Goal: Task Accomplishment & Management: Manage account settings

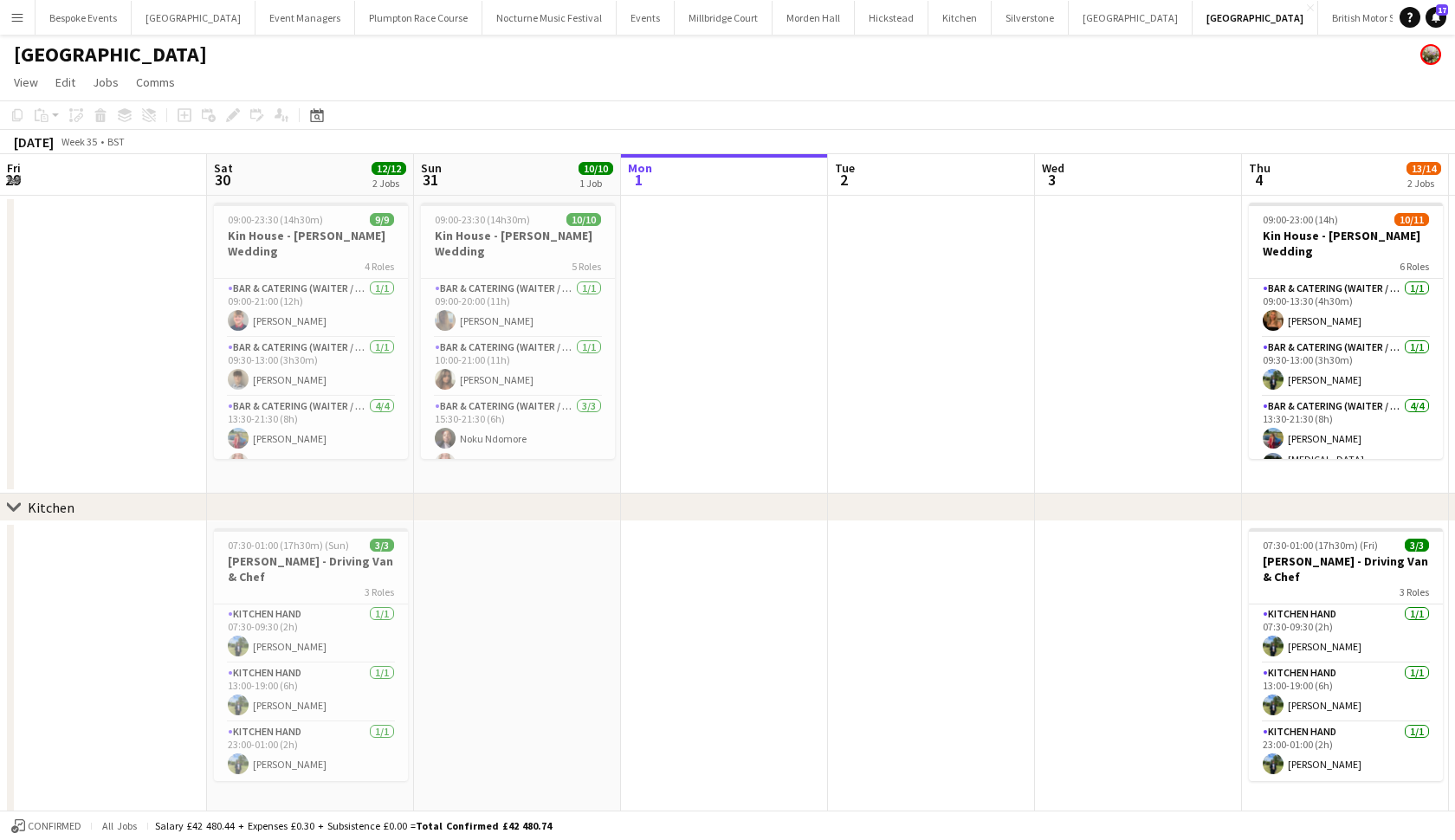
scroll to position [0, 414]
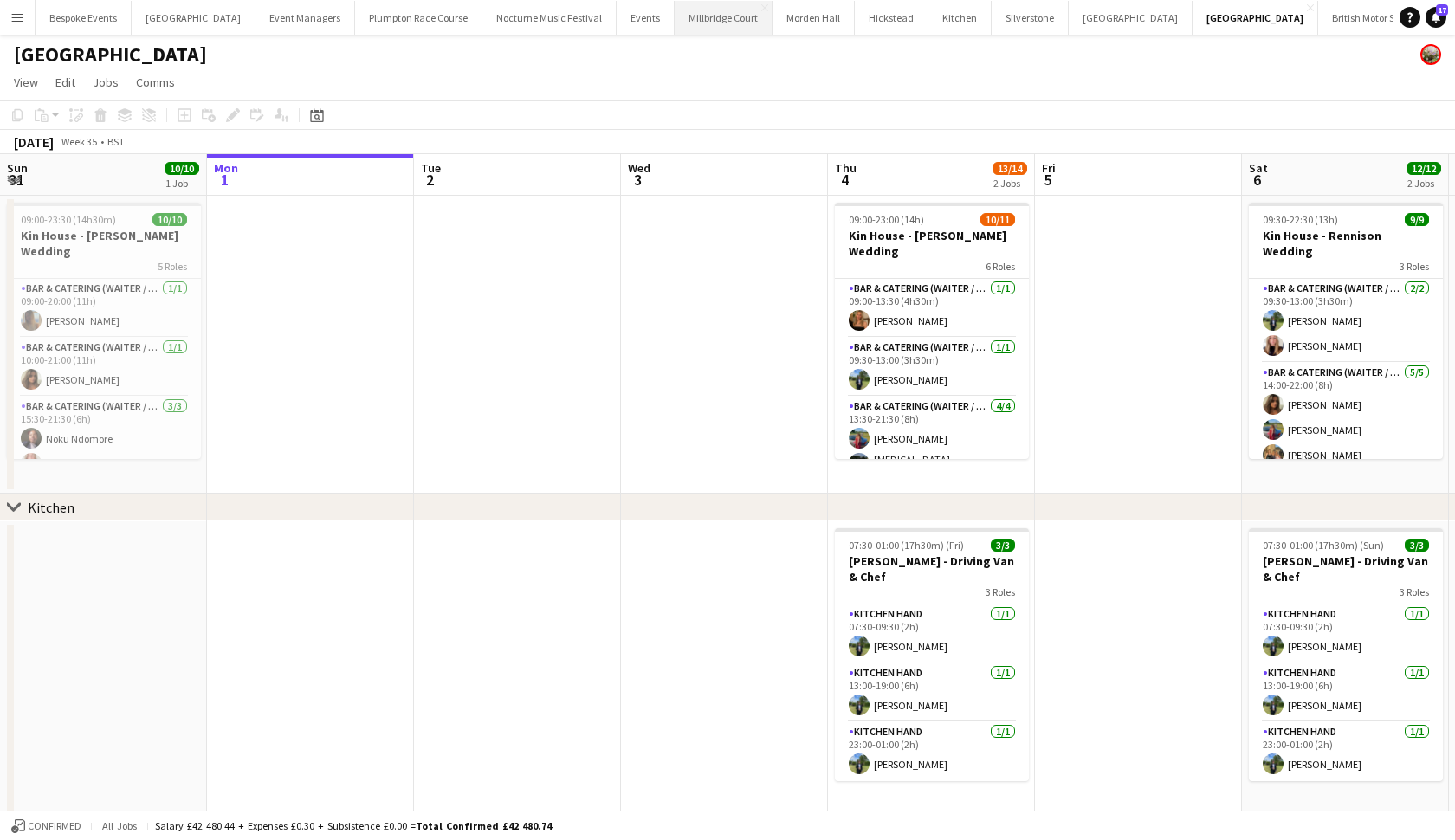
click at [678, 19] on button "[GEOGRAPHIC_DATA]" at bounding box center [723, 18] width 98 height 33
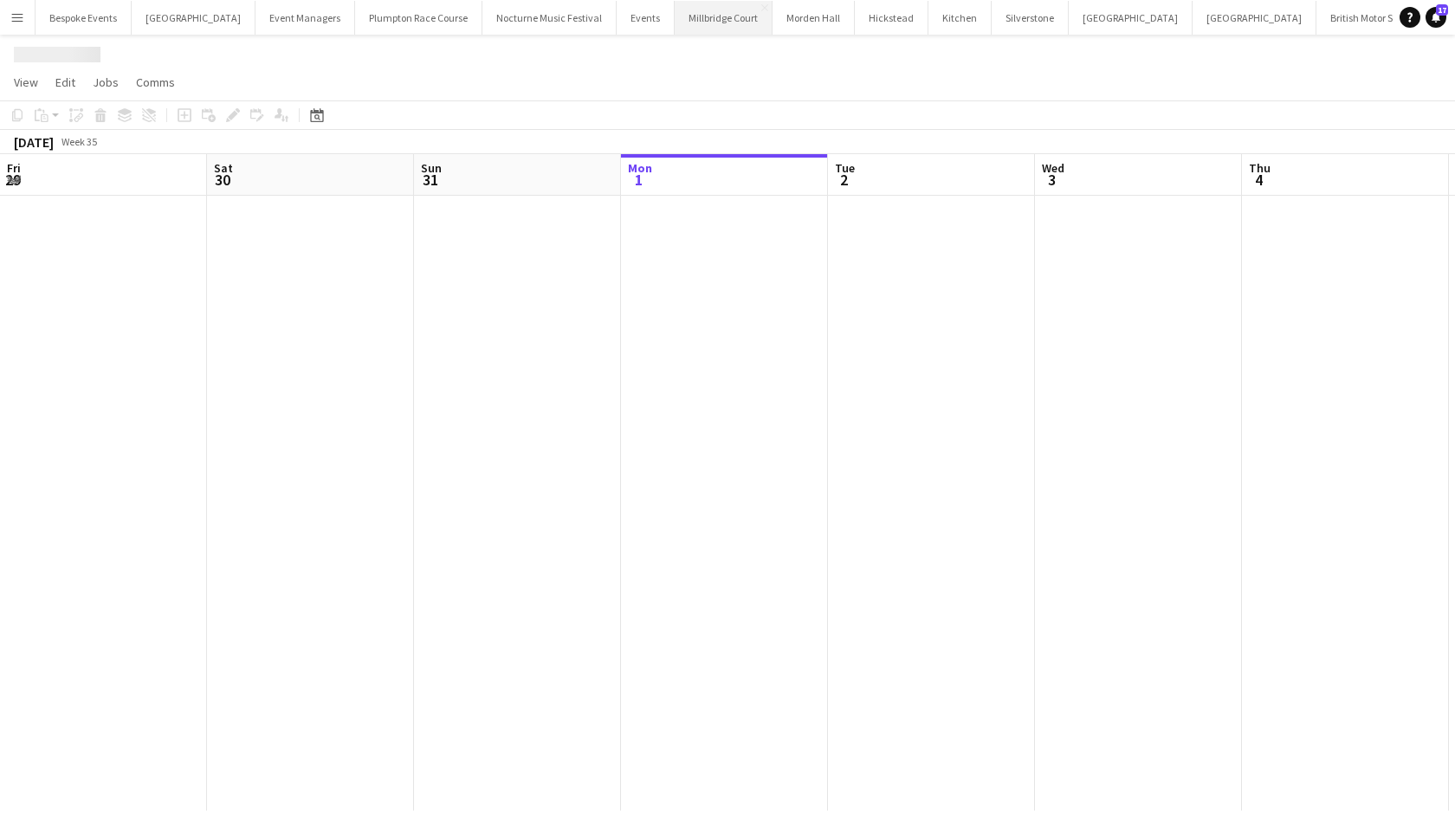
scroll to position [0, 414]
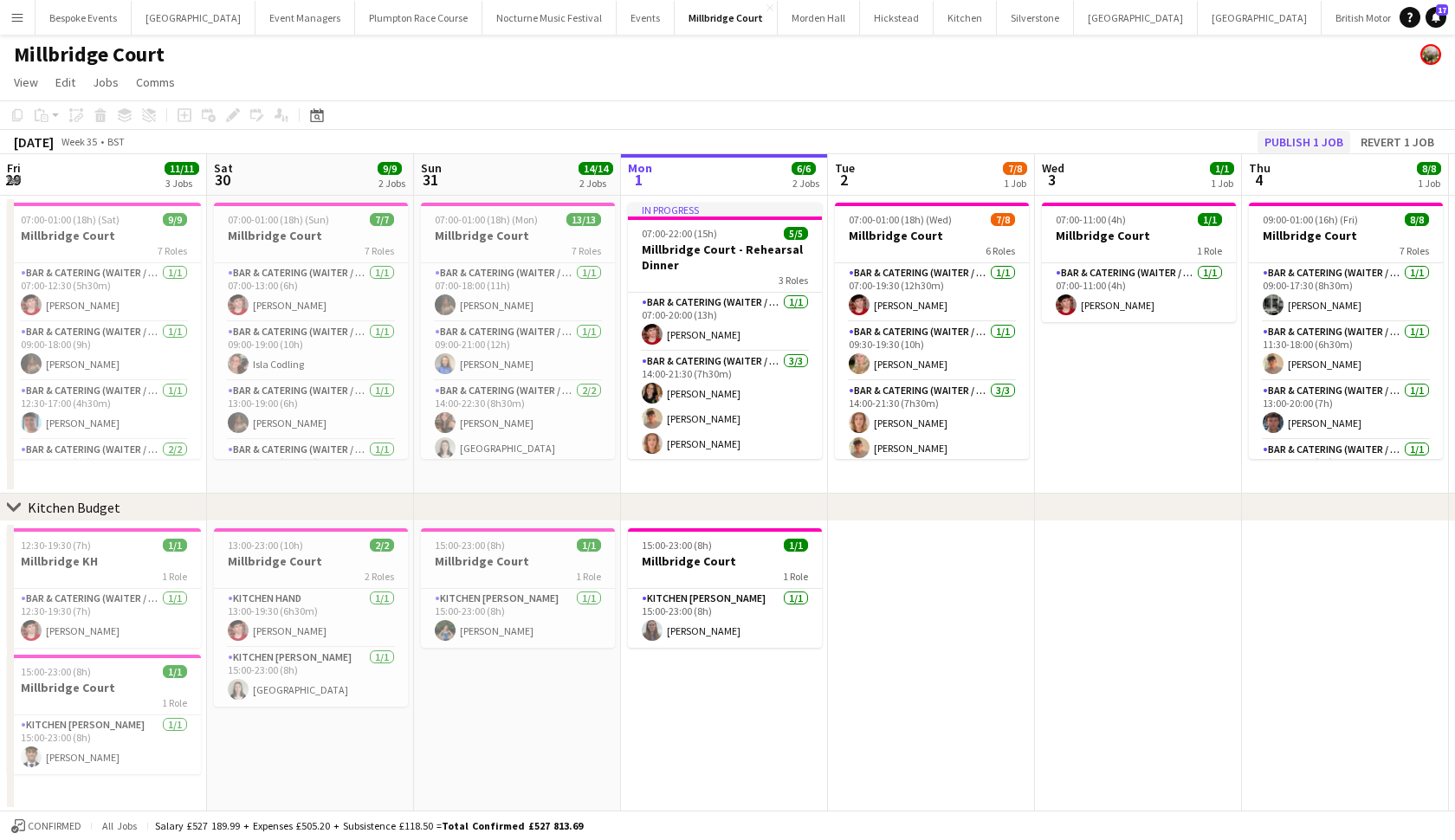
click at [1316, 138] on button "Publish 1 job" at bounding box center [1304, 142] width 93 height 22
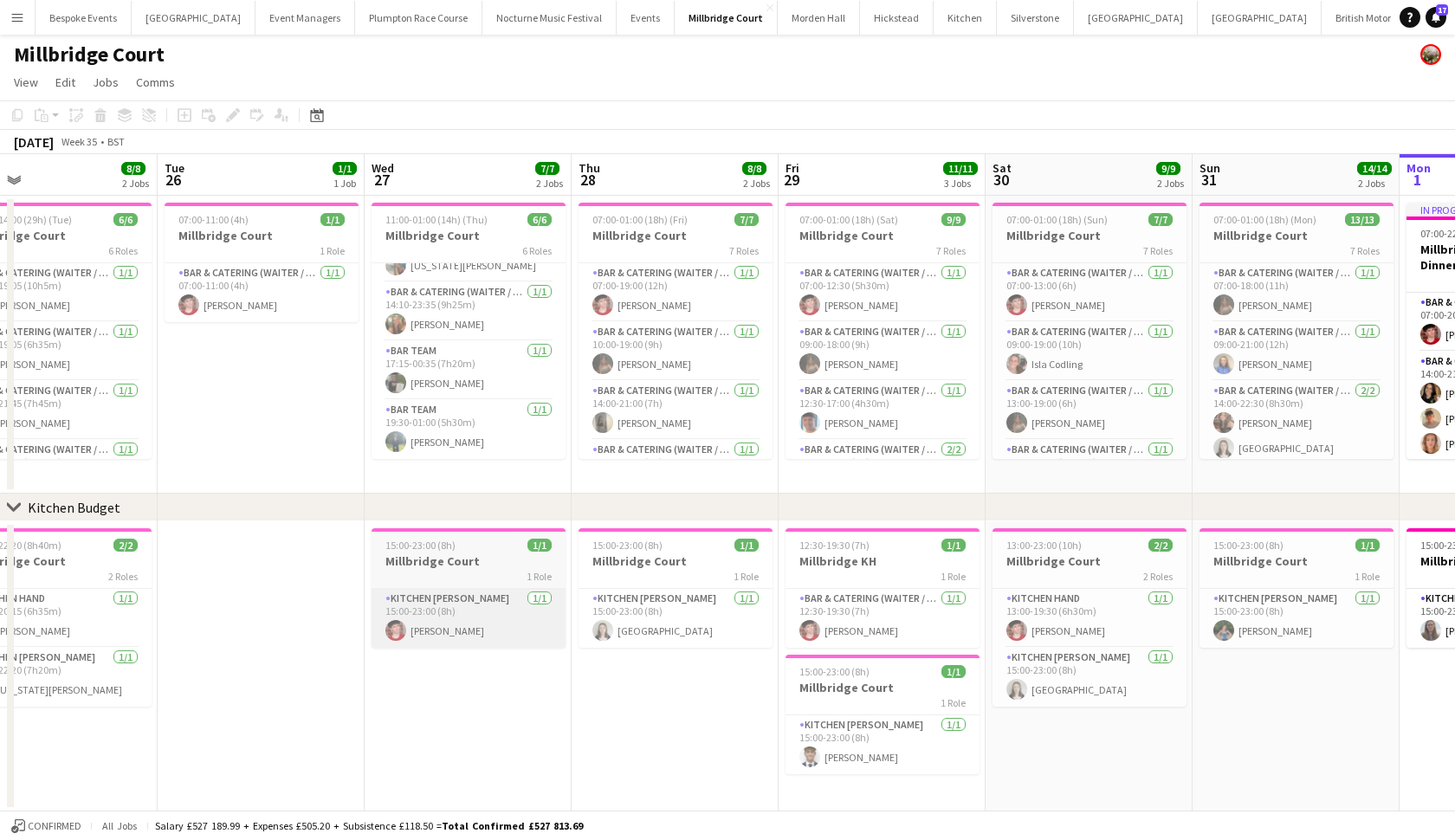
scroll to position [158, 0]
click at [414, 583] on app-job-card "15:00-23:00 (8h) 1/1 Millbridge Court 1 Role Kitchen [PERSON_NAME] [DATE] 15:00…" at bounding box center [469, 587] width 194 height 120
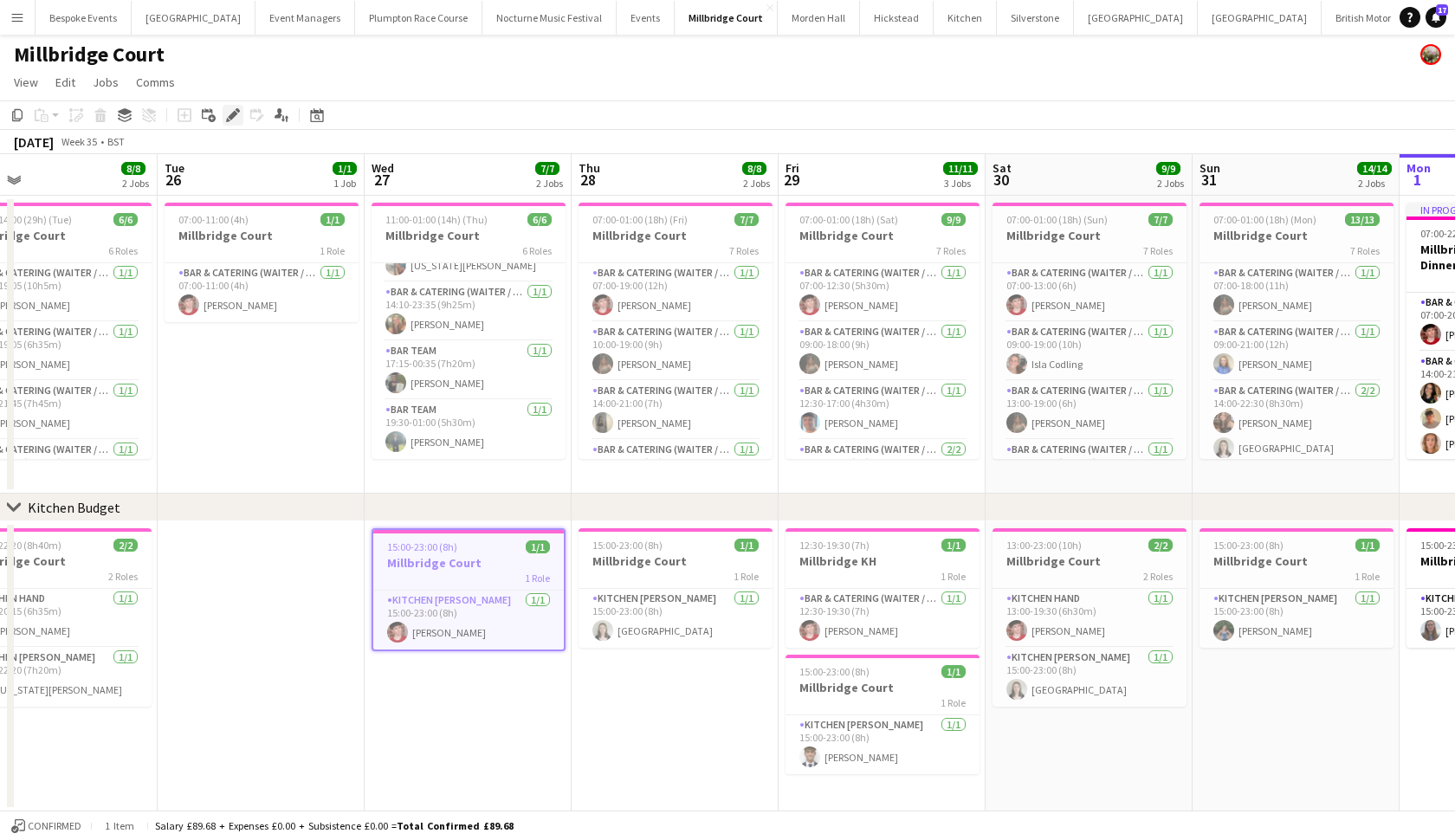
click at [234, 117] on icon "Edit" at bounding box center [232, 114] width 14 height 14
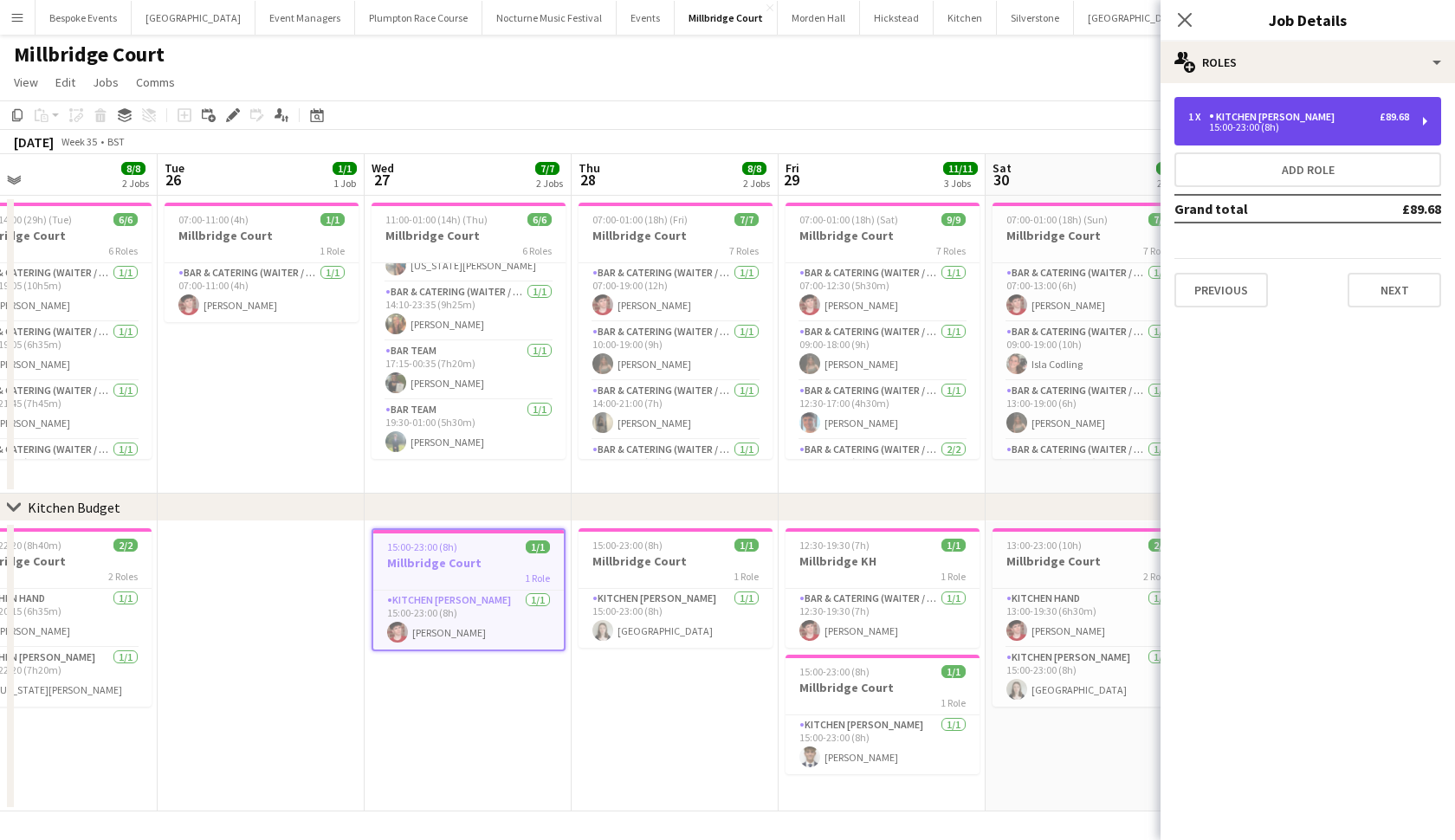
click at [1237, 134] on div "1 x Kitchen [PERSON_NAME] £89.68 15:00-23:00 (8h)" at bounding box center [1307, 121] width 267 height 48
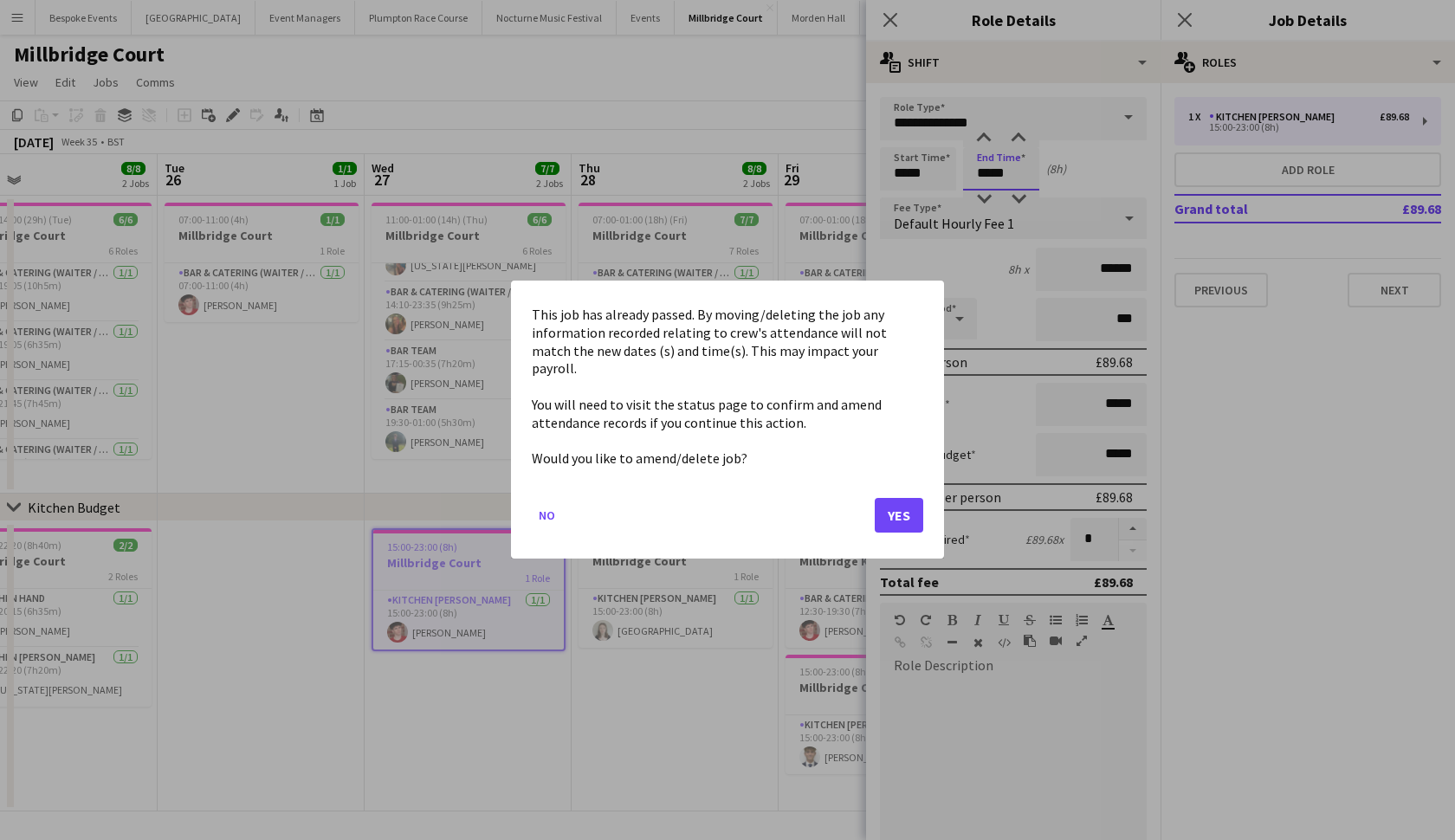
click at [1014, 177] on body "Menu Boards Boards Boards All jobs Status Workforce Workforce My Workforce Recr…" at bounding box center [727, 420] width 1455 height 841
click at [902, 505] on button "Yes" at bounding box center [899, 516] width 48 height 34
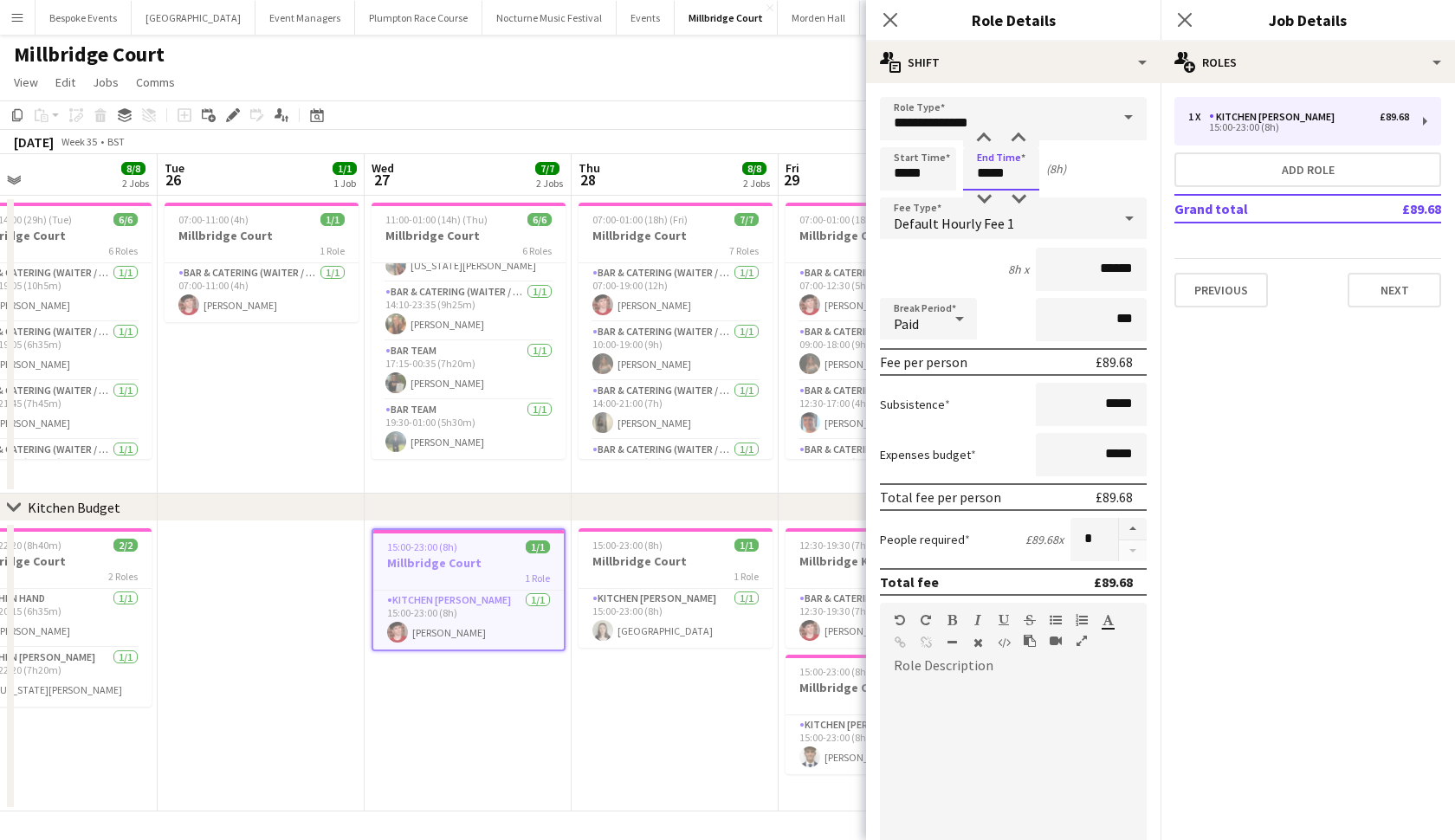
click at [1007, 179] on input "*****" at bounding box center [1001, 168] width 76 height 44
type input "*****"
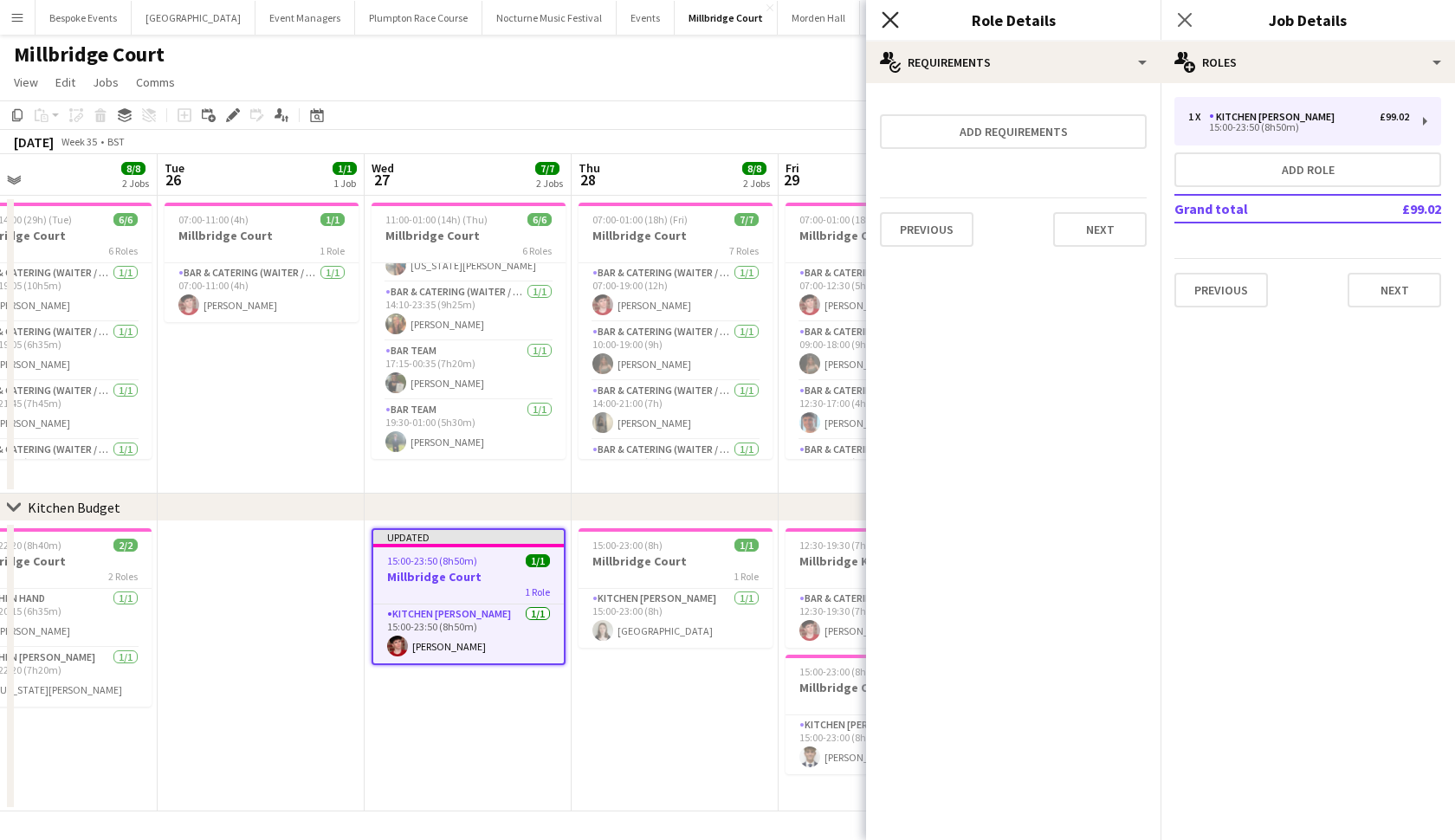
click at [894, 24] on icon at bounding box center [890, 20] width 17 height 17
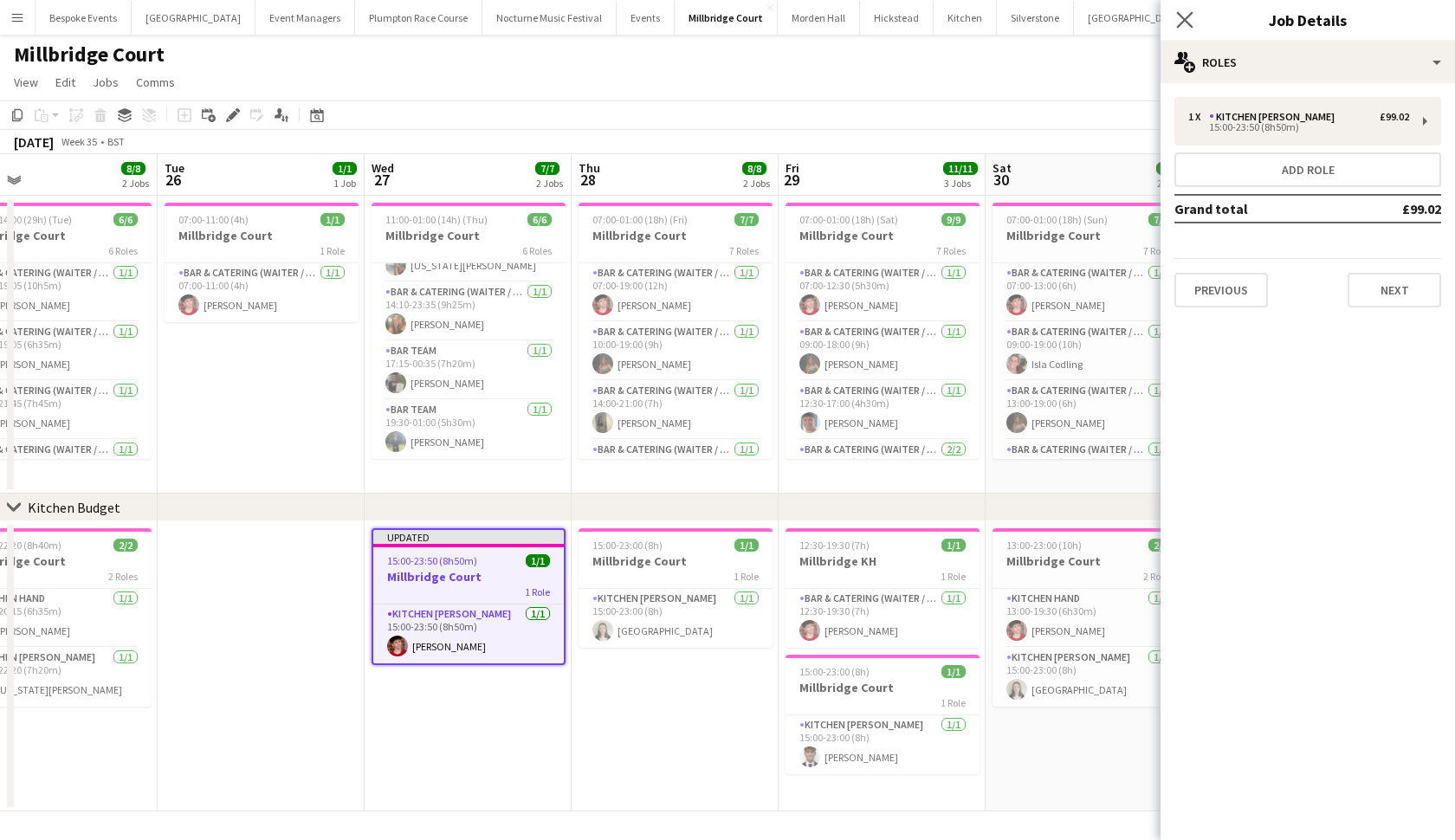
click at [1195, 20] on app-icon "Close pop-in" at bounding box center [1185, 20] width 25 height 25
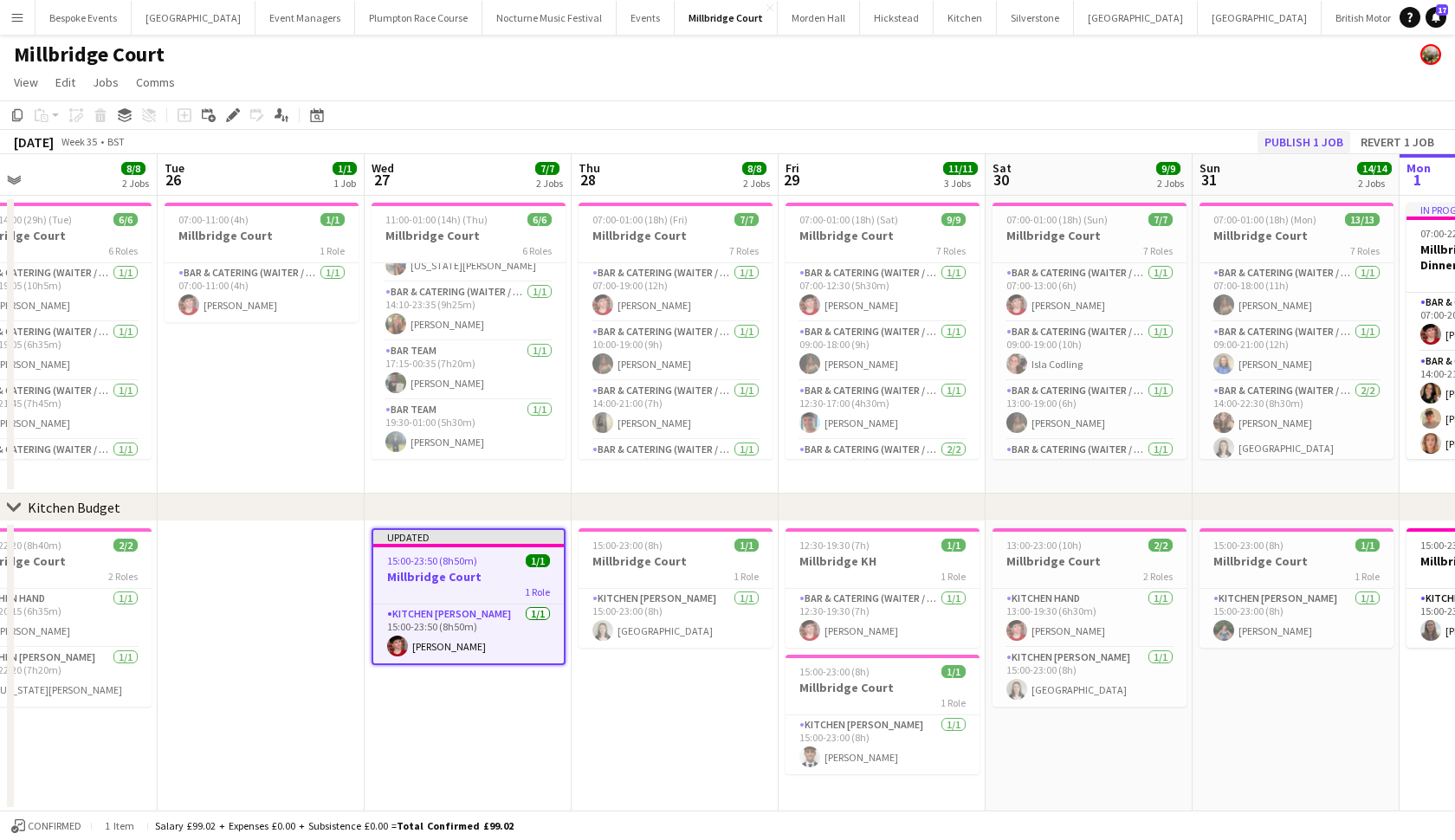
click at [1309, 146] on button "Publish 1 job" at bounding box center [1304, 142] width 93 height 22
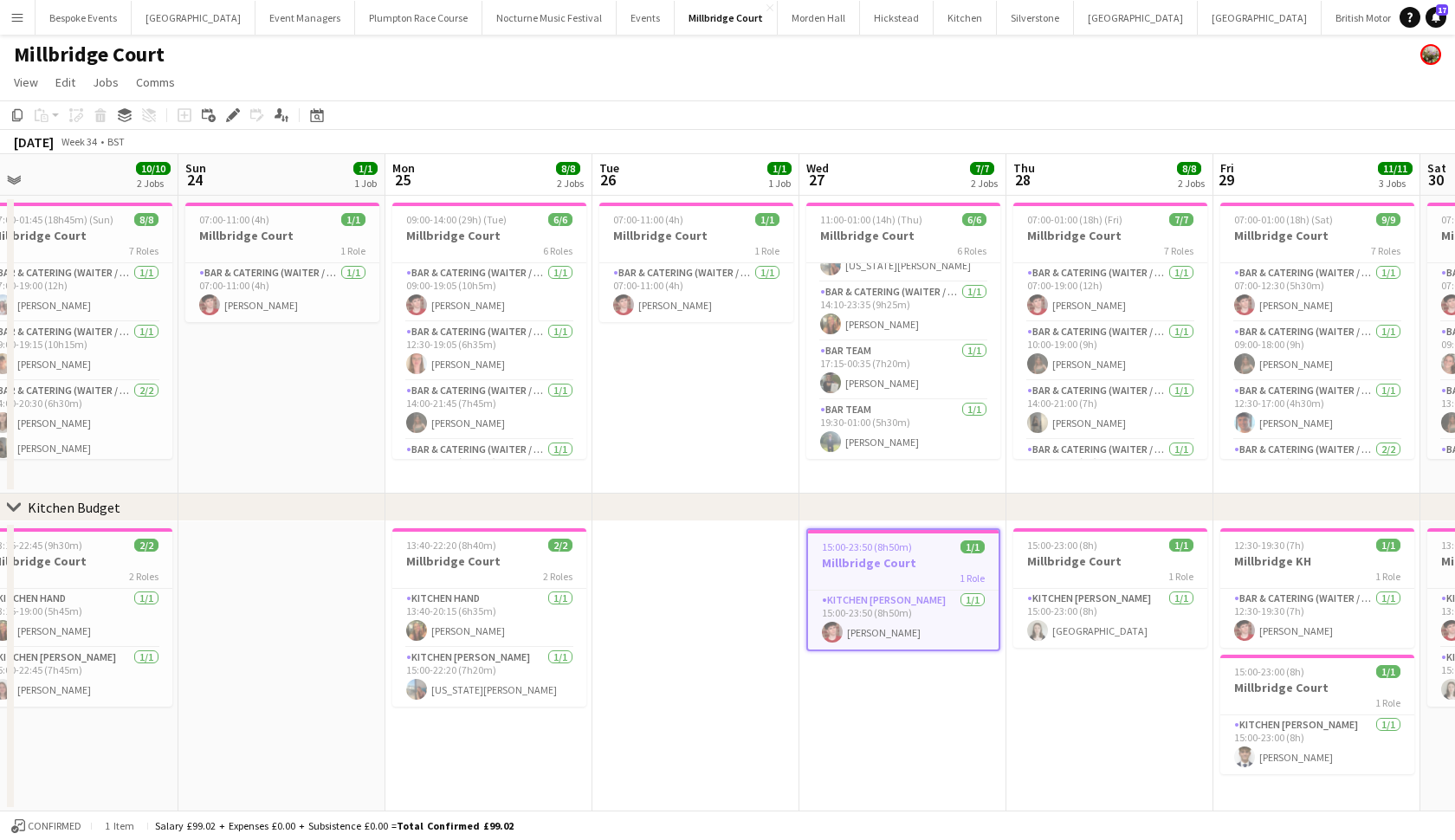
scroll to position [0, 0]
click at [494, 292] on app-card-role "Bar & Catering (Waiter / waitress) [DATE] 09:00-19:05 (10h5m) [PERSON_NAME]" at bounding box center [489, 292] width 194 height 59
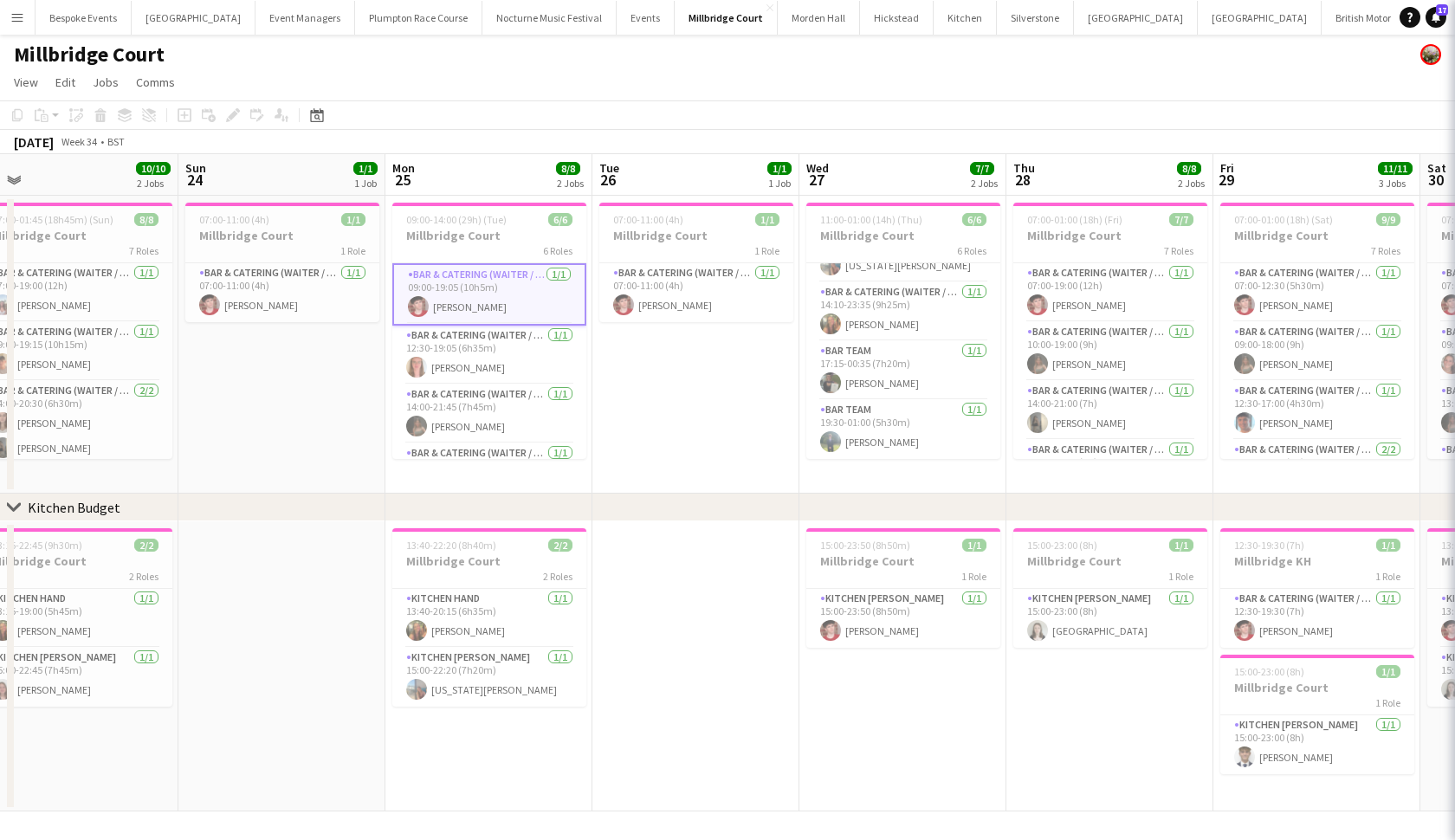
click at [494, 292] on app-card-role "Bar & Catering (Waiter / waitress) [DATE] 09:00-19:05 (10h5m) [PERSON_NAME]" at bounding box center [489, 294] width 194 height 62
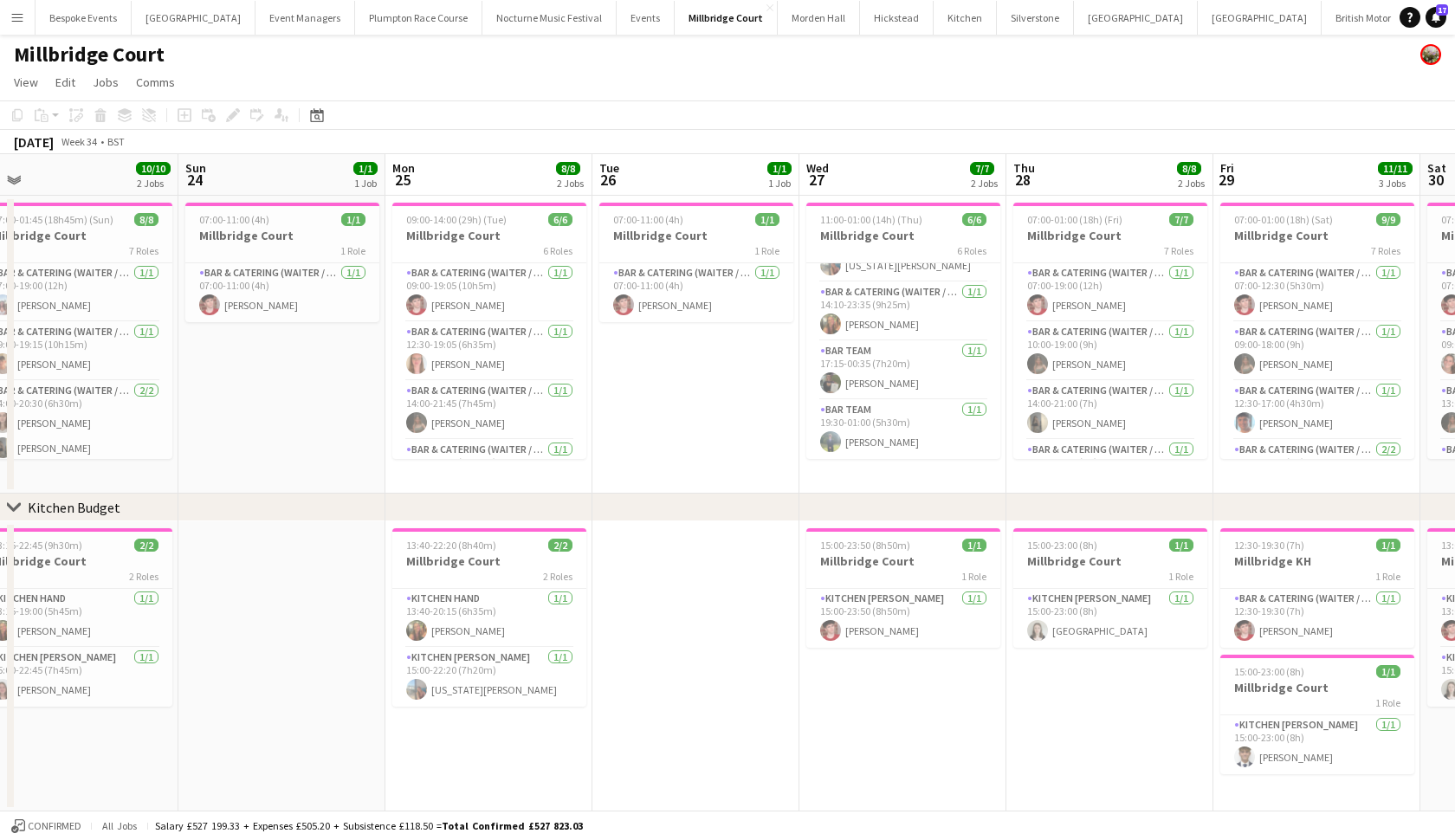
click at [473, 297] on app-card-role "Bar & Catering (Waiter / waitress) [DATE] 09:00-19:05 (10h5m) [PERSON_NAME]" at bounding box center [489, 292] width 194 height 59
click at [473, 354] on app-card-role "Bar & Catering (Waiter / waitress) [DATE] 12:30-19:05 (6h35m) [PERSON_NAME]" at bounding box center [489, 351] width 194 height 59
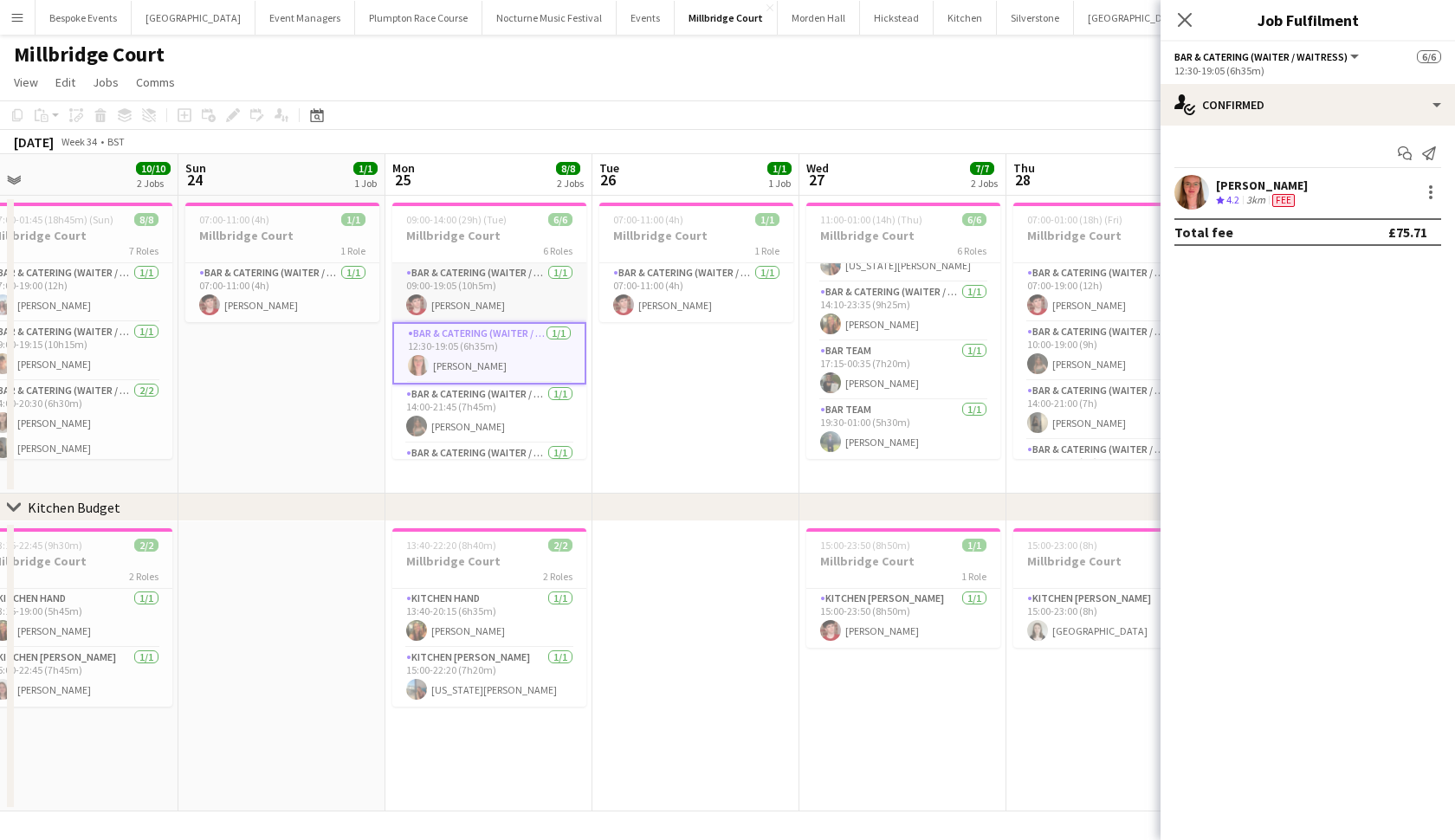
click at [466, 286] on app-card-role "Bar & Catering (Waiter / waitress) [DATE] 09:00-19:05 (10h5m) [PERSON_NAME]" at bounding box center [489, 292] width 194 height 59
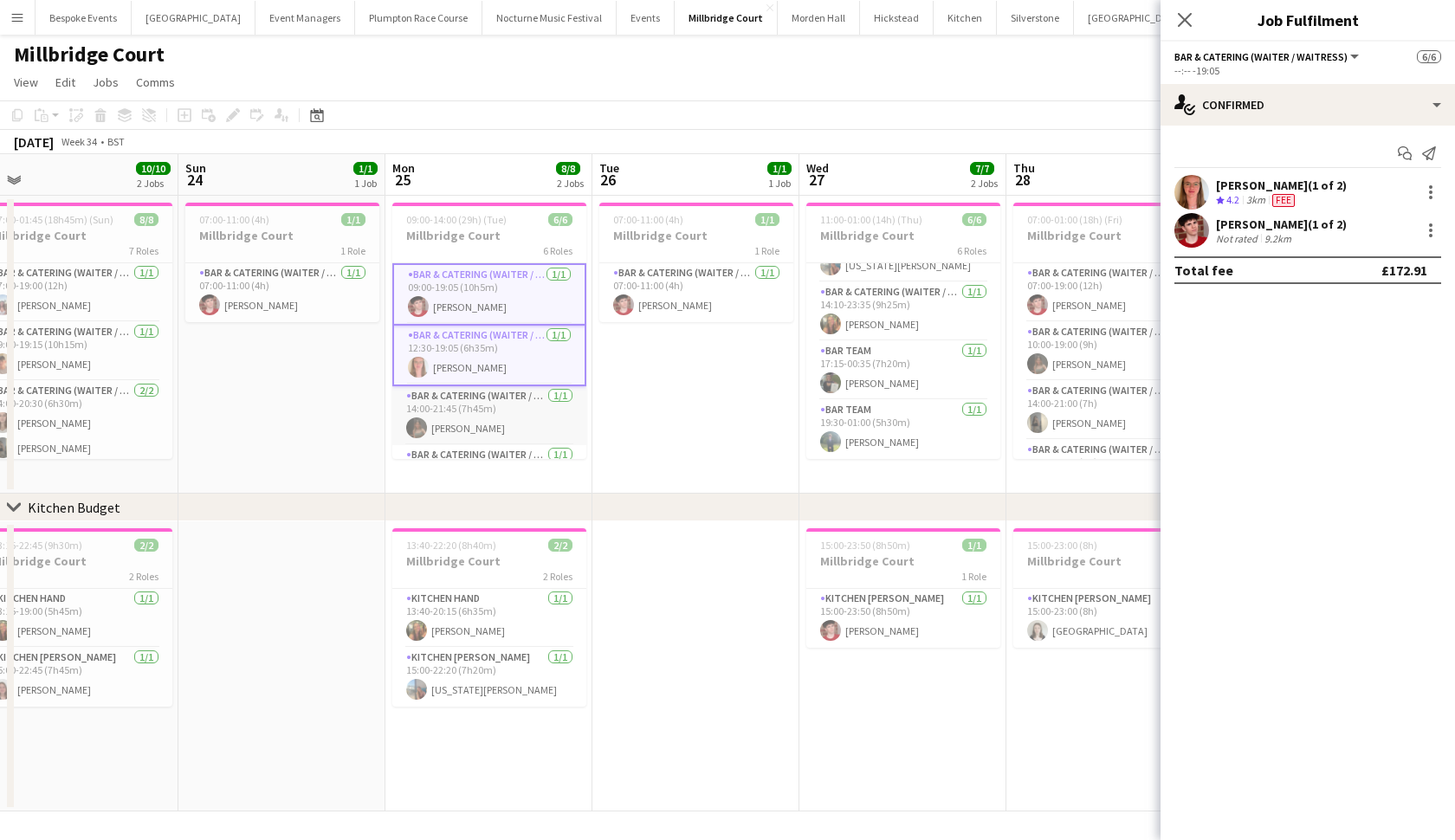
click at [471, 412] on app-card-role "Bar & Catering (Waiter / waitress) [DATE] 14:00-21:45 (7h45m) [PERSON_NAME]" at bounding box center [489, 415] width 194 height 59
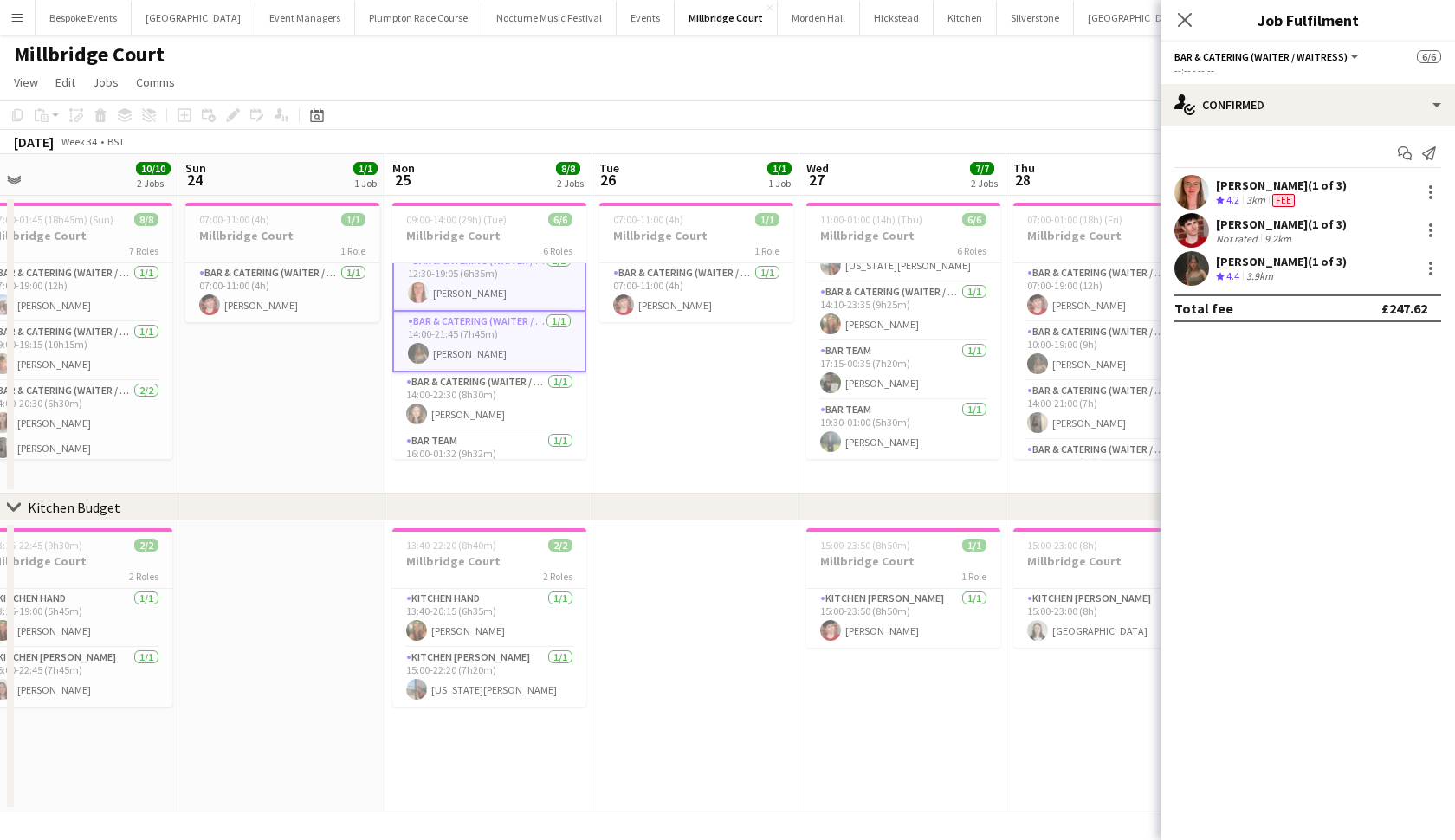
click at [471, 412] on app-card-role "Bar & Catering (Waiter / waitress) [DATE] 14:00-22:30 (8h30m) [PERSON_NAME]" at bounding box center [489, 401] width 194 height 59
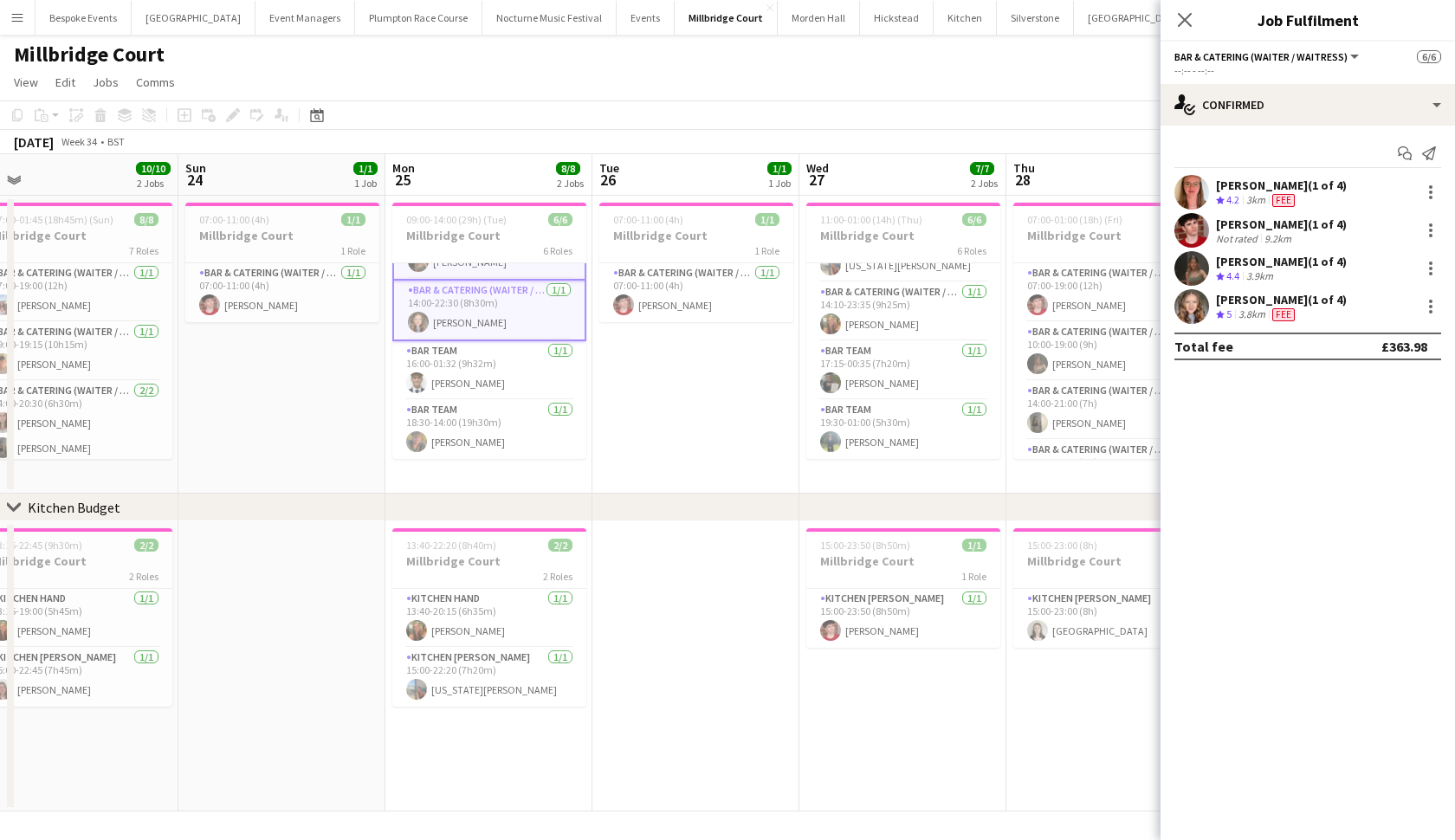
scroll to position [166, 0]
click at [472, 369] on app-card-role "Bar Team [DATE] 16:00-01:32 (9h32m) [PERSON_NAME]" at bounding box center [489, 370] width 194 height 59
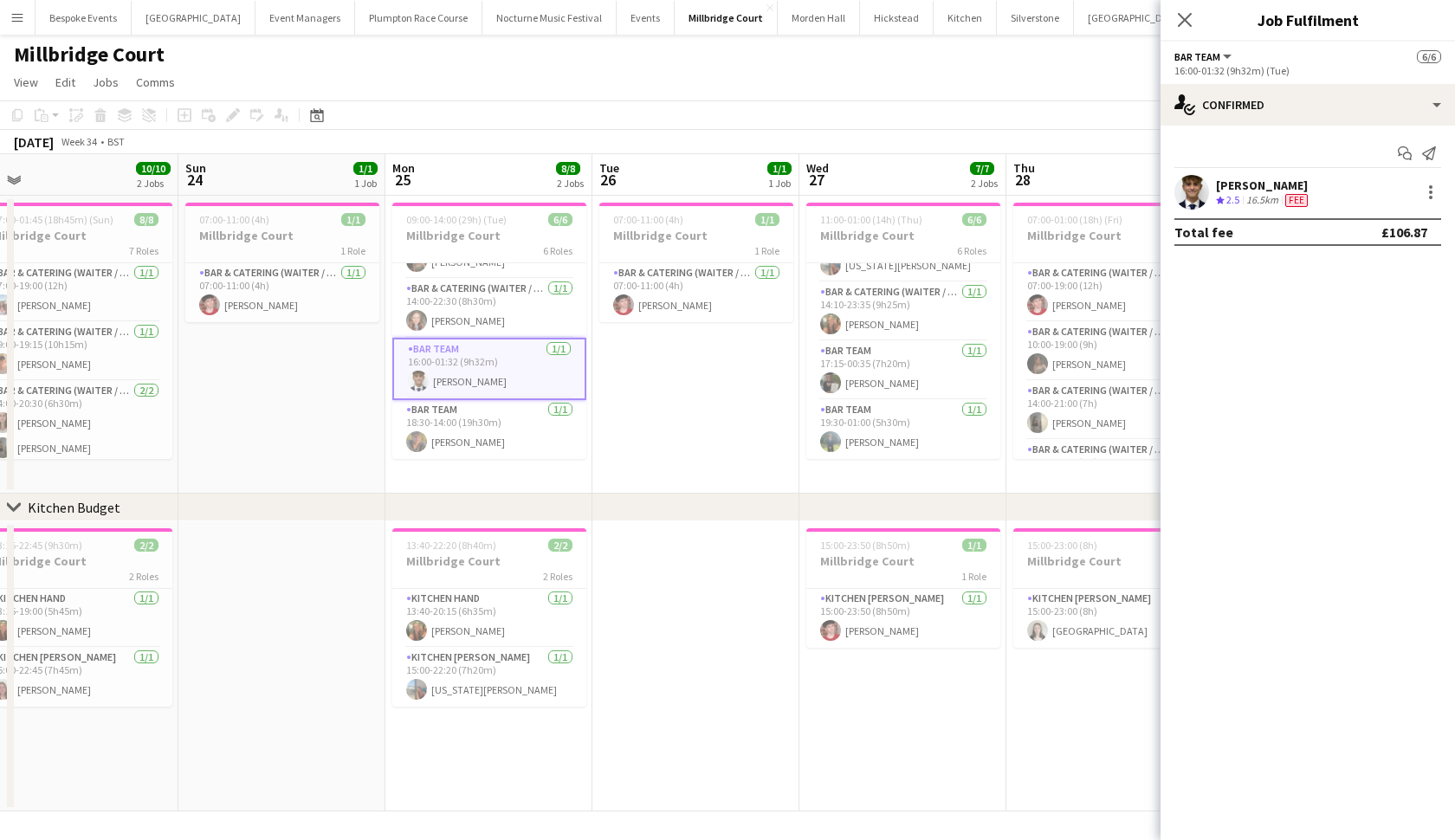
click at [472, 369] on app-card-role "Bar Team [DATE] 16:00-01:32 (9h32m) [PERSON_NAME]" at bounding box center [489, 368] width 194 height 62
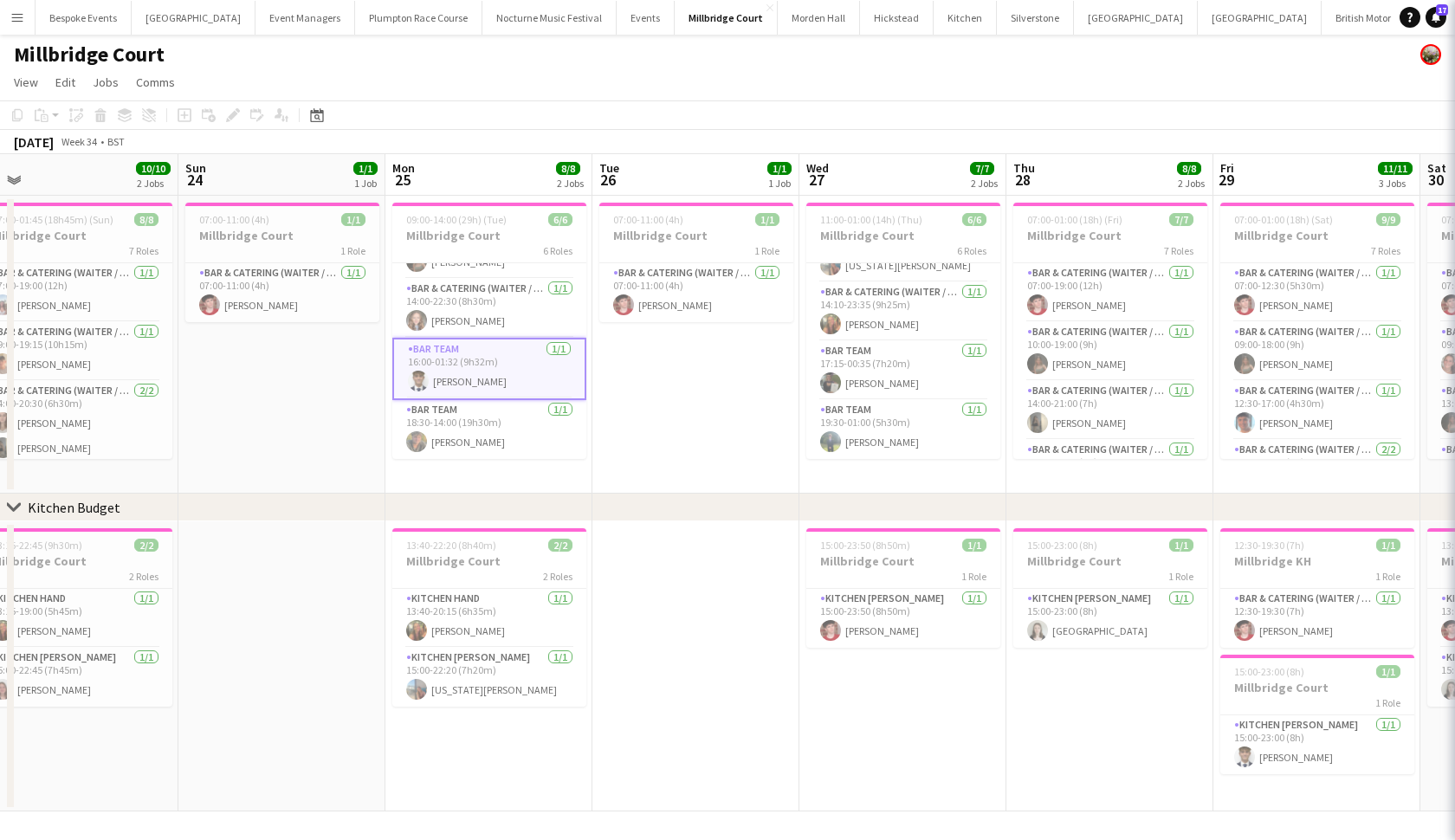
scroll to position [158, 0]
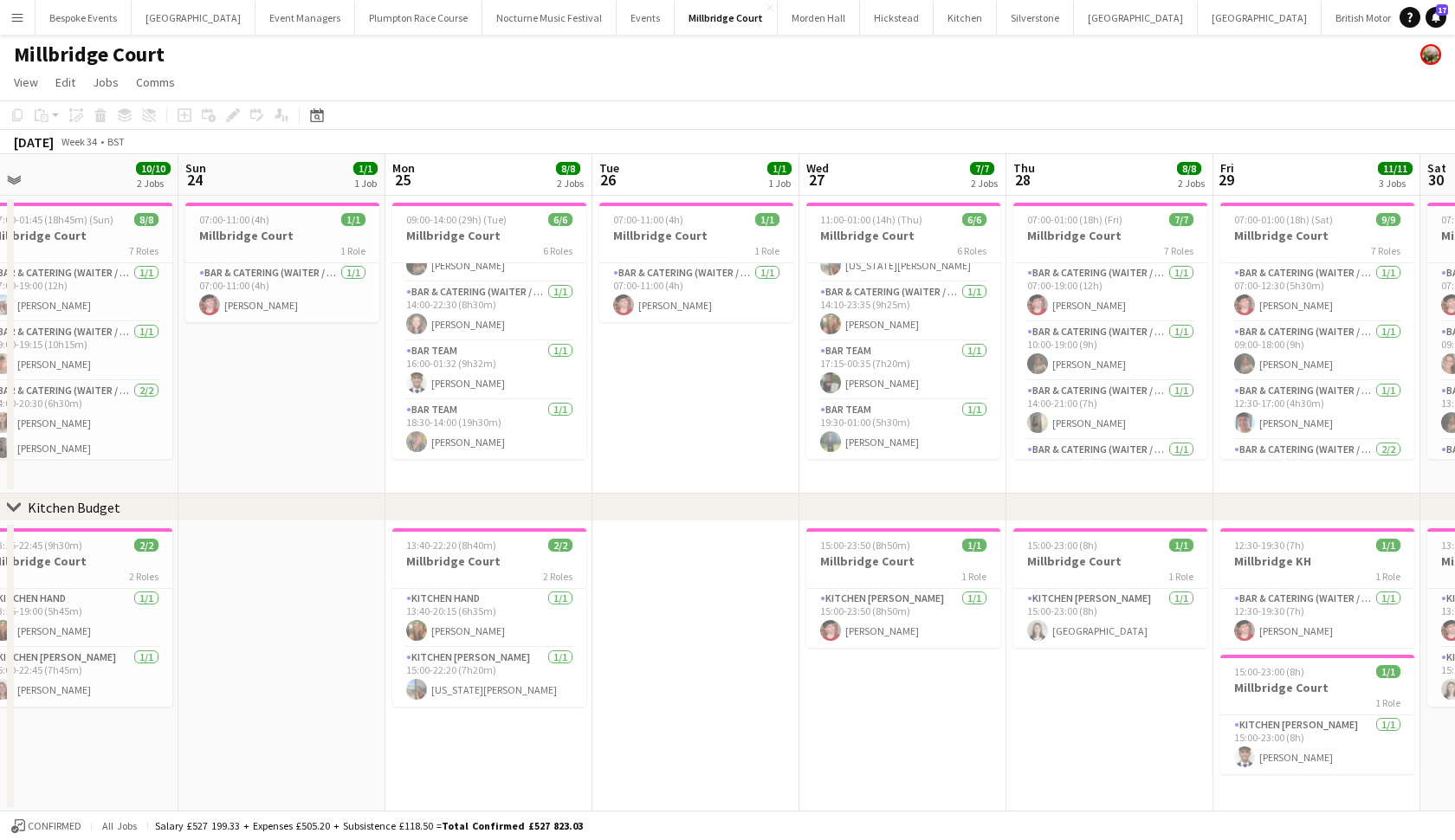
click at [472, 369] on app-card-role "Bar Team [DATE] 16:00-01:32 (9h32m) [PERSON_NAME]" at bounding box center [489, 370] width 194 height 59
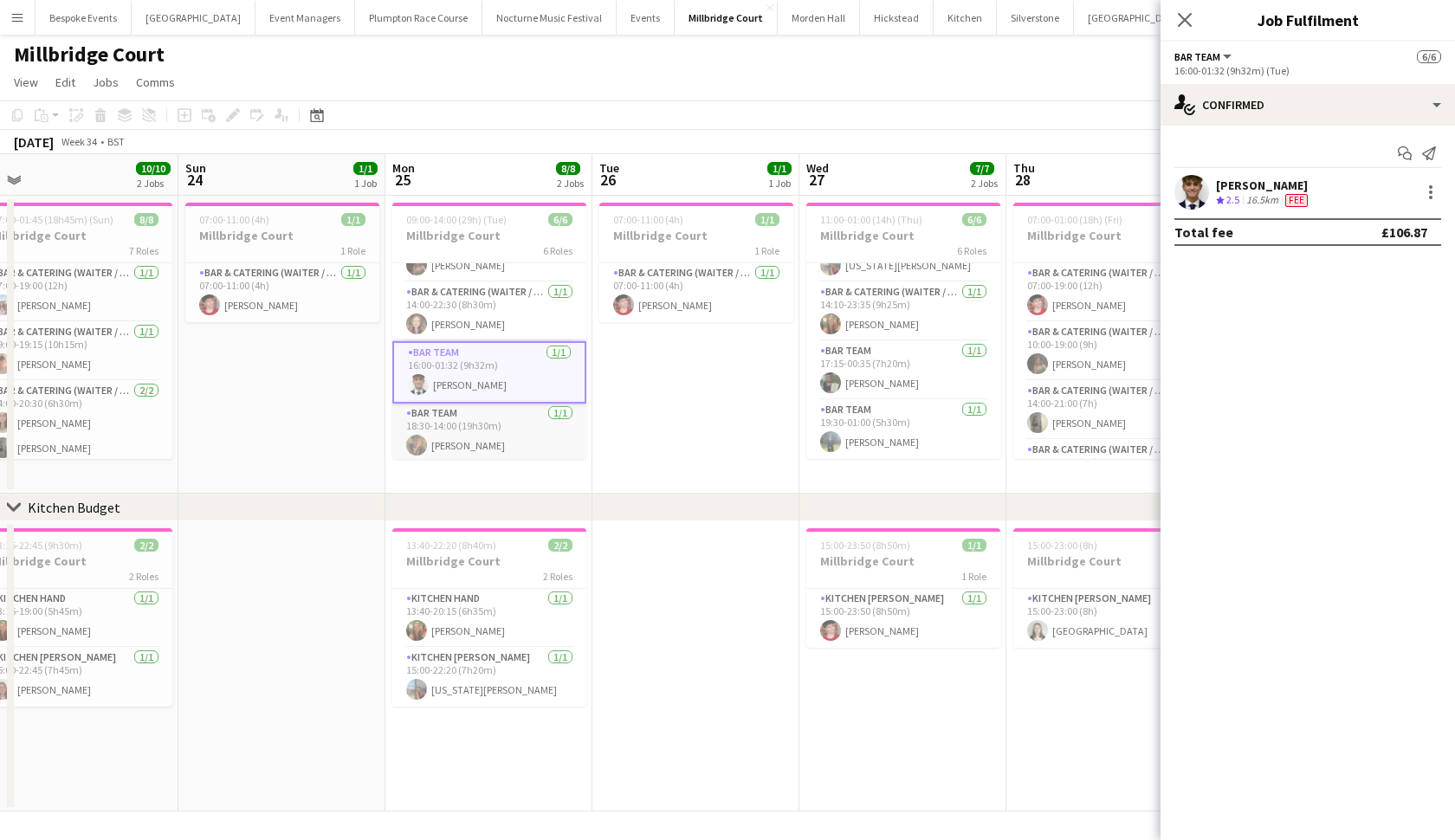
click at [475, 454] on app-card-role "Bar Team [DATE] 18:30-14:00 (19h30m) [PERSON_NAME]" at bounding box center [489, 432] width 194 height 59
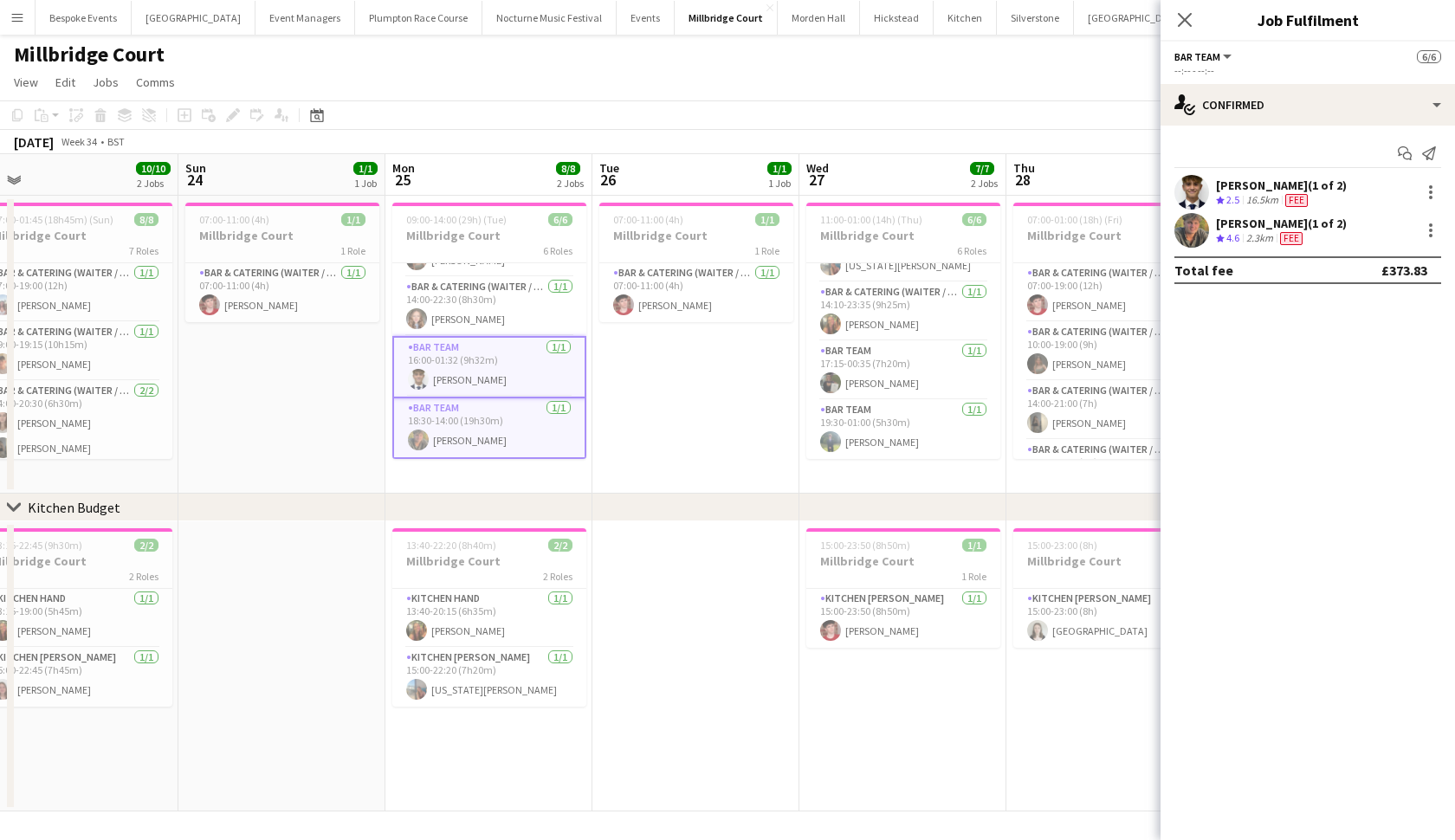
scroll to position [163, 0]
click at [411, 691] on app-user-avatar at bounding box center [417, 689] width 20 height 20
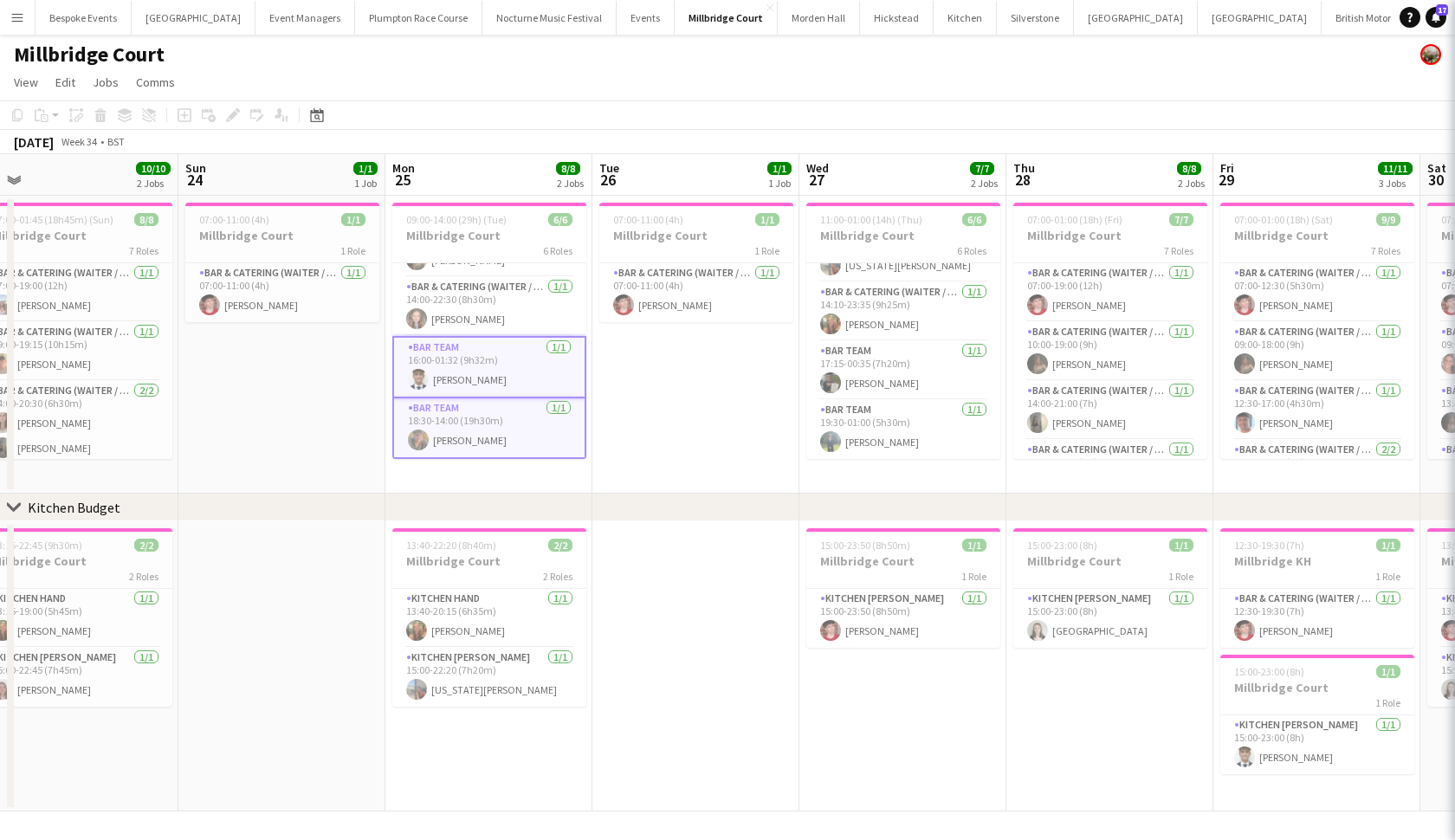
scroll to position [158, 0]
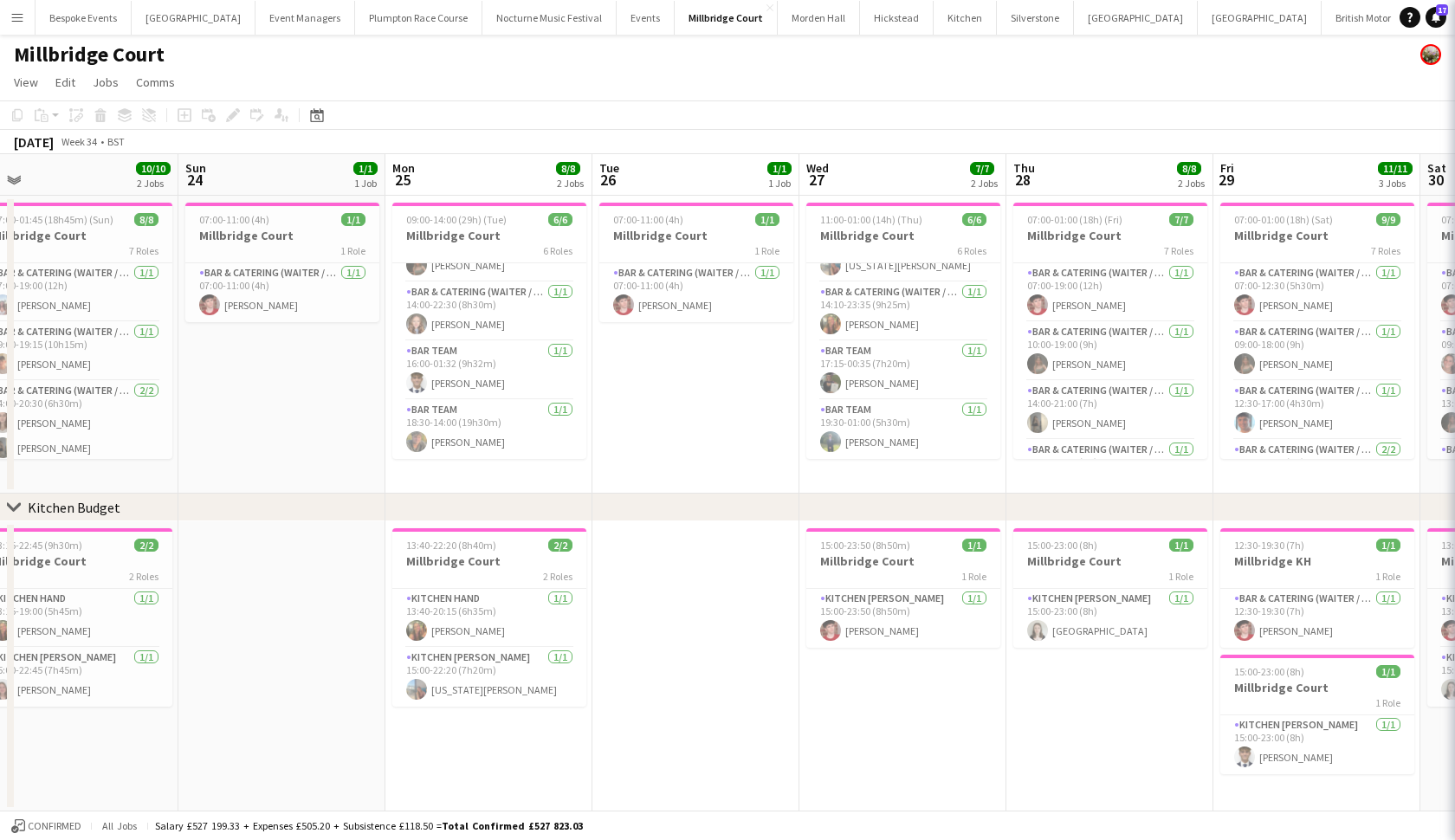
click at [411, 691] on app-user-avatar at bounding box center [417, 689] width 20 height 20
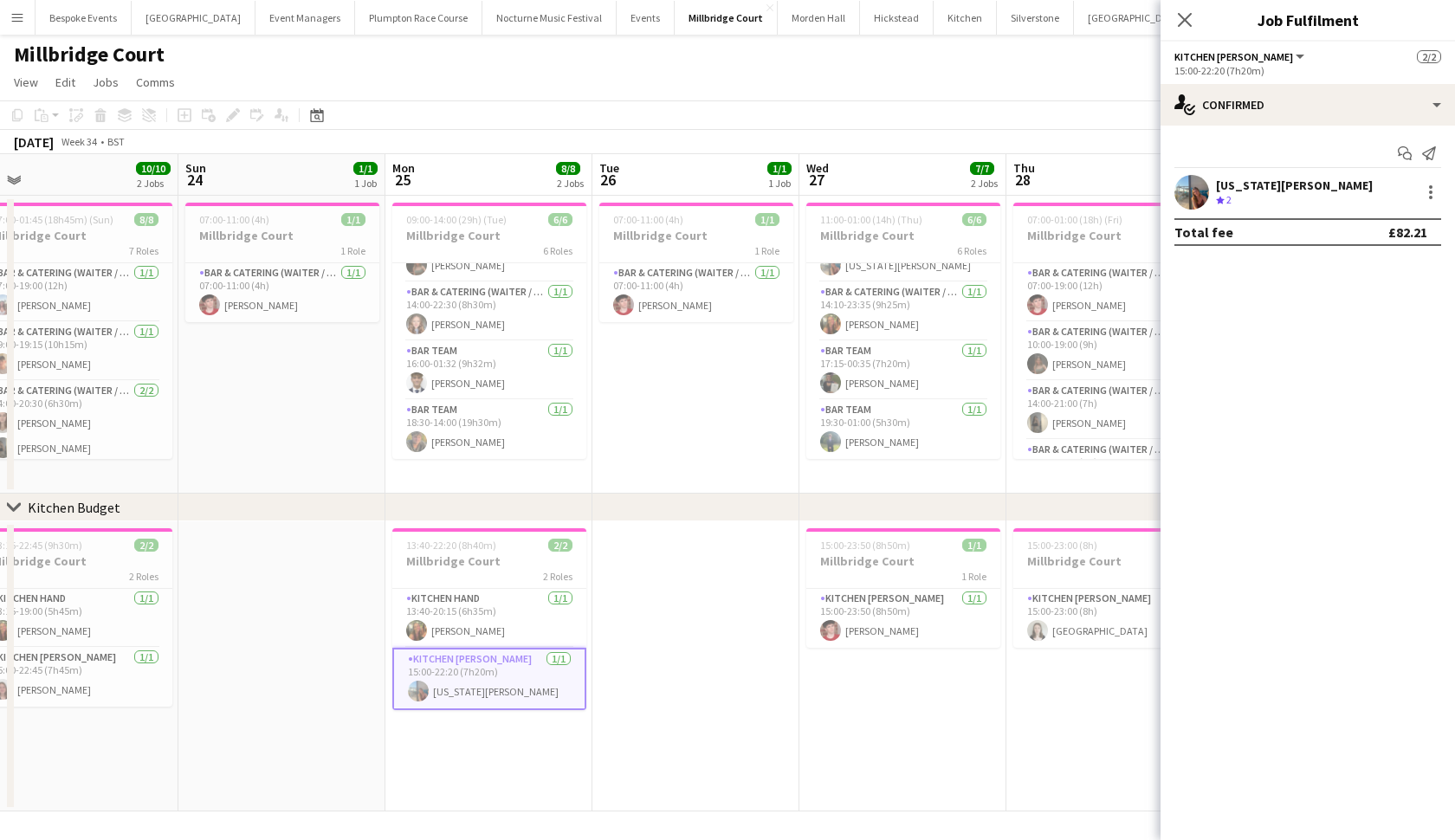
click at [491, 624] on app-card-role "Kitchen Hand [DATE] 13:40-20:15 (6h35m) [PERSON_NAME]" at bounding box center [489, 618] width 194 height 59
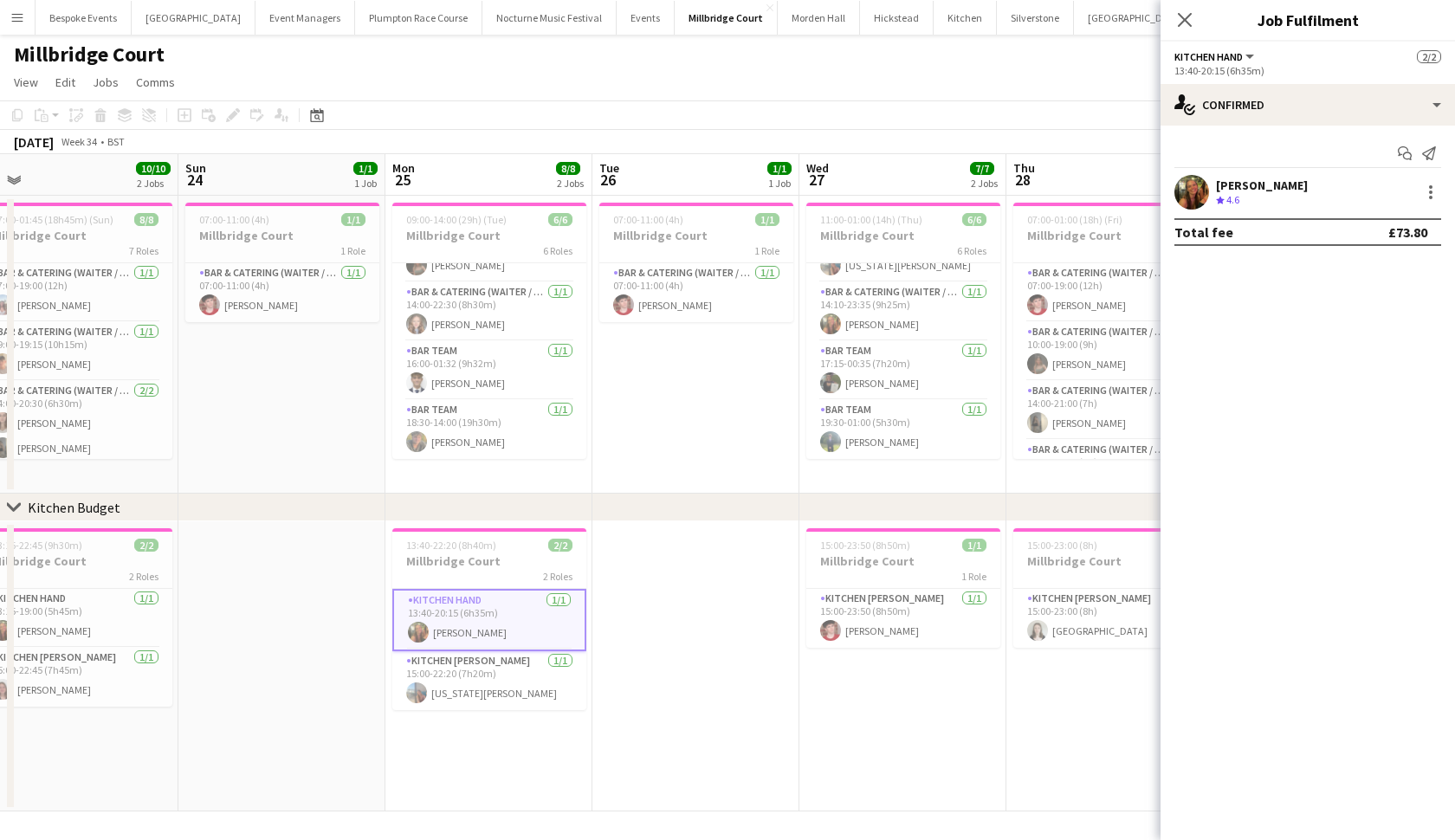
click at [491, 624] on app-card-role "Kitchen Hand [DATE] 13:40-20:15 (6h35m) [PERSON_NAME]" at bounding box center [489, 620] width 194 height 62
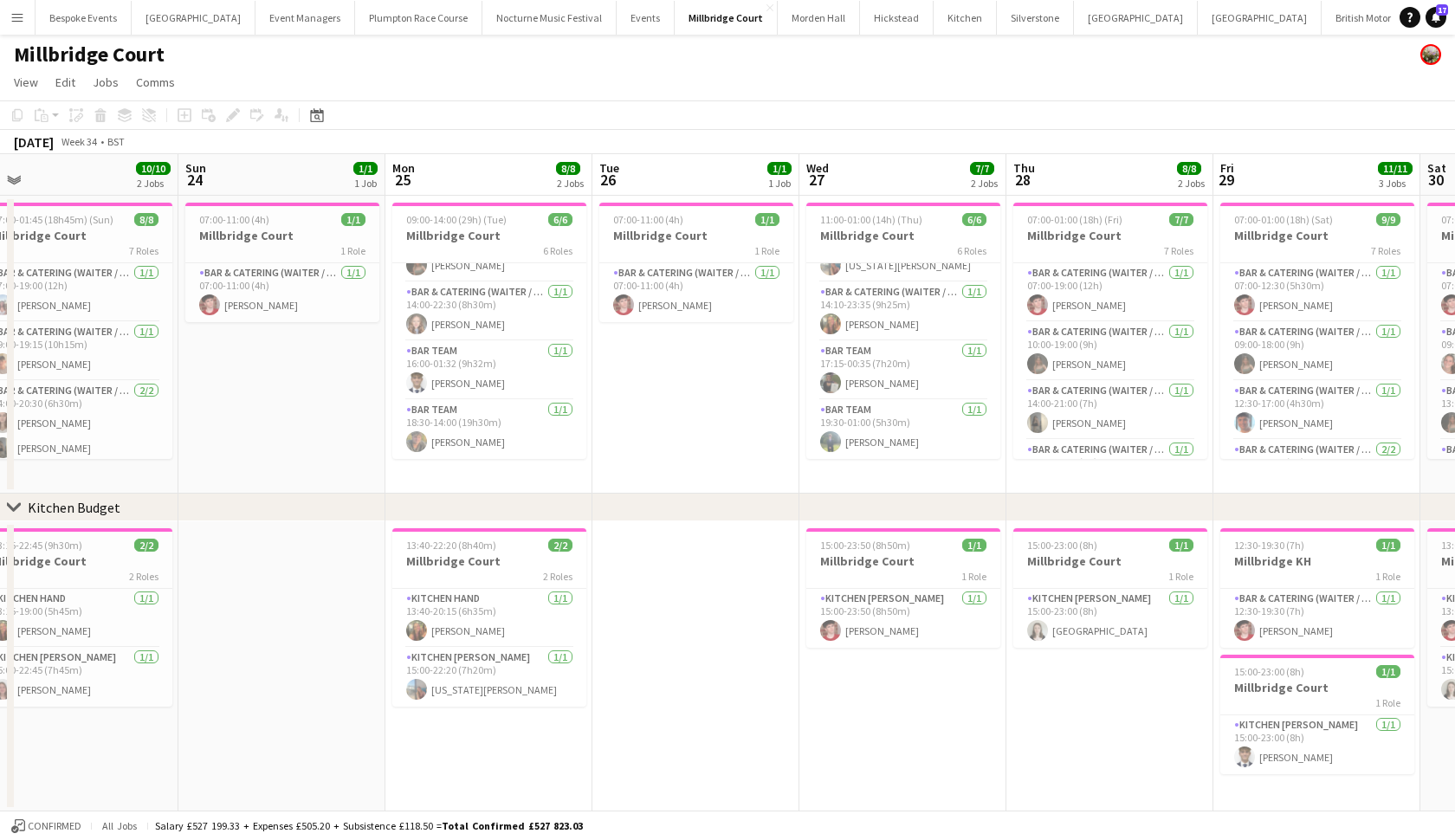
click at [491, 624] on app-card-role "Kitchen Hand [DATE] 13:40-20:15 (6h35m) [PERSON_NAME]" at bounding box center [489, 618] width 194 height 59
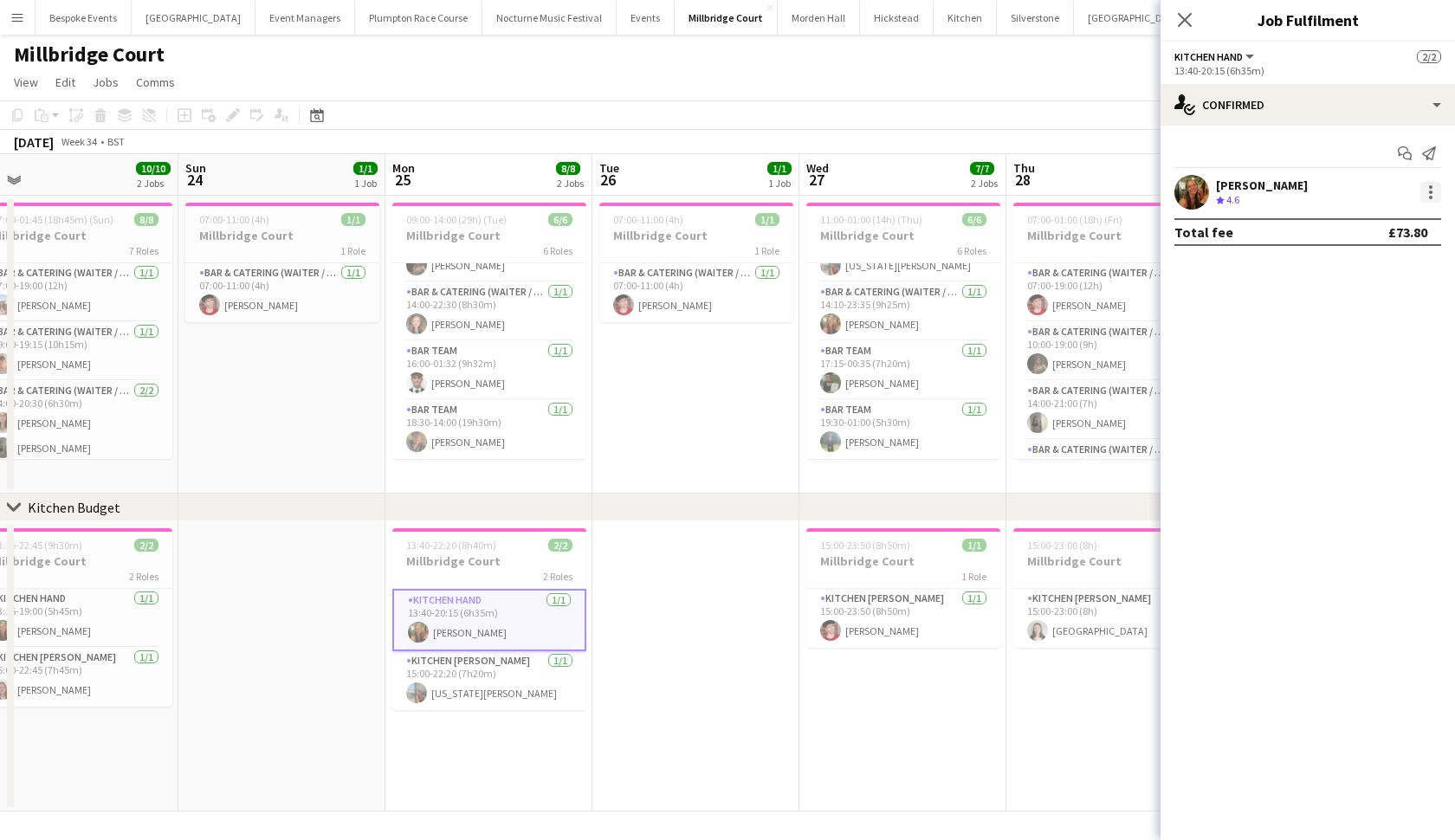
click at [1435, 198] on div at bounding box center [1431, 192] width 20 height 20
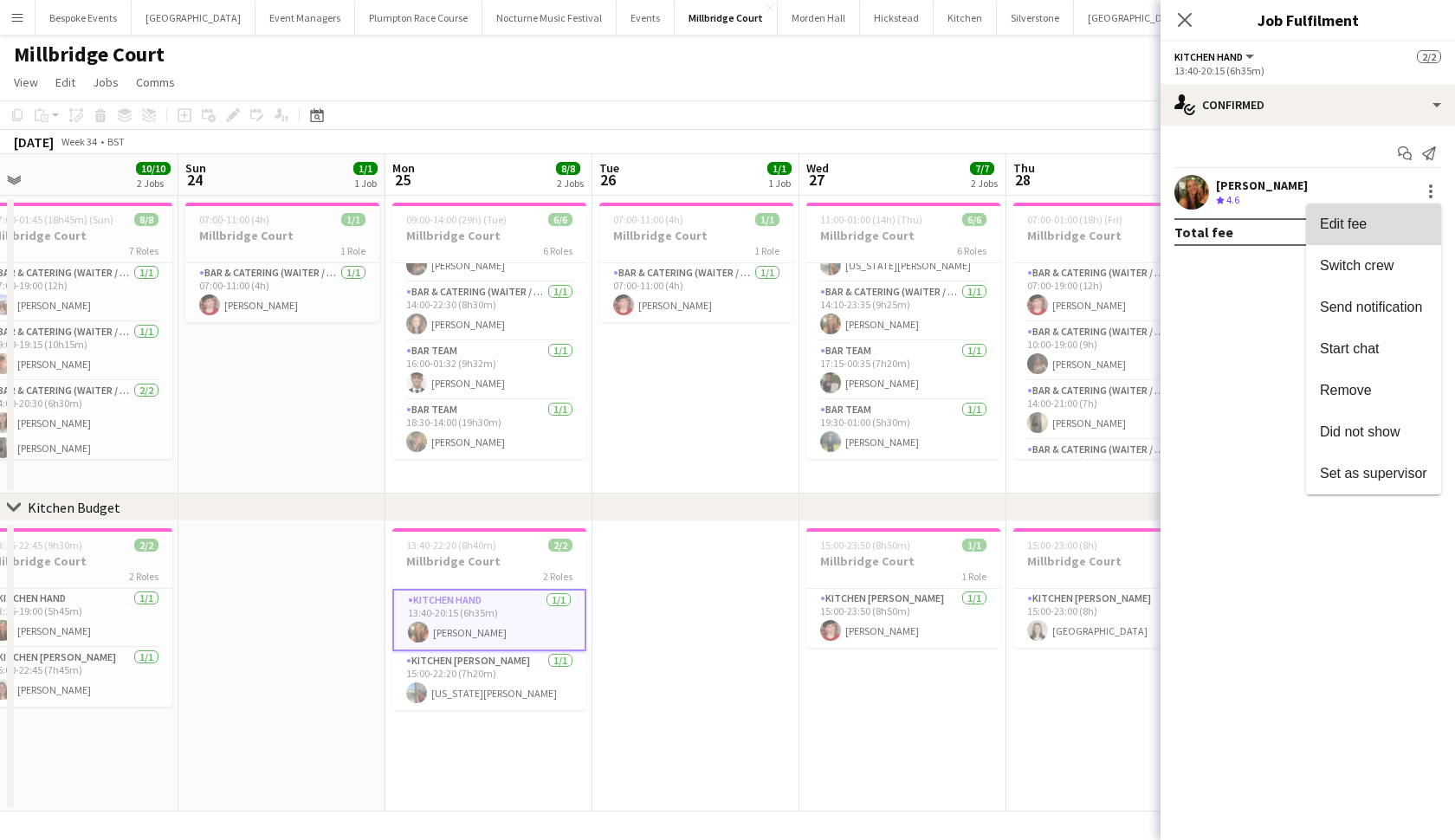
click at [1409, 224] on span "Edit fee" at bounding box center [1374, 224] width 108 height 16
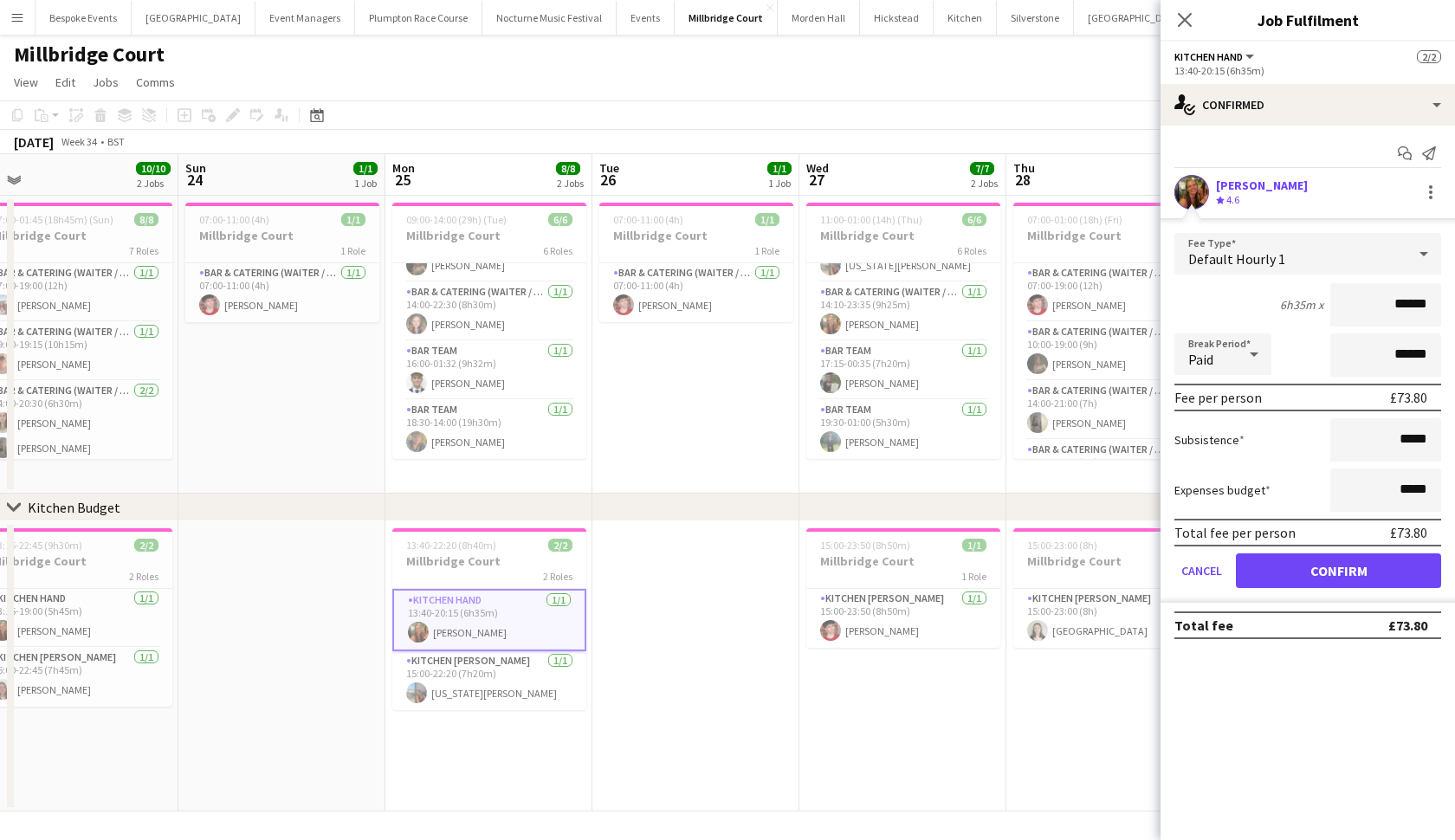
click at [694, 389] on app-date-cell "07:00-11:00 (4h) 1/1 Millbridge Court 1 Role Bar & Catering (Waiter / waitress)…" at bounding box center [695, 345] width 207 height 298
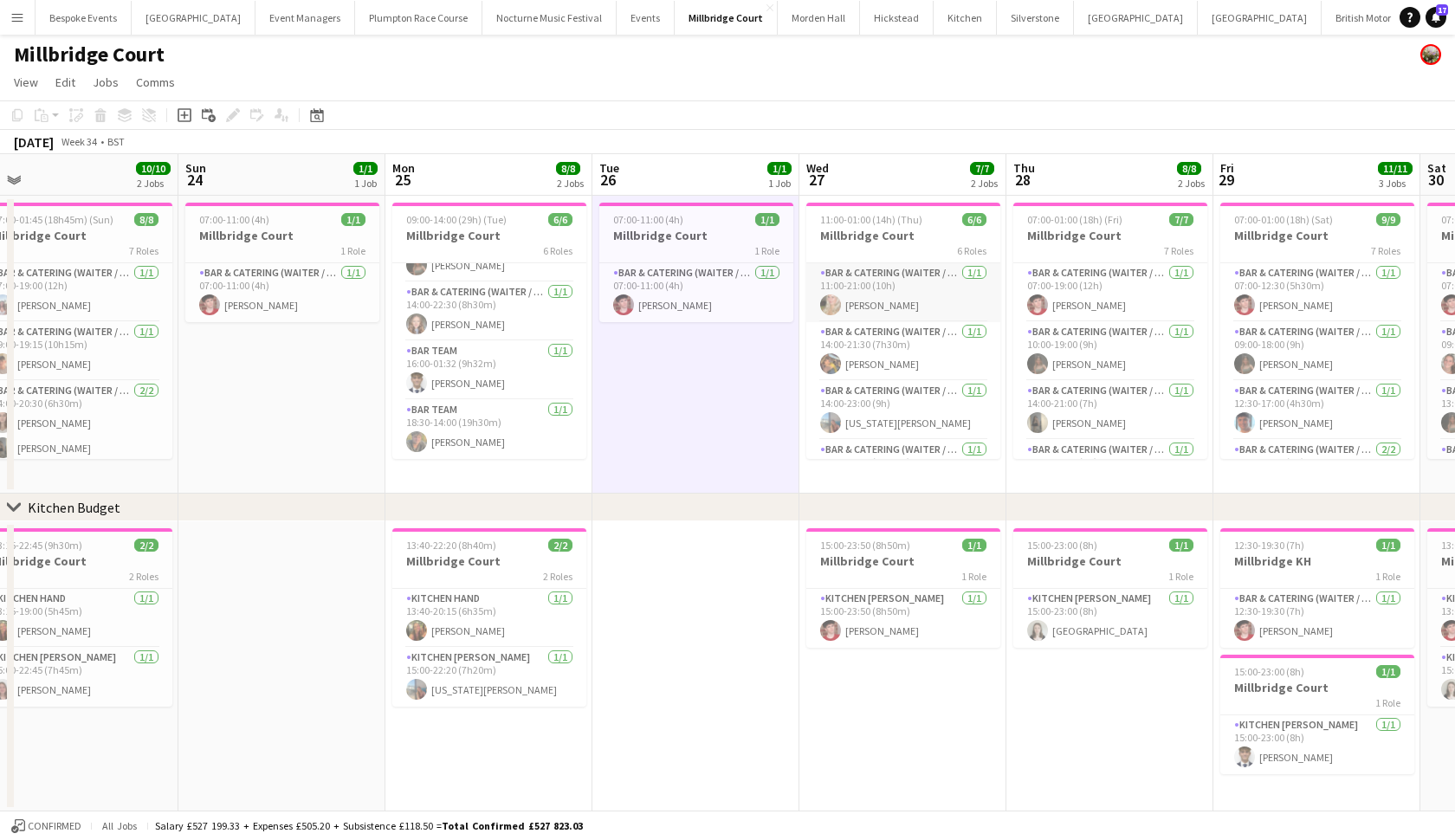
scroll to position [0, 0]
click at [869, 298] on app-card-role "Bar & Catering (Waiter / waitress) [DATE] 11:00-21:00 (10h) [PERSON_NAME]" at bounding box center [903, 292] width 194 height 59
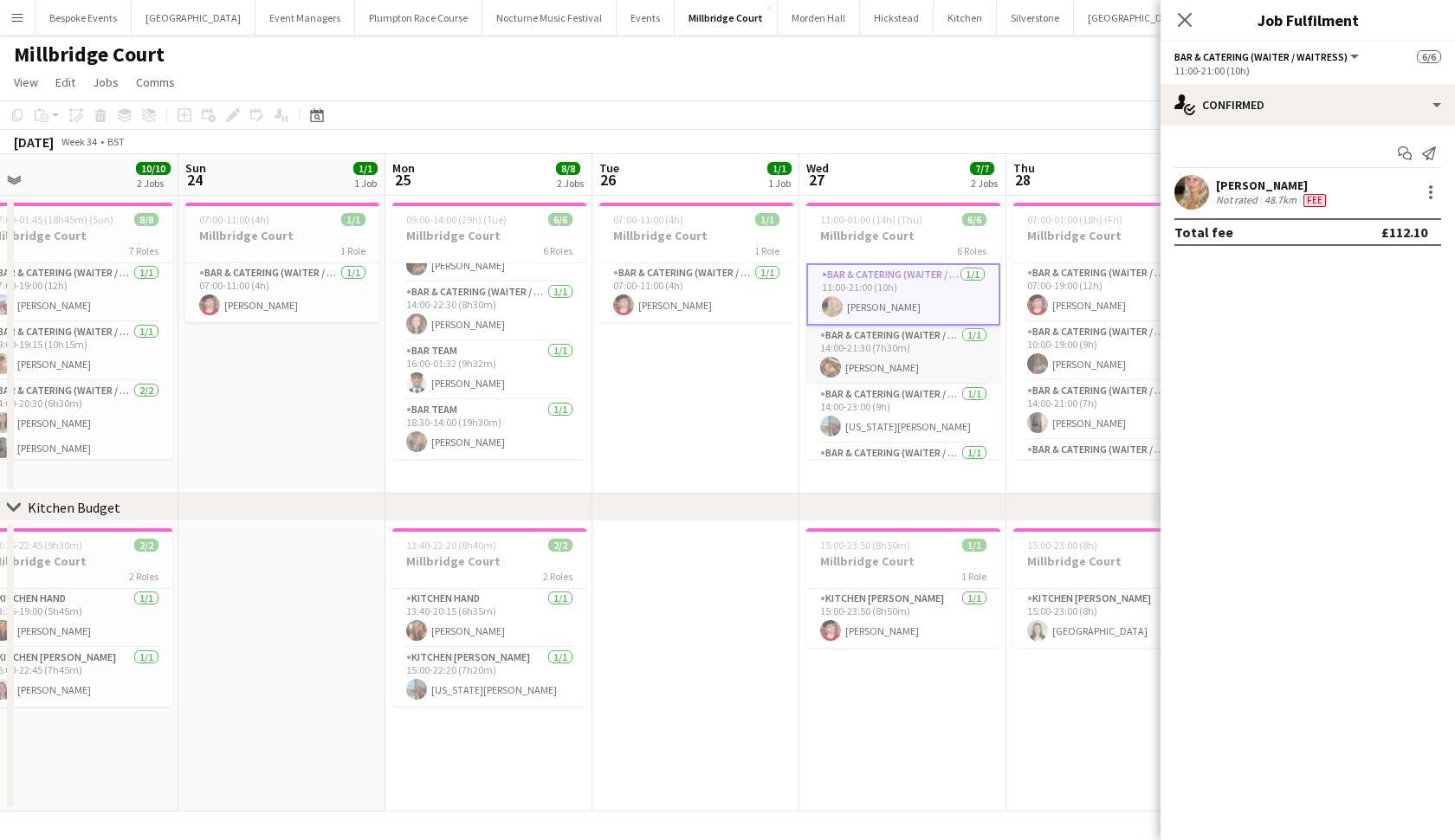
click at [869, 356] on app-card-role "Bar & Catering (Waiter / waitress) [DATE] 14:00-21:30 (7h30m) [PERSON_NAME]" at bounding box center [903, 354] width 194 height 59
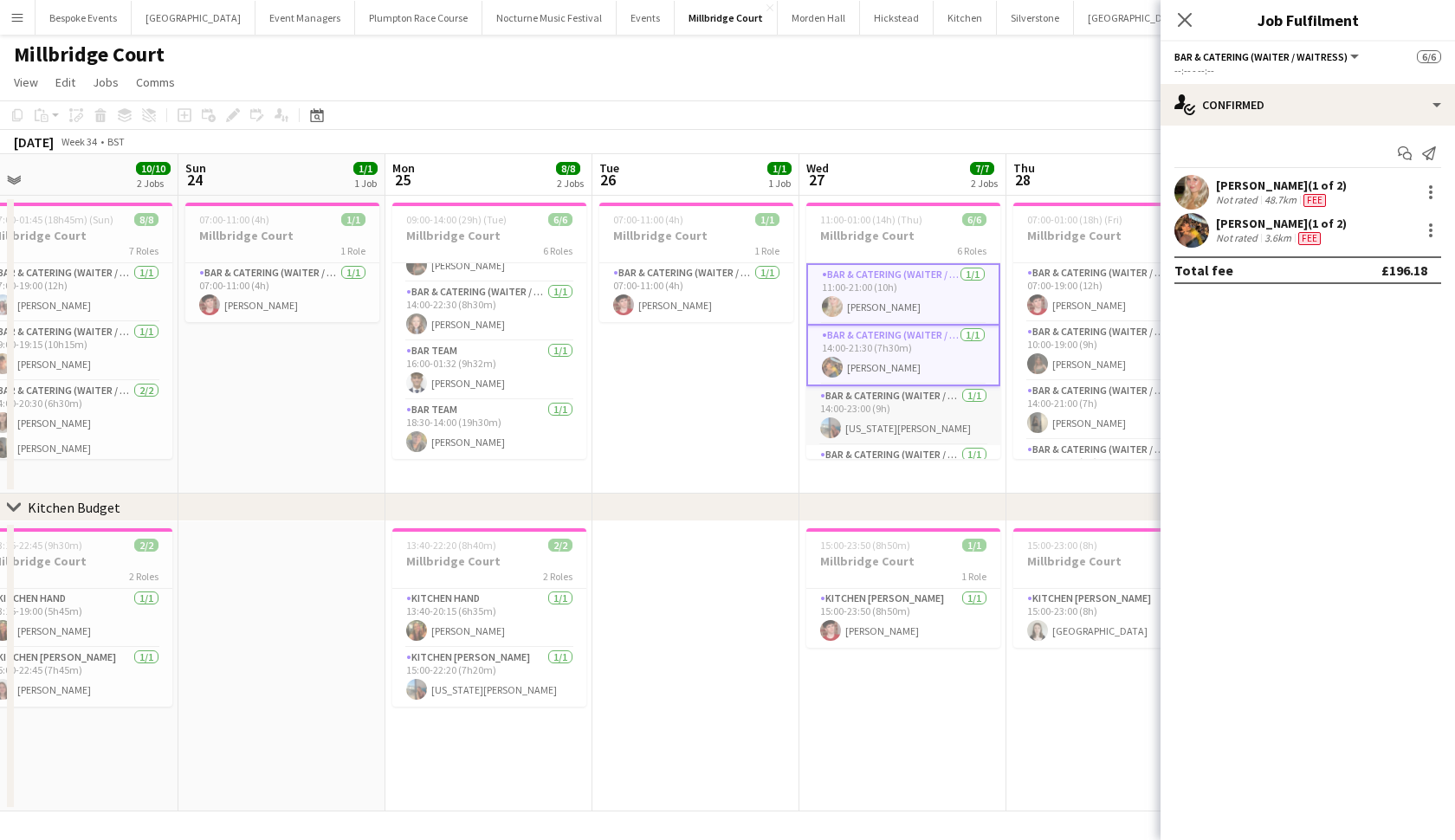
click at [868, 424] on app-card-role "Bar & Catering (Waiter / waitress) [DATE] 14:00-23:00 (9h) [US_STATE][PERSON_NA…" at bounding box center [903, 415] width 194 height 59
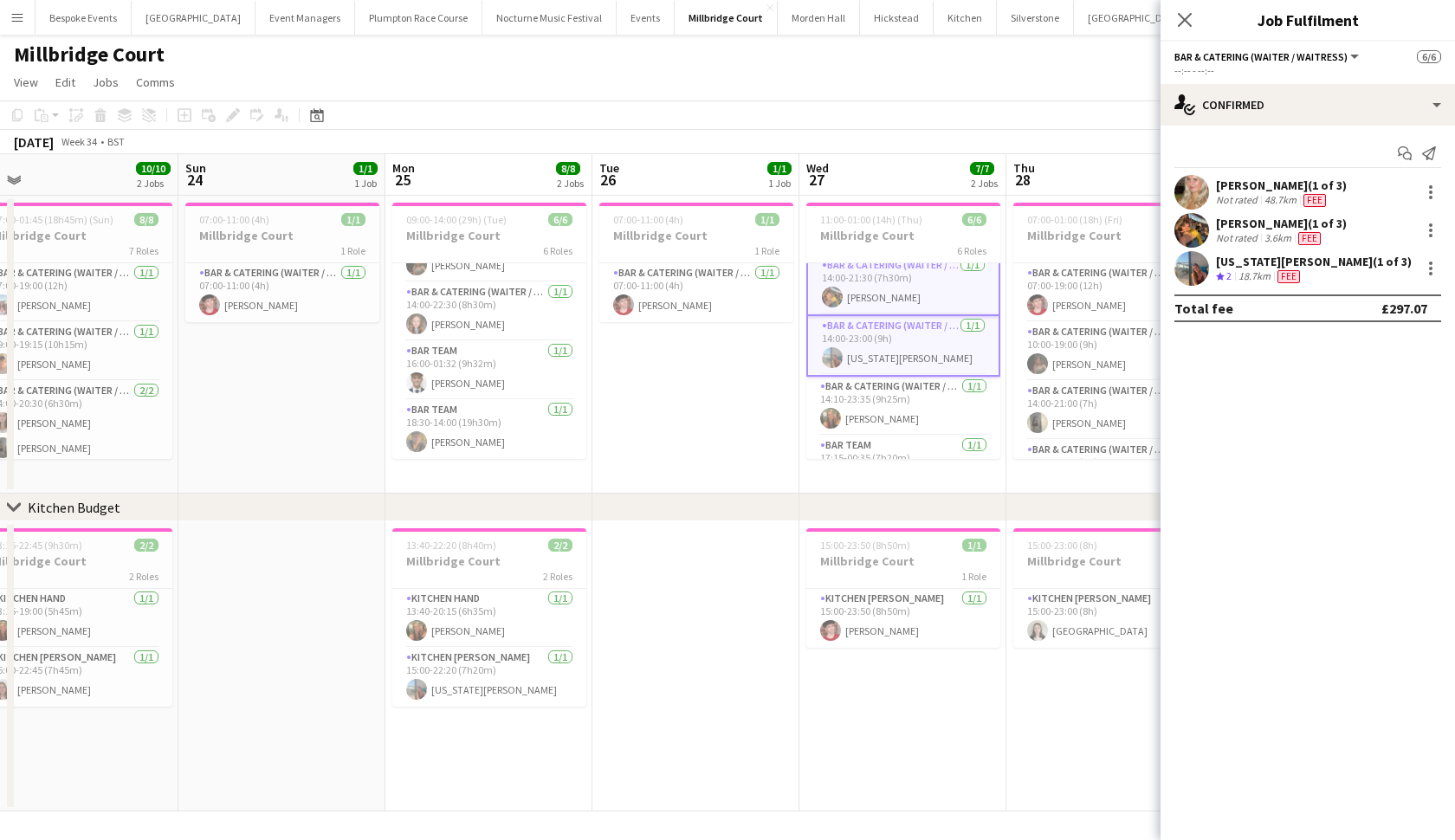
click at [868, 424] on app-card-role "Bar & Catering (Waiter / waitress) [DATE] 14:10-23:35 (9h25m) [PERSON_NAME]" at bounding box center [903, 405] width 194 height 59
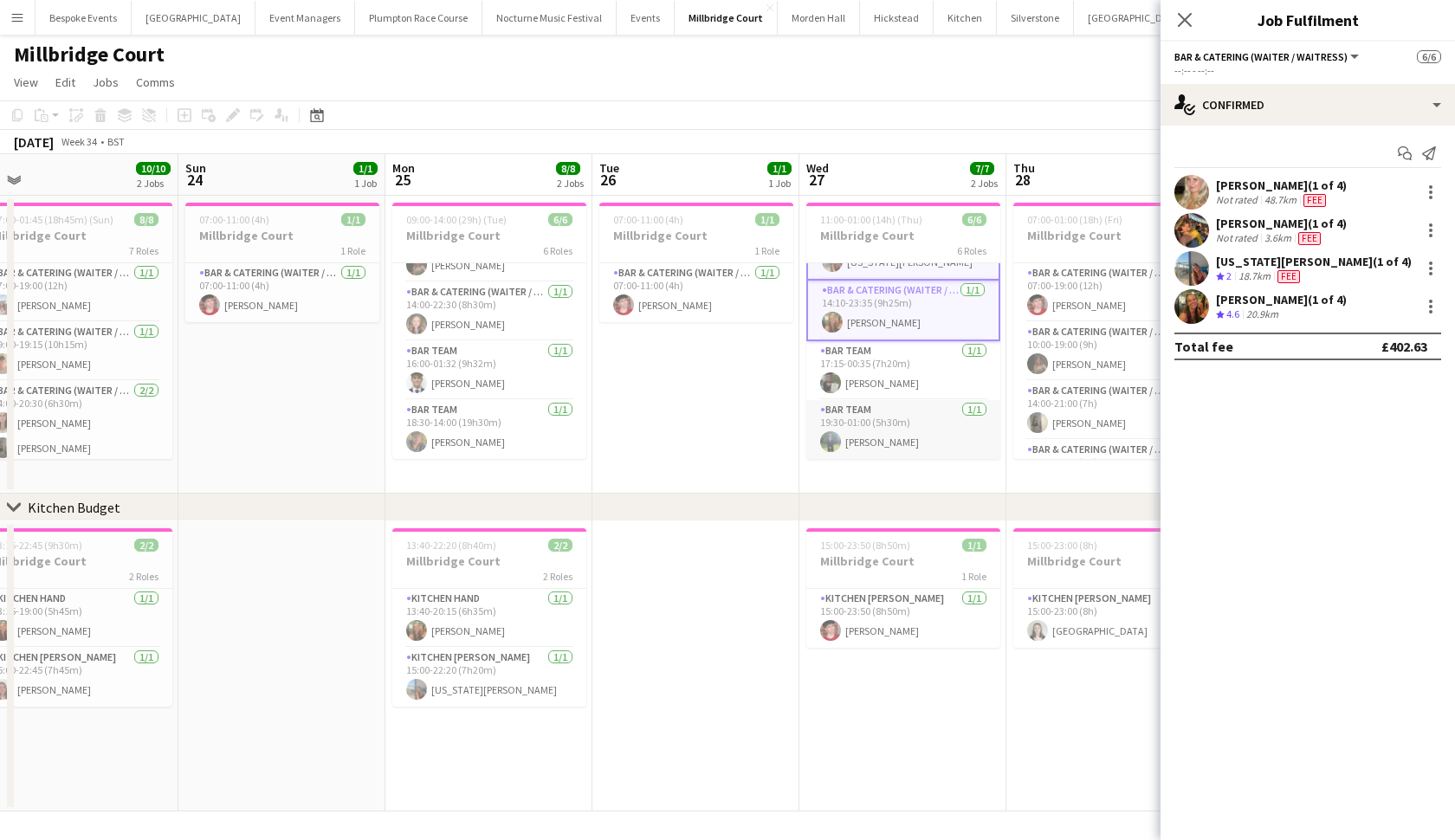
scroll to position [166, 0]
click at [895, 378] on app-card-role "Bar Team [DATE] 17:15-00:35 (7h20m) [PERSON_NAME]" at bounding box center [903, 370] width 194 height 59
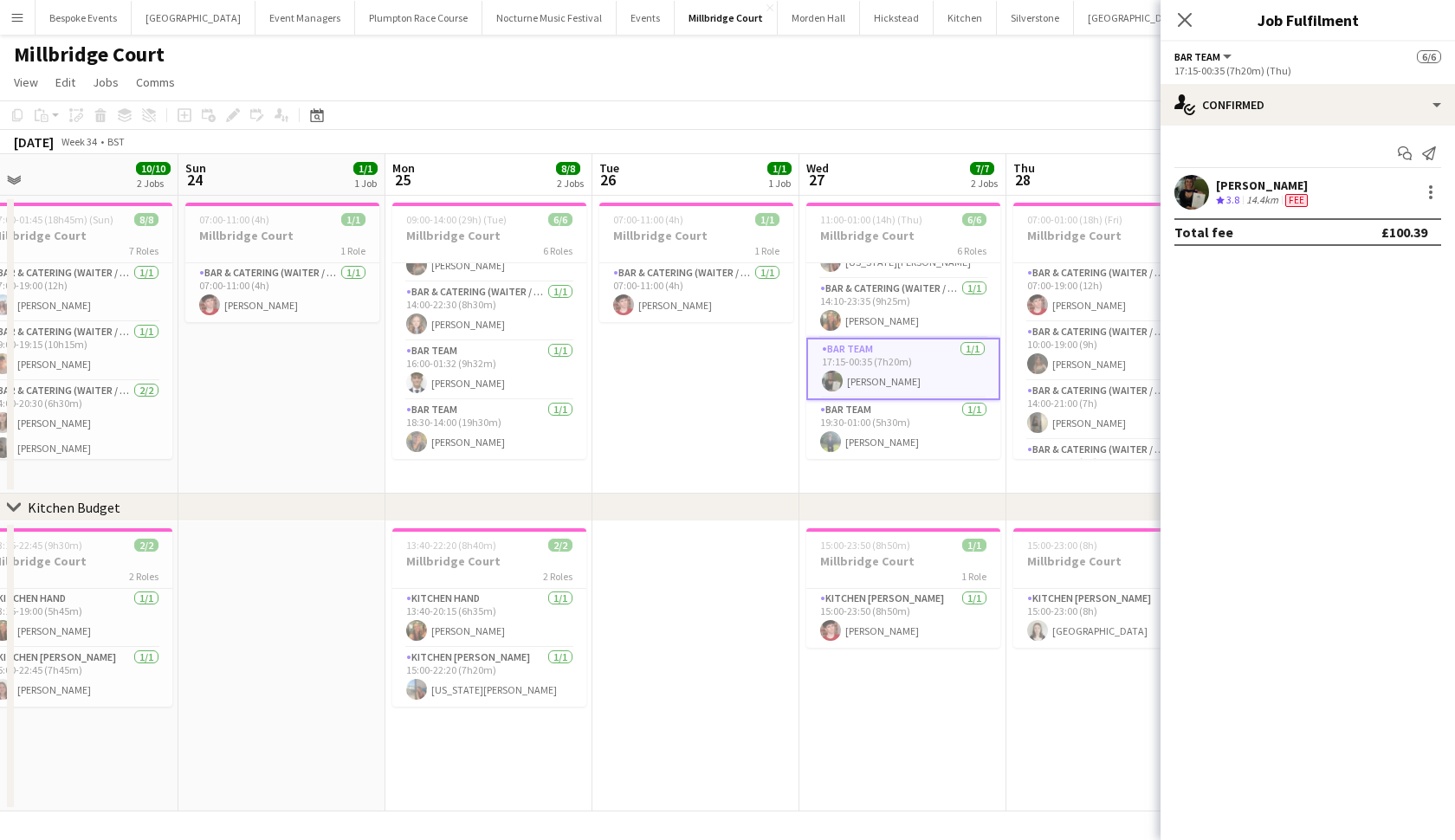
click at [895, 378] on app-card-role "Bar Team [DATE] 17:15-00:35 (7h20m) [PERSON_NAME]" at bounding box center [903, 368] width 194 height 62
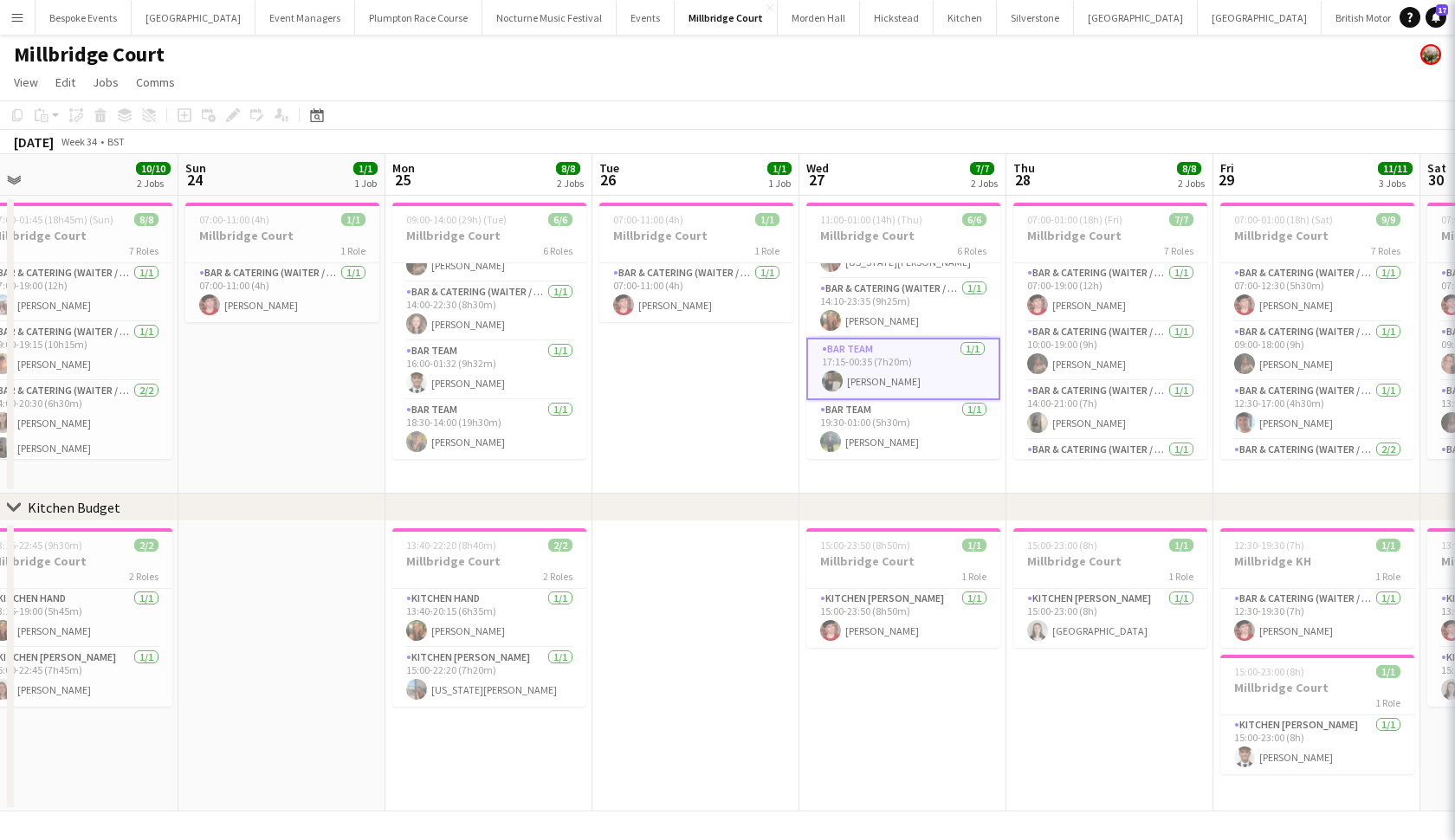
scroll to position [158, 0]
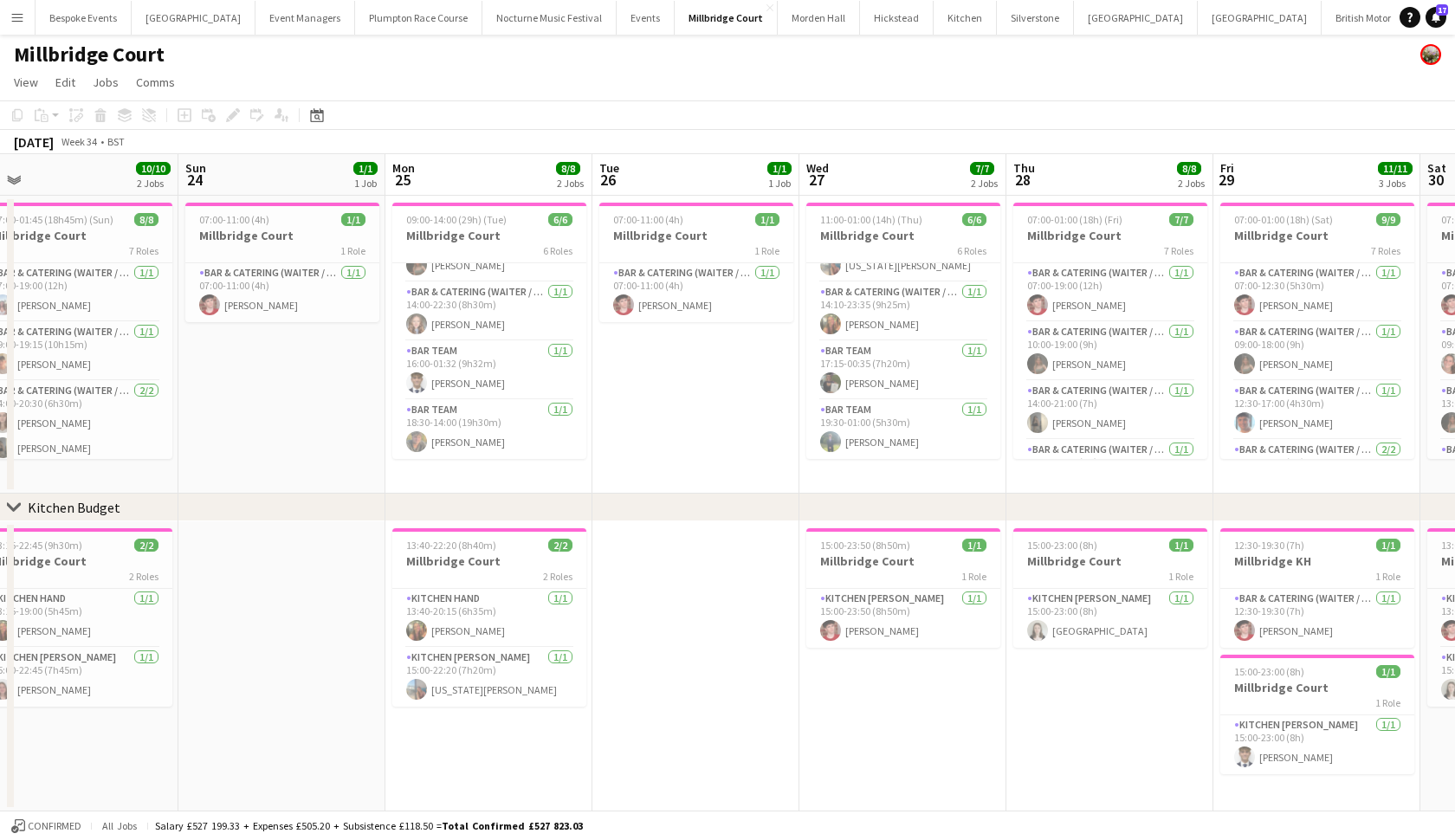
click at [895, 378] on app-card-role "Bar Team [DATE] 17:15-00:35 (7h20m) [PERSON_NAME]" at bounding box center [903, 370] width 194 height 59
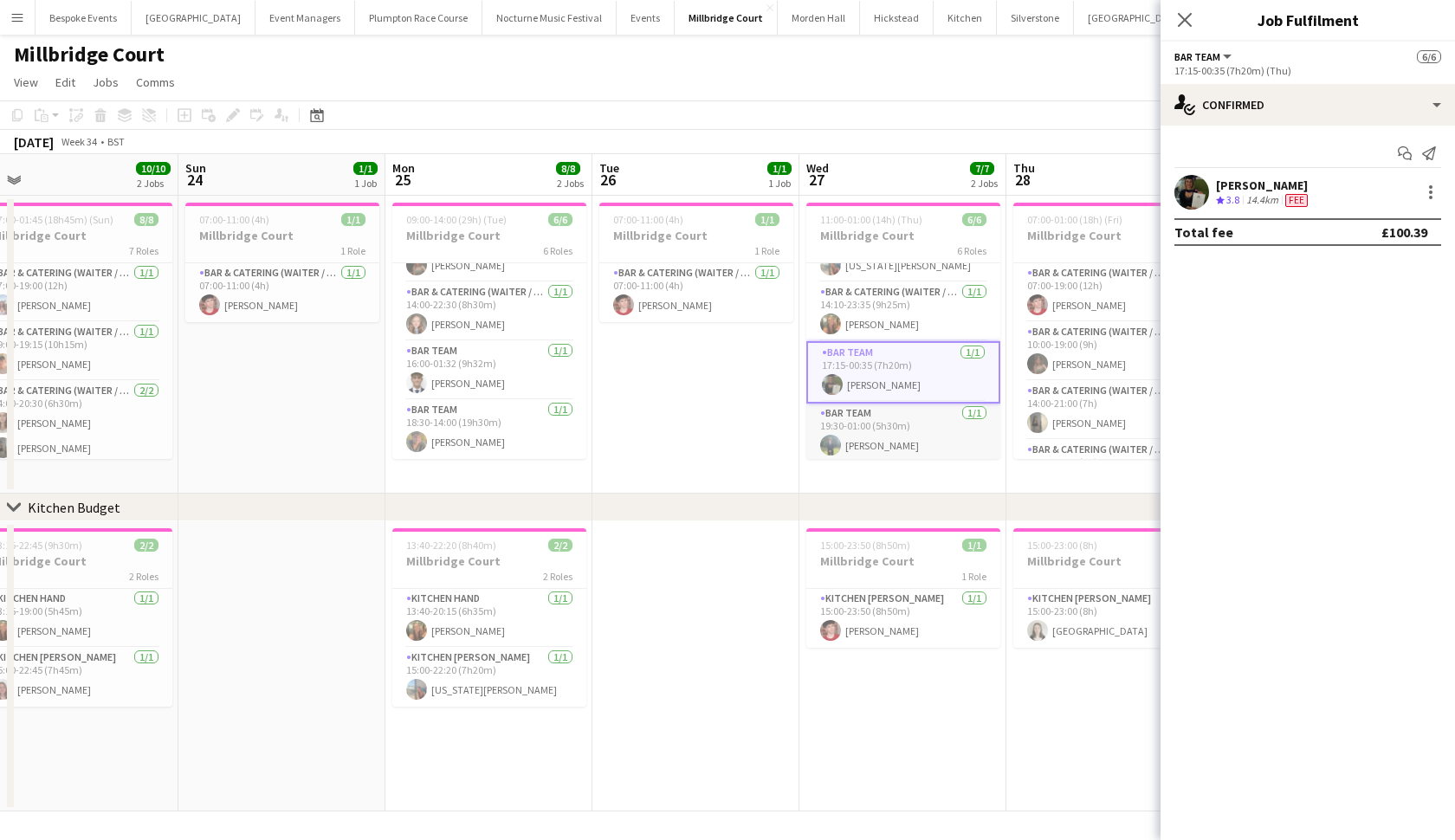
click at [888, 431] on app-card-role "Bar Team [DATE] 19:30-01:00 (5h30m) [PERSON_NAME]" at bounding box center [903, 432] width 194 height 59
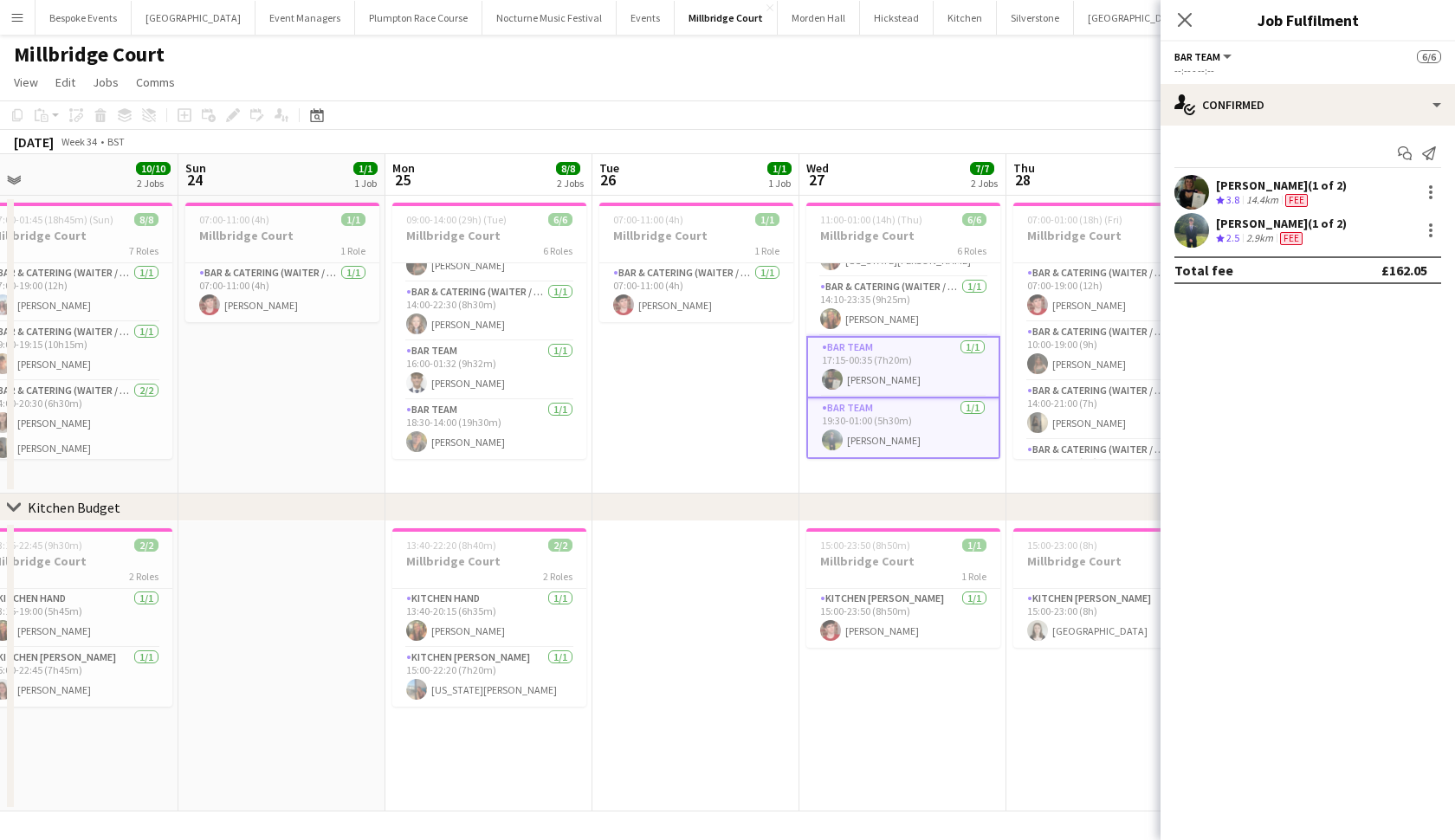
click at [870, 634] on app-card-role "Kitchen [PERSON_NAME] [DATE] 15:00-23:50 (8h50m) [PERSON_NAME]" at bounding box center [903, 618] width 194 height 59
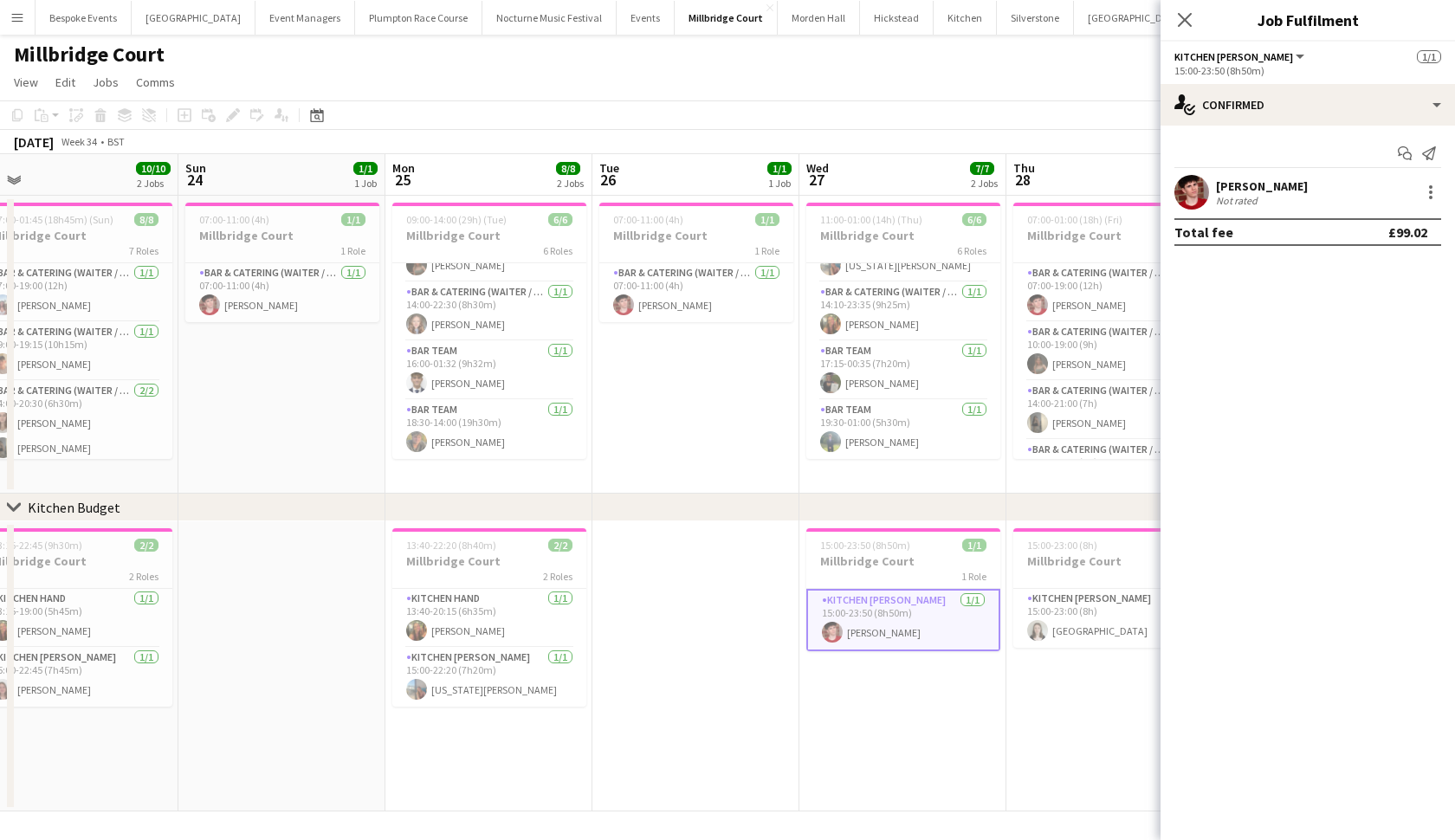
click at [870, 634] on app-card-role "Kitchen [PERSON_NAME] [DATE] 15:00-23:50 (8h50m) [PERSON_NAME]" at bounding box center [903, 620] width 194 height 62
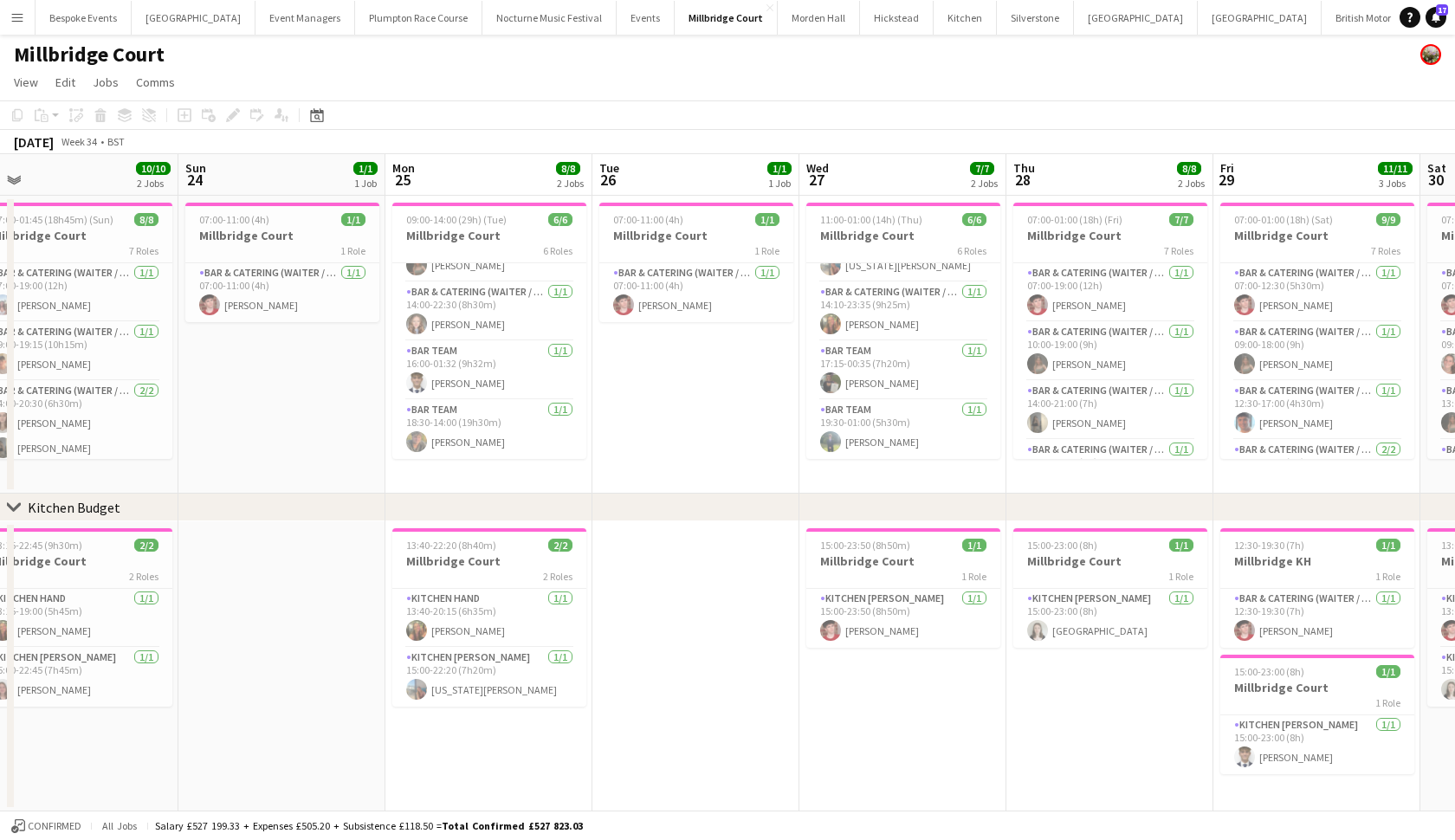
click at [870, 634] on app-card-role "Kitchen [PERSON_NAME] [DATE] 15:00-23:50 (8h50m) [PERSON_NAME]" at bounding box center [903, 618] width 194 height 59
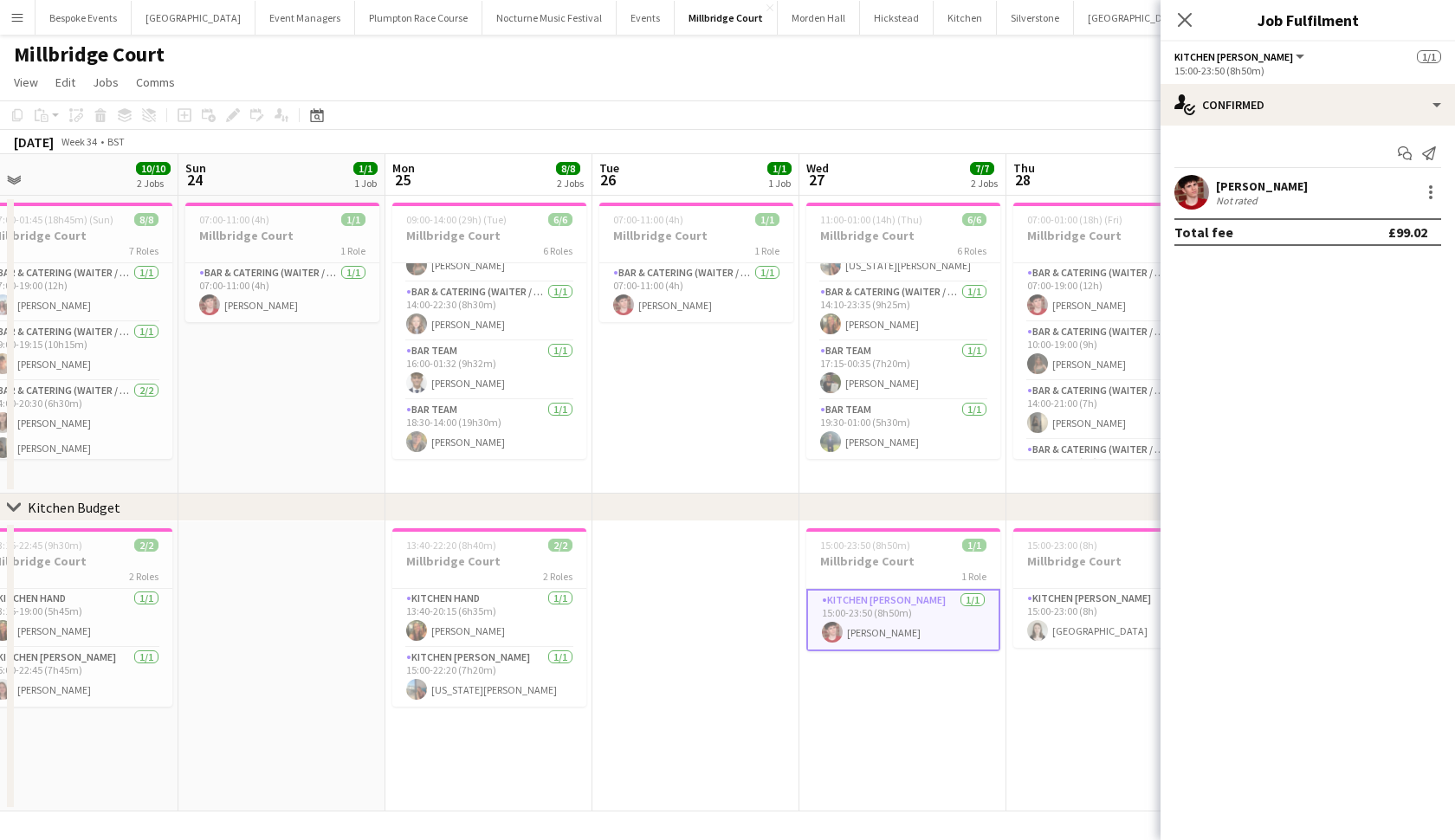
click at [902, 96] on app-page-menu "View Day view expanded Day view collapsed Month view Date picker Jump to [DATE]…" at bounding box center [727, 84] width 1455 height 33
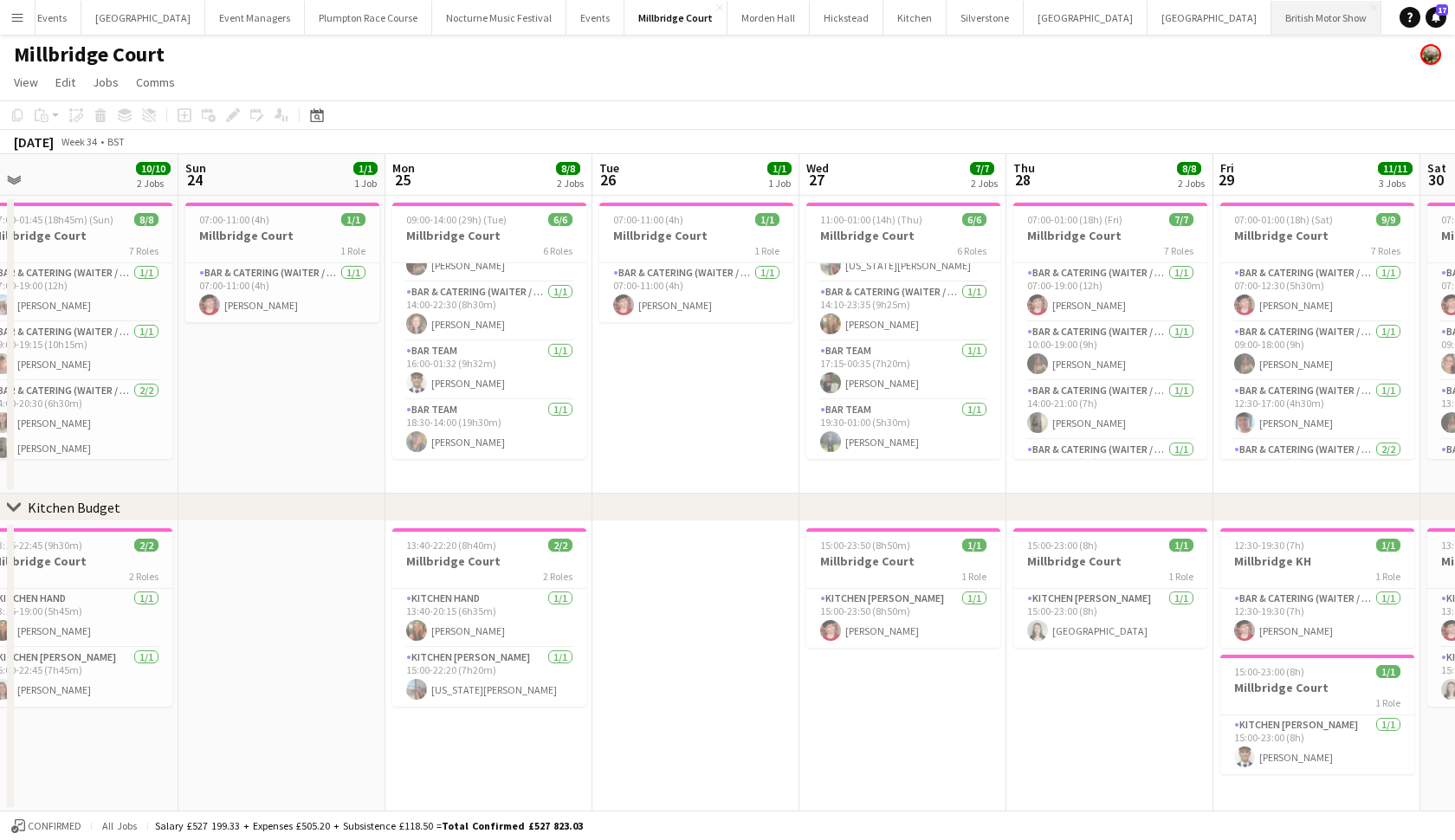
scroll to position [0, 49]
click at [1148, 25] on button "[GEOGRAPHIC_DATA] Close" at bounding box center [1210, 18] width 124 height 33
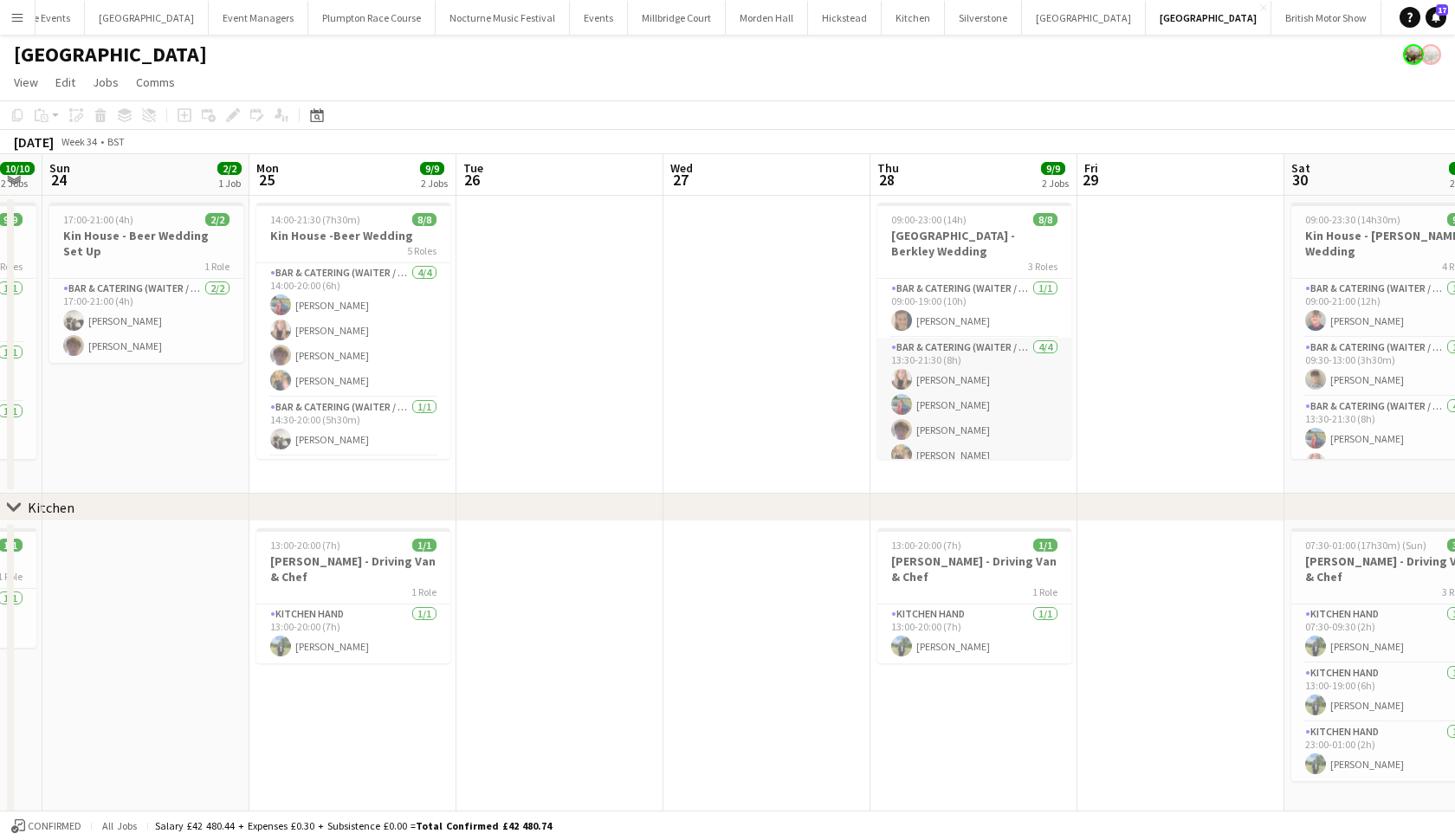
scroll to position [11, 0]
click at [938, 218] on span "09:00-23:00 (14h)" at bounding box center [929, 219] width 75 height 13
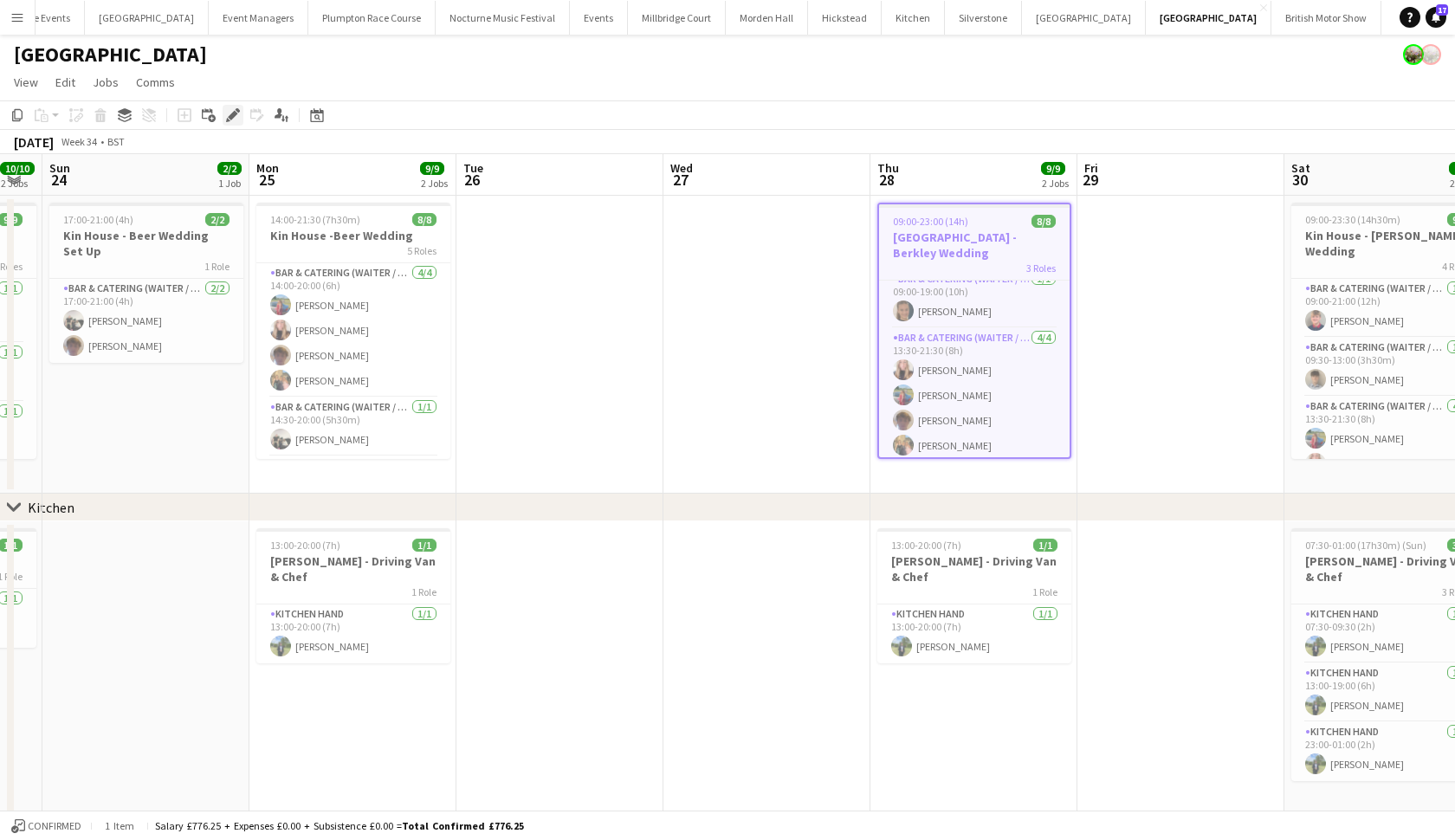
click at [237, 114] on icon "Edit" at bounding box center [232, 114] width 14 height 14
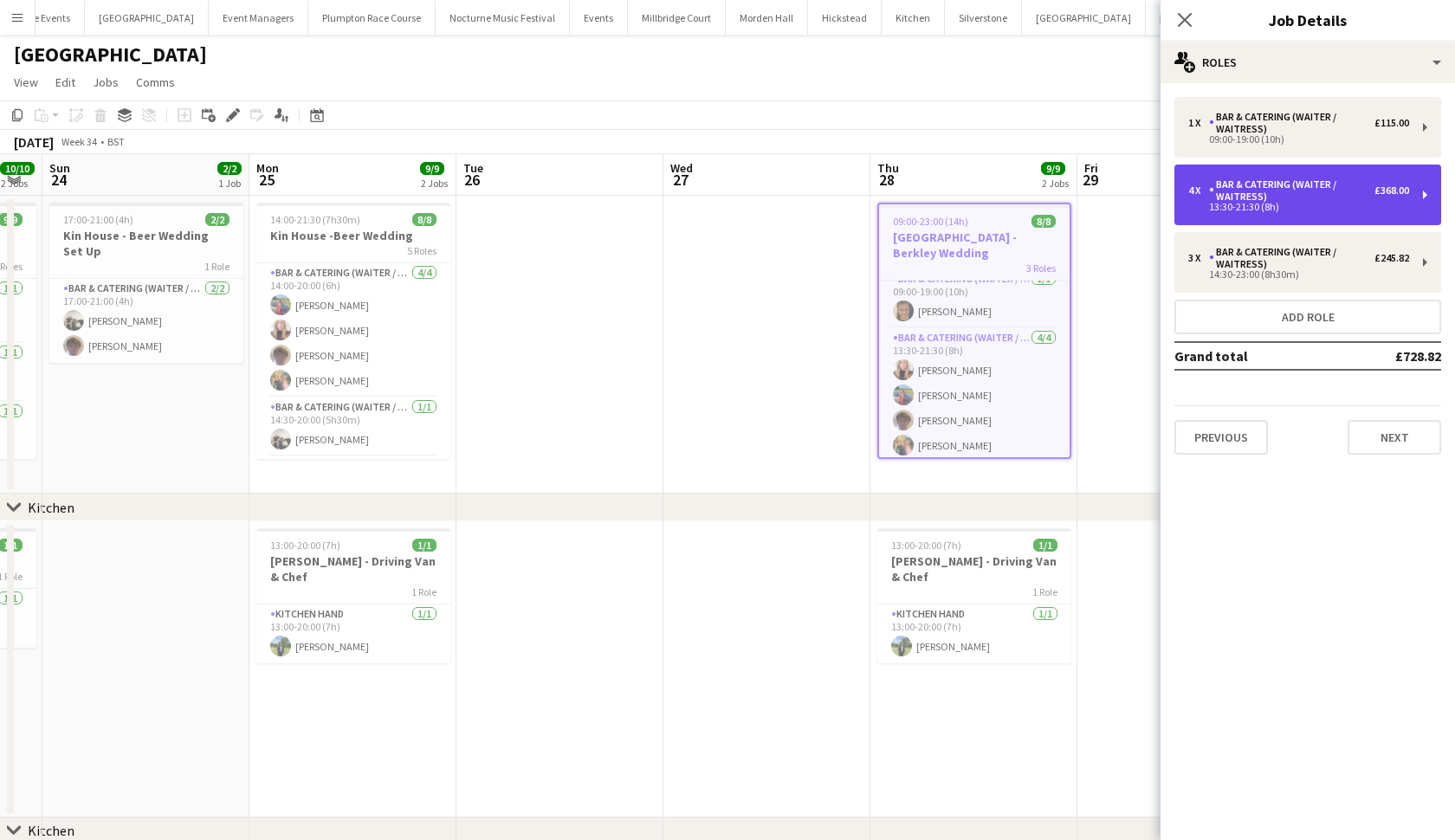
click at [1277, 197] on div "Bar & Catering (Waiter / waitress)" at bounding box center [1292, 190] width 165 height 24
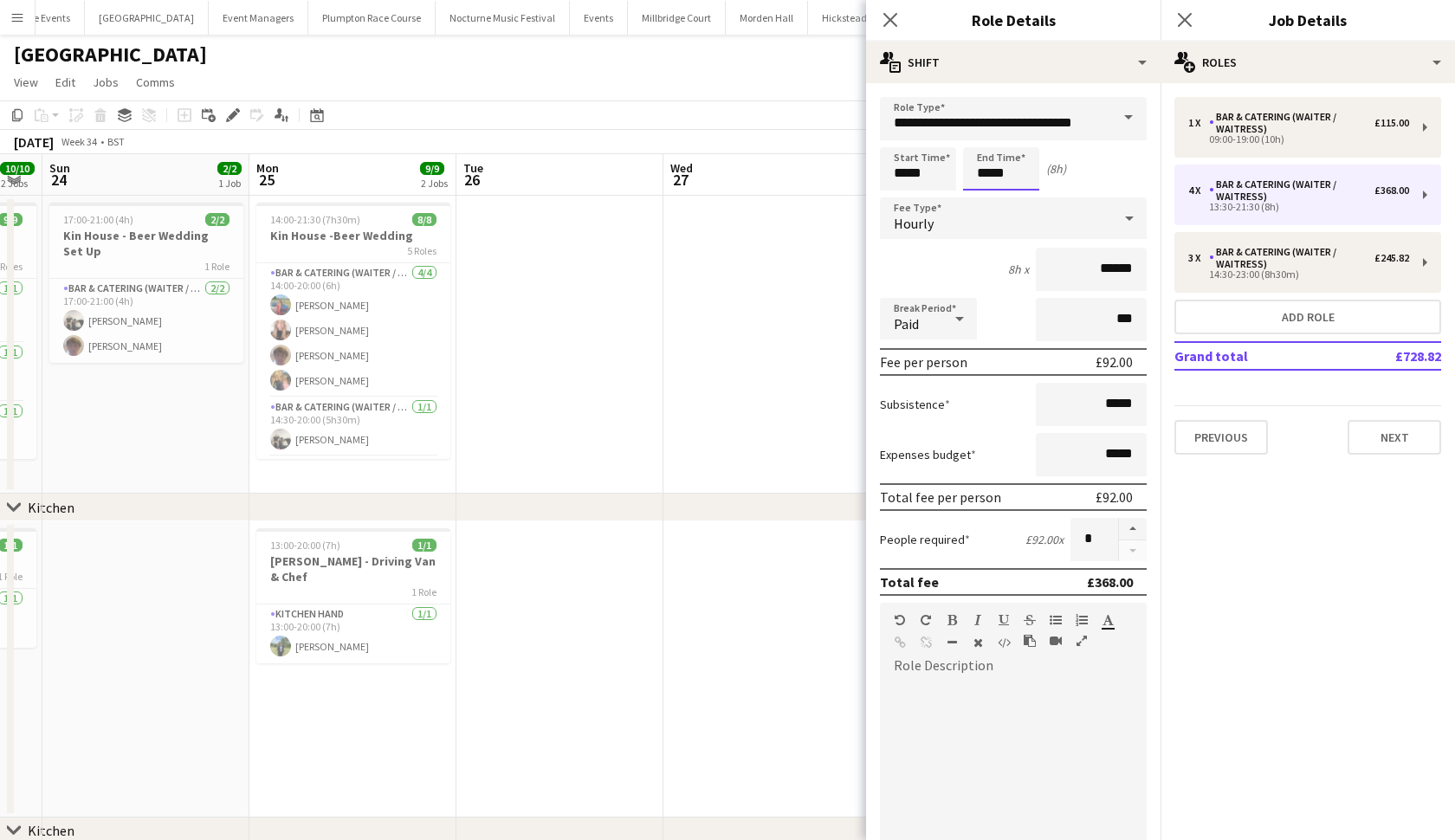
click at [988, 174] on body "Menu Boards Boards Boards All jobs Status Workforce Workforce My Workforce Recr…" at bounding box center [727, 463] width 1455 height 926
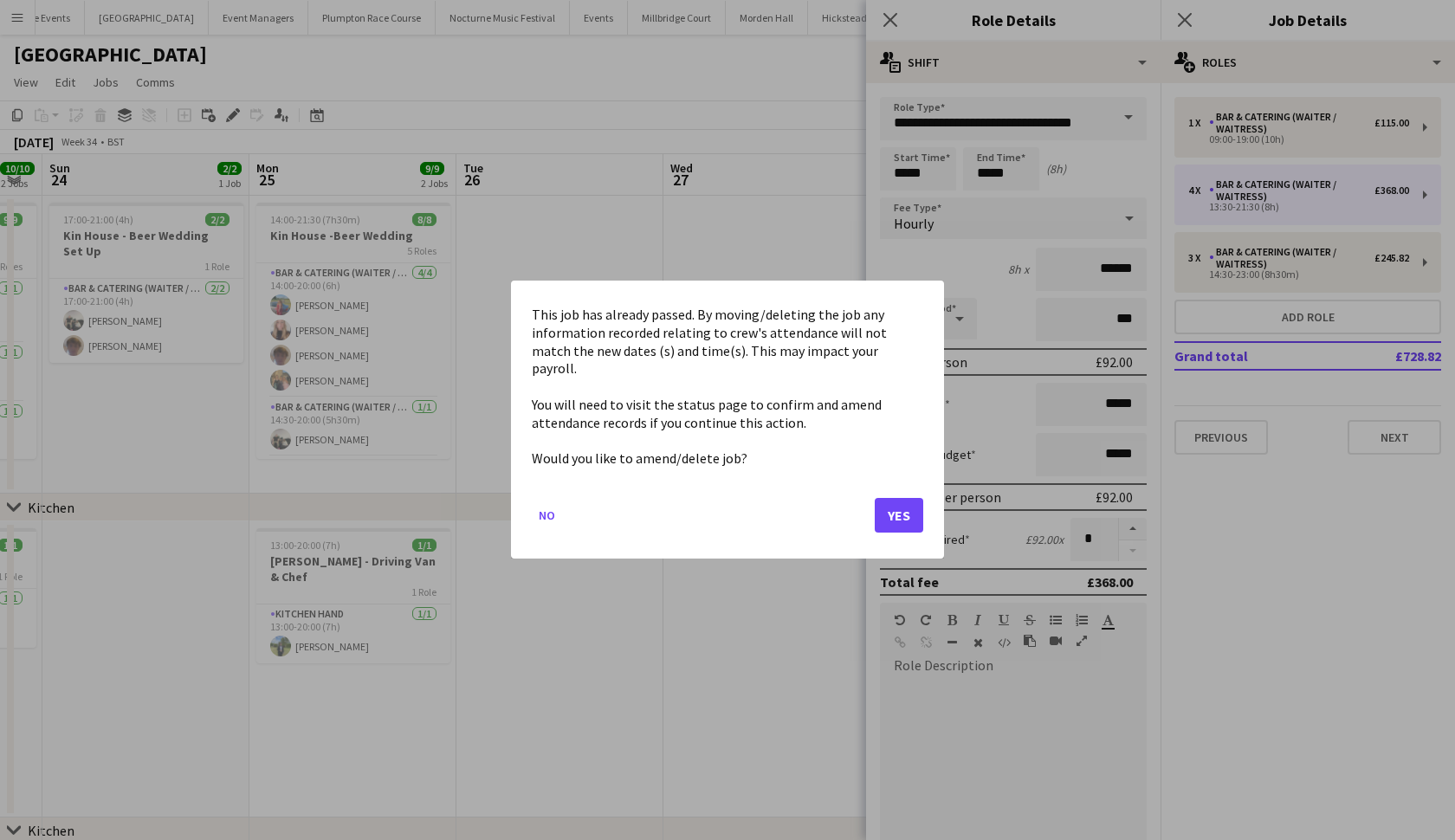
click at [898, 514] on button "Yes" at bounding box center [899, 516] width 48 height 34
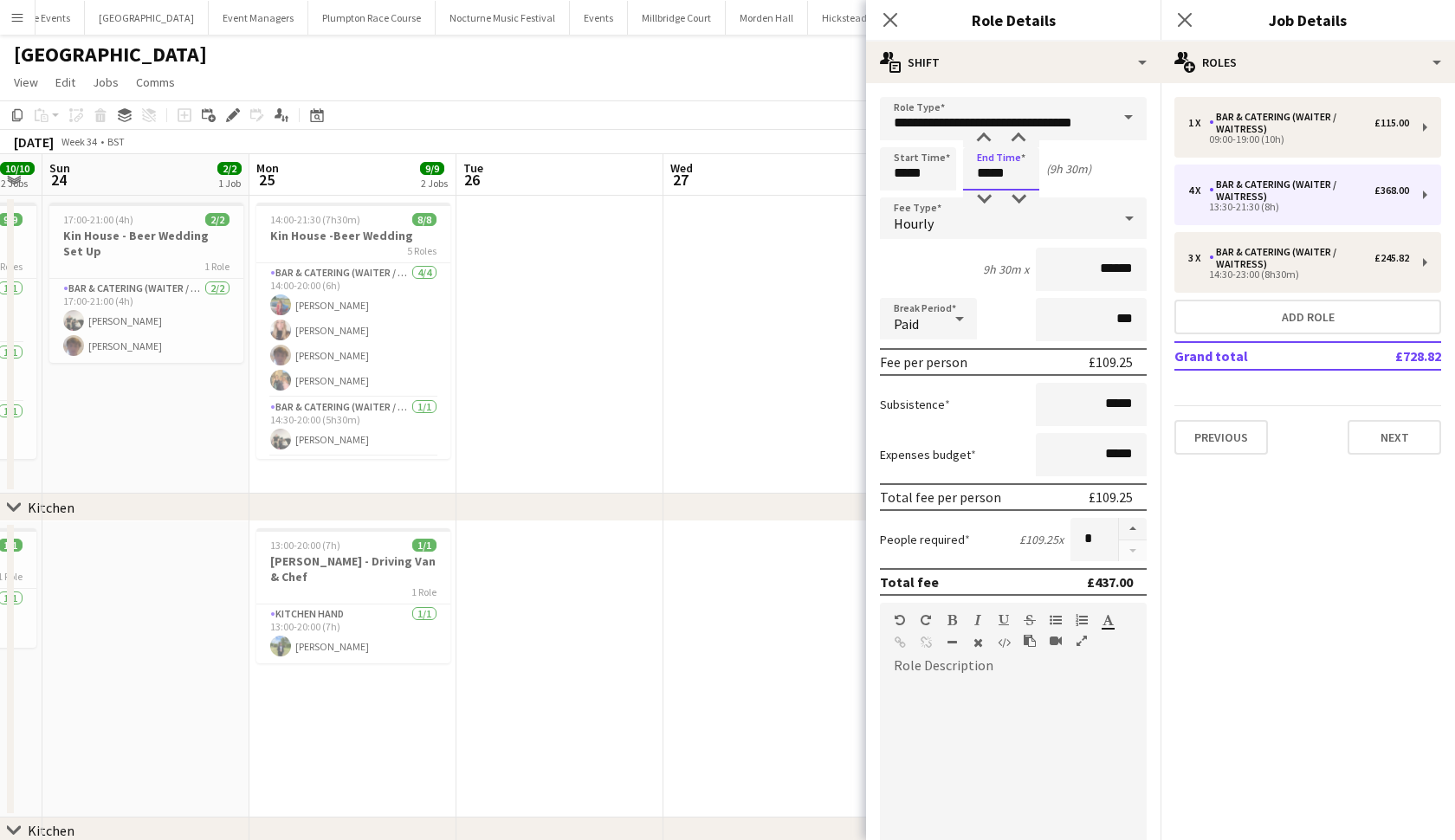
type input "*****"
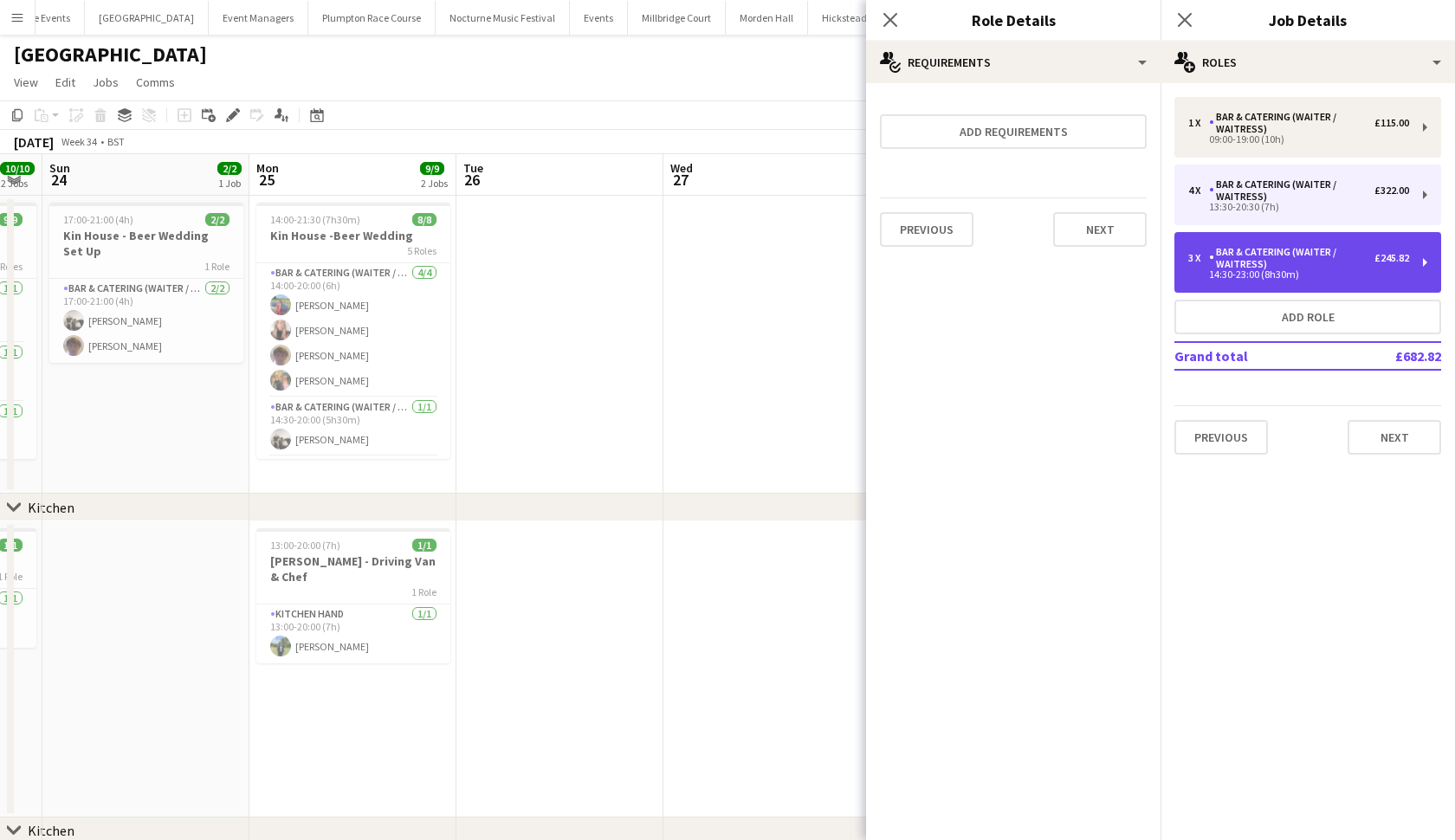
click at [1259, 261] on div "Bar & Catering (Waiter / waitress)" at bounding box center [1292, 258] width 165 height 24
type input "*****"
type input "*"
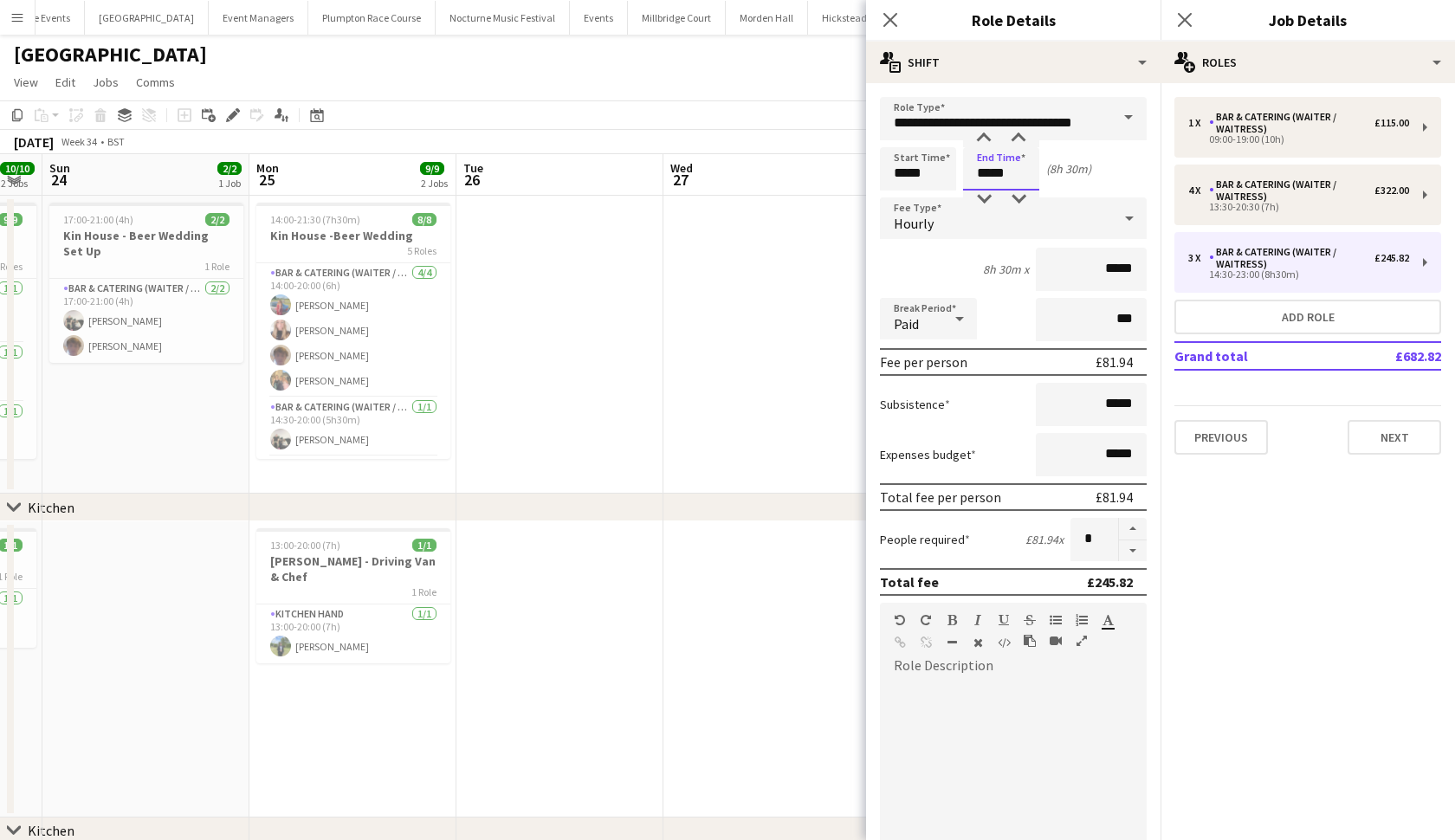
click at [992, 171] on input "*****" at bounding box center [1001, 168] width 76 height 44
type input "*****"
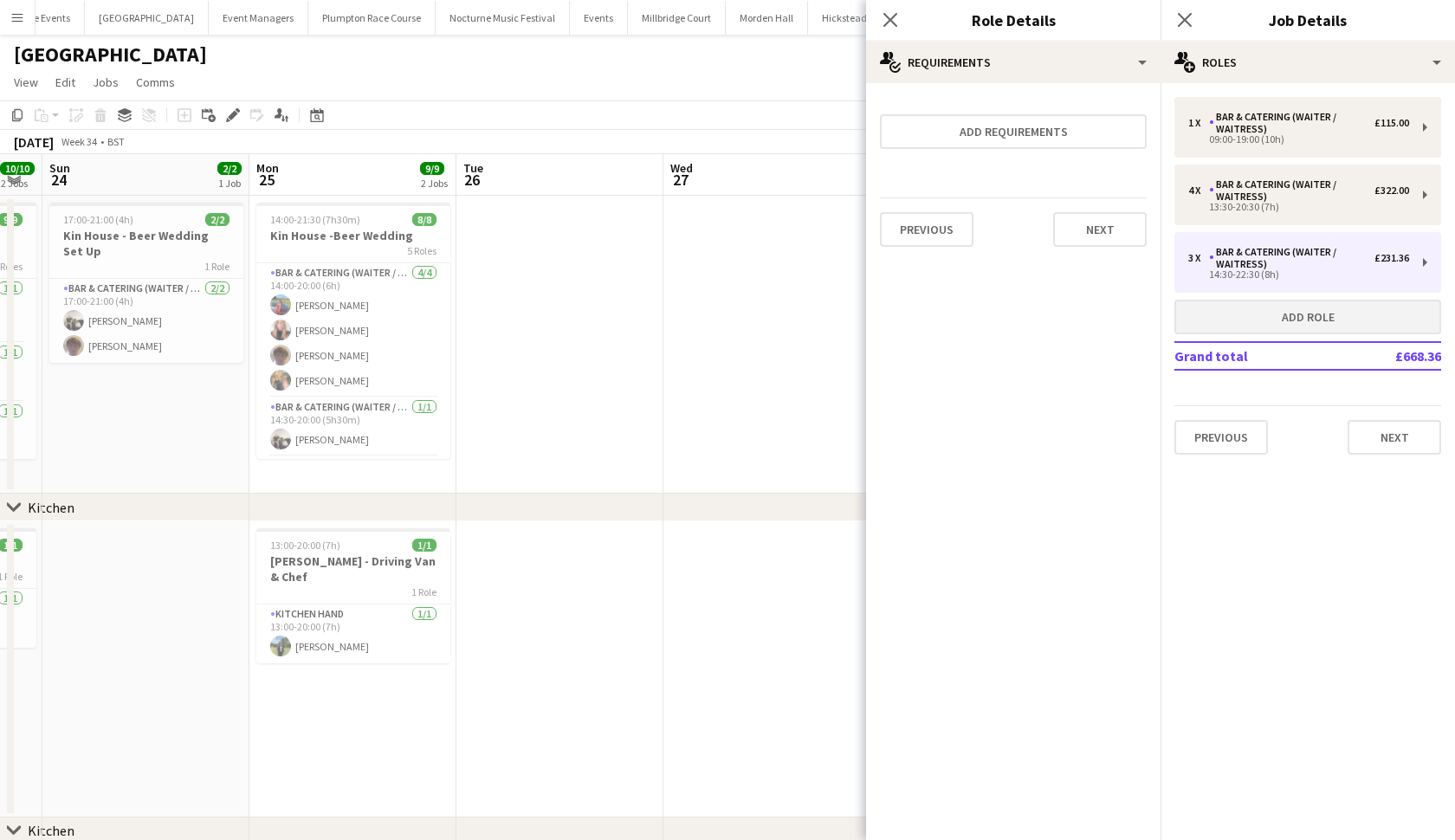
click at [1277, 325] on button "Add role" at bounding box center [1307, 316] width 267 height 34
type input "*****"
type input "******"
type input "*"
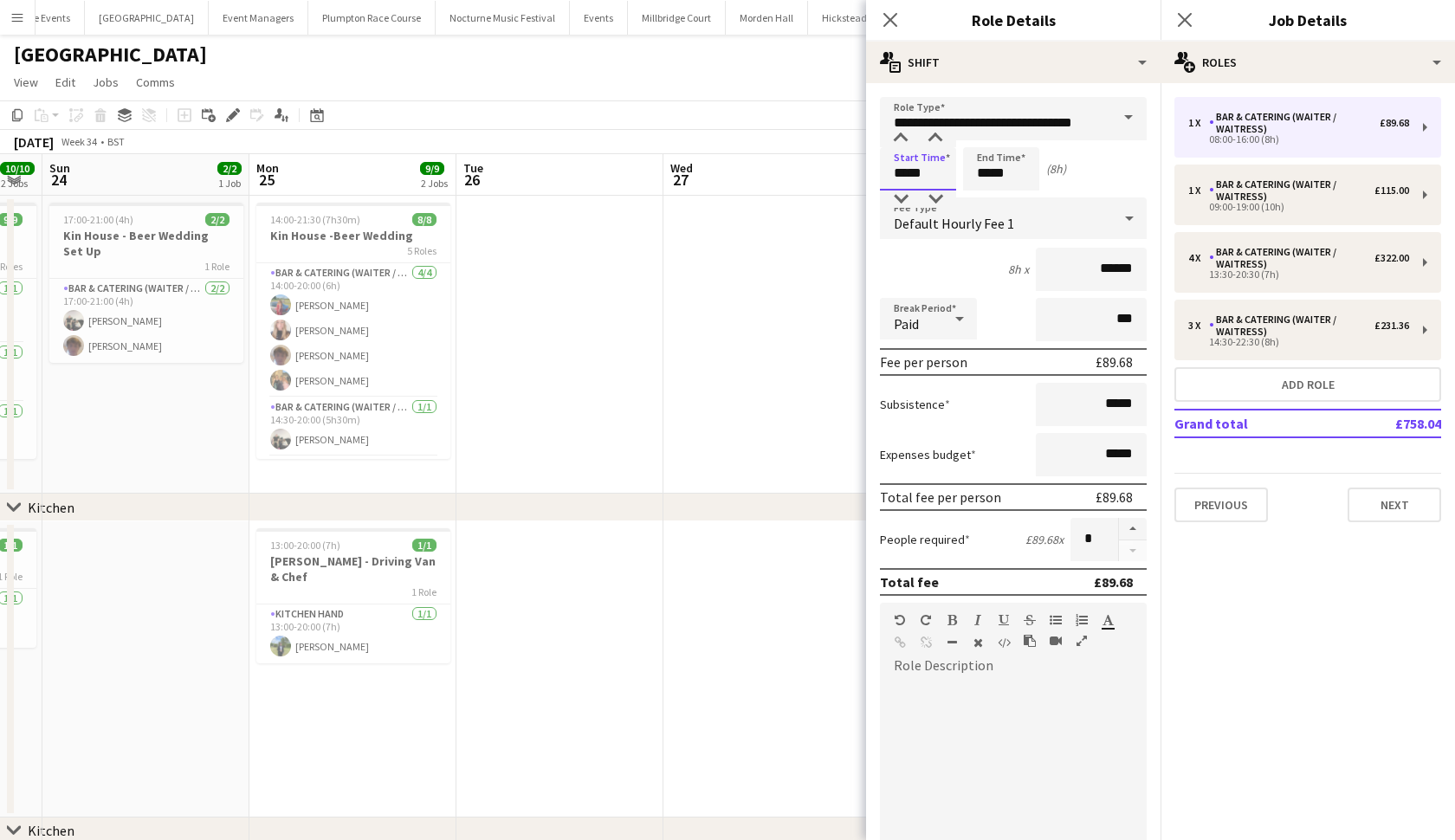
click at [906, 176] on input "*****" at bounding box center [919, 168] width 76 height 44
type input "*****"
click at [990, 177] on input "*****" at bounding box center [1001, 168] width 76 height 44
type input "*****"
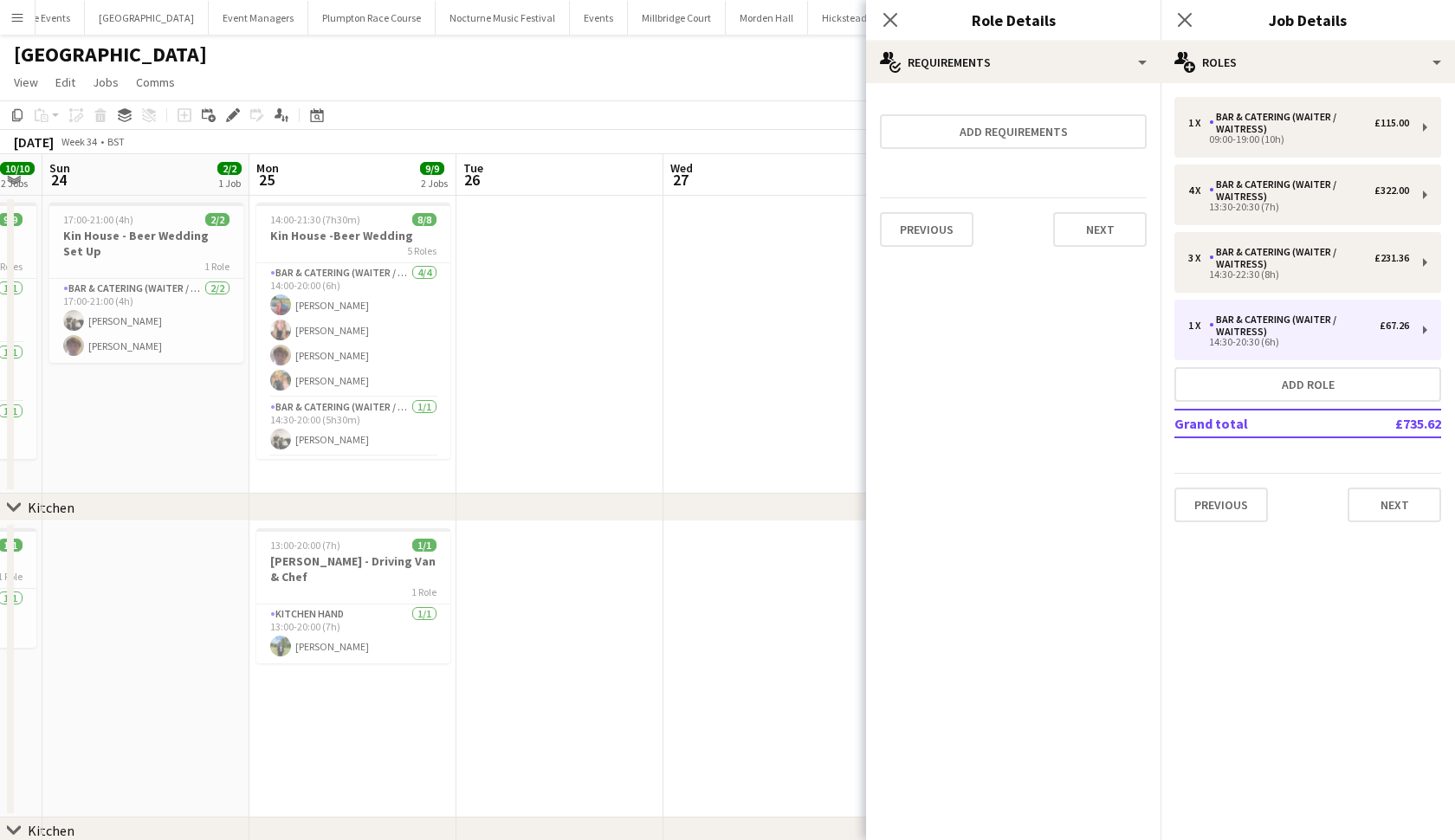
click at [734, 348] on app-date-cell at bounding box center [767, 345] width 207 height 298
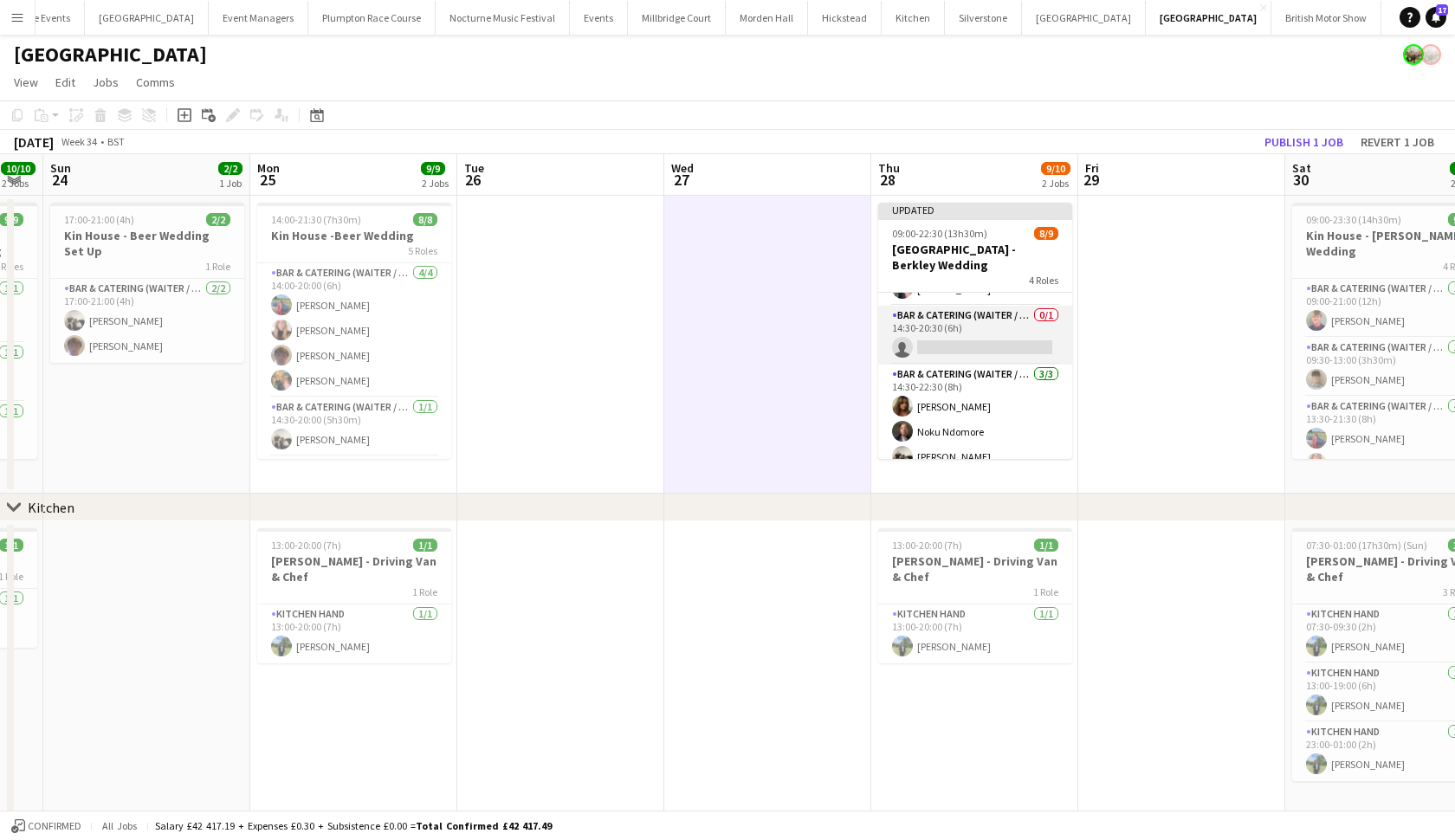
scroll to position [179, 0]
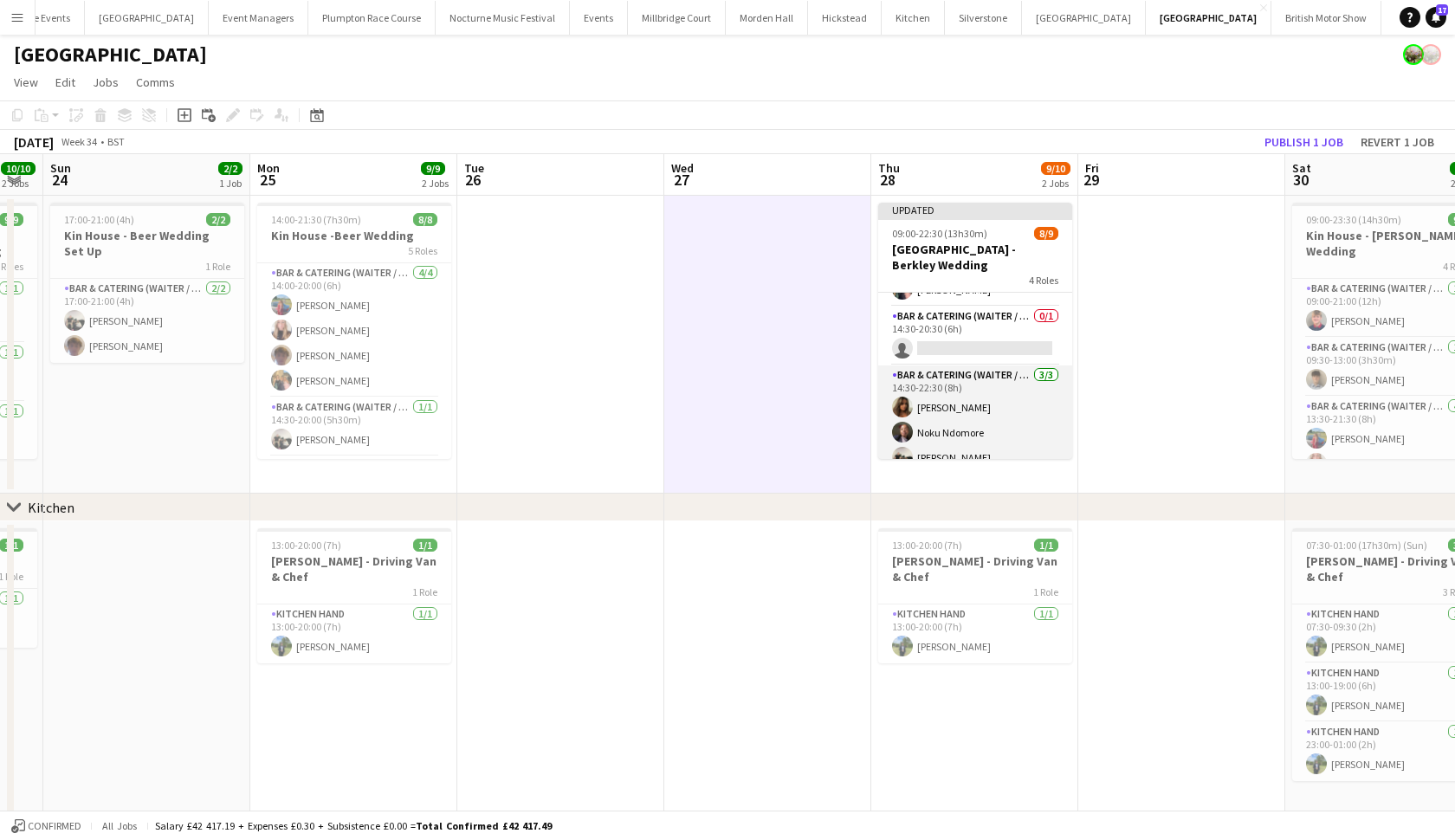
click at [968, 408] on app-card-role "Bar & Catering (Waiter / waitress) [DATE] 14:30-22:30 (8h) [PERSON_NAME] Noku N…" at bounding box center [975, 419] width 194 height 109
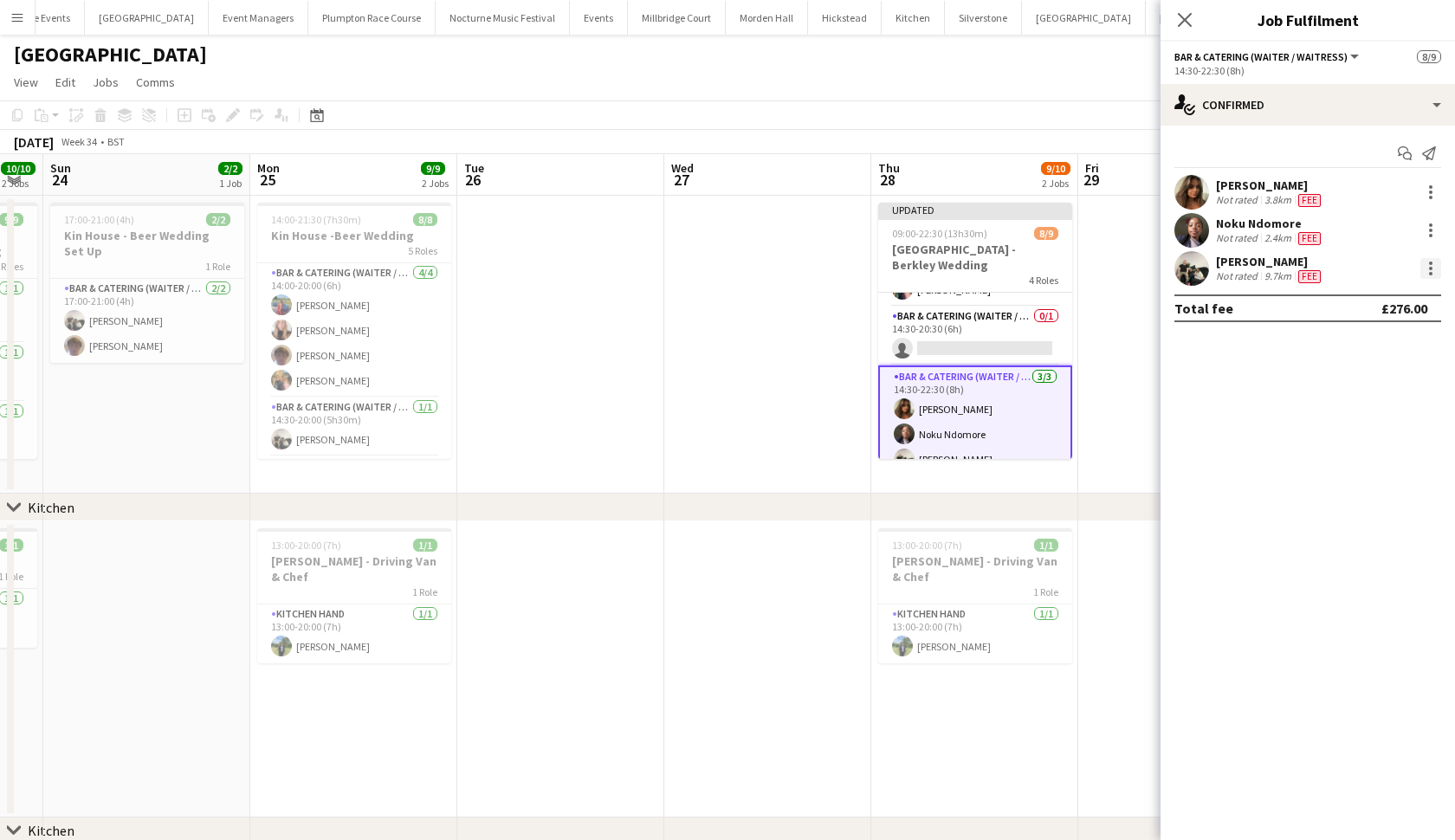
click at [1430, 267] on div at bounding box center [1431, 269] width 4 height 4
click at [1373, 351] on button "Switch crew" at bounding box center [1373, 342] width 135 height 42
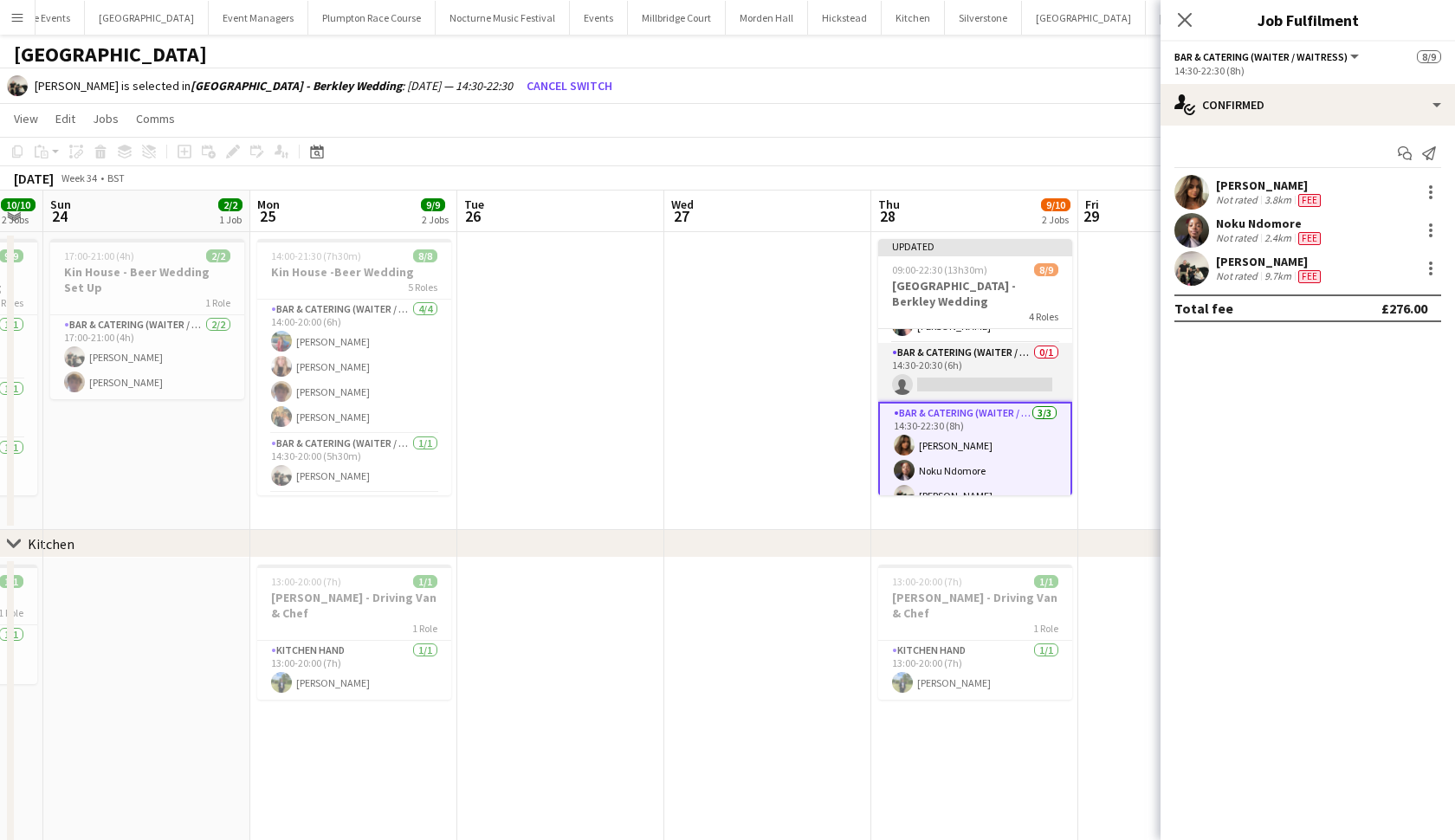
click at [1012, 361] on app-card-role "Bar & Catering (Waiter / waitress) 0/1 14:30-20:30 (6h) single-neutral-actions" at bounding box center [975, 372] width 194 height 59
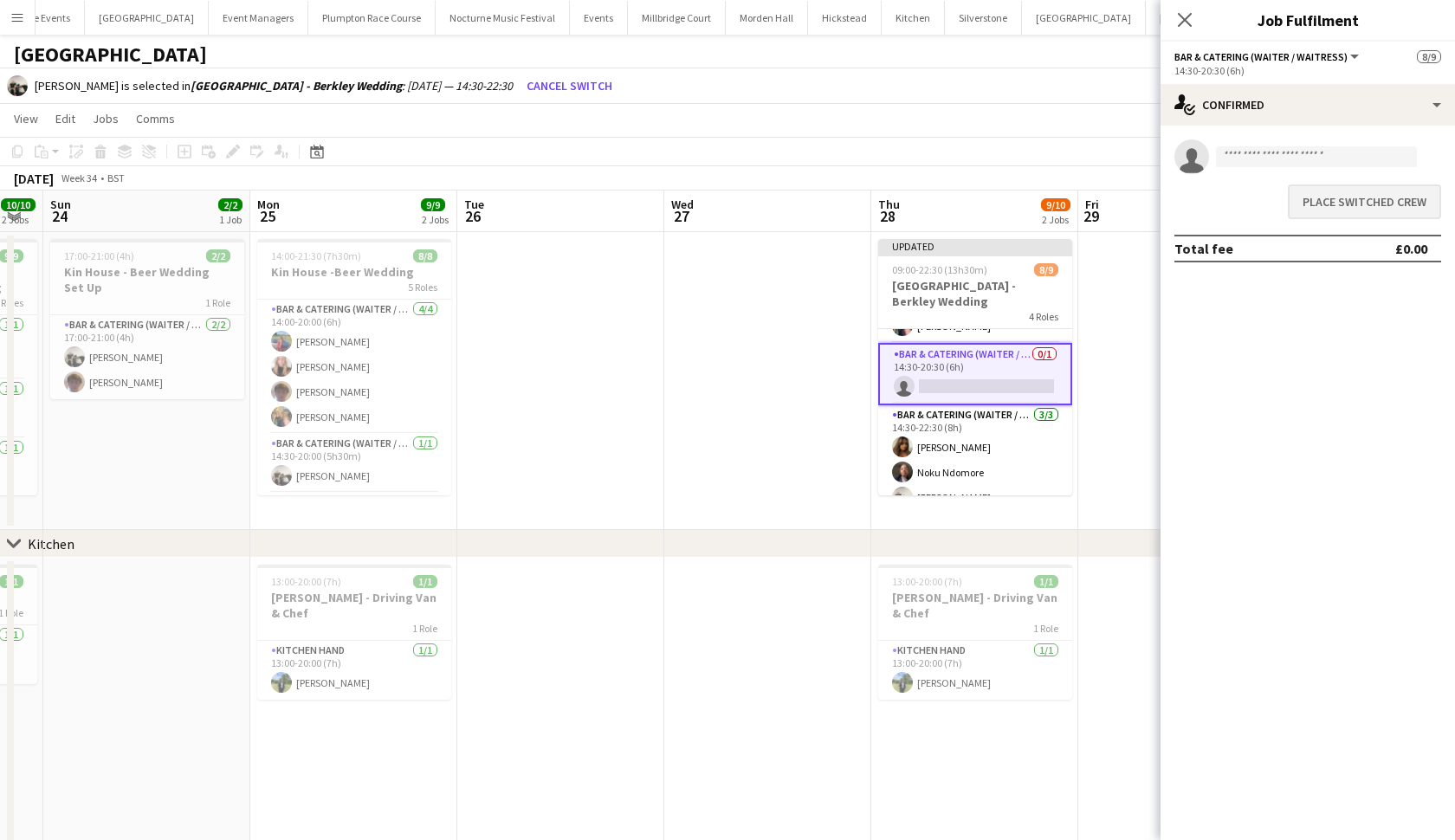
click at [1351, 204] on button "Place switched crew" at bounding box center [1364, 201] width 153 height 34
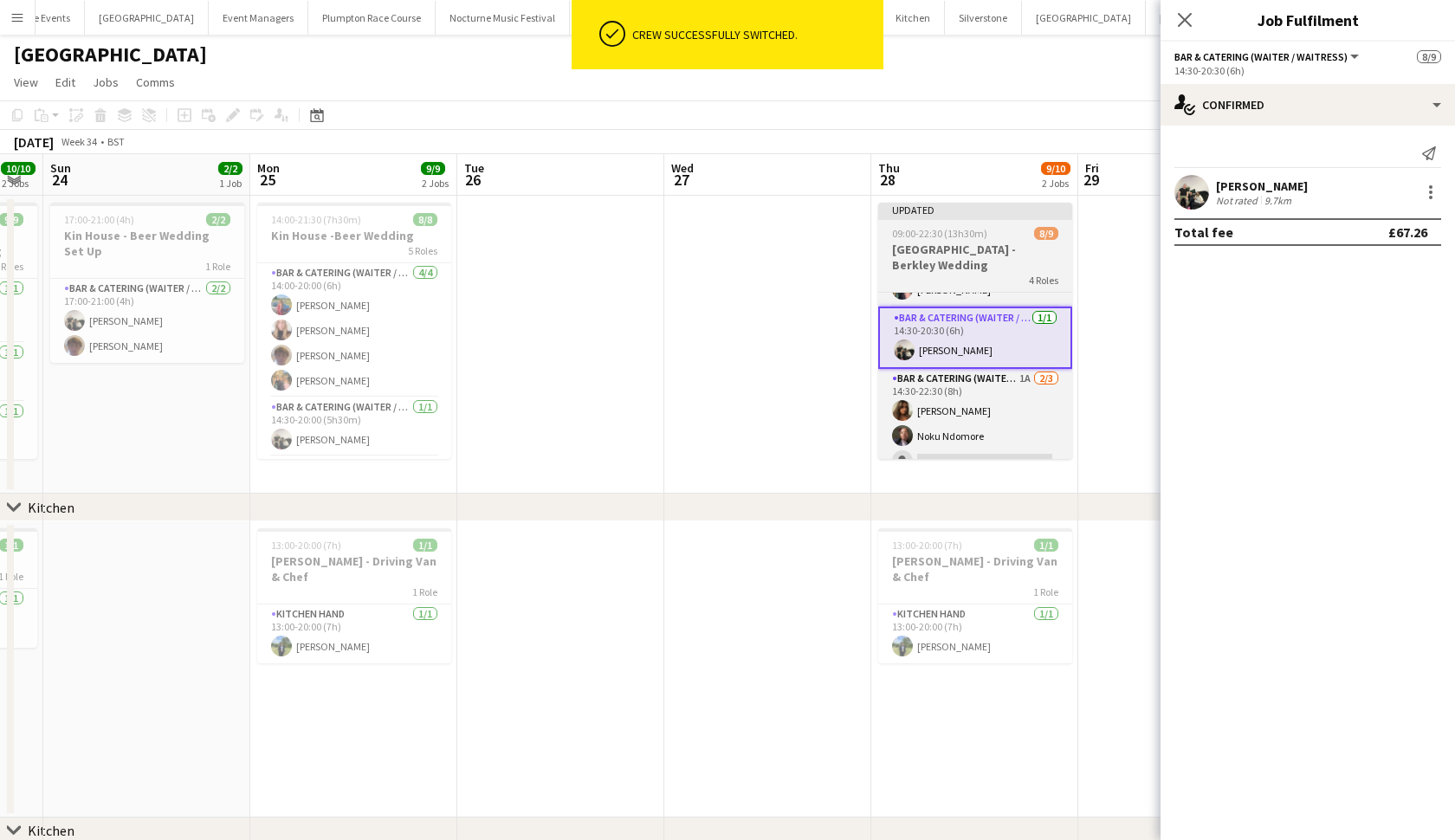
click at [976, 236] on span "09:00-22:30 (13h30m)" at bounding box center [940, 233] width 95 height 13
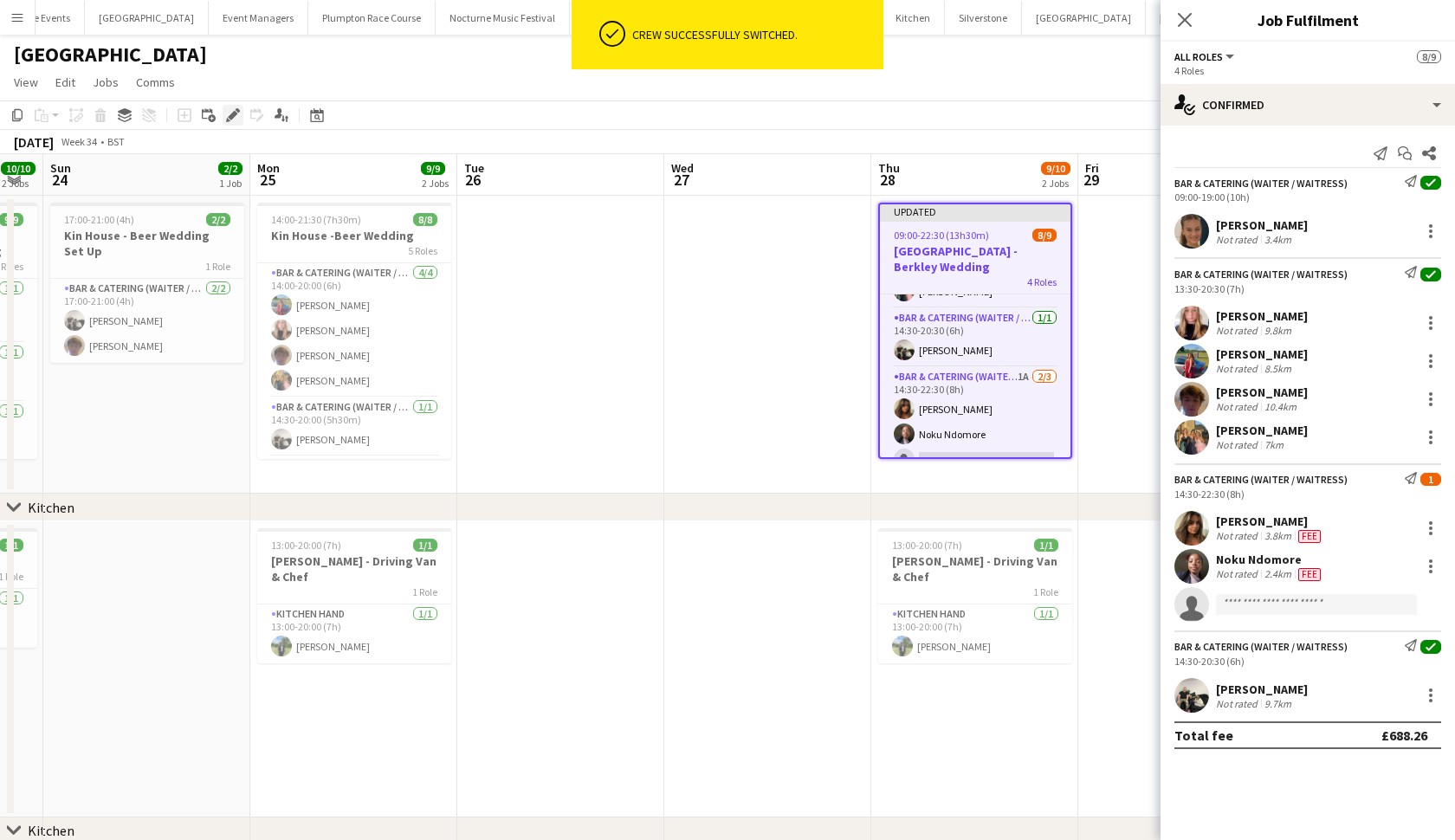
click at [237, 113] on icon at bounding box center [232, 115] width 9 height 9
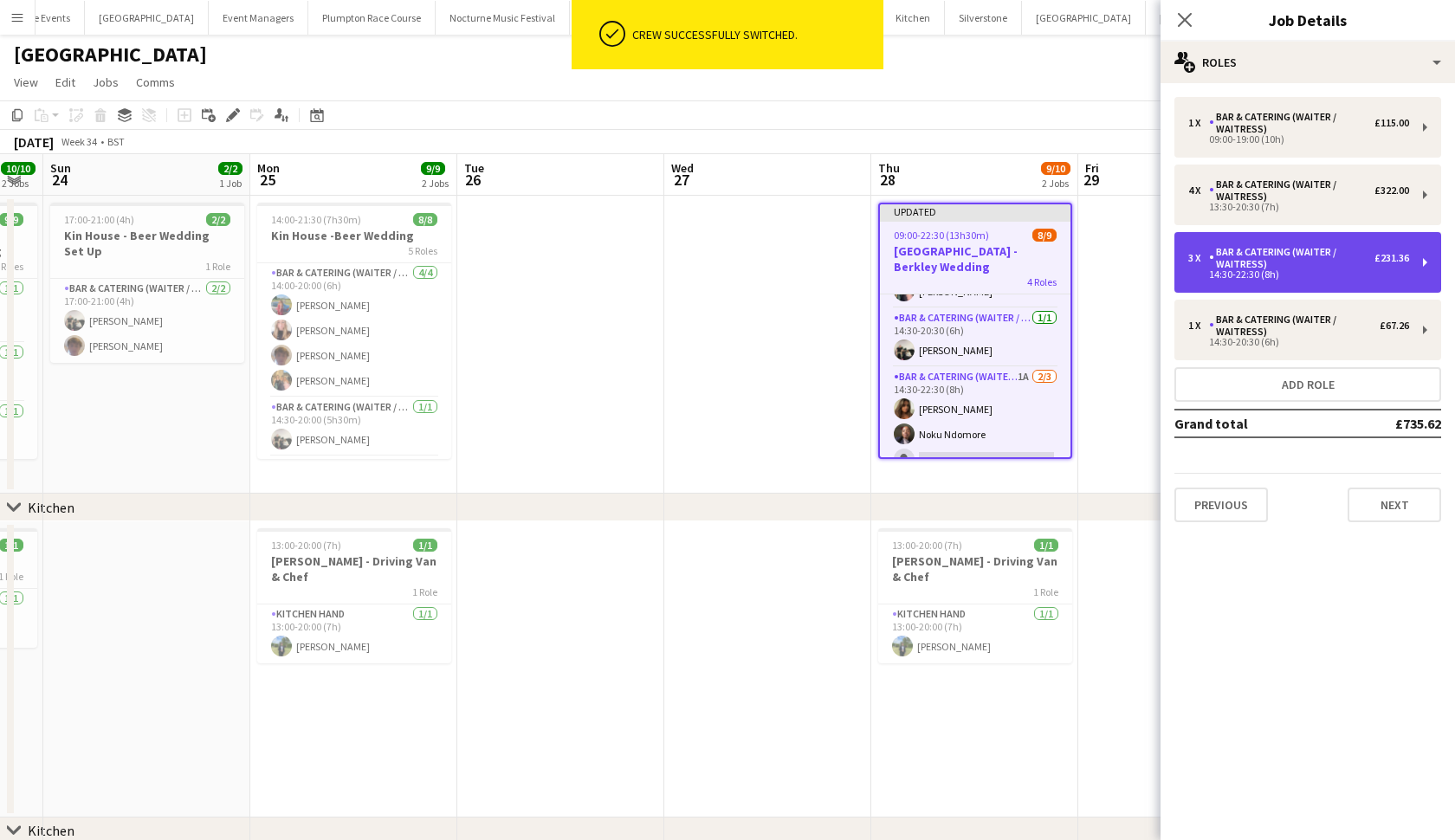
click at [1213, 275] on div "14:30-22:30 (8h)" at bounding box center [1299, 274] width 221 height 8
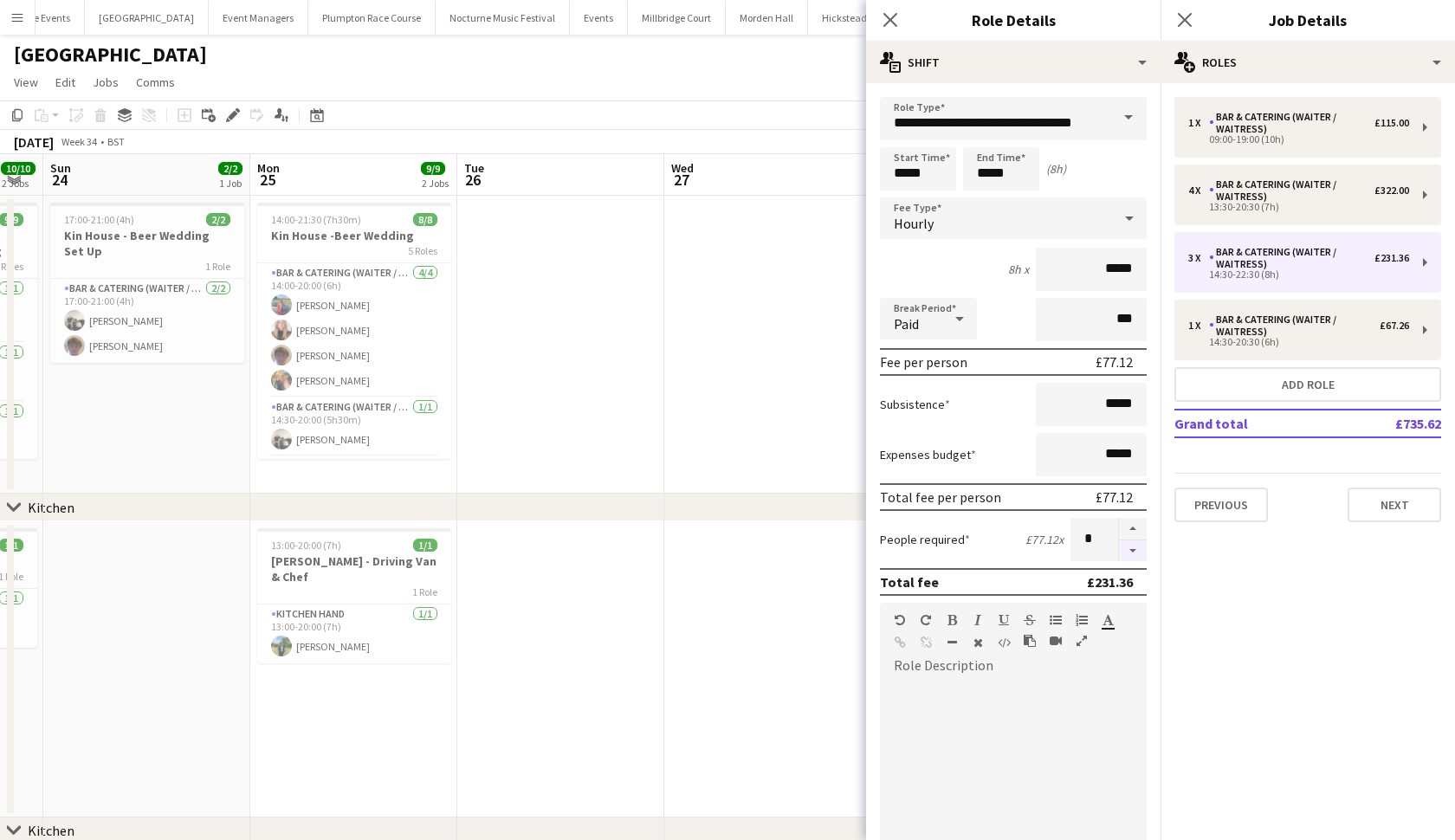
click at [1126, 555] on button "button" at bounding box center [1133, 550] width 28 height 21
type input "*"
click at [615, 413] on app-date-cell at bounding box center [561, 345] width 207 height 298
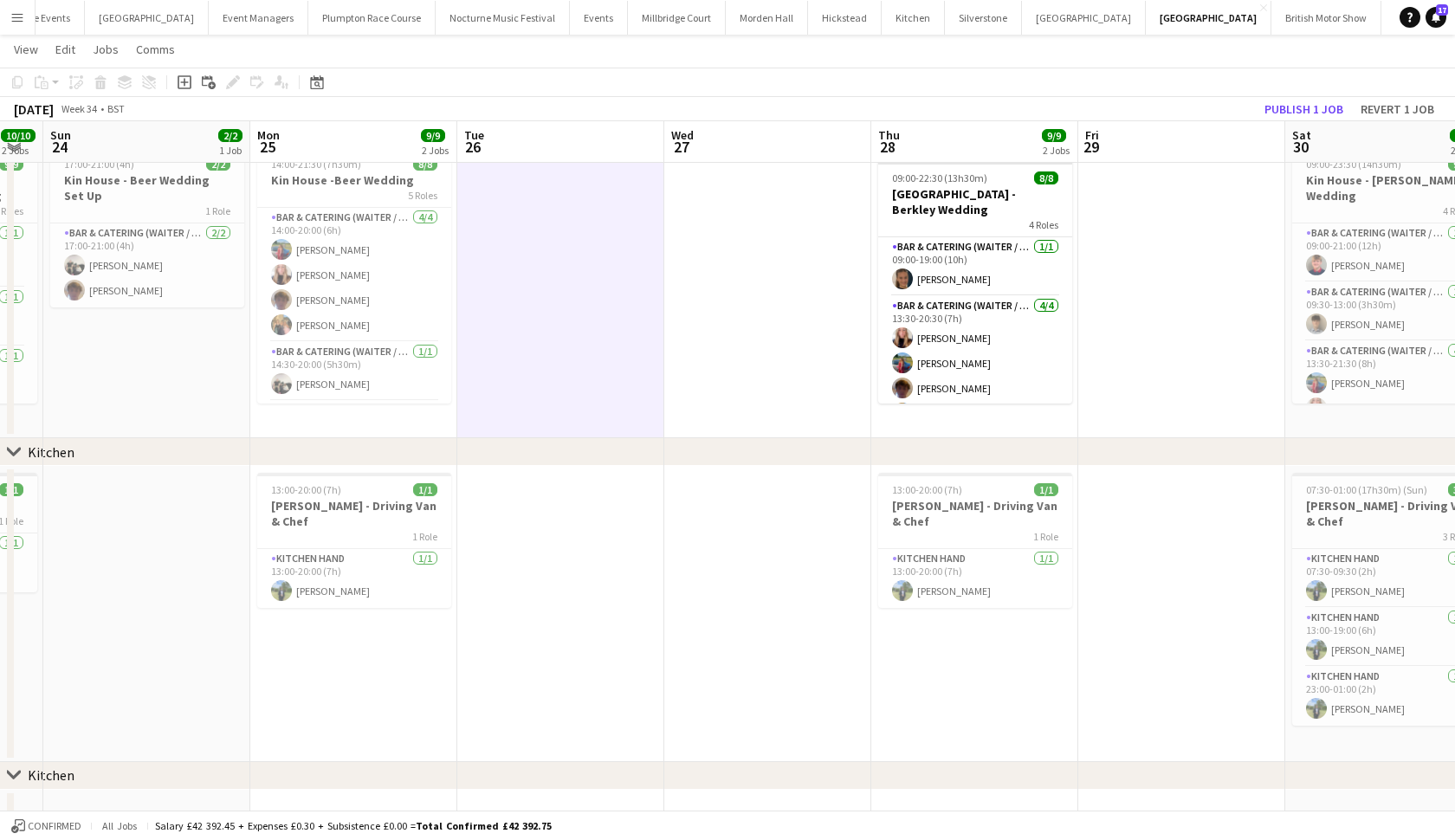
scroll to position [0, 0]
click at [1316, 108] on button "Publish 1 job" at bounding box center [1304, 109] width 93 height 22
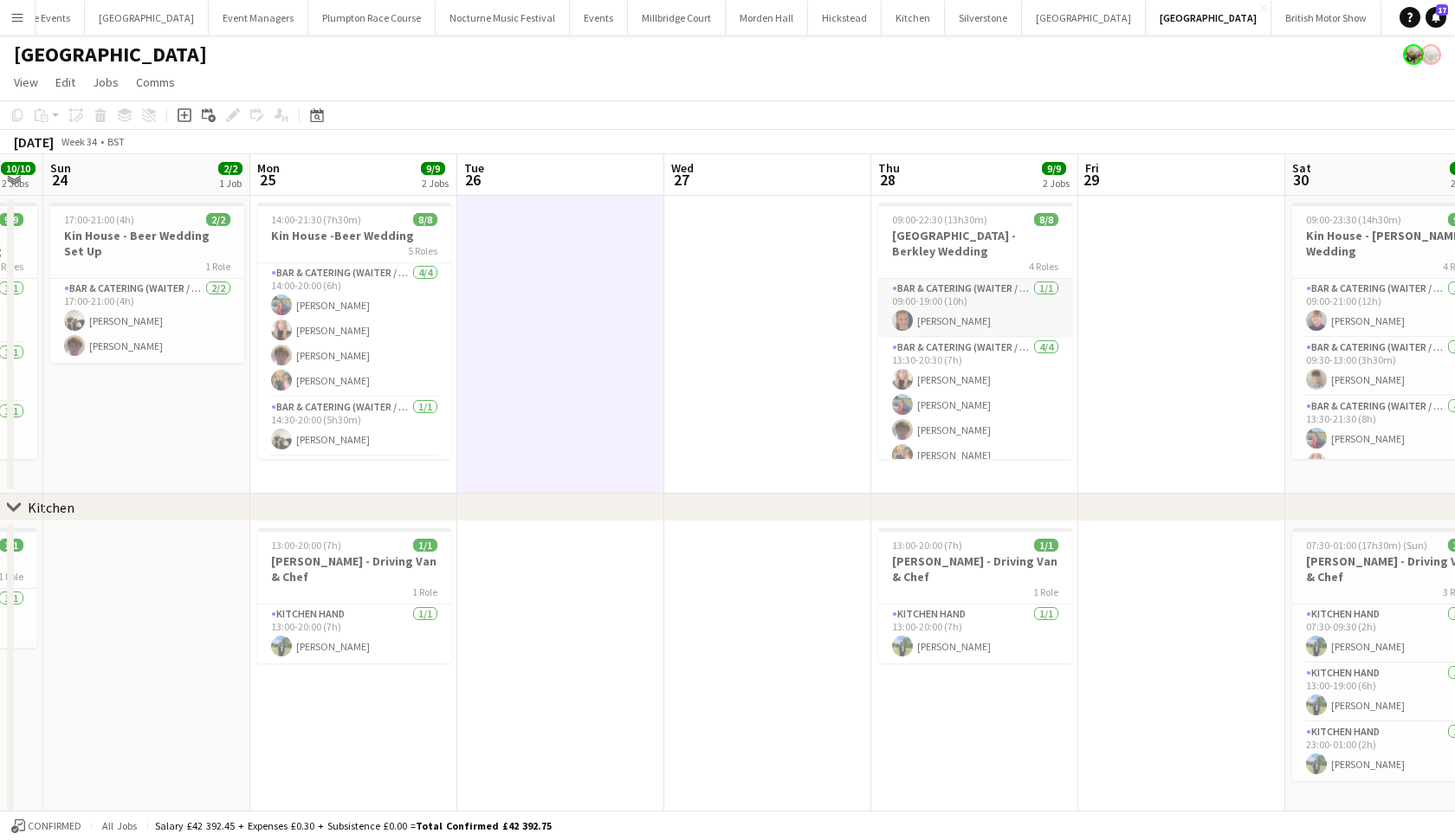
click at [990, 295] on app-card-role "Bar & Catering (Waiter / waitress) [DATE] 09:00-19:00 (10h) [PERSON_NAME]" at bounding box center [975, 308] width 194 height 59
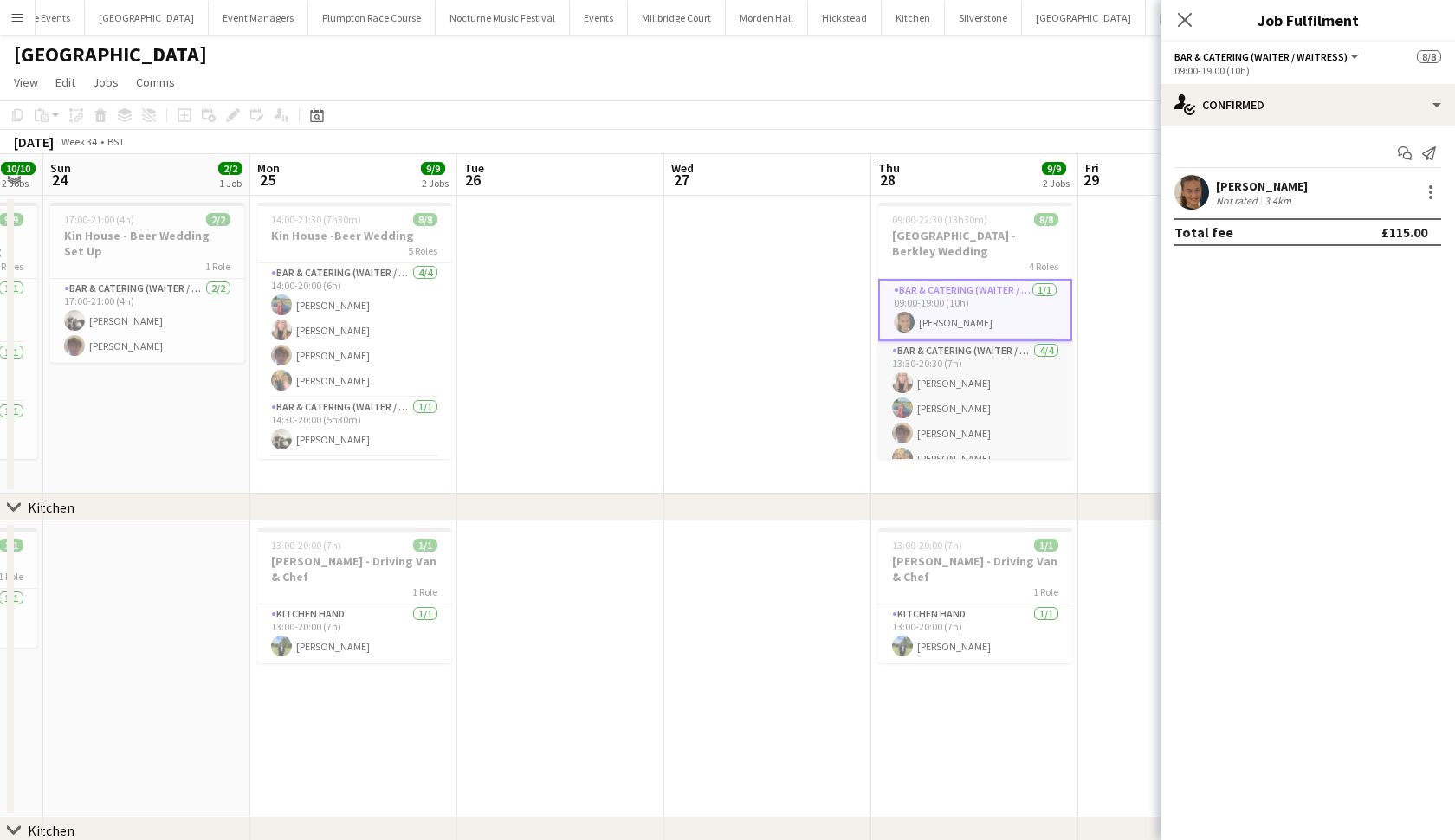
click at [983, 356] on app-card-role "Bar & Catering (Waiter / waitress) [DATE] 13:30-20:30 (7h) [PERSON_NAME] [PERSO…" at bounding box center [975, 408] width 194 height 134
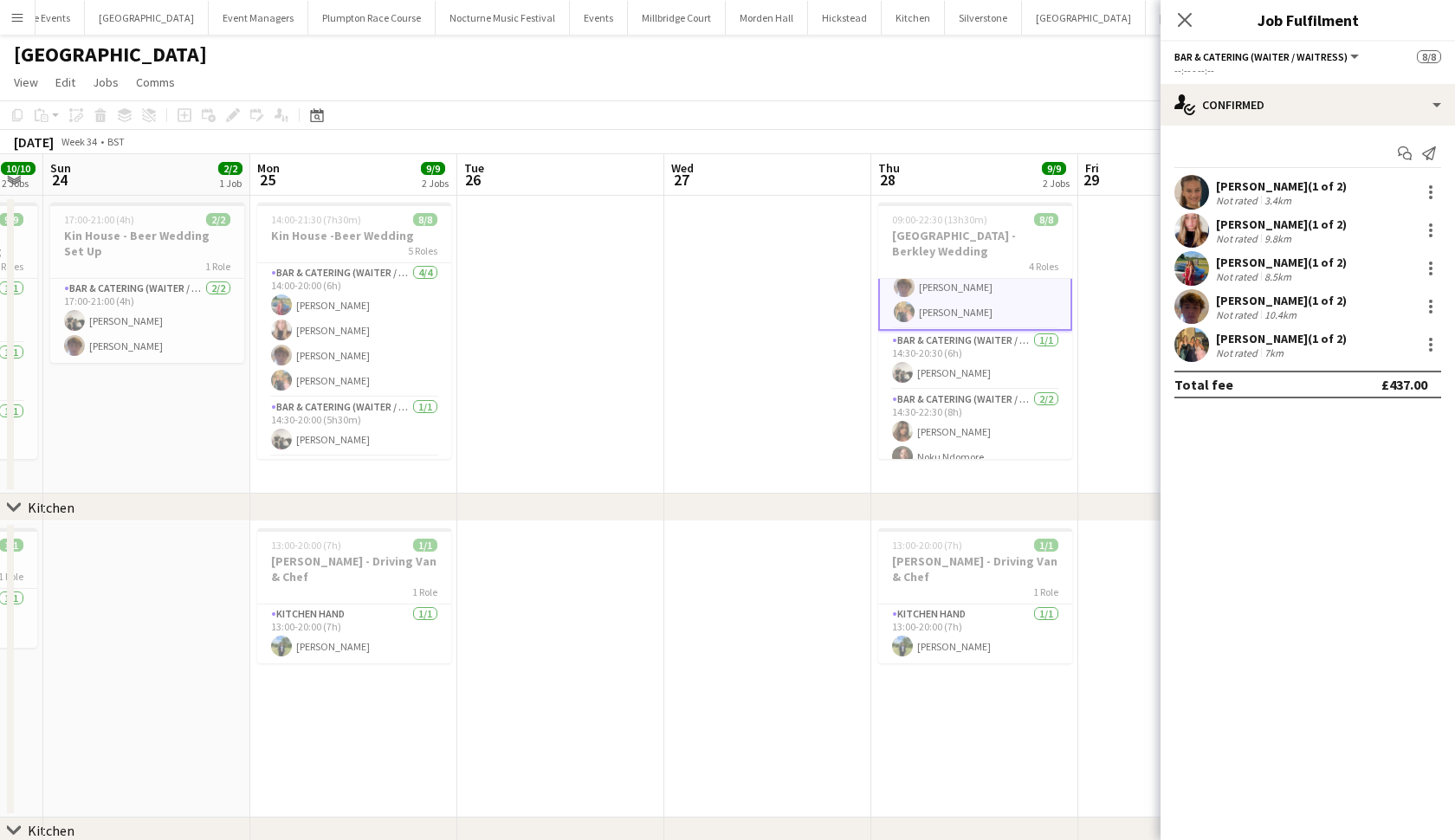
click at [983, 356] on app-card-role "Bar & Catering (Waiter / waitress) [DATE] 14:30-20:30 (6h) [PERSON_NAME]" at bounding box center [975, 360] width 194 height 59
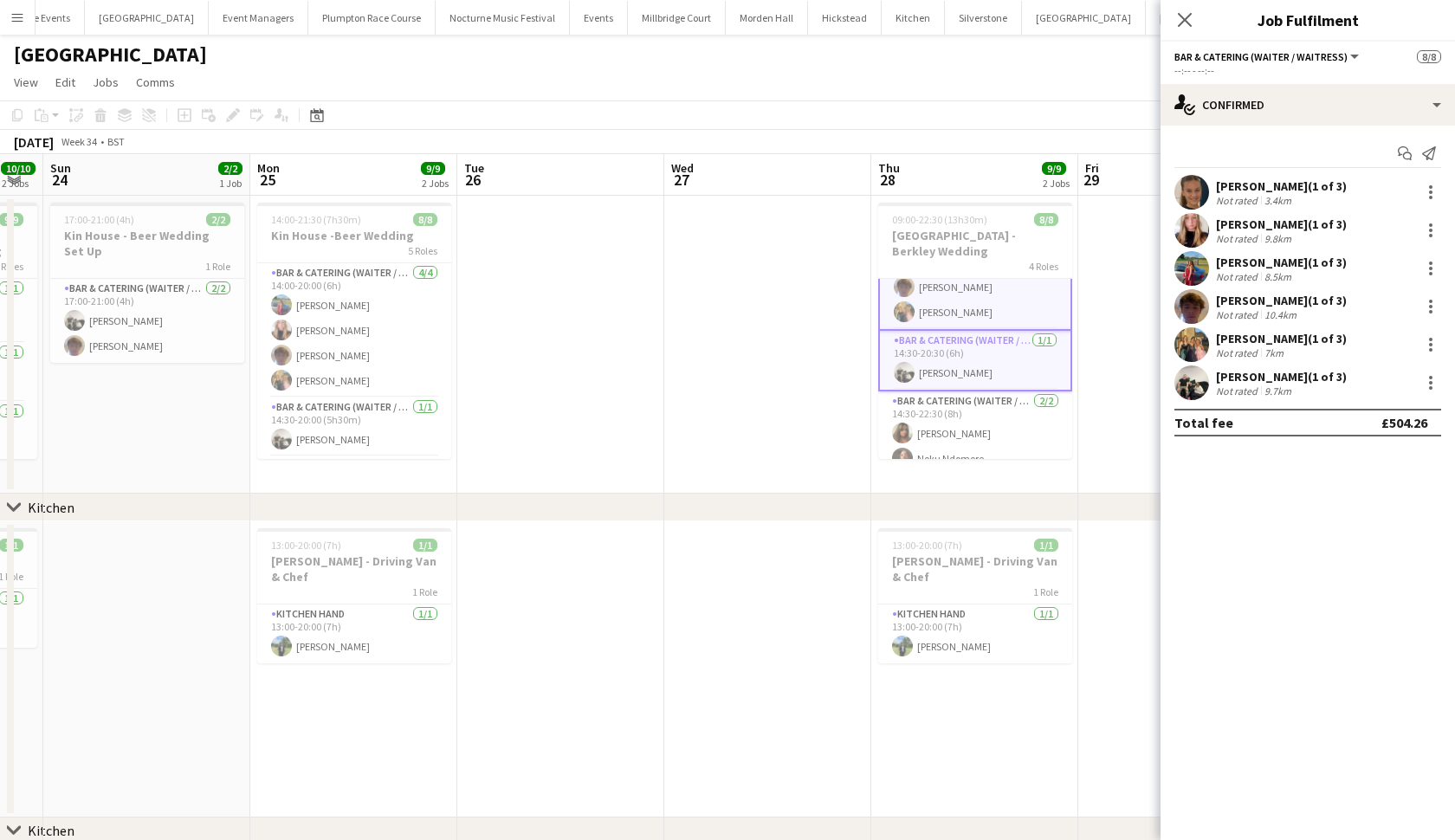
scroll to position [146, 0]
click at [979, 413] on app-card-role "Bar & Catering (Waiter / waitress) [DATE] 14:30-22:30 (8h) [PERSON_NAME] Noku N…" at bounding box center [975, 434] width 194 height 84
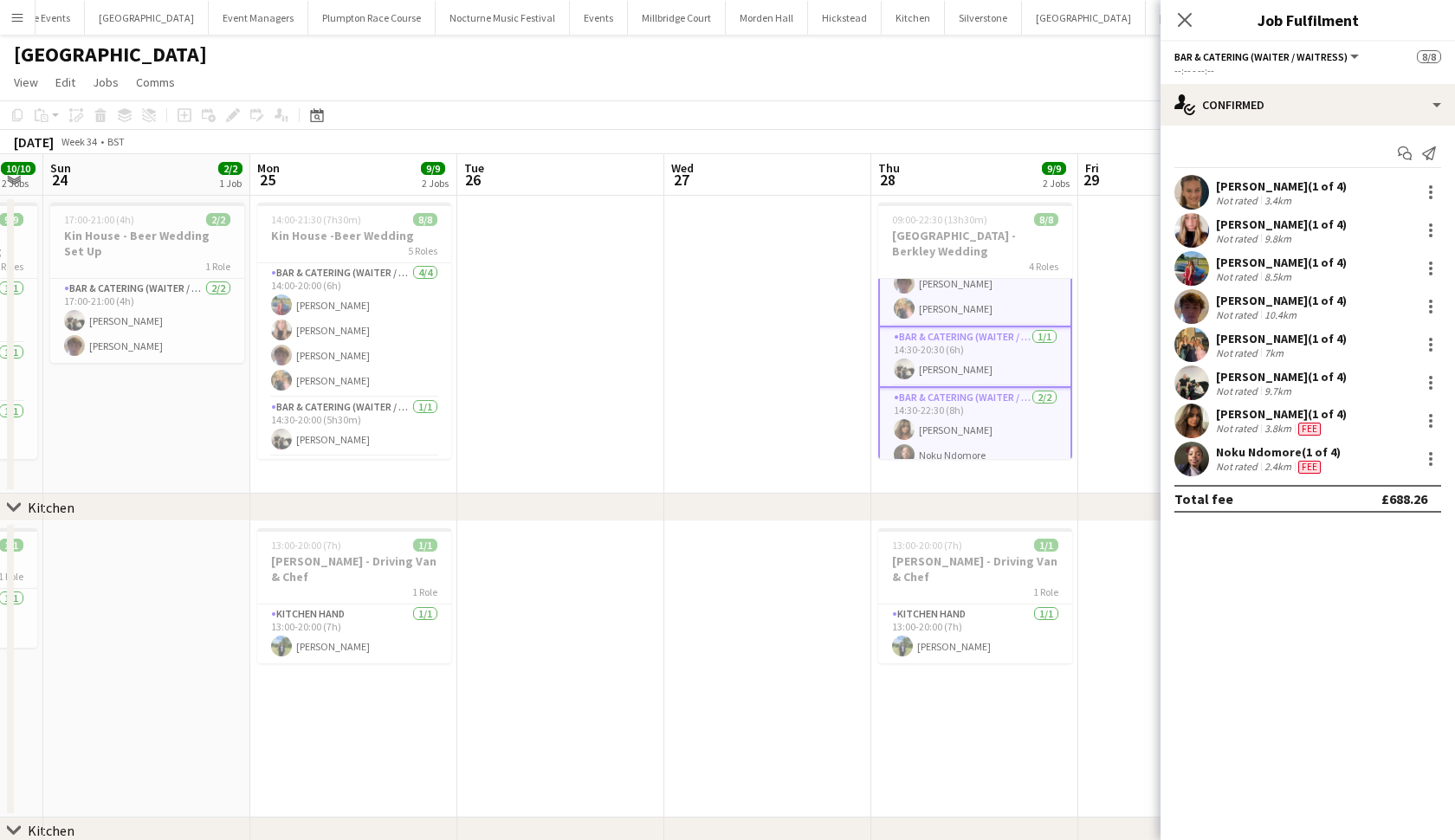
scroll to position [149, 0]
drag, startPoint x: 785, startPoint y: 839, endPoint x: 942, endPoint y: 623, distance: 267.0
click at [942, 623] on app-card-role "Kitchen Hand [DATE] 13:00-20:00 (7h) [PERSON_NAME]" at bounding box center [975, 633] width 194 height 59
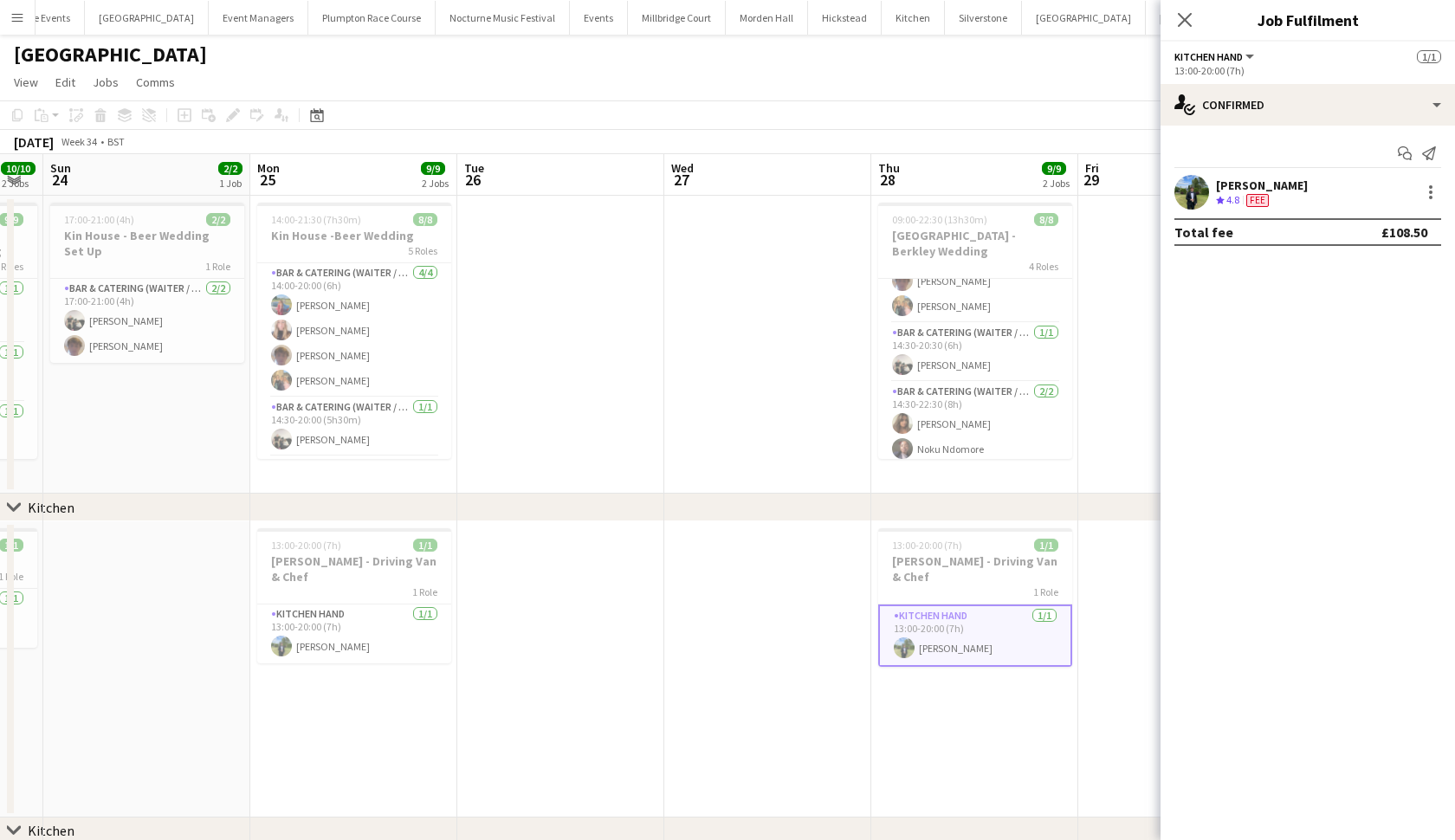
scroll to position [140, 0]
click at [1430, 189] on div at bounding box center [1431, 192] width 20 height 20
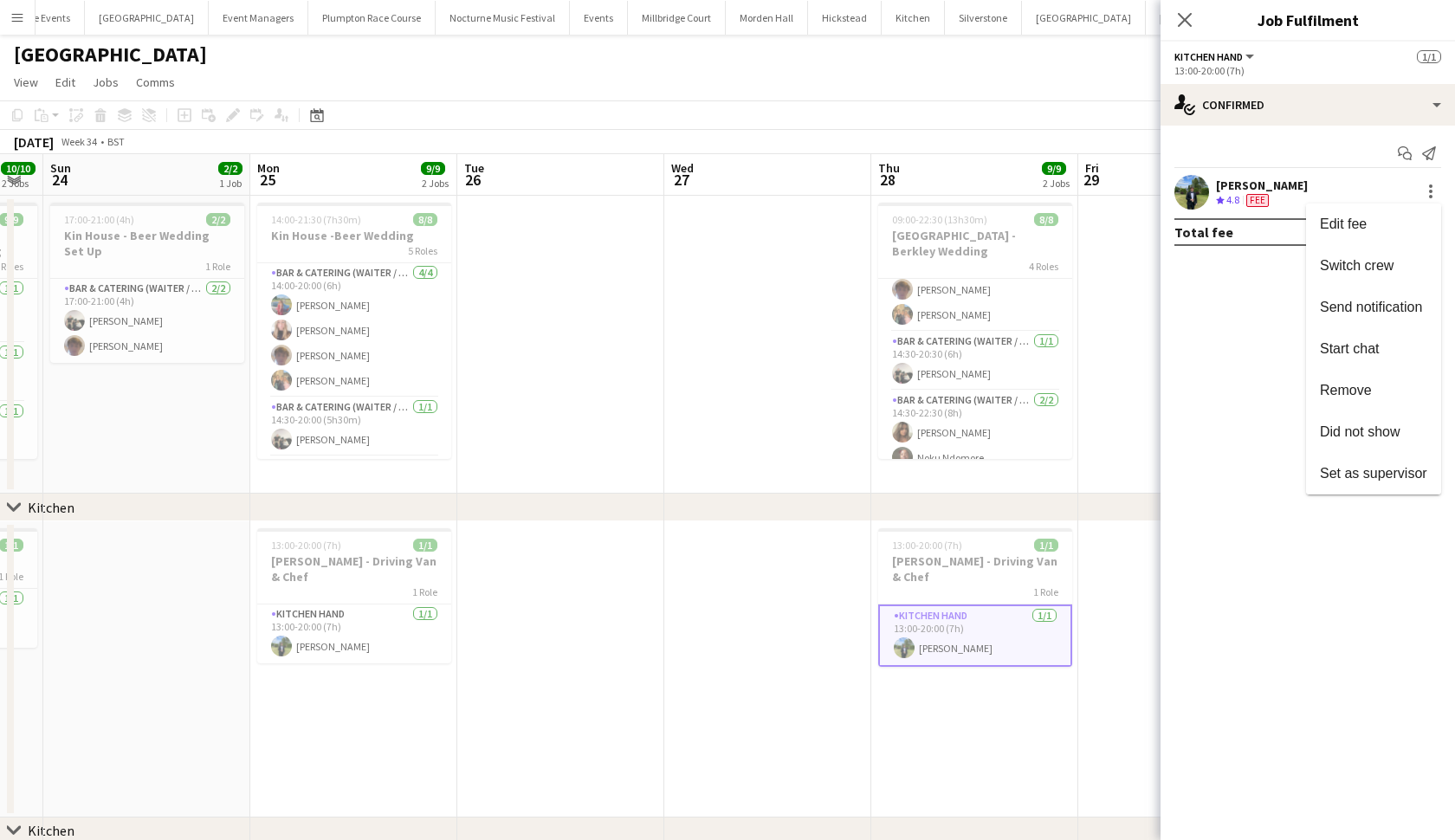
click at [1430, 189] on body "Menu Boards Boards Boards All jobs Status Workforce Workforce My Workforce Recr…" at bounding box center [727, 463] width 1455 height 926
click at [1394, 234] on button "Edit fee" at bounding box center [1373, 224] width 135 height 42
click at [758, 97] on app-page-menu "View Day view expanded Day view collapsed Month view Date picker Jump to [DATE]…" at bounding box center [727, 84] width 1455 height 33
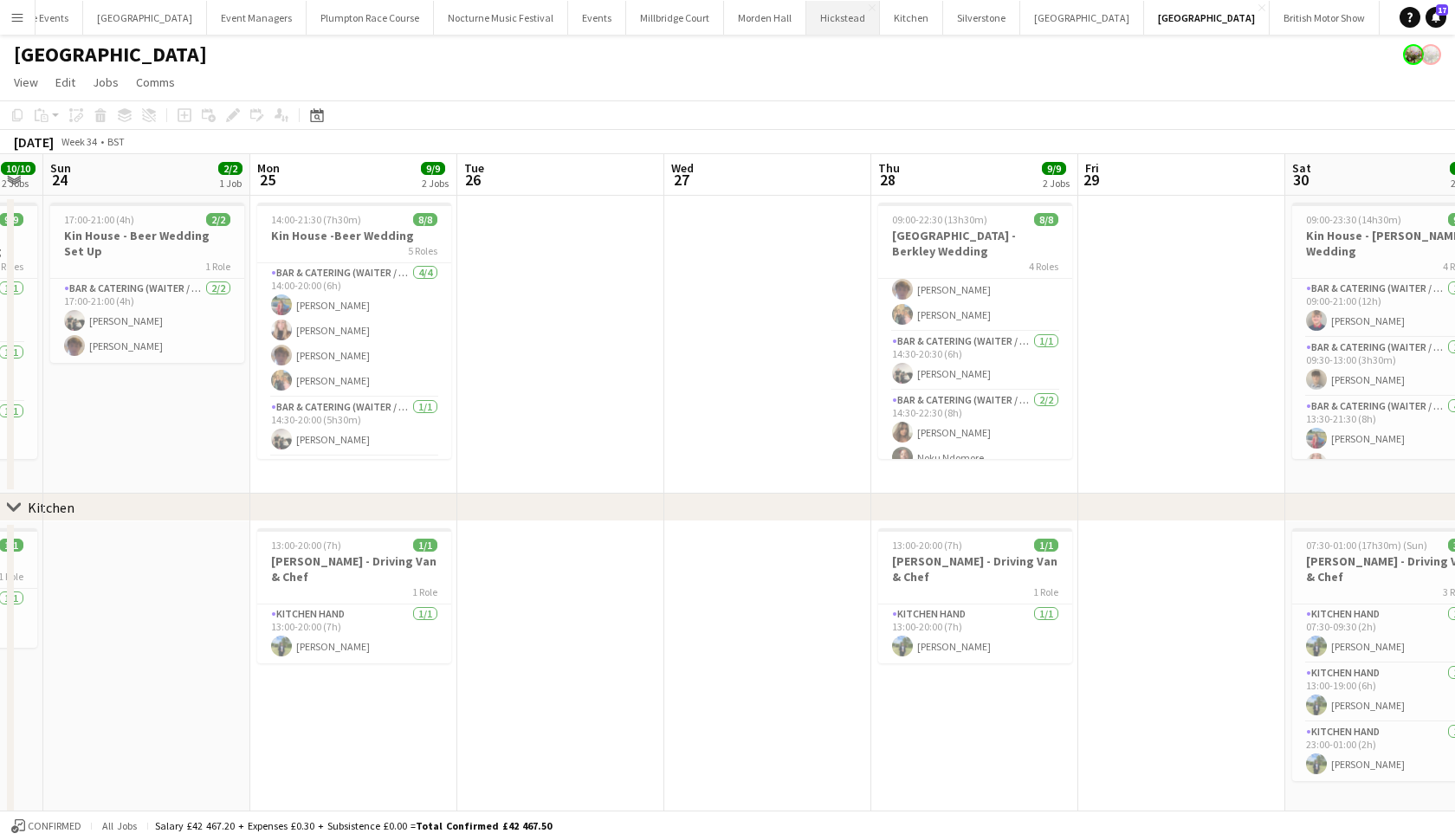
scroll to position [0, 47]
click at [1145, 20] on button "[GEOGRAPHIC_DATA] Close" at bounding box center [1208, 18] width 126 height 33
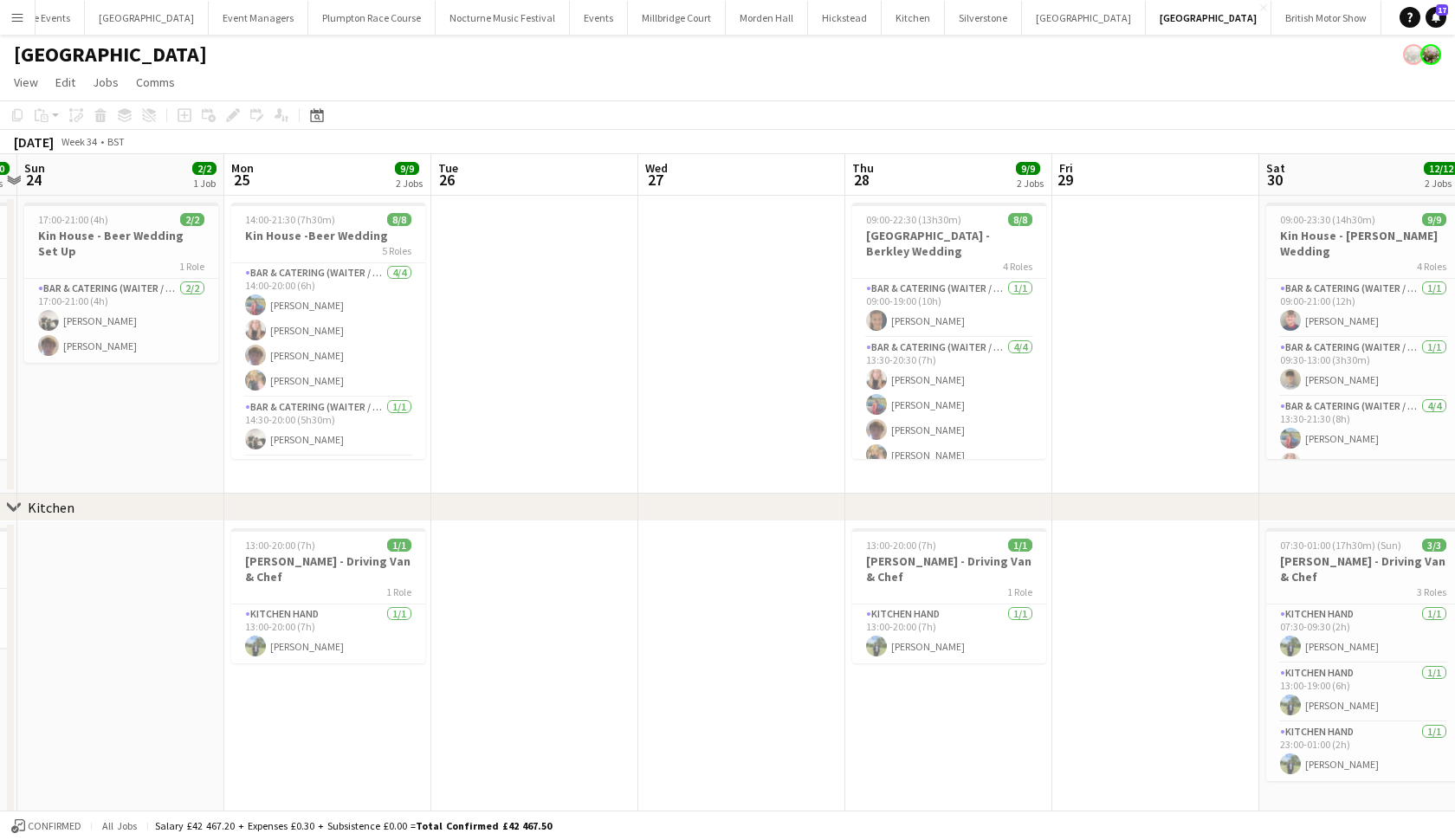
scroll to position [0, 0]
click at [942, 279] on app-card-role "Bar & Catering (Waiter / waitress) [DATE] 09:00-19:00 (10h) [PERSON_NAME]" at bounding box center [949, 308] width 194 height 59
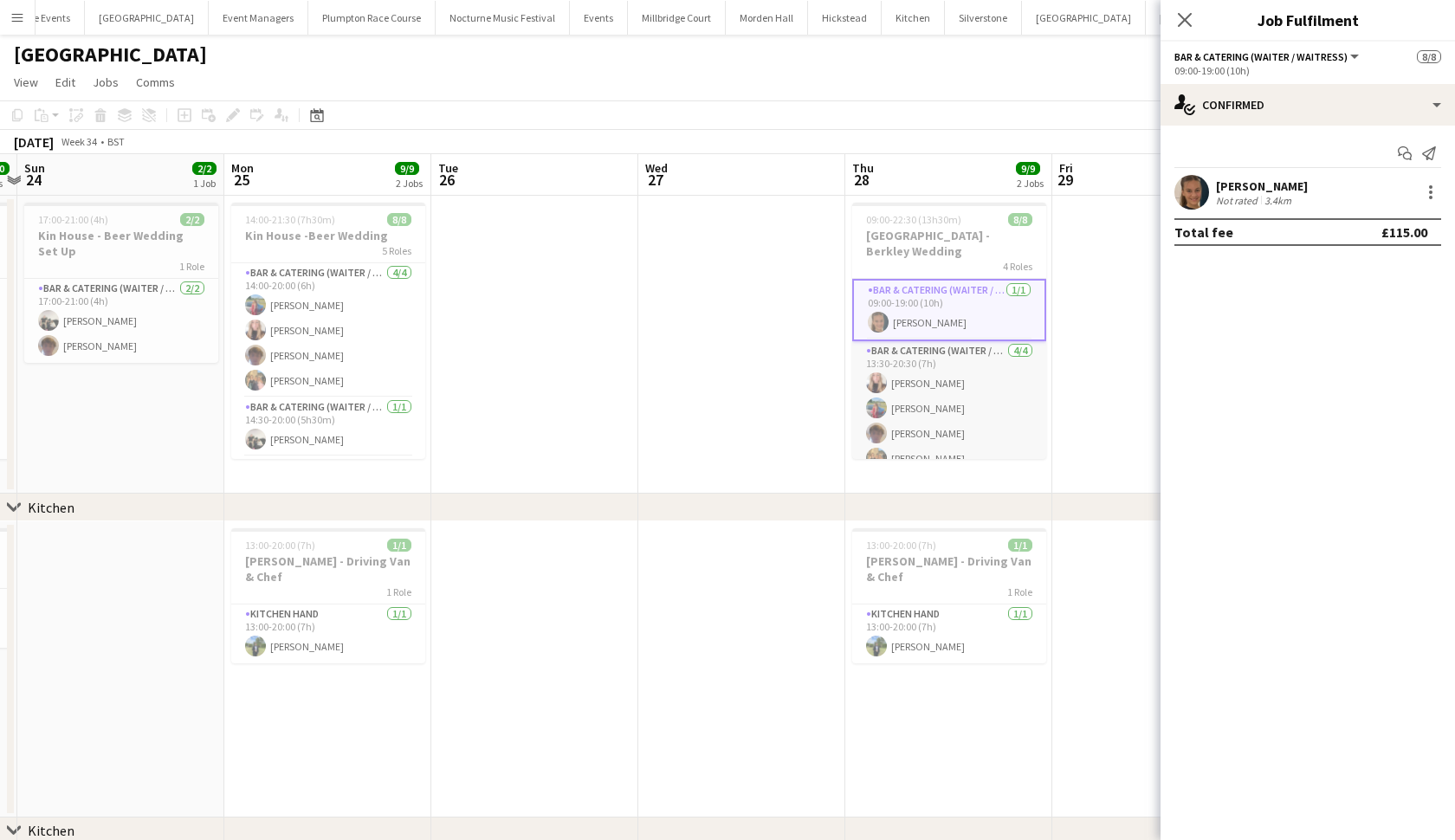
click at [926, 367] on app-card-role "Bar & Catering (Waiter / waitress) [DATE] 13:30-20:30 (7h) [PERSON_NAME] [PERSO…" at bounding box center [949, 408] width 194 height 134
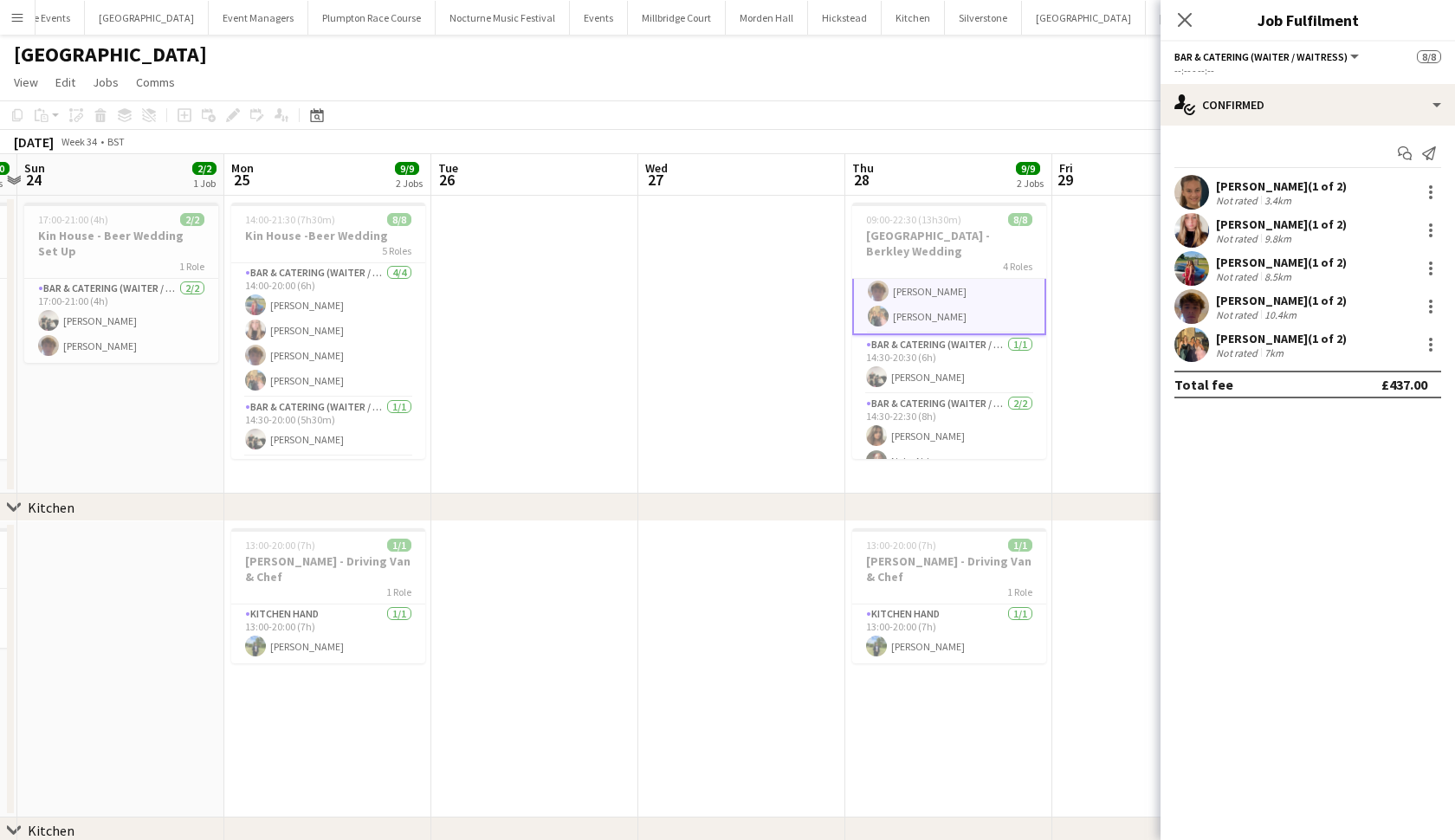
click at [926, 367] on app-card-role "Bar & Catering (Waiter / waitress) [DATE] 14:30-20:30 (6h) [PERSON_NAME]" at bounding box center [949, 364] width 194 height 59
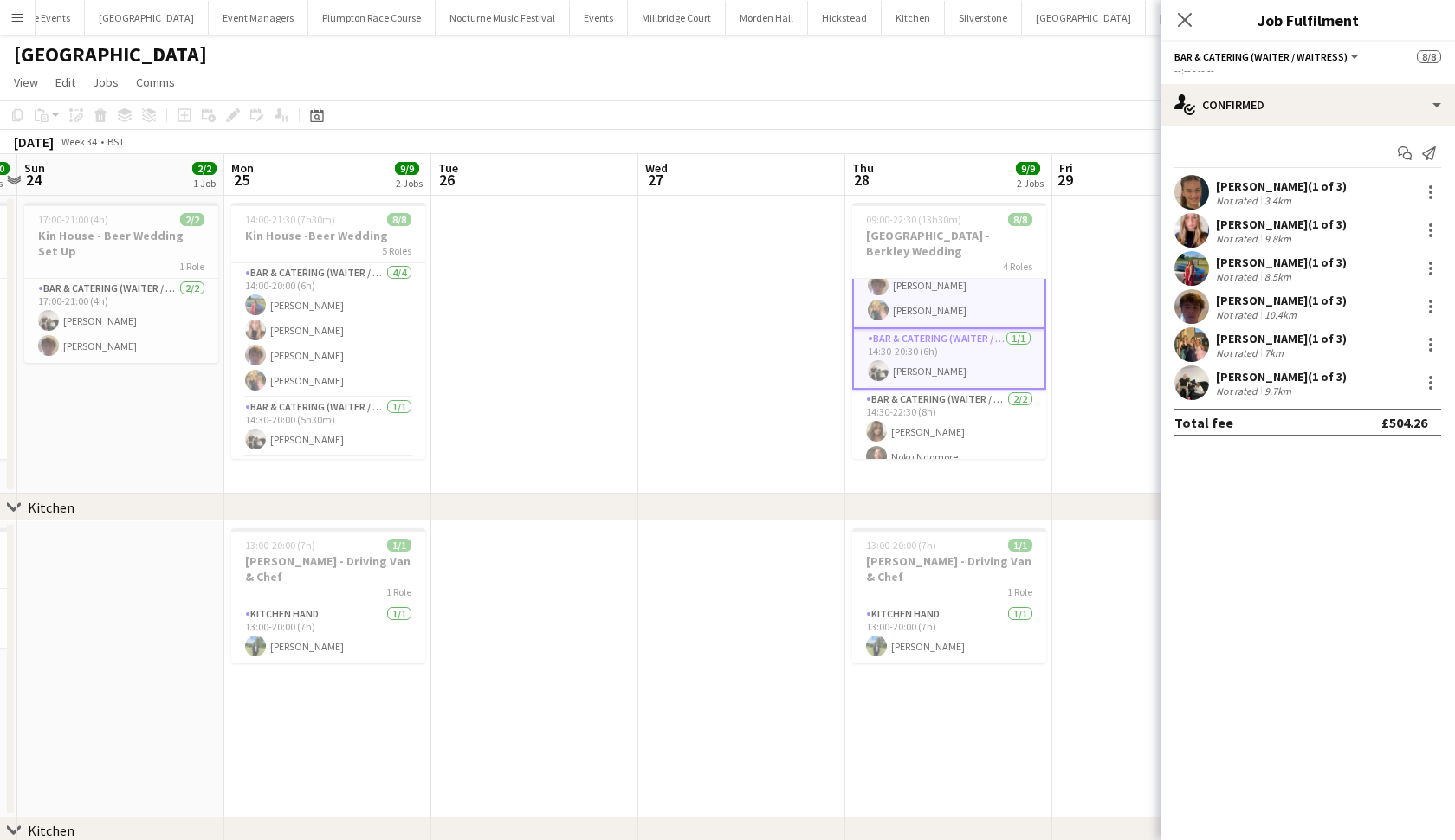
scroll to position [147, 0]
click at [928, 403] on app-card-role "Bar & Catering (Waiter / waitress) [DATE] 14:30-22:30 (8h) [PERSON_NAME] Noku N…" at bounding box center [949, 432] width 194 height 84
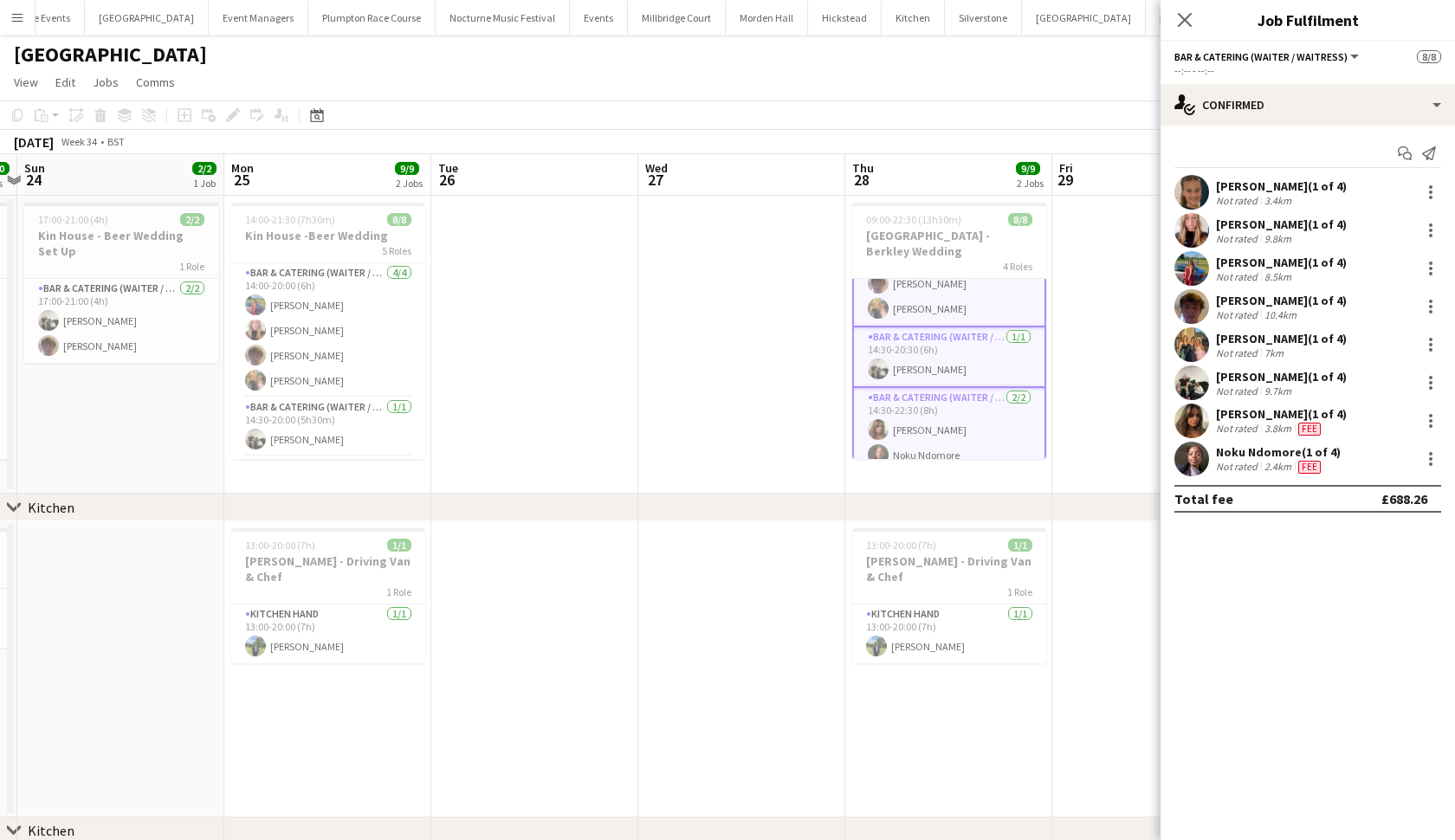
scroll to position [149, 0]
click at [930, 615] on app-card-role "Kitchen Hand [DATE] 13:00-20:00 (7h) [PERSON_NAME]" at bounding box center [949, 633] width 194 height 59
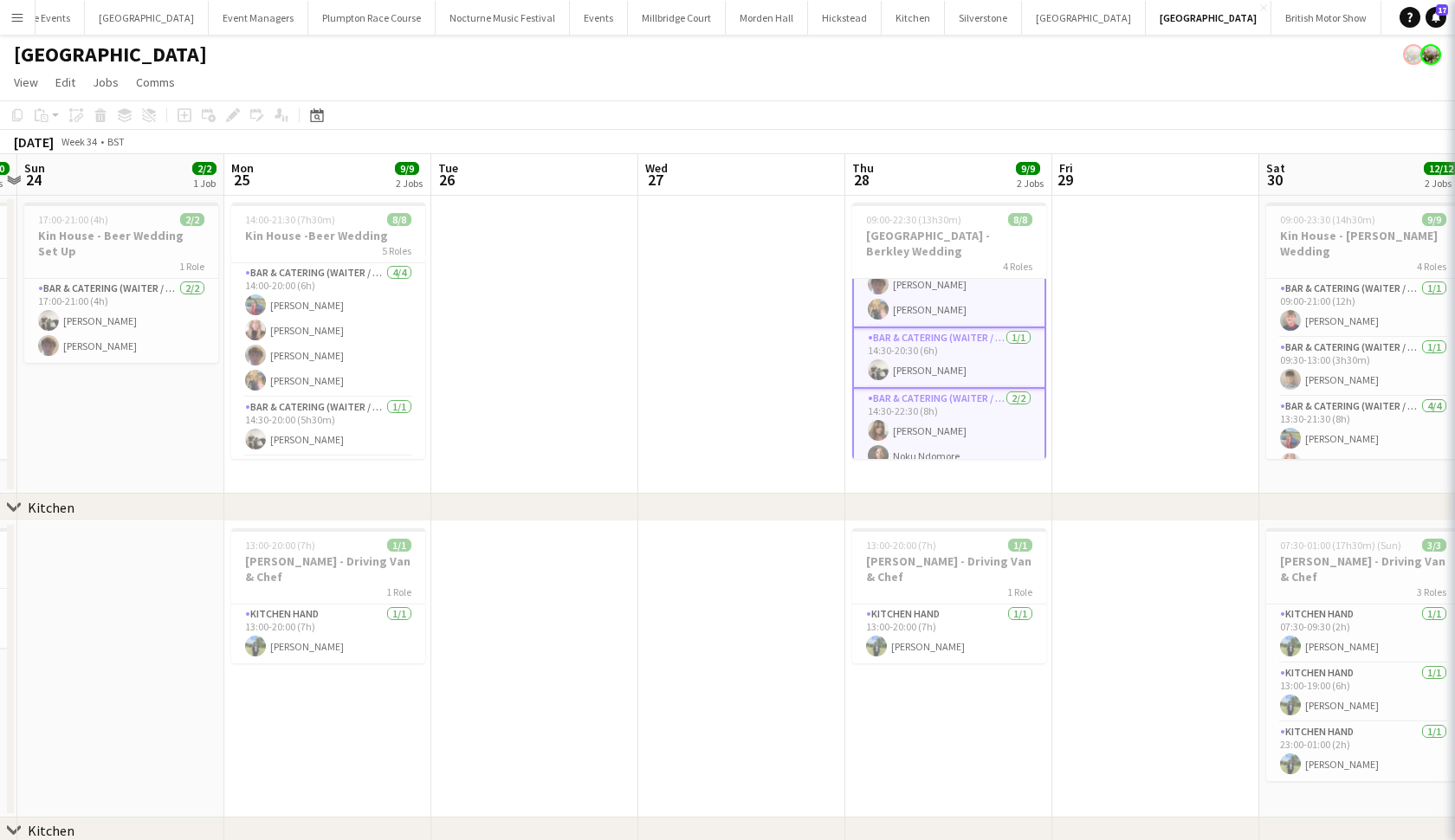
scroll to position [140, 0]
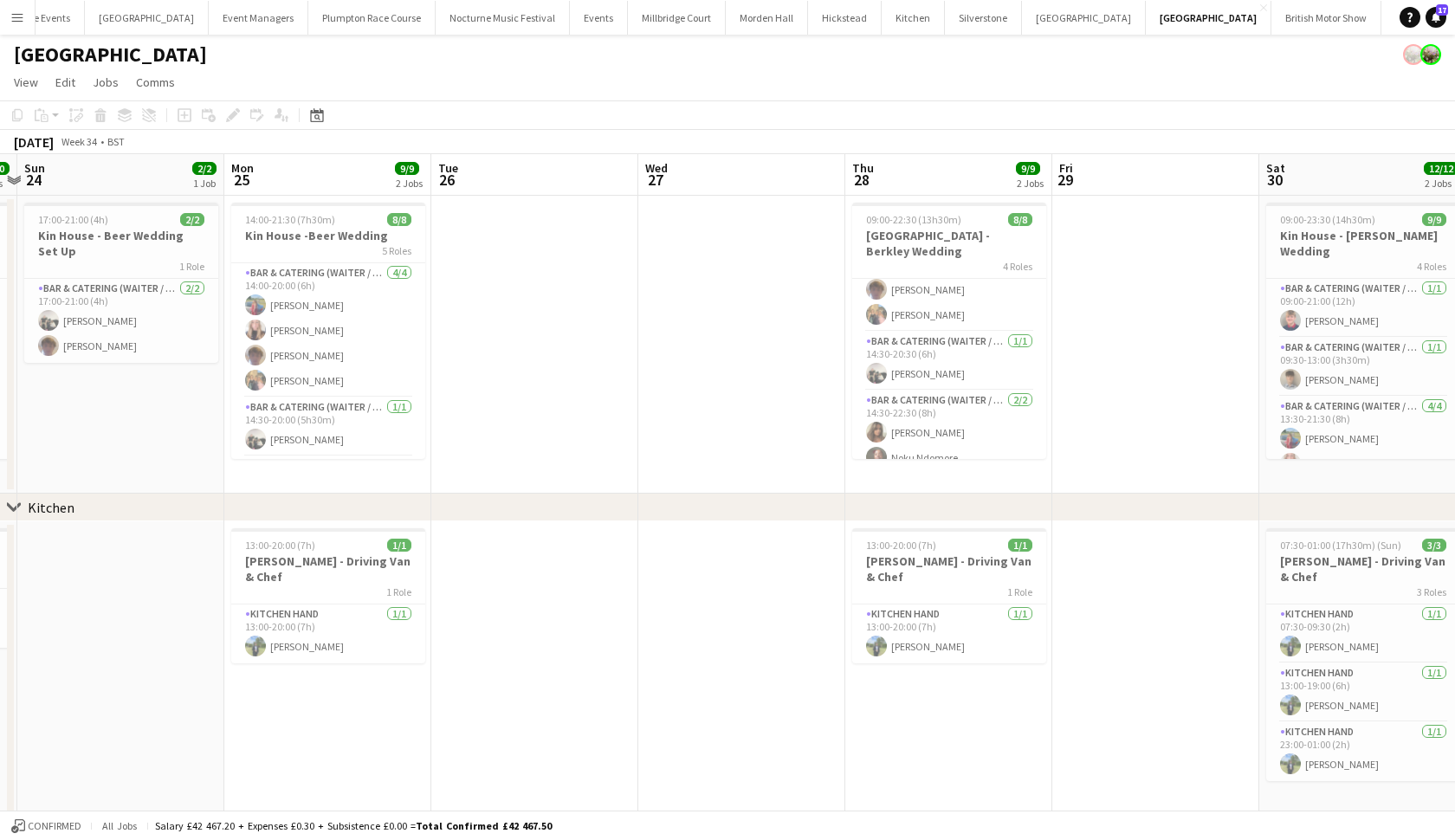
click at [930, 615] on app-card-role "Kitchen Hand [DATE] 13:00-20:00 (7h) [PERSON_NAME]" at bounding box center [949, 633] width 194 height 59
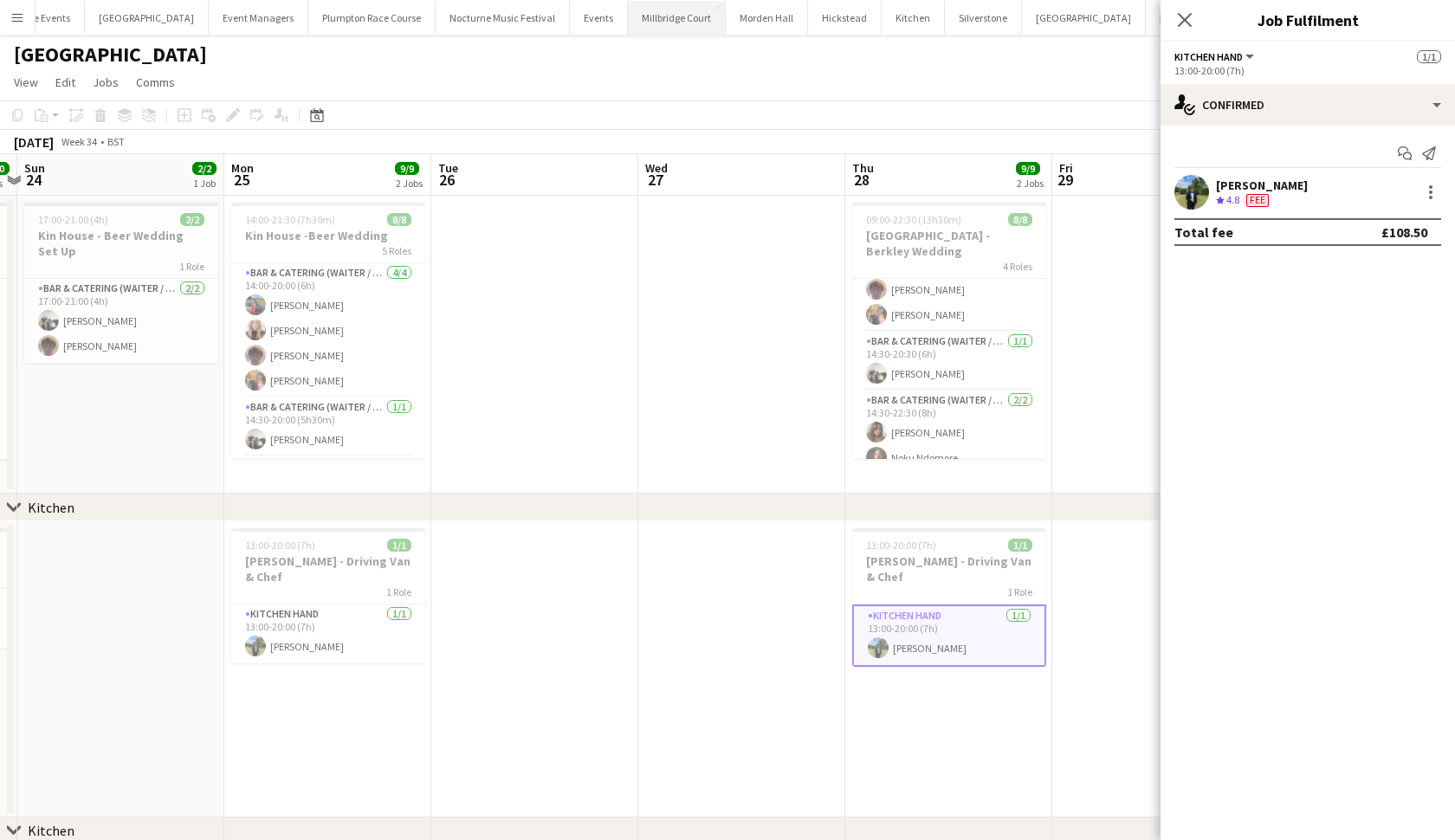
click at [644, 28] on button "[GEOGRAPHIC_DATA]" at bounding box center [676, 18] width 98 height 33
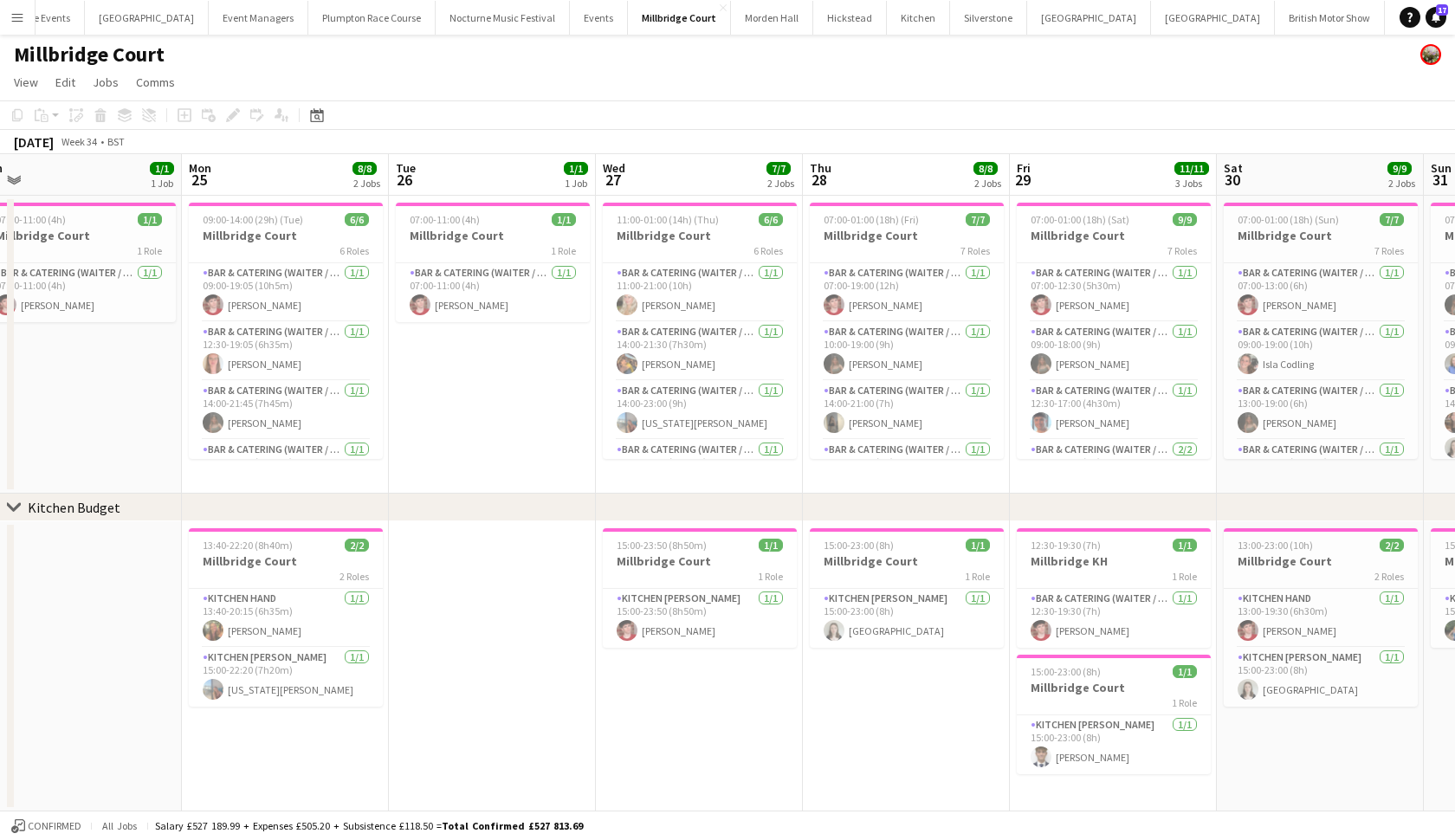
scroll to position [0, 653]
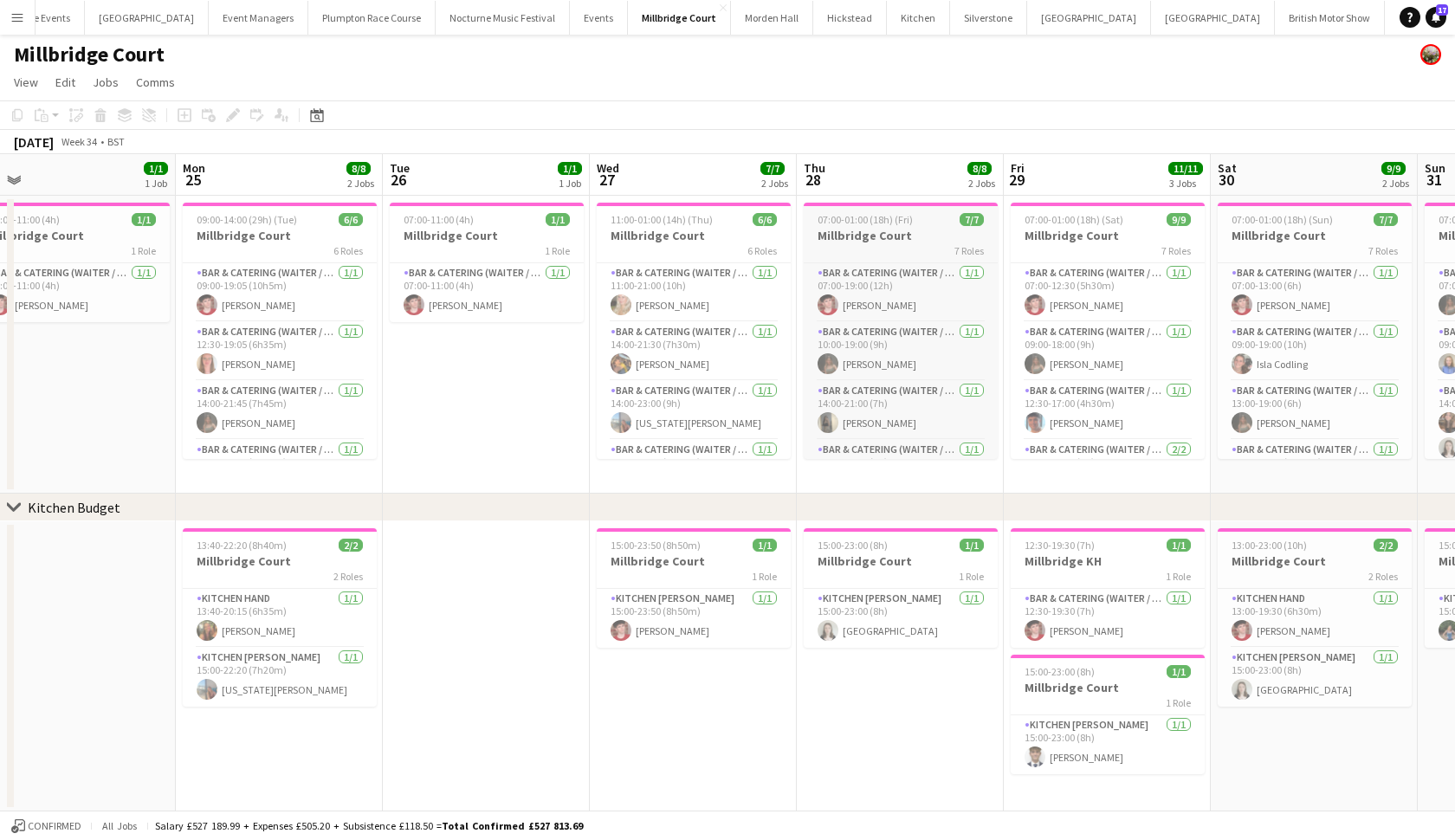
click at [889, 222] on span "07:00-01:00 (18h) (Fri)" at bounding box center [866, 219] width 95 height 13
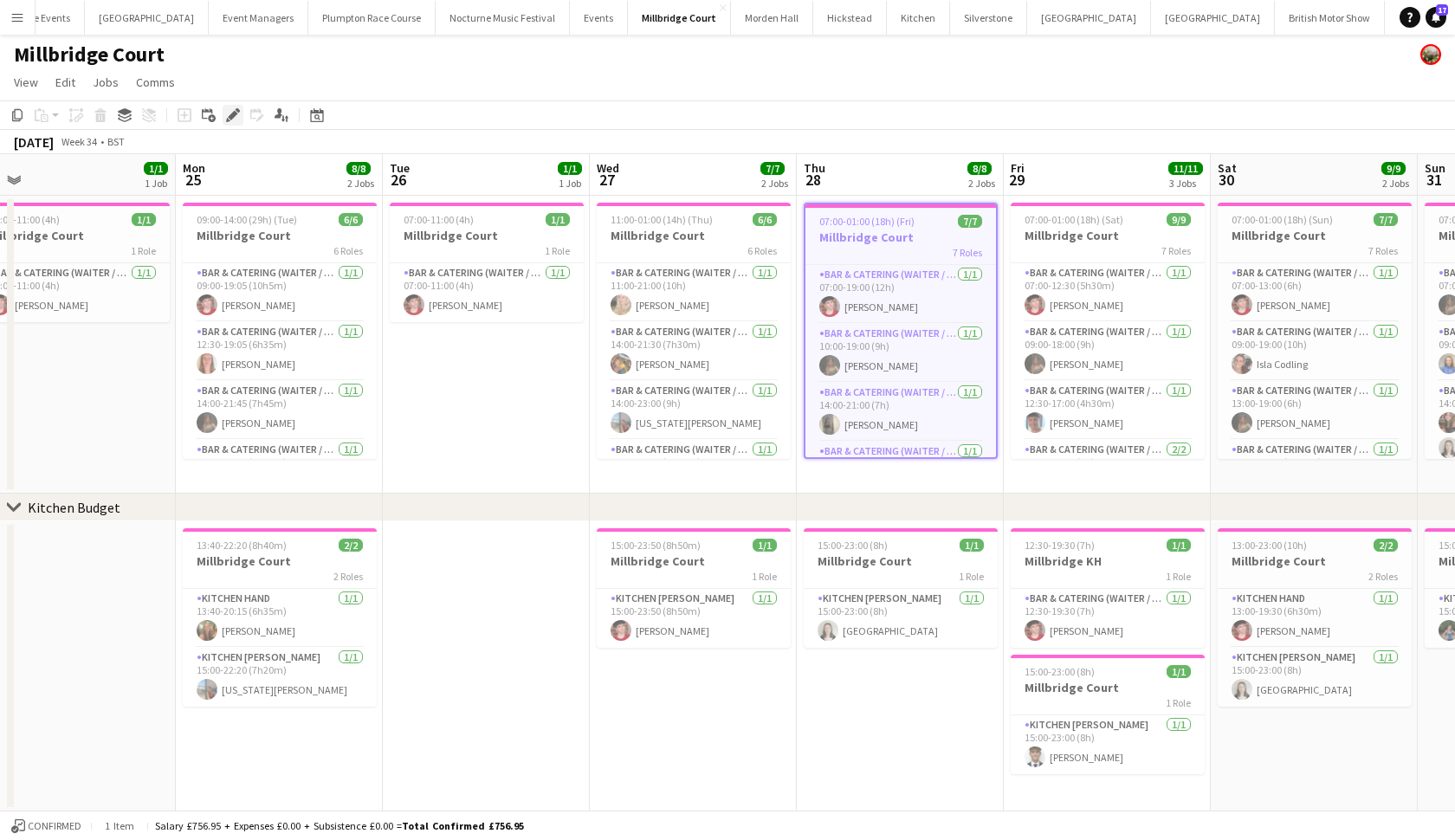
click at [236, 112] on icon at bounding box center [232, 115] width 9 height 9
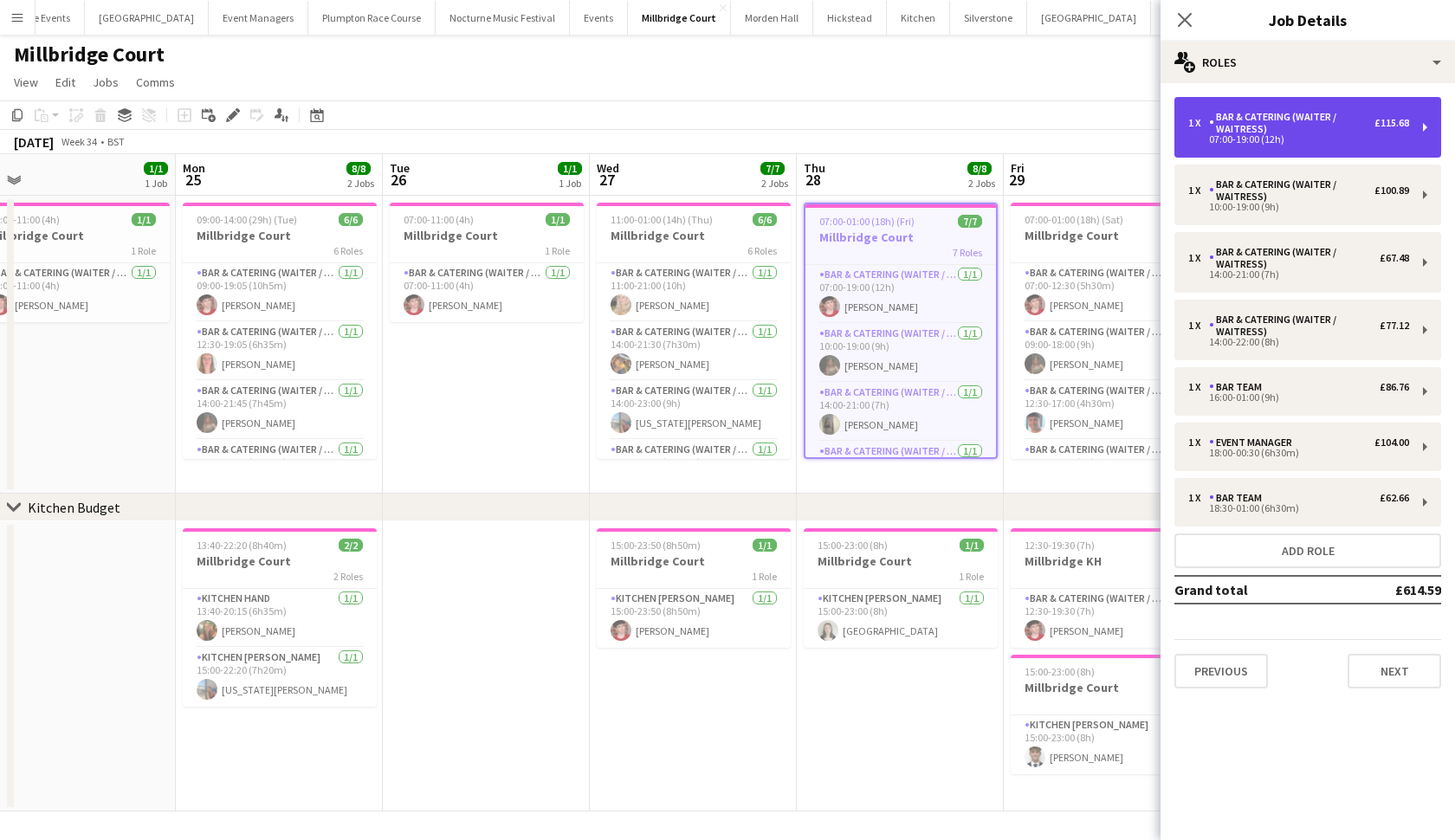
click at [1339, 133] on div "Bar & Catering (Waiter / waitress)" at bounding box center [1292, 123] width 165 height 24
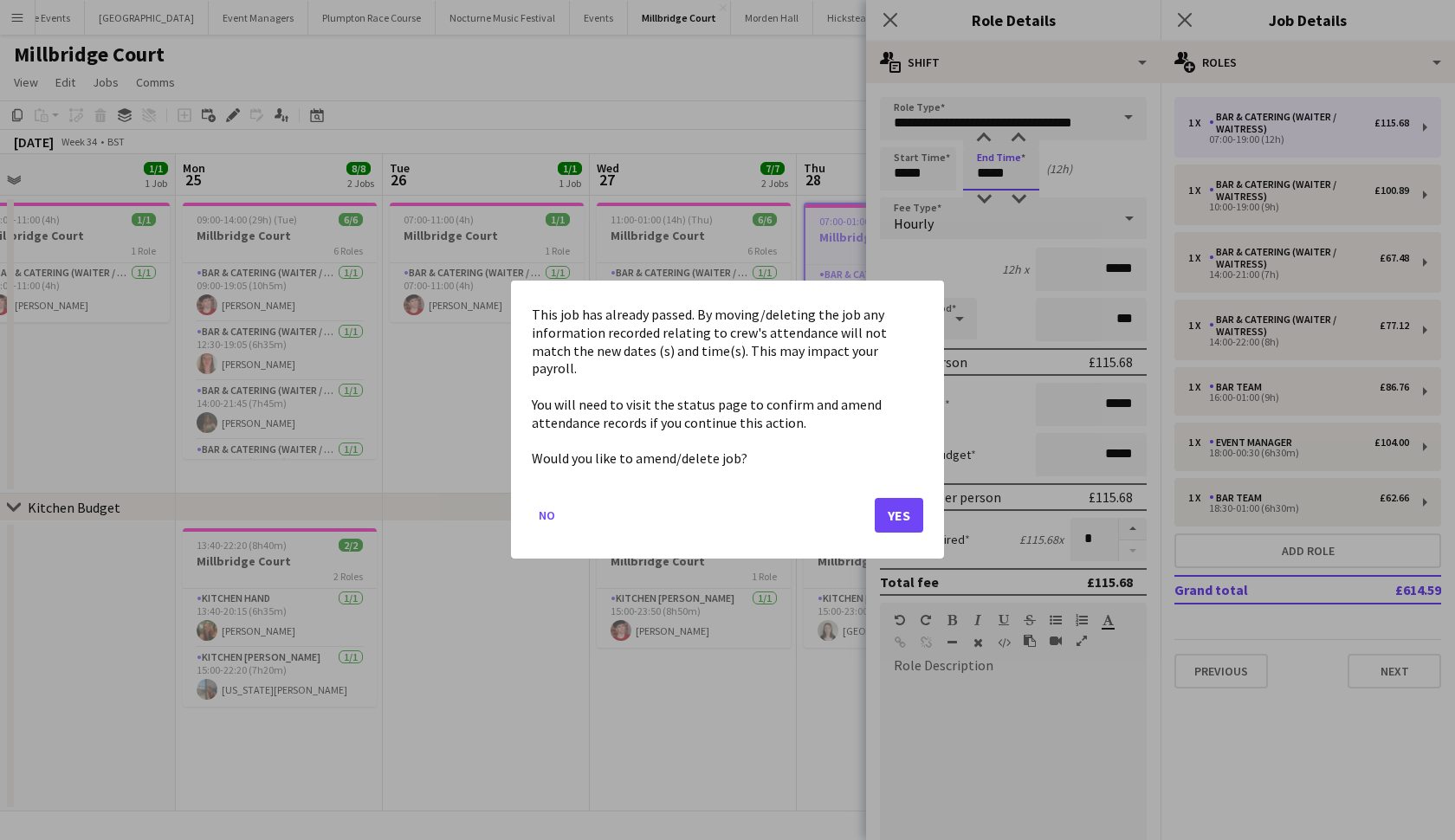
click at [999, 178] on body "Menu Boards Boards Boards All jobs Status Workforce Workforce My Workforce Recr…" at bounding box center [727, 420] width 1455 height 841
click at [902, 504] on button "Yes" at bounding box center [899, 516] width 48 height 34
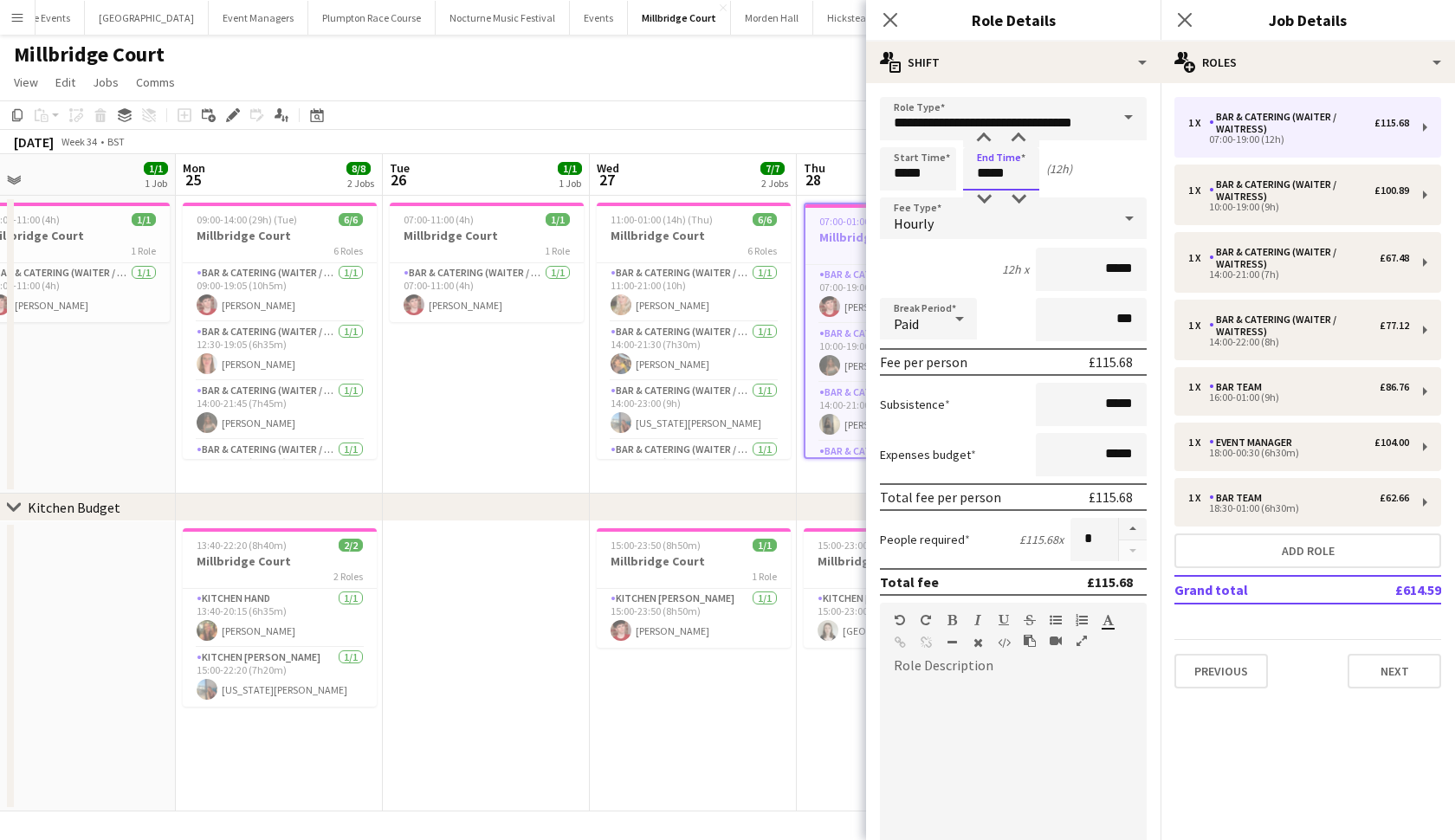
type input "*****"
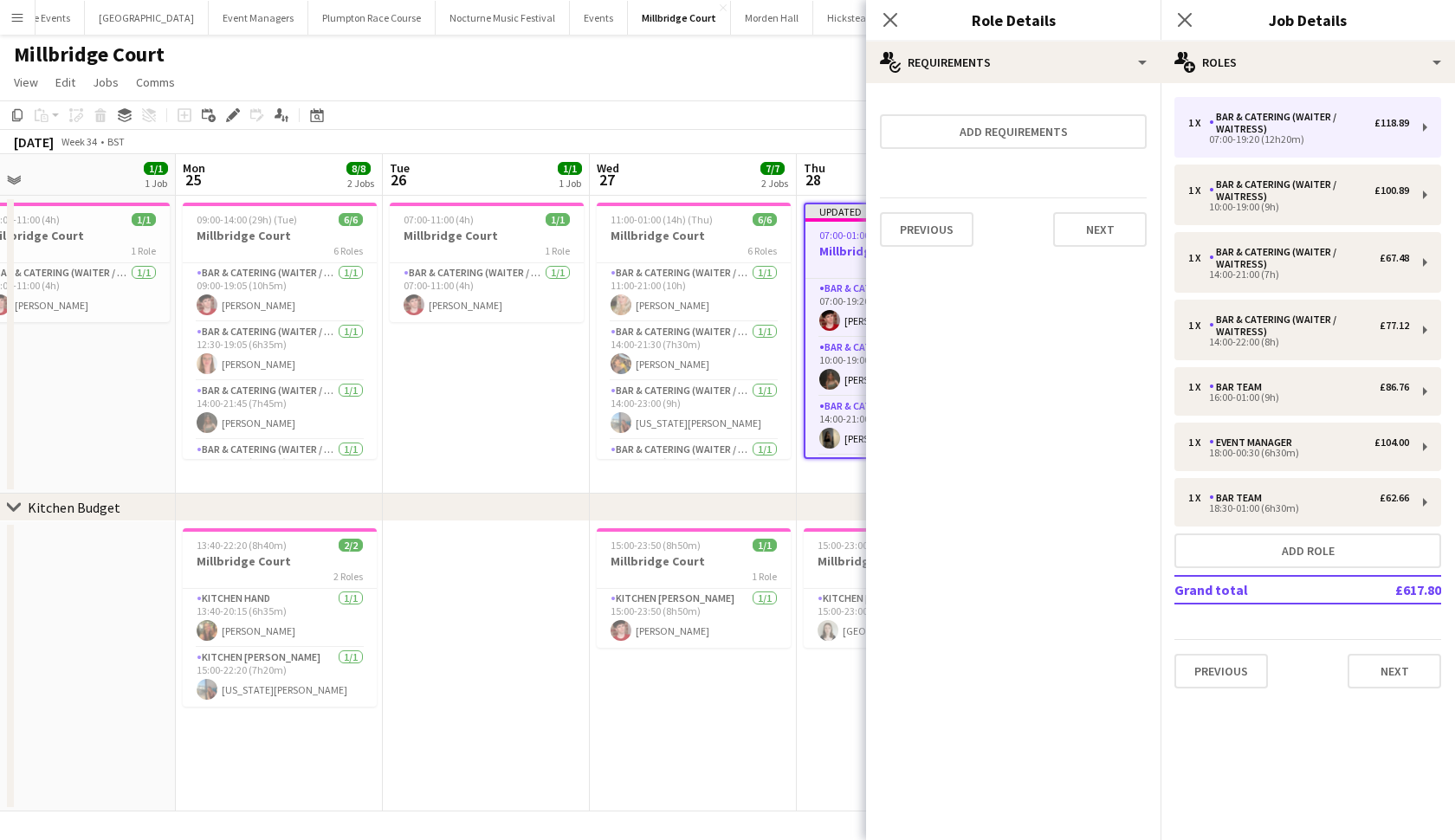
click at [515, 443] on app-date-cell "07:00-11:00 (4h) 1/1 Millbridge Court 1 Role Bar & Catering (Waiter / waitress)…" at bounding box center [486, 345] width 207 height 298
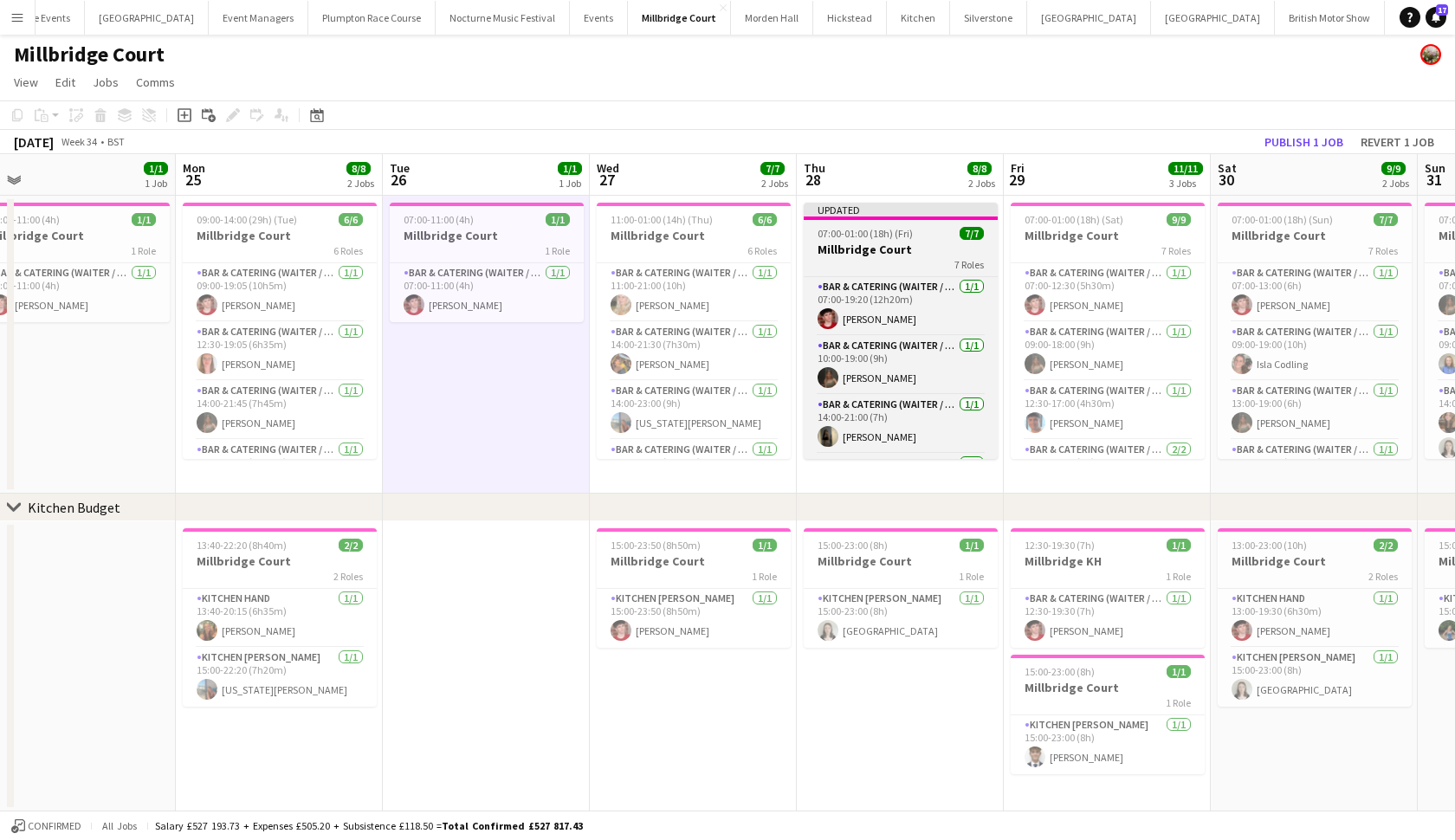
click at [879, 253] on h3 "Millbridge Court" at bounding box center [901, 249] width 194 height 16
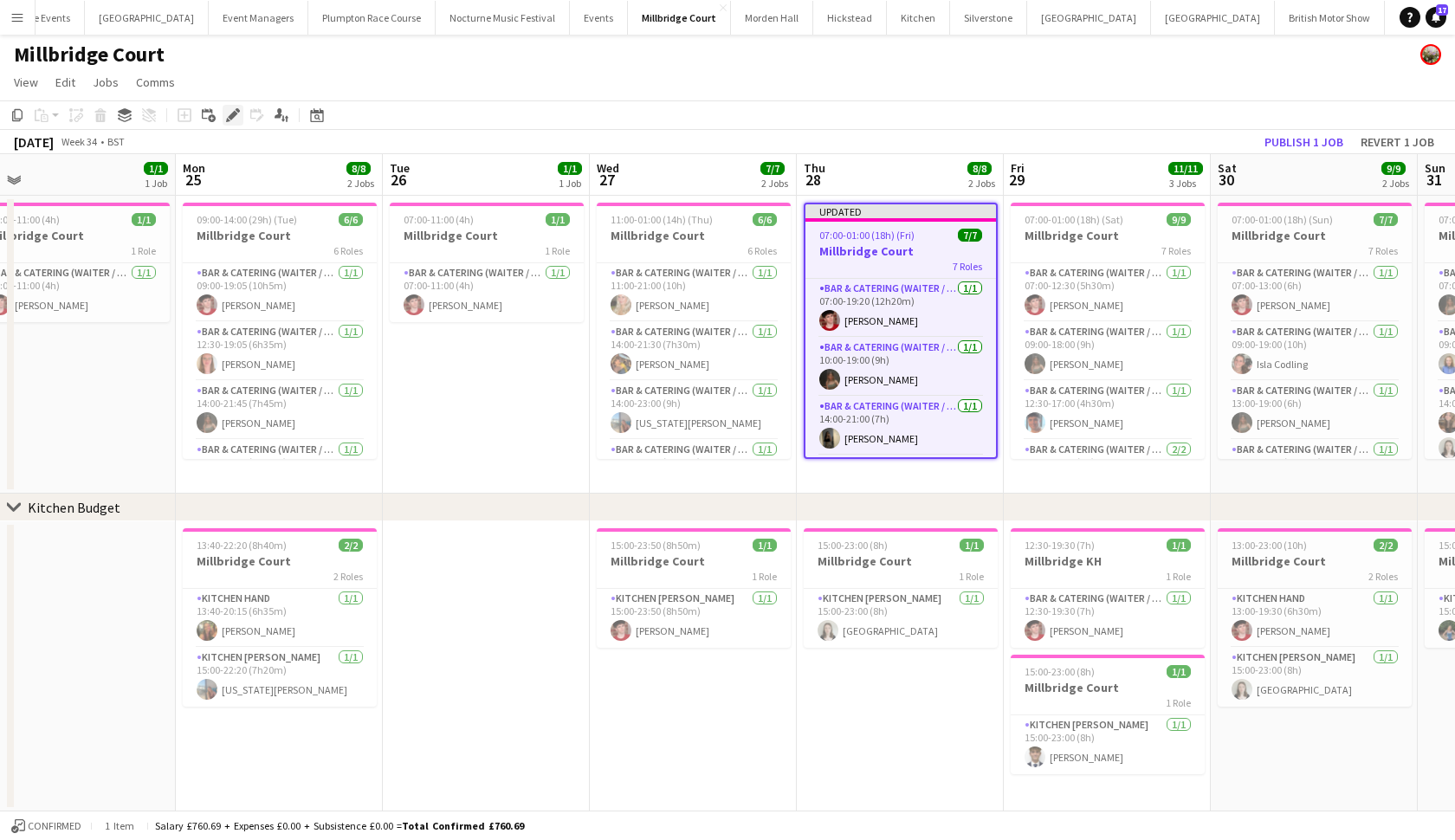
click at [234, 112] on icon at bounding box center [232, 115] width 9 height 9
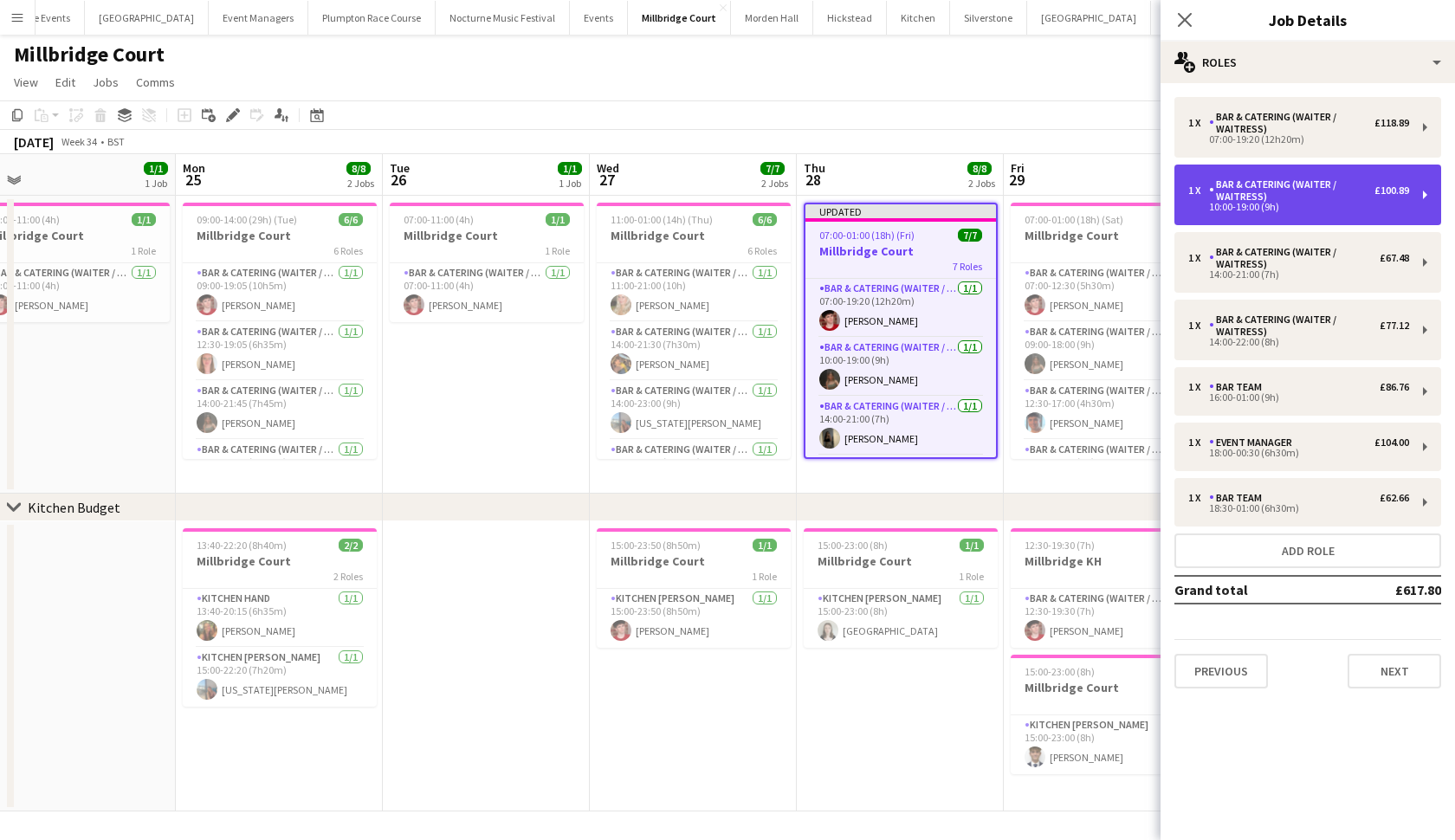
click at [1299, 209] on div "10:00-19:00 (9h)" at bounding box center [1299, 206] width 221 height 8
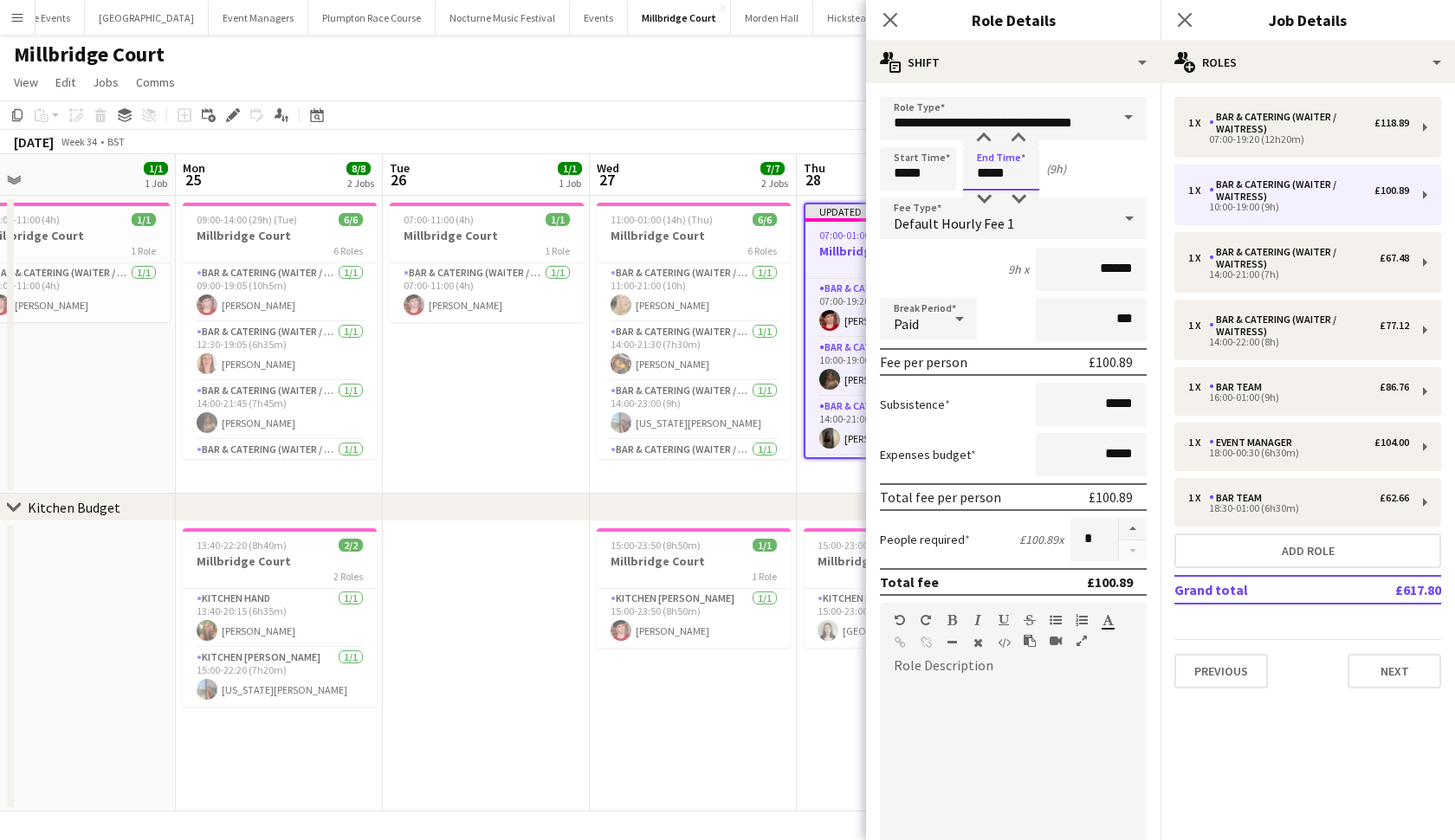
click at [1025, 175] on body "Menu Boards Boards Boards All jobs Status Workforce Workforce My Workforce Recr…" at bounding box center [727, 420] width 1455 height 841
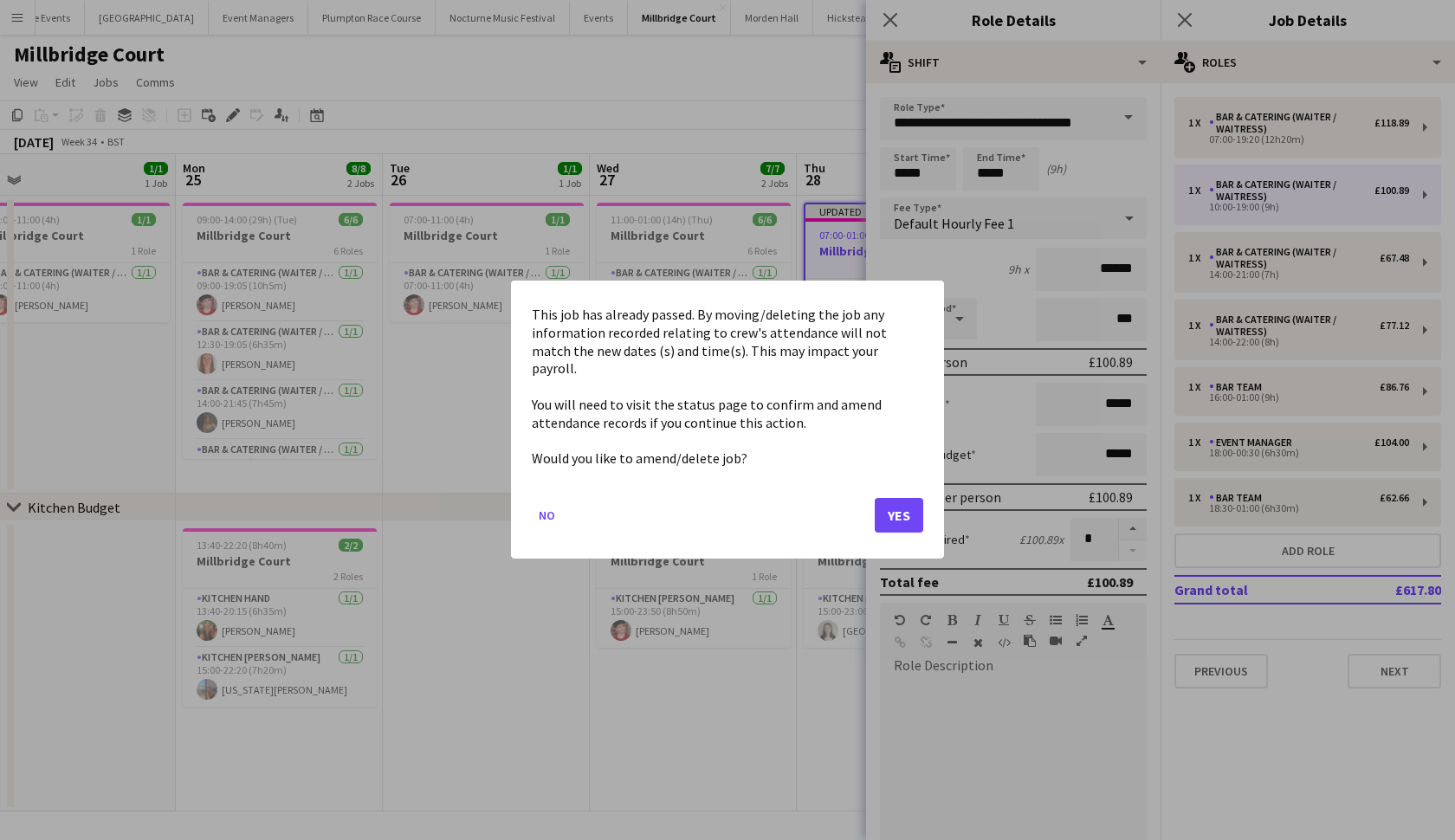
click at [891, 505] on button "Yes" at bounding box center [899, 516] width 48 height 34
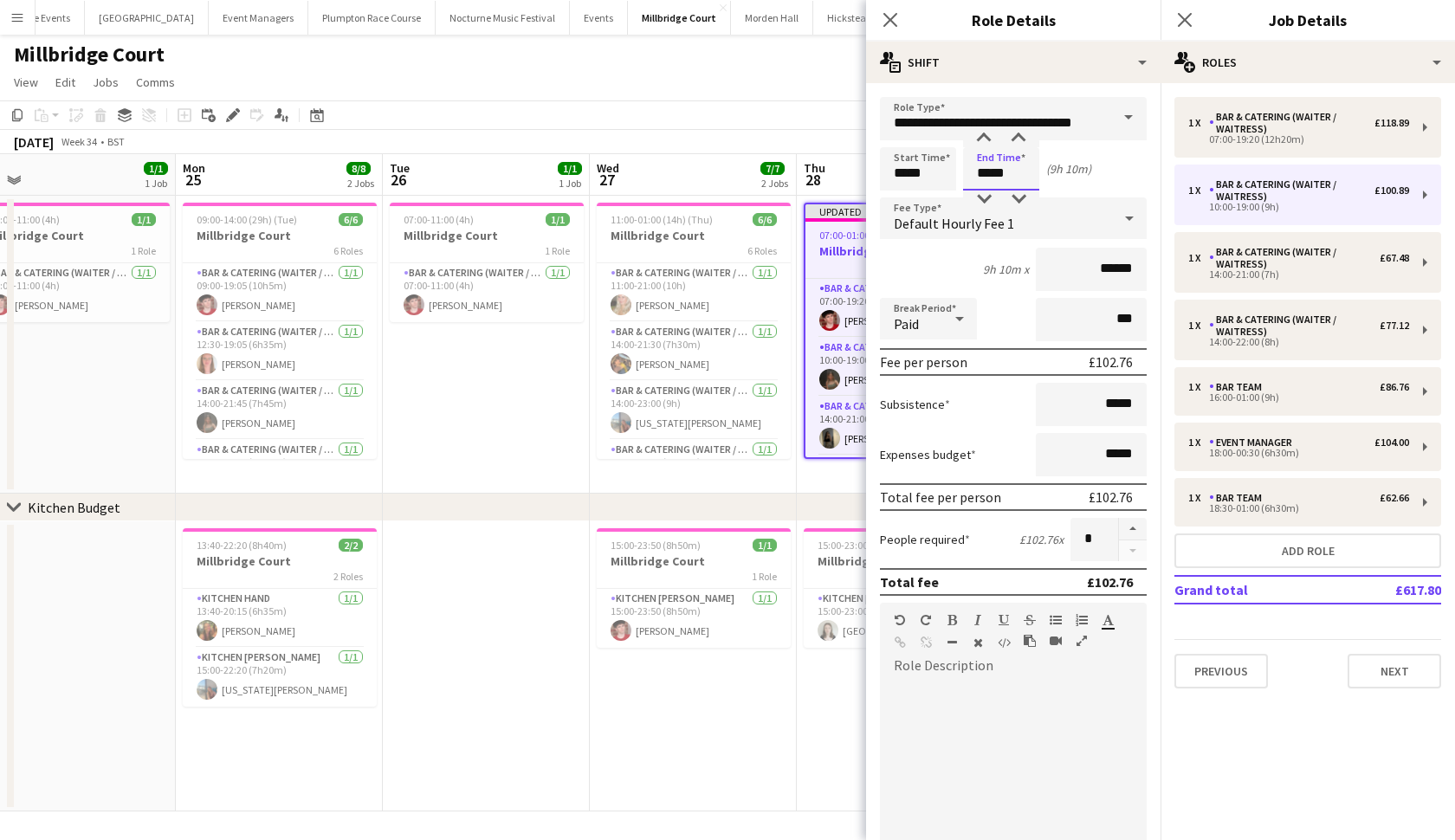
type input "*****"
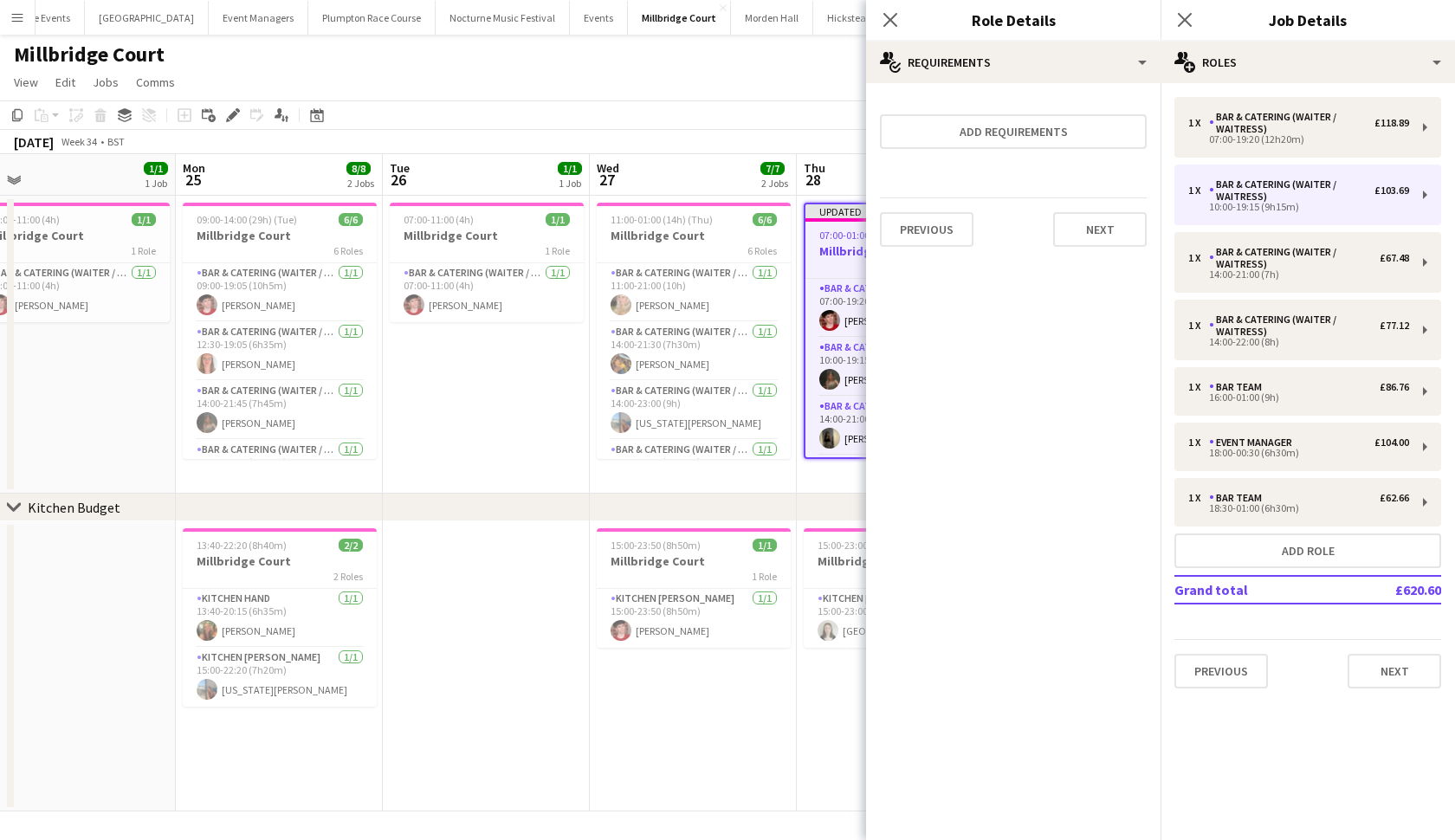
click at [799, 506] on div "chevron-right Kitchen Budget" at bounding box center [727, 507] width 1455 height 28
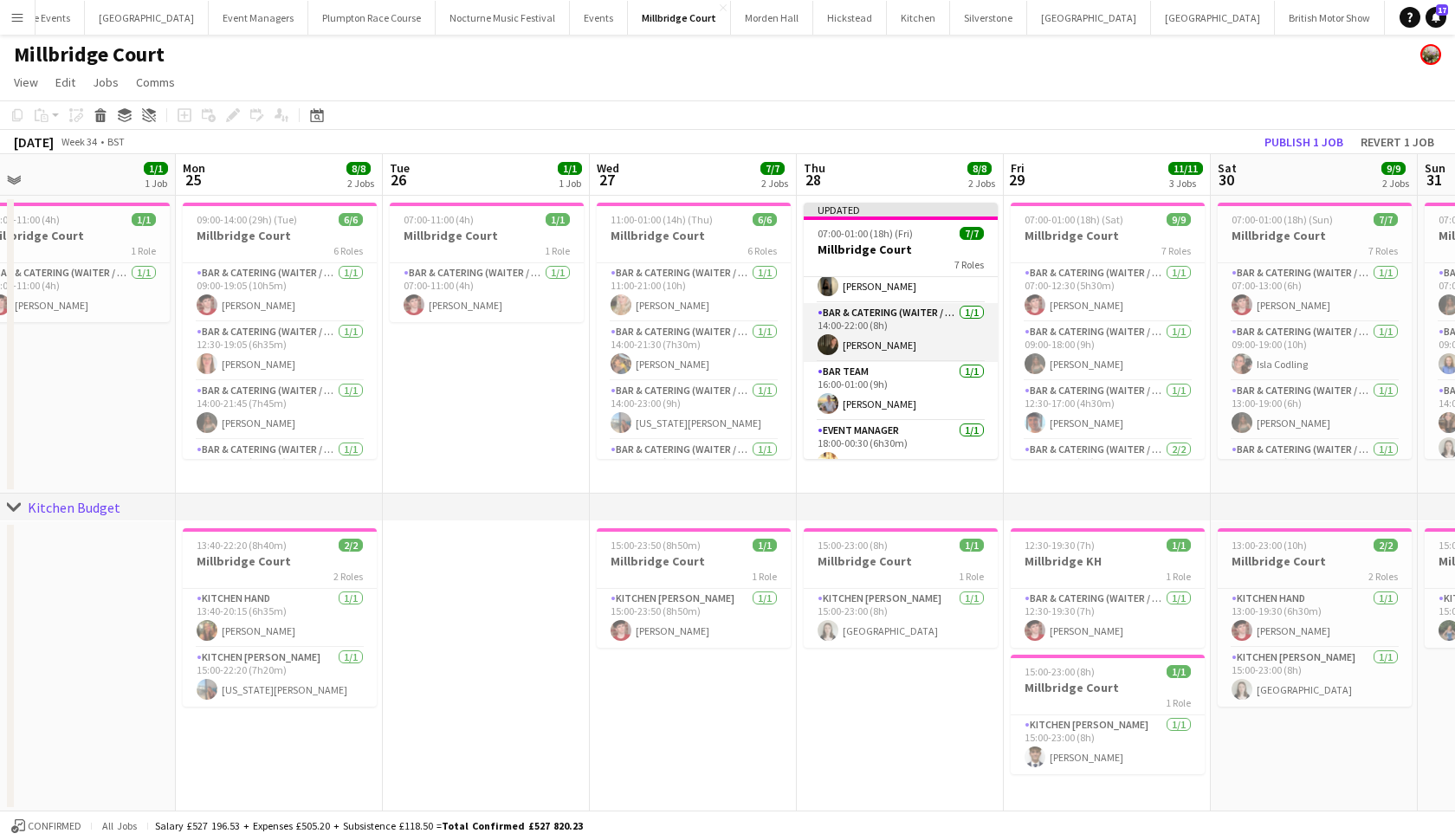
scroll to position [166, 0]
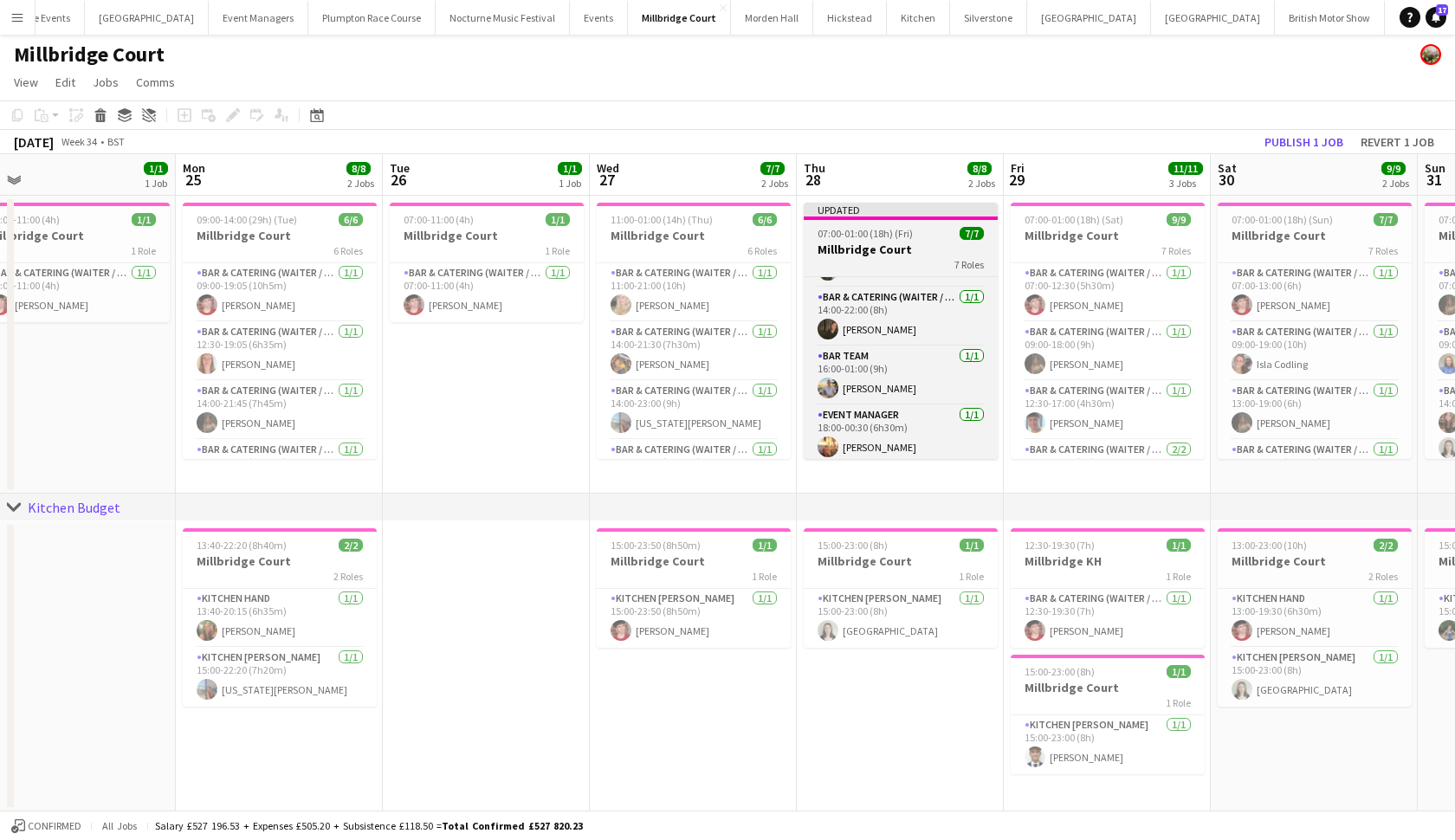
click at [882, 225] on app-job-card "Updated 07:00-01:00 (18h) (Fri) 7/7 Millbridge Court 7 Roles Bar & Catering (Wa…" at bounding box center [901, 331] width 194 height 256
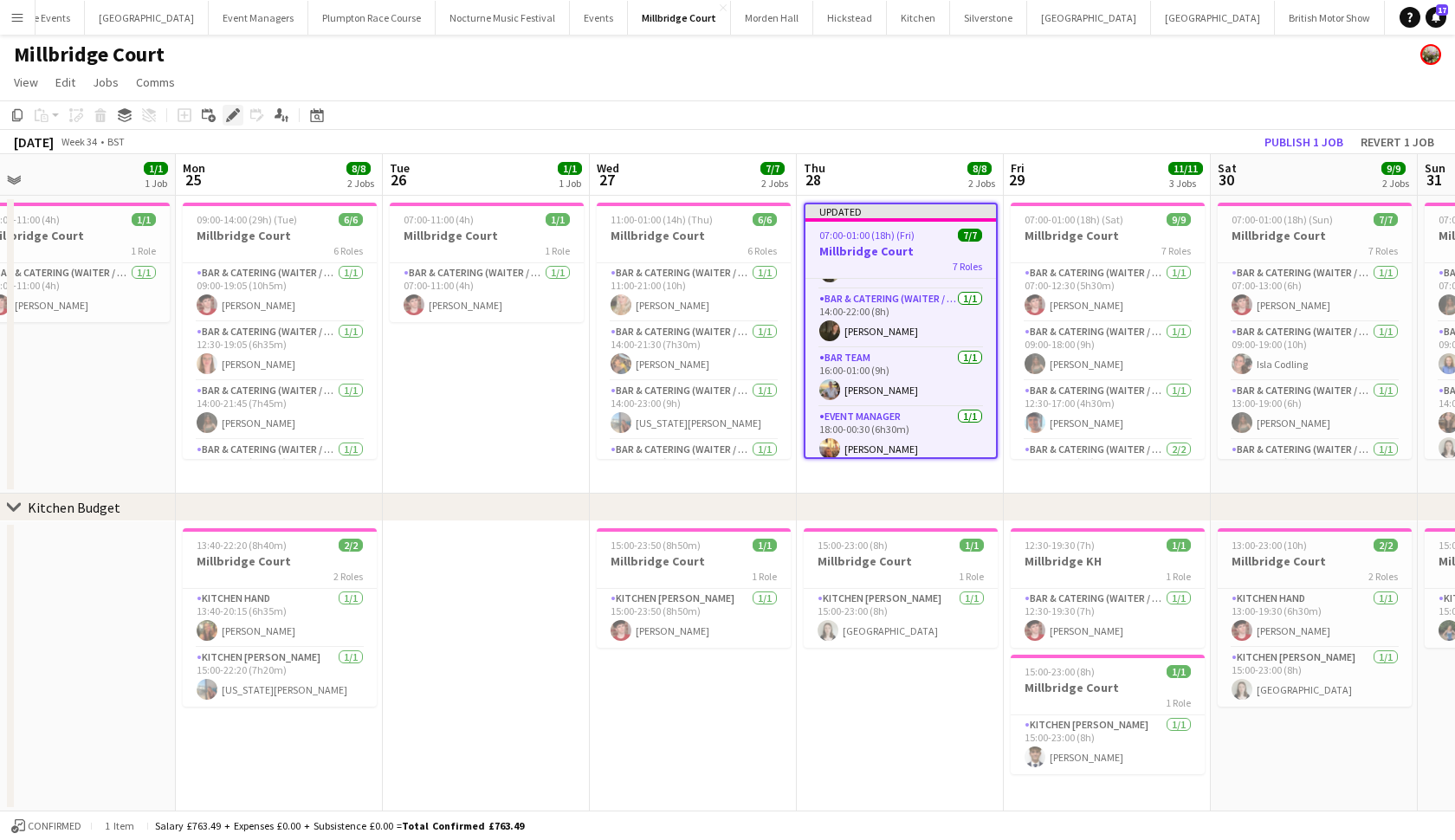
click at [235, 120] on icon "Edit" at bounding box center [232, 114] width 14 height 14
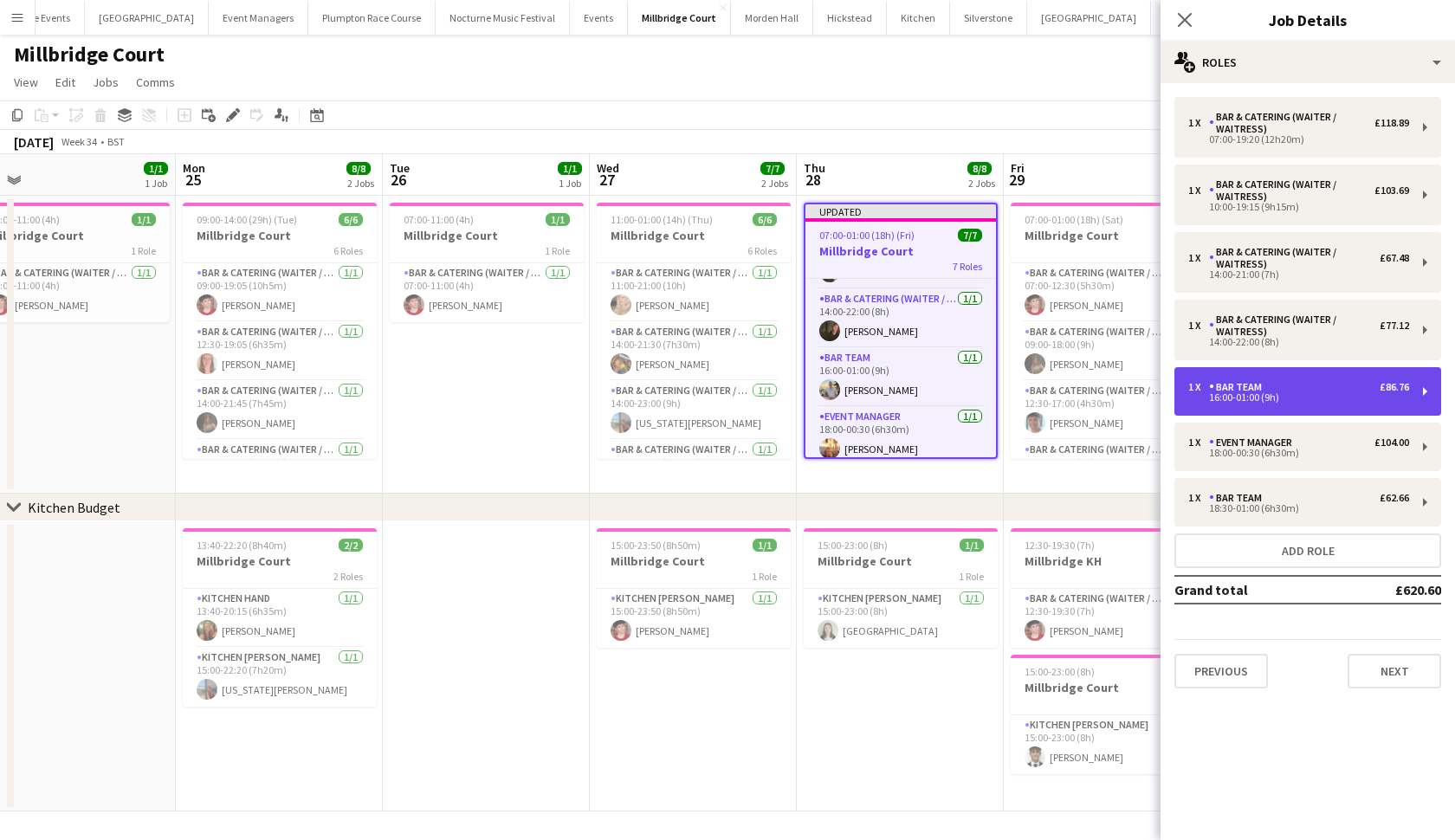
click at [1284, 410] on div "1 x Bar Team £86.76 16:00-01:00 (9h)" at bounding box center [1307, 391] width 267 height 48
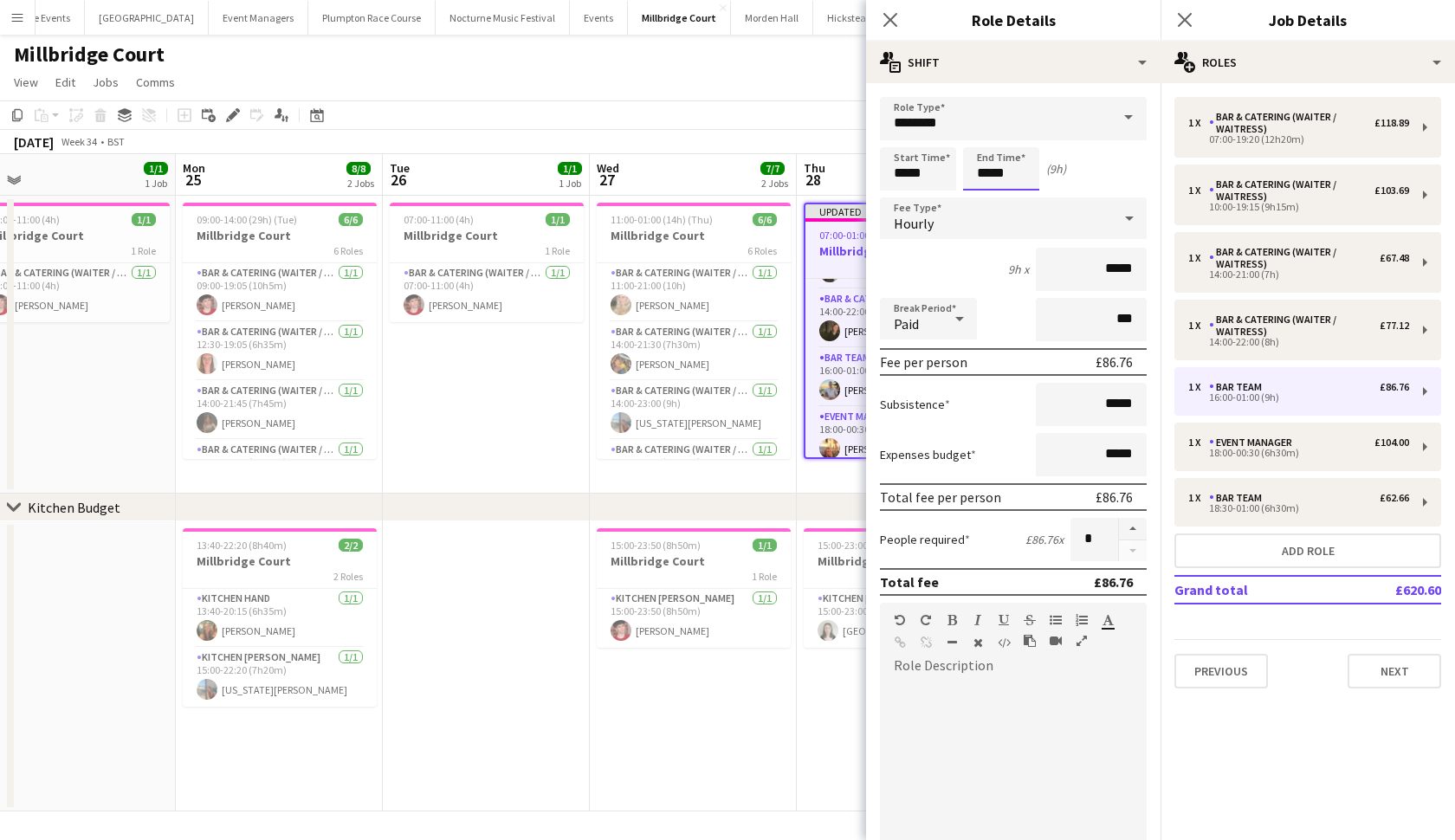
click at [986, 171] on body "Menu Boards Boards Boards All jobs Status Workforce Workforce My Workforce Recr…" at bounding box center [727, 420] width 1455 height 841
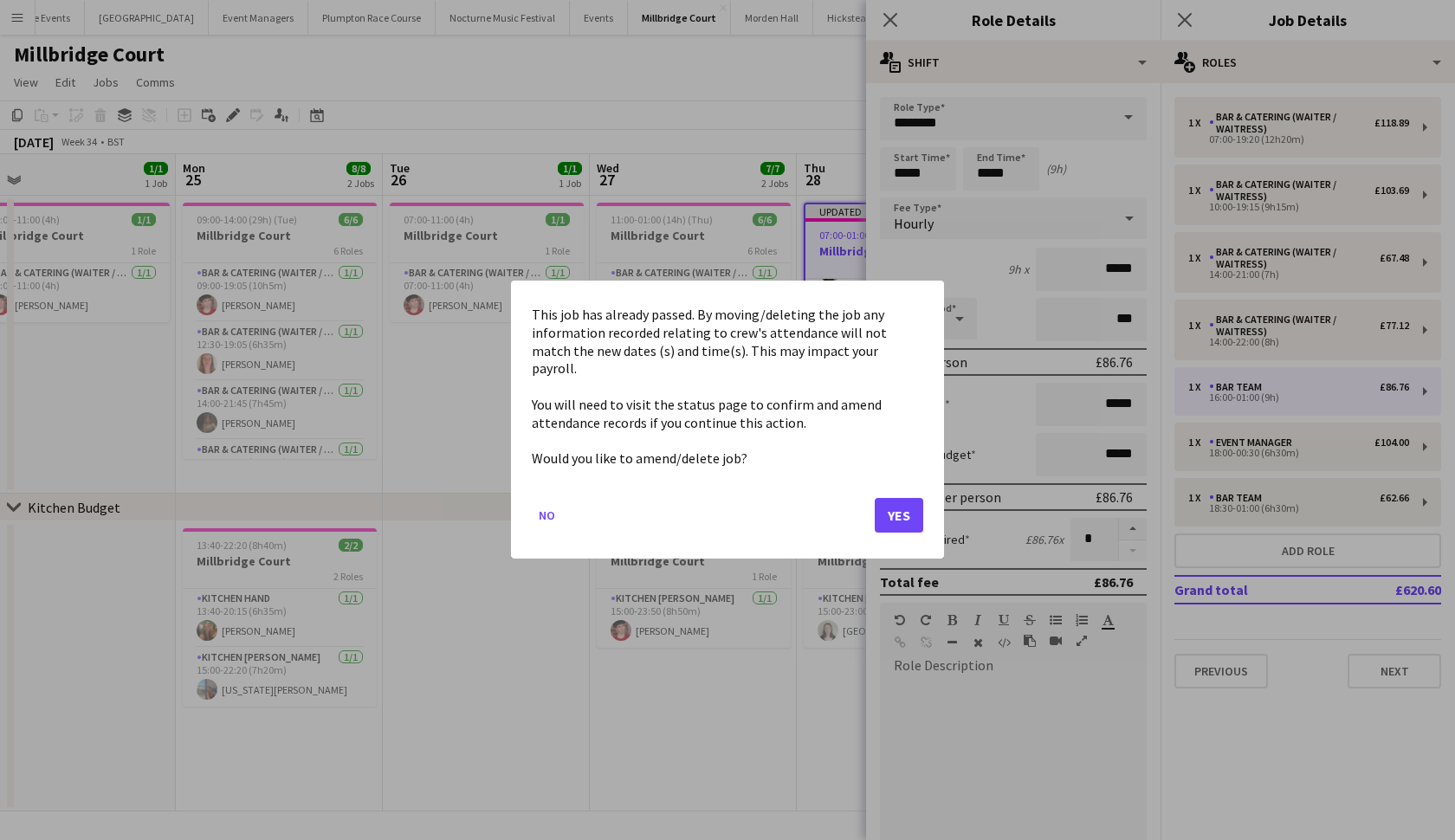
click at [894, 501] on button "Yes" at bounding box center [899, 516] width 48 height 34
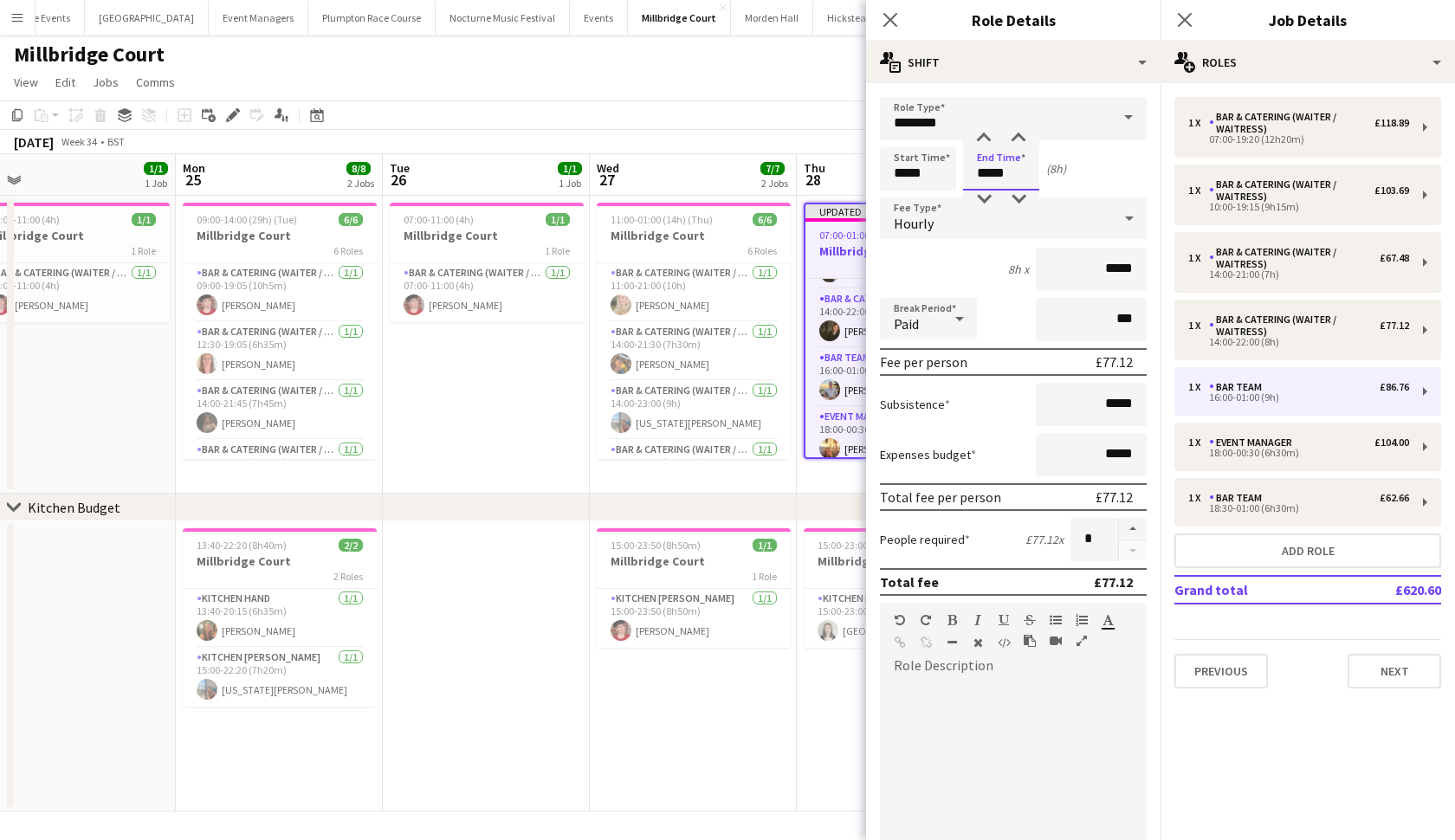
type input "*****"
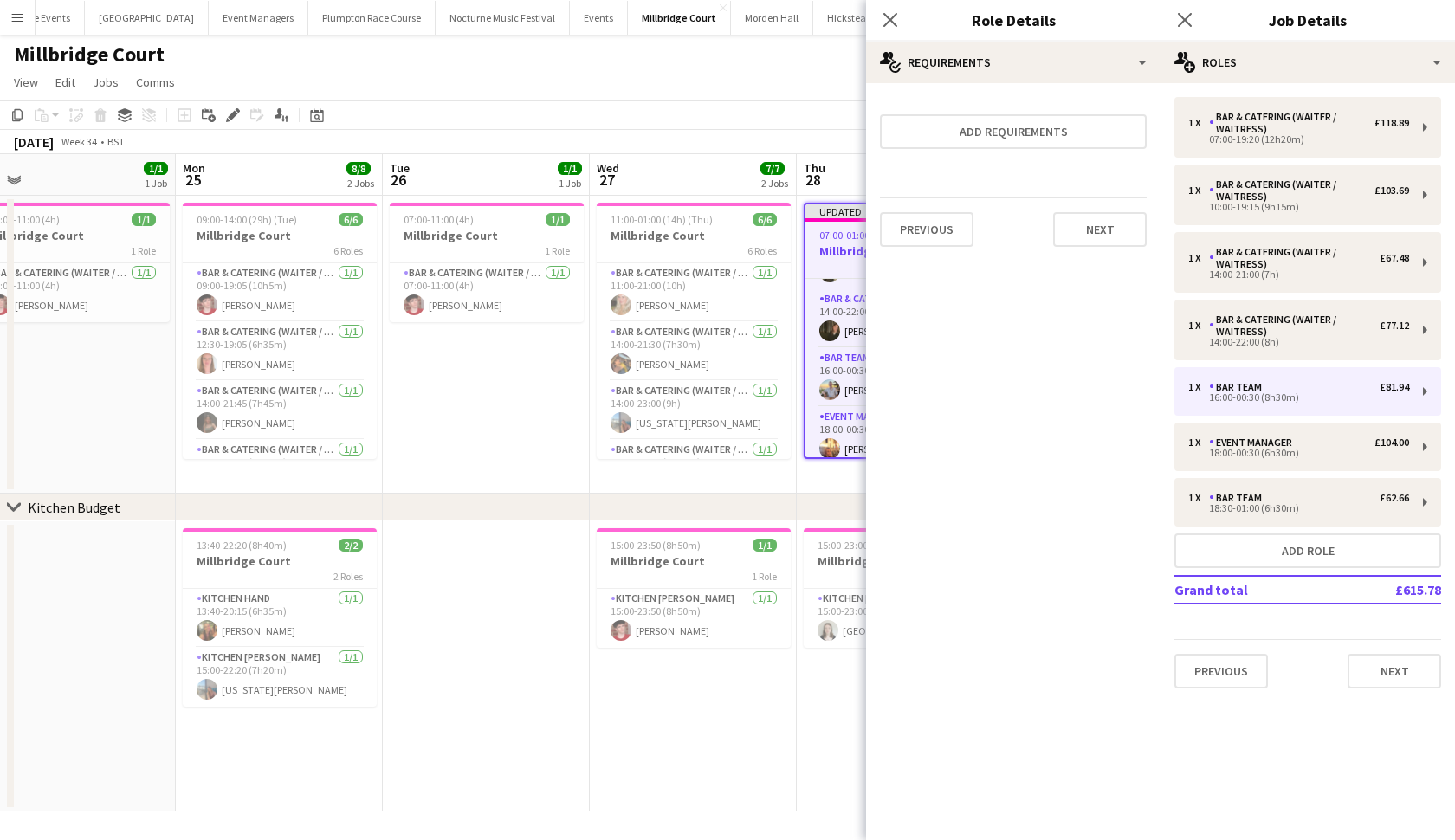
click at [835, 508] on div "chevron-right Kitchen Budget" at bounding box center [727, 507] width 1455 height 28
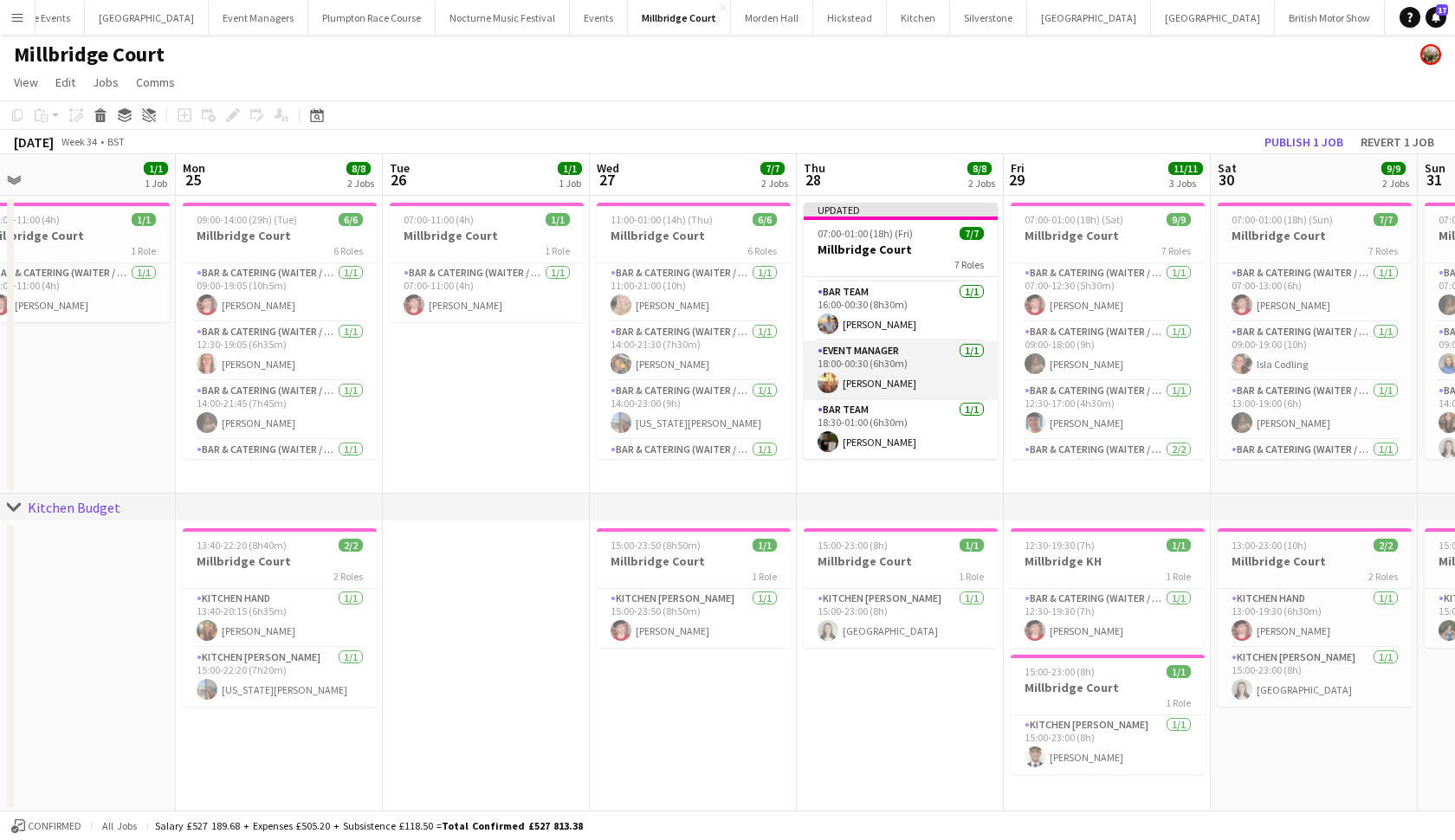
scroll to position [230, 0]
click at [870, 414] on app-card-role "Bar Team [DATE] 18:30-01:00 (6h30m) [PERSON_NAME]" at bounding box center [901, 428] width 194 height 59
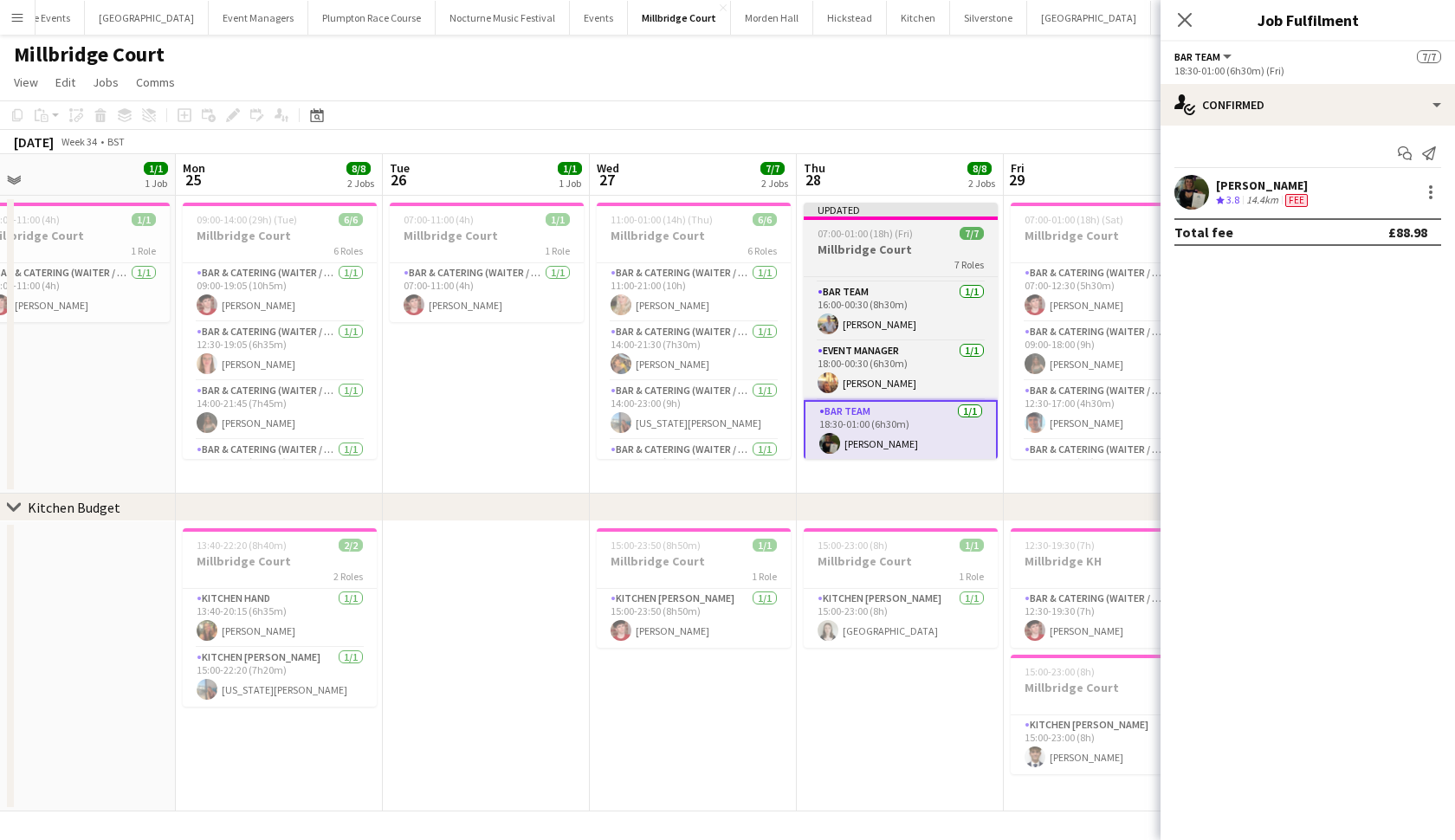
click at [906, 244] on h3 "Millbridge Court" at bounding box center [901, 249] width 194 height 16
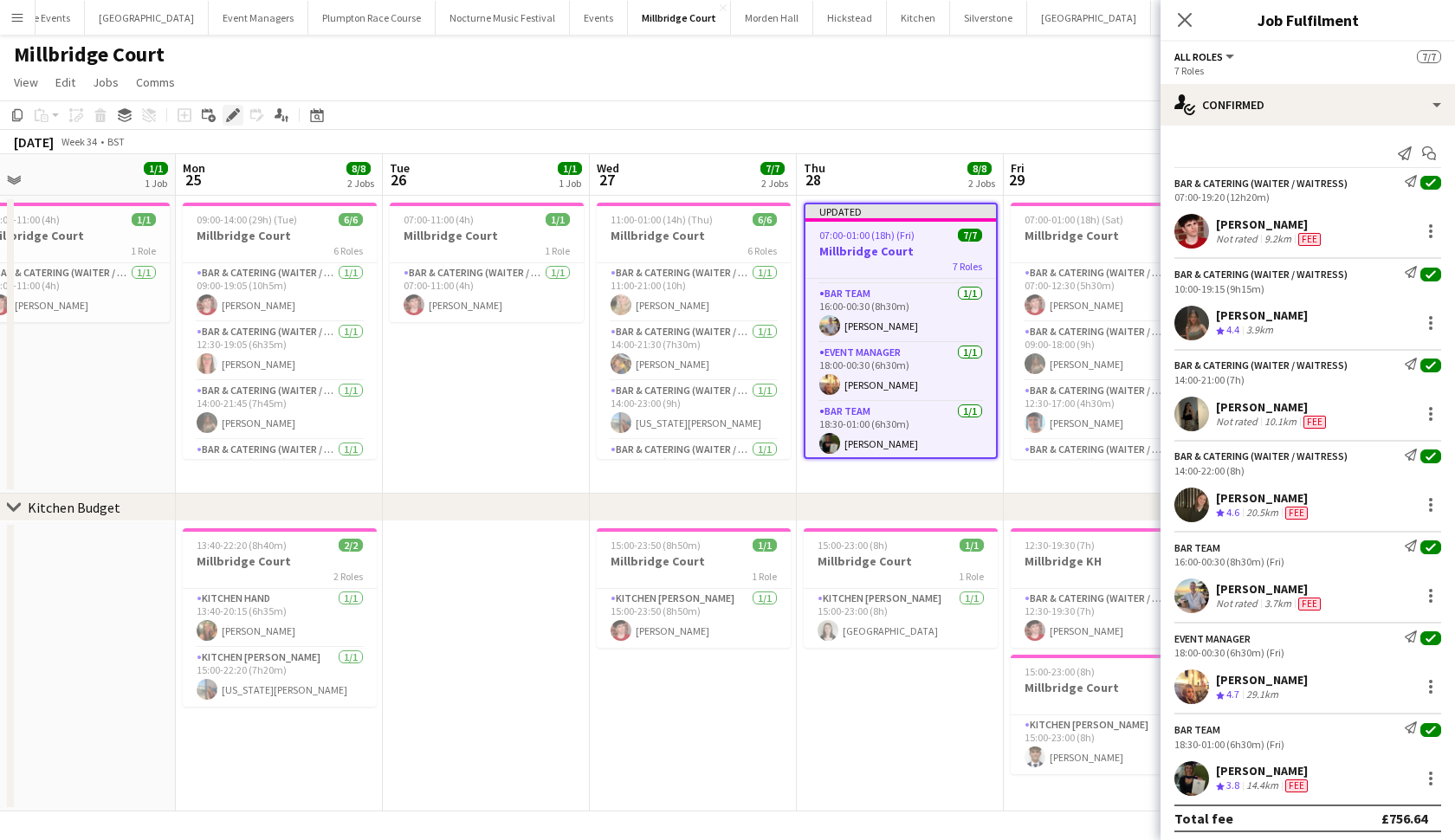
click at [240, 108] on div "Edit" at bounding box center [232, 115] width 20 height 20
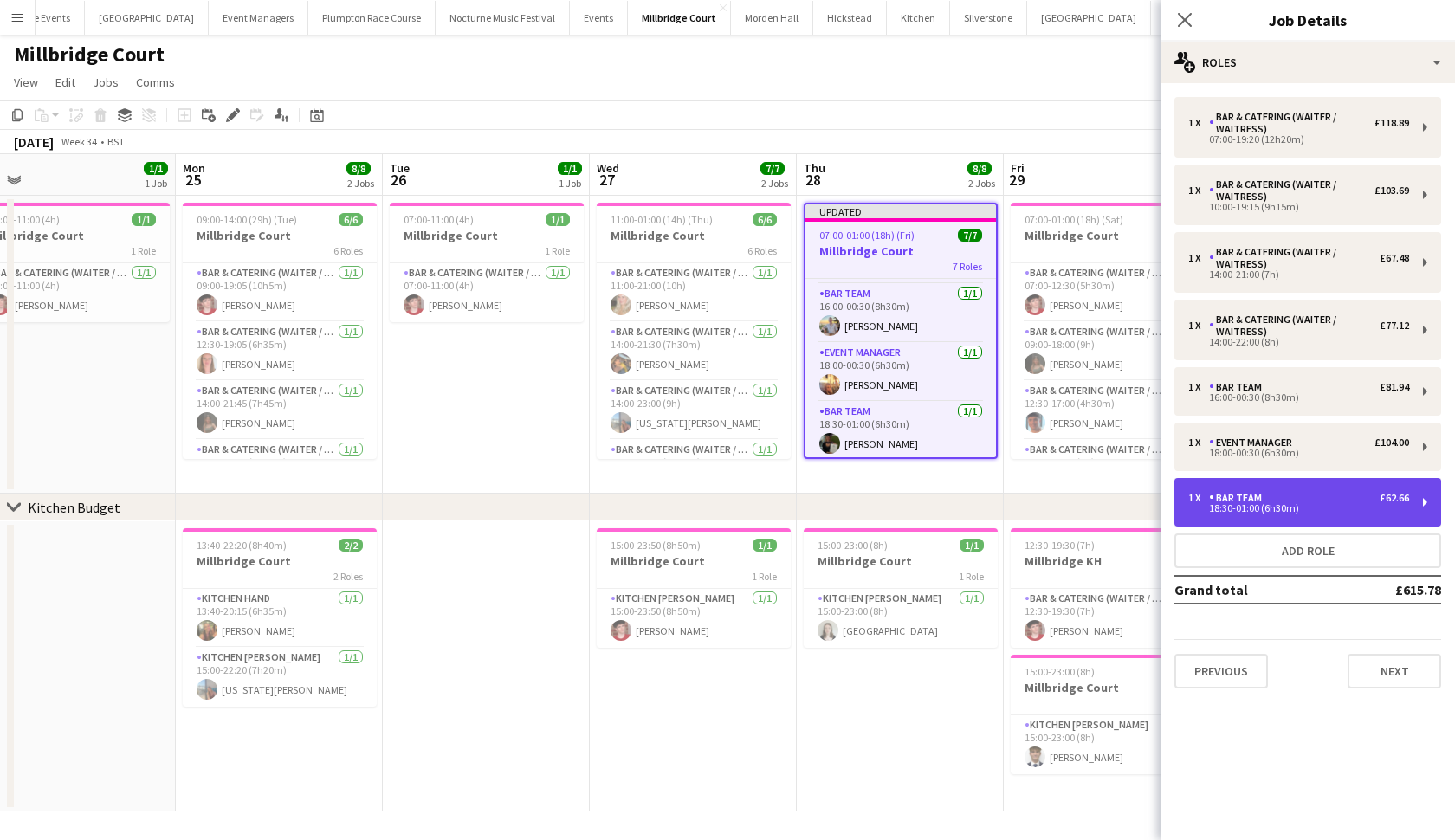
click at [1343, 511] on div "18:30-01:00 (6h30m)" at bounding box center [1299, 507] width 221 height 8
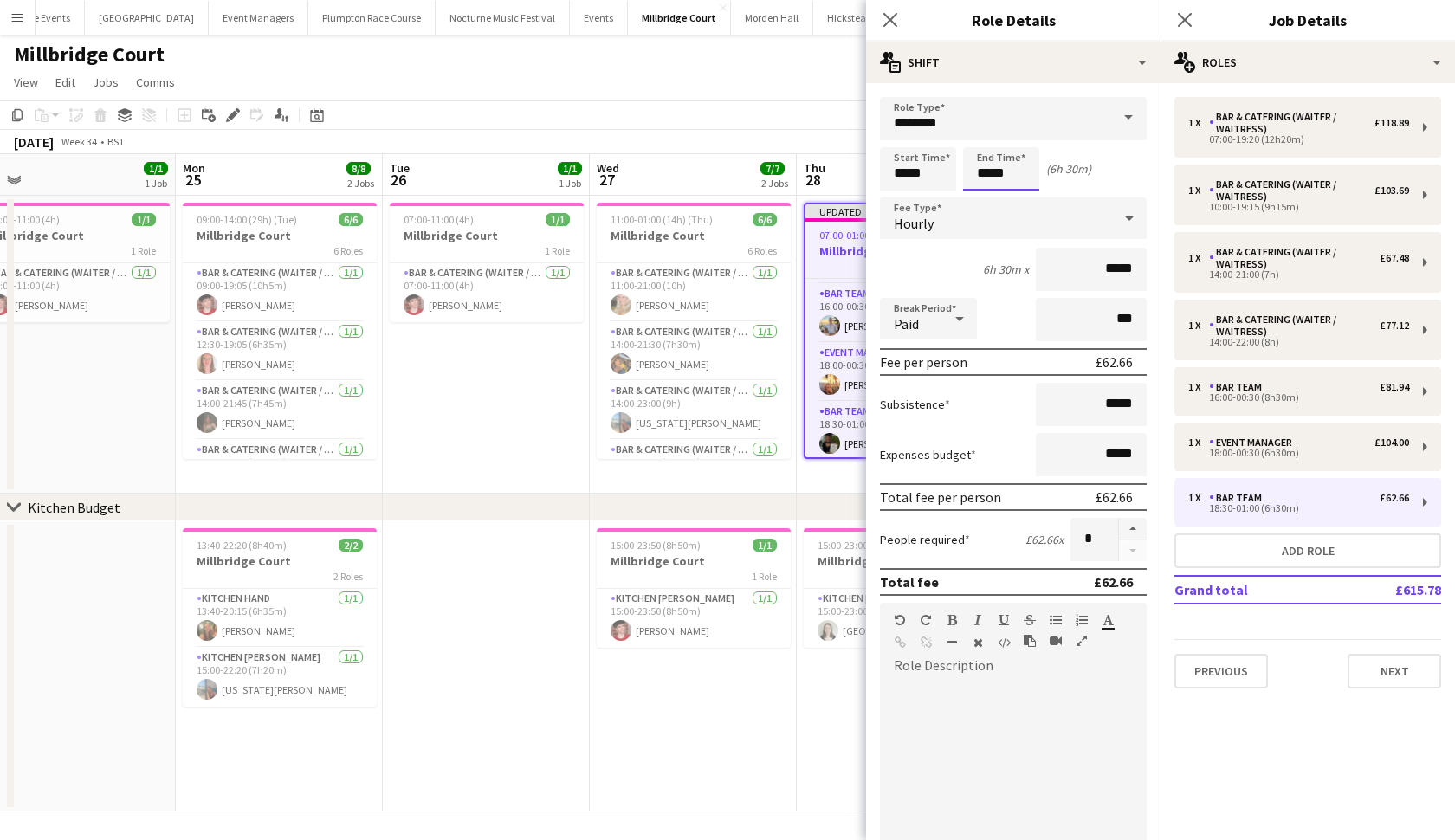
click at [1024, 169] on body "Menu Boards Boards Boards All jobs Status Workforce Workforce My Workforce Recr…" at bounding box center [727, 420] width 1455 height 841
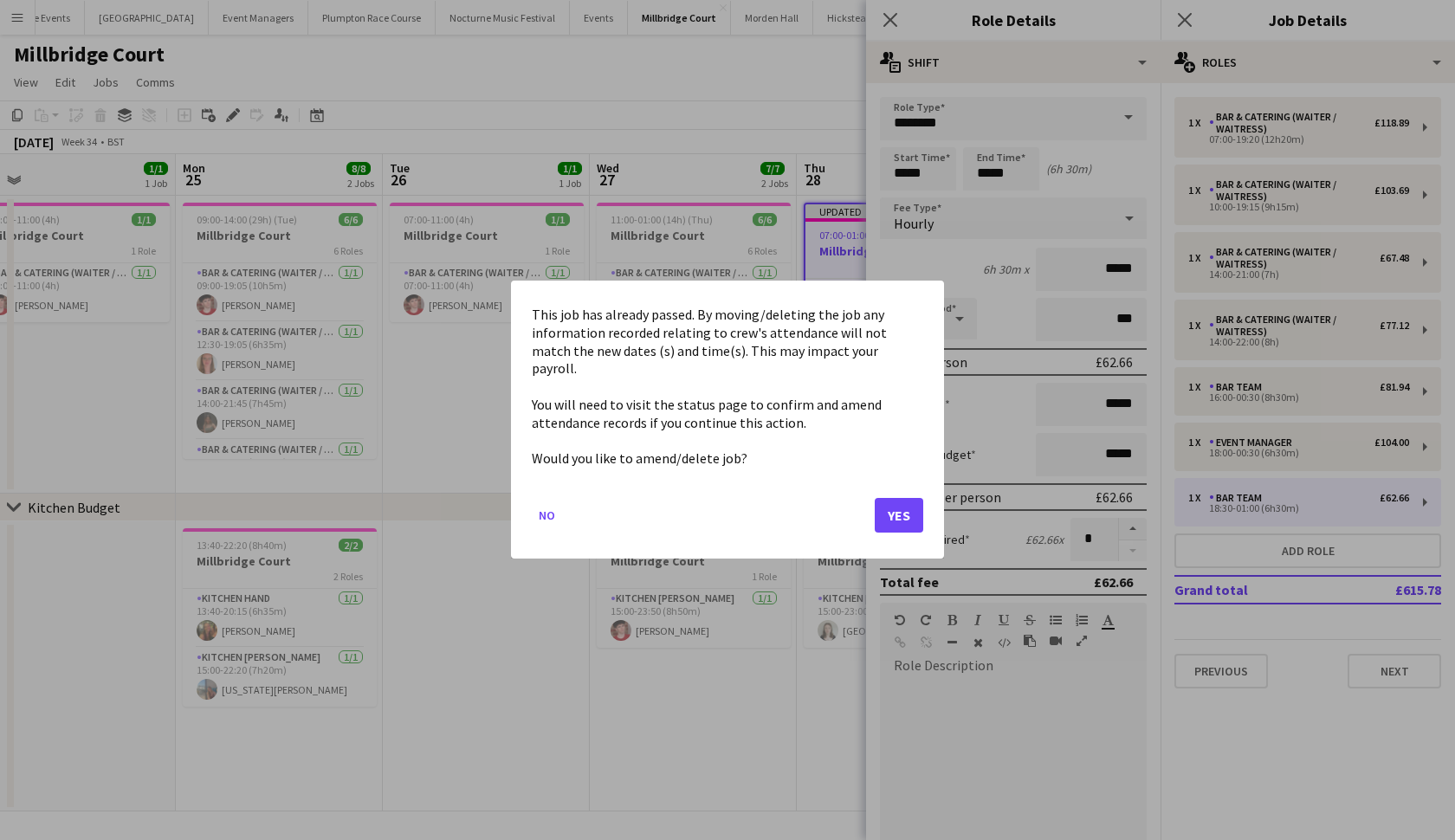
click at [886, 518] on button "Yes" at bounding box center [899, 516] width 48 height 34
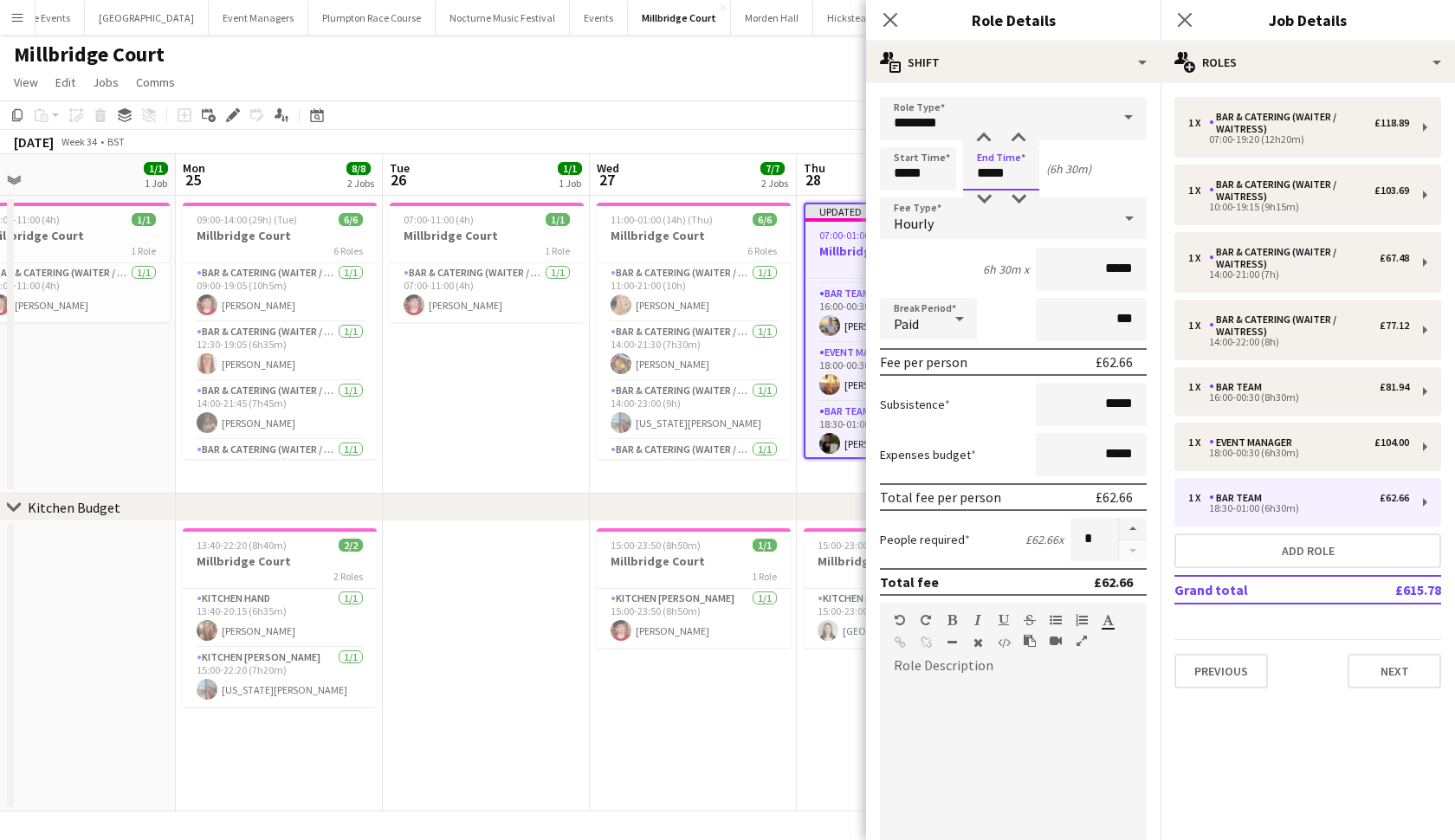
click at [987, 174] on input "*****" at bounding box center [1001, 168] width 76 height 44
type input "*****"
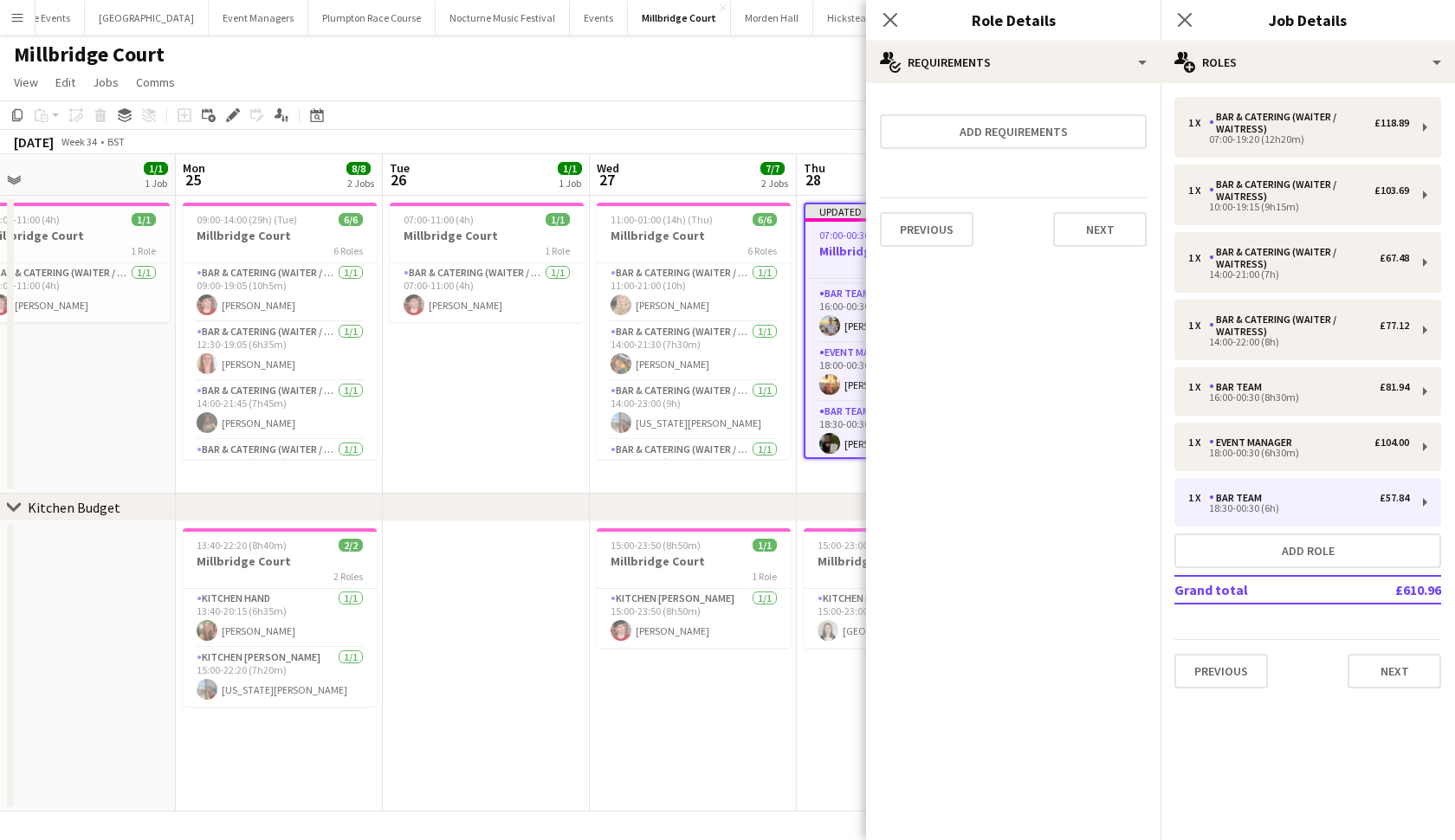
click at [766, 519] on div "chevron-right Kitchen Budget" at bounding box center [727, 507] width 1455 height 28
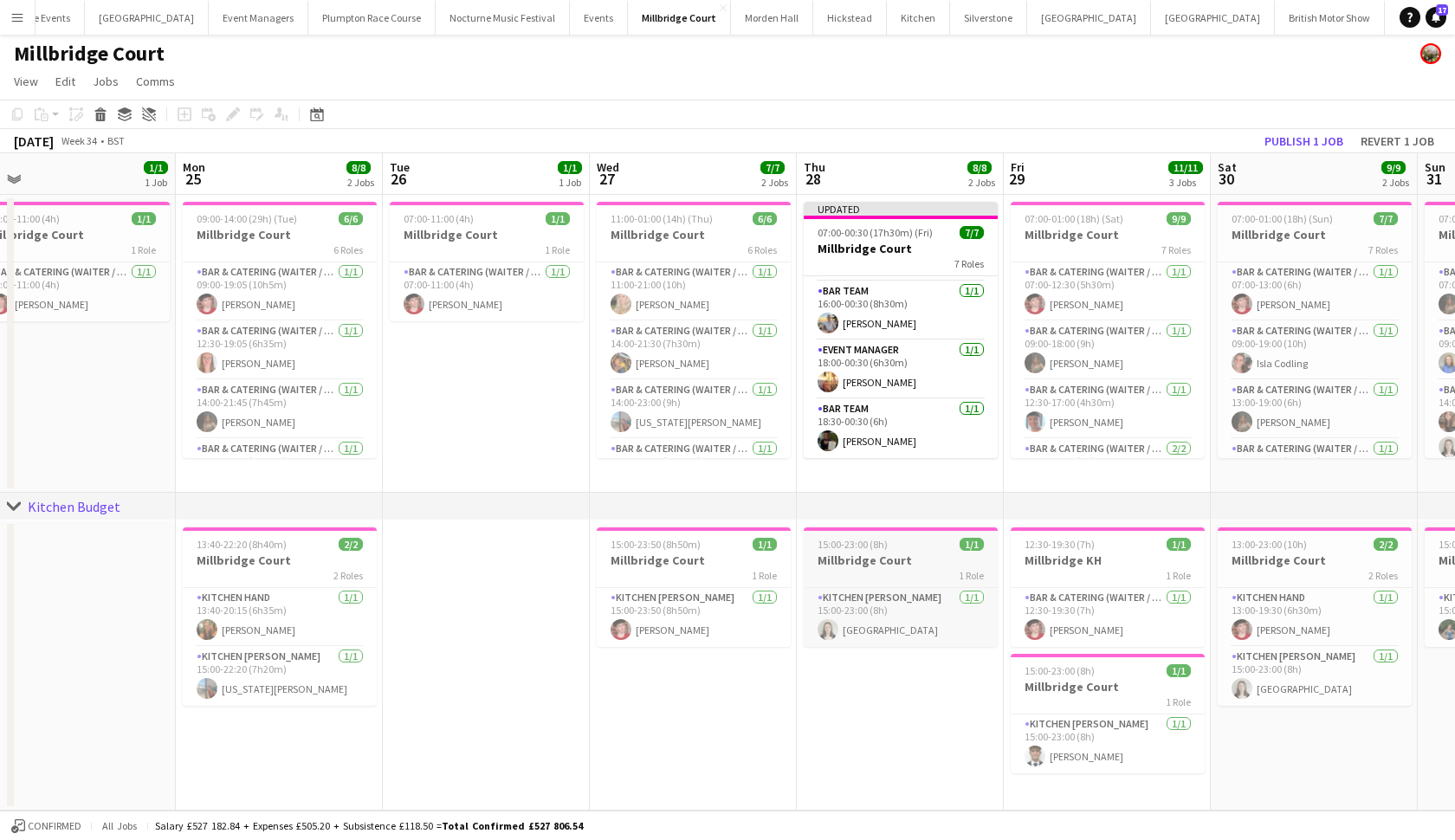
click at [863, 568] on div "1 Role" at bounding box center [901, 574] width 194 height 14
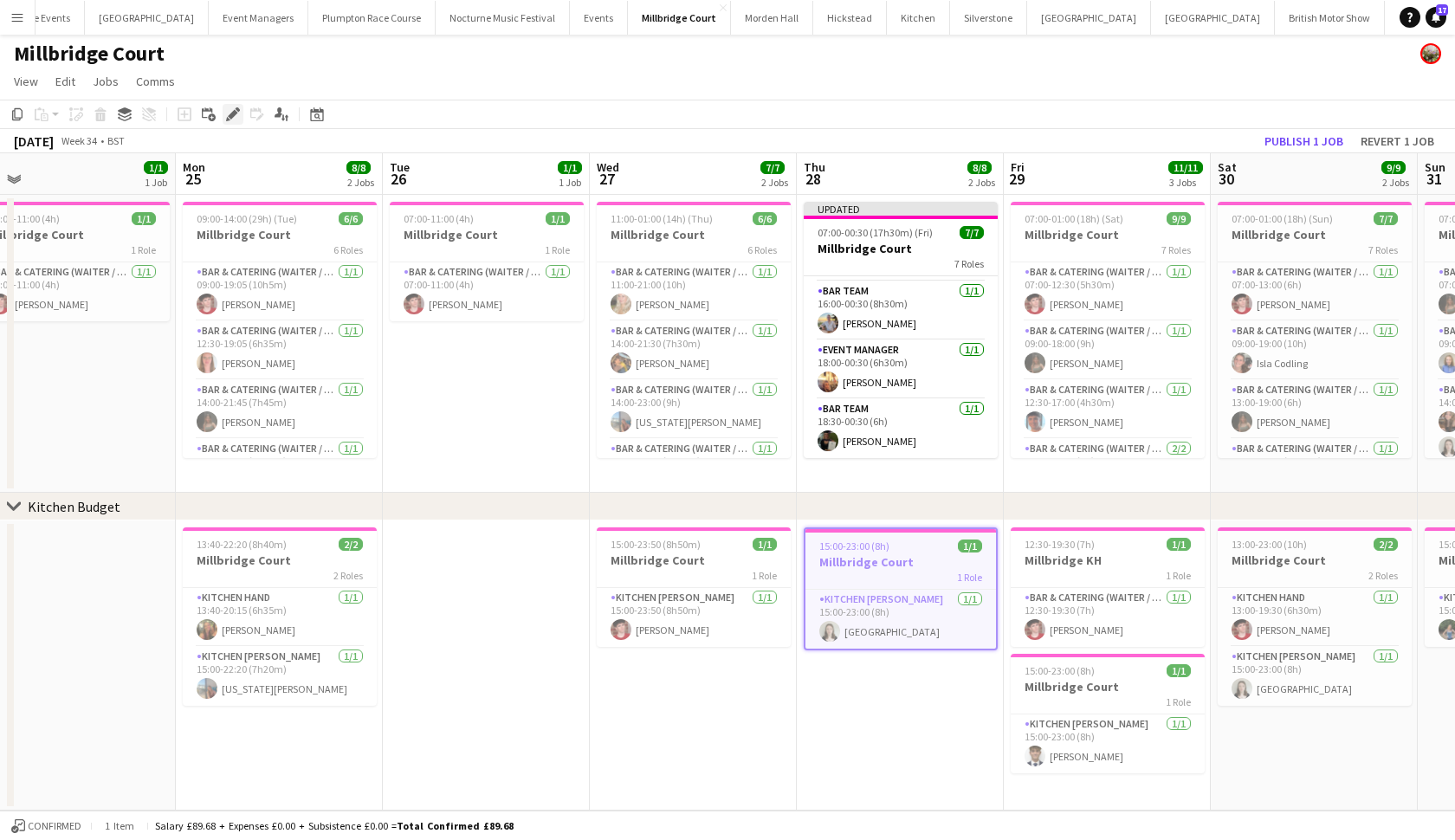
click at [231, 121] on div "Edit" at bounding box center [232, 114] width 20 height 20
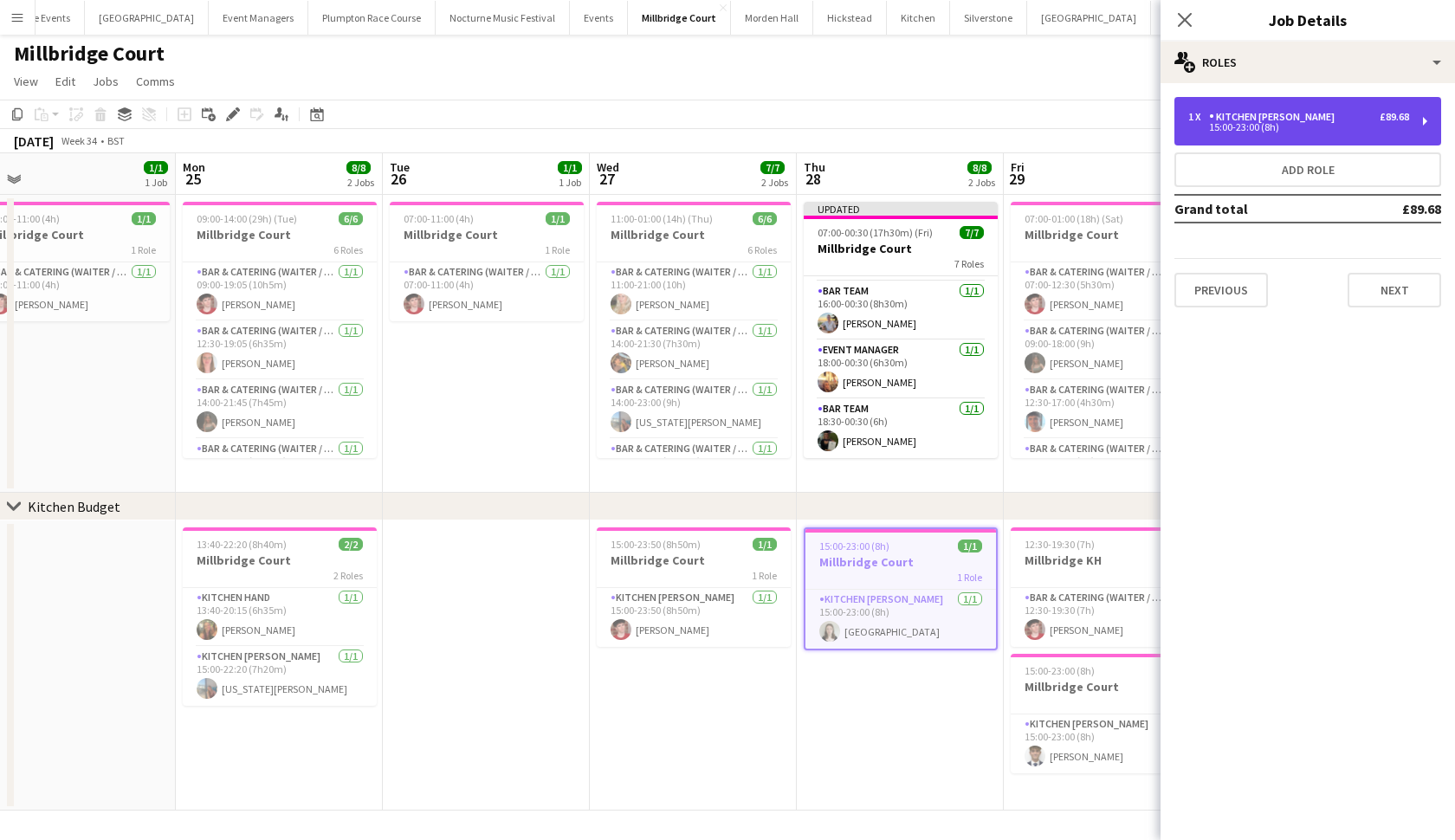
click at [1325, 125] on div "15:00-23:00 (8h)" at bounding box center [1299, 126] width 221 height 8
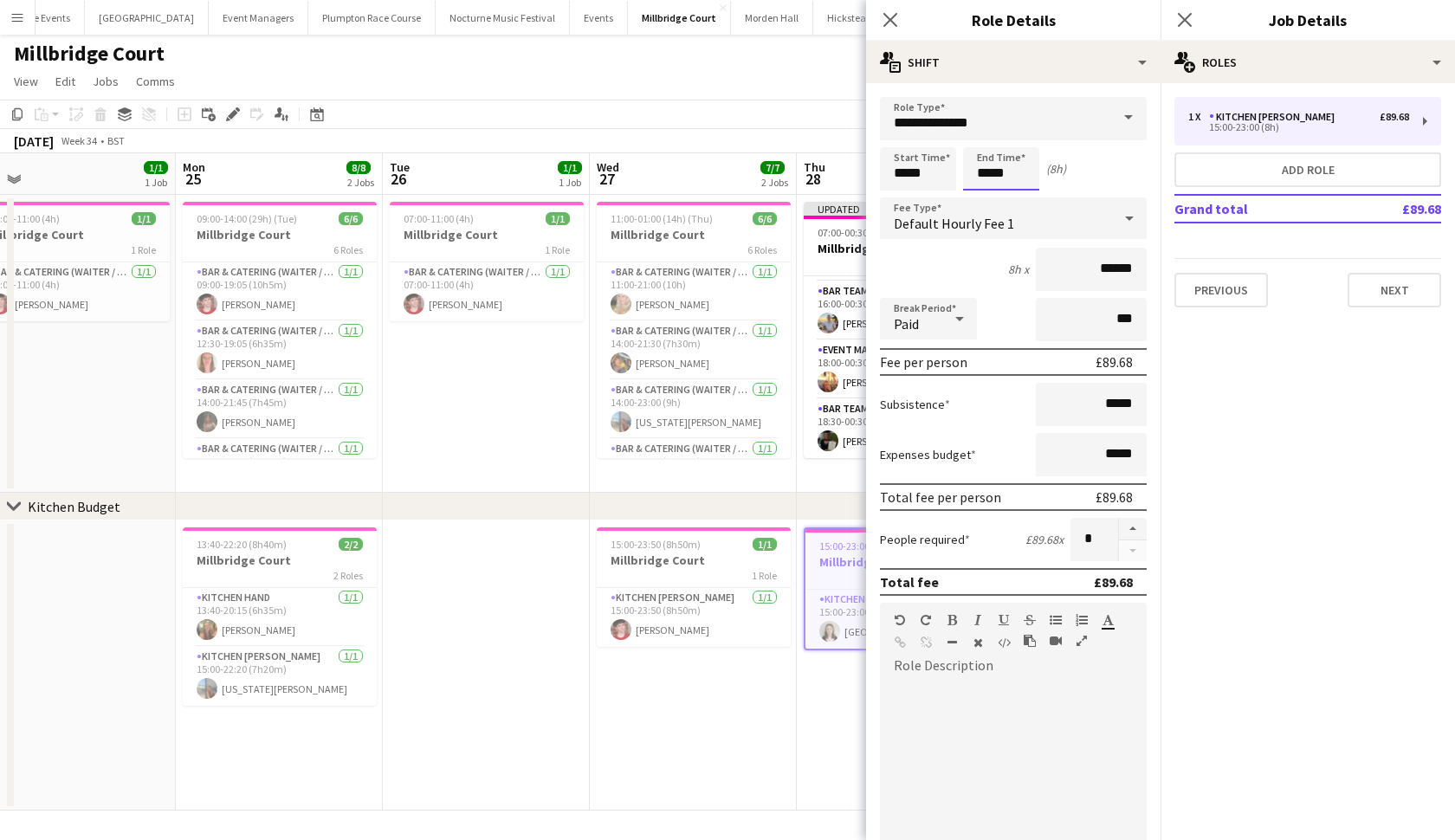
scroll to position [0, 0]
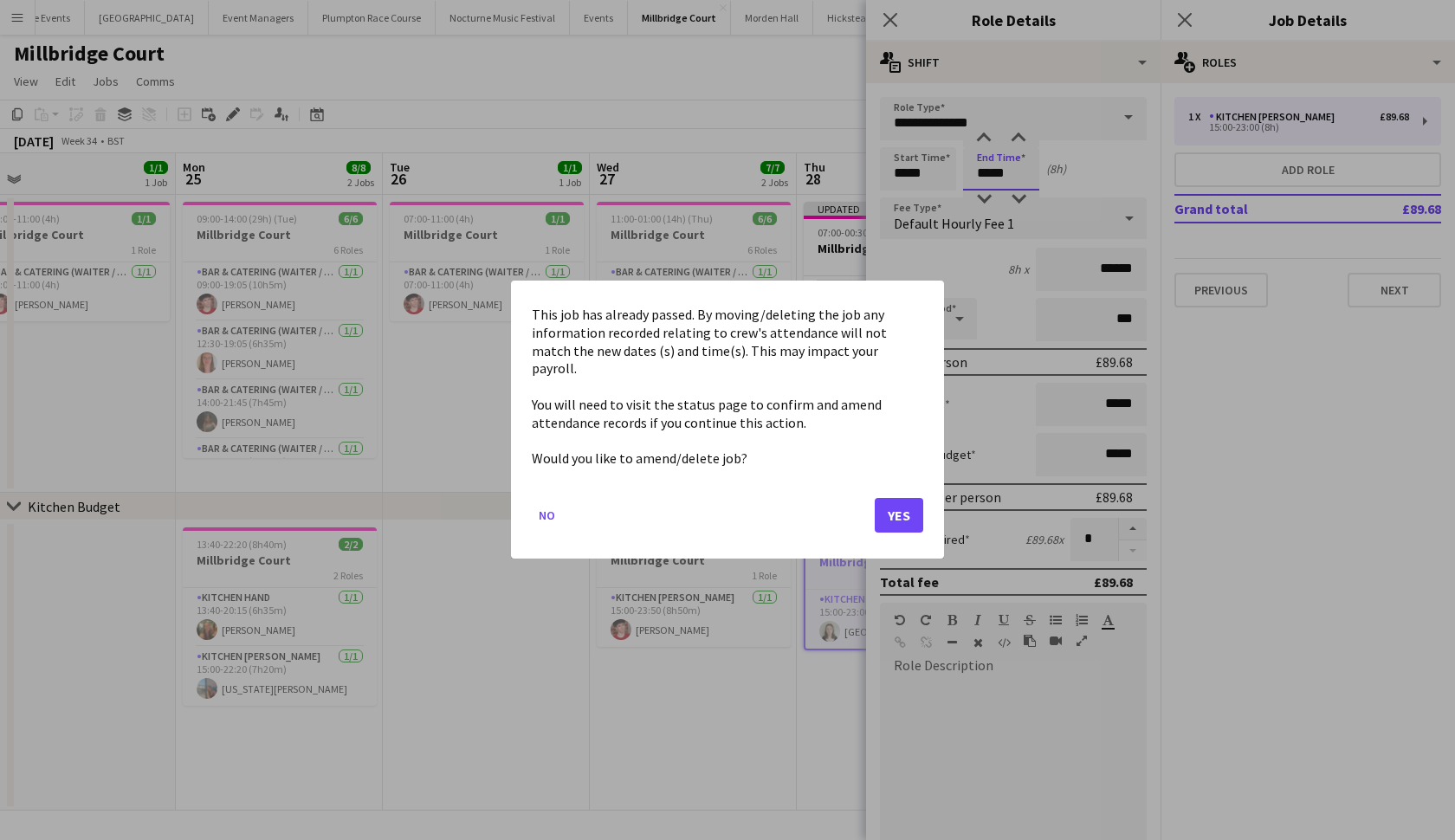
click at [986, 177] on body "Menu Boards Boards Boards All jobs Status Workforce Workforce My Workforce Recr…" at bounding box center [727, 419] width 1455 height 841
click at [894, 513] on button "Yes" at bounding box center [899, 516] width 48 height 34
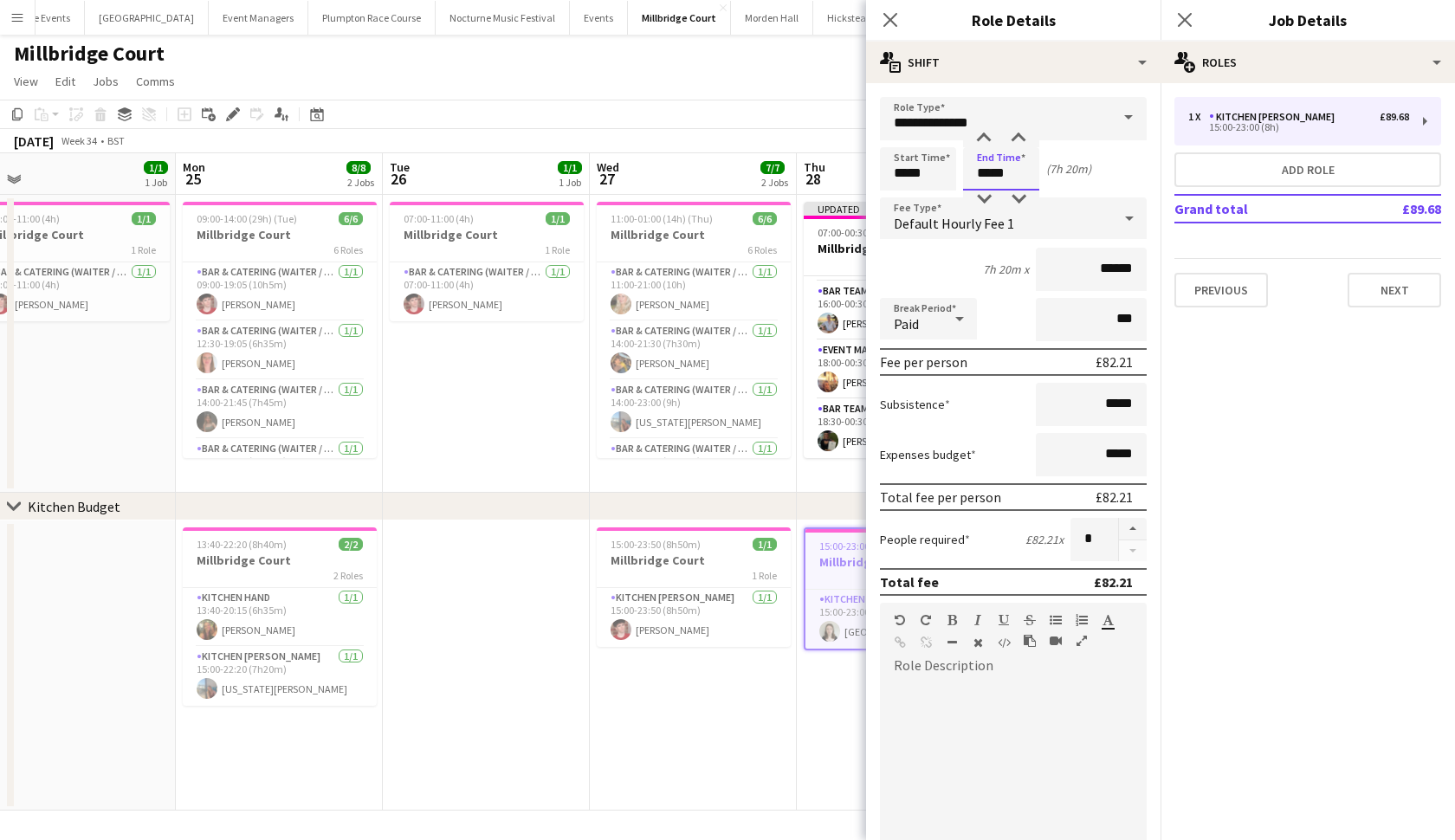
type input "*****"
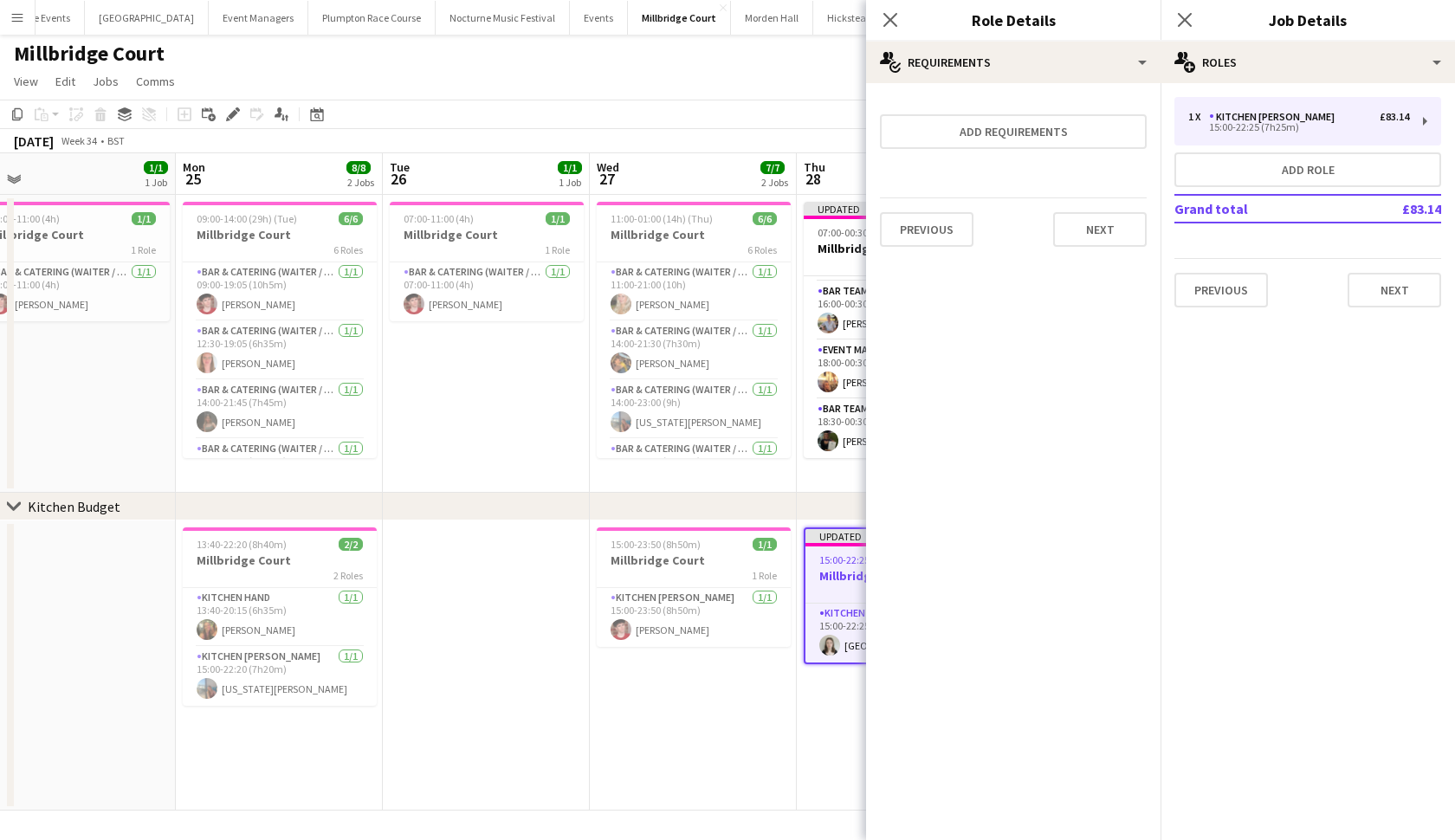
click at [715, 108] on app-toolbar "Copy Paste Paste Command V Paste with crew Command Shift V Paste linked Job [GE…" at bounding box center [727, 114] width 1455 height 30
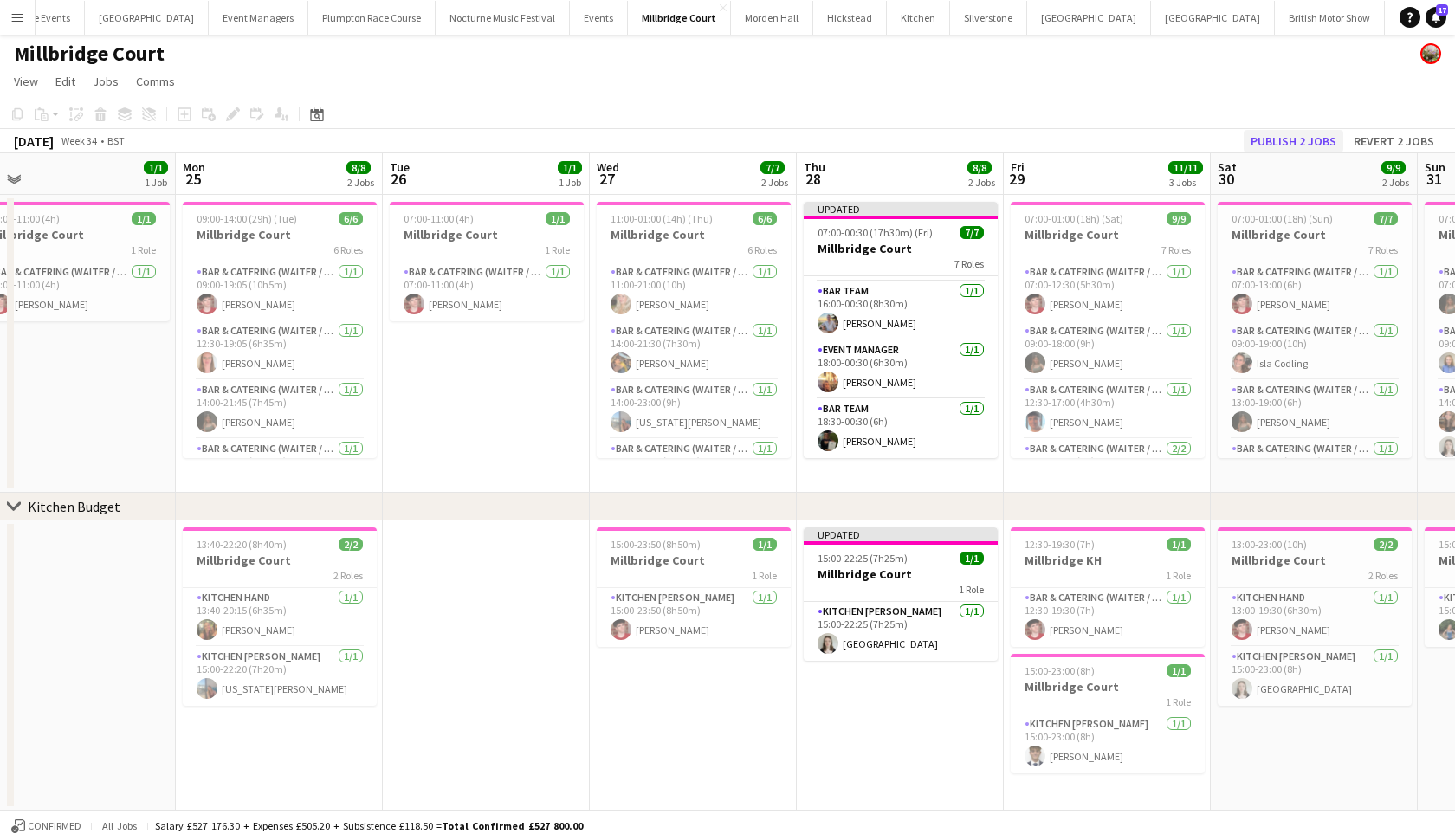
click at [1292, 132] on button "Publish 2 jobs" at bounding box center [1293, 141] width 99 height 22
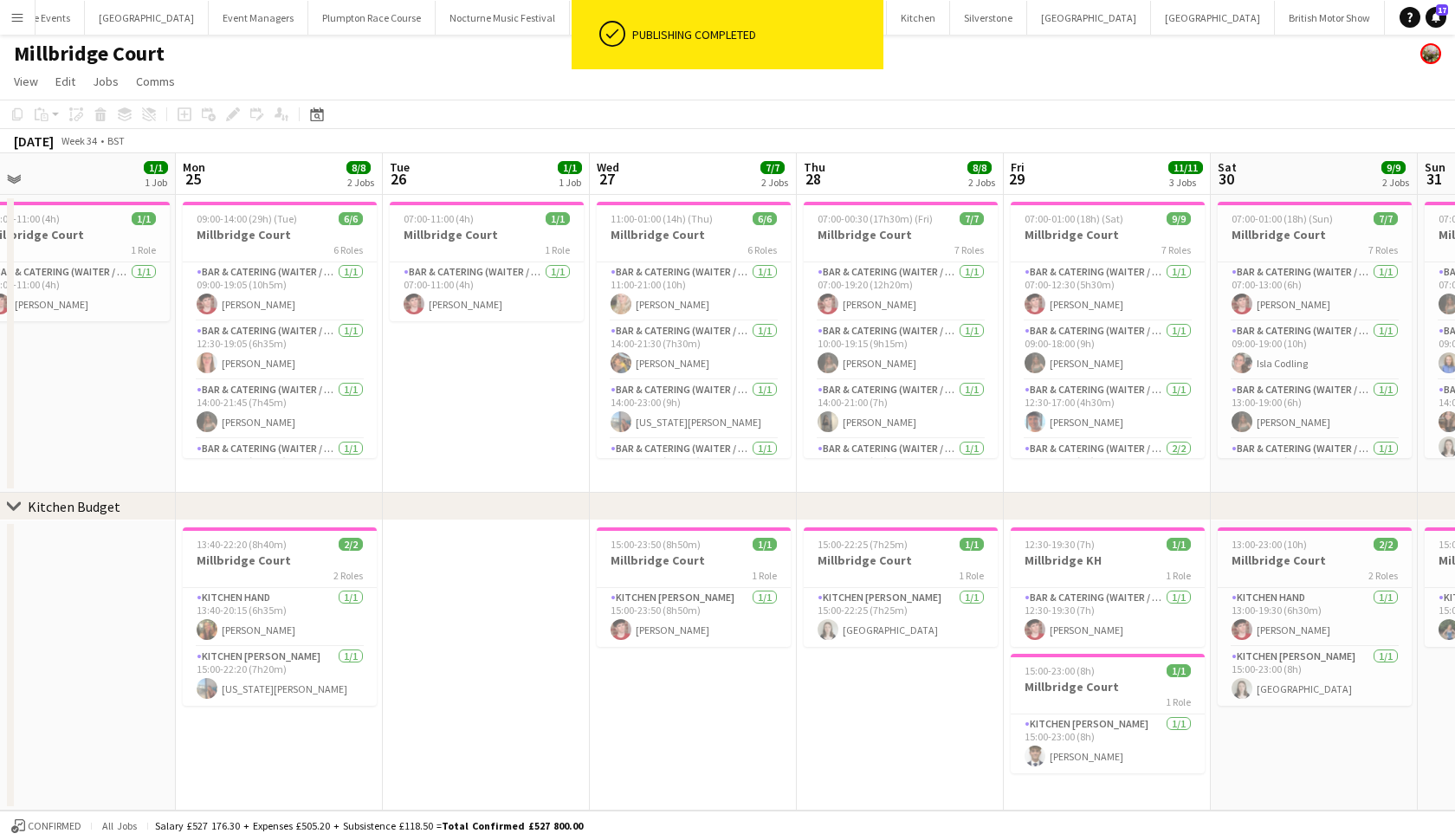
scroll to position [0, 0]
click at [900, 297] on app-card-role "Bar & Catering (Waiter / waitress) [DATE] 07:00-19:20 (12h20m) [PERSON_NAME]" at bounding box center [901, 291] width 194 height 59
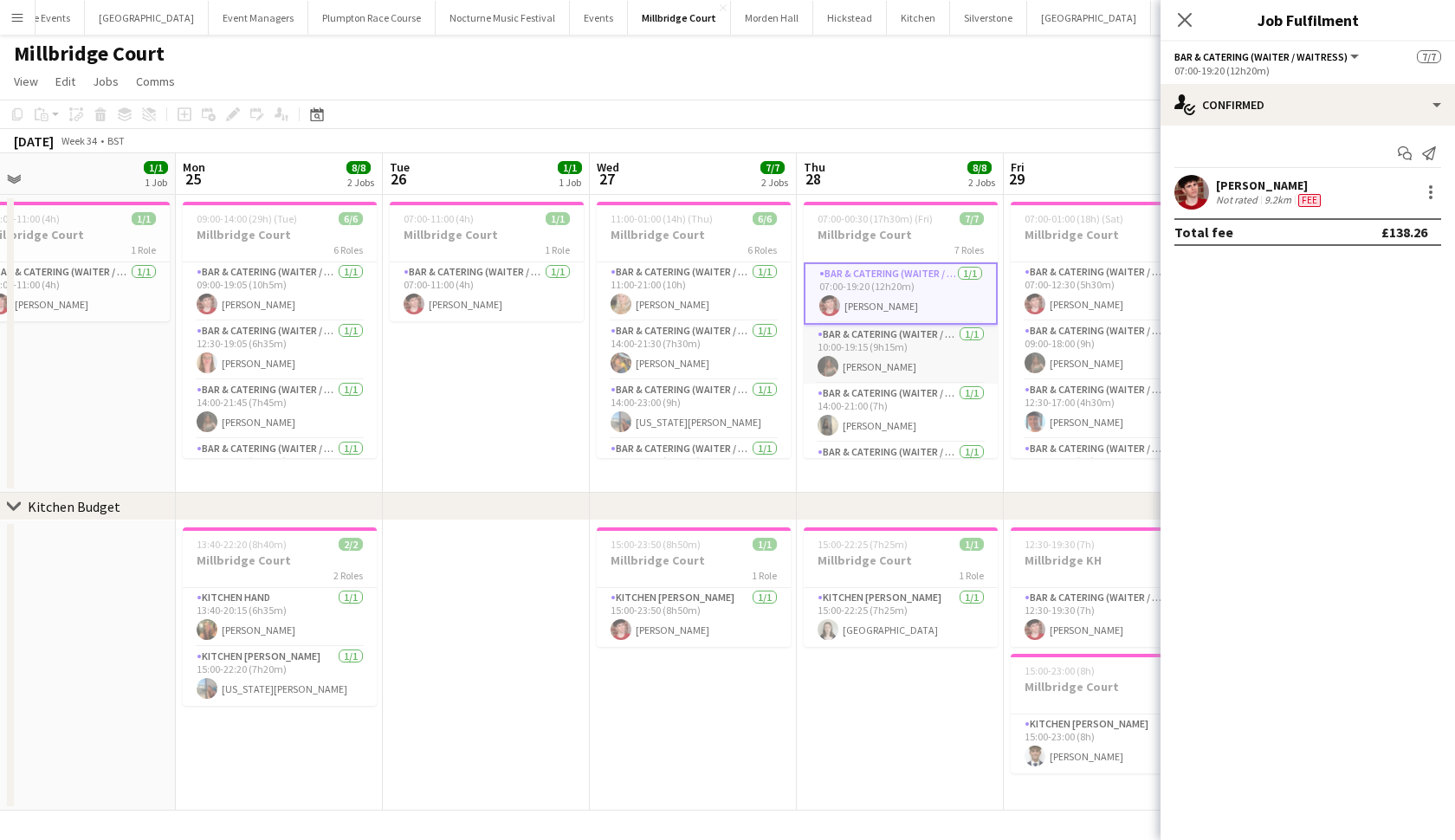
click at [903, 348] on app-card-role "Bar & Catering (Waiter / waitress) [DATE] 10:00-19:15 (9h15m) [PERSON_NAME]" at bounding box center [901, 353] width 194 height 59
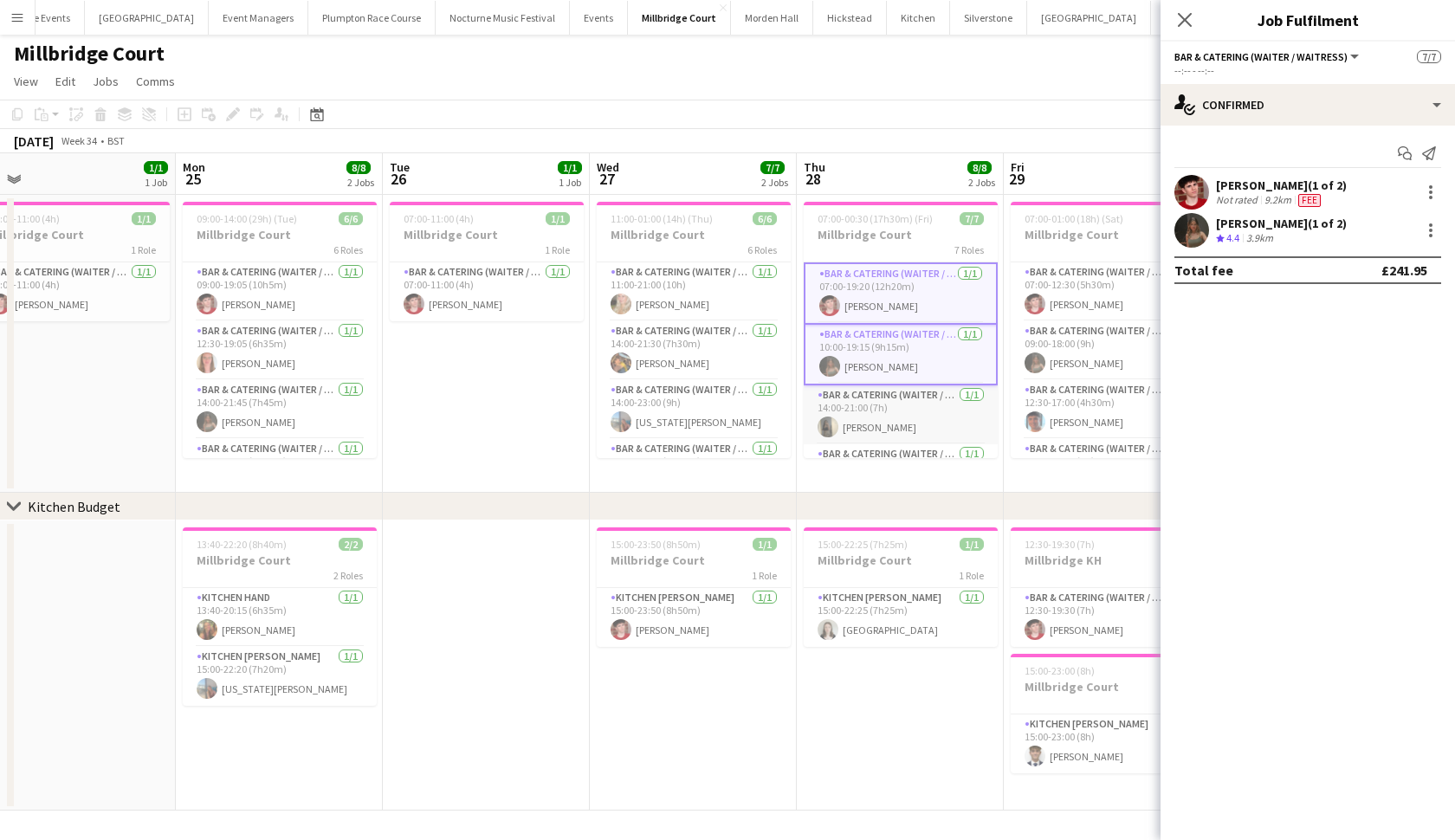
click at [900, 409] on app-card-role "Bar & Catering (Waiter / waitress) [DATE] 14:00-21:00 (7h) [PERSON_NAME]" at bounding box center [901, 414] width 194 height 59
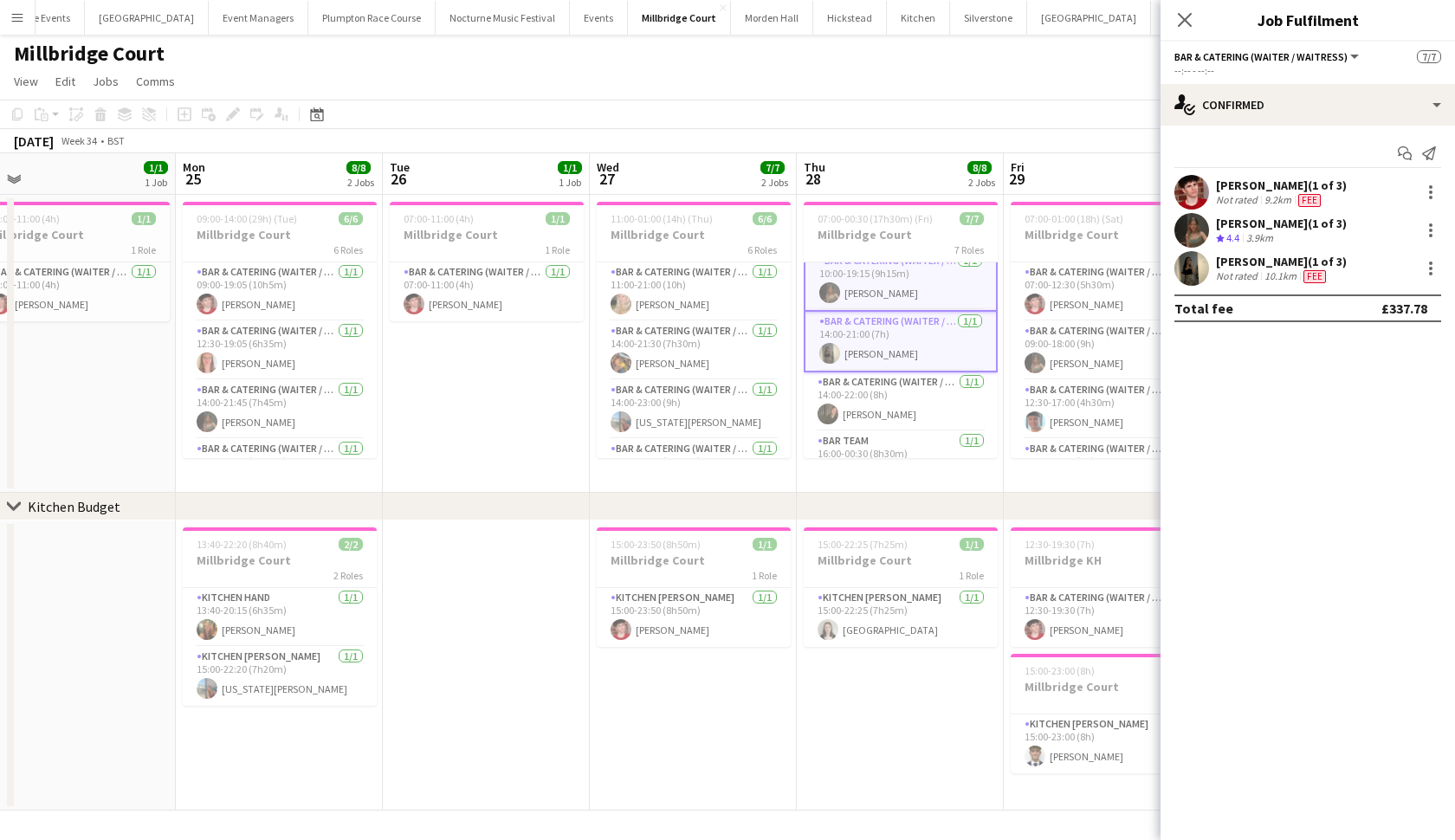
click at [900, 409] on app-card-role "Bar & Catering (Waiter / waitress) [DATE] 14:00-22:00 (8h) [PERSON_NAME]" at bounding box center [901, 401] width 194 height 59
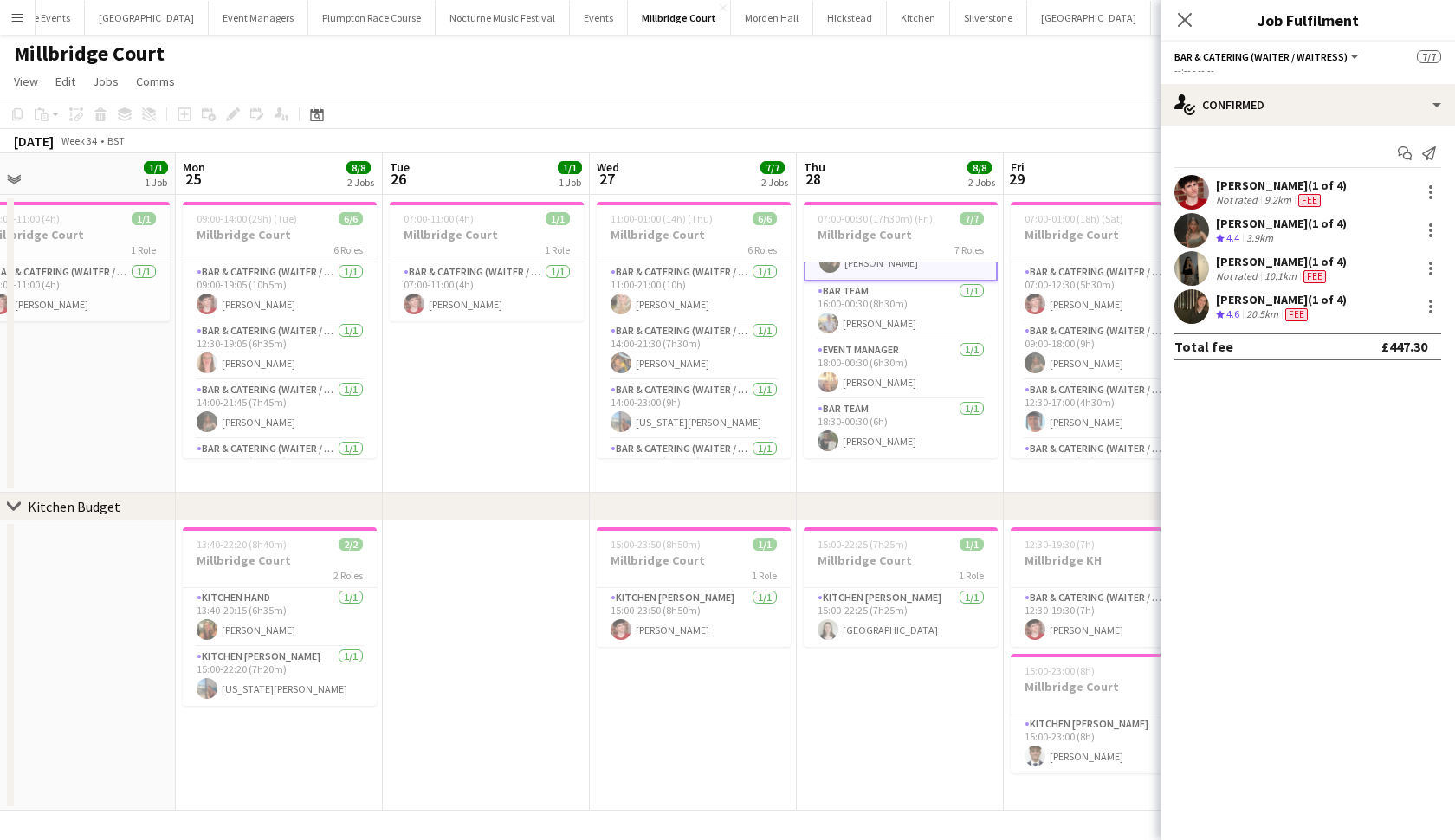
scroll to position [225, 0]
click at [856, 328] on app-card-role "Bar Team [DATE] 16:00-00:30 (8h30m) [PERSON_NAME]" at bounding box center [901, 310] width 194 height 59
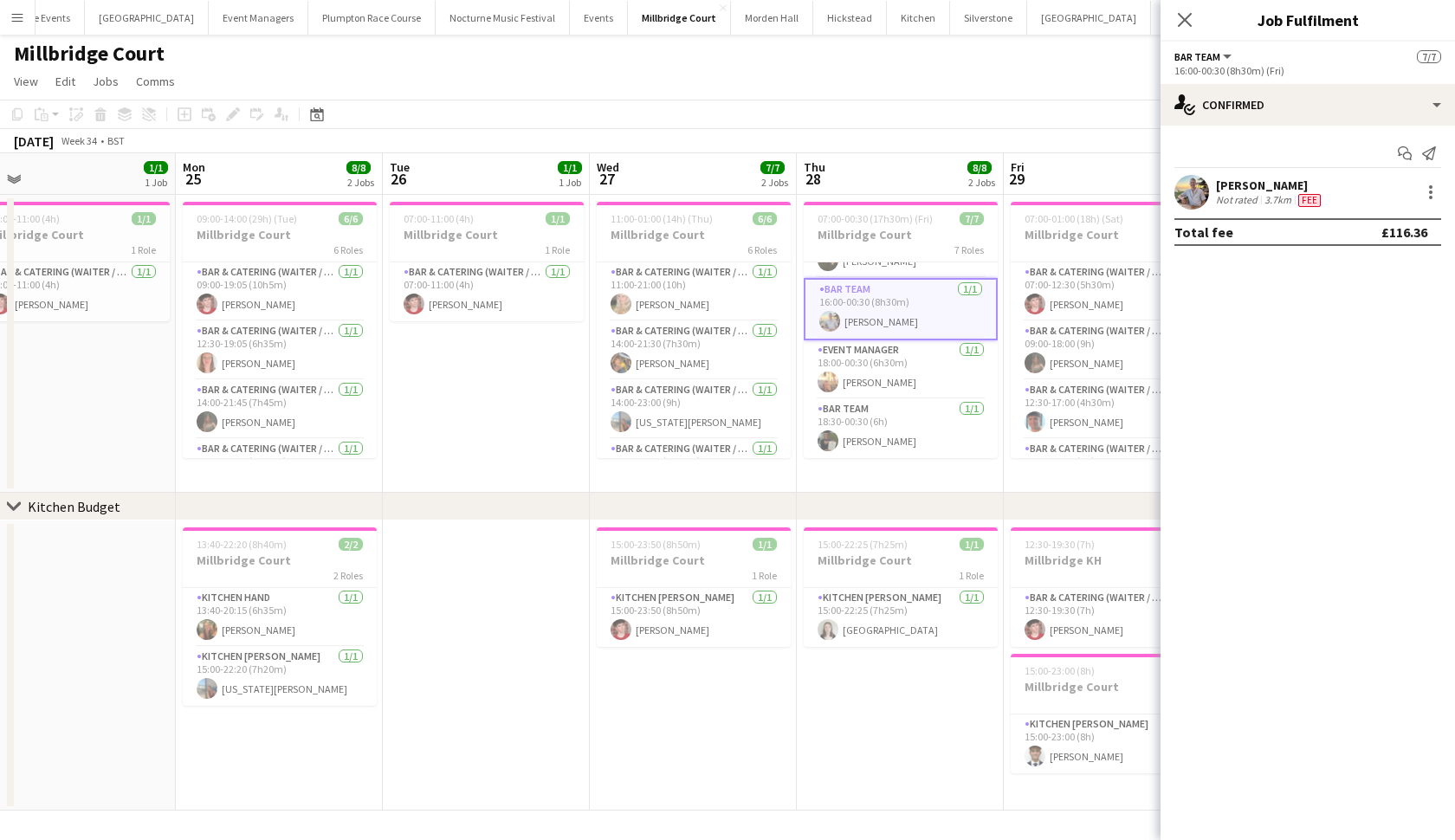
click at [856, 328] on app-card-role "Bar Team [DATE] 16:00-00:30 (8h30m) [PERSON_NAME]" at bounding box center [901, 308] width 194 height 62
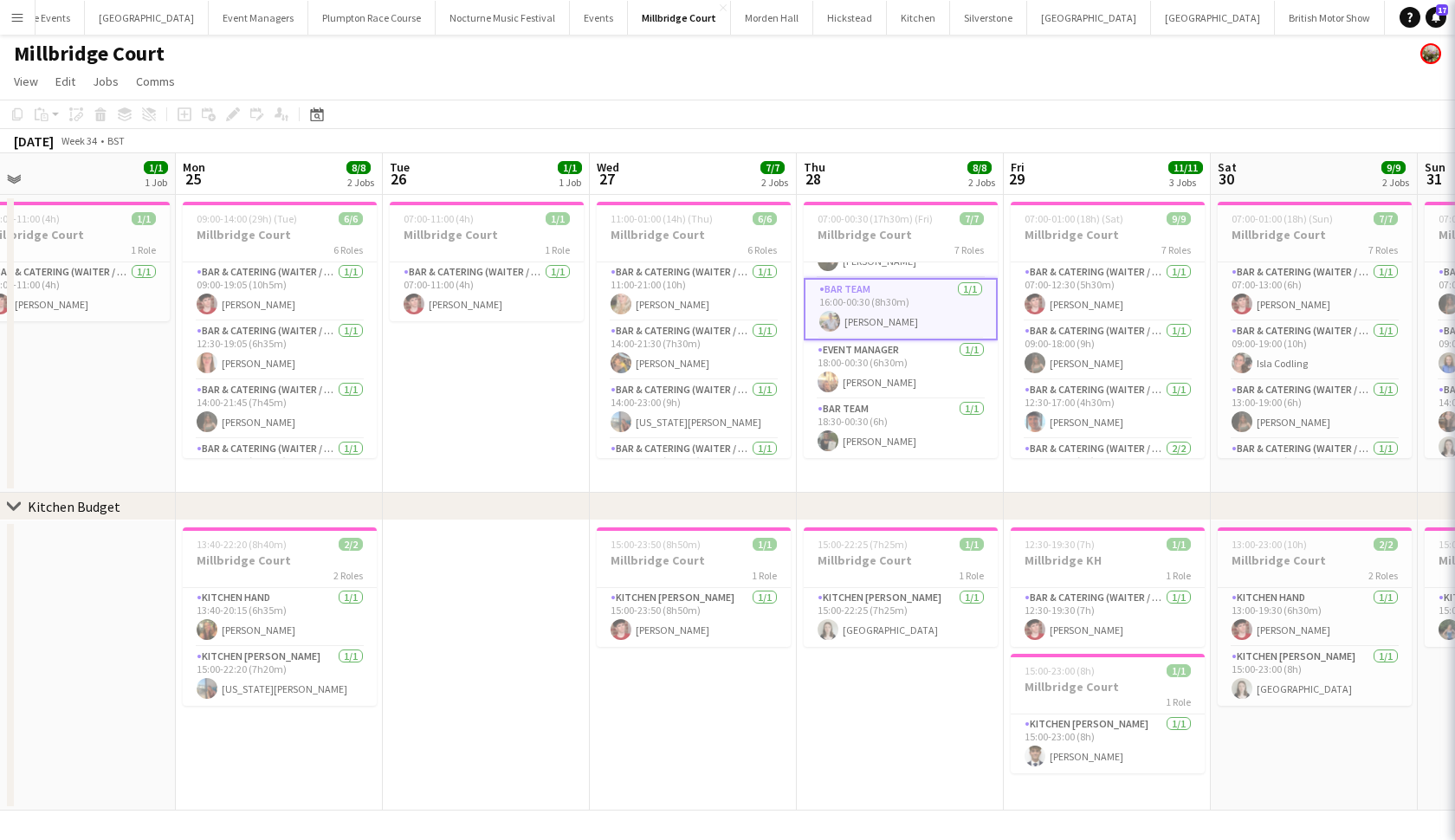
scroll to position [217, 0]
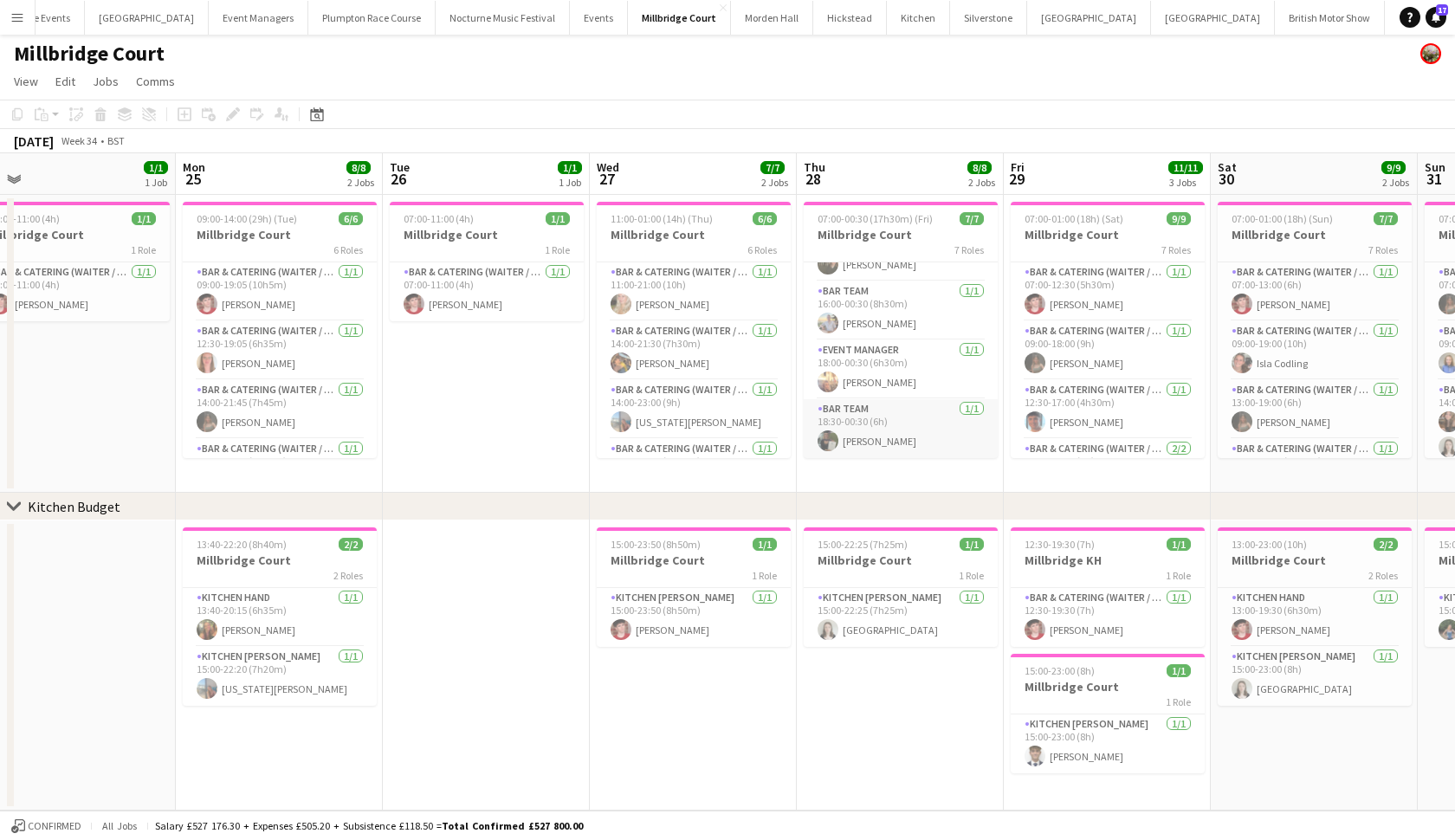
click at [865, 445] on app-card-role "Bar Team [DATE] 18:30-00:30 (6h) [PERSON_NAME]" at bounding box center [901, 428] width 194 height 59
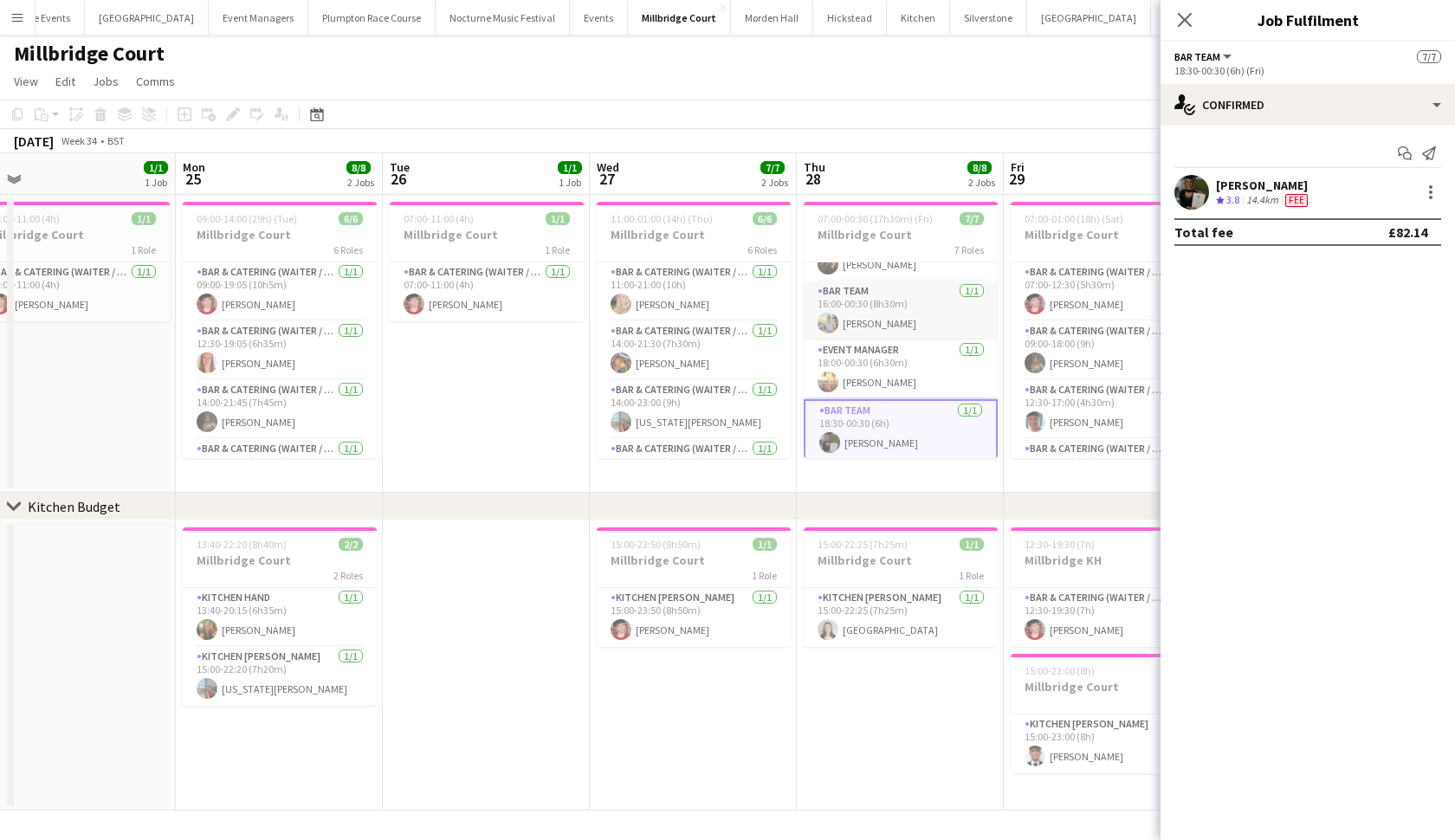
click at [878, 292] on app-card-role "Bar Team [DATE] 16:00-00:30 (8h30m) [PERSON_NAME]" at bounding box center [901, 310] width 194 height 59
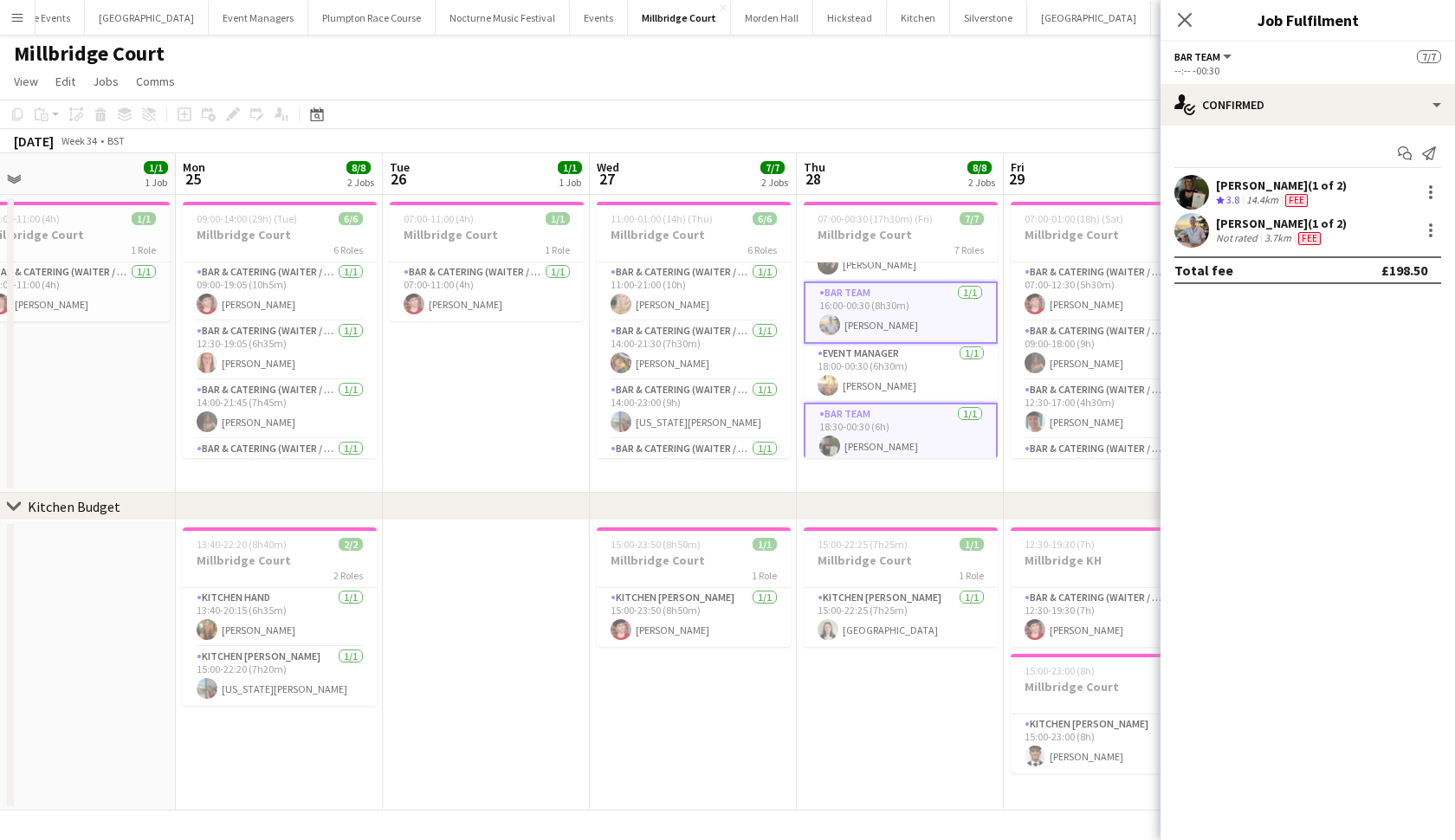
click at [868, 379] on app-card-role "Event Manager [DATE] 18:00-00:30 (6h30m) [PERSON_NAME]" at bounding box center [901, 373] width 194 height 59
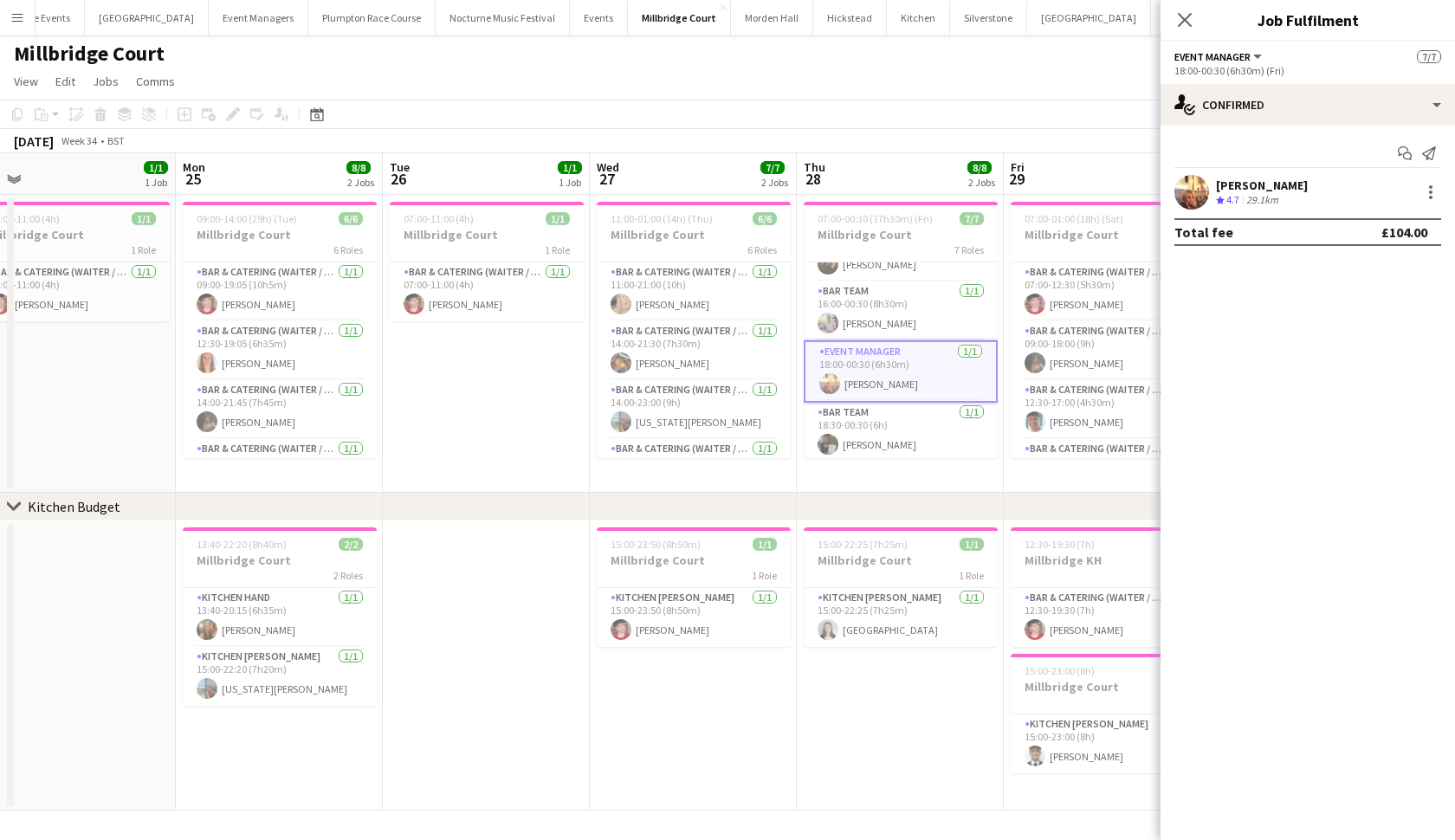
click at [868, 379] on app-card-role "Event Manager [DATE] 18:00-00:30 (6h30m) [PERSON_NAME]" at bounding box center [901, 371] width 194 height 62
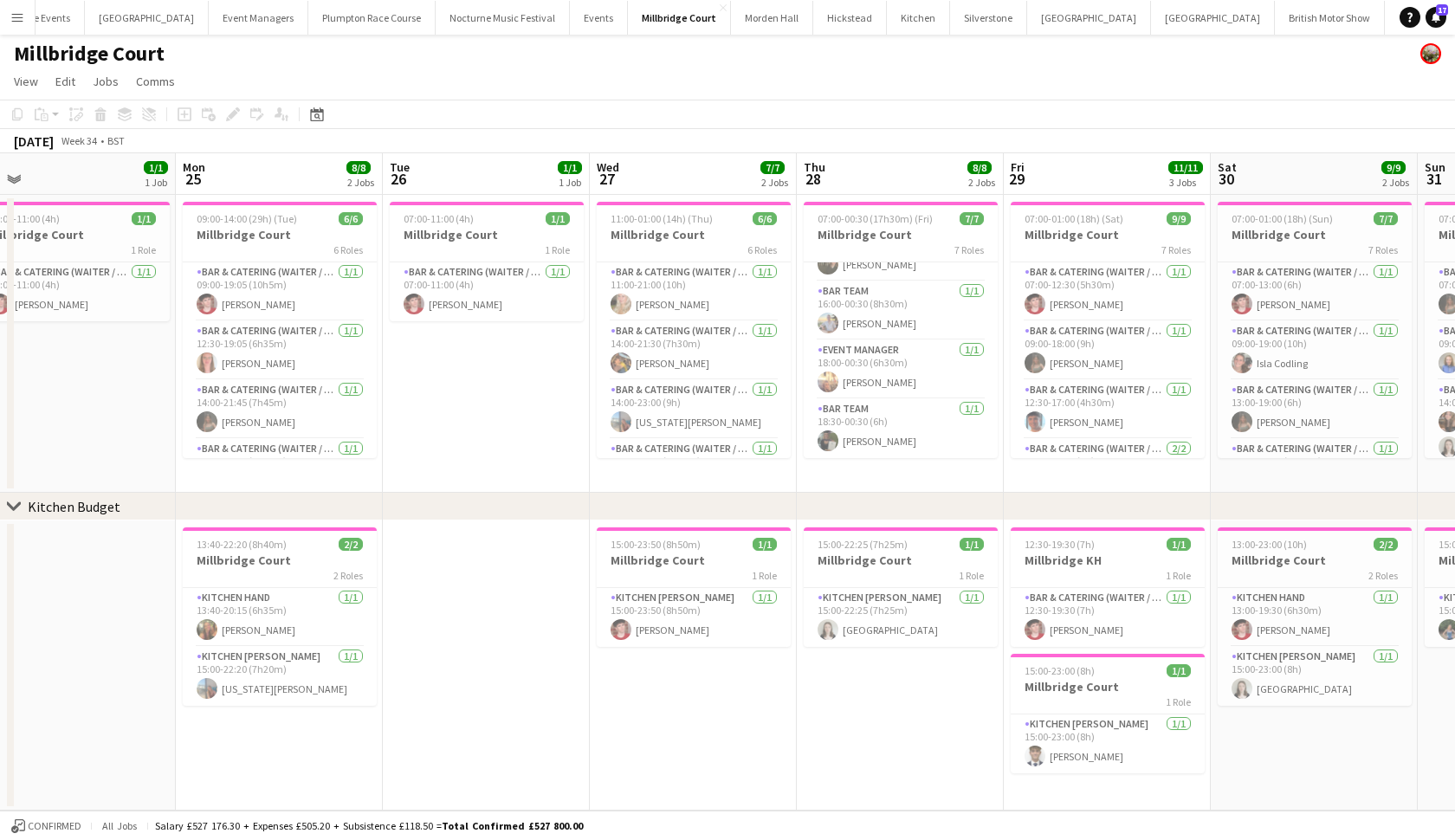
click at [868, 379] on app-card-role "Event Manager [DATE] 18:00-00:30 (6h30m) [PERSON_NAME]" at bounding box center [901, 369] width 194 height 59
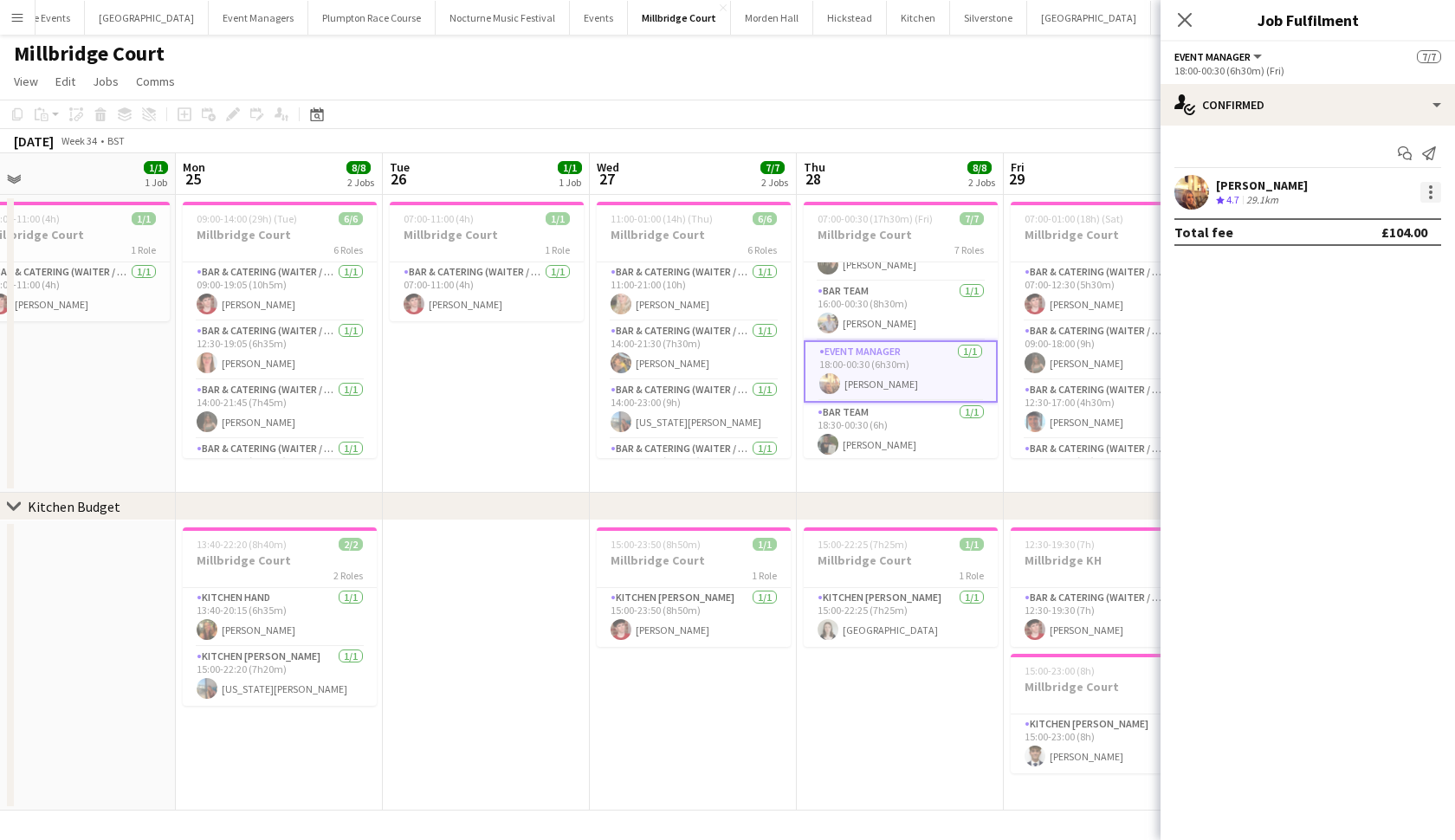
click at [1426, 194] on div at bounding box center [1431, 192] width 20 height 20
click at [1404, 234] on button "Edit fee" at bounding box center [1373, 224] width 135 height 42
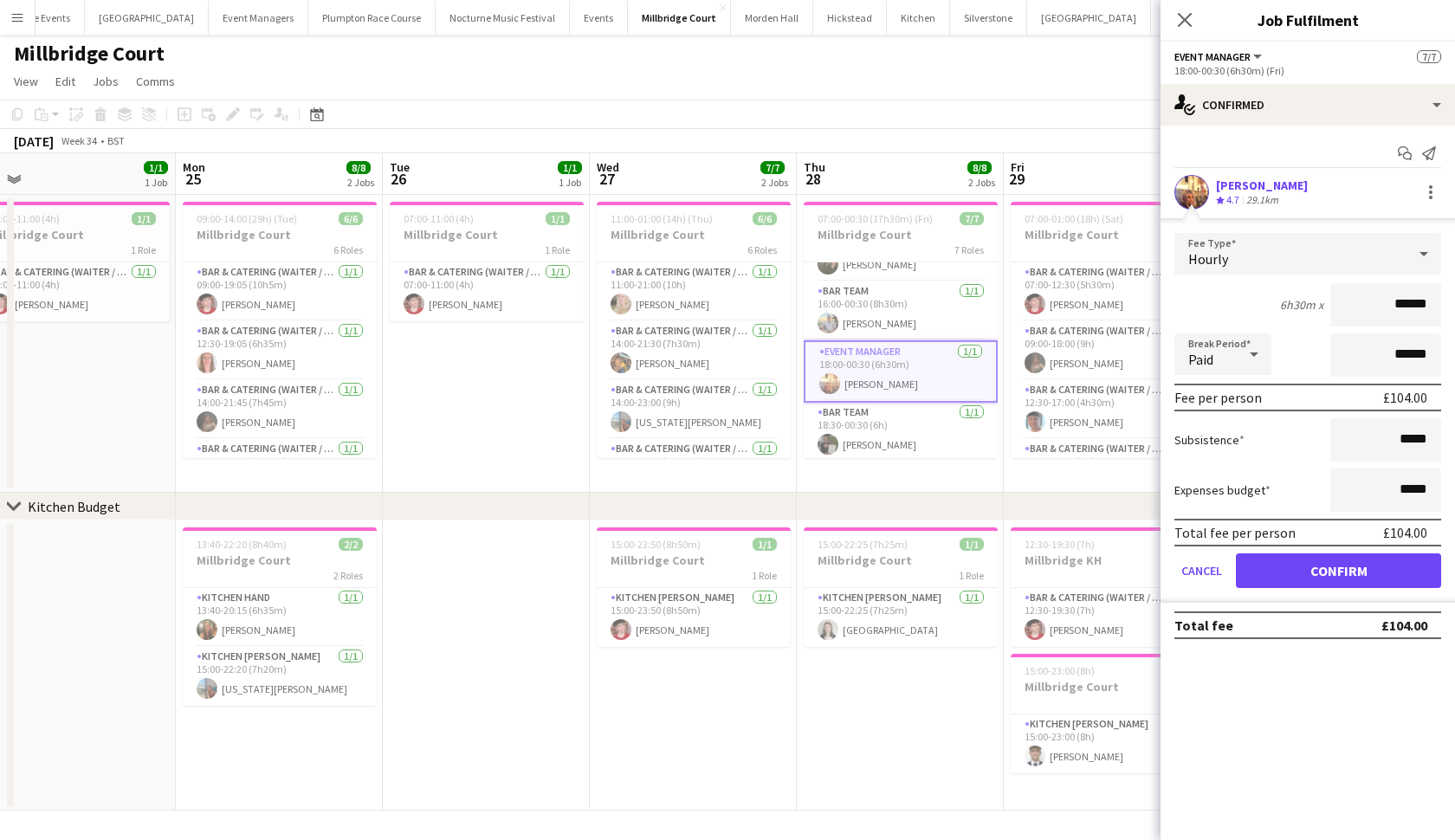
click at [883, 715] on app-date-cell "15:00-22:25 (7h25m) 1/1 Millbridge Court 1 Role Kitchen [PERSON_NAME] [DATE] 15…" at bounding box center [900, 665] width 207 height 290
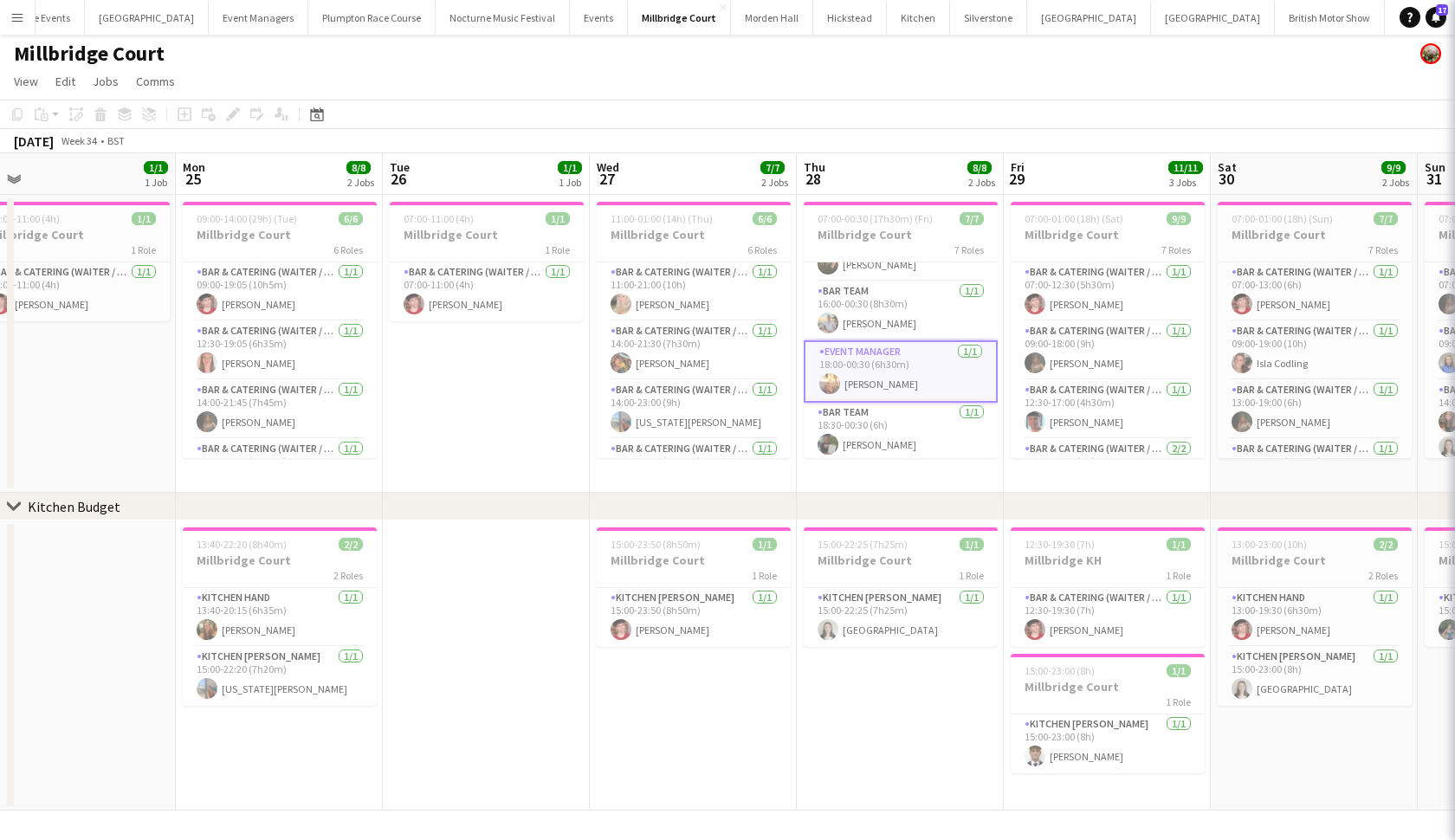
scroll to position [0, 652]
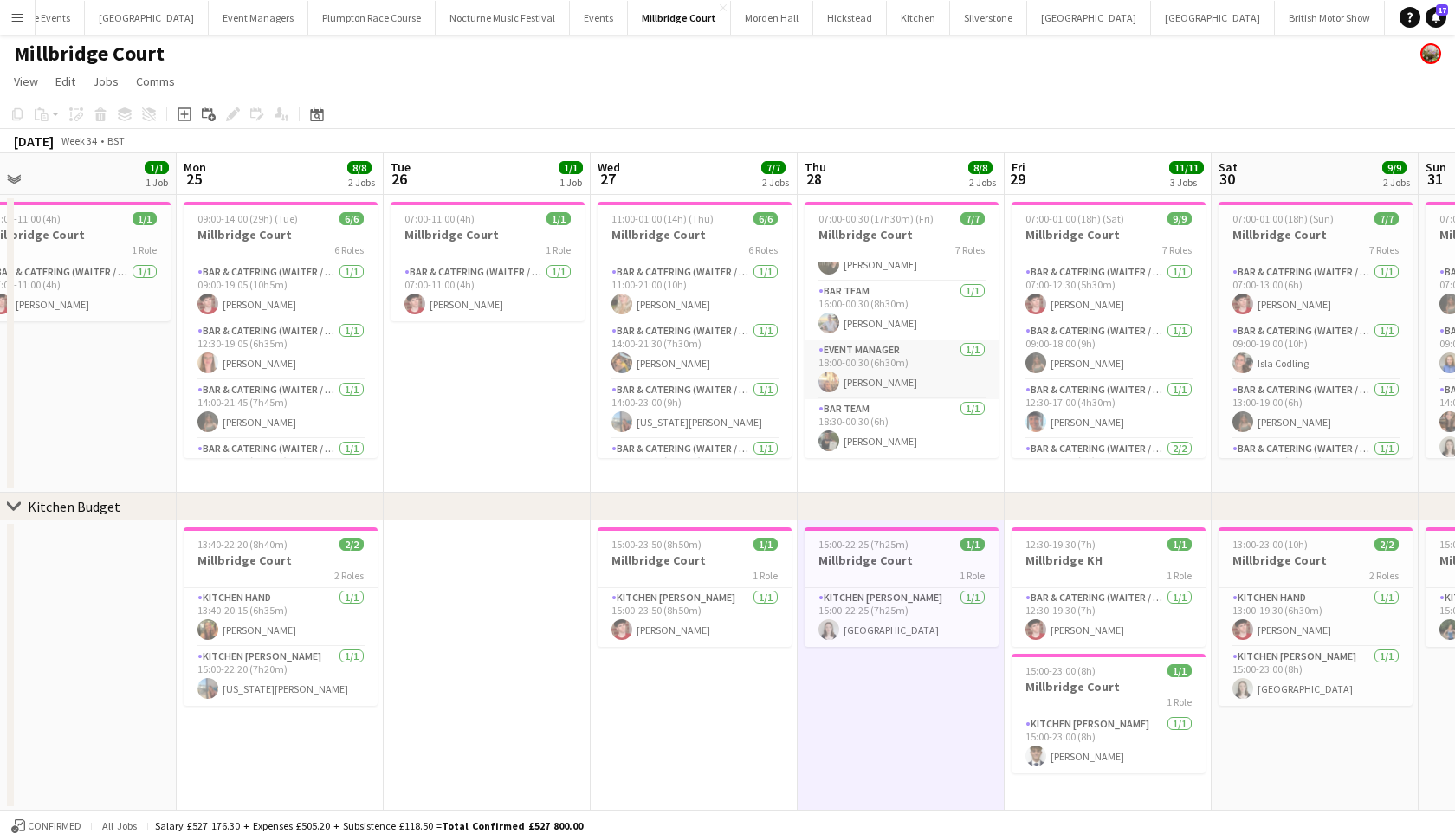
click at [917, 361] on app-card-role "Event Manager [DATE] 18:00-00:30 (6h30m) [PERSON_NAME]" at bounding box center [902, 369] width 194 height 59
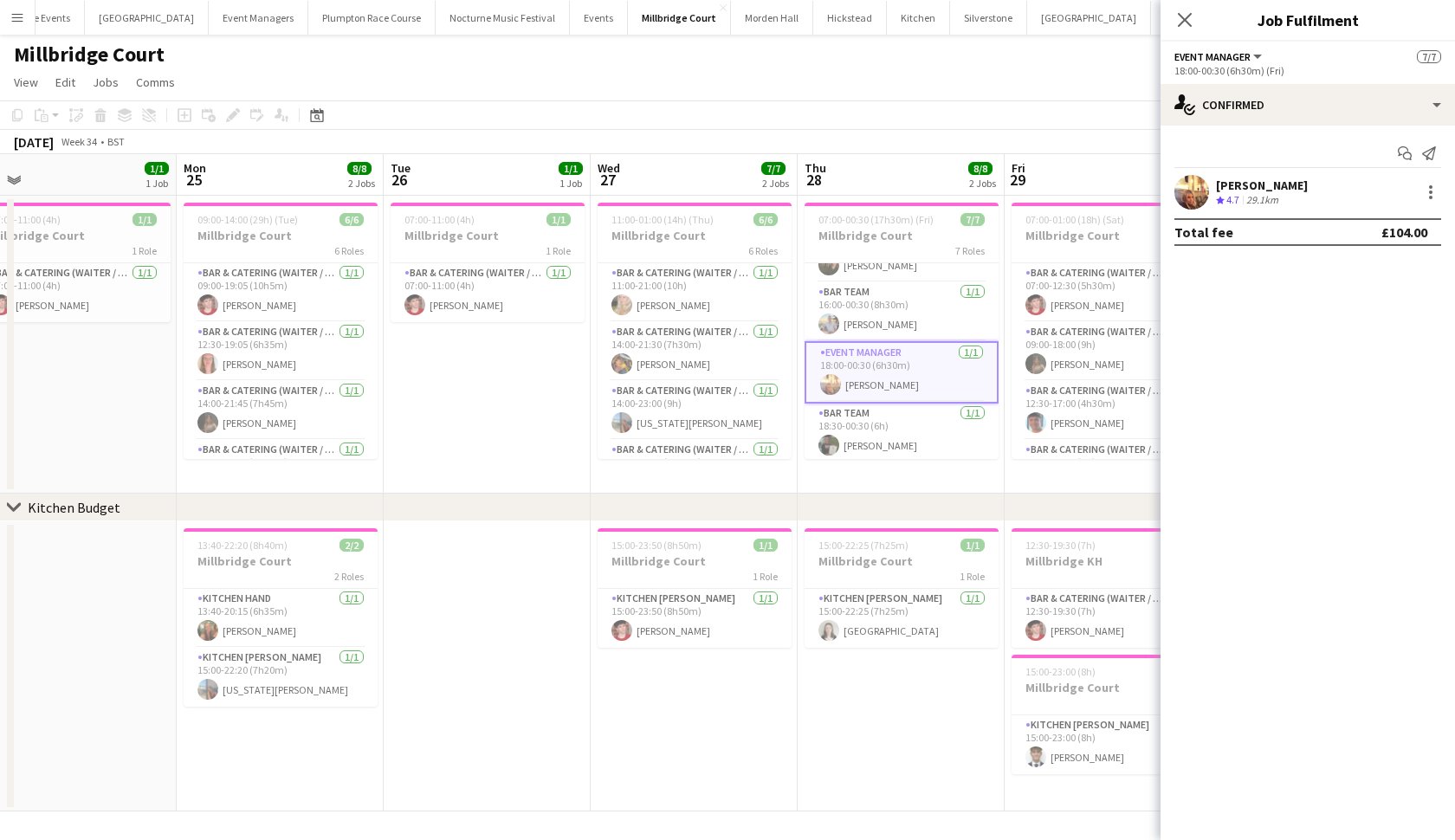
scroll to position [0, 0]
click at [1151, 17] on button "[GEOGRAPHIC_DATA] Close" at bounding box center [1212, 18] width 124 height 33
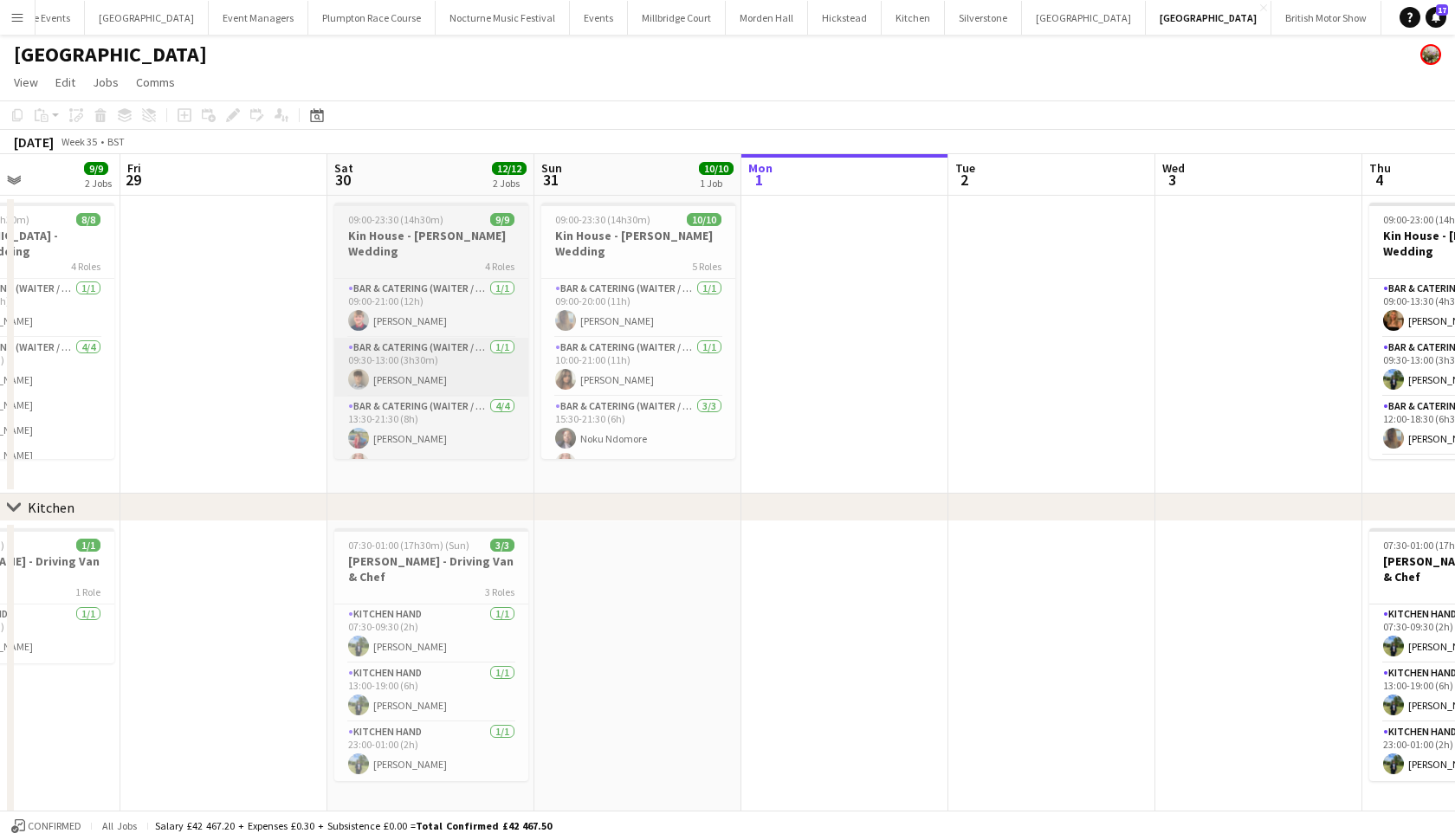
scroll to position [0, 500]
click at [425, 200] on app-date-cell "09:00-23:30 (14h30m) 9/9 Kin House - [PERSON_NAME] Wedding 4 Roles Bar & Cateri…" at bounding box center [431, 345] width 207 height 298
click at [414, 235] on h3 "Kin House - [PERSON_NAME] Wedding" at bounding box center [432, 243] width 194 height 32
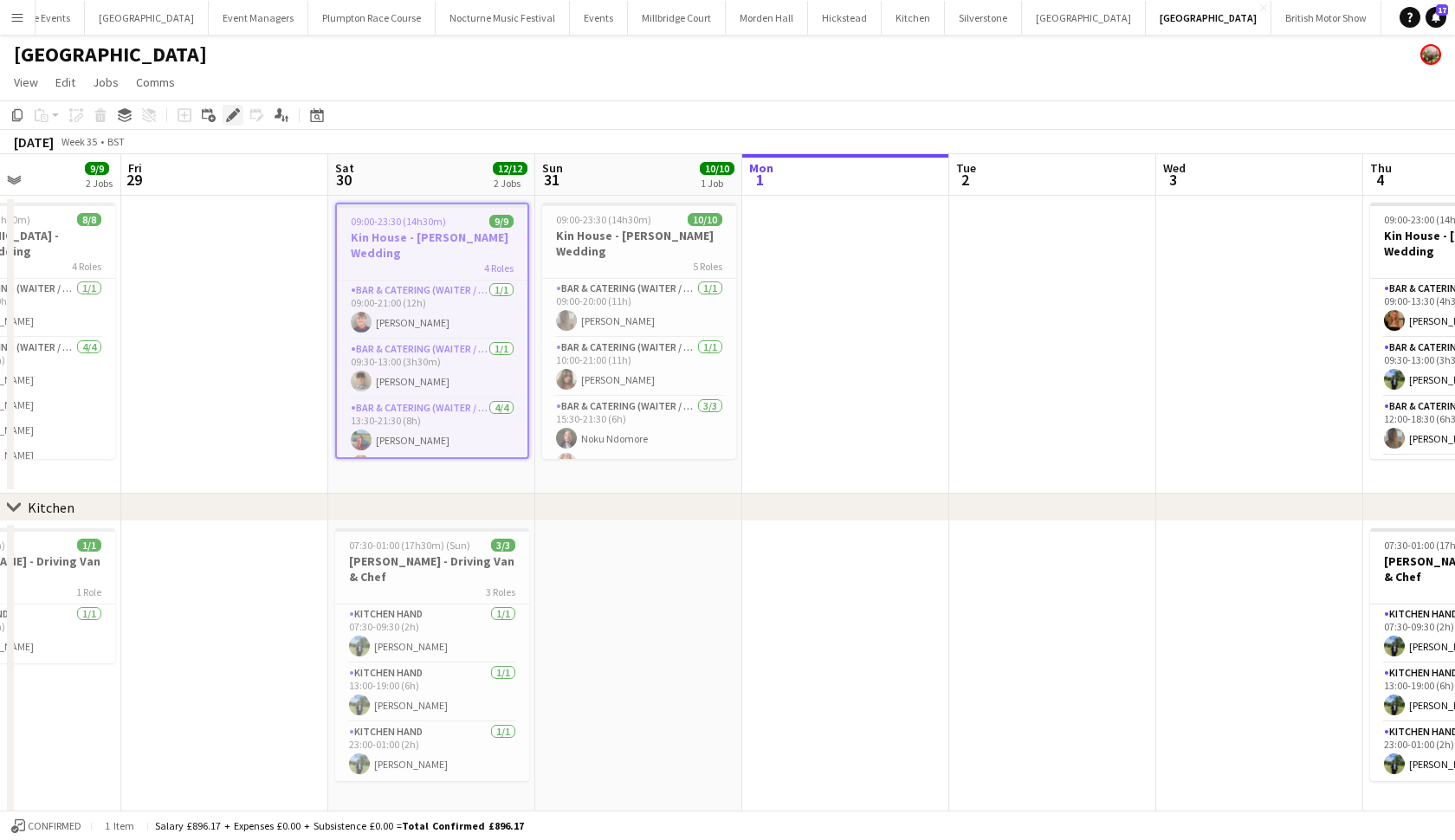
click at [234, 116] on icon at bounding box center [232, 115] width 9 height 9
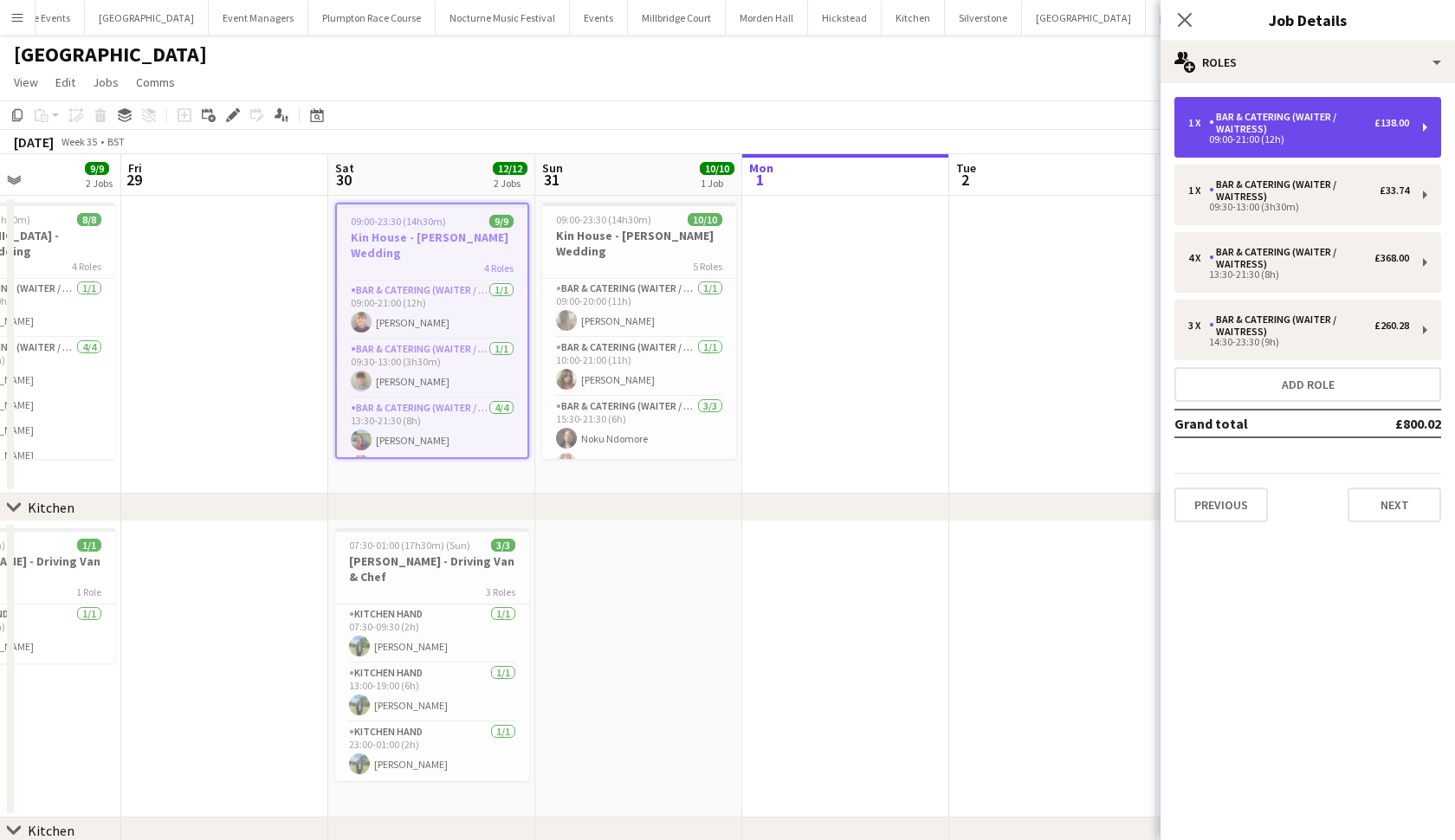
click at [1326, 106] on div "1 x Bar & Catering (Waiter / waitress) £138.00 09:00-21:00 (12h)" at bounding box center [1307, 126] width 267 height 60
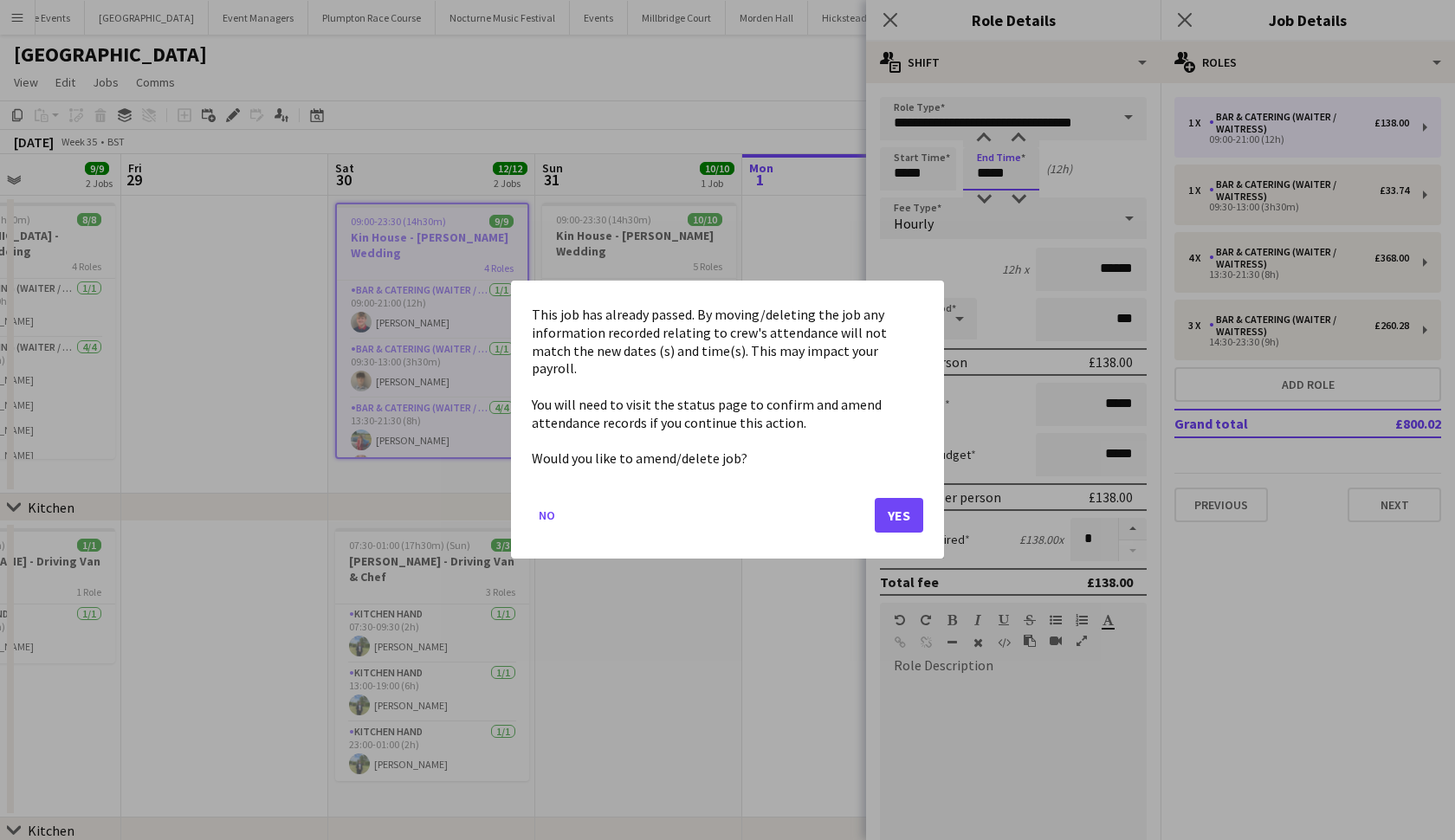
click at [990, 172] on body "Menu Boards Boards Boards All jobs Status Workforce Workforce My Workforce Recr…" at bounding box center [727, 463] width 1455 height 926
click at [882, 505] on button "Yes" at bounding box center [899, 516] width 48 height 34
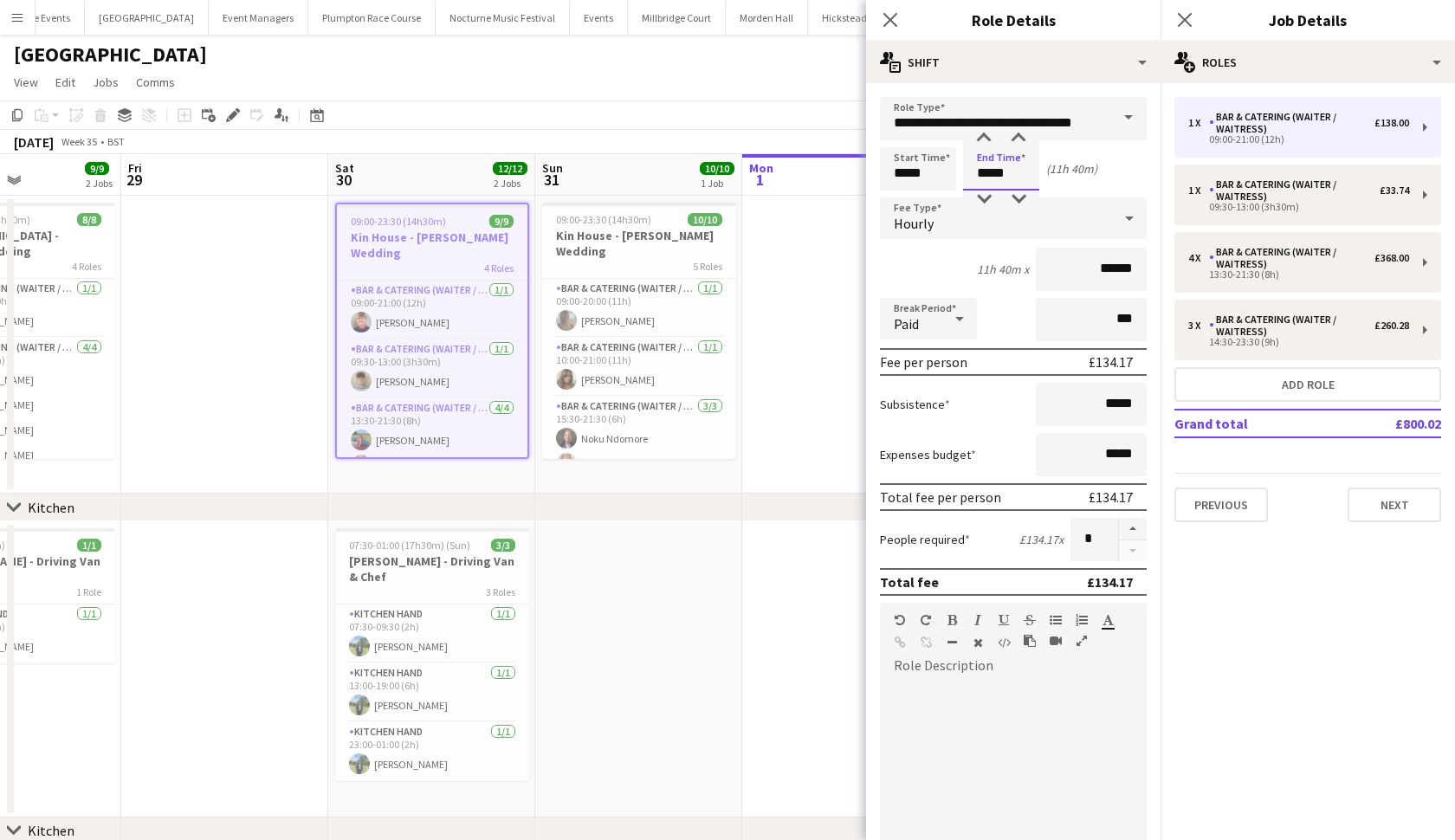
type input "*****"
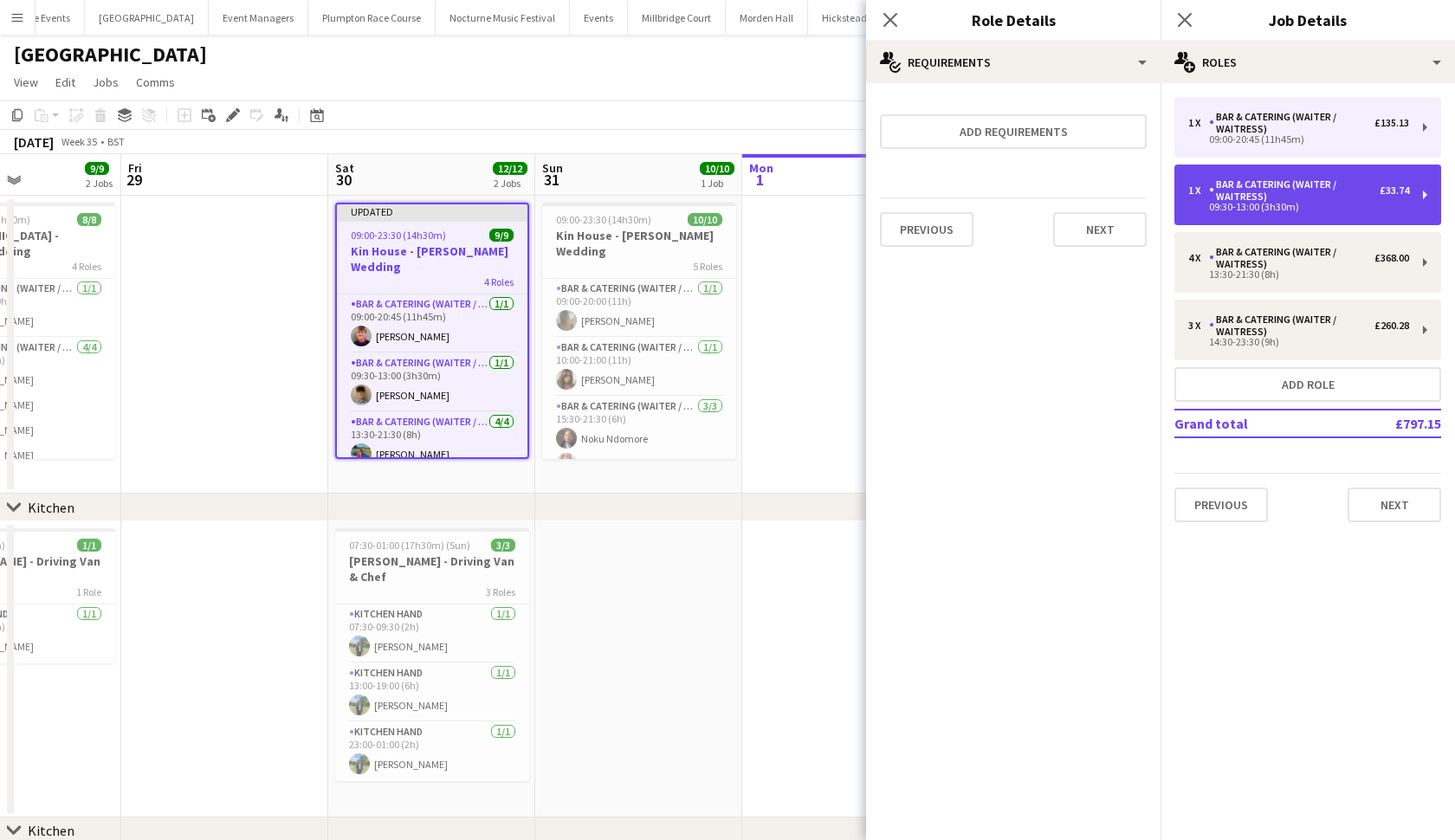
click at [1275, 199] on div "Bar & Catering (Waiter / waitress)" at bounding box center [1295, 190] width 171 height 24
type input "*****"
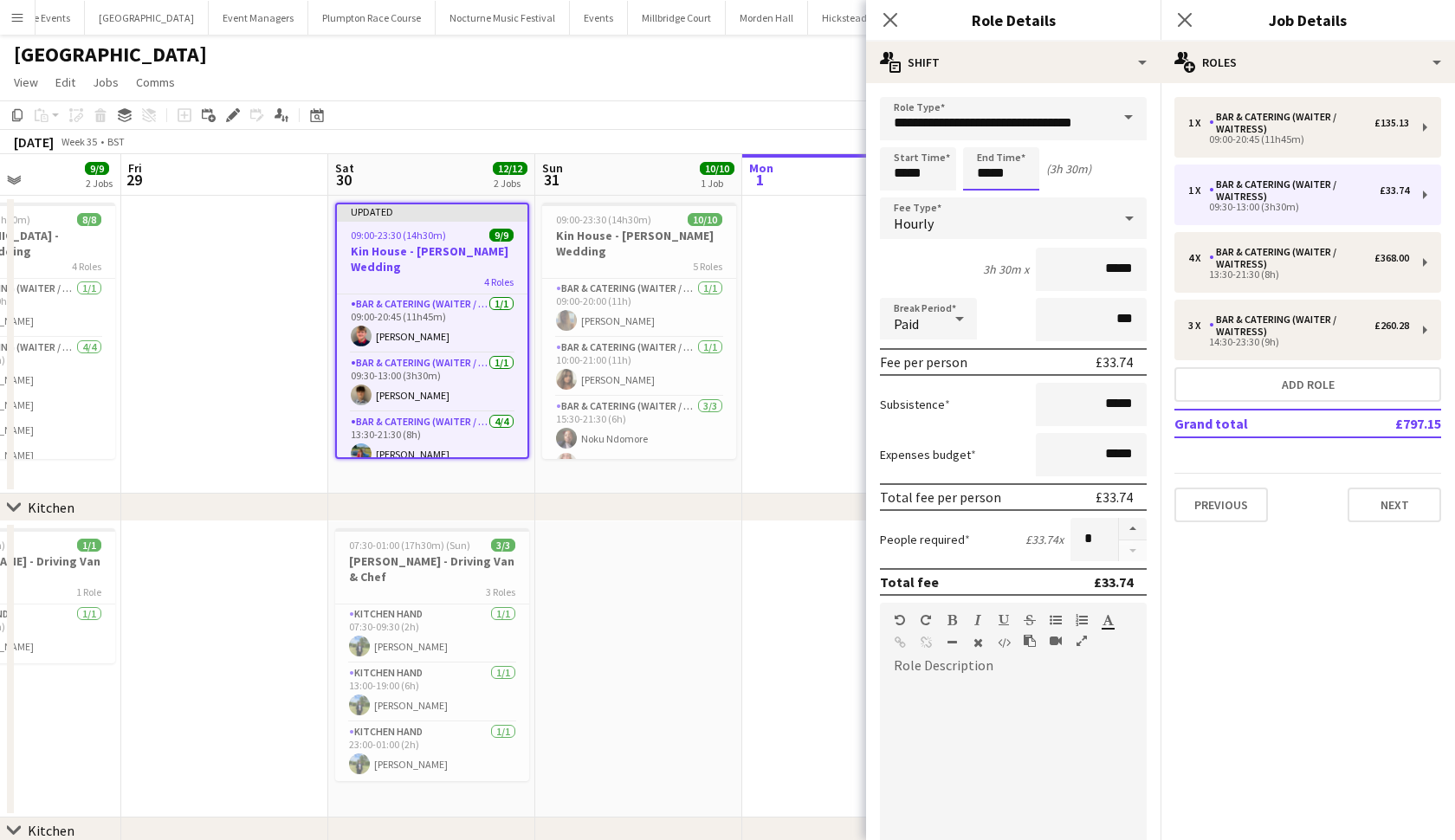
click at [989, 173] on input "*****" at bounding box center [1001, 168] width 76 height 44
type input "*****"
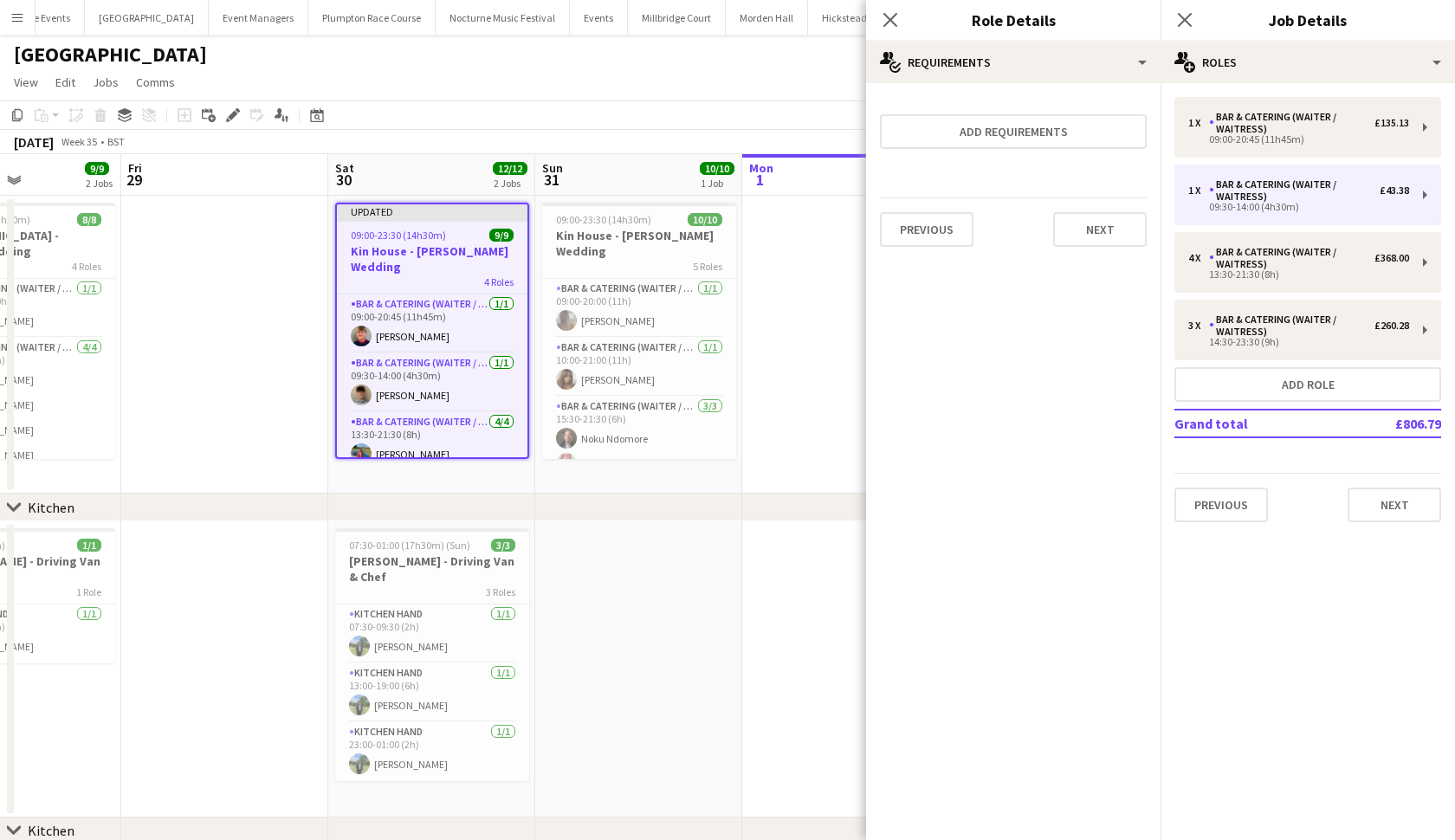
click at [805, 440] on app-date-cell at bounding box center [845, 345] width 207 height 298
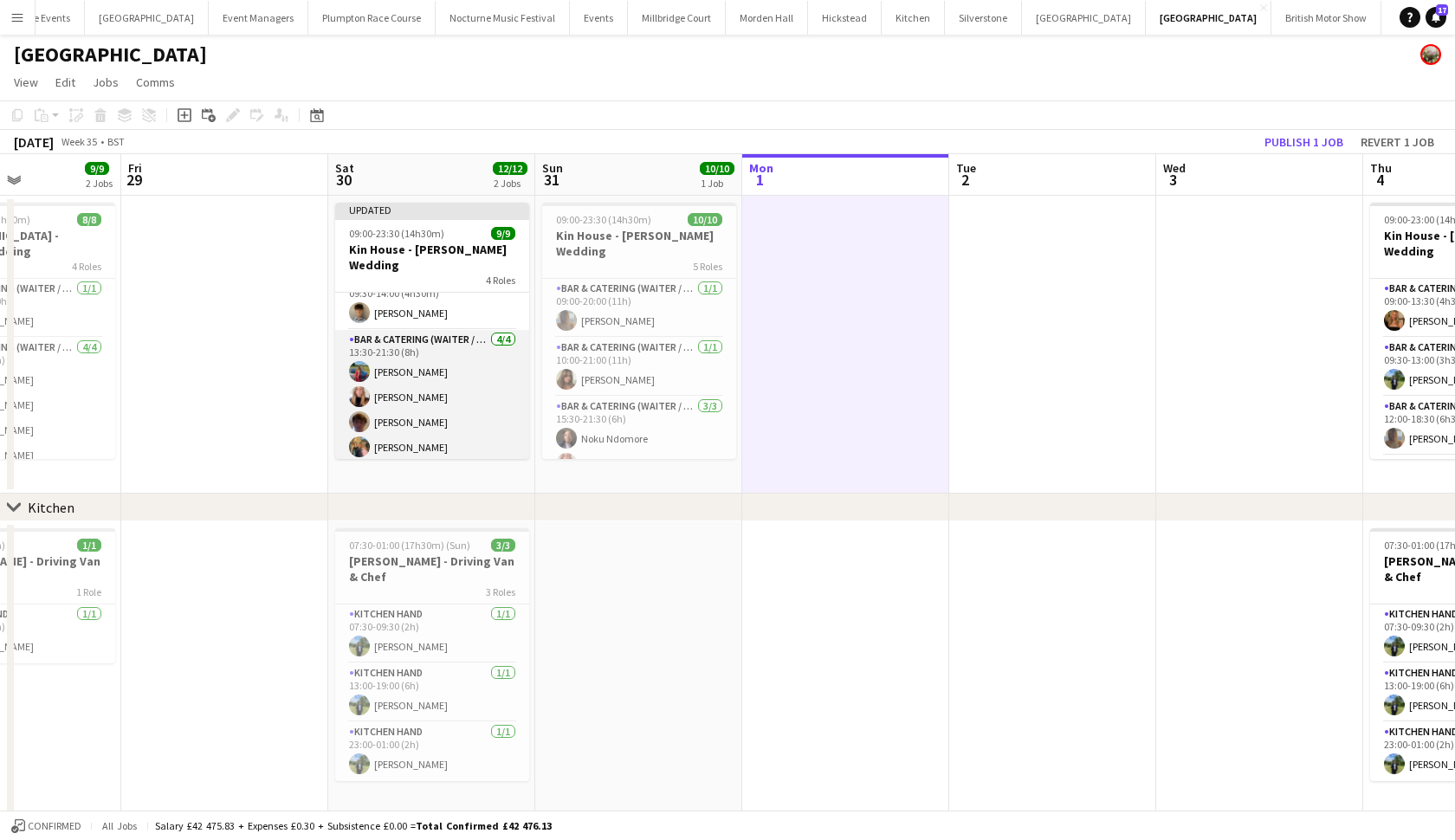
scroll to position [83, 0]
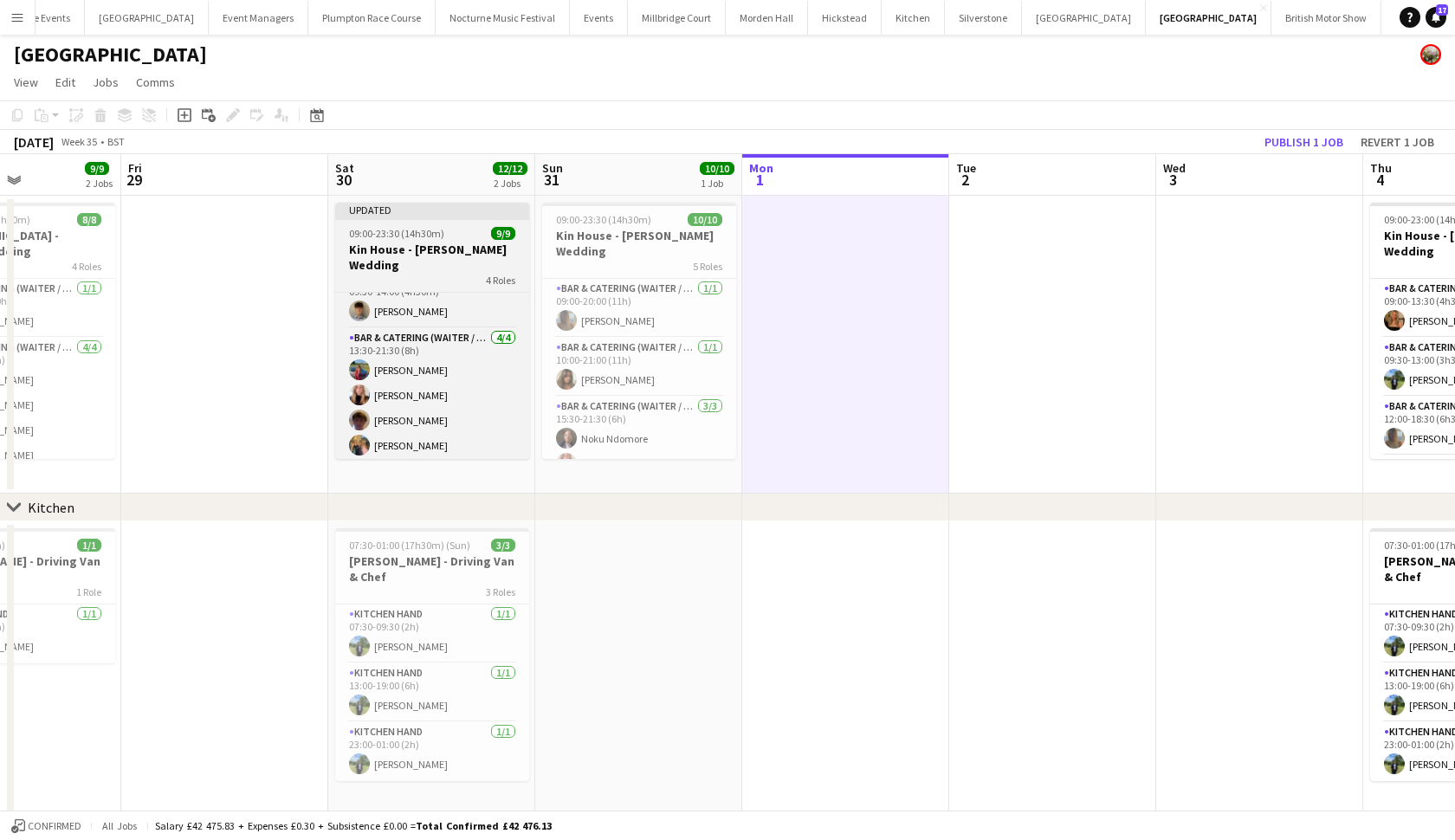
click at [409, 239] on span "09:00-23:30 (14h30m)" at bounding box center [396, 233] width 95 height 13
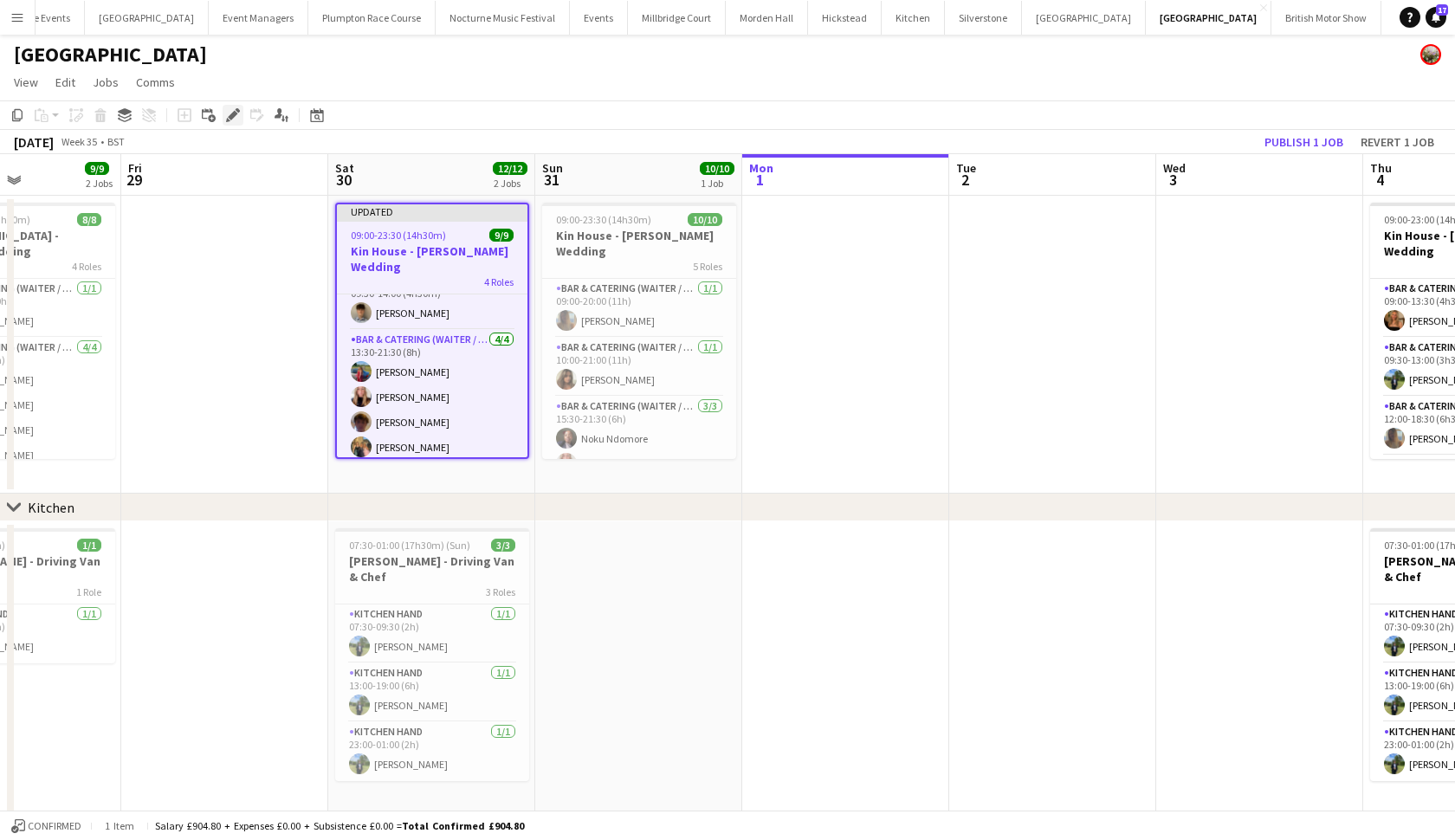
click at [234, 114] on icon at bounding box center [232, 115] width 9 height 9
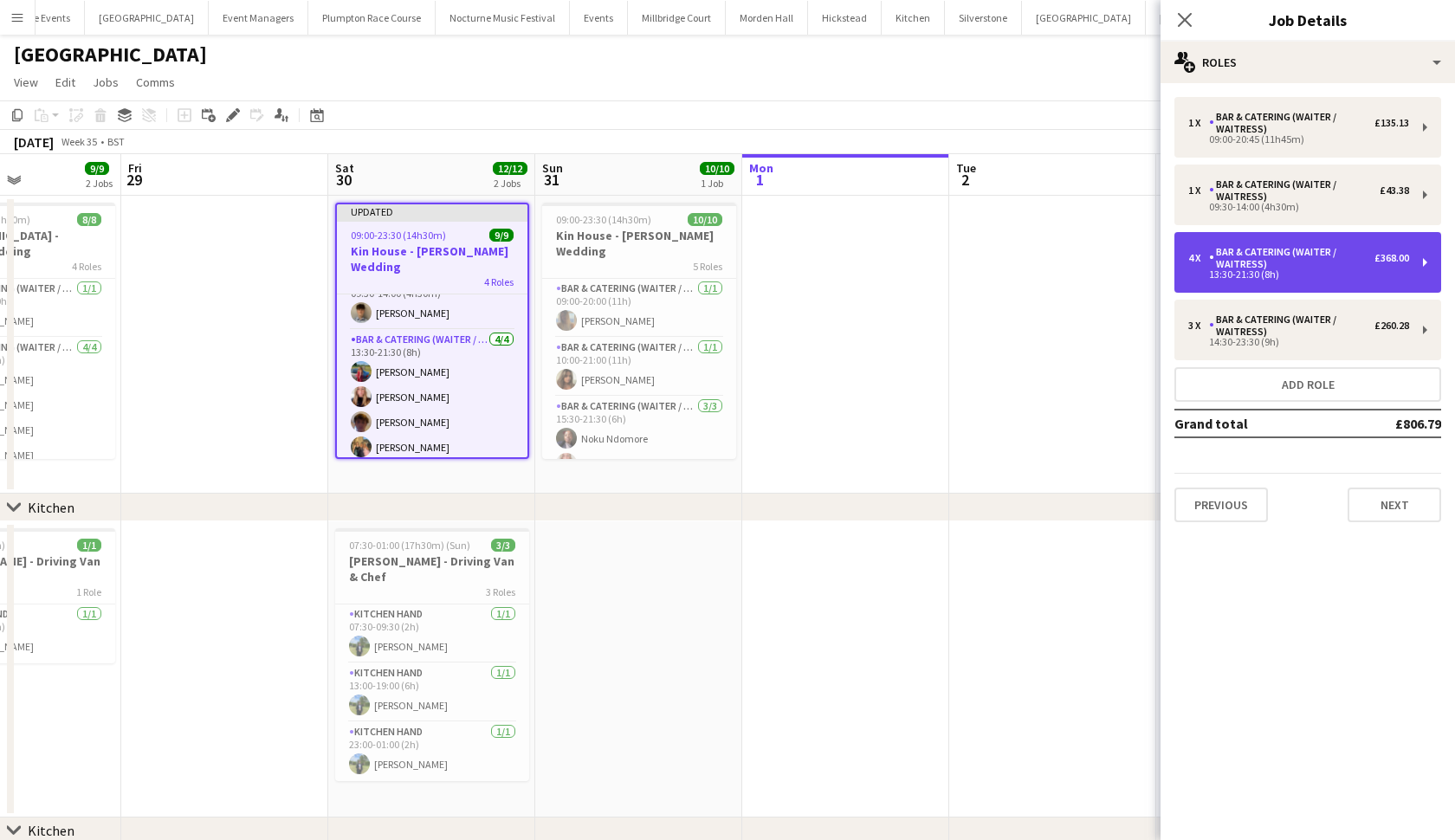
click at [1285, 257] on div "Bar & Catering (Waiter / waitress)" at bounding box center [1292, 258] width 165 height 24
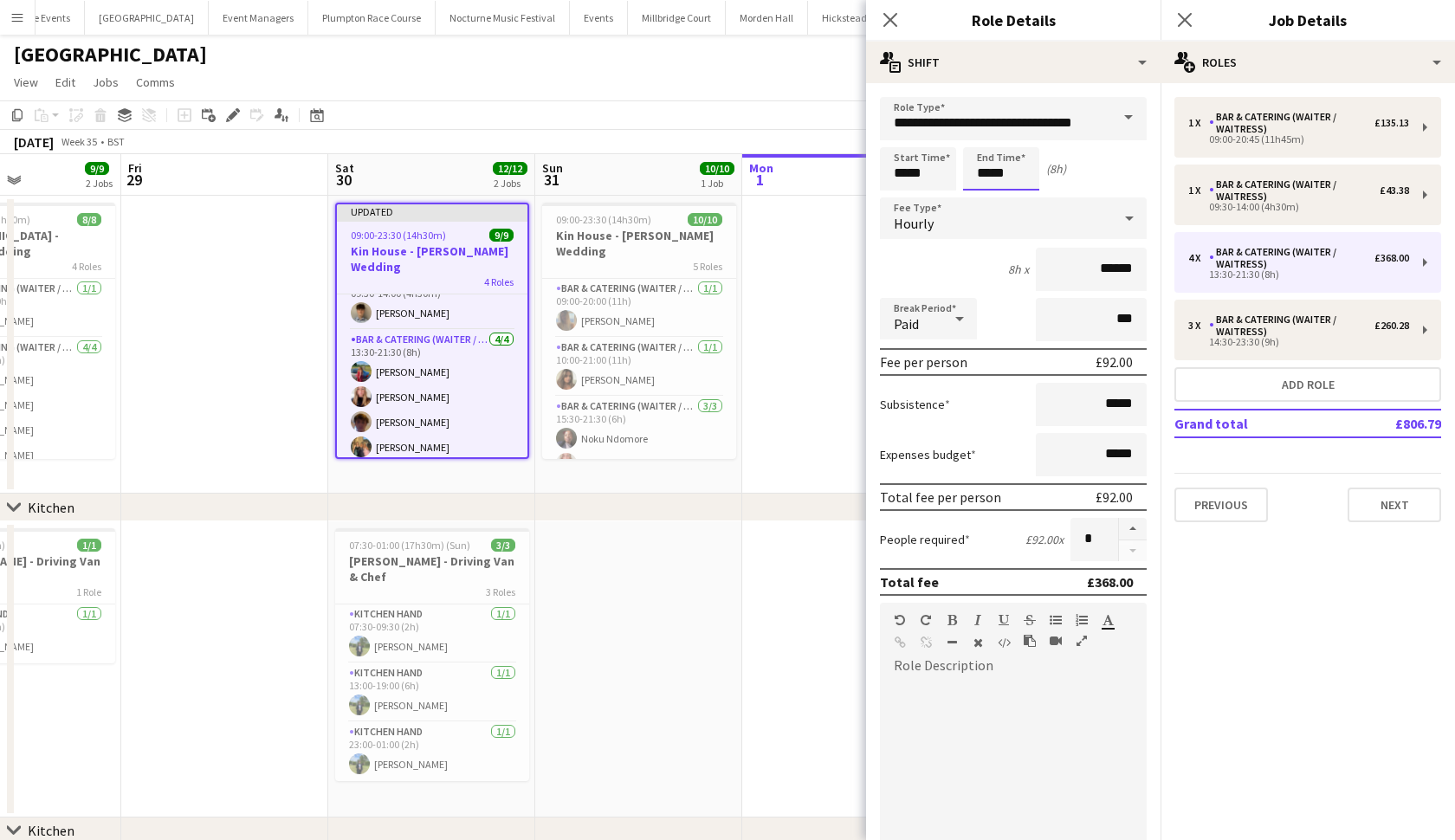
click at [988, 169] on body "Menu Boards Boards Boards All jobs Status Workforce Workforce My Workforce Recr…" at bounding box center [727, 463] width 1455 height 926
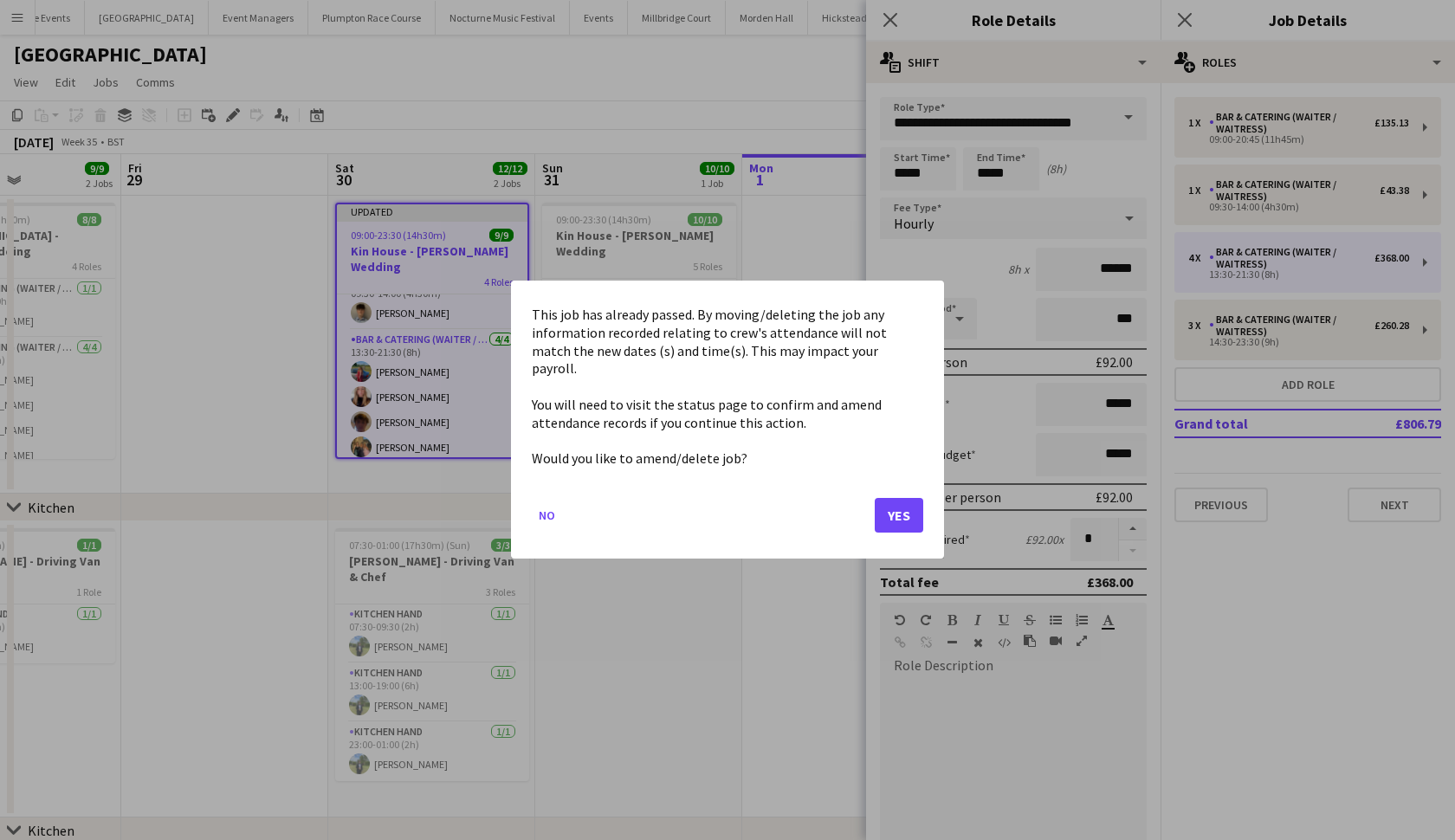
click at [895, 512] on button "Yes" at bounding box center [899, 516] width 48 height 34
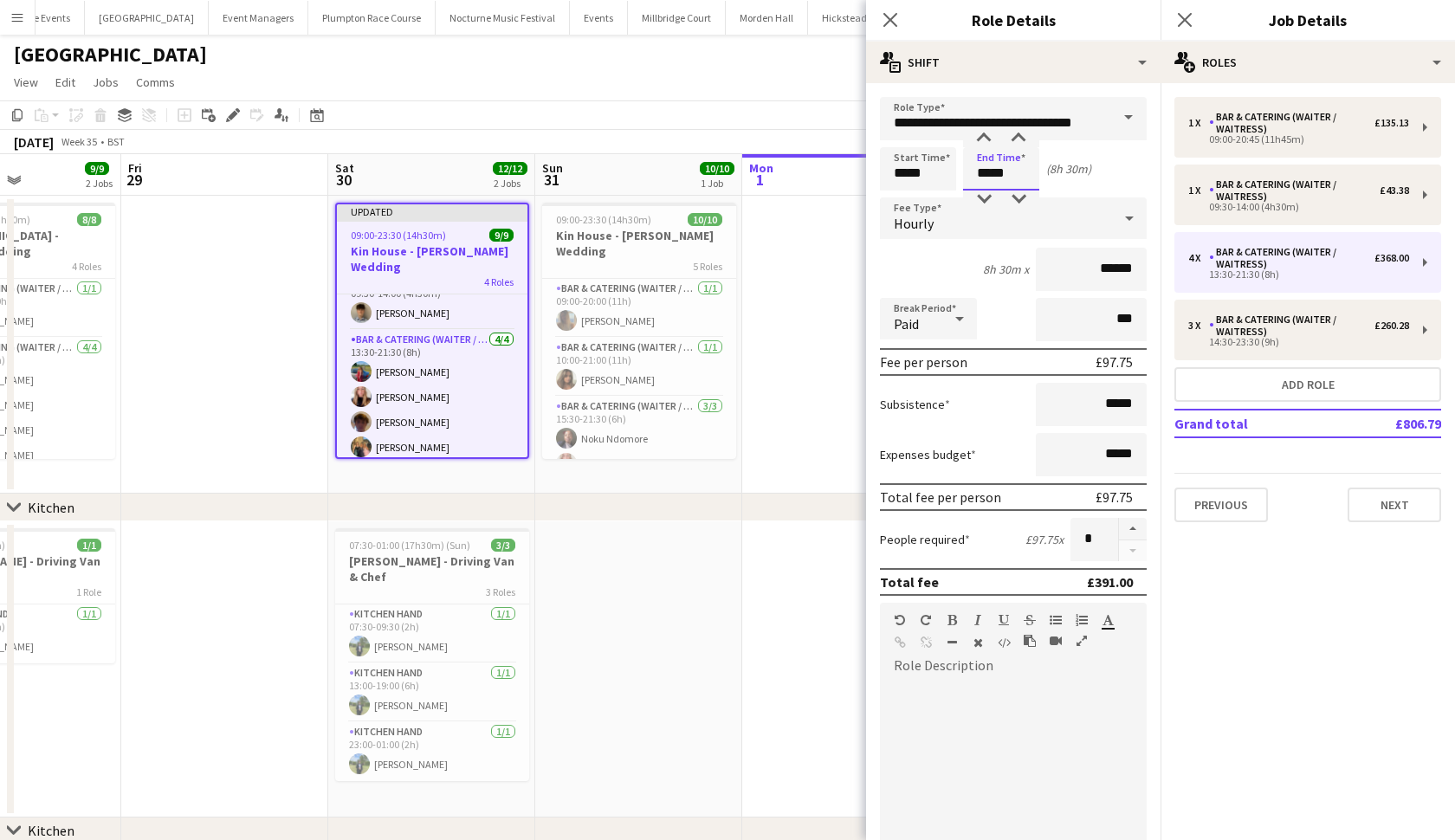
type input "*****"
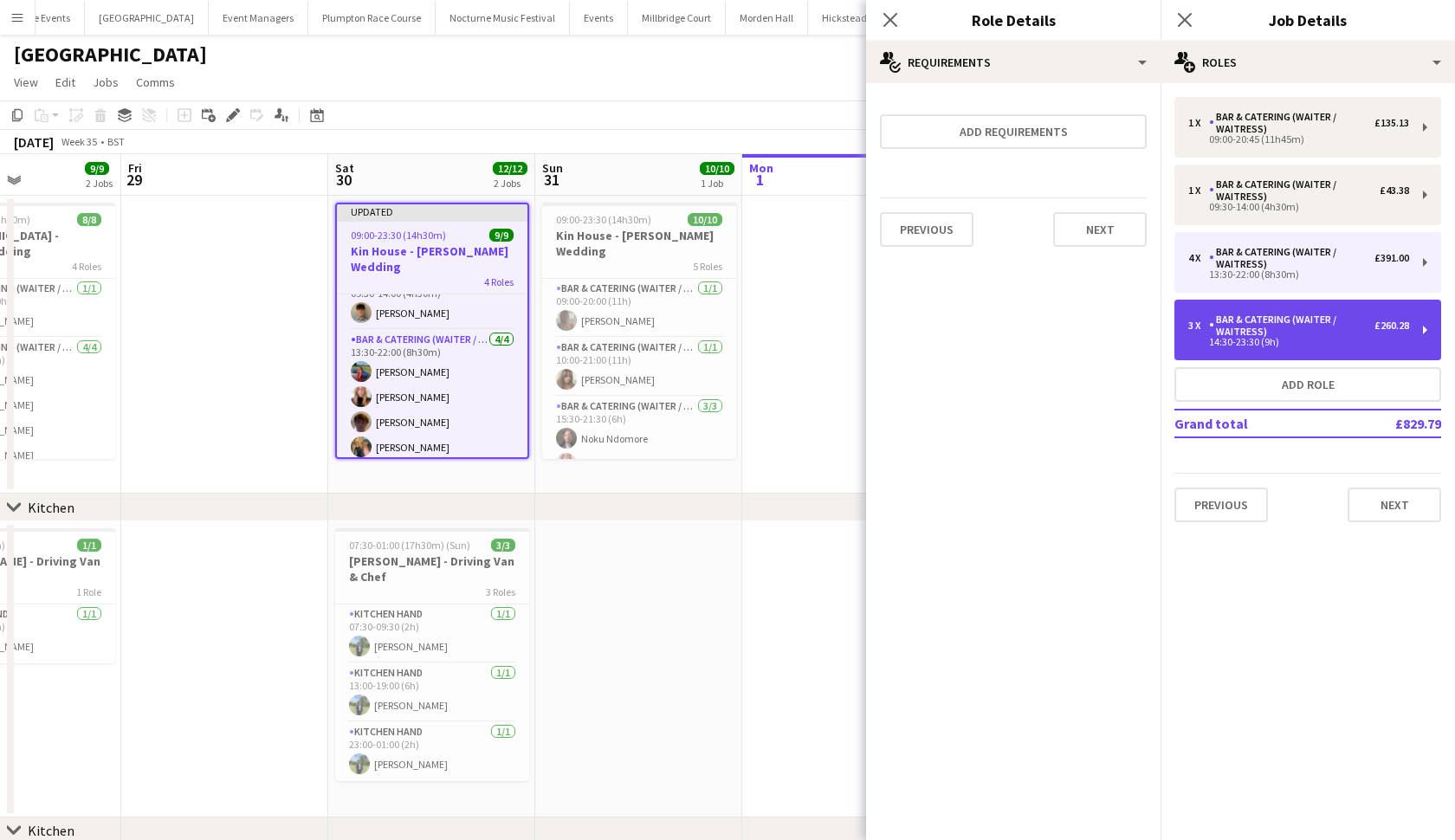
click at [1246, 330] on div "Bar & Catering (Waiter / waitress)" at bounding box center [1292, 325] width 165 height 24
type input "*****"
type input "*"
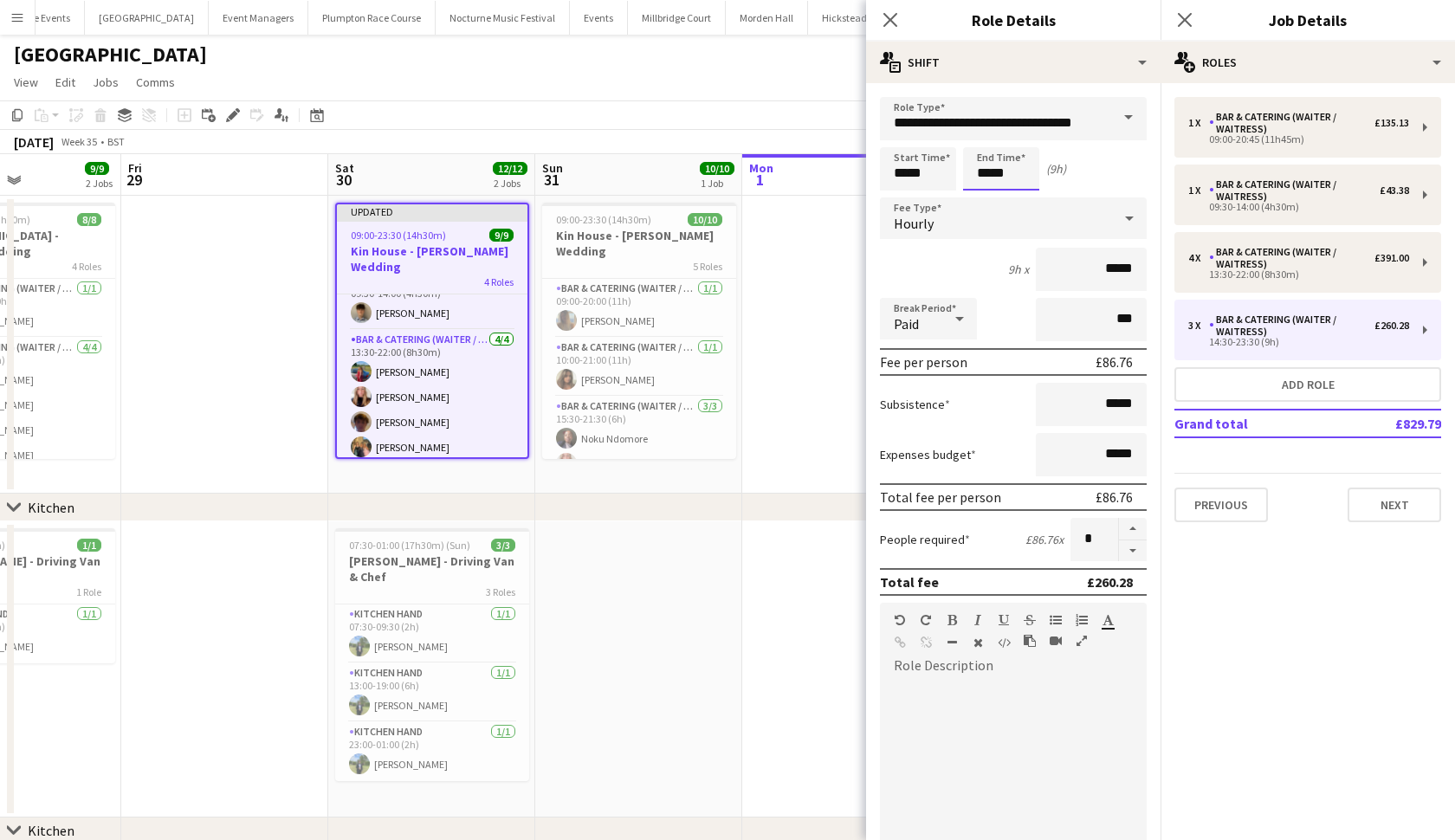
click at [988, 176] on input "*****" at bounding box center [1001, 168] width 76 height 44
type input "*****"
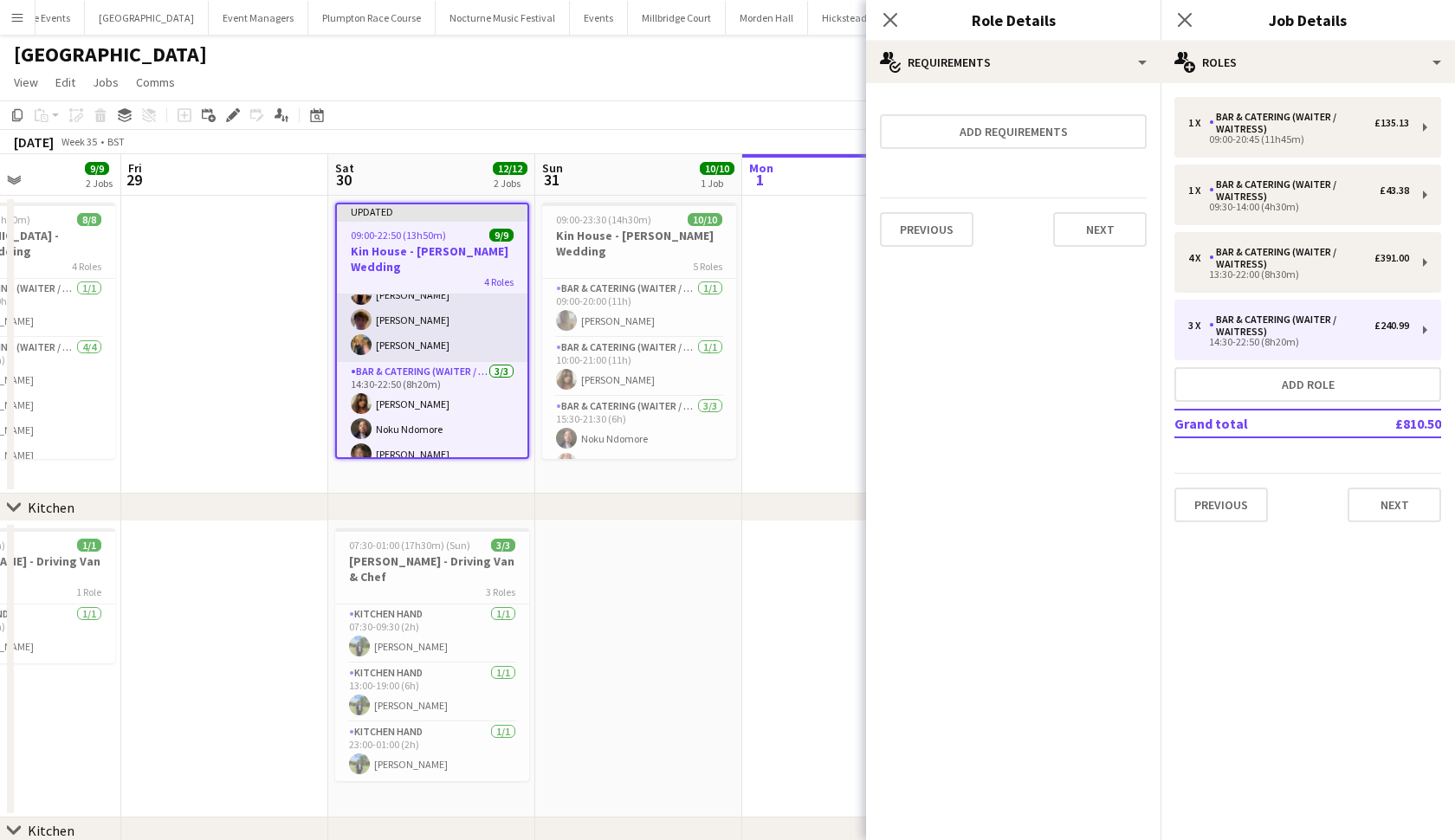
scroll to position [183, 0]
click at [1326, 387] on button "Add role" at bounding box center [1307, 384] width 267 height 34
type input "*****"
type input "******"
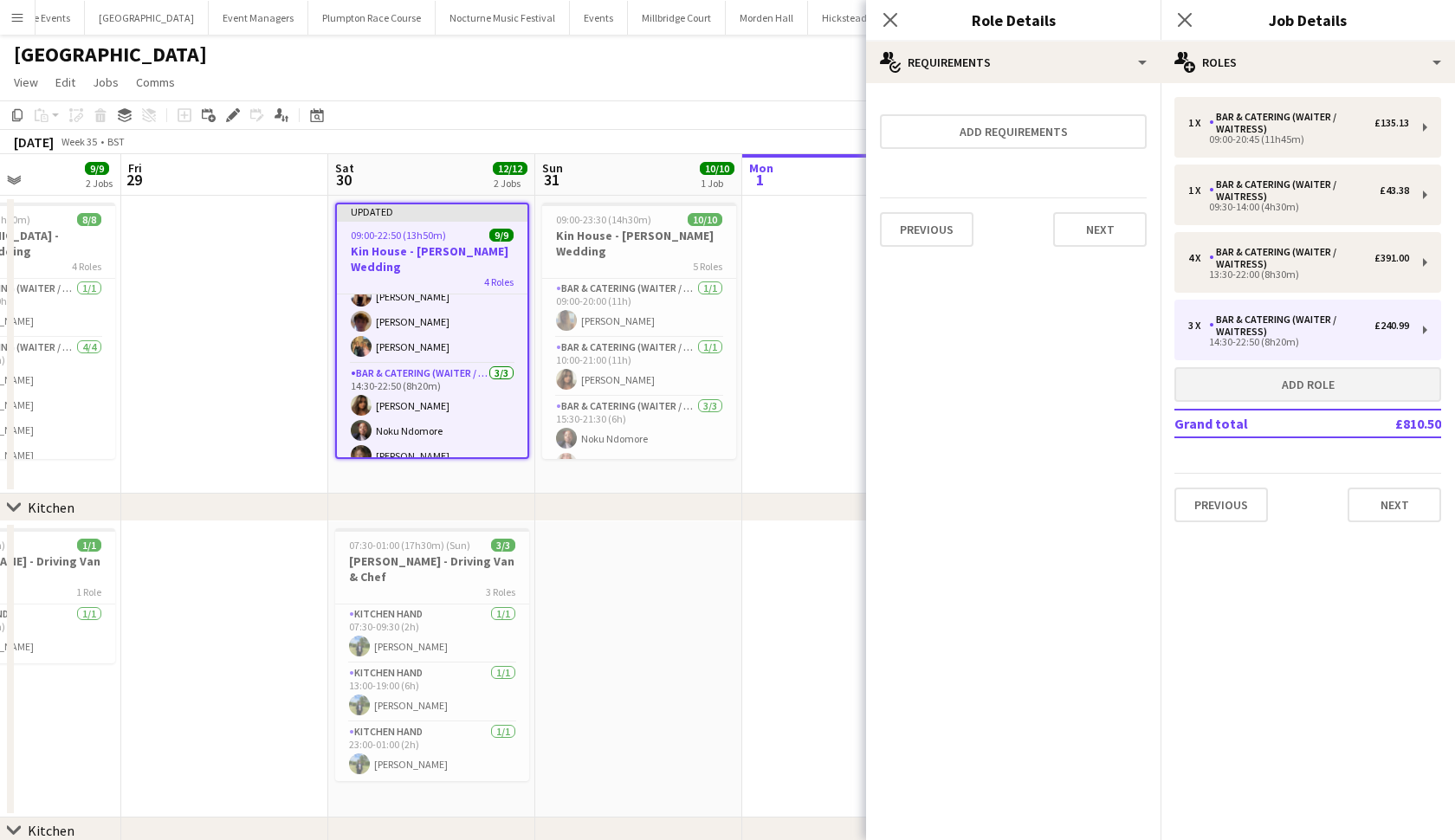
type input "*"
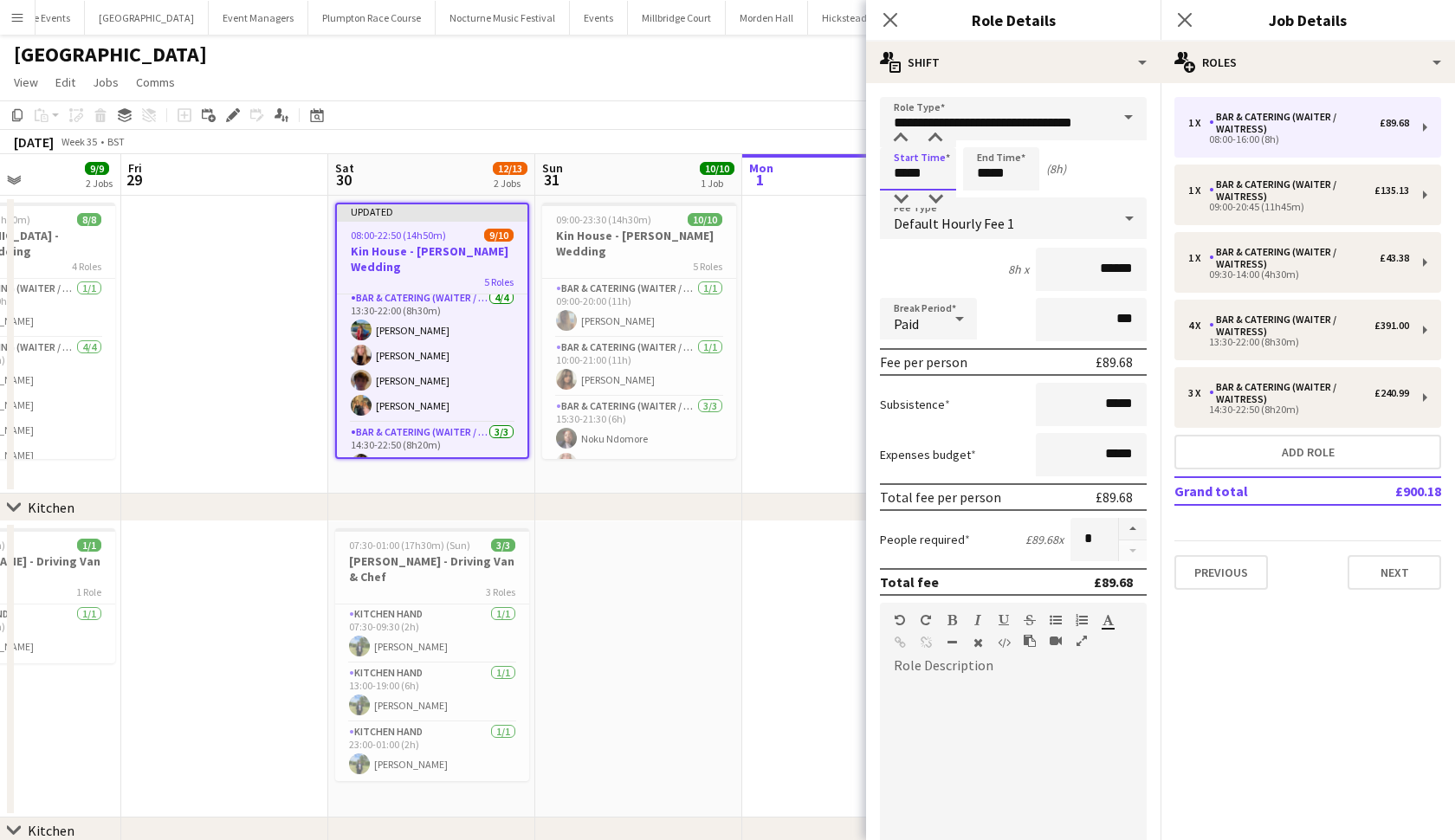
click at [906, 176] on input "*****" at bounding box center [919, 168] width 76 height 44
type input "*****"
click at [989, 178] on input "*****" at bounding box center [1001, 168] width 76 height 44
type input "*****"
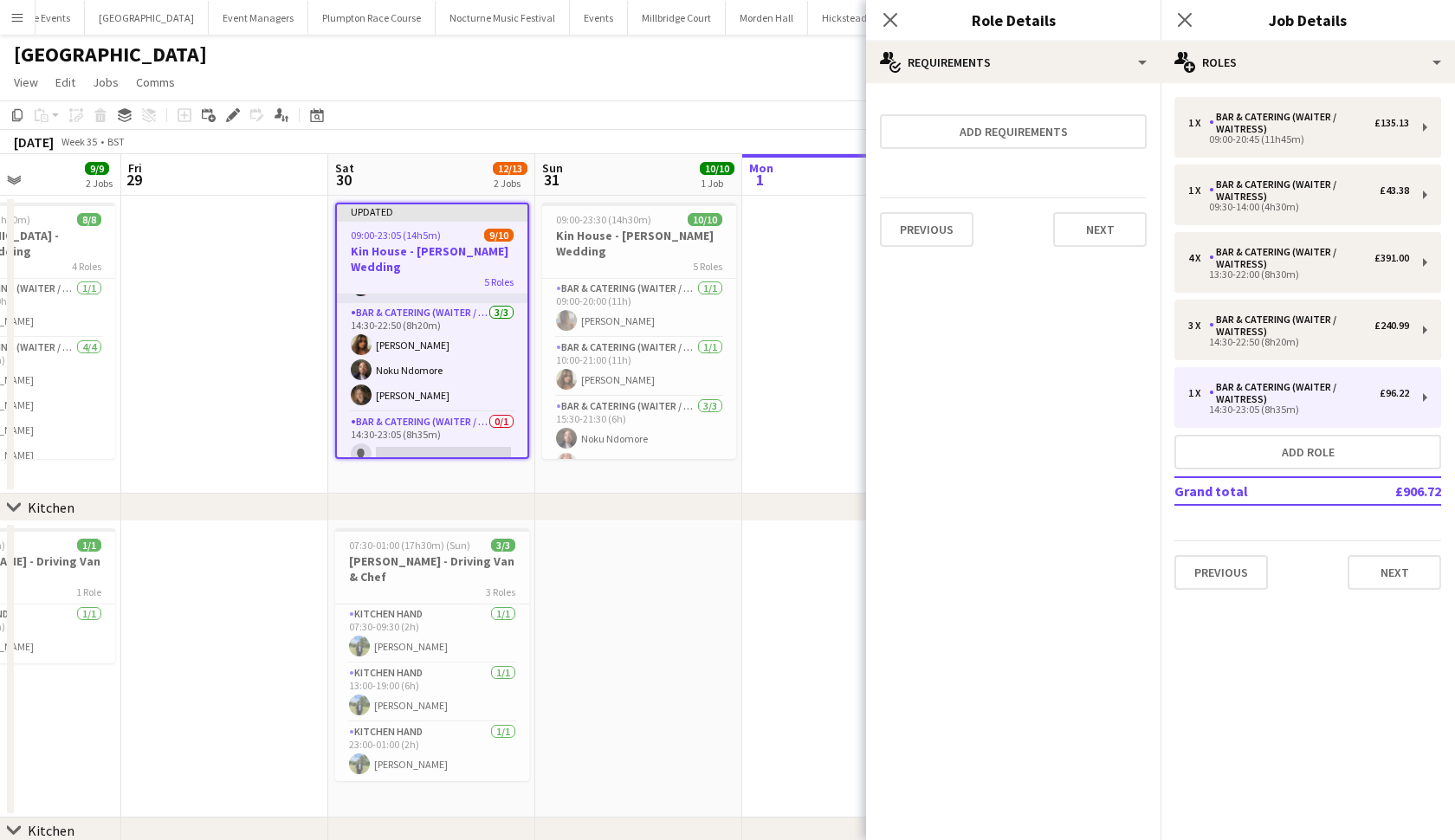
scroll to position [242, 0]
click at [424, 372] on app-card-role "Bar & Catering (Waiter / waitress) [DATE] 14:30-22:50 (8h20m) [PERSON_NAME] Nok…" at bounding box center [431, 359] width 191 height 109
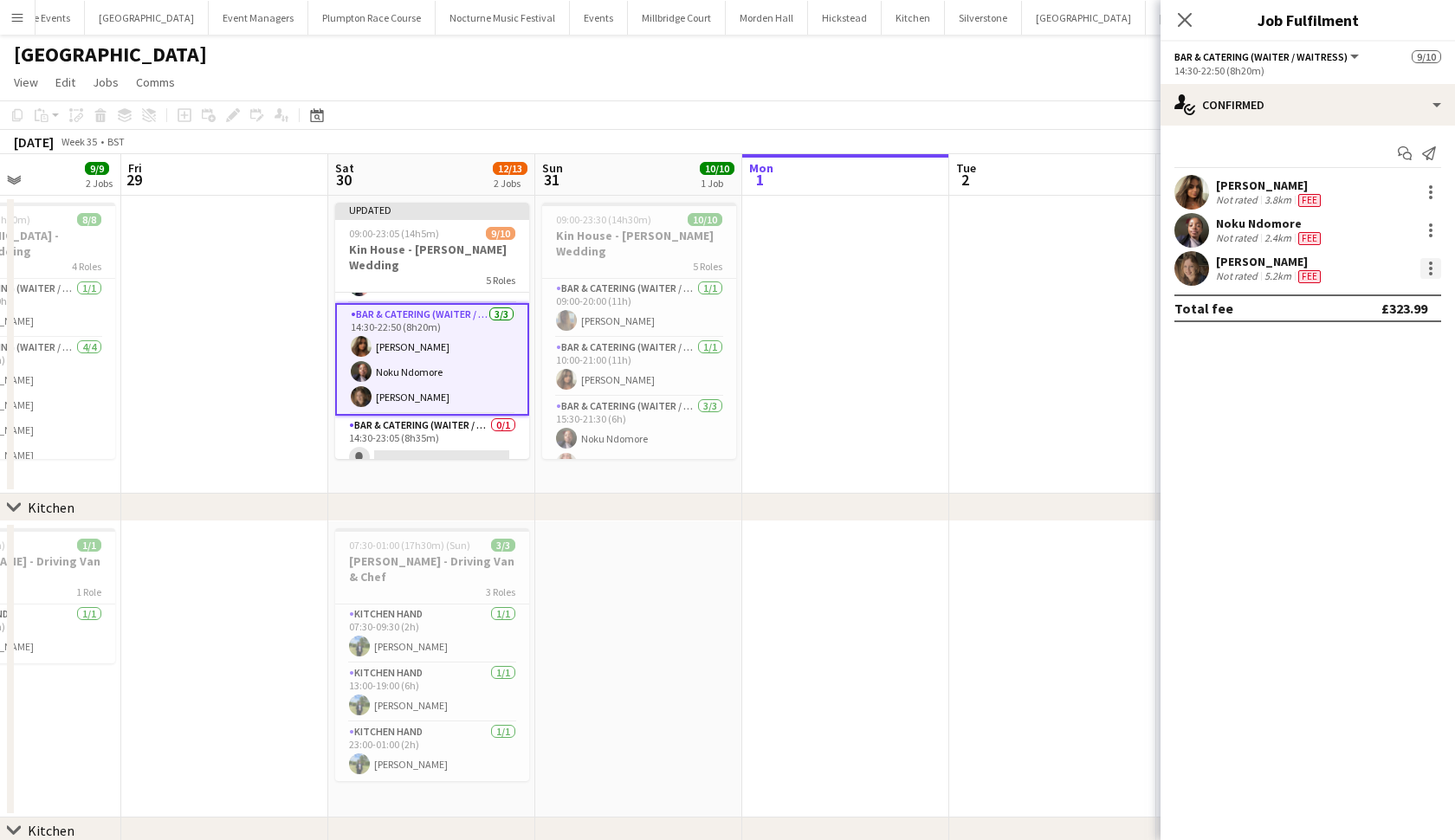
click at [1429, 275] on div at bounding box center [1431, 269] width 20 height 20
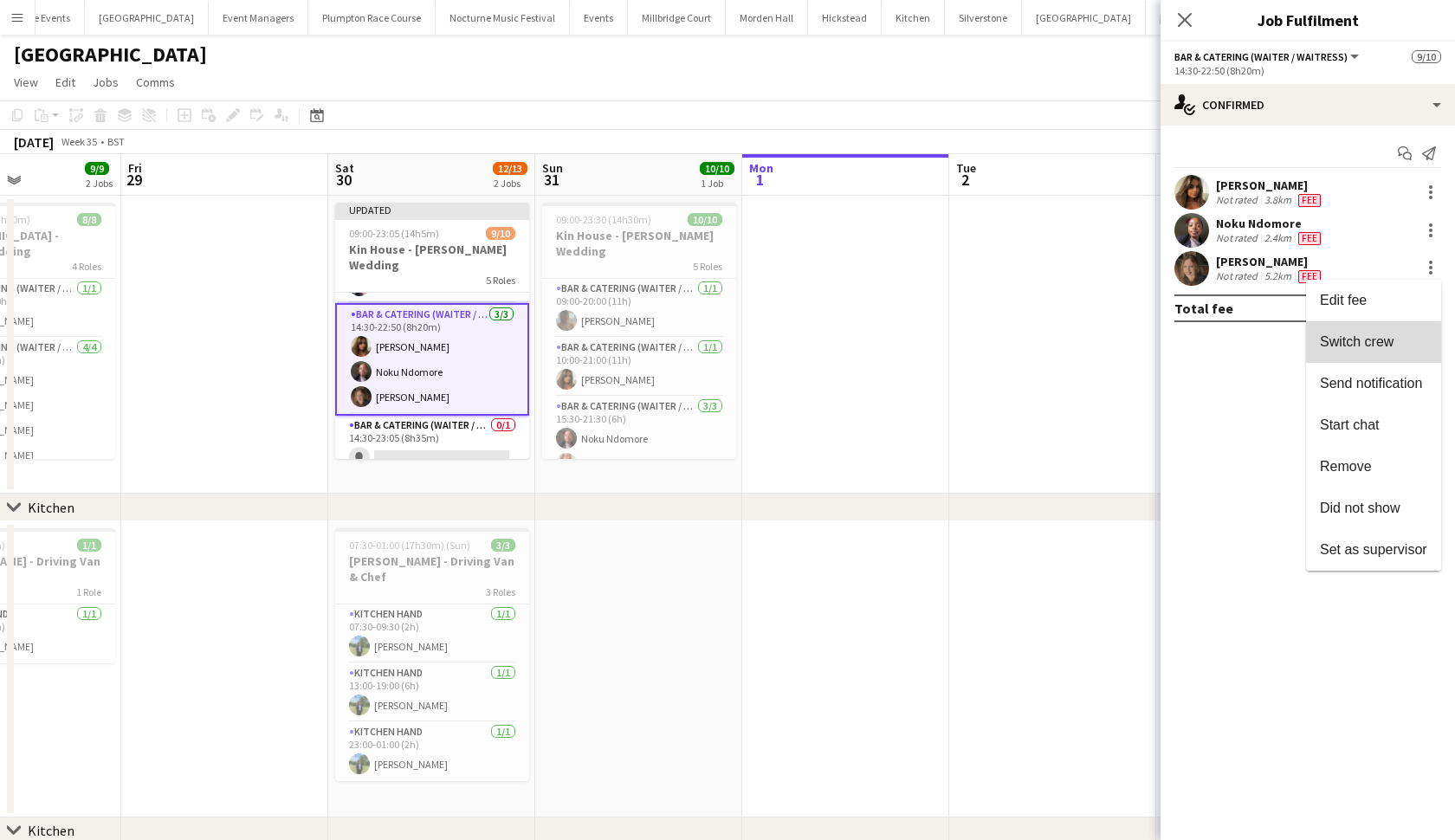
click at [1369, 352] on button "Switch crew" at bounding box center [1373, 342] width 135 height 42
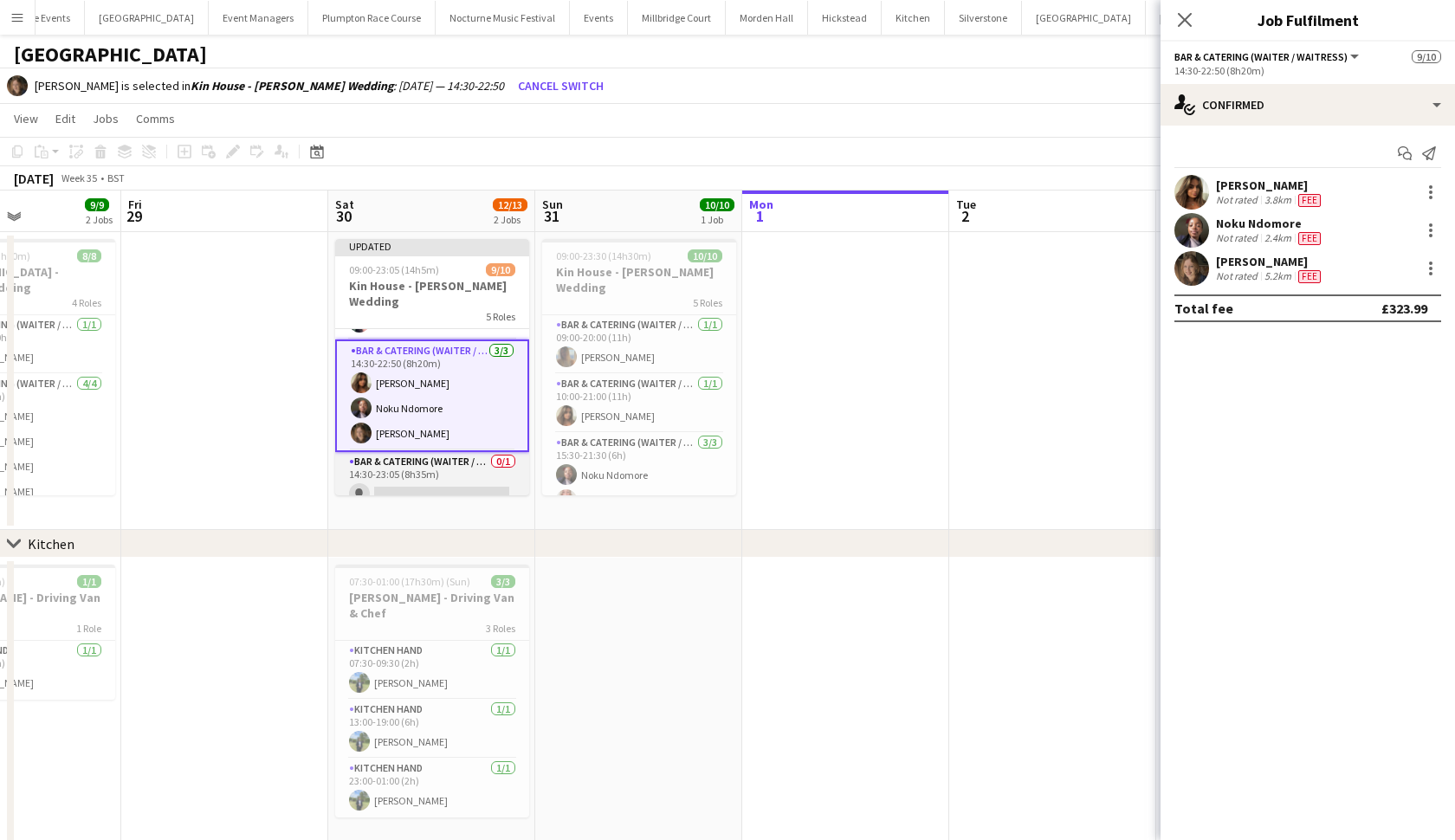
click at [360, 479] on app-card-role "Bar & Catering (Waiter / waitress) 0/1 14:30-23:05 (8h35m) single-neutral-actio…" at bounding box center [432, 480] width 194 height 59
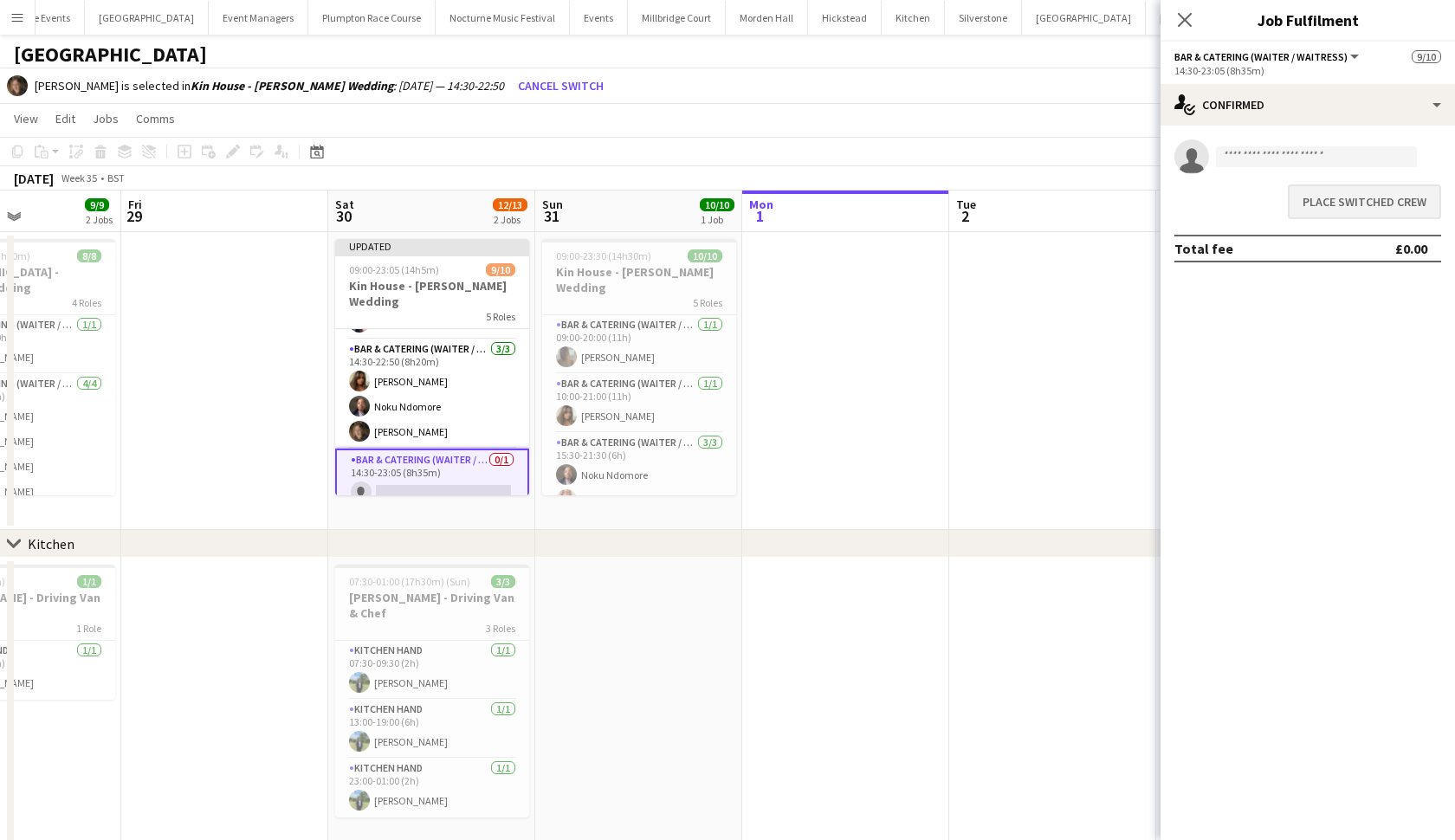
click at [1338, 206] on button "Place switched crew" at bounding box center [1364, 201] width 153 height 34
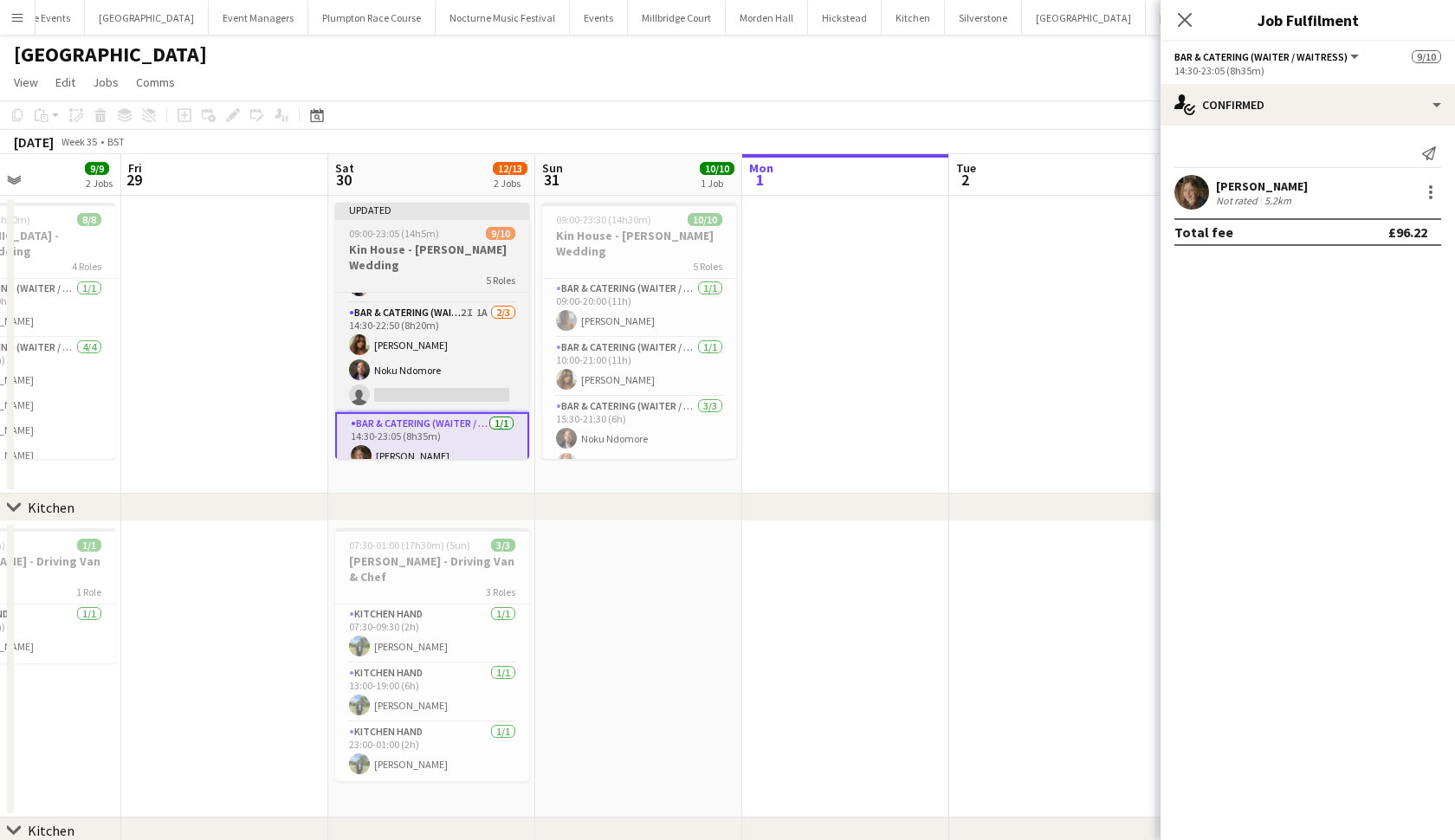
click at [430, 234] on span "09:00-23:05 (14h5m)" at bounding box center [393, 233] width 90 height 13
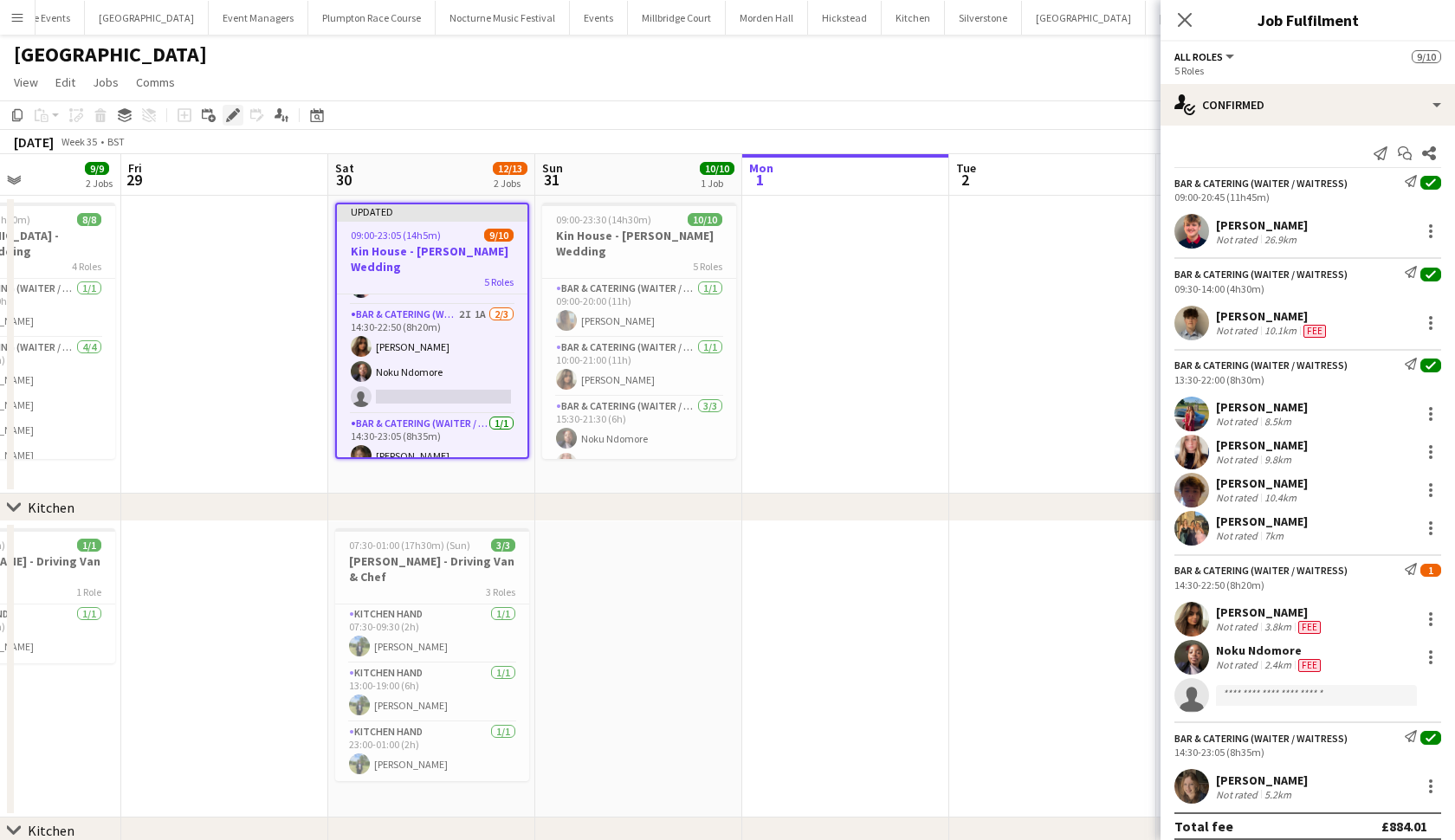
click at [234, 112] on icon at bounding box center [232, 115] width 9 height 9
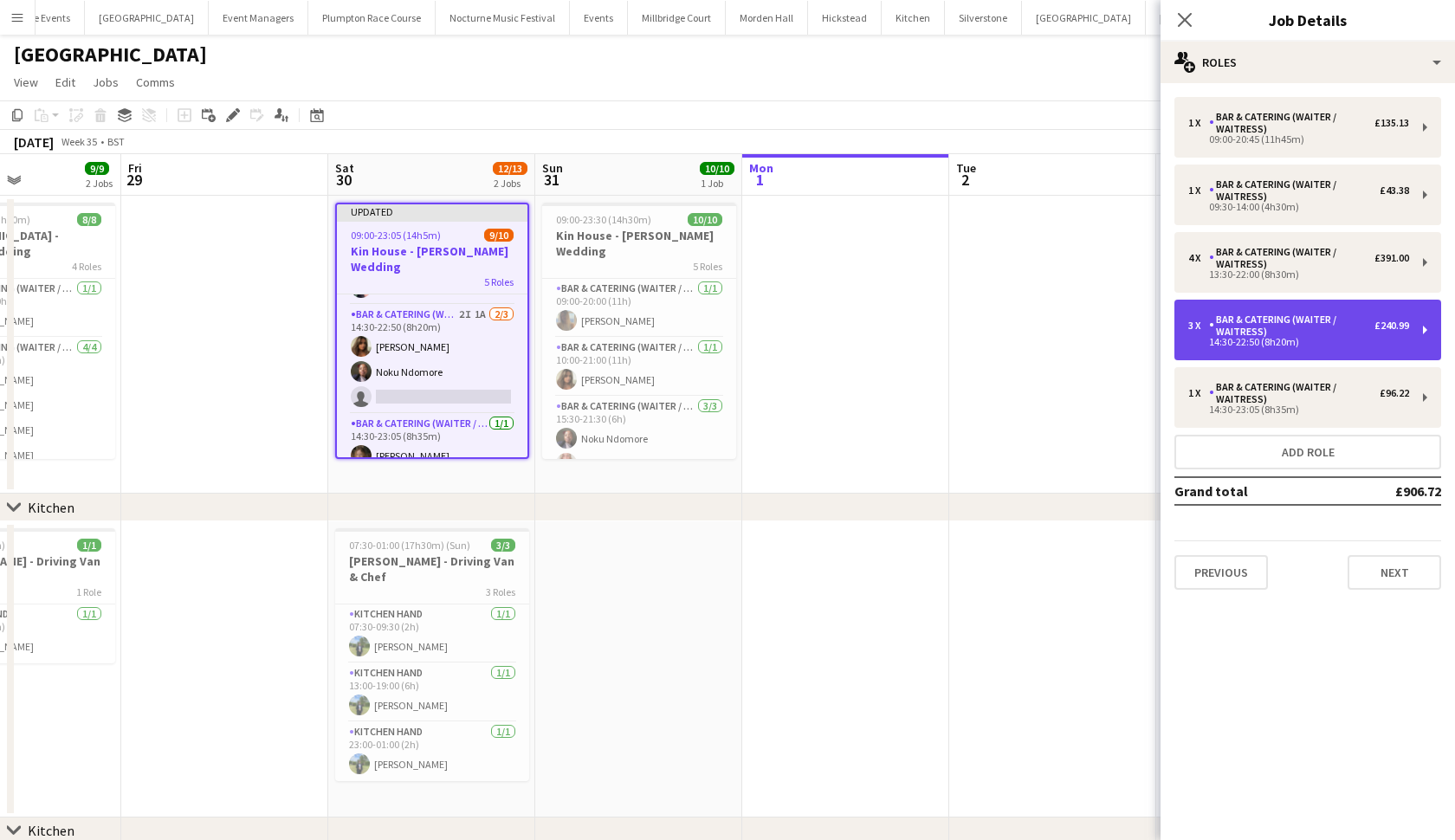
click at [1263, 331] on div "Bar & Catering (Waiter / waitress)" at bounding box center [1292, 325] width 165 height 24
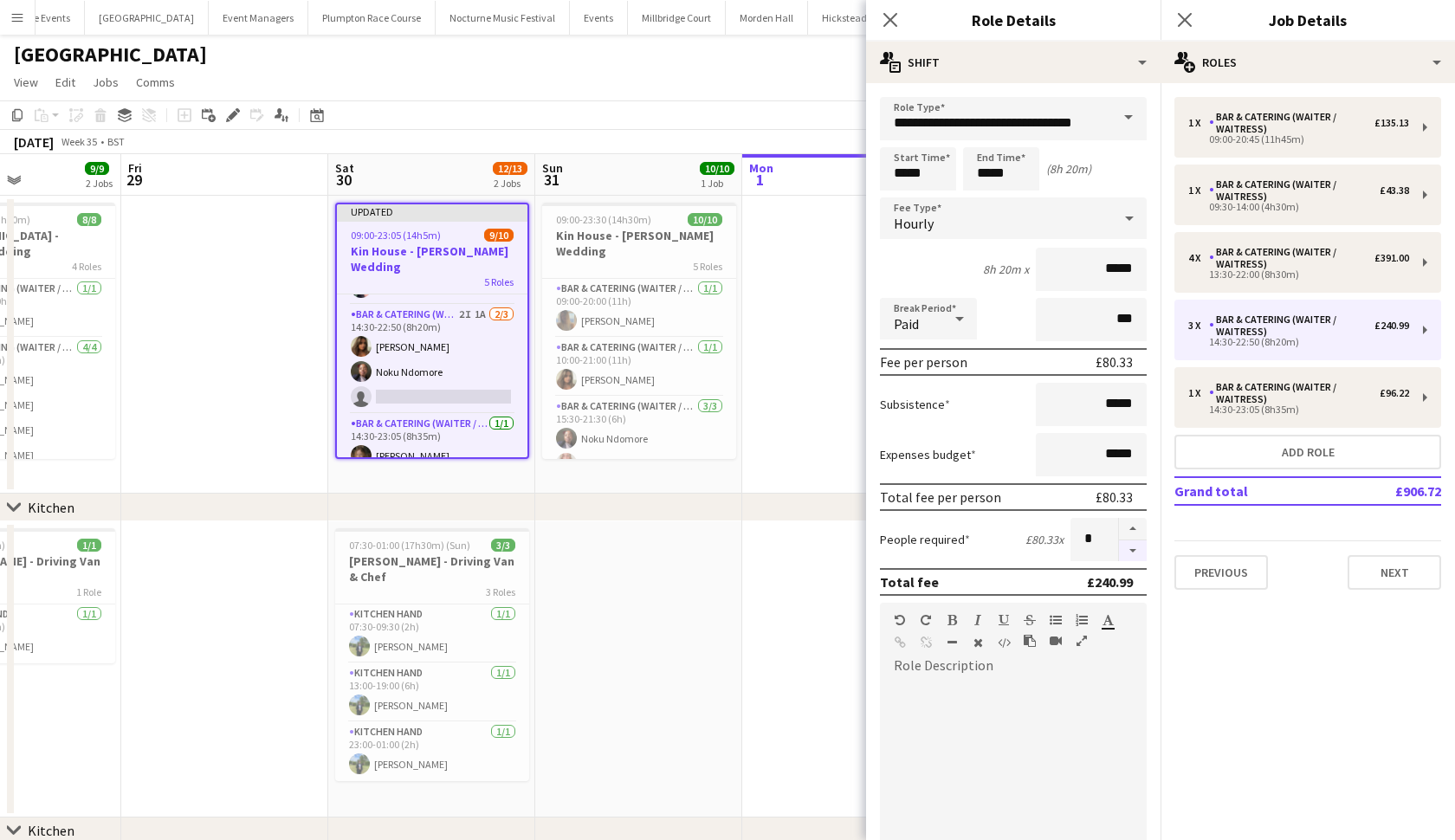
click at [1132, 548] on button "button" at bounding box center [1133, 550] width 28 height 21
type input "*"
click at [699, 627] on app-date-cell at bounding box center [639, 669] width 207 height 296
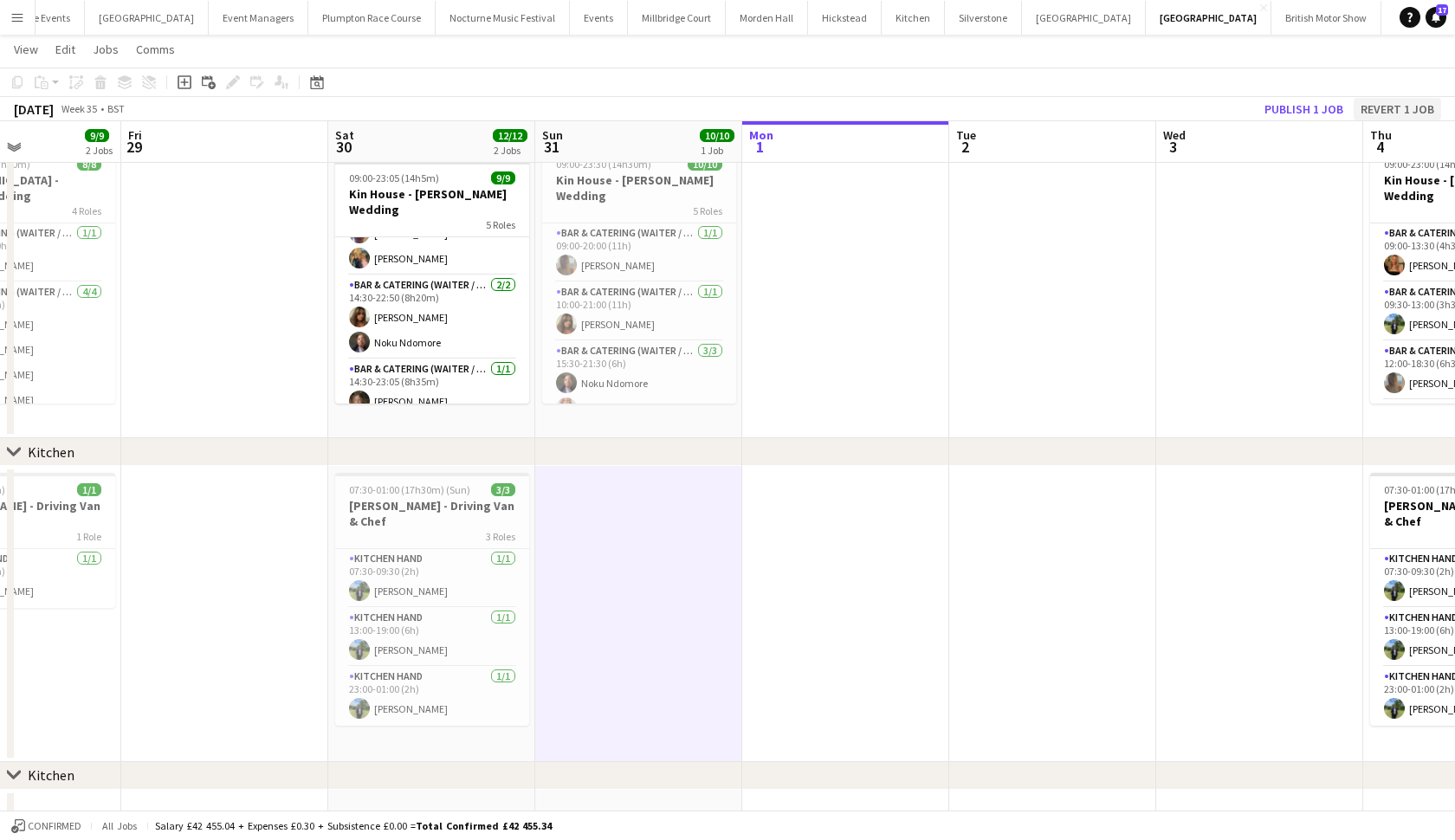
scroll to position [213, 0]
click at [1330, 106] on button "Publish 1 job" at bounding box center [1304, 109] width 93 height 22
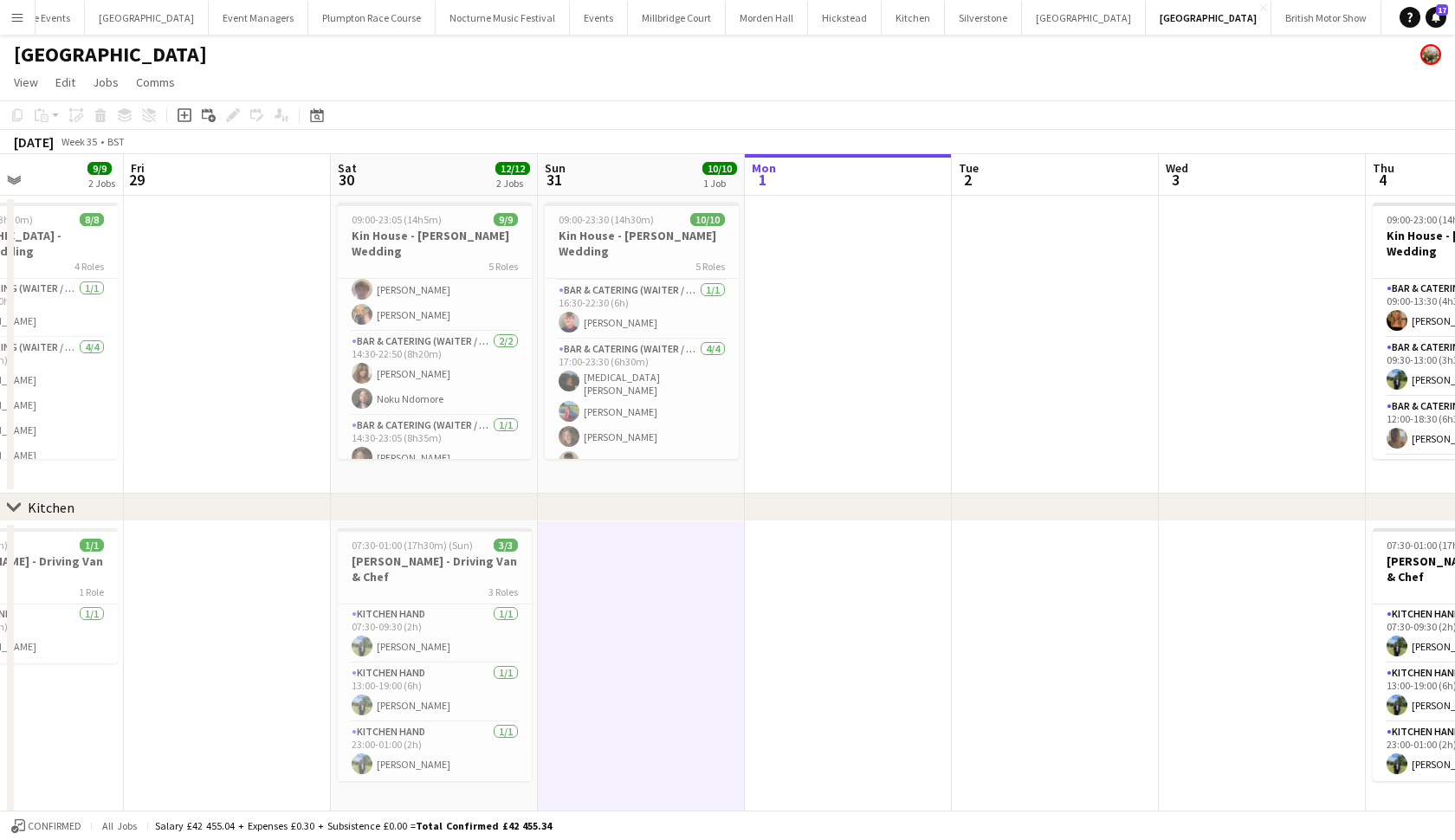
scroll to position [224, 0]
click at [630, 25] on button "[GEOGRAPHIC_DATA]" at bounding box center [676, 18] width 98 height 33
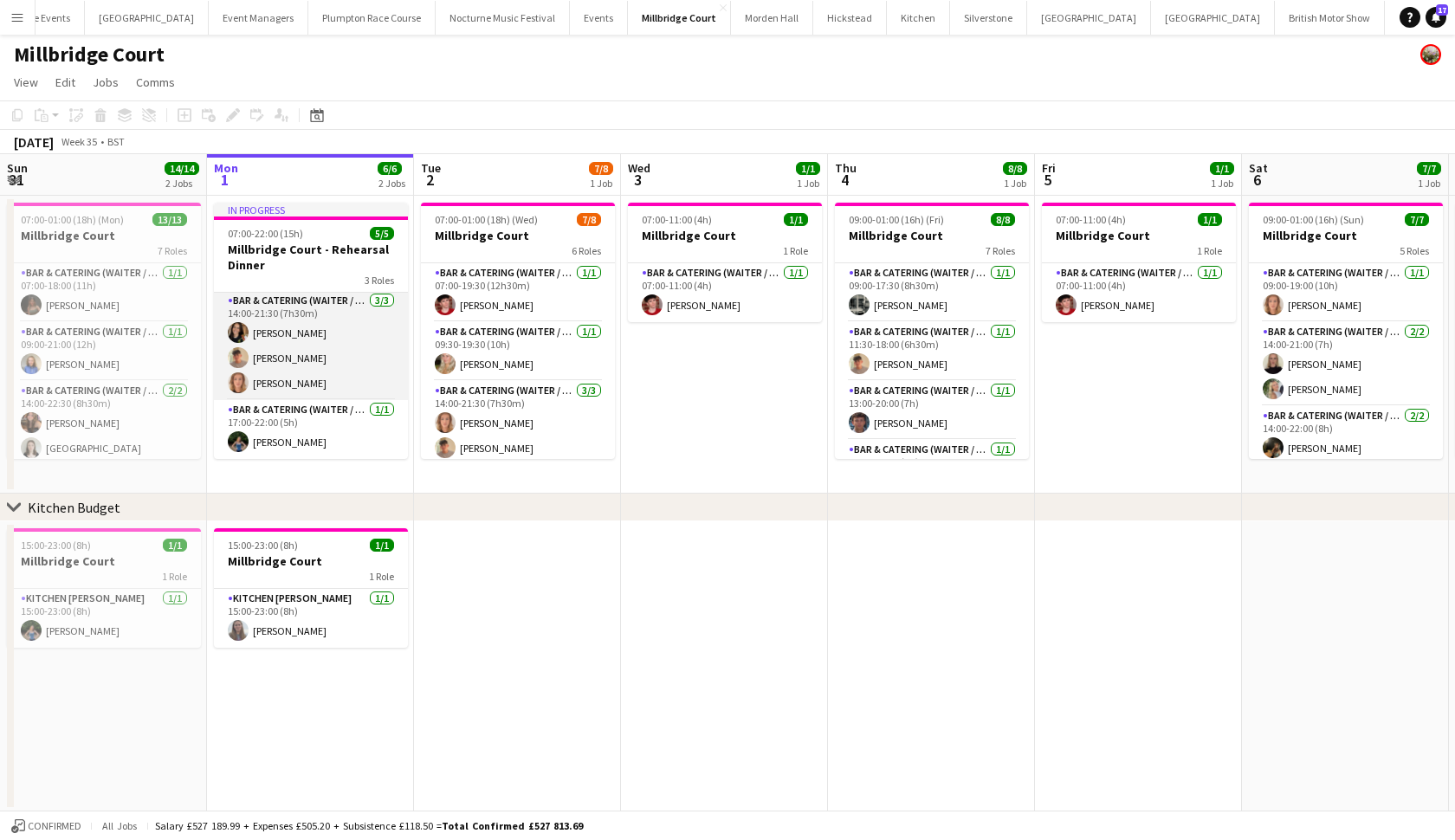
scroll to position [60, 0]
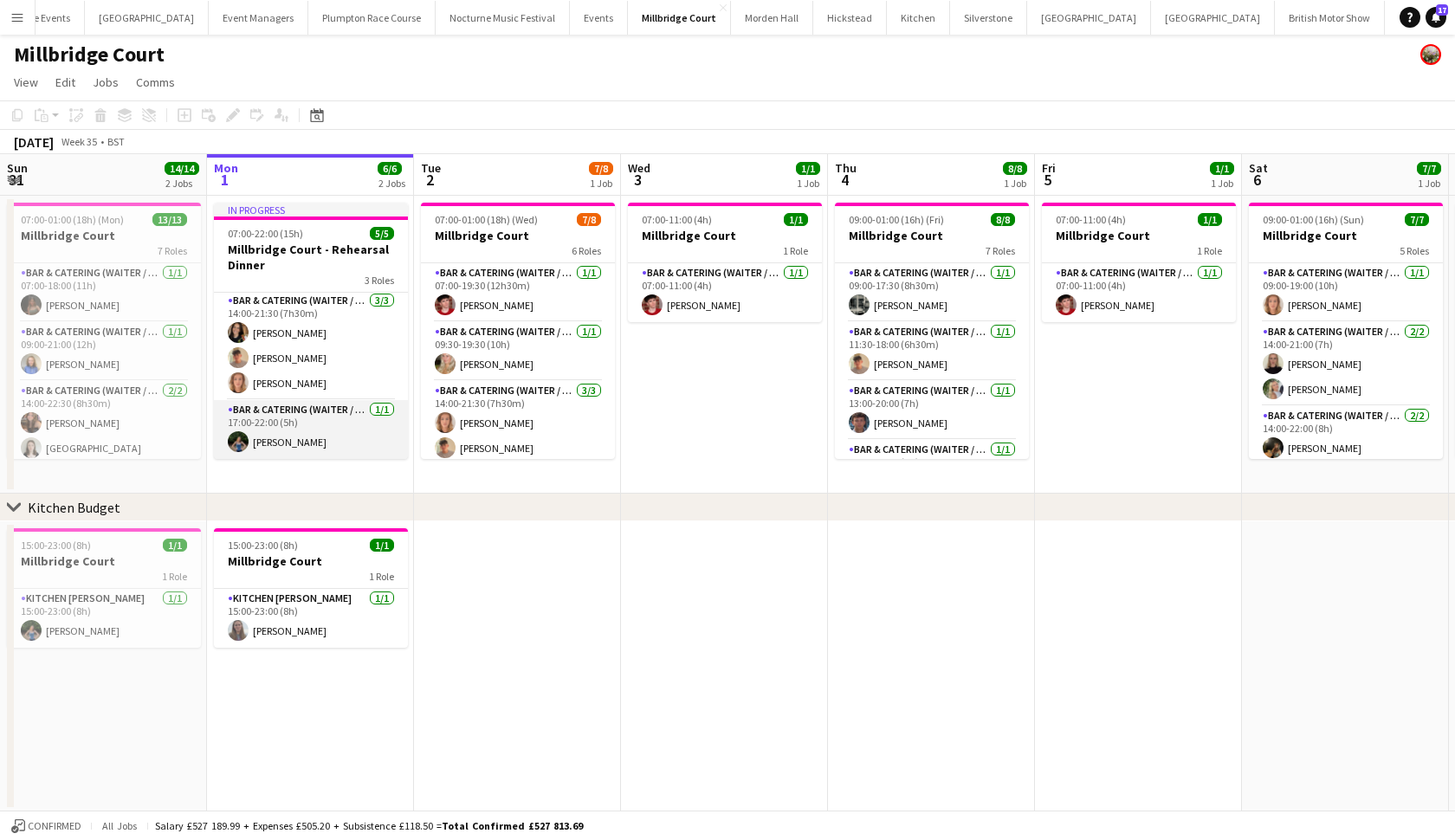
click at [323, 443] on app-card-role "Bar & Catering (Waiter / waitress) [DATE] 17:00-22:00 (5h) [PERSON_NAME]" at bounding box center [311, 428] width 194 height 59
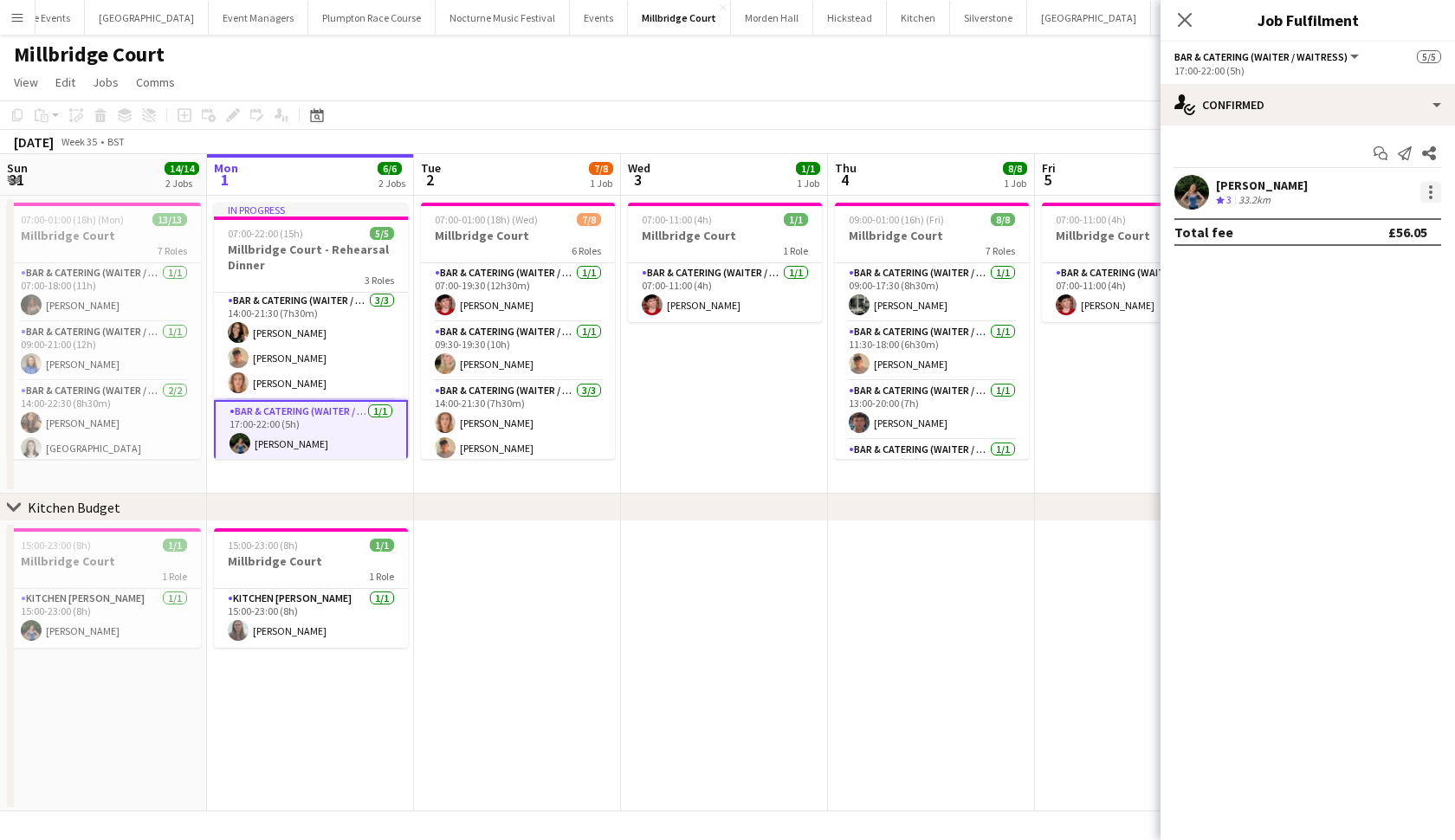
click at [1429, 192] on div at bounding box center [1431, 192] width 4 height 4
click at [1385, 386] on span "Remove" at bounding box center [1374, 390] width 108 height 16
click at [1072, 57] on div "Millbridge Court" at bounding box center [727, 50] width 1455 height 33
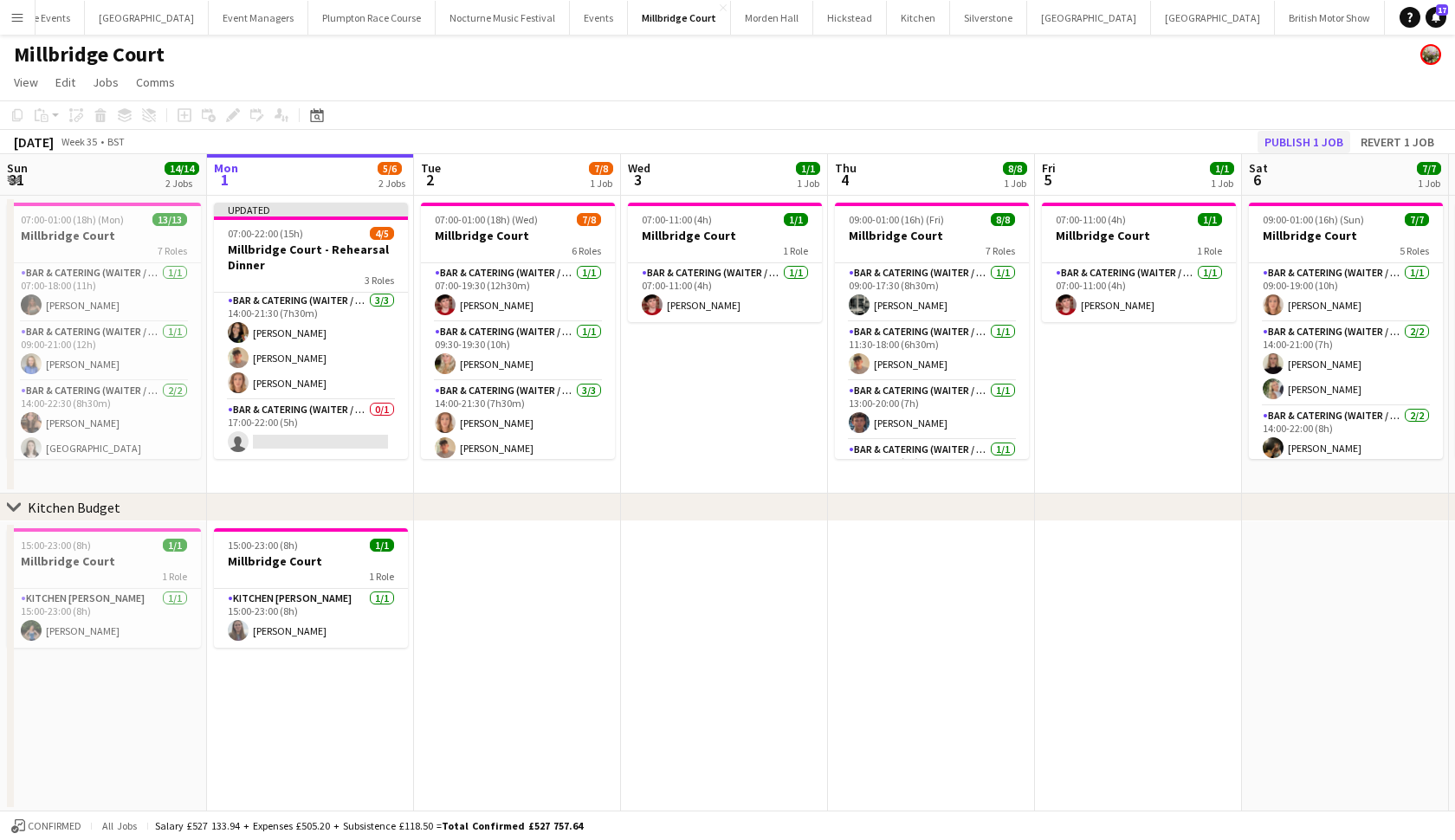
click at [1318, 151] on button "Publish 1 job" at bounding box center [1304, 142] width 93 height 22
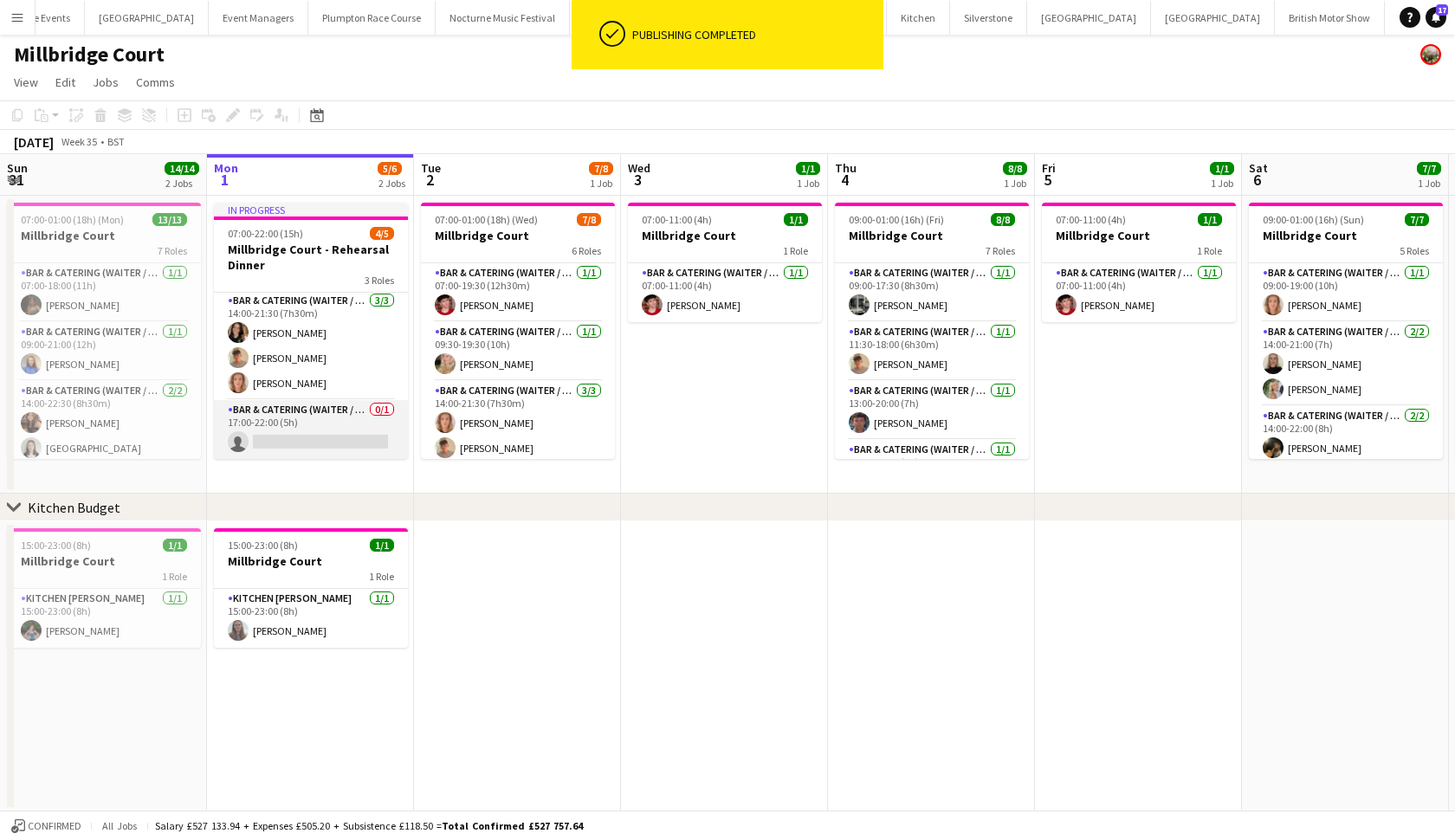
click at [366, 443] on app-card-role "Bar & Catering (Waiter / waitress) 0/1 17:00-22:00 (5h) single-neutral-actions" at bounding box center [311, 428] width 194 height 59
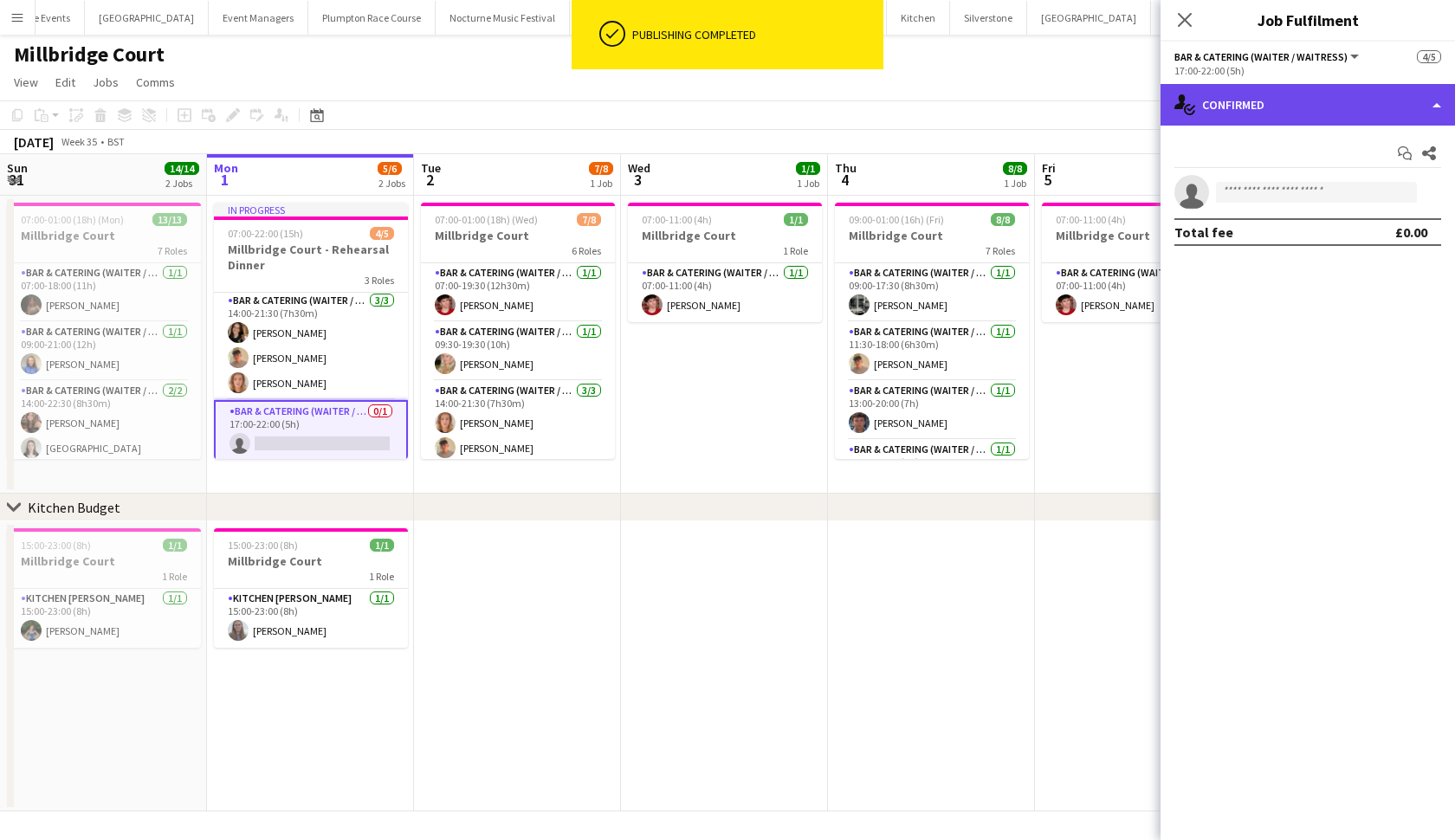
click at [1376, 96] on div "single-neutral-actions-check-2 Confirmed" at bounding box center [1307, 104] width 295 height 42
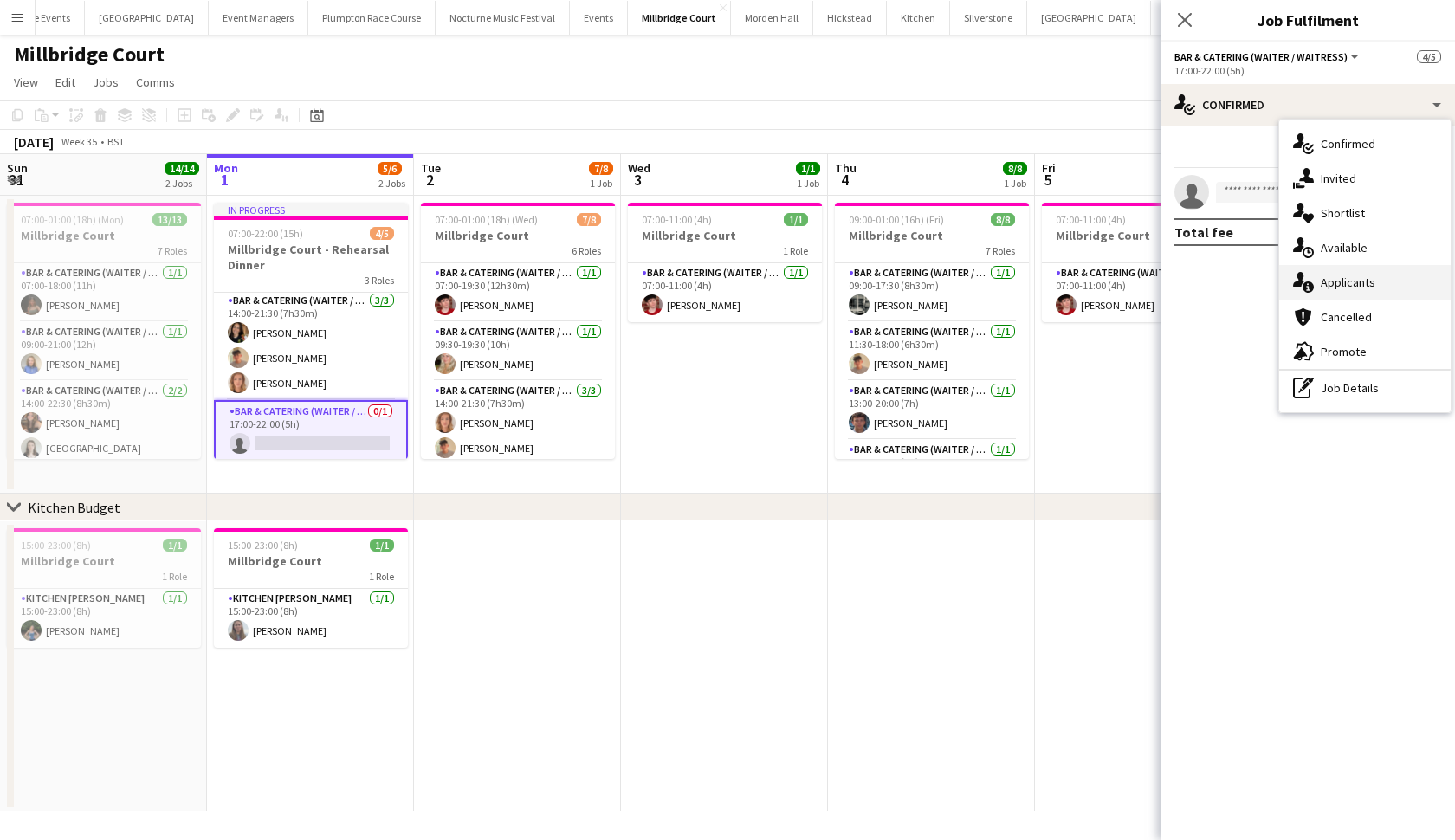
click at [1316, 278] on div "single-neutral-actions-information Applicants" at bounding box center [1365, 282] width 171 height 34
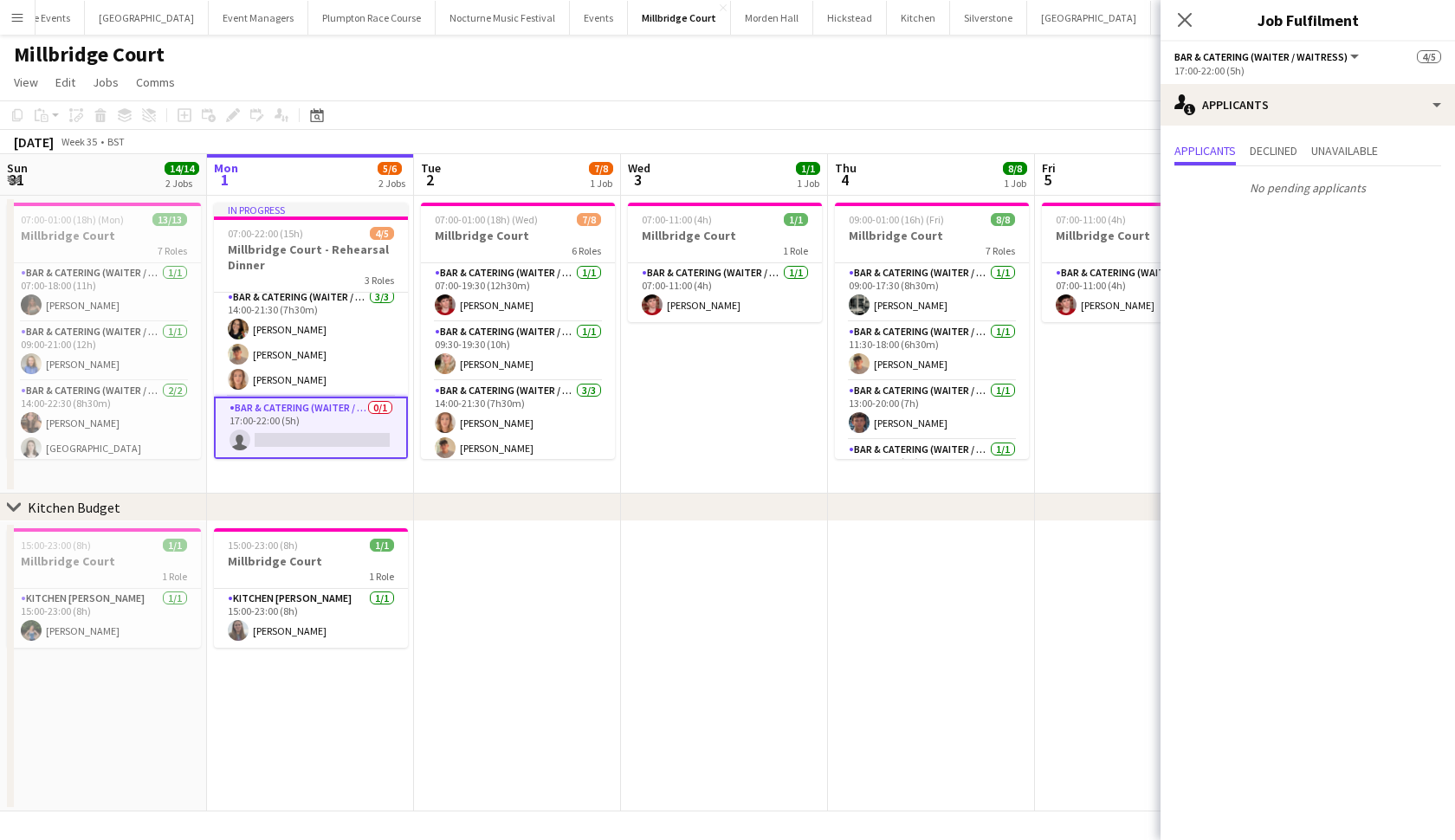
scroll to position [64, 0]
click at [324, 341] on app-card-role "Bar & Catering (Waiter / waitress) [DATE] 14:00-21:30 (7h30m) [PERSON_NAME] [PE…" at bounding box center [311, 341] width 194 height 109
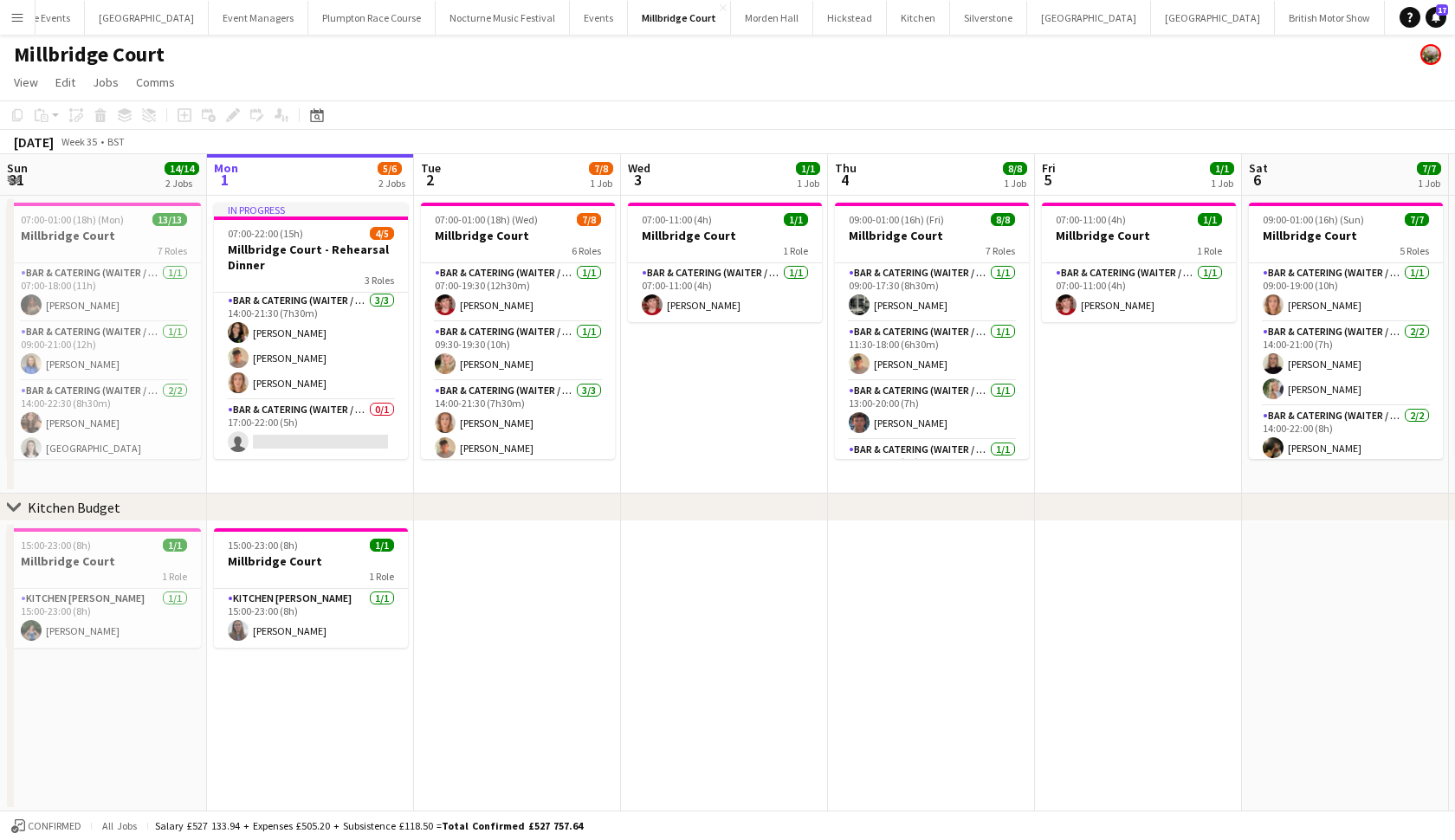
scroll to position [60, 0]
click at [311, 358] on app-card-role "Bar & Catering (Waiter / waitress) [DATE] 14:00-21:30 (7h30m) [PERSON_NAME] [PE…" at bounding box center [311, 345] width 194 height 109
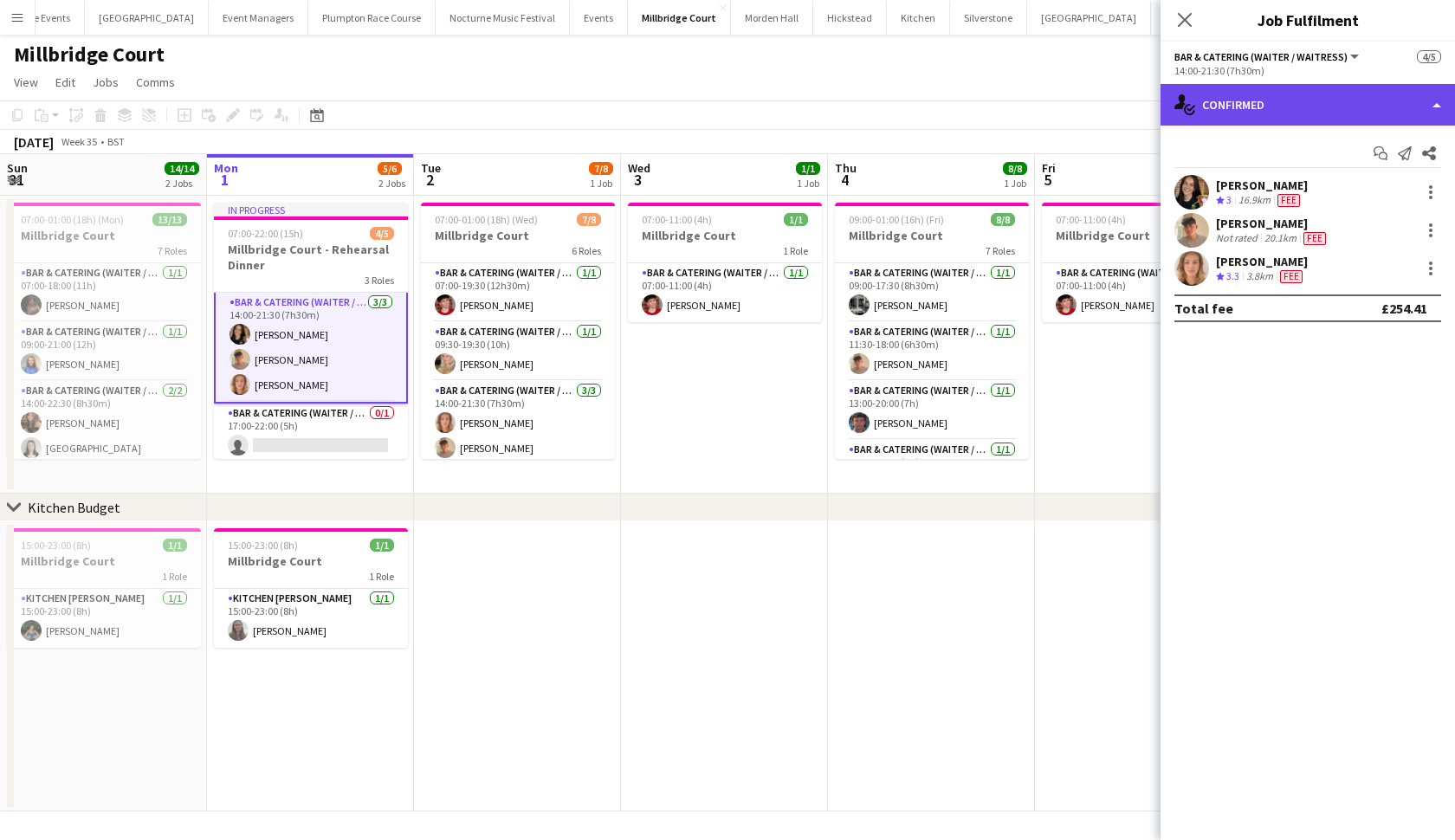
click at [1373, 112] on div "single-neutral-actions-check-2 Confirmed" at bounding box center [1307, 104] width 295 height 42
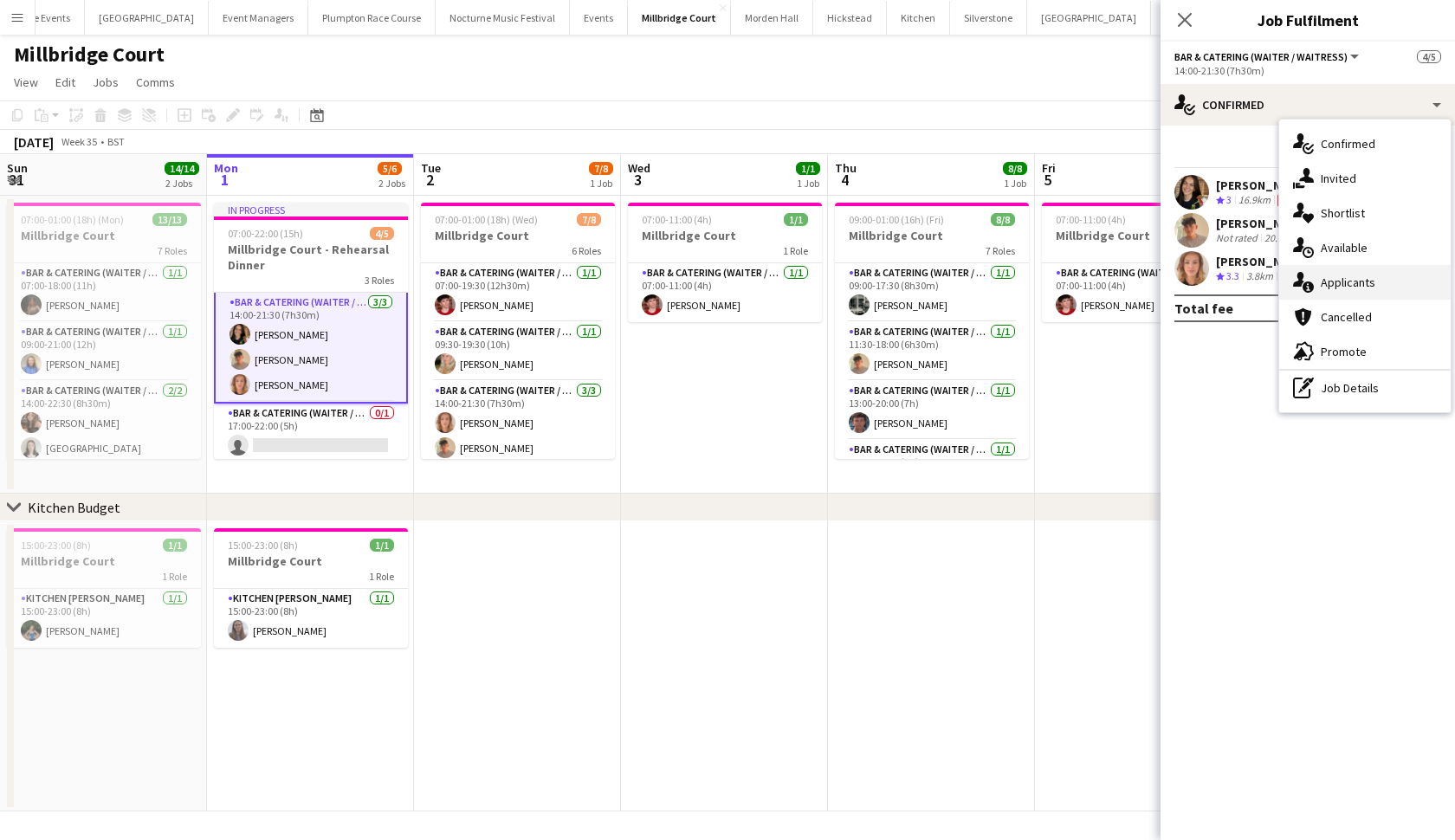
click at [1379, 280] on div "single-neutral-actions-information Applicants" at bounding box center [1365, 282] width 171 height 34
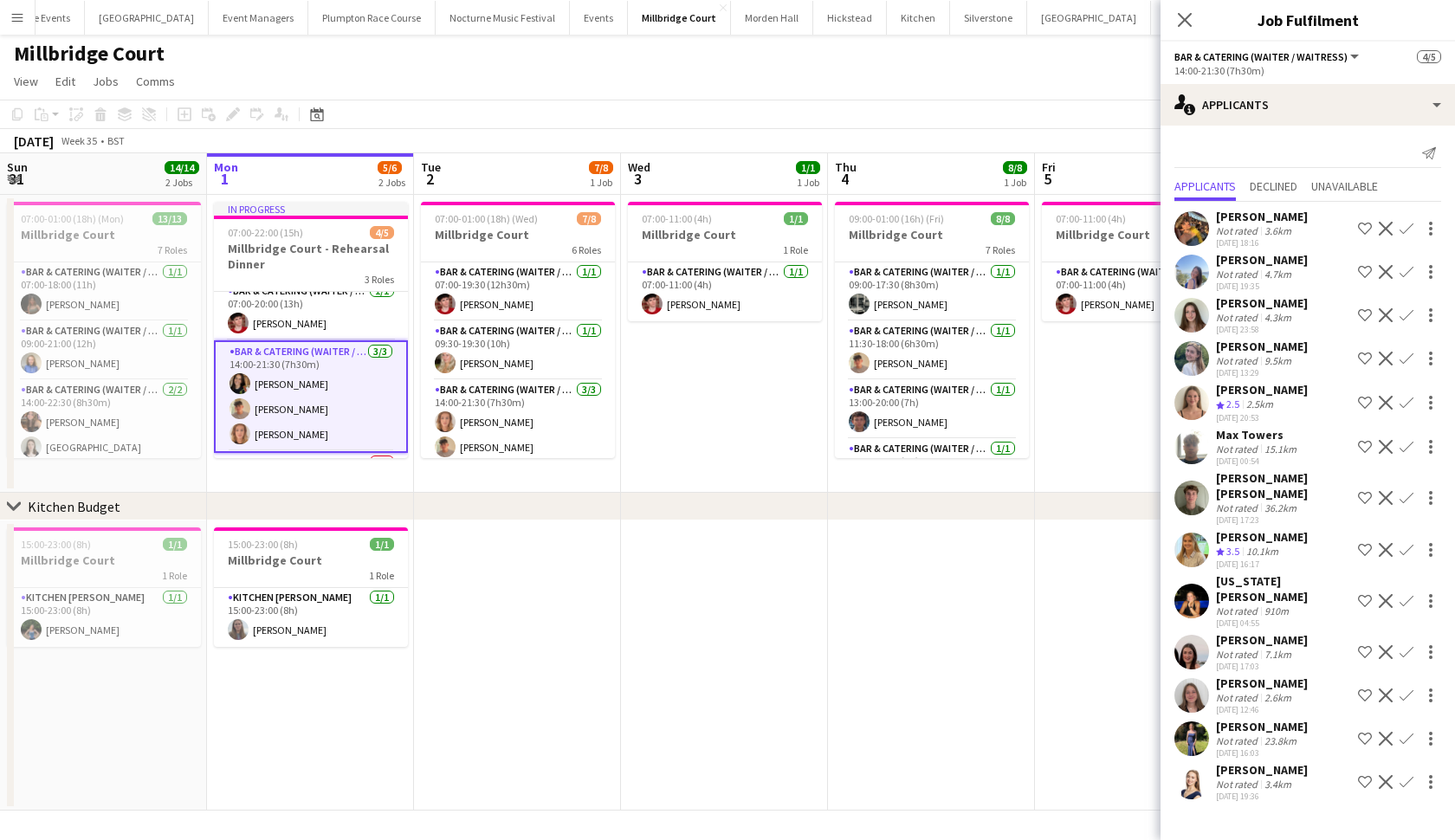
scroll to position [7, 0]
click at [305, 310] on app-card-role "Bar & Catering (Waiter / waitress) [DATE] 07:00-20:00 (13h) [PERSON_NAME]" at bounding box center [311, 314] width 194 height 59
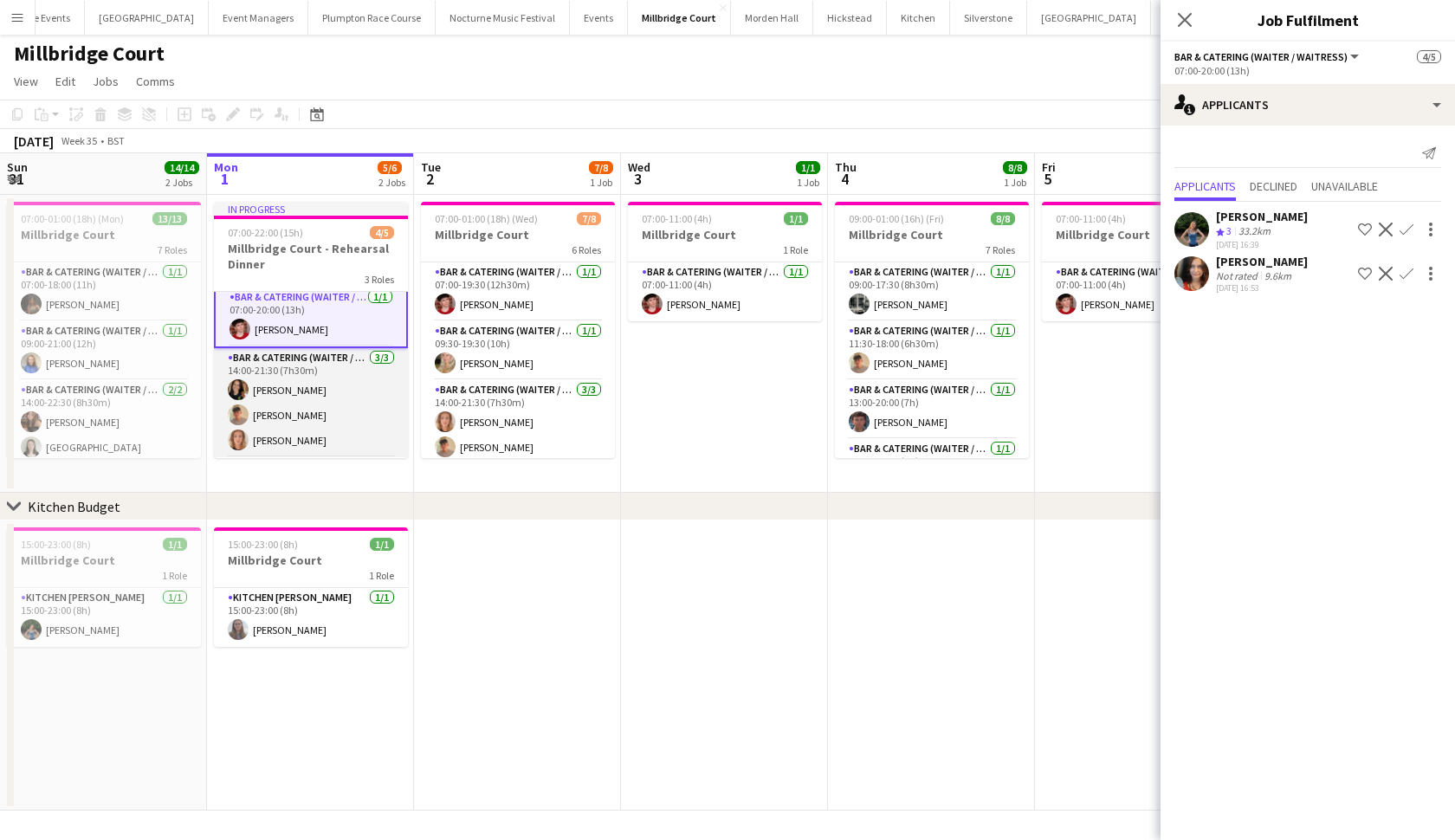
click at [282, 421] on app-card-role "Bar & Catering (Waiter / waitress) [DATE] 14:00-21:30 (7h30m) [PERSON_NAME] [PE…" at bounding box center [311, 402] width 194 height 109
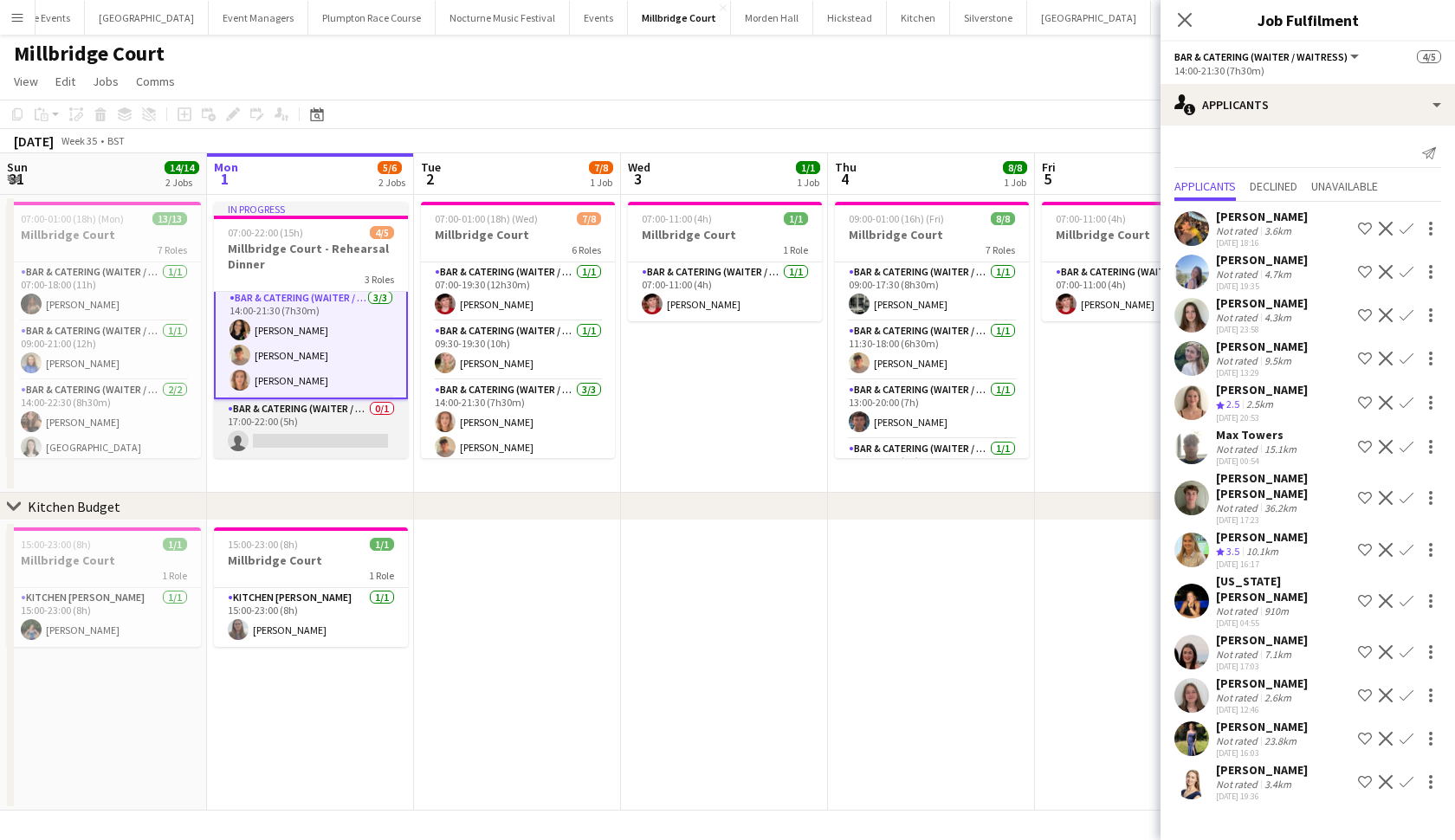
scroll to position [64, 0]
click at [1197, 780] on app-user-avatar at bounding box center [1191, 781] width 34 height 34
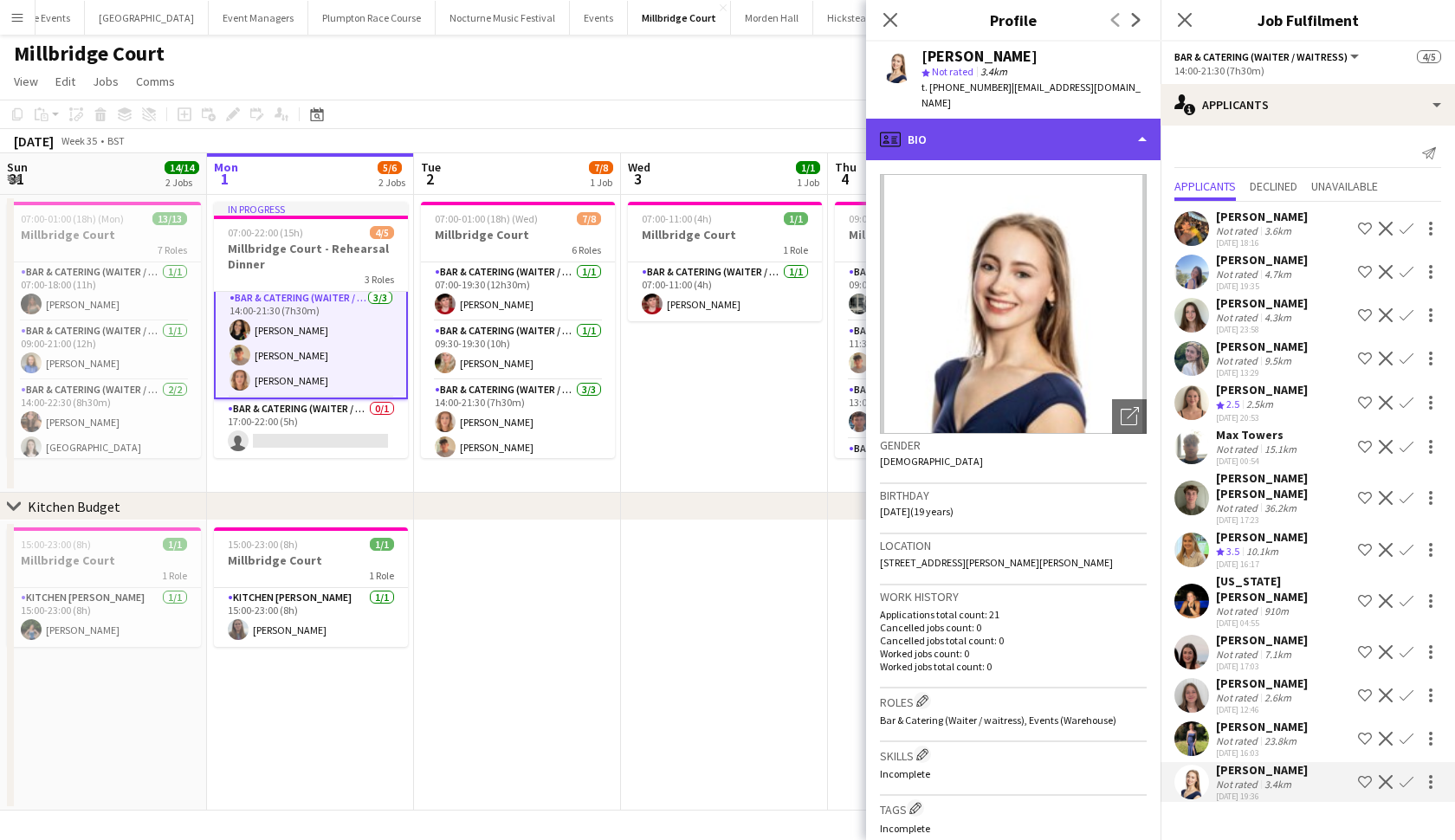
click at [1031, 119] on div "profile Bio" at bounding box center [1013, 139] width 295 height 42
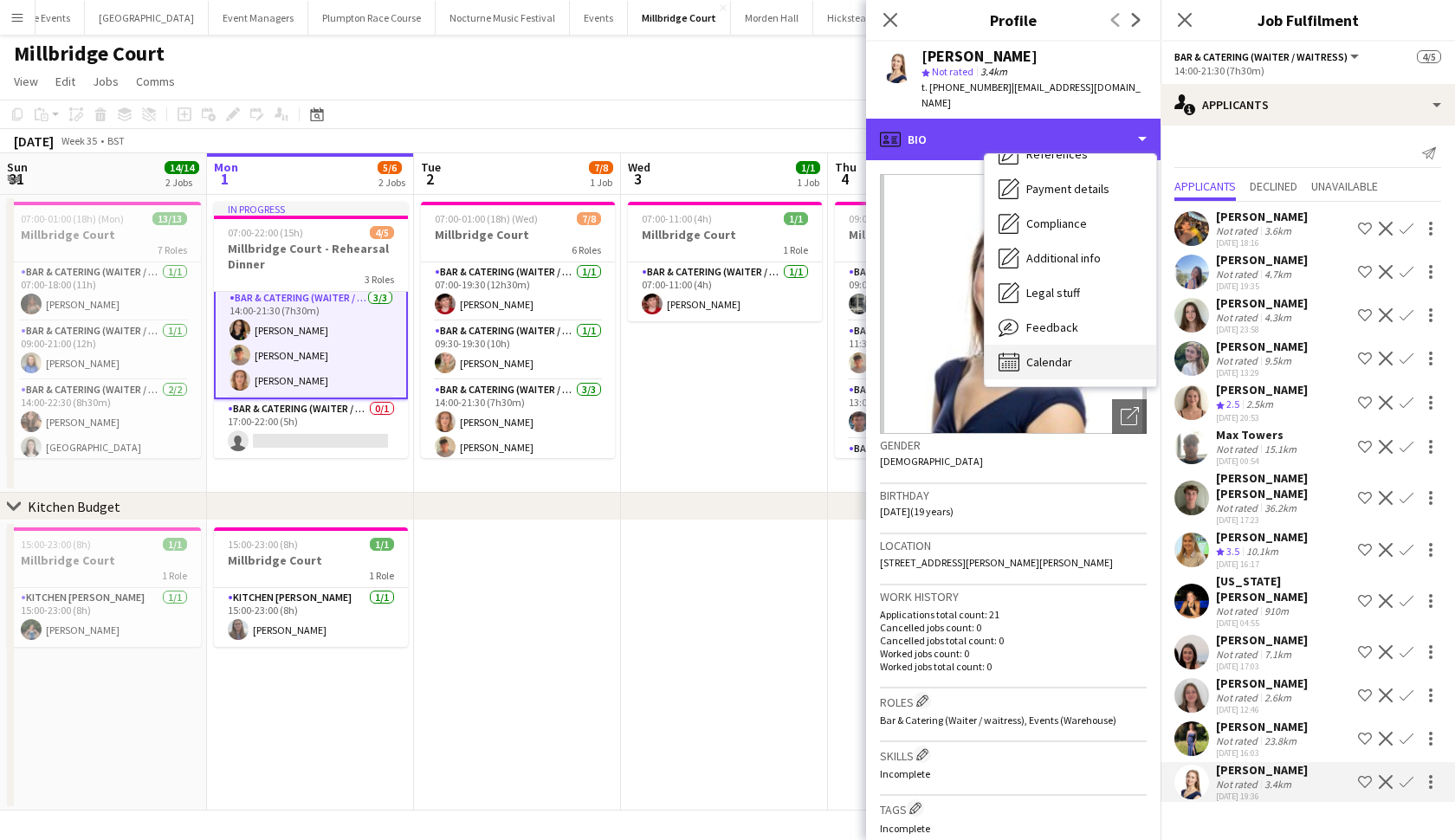
scroll to position [198, 0]
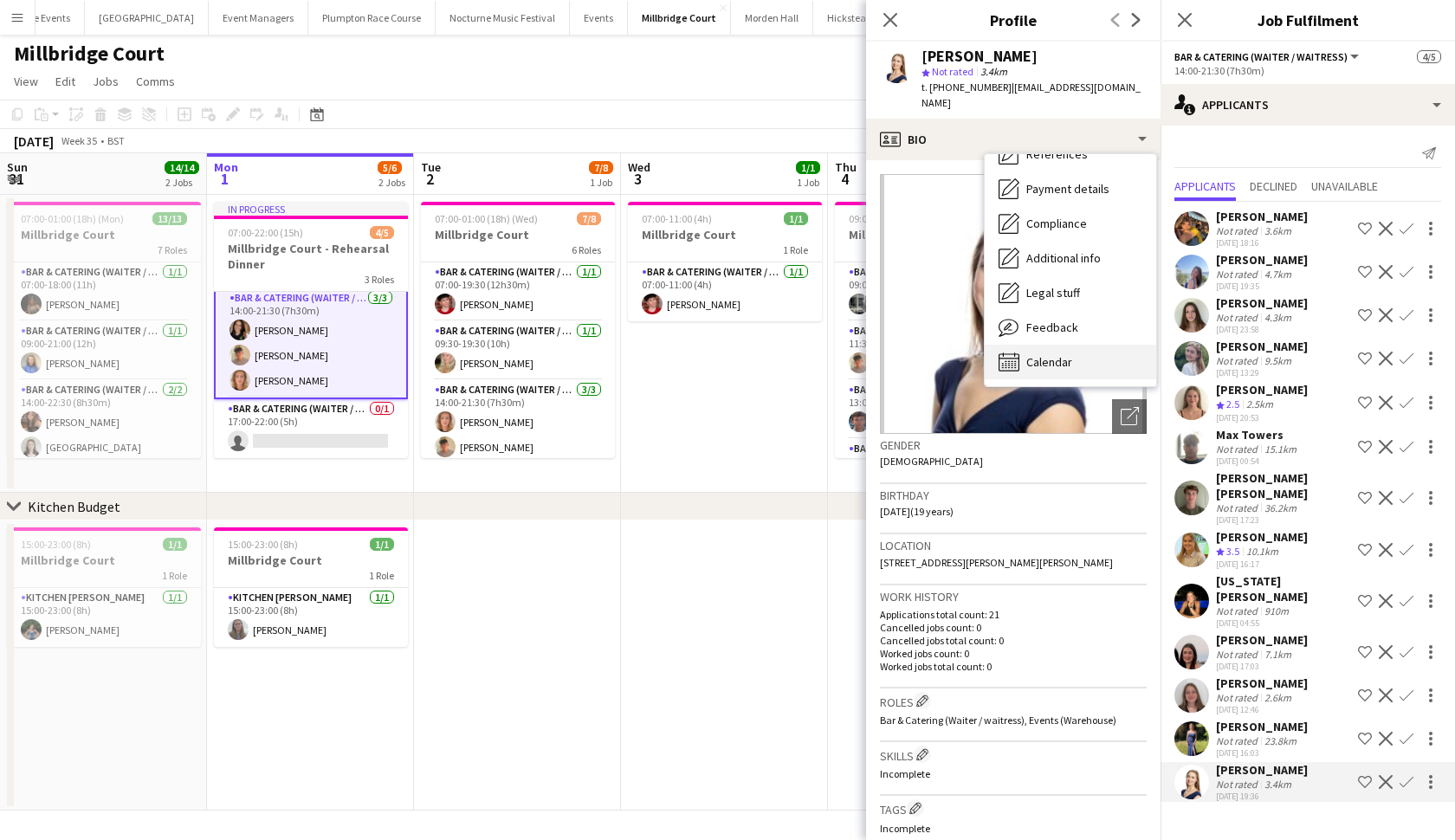
click at [1028, 354] on span "Calendar" at bounding box center [1049, 361] width 46 height 16
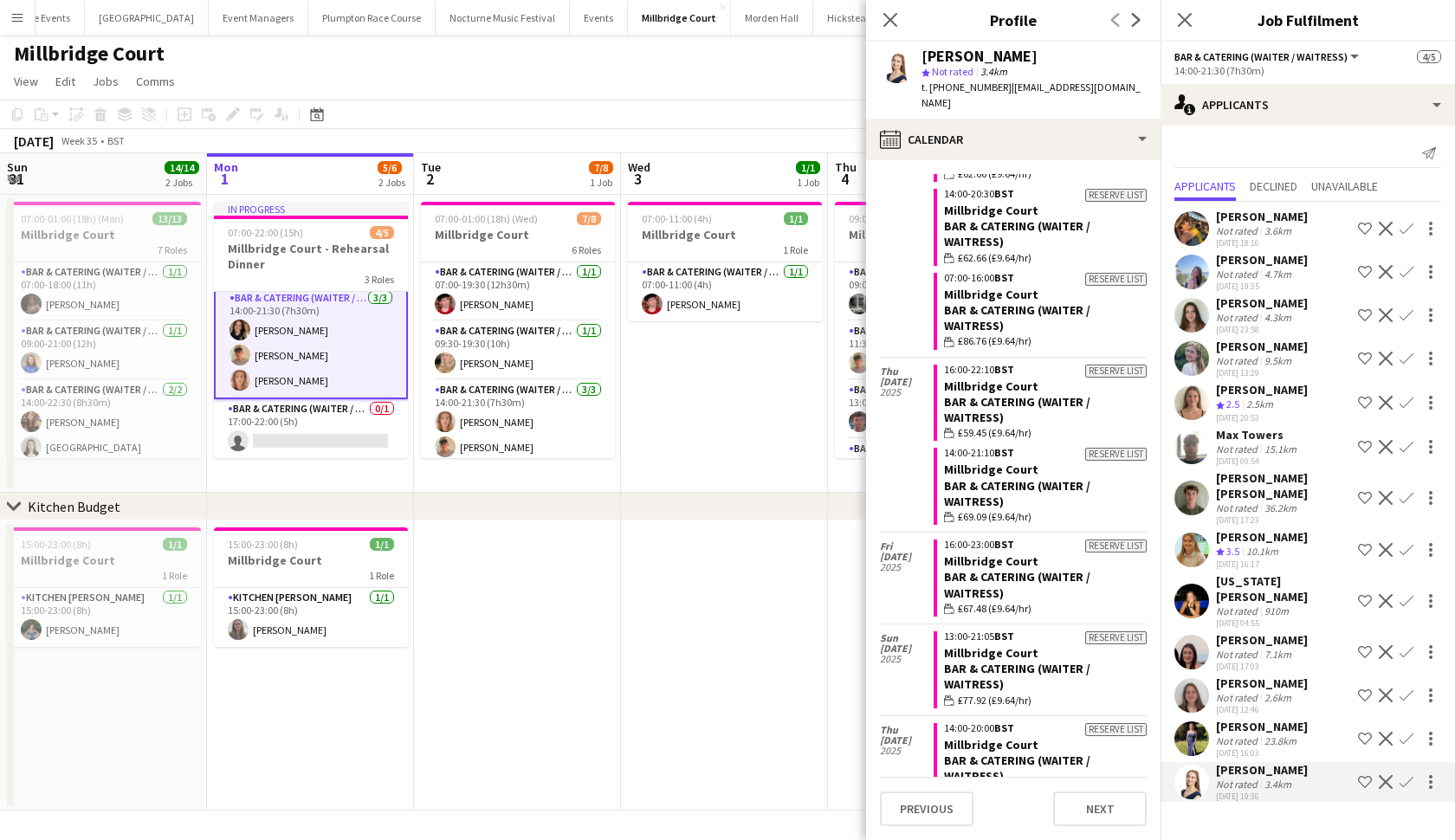
scroll to position [1267, 0]
click at [1200, 721] on app-user-avatar at bounding box center [1191, 738] width 34 height 34
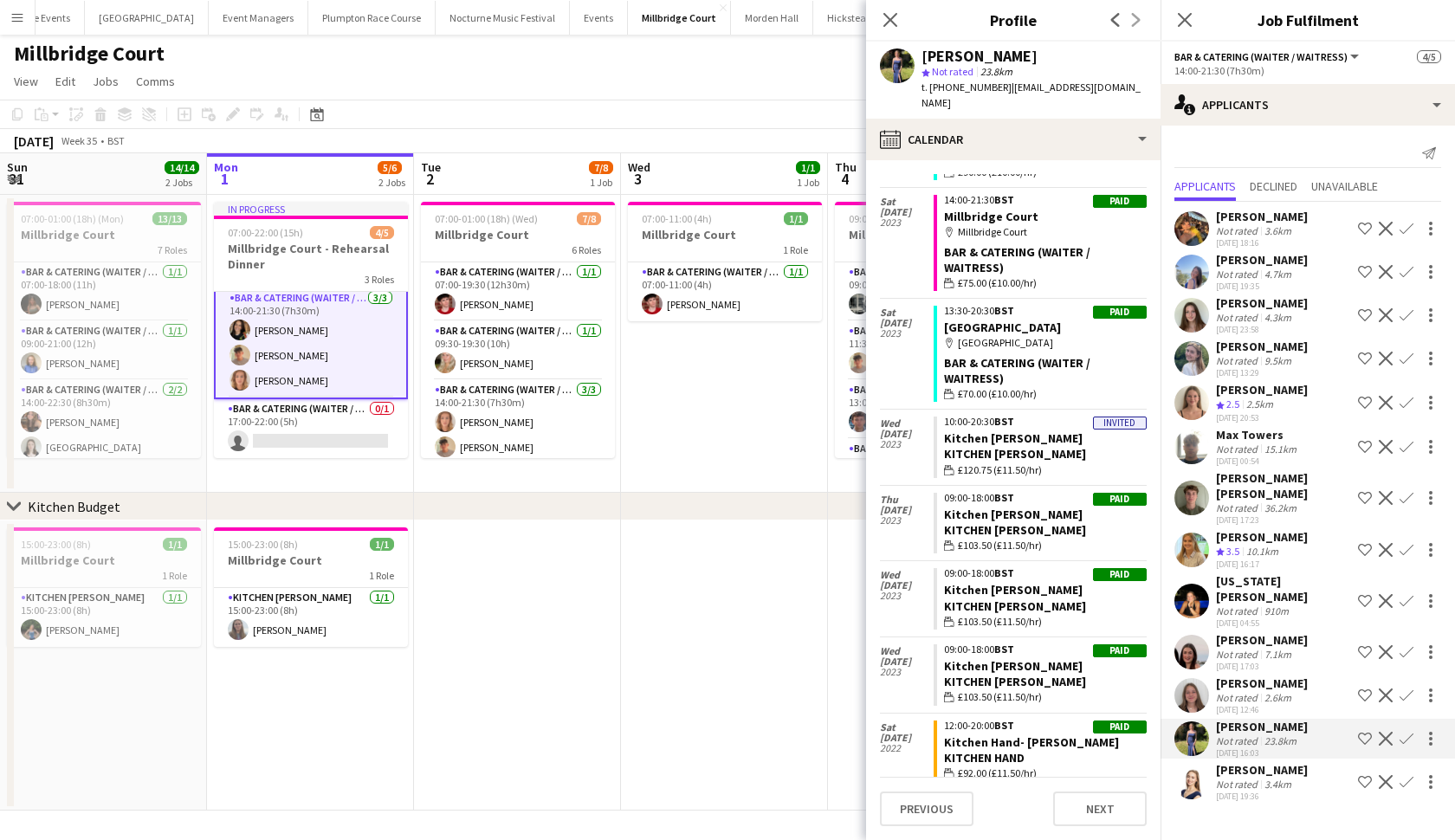
scroll to position [5049, 0]
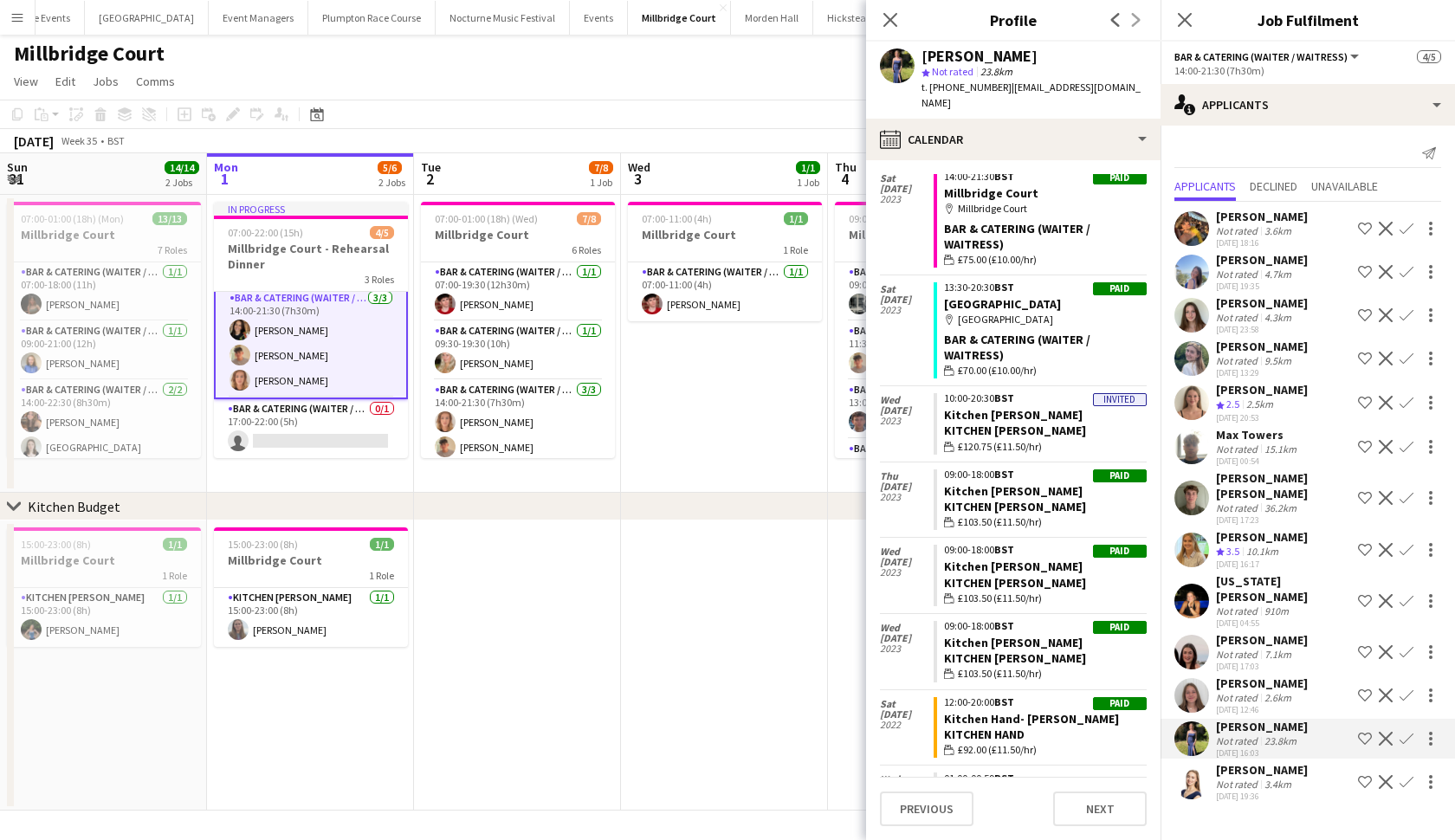
click at [1183, 745] on div "[PERSON_NAME] Not rated 3.6km [DATE] 18:16 Shortlist crew Decline Confirm [PERS…" at bounding box center [1307, 503] width 295 height 603
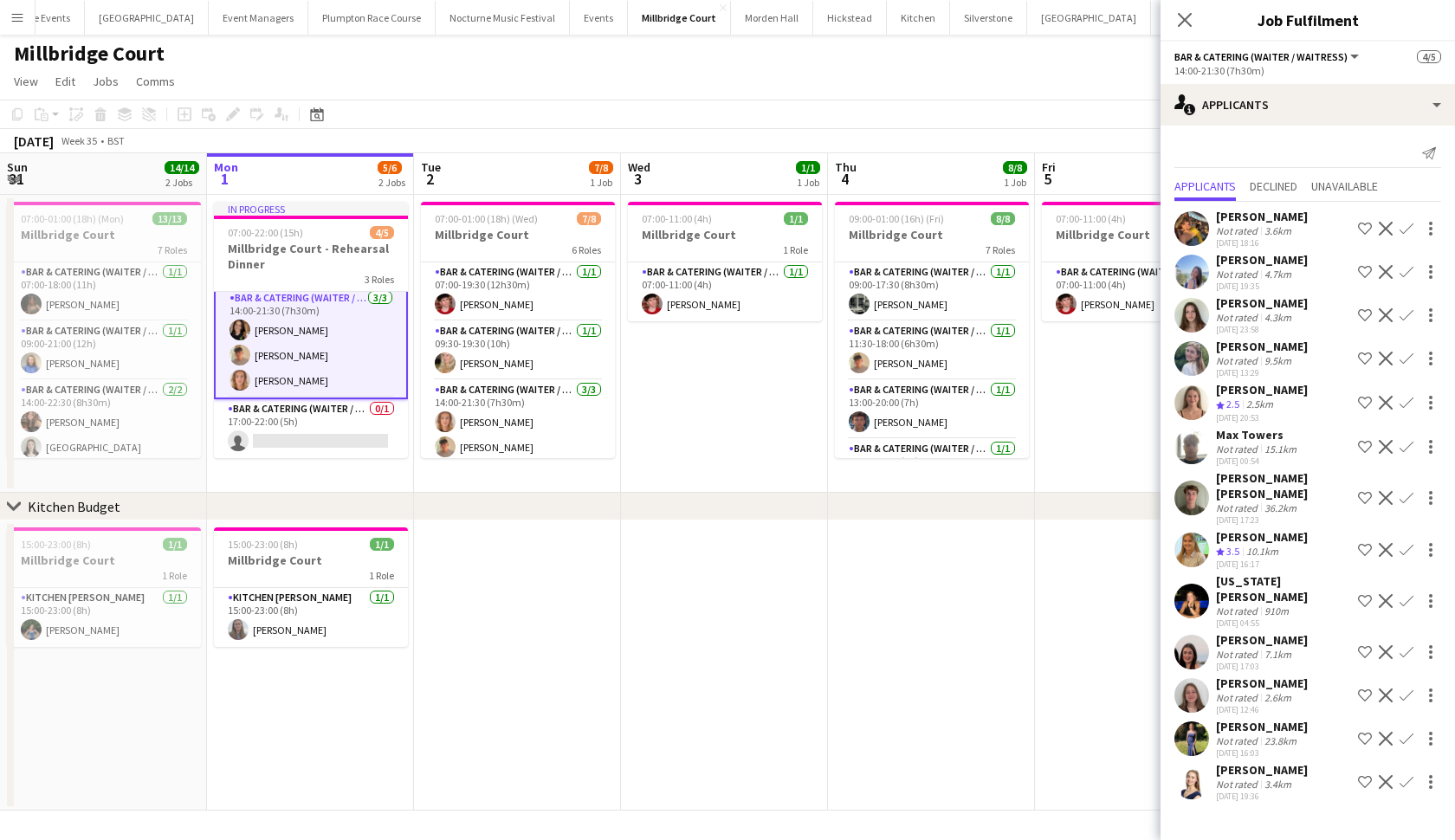
click at [1187, 732] on app-user-avatar at bounding box center [1191, 738] width 34 height 34
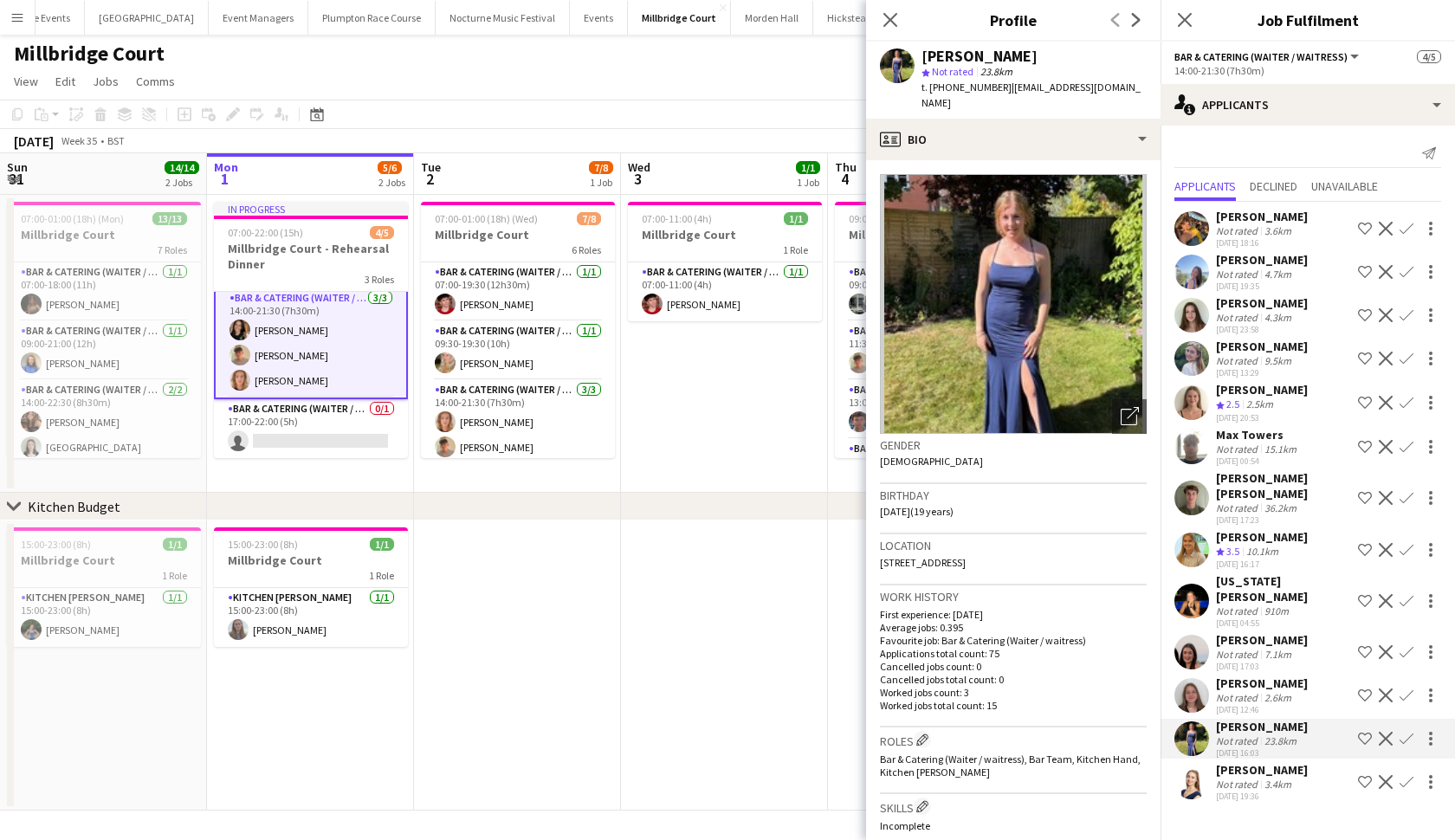
scroll to position [64, 0]
click at [290, 622] on app-card-role "Kitchen [PERSON_NAME] [DATE] 15:00-23:00 (8h) [PERSON_NAME]" at bounding box center [311, 617] width 194 height 59
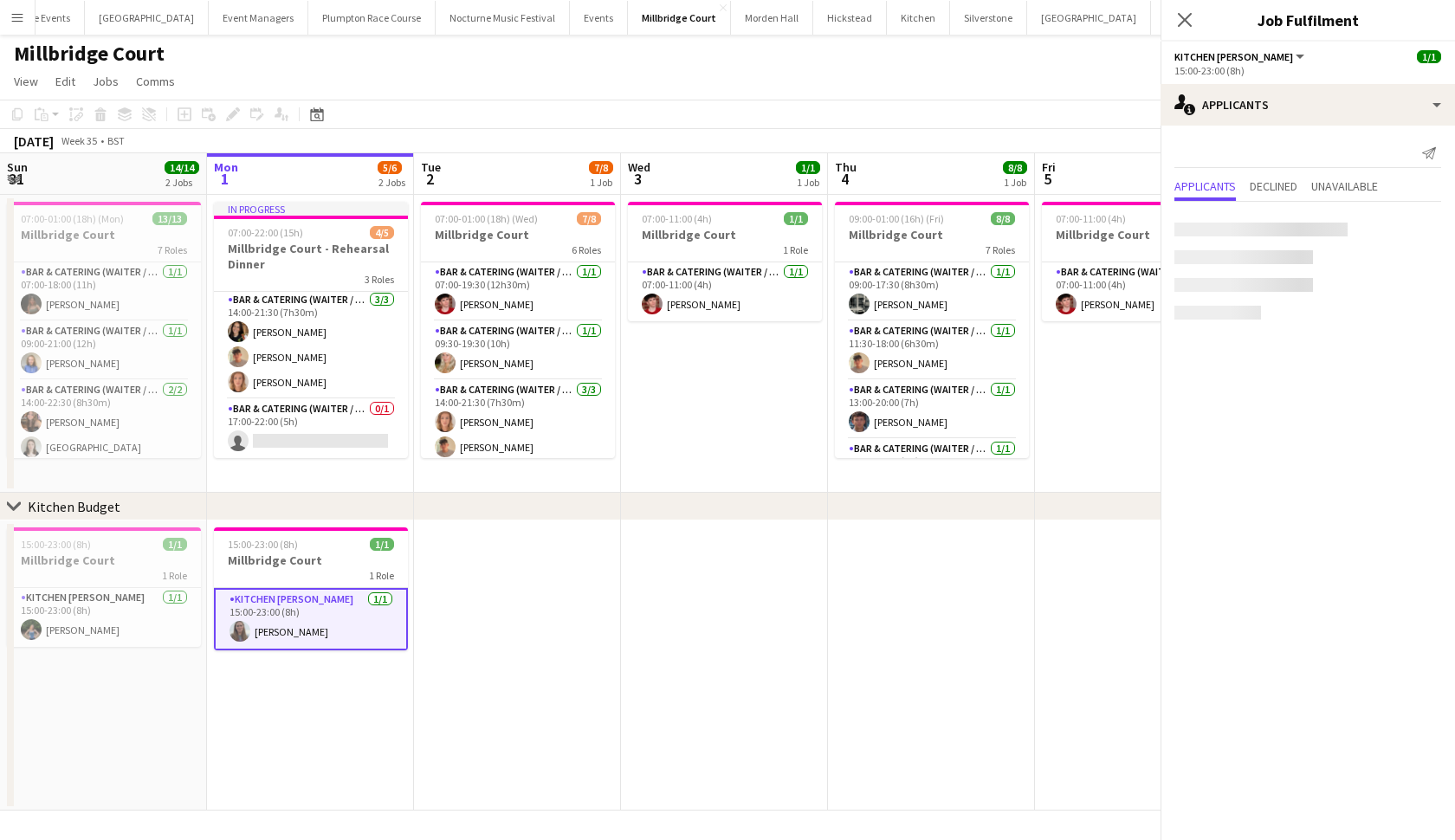
scroll to position [60, 0]
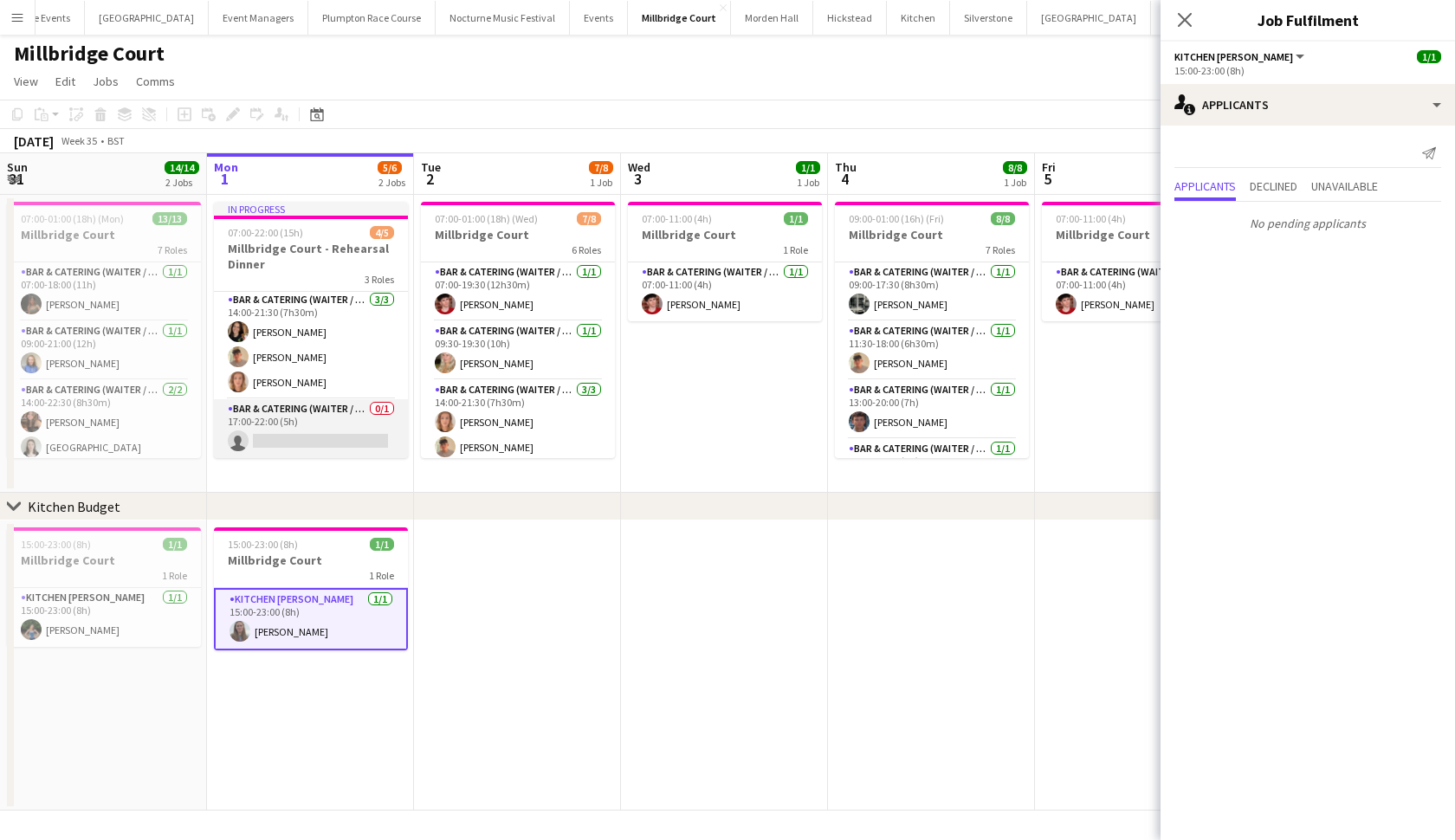
click at [300, 412] on app-card-role "Bar & Catering (Waiter / waitress) 0/1 17:00-22:00 (5h) single-neutral-actions" at bounding box center [311, 428] width 194 height 59
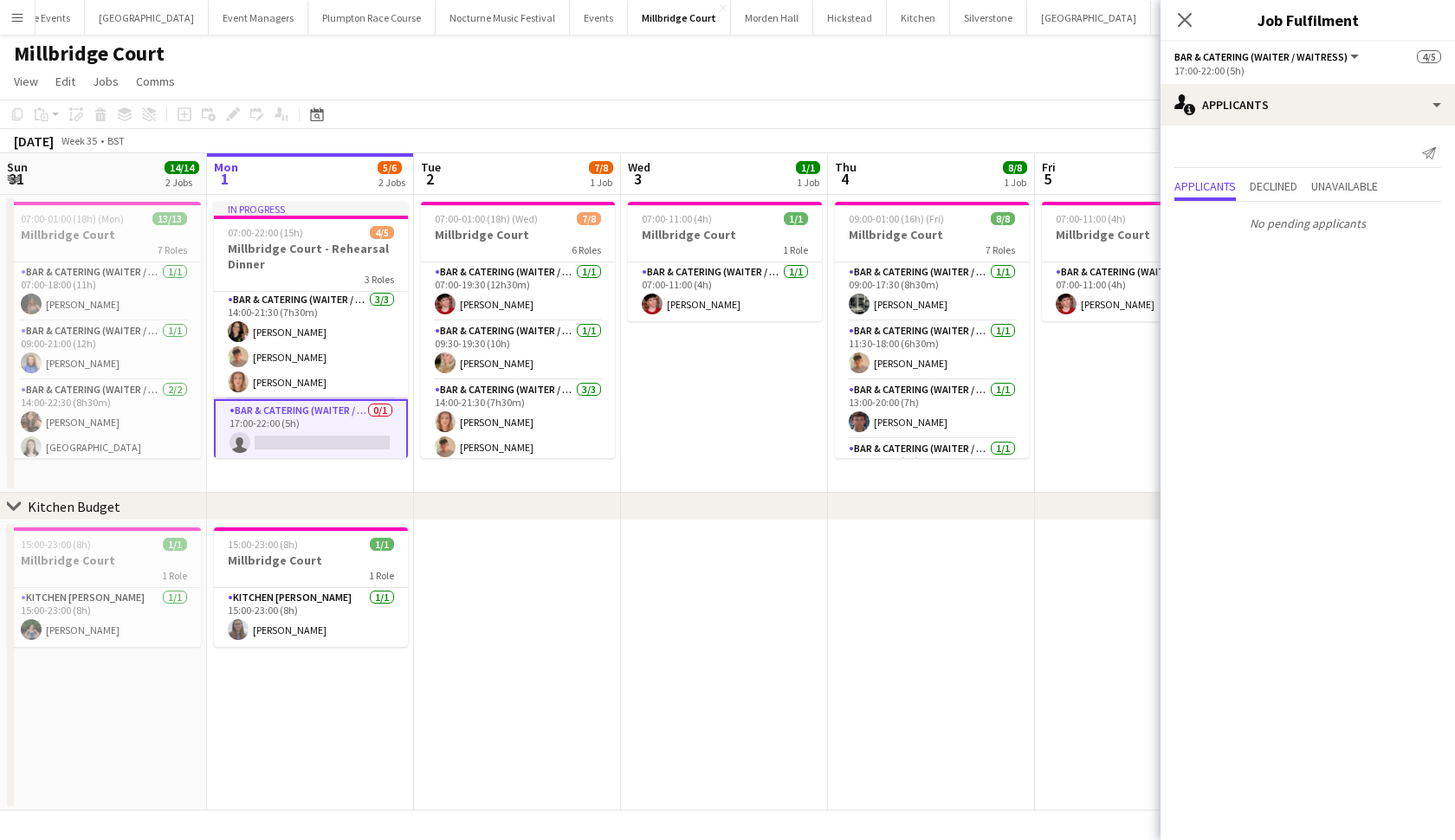
click at [374, 432] on app-card-role "Bar & Catering (Waiter / waitress) 0/1 17:00-22:00 (5h) single-neutral-actions" at bounding box center [311, 430] width 194 height 62
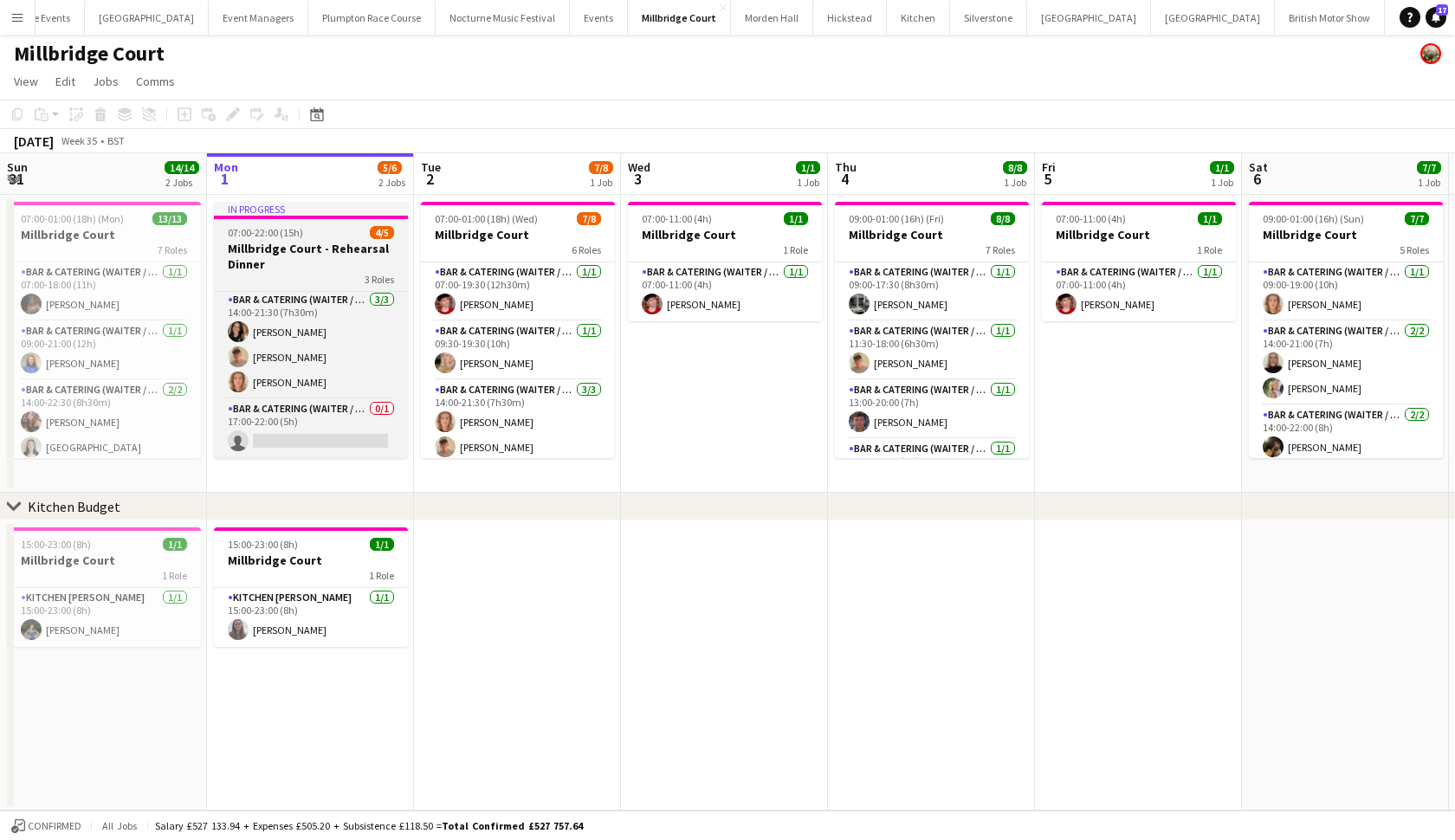
click at [311, 241] on h3 "Millbridge Court - Rehearsal Dinner" at bounding box center [311, 256] width 194 height 32
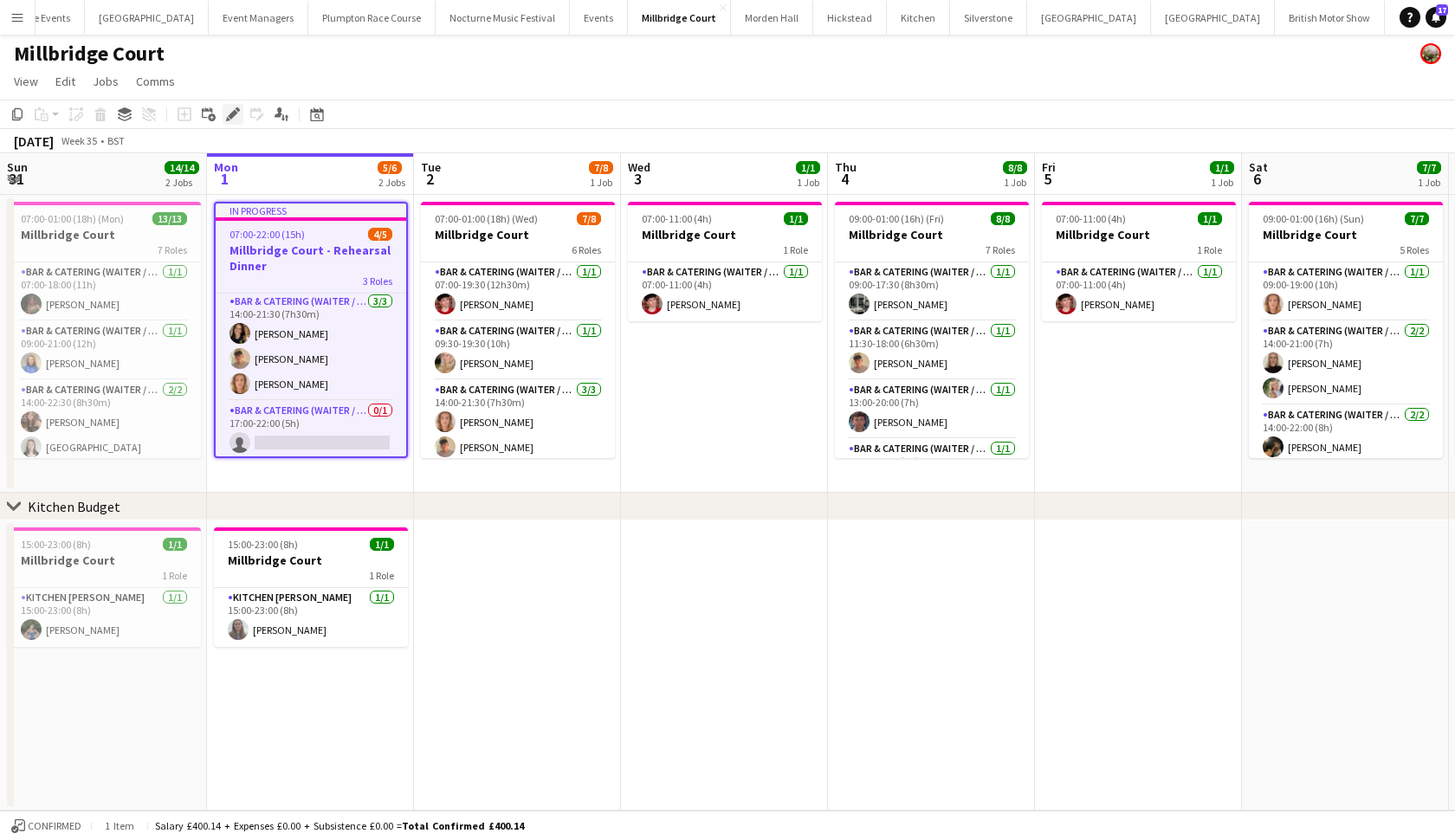
click at [232, 120] on icon "Edit" at bounding box center [232, 114] width 14 height 14
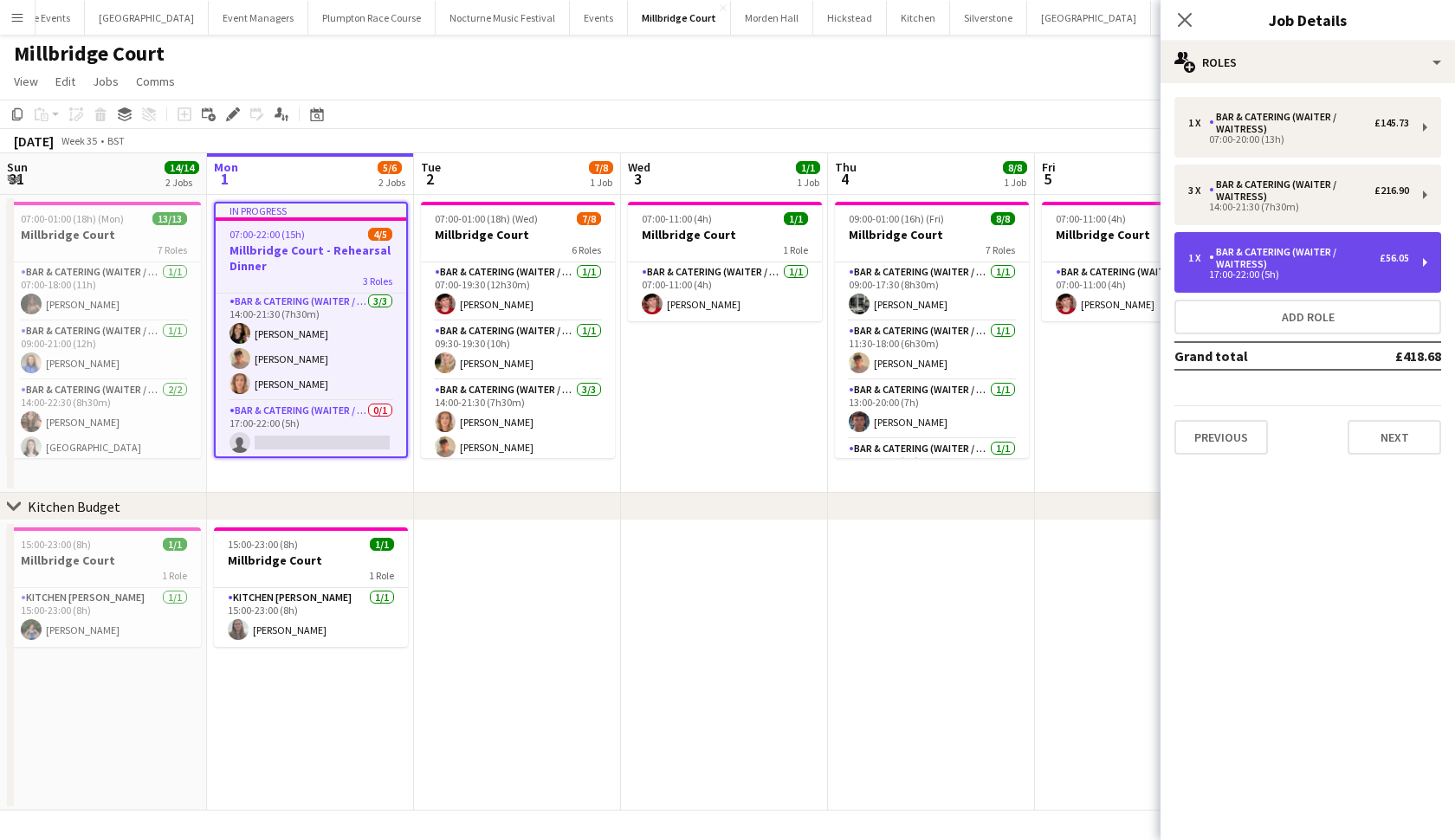
click at [1285, 256] on div "Bar & Catering (Waiter / waitress)" at bounding box center [1295, 258] width 171 height 24
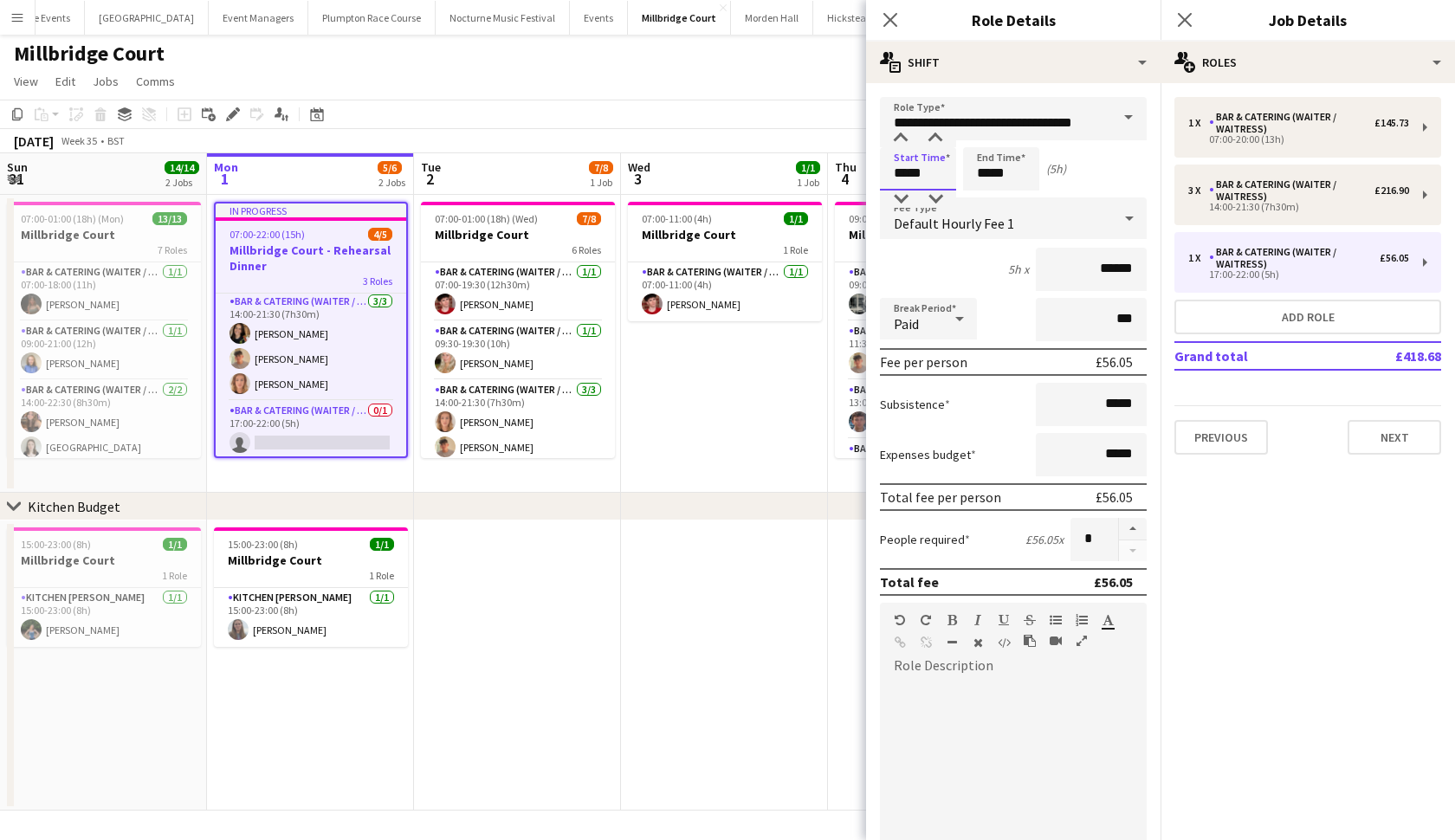
click at [946, 171] on input "*****" at bounding box center [919, 168] width 76 height 44
type input "*****"
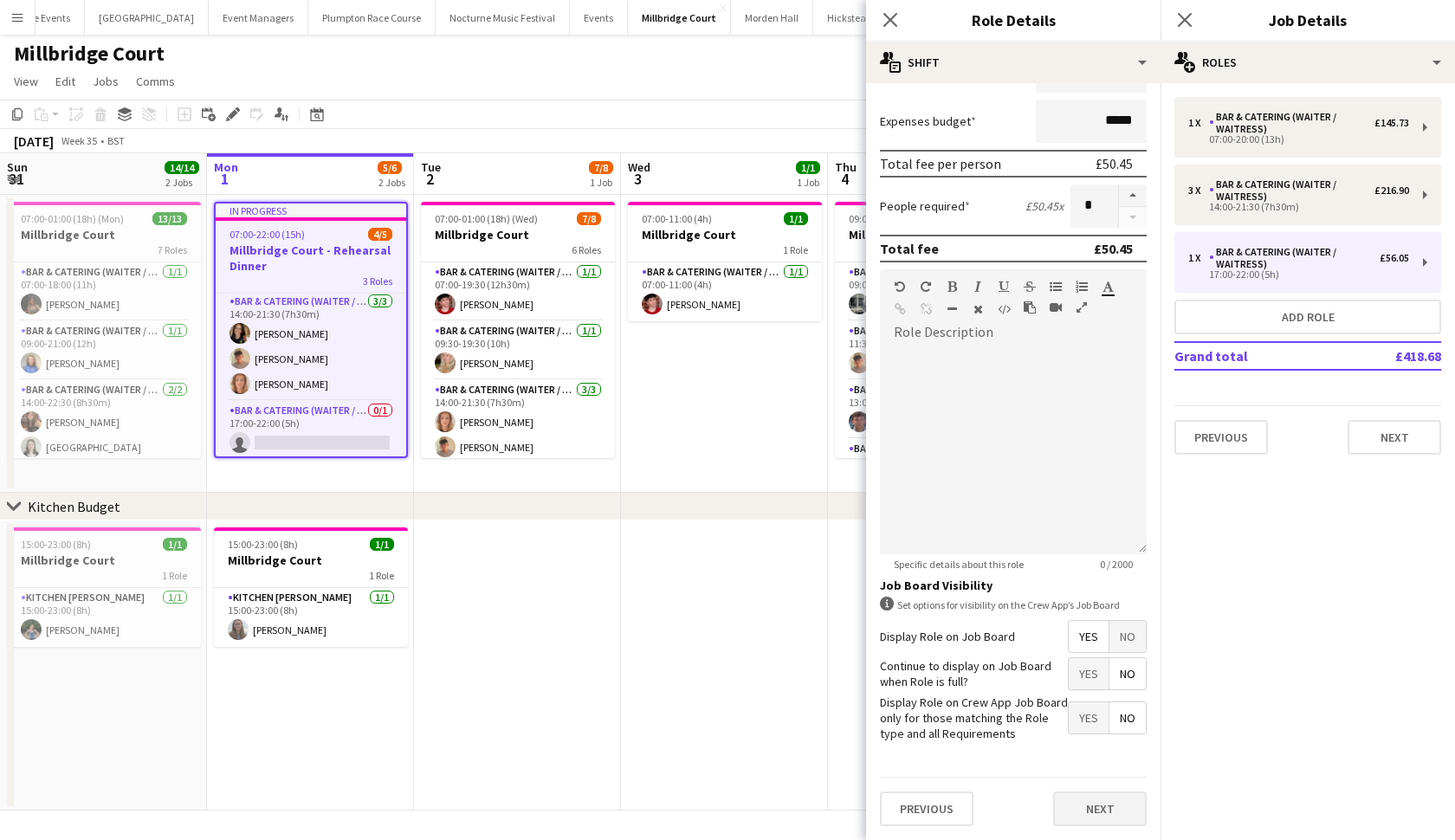
scroll to position [333, 0]
click at [1096, 816] on button "Next" at bounding box center [1100, 808] width 94 height 34
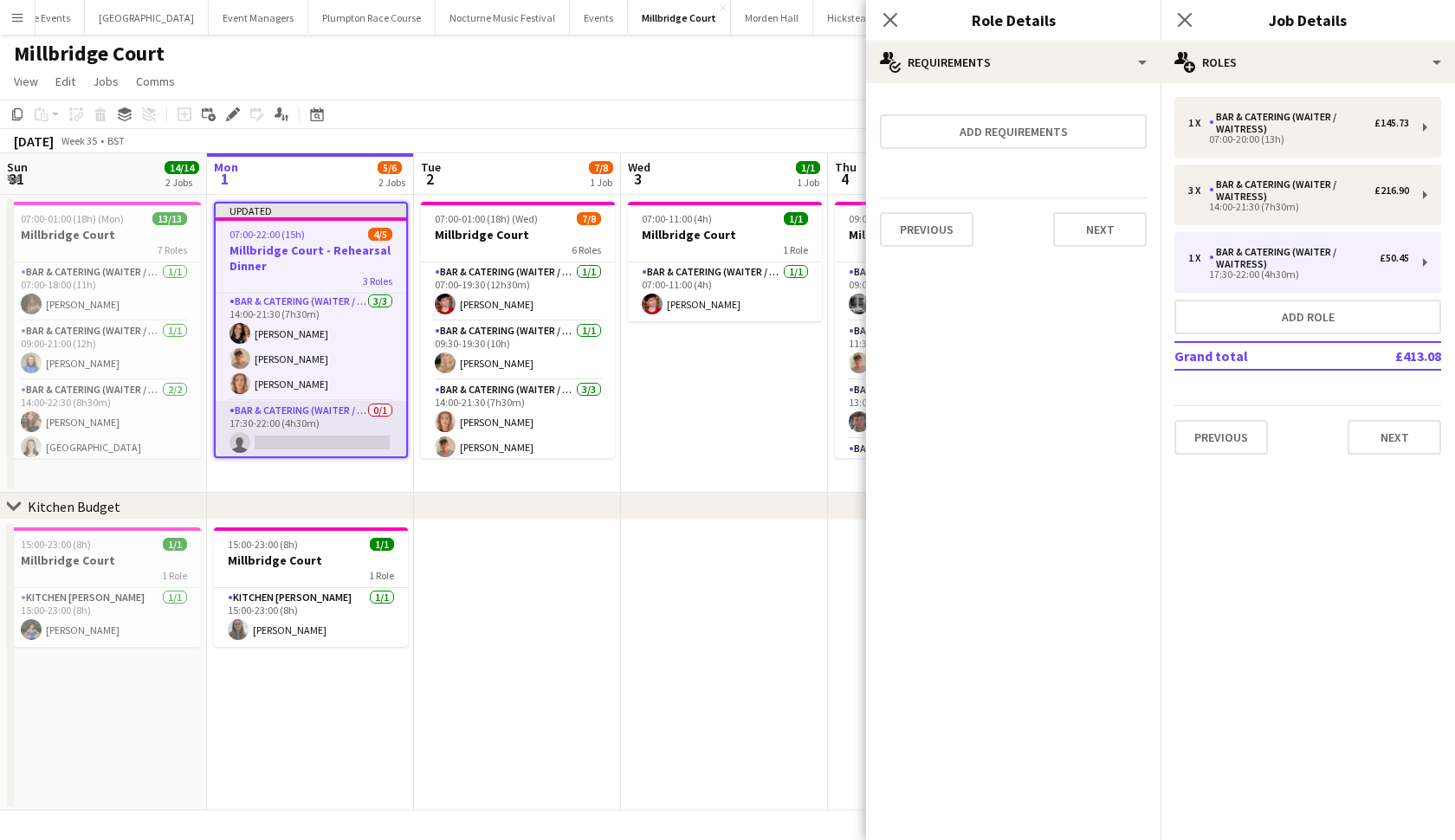
click at [351, 440] on app-card-role "Bar & Catering (Waiter / waitress) 0/1 17:30-22:00 (4h30m) single-neutral-actio…" at bounding box center [311, 429] width 191 height 59
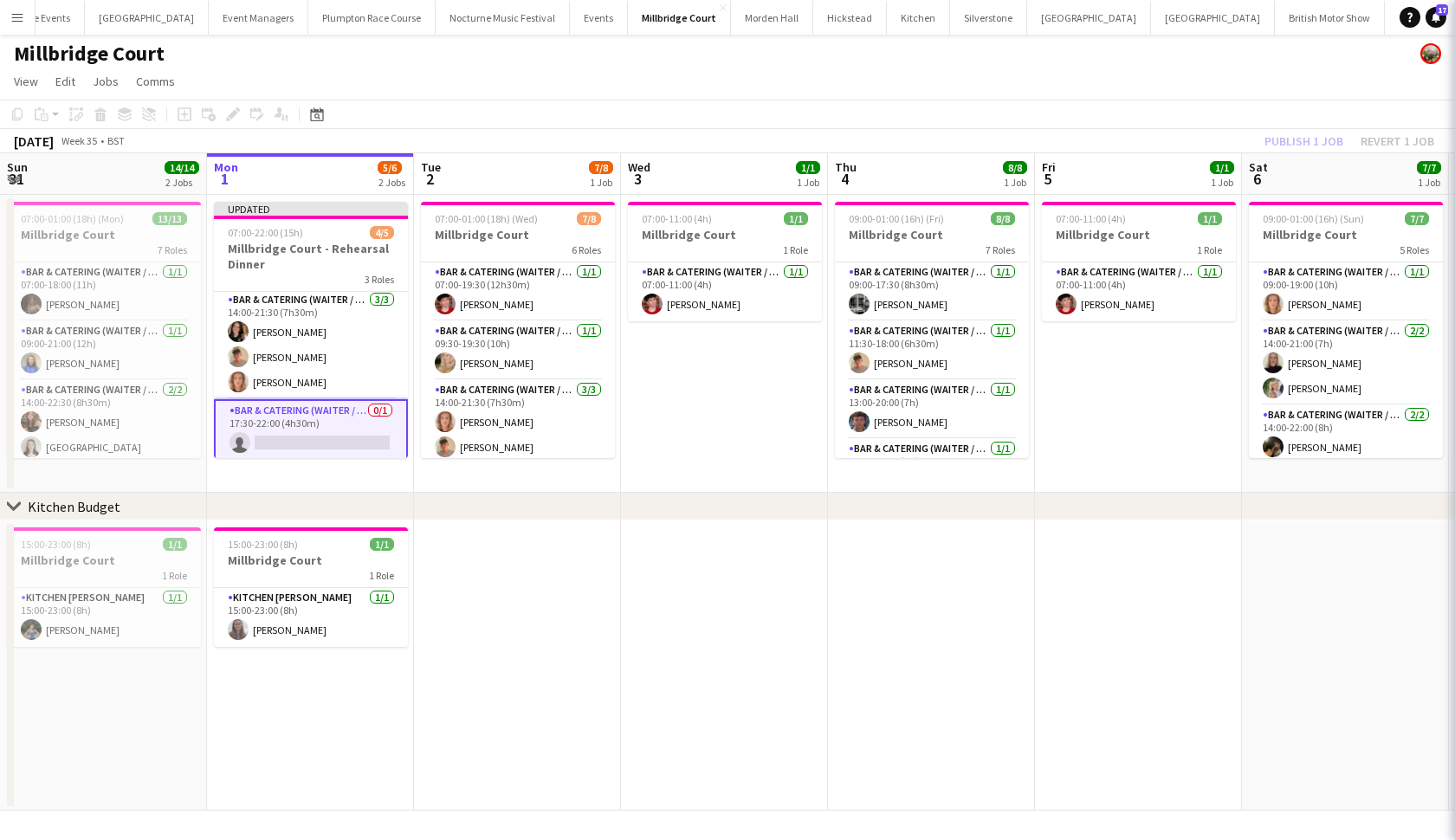
click at [351, 440] on app-card-role "Bar & Catering (Waiter / waitress) 0/1 17:30-22:00 (4h30m) single-neutral-actio…" at bounding box center [311, 430] width 194 height 62
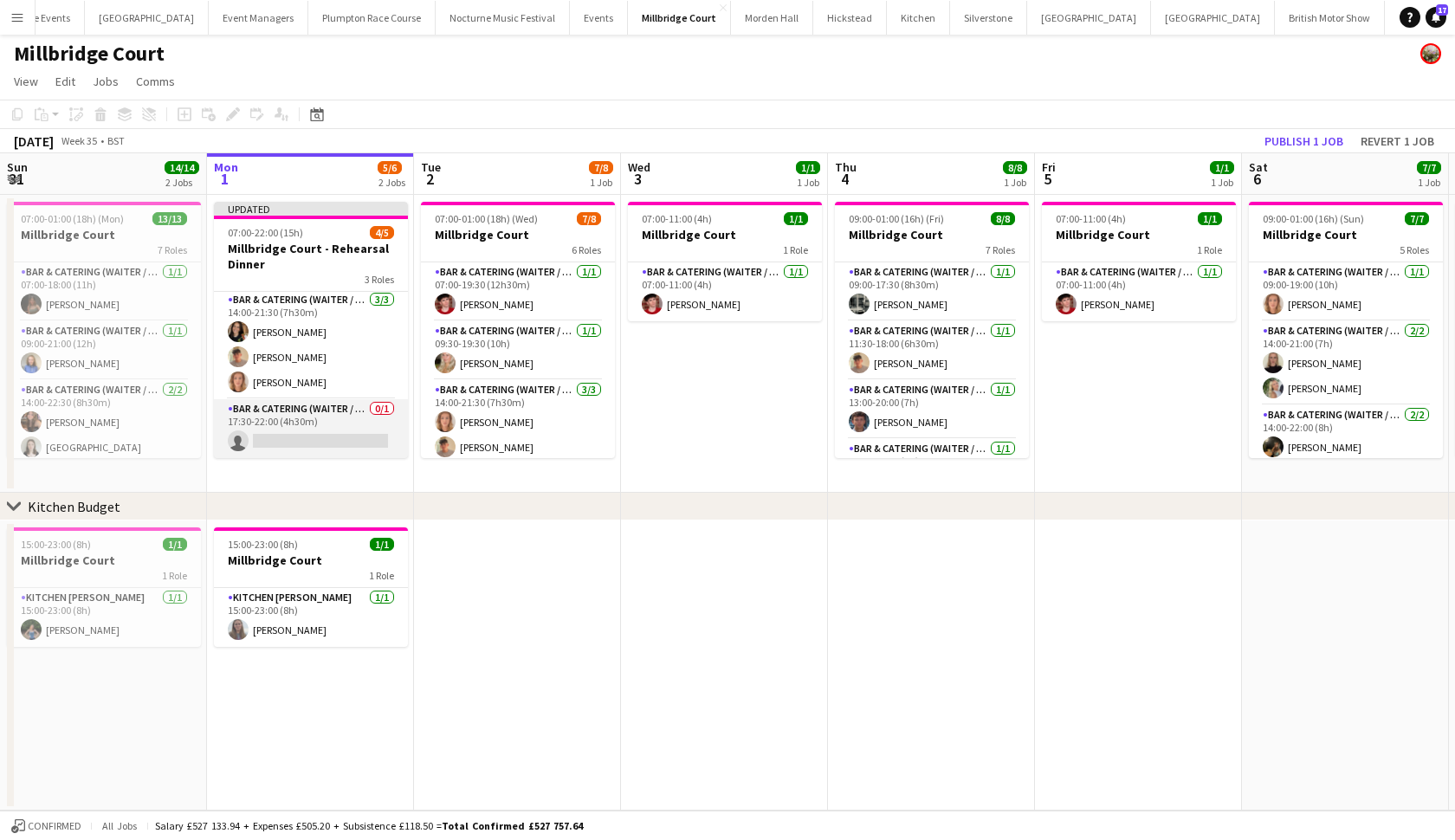
click at [351, 440] on app-card-role "Bar & Catering (Waiter / waitress) 0/1 17:30-22:00 (4h30m) single-neutral-actio…" at bounding box center [311, 428] width 194 height 59
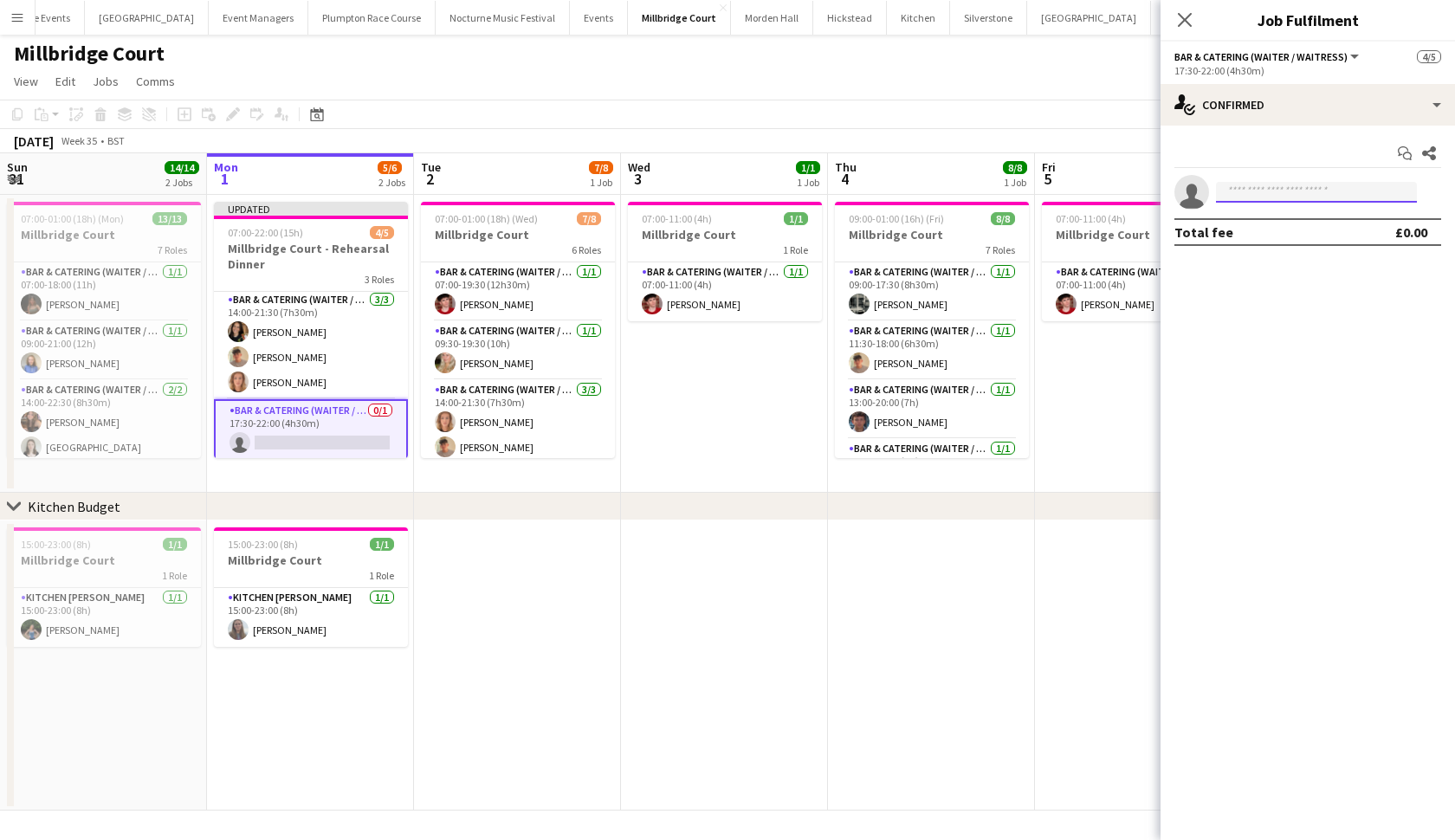
click at [1260, 186] on input at bounding box center [1316, 192] width 201 height 20
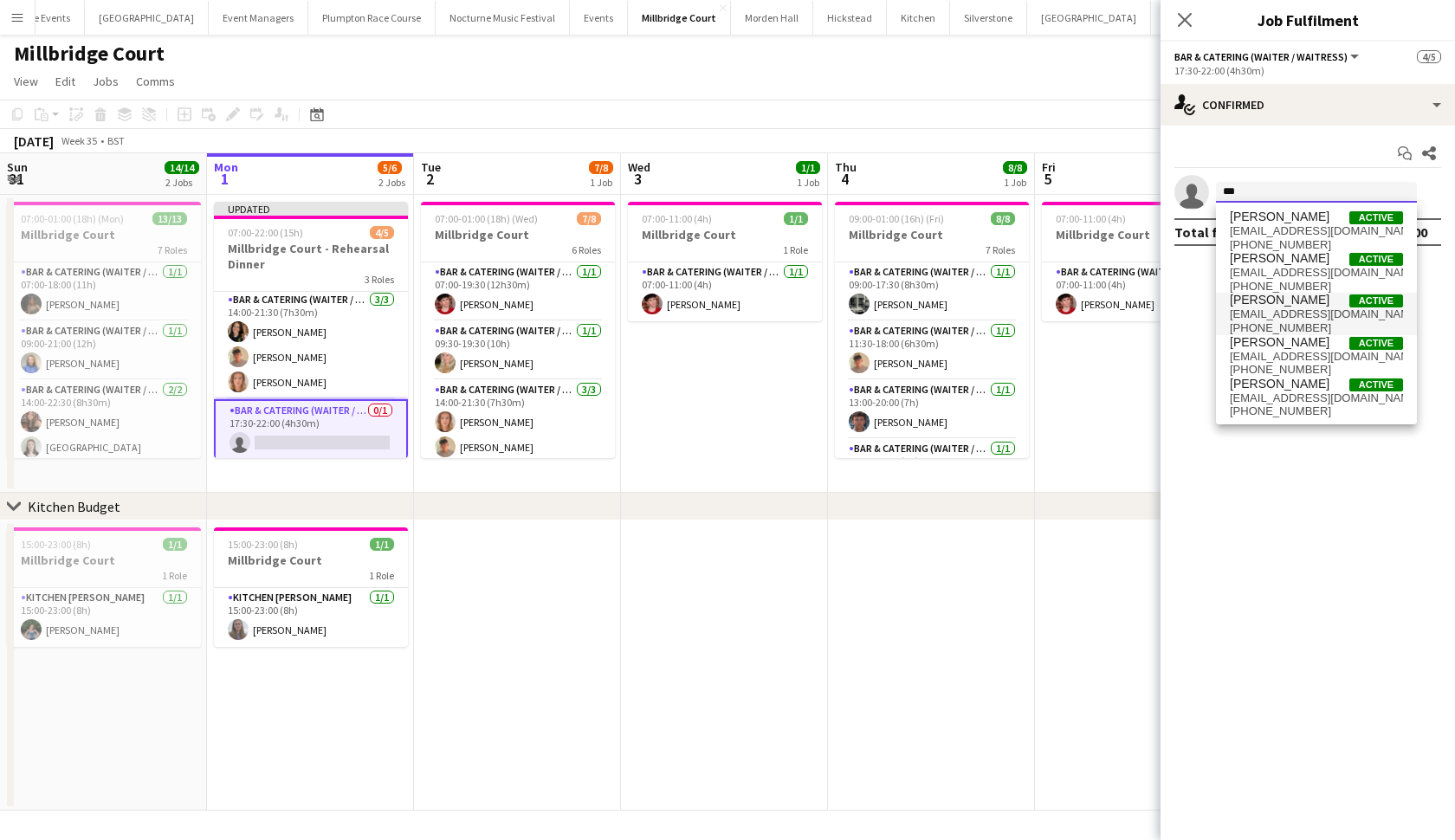
type input "***"
click at [1272, 301] on span "[PERSON_NAME]" at bounding box center [1279, 300] width 99 height 15
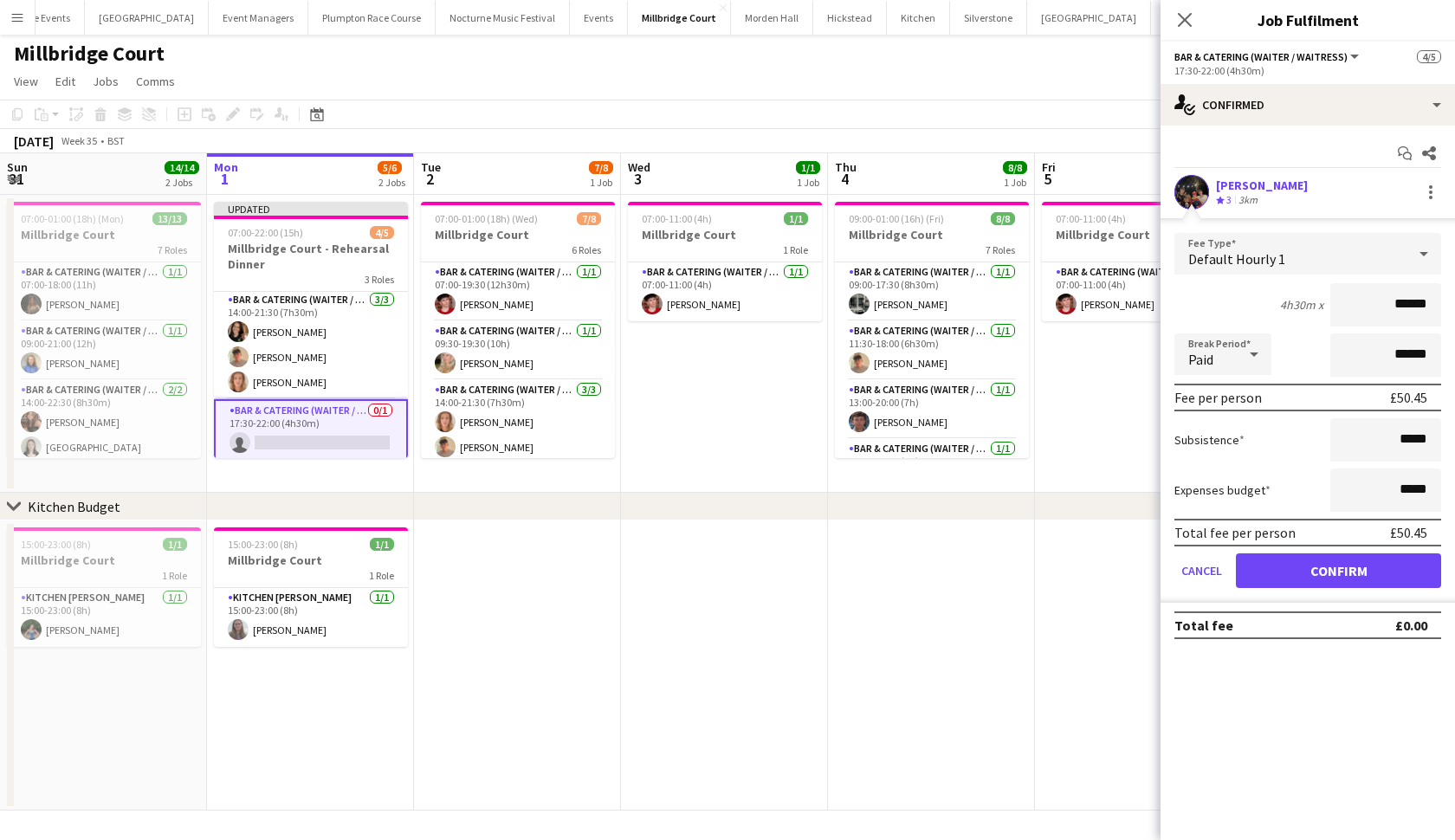
click at [1306, 565] on button "Confirm" at bounding box center [1339, 570] width 205 height 34
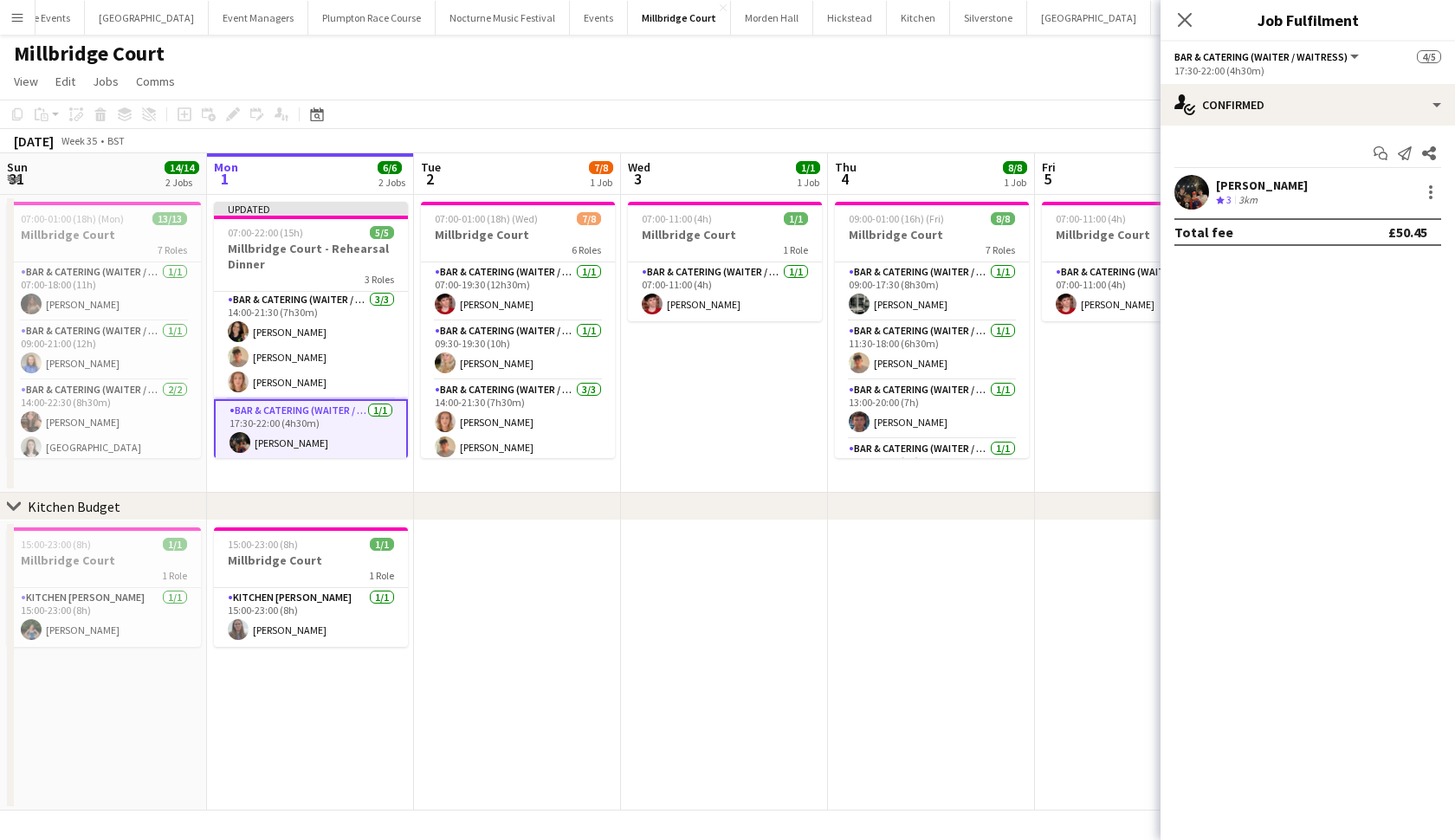
click at [1010, 605] on app-date-cell at bounding box center [932, 665] width 207 height 290
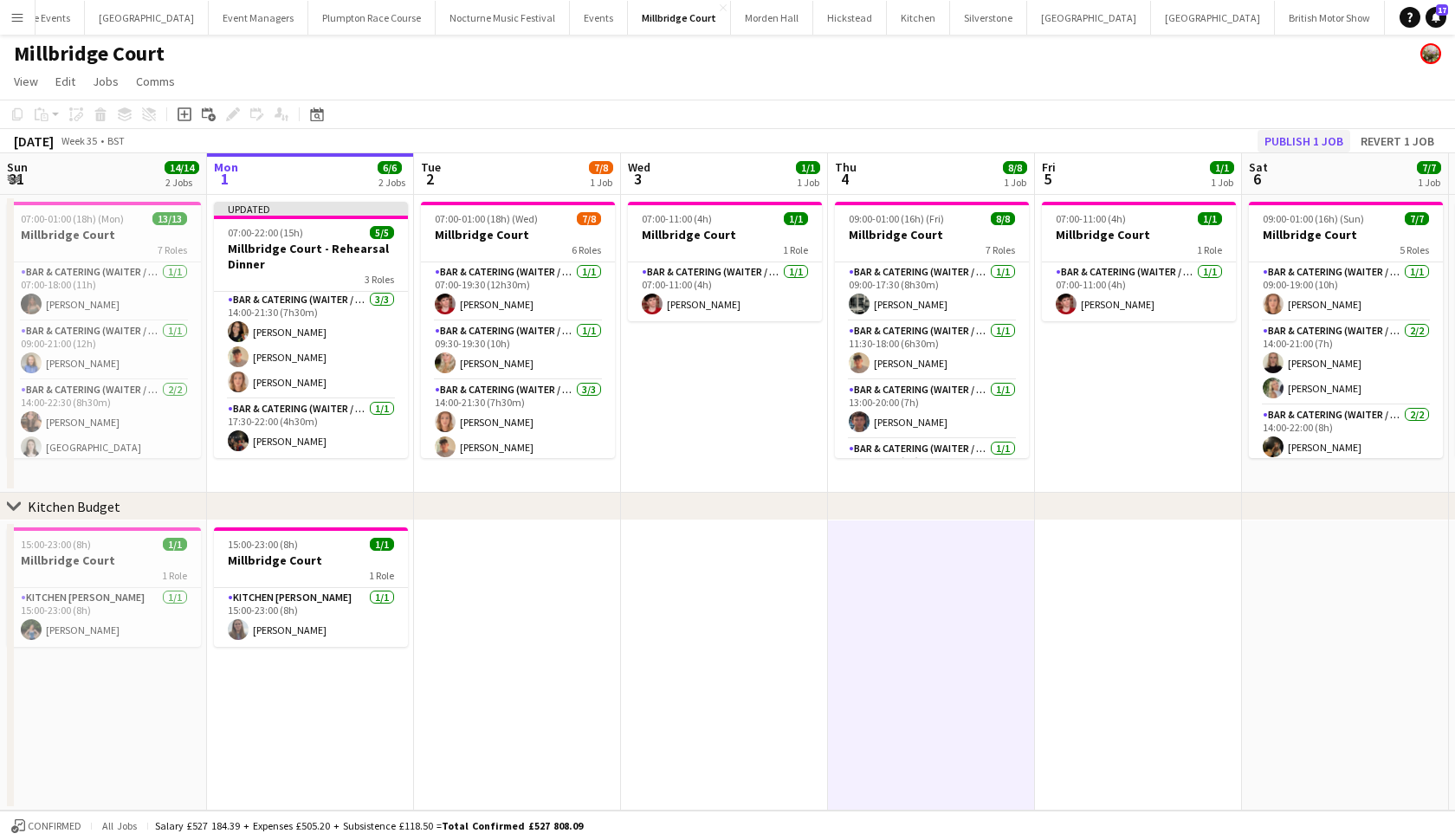
click at [1316, 137] on button "Publish 1 job" at bounding box center [1304, 141] width 93 height 22
click at [1151, 26] on button "[GEOGRAPHIC_DATA] Close" at bounding box center [1212, 18] width 124 height 33
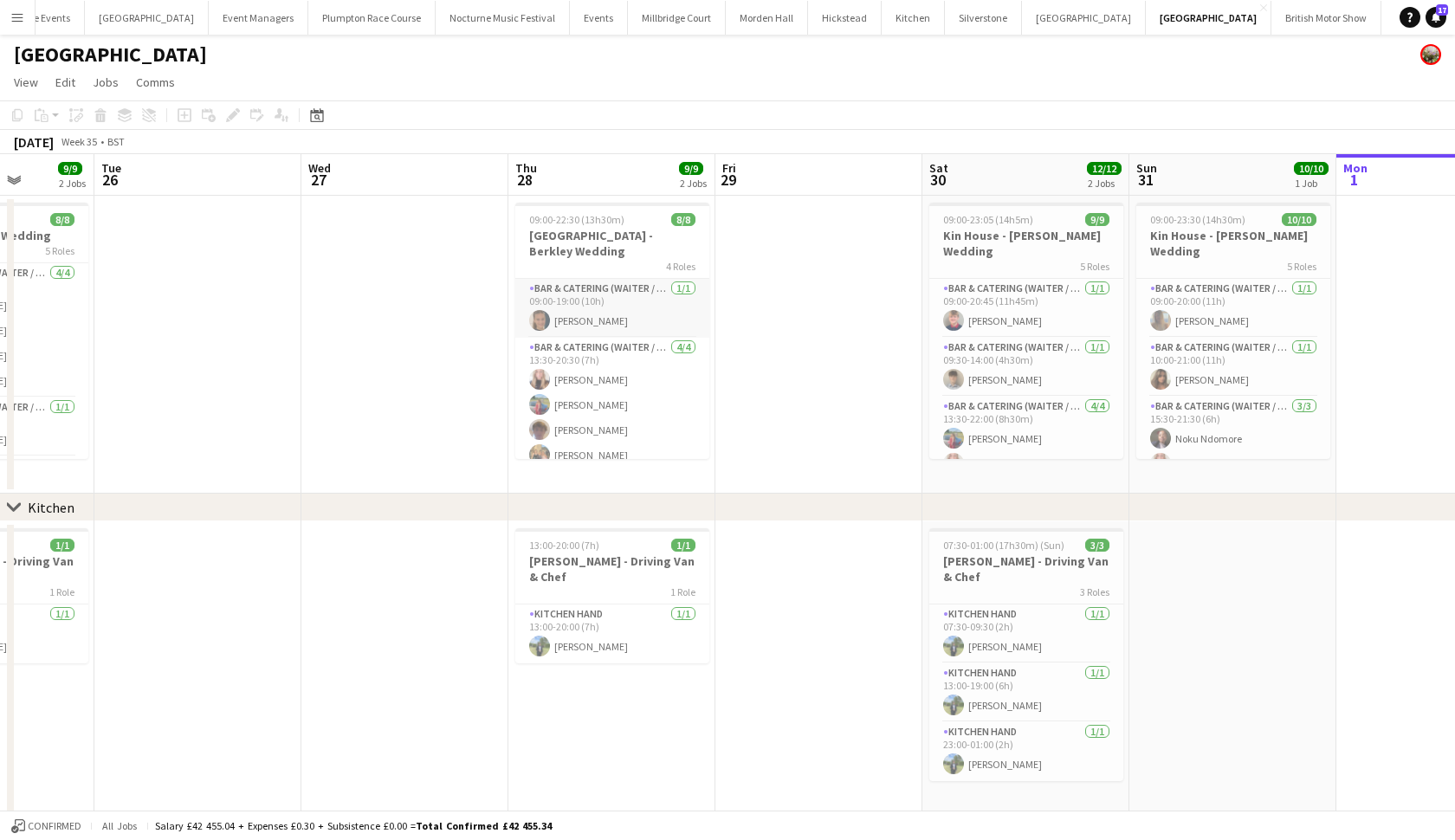
click at [648, 282] on app-card-role "Bar & Catering (Waiter / waitress) [DATE] 09:00-19:00 (10h) [PERSON_NAME]" at bounding box center [612, 308] width 194 height 59
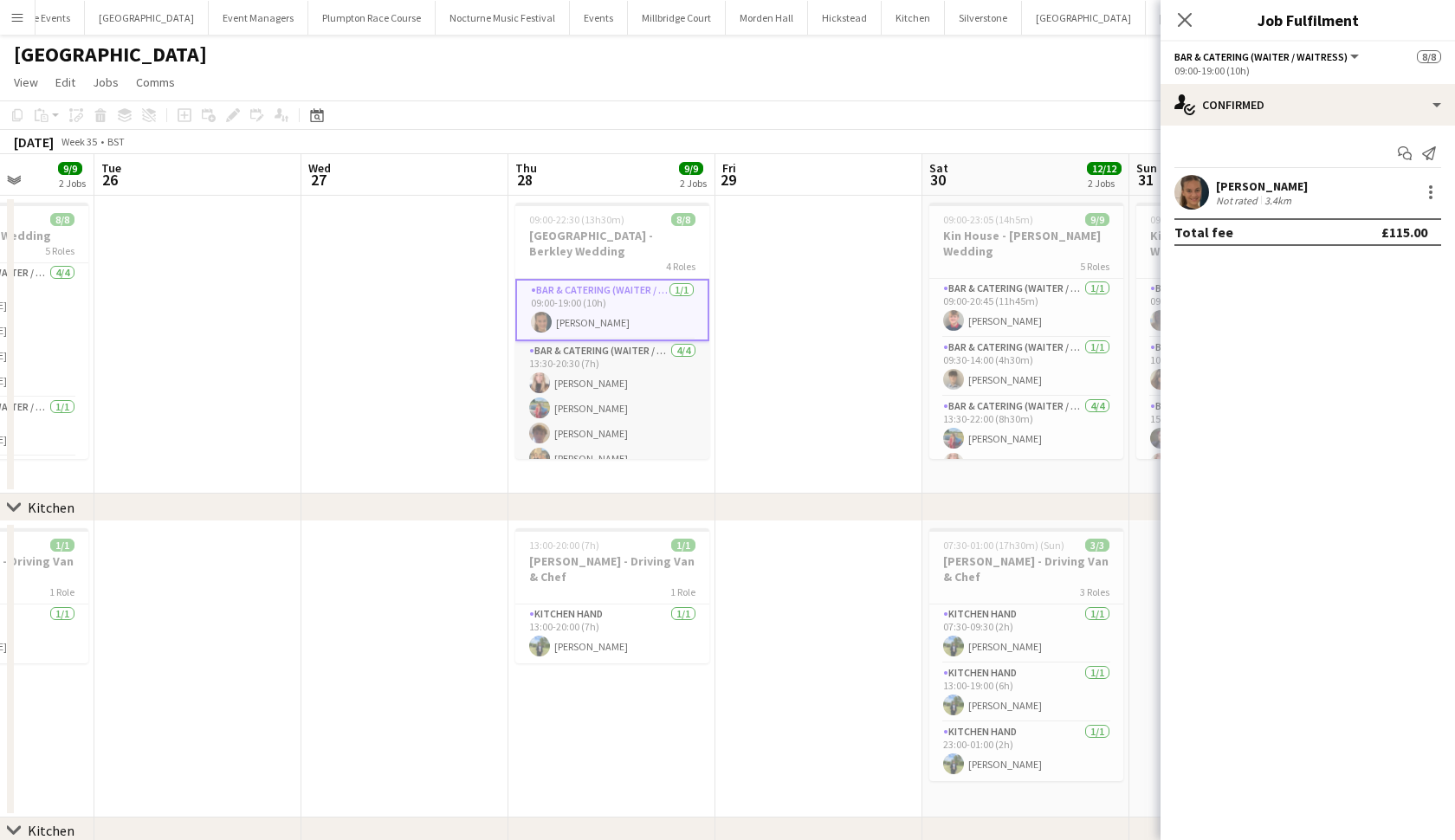
click at [625, 364] on app-card-role "Bar & Catering (Waiter / waitress) [DATE] 13:30-20:30 (7h) [PERSON_NAME] [PERSO…" at bounding box center [612, 408] width 194 height 134
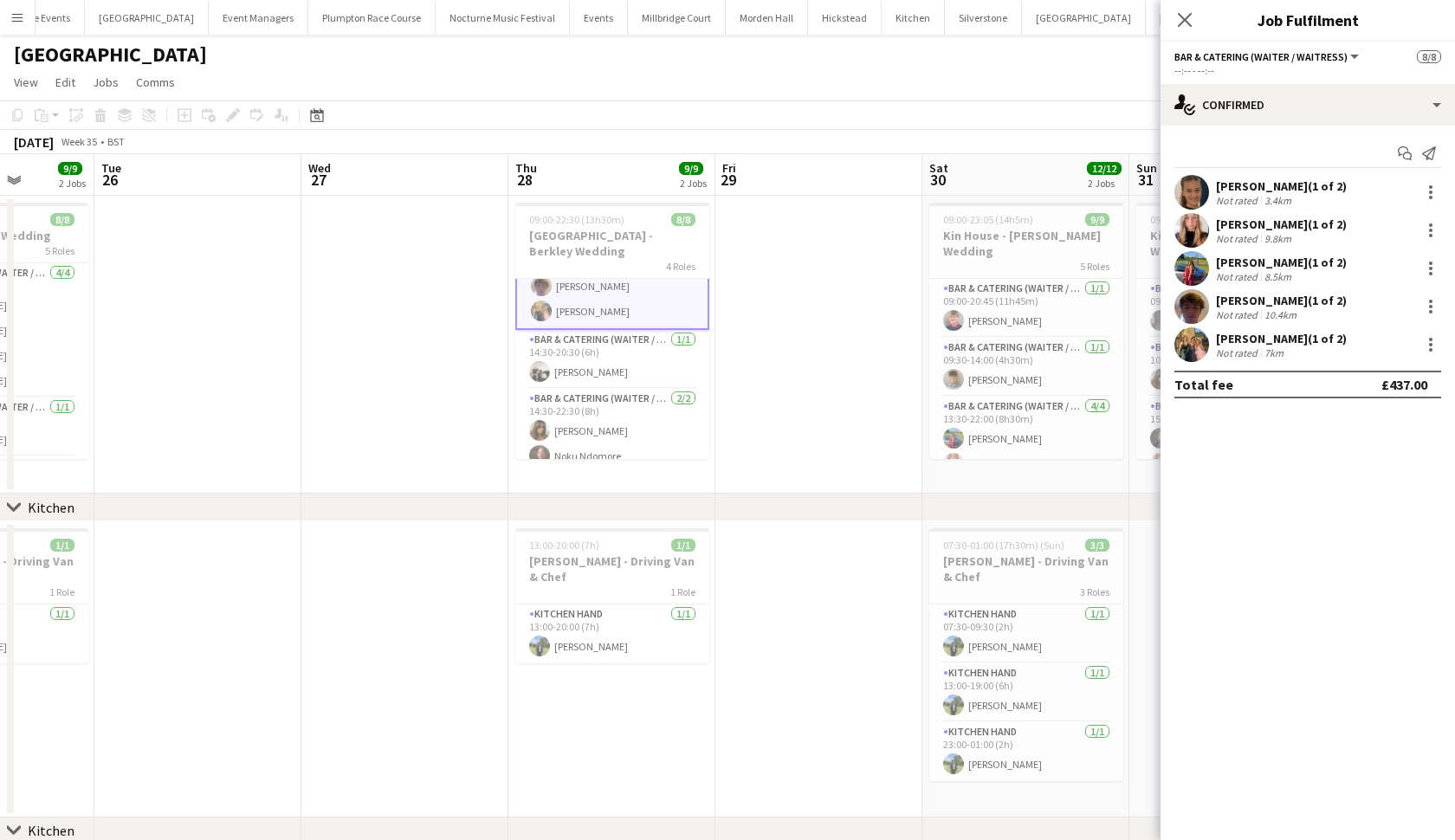
scroll to position [146, 0]
click at [625, 364] on app-card-role "Bar & Catering (Waiter / waitress) [DATE] 14:30-20:30 (6h) [PERSON_NAME]" at bounding box center [612, 361] width 194 height 59
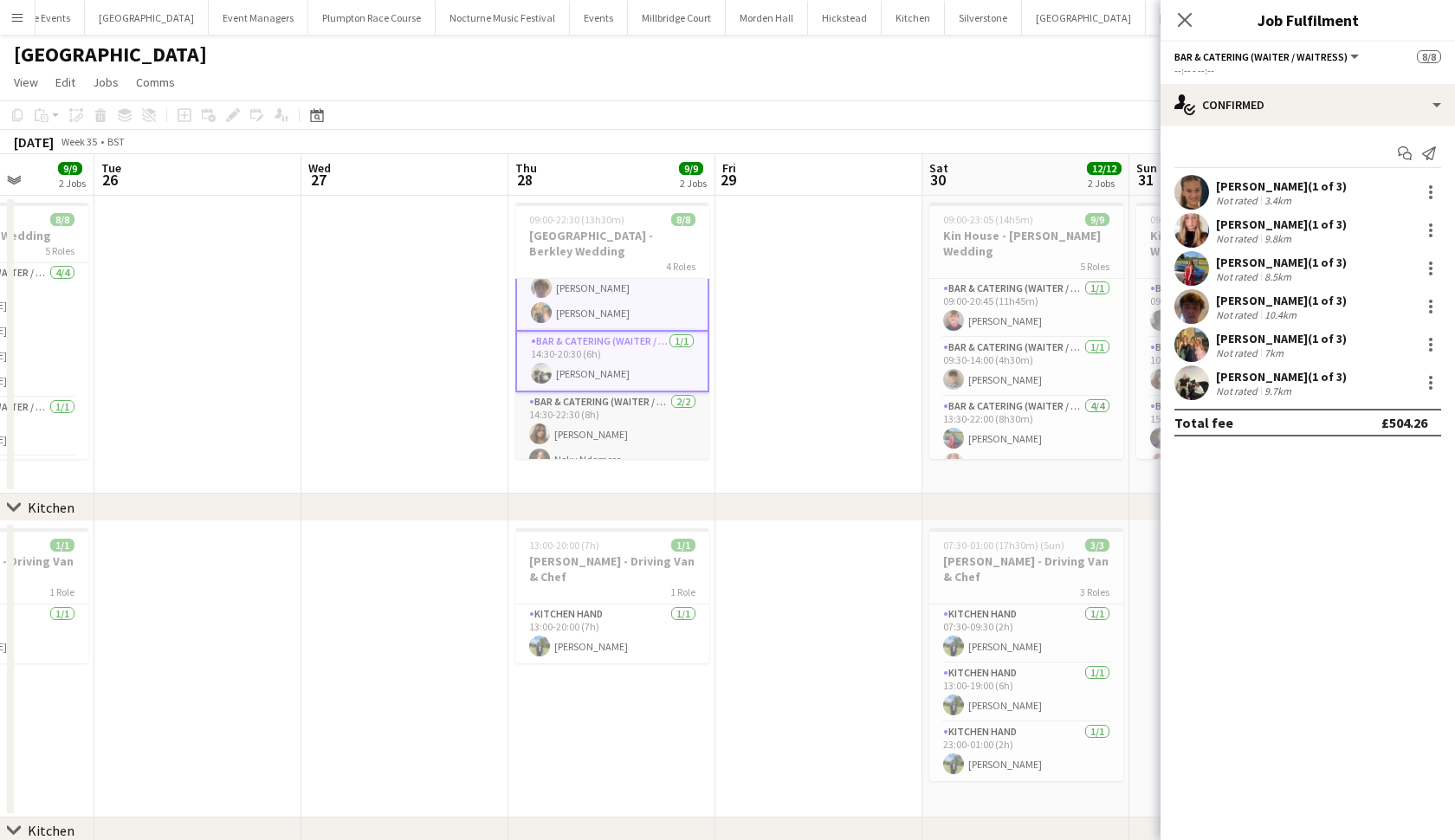
click at [616, 420] on app-card-role "Bar & Catering (Waiter / waitress) [DATE] 14:30-22:30 (8h) [PERSON_NAME] Noku N…" at bounding box center [612, 434] width 194 height 84
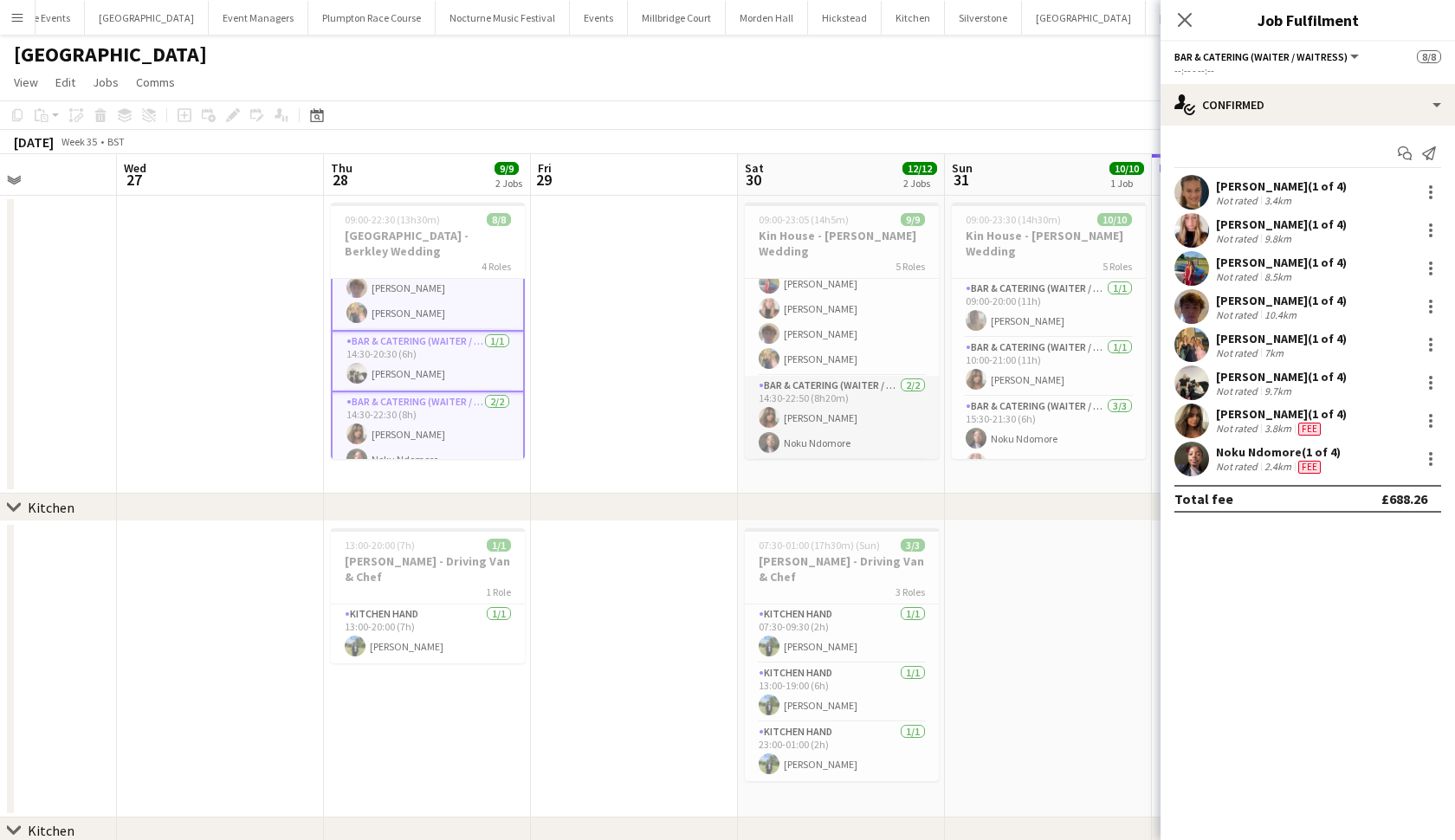
scroll to position [158, 0]
click at [852, 259] on div "5 Roles" at bounding box center [841, 266] width 194 height 14
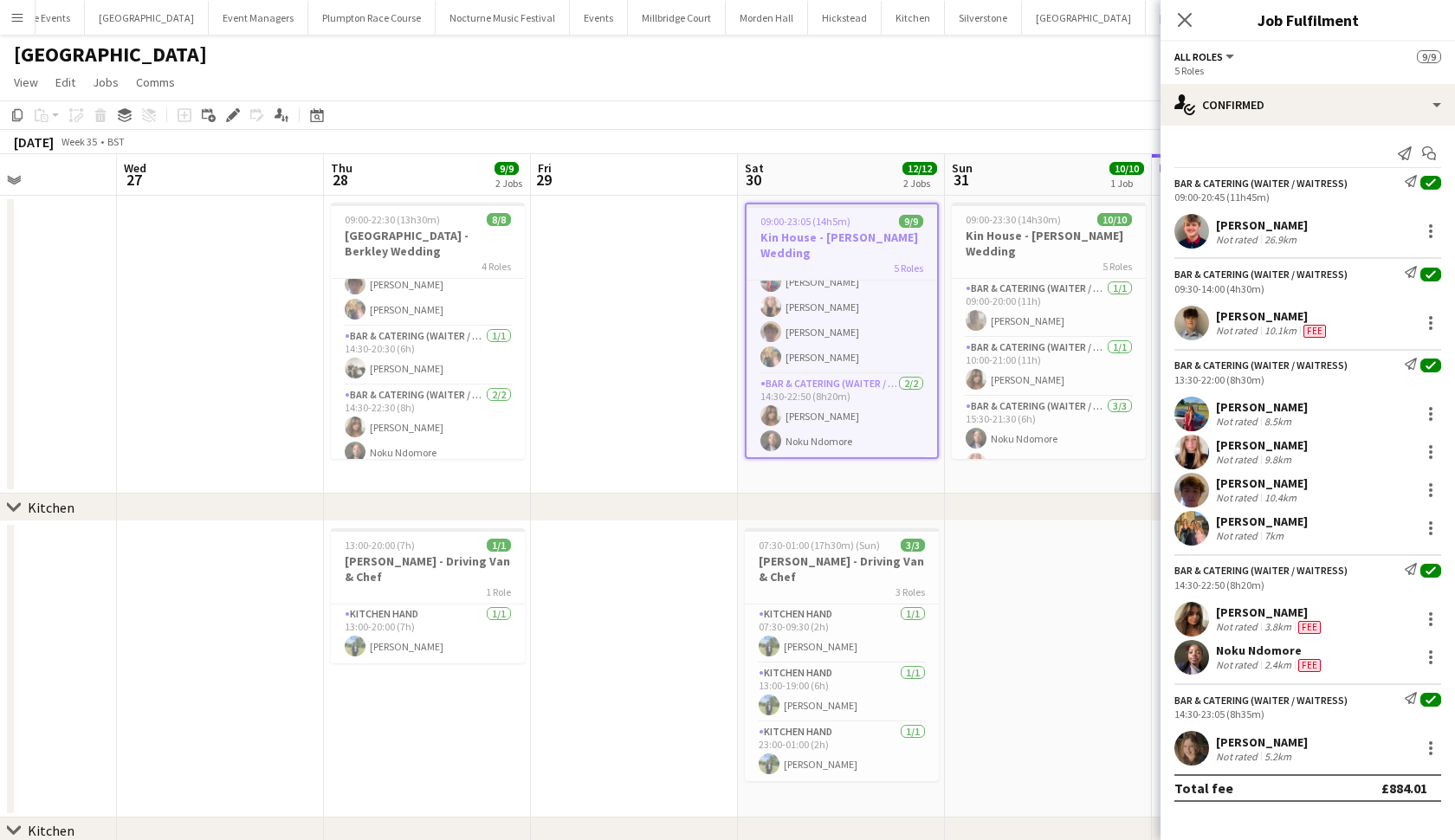
scroll to position [140, 0]
click at [235, 112] on icon at bounding box center [232, 115] width 9 height 9
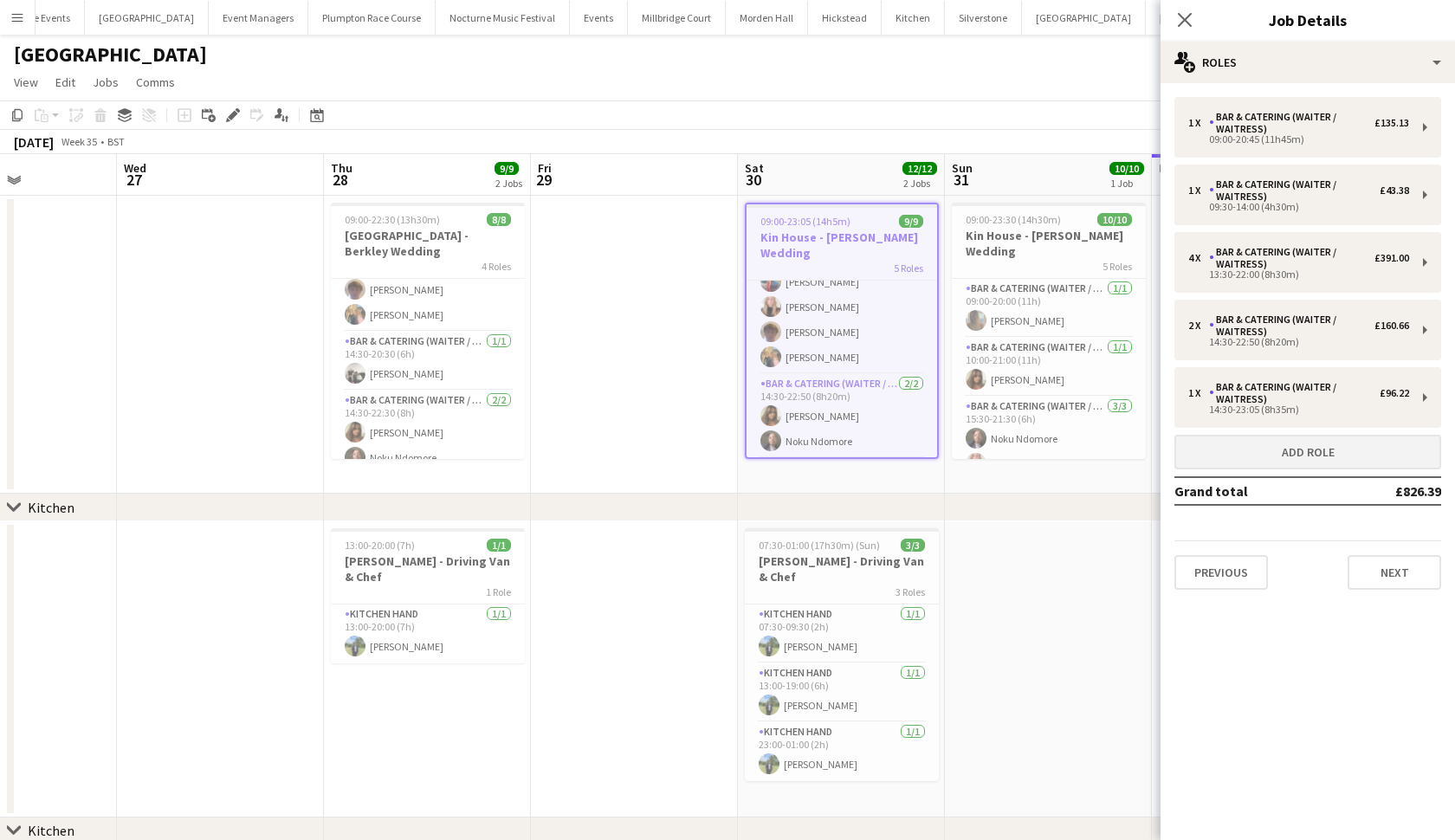
click at [1253, 453] on button "Add role" at bounding box center [1307, 452] width 267 height 34
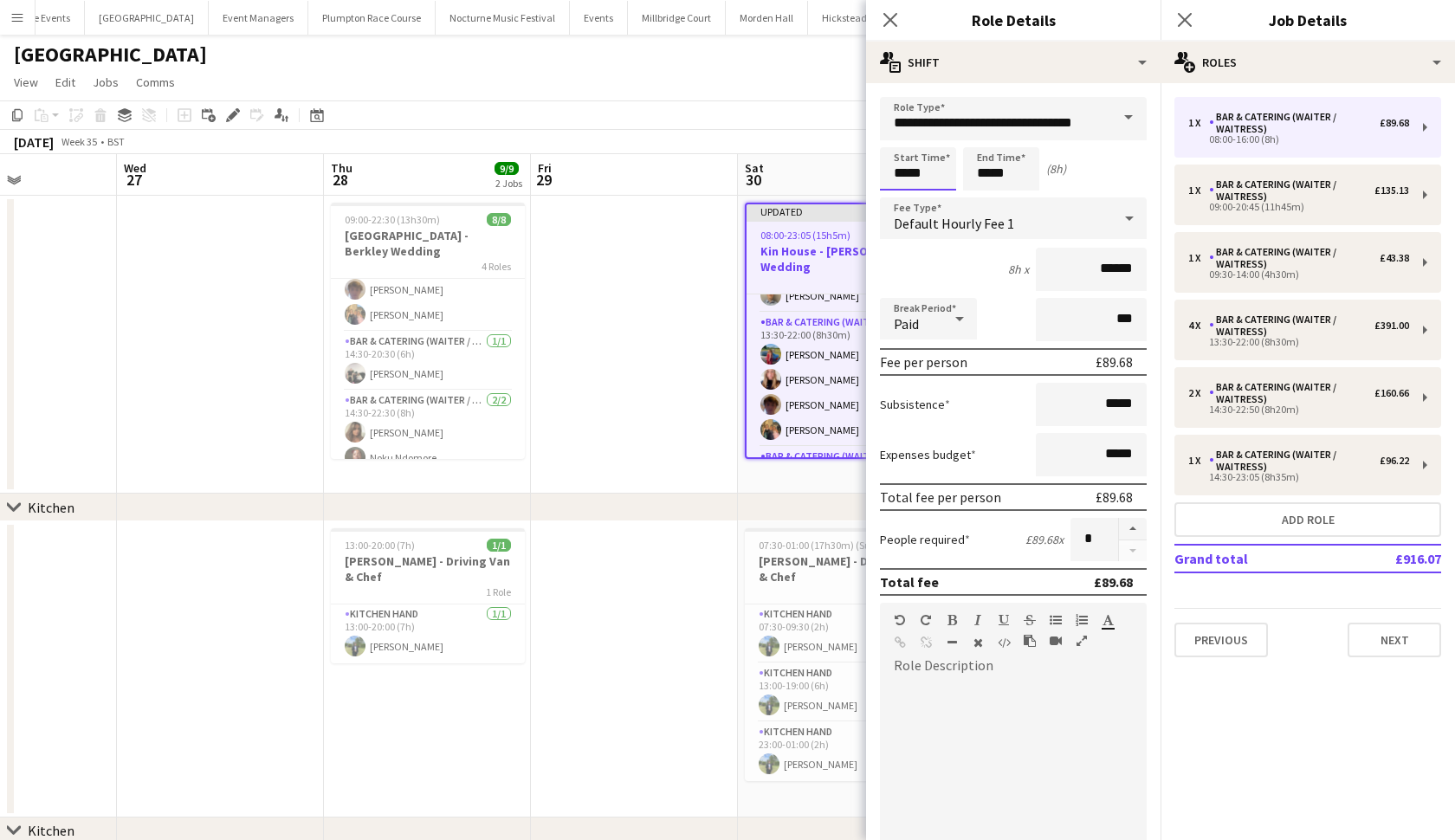
click at [906, 176] on input "*****" at bounding box center [919, 168] width 76 height 44
type input "*****"
click at [989, 174] on input "*****" at bounding box center [1001, 168] width 76 height 44
type input "*****"
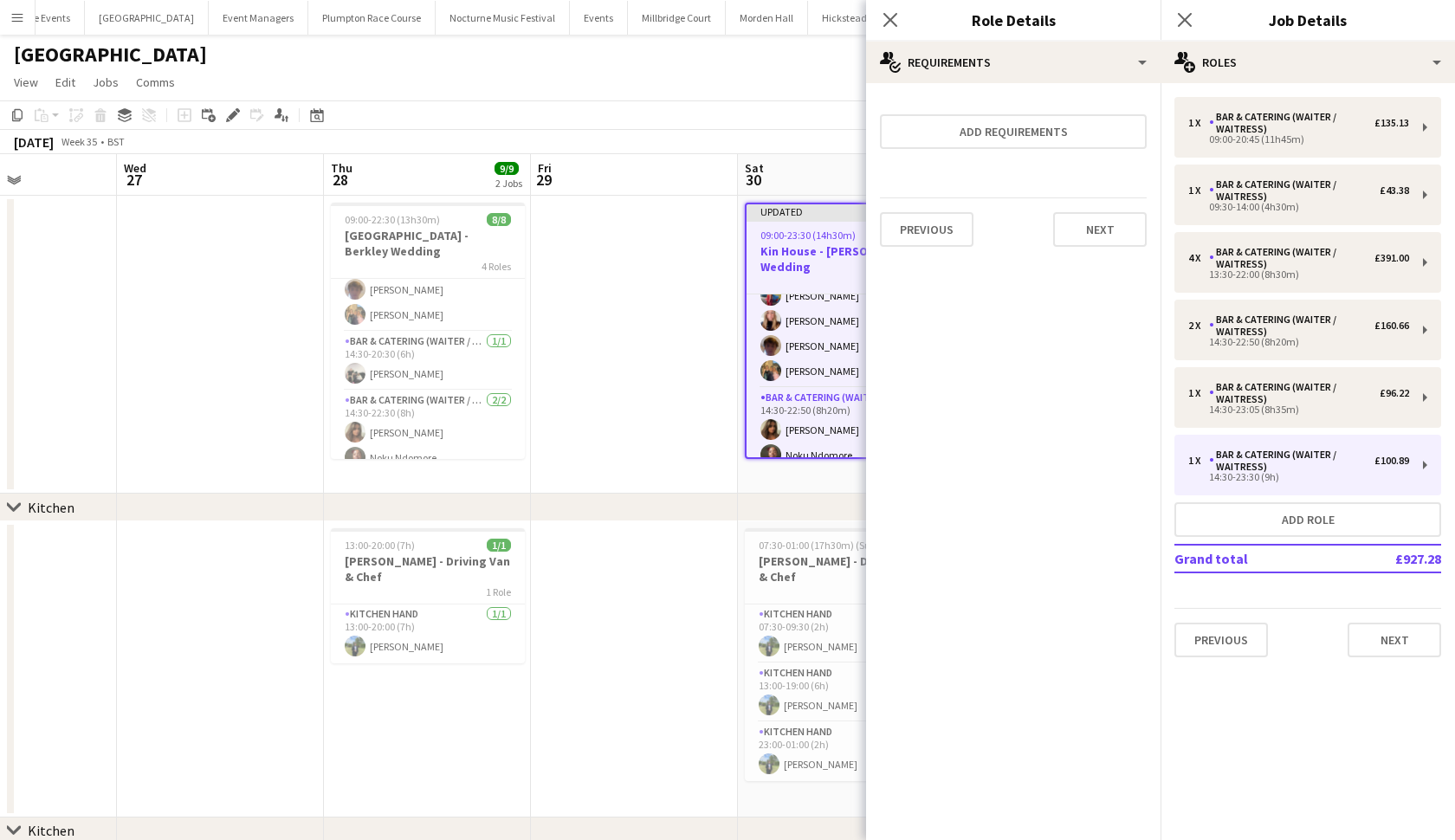
click at [677, 412] on app-date-cell at bounding box center [634, 345] width 207 height 298
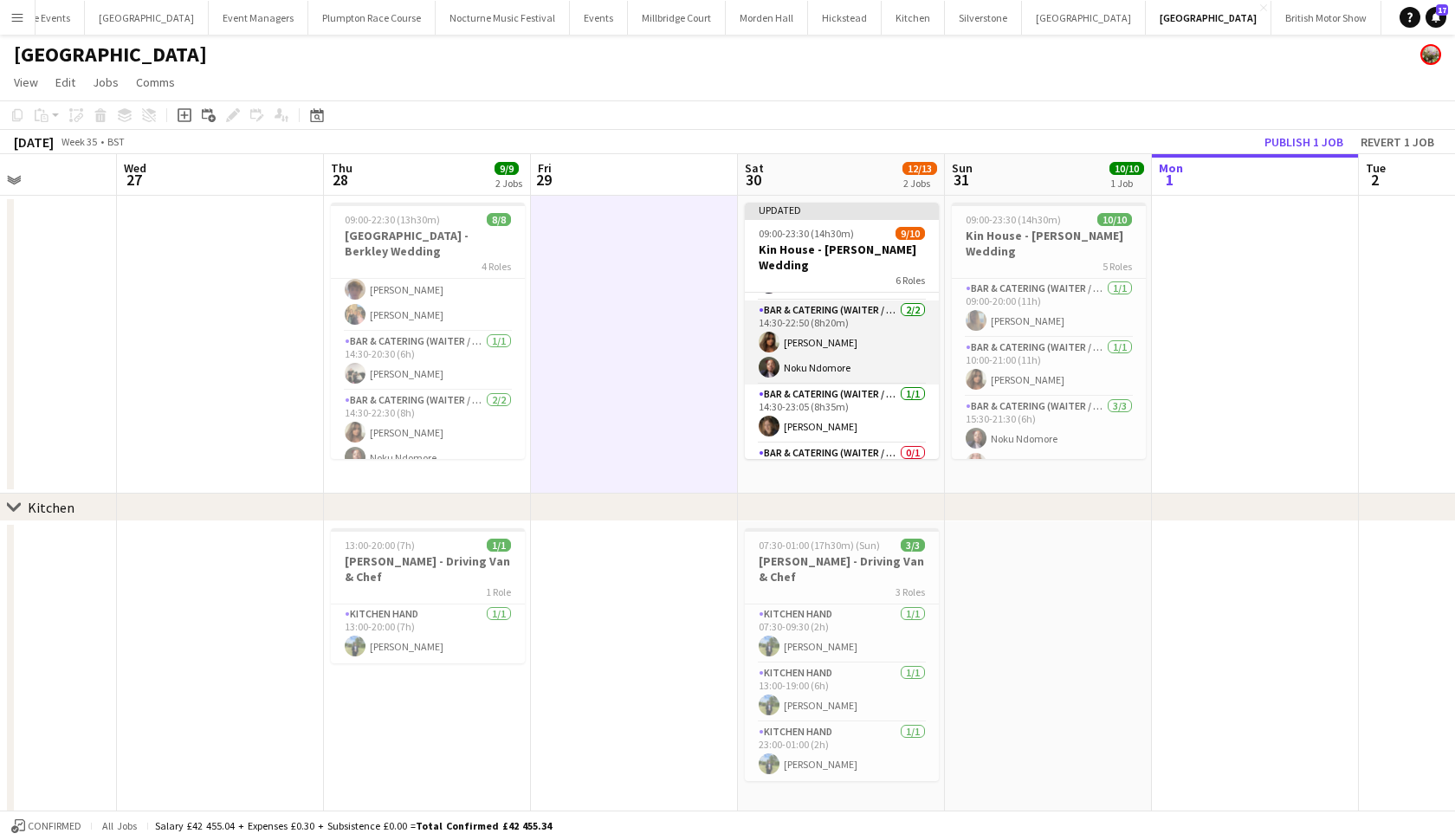
scroll to position [256, 0]
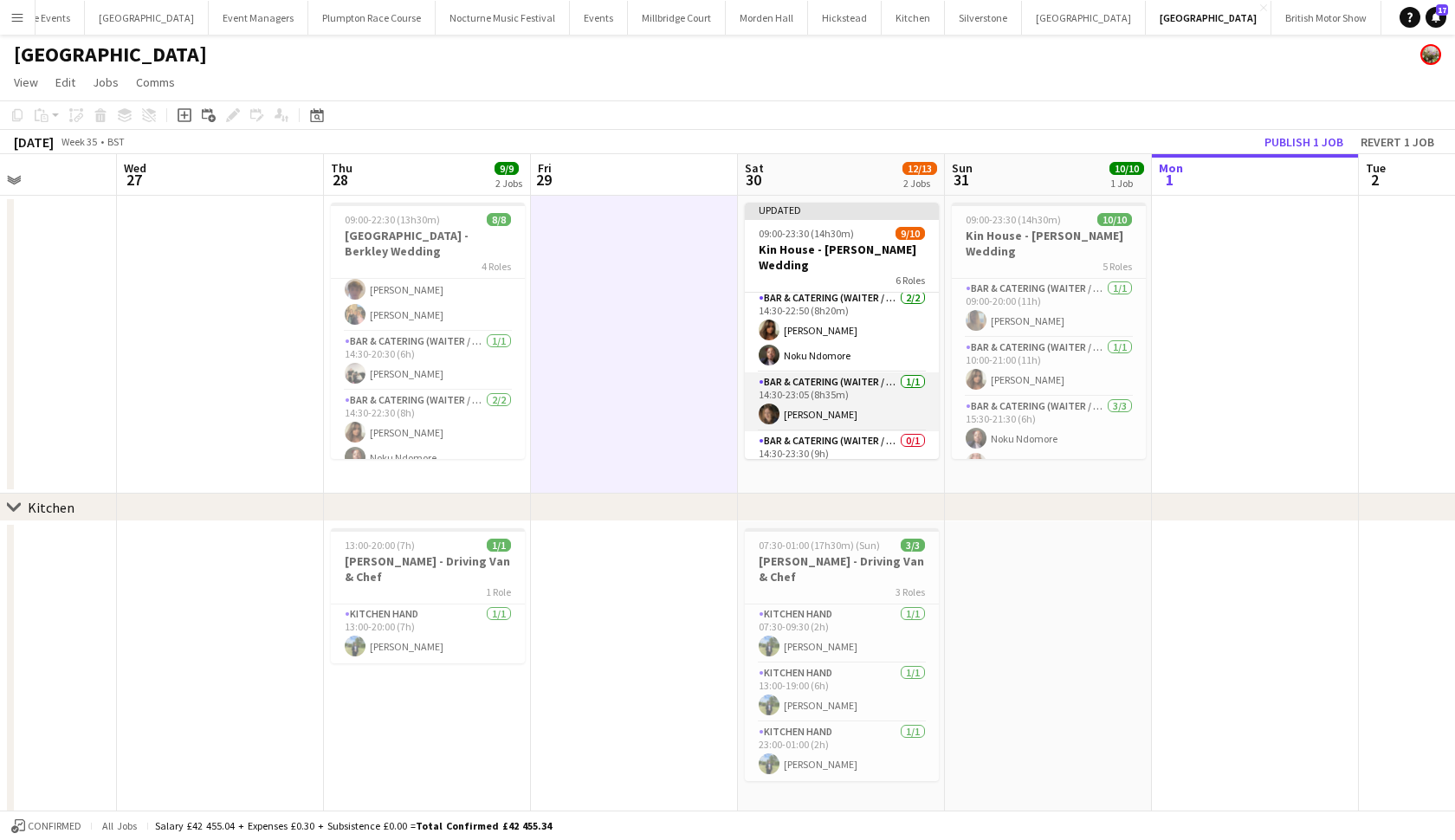
click at [836, 373] on app-card-role "Bar & Catering (Waiter / waitress) [DATE] 14:30-23:05 (8h35m) [PERSON_NAME]" at bounding box center [841, 401] width 194 height 59
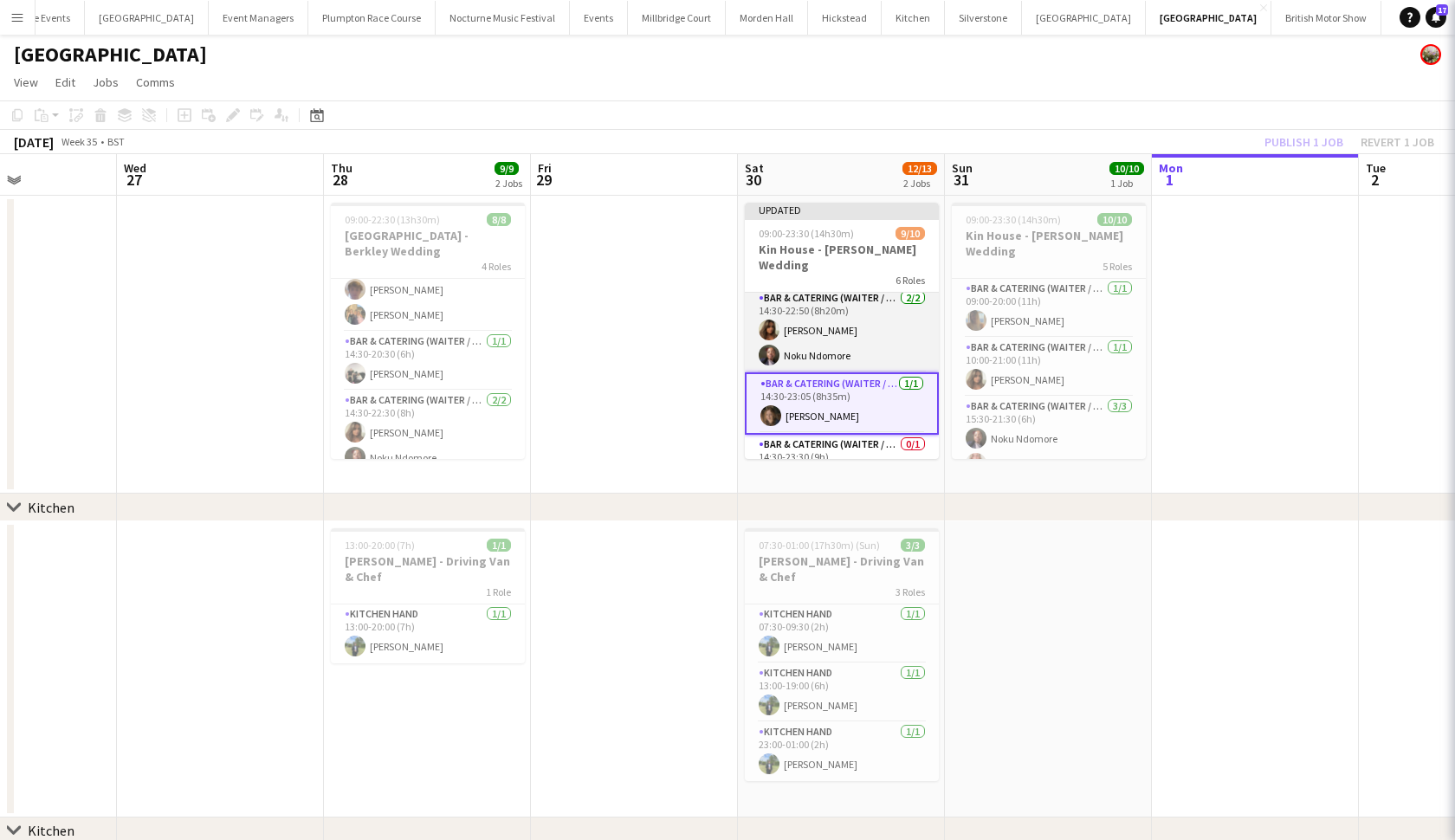
click at [838, 322] on app-card-role "Bar & Catering (Waiter / waitress) [DATE] 14:30-22:50 (8h20m) [PERSON_NAME] Nok…" at bounding box center [841, 330] width 194 height 84
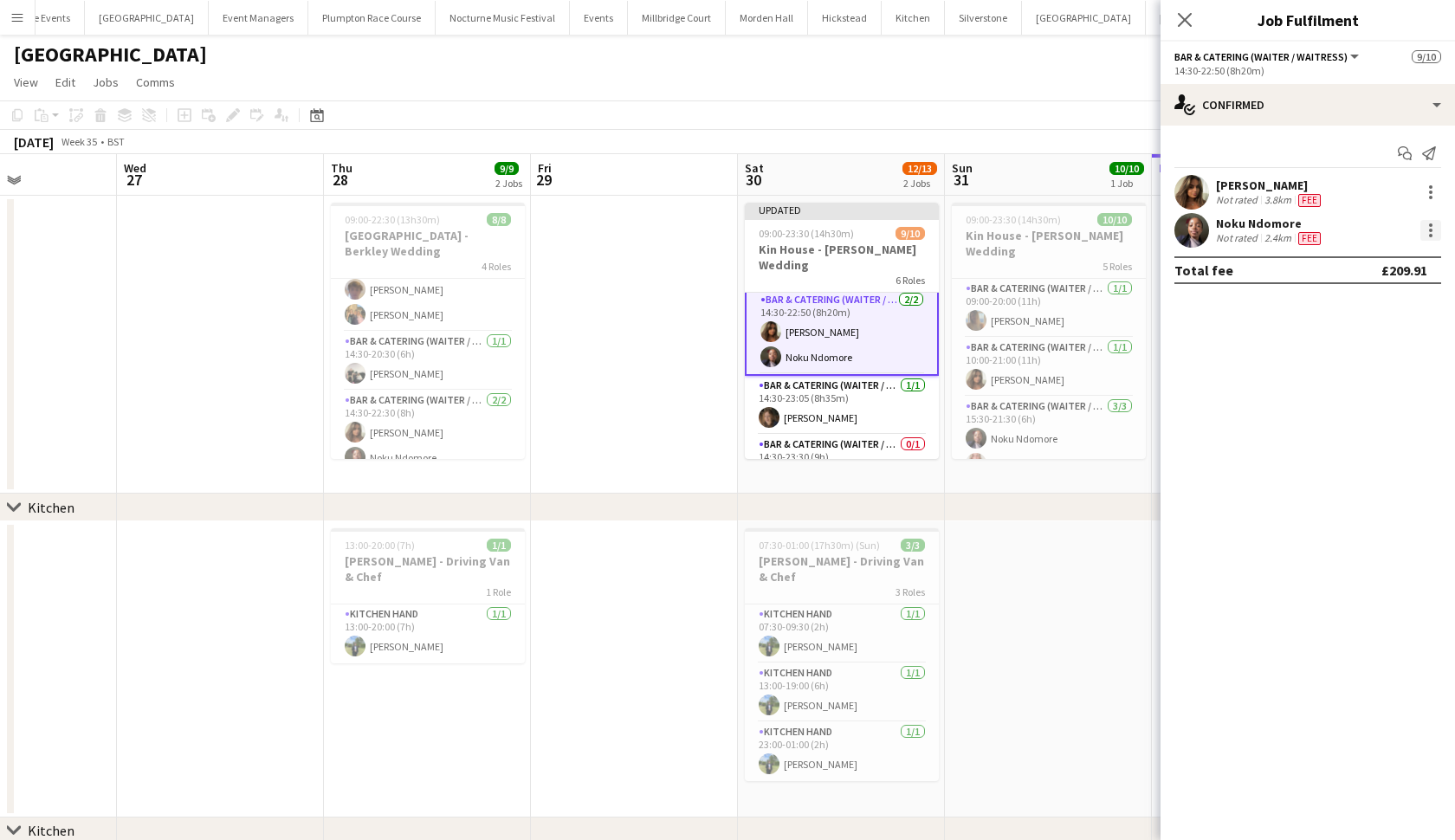
click at [1431, 229] on div at bounding box center [1431, 230] width 4 height 4
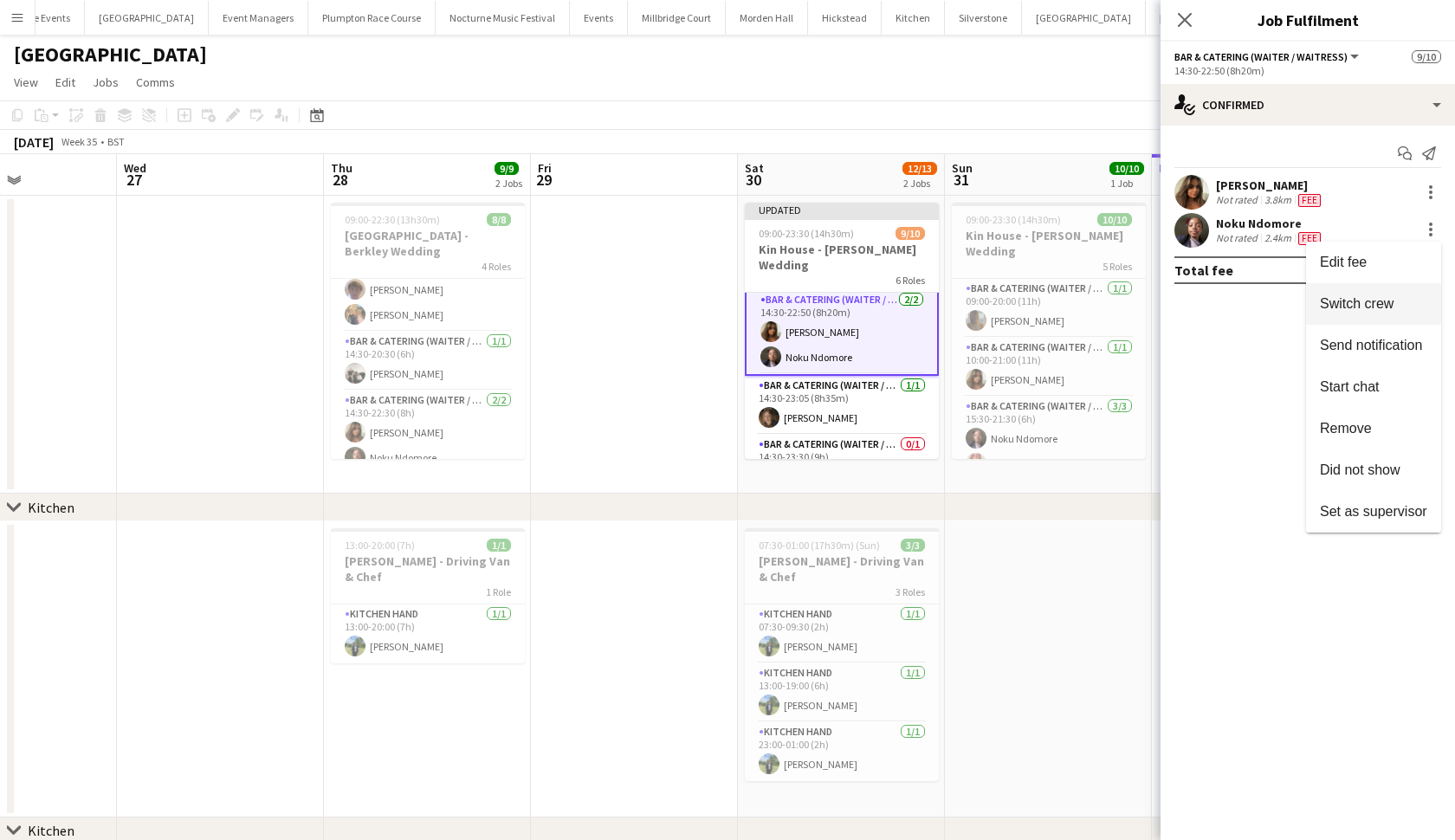
click at [1372, 321] on button "Switch crew" at bounding box center [1373, 304] width 135 height 42
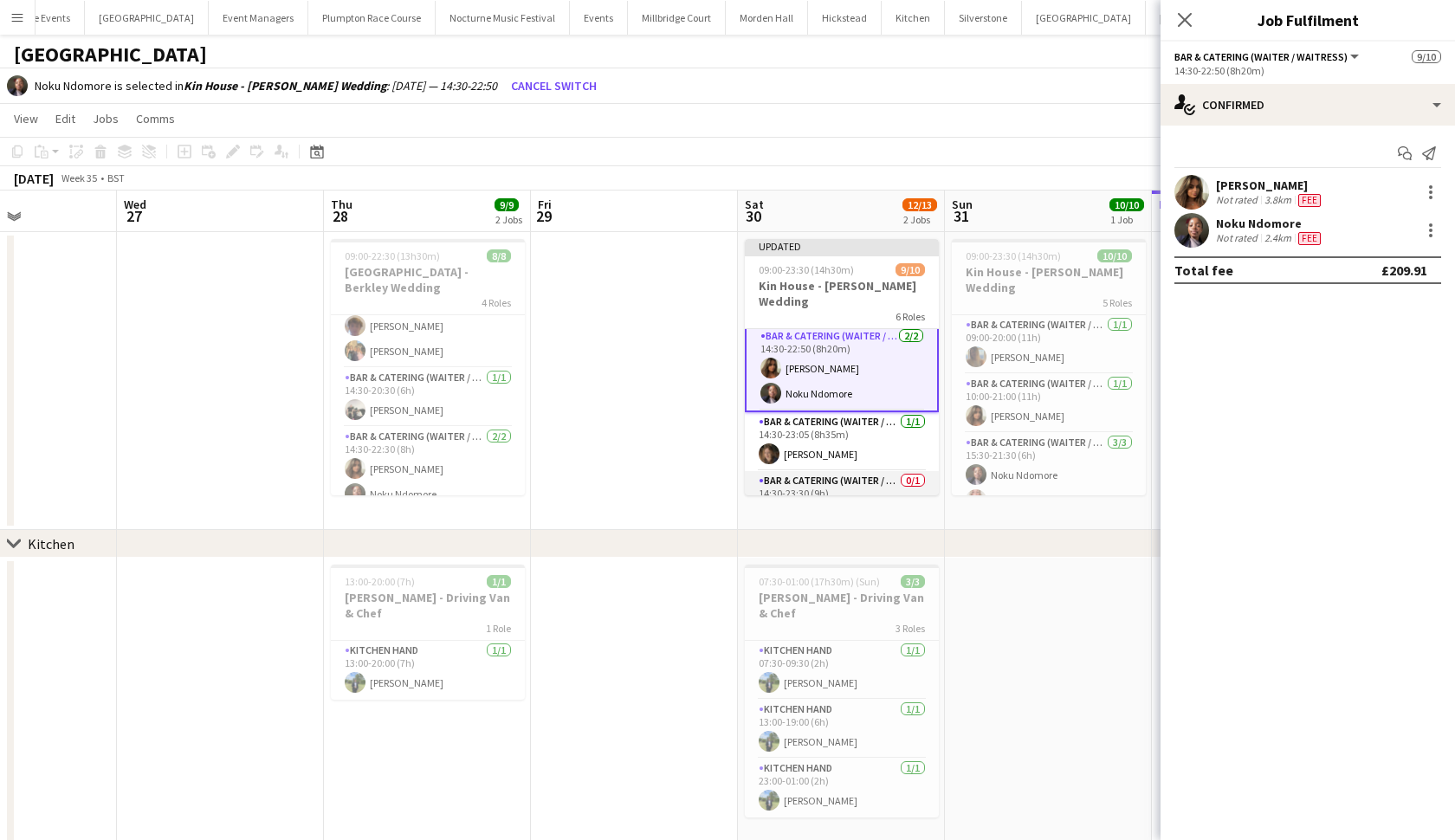
click at [818, 489] on app-card-role "Bar & Catering (Waiter / waitress) 0/1 14:30-23:30 (9h) single-neutral-actions" at bounding box center [841, 500] width 194 height 59
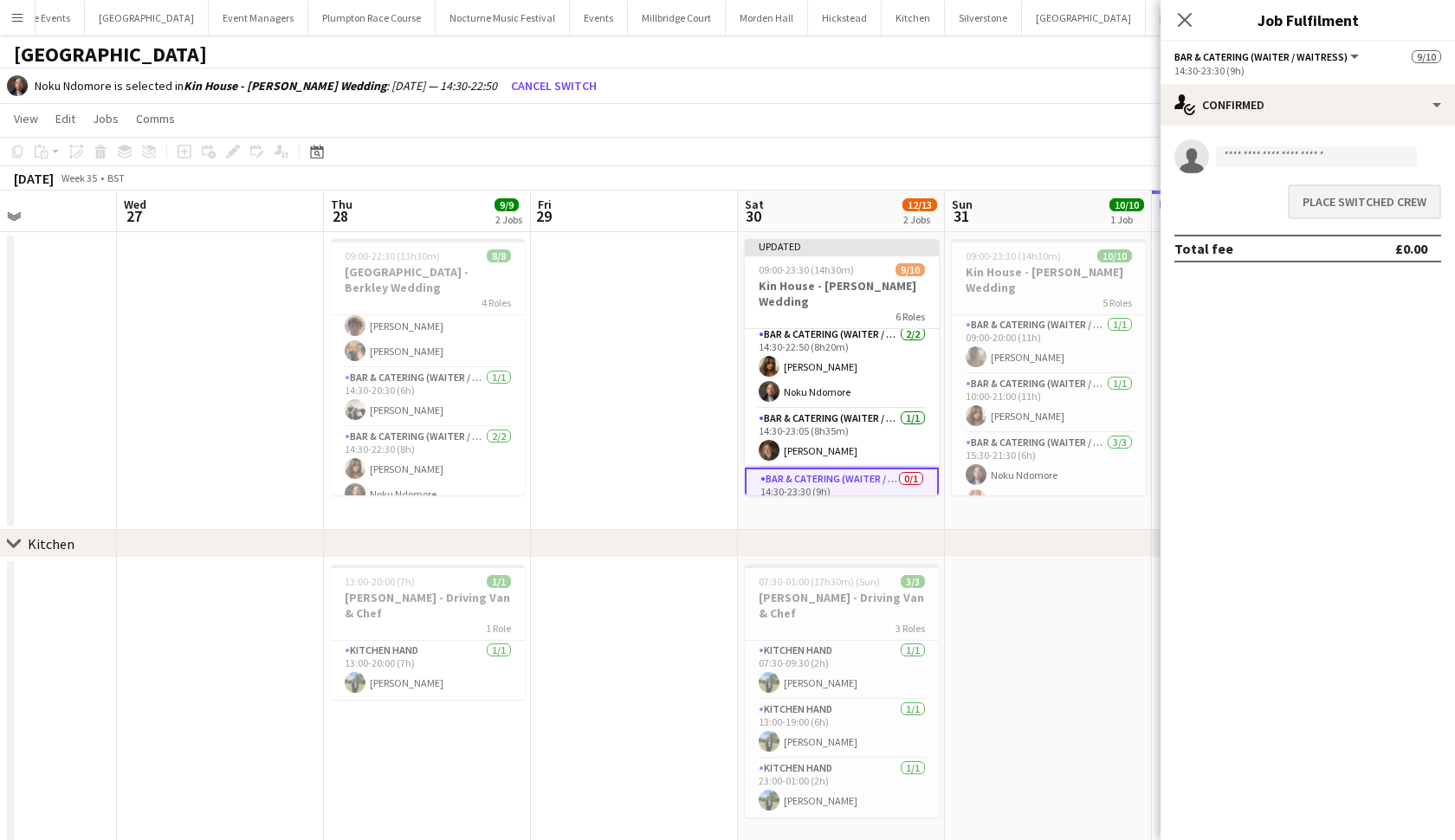
click at [1352, 200] on button "Place switched crew" at bounding box center [1364, 201] width 153 height 34
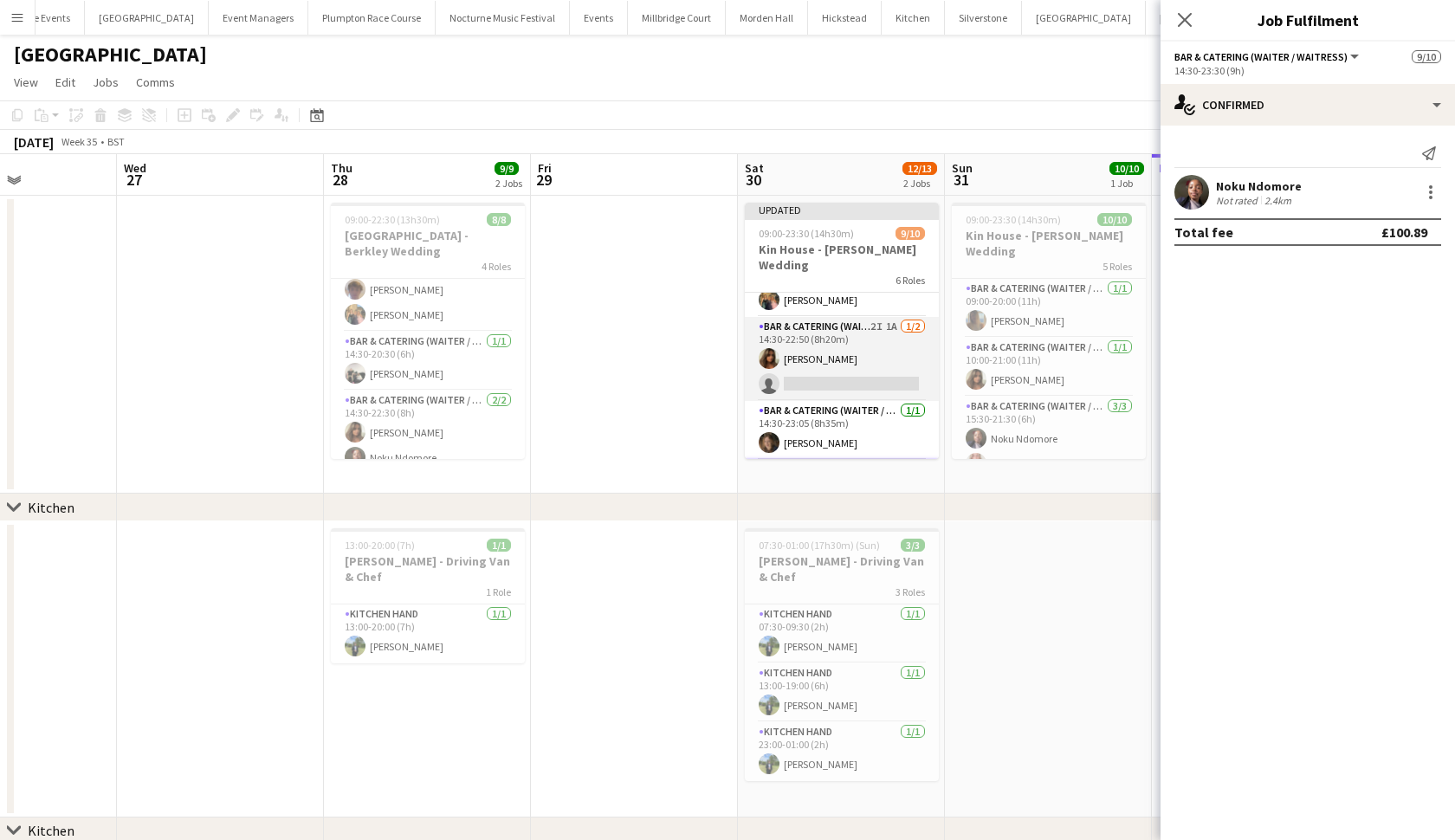
scroll to position [196, 0]
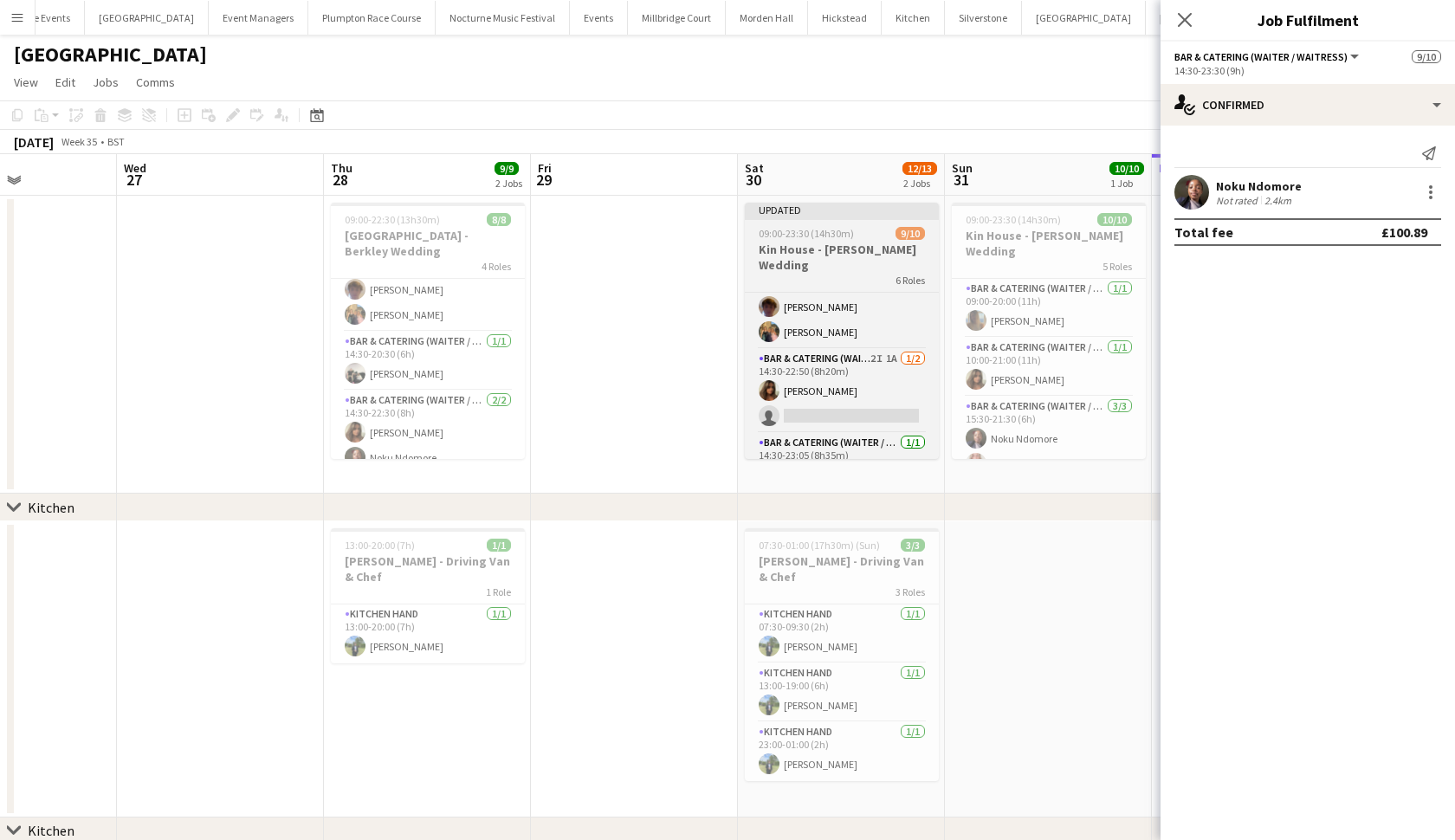
click at [869, 272] on div "6 Roles" at bounding box center [841, 279] width 194 height 14
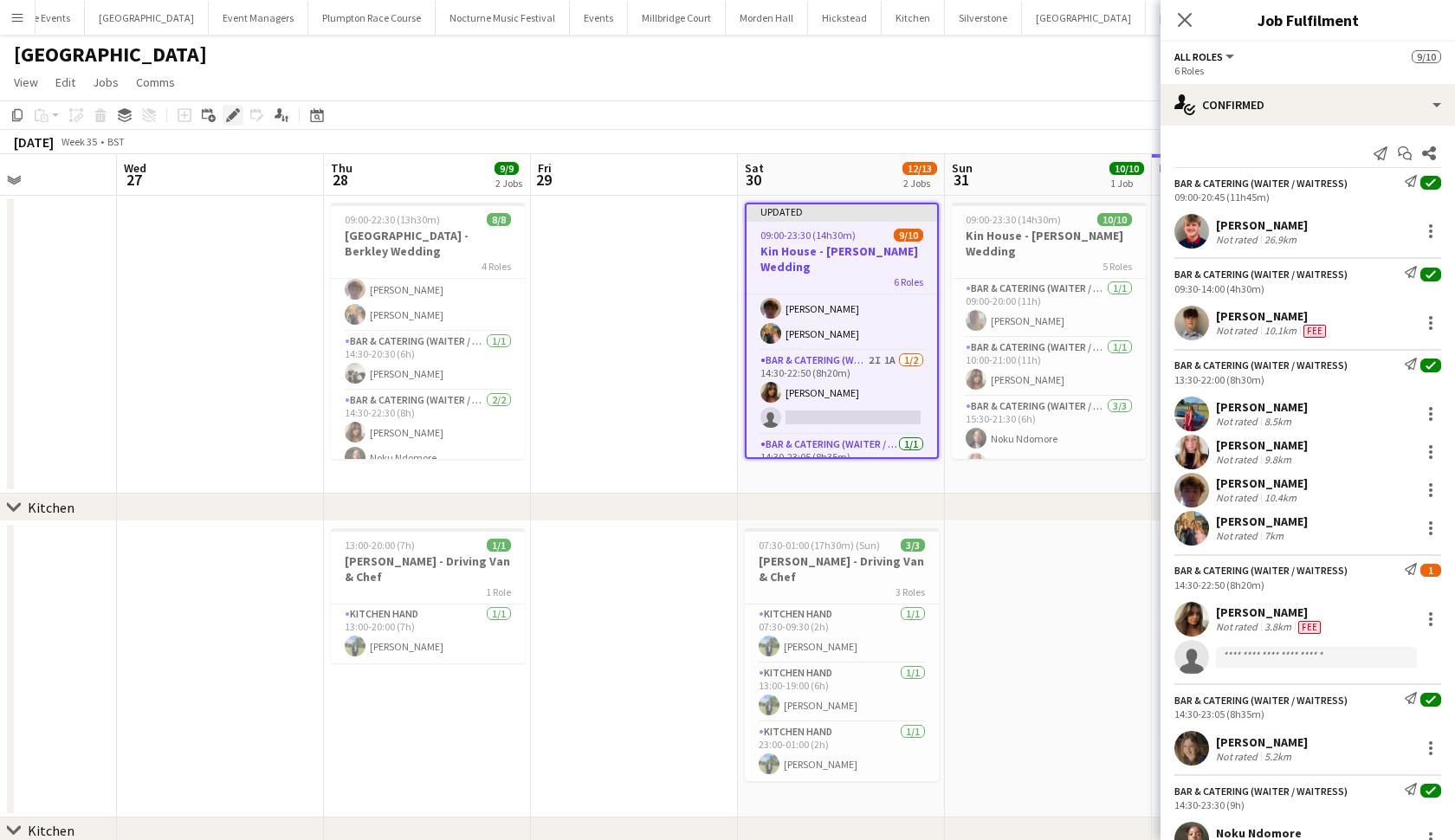
click at [231, 119] on icon at bounding box center [232, 115] width 9 height 9
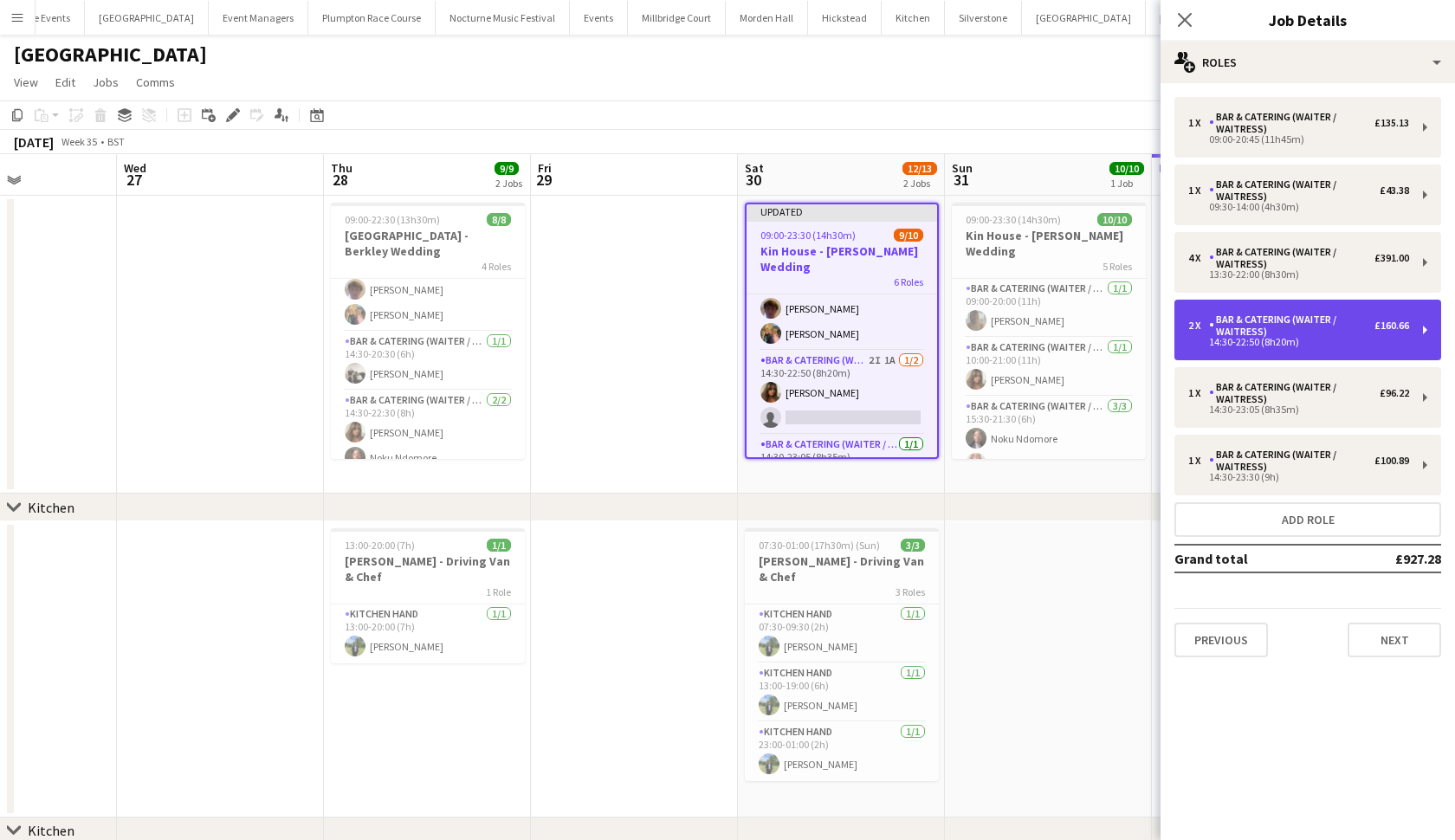
click at [1266, 334] on div "Bar & Catering (Waiter / waitress)" at bounding box center [1292, 325] width 165 height 24
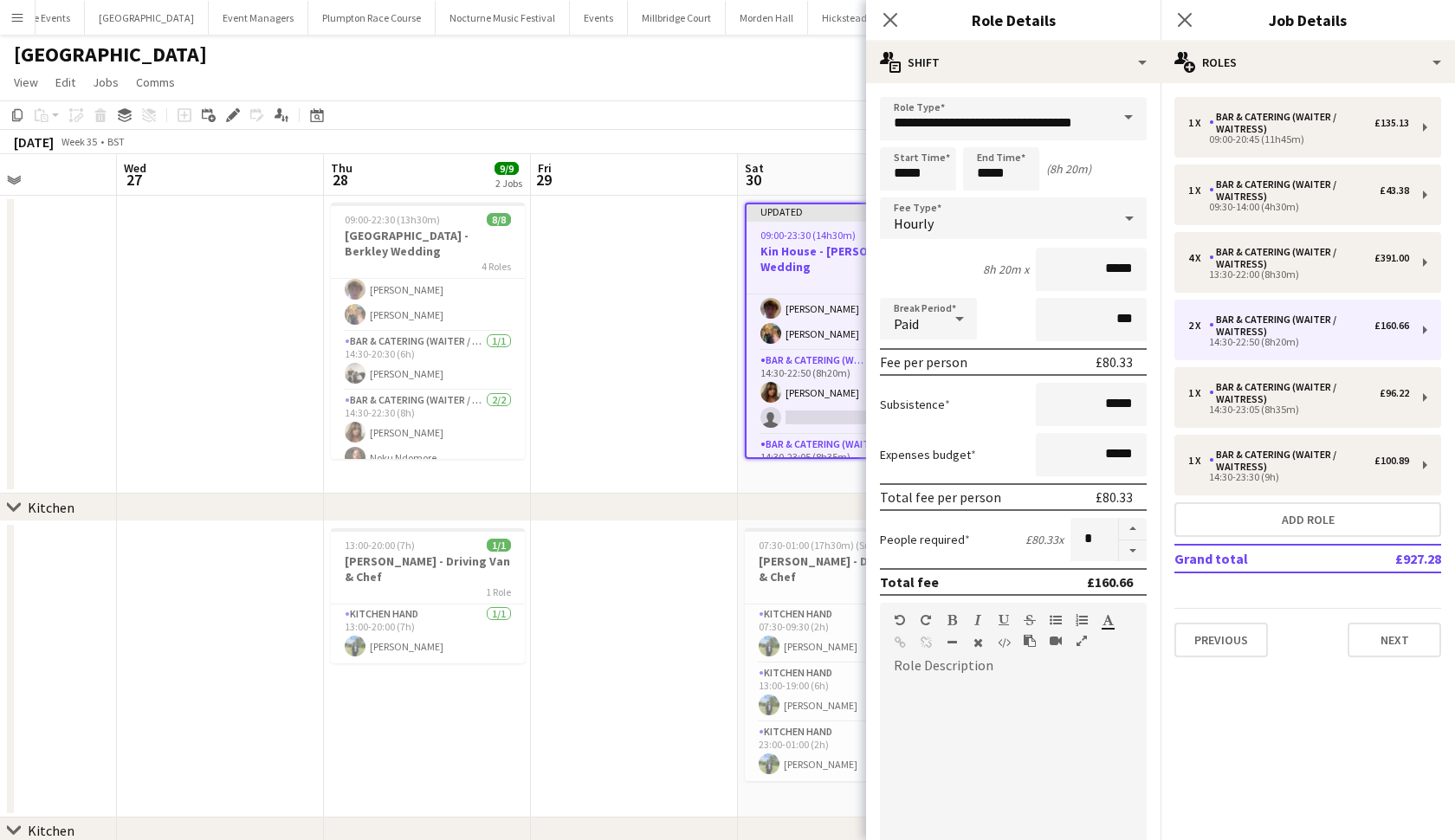
click at [1135, 561] on form "**********" at bounding box center [1013, 635] width 295 height 1076
click at [1132, 551] on button "button" at bounding box center [1133, 550] width 28 height 21
type input "*"
click at [564, 565] on app-date-cell at bounding box center [634, 669] width 207 height 296
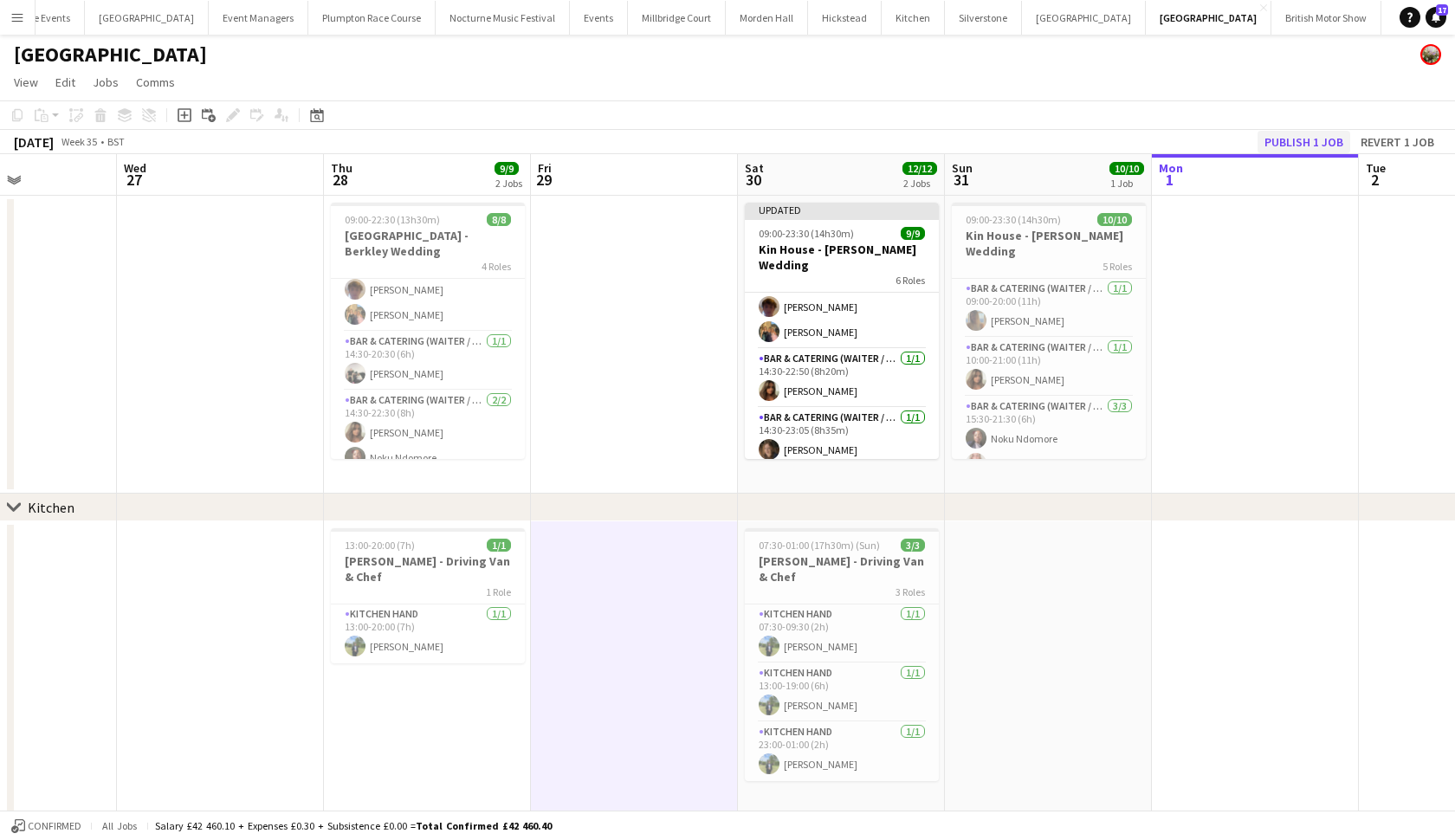
click at [1304, 133] on button "Publish 1 job" at bounding box center [1304, 142] width 93 height 22
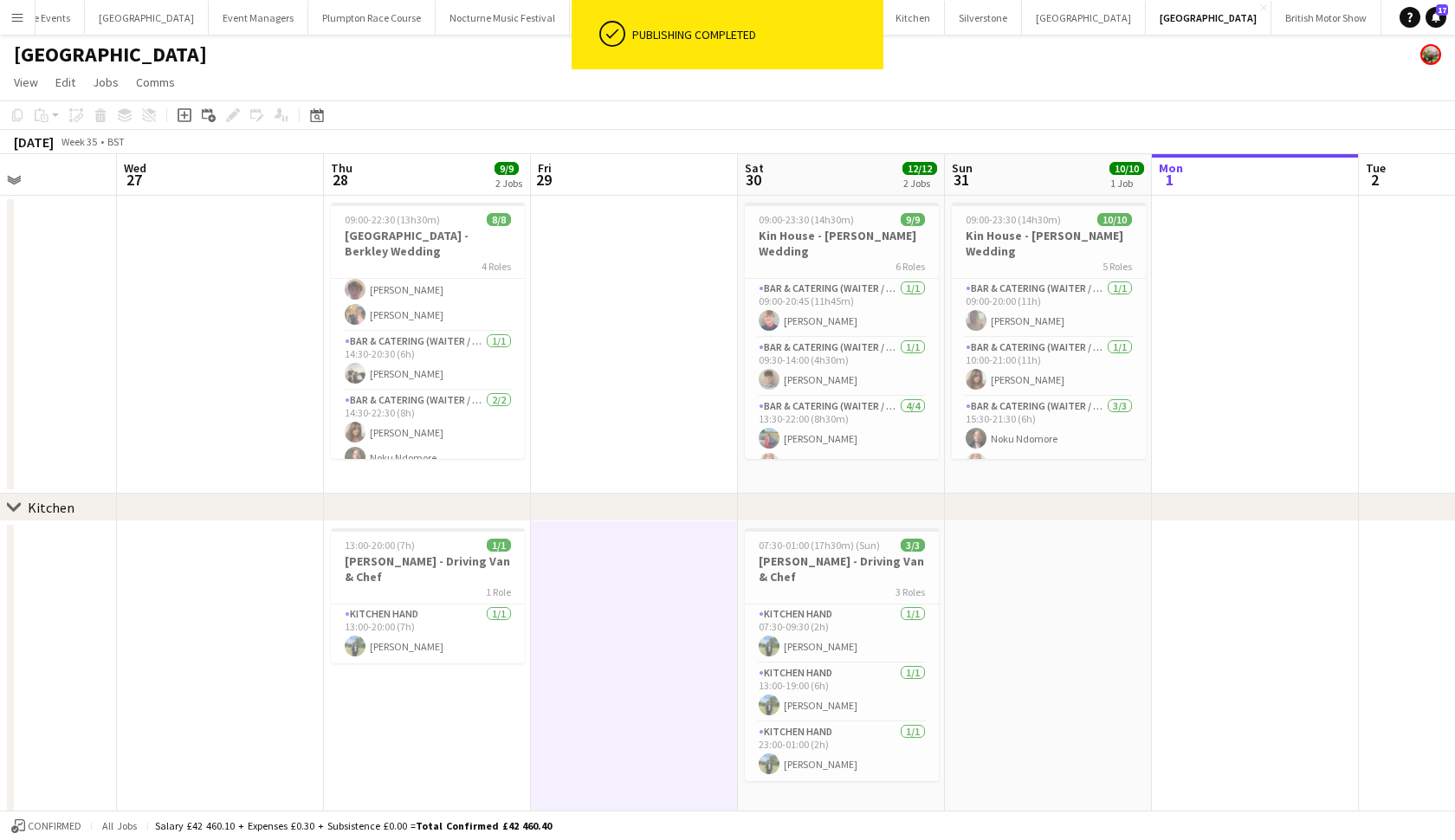
scroll to position [0, 0]
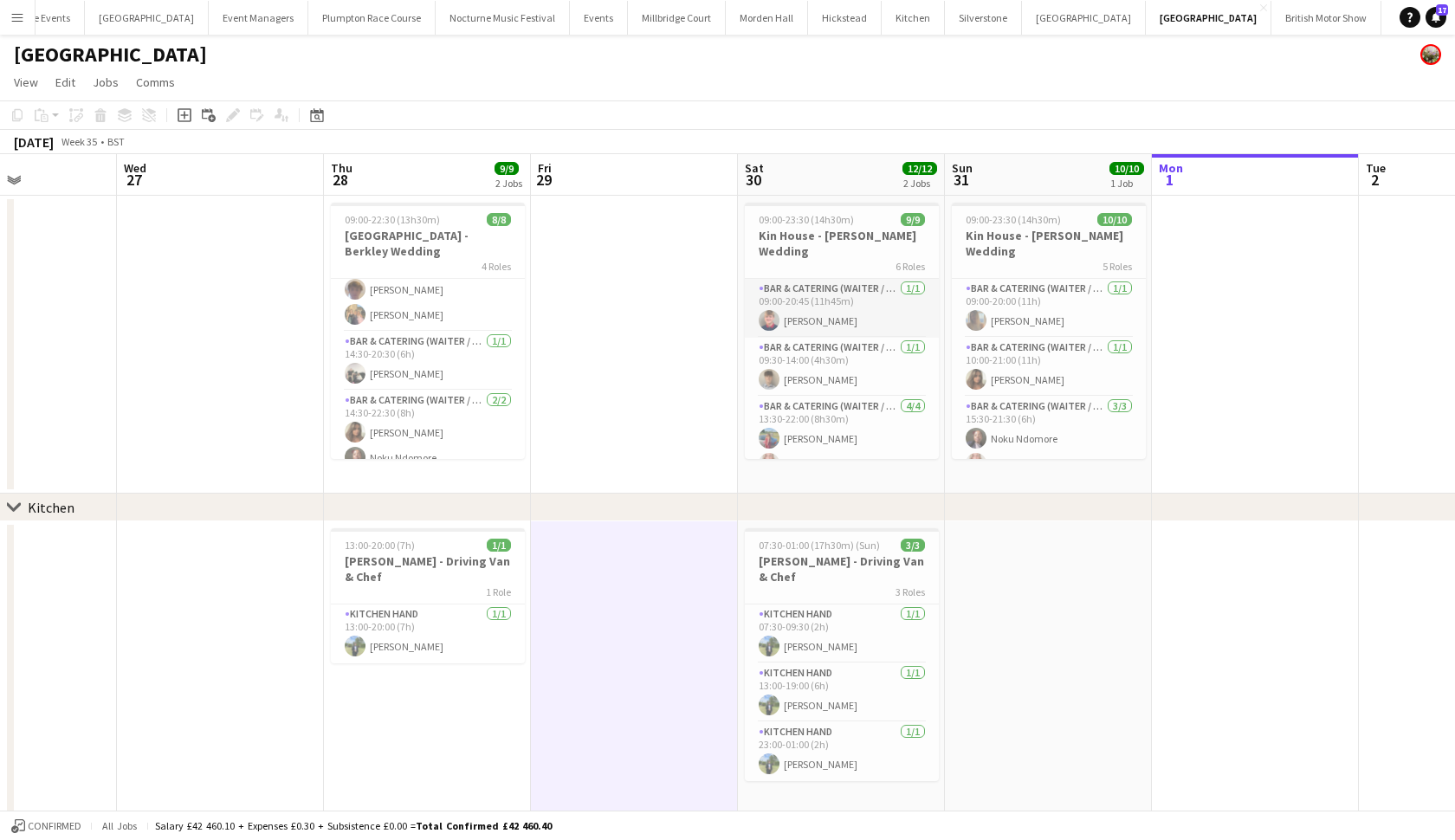
click at [861, 298] on app-card-role "Bar & Catering (Waiter / waitress) [DATE] 09:00-20:45 (11h45m) [PERSON_NAME]" at bounding box center [841, 308] width 194 height 59
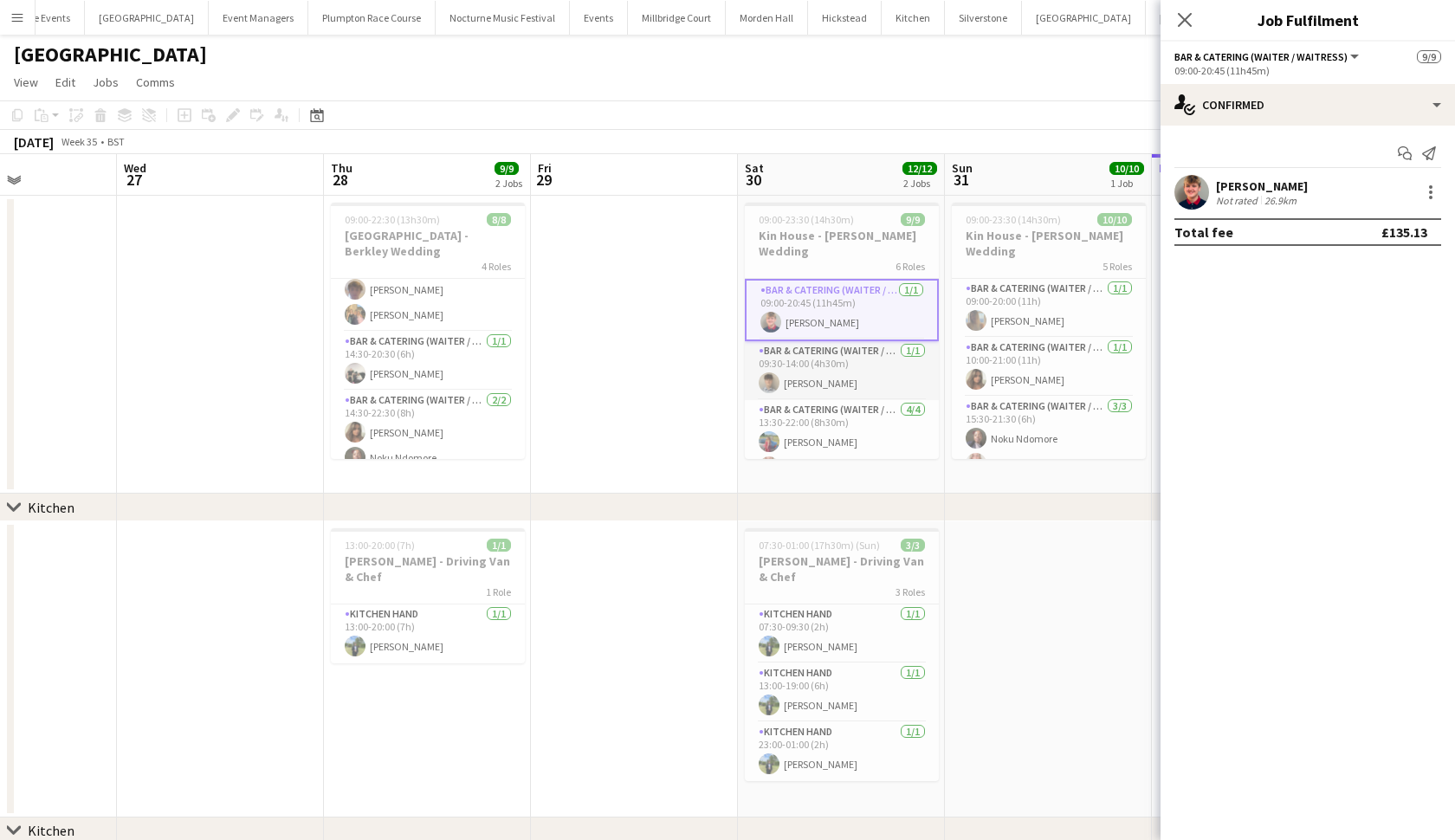
click at [863, 341] on app-card-role "Bar & Catering (Waiter / waitress) [DATE] 09:30-14:00 (4h30m) [PERSON_NAME]" at bounding box center [841, 370] width 194 height 59
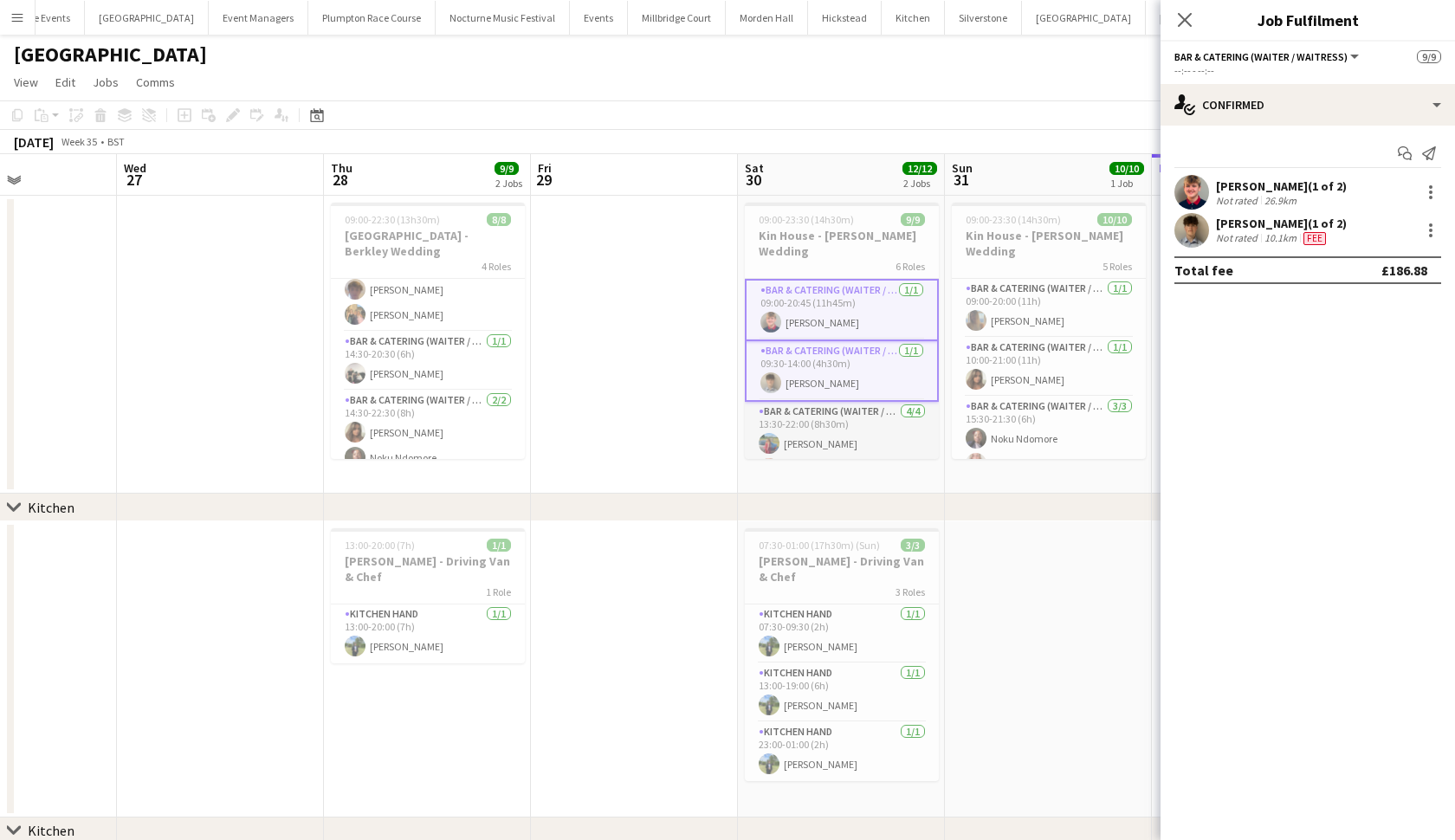
click at [852, 420] on app-card-role "Bar & Catering (Waiter / waitress) [DATE] 13:30-22:00 (8h30m) [PERSON_NAME] [PE…" at bounding box center [841, 468] width 194 height 134
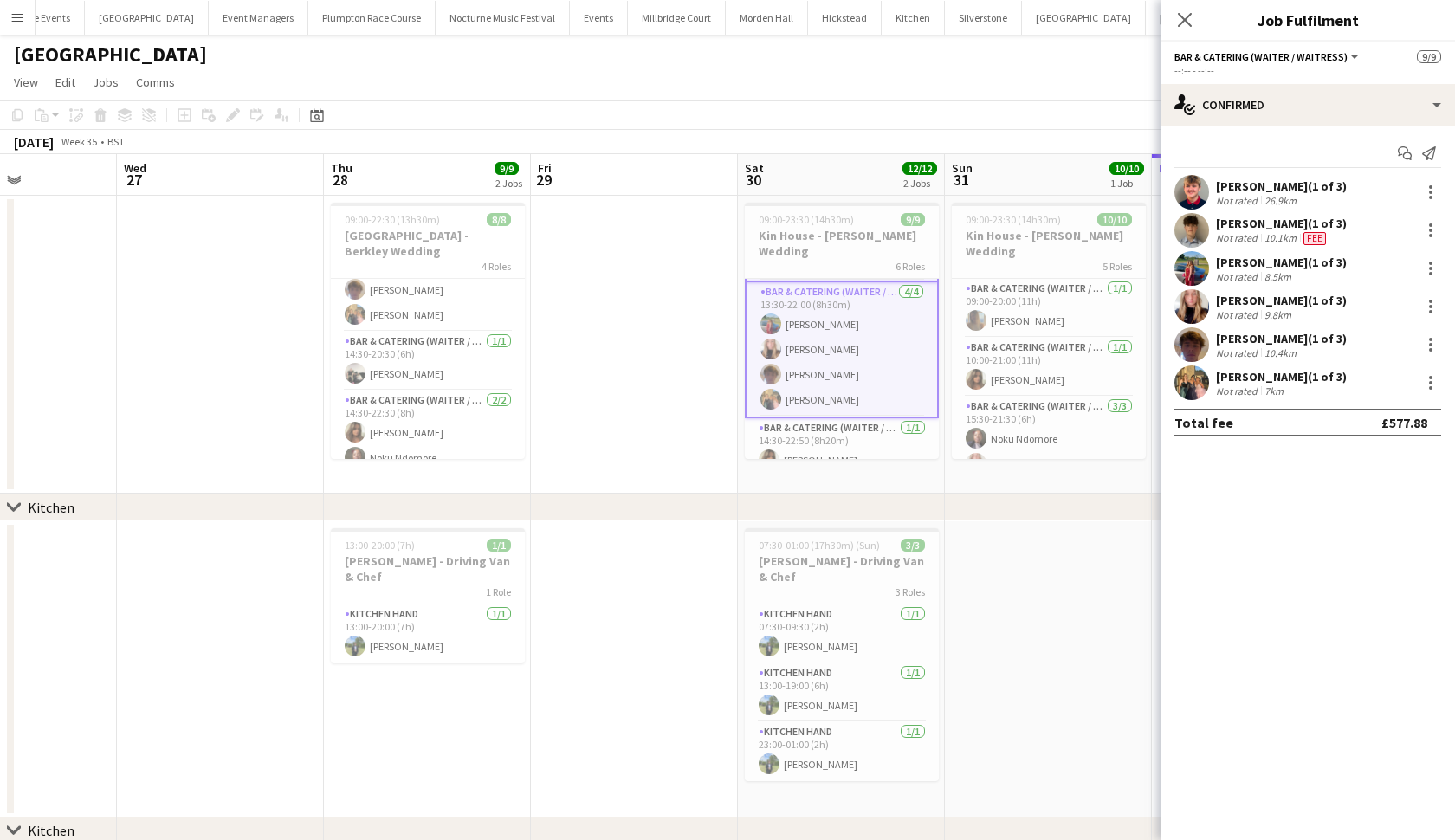
click at [852, 420] on app-card-role "Bar & Catering (Waiter / waitress) [DATE] 14:30-22:50 (8h20m) [PERSON_NAME]" at bounding box center [841, 447] width 194 height 59
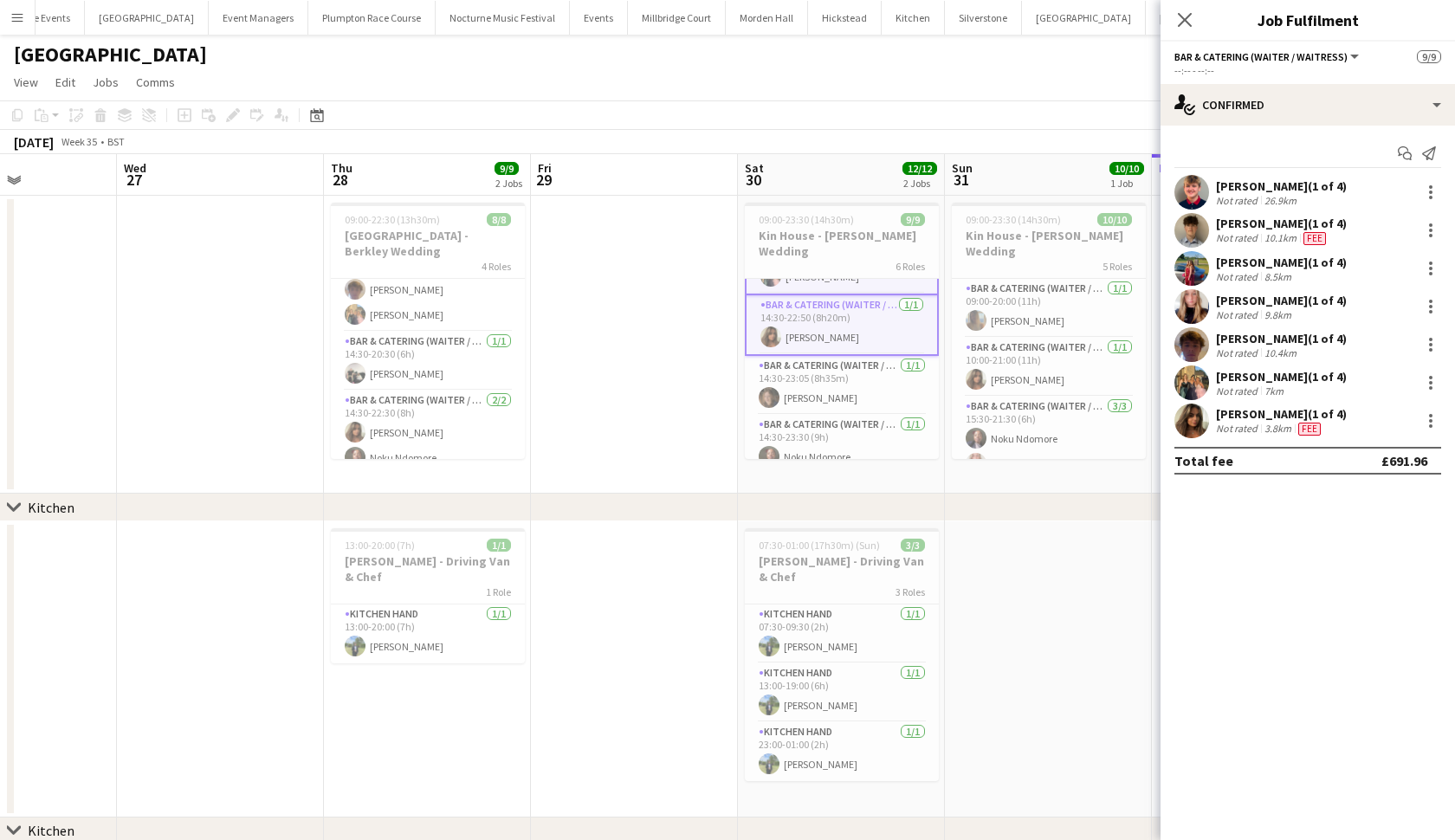
scroll to position [242, 0]
click at [852, 368] on app-card-role "Bar & Catering (Waiter / waitress) [DATE] 14:30-23:05 (8h35m) [PERSON_NAME]" at bounding box center [841, 386] width 194 height 59
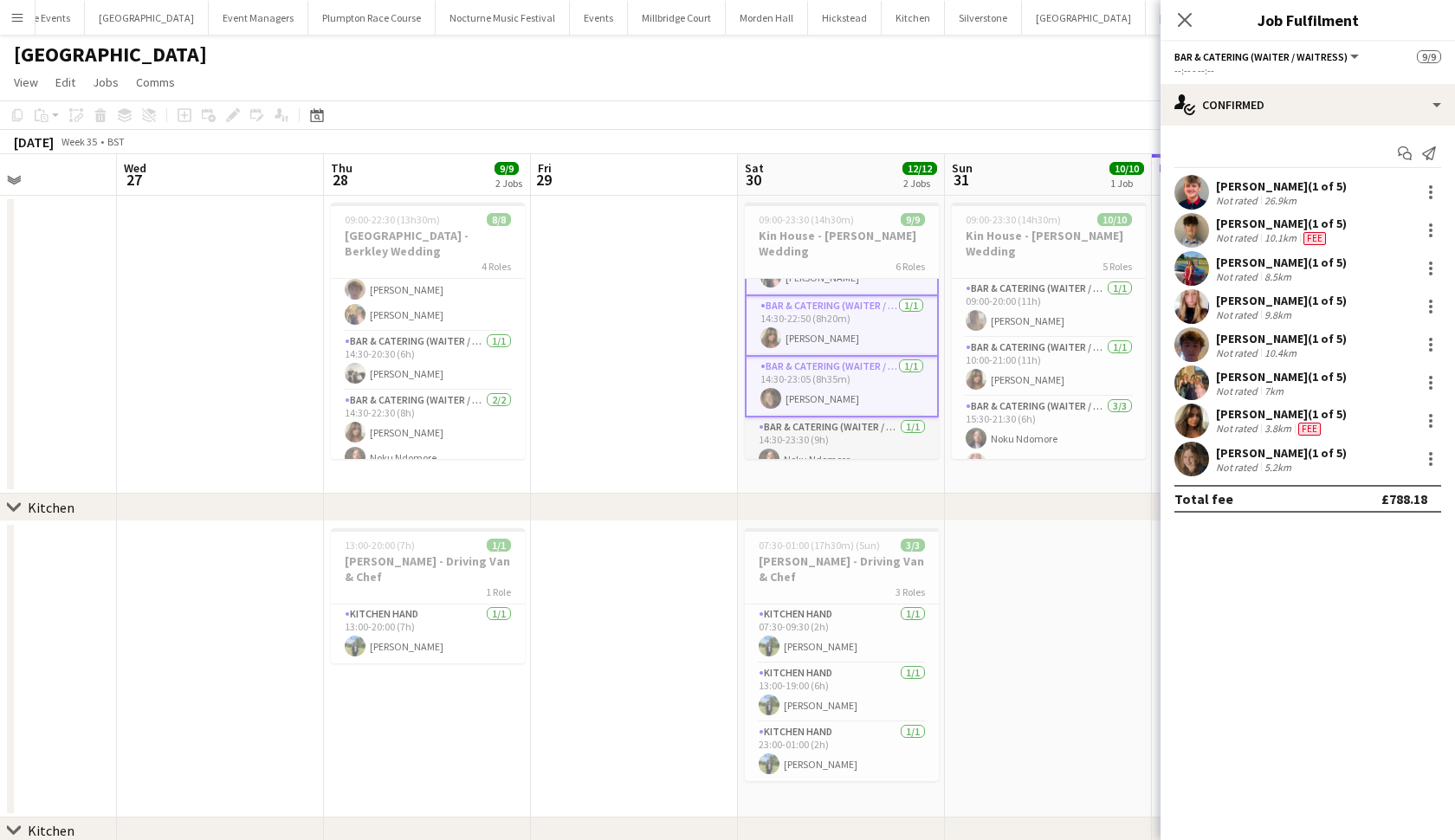
click at [844, 423] on app-card-role "Bar & Catering (Waiter / waitress) [DATE] 14:30-23:30 (9h) Noku Ndomore" at bounding box center [841, 446] width 194 height 59
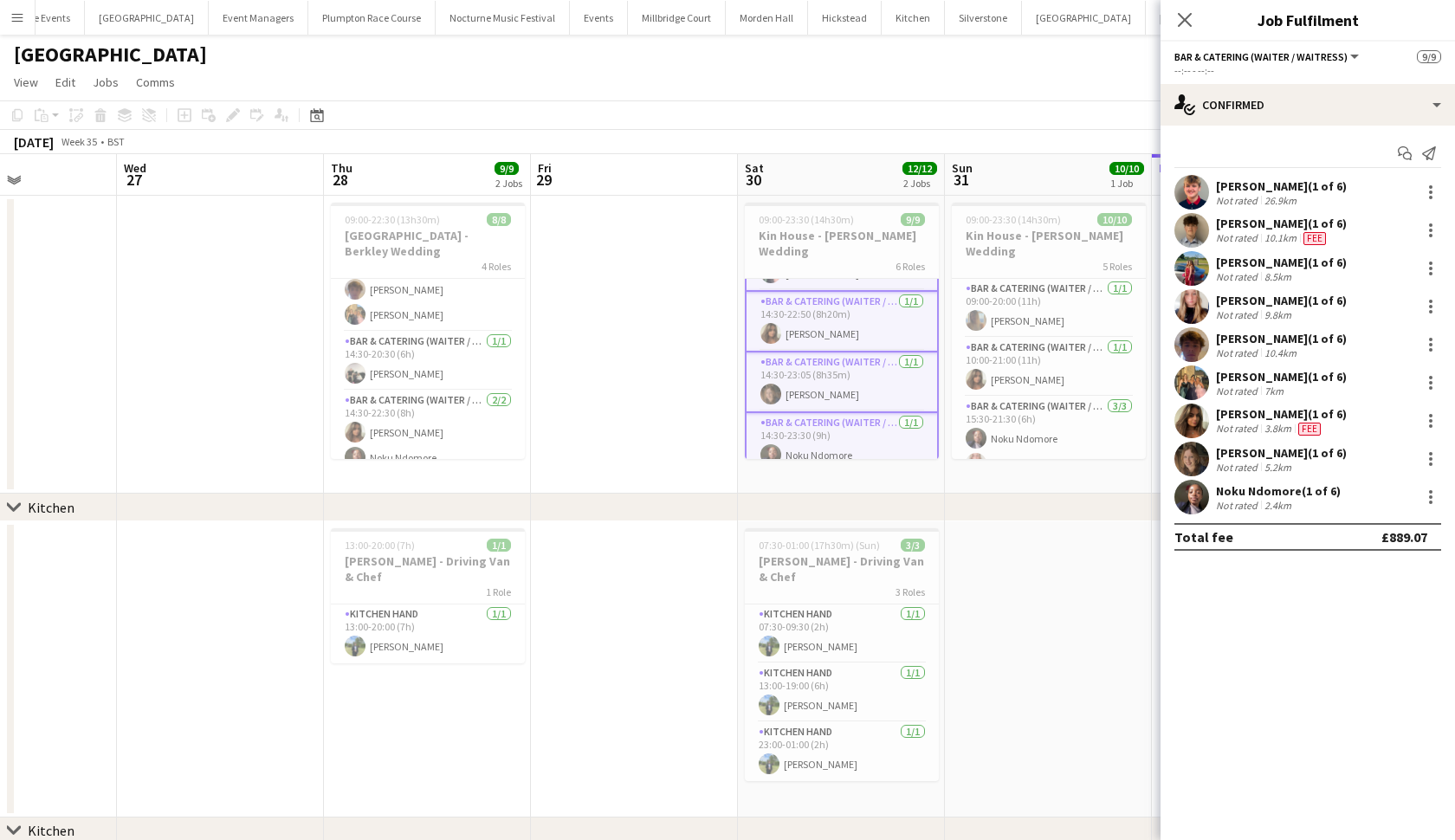
scroll to position [245, 0]
click at [821, 615] on app-card-role "Kitchen Hand [DATE] 07:30-09:30 (2h) [PERSON_NAME]" at bounding box center [841, 633] width 194 height 59
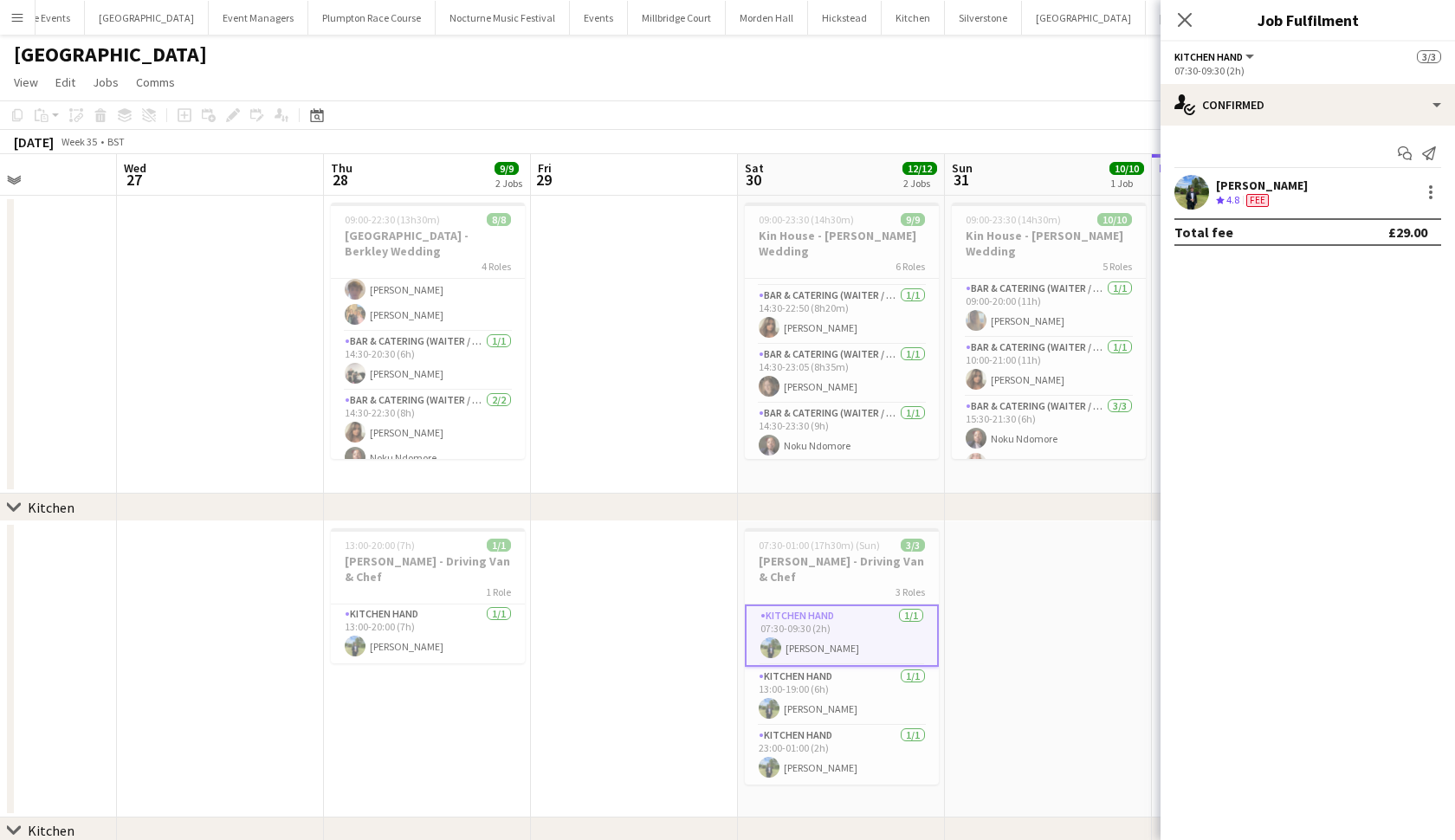
click at [821, 615] on app-card-role "Kitchen Hand [DATE] 07:30-09:30 (2h) [PERSON_NAME]" at bounding box center [841, 635] width 194 height 62
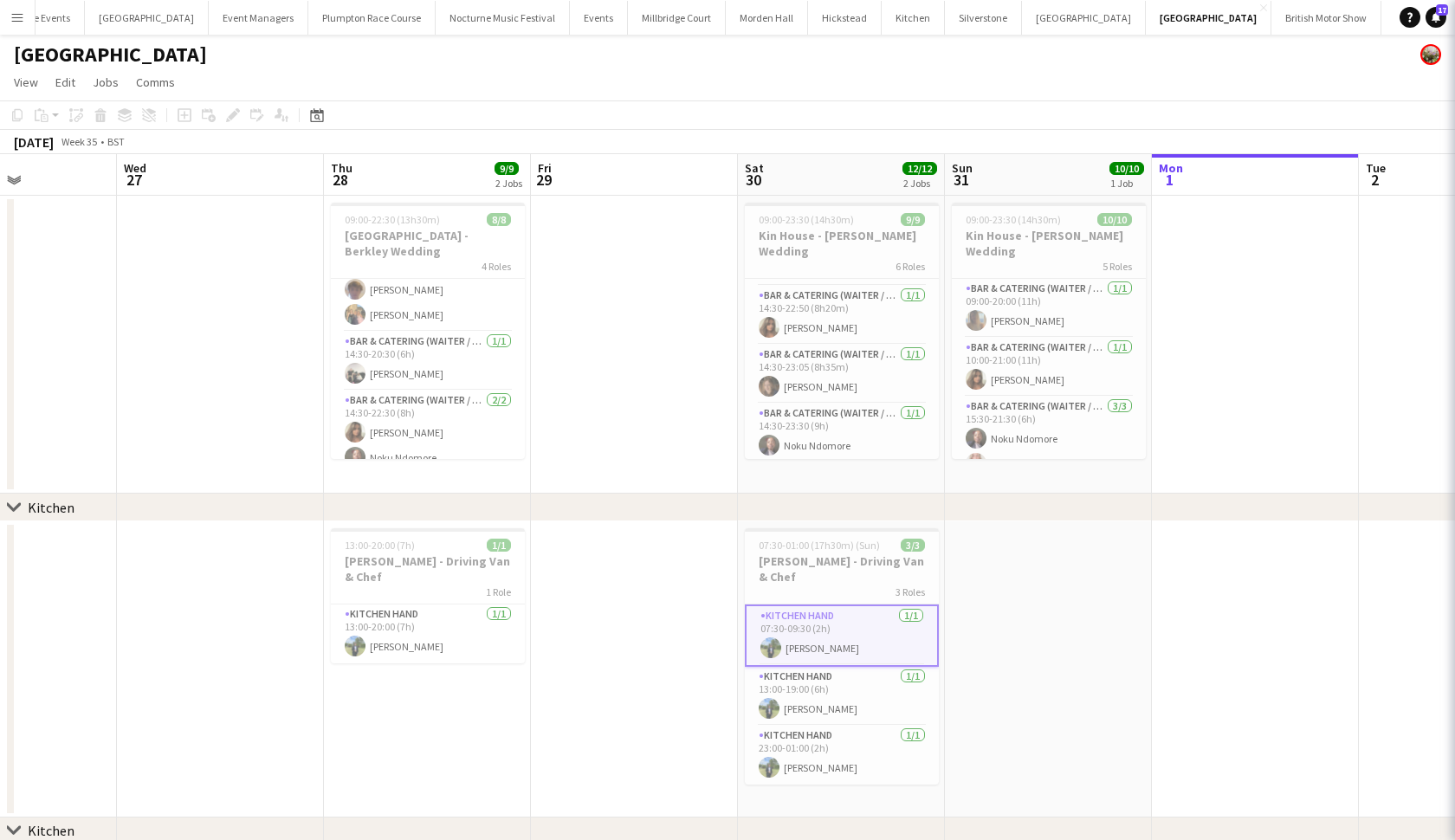
scroll to position [233, 0]
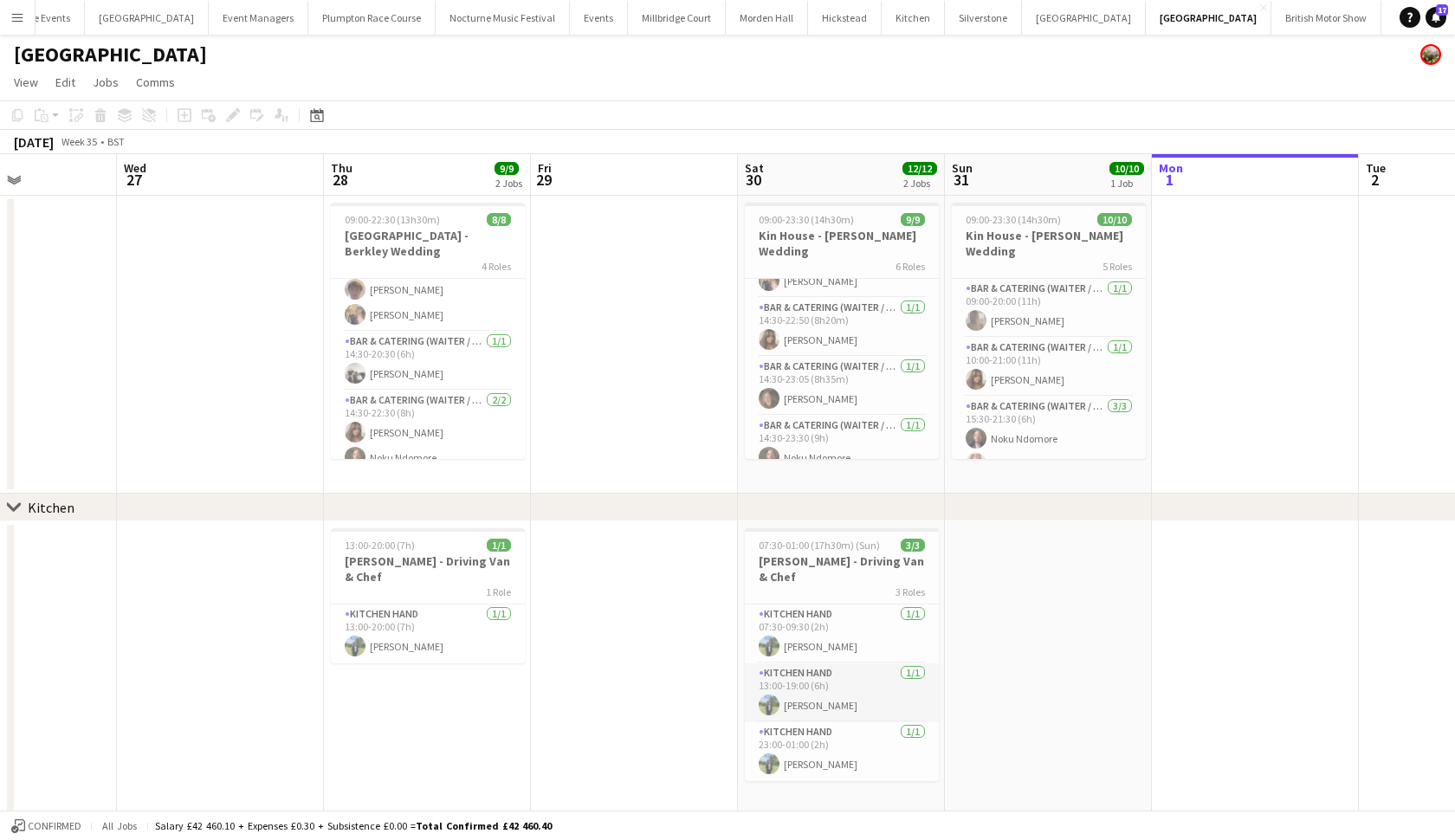
click at [813, 665] on app-card-role "Kitchen Hand [DATE] 13:00-19:00 (6h) [PERSON_NAME]" at bounding box center [841, 692] width 194 height 59
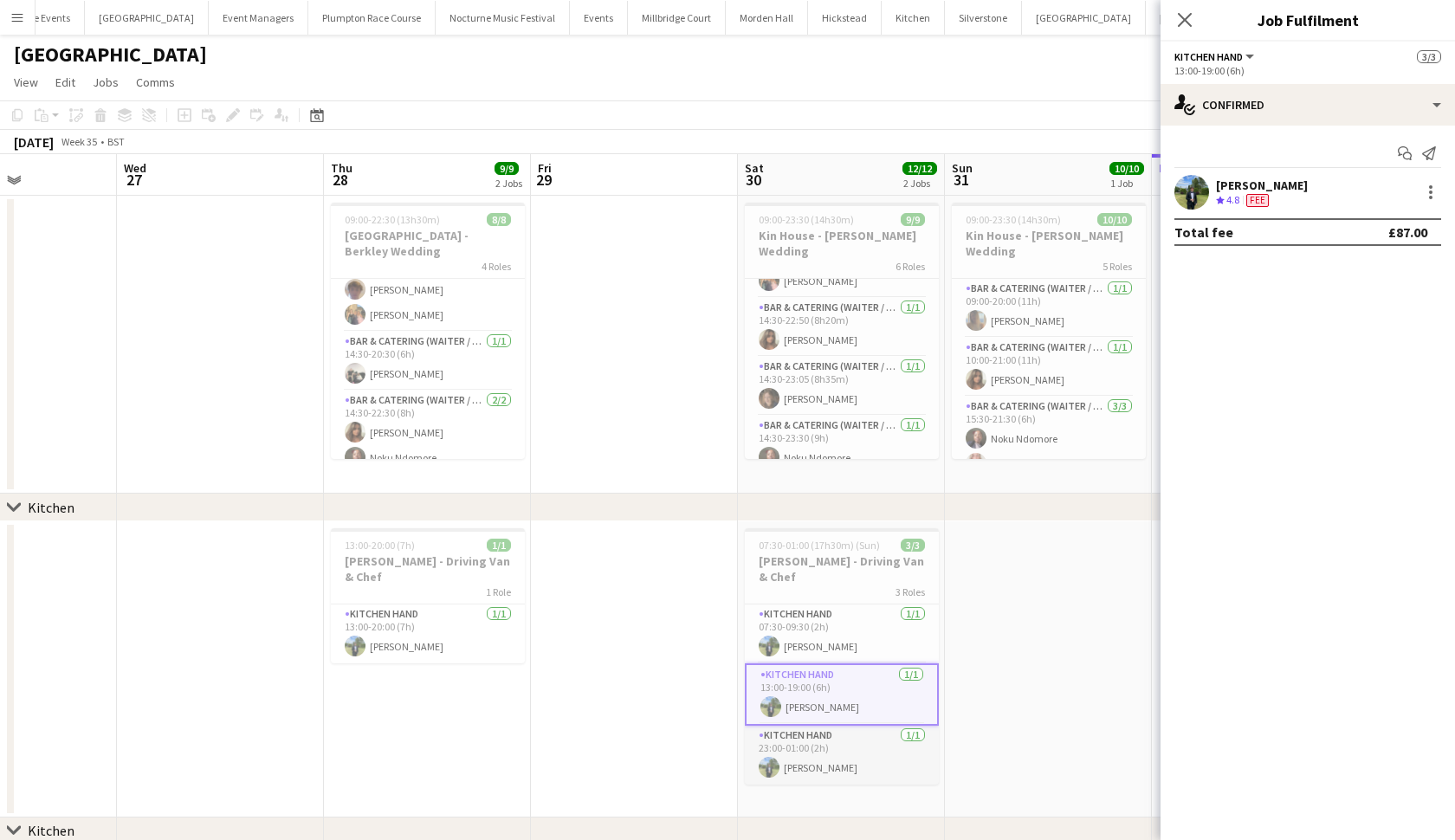
click at [811, 726] on app-card-role "Kitchen Hand [DATE] 23:00-01:00 (2h) [PERSON_NAME]" at bounding box center [841, 755] width 194 height 59
click at [827, 605] on app-card-role "Kitchen Hand [DATE] 07:30-09:30 (2h) [PERSON_NAME]" at bounding box center [841, 633] width 194 height 59
click at [1438, 184] on div at bounding box center [1431, 192] width 20 height 20
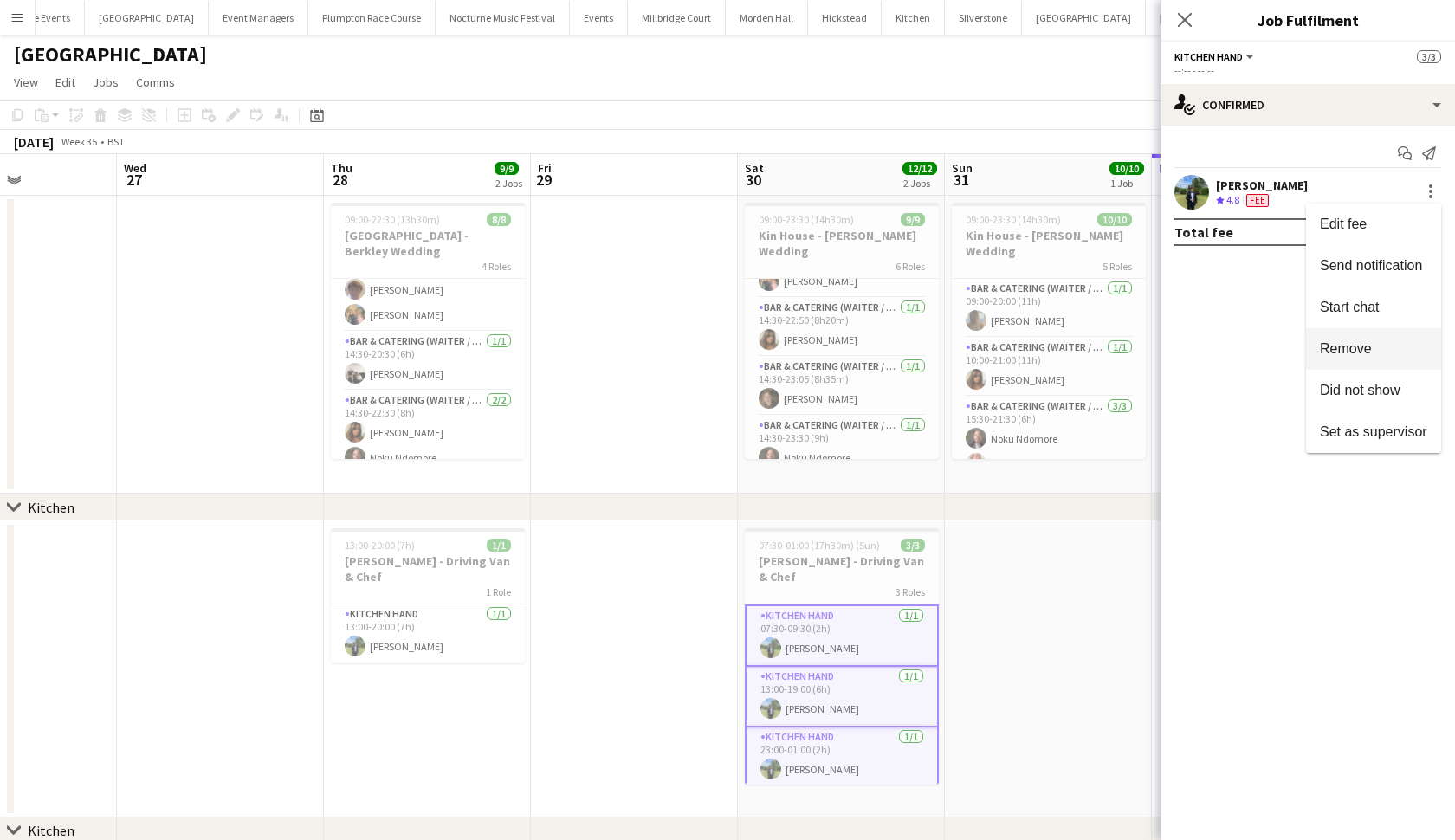
click at [1394, 361] on button "Remove" at bounding box center [1373, 348] width 135 height 42
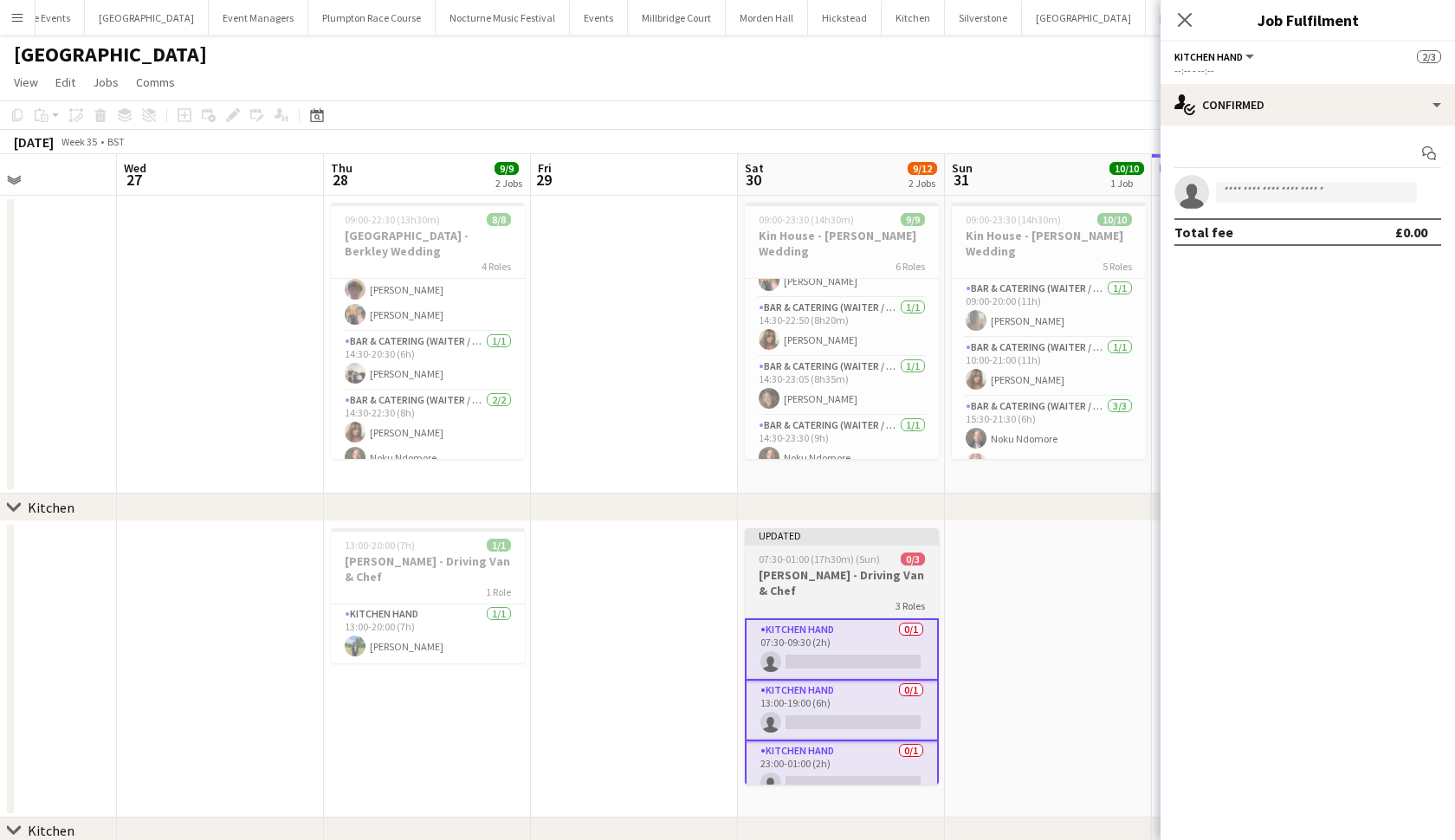
click at [781, 574] on h3 "[PERSON_NAME] - Driving Van & Chef" at bounding box center [841, 583] width 194 height 32
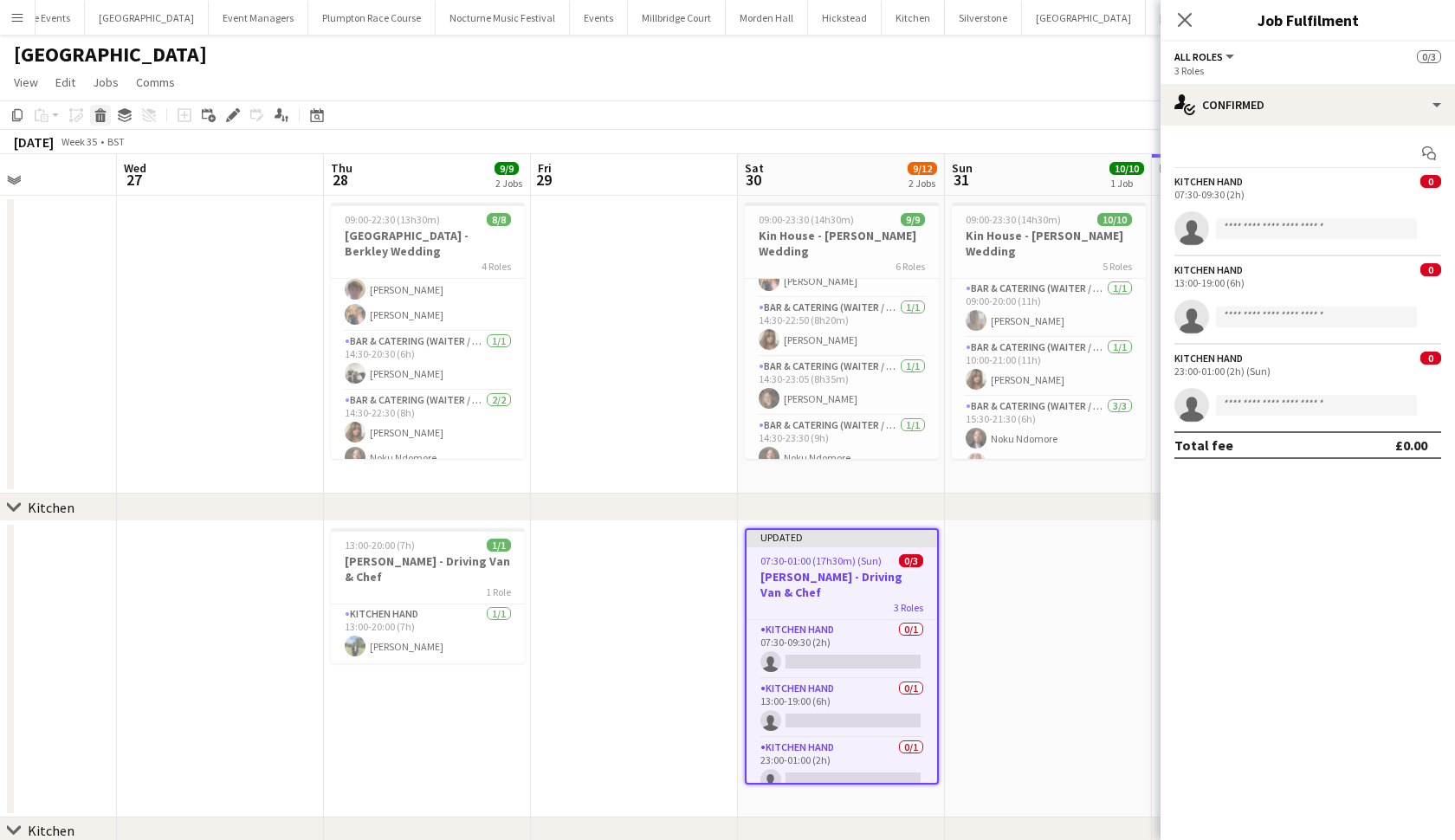
click at [98, 117] on icon at bounding box center [100, 117] width 9 height 8
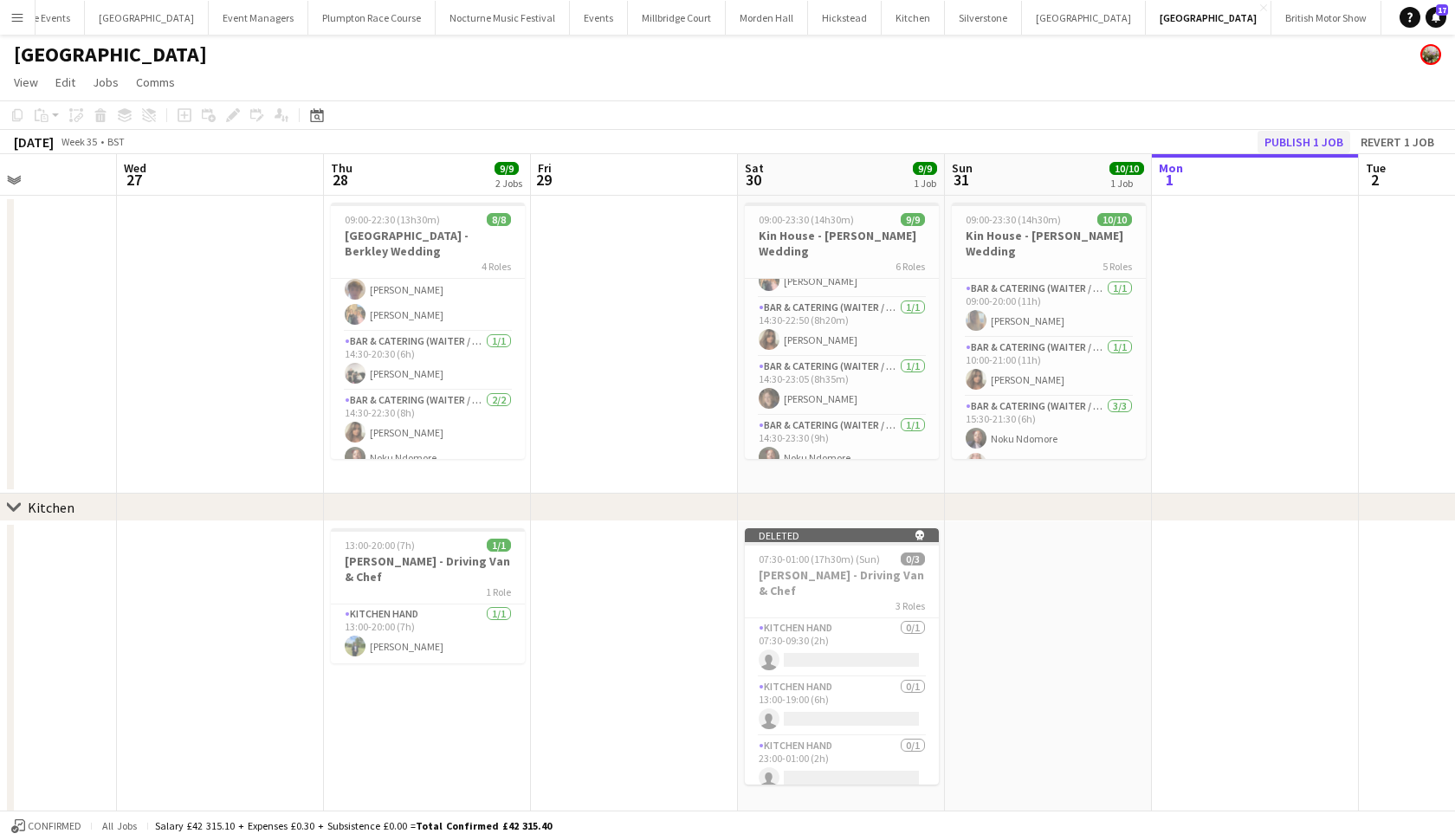
click at [1326, 136] on button "Publish 1 job" at bounding box center [1304, 142] width 93 height 22
click at [1053, 259] on div "5 Roles" at bounding box center [1049, 266] width 194 height 14
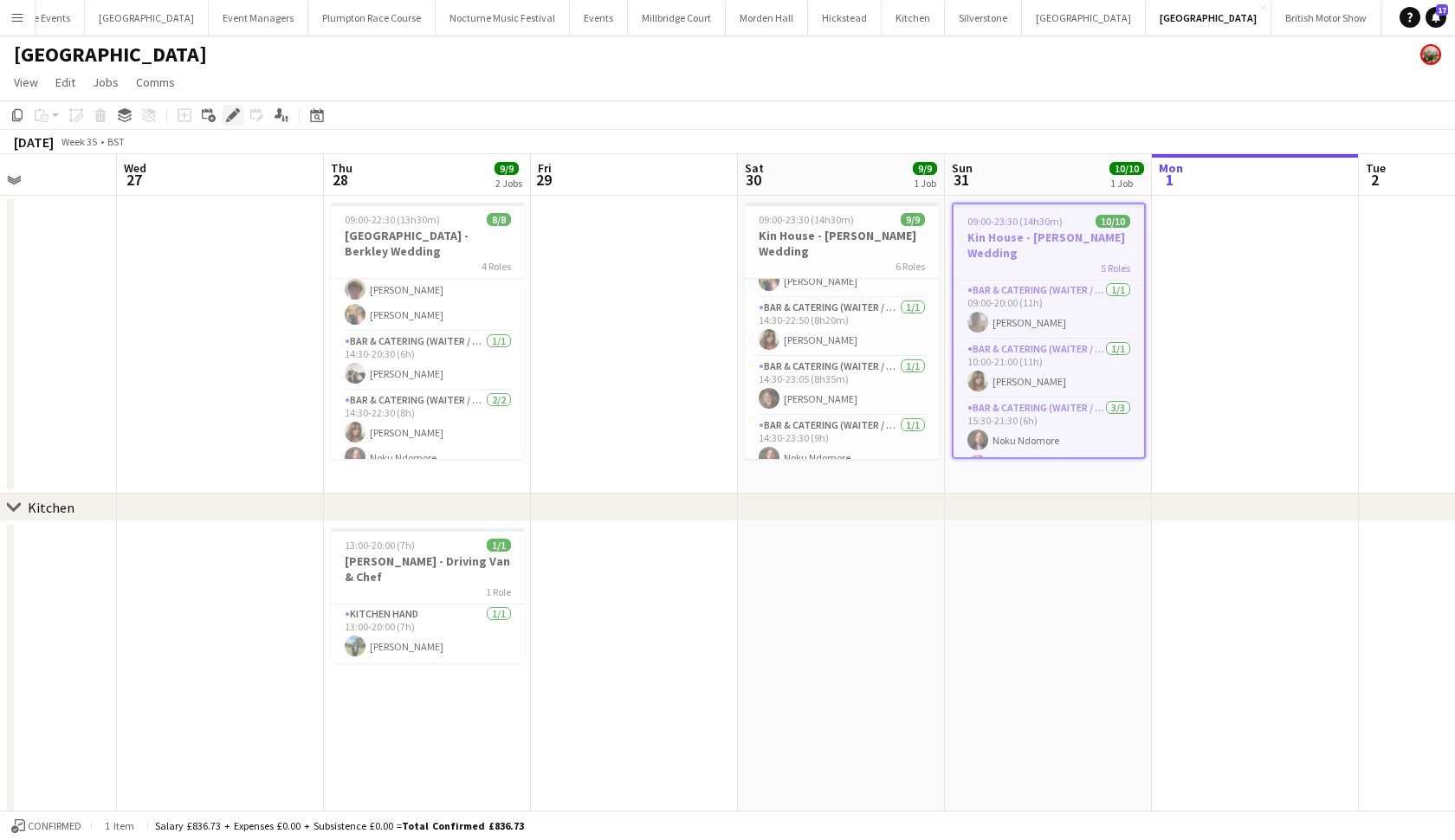
click at [229, 121] on icon at bounding box center [228, 120] width 5 height 5
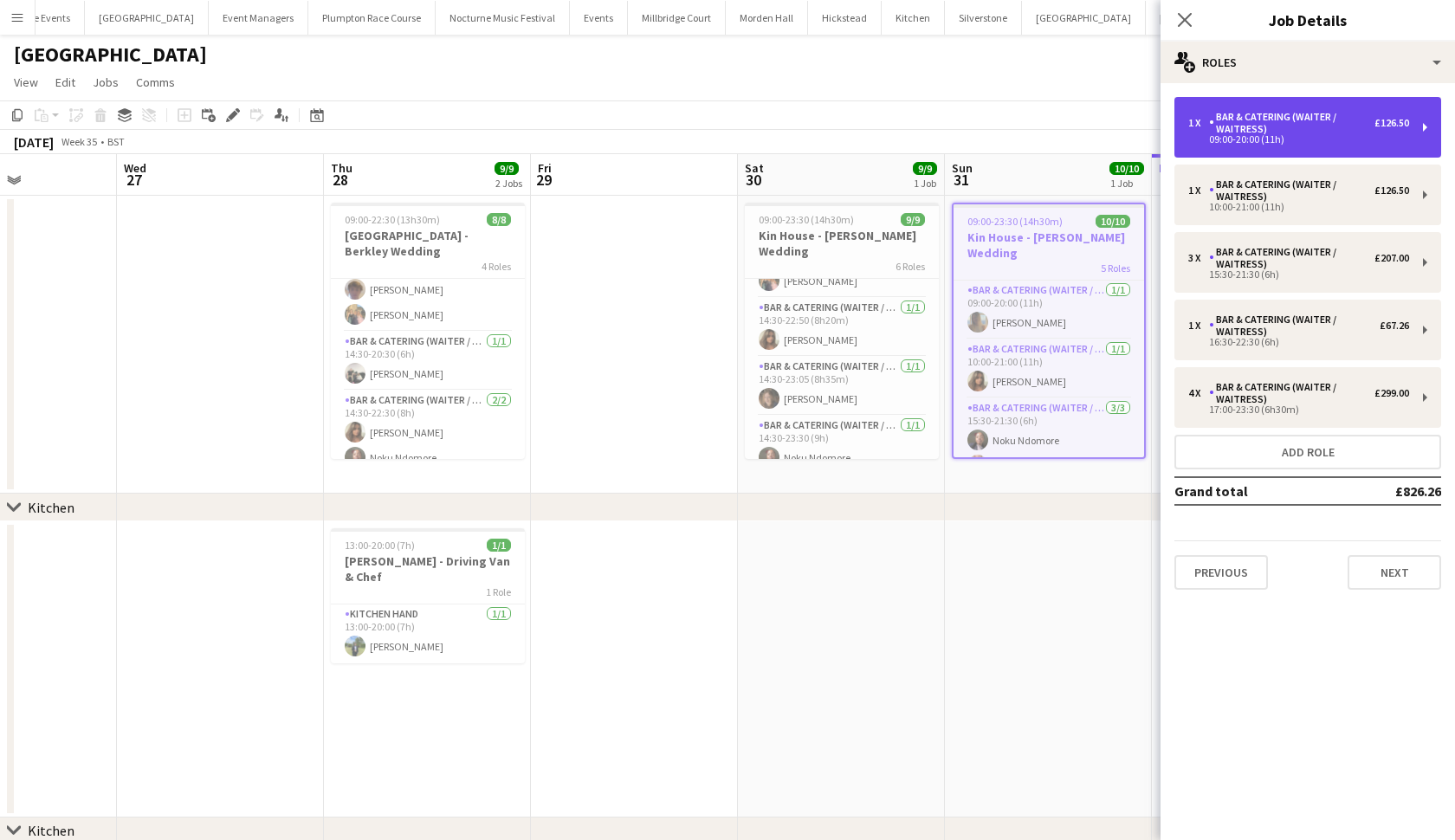
click at [1268, 142] on div "09:00-20:00 (11h)" at bounding box center [1299, 138] width 221 height 8
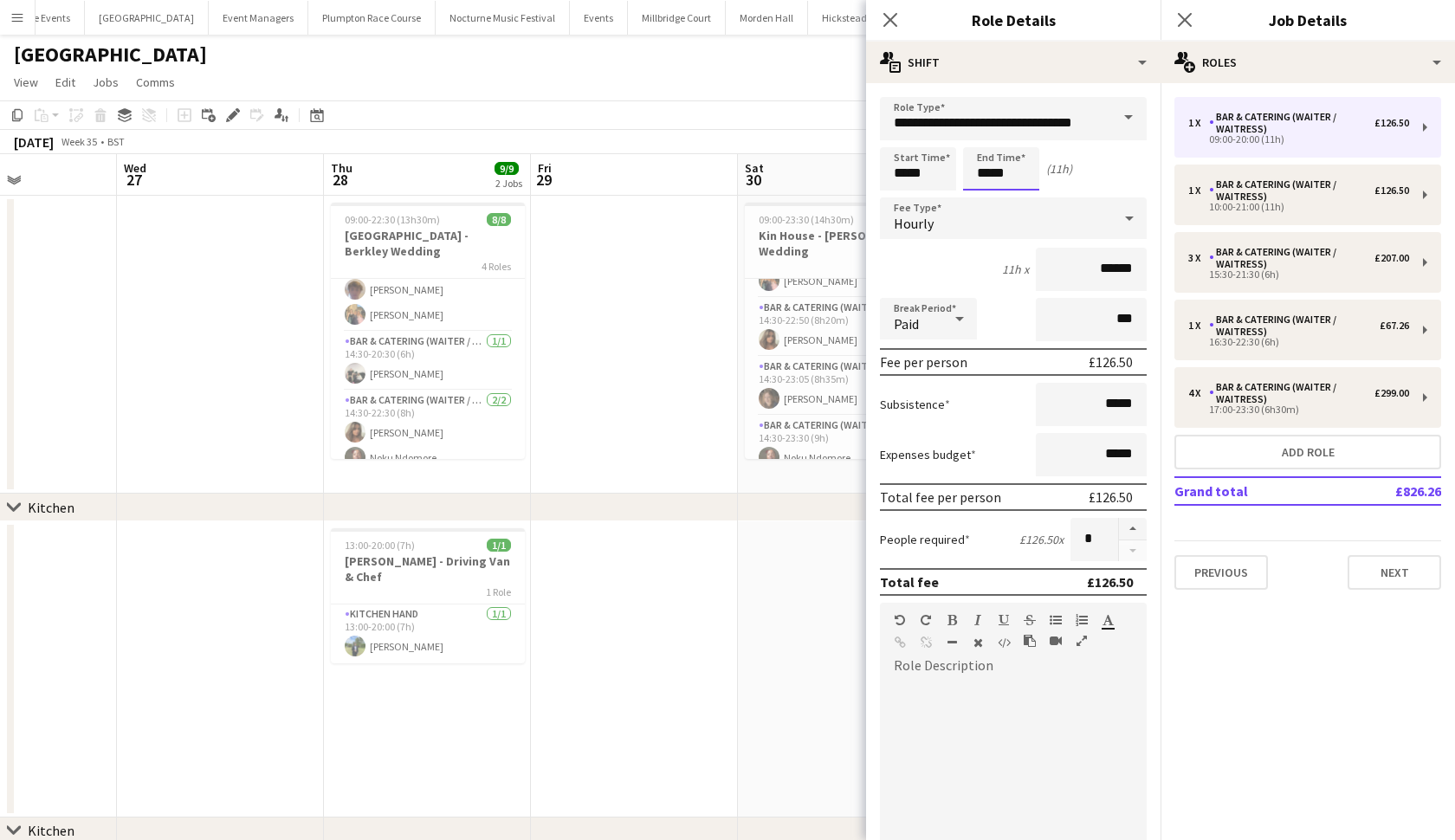
click at [1016, 177] on body "Menu Boards Boards Boards All jobs Status Workforce Workforce My Workforce Recr…" at bounding box center [727, 463] width 1455 height 926
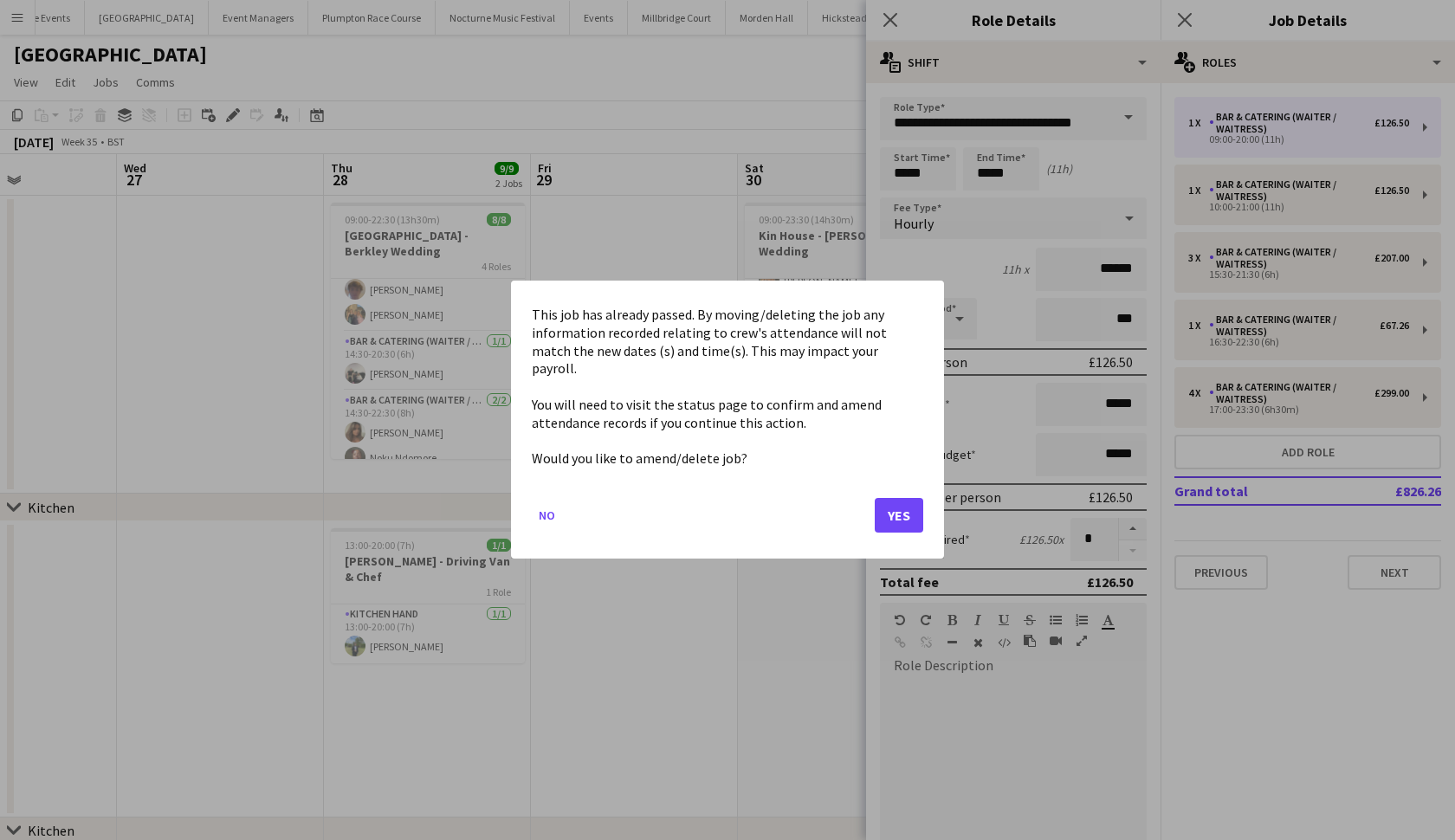
click at [881, 512] on button "Yes" at bounding box center [899, 516] width 48 height 34
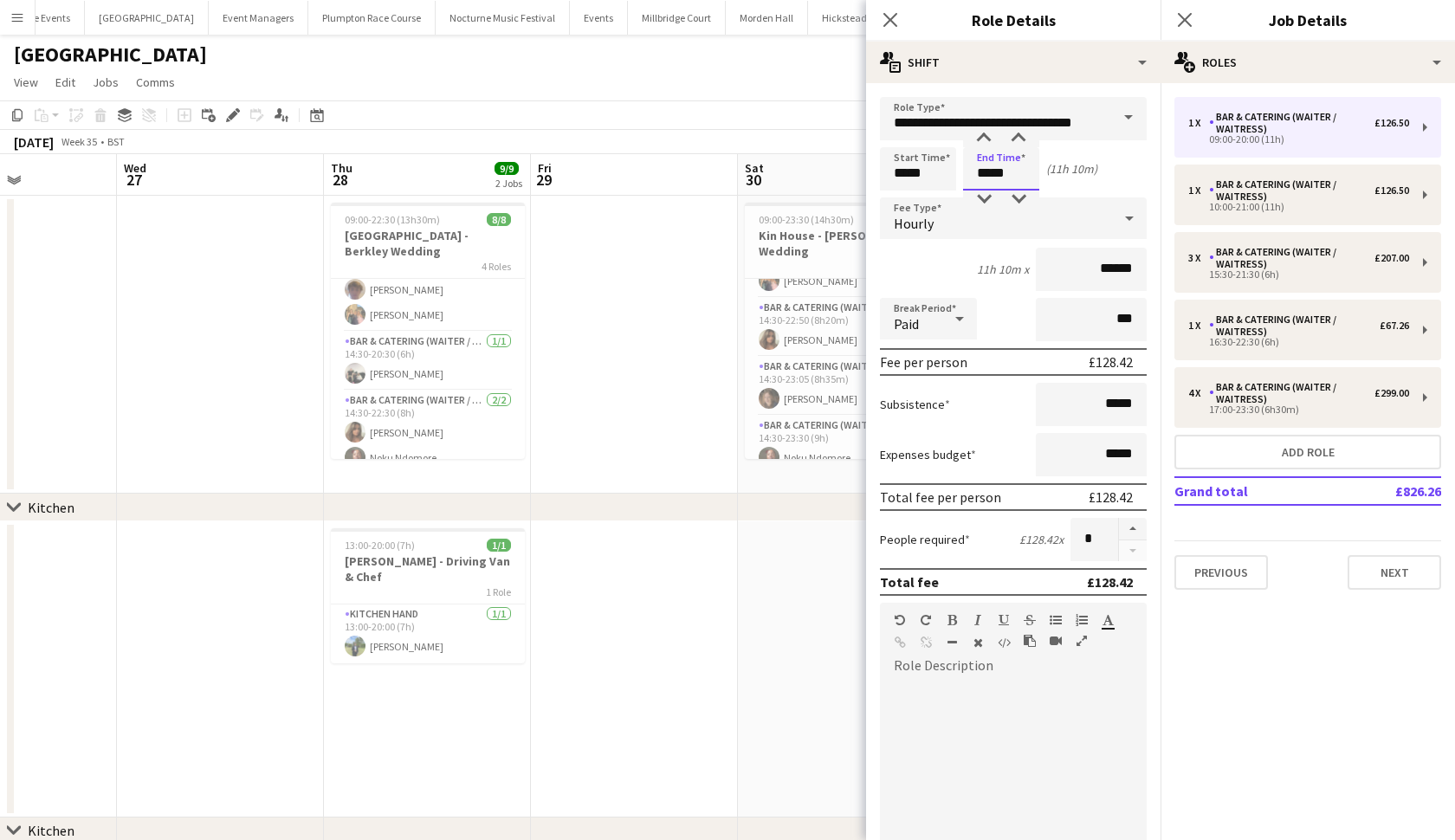
type input "*****"
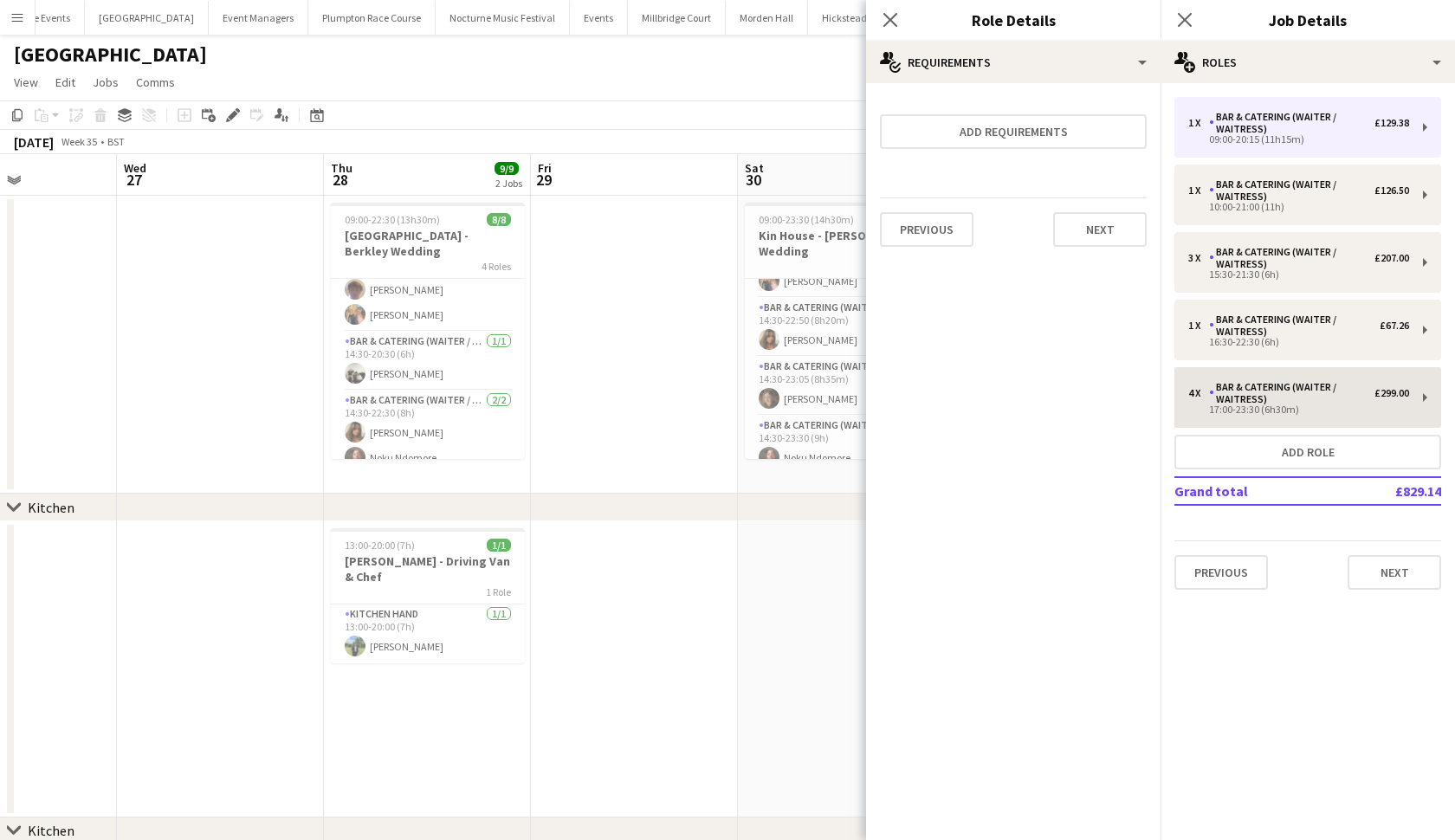
scroll to position [1, 0]
click at [781, 518] on div "chevron-right Kitchen" at bounding box center [727, 506] width 1455 height 28
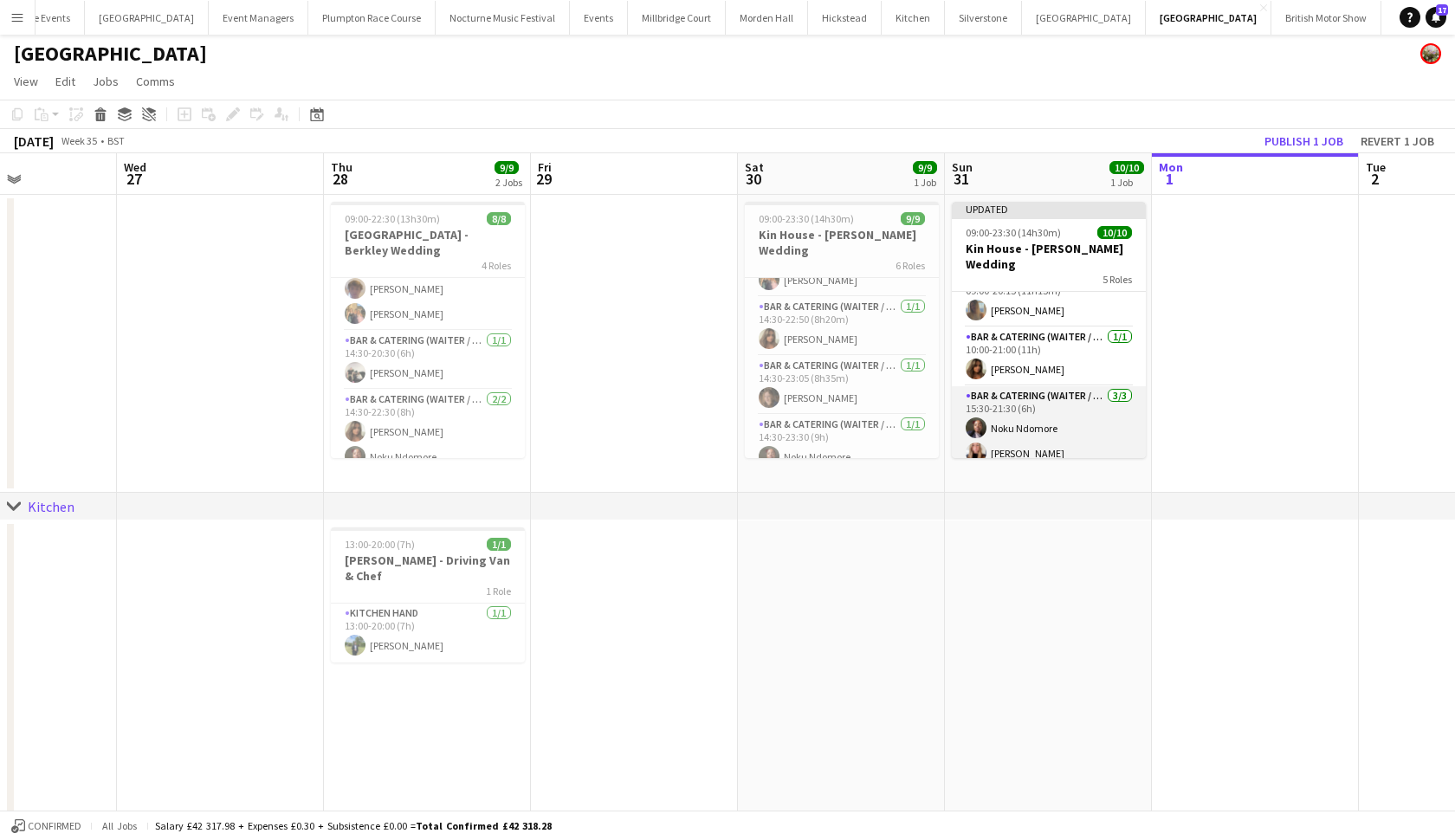
scroll to position [24, 0]
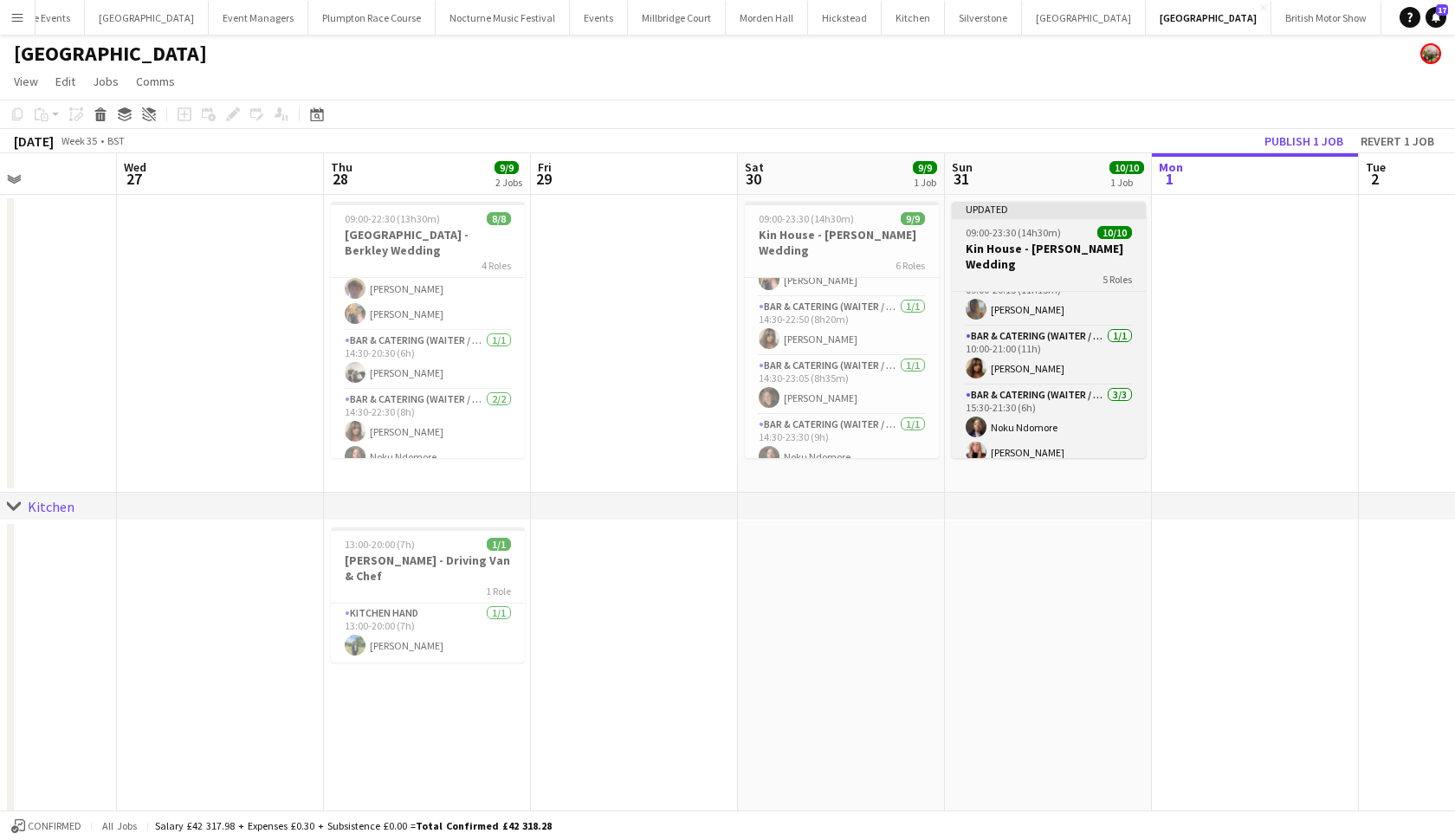
click at [1048, 247] on h3 "Kin House - [PERSON_NAME] Wedding" at bounding box center [1049, 256] width 194 height 32
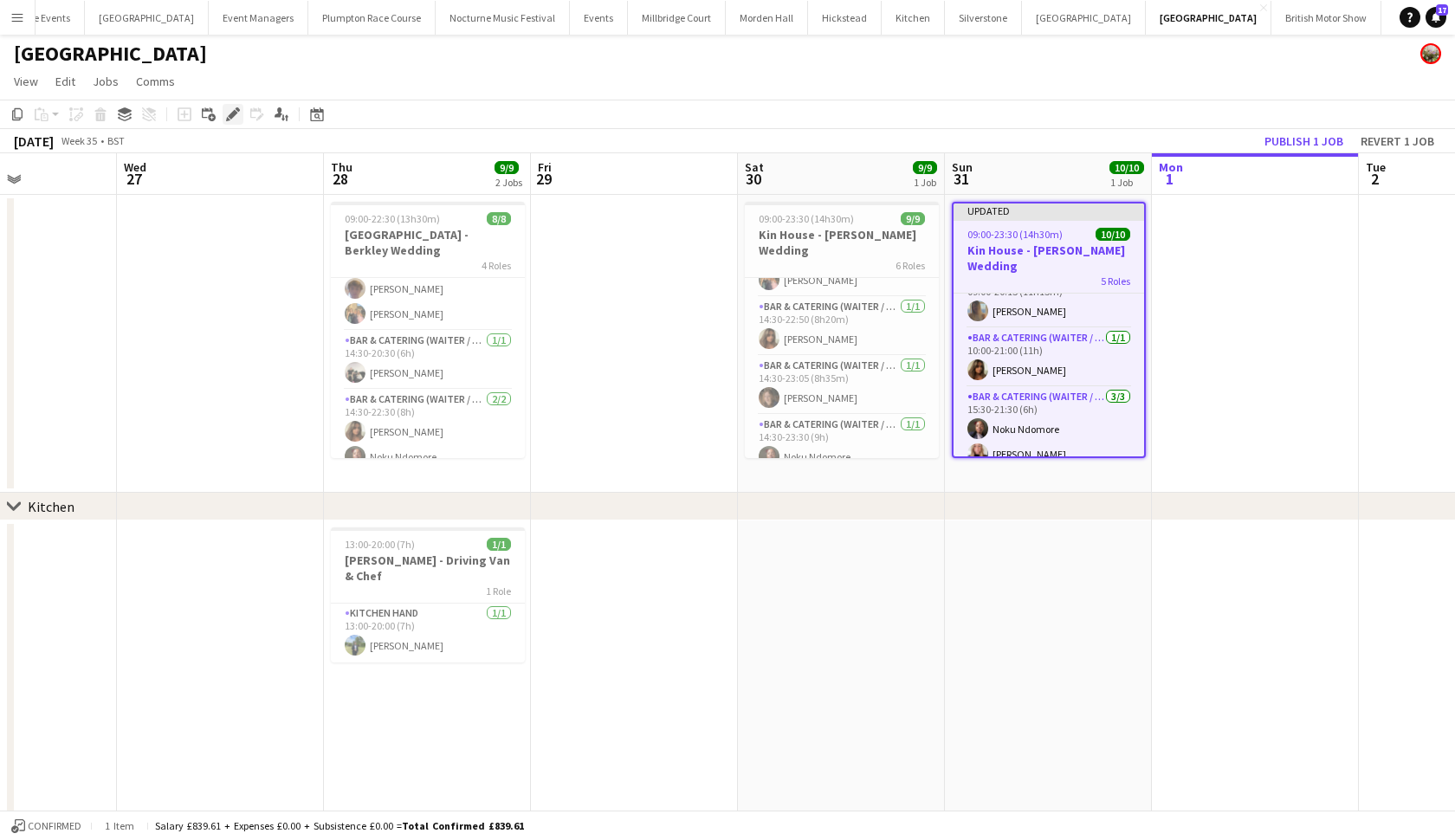
click at [238, 117] on icon "Edit" at bounding box center [232, 114] width 14 height 14
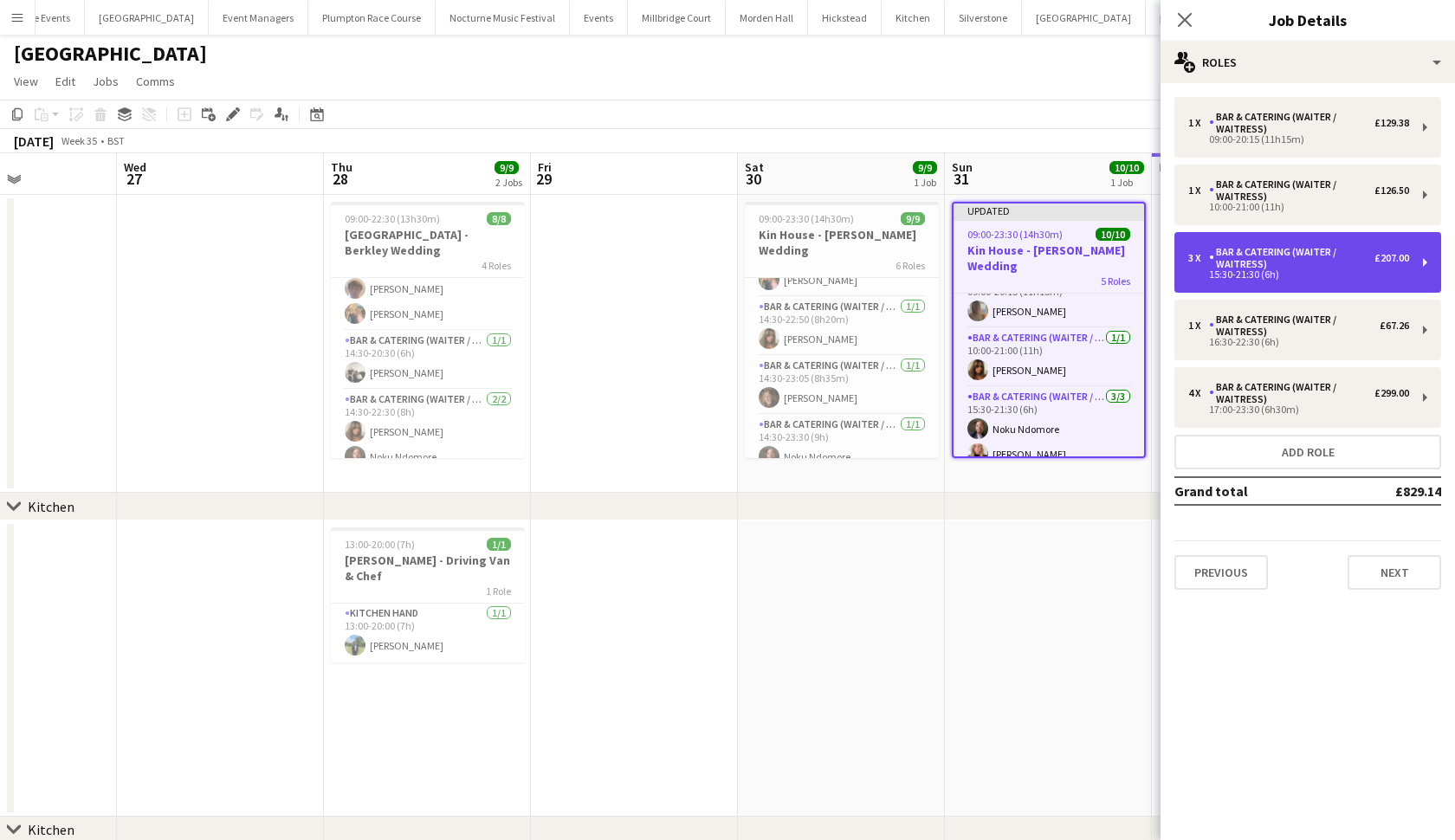
click at [1268, 282] on div "3 x Bar & Catering (Waiter / waitress) £207.00 15:30-21:30 (6h)" at bounding box center [1307, 262] width 267 height 60
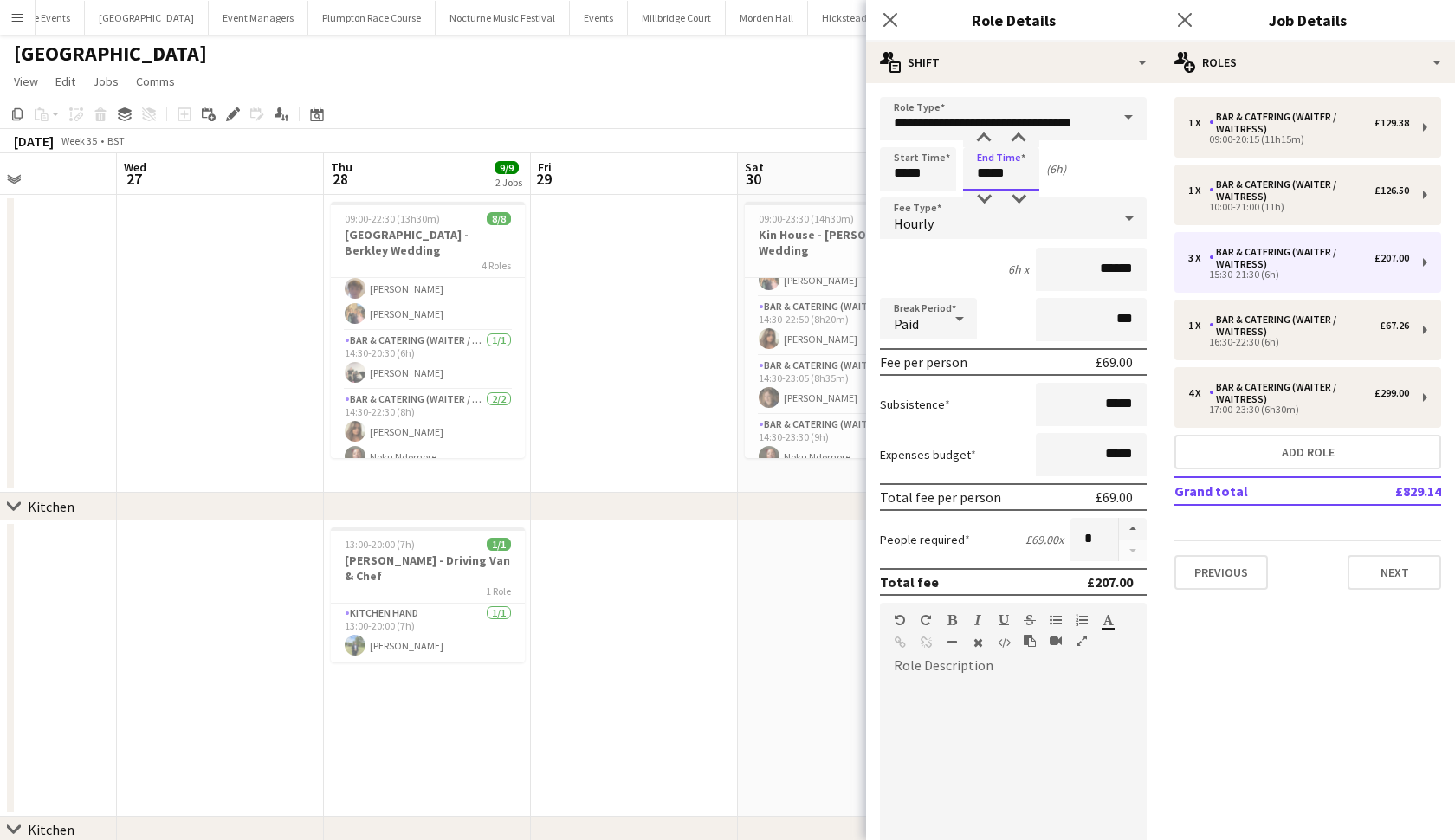
scroll to position [0, 0]
click at [1008, 174] on body "Menu Boards Boards Boards All jobs Status Workforce Workforce My Workforce Recr…" at bounding box center [727, 462] width 1455 height 926
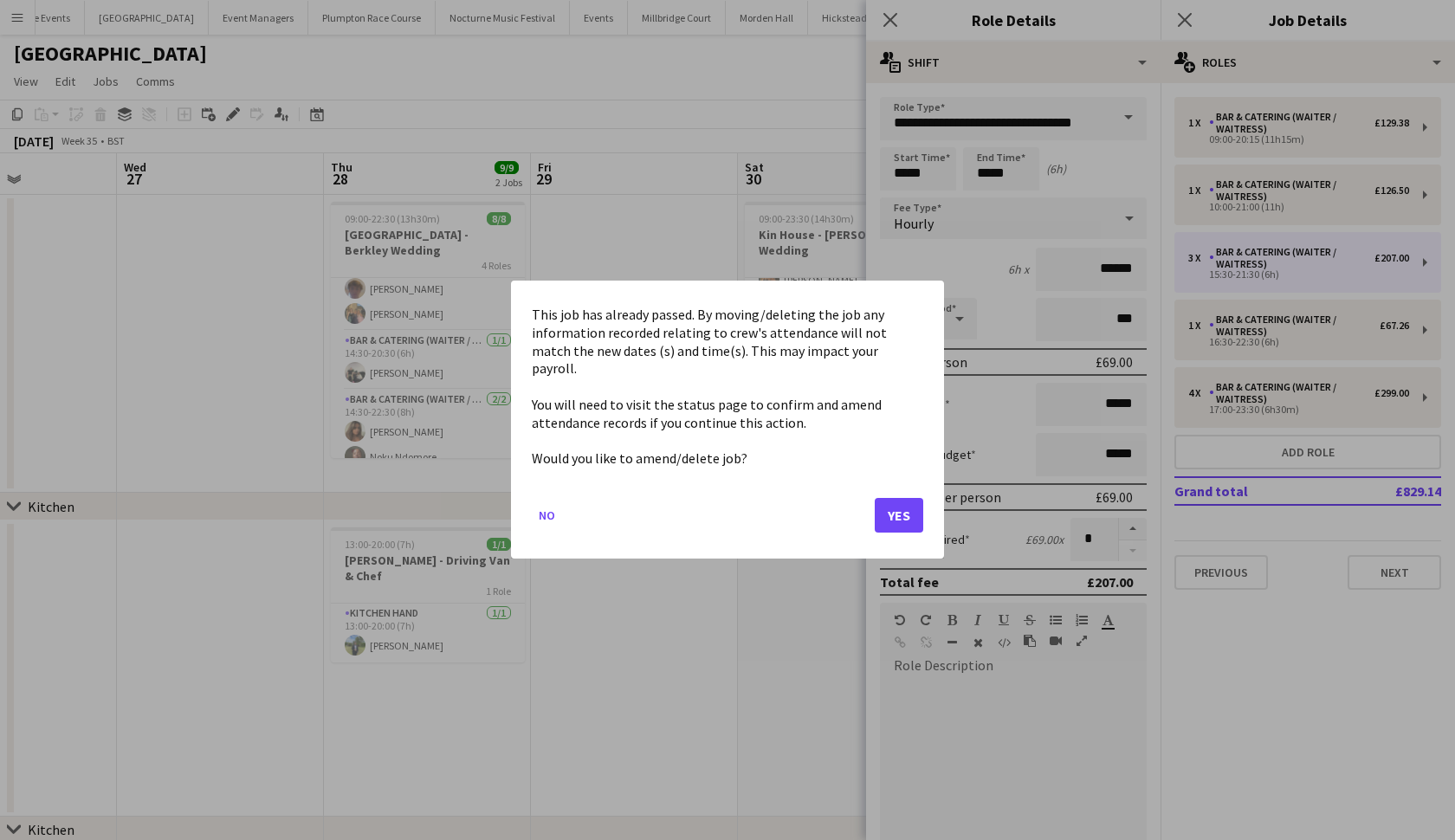
click at [896, 506] on button "Yes" at bounding box center [899, 516] width 48 height 34
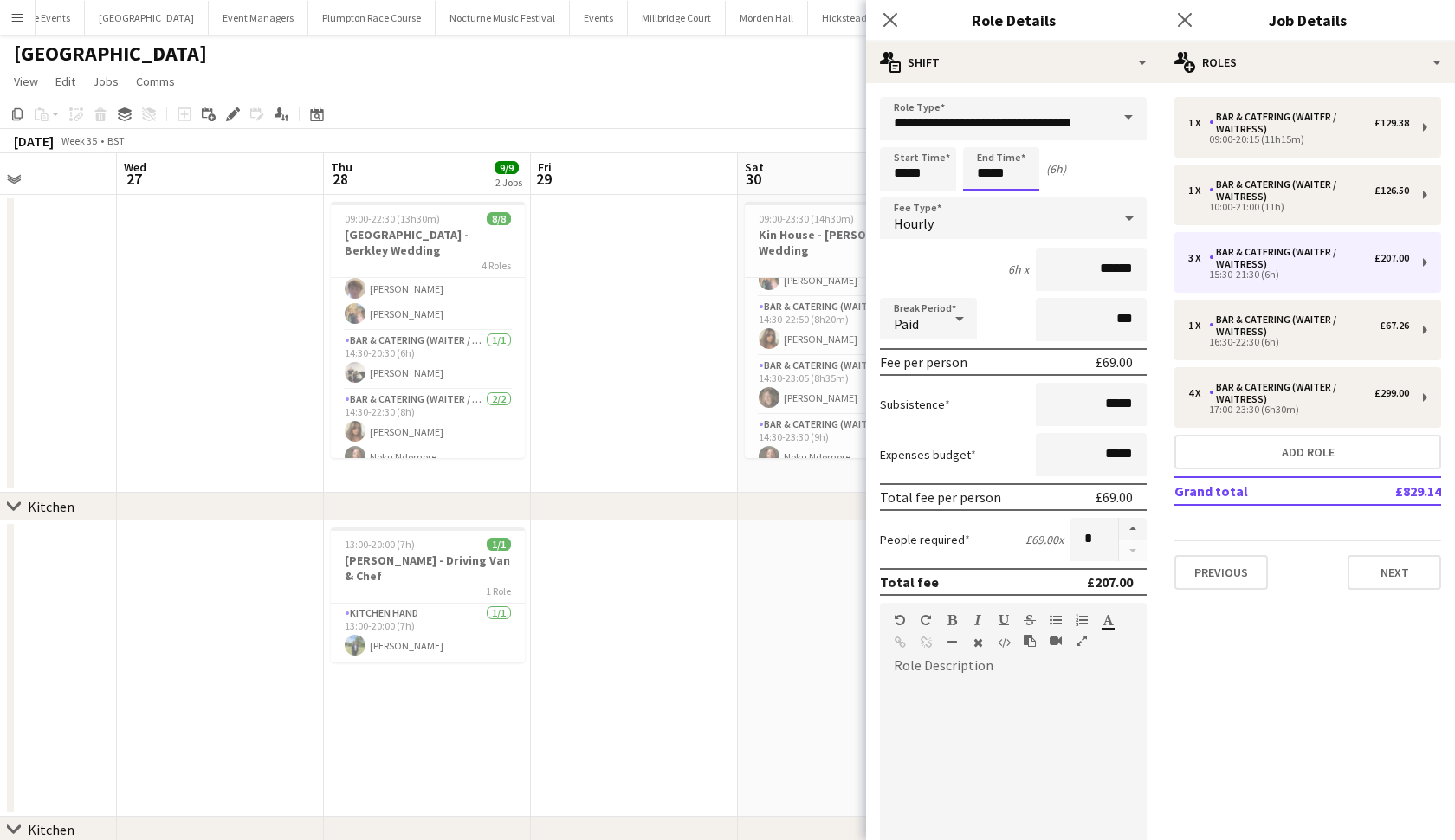
scroll to position [1, 0]
type input "*****"
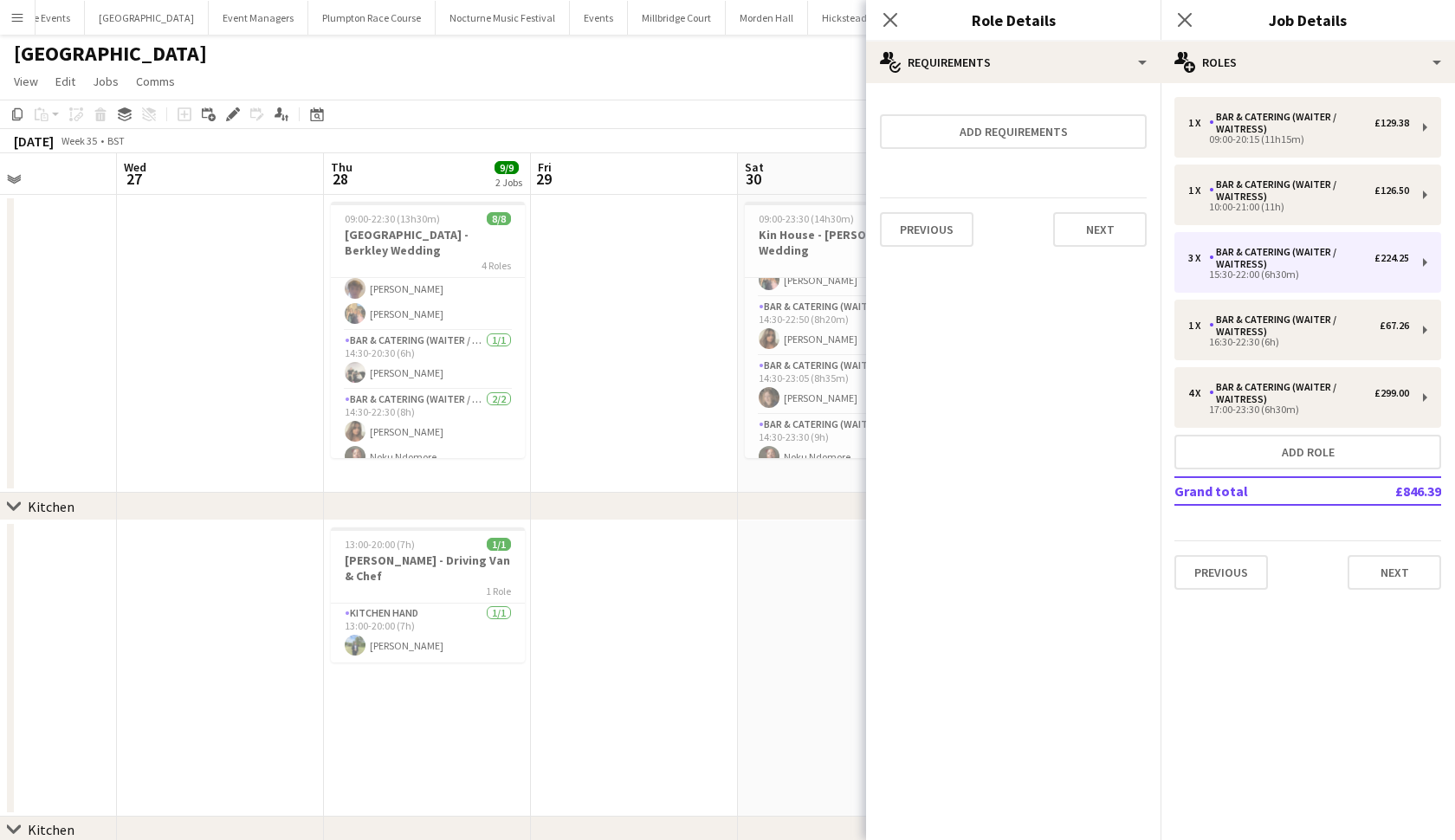
click at [801, 581] on app-date-cell at bounding box center [841, 668] width 207 height 296
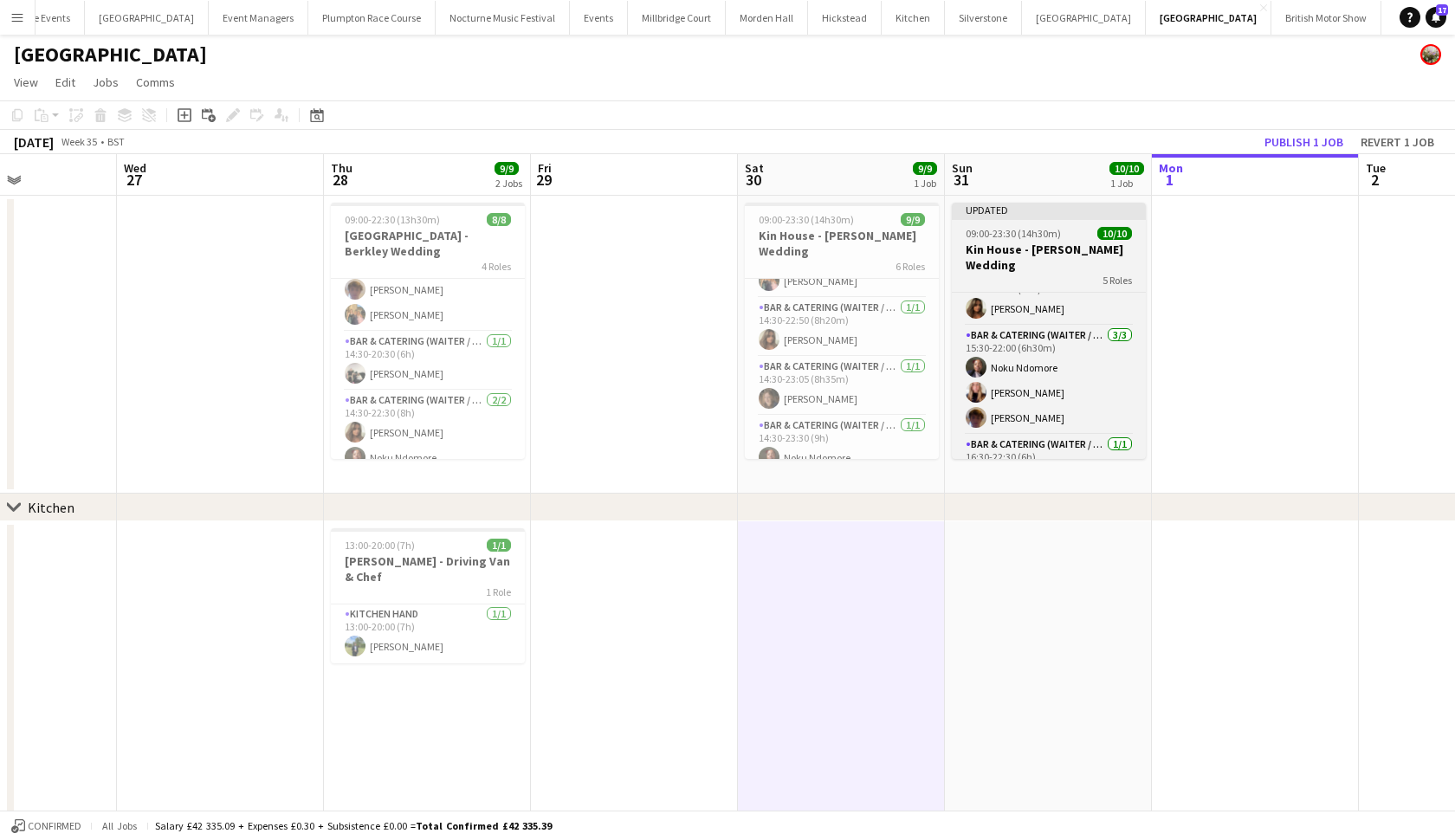
scroll to position [0, 0]
click at [1021, 272] on div "5 Roles" at bounding box center [1049, 279] width 194 height 14
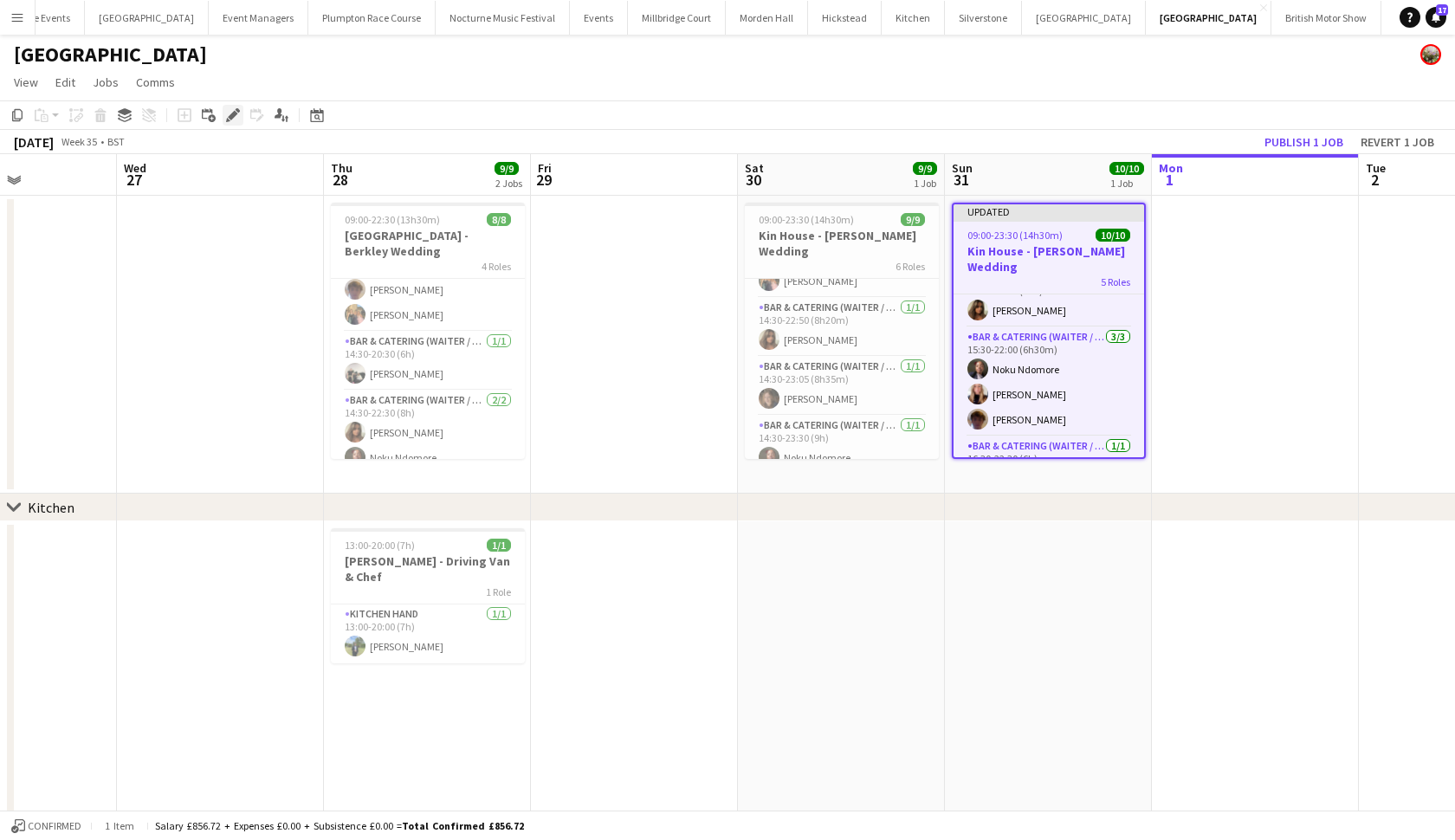
click at [229, 114] on icon "Edit" at bounding box center [232, 114] width 14 height 14
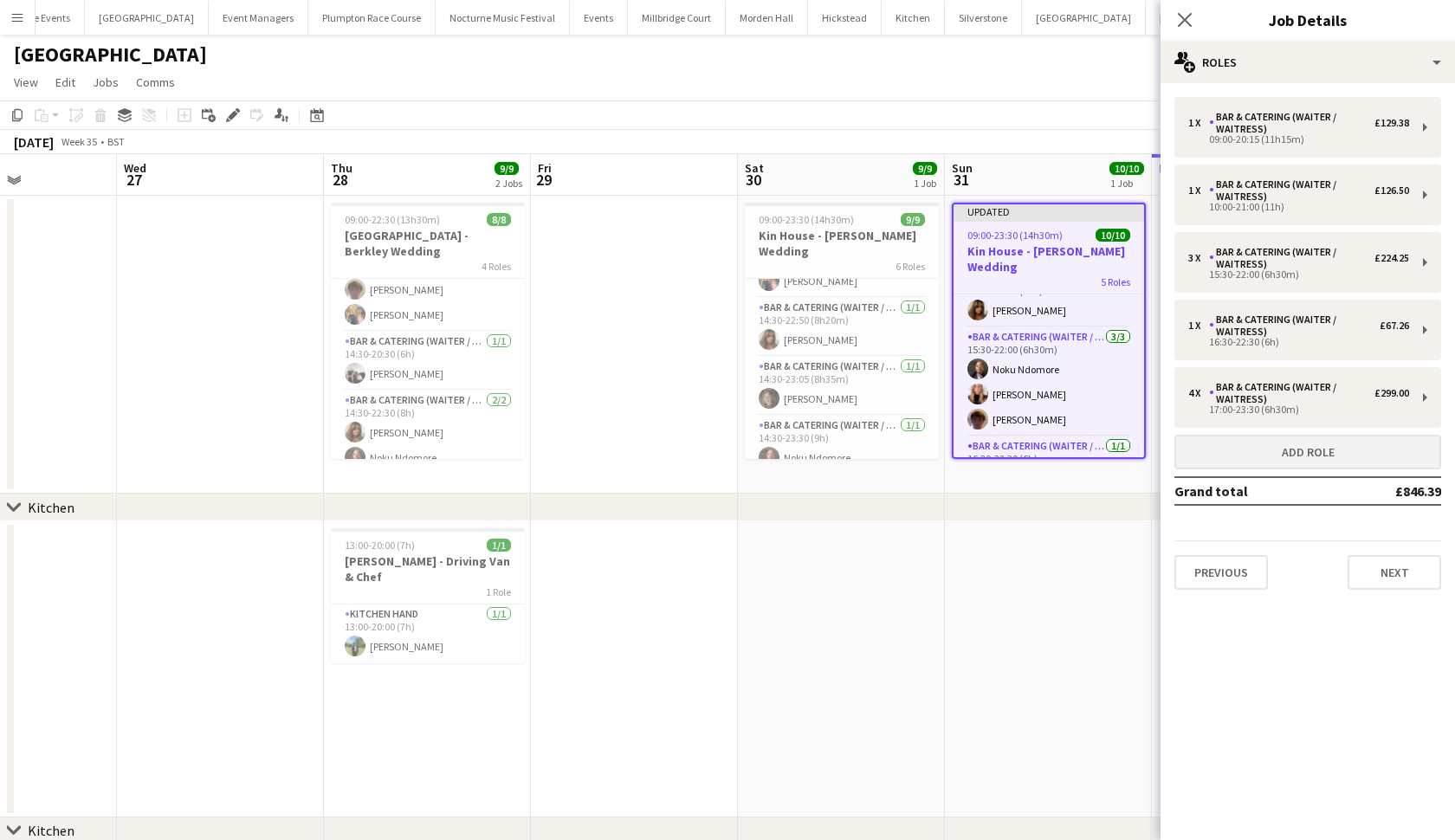
click at [1207, 453] on button "Add role" at bounding box center [1307, 452] width 267 height 34
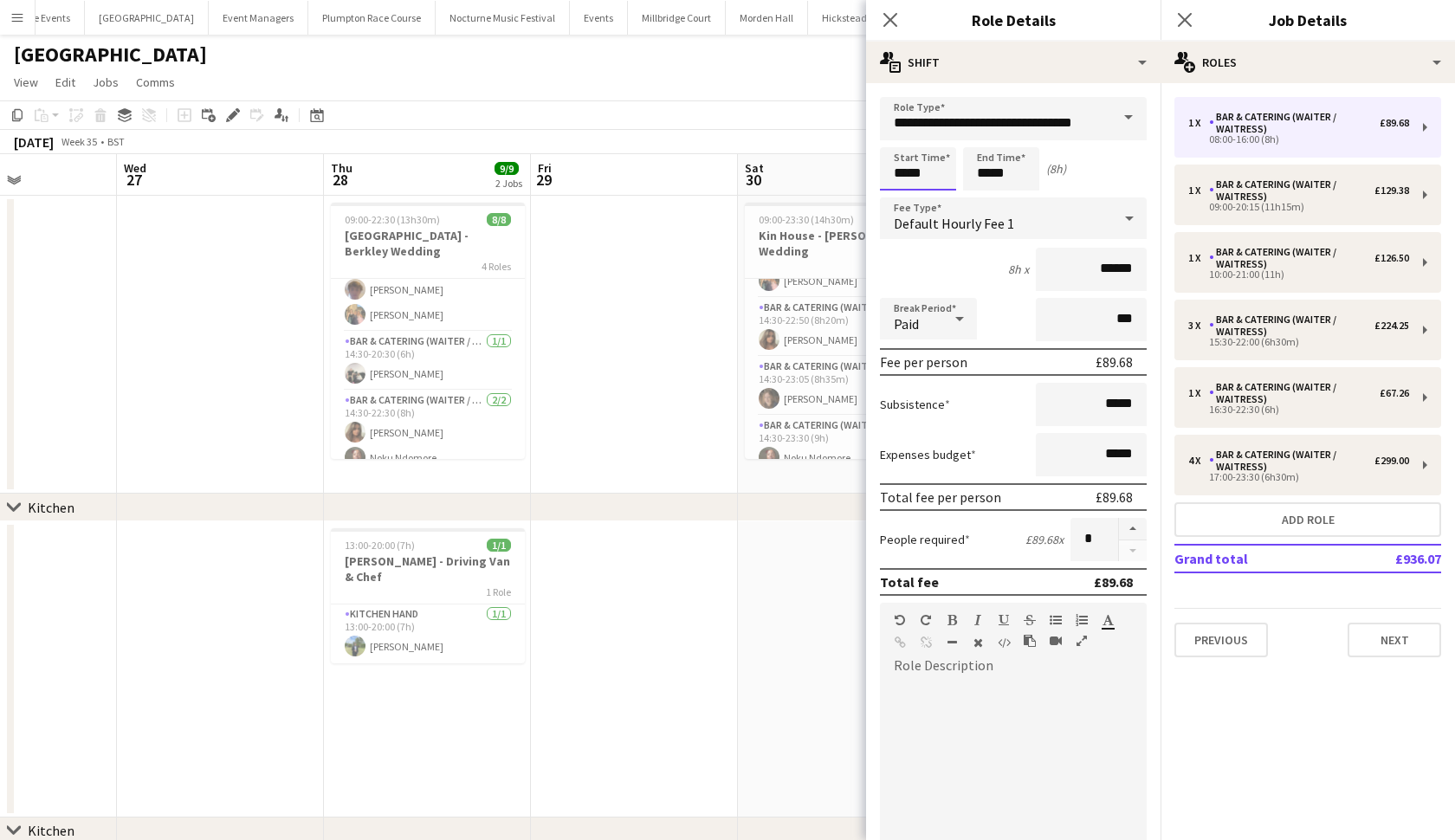
click at [905, 173] on input "*****" at bounding box center [919, 168] width 76 height 44
type input "*****"
click at [992, 177] on input "*****" at bounding box center [1001, 168] width 76 height 44
type input "*****"
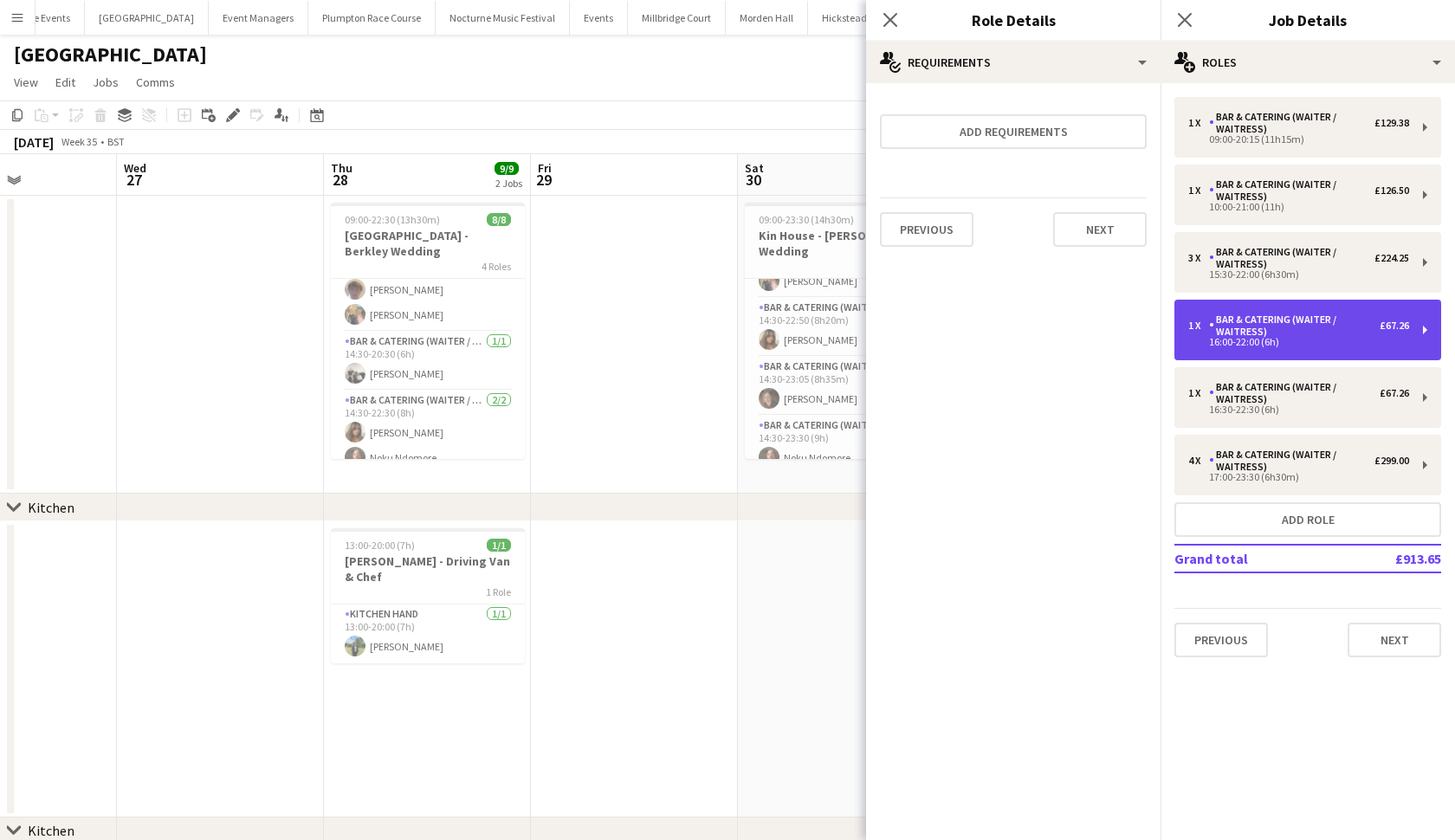
click at [1303, 317] on div "Bar & Catering (Waiter / waitress)" at bounding box center [1295, 325] width 171 height 24
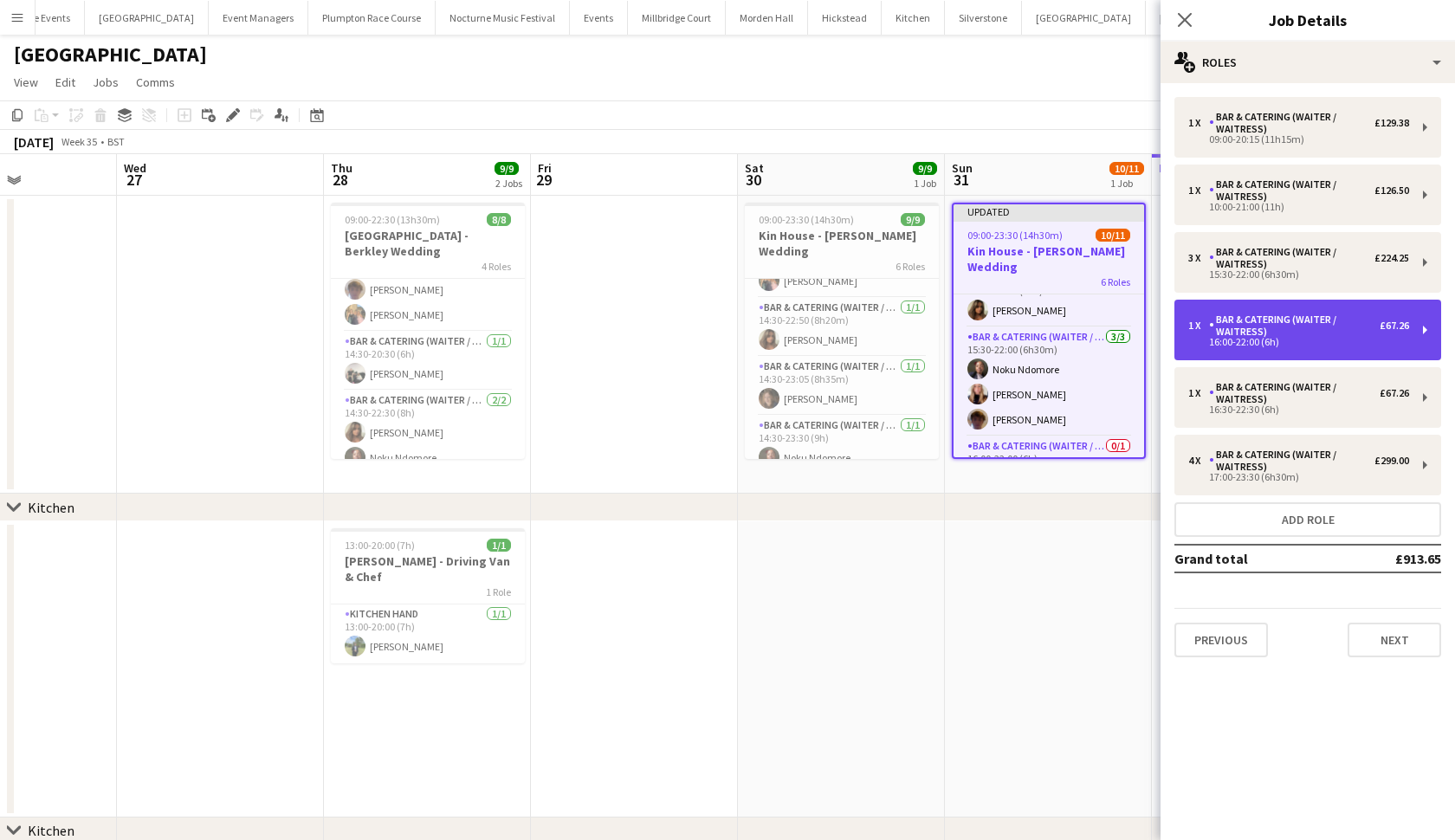
click at [1264, 347] on div "16:00-22:00 (6h)" at bounding box center [1299, 341] width 221 height 8
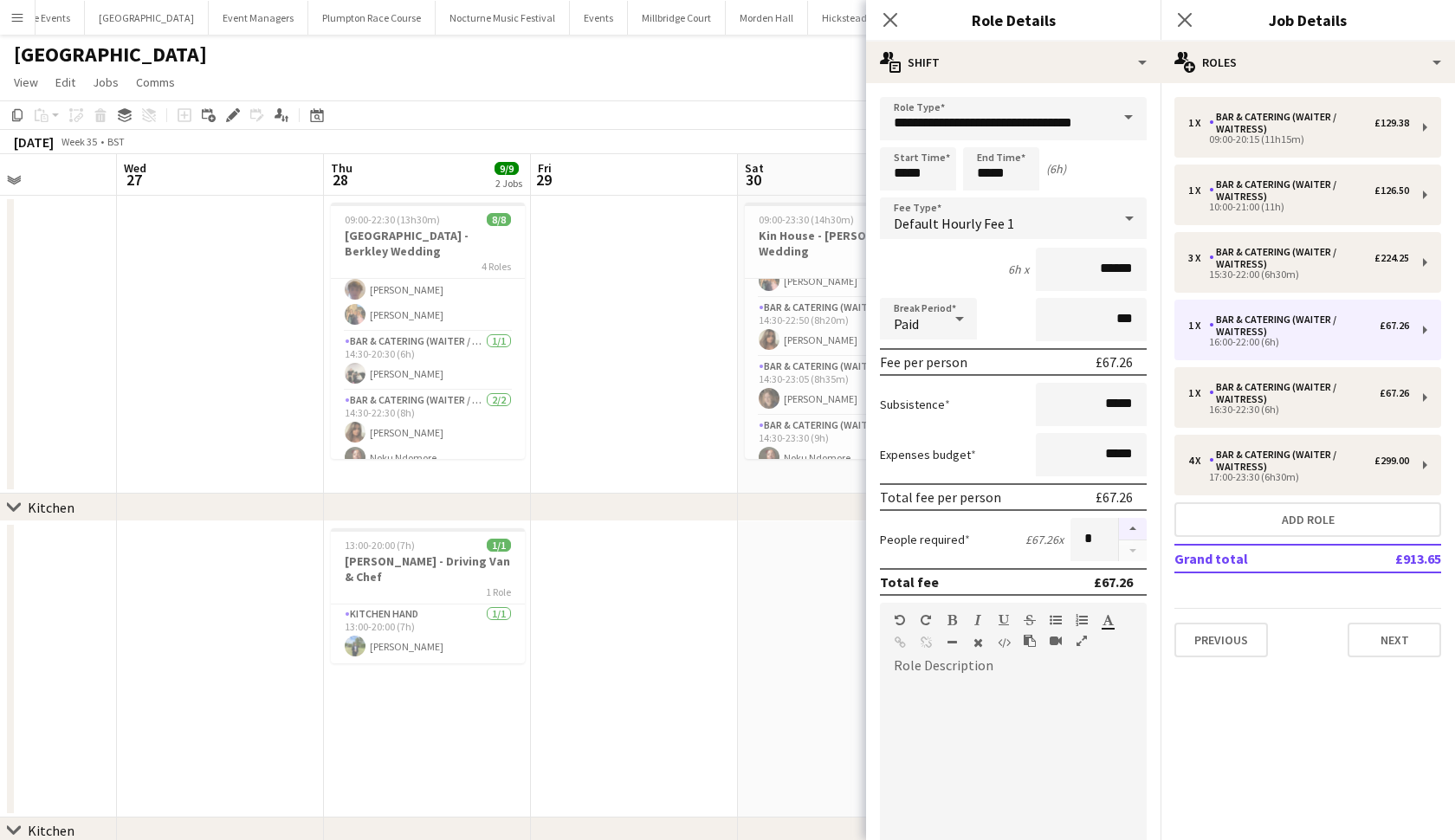
click at [1123, 533] on button "button" at bounding box center [1133, 529] width 28 height 22
type input "*"
click at [729, 560] on app-date-cell at bounding box center [634, 669] width 207 height 296
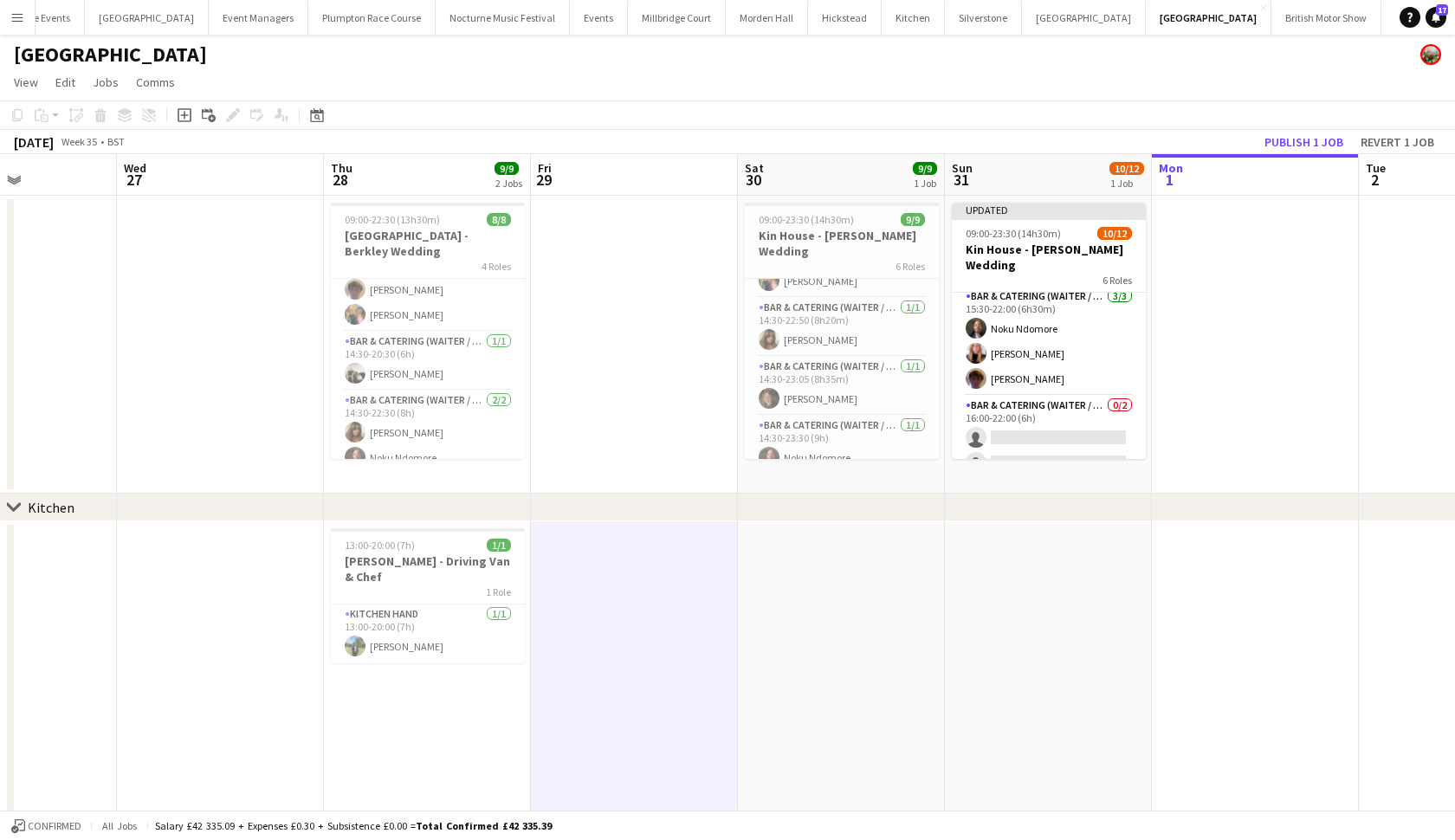
scroll to position [123, 0]
click at [1035, 361] on app-card-role "Bar & Catering (Waiter / waitress) [DATE] 15:30-22:00 (6h30m) [PERSON_NAME] [PE…" at bounding box center [1049, 341] width 194 height 109
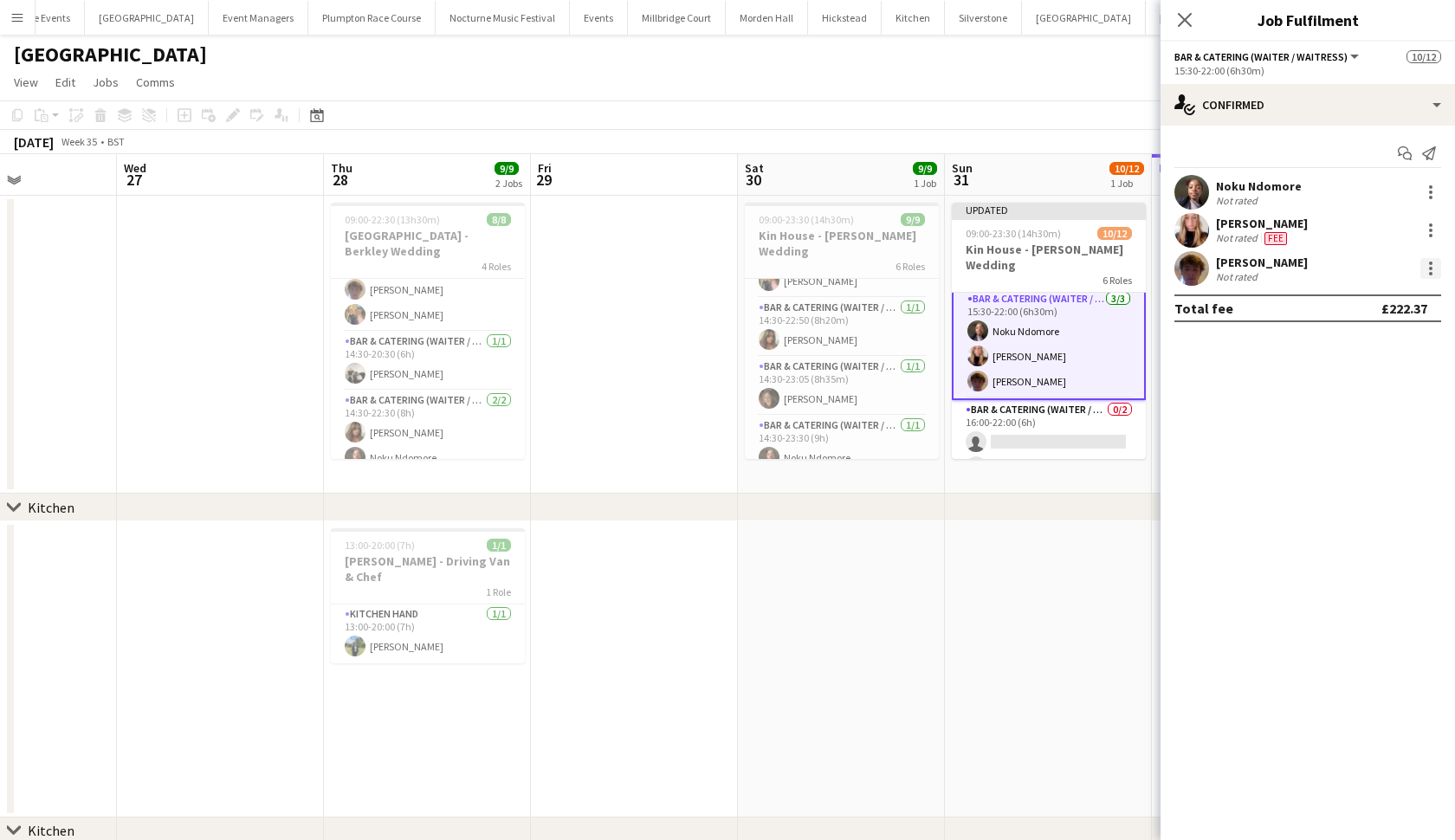
click at [1434, 267] on div at bounding box center [1431, 269] width 20 height 20
click at [1355, 351] on button "Switch crew" at bounding box center [1373, 342] width 135 height 42
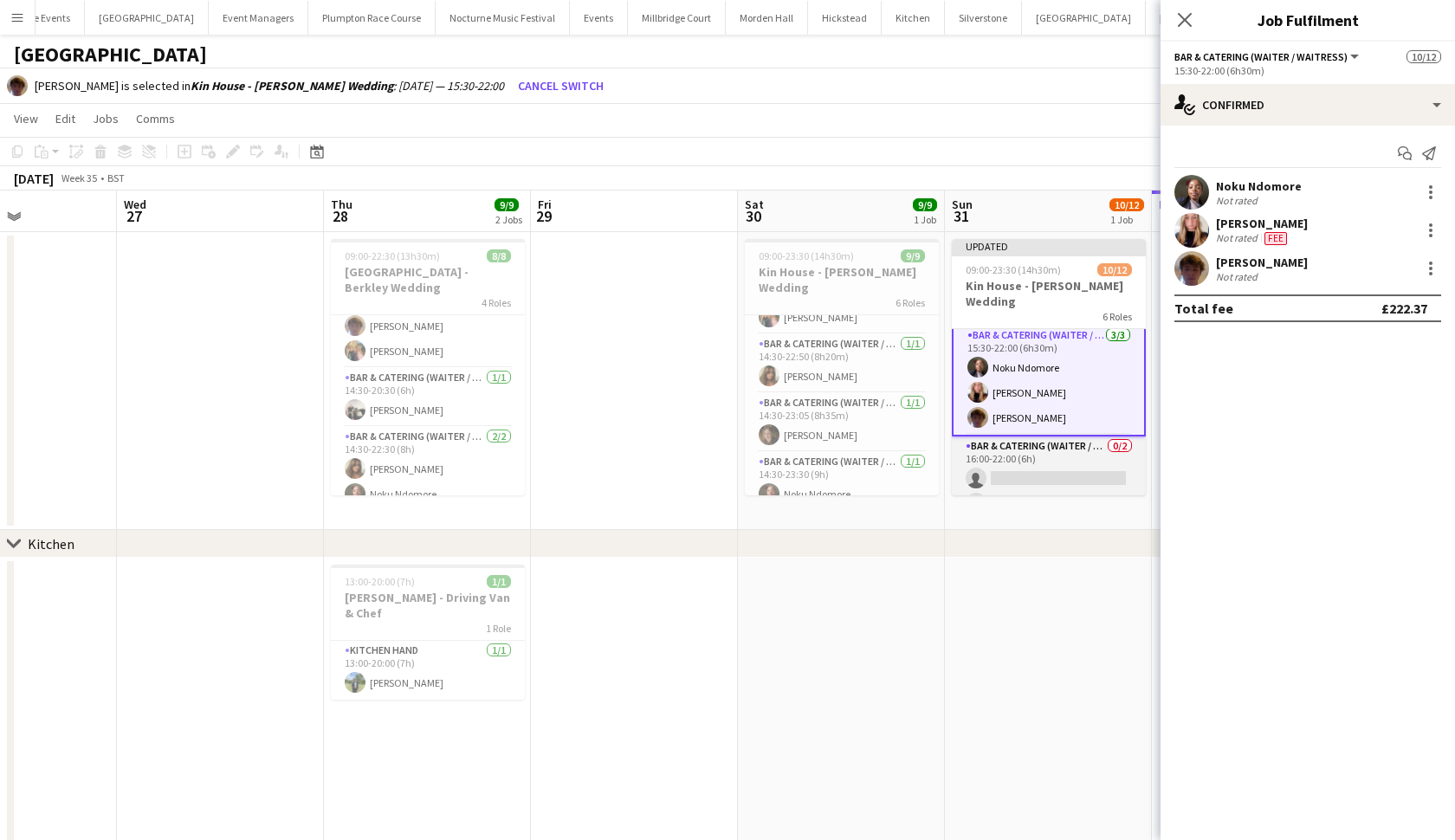
click at [1051, 462] on app-card-role "Bar & Catering (Waiter / waitress) 0/2 16:00-22:00 (6h) single-neutral-actions …" at bounding box center [1049, 479] width 194 height 84
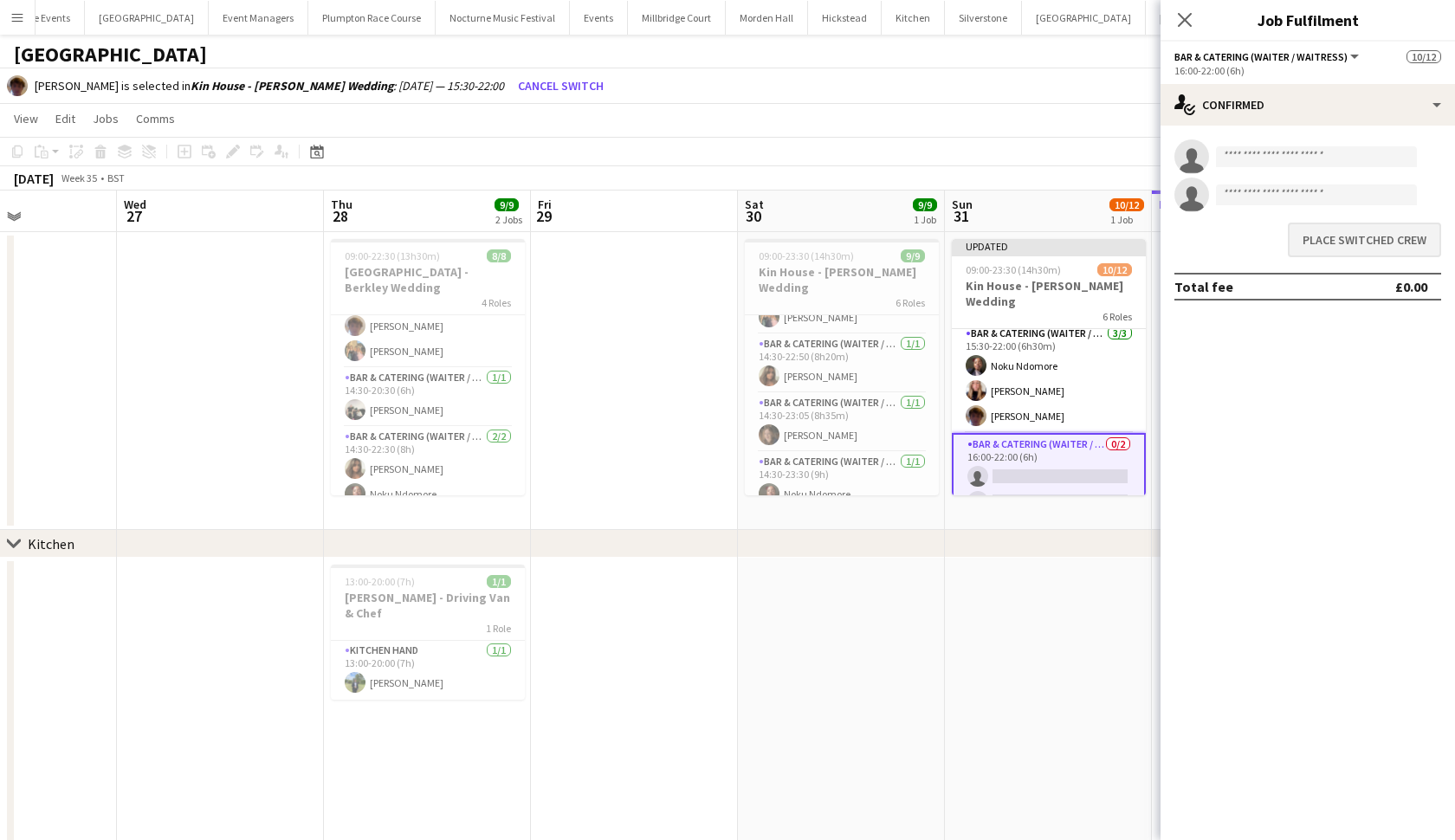
click at [1336, 236] on button "Place switched crew" at bounding box center [1364, 239] width 153 height 34
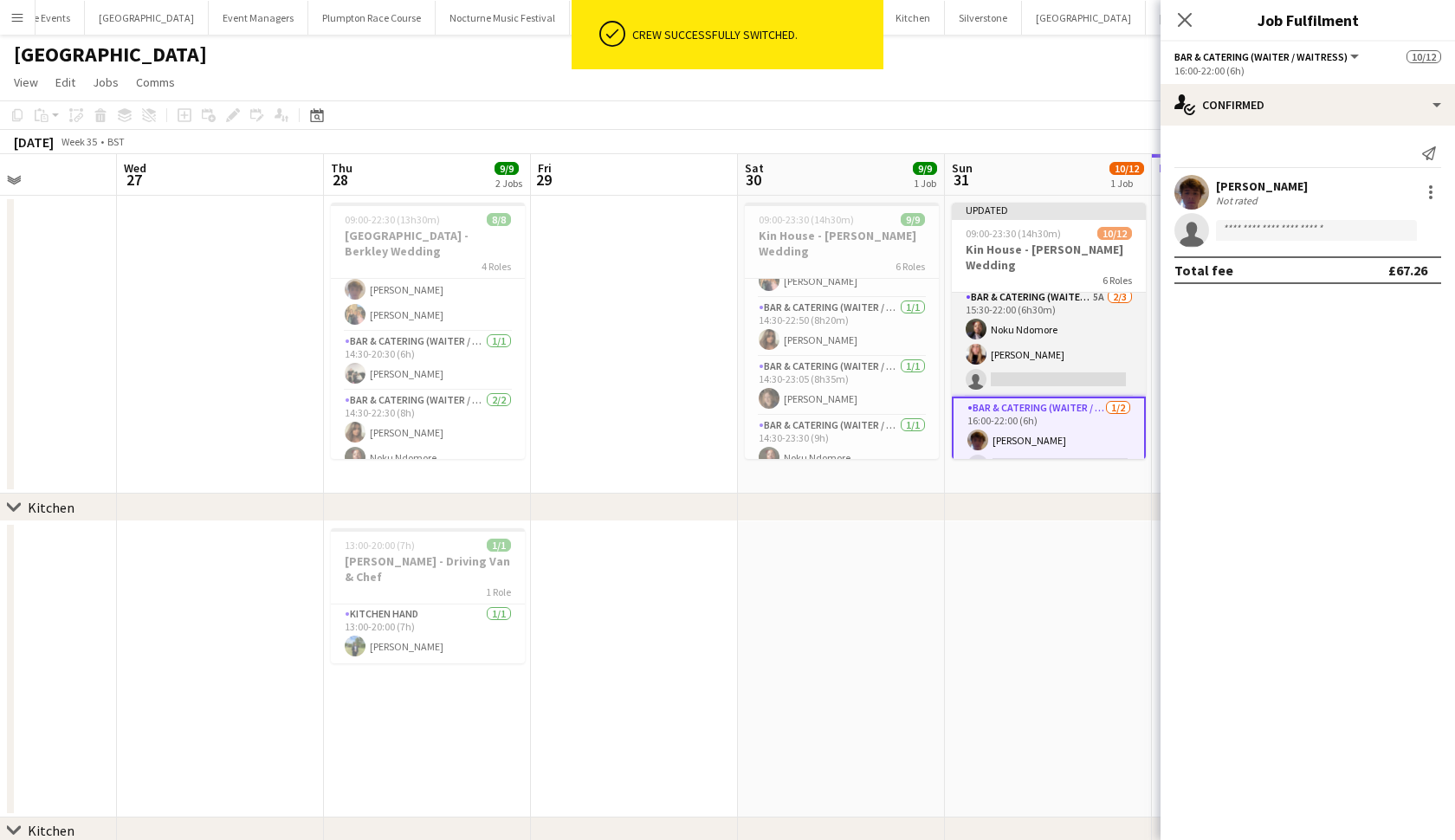
click at [1051, 323] on app-card-role "Bar & Catering (Waiter / waitress) 5A [DATE] 15:30-22:00 (6h30m) Noku Ndomore […" at bounding box center [1049, 341] width 194 height 109
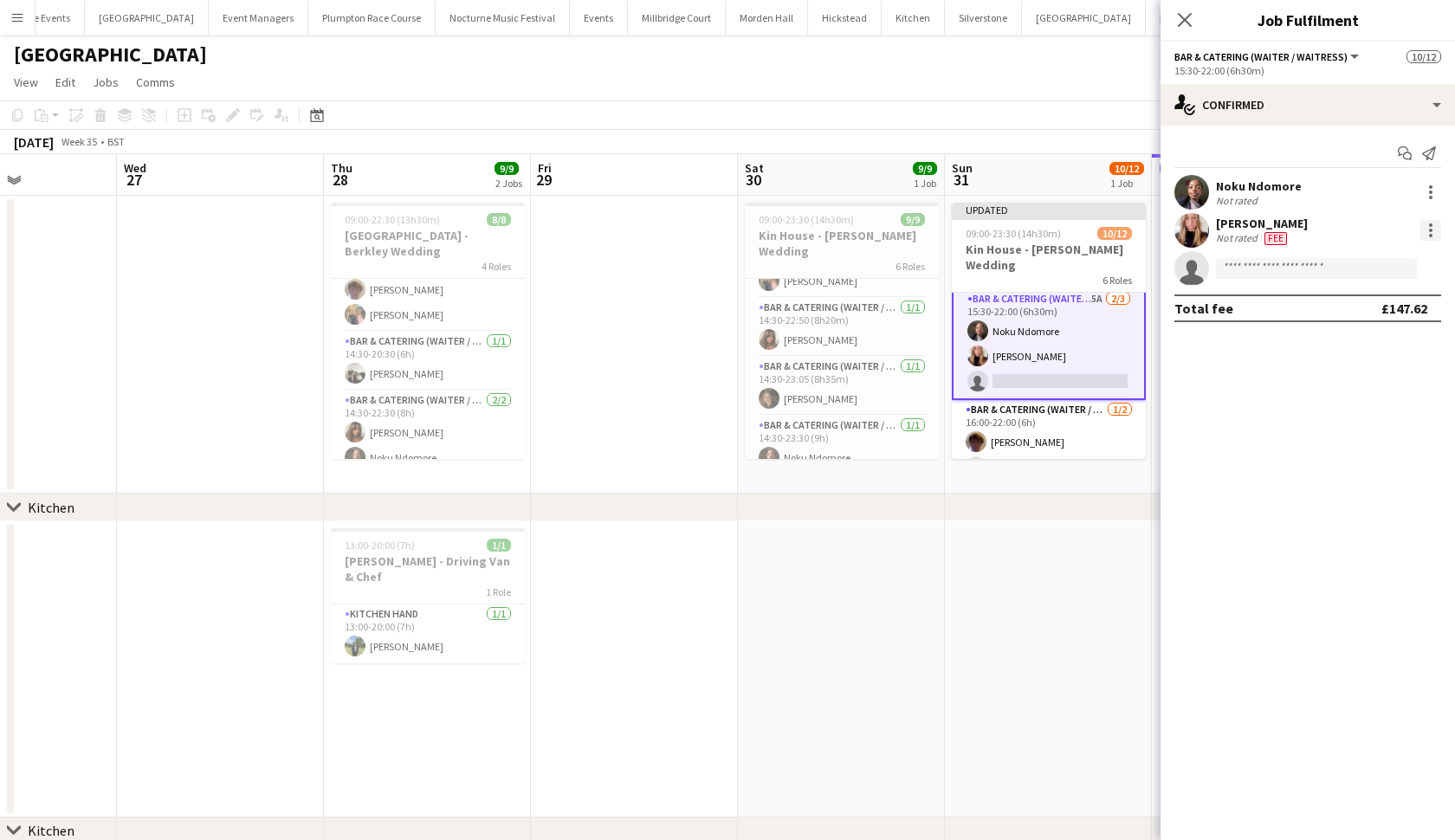
click at [1421, 228] on div at bounding box center [1431, 230] width 20 height 20
click at [1344, 314] on button "Switch crew" at bounding box center [1373, 304] width 135 height 42
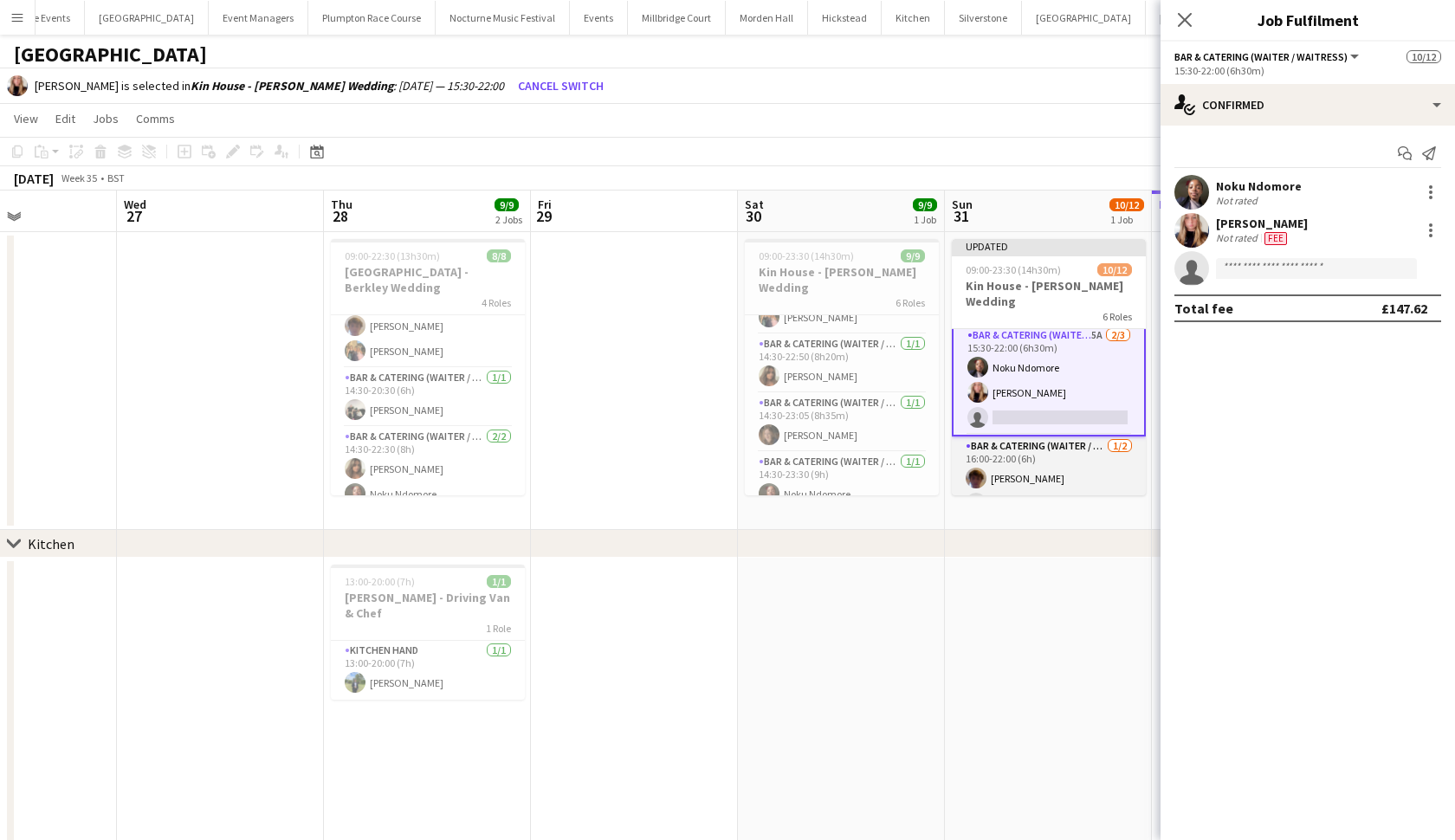
click at [1014, 456] on app-card-role "Bar & Catering (Waiter / waitress) [DATE] 16:00-22:00 (6h) [PERSON_NAME] single…" at bounding box center [1049, 479] width 194 height 84
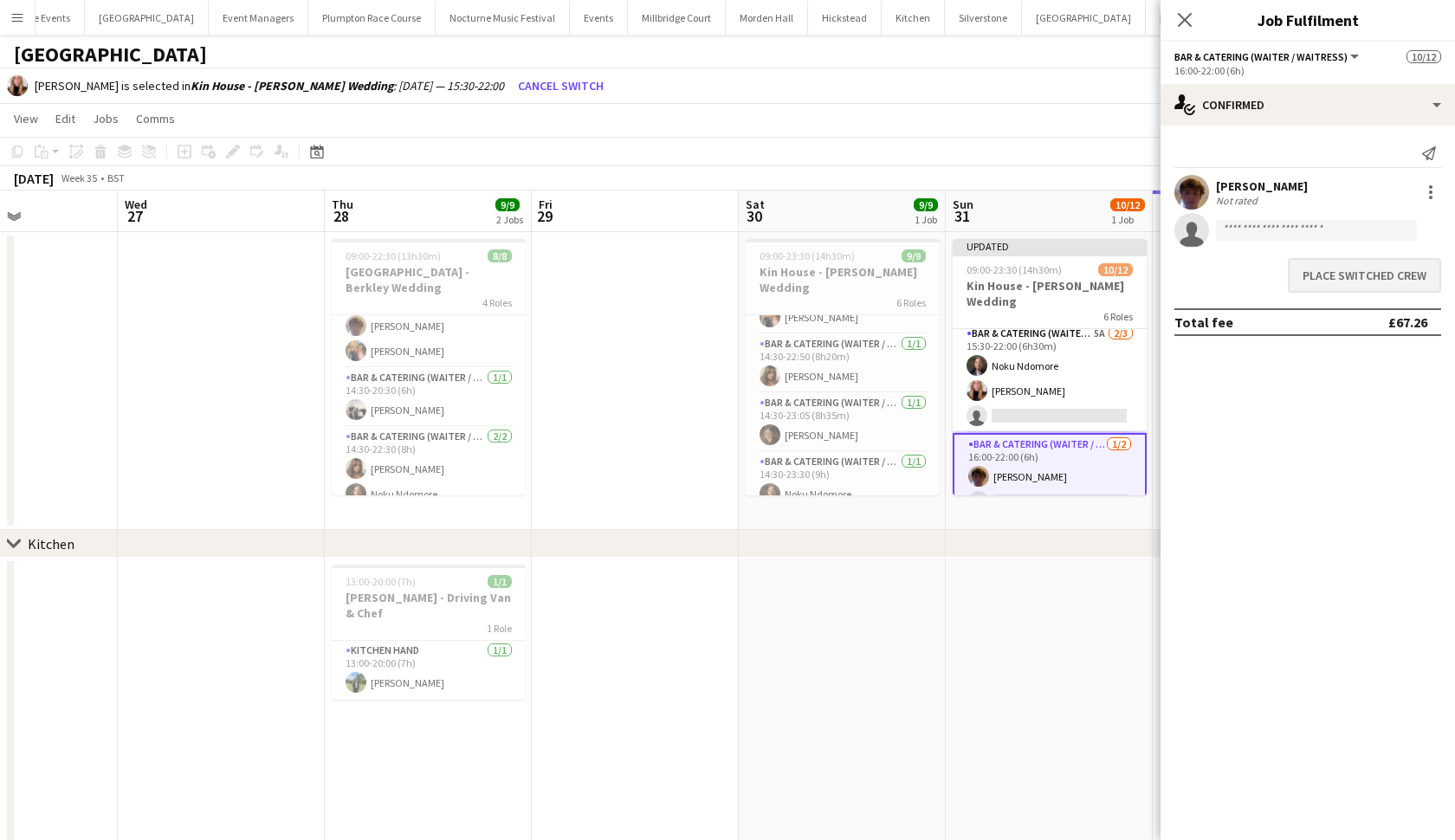
click at [1356, 281] on button "Place switched crew" at bounding box center [1364, 275] width 153 height 34
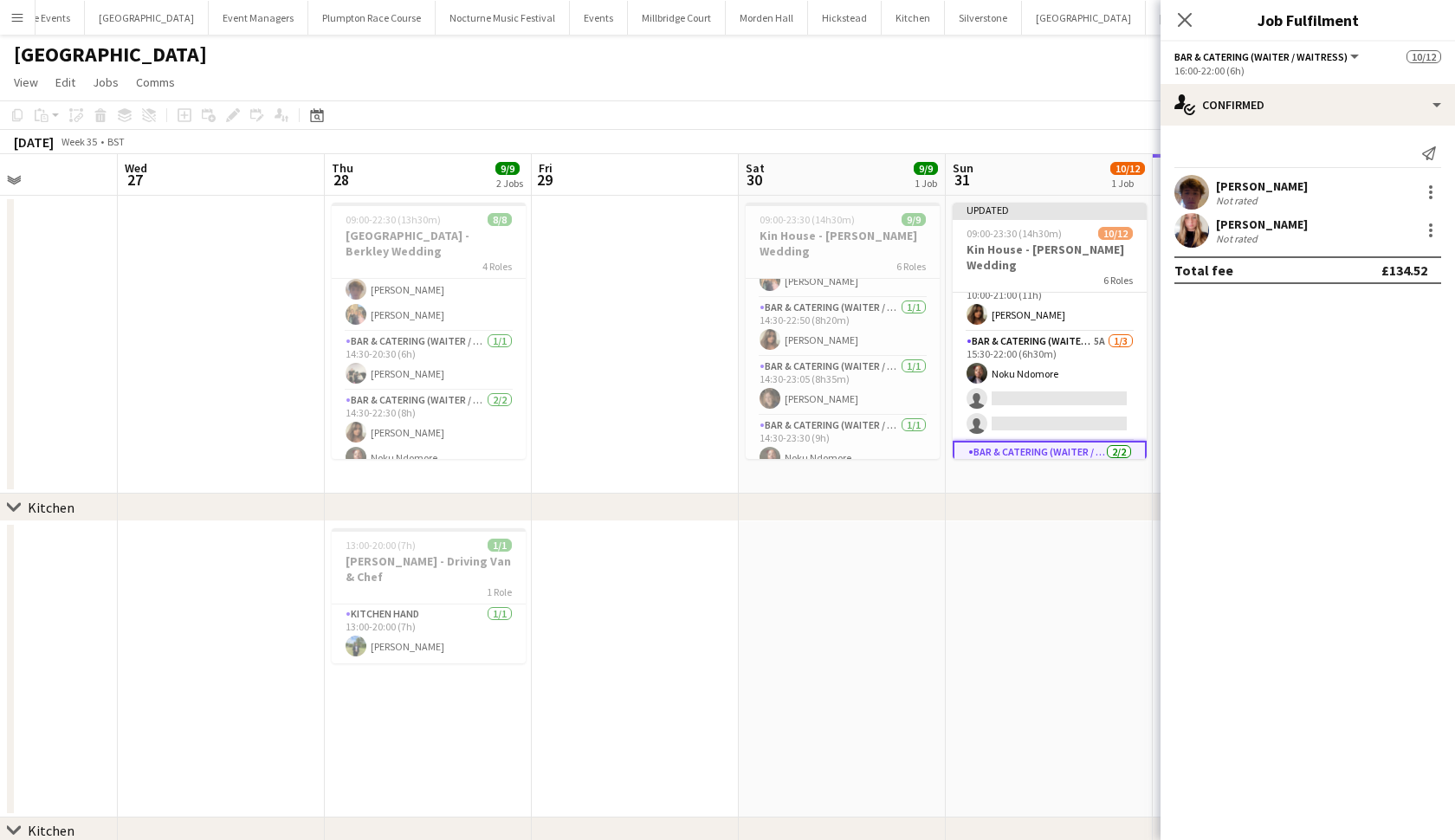
scroll to position [84, 0]
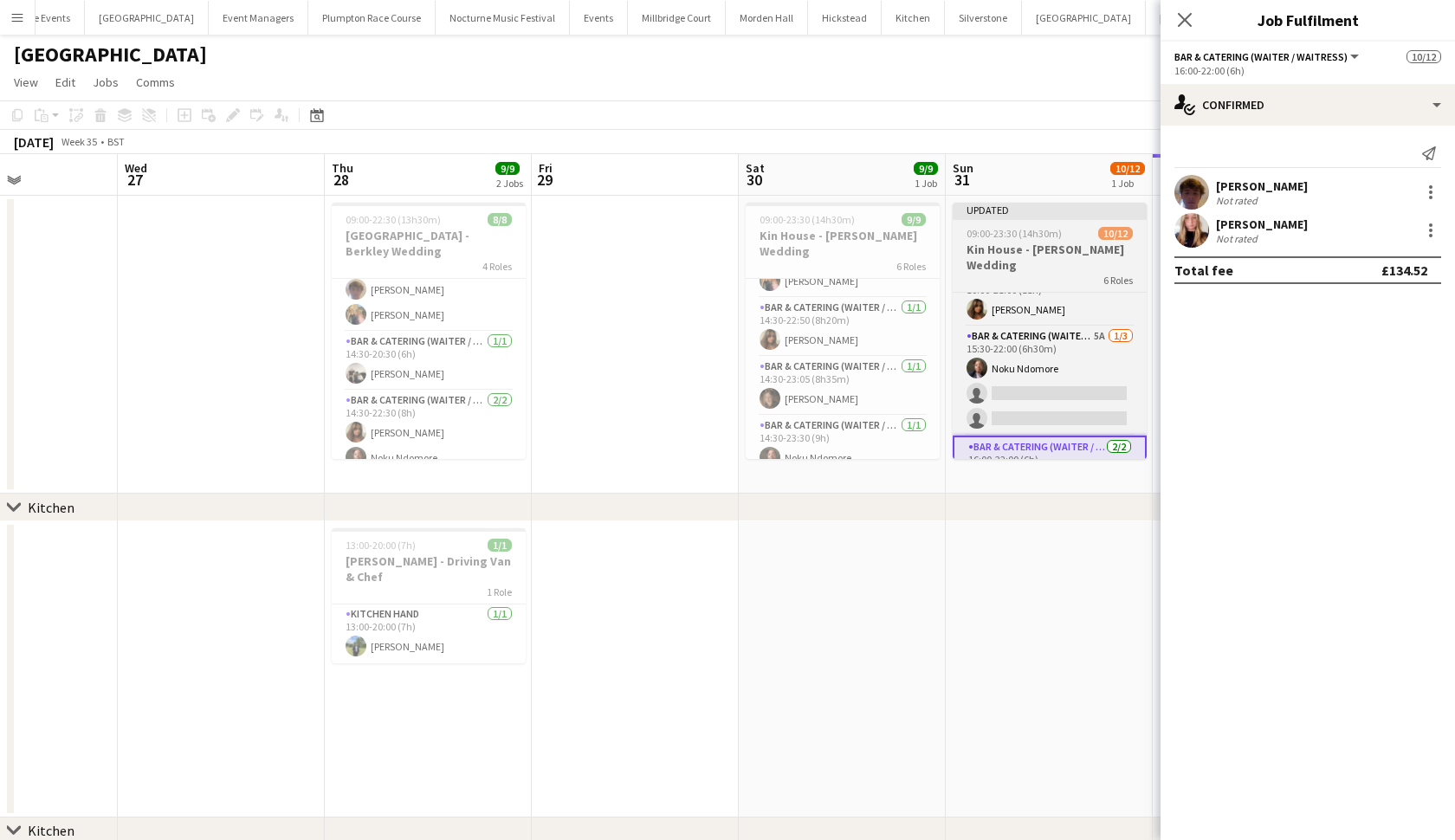
click at [1019, 222] on app-job-card "Updated 09:00-23:30 (14h30m) 10/12 Kin House - [PERSON_NAME] Wedding 6 Roles Ba…" at bounding box center [1050, 331] width 194 height 256
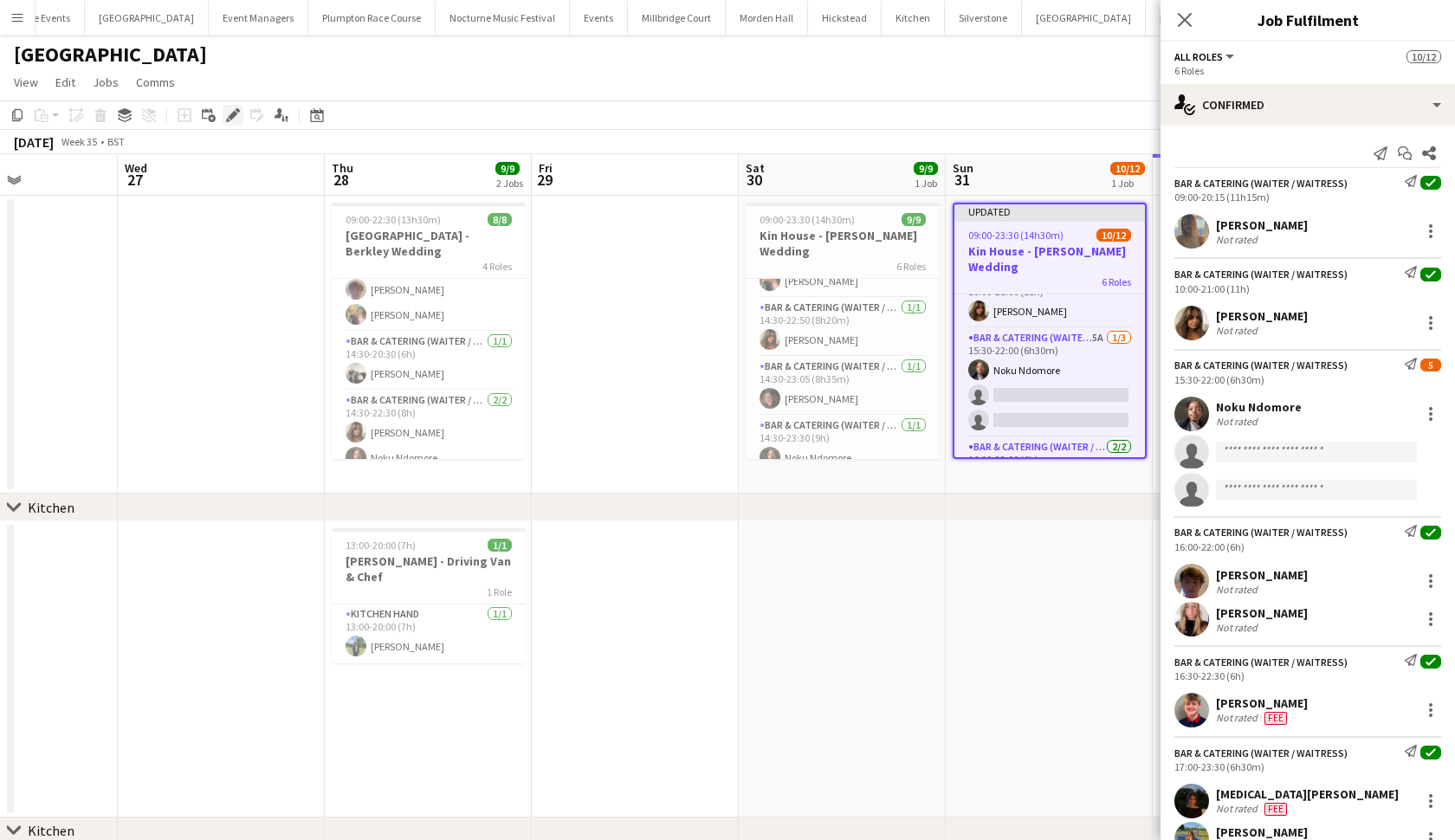
click at [230, 120] on icon "Edit" at bounding box center [232, 114] width 14 height 14
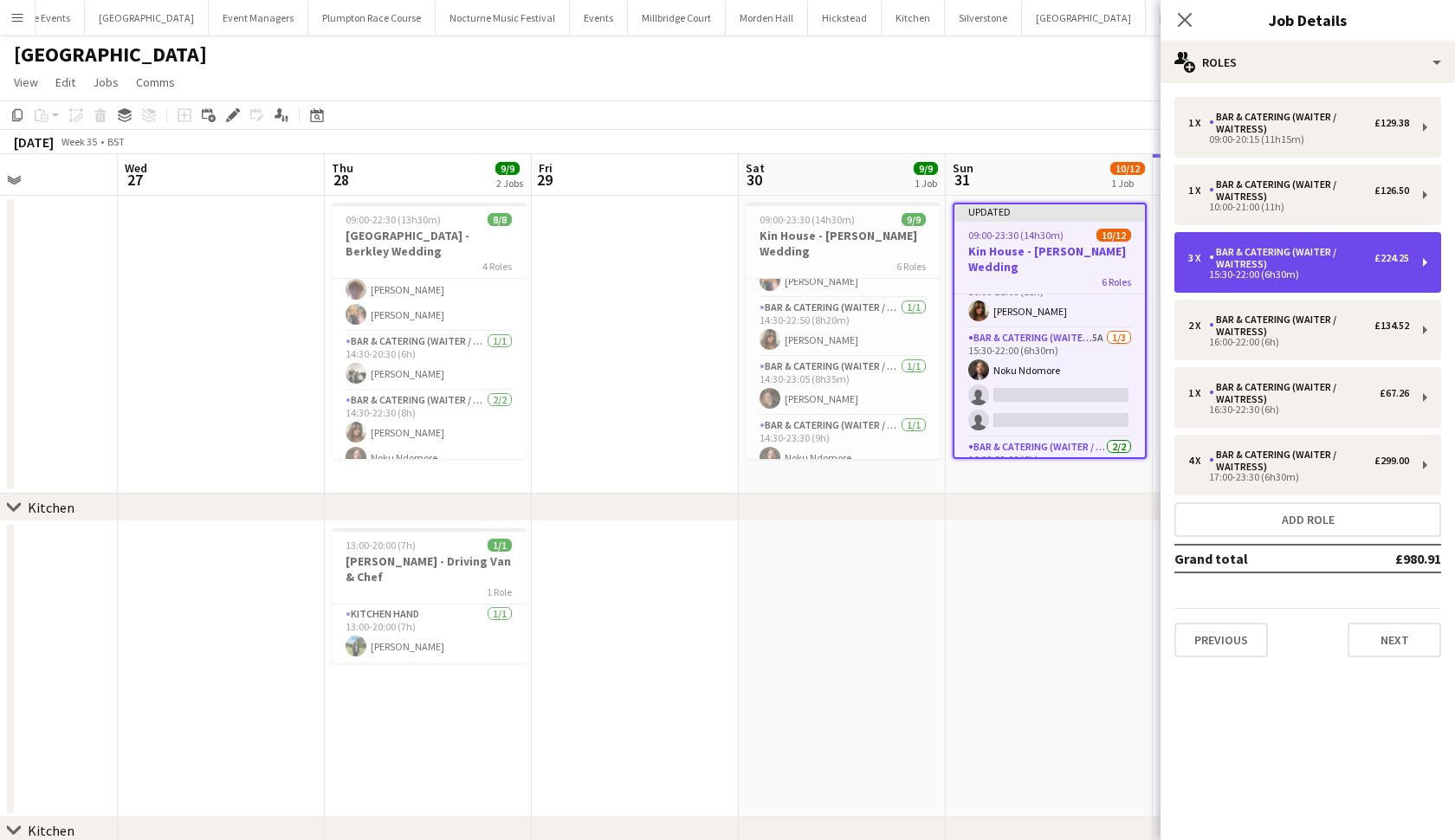
click at [1275, 260] on div "Bar & Catering (Waiter / waitress)" at bounding box center [1292, 258] width 165 height 24
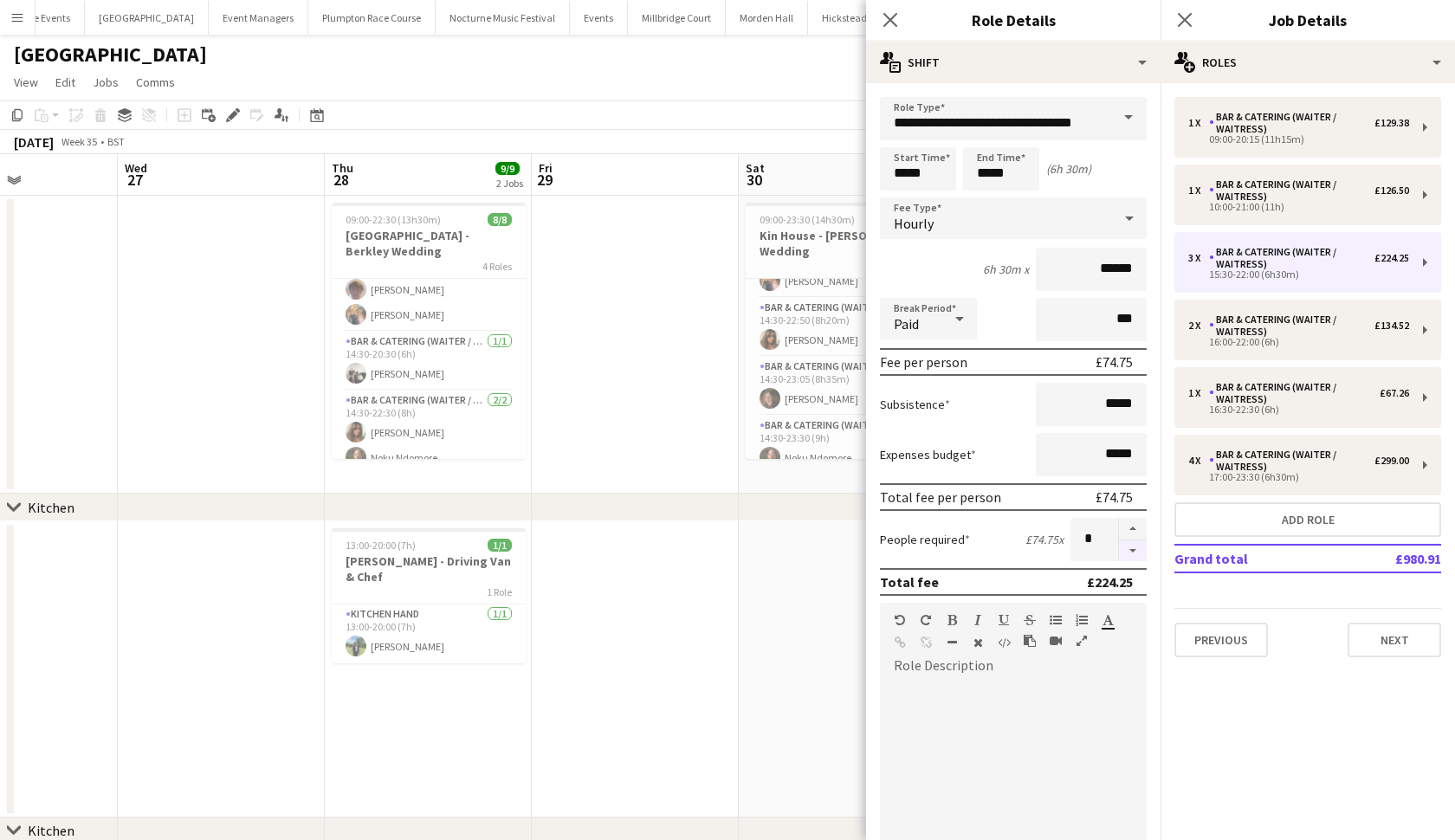
click at [1131, 556] on button "button" at bounding box center [1133, 550] width 28 height 21
type input "*"
click at [577, 563] on app-date-cell at bounding box center [635, 669] width 207 height 296
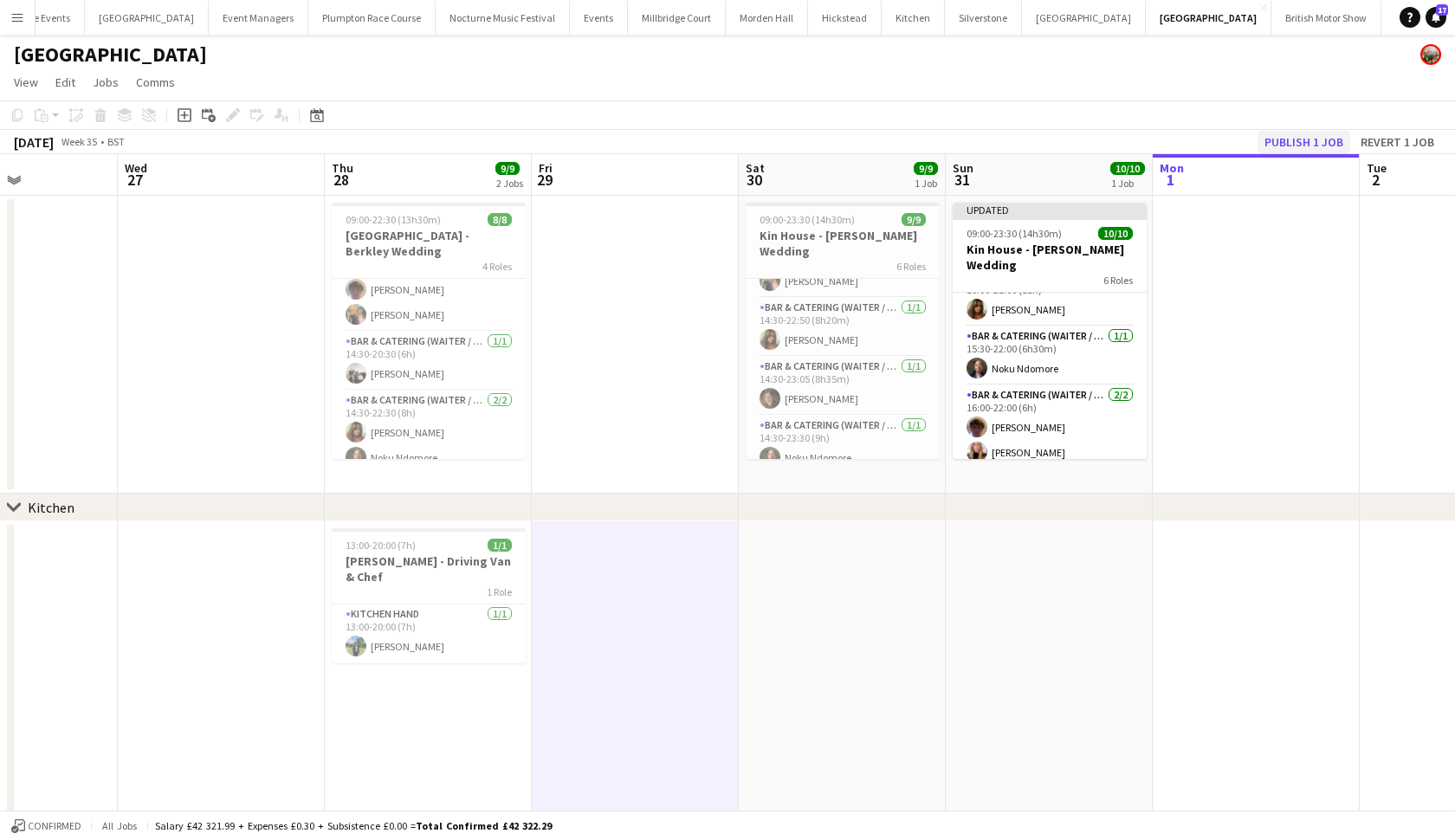
click at [1301, 152] on button "Publish 1 job" at bounding box center [1304, 142] width 93 height 22
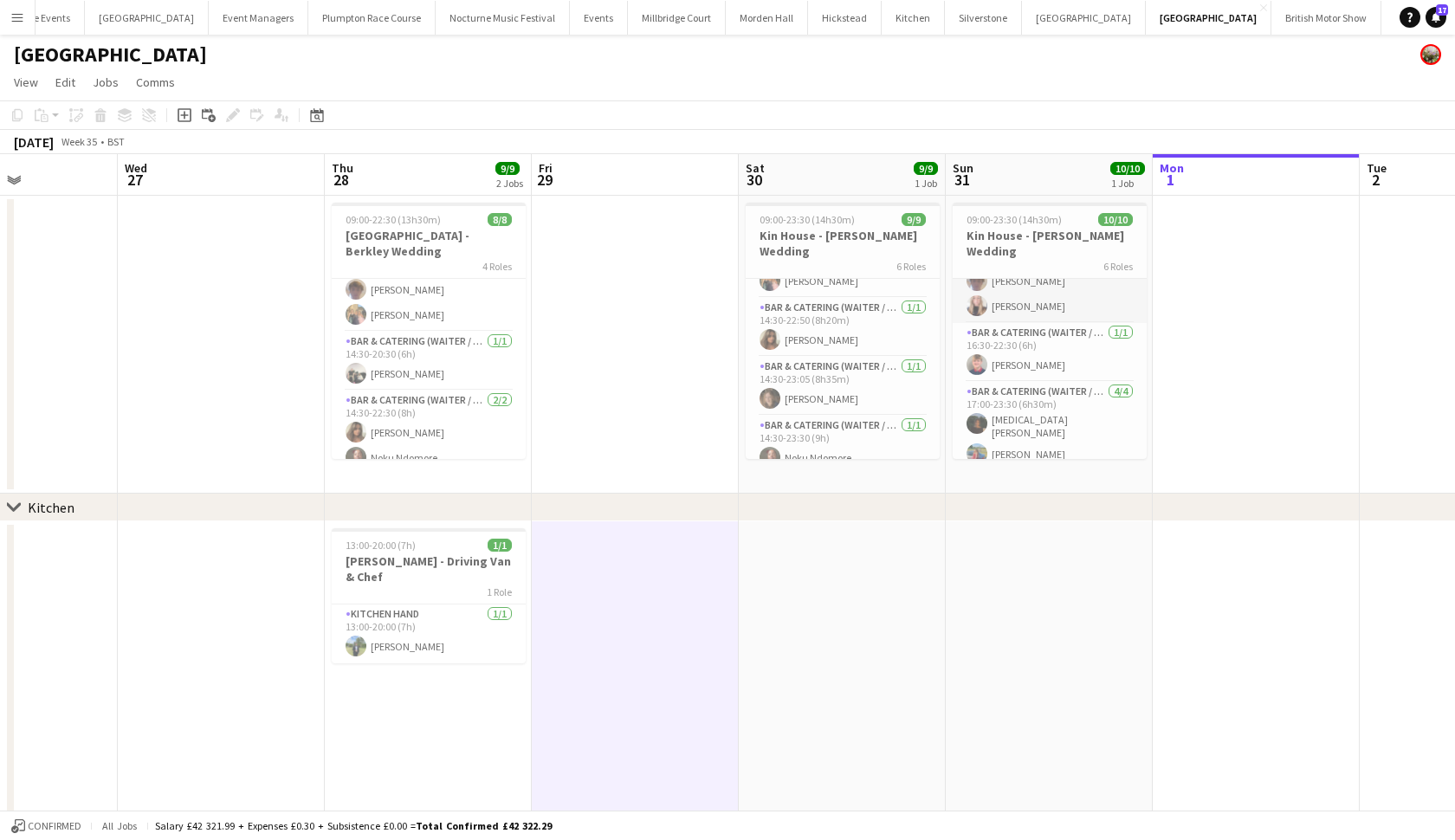
scroll to position [217, 0]
click at [1031, 241] on h3 "Kin House - [PERSON_NAME] Wedding" at bounding box center [1050, 243] width 194 height 32
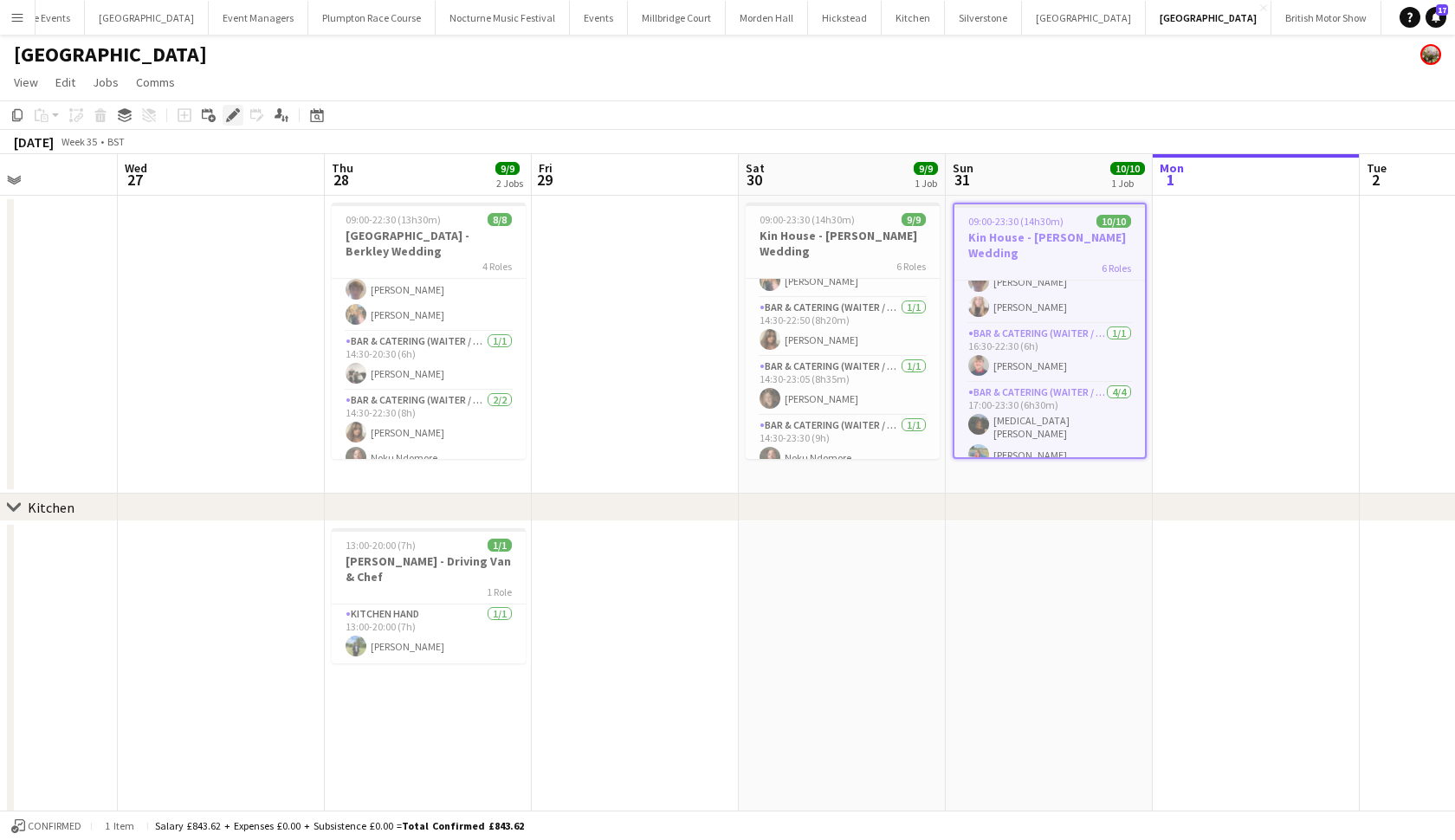
click at [240, 111] on div "Edit" at bounding box center [232, 115] width 20 height 20
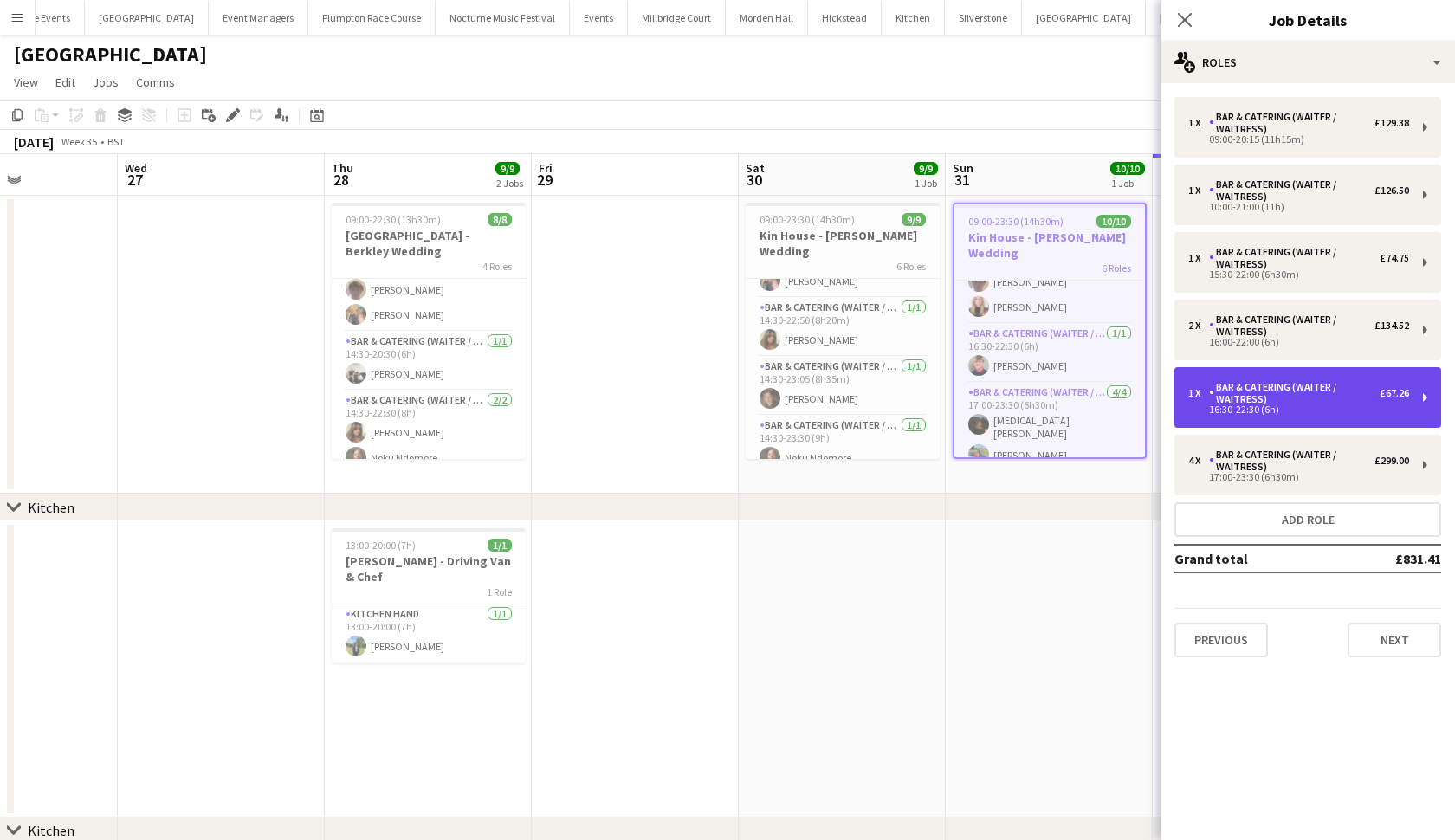
click at [1212, 401] on div "Bar & Catering (Waiter / waitress)" at bounding box center [1295, 393] width 171 height 24
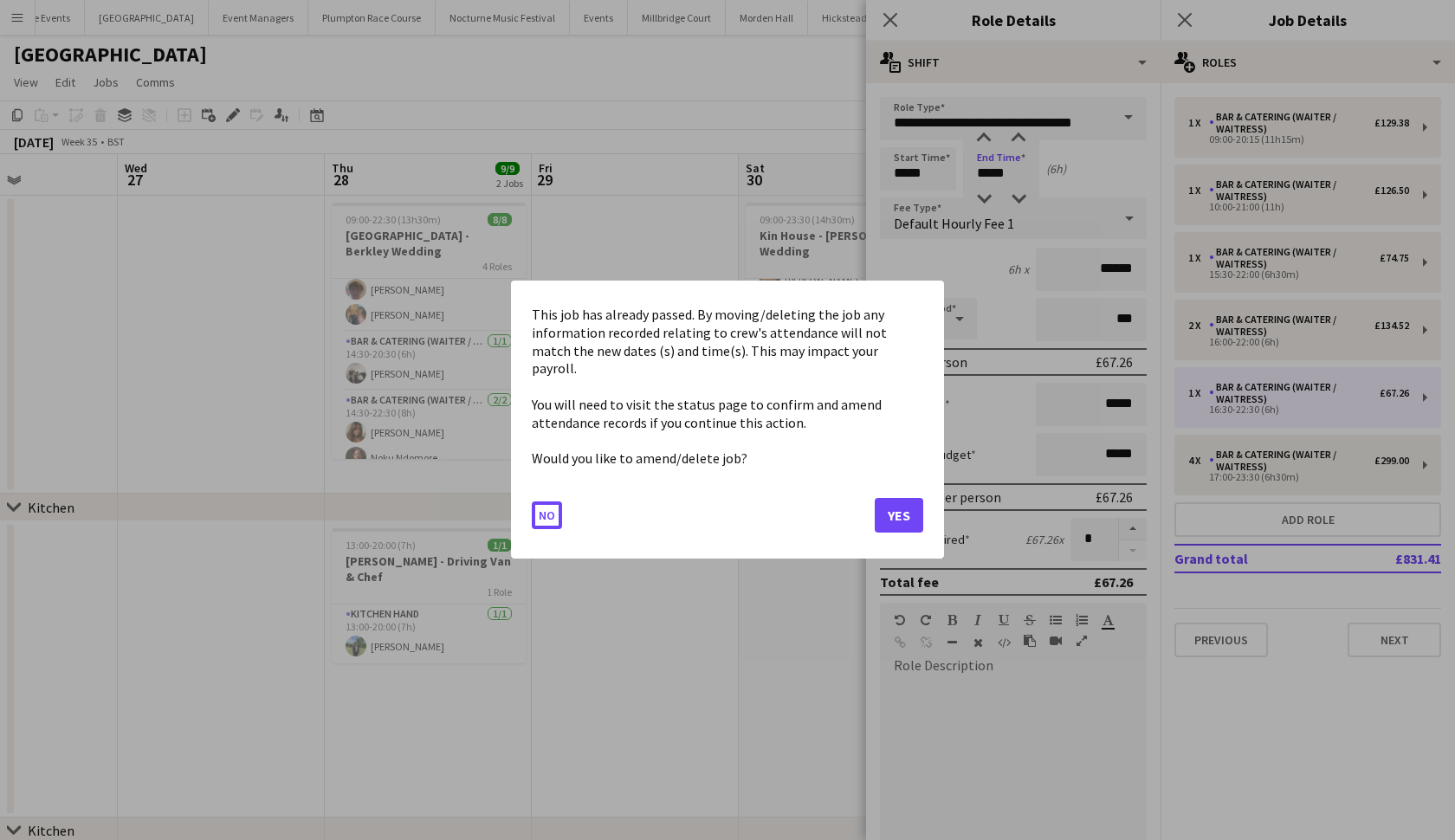
click at [991, 172] on body "Menu Boards Boards Boards All jobs Status Workforce Workforce My Workforce Recr…" at bounding box center [727, 463] width 1455 height 926
click at [912, 499] on button "Yes" at bounding box center [899, 516] width 48 height 34
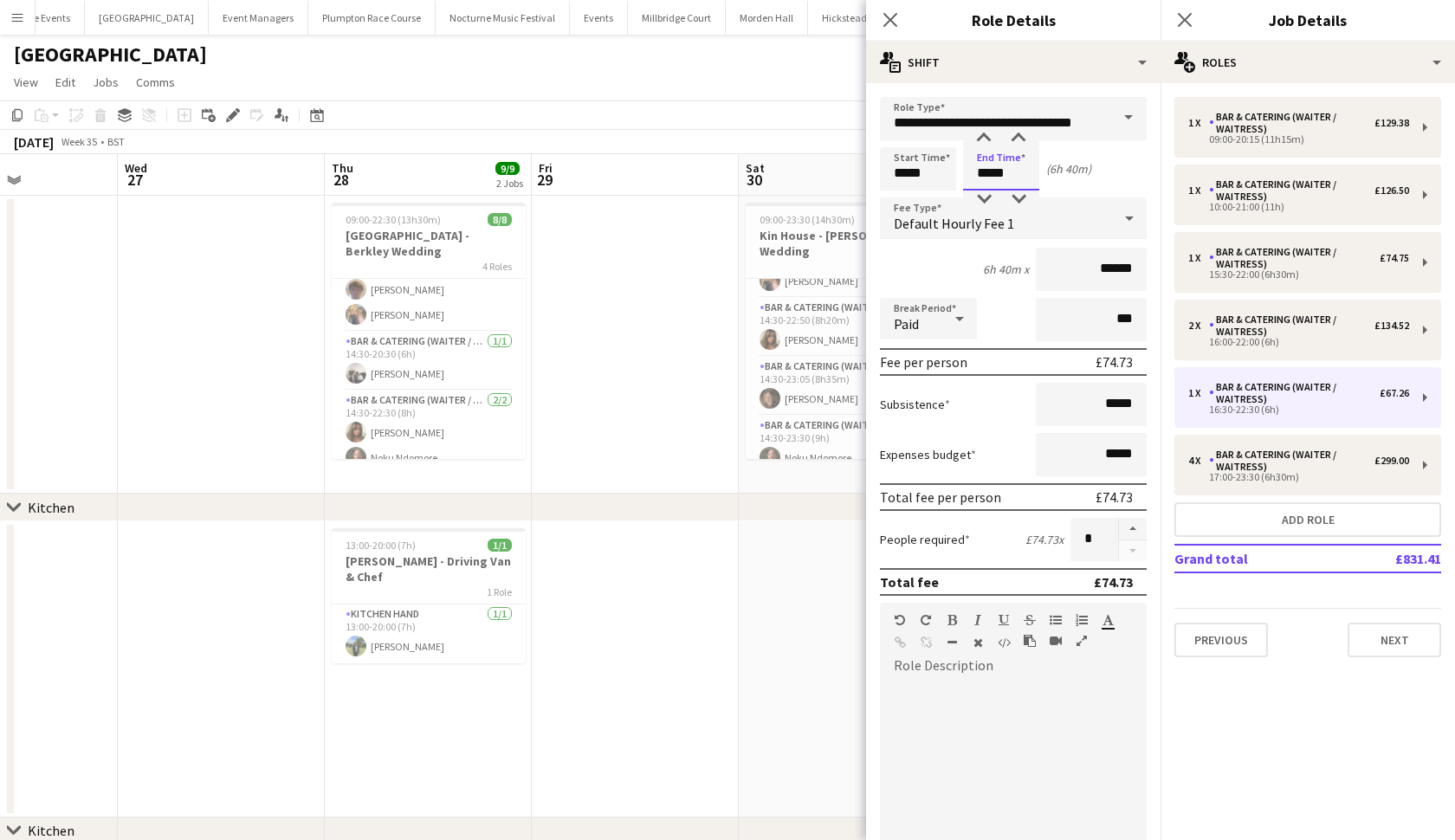
type input "*****"
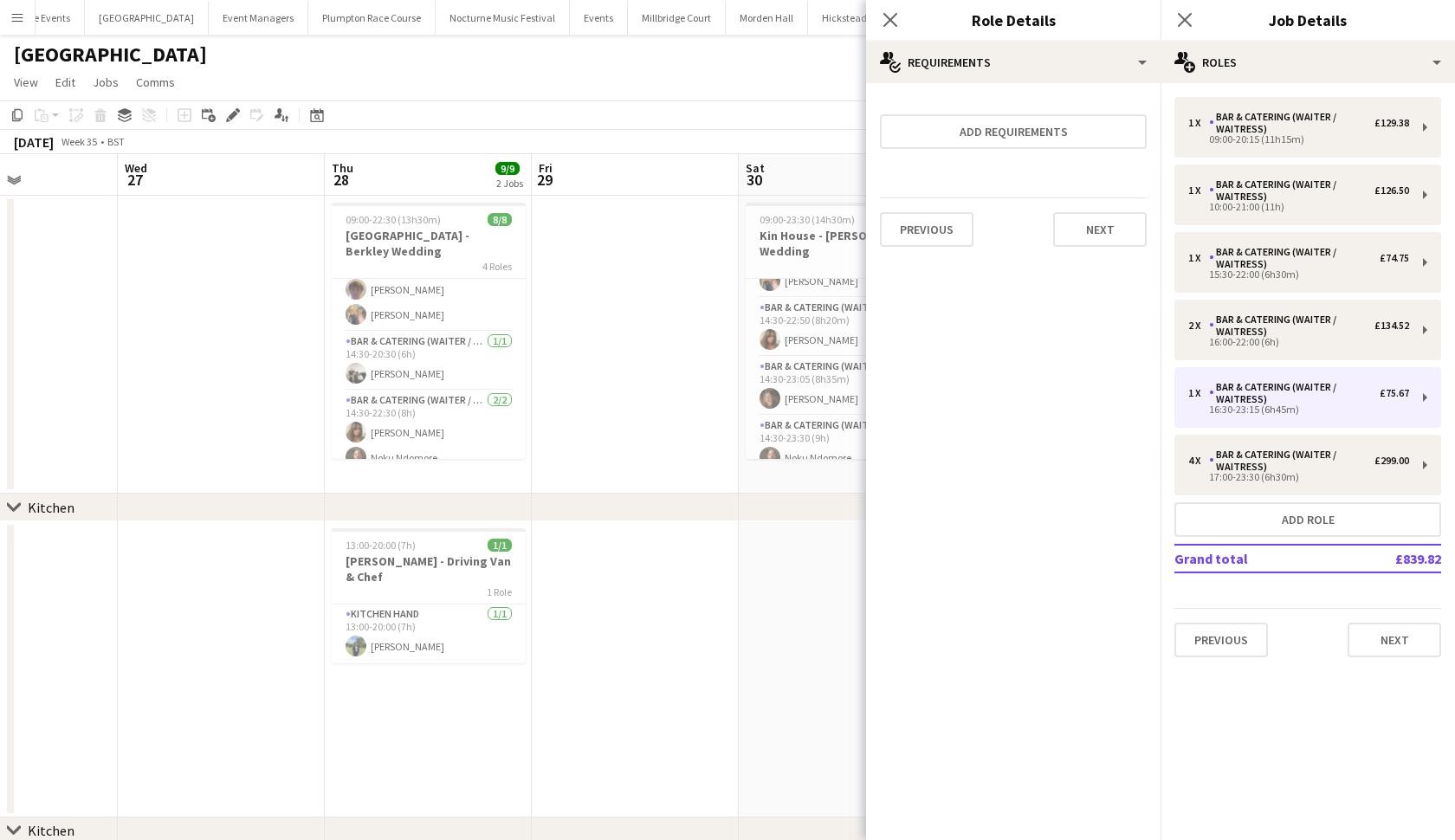
click at [798, 498] on div "chevron-right Kitchen" at bounding box center [727, 507] width 1455 height 28
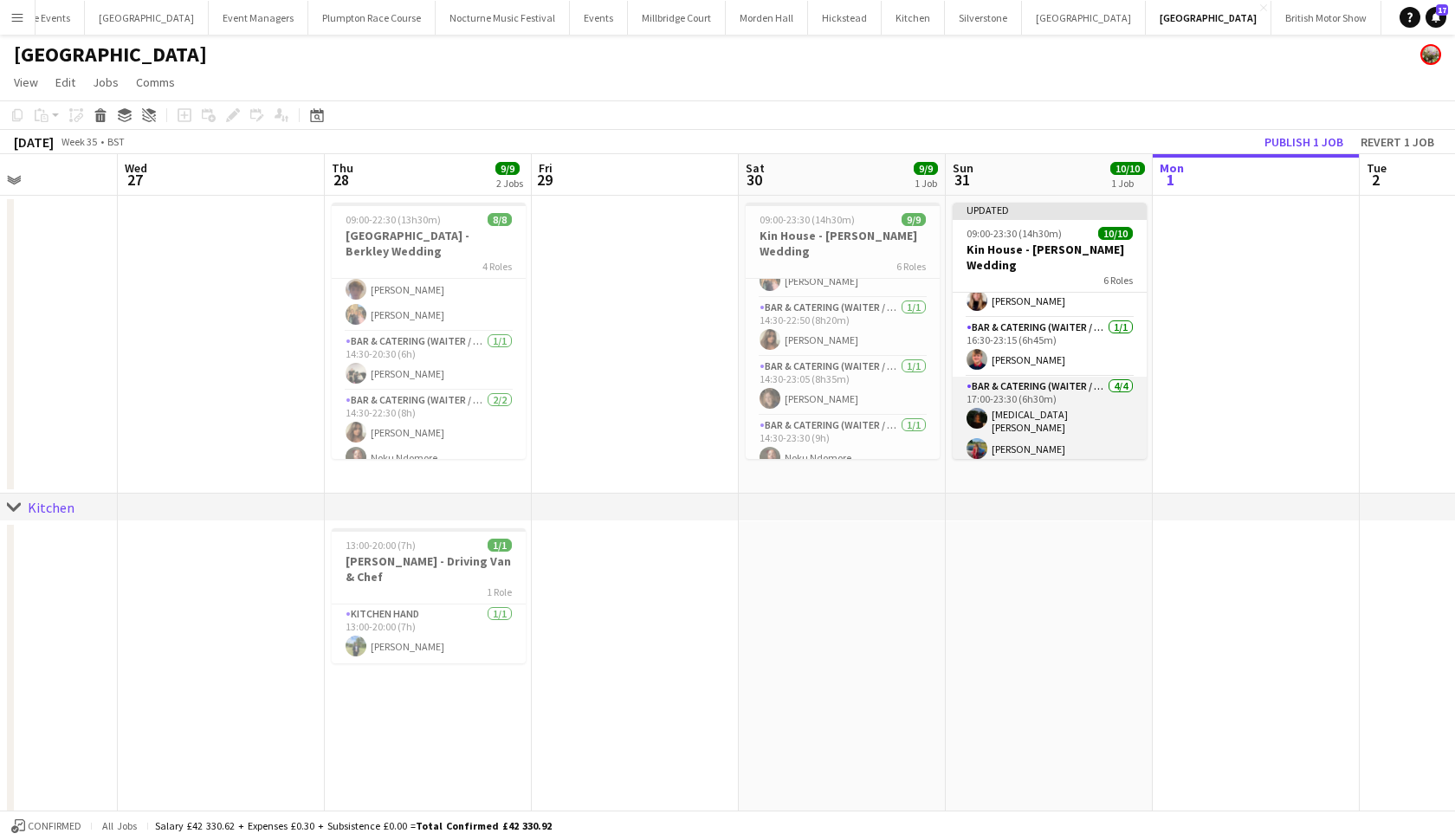
scroll to position [243, 0]
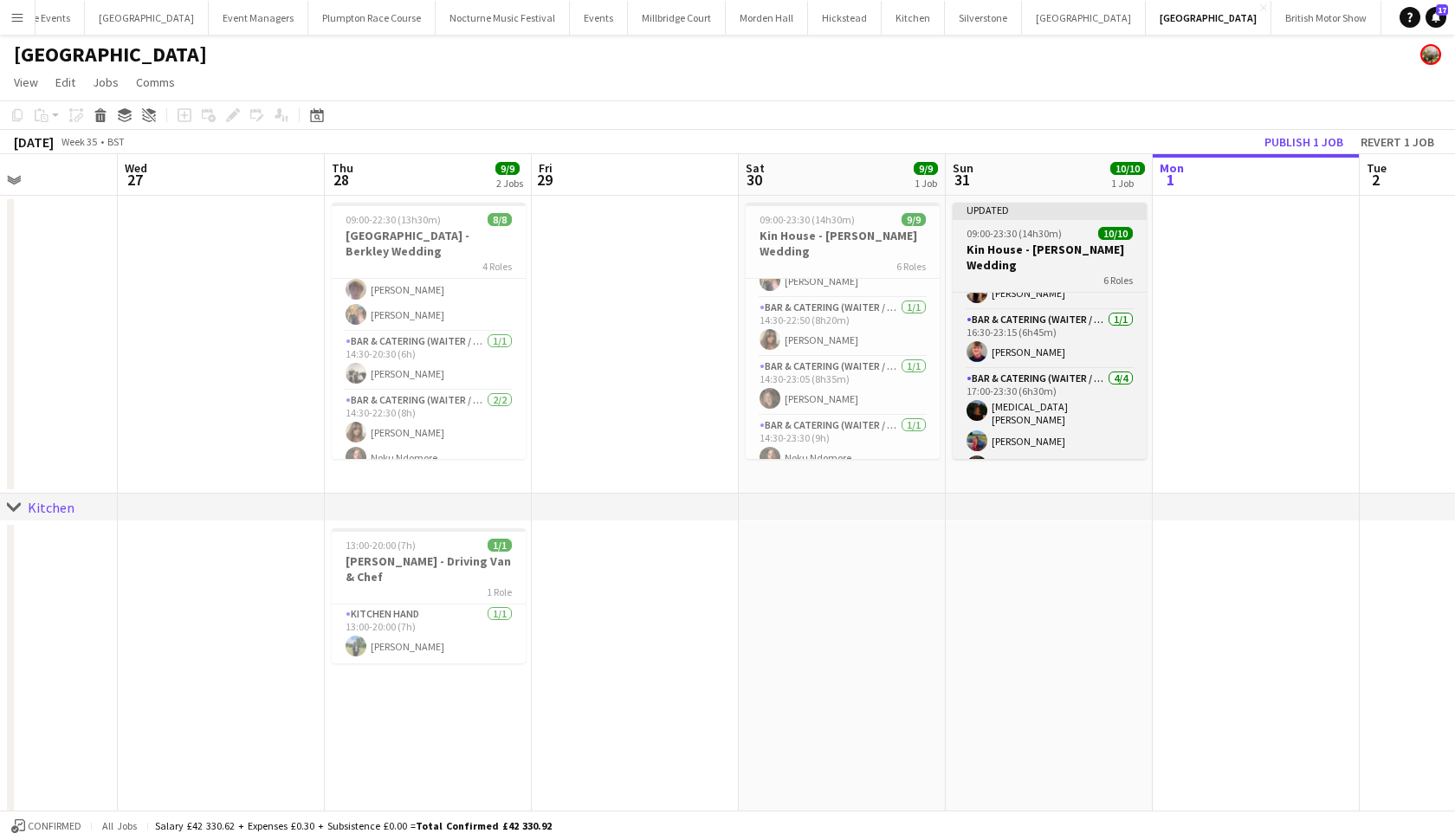
click at [1092, 222] on app-job-card "Updated 09:00-23:30 (14h30m) 10/10 Kin House - [PERSON_NAME] Wedding 6 Roles Ba…" at bounding box center [1050, 331] width 194 height 256
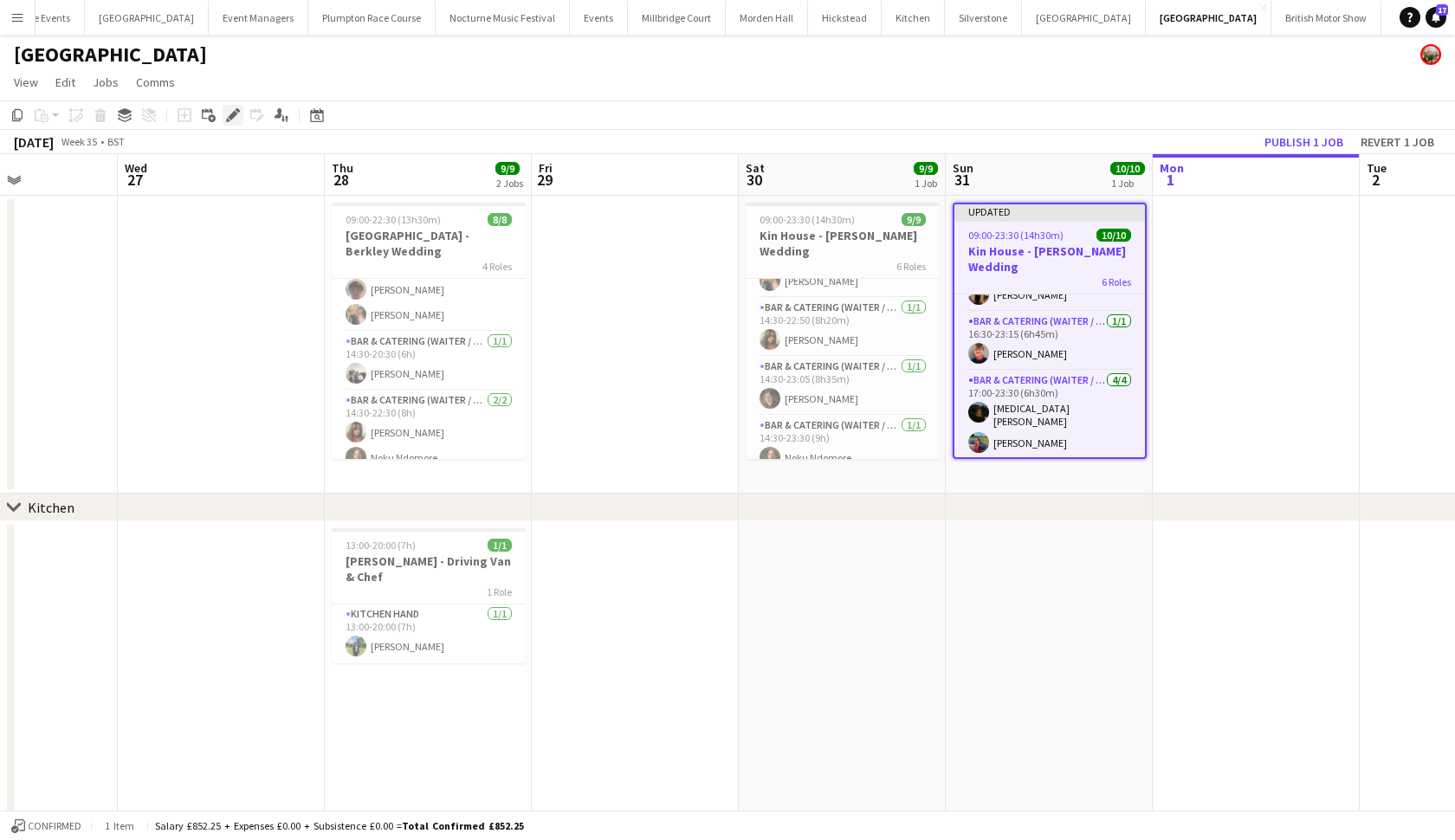
click at [233, 114] on icon at bounding box center [232, 115] width 9 height 9
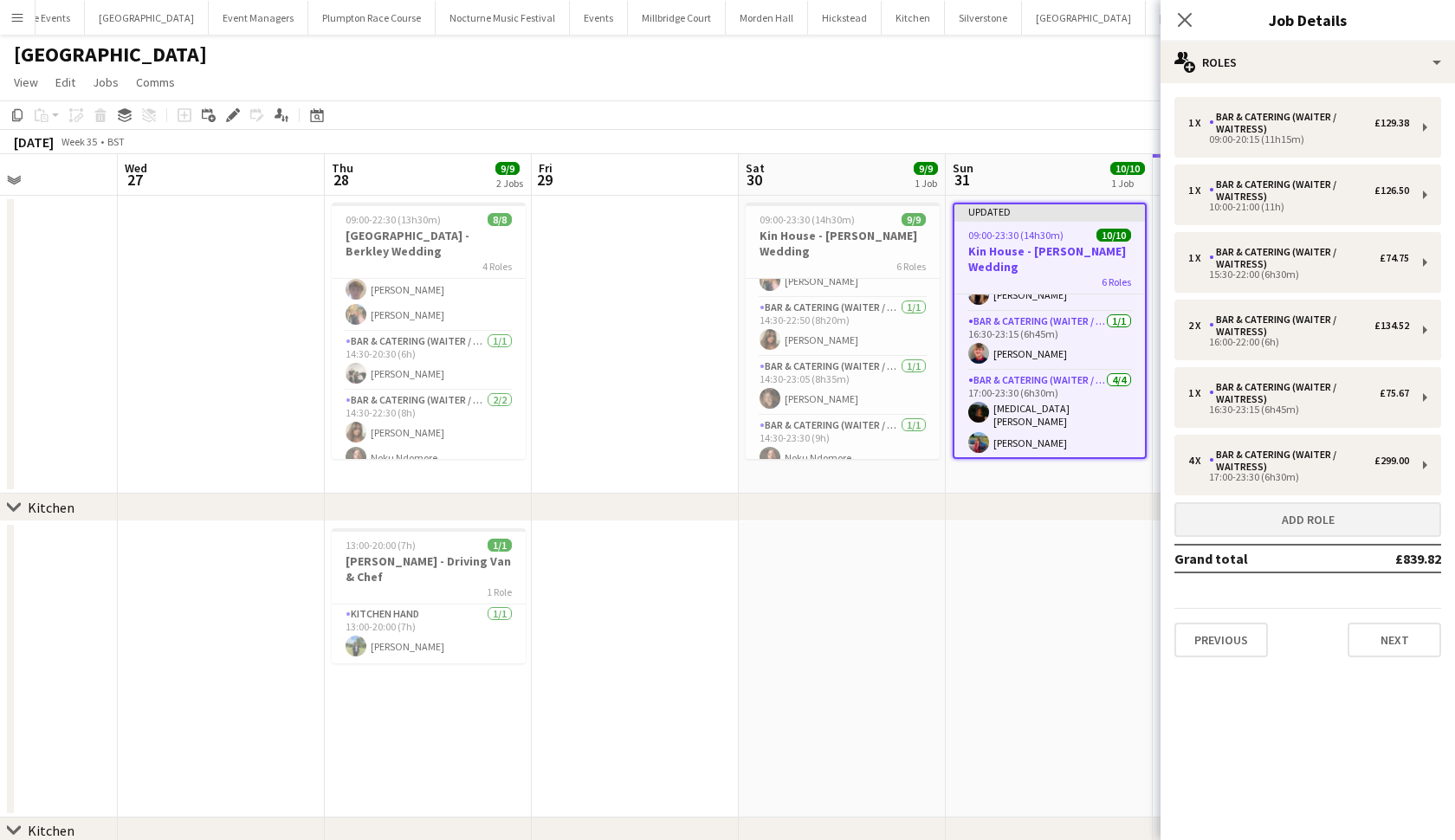
click at [1237, 514] on button "Add role" at bounding box center [1307, 518] width 267 height 34
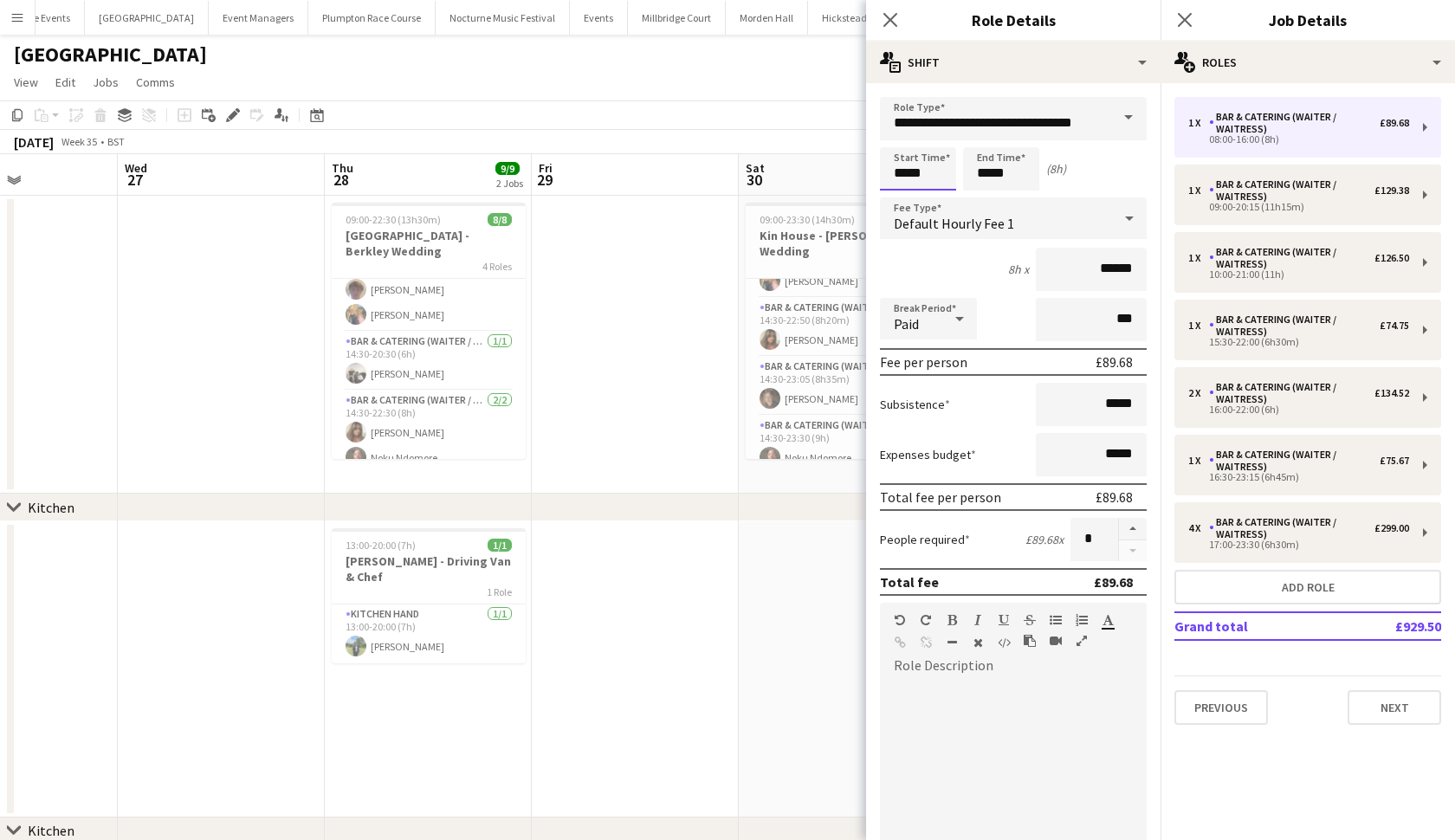
click at [906, 175] on input "*****" at bounding box center [919, 168] width 76 height 44
type input "*****"
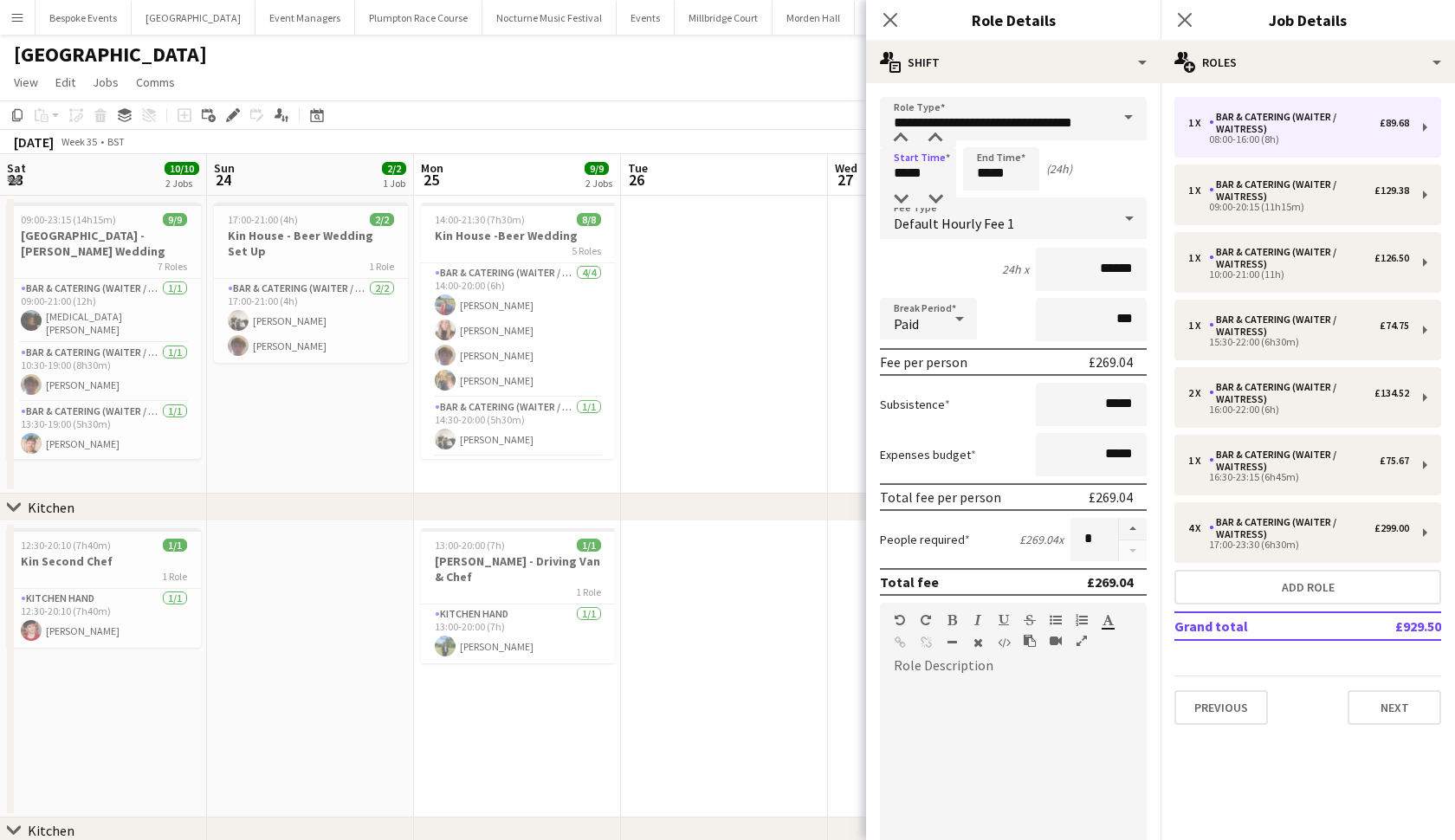
scroll to position [243, 0]
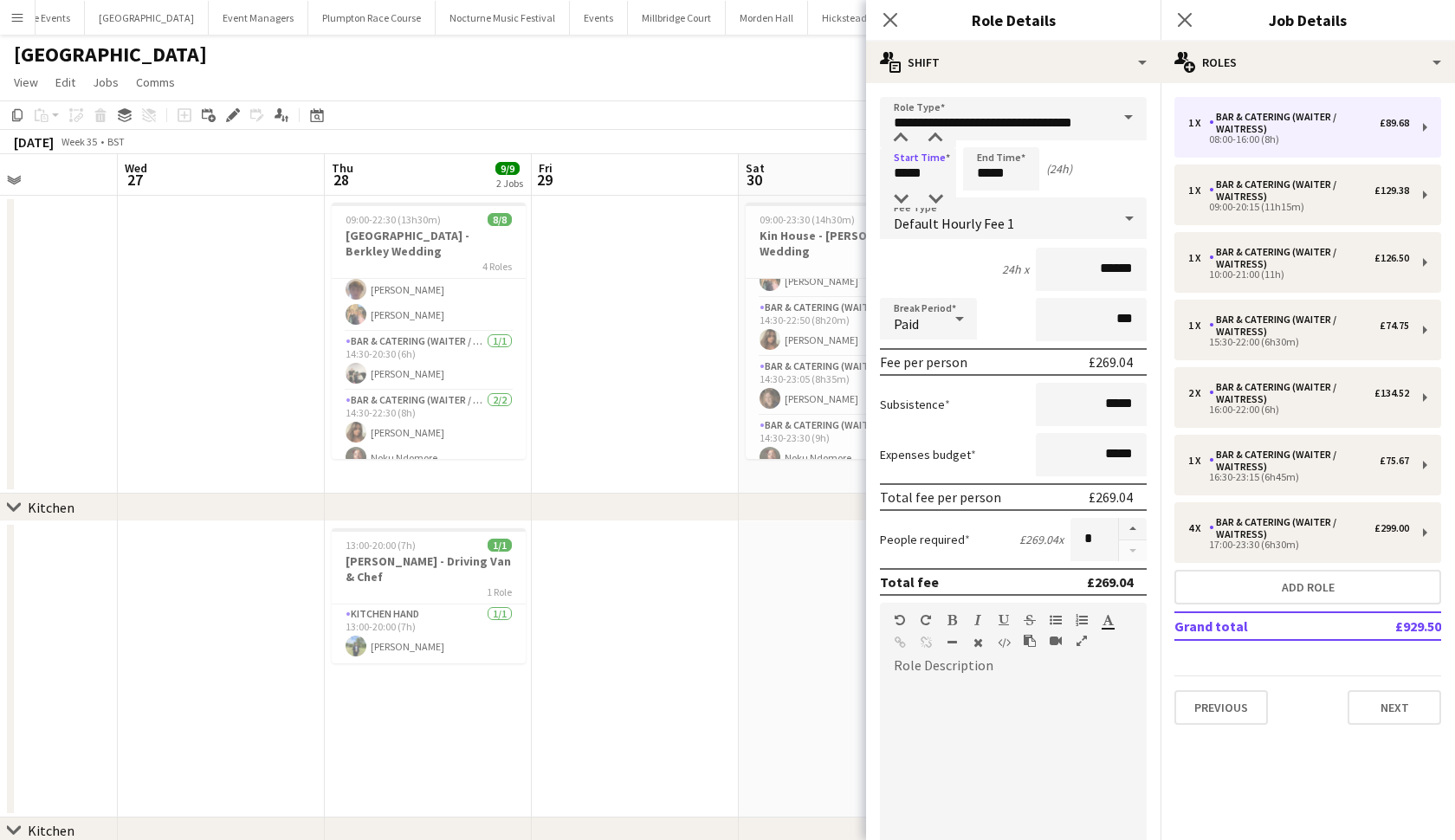
type input "*****"
click at [991, 177] on input "*****" at bounding box center [1001, 168] width 76 height 44
type input "*****"
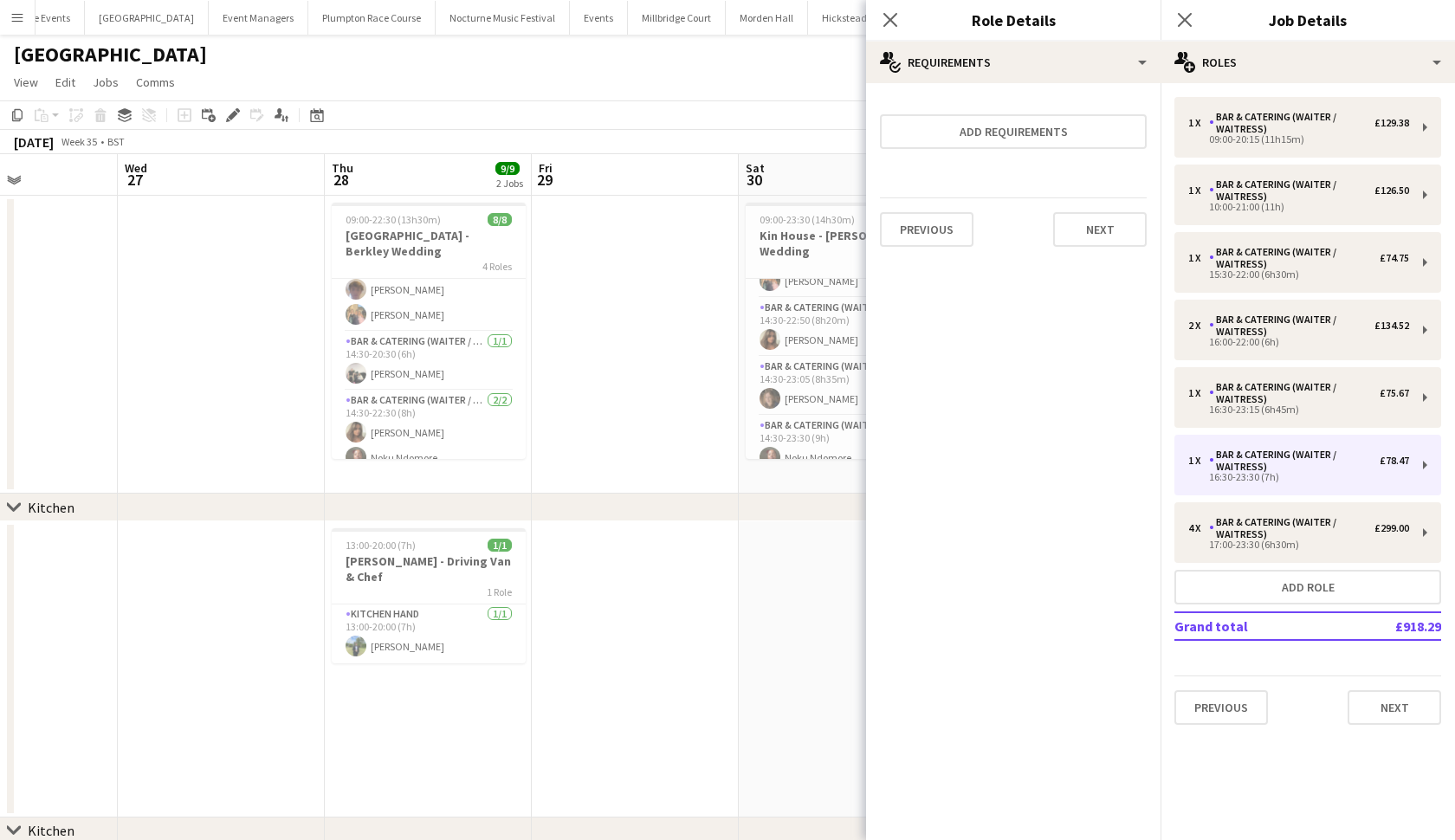
click at [701, 590] on app-date-cell at bounding box center [635, 669] width 207 height 296
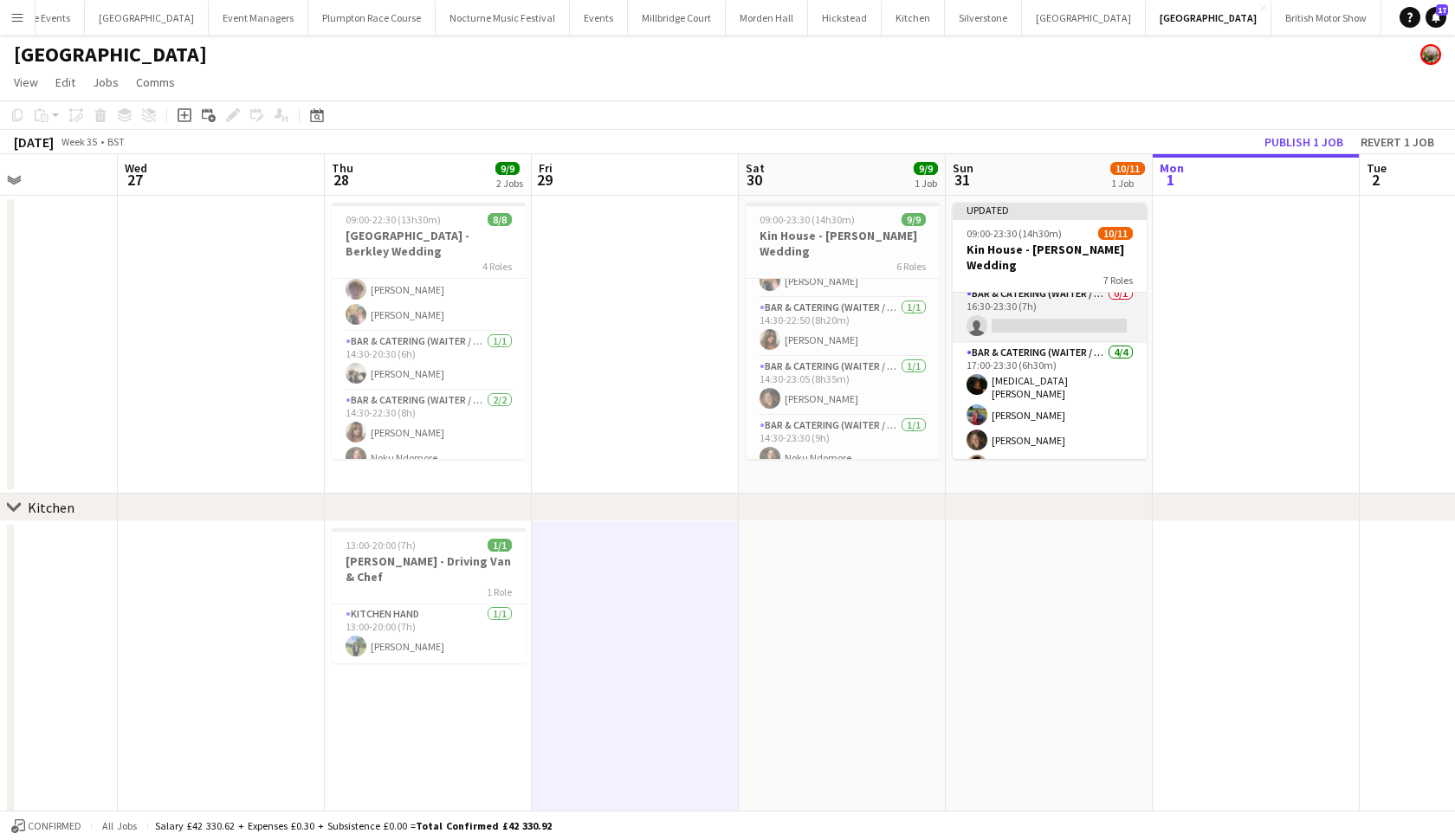
scroll to position [331, 0]
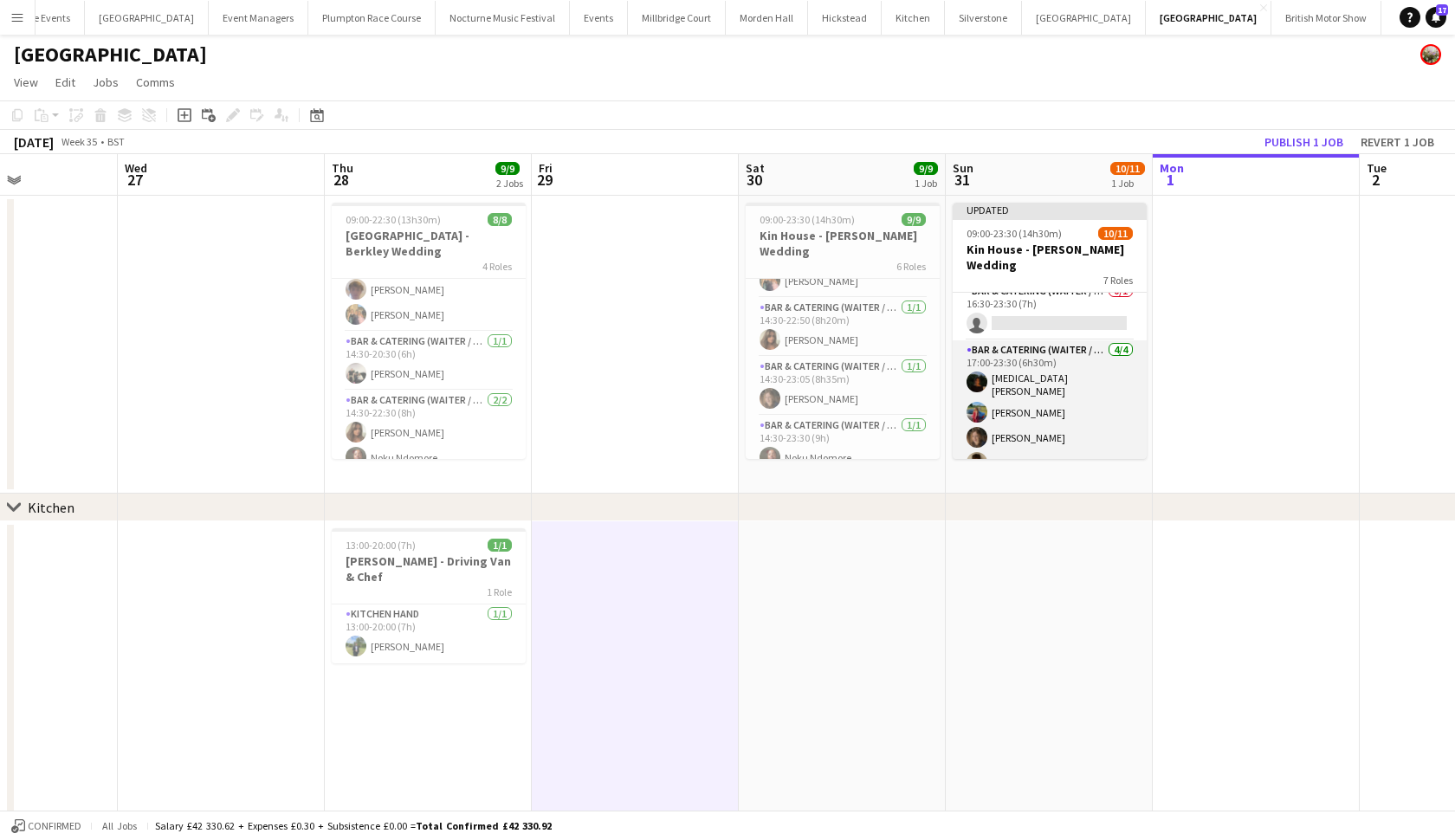
click at [1046, 383] on app-card-role "Bar & Catering (Waiter / waitress) 4/4 17:00-23:30 (6h30m) Nikita Jacobs Megan …" at bounding box center [1050, 410] width 194 height 139
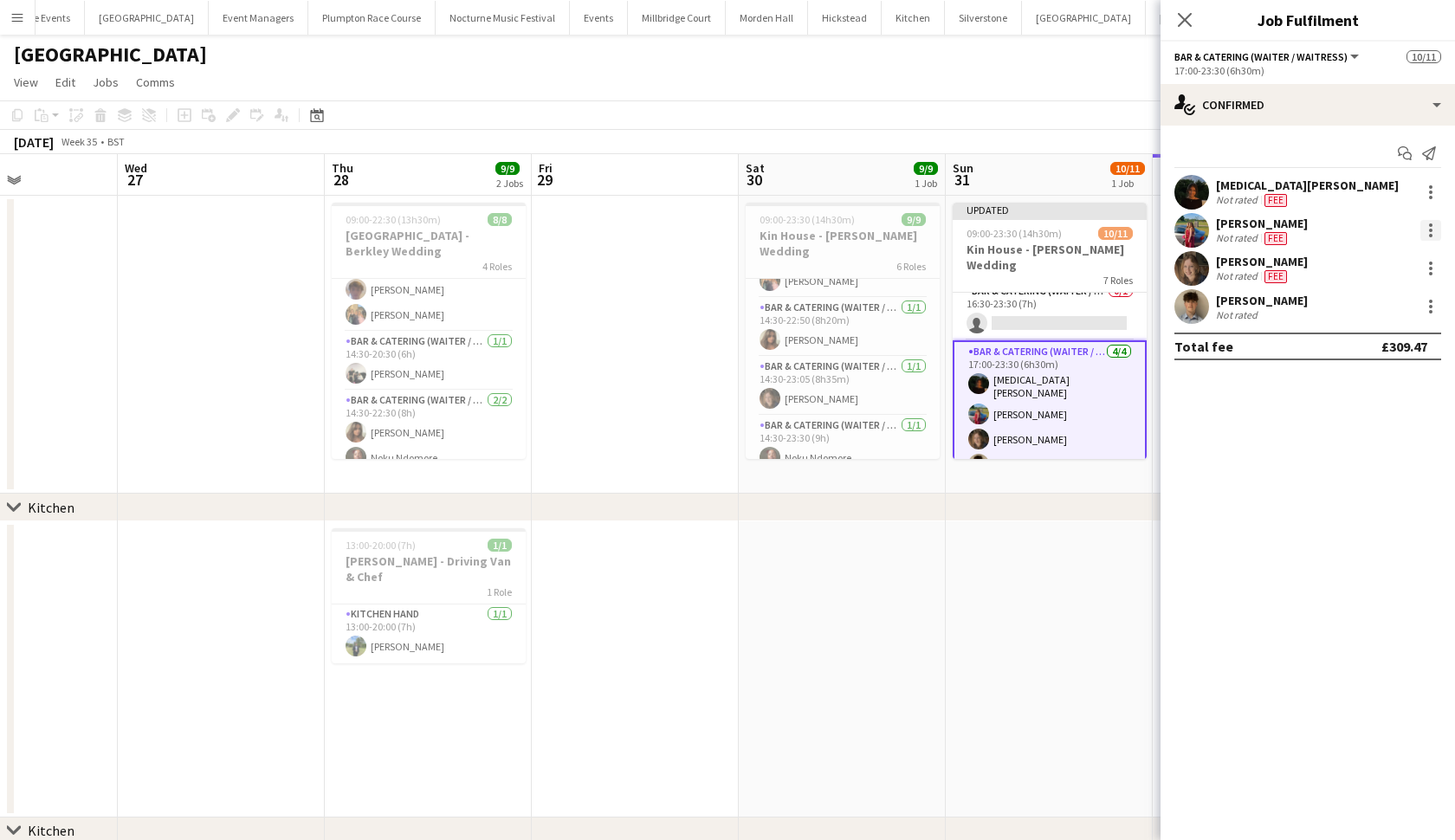
click at [1436, 230] on div at bounding box center [1431, 230] width 20 height 20
click at [1389, 310] on span "Switch crew" at bounding box center [1356, 304] width 73 height 15
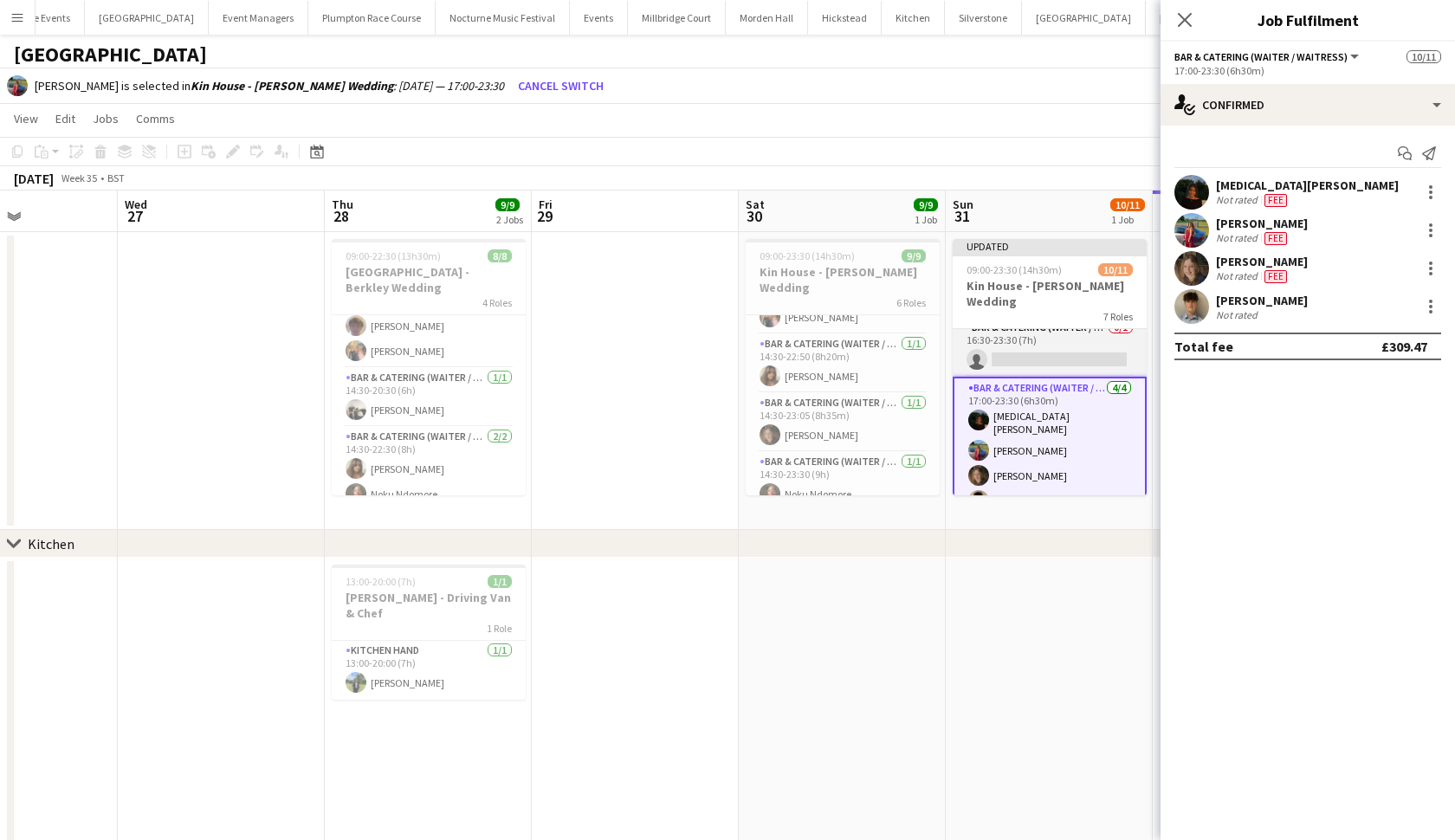
click at [1061, 330] on app-card-role "Bar & Catering (Waiter / waitress) 0/1 16:30-23:30 (7h) single-neutral-actions" at bounding box center [1050, 347] width 194 height 59
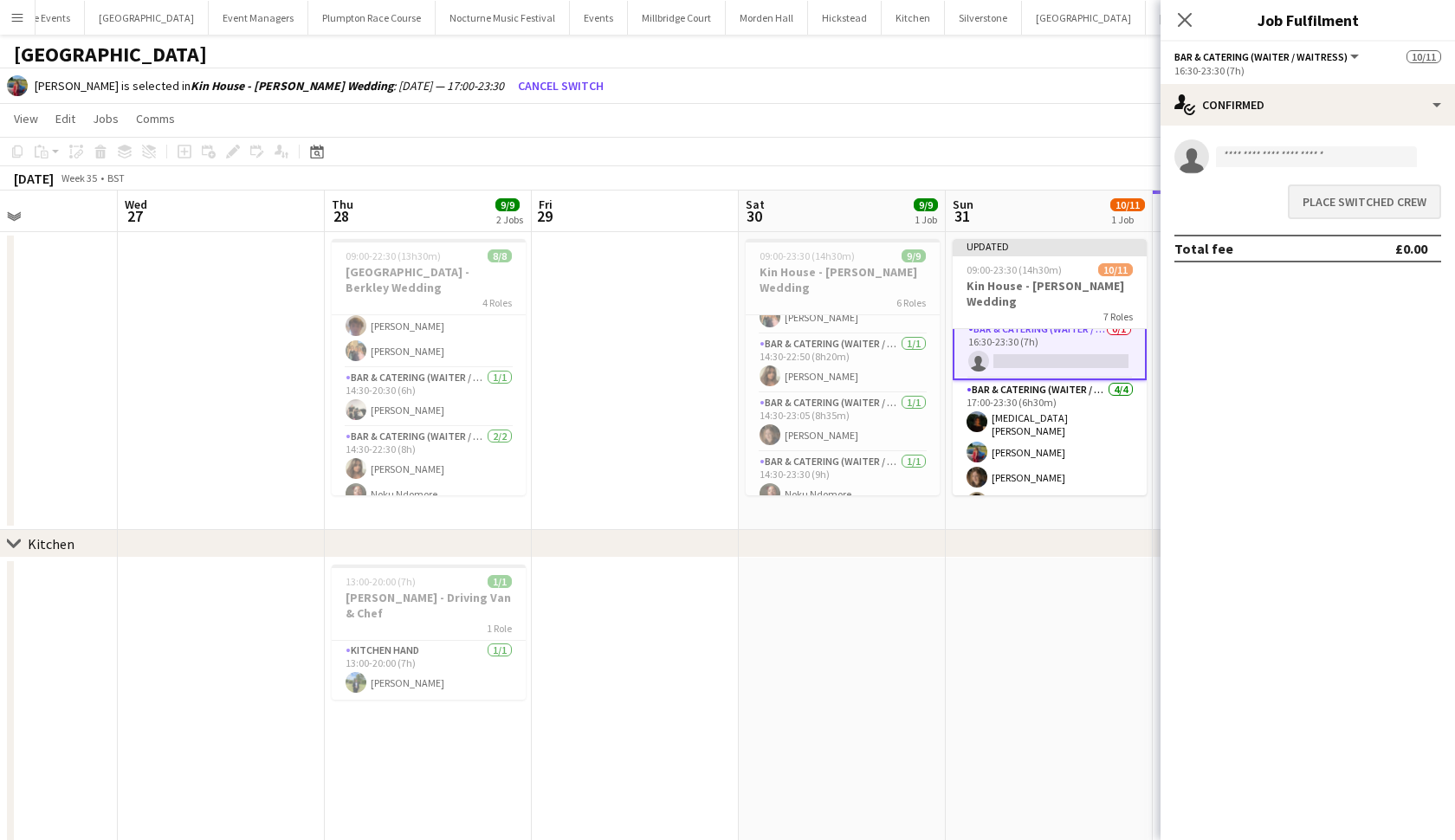
click at [1399, 197] on button "Place switched crew" at bounding box center [1364, 201] width 153 height 34
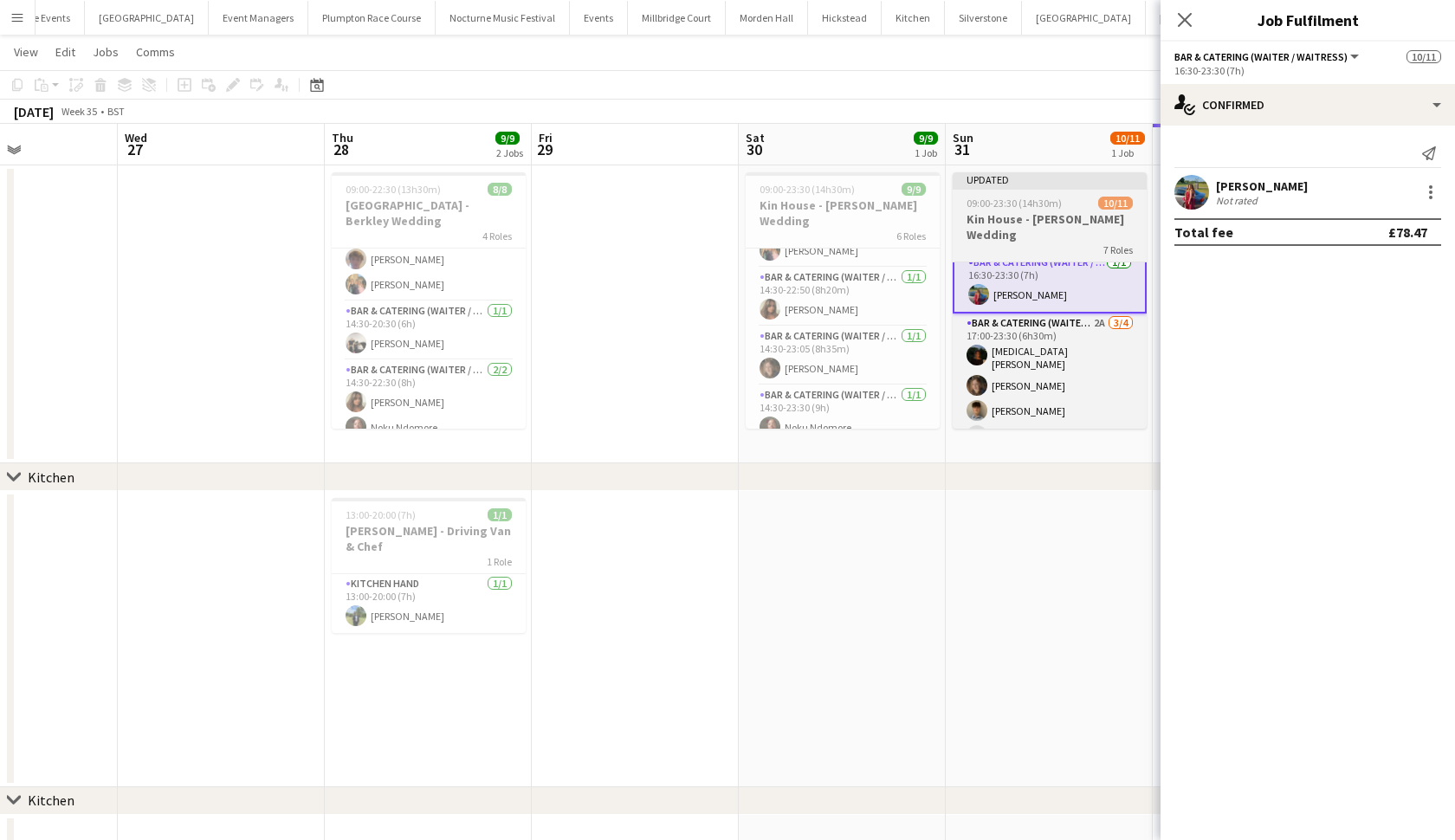
scroll to position [32, 0]
click at [1068, 216] on h3 "Kin House - [PERSON_NAME] Wedding" at bounding box center [1050, 225] width 194 height 32
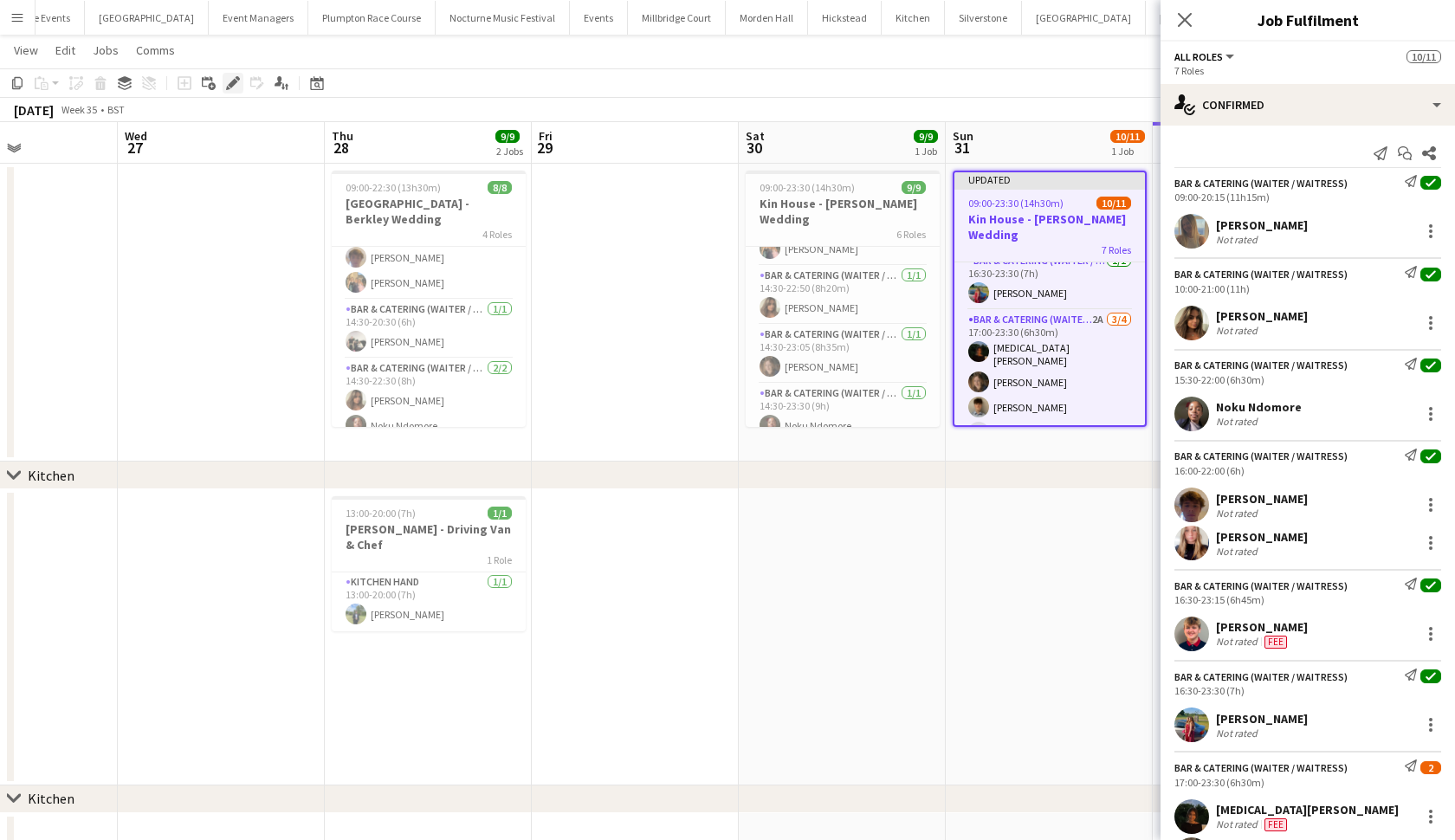
click at [236, 79] on icon at bounding box center [237, 78] width 5 height 5
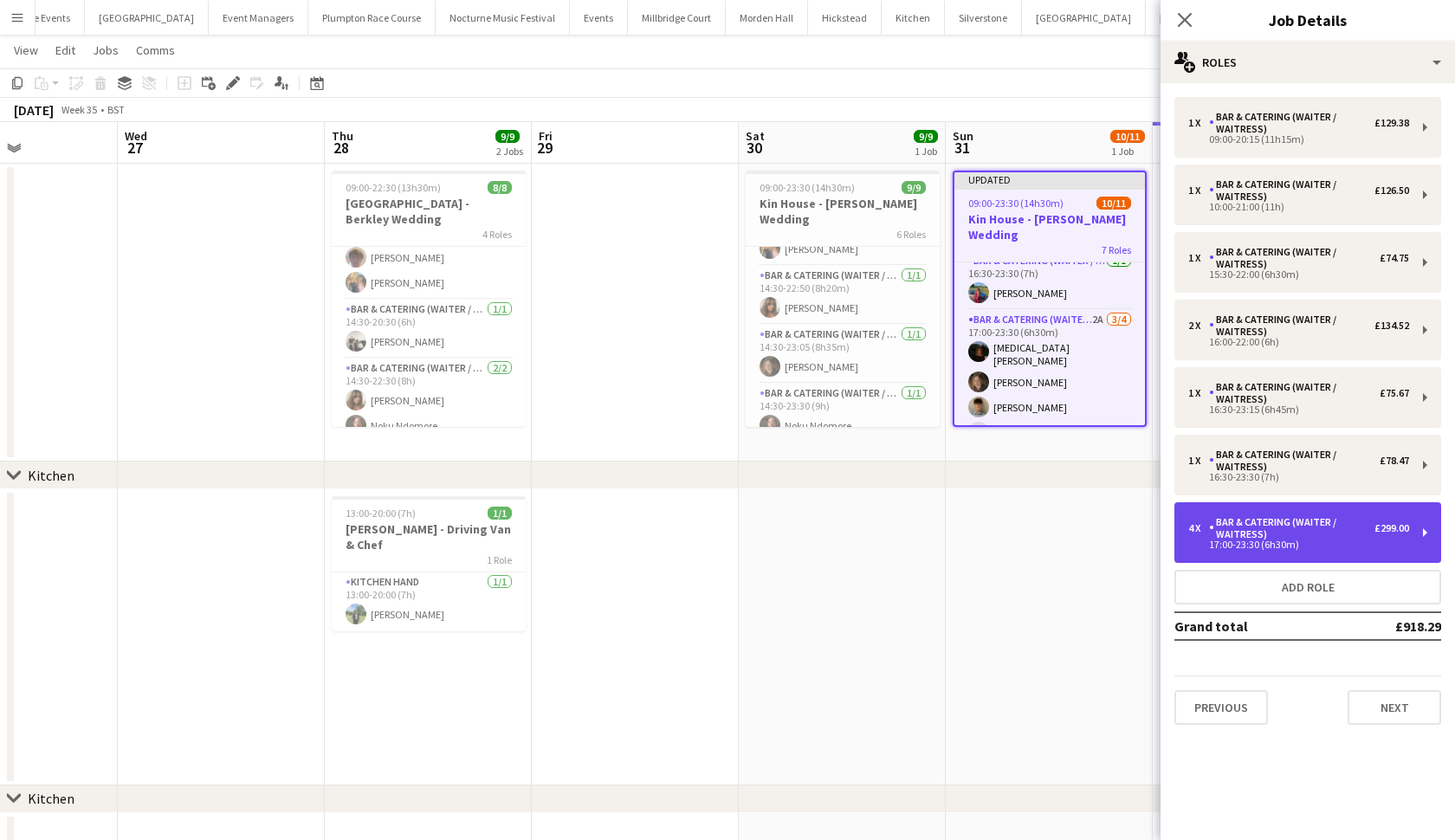
click at [1251, 524] on div "Bar & Catering (Waiter / waitress)" at bounding box center [1292, 528] width 165 height 24
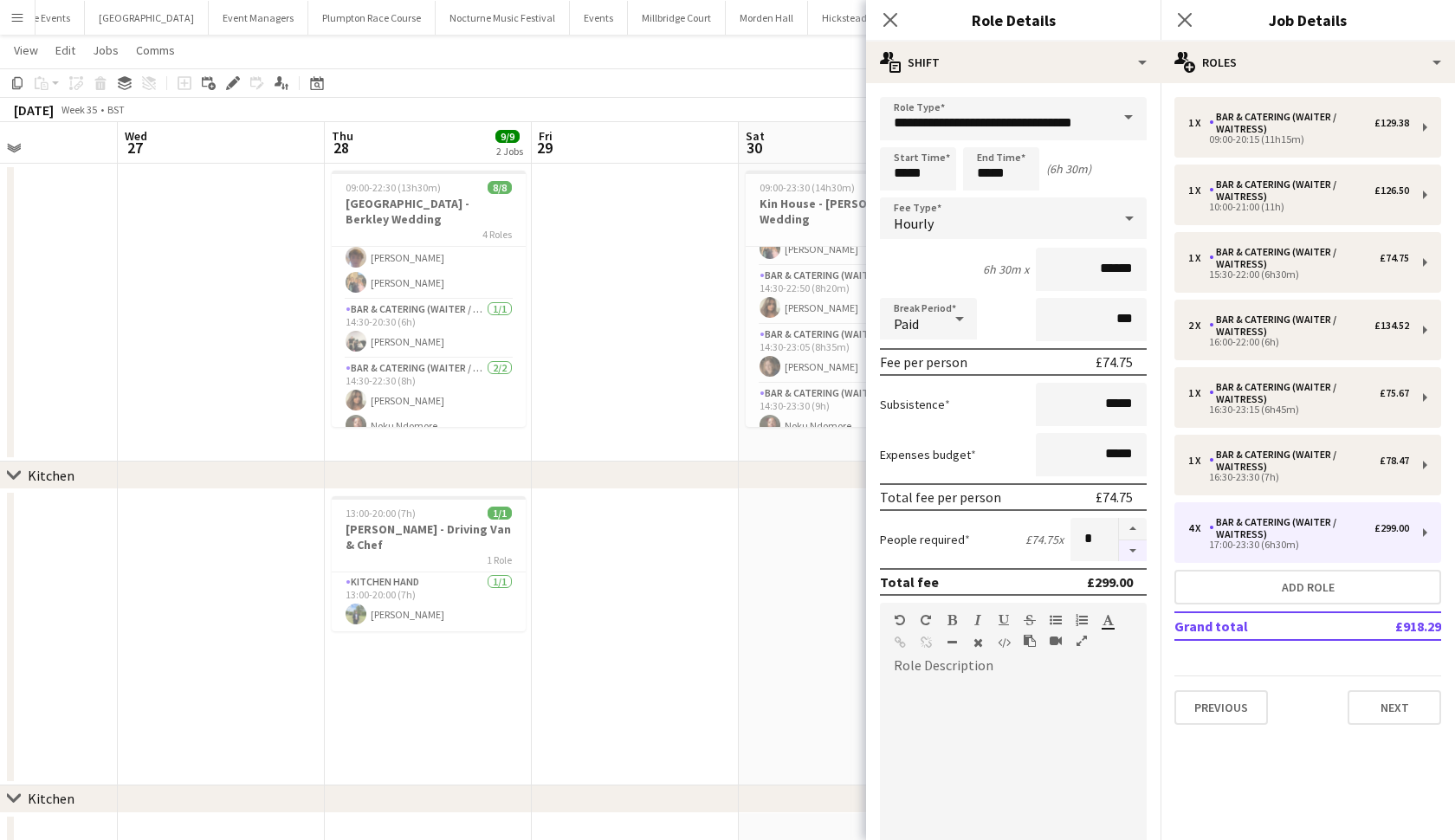
click at [1134, 555] on button "button" at bounding box center [1133, 550] width 28 height 21
type input "*"
click at [662, 610] on app-date-cell at bounding box center [635, 637] width 207 height 296
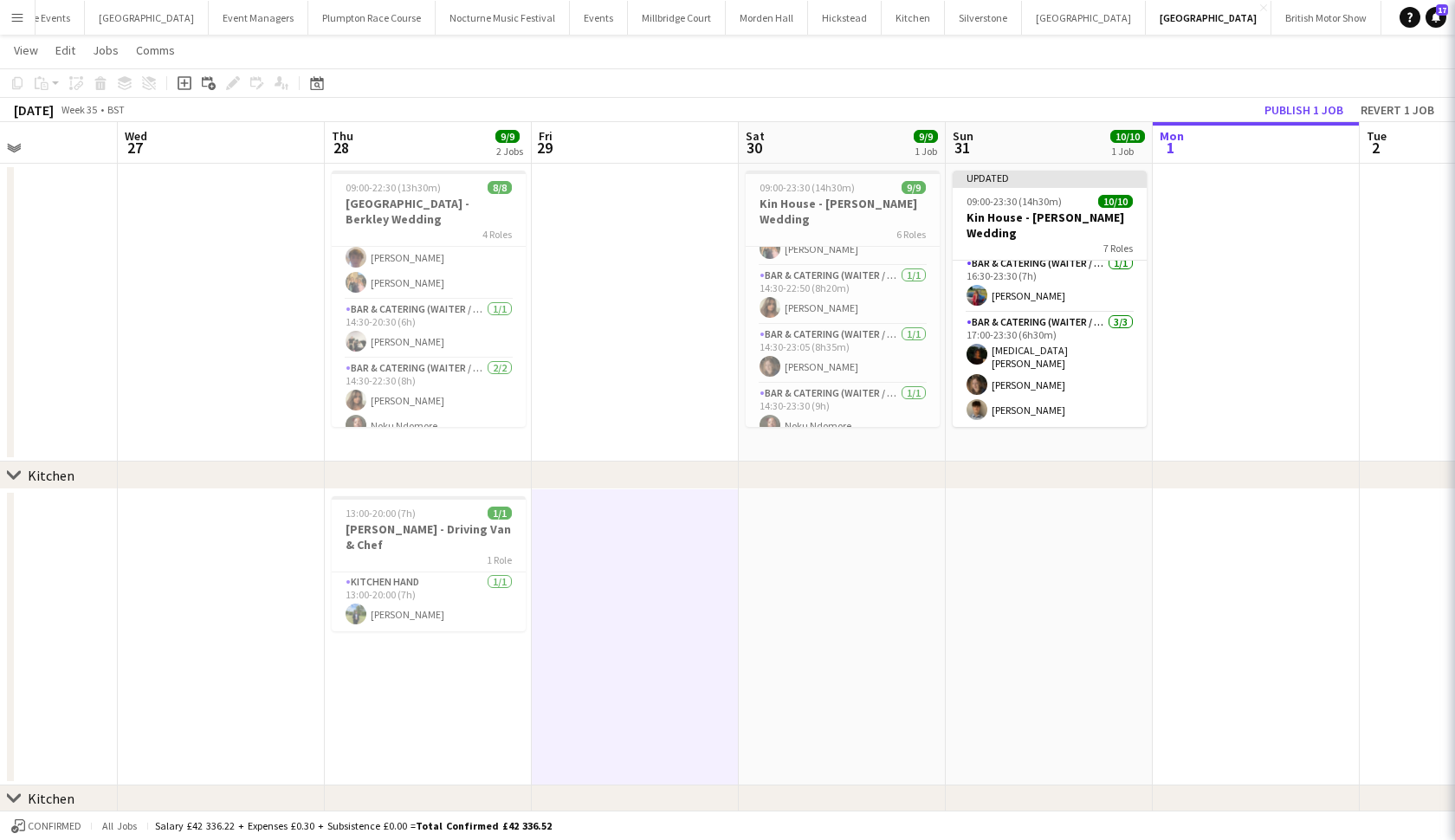
scroll to position [306, 0]
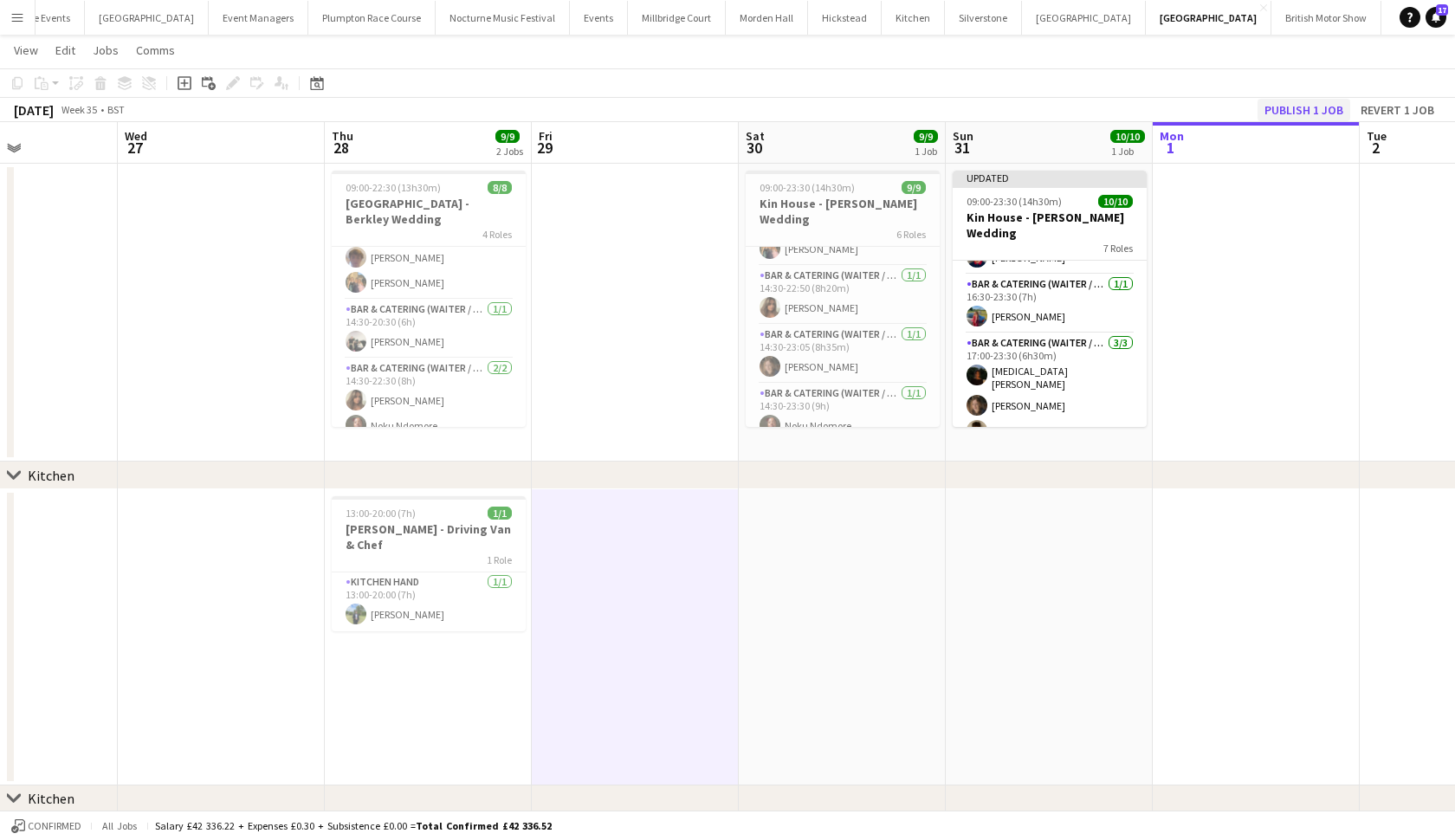
click at [1313, 112] on button "Publish 1 job" at bounding box center [1304, 110] width 93 height 22
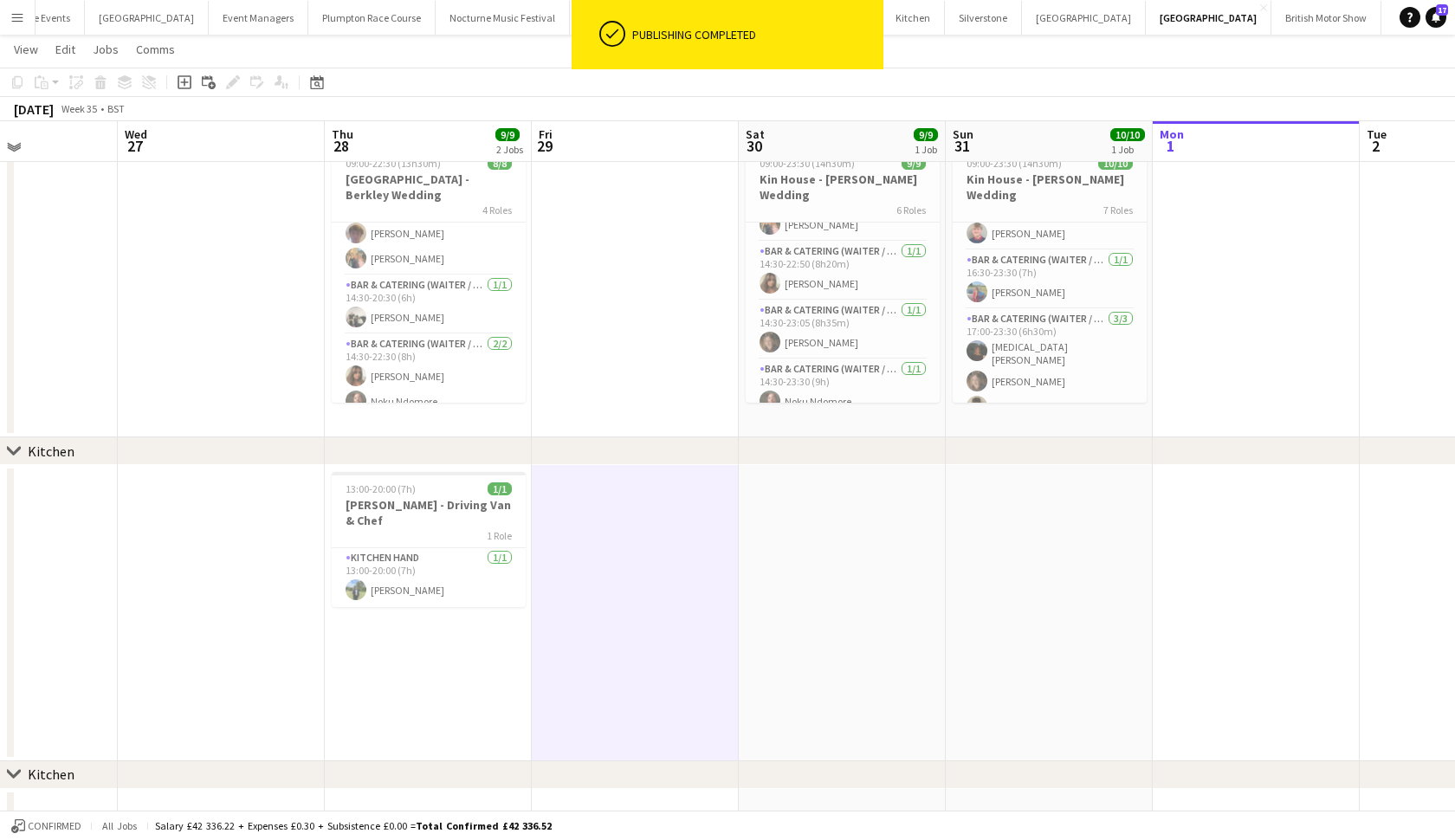
scroll to position [54, 0]
click at [1086, 578] on app-date-cell at bounding box center [1049, 613] width 207 height 296
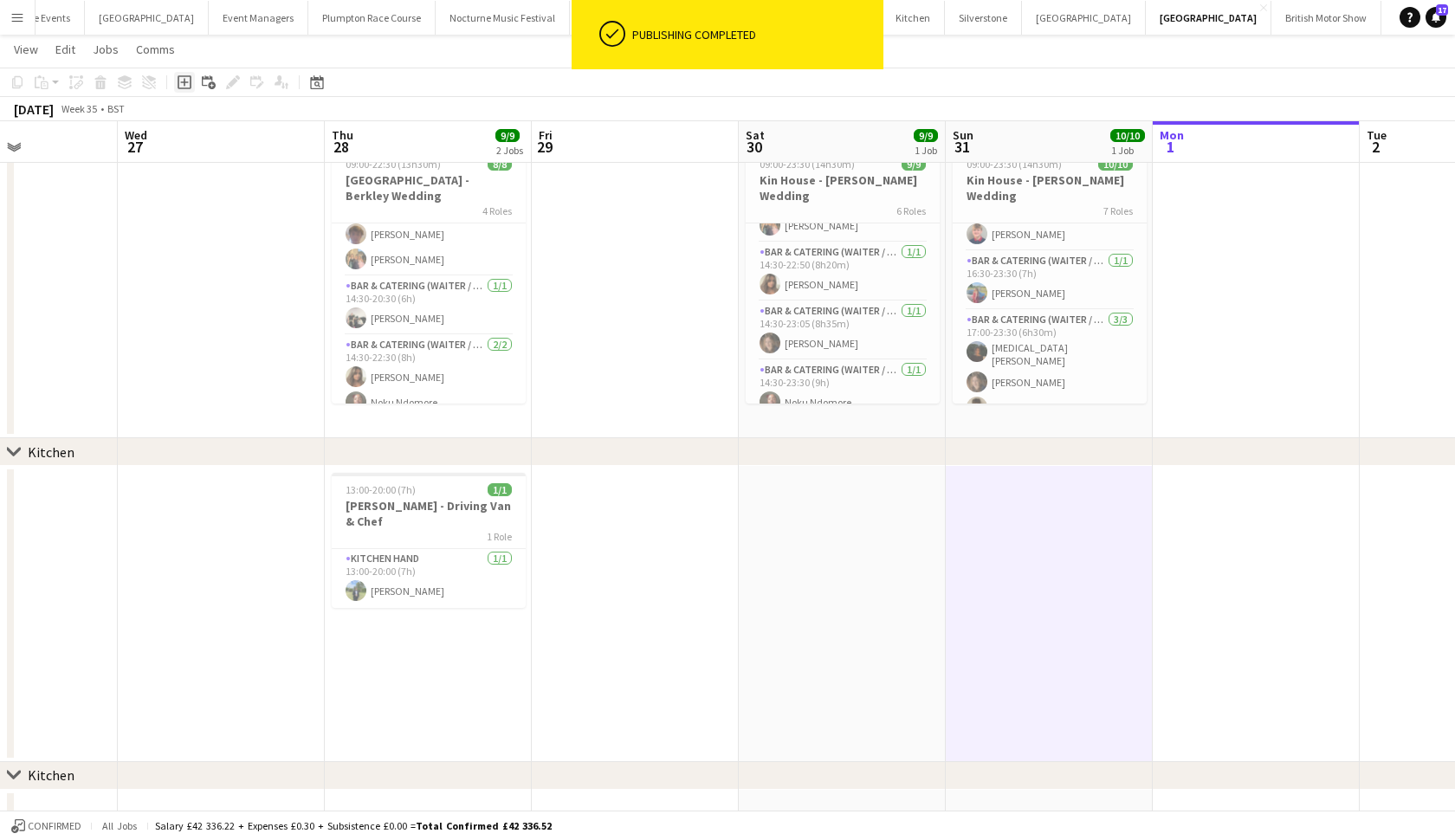
click at [187, 80] on icon "Add job" at bounding box center [184, 82] width 14 height 14
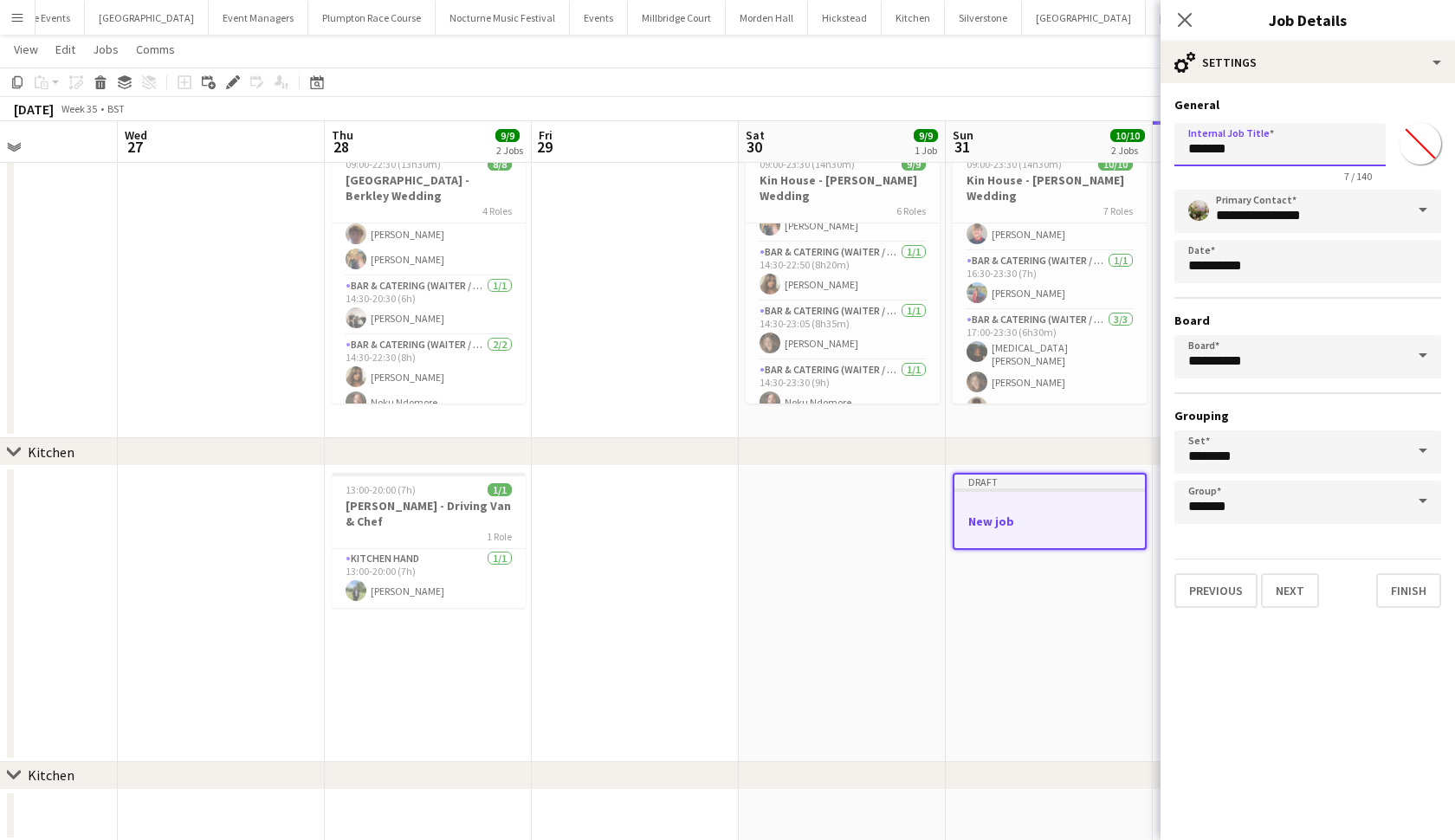
drag, startPoint x: 1246, startPoint y: 162, endPoint x: 1115, endPoint y: 133, distance: 134.2
click at [1115, 133] on body "ok-circled Publishing completed Menu Boards Boards Boards All jobs Status Workf…" at bounding box center [727, 408] width 1455 height 925
click at [1289, 590] on button "Next" at bounding box center [1290, 590] width 58 height 34
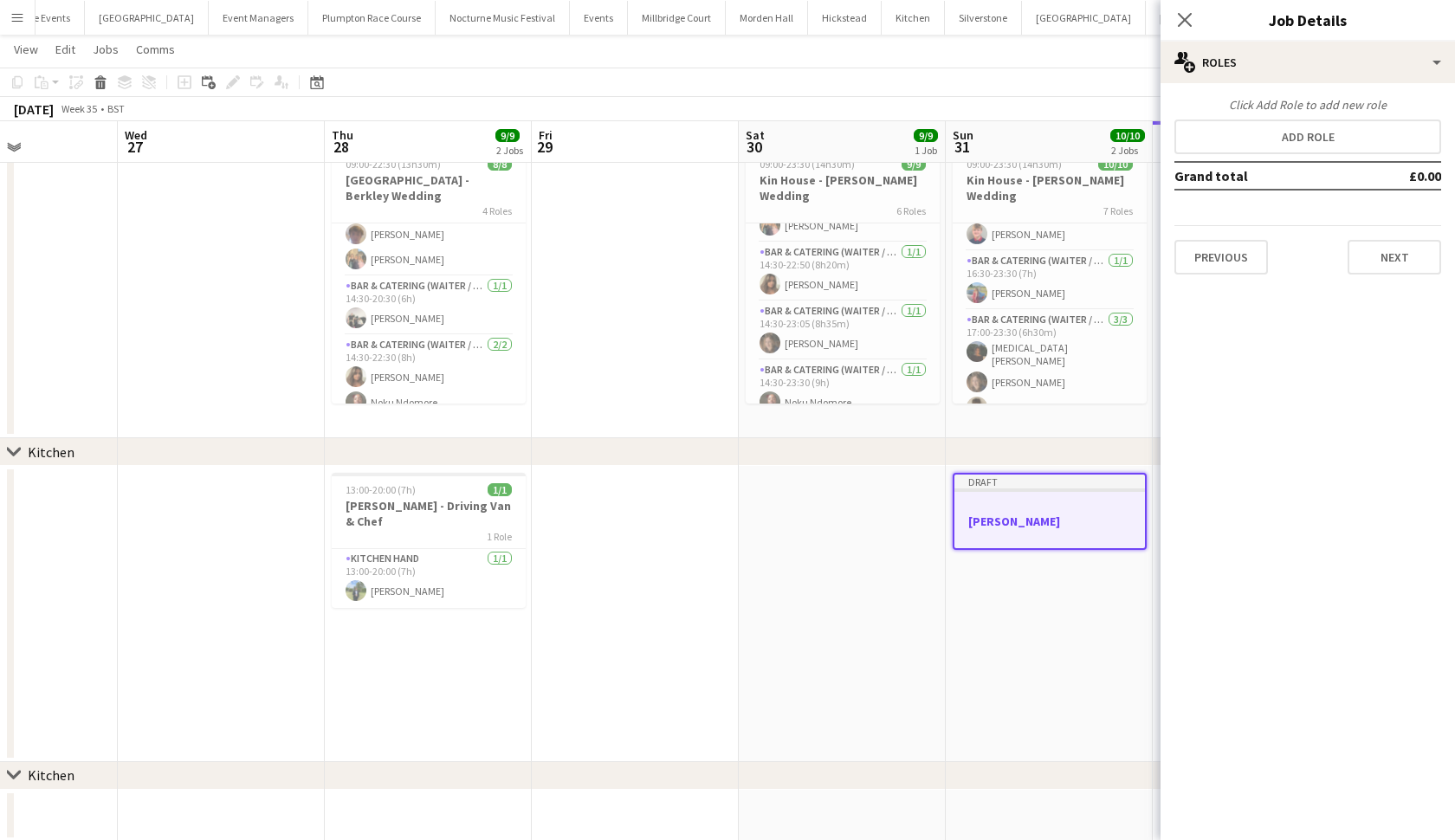
click at [1270, 37] on div "Close pop-in Job Details" at bounding box center [1307, 20] width 295 height 42
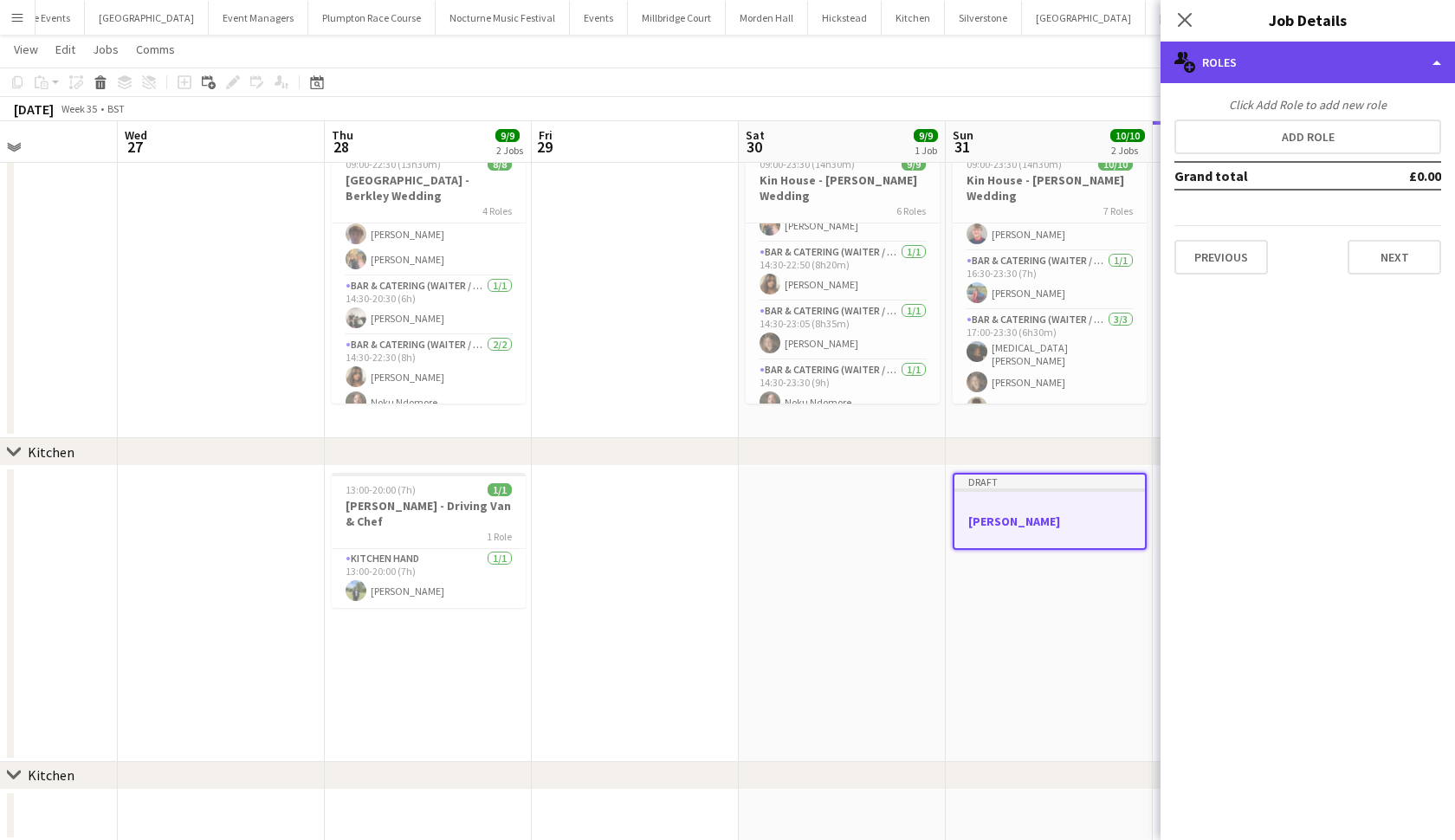
click at [1270, 47] on div "multiple-users-add Roles" at bounding box center [1307, 62] width 295 height 42
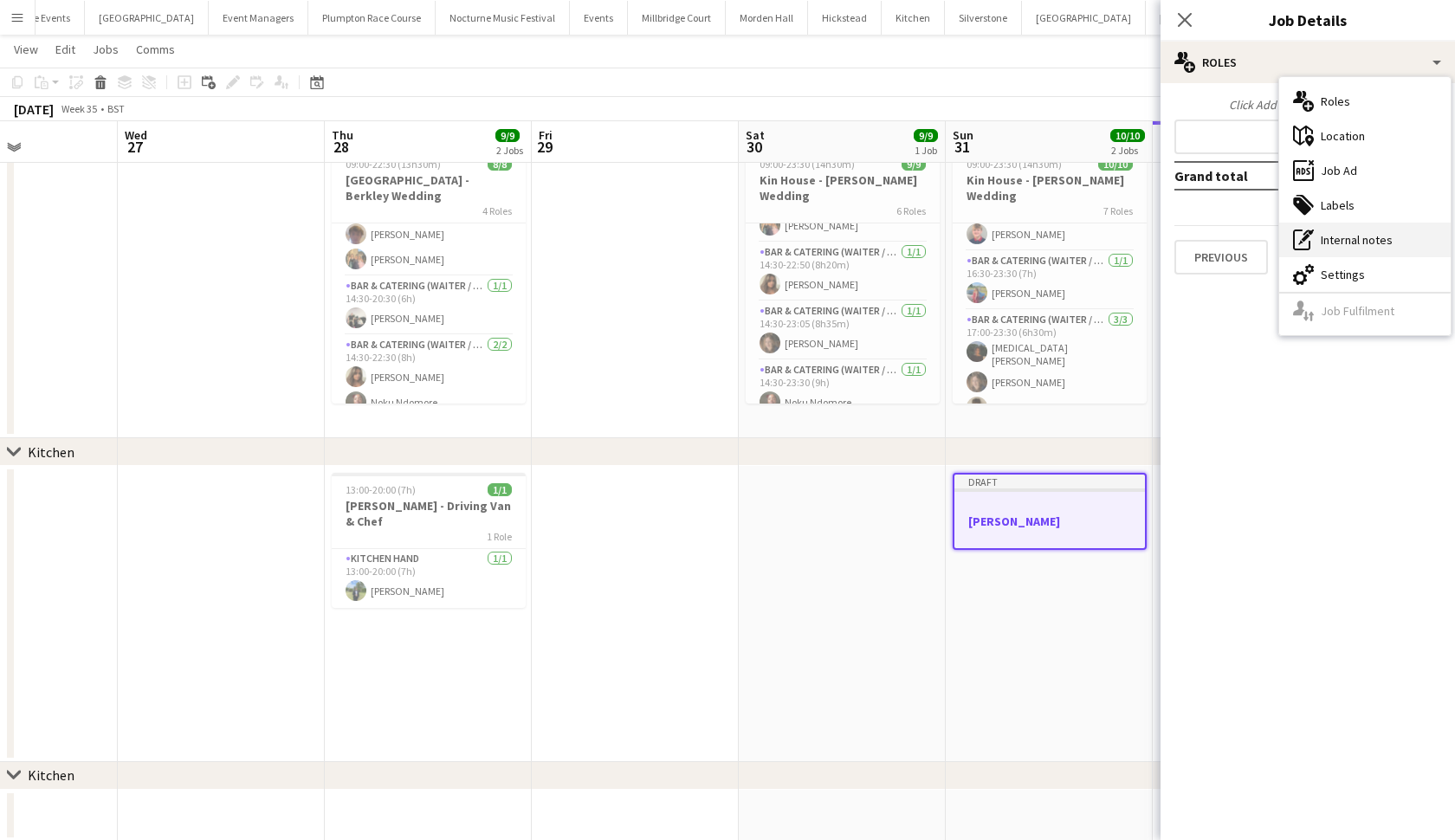
click at [1345, 247] on div "pen-write Internal notes" at bounding box center [1365, 239] width 171 height 34
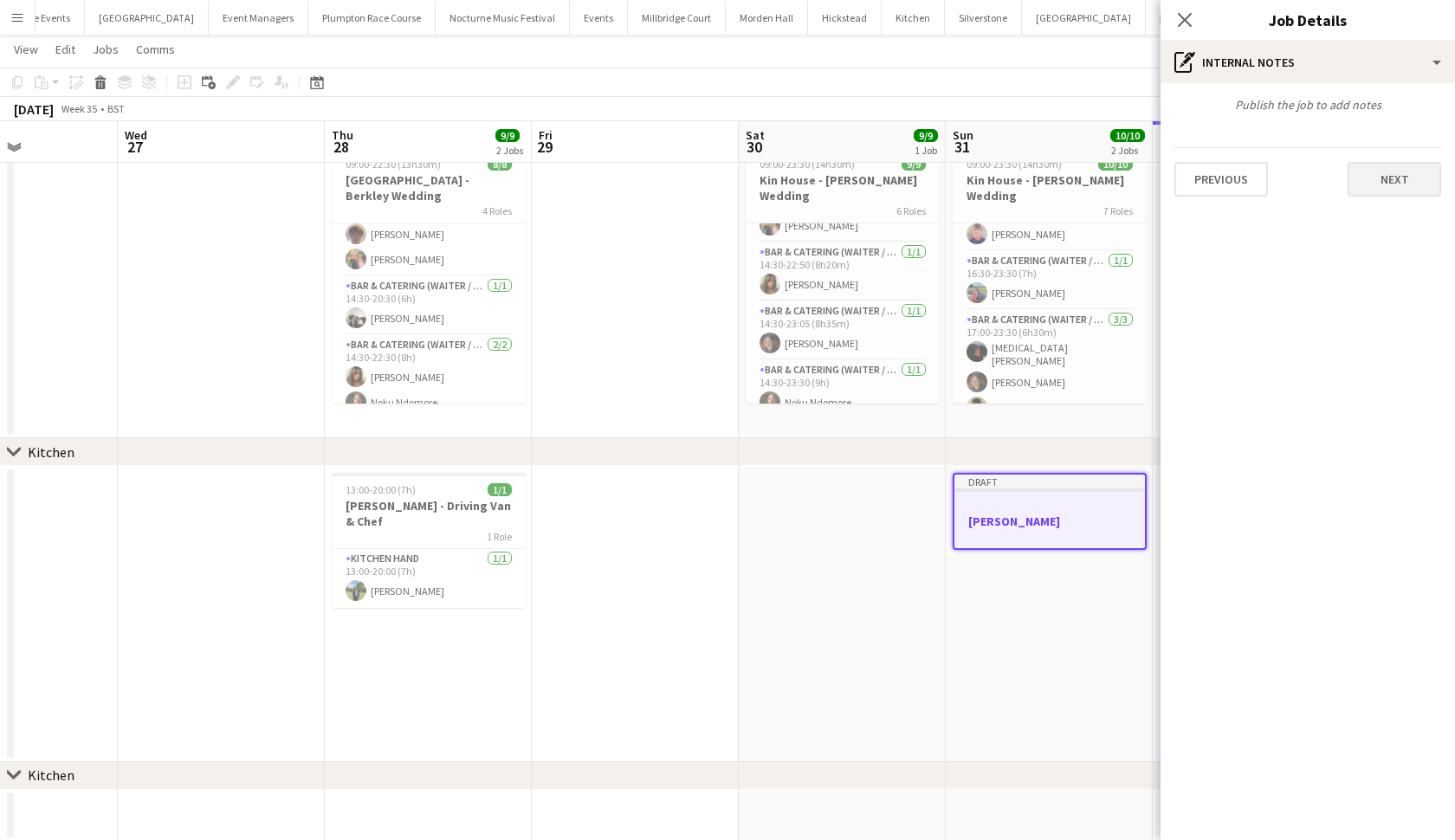
click at [1397, 188] on button "Next" at bounding box center [1395, 178] width 94 height 34
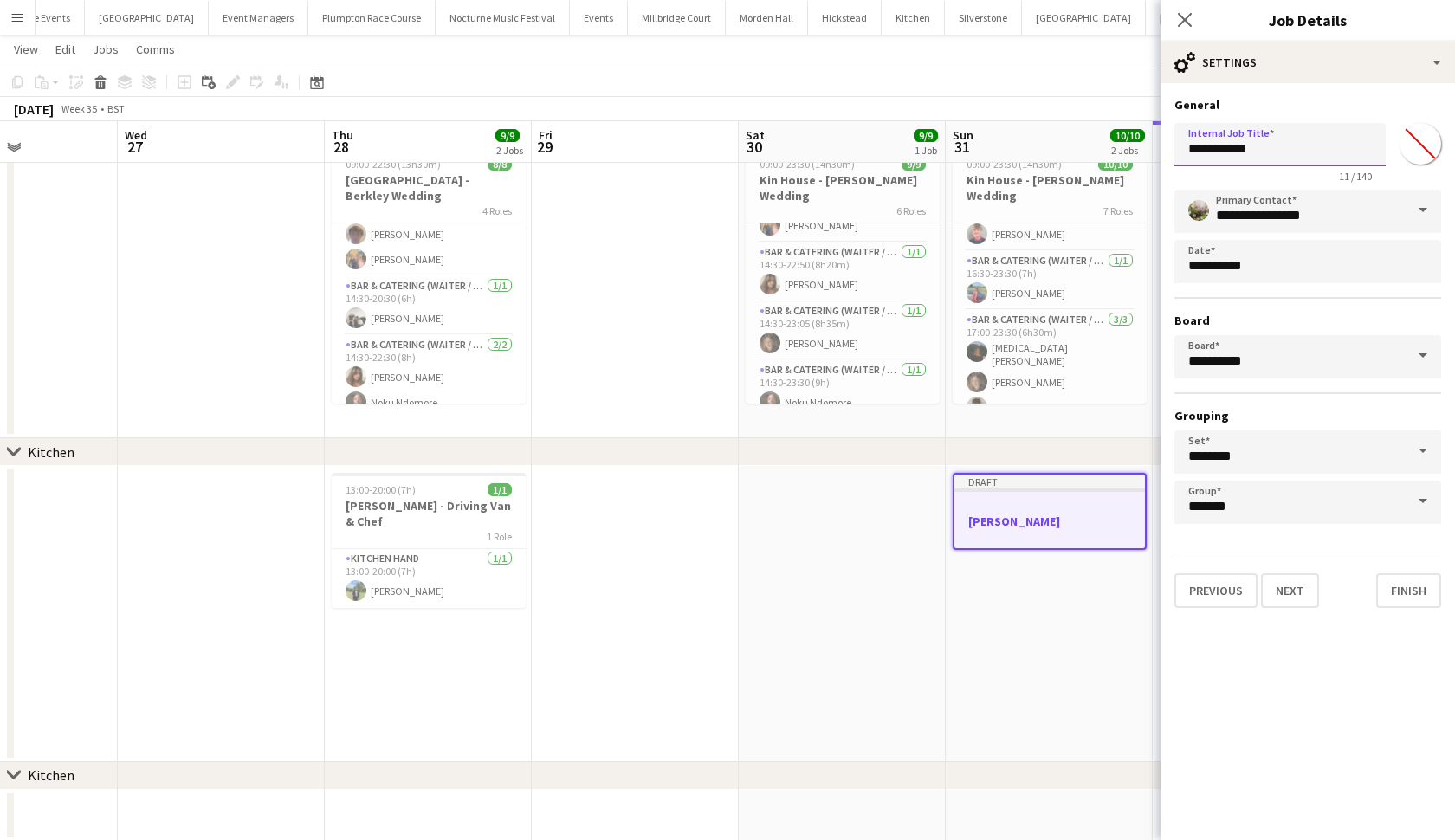
click at [1216, 151] on input "**********" at bounding box center [1279, 144] width 211 height 44
type input "**********"
click at [1289, 590] on button "Next" at bounding box center [1290, 590] width 58 height 34
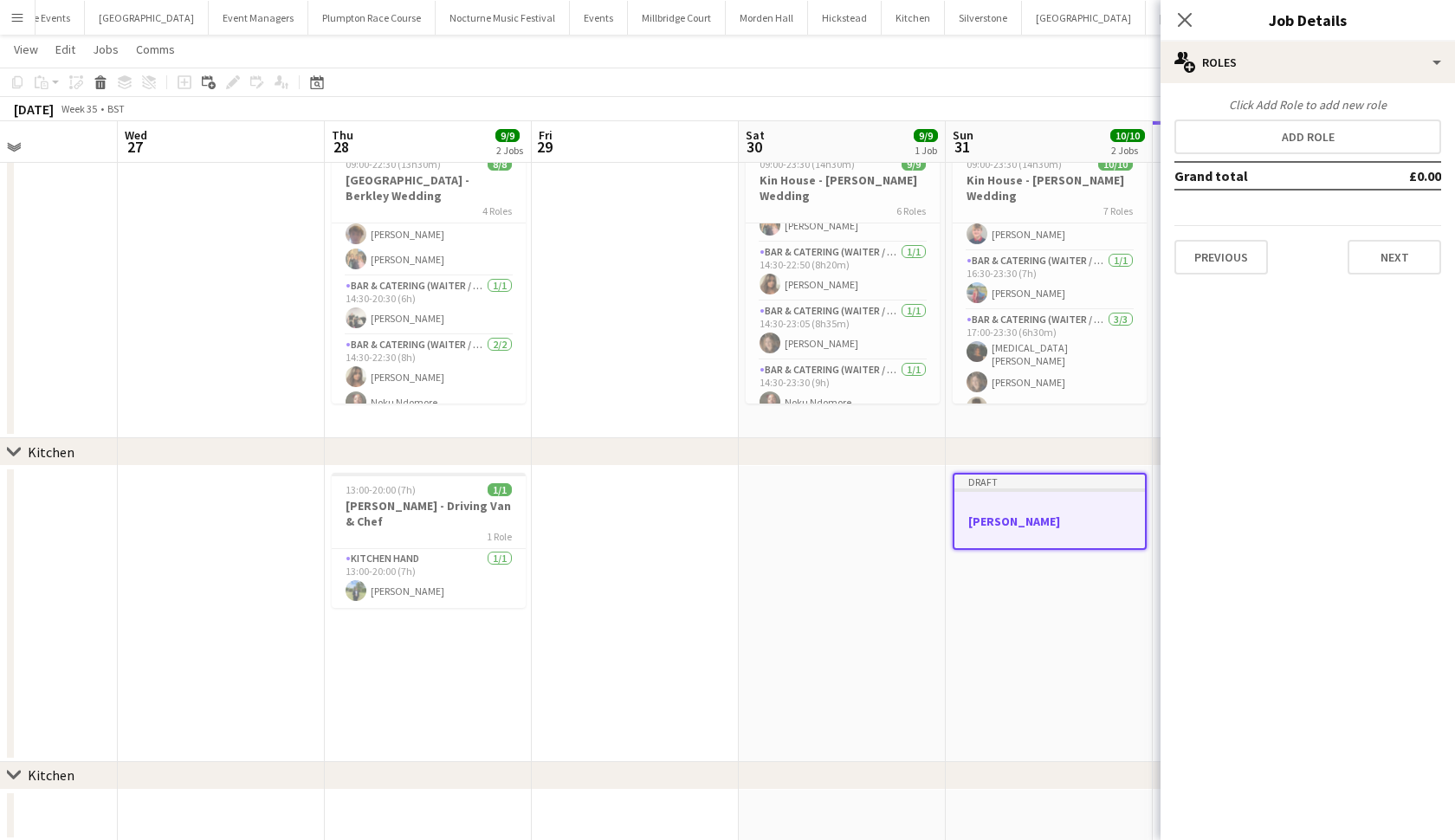
click at [1011, 518] on h3 "Harvey Chef" at bounding box center [1050, 520] width 191 height 16
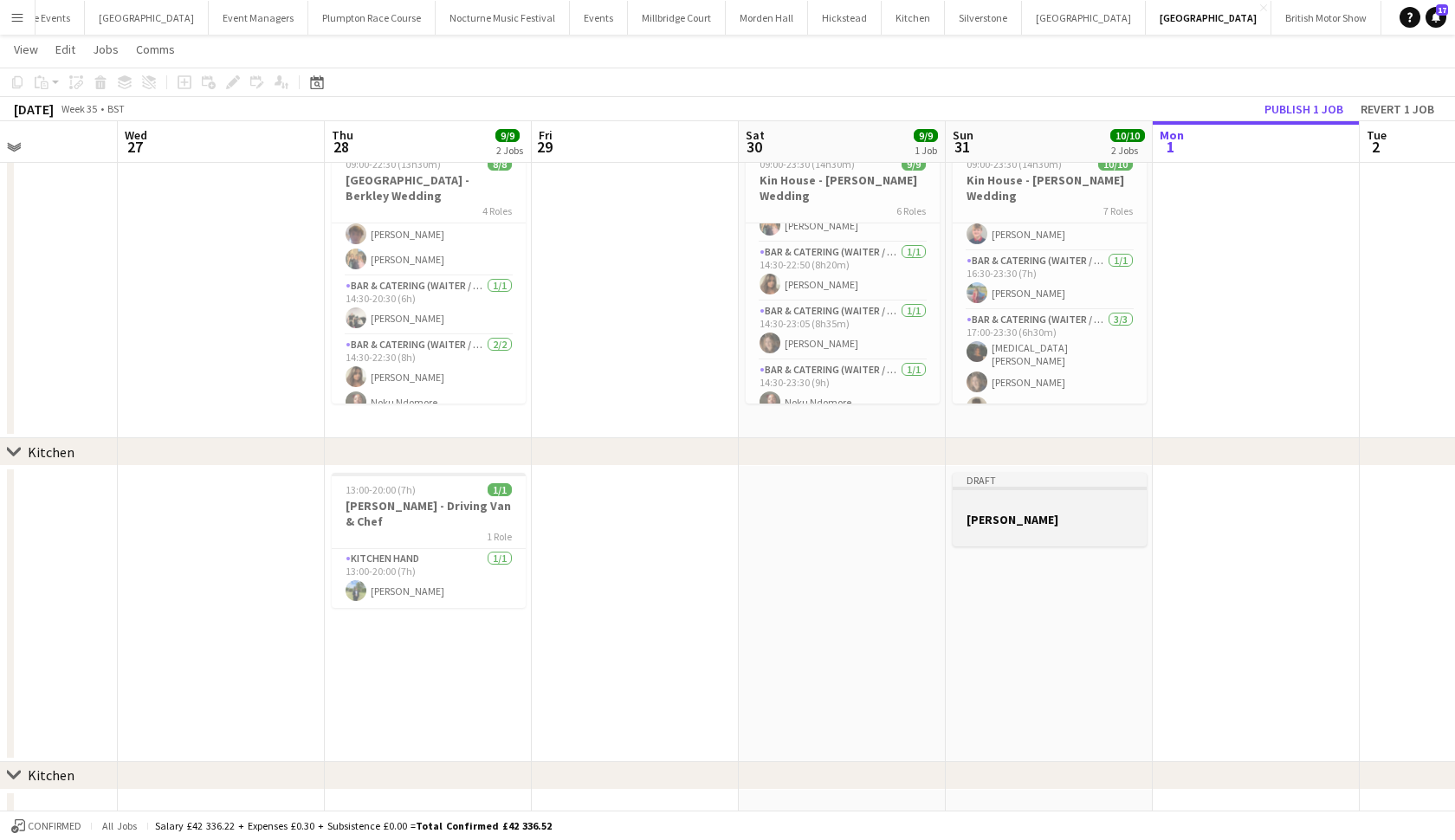
click at [1011, 518] on h3 "Harvey Chef" at bounding box center [1050, 519] width 194 height 16
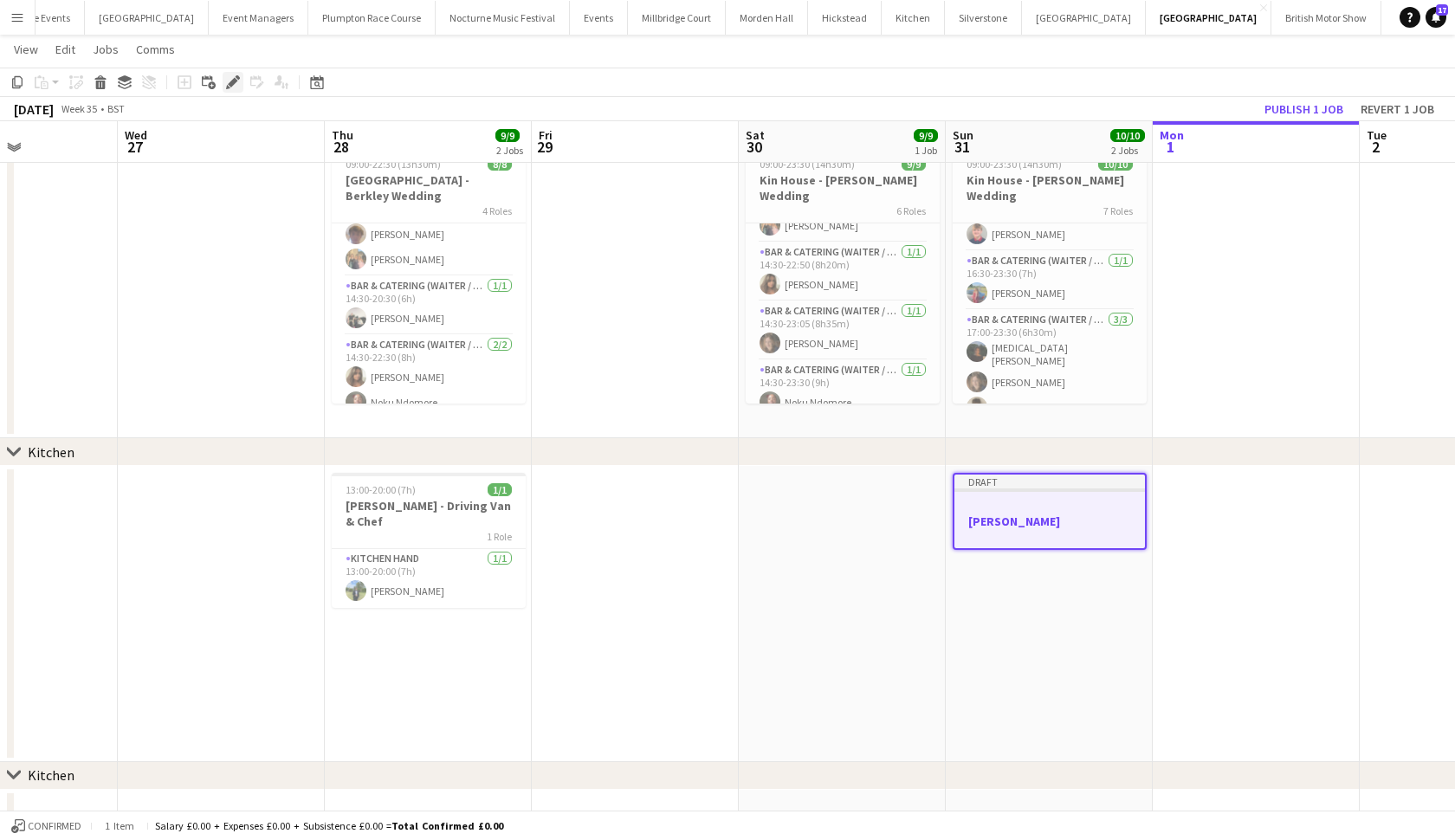
click at [236, 83] on icon "Edit" at bounding box center [232, 82] width 14 height 14
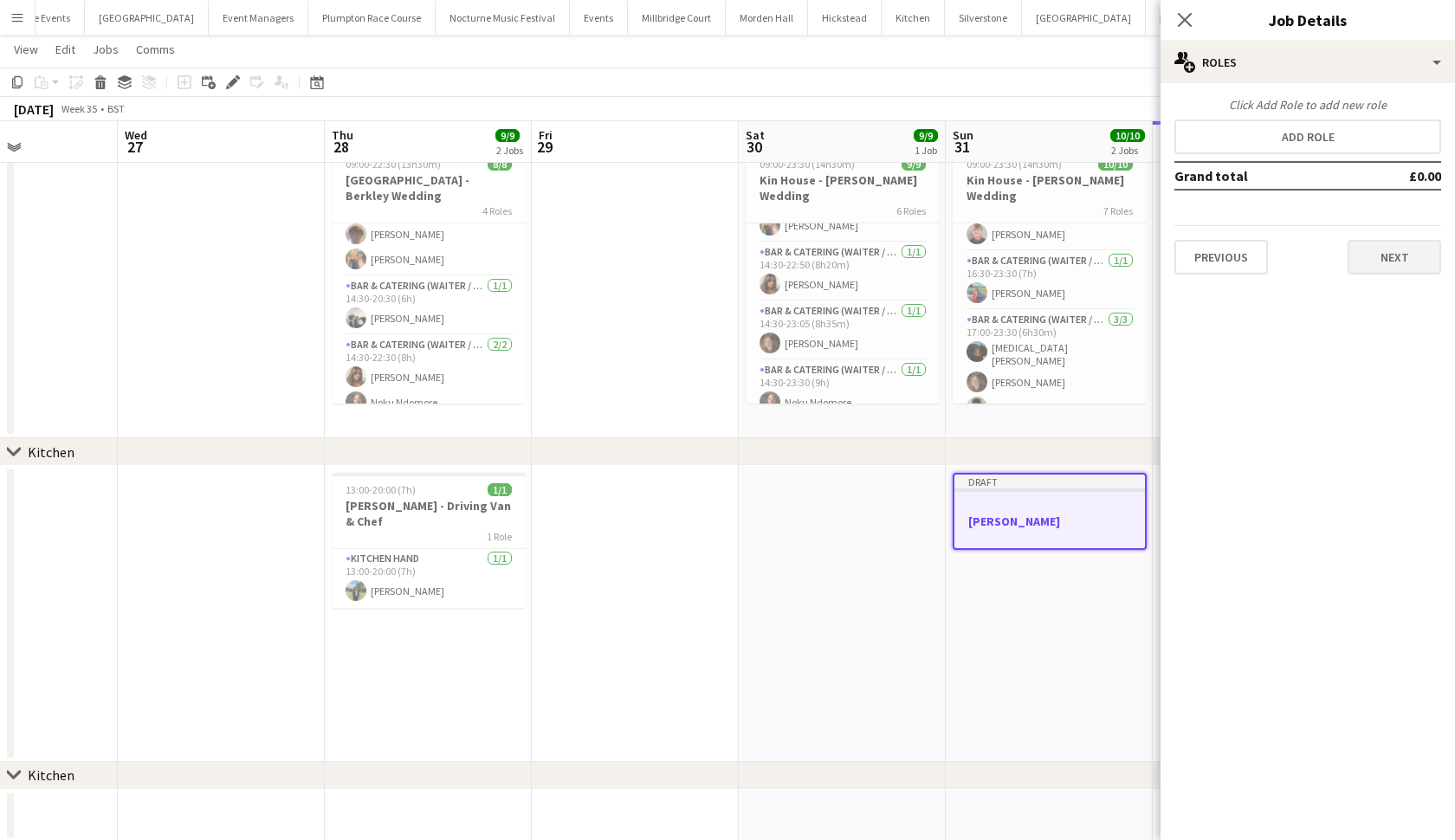
click at [1399, 262] on button "Next" at bounding box center [1395, 256] width 94 height 34
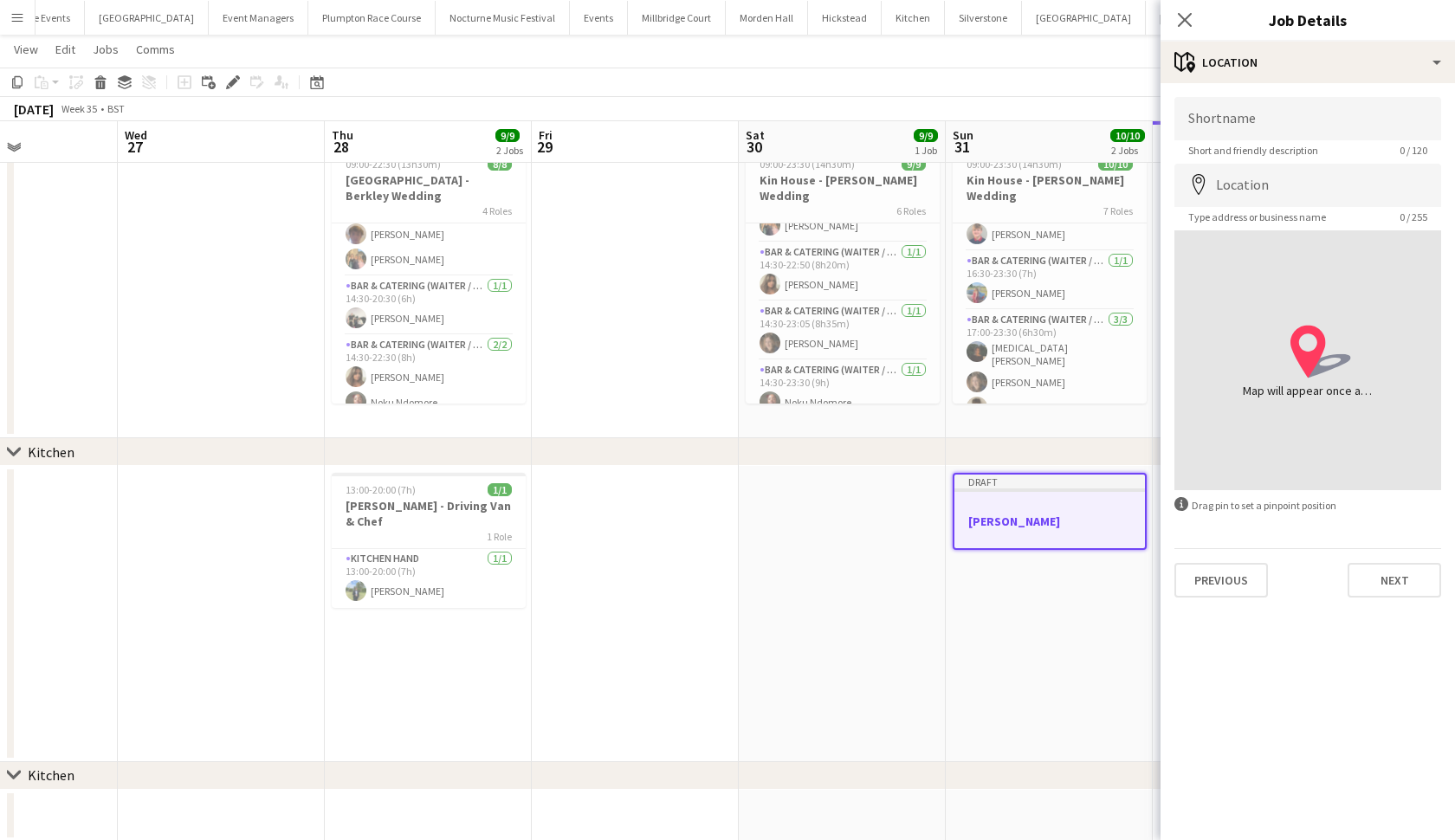
click at [1062, 522] on h3 "Harvey Chef" at bounding box center [1050, 520] width 191 height 16
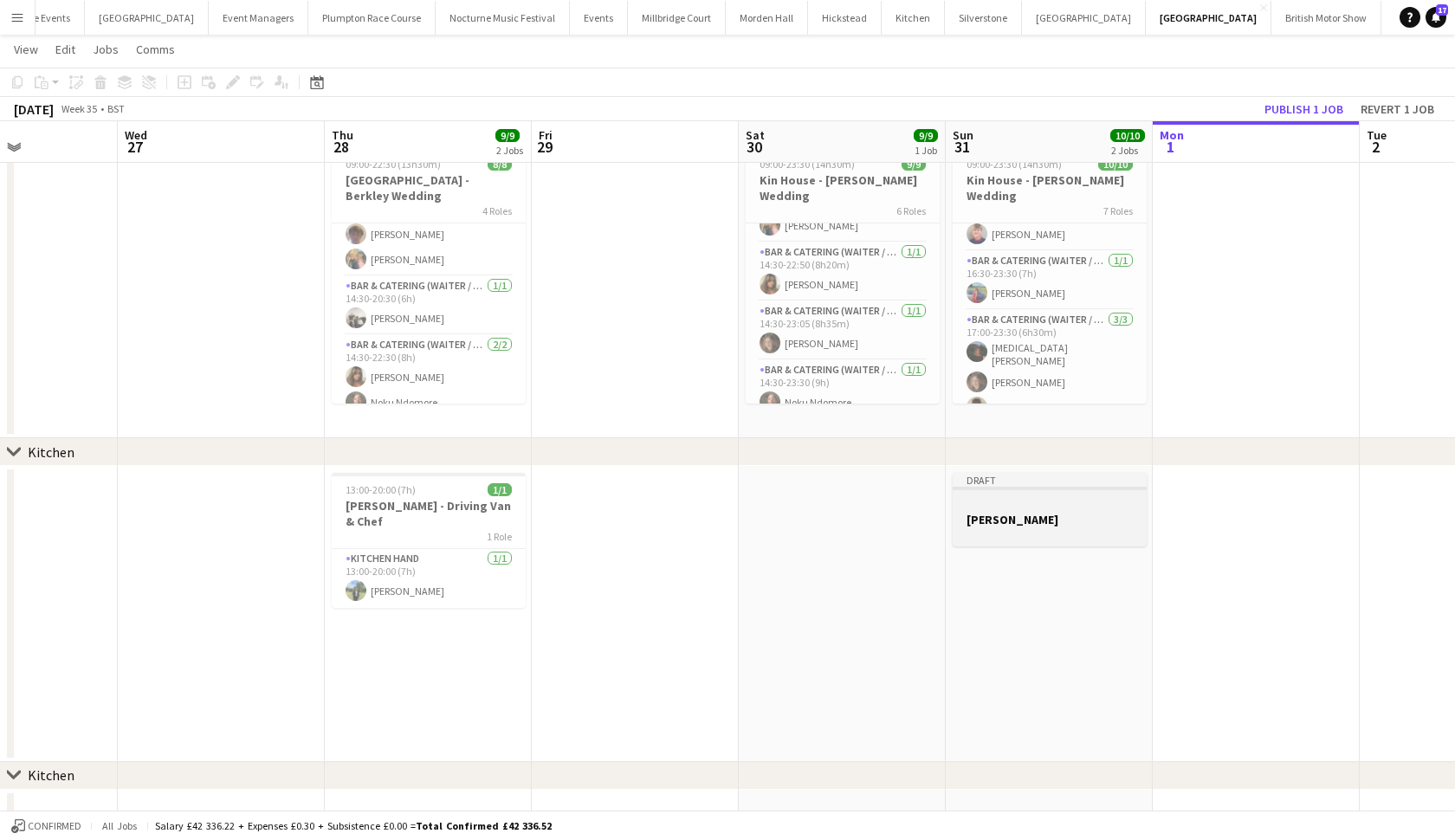
click at [1062, 522] on h3 "Harvey Chef" at bounding box center [1050, 519] width 194 height 16
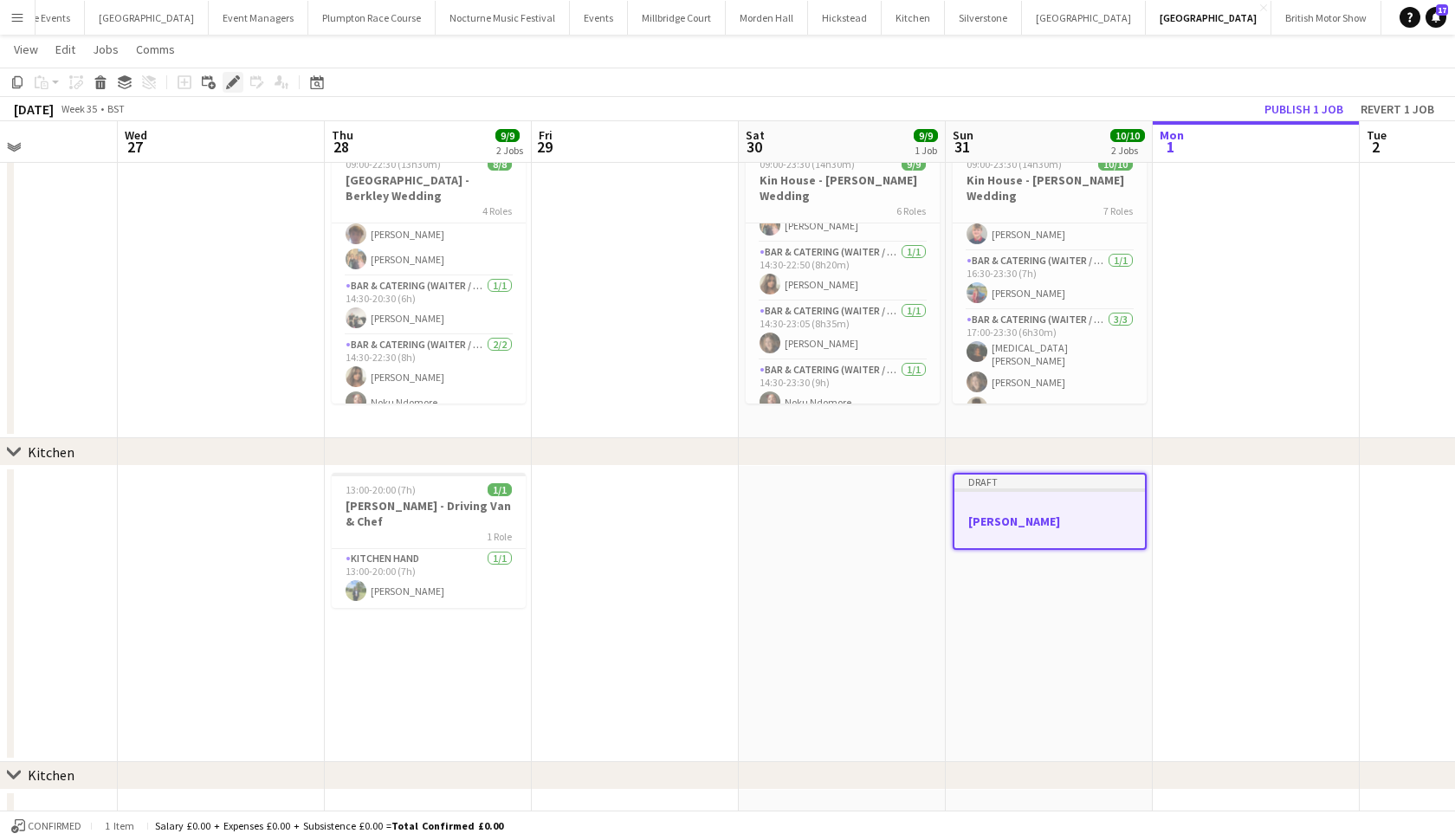
click at [235, 78] on icon "Edit" at bounding box center [232, 82] width 14 height 14
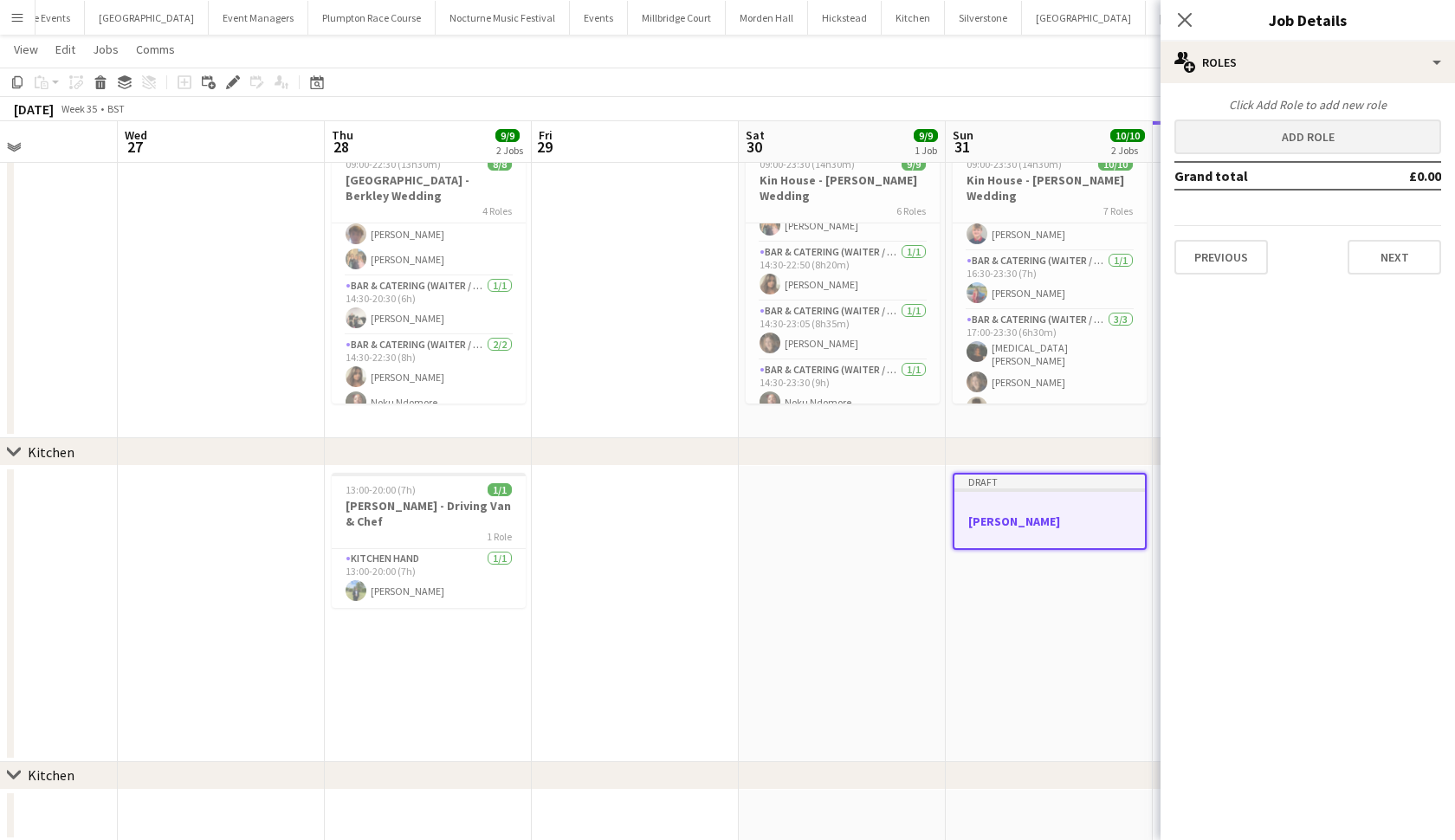
click at [1316, 127] on button "Add role" at bounding box center [1307, 137] width 267 height 34
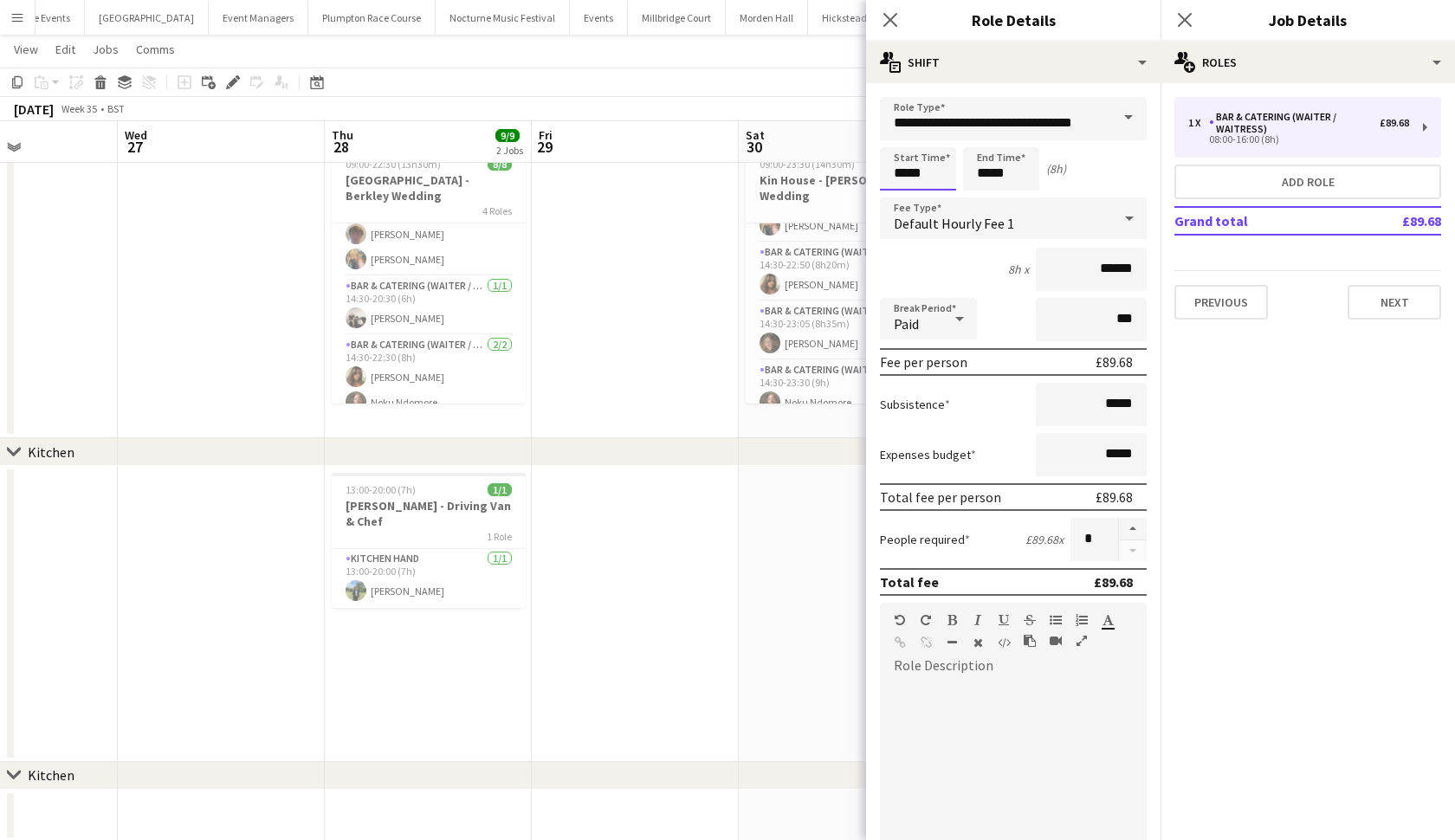
click at [905, 177] on input "*****" at bounding box center [919, 168] width 76 height 44
type input "*****"
click at [986, 177] on input "*****" at bounding box center [1001, 168] width 76 height 44
type input "*****"
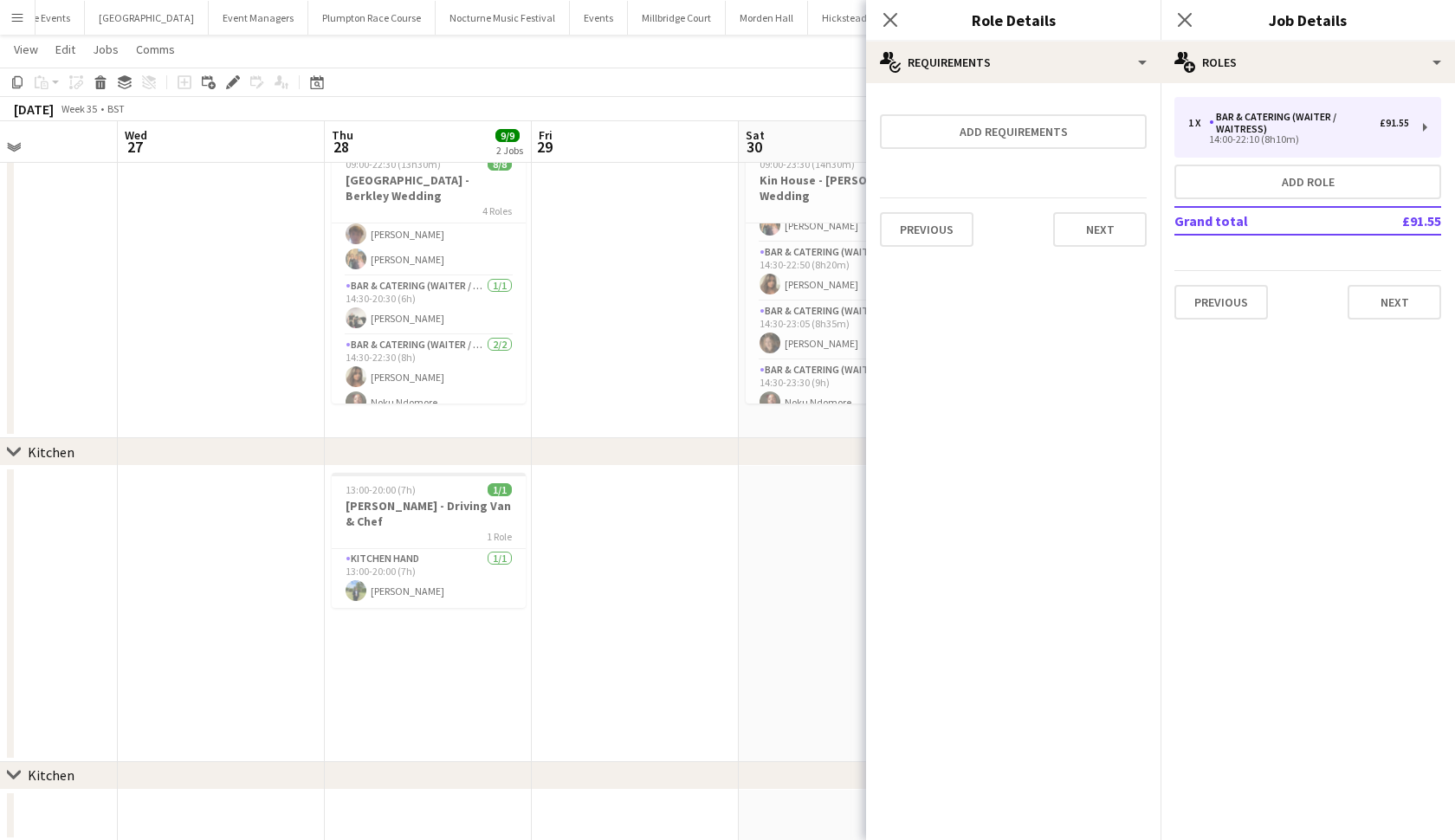
click at [745, 560] on app-date-cell at bounding box center [842, 613] width 207 height 296
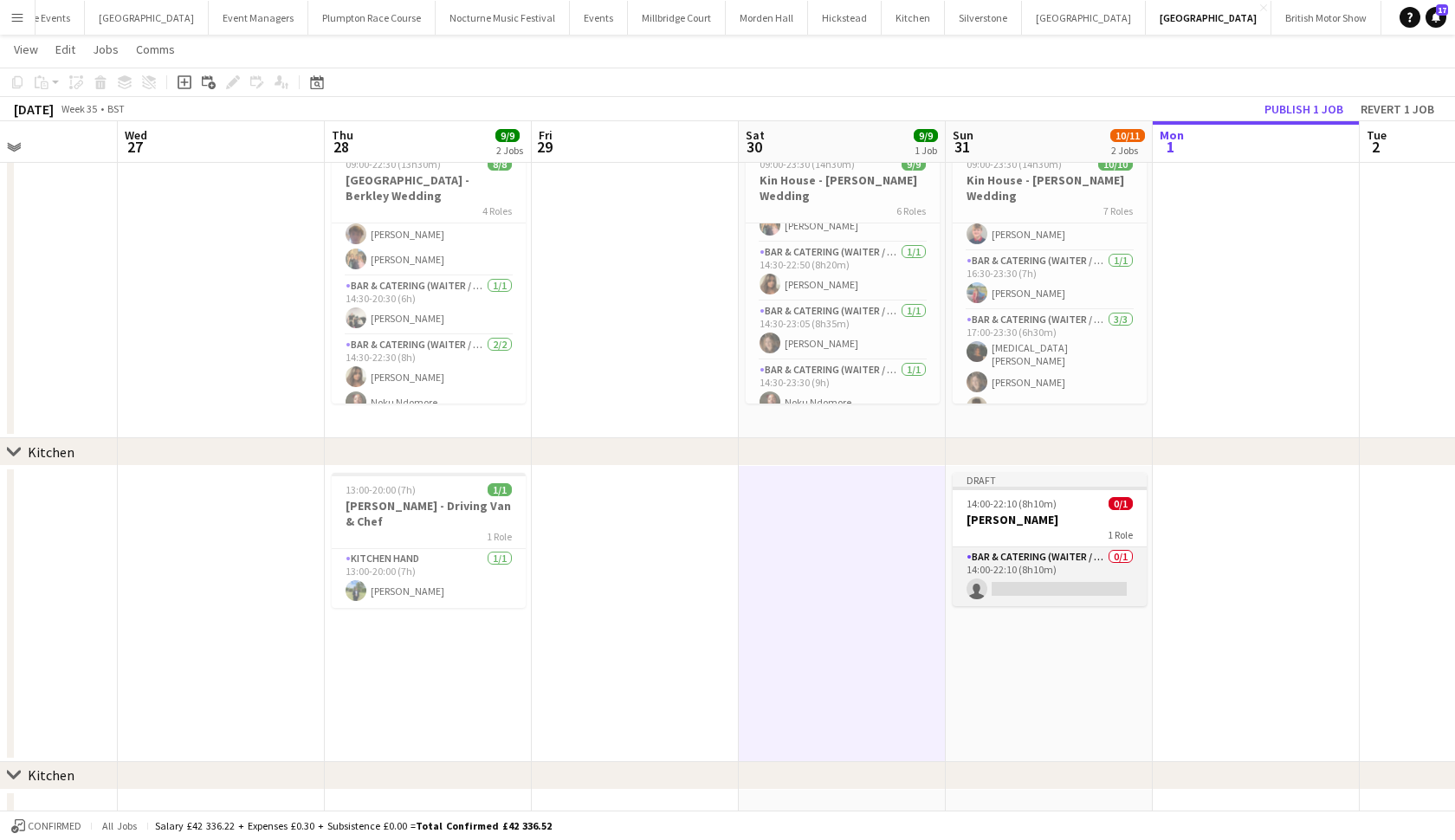
click at [1090, 583] on app-card-role "Bar & Catering (Waiter / waitress) 0/1 14:00-22:10 (8h10m) single-neutral-actio…" at bounding box center [1050, 576] width 194 height 59
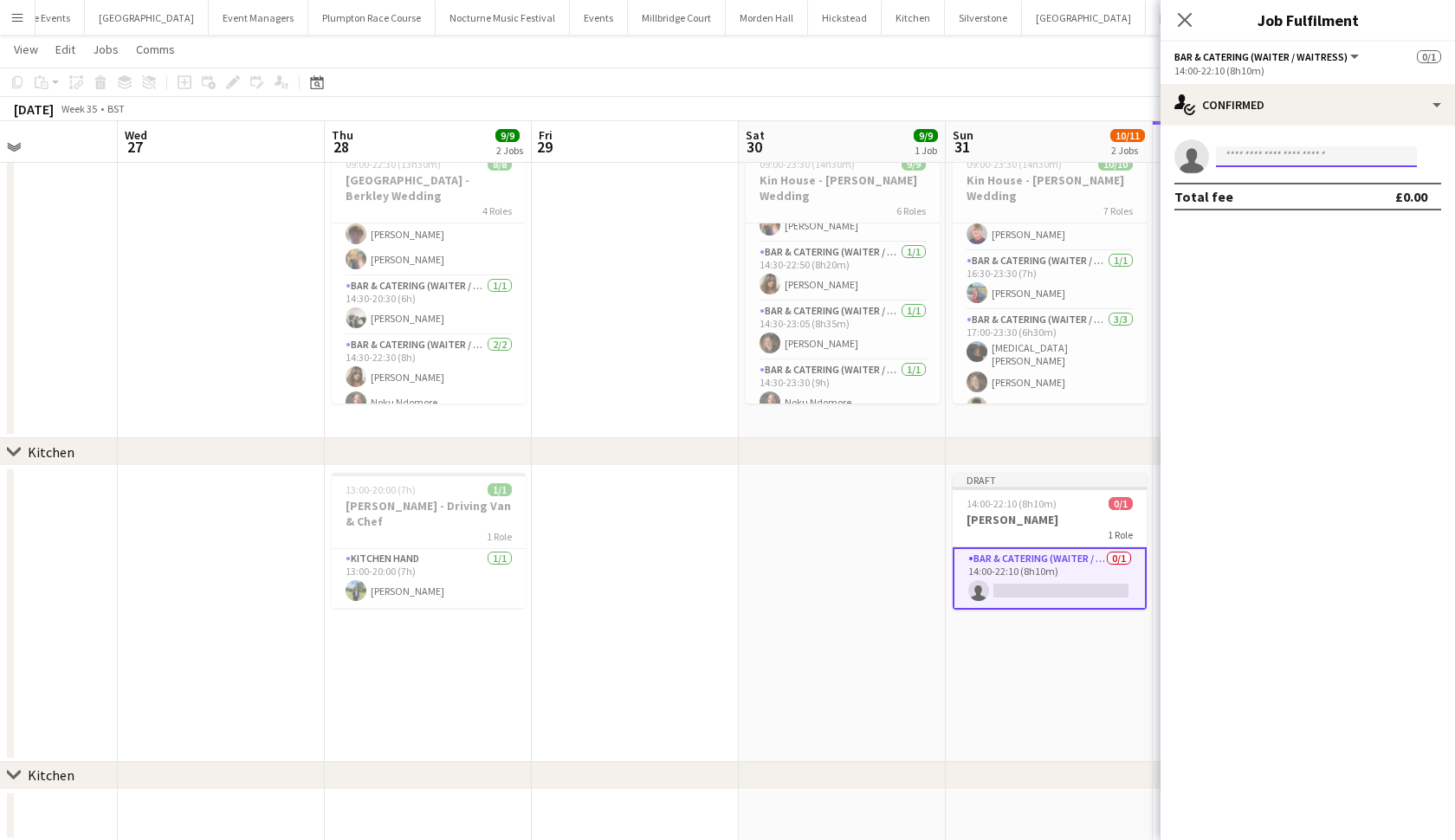
click at [1304, 155] on input at bounding box center [1316, 156] width 201 height 20
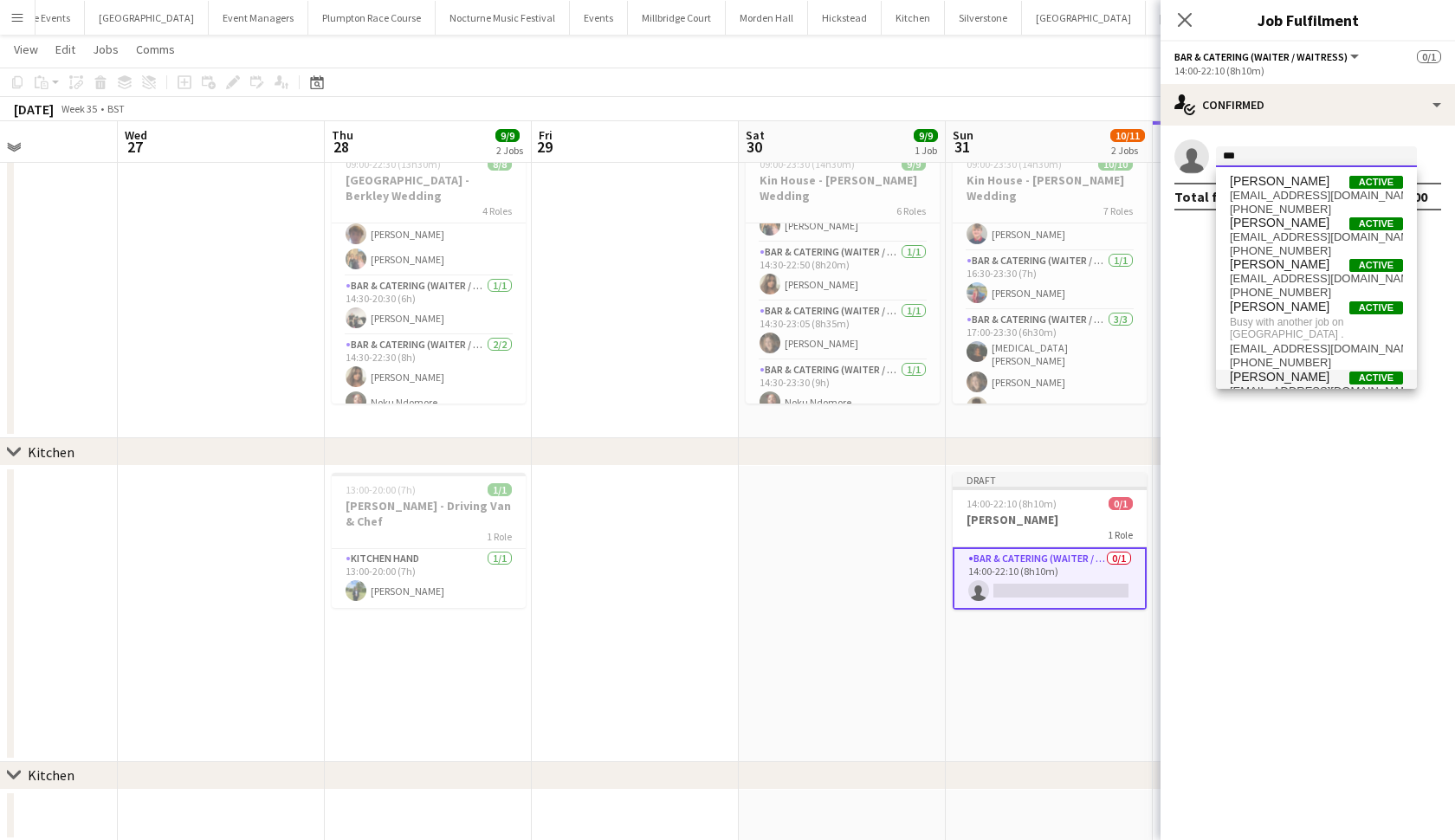
type input "***"
click at [1279, 370] on span "[PERSON_NAME]" at bounding box center [1279, 377] width 99 height 15
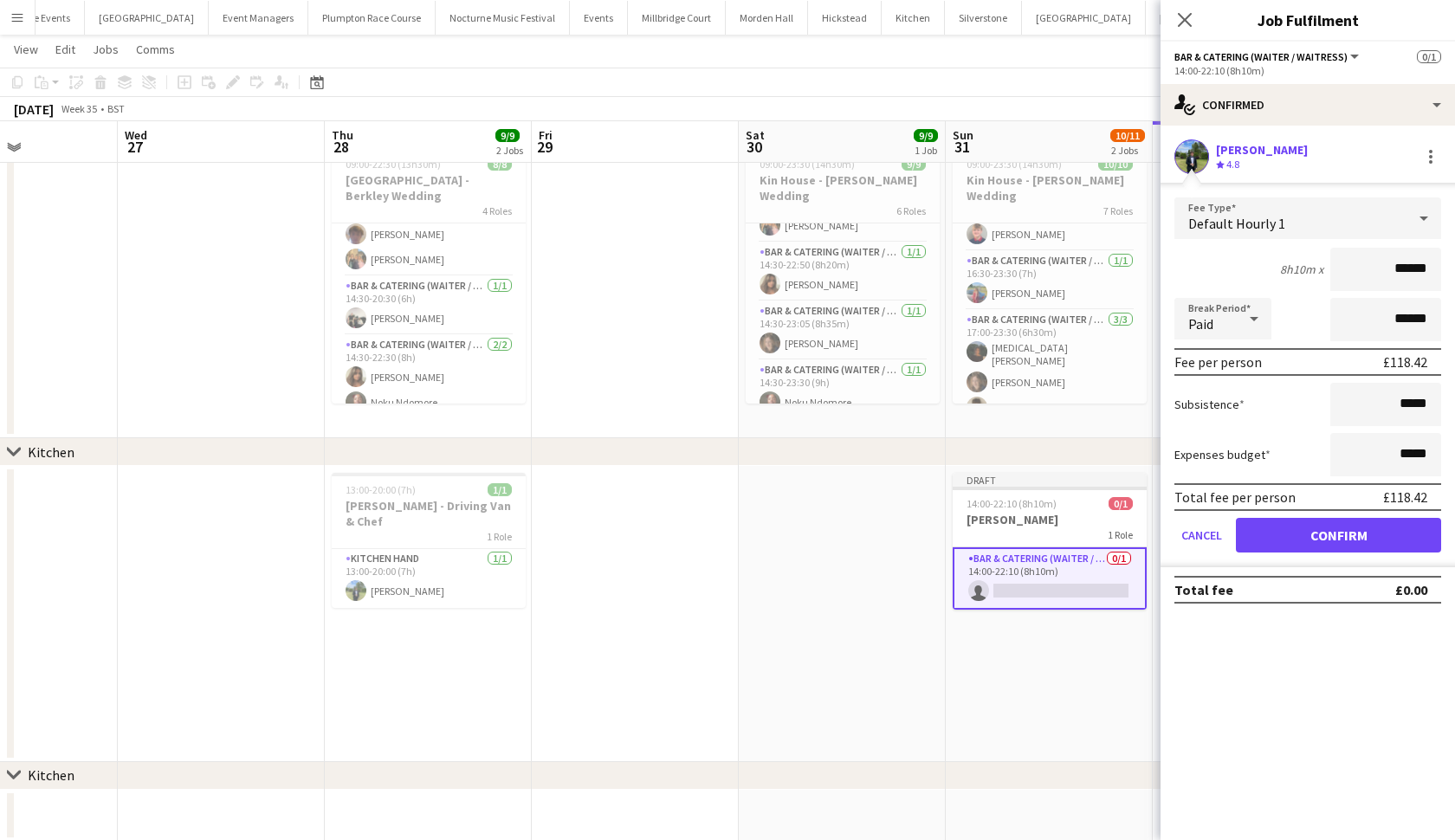
click at [1410, 269] on input "******" at bounding box center [1385, 269] width 111 height 44
type input "******"
click at [1338, 535] on button "Confirm" at bounding box center [1339, 534] width 205 height 34
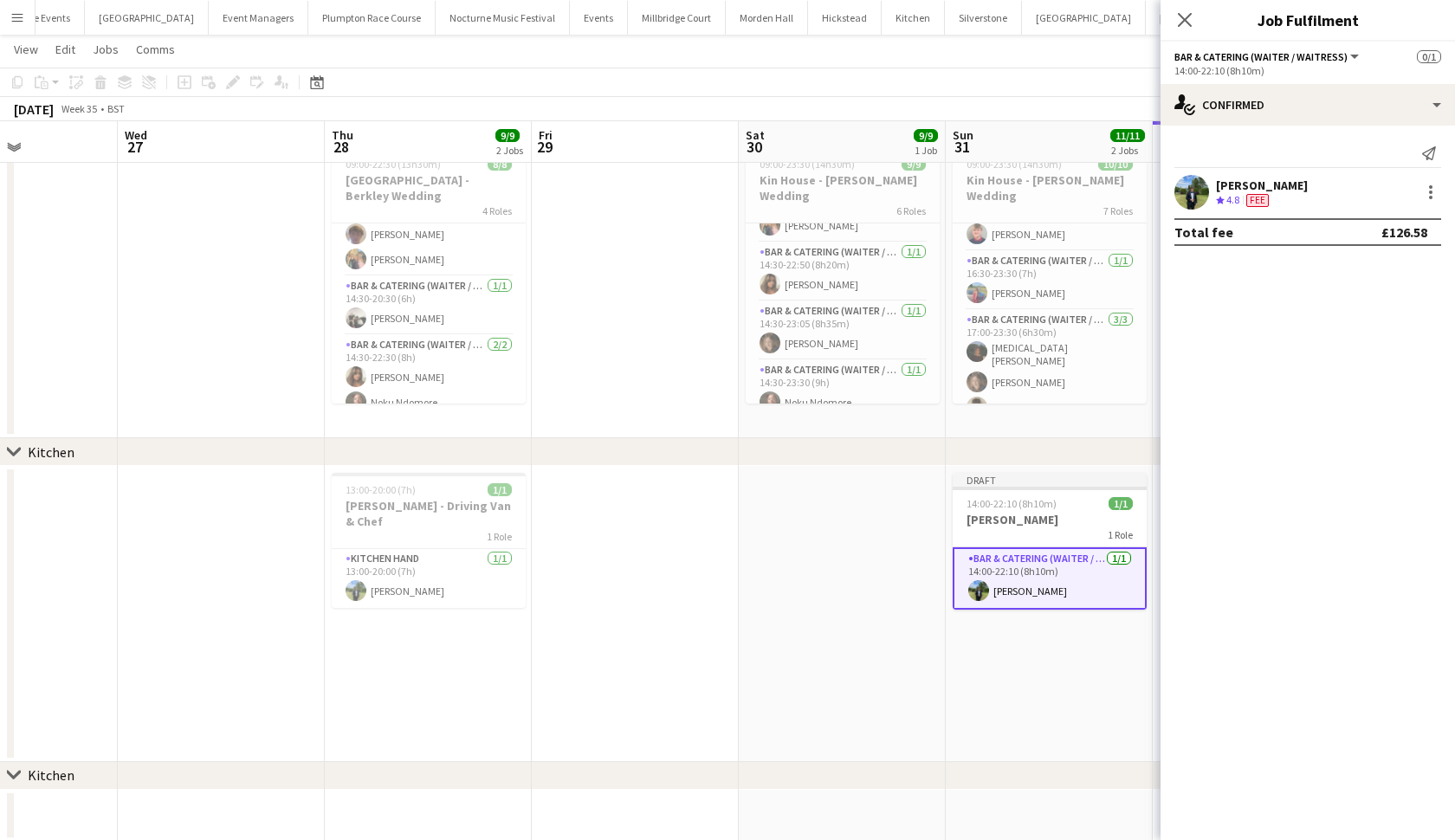
click at [757, 626] on app-date-cell at bounding box center [842, 613] width 207 height 296
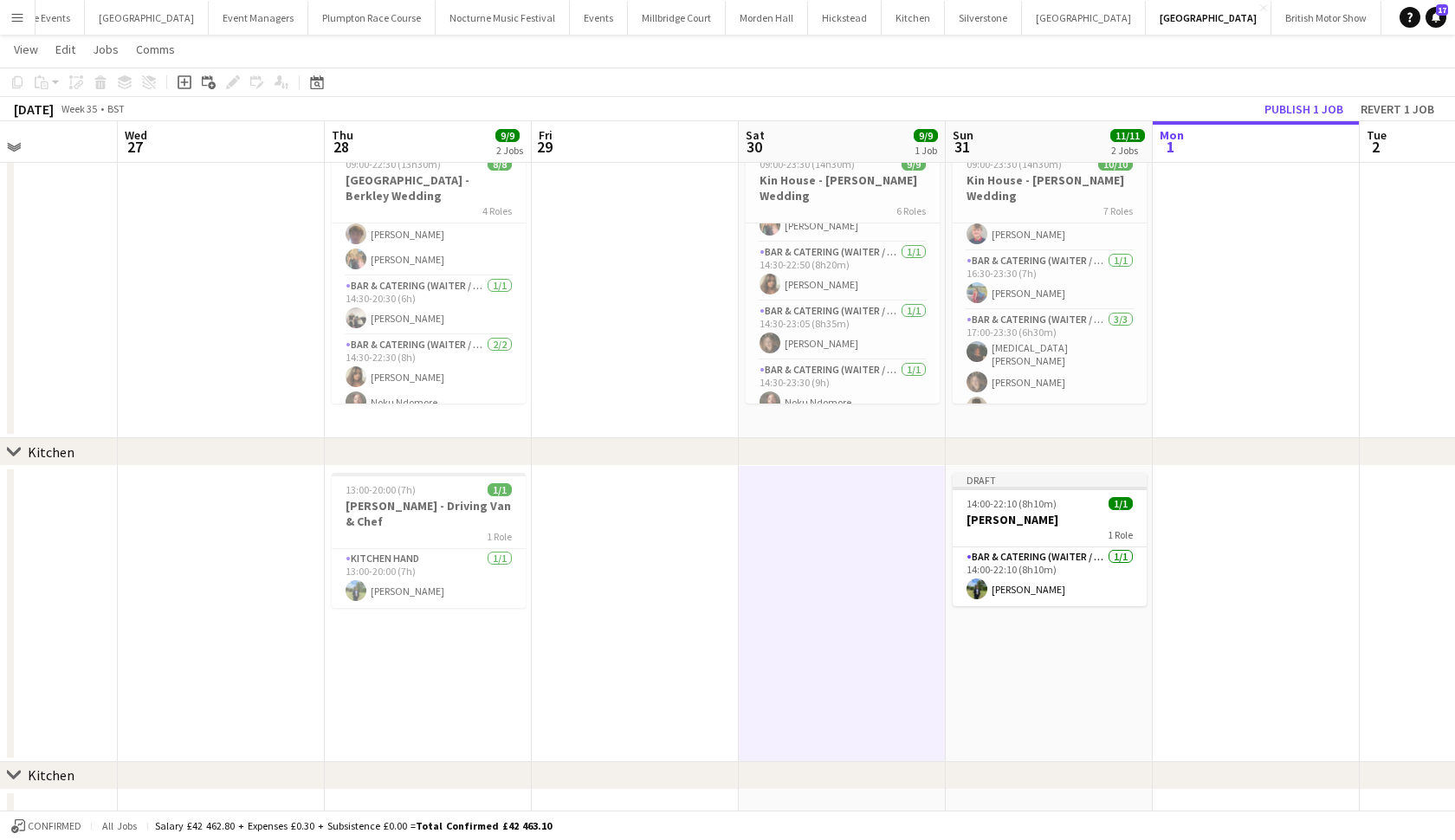
click at [25, 31] on button "Menu" at bounding box center [17, 17] width 34 height 34
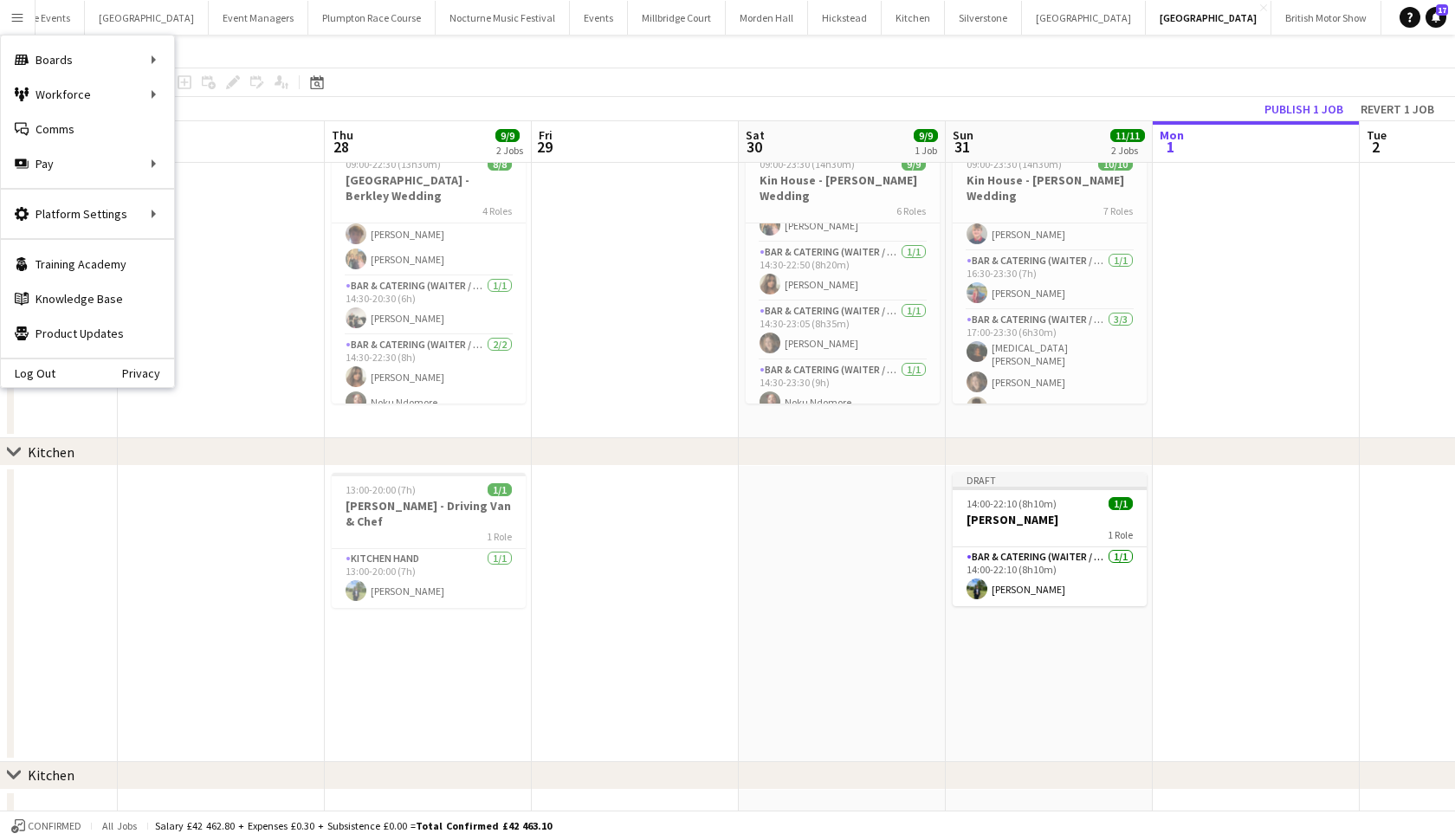
click at [754, 66] on app-page-menu "View Day view expanded Day view collapsed Month view Date picker Jump to [DATE]…" at bounding box center [727, 50] width 1455 height 33
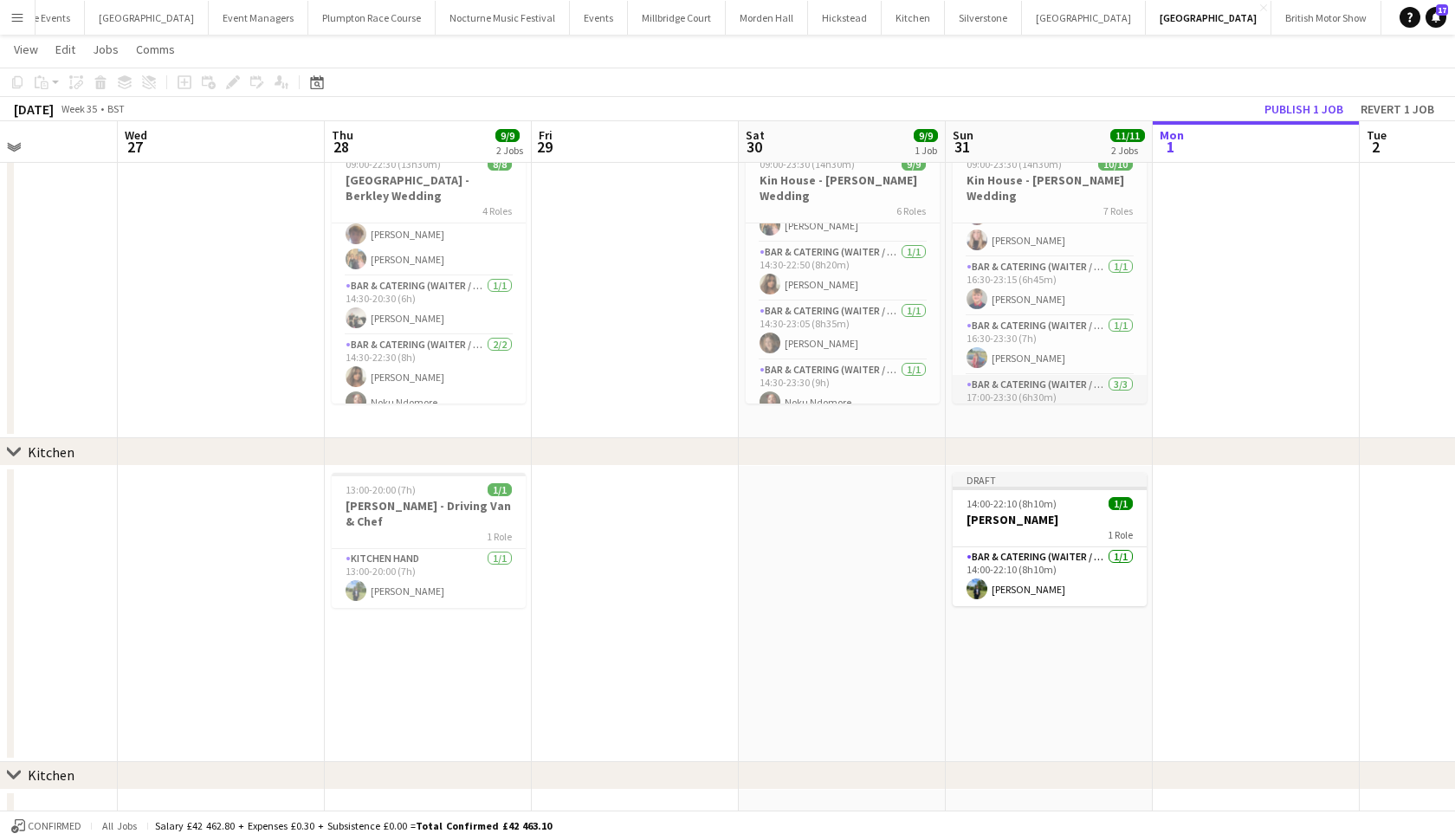
scroll to position [226, 0]
click at [1293, 107] on button "Publish 1 job" at bounding box center [1304, 109] width 93 height 22
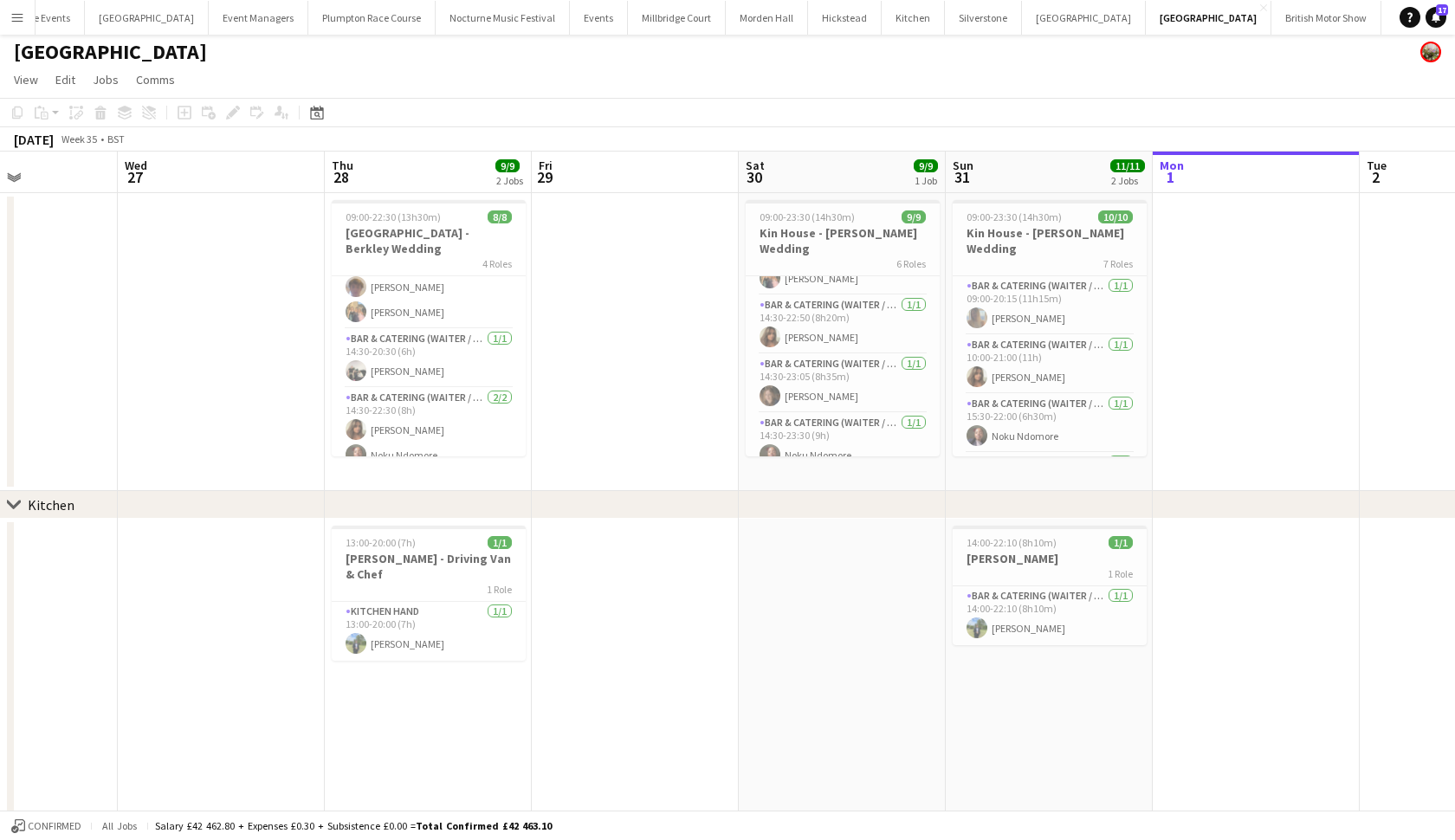
scroll to position [0, 0]
click at [628, 18] on button "[GEOGRAPHIC_DATA]" at bounding box center [676, 18] width 98 height 33
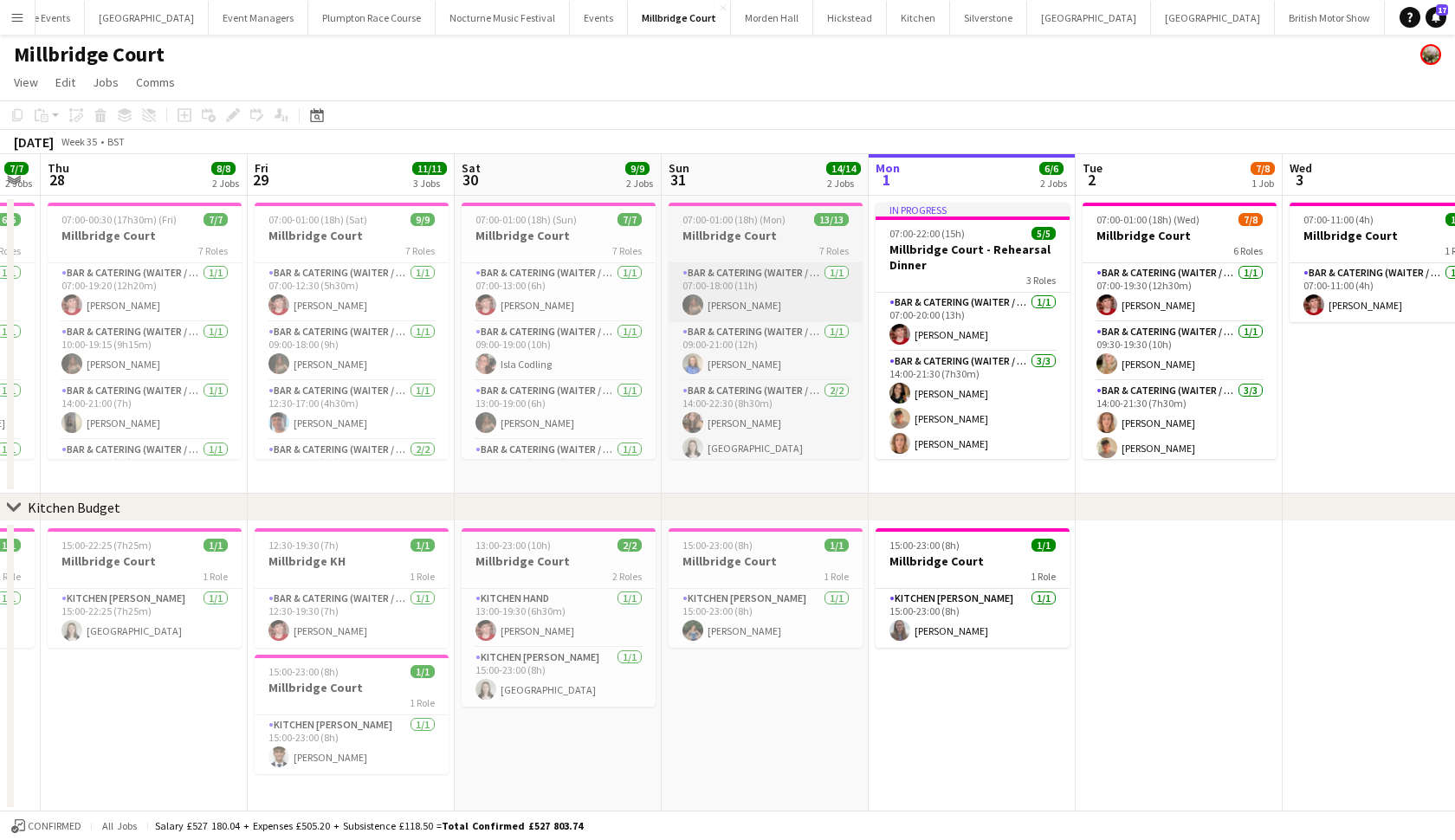
scroll to position [0, 375]
click at [739, 218] on span "07:00-01:00 (18h) (Mon)" at bounding box center [732, 219] width 103 height 13
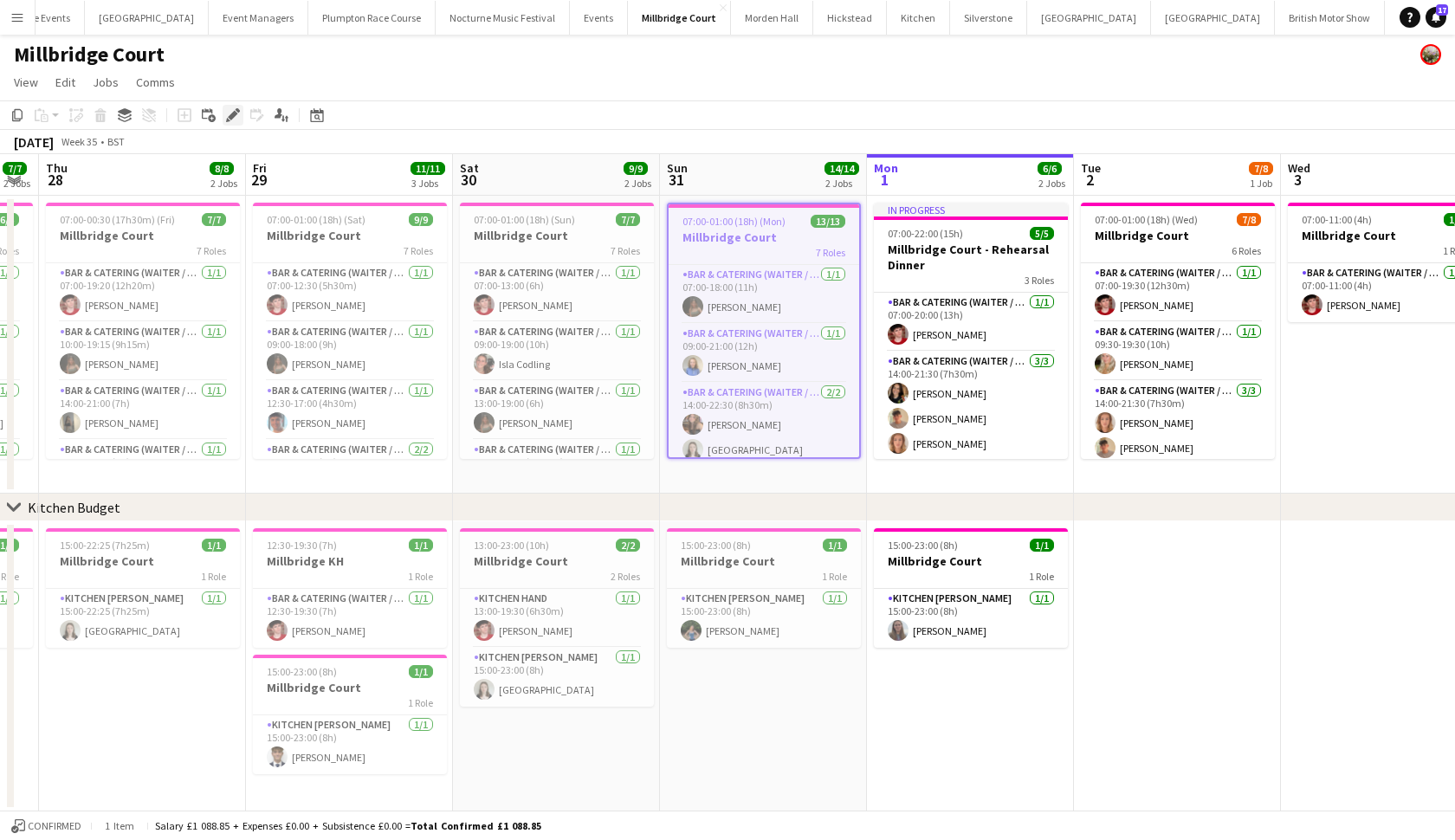
click at [224, 119] on div "Edit" at bounding box center [232, 115] width 20 height 20
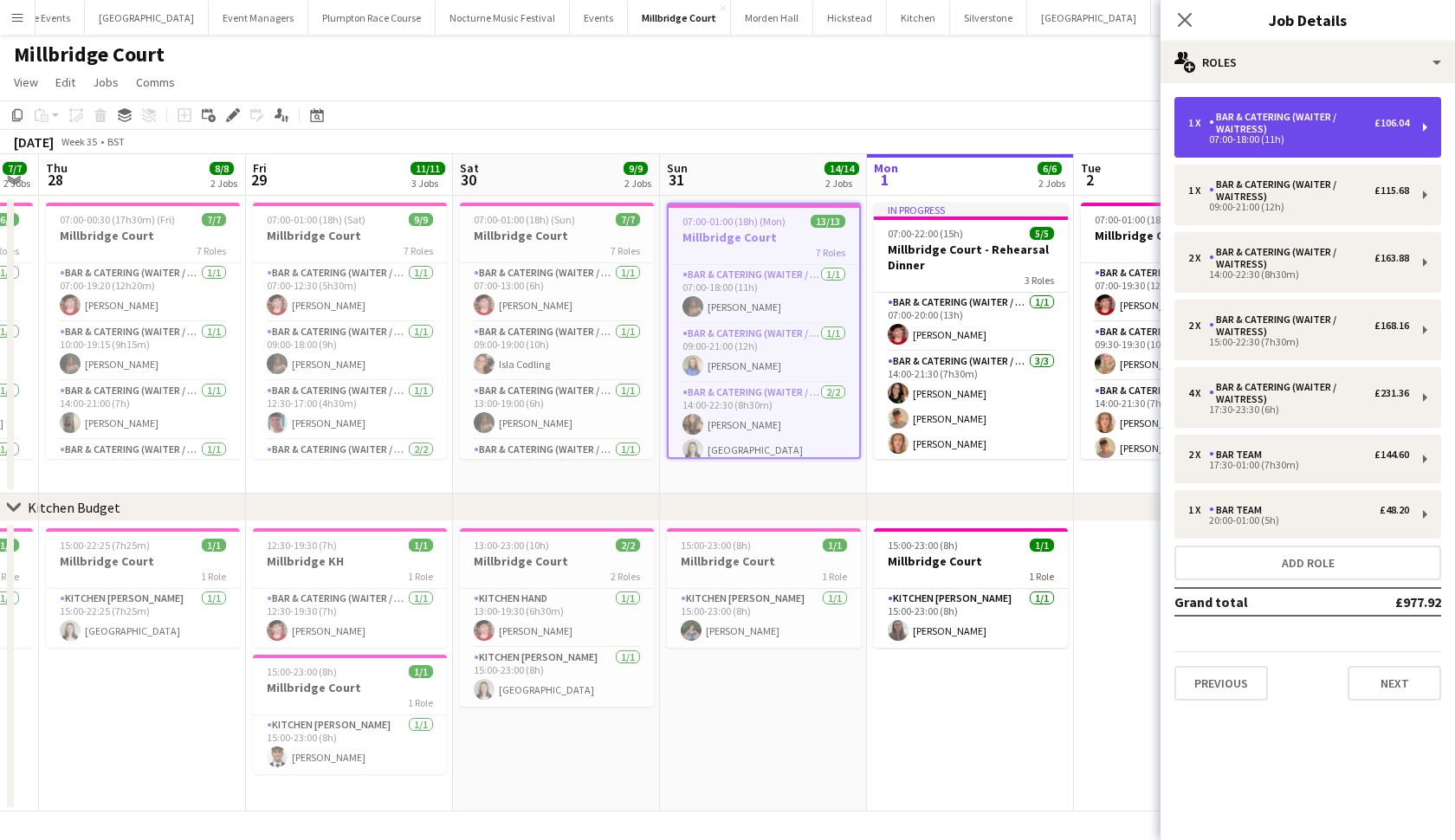
click at [1244, 127] on div "Bar & Catering (Waiter / waitress)" at bounding box center [1292, 123] width 165 height 24
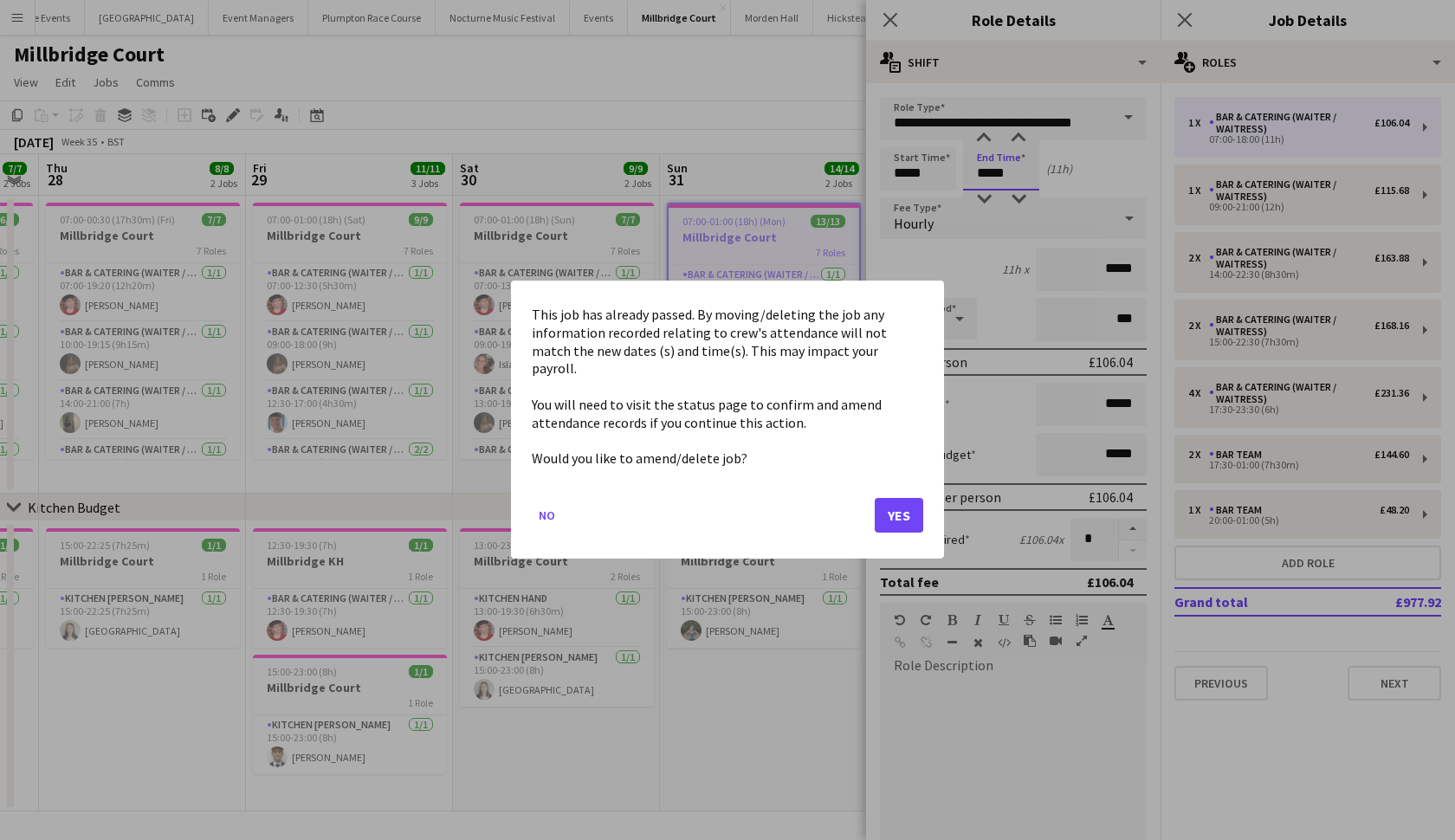
click at [1008, 184] on body "Menu Boards Boards Boards All jobs Status Workforce Workforce My Workforce Recr…" at bounding box center [727, 420] width 1455 height 841
click at [894, 506] on button "Yes" at bounding box center [899, 516] width 48 height 34
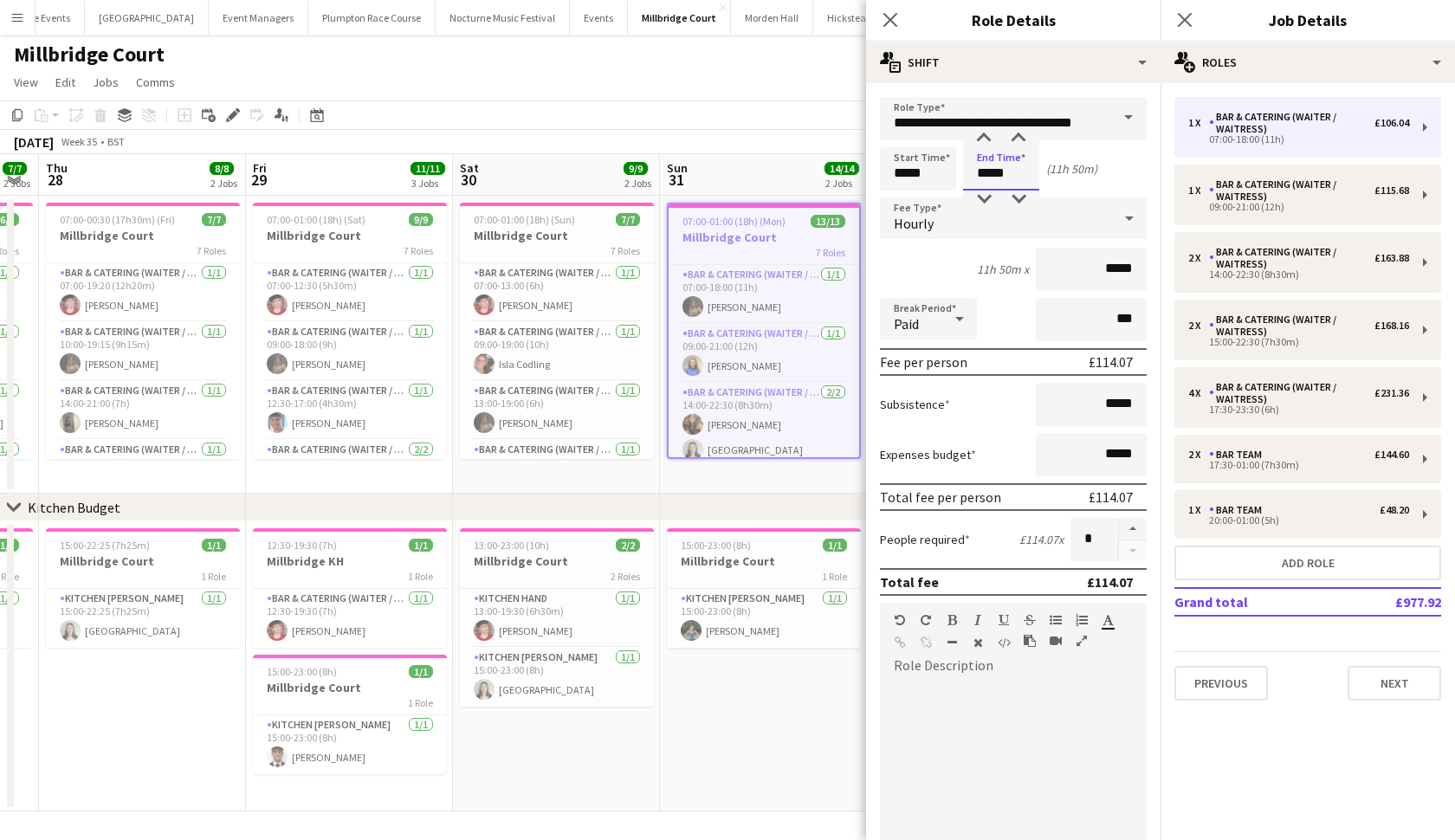
type input "*****"
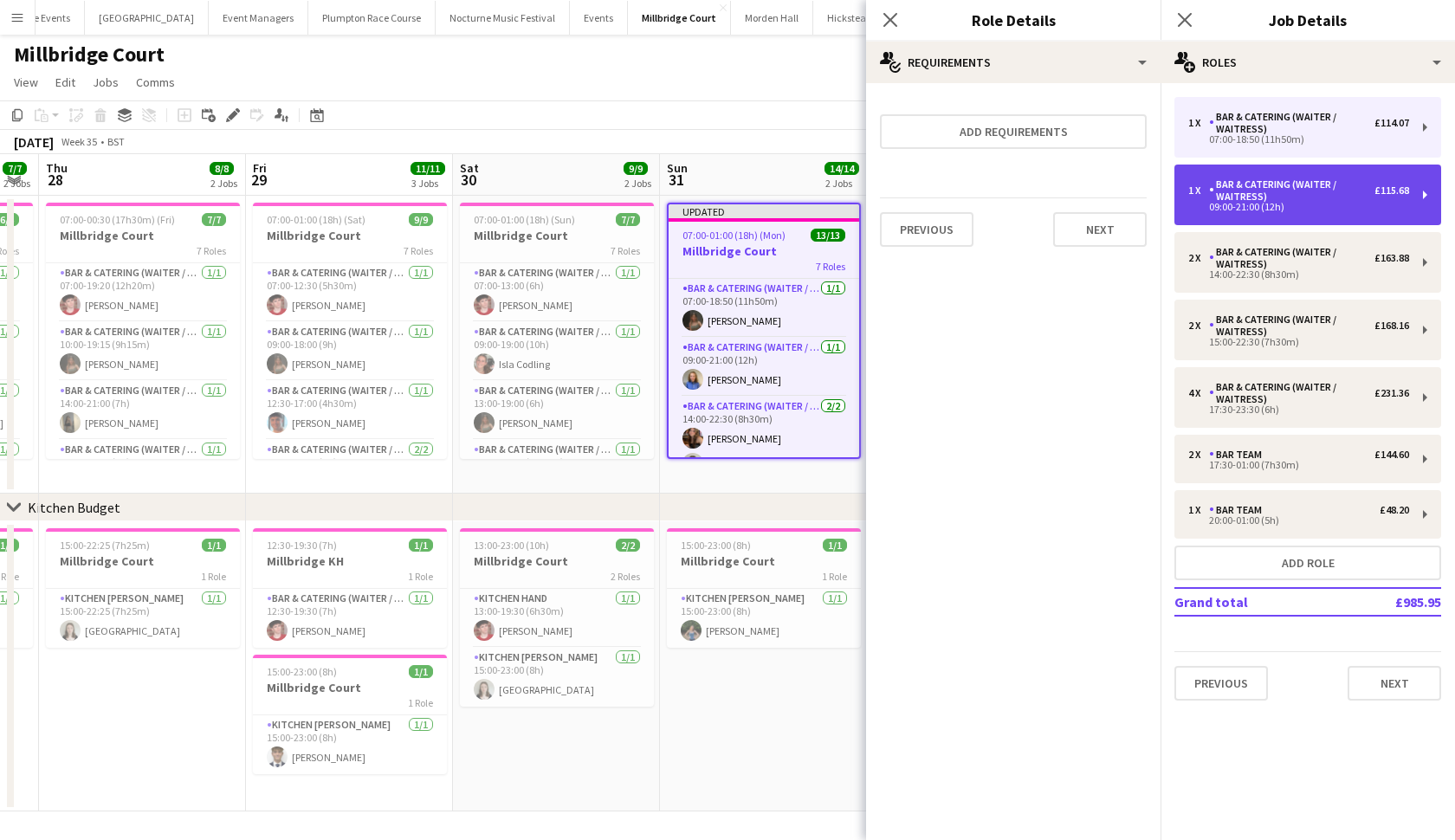
click at [1264, 197] on div "Bar & Catering (Waiter / waitress)" at bounding box center [1292, 190] width 165 height 24
type input "*****"
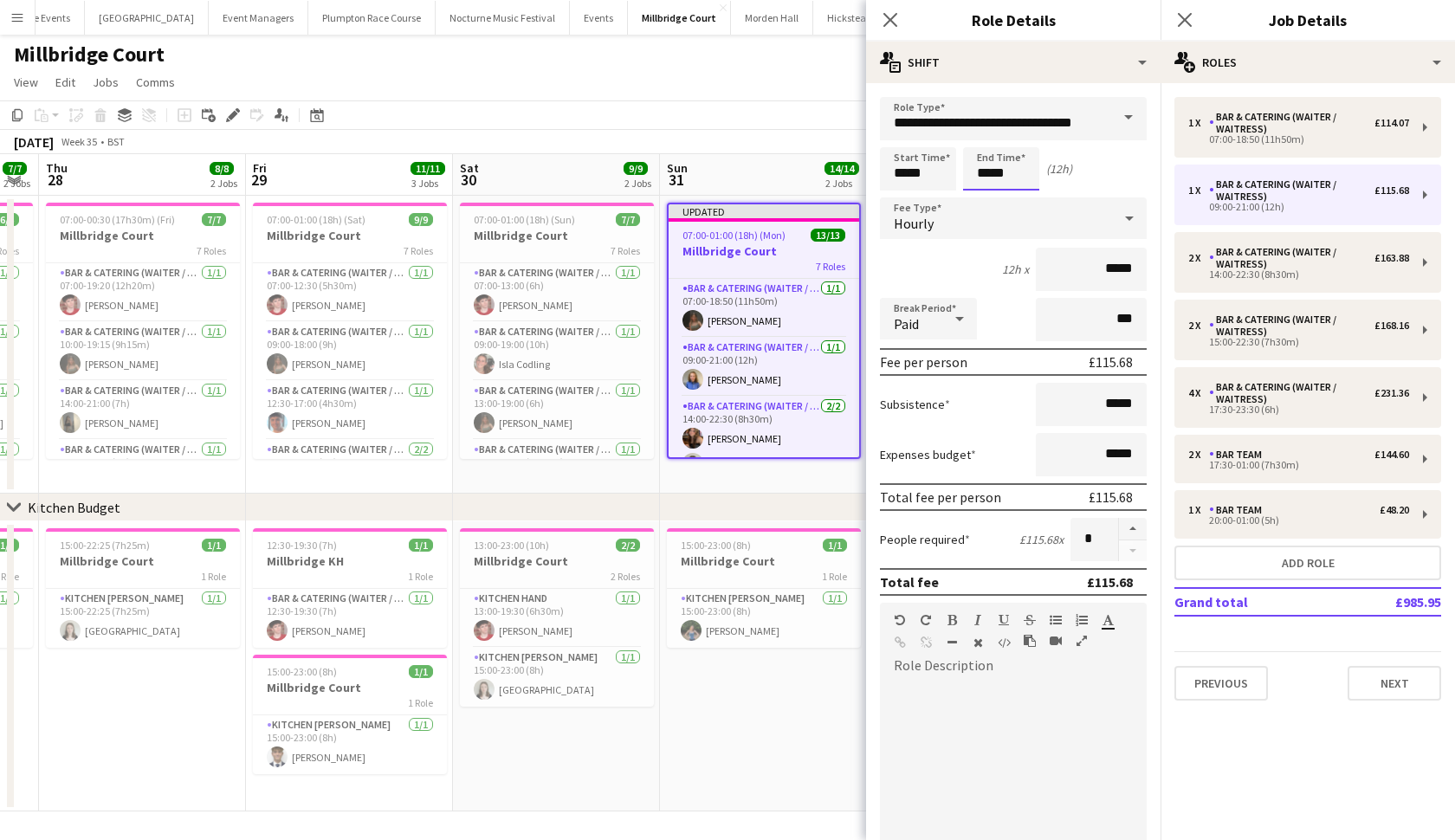
click at [989, 174] on input "*****" at bounding box center [1001, 168] width 76 height 44
type input "*****"
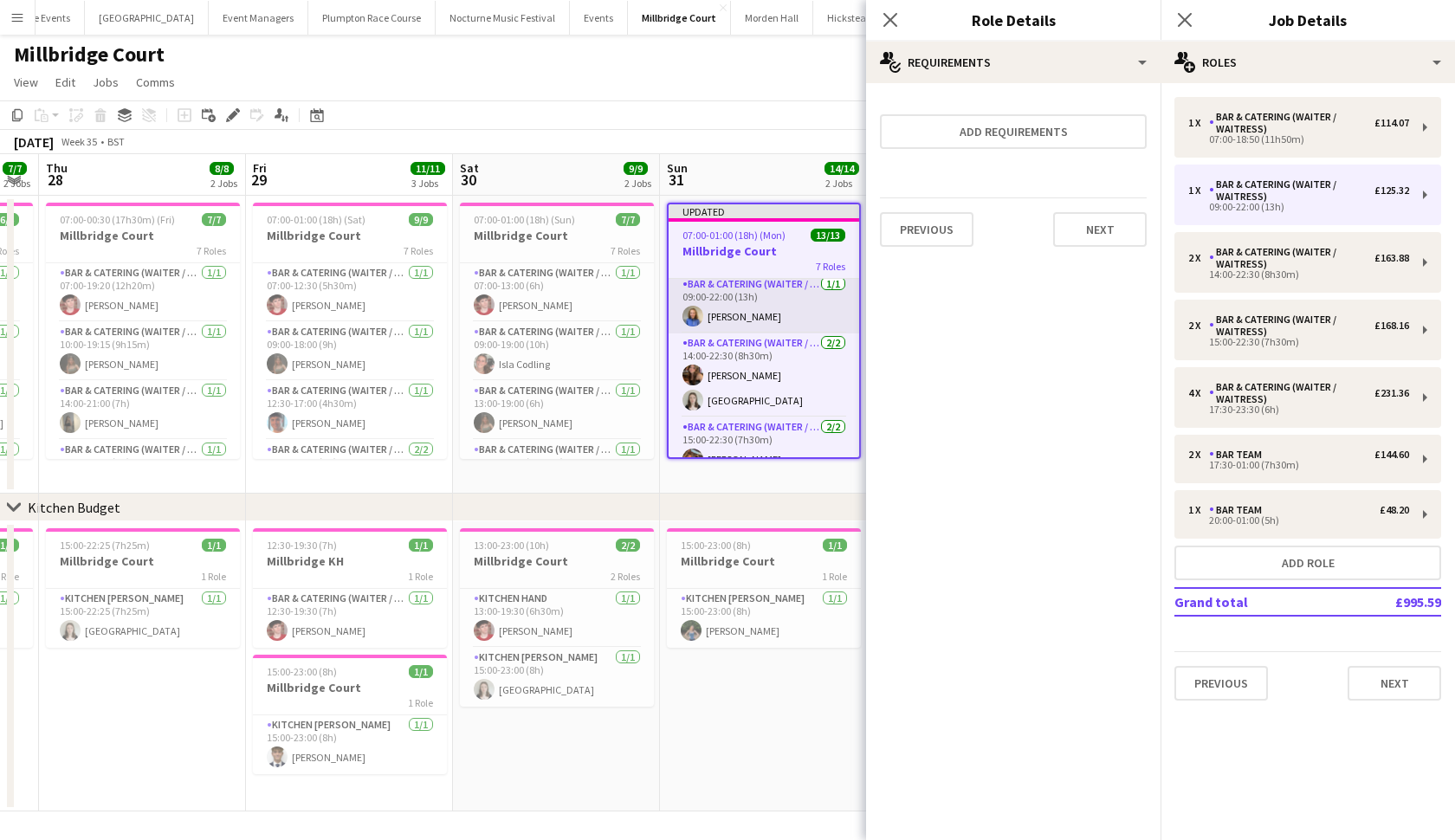
scroll to position [71, 0]
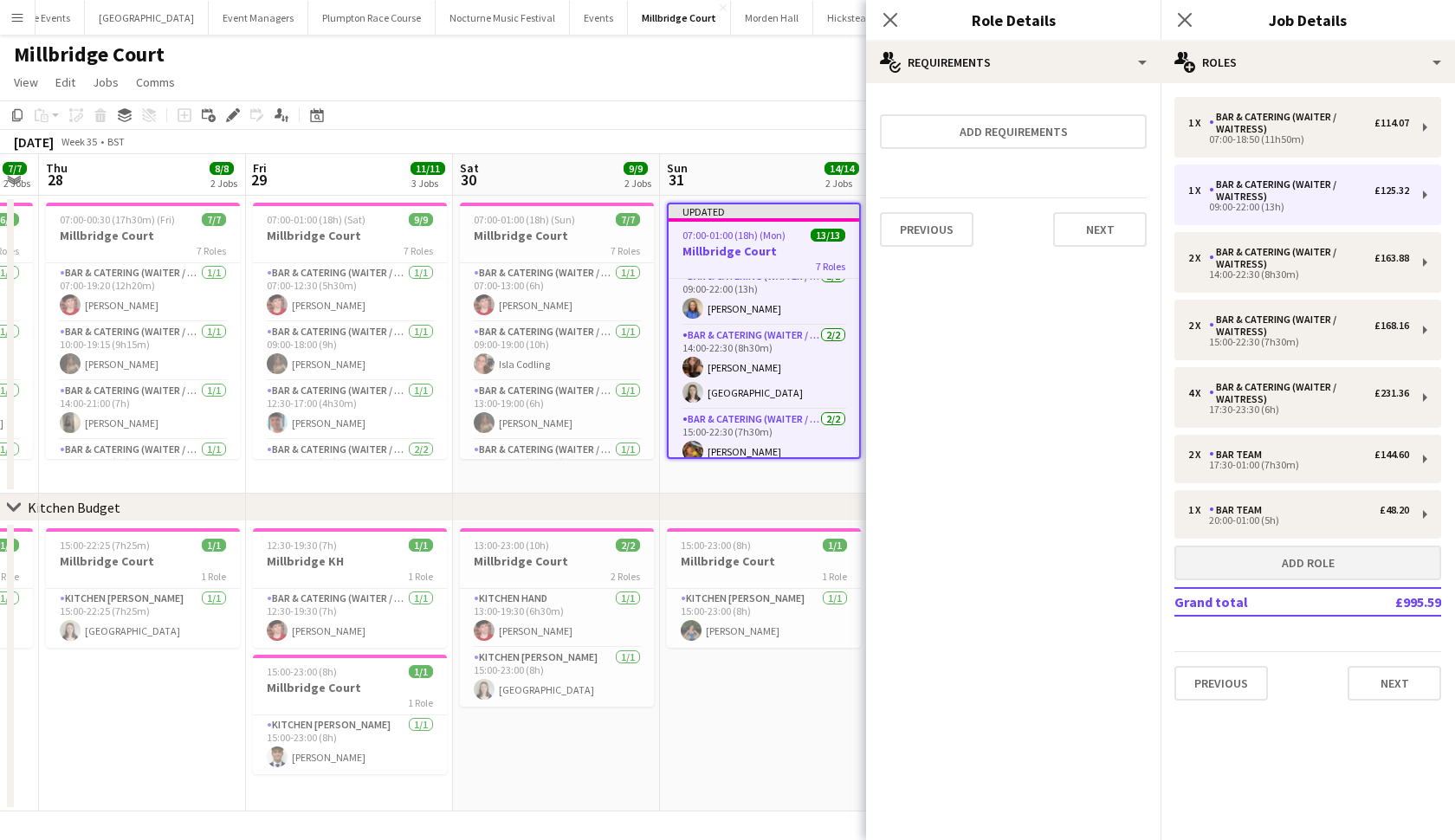
click at [1318, 563] on button "Add role" at bounding box center [1307, 562] width 267 height 34
type input "*****"
type input "******"
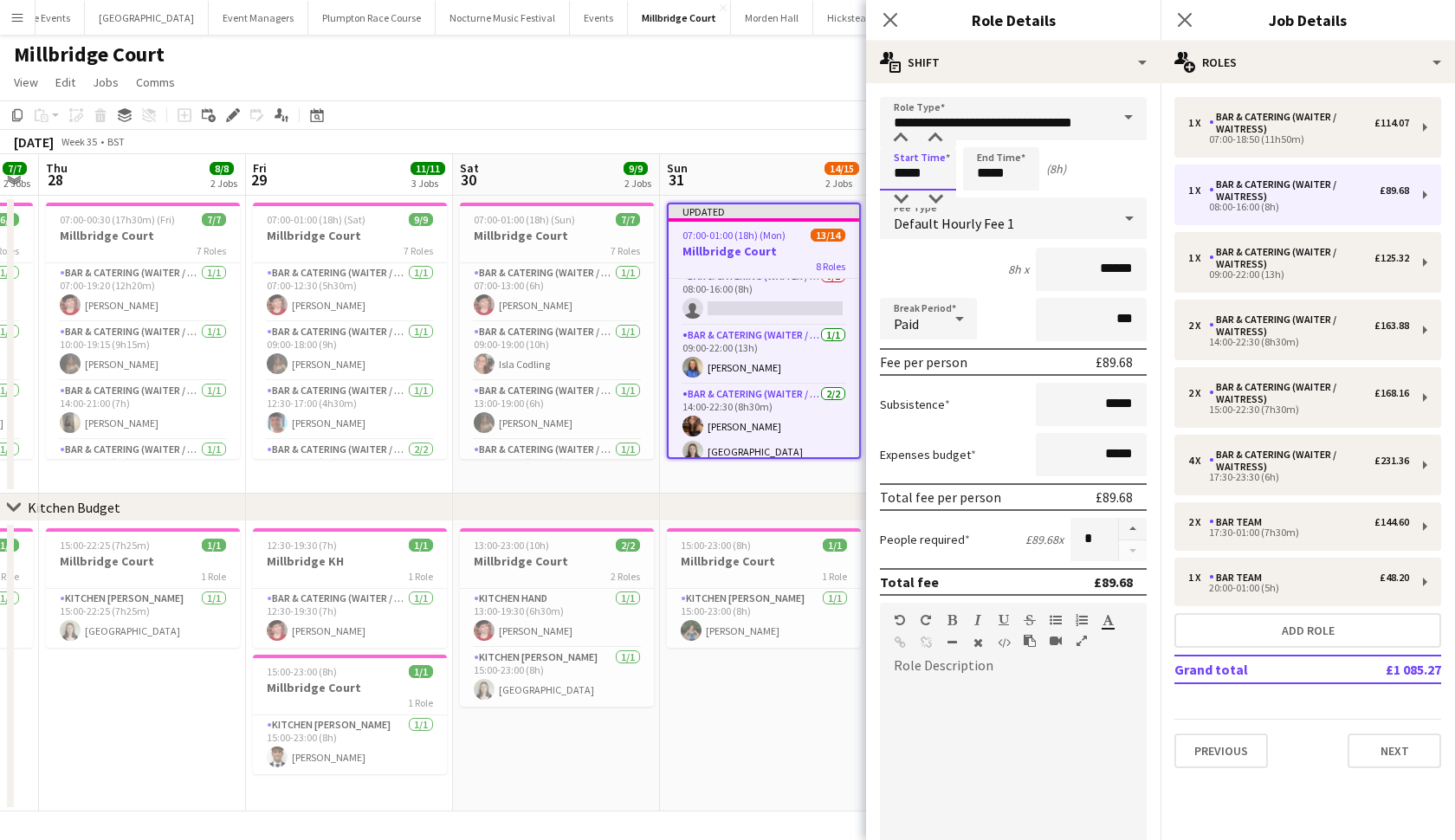
click at [906, 175] on input "*****" at bounding box center [919, 168] width 76 height 44
type input "*****"
click at [992, 177] on input "*****" at bounding box center [1001, 168] width 76 height 44
type input "*****"
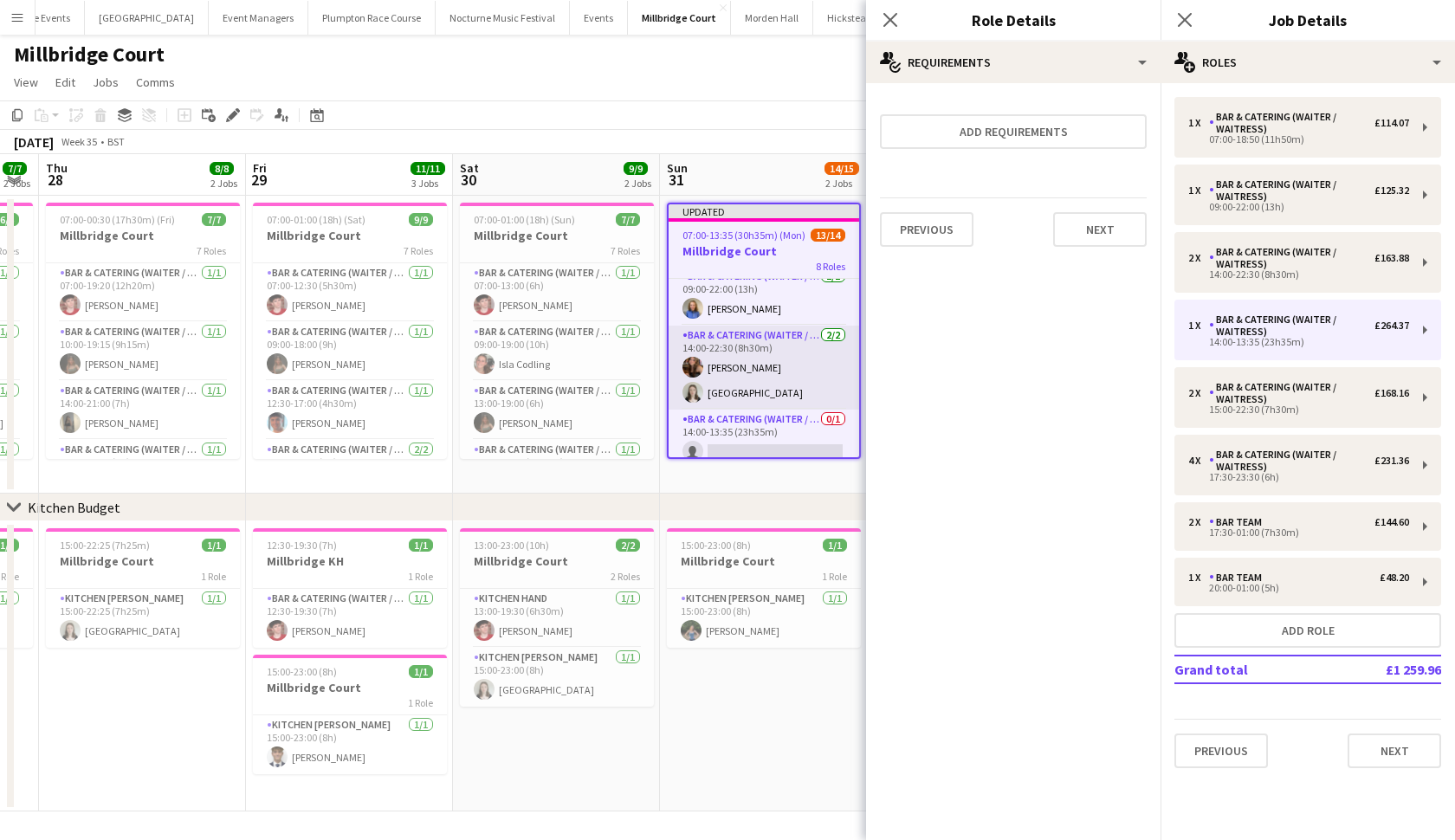
click at [753, 393] on app-card-role "Bar & Catering (Waiter / waitress) 2/2 14:00-22:30 (8h30m) lottie Butcher Isla …" at bounding box center [763, 367] width 191 height 84
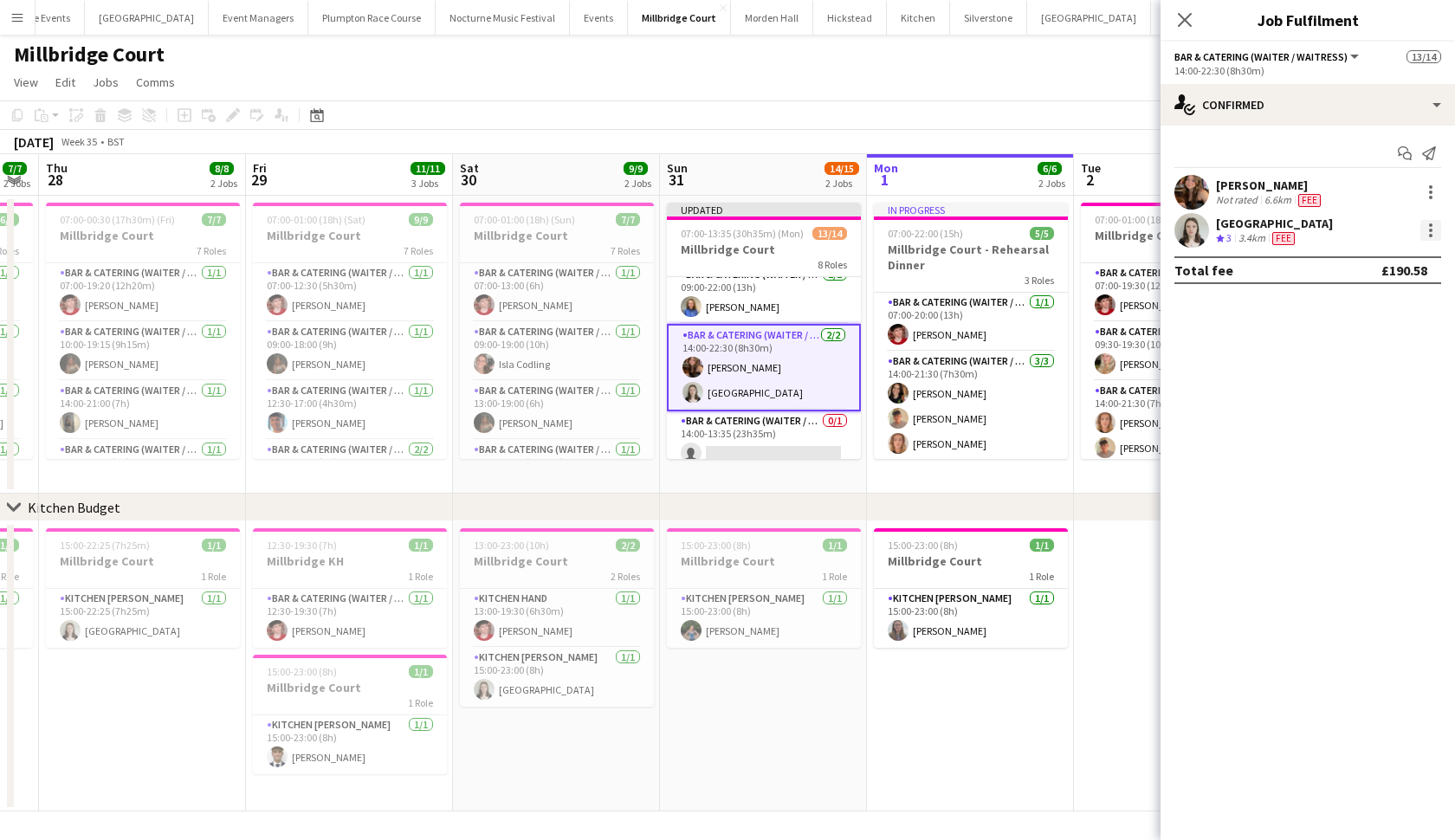
click at [1433, 233] on div at bounding box center [1431, 230] width 20 height 20
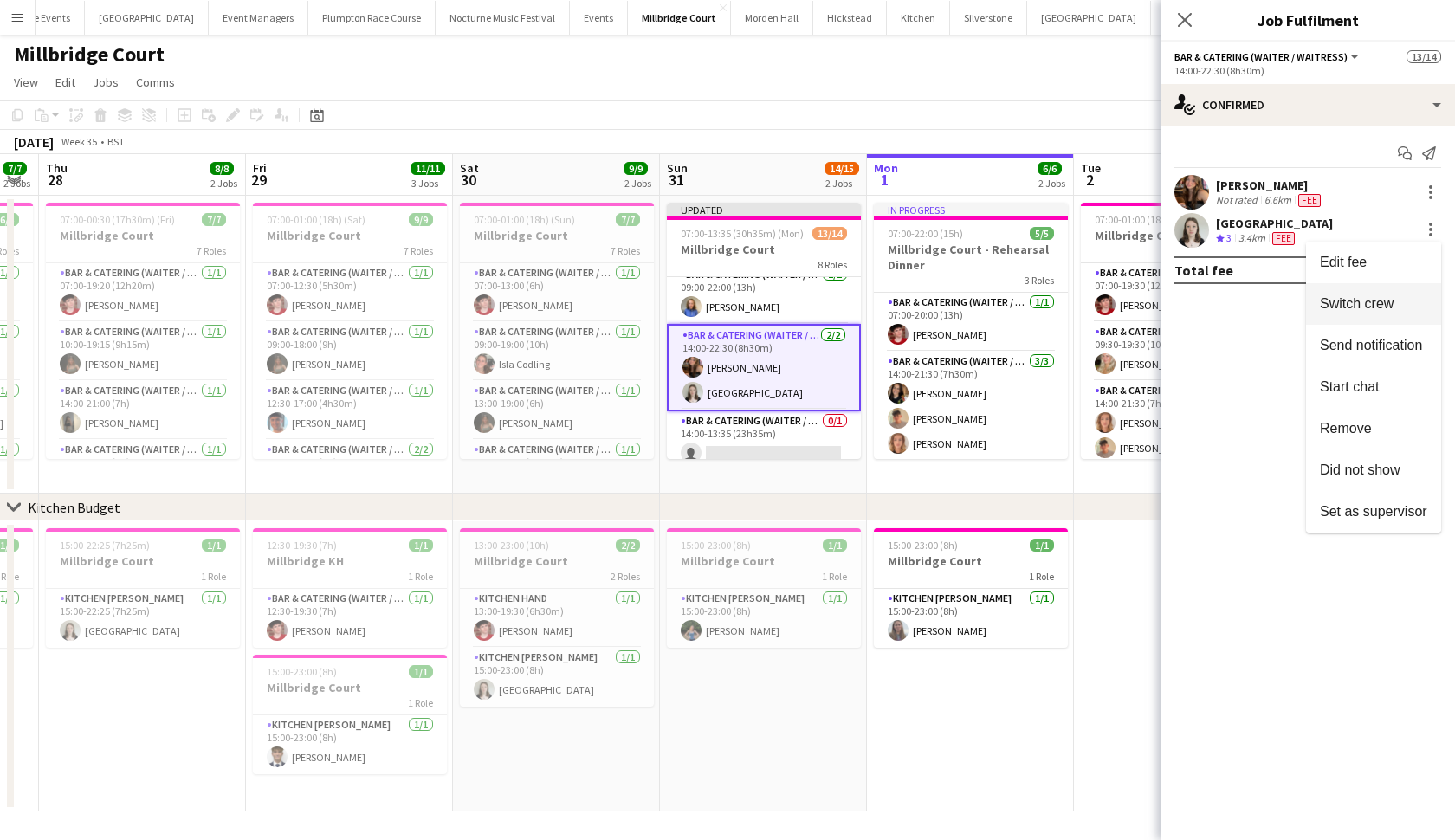
click at [1379, 305] on span "Switch crew" at bounding box center [1356, 304] width 73 height 15
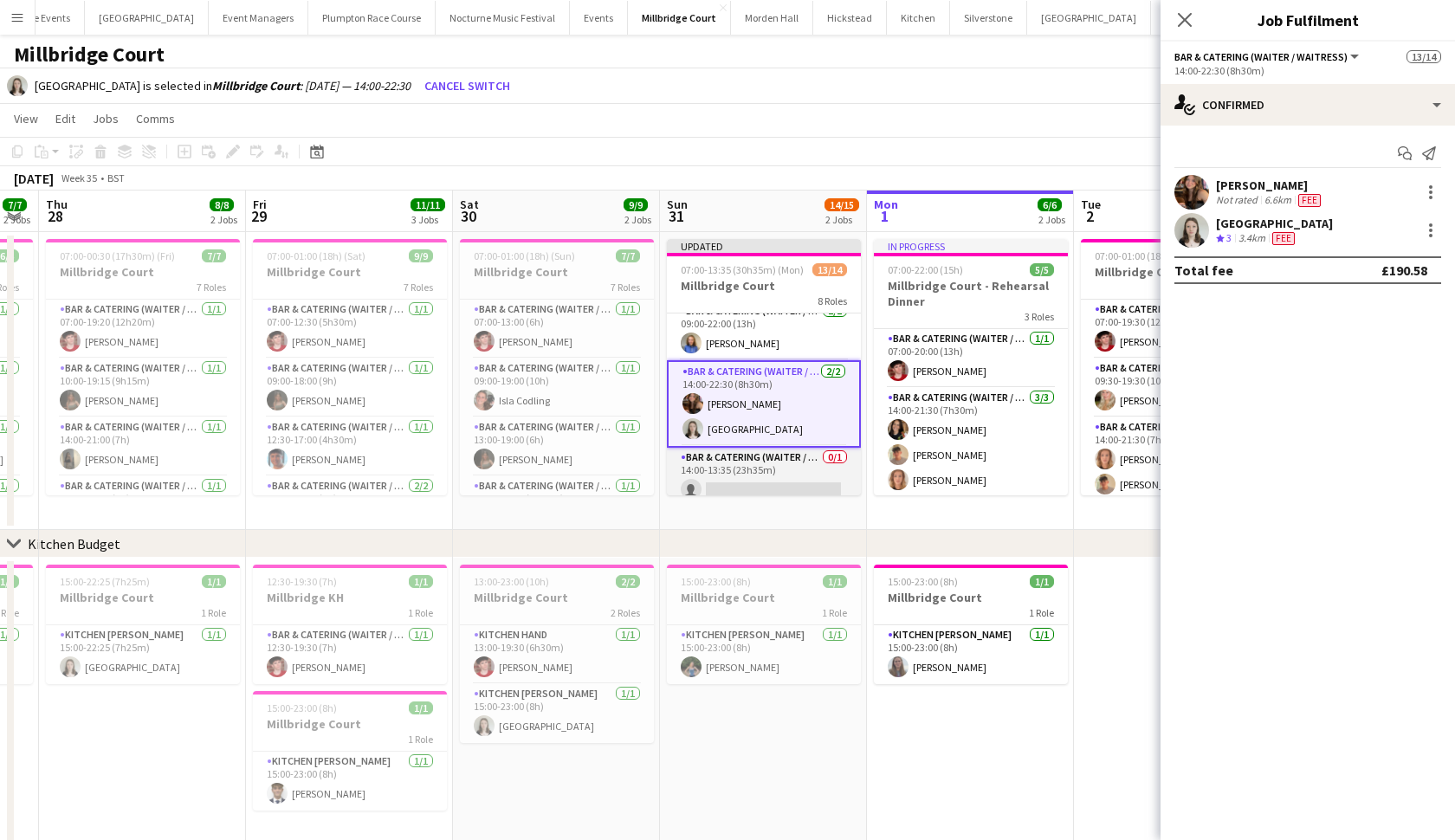
click at [818, 463] on app-card-role "Bar & Catering (Waiter / waitress) 0/1 14:00-13:35 (23h35m) single-neutral-acti…" at bounding box center [763, 477] width 194 height 59
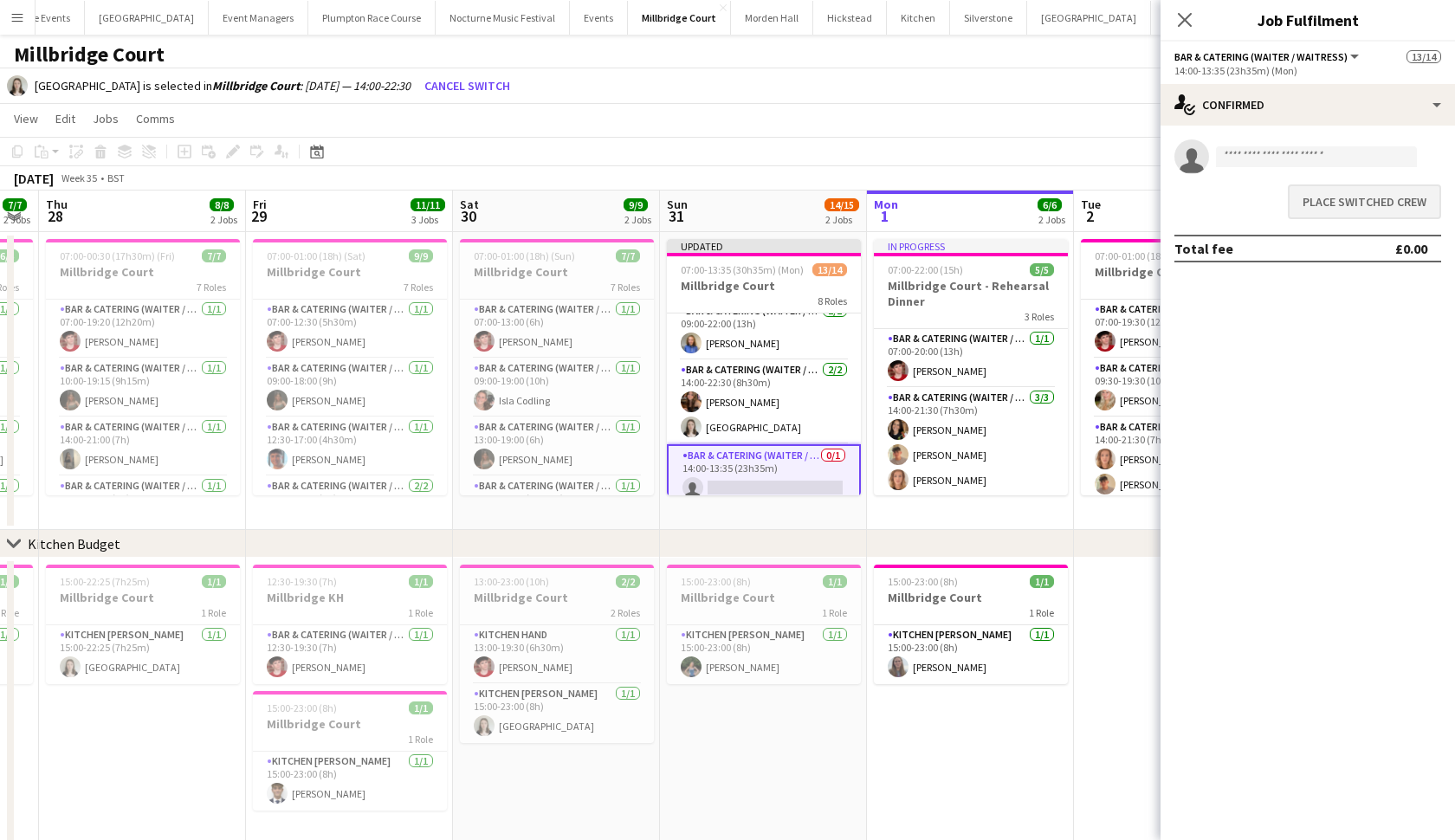
click at [1406, 203] on button "Place switched crew" at bounding box center [1364, 201] width 153 height 34
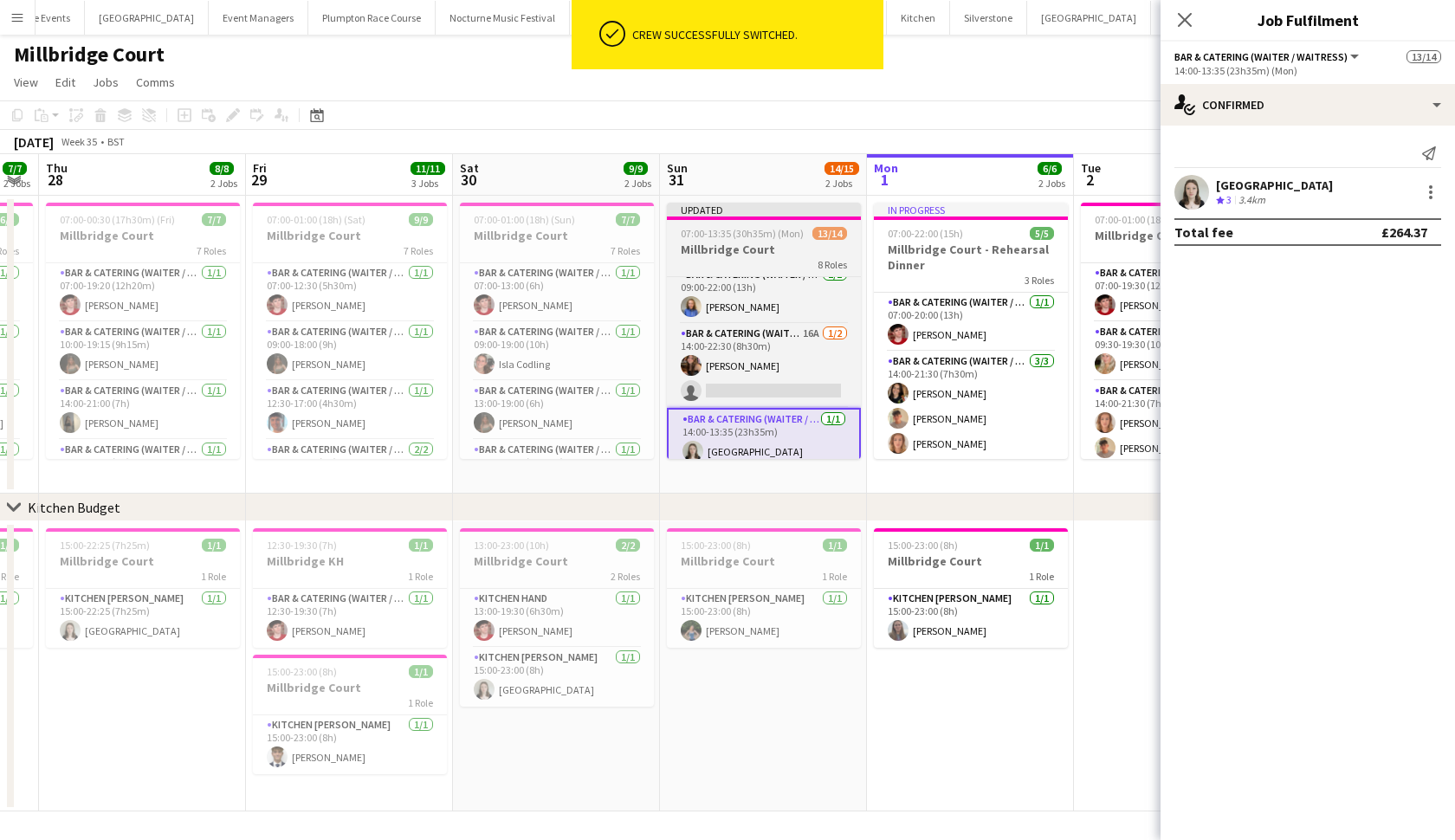
click at [811, 251] on h3 "Millbridge Court" at bounding box center [763, 249] width 194 height 16
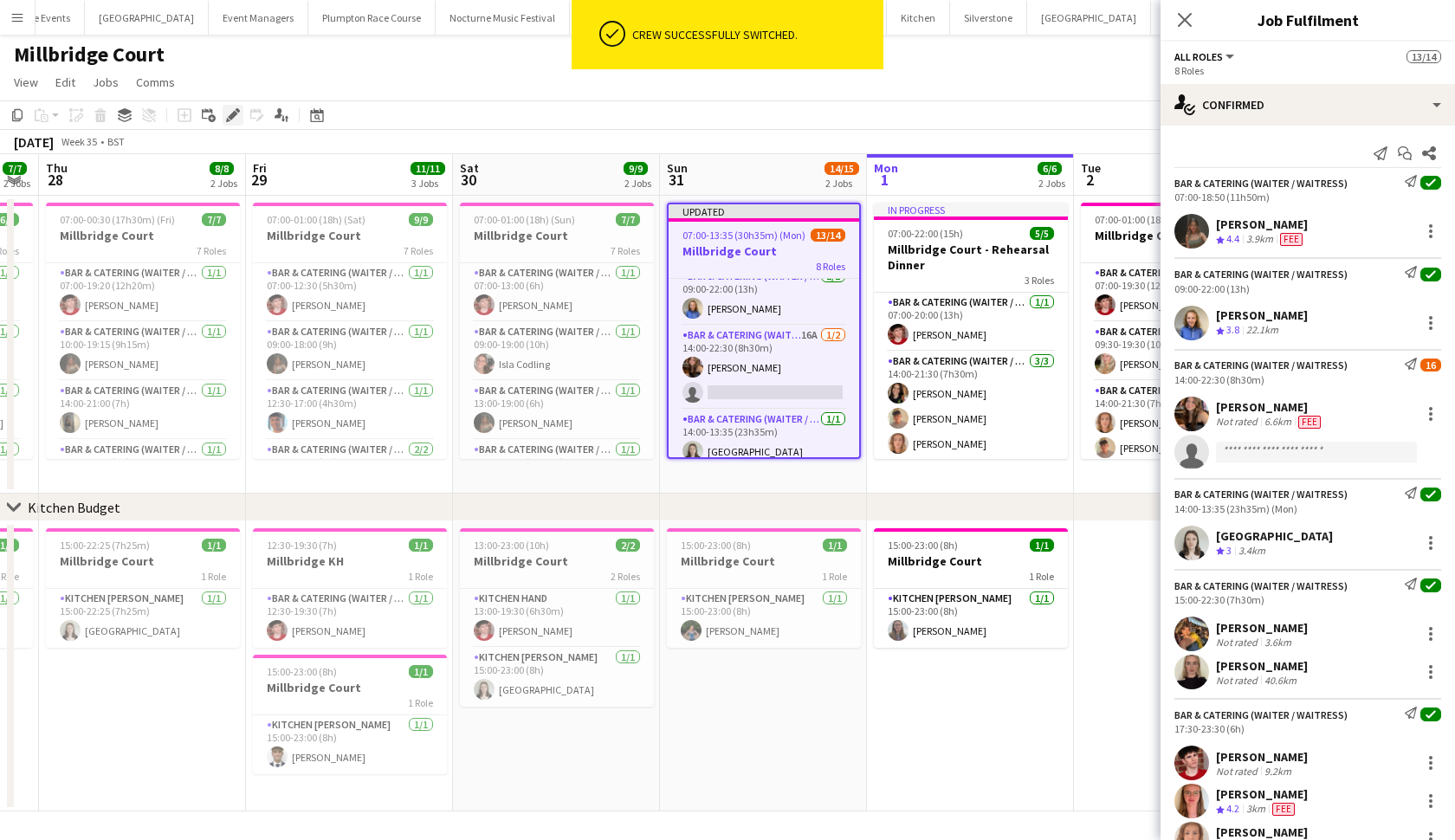
click at [237, 121] on icon "Edit" at bounding box center [232, 114] width 14 height 14
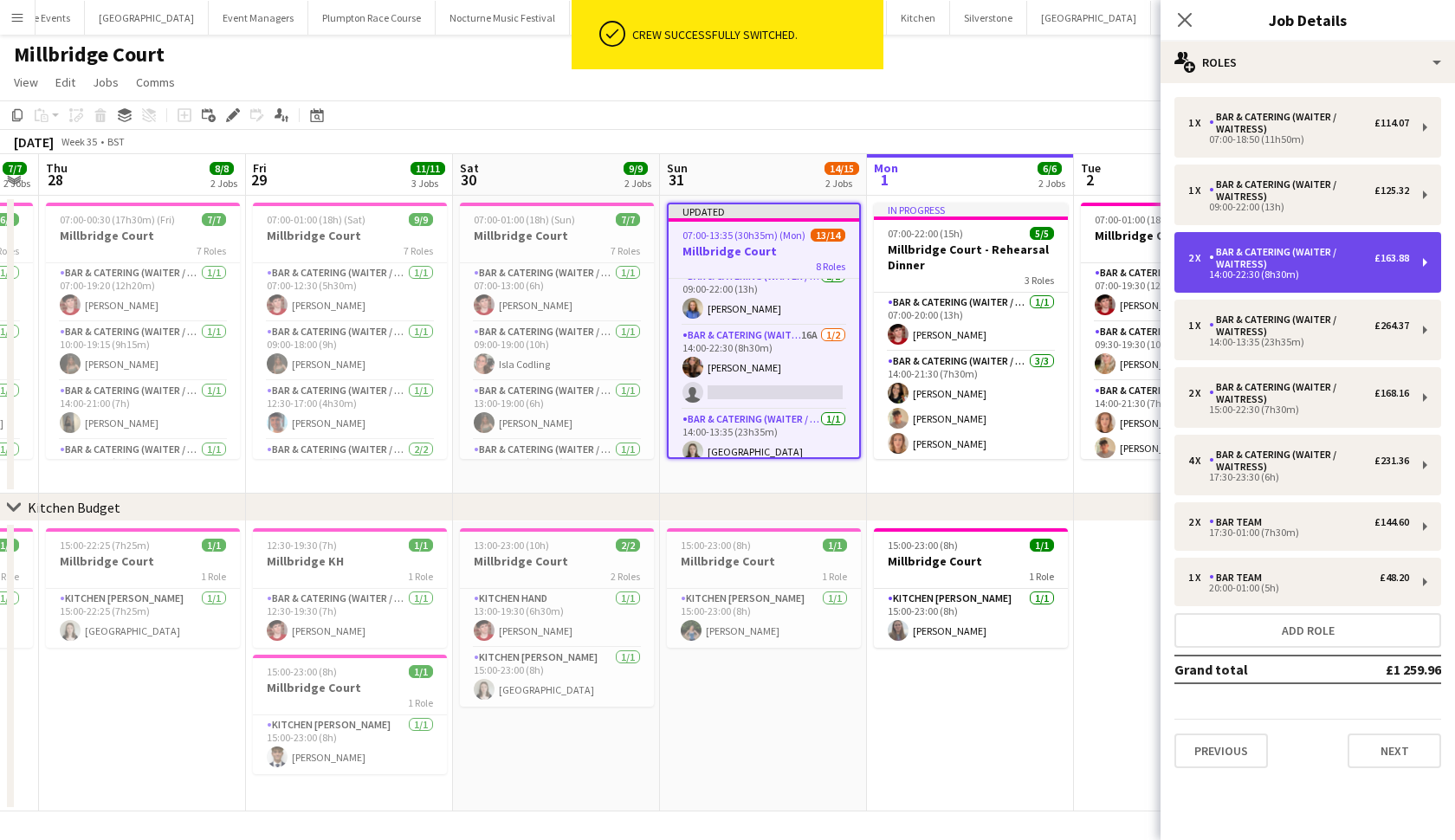
click at [1294, 247] on div "Bar & Catering (Waiter / waitress)" at bounding box center [1292, 258] width 165 height 24
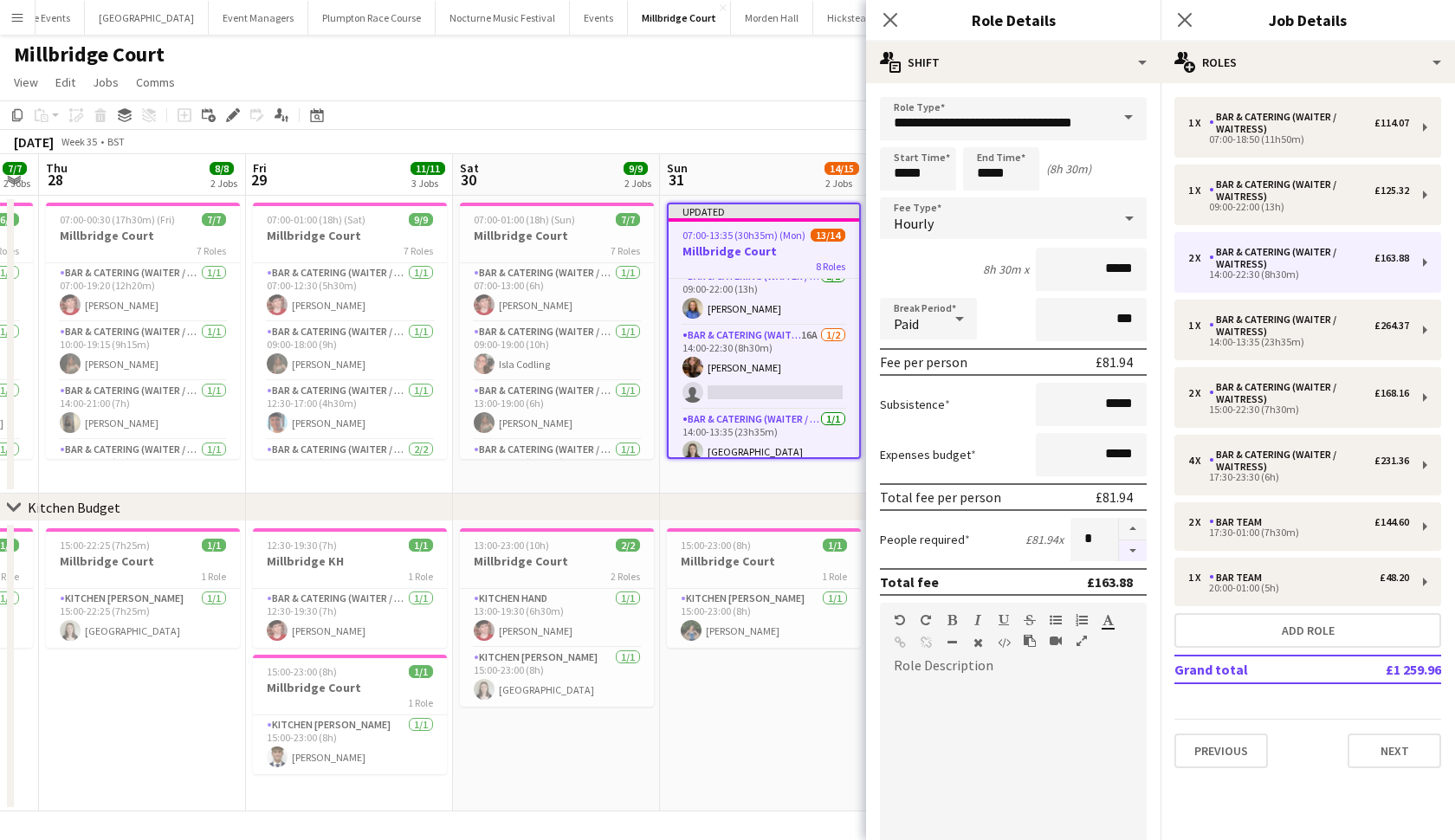
click at [1136, 554] on button "button" at bounding box center [1133, 550] width 28 height 21
type input "*"
click at [744, 479] on app-date-cell "Updated 07:00-13:35 (30h35m) (Mon) 13/14 Millbridge Court 8 Roles Bar & Caterin…" at bounding box center [763, 345] width 207 height 298
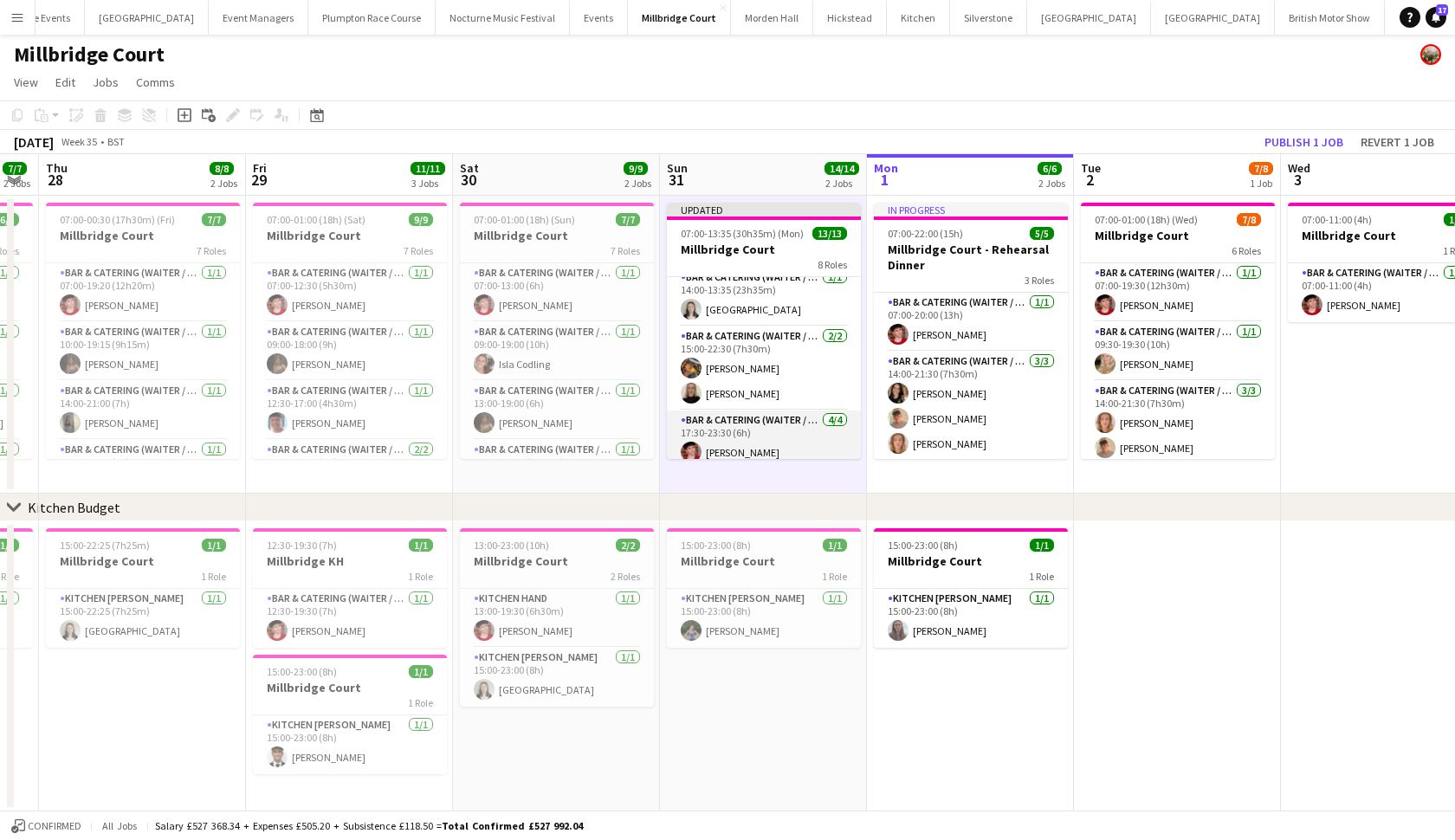
scroll to position [178, 0]
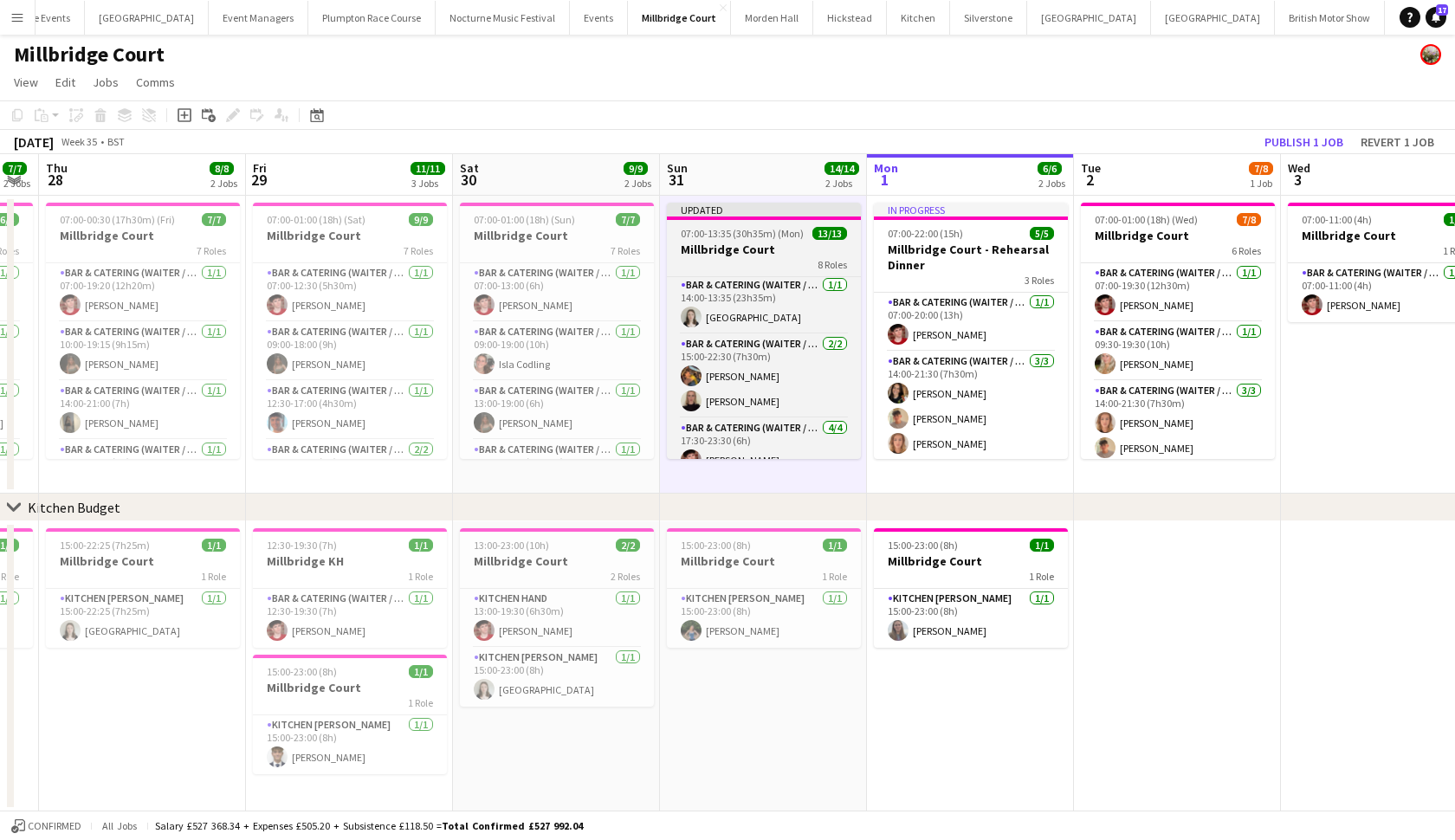
click at [767, 257] on div "8 Roles" at bounding box center [763, 264] width 194 height 14
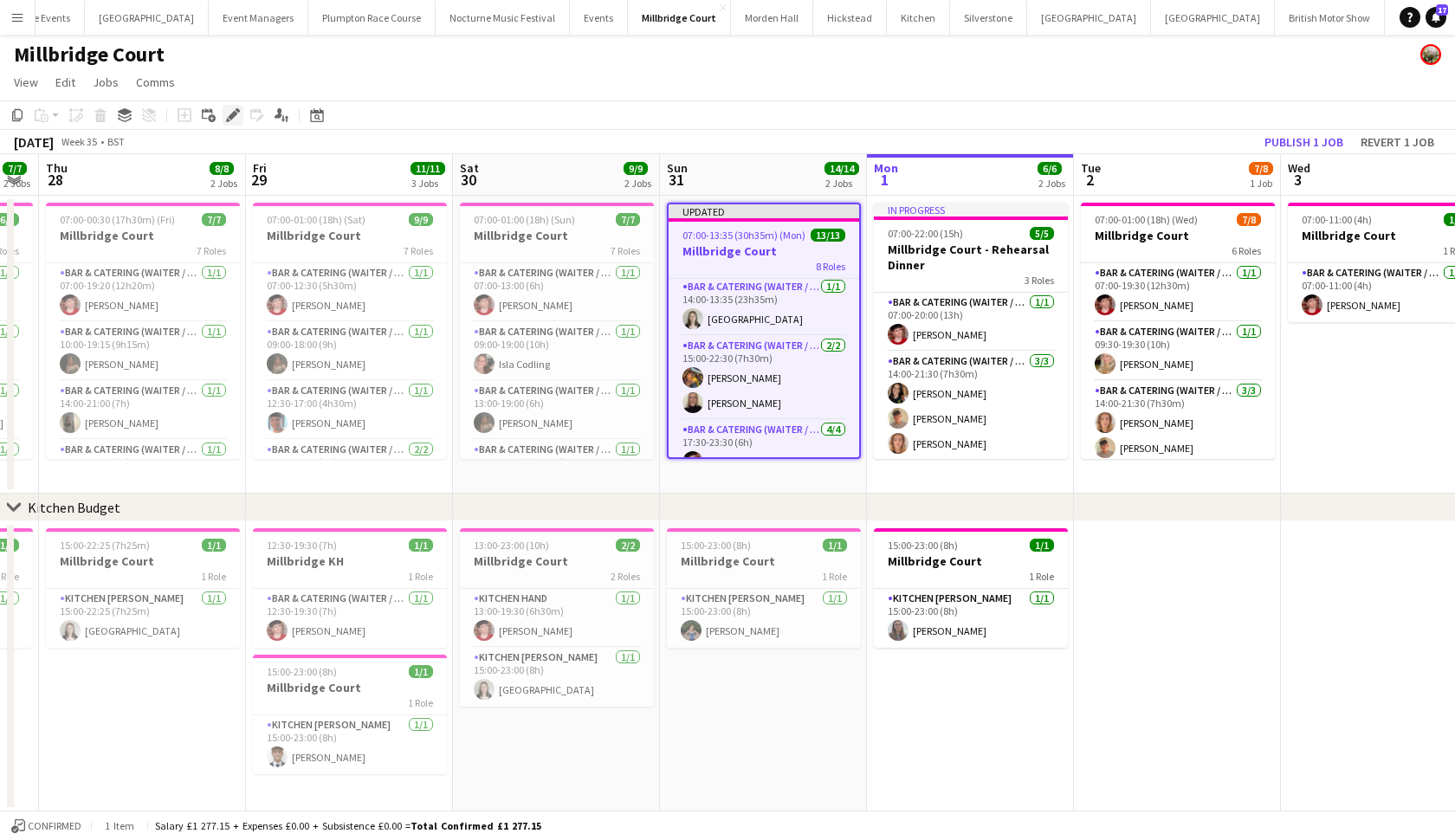
click at [237, 113] on icon at bounding box center [232, 115] width 9 height 9
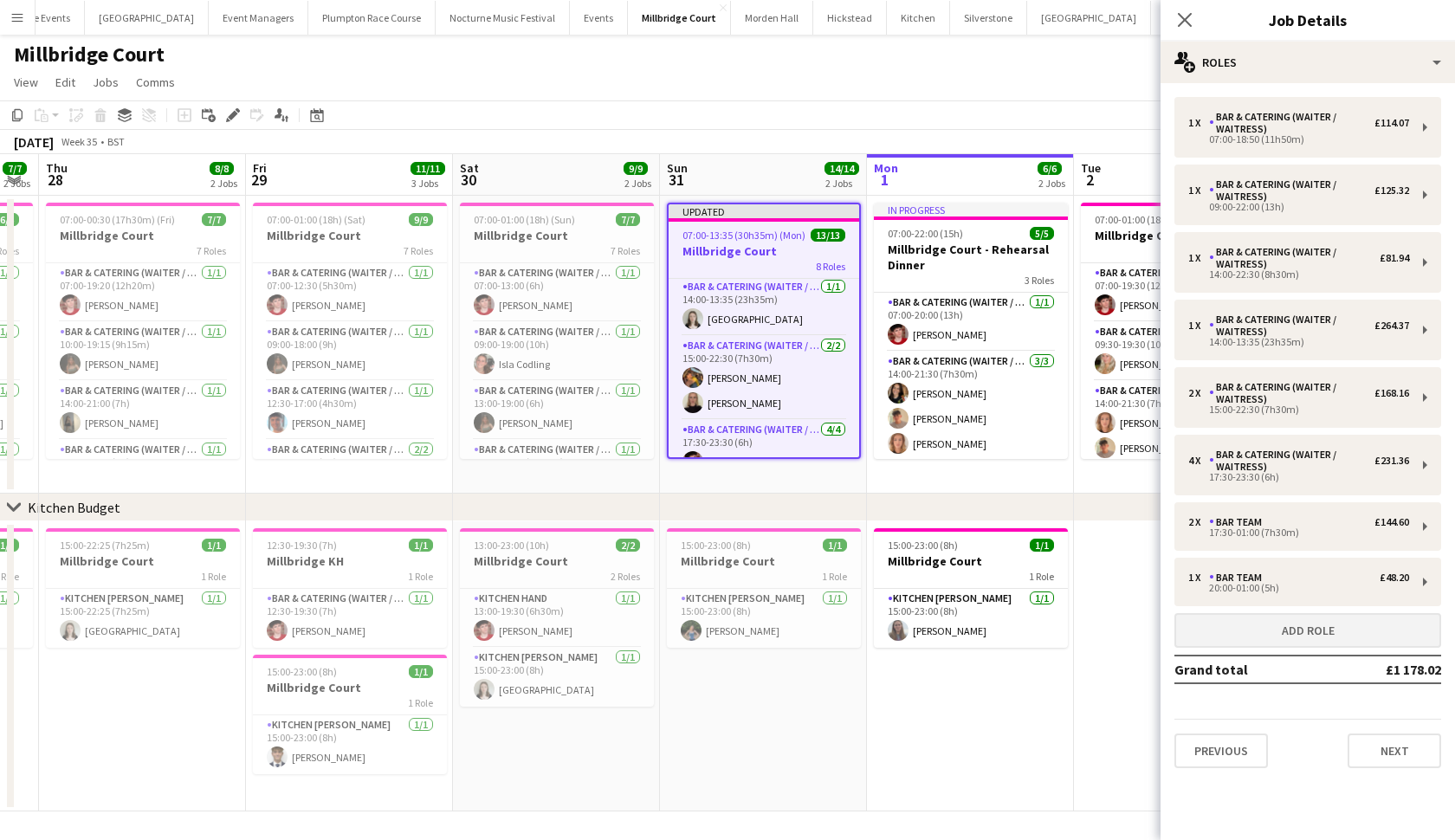
click at [1272, 637] on button "Add role" at bounding box center [1307, 630] width 267 height 34
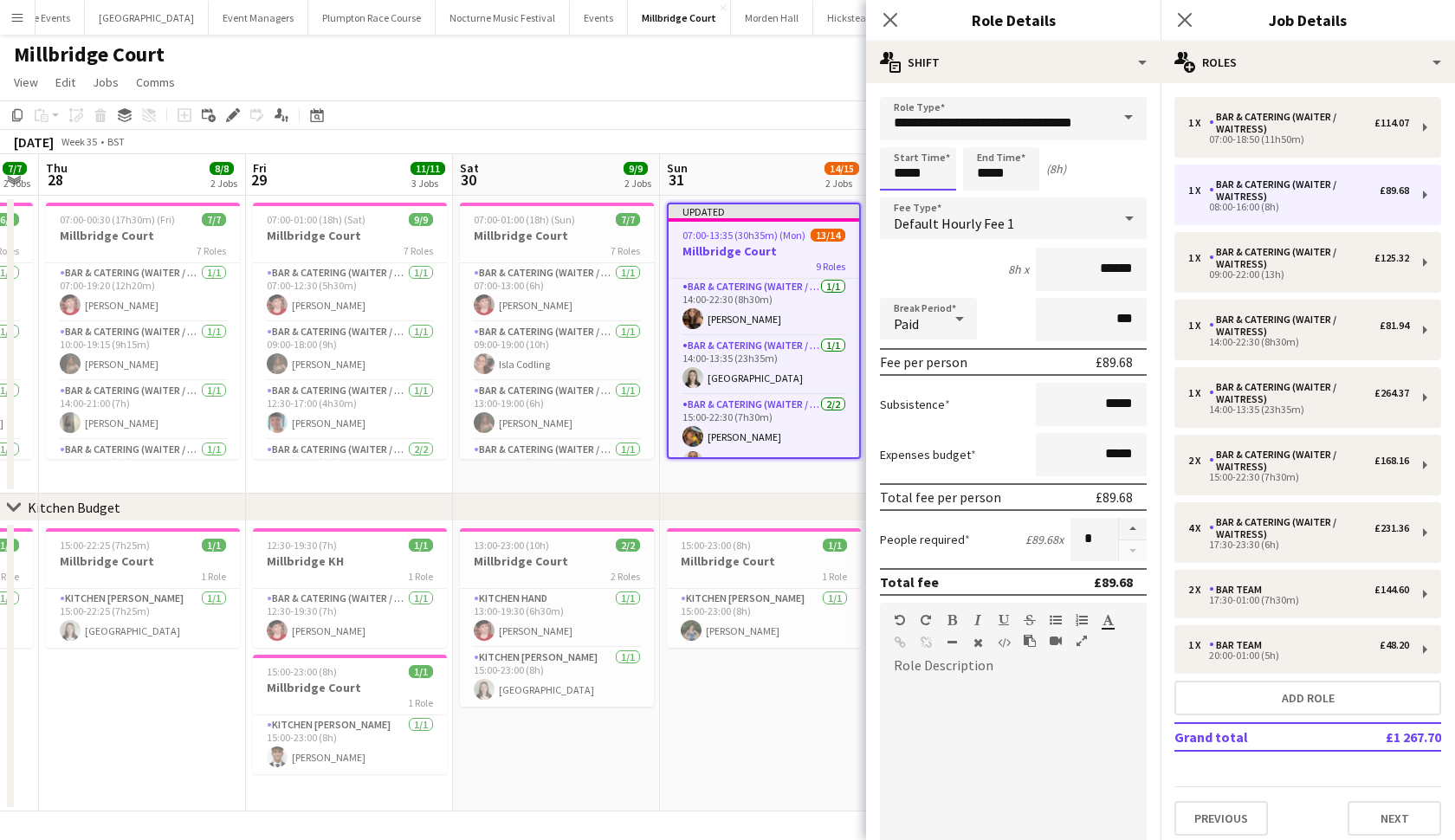
click at [906, 178] on input "*****" at bounding box center [919, 168] width 76 height 44
type input "*****"
click at [989, 172] on input "*****" at bounding box center [1001, 168] width 76 height 44
type input "*****"
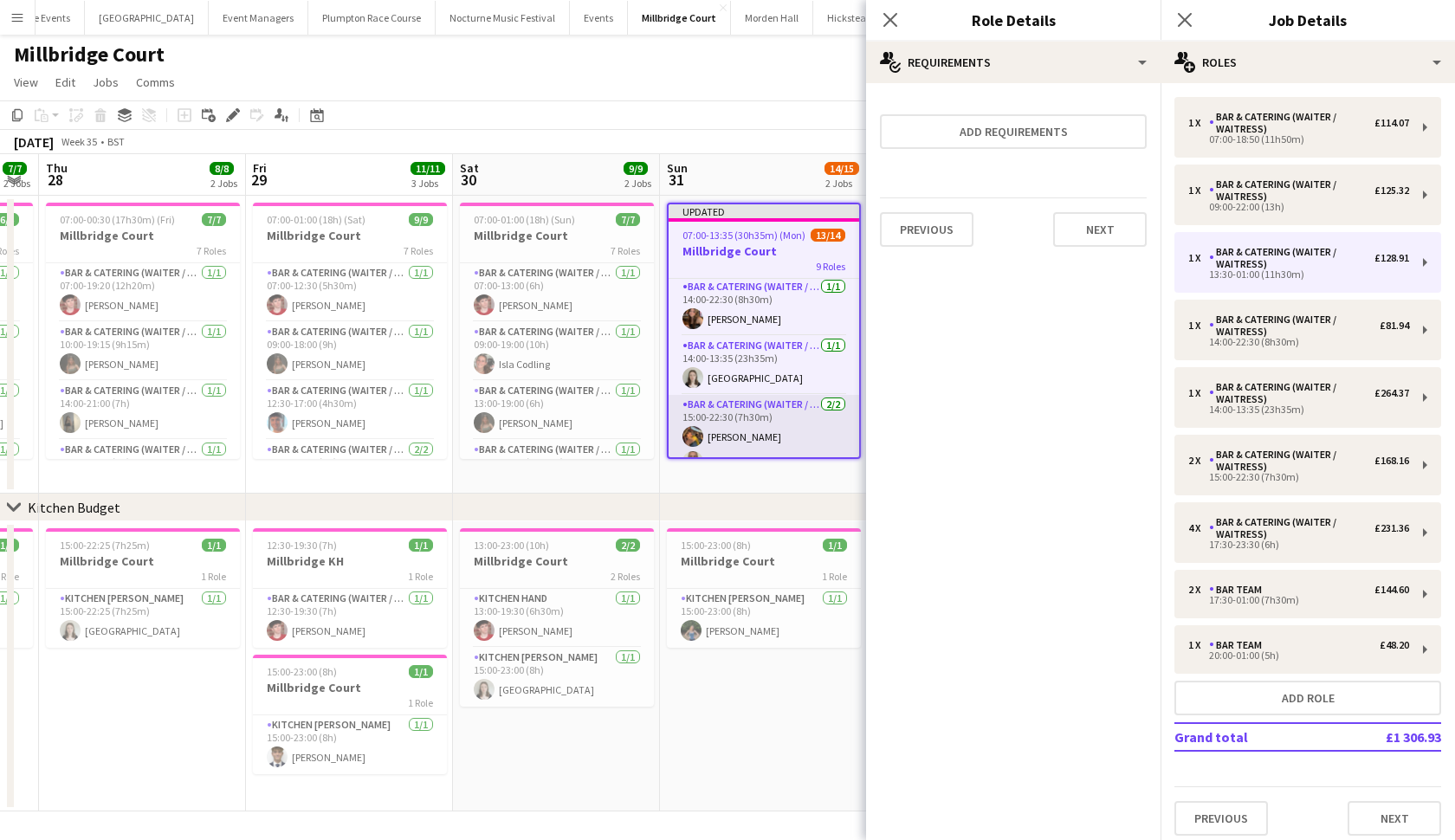
click at [804, 440] on app-card-role "Bar & Catering (Waiter / waitress) 2/2 15:00-22:30 (7h30m) Bobby Jagger Mia Hall" at bounding box center [763, 437] width 191 height 84
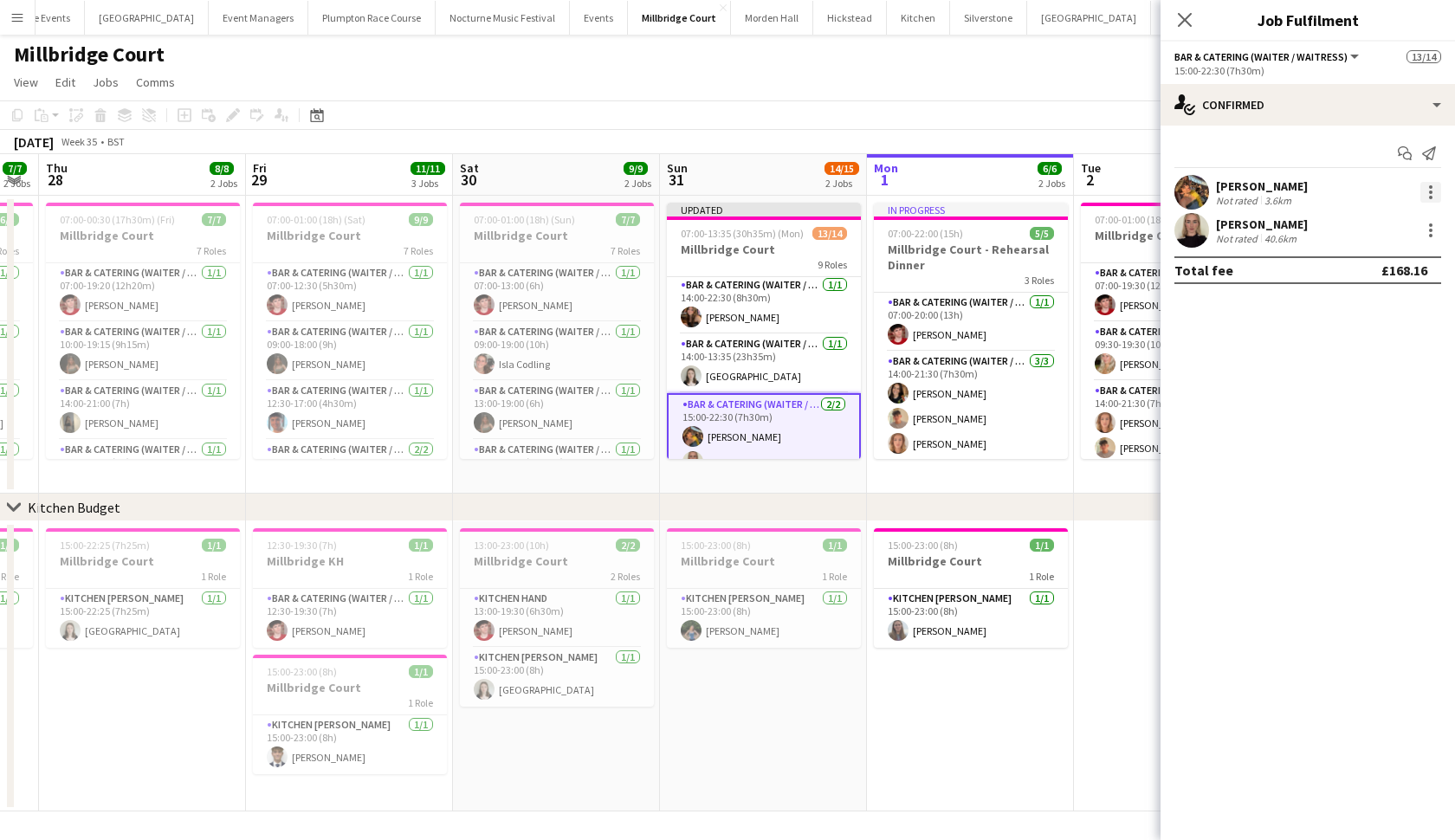
click at [1430, 191] on div at bounding box center [1431, 192] width 4 height 4
click at [1399, 255] on button "Switch crew" at bounding box center [1373, 266] width 135 height 42
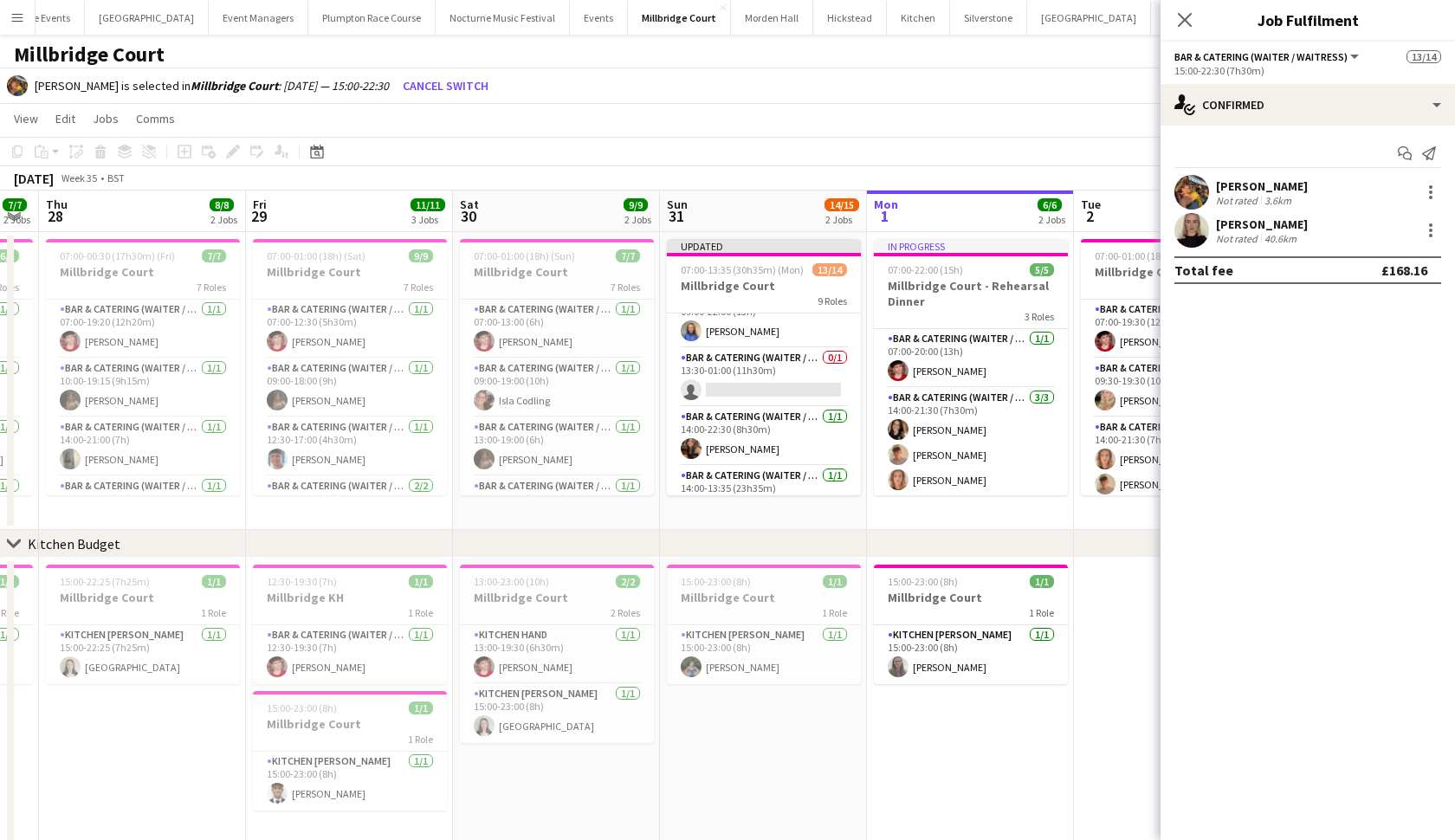
scroll to position [81, 0]
click at [784, 362] on app-card-role "Bar & Catering (Waiter / waitress) 0/1 13:30-01:00 (11h30m) single-neutral-acti…" at bounding box center [763, 379] width 194 height 59
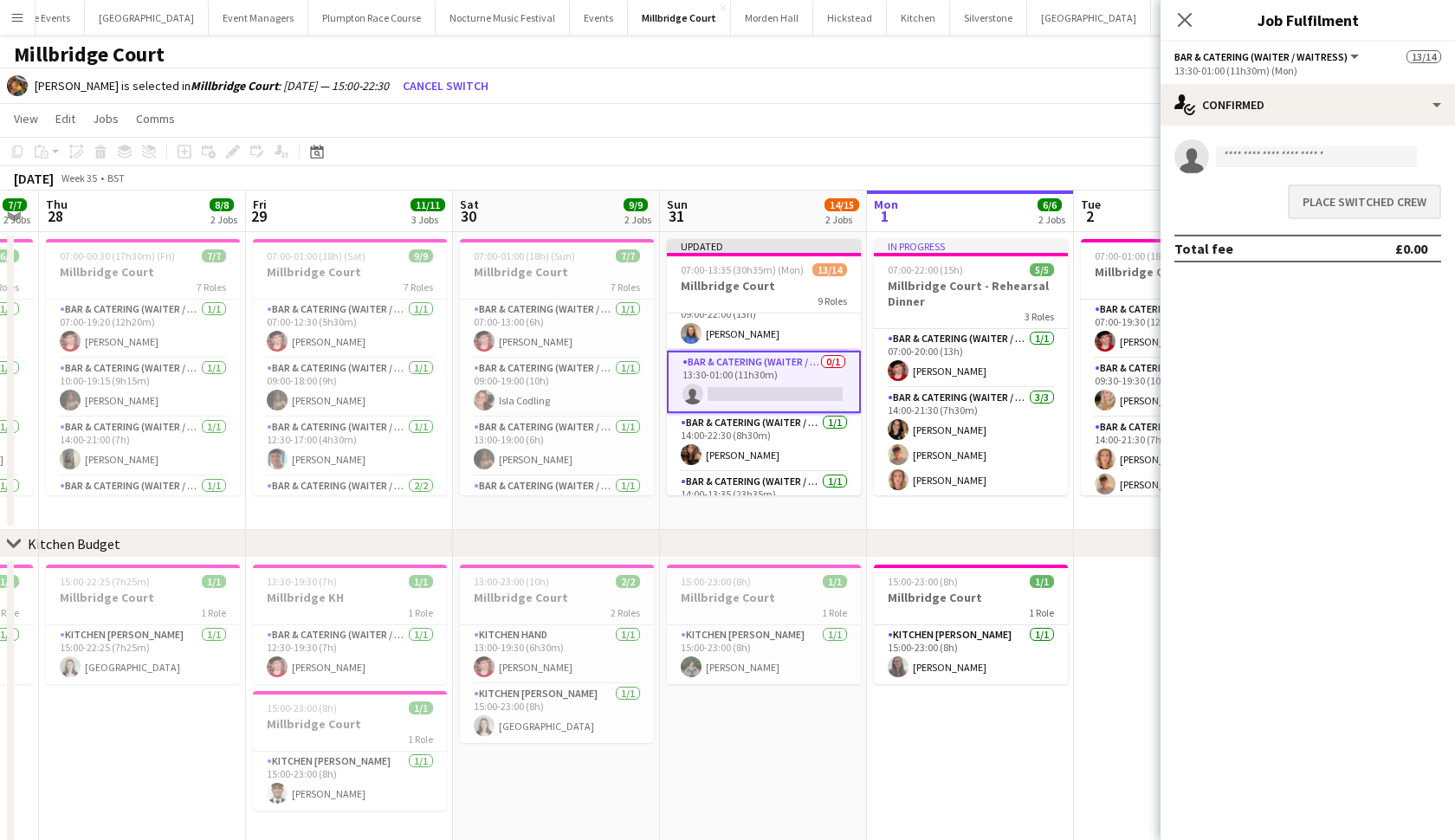
click at [1358, 209] on button "Place switched crew" at bounding box center [1364, 201] width 153 height 34
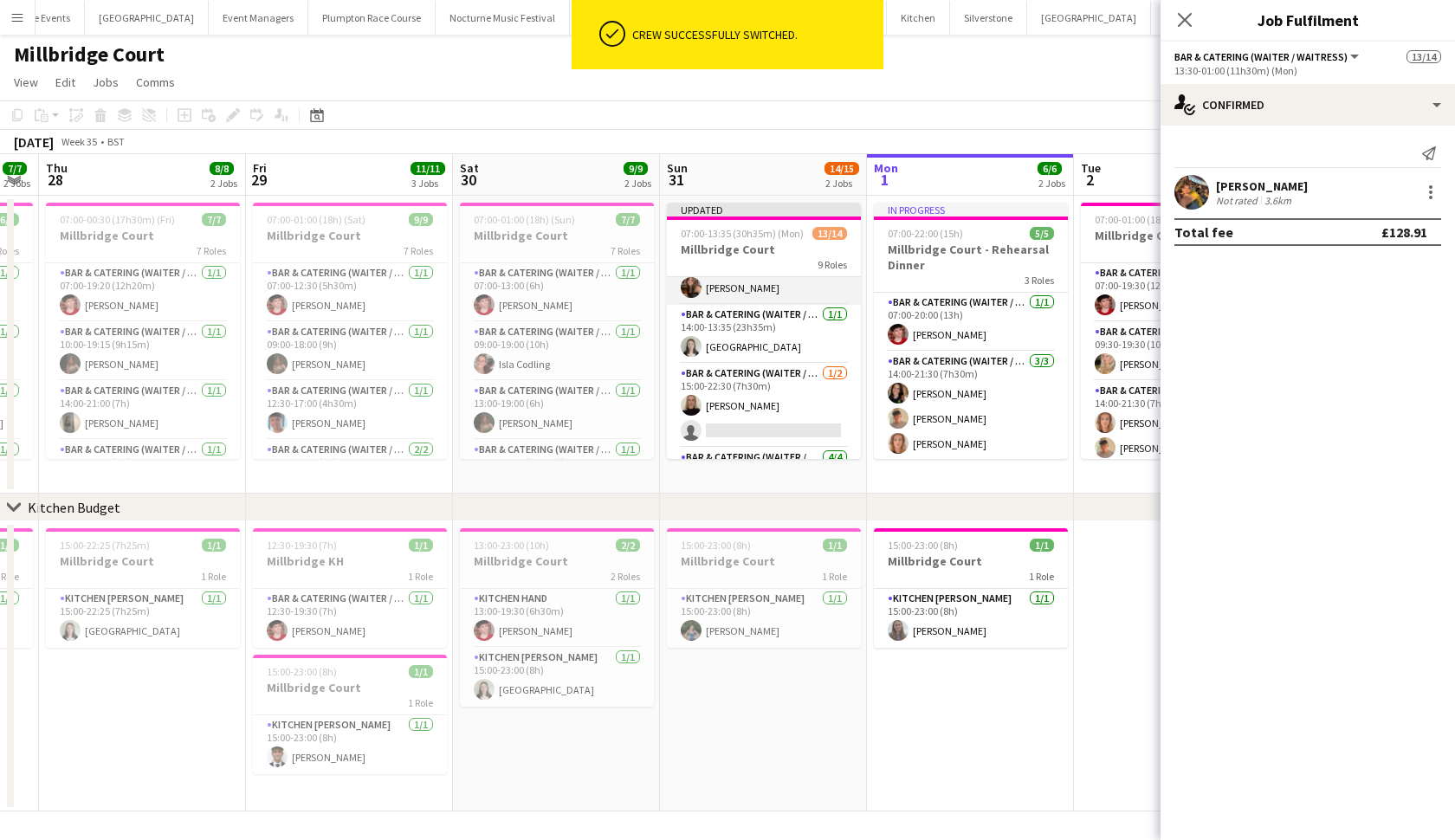
scroll to position [214, 0]
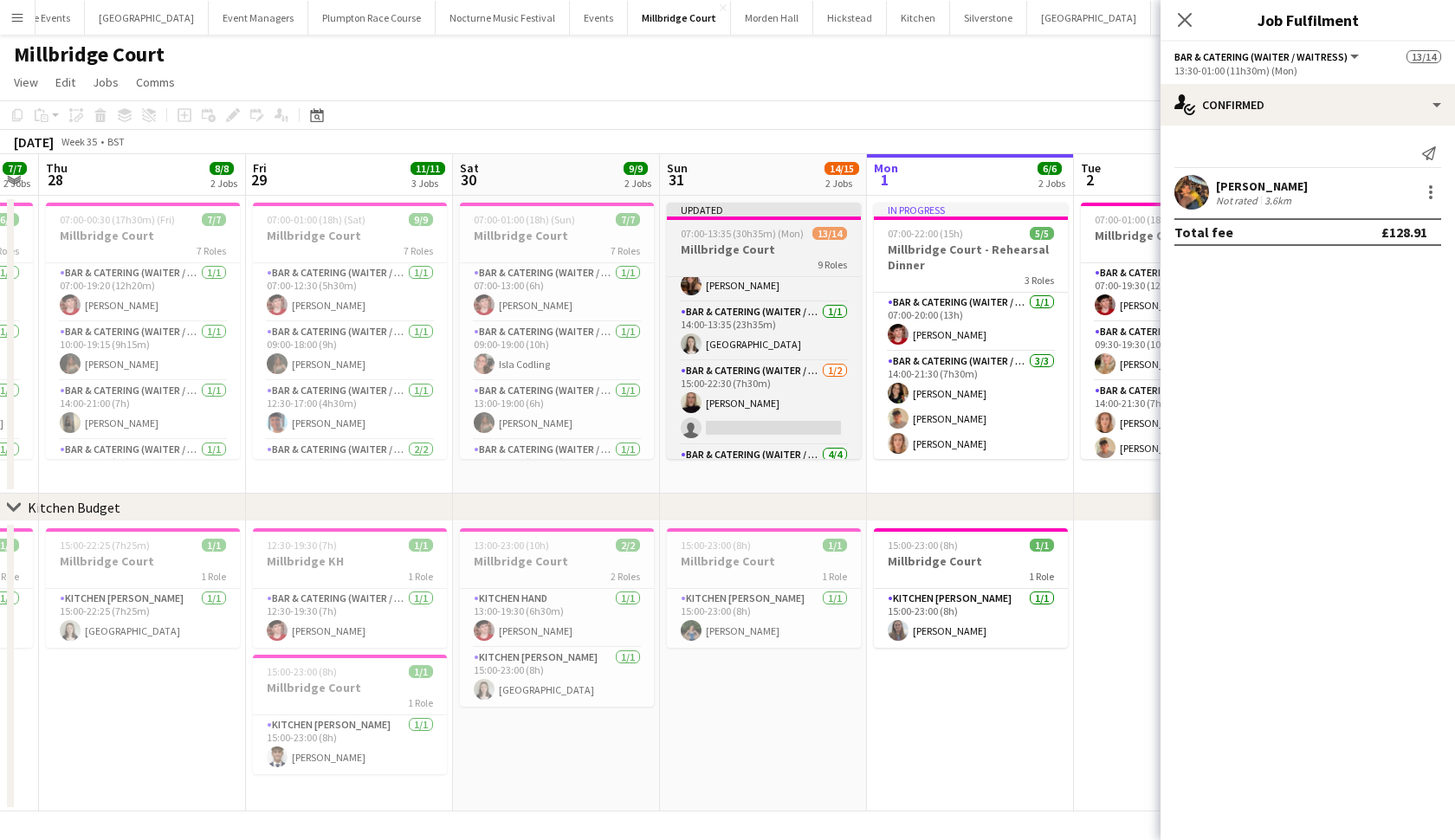
click at [753, 250] on h3 "Millbridge Court" at bounding box center [763, 249] width 194 height 16
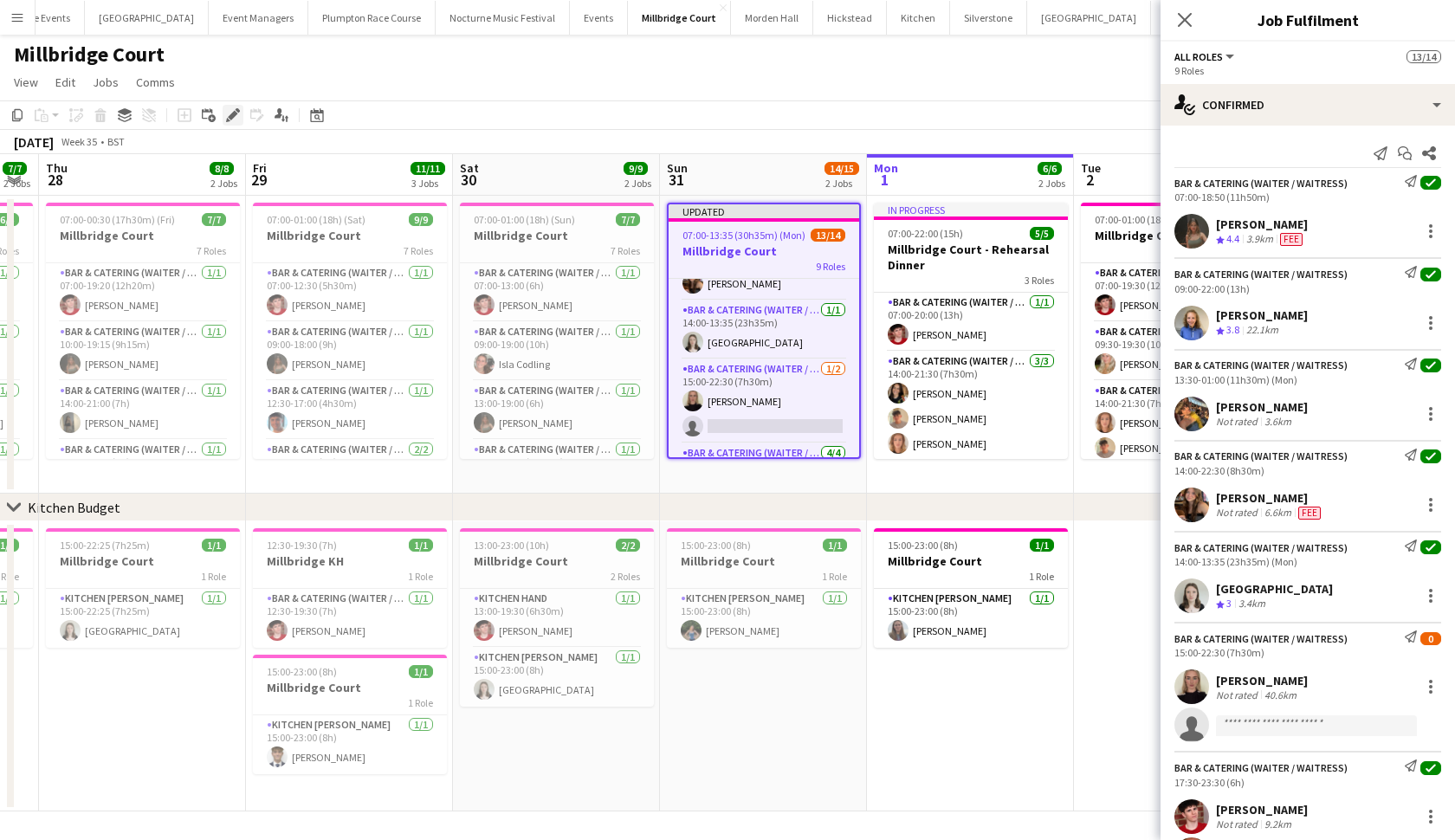
click at [237, 113] on icon at bounding box center [232, 115] width 9 height 9
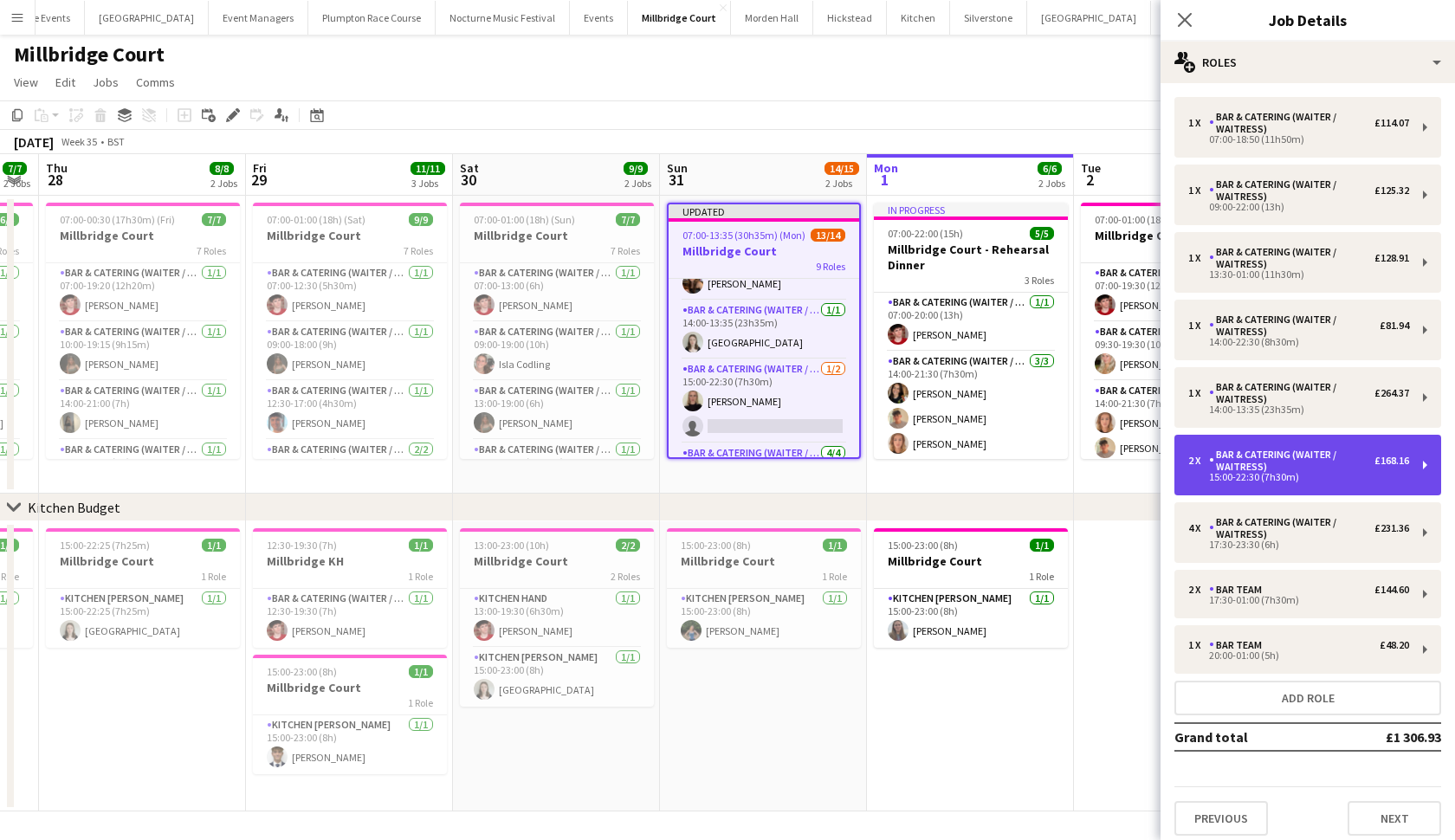
click at [1259, 454] on div "Bar & Catering (Waiter / waitress)" at bounding box center [1292, 461] width 165 height 24
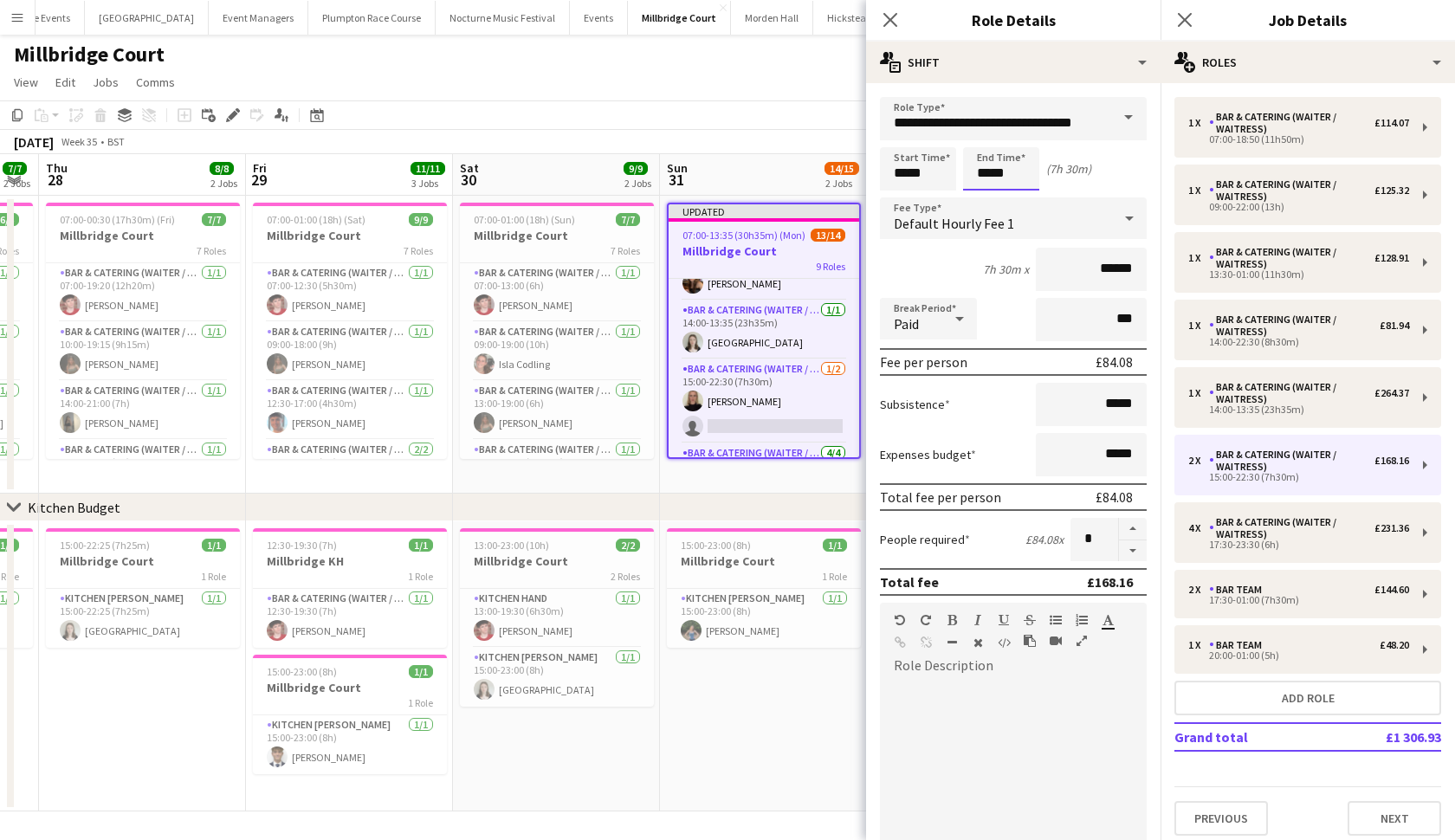
click at [1024, 171] on body "Menu Boards Boards Boards All jobs Status Workforce Workforce My Workforce Recr…" at bounding box center [727, 420] width 1455 height 841
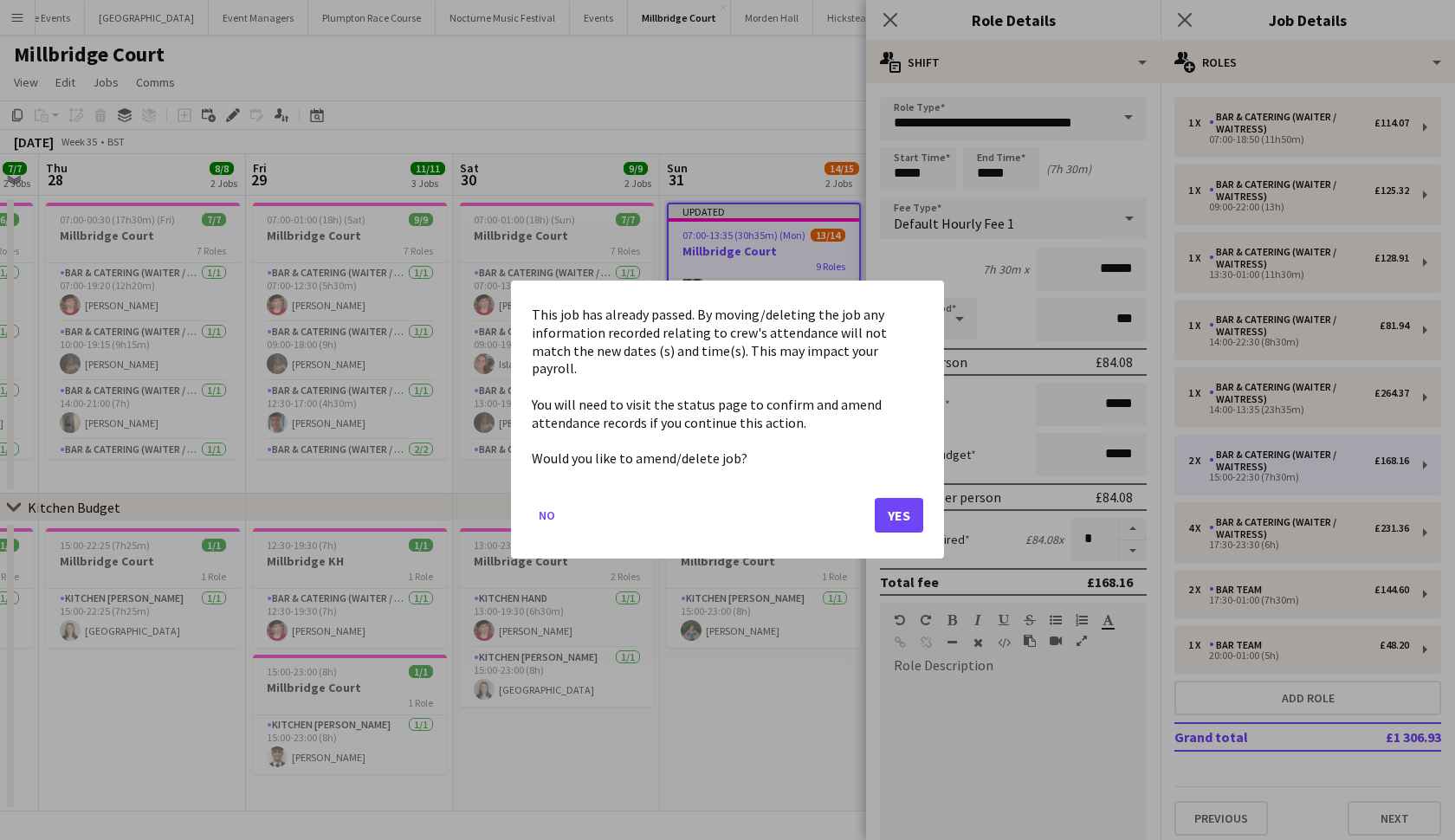
click at [898, 506] on button "Yes" at bounding box center [899, 516] width 48 height 34
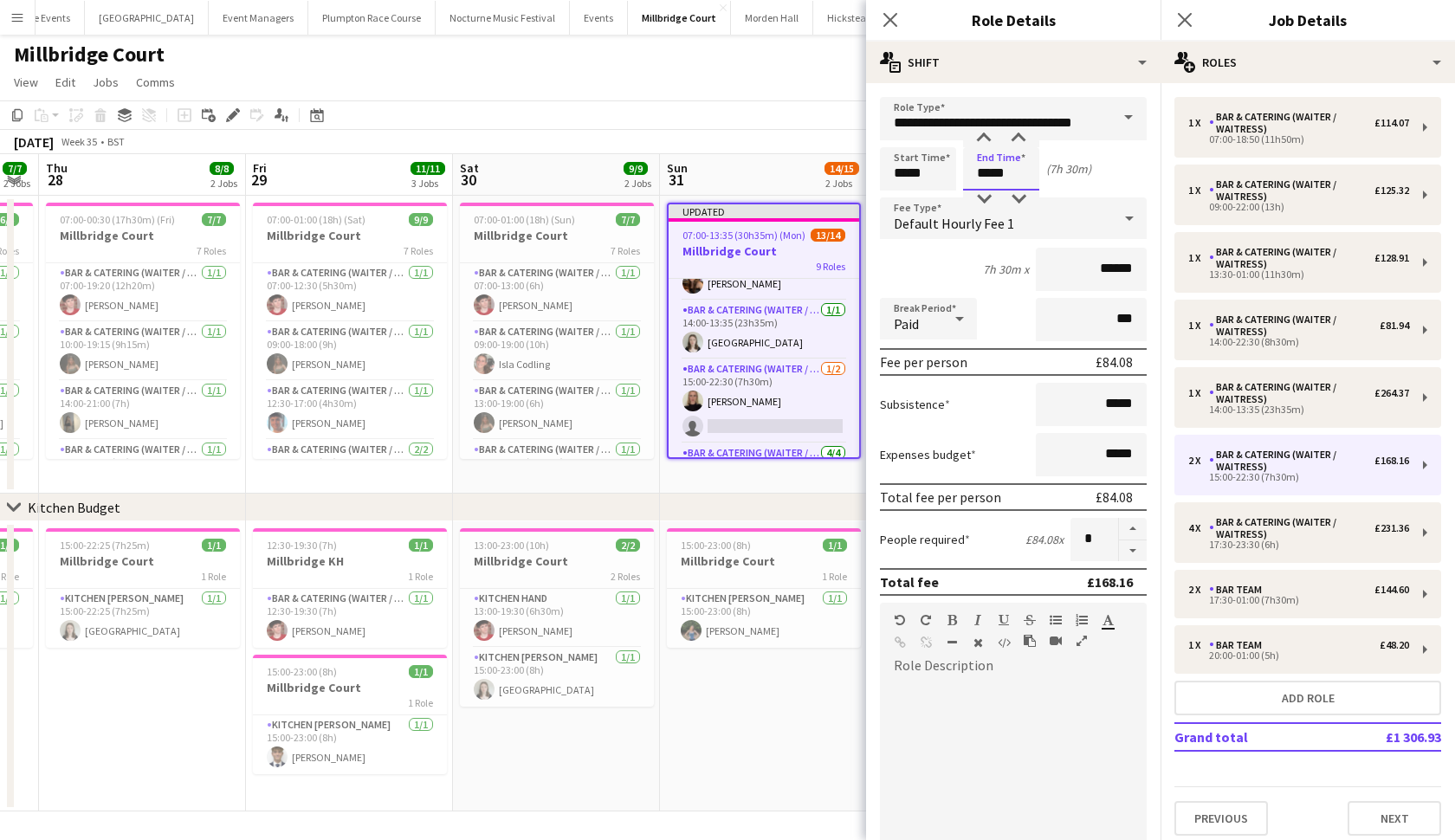
click at [1013, 171] on input "*****" at bounding box center [1001, 168] width 76 height 44
type input "*****"
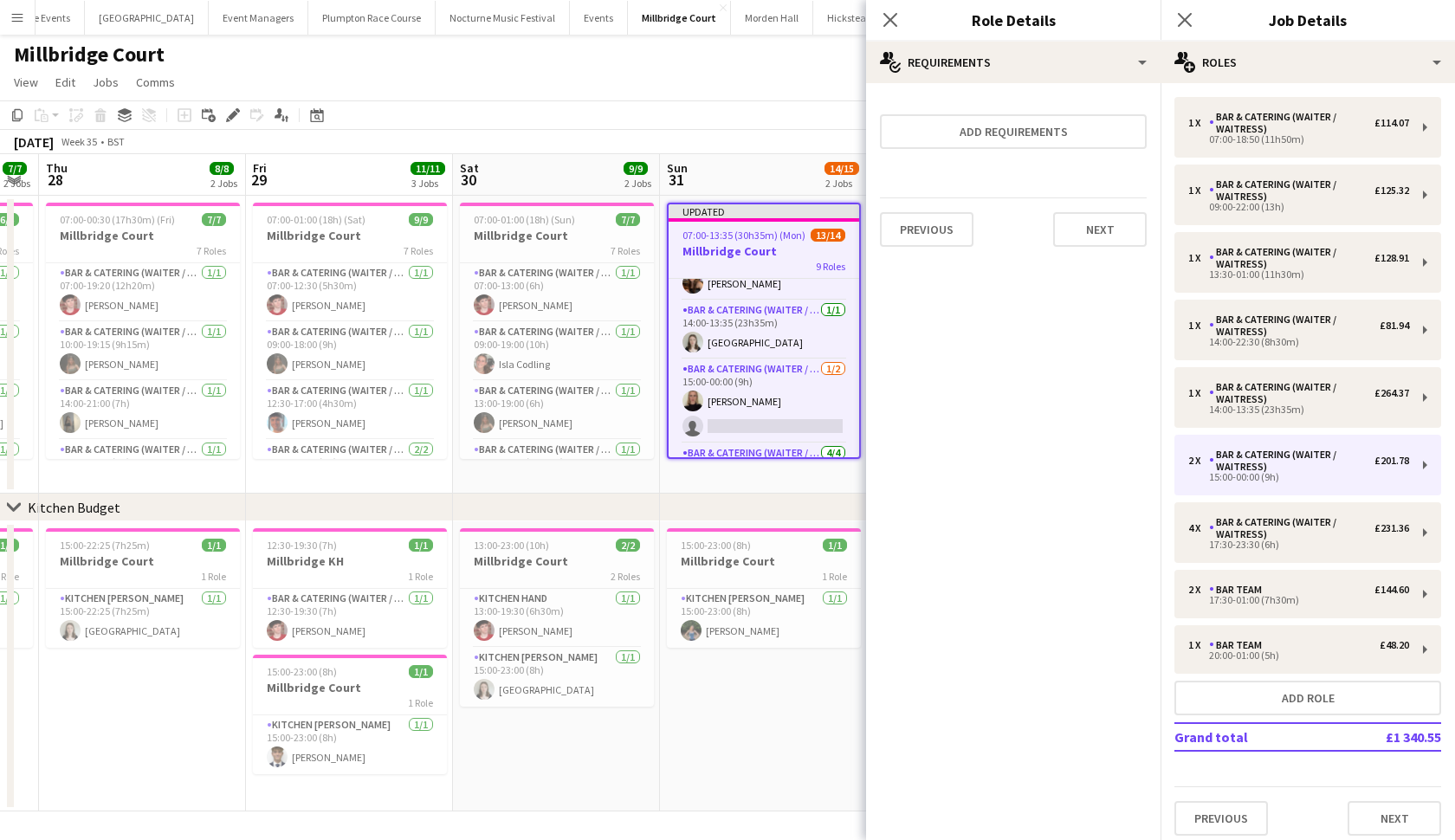
click at [769, 234] on span "07:00-13:35 (30h35m) (Mon)" at bounding box center [744, 235] width 123 height 13
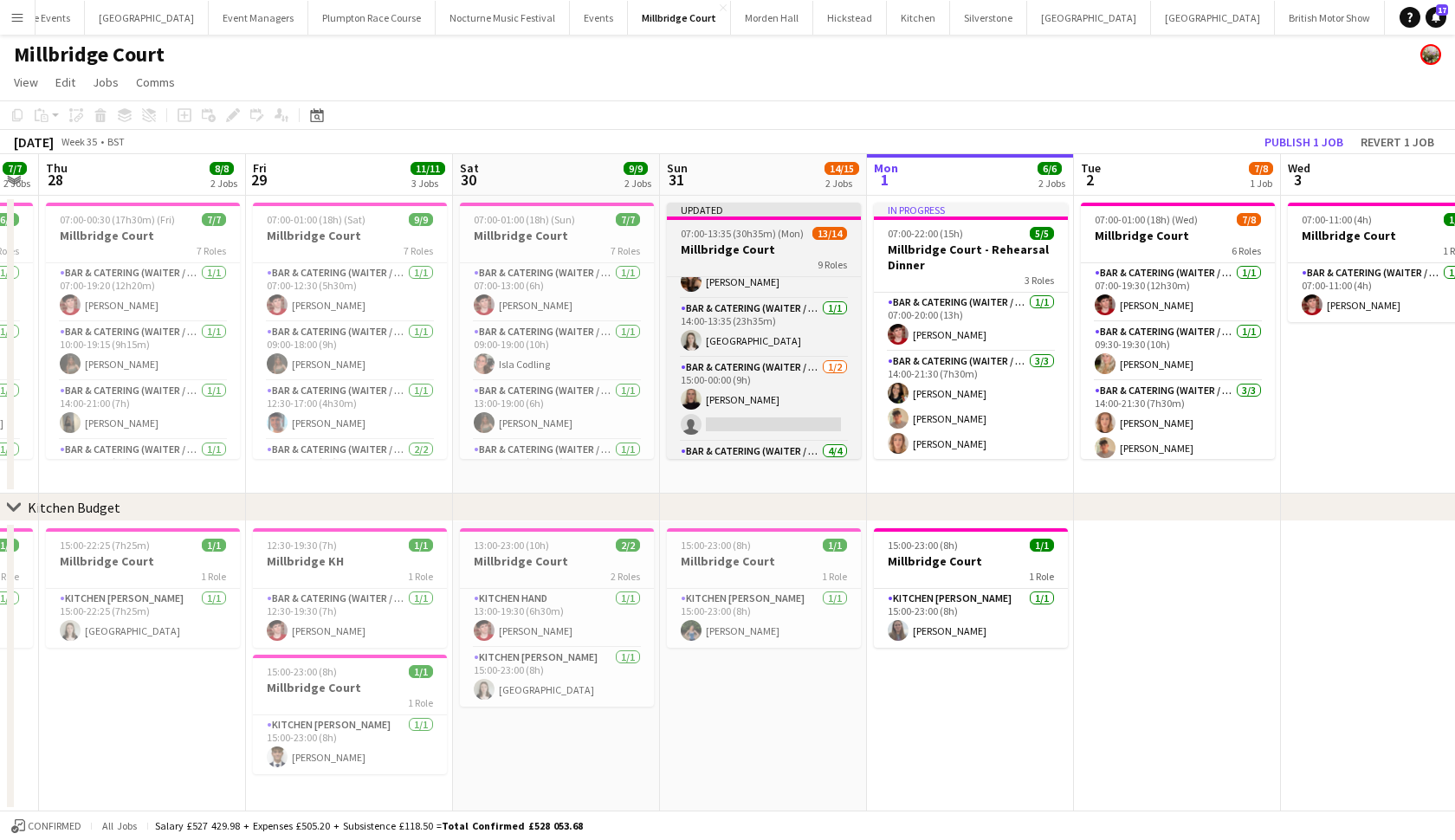
click at [761, 239] on span "07:00-13:35 (30h35m) (Mon)" at bounding box center [742, 233] width 123 height 13
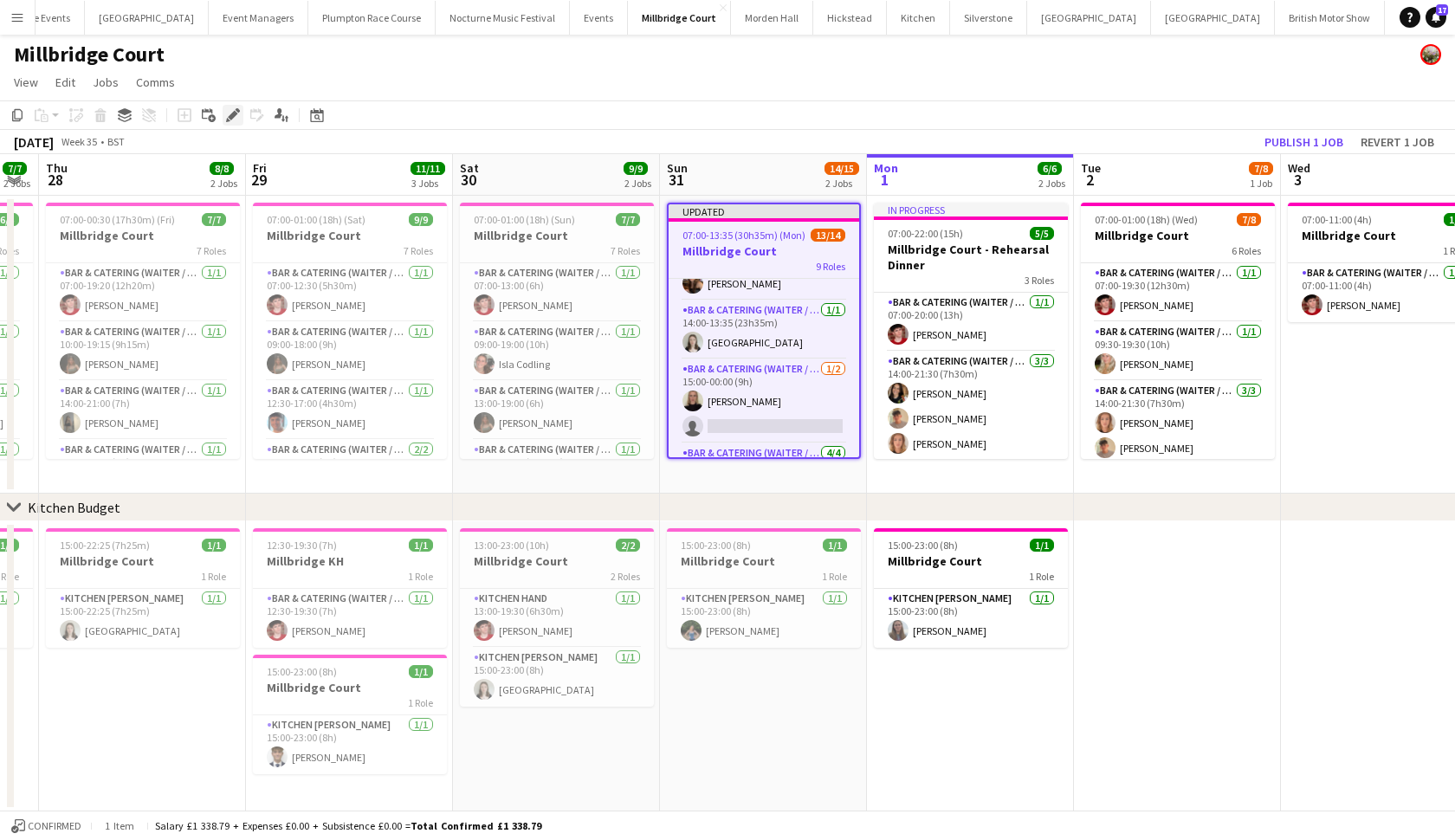
click at [241, 118] on div "Edit" at bounding box center [232, 115] width 20 height 20
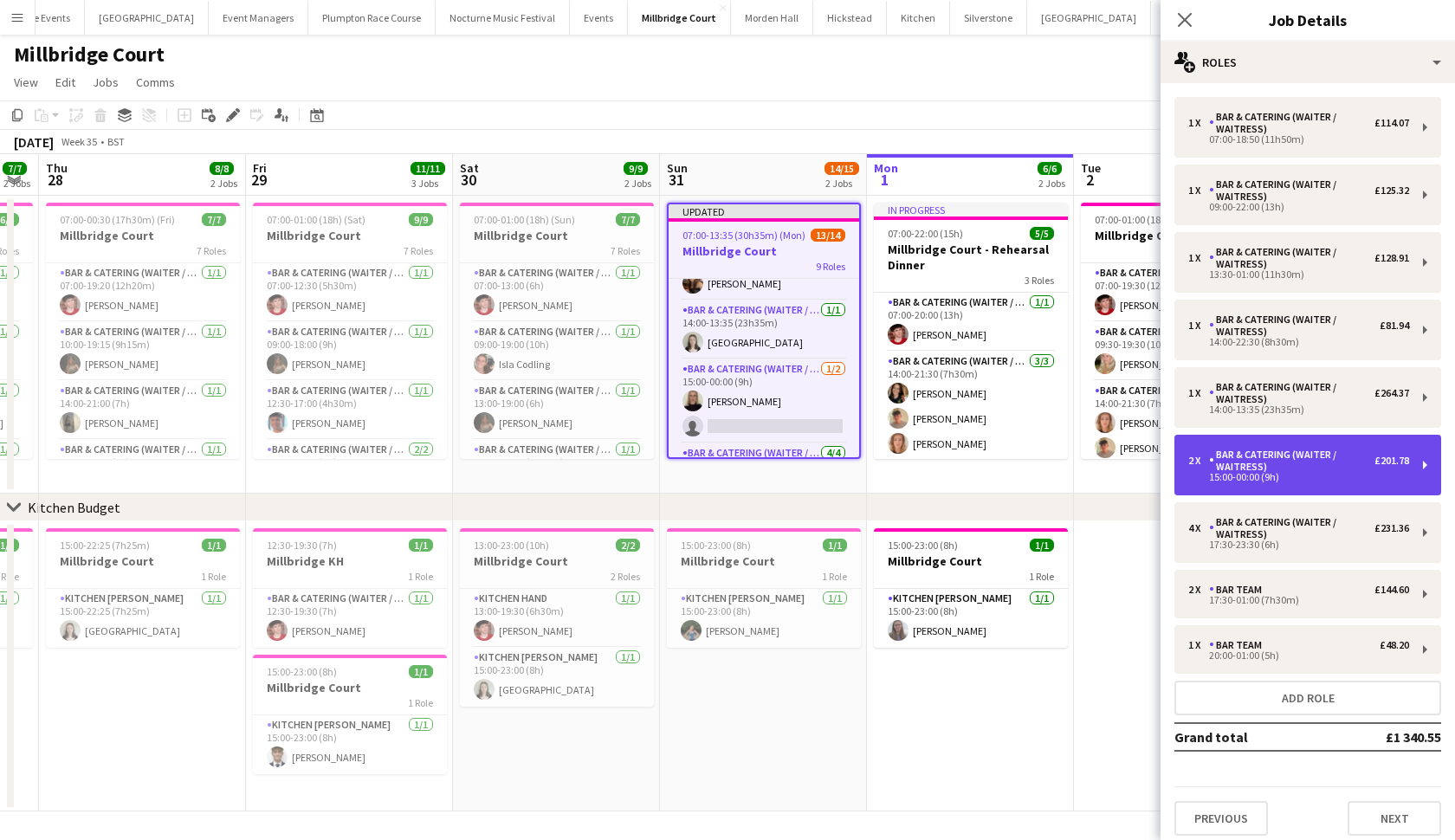
click at [1254, 457] on div "Bar & Catering (Waiter / waitress)" at bounding box center [1292, 461] width 165 height 24
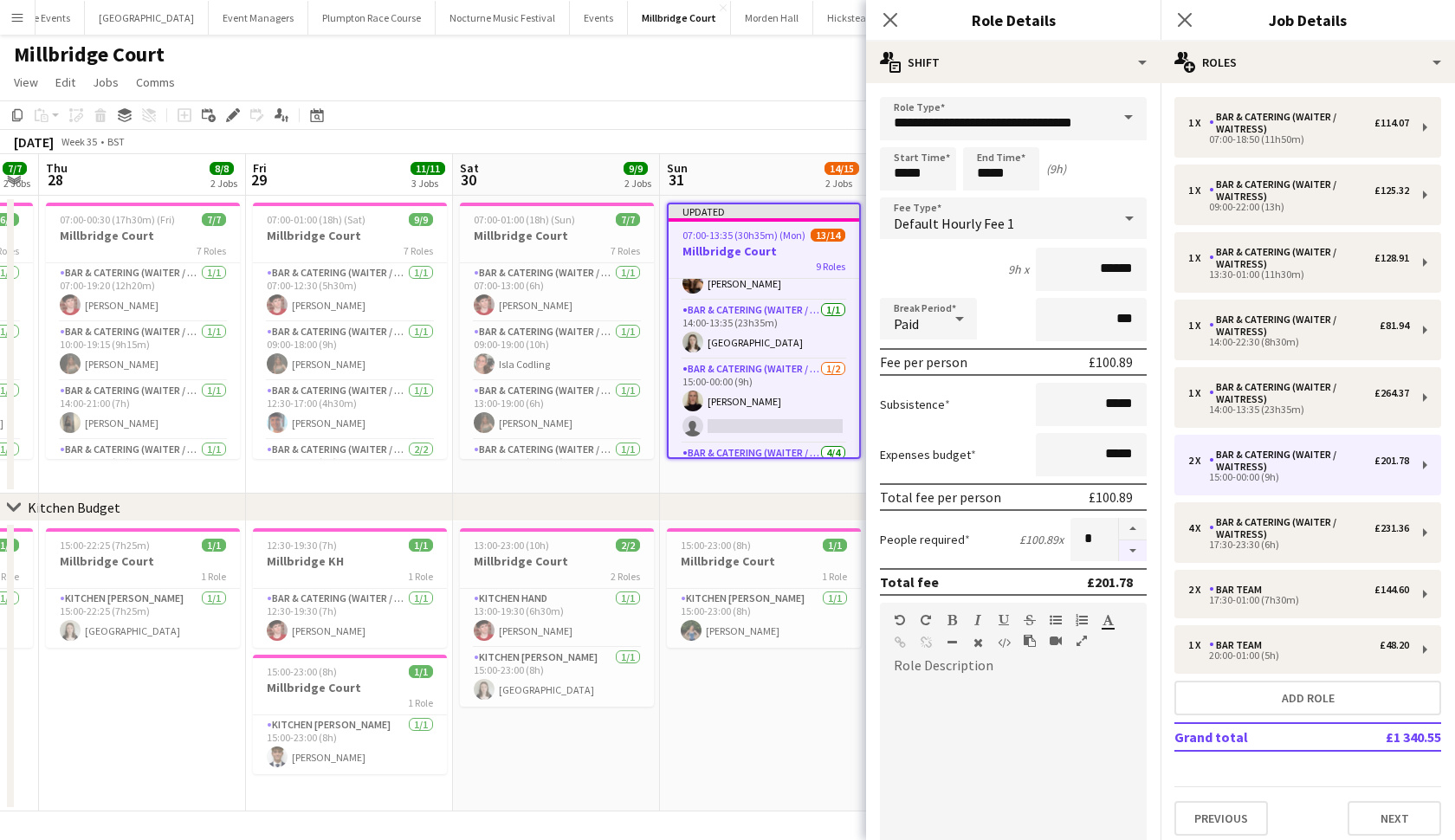
click at [1136, 546] on button "button" at bounding box center [1133, 550] width 28 height 21
type input "*"
click at [767, 689] on app-date-cell "15:00-23:00 (8h) 1/1 Millbridge Court 1 Role Kitchen Porter 1/1 15:00-23:00 (8h…" at bounding box center [763, 666] width 207 height 290
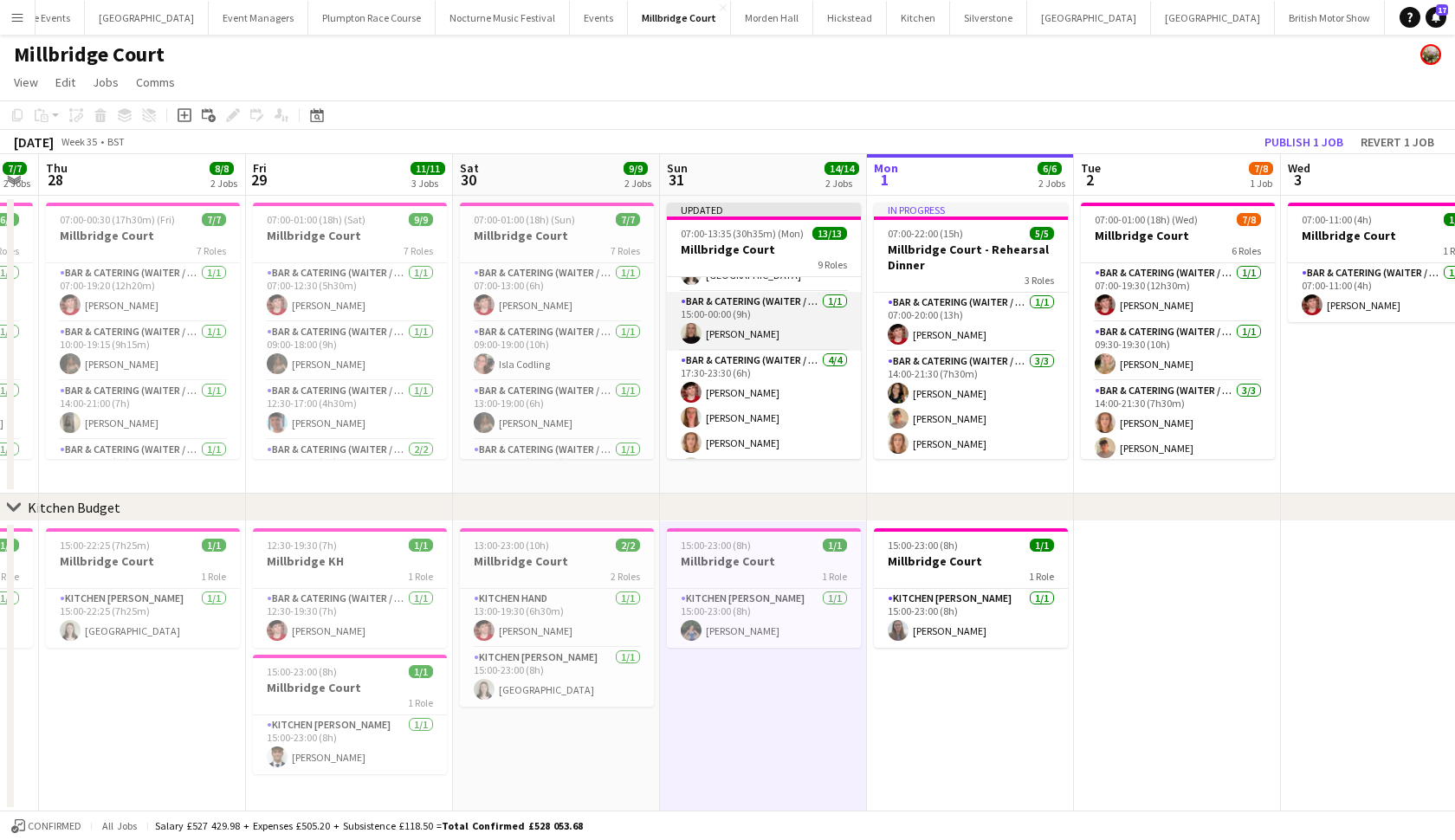
scroll to position [307, 0]
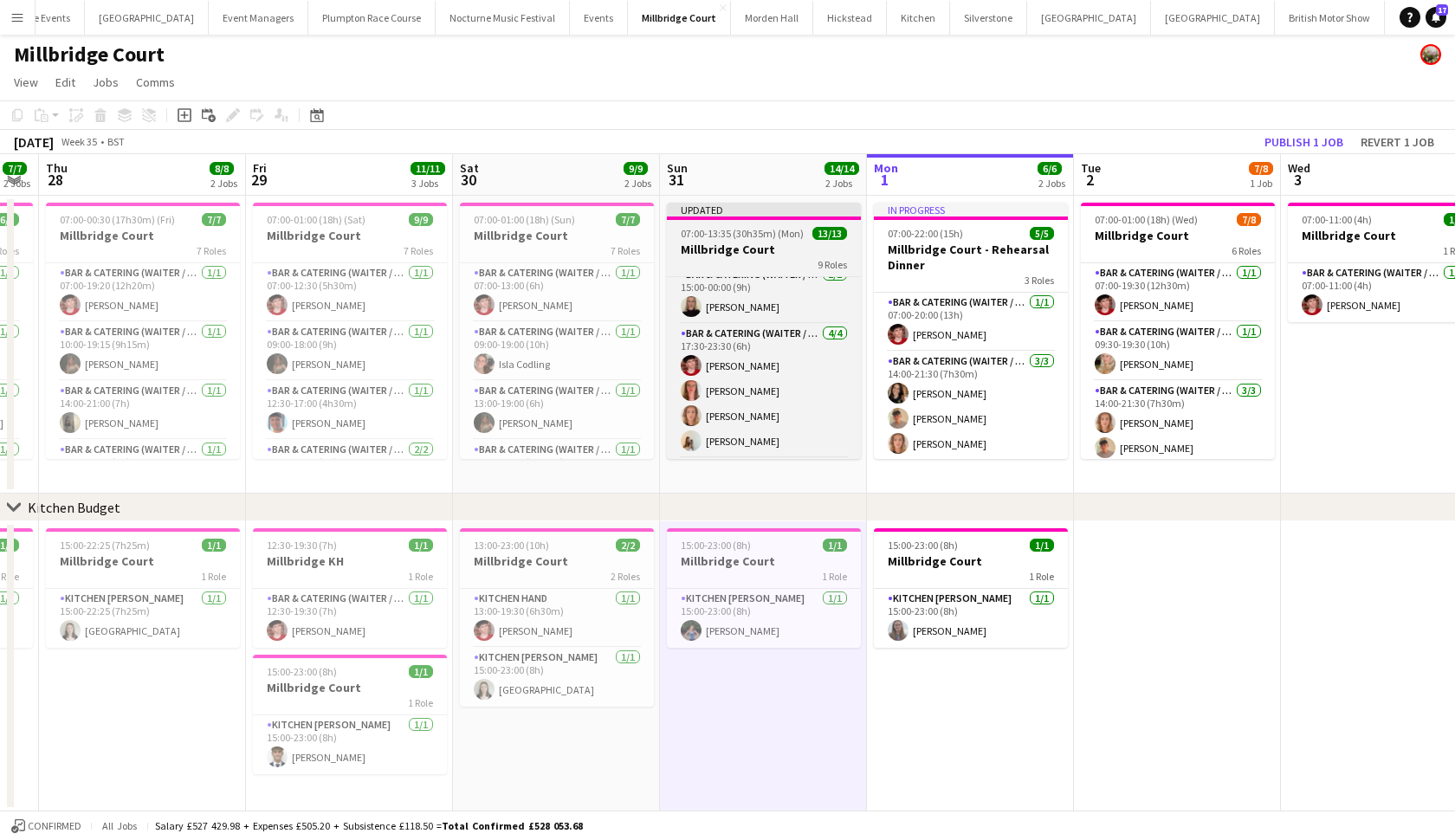
click at [769, 248] on h3 "Millbridge Court" at bounding box center [763, 249] width 194 height 16
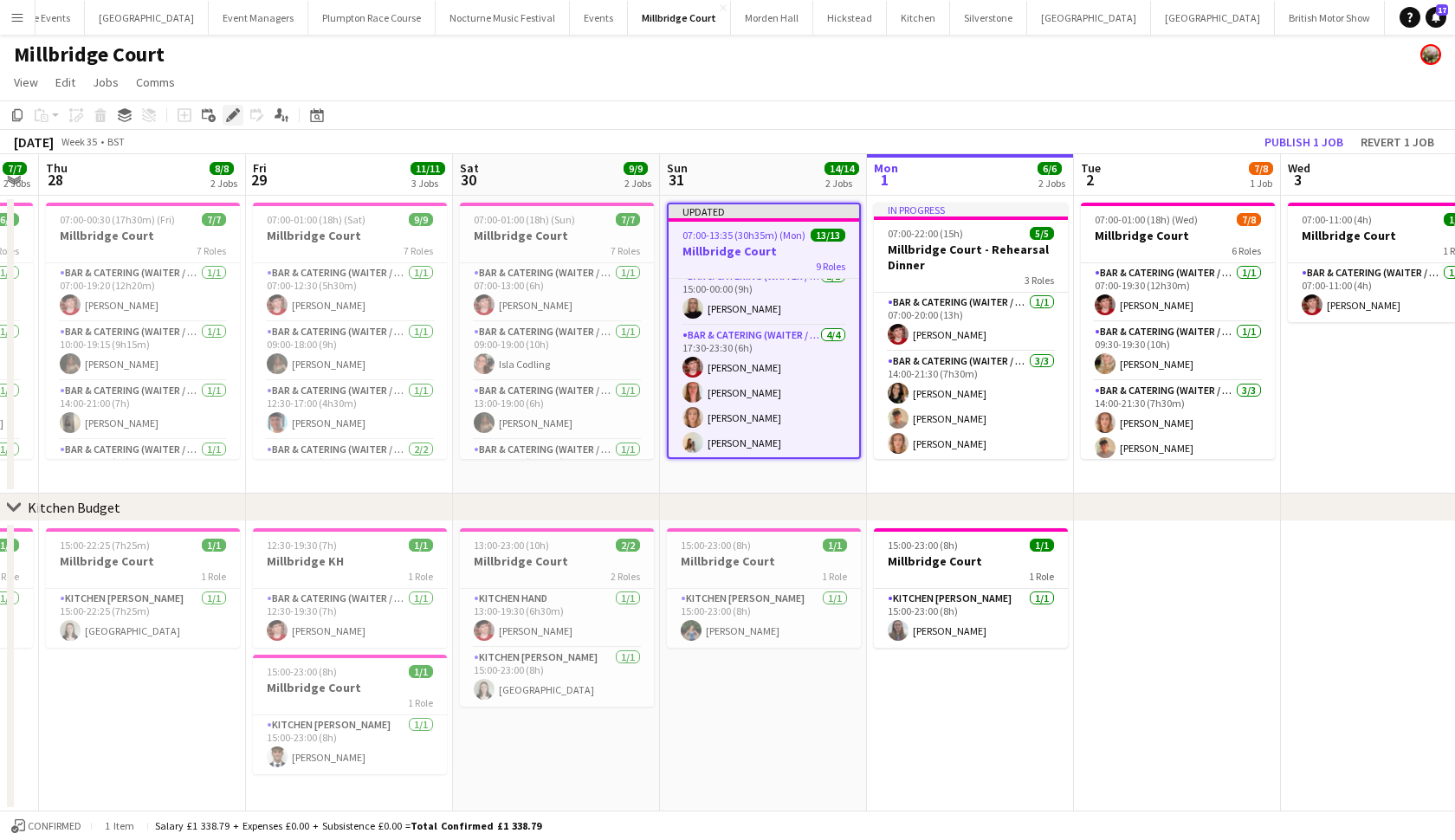
click at [236, 112] on icon "Edit" at bounding box center [232, 114] width 14 height 14
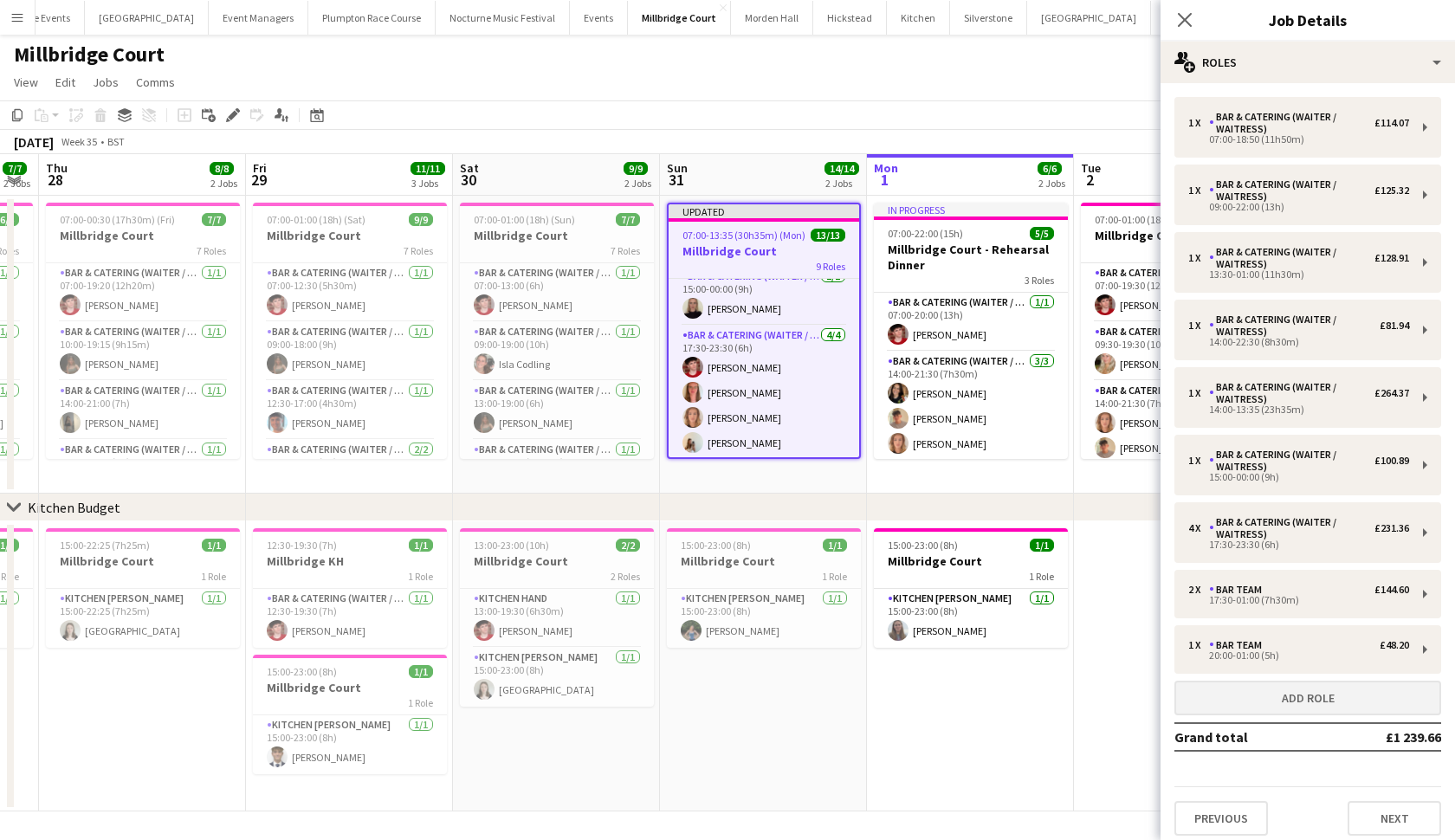
click at [1273, 709] on button "Add role" at bounding box center [1307, 697] width 267 height 34
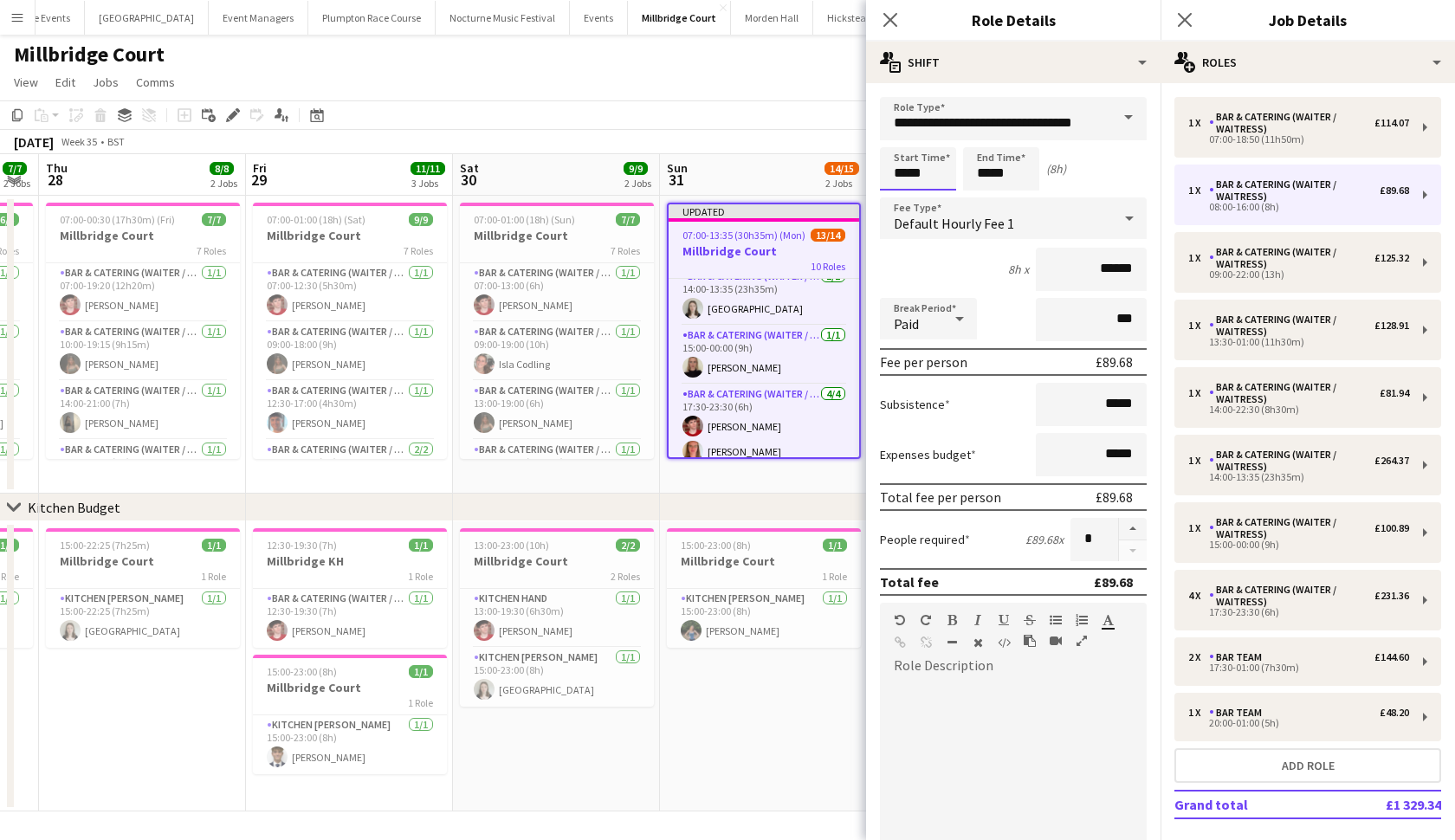
click at [906, 171] on input "*****" at bounding box center [919, 168] width 76 height 44
type input "*****"
click at [990, 173] on input "*****" at bounding box center [1001, 168] width 76 height 44
type input "*****"
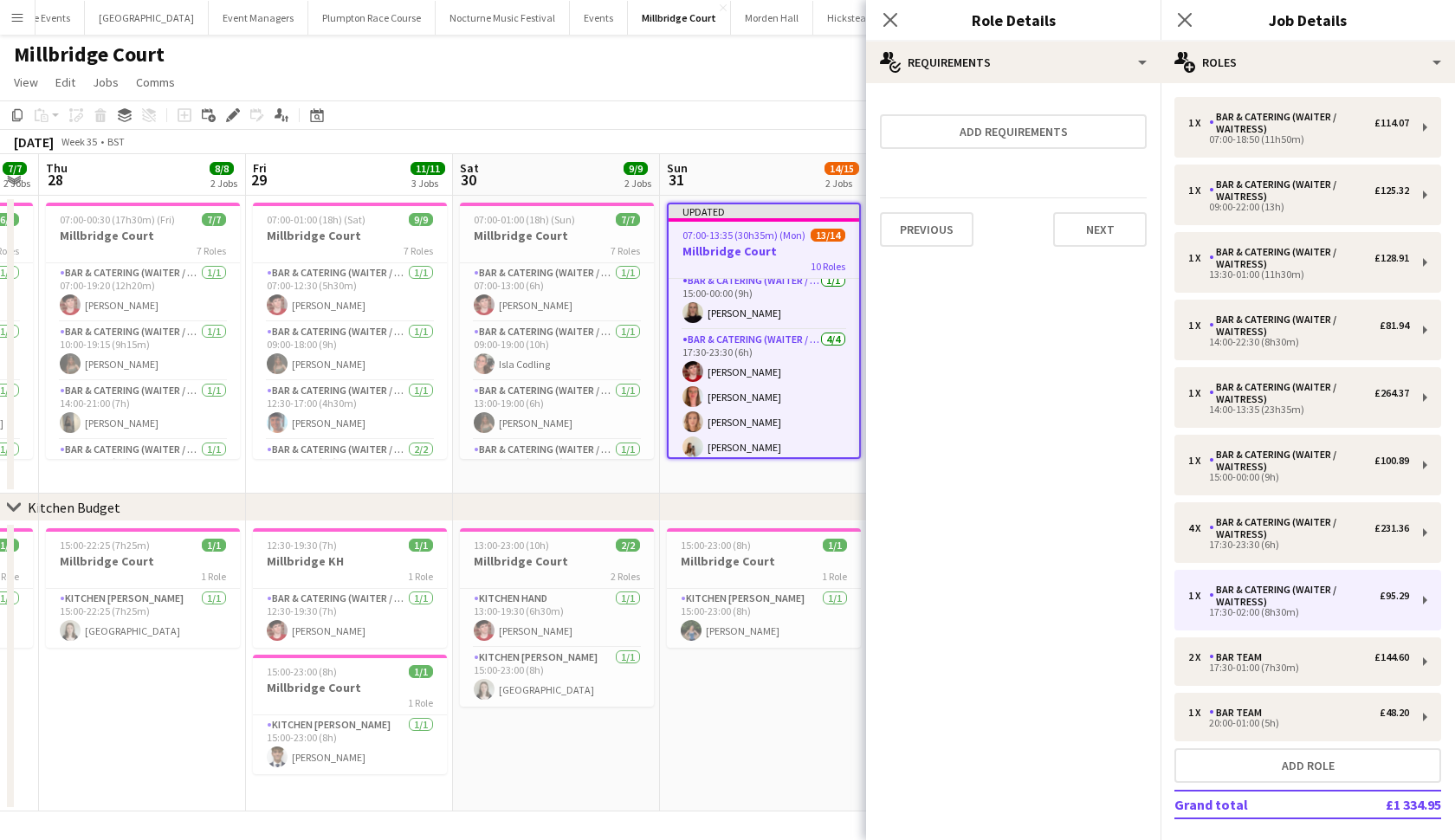
scroll to position [285, 0]
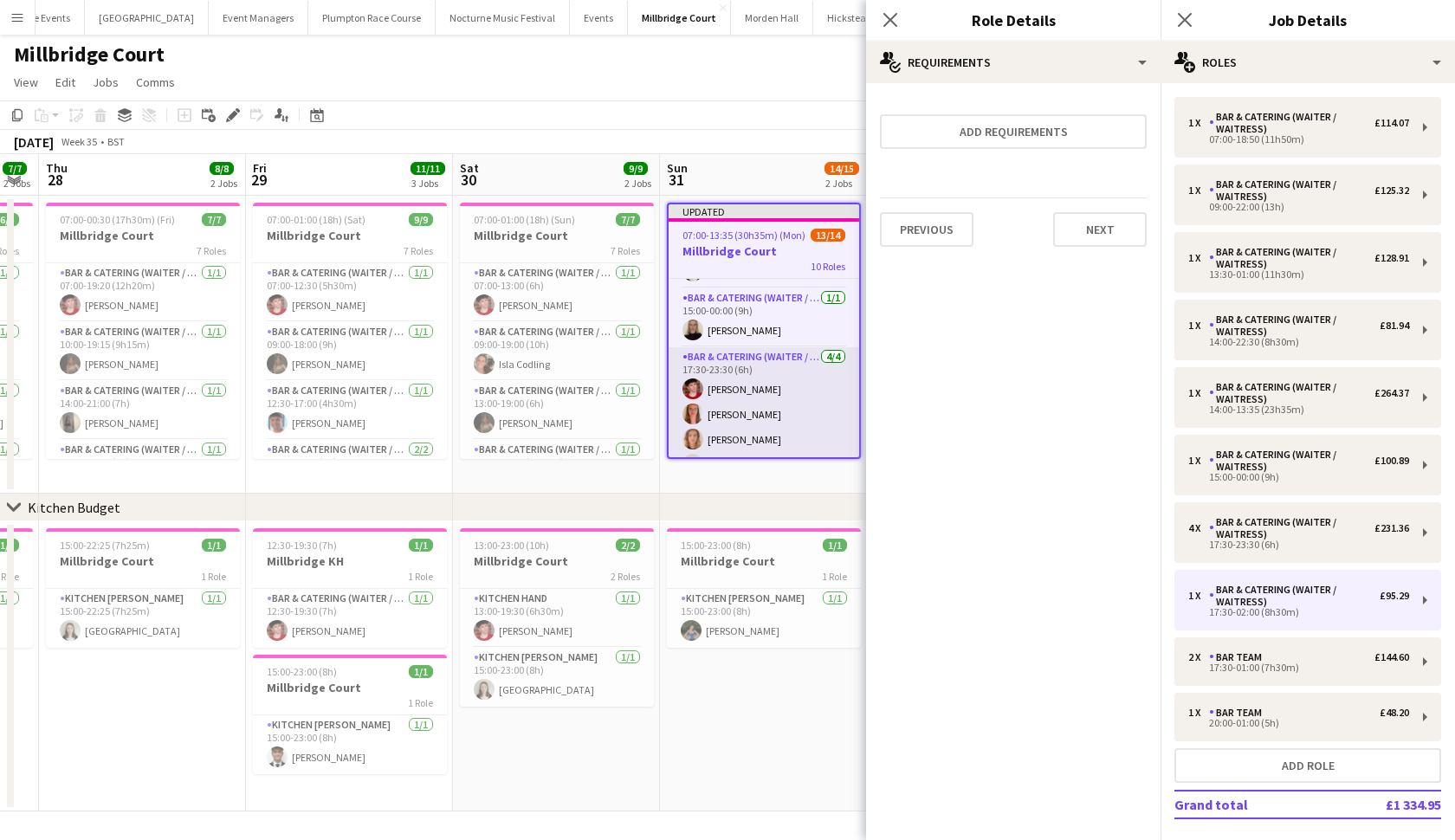
click at [759, 394] on app-card-role "Bar & Catering (Waiter / waitress) 4/4 17:30-23:30 (6h) Jonnie Saunders Freya H…" at bounding box center [763, 414] width 191 height 134
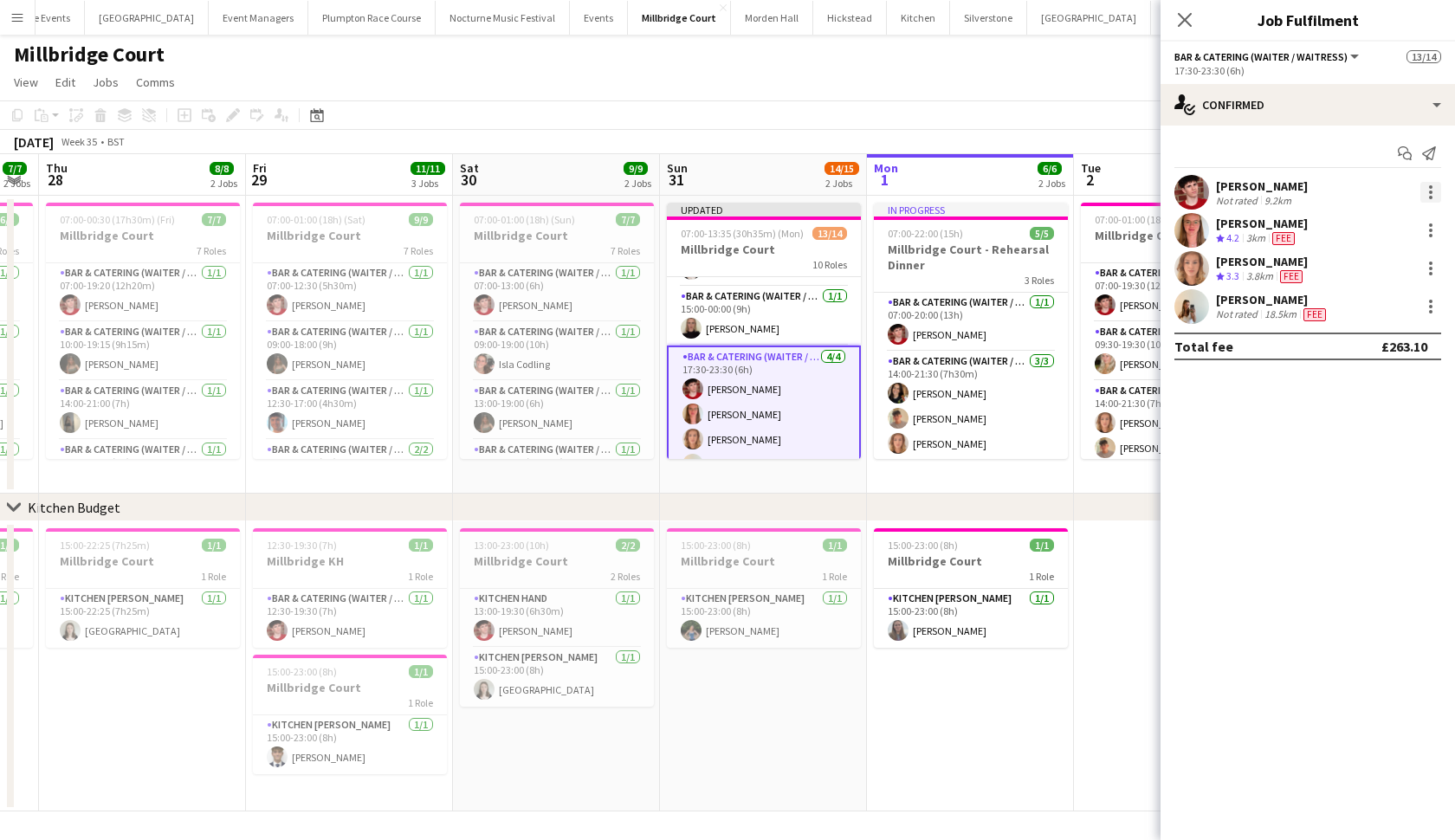
click at [1435, 188] on div at bounding box center [1431, 192] width 20 height 20
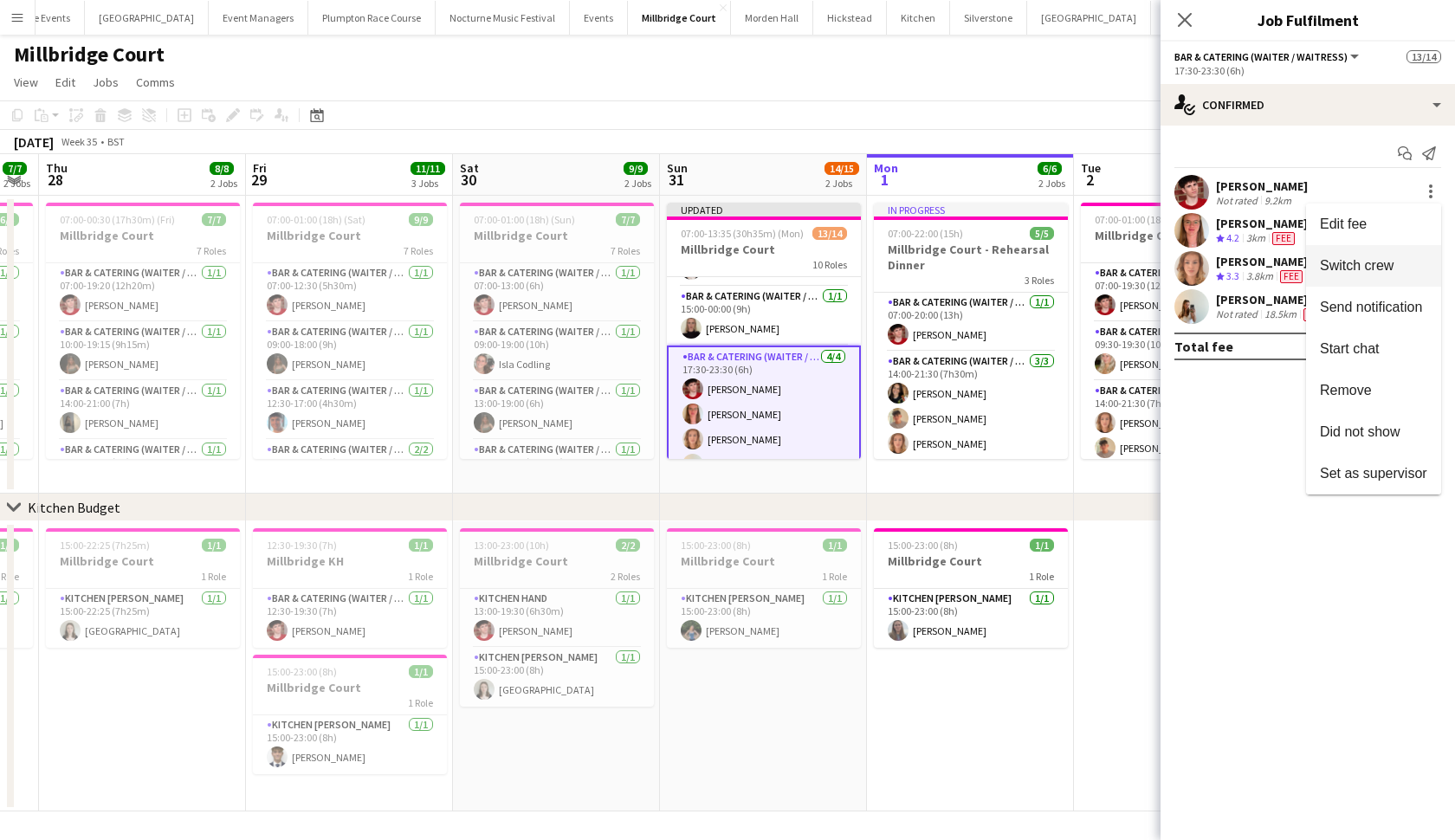
click at [1363, 269] on span "Switch crew" at bounding box center [1356, 266] width 73 height 15
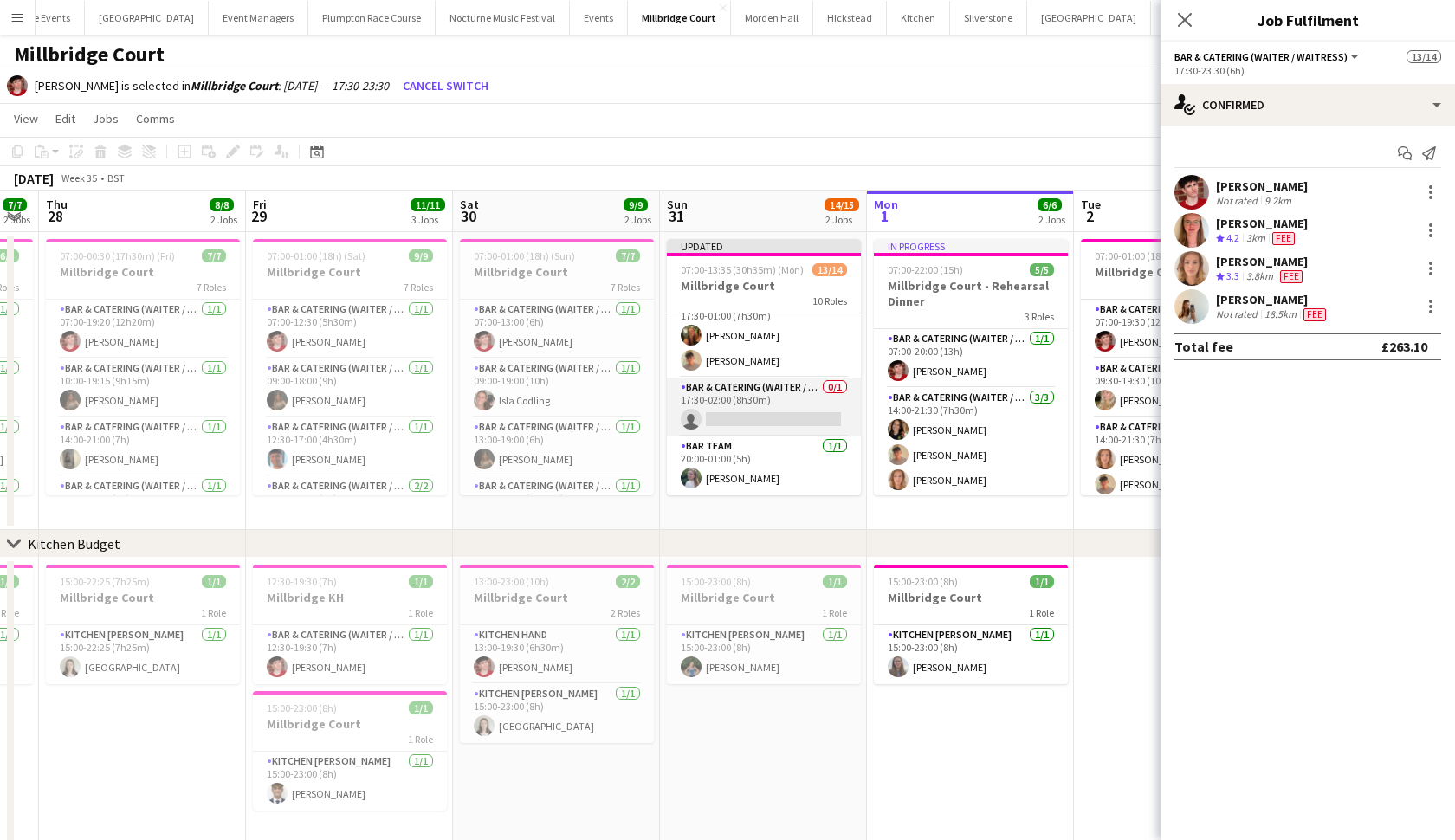
scroll to position [511, 0]
click at [780, 400] on app-card-role "Bar & Catering (Waiter / waitress) 0/1 17:30-02:00 (8h30m) single-neutral-actio…" at bounding box center [763, 406] width 194 height 59
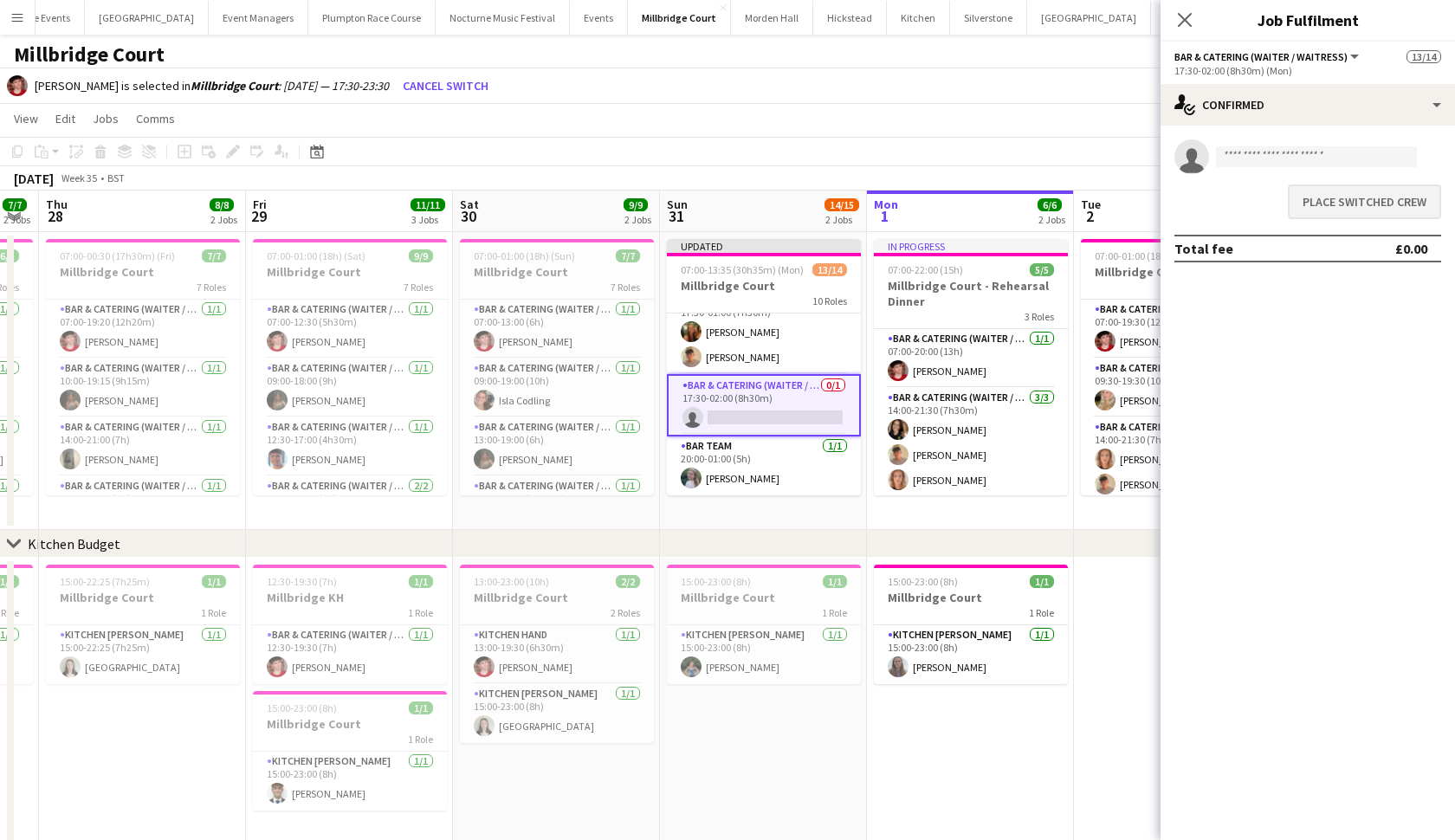
click at [1423, 196] on button "Place switched crew" at bounding box center [1364, 201] width 153 height 34
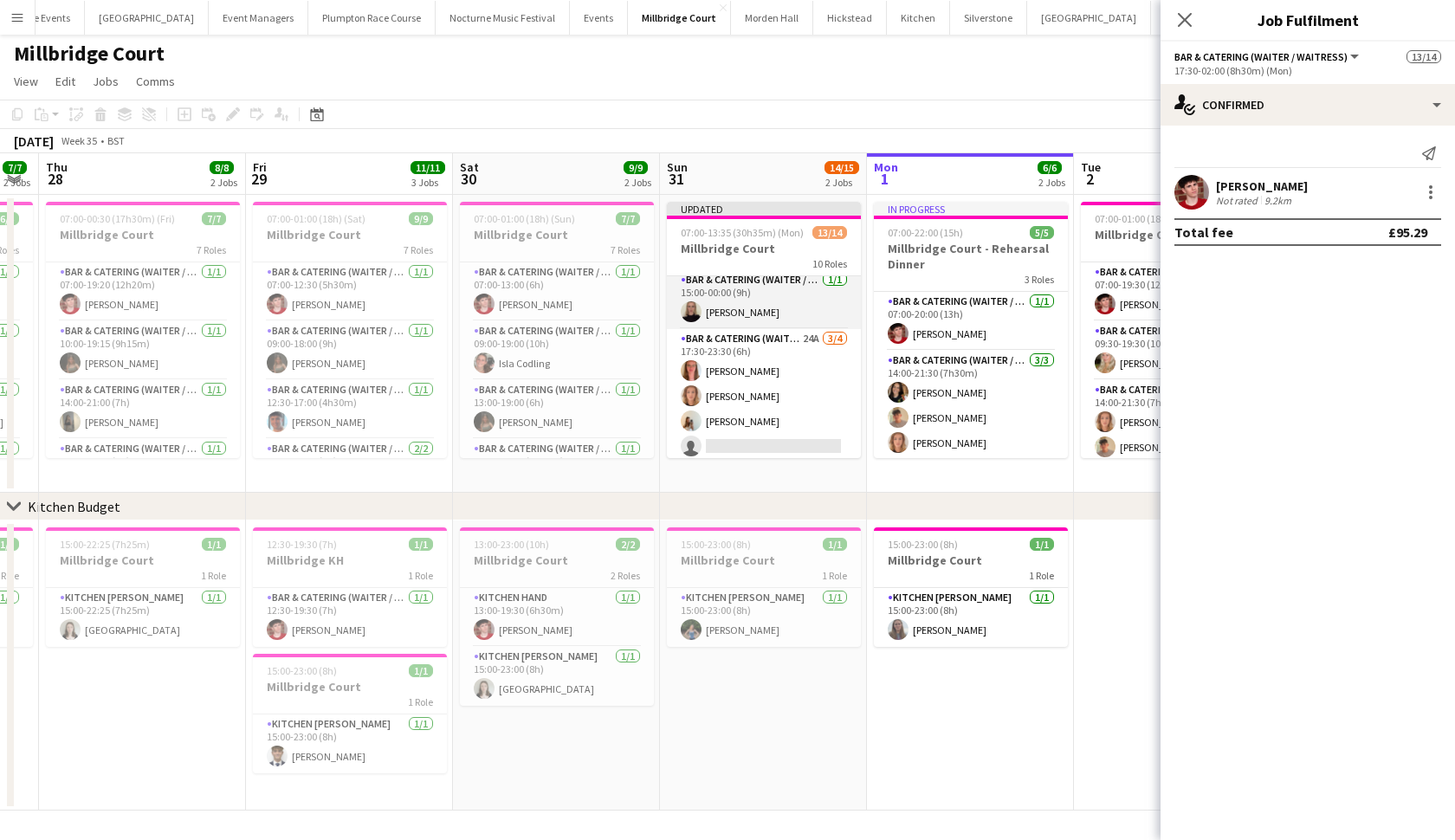
scroll to position [312, 0]
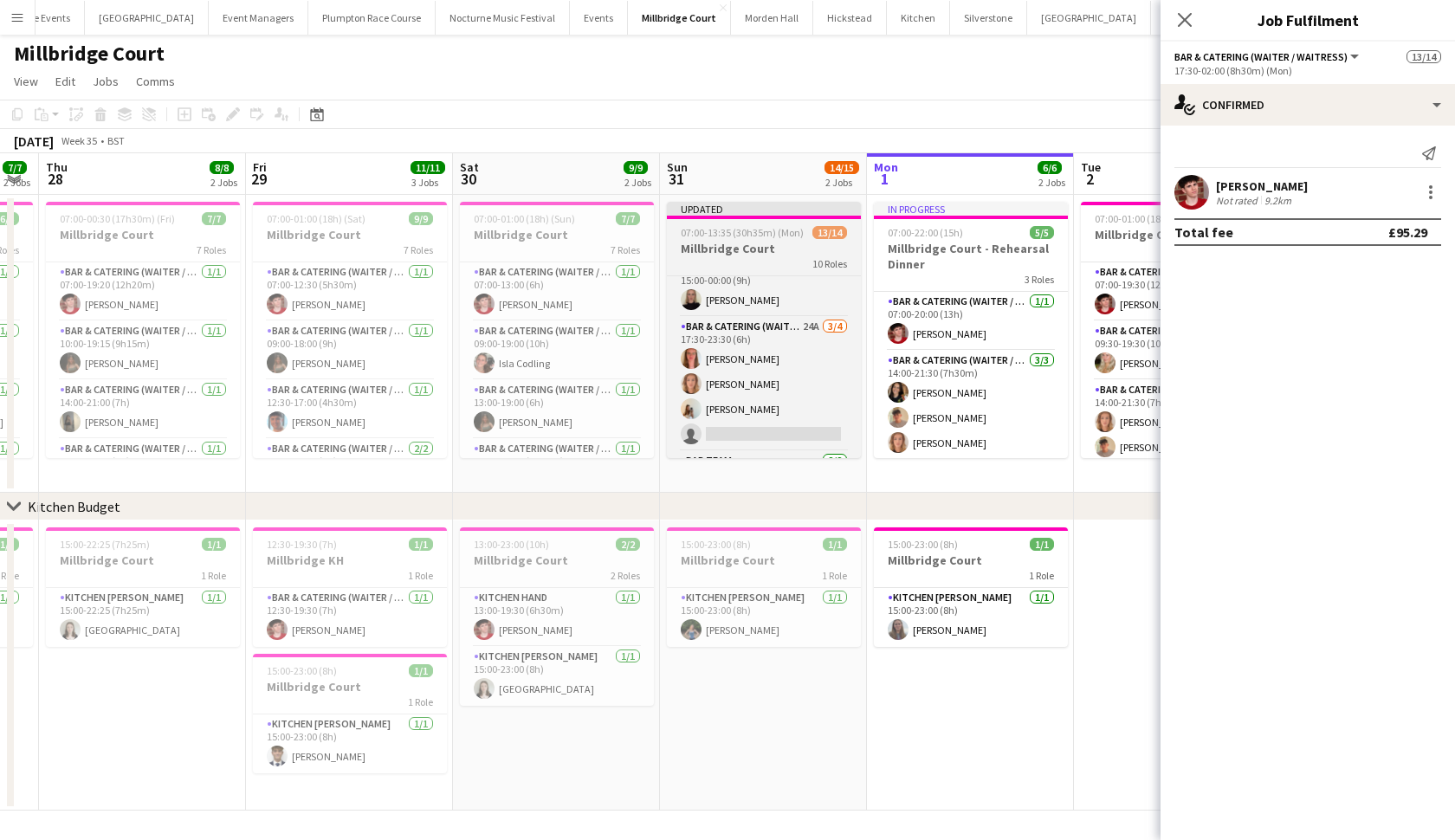
click at [749, 237] on span "07:00-13:35 (30h35m) (Mon)" at bounding box center [742, 232] width 123 height 13
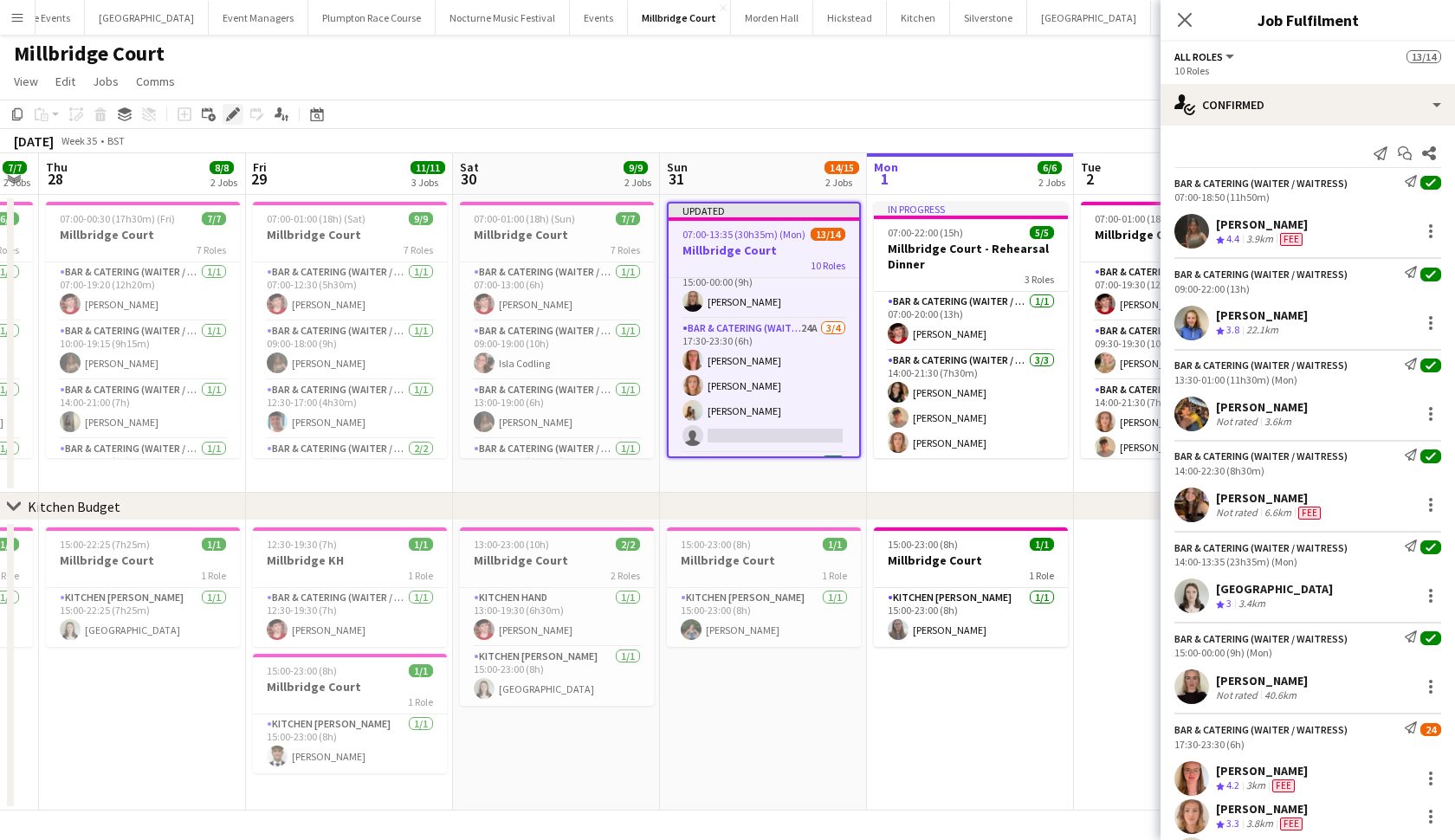
click at [233, 112] on icon at bounding box center [232, 114] width 9 height 9
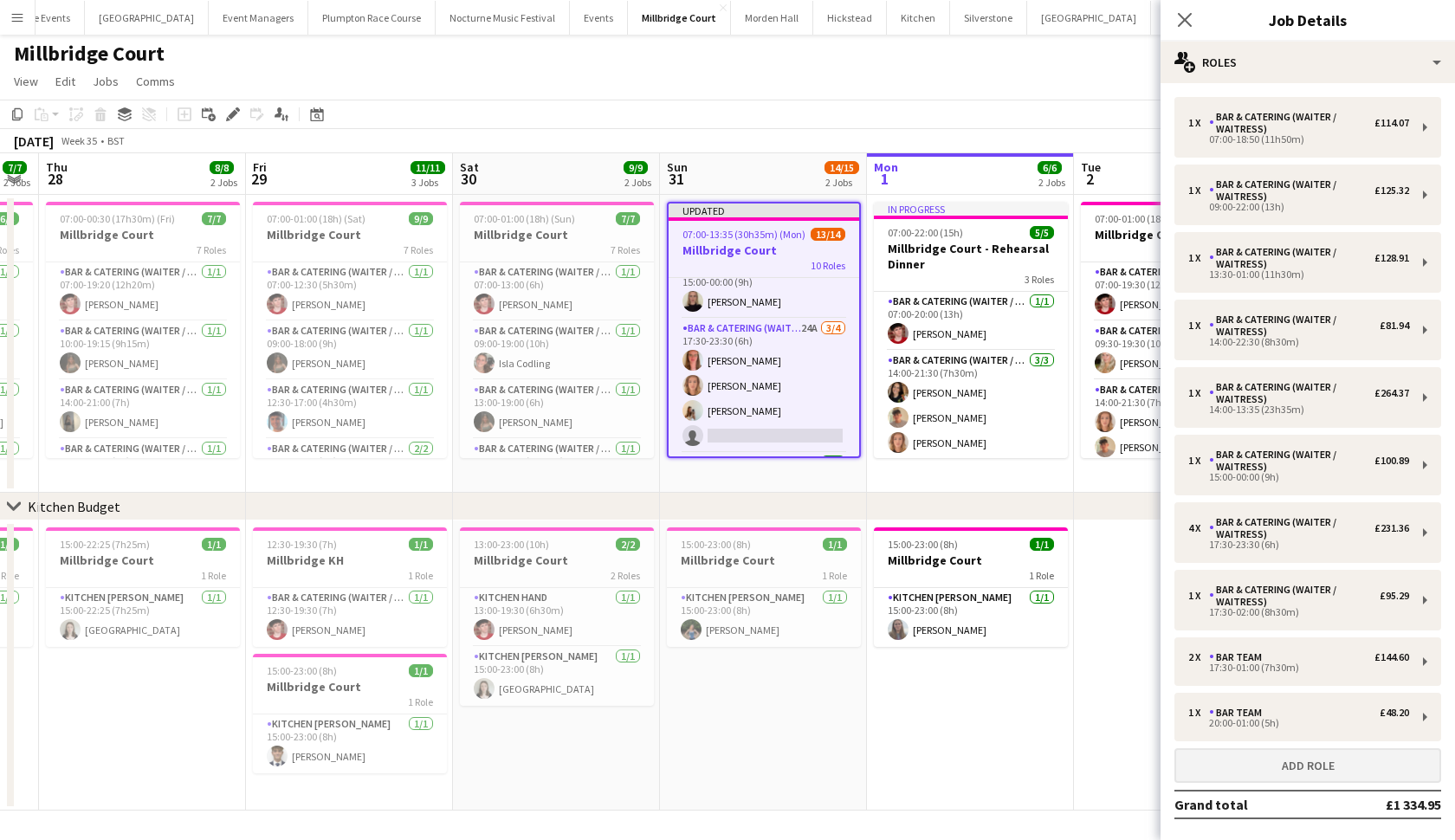
click at [1273, 763] on button "Add role" at bounding box center [1307, 765] width 267 height 34
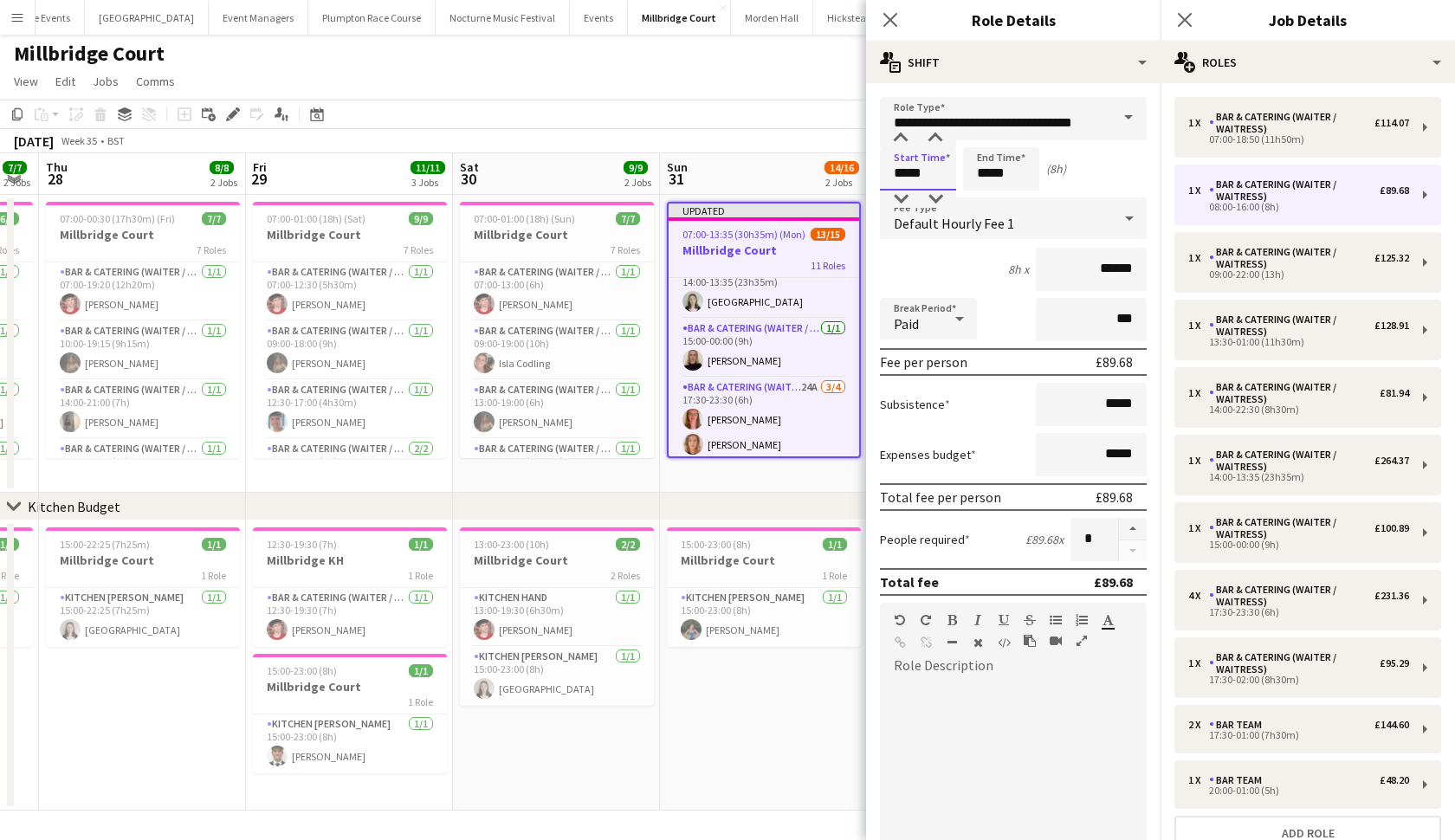
click at [906, 171] on input "*****" at bounding box center [919, 168] width 76 height 44
type input "*****"
click at [1019, 177] on input "*****" at bounding box center [1001, 168] width 76 height 44
type input "*****"
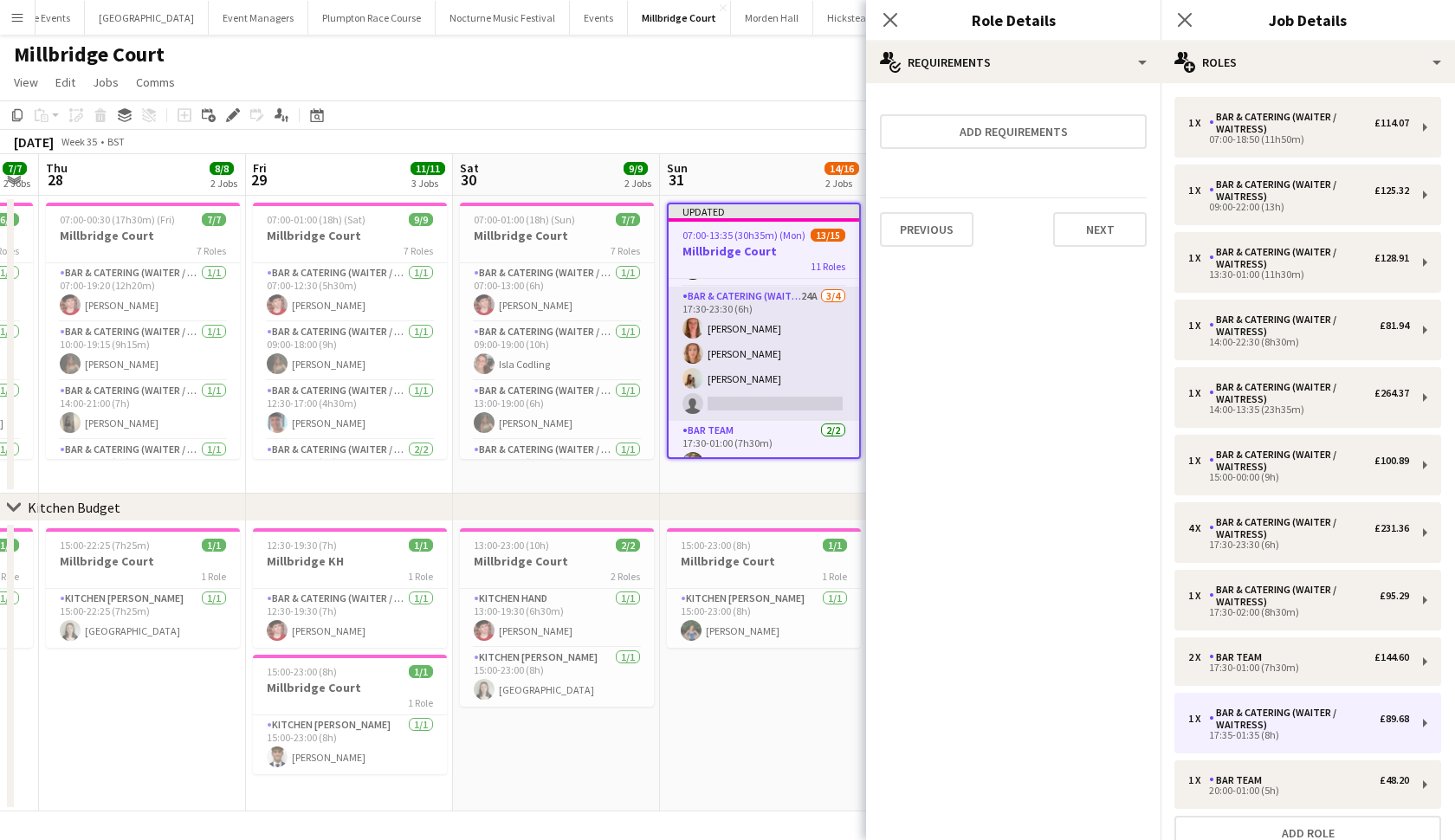
scroll to position [319, 0]
click at [754, 389] on app-card-role "Bar & Catering (Waiter / waitress) 24A 3/4 17:30-23:30 (6h) Freya Hanmer Ailsa …" at bounding box center [763, 380] width 191 height 134
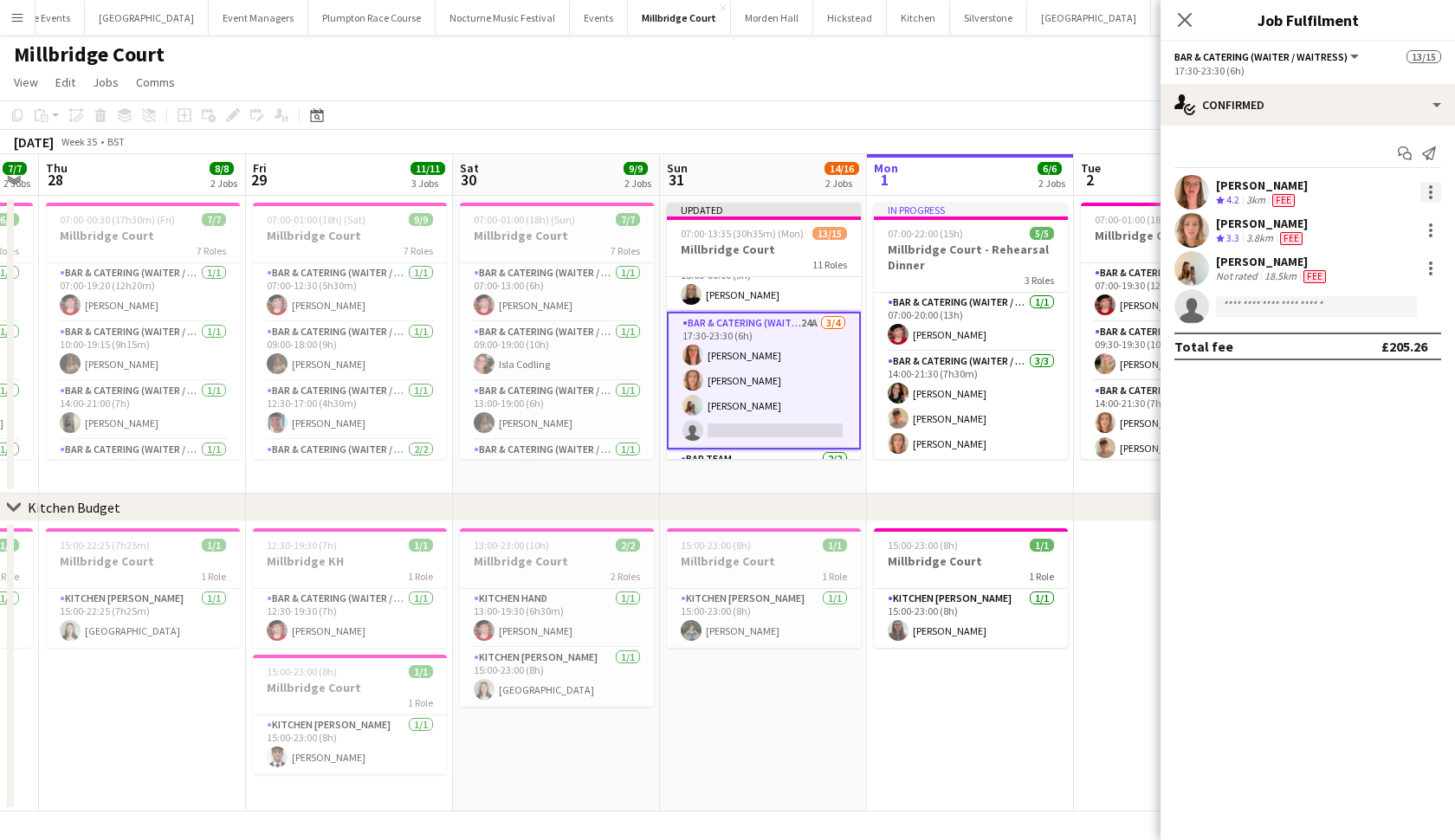
click at [1434, 196] on div at bounding box center [1431, 192] width 20 height 20
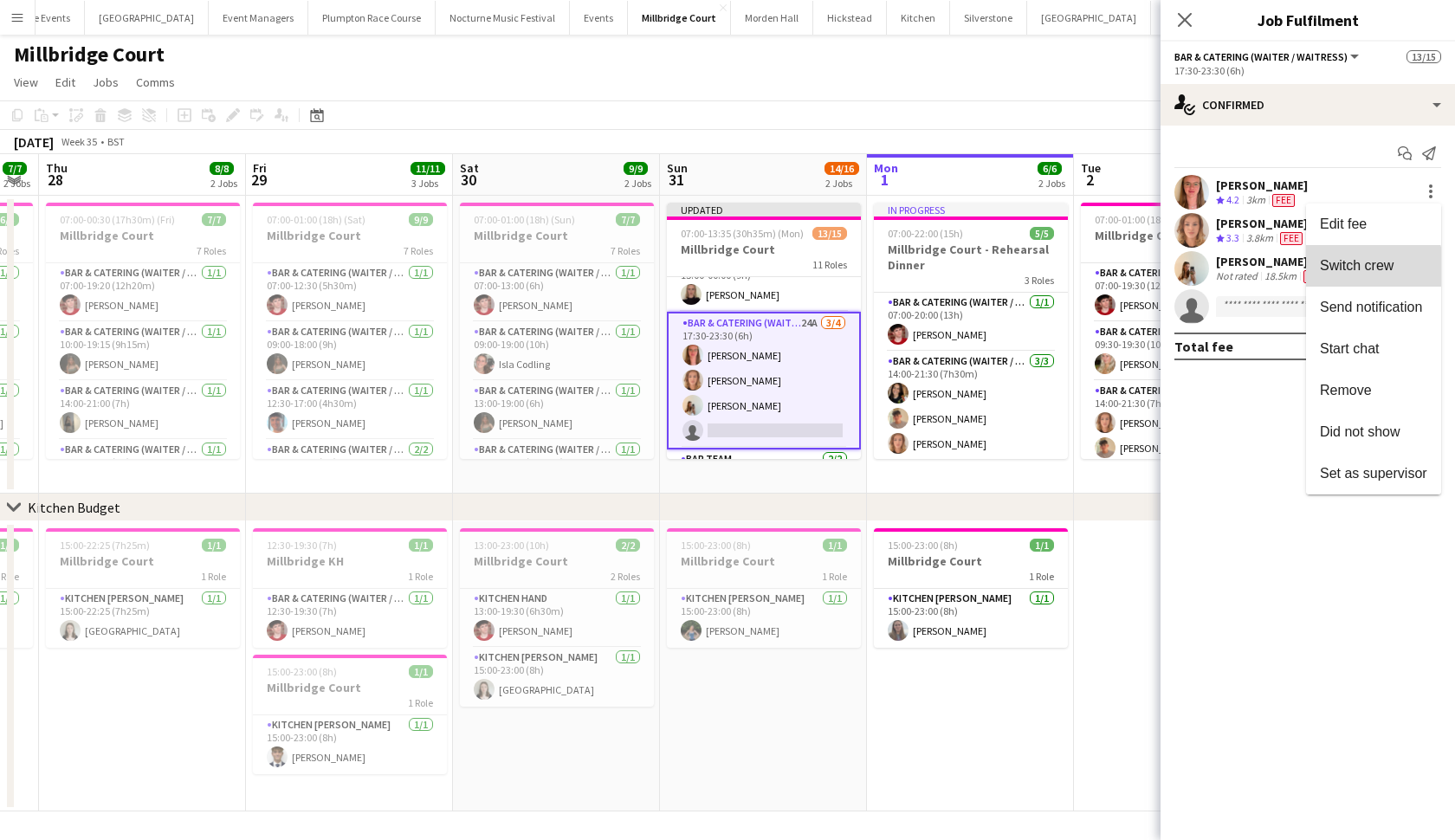
click at [1348, 279] on button "Switch crew" at bounding box center [1373, 266] width 135 height 42
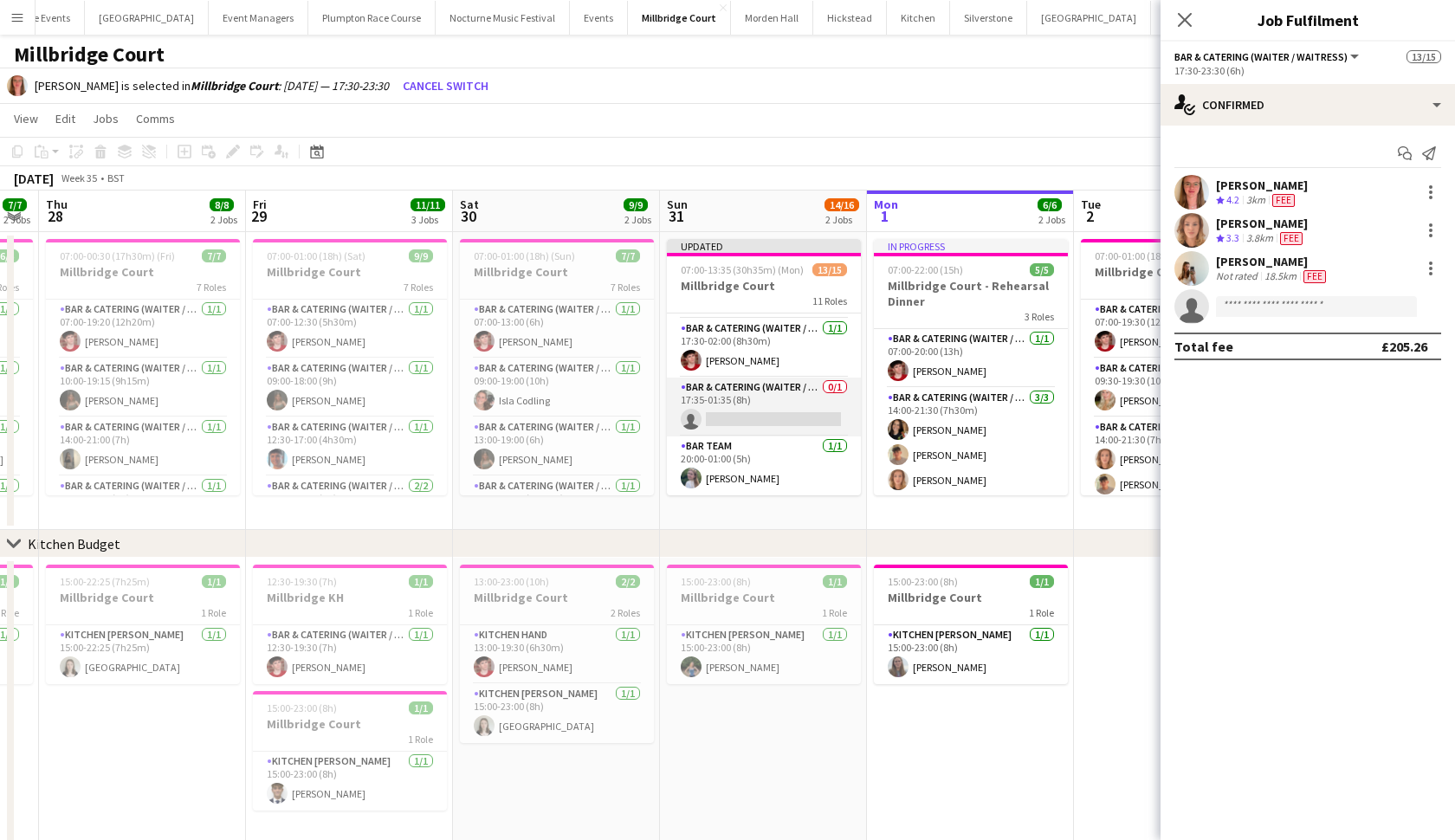
scroll to position [570, 0]
click at [771, 411] on app-card-role "Bar & Catering (Waiter / waitress) 0/1 17:35-01:35 (8h) single-neutral-actions" at bounding box center [763, 406] width 194 height 59
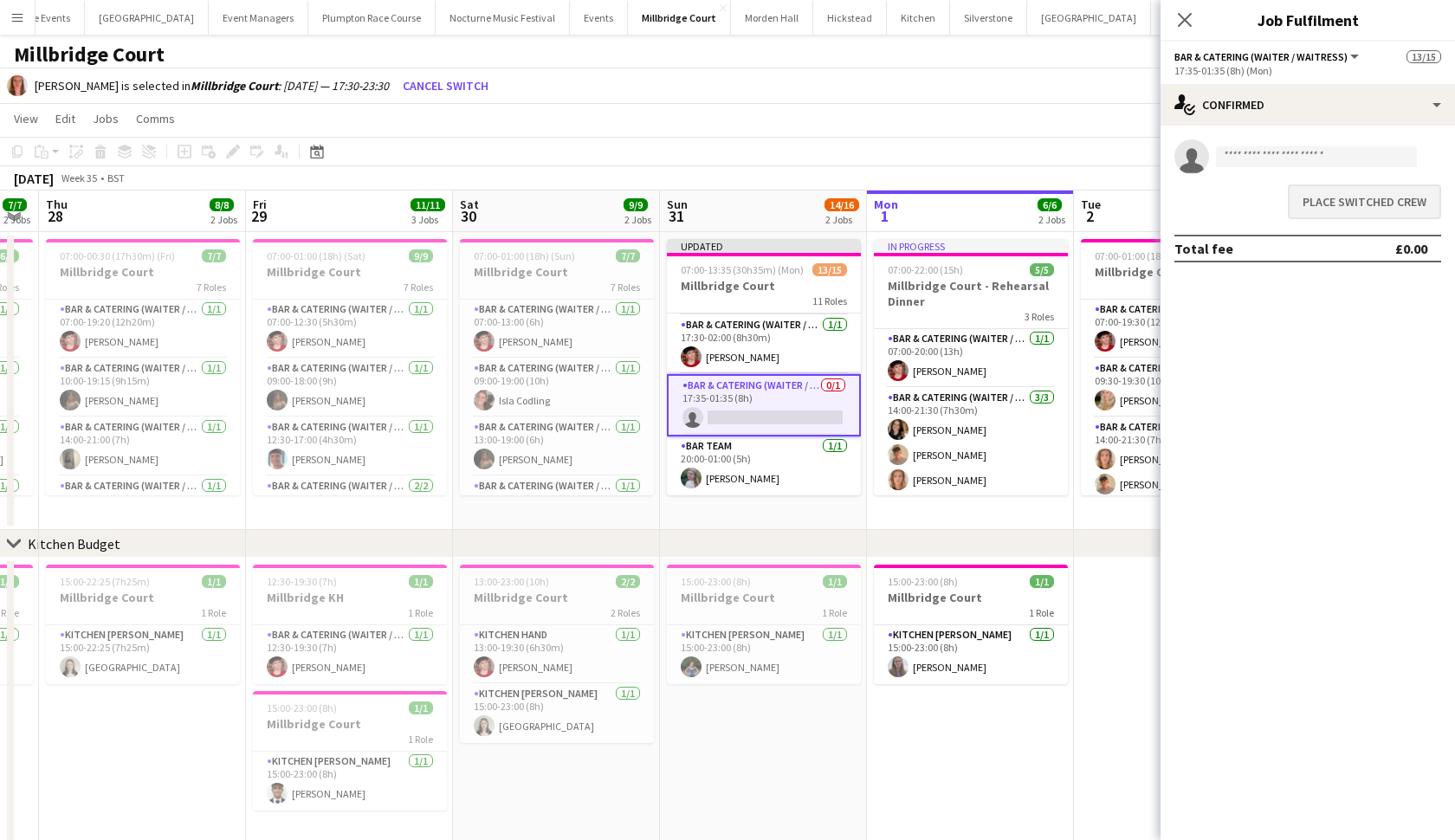
click at [1396, 213] on button "Place switched crew" at bounding box center [1364, 201] width 153 height 34
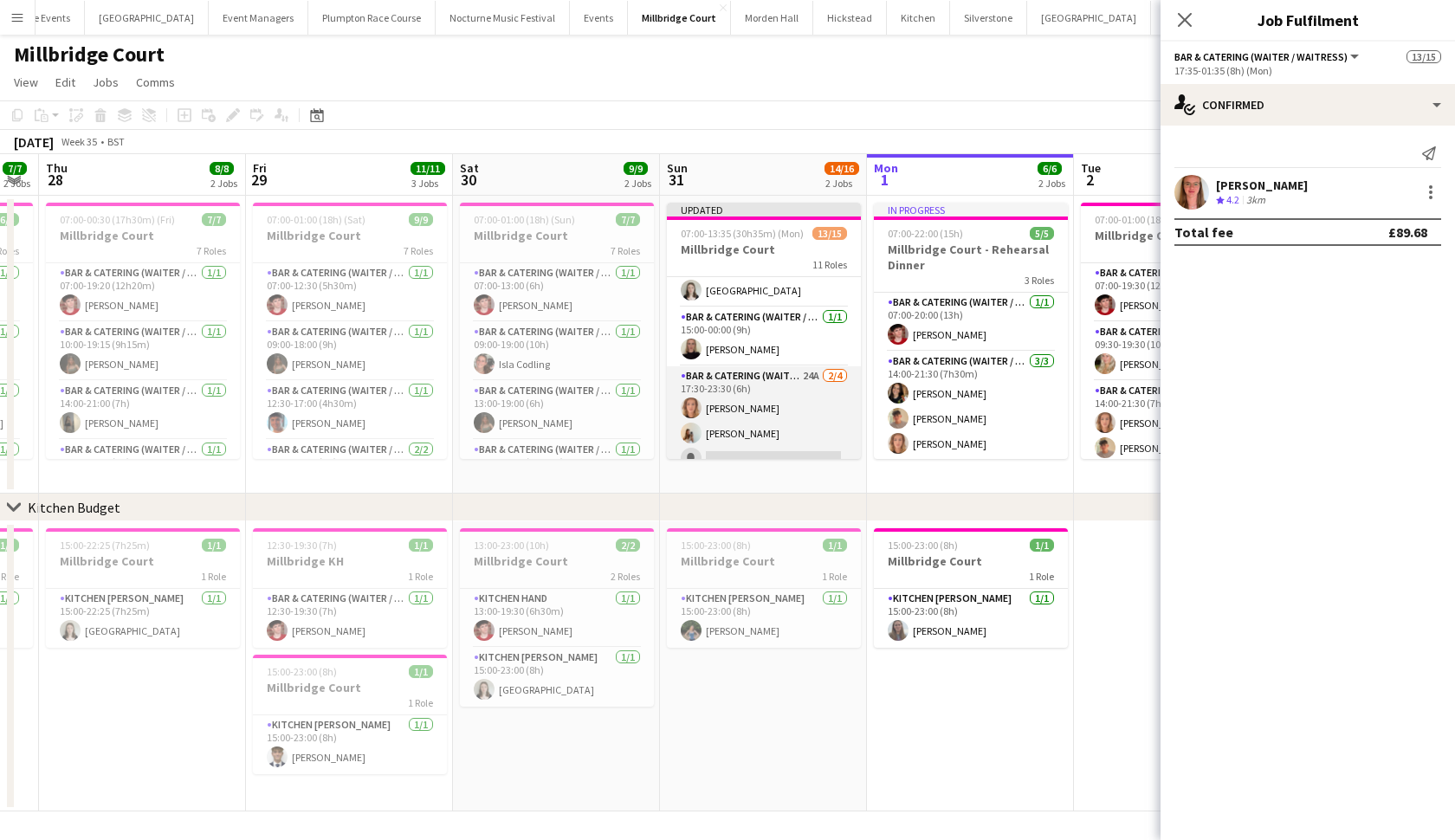
scroll to position [267, 0]
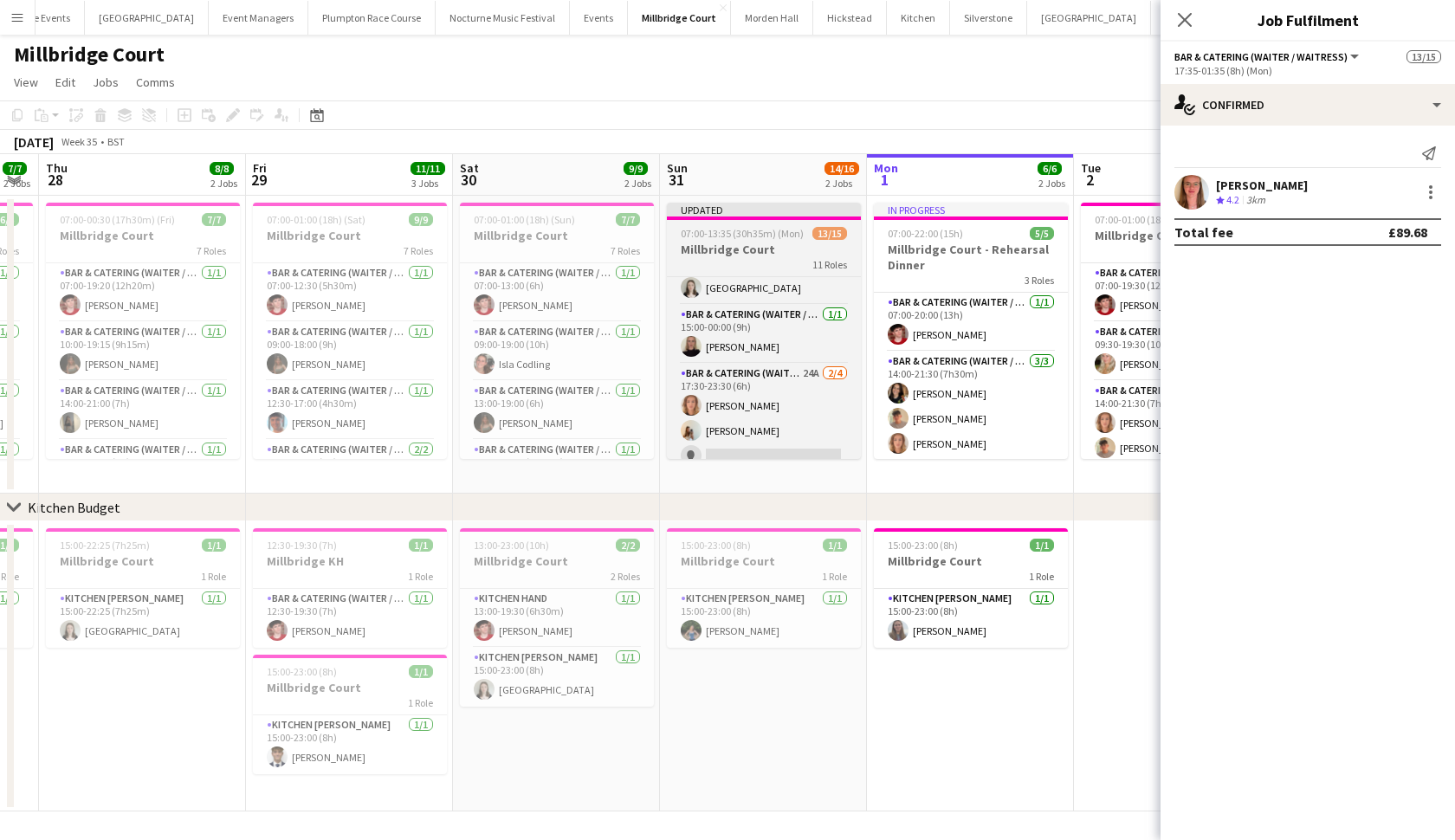
click at [779, 248] on h3 "Millbridge Court" at bounding box center [763, 249] width 194 height 16
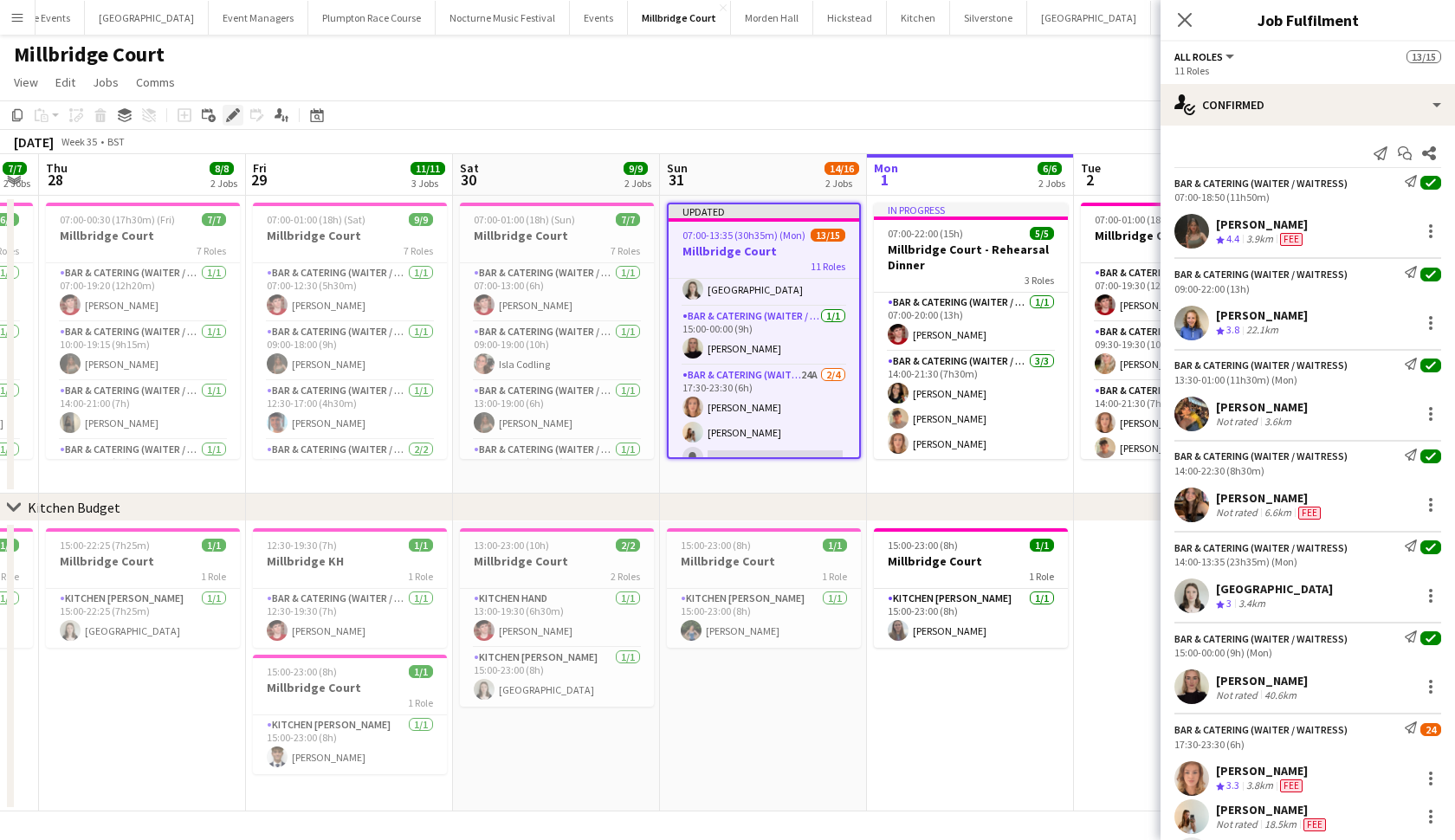
click at [234, 109] on icon "Edit" at bounding box center [232, 114] width 14 height 14
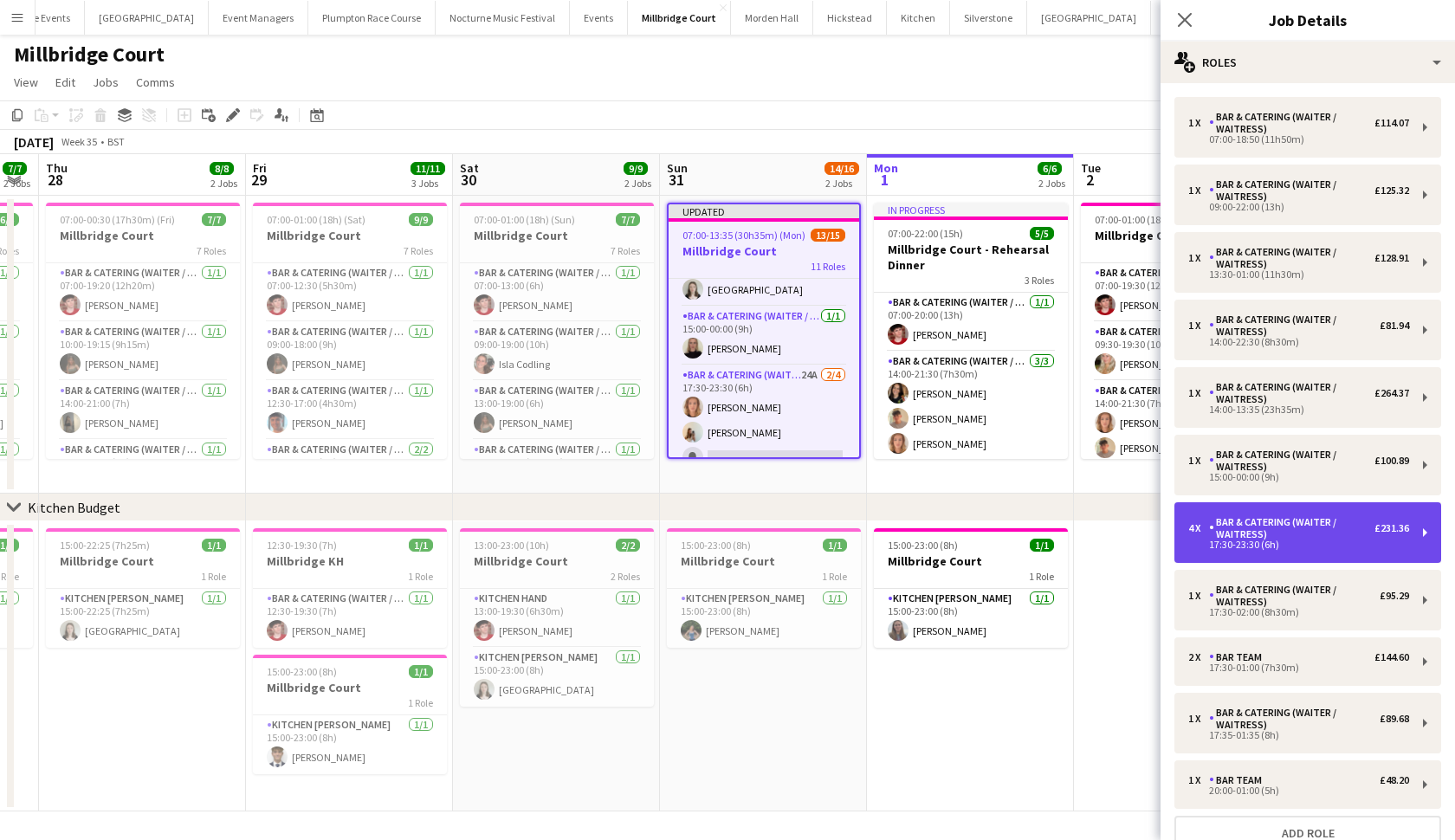
click at [1243, 542] on div "17:30-23:30 (6h)" at bounding box center [1299, 544] width 221 height 8
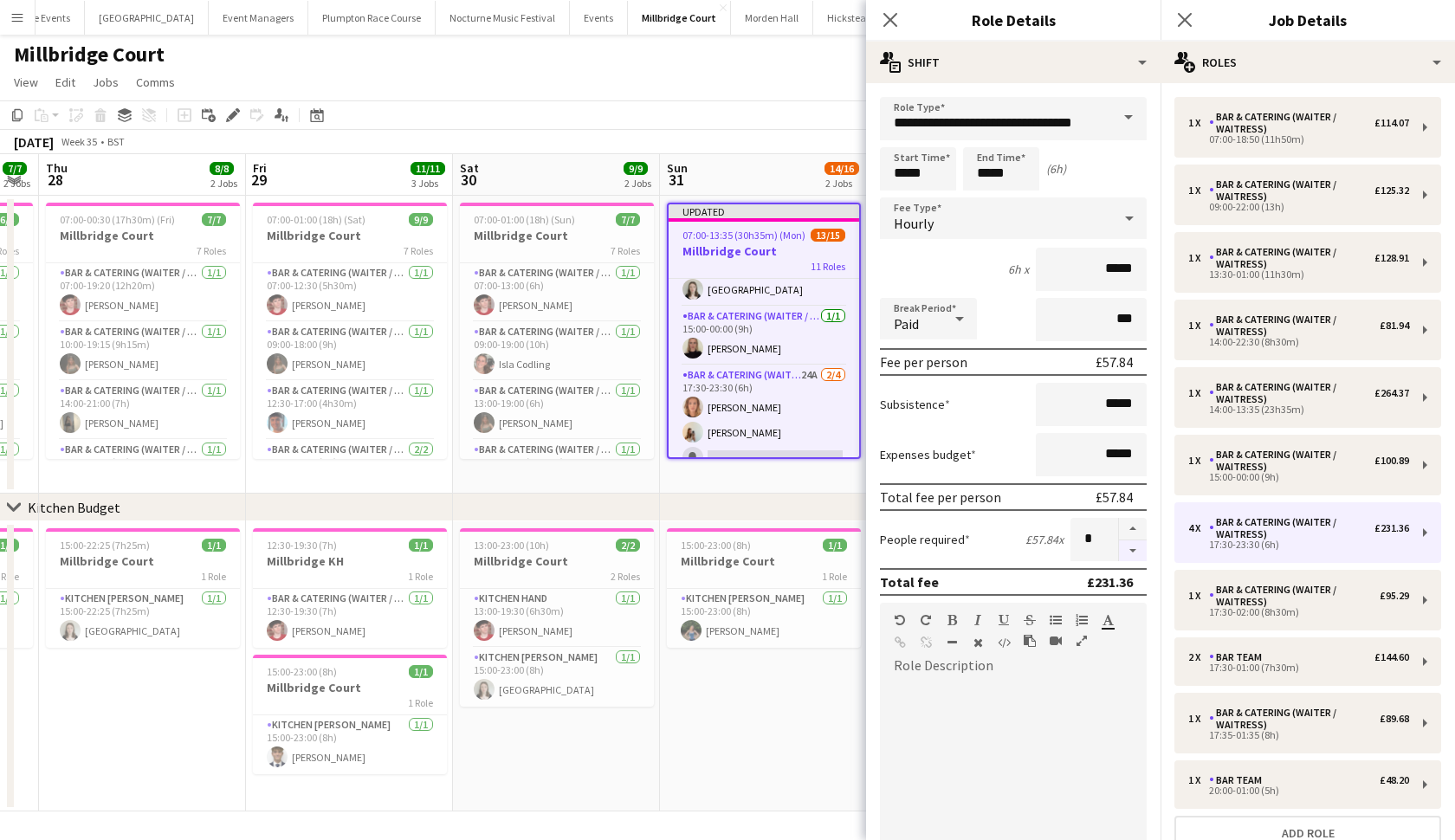
click at [1133, 547] on button "button" at bounding box center [1133, 550] width 28 height 21
type input "*"
click at [1018, 175] on body "Menu Boards Boards Boards All jobs Status Workforce Workforce My Workforce Recr…" at bounding box center [727, 420] width 1455 height 841
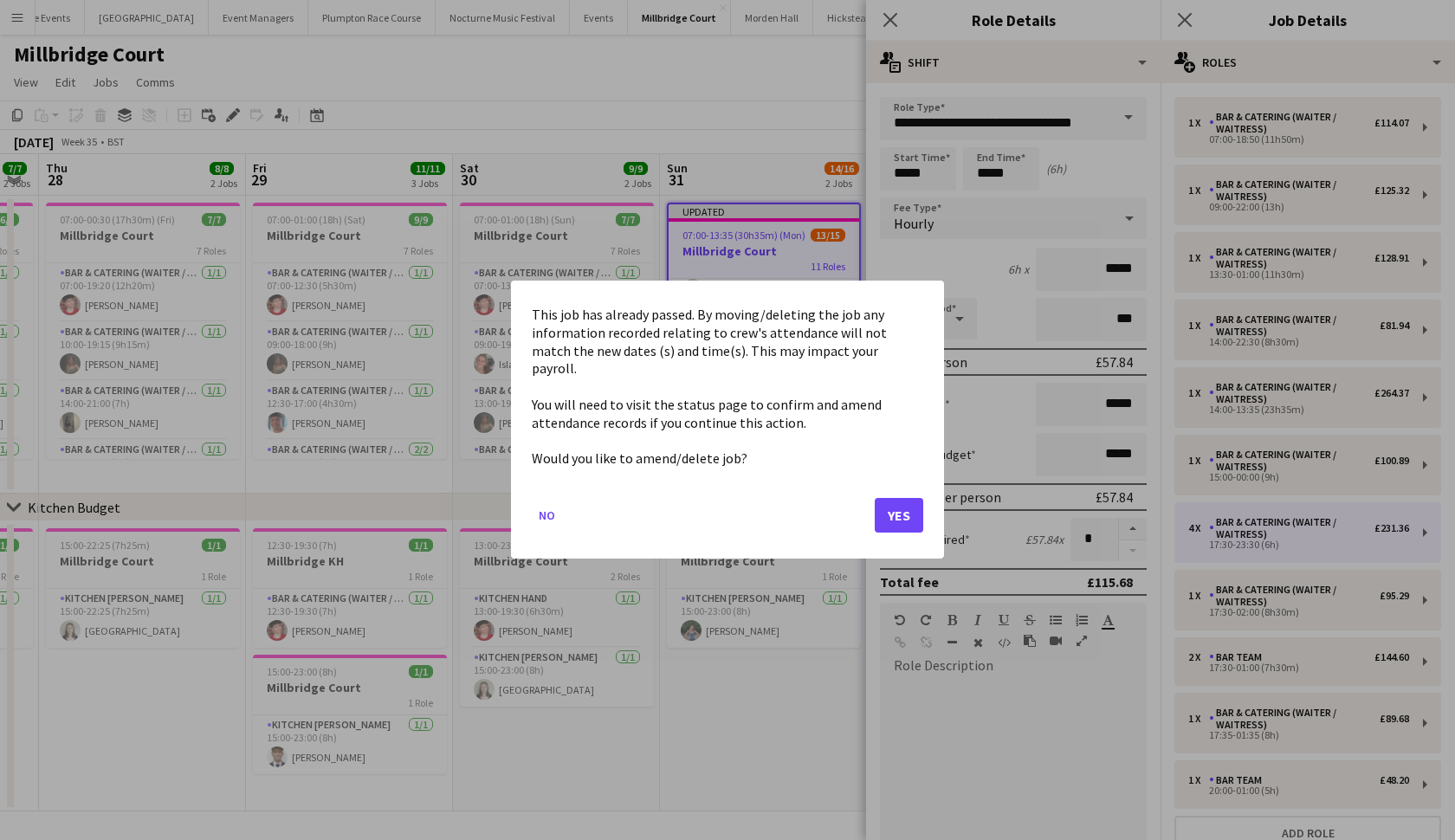
click at [894, 510] on button "Yes" at bounding box center [899, 516] width 48 height 34
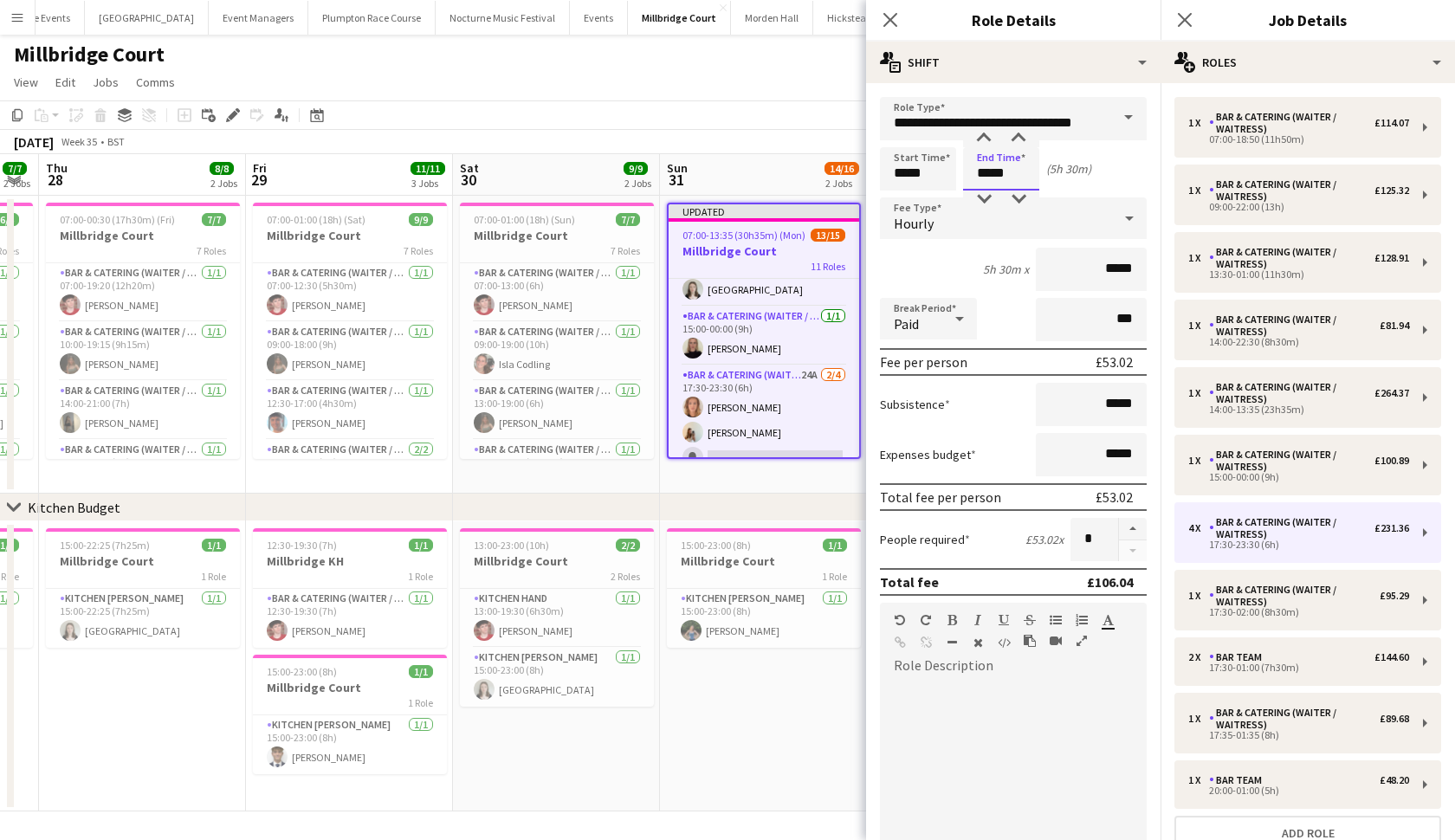
type input "*****"
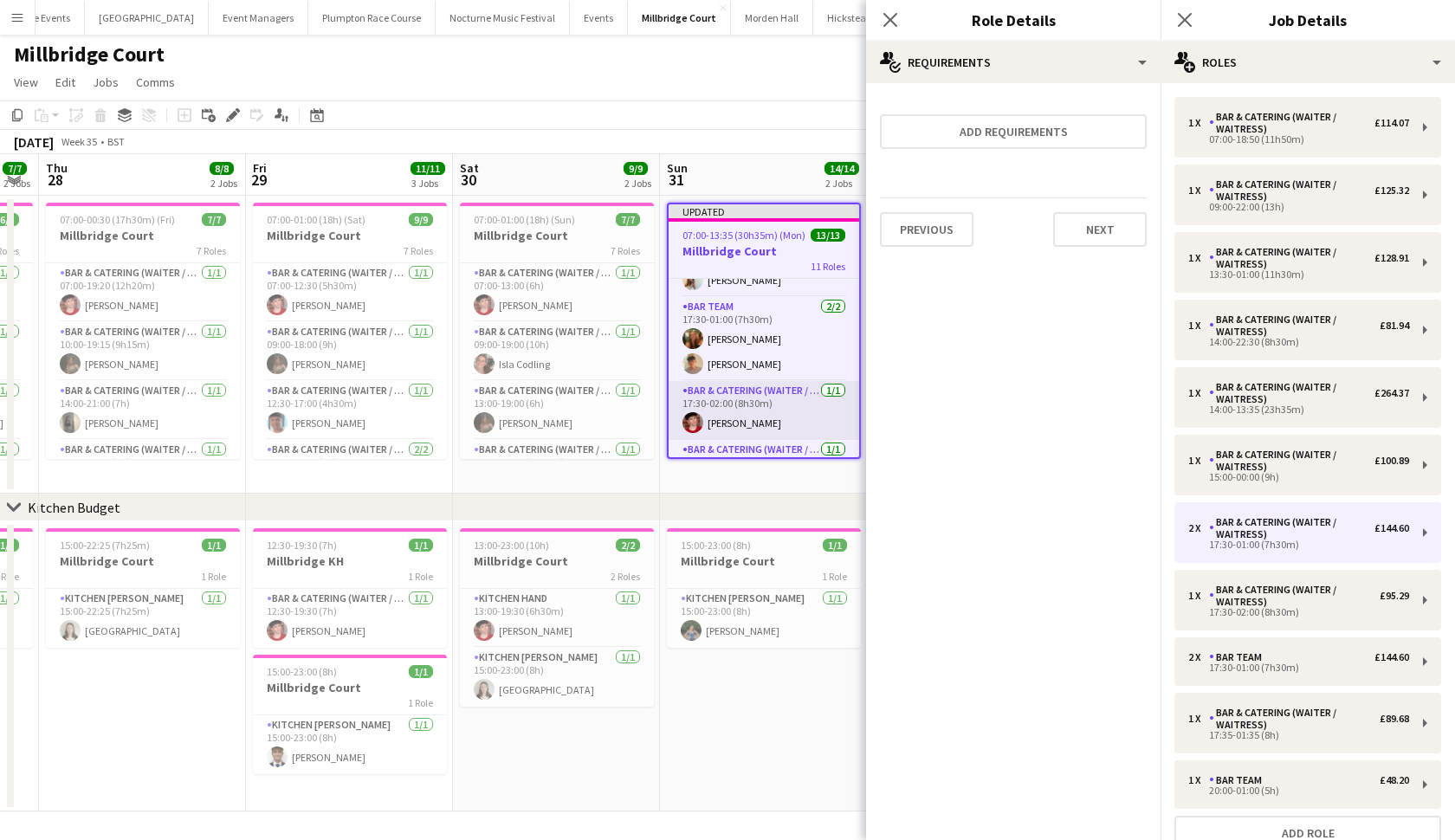
scroll to position [440, 0]
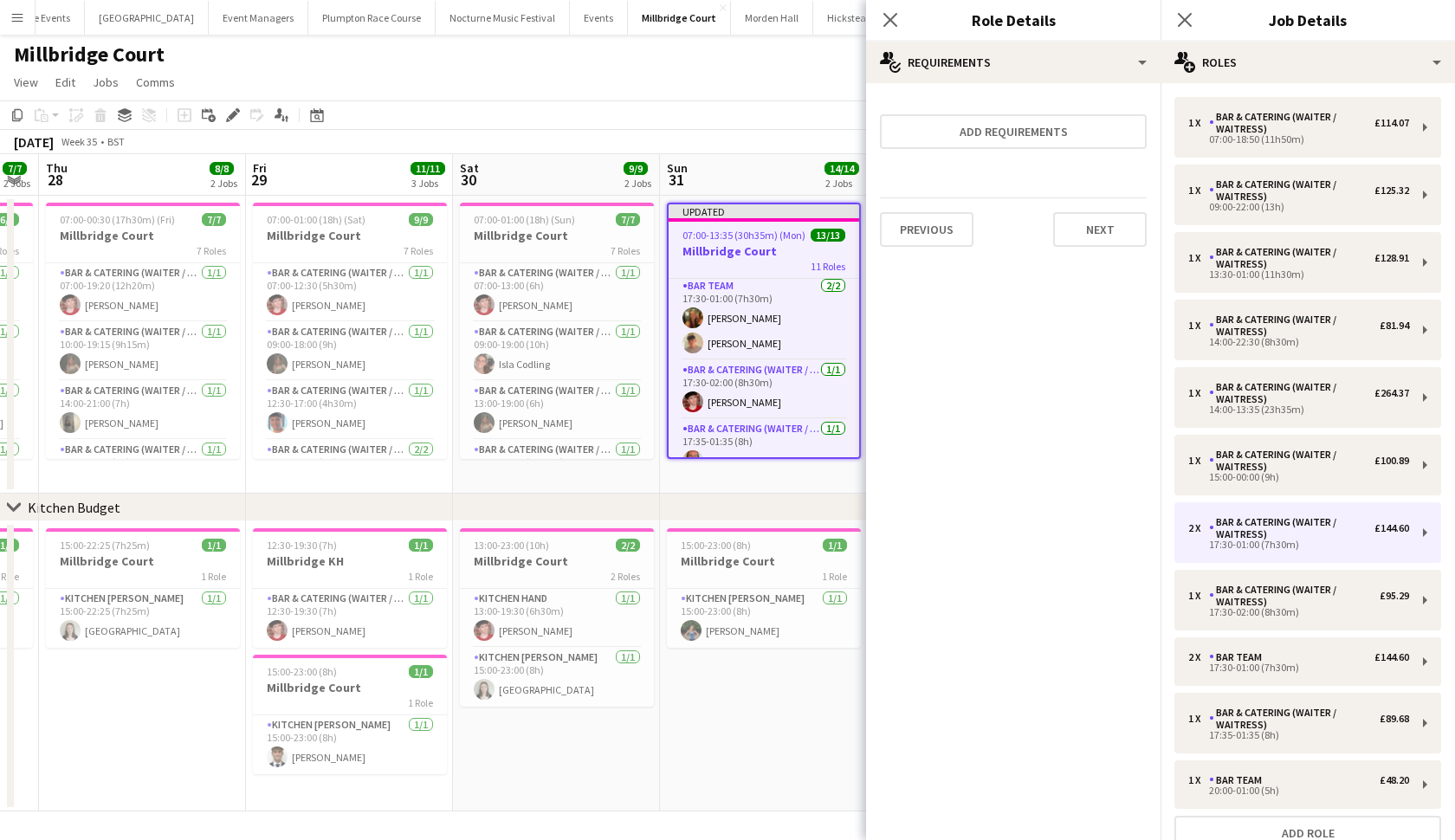
click at [755, 236] on span "07:00-13:35 (30h35m) (Mon)" at bounding box center [744, 235] width 123 height 13
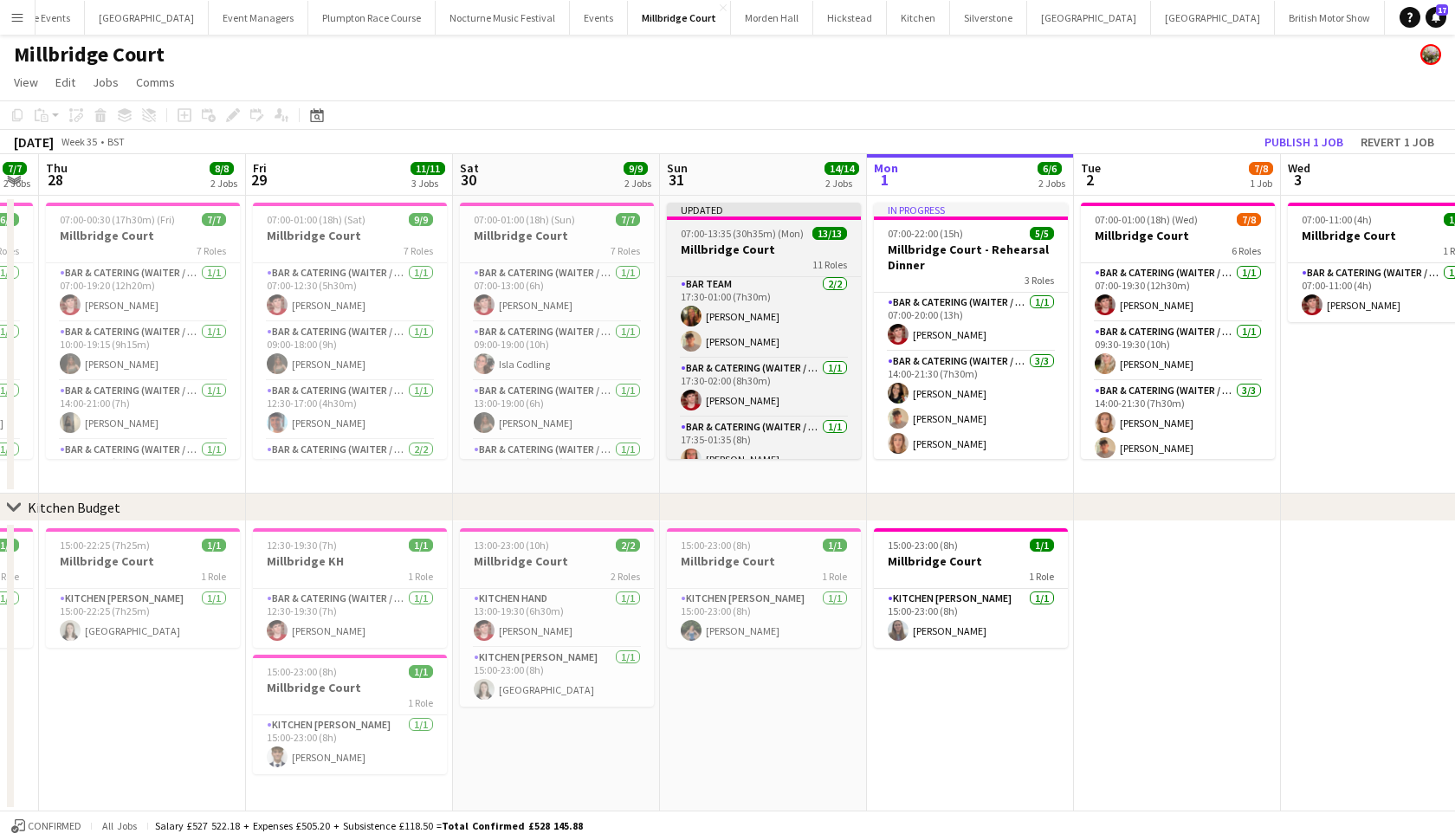
click at [755, 236] on span "07:00-13:35 (30h35m) (Mon)" at bounding box center [742, 233] width 123 height 13
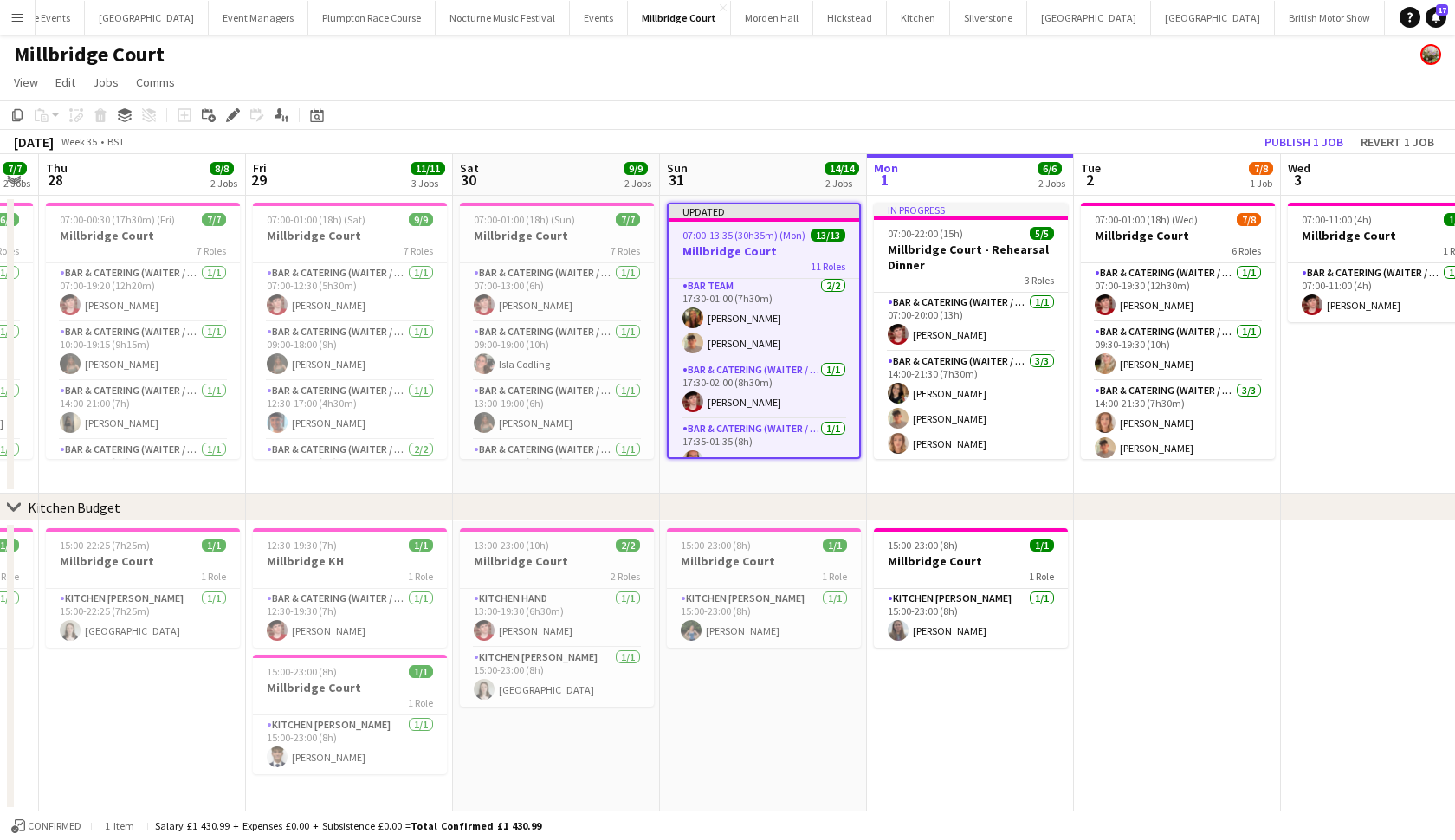
click at [245, 114] on div "Add job Add linked Job Edit Edit linked Job Applicants" at bounding box center [225, 115] width 133 height 20
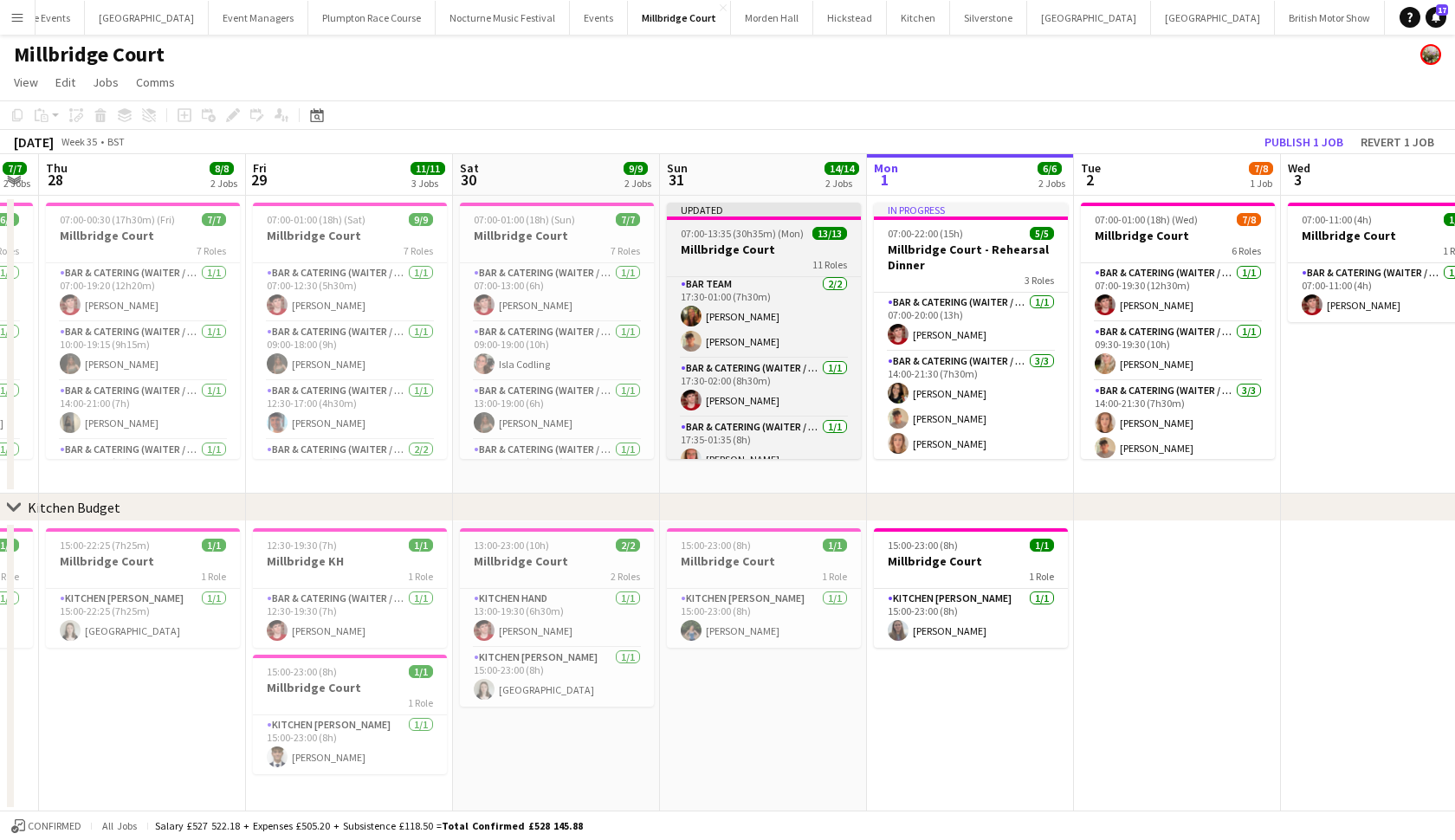
click at [740, 250] on h3 "Millbridge Court" at bounding box center [763, 249] width 194 height 16
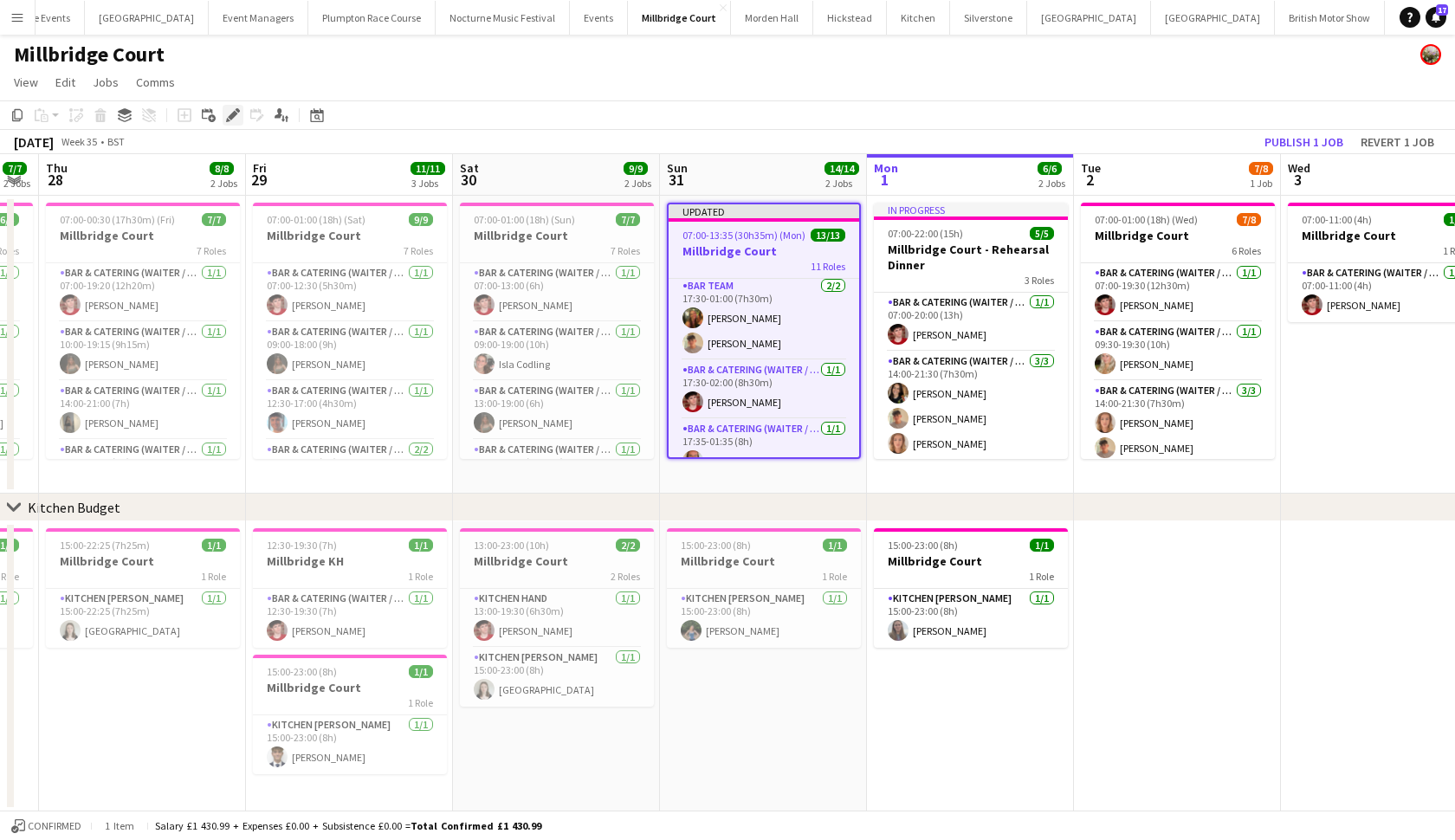
click at [226, 117] on icon "Edit" at bounding box center [232, 114] width 14 height 14
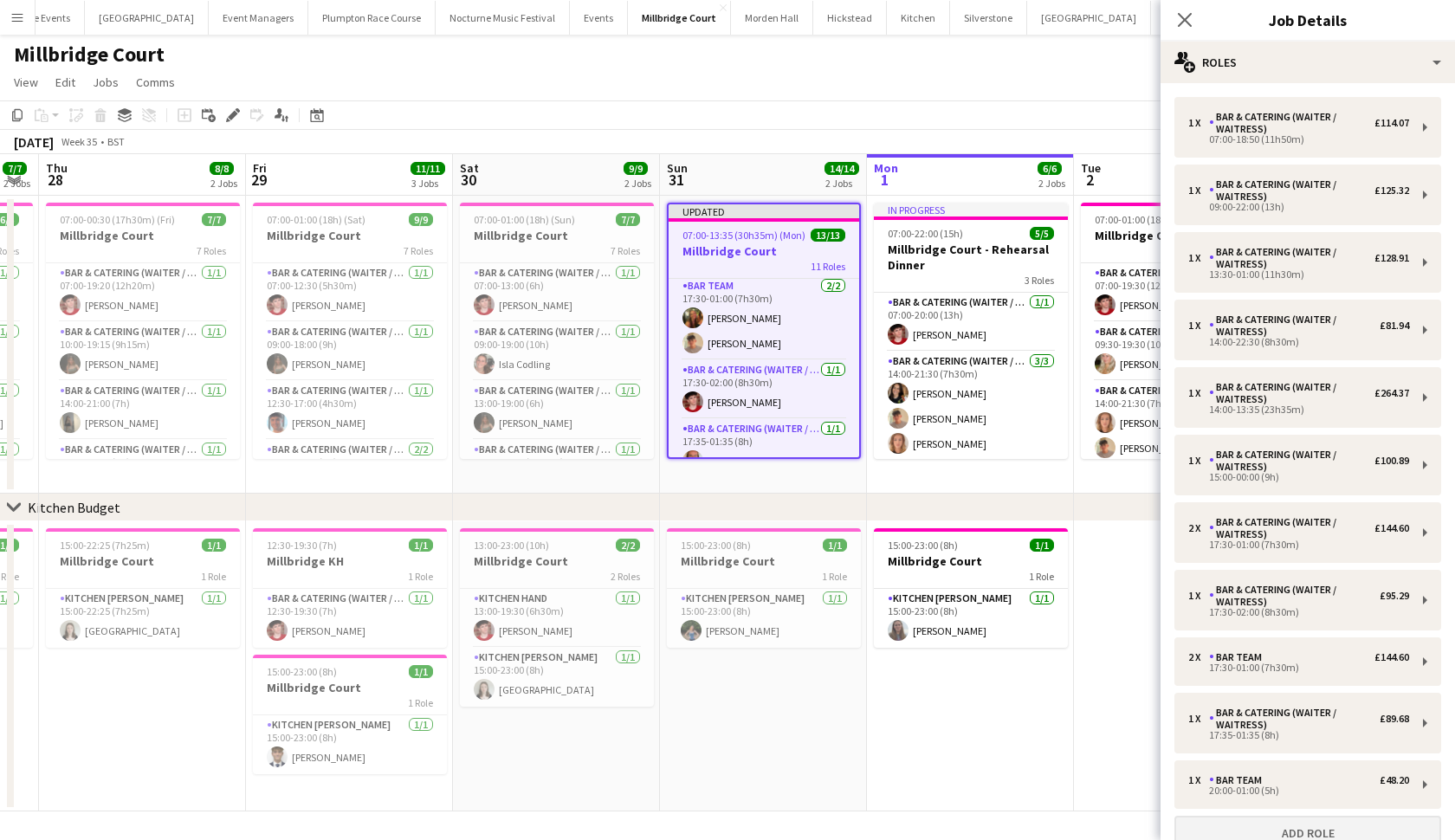
click at [1264, 829] on button "Add role" at bounding box center [1307, 833] width 267 height 34
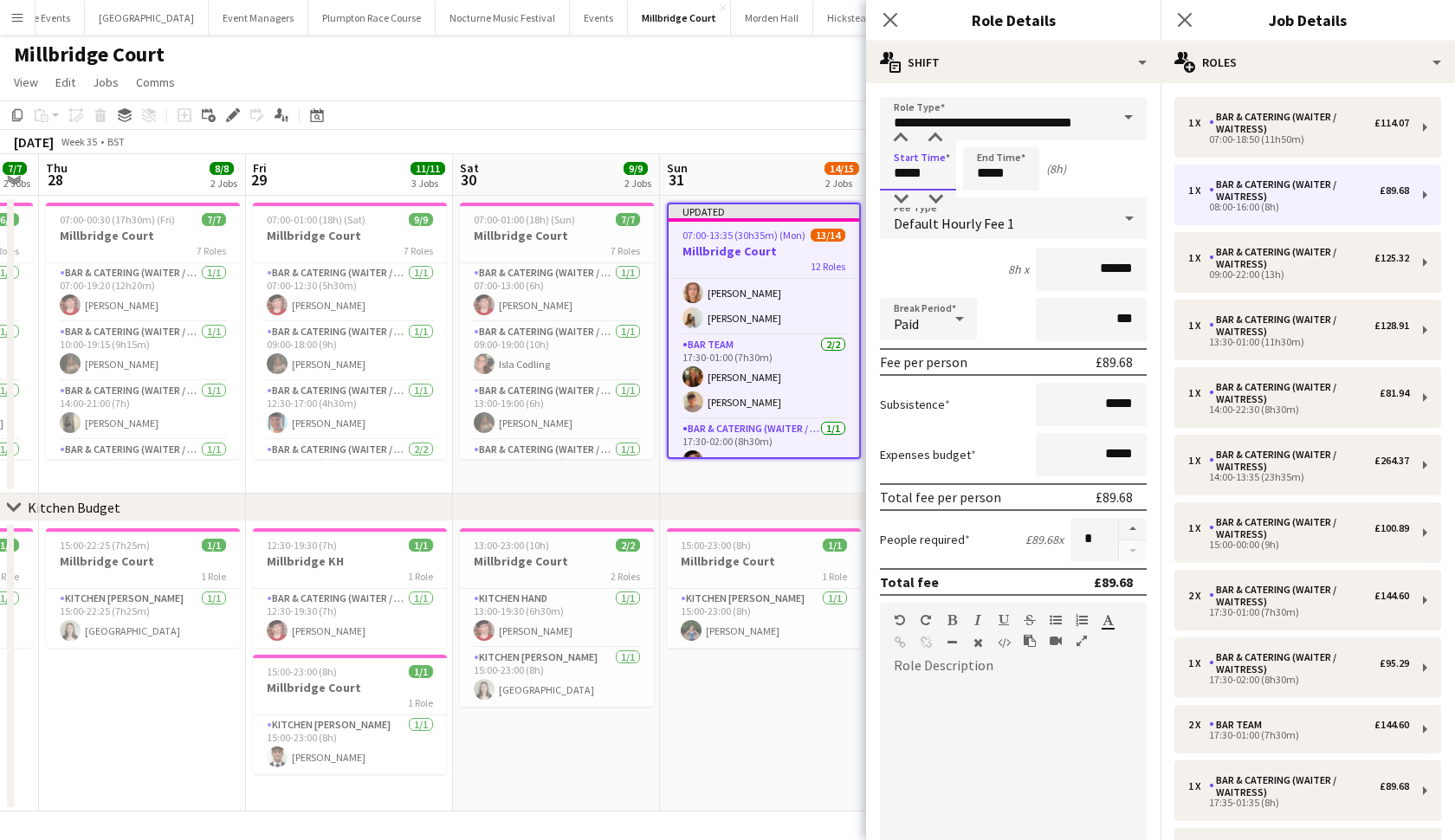
click at [906, 183] on input "*****" at bounding box center [919, 168] width 76 height 44
click at [906, 180] on input "*****" at bounding box center [919, 168] width 76 height 44
click at [987, 172] on input "*****" at bounding box center [1001, 168] width 76 height 44
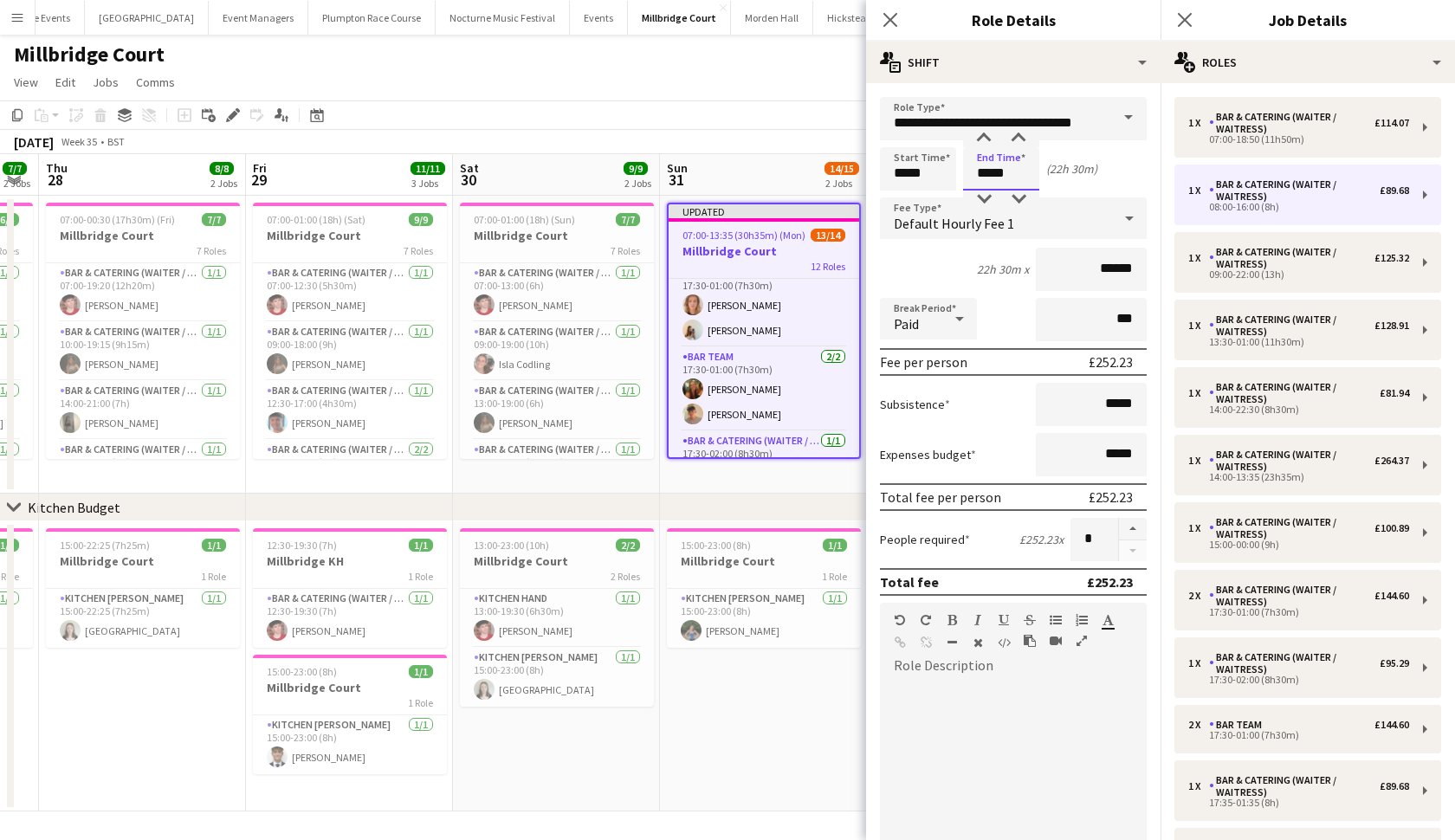
scroll to position [411, 0]
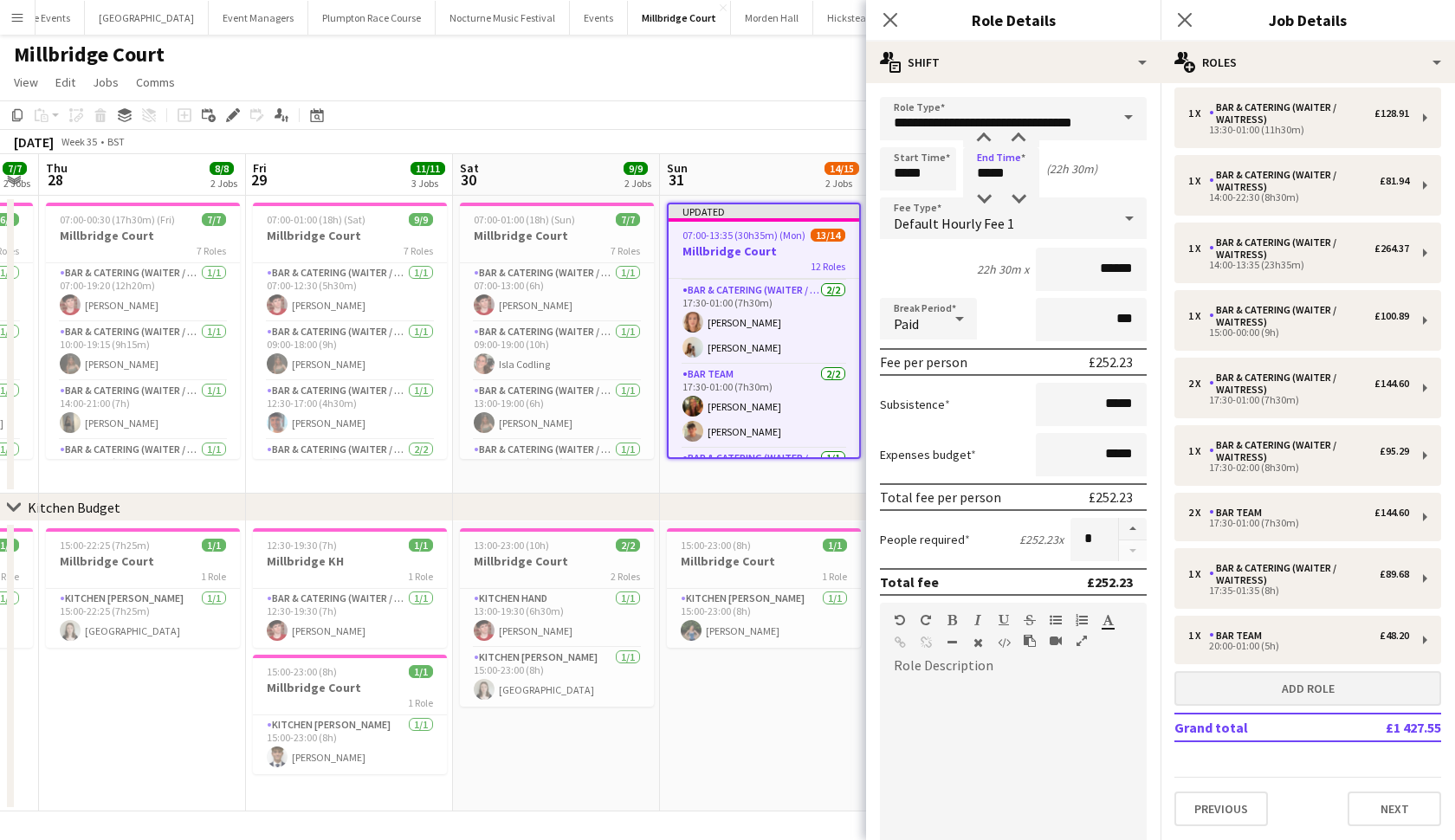
click at [1257, 683] on button "Add role" at bounding box center [1307, 688] width 267 height 34
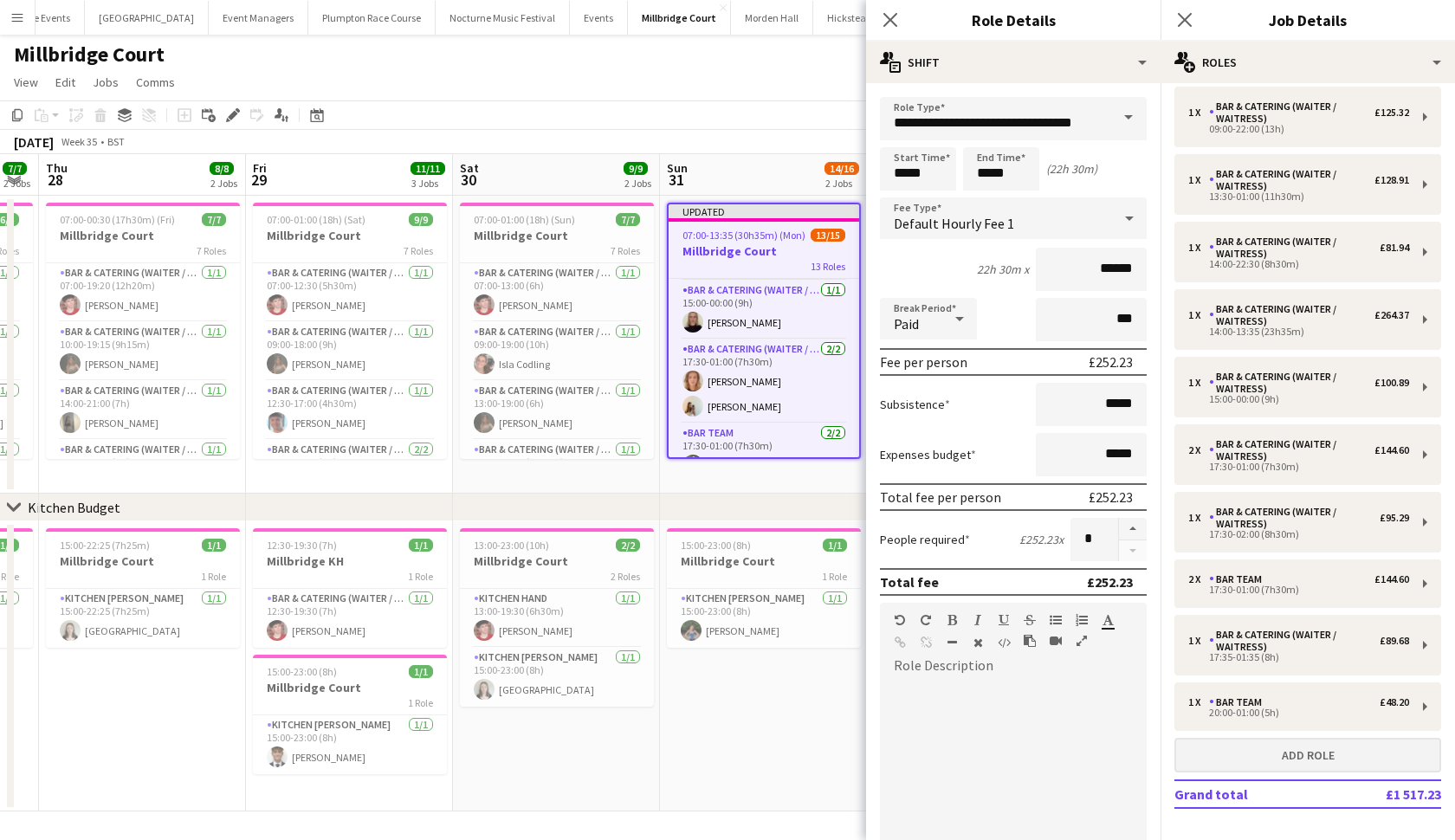
scroll to position [212, 0]
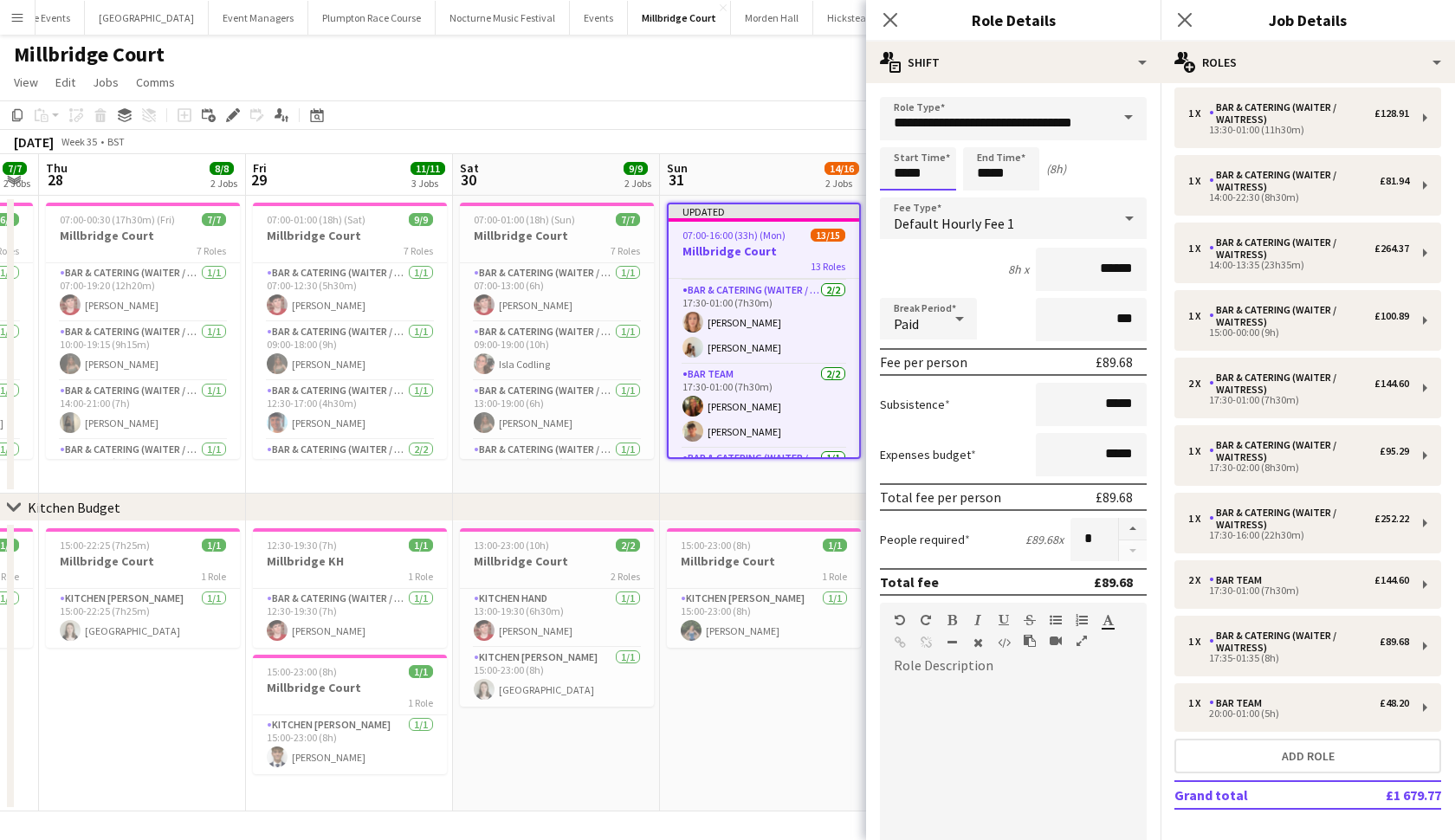
click at [907, 167] on input "*****" at bounding box center [919, 168] width 76 height 44
type input "*****"
click at [992, 176] on input "*****" at bounding box center [1001, 168] width 76 height 44
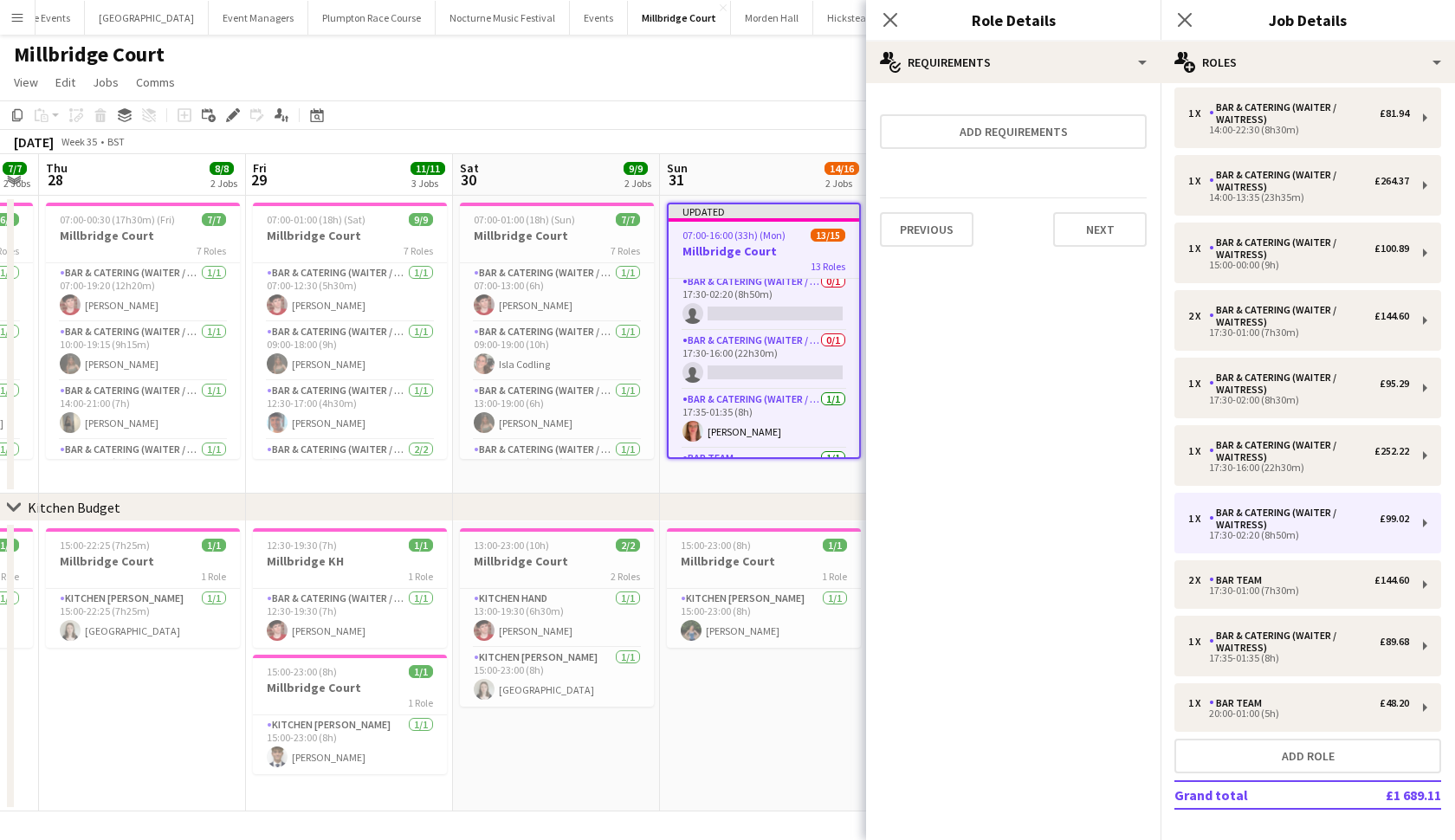
scroll to position [602, 0]
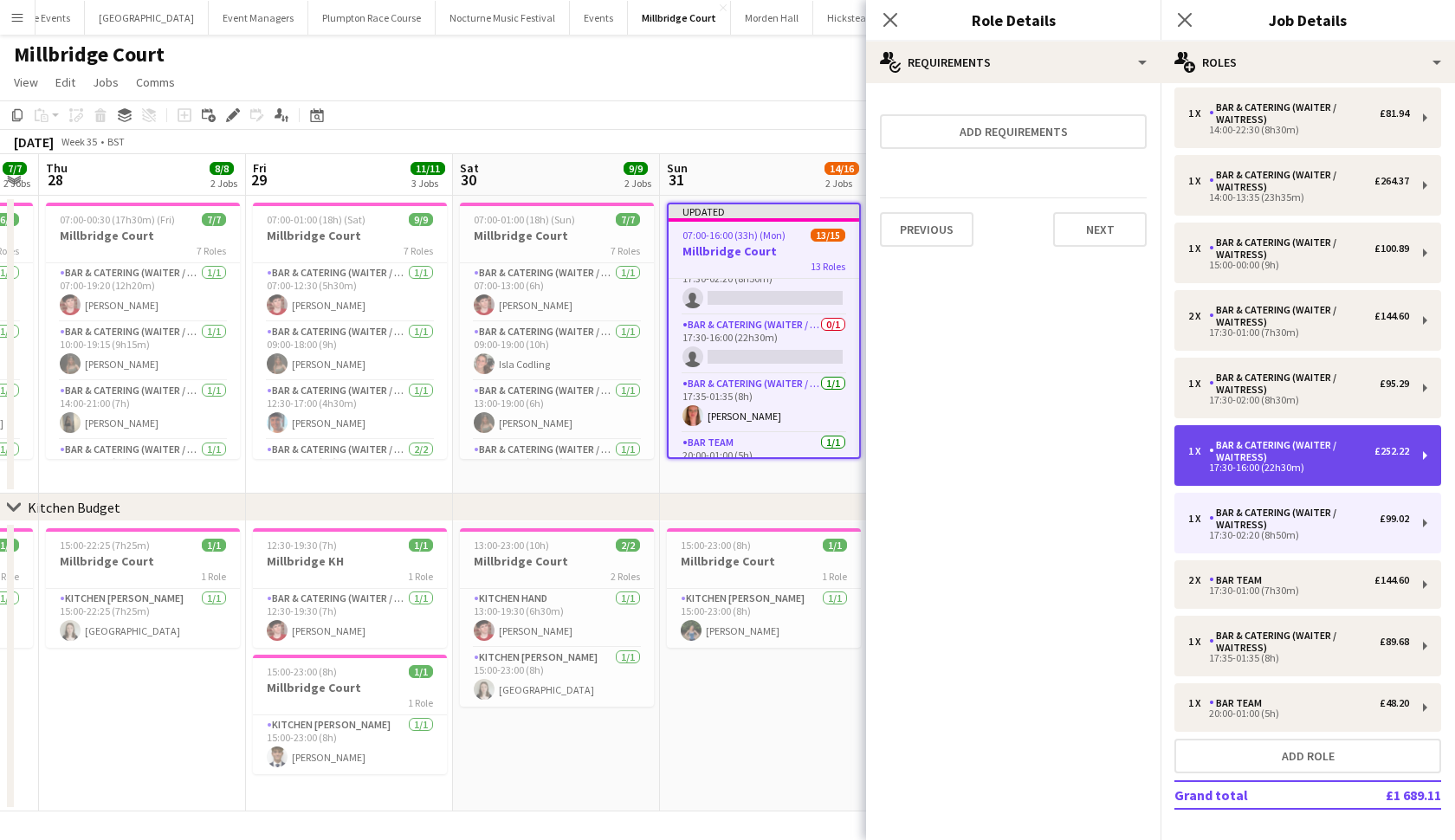
click at [1208, 440] on div "1 x Bar & Catering (Waiter / waitress) £252.22" at bounding box center [1299, 451] width 221 height 24
type input "*****"
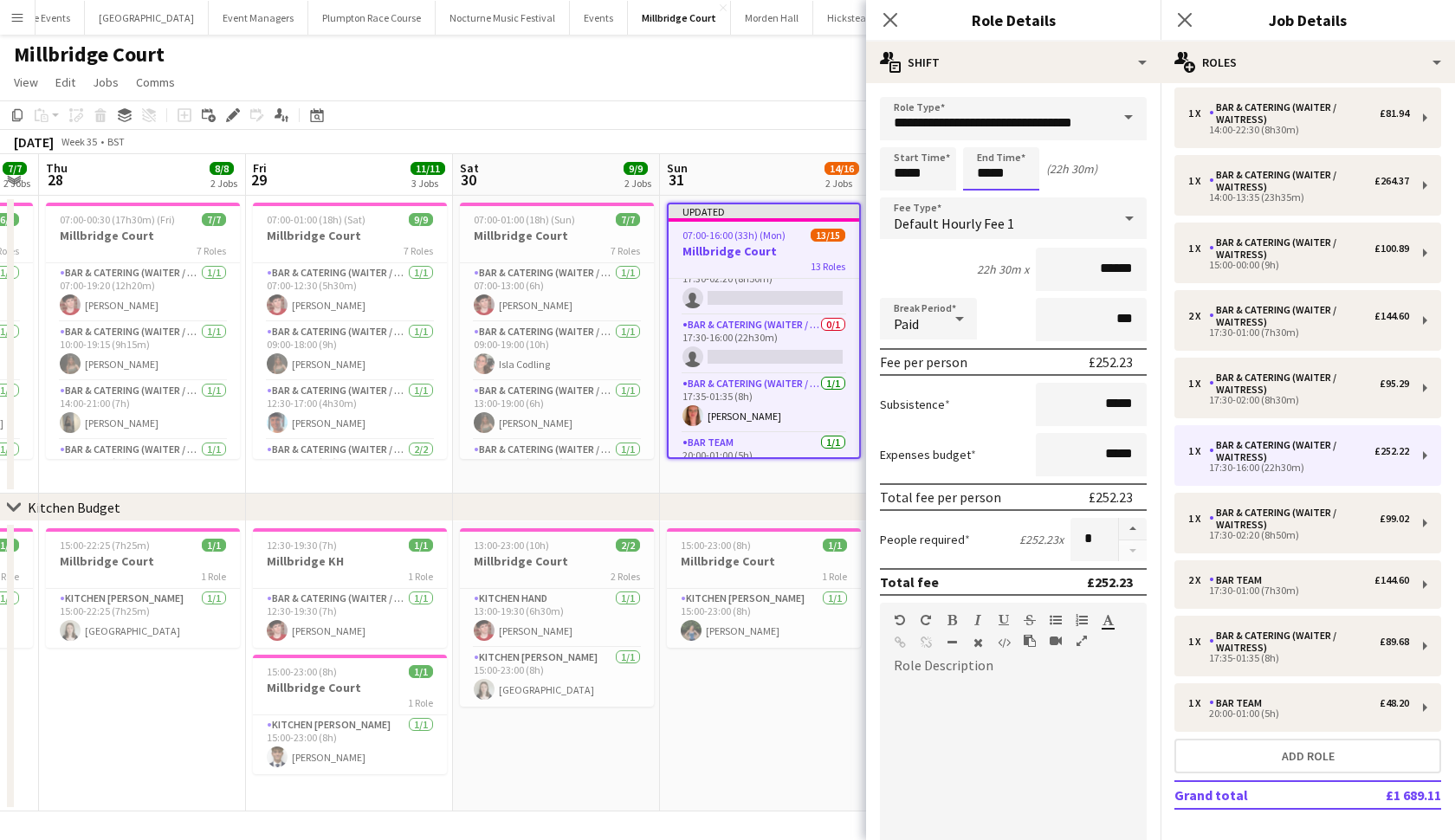
click at [988, 171] on input "*****" at bounding box center [1001, 168] width 76 height 44
click at [906, 174] on input "*****" at bounding box center [919, 168] width 76 height 44
type input "*****"
click at [987, 171] on input "*****" at bounding box center [1001, 168] width 76 height 44
type input "*****"
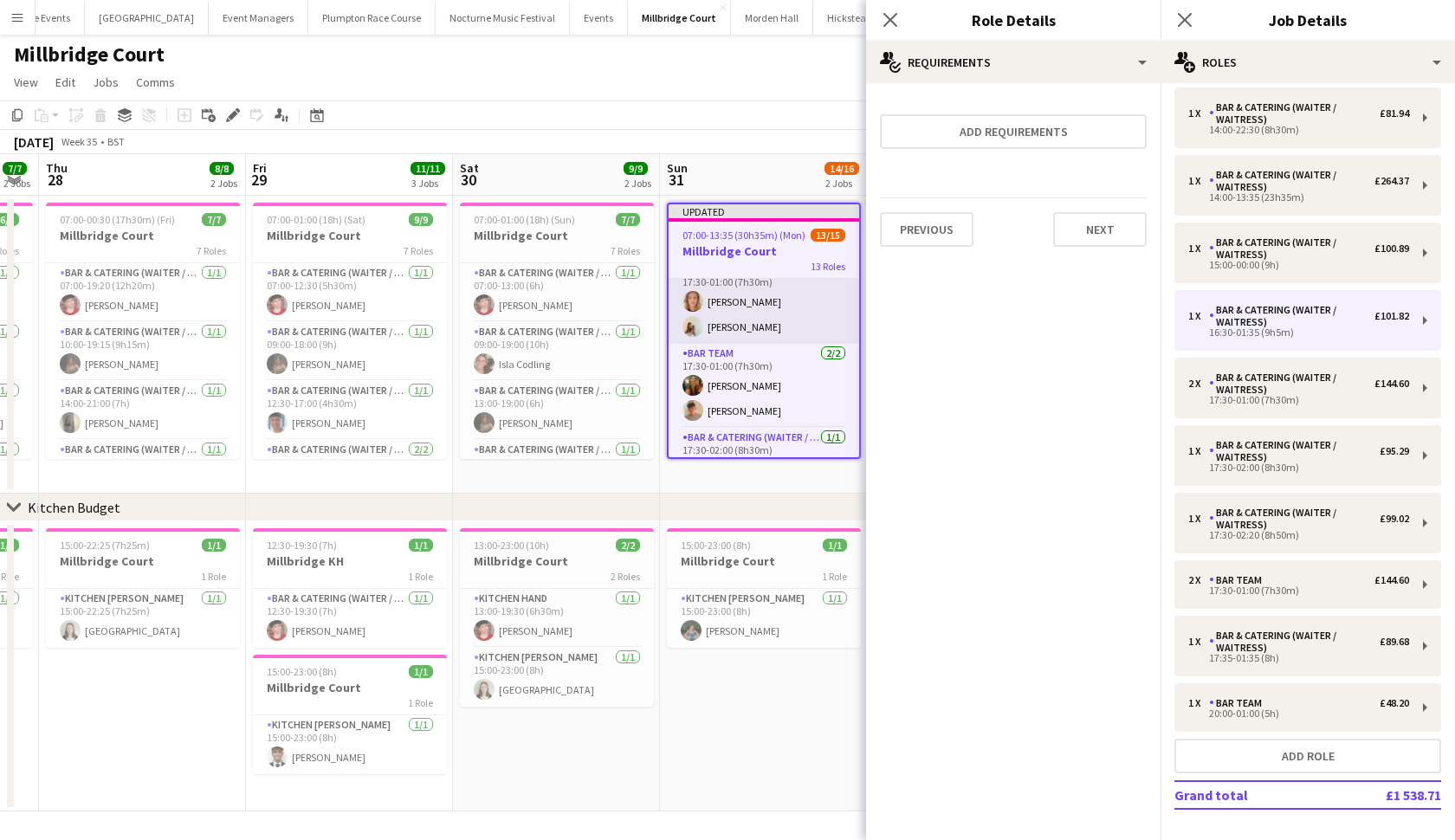
scroll to position [422, 0]
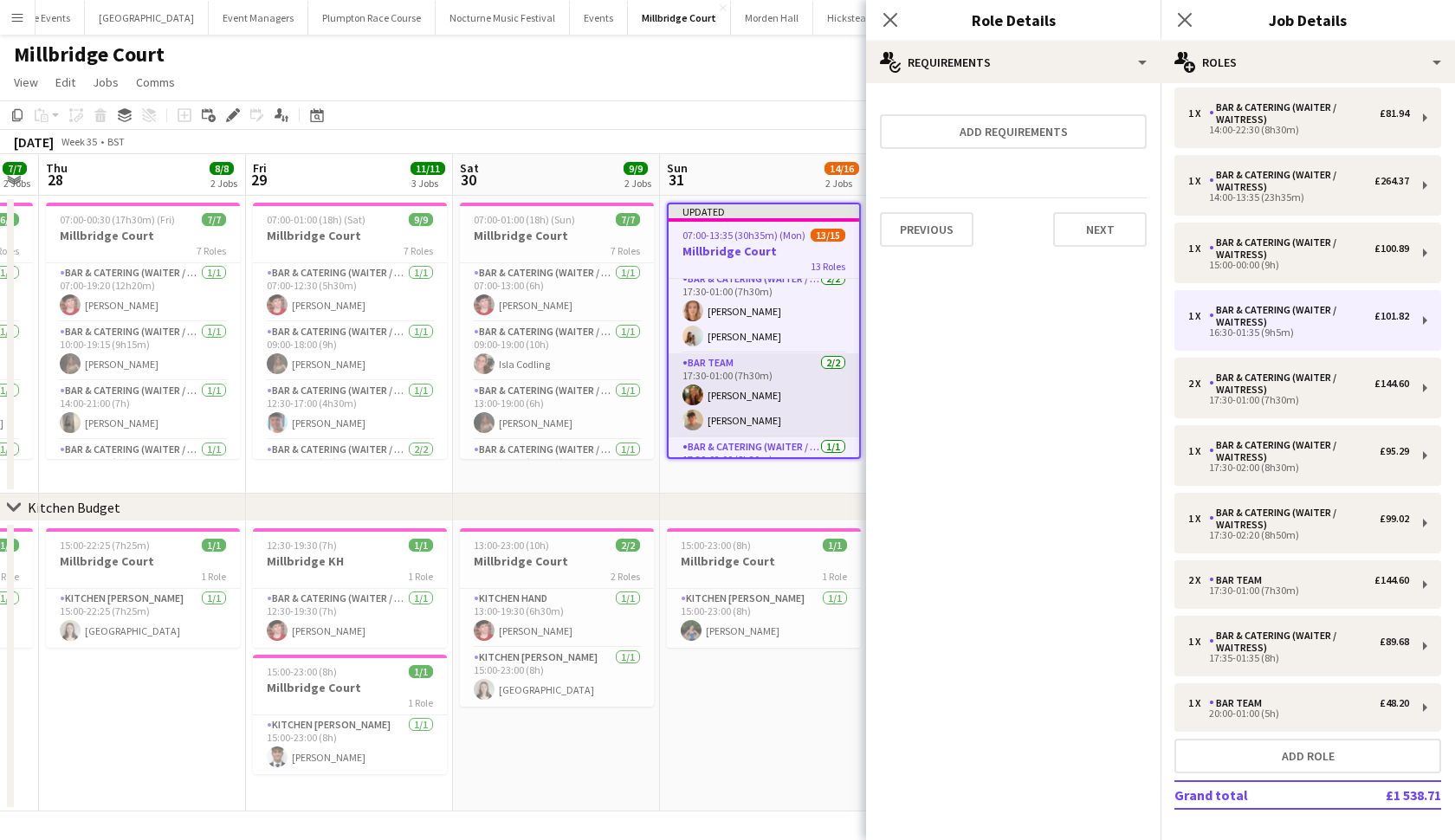
click at [749, 394] on app-card-role "Bar Team 2/2 17:30-01:00 (7h30m) Emily Reed Jude Inkley" at bounding box center [763, 395] width 191 height 84
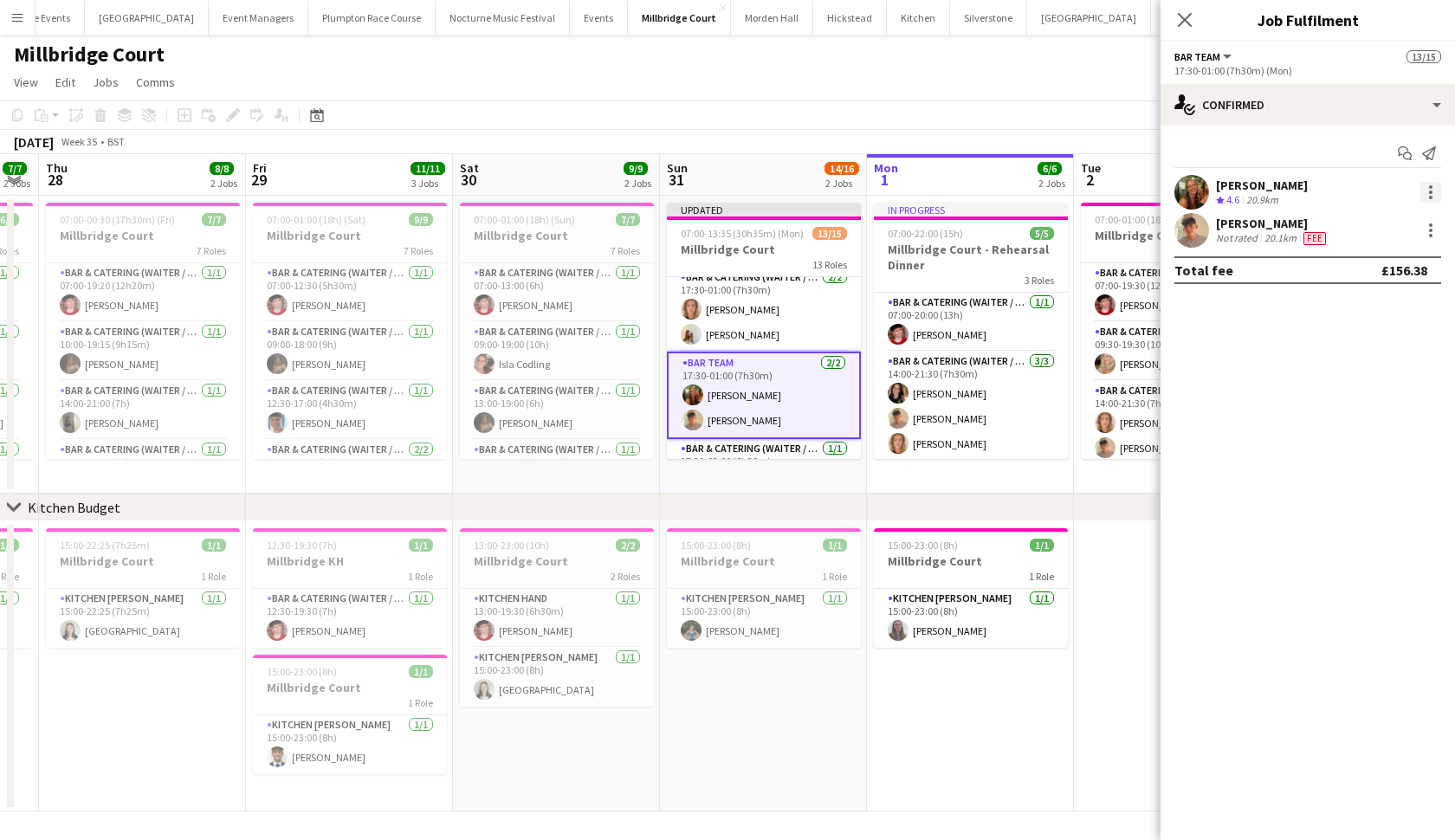
click at [1425, 200] on div at bounding box center [1431, 192] width 20 height 20
click at [1394, 268] on span "Switch crew" at bounding box center [1356, 266] width 73 height 15
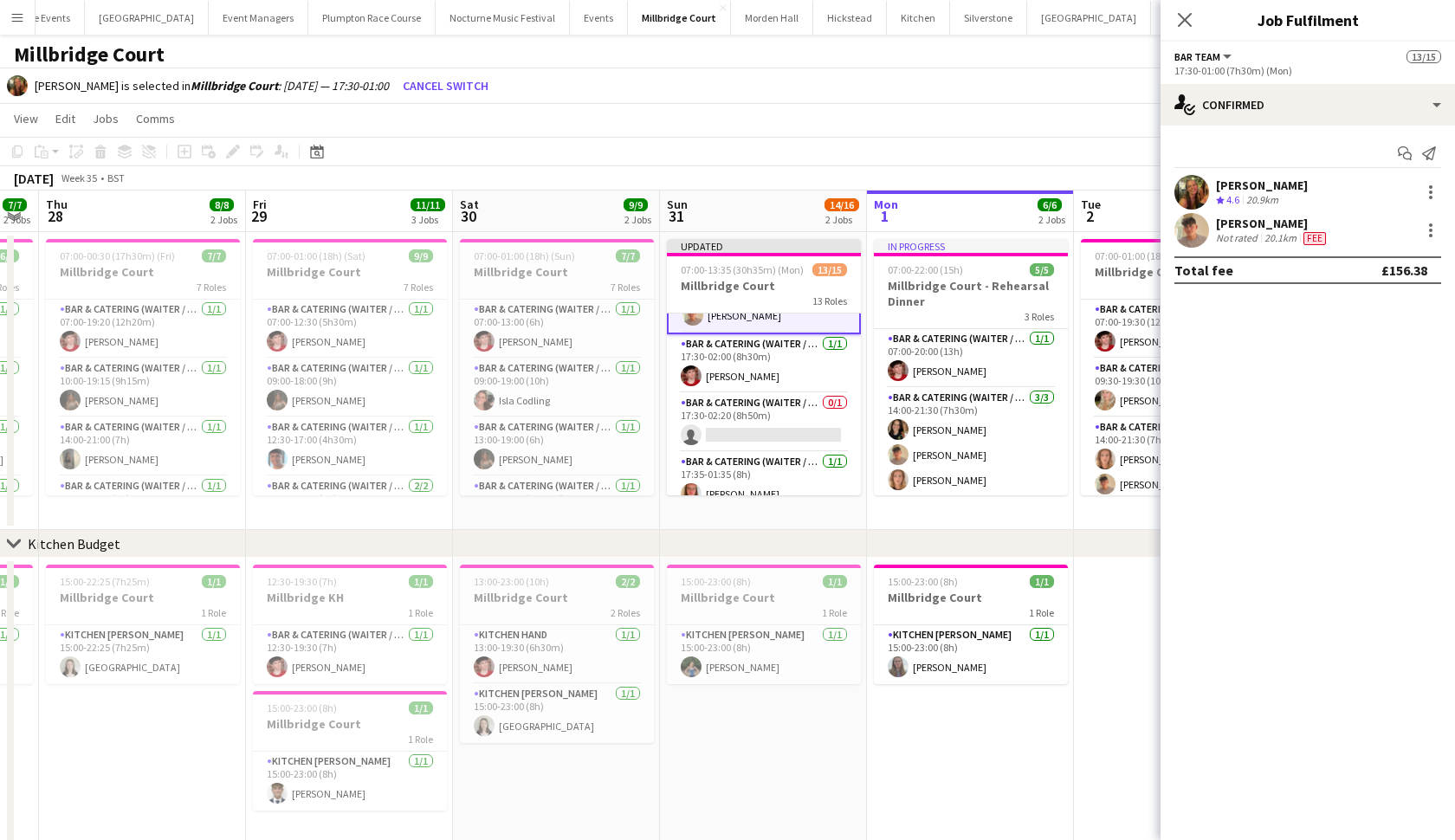
scroll to position [577, 0]
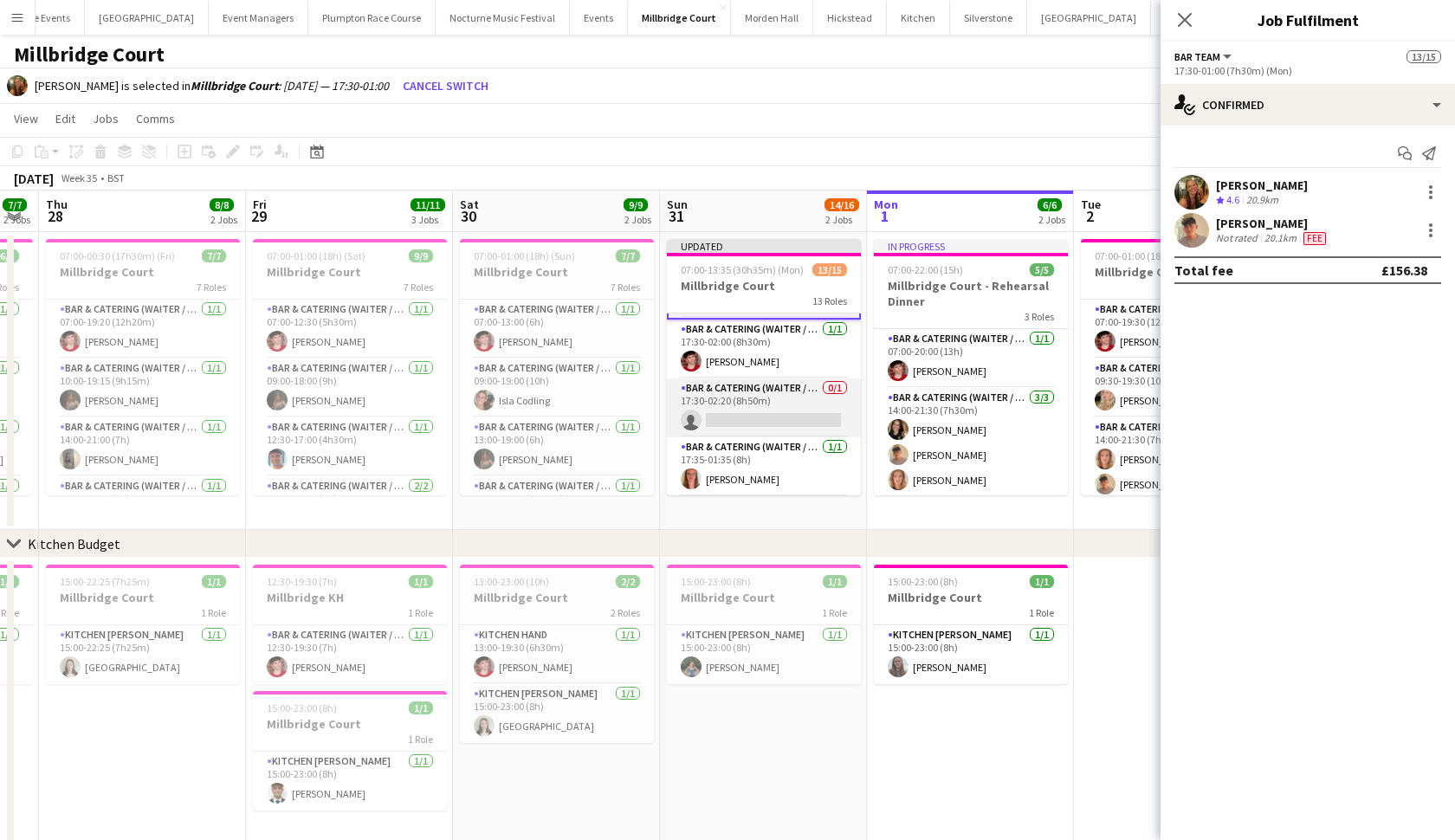
click at [806, 414] on app-card-role "Bar & Catering (Waiter / waitress) 0/1 17:30-02:20 (8h50m) single-neutral-actio…" at bounding box center [763, 407] width 194 height 59
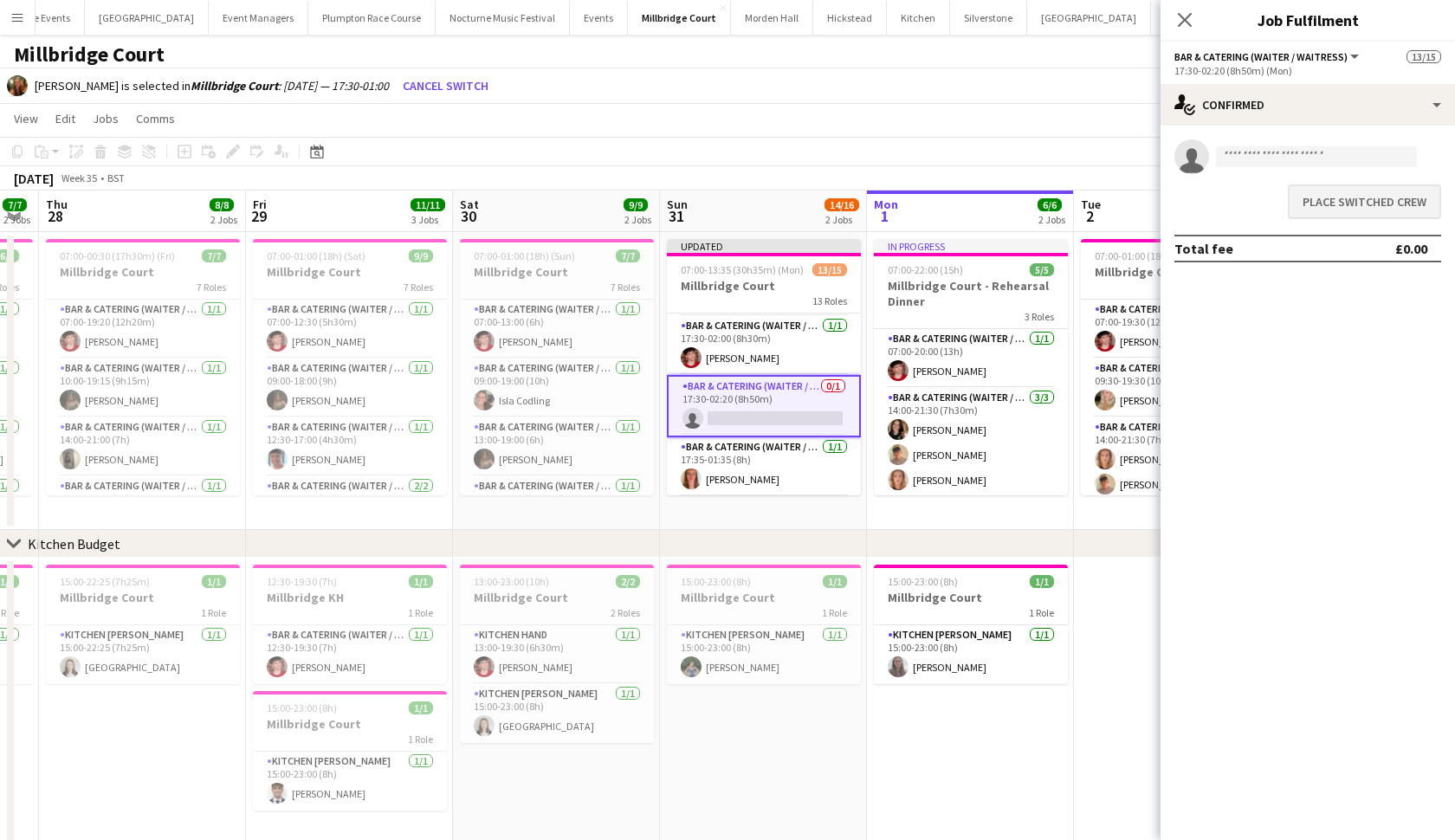
click at [1344, 201] on button "Place switched crew" at bounding box center [1364, 201] width 153 height 34
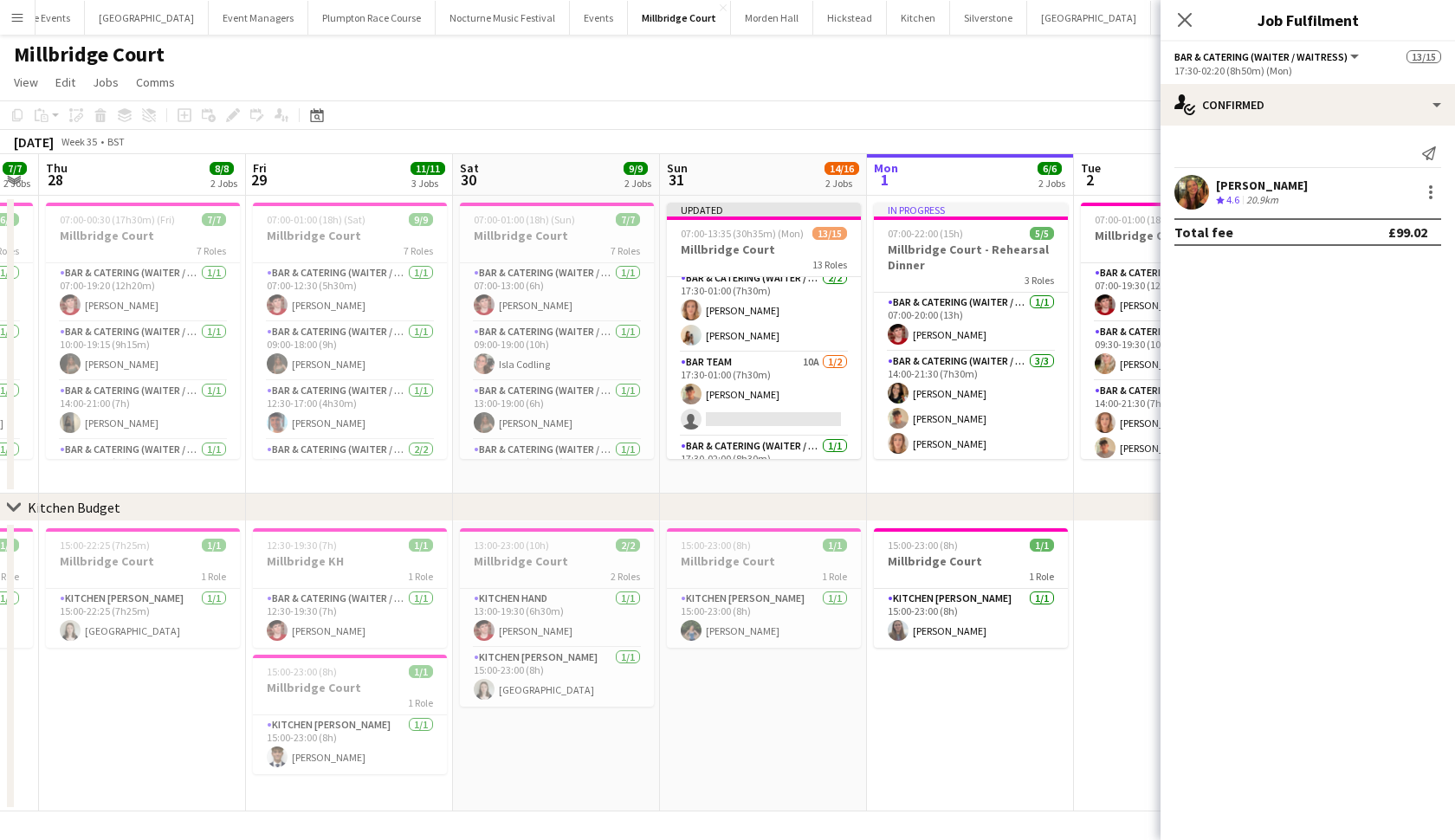
scroll to position [424, 0]
click at [723, 392] on app-card-role "Bar Team 10A 1/2 17:30-01:00 (7h30m) Jude Inkley single-neutral-actions" at bounding box center [763, 391] width 194 height 84
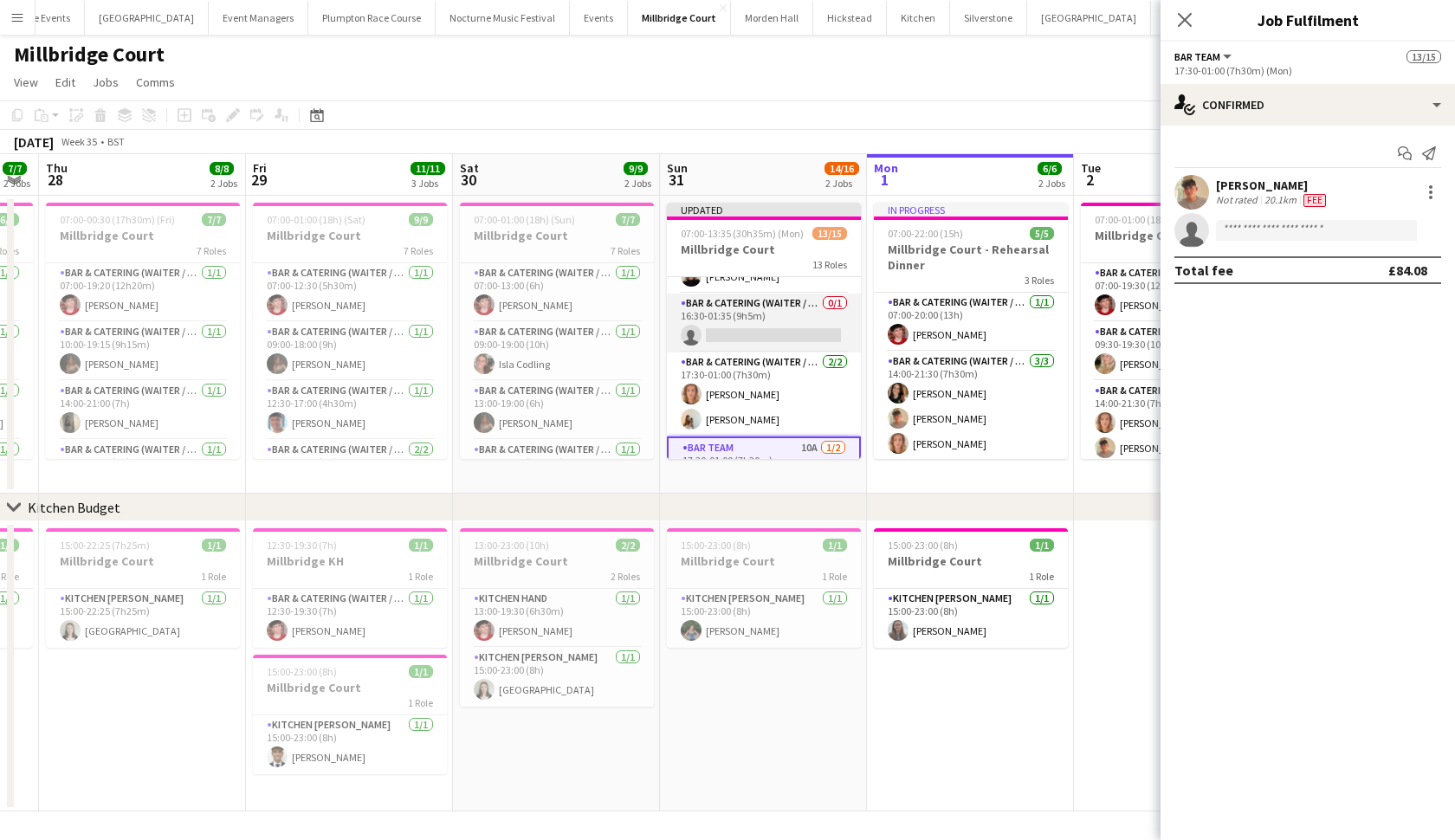
scroll to position [353, 0]
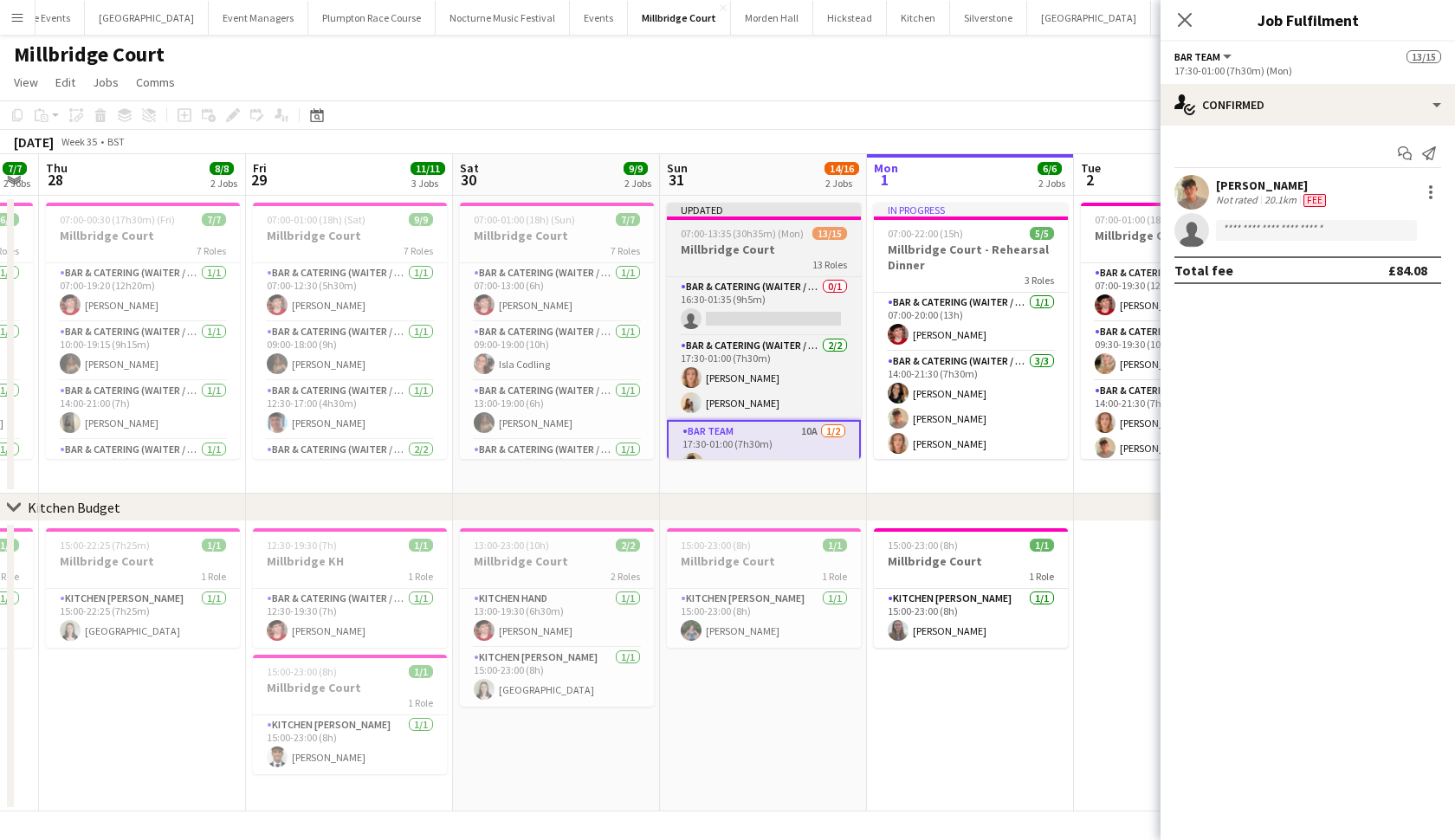
click at [724, 242] on h3 "Millbridge Court" at bounding box center [763, 249] width 194 height 16
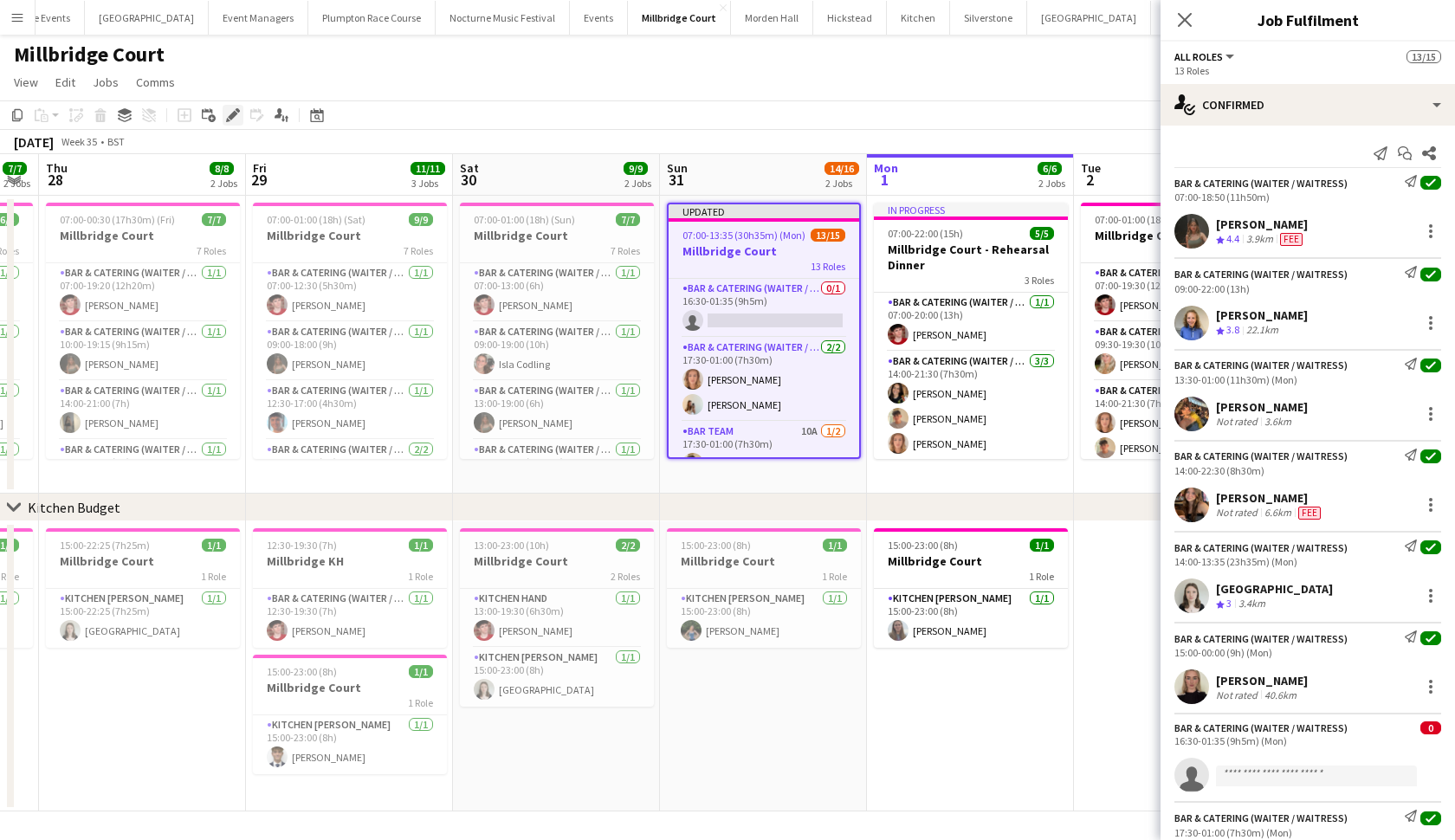
click at [234, 112] on icon at bounding box center [232, 115] width 9 height 9
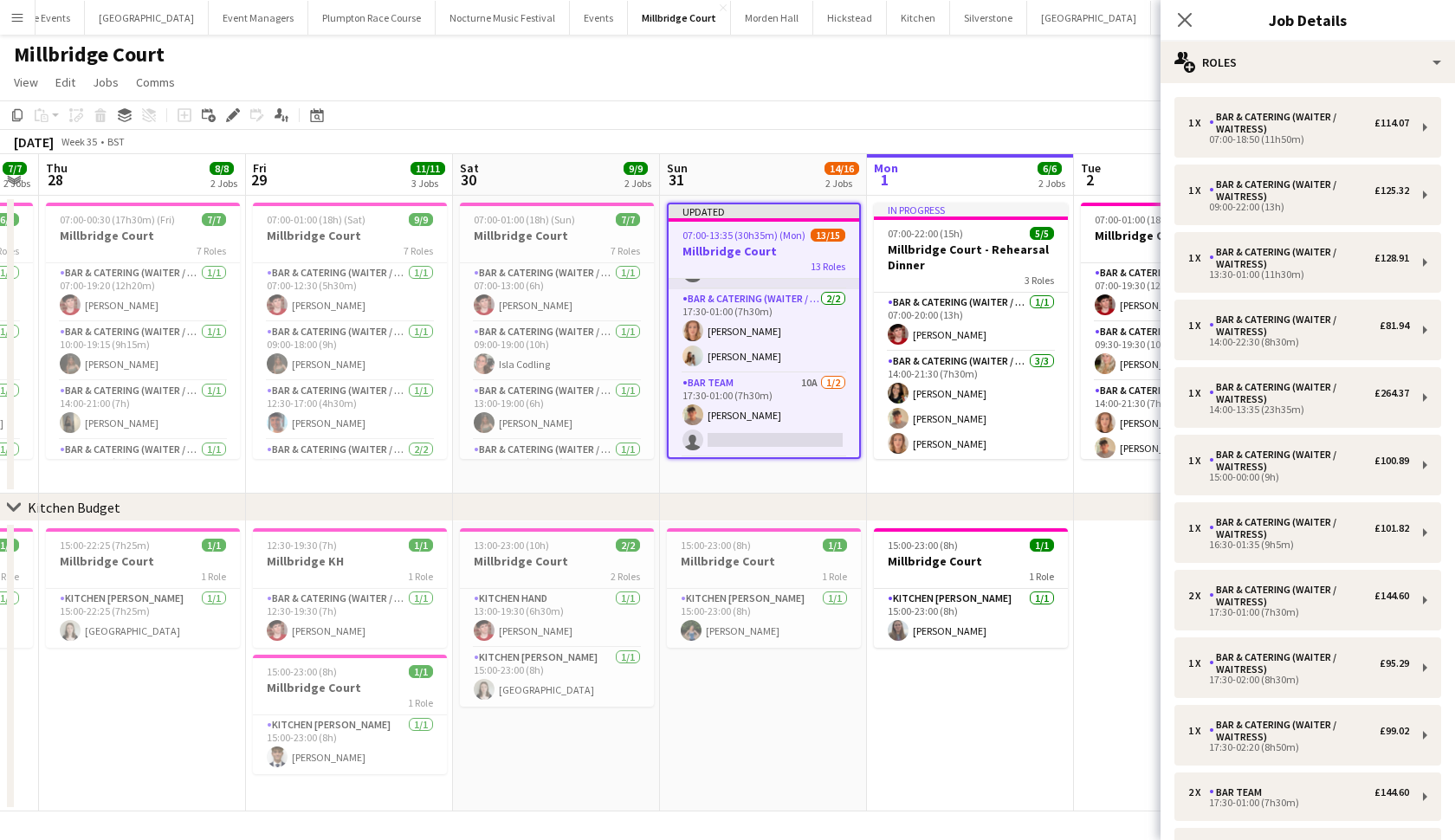
scroll to position [409, 0]
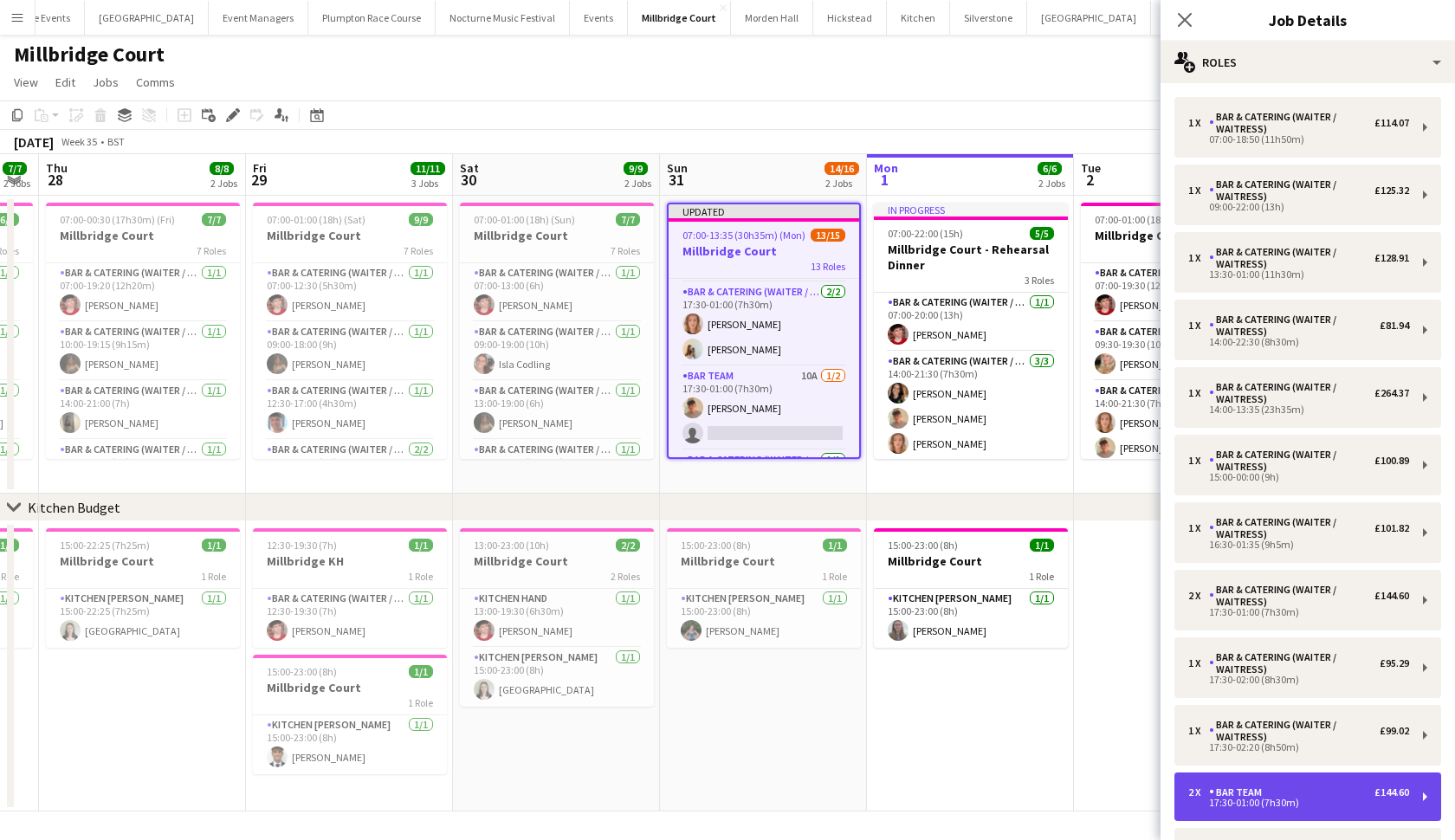
click at [1256, 801] on div "17:30-01:00 (7h30m)" at bounding box center [1299, 802] width 221 height 8
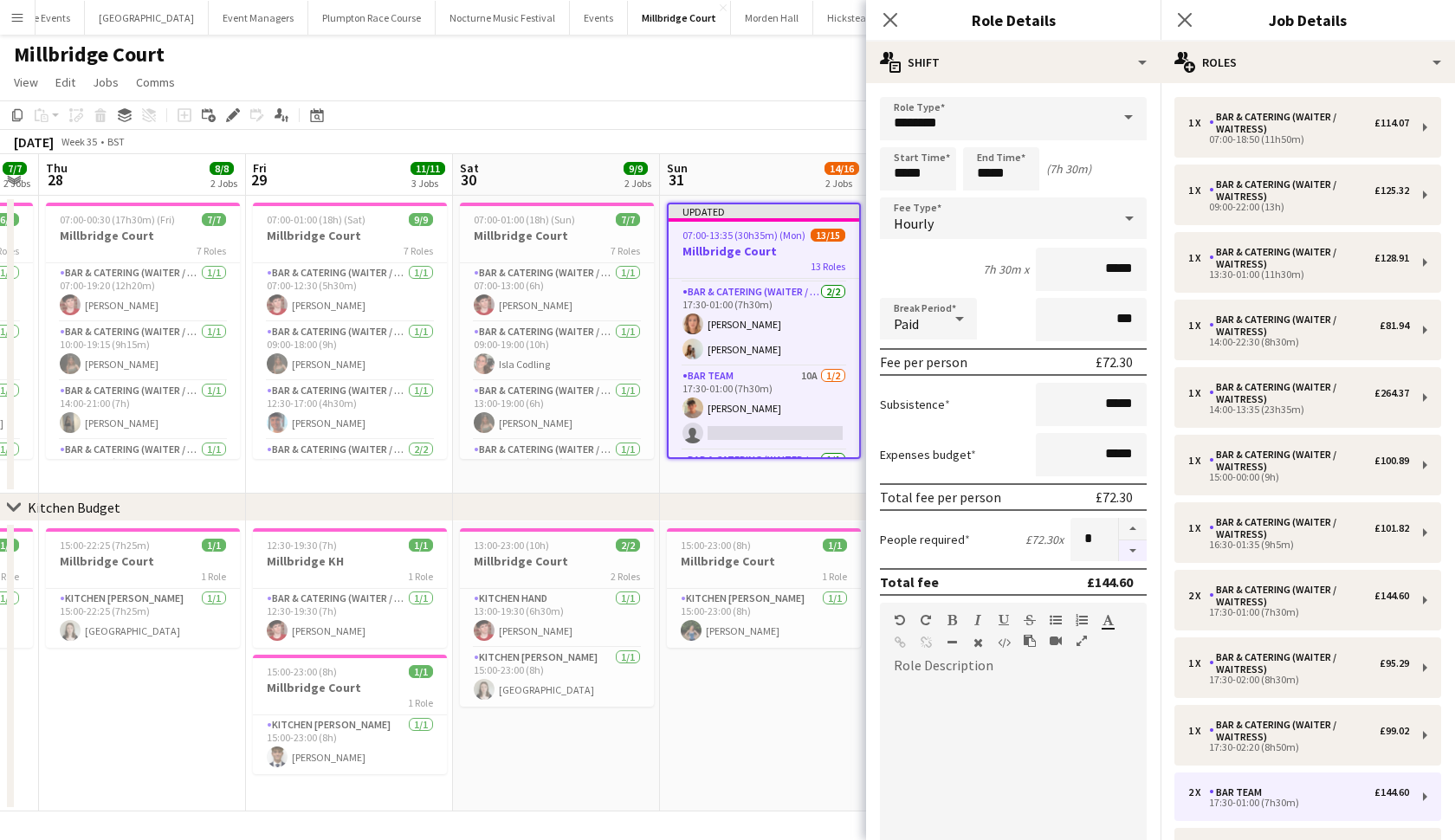
click at [1131, 551] on button "button" at bounding box center [1133, 550] width 28 height 21
type input "*"
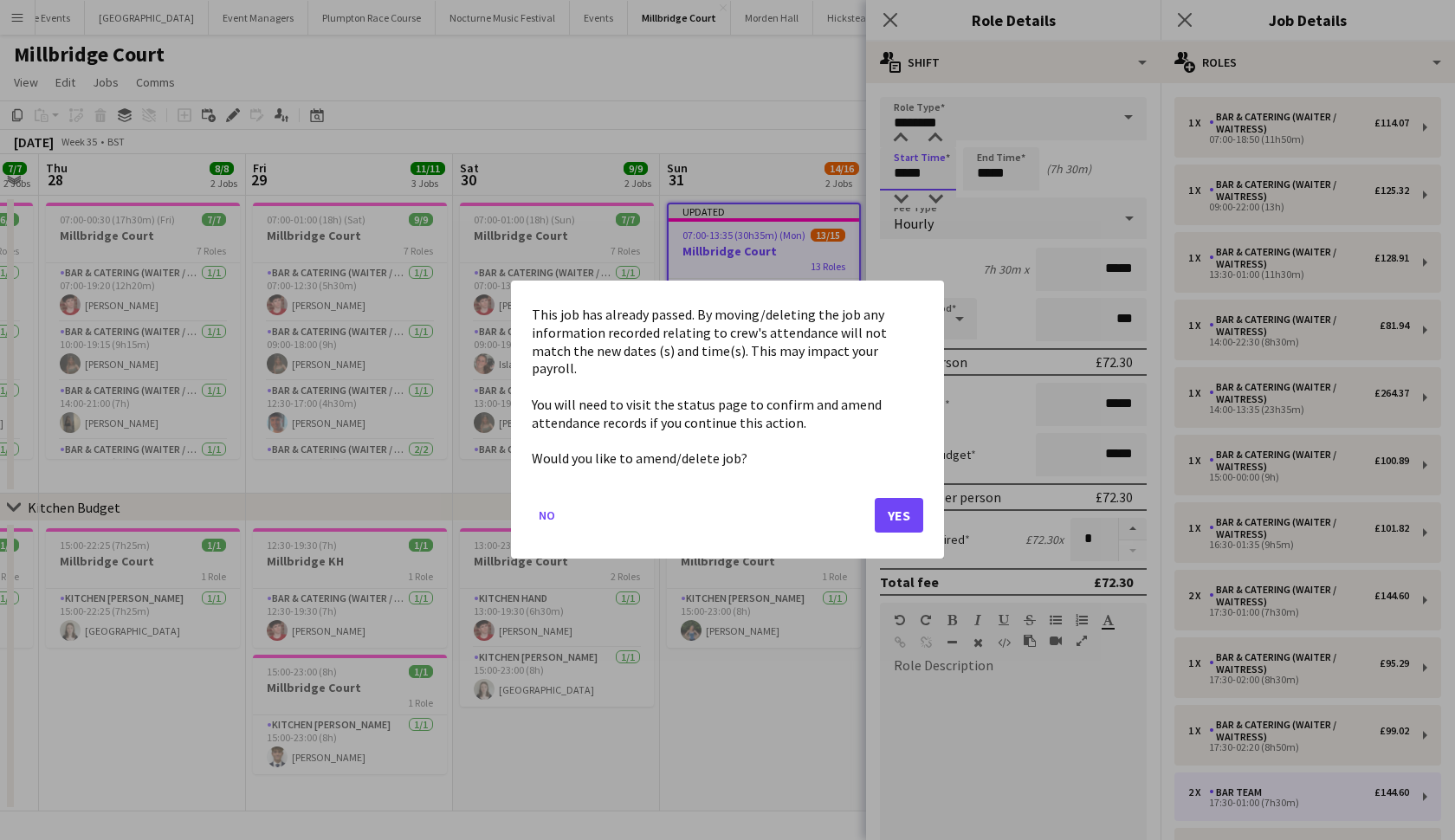
click at [906, 173] on body "Menu Boards Boards Boards All jobs Status Workforce Workforce My Workforce Recr…" at bounding box center [727, 420] width 1455 height 841
click at [893, 507] on button "Yes" at bounding box center [899, 516] width 48 height 34
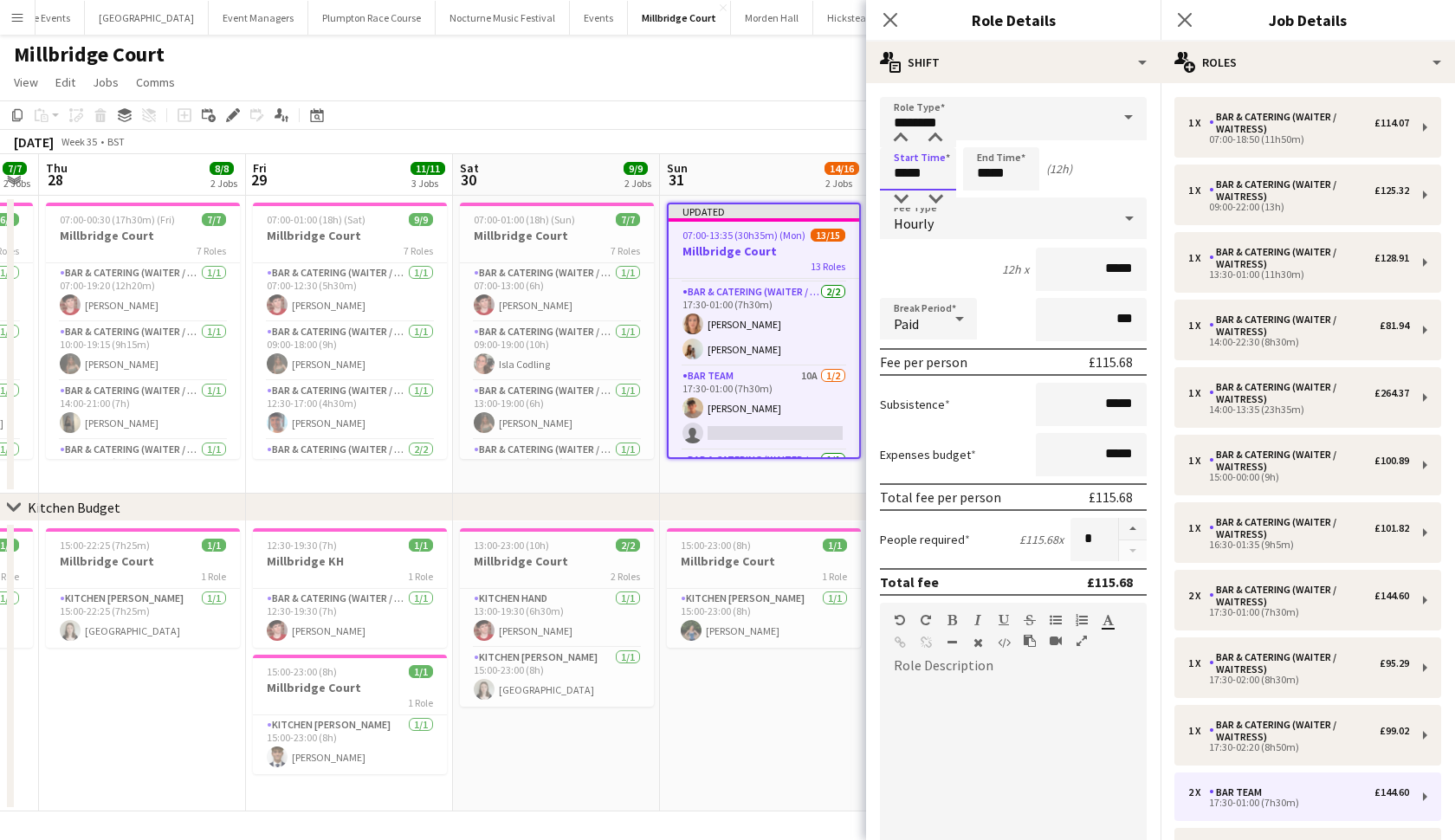
type input "*****"
click at [1021, 176] on input "*****" at bounding box center [1001, 168] width 76 height 44
type input "*****"
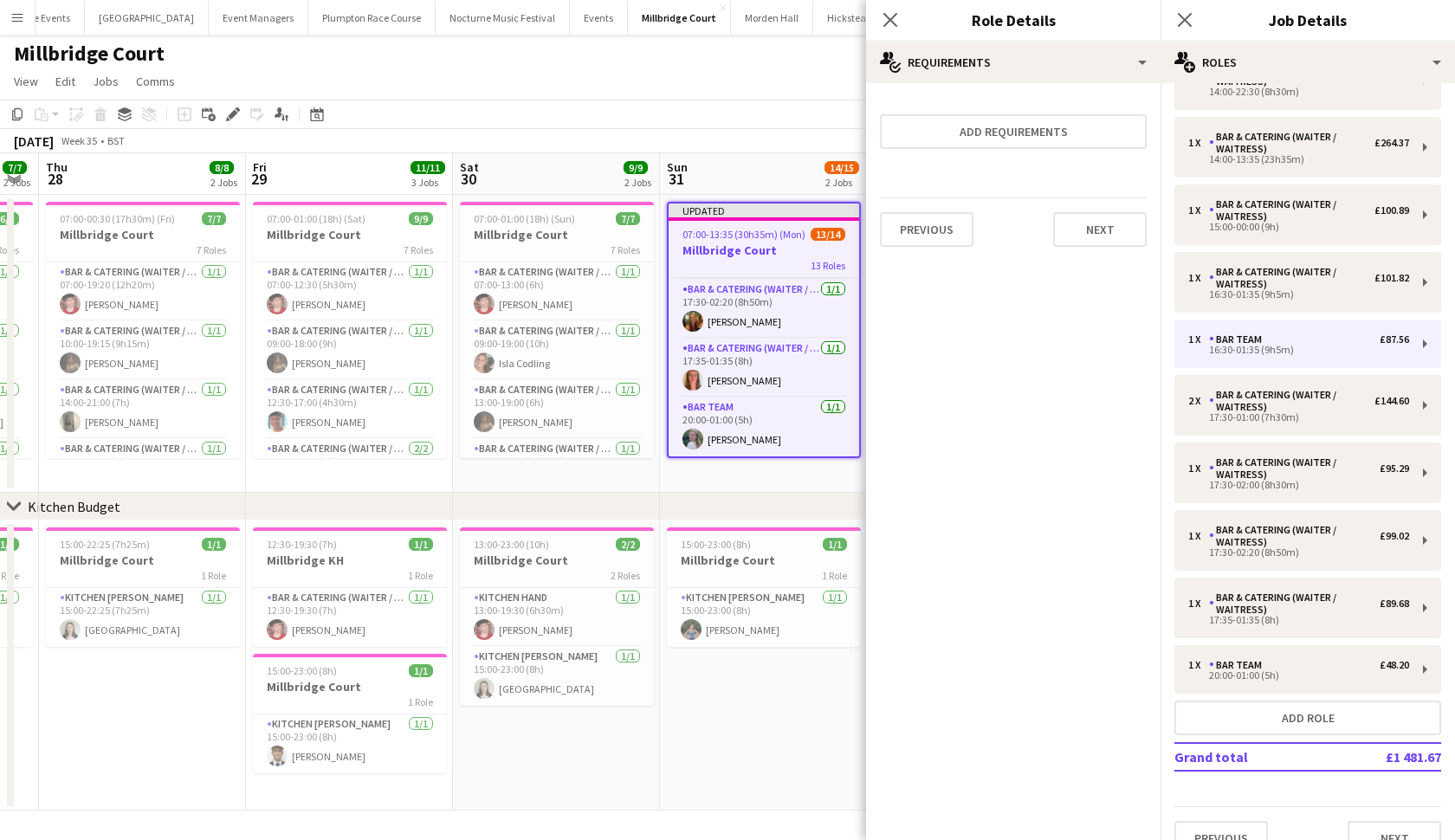
scroll to position [262, 0]
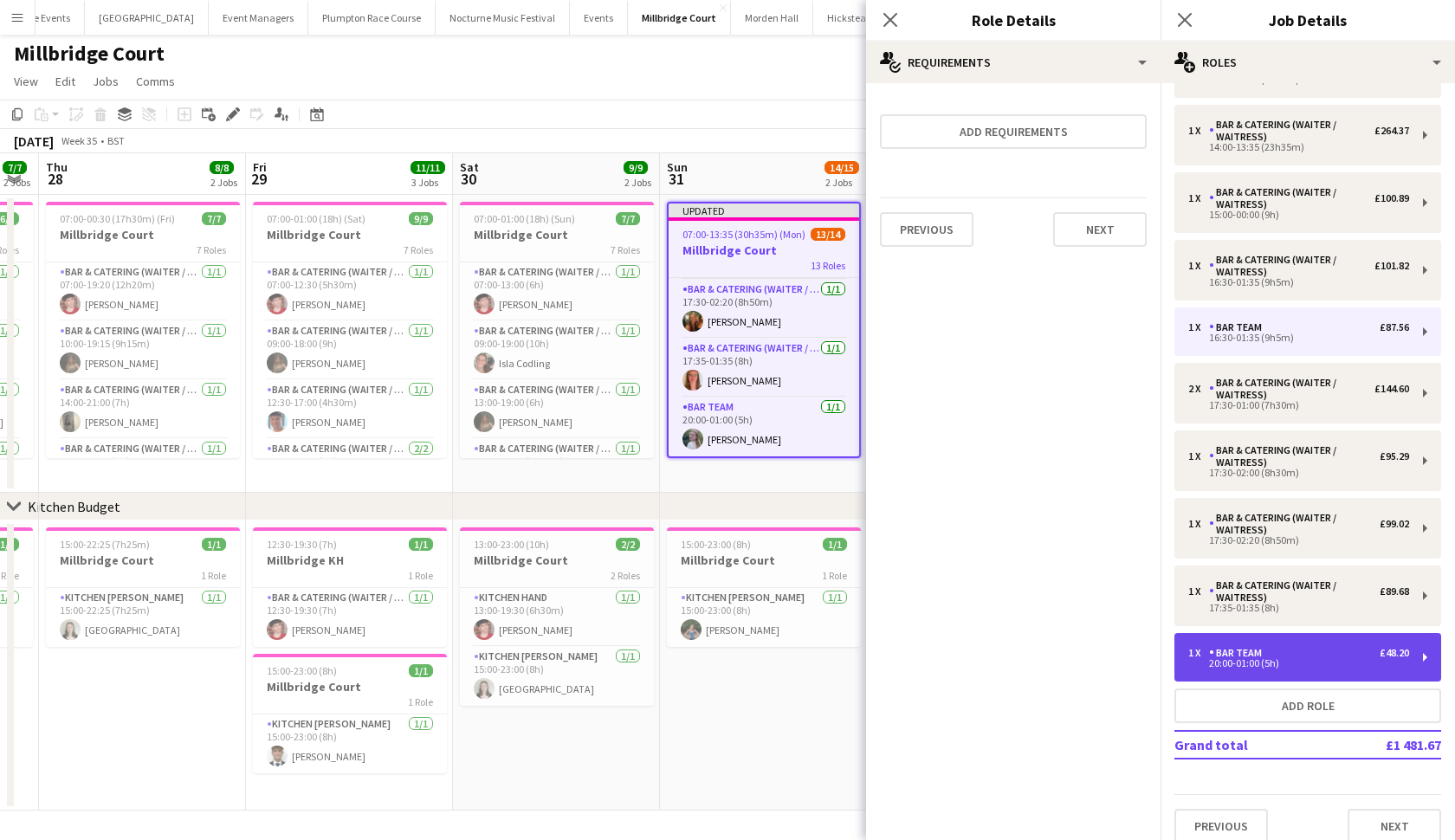
click at [1290, 652] on div "1 x Bar Team £48.20" at bounding box center [1299, 652] width 221 height 12
type input "*****"
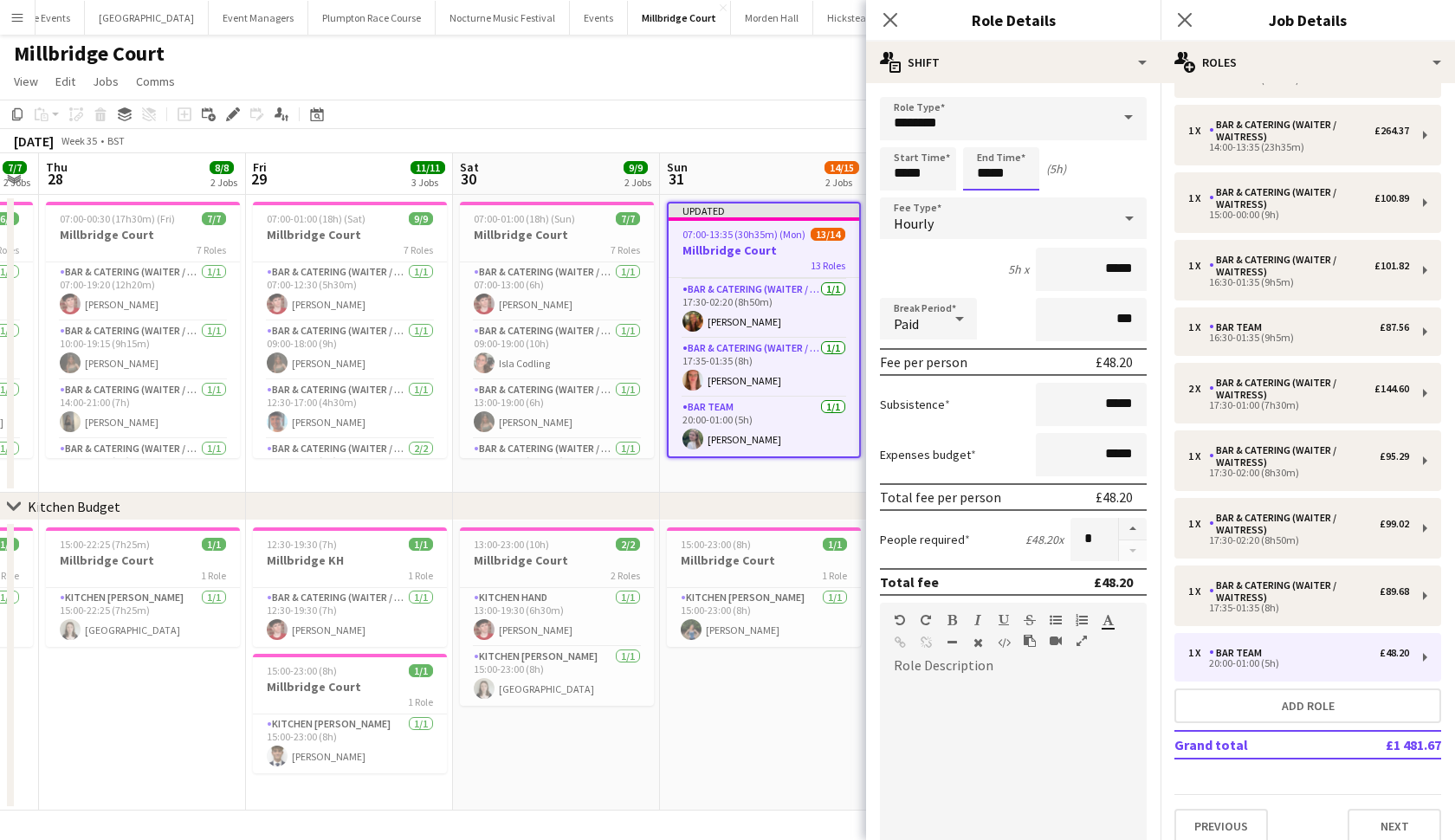
click at [1021, 169] on input "*****" at bounding box center [1001, 168] width 76 height 44
type input "*****"
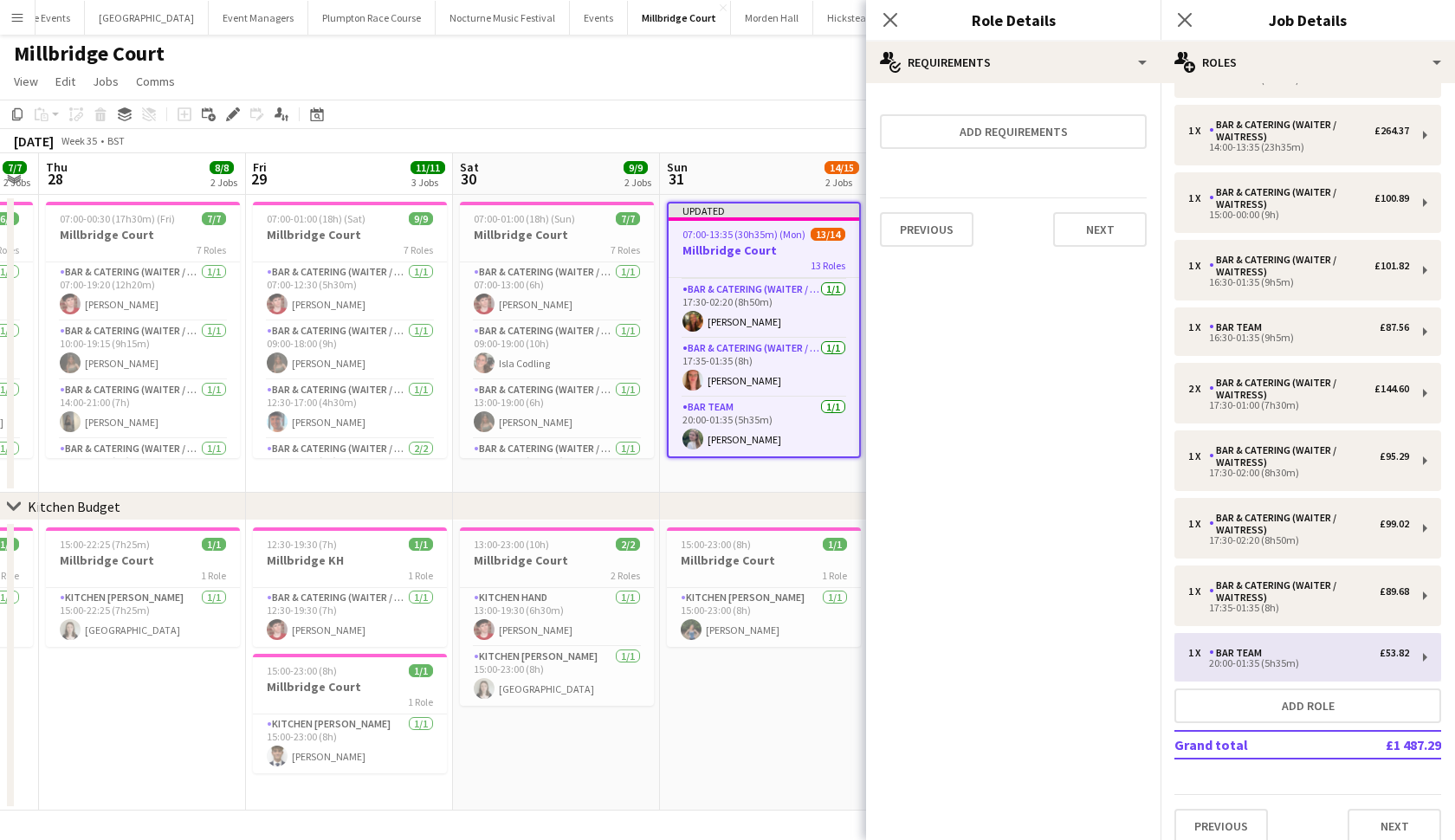
scroll to position [272, 0]
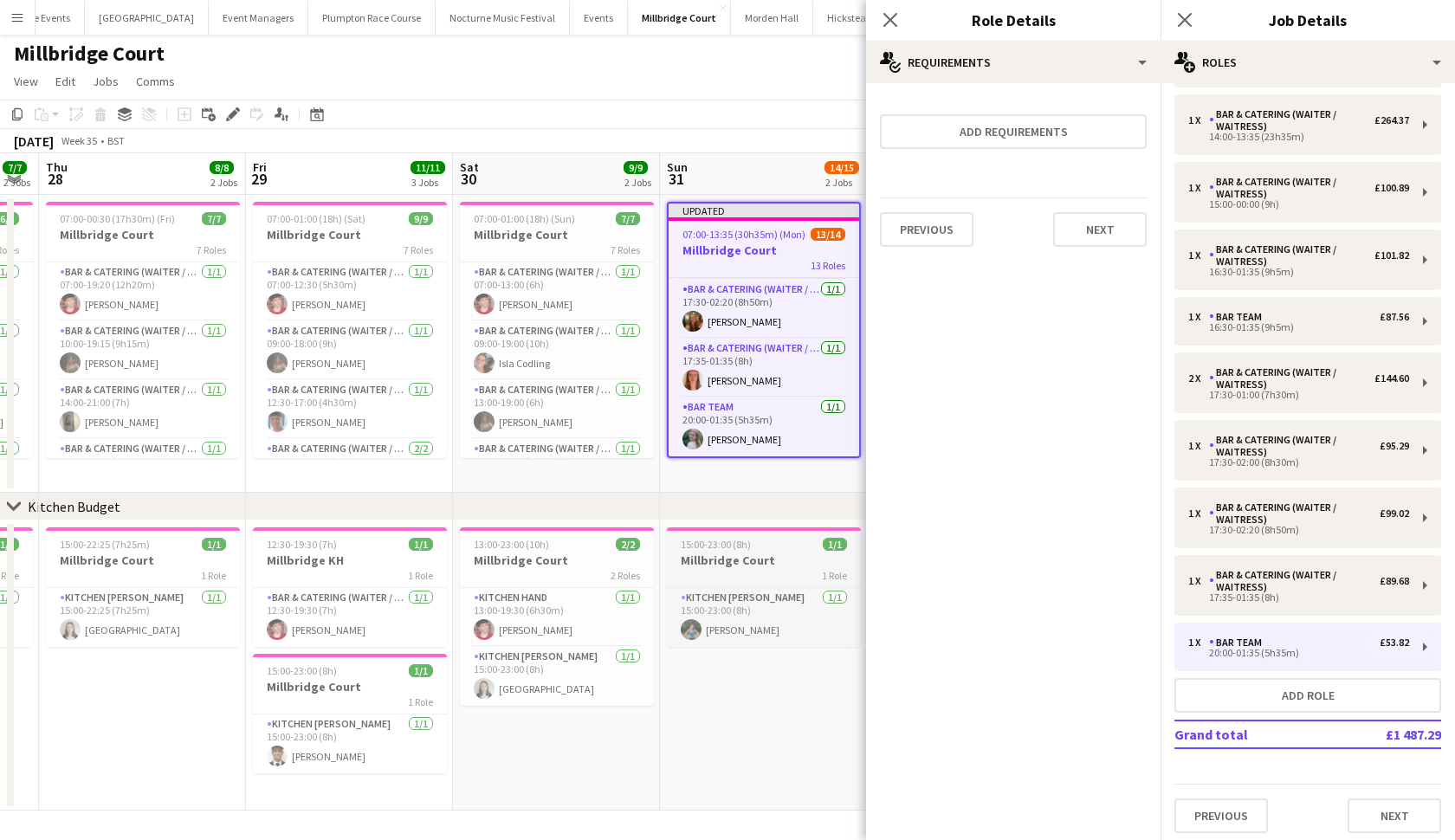
click at [723, 559] on h3 "Millbridge Court" at bounding box center [763, 559] width 194 height 16
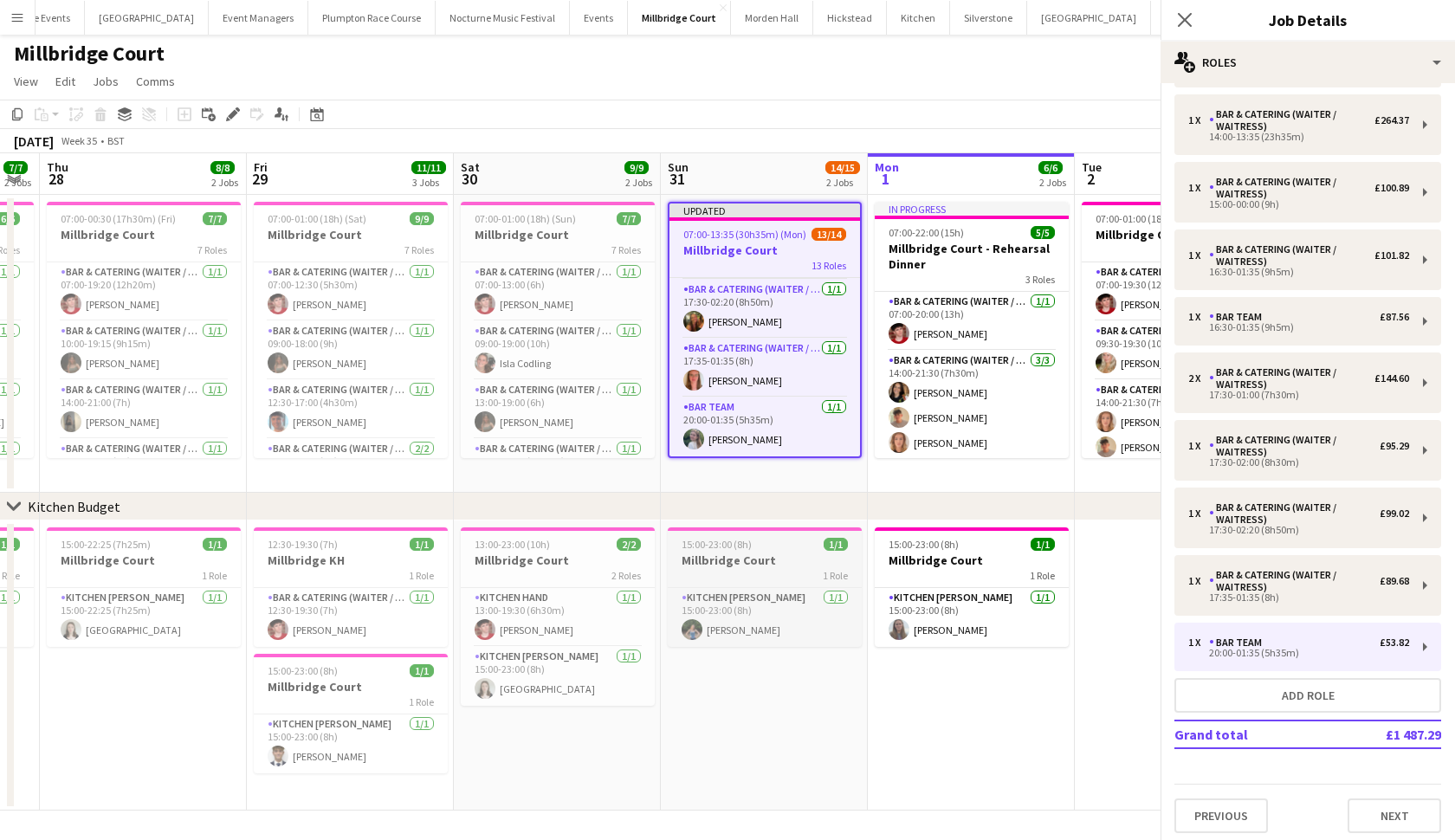
scroll to position [0, 0]
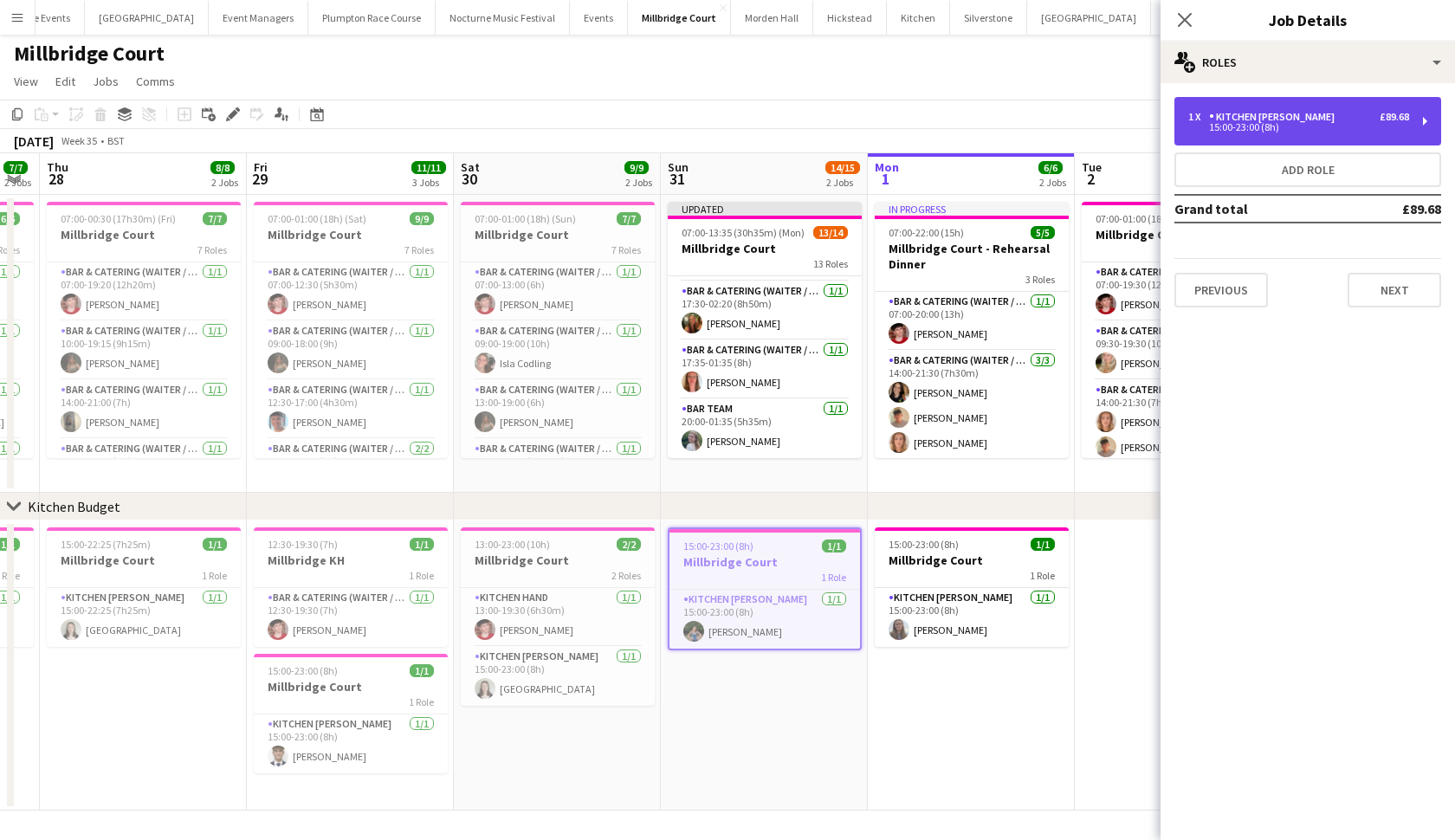
click at [1309, 104] on div "1 x Kitchen [PERSON_NAME] £89.68 15:00-23:00 (8h)" at bounding box center [1307, 121] width 267 height 48
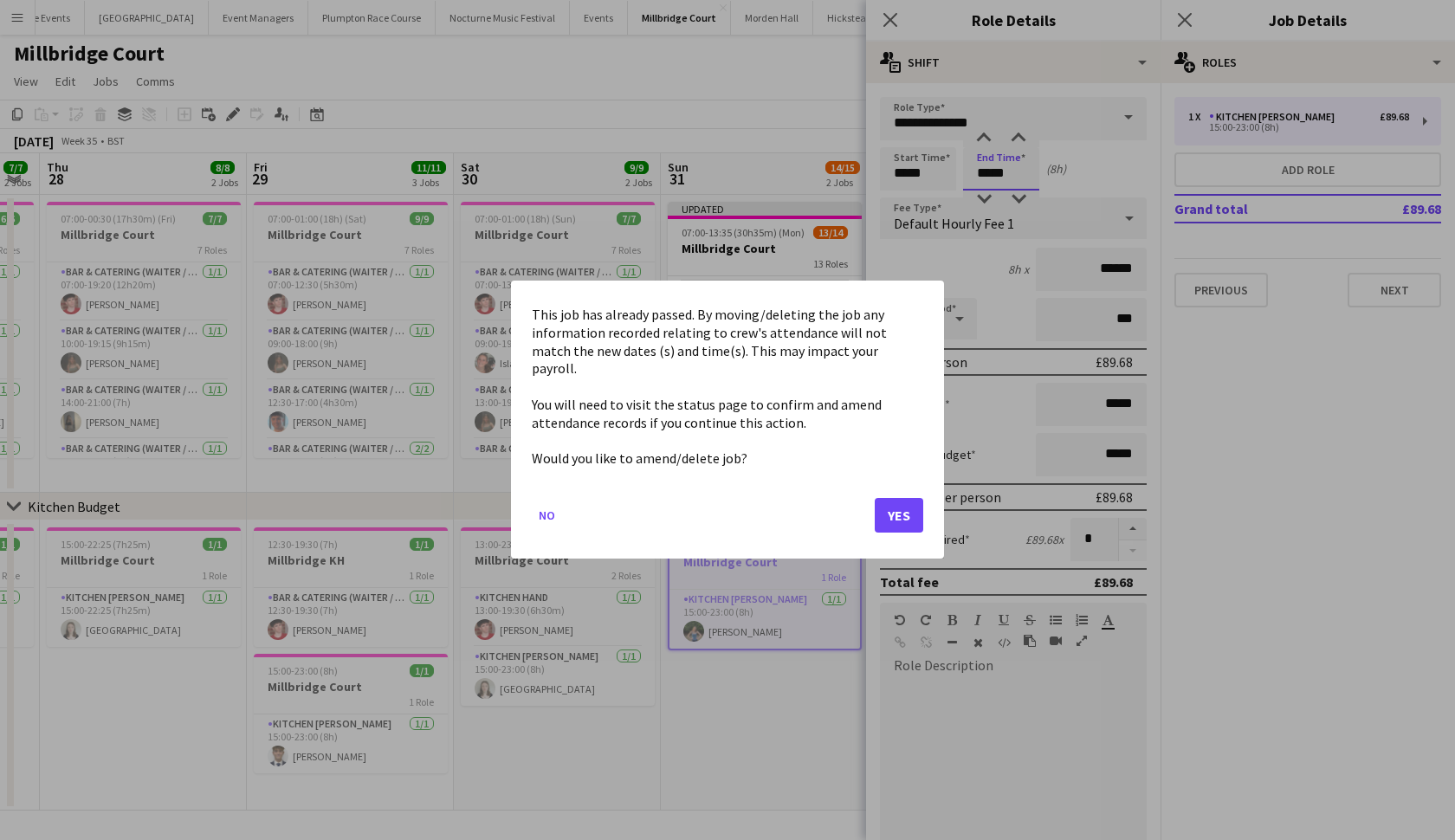
click at [1015, 172] on body "Menu Boards Boards Boards All jobs Status Workforce Workforce My Workforce Recr…" at bounding box center [727, 419] width 1455 height 841
click at [906, 486] on mat-dialog-actions "No Yes" at bounding box center [727, 522] width 391 height 73
click at [909, 499] on button "Yes" at bounding box center [899, 516] width 48 height 34
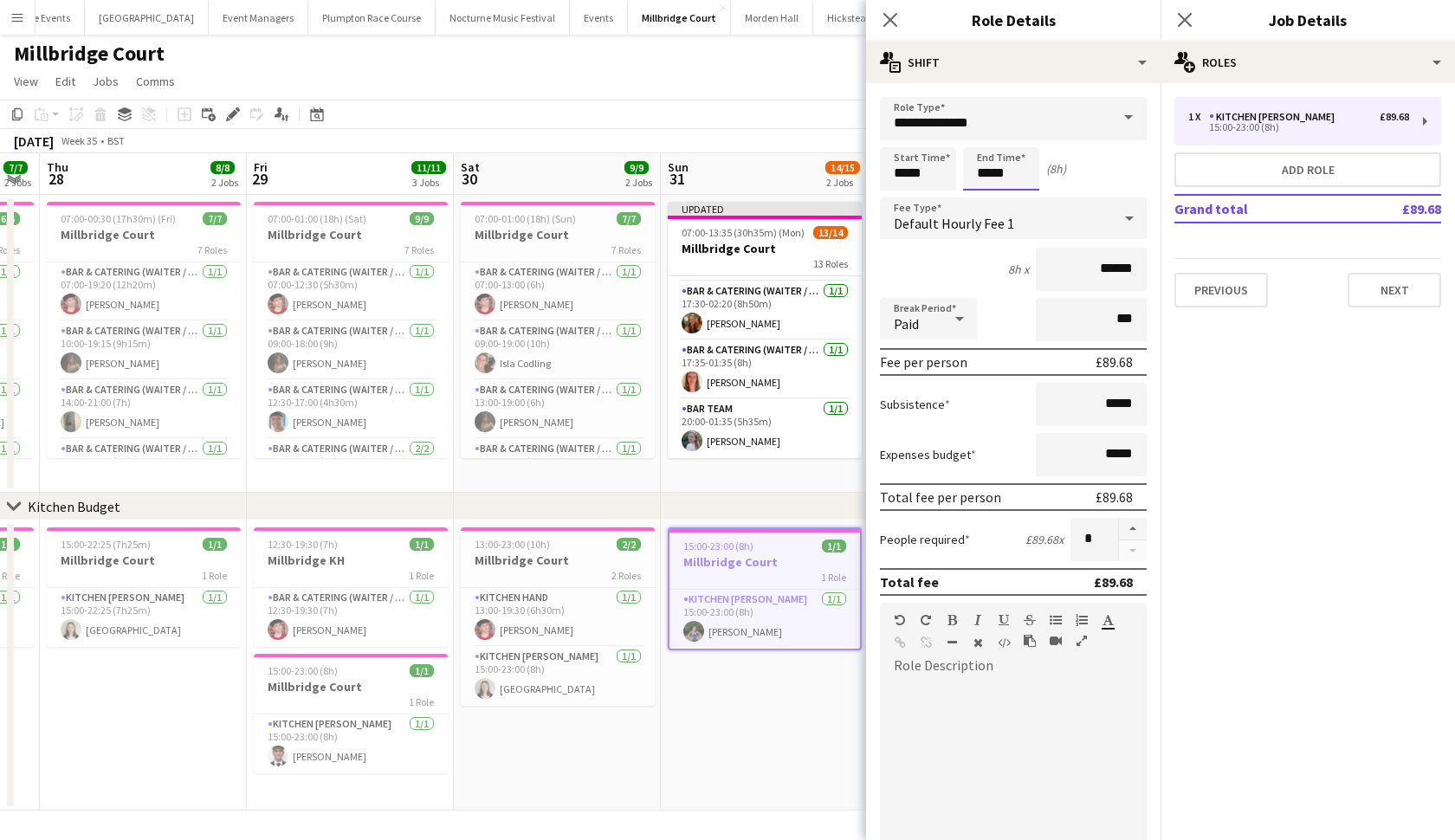
scroll to position [1, 0]
click at [1018, 170] on input "*****" at bounding box center [1001, 168] width 76 height 44
type input "*****"
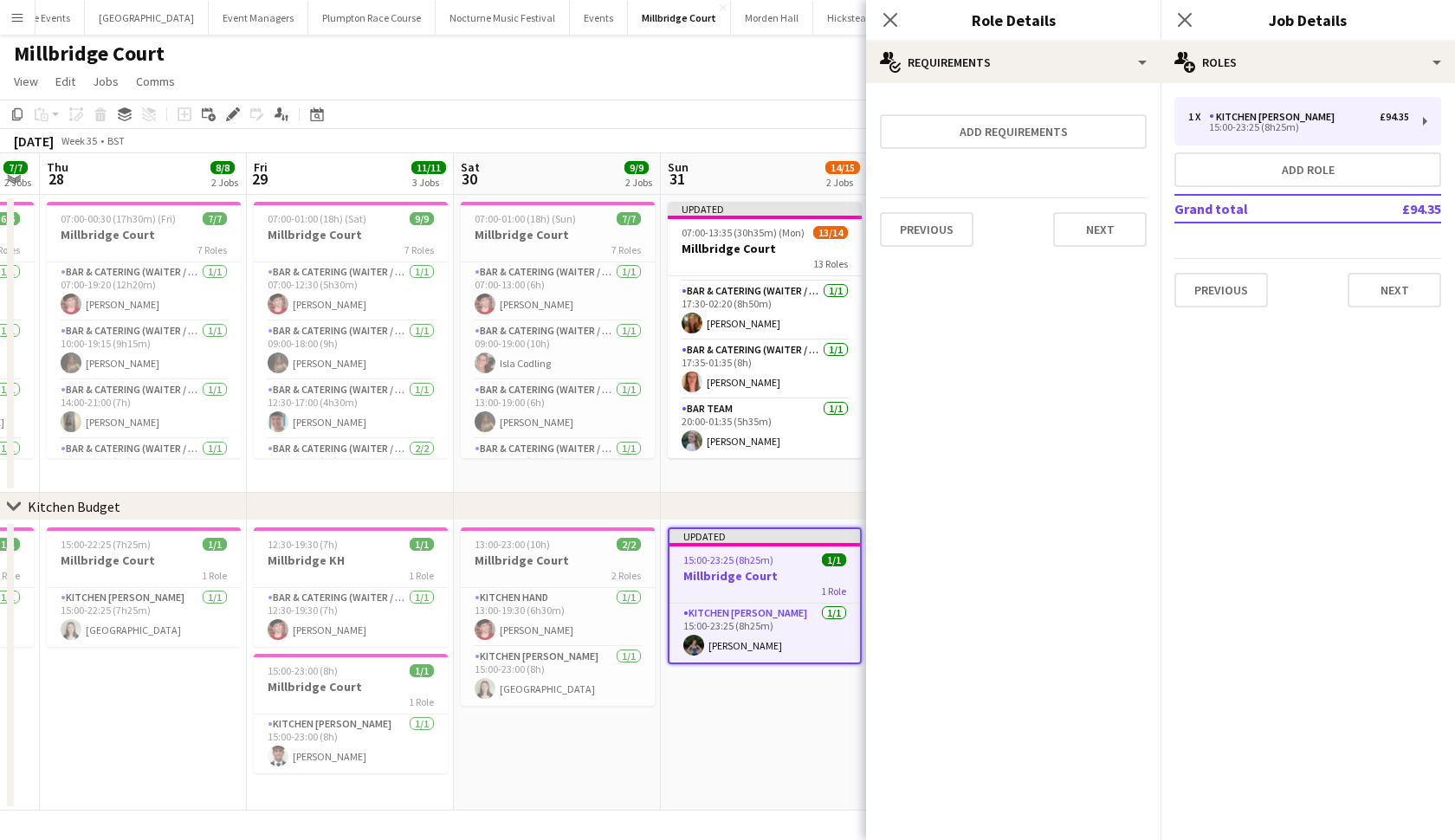
click at [802, 97] on app-page-menu "View Day view expanded Day view collapsed Month view Date picker Jump to [DATE]…" at bounding box center [727, 83] width 1455 height 33
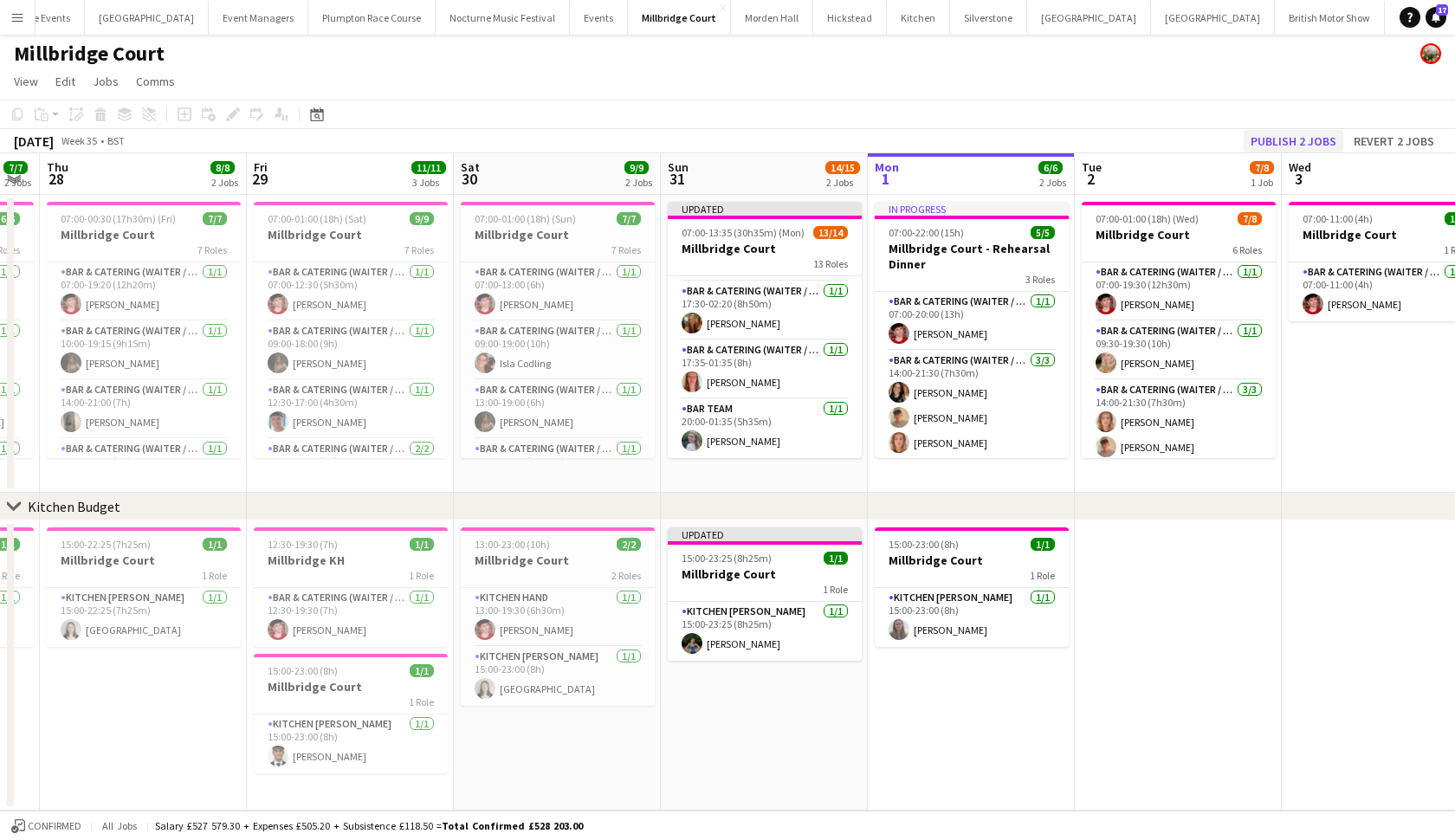
click at [1291, 138] on button "Publish 2 jobs" at bounding box center [1293, 141] width 99 height 22
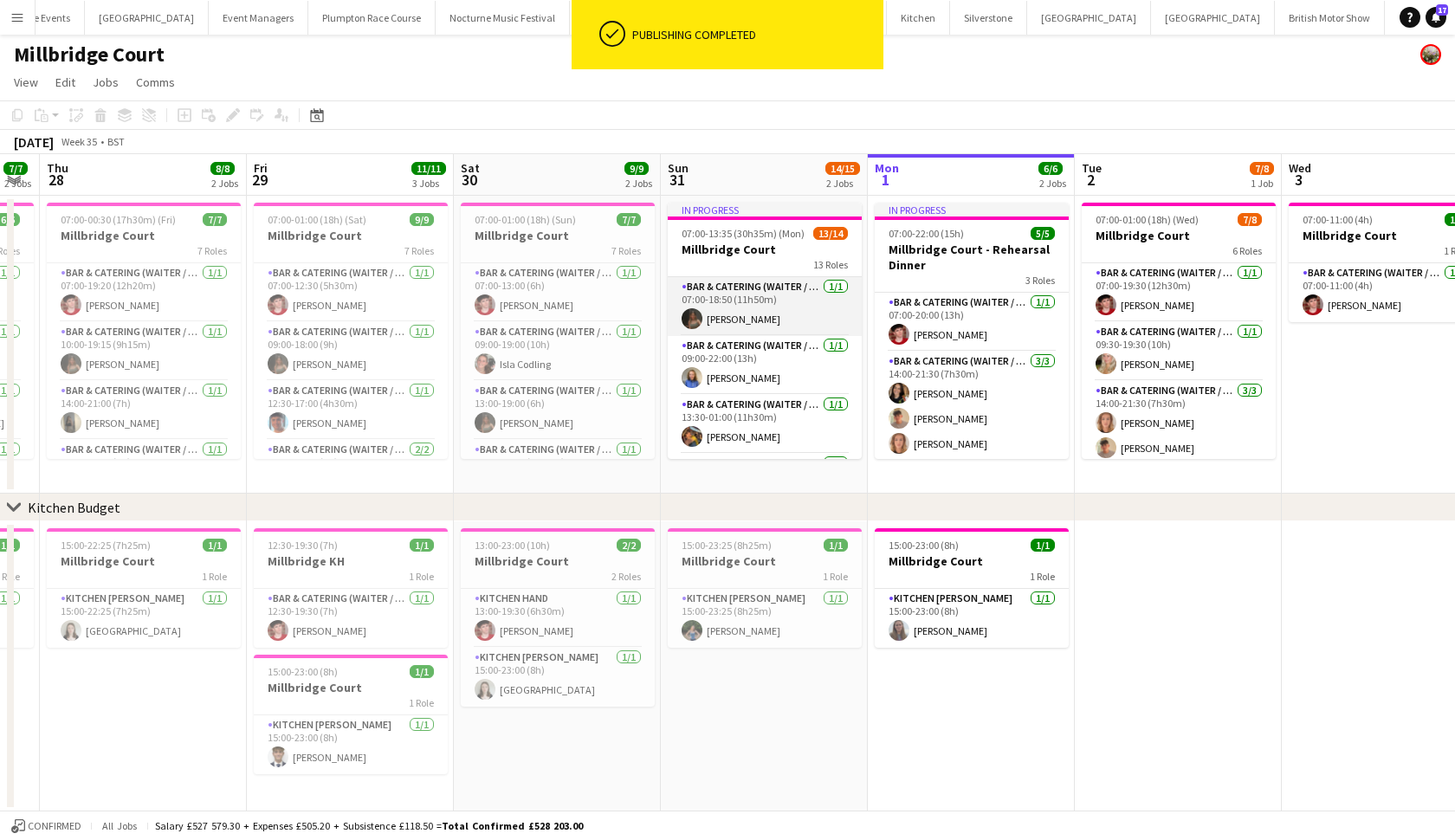
scroll to position [0, 0]
click at [747, 296] on app-card-role "Bar & Catering (Waiter / waitress) 1/1 07:00-18:50 (11h50m) Megan Jones" at bounding box center [764, 306] width 194 height 59
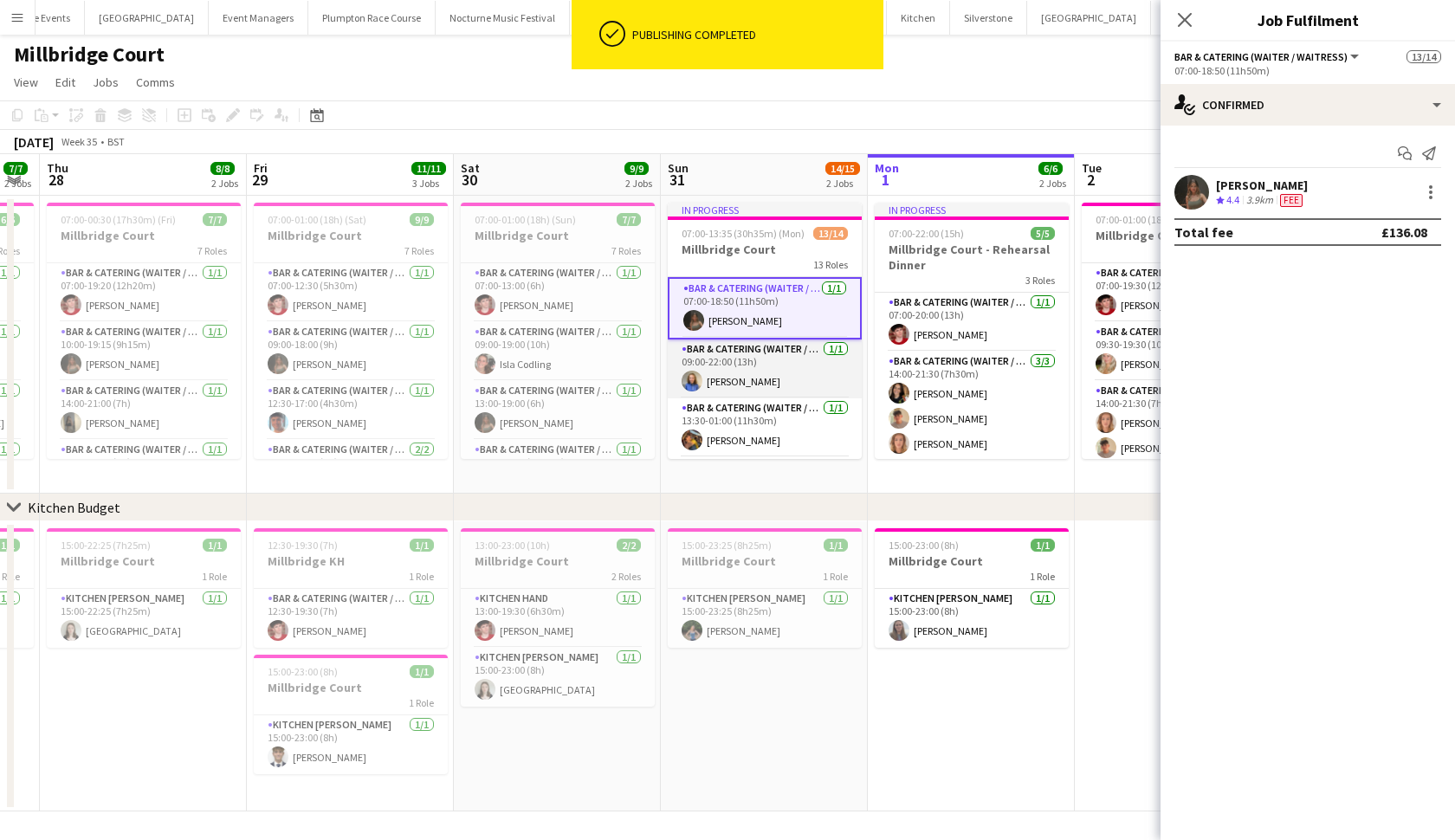
click at [744, 362] on app-card-role "Bar & Catering (Waiter / waitress) 1/1 09:00-22:00 (13h) Helena Lorenzen" at bounding box center [764, 368] width 194 height 59
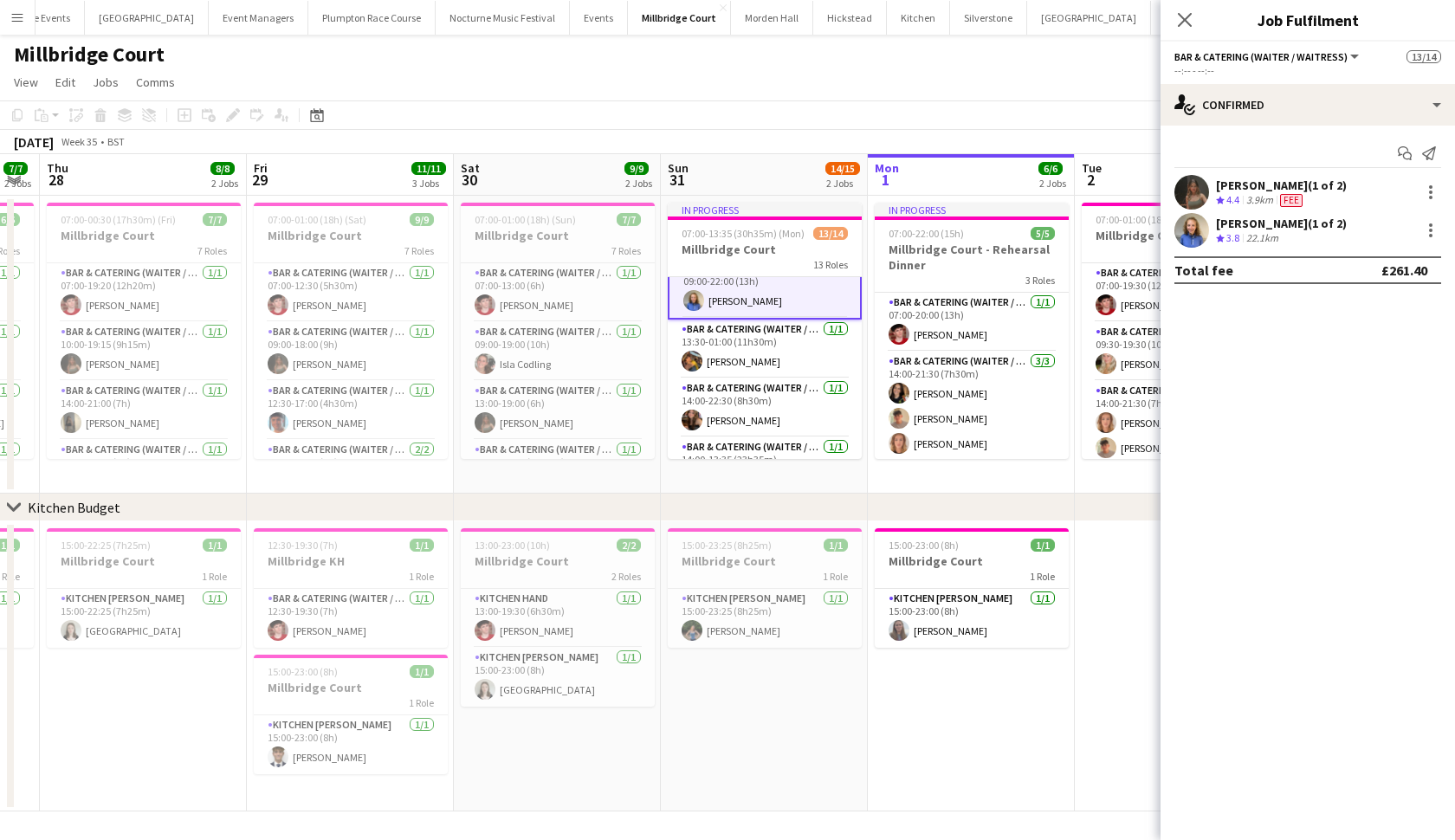
scroll to position [82, 0]
click at [744, 362] on app-card-role "Bar & Catering (Waiter / waitress) 1/1 13:30-01:00 (11h30m) Bobby Jagger" at bounding box center [764, 348] width 194 height 59
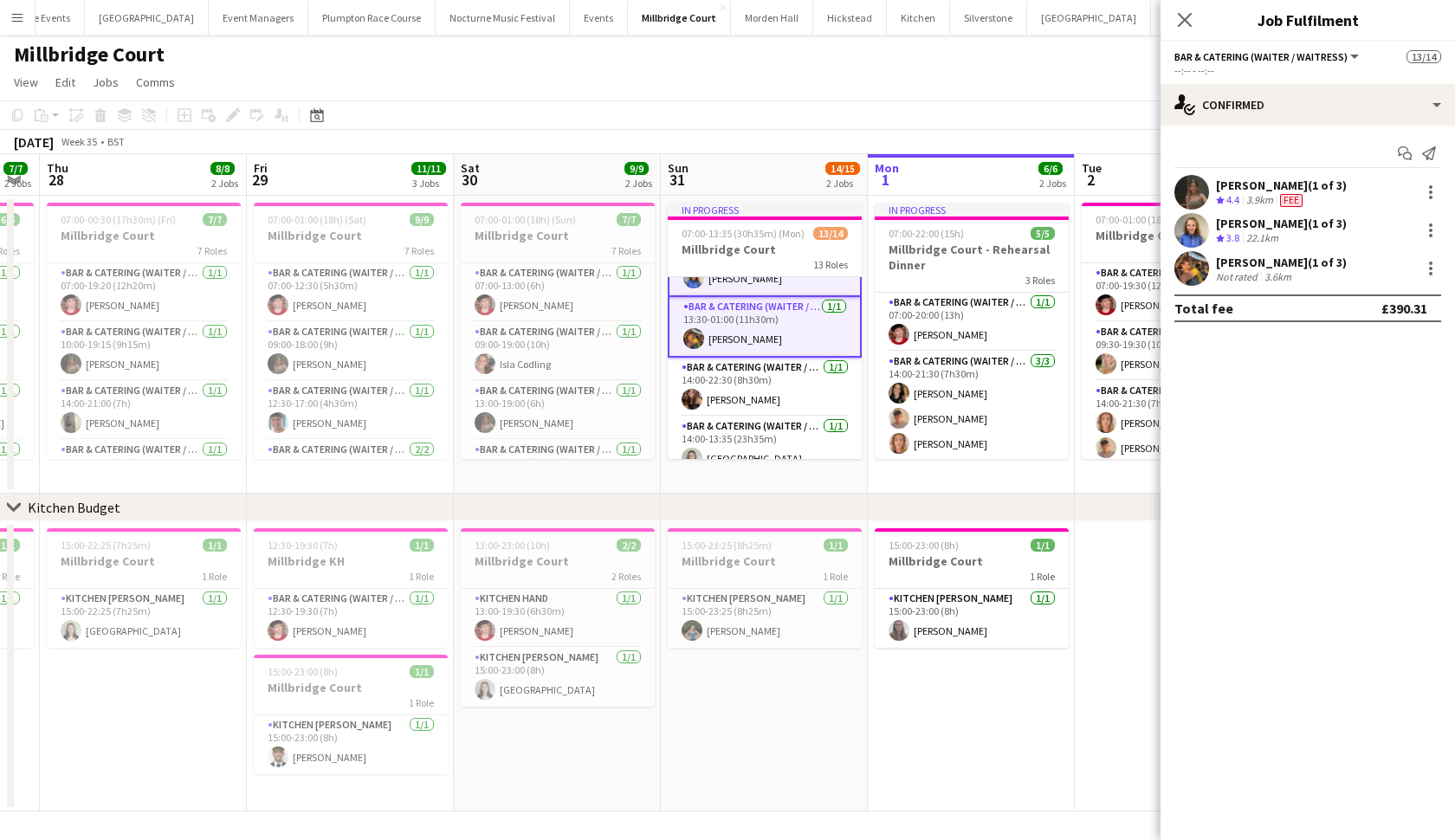
scroll to position [121, 0]
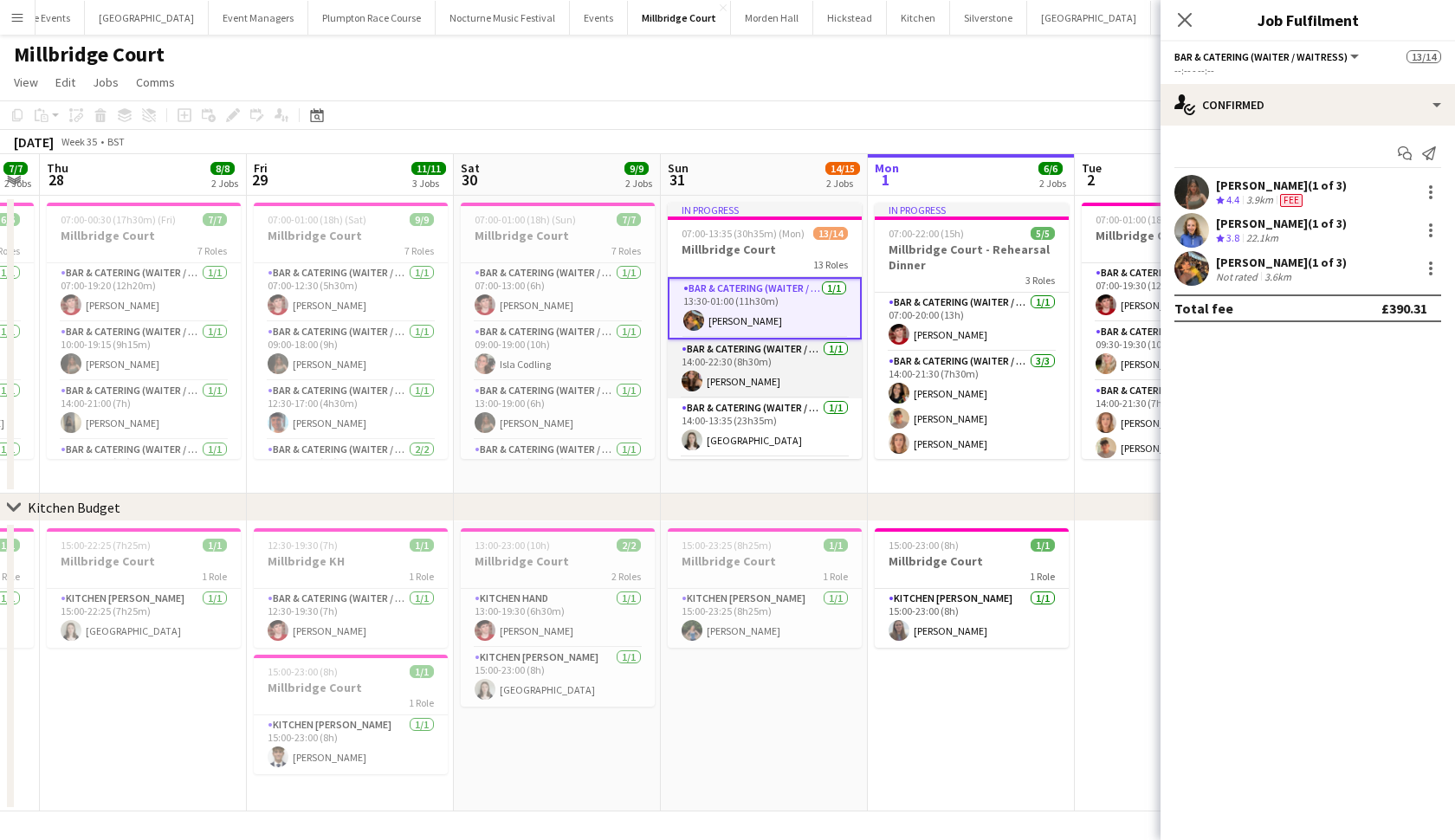
click at [744, 362] on app-card-role "Bar & Catering (Waiter / waitress) 1/1 14:00-22:30 (8h30m) lottie Butcher" at bounding box center [764, 368] width 194 height 59
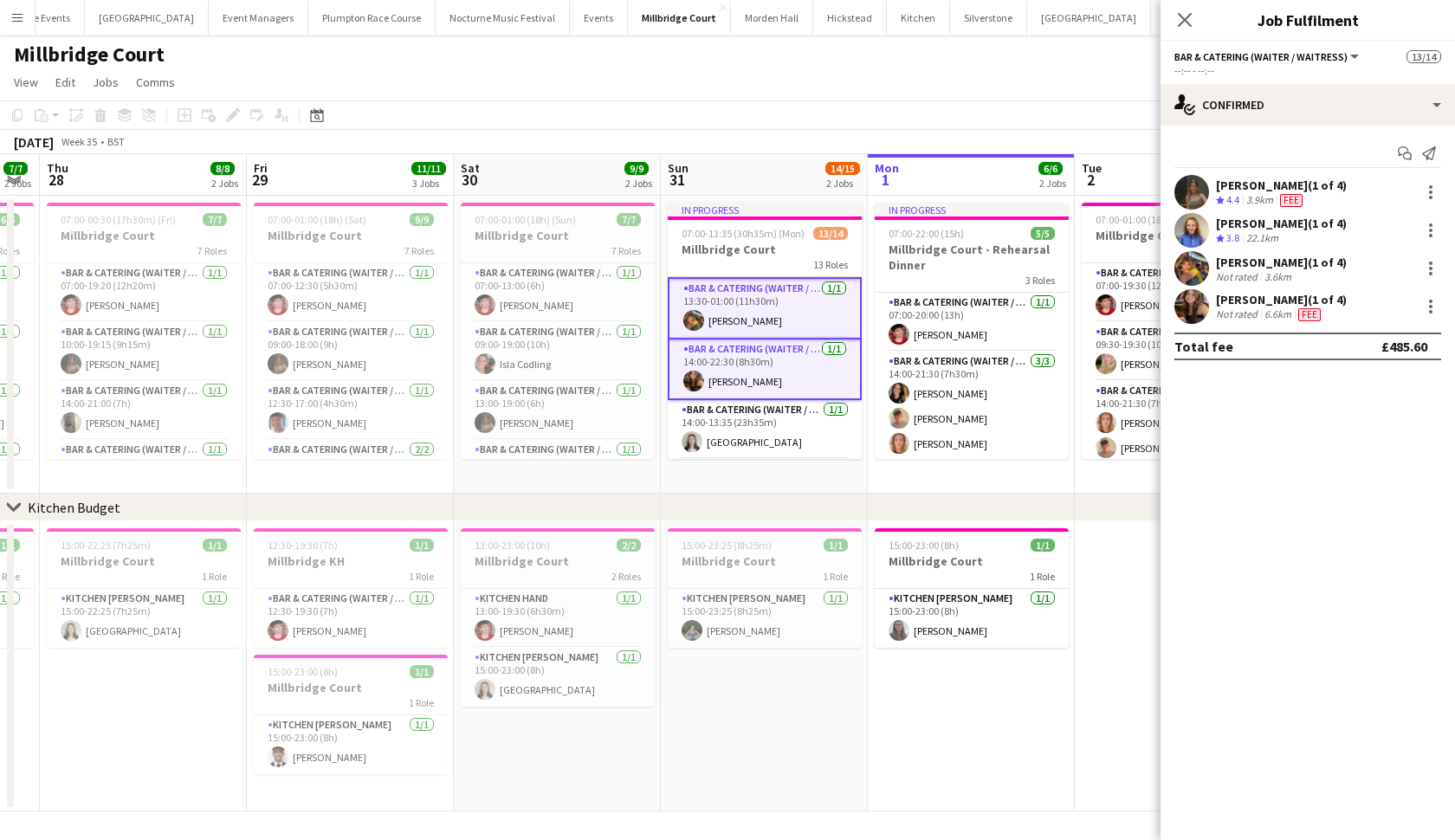
scroll to position [167, 0]
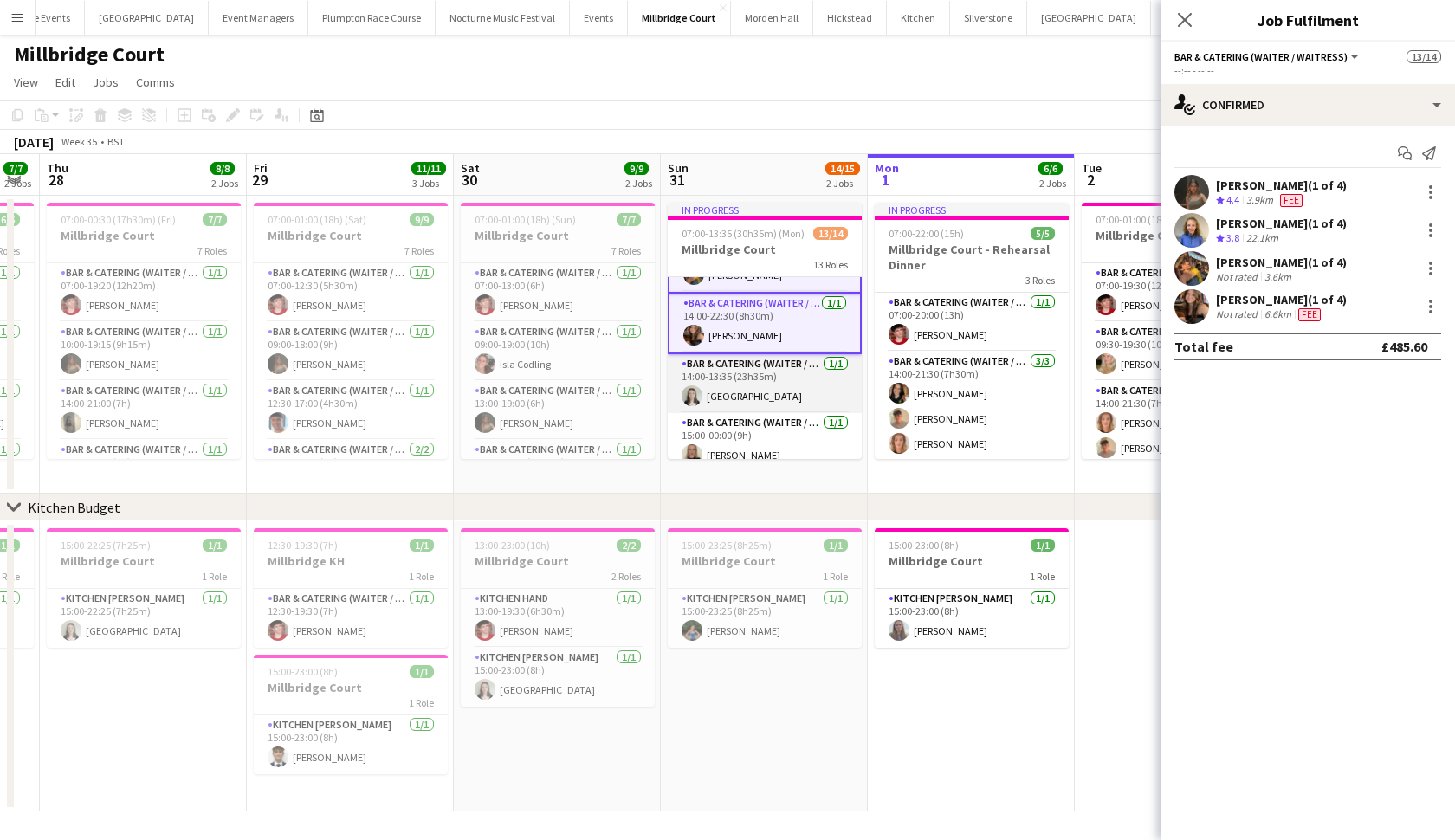
click at [744, 362] on app-card-role "Bar & Catering (Waiter / waitress) 1/1 14:00-13:35 (23h35m) Isla Corfield" at bounding box center [764, 383] width 194 height 59
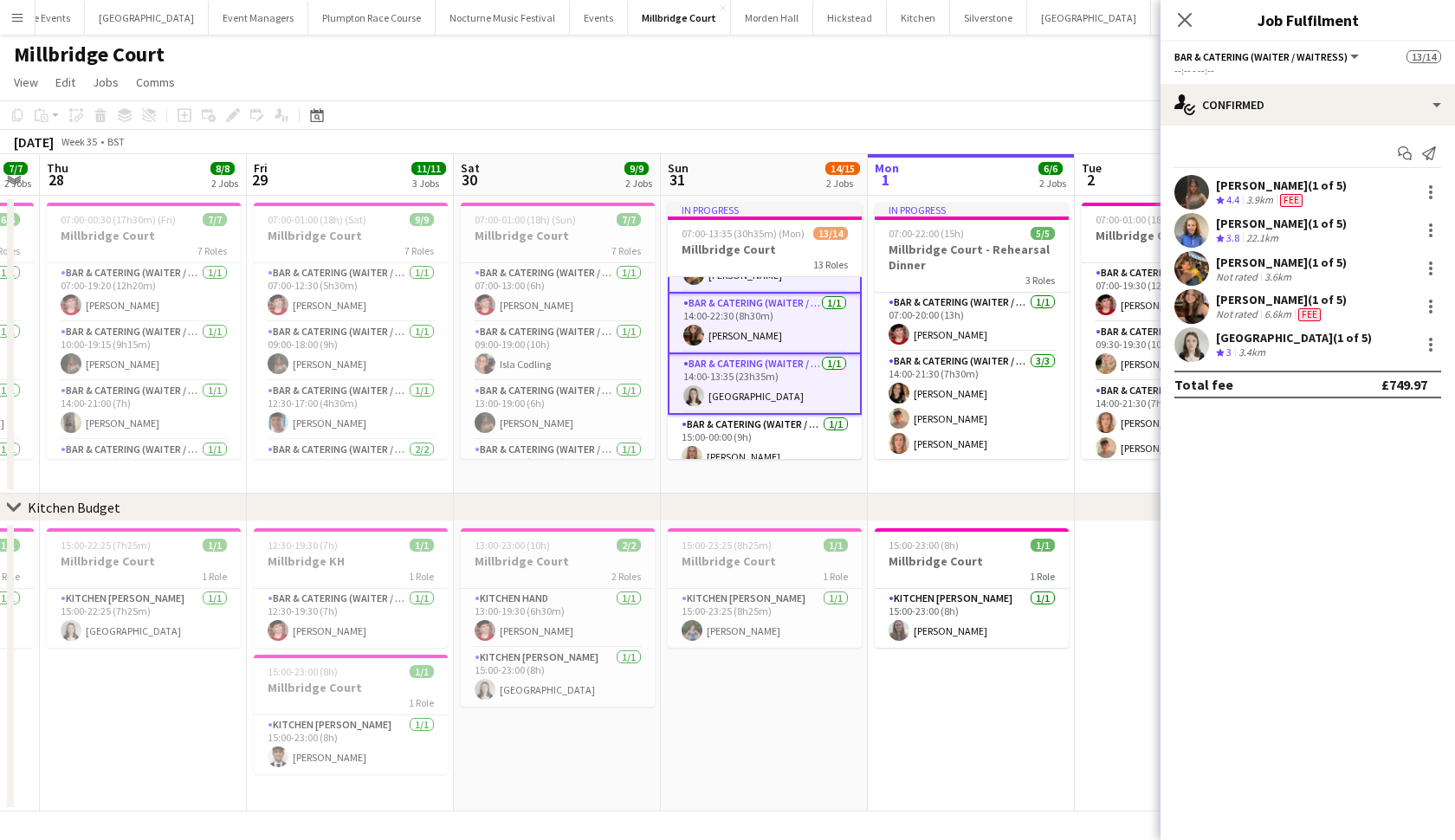
click at [723, 402] on app-card-role "Bar & Catering (Waiter / waitress) 1/1 14:00-13:35 (23h35m) Isla Corfield" at bounding box center [764, 384] width 194 height 60
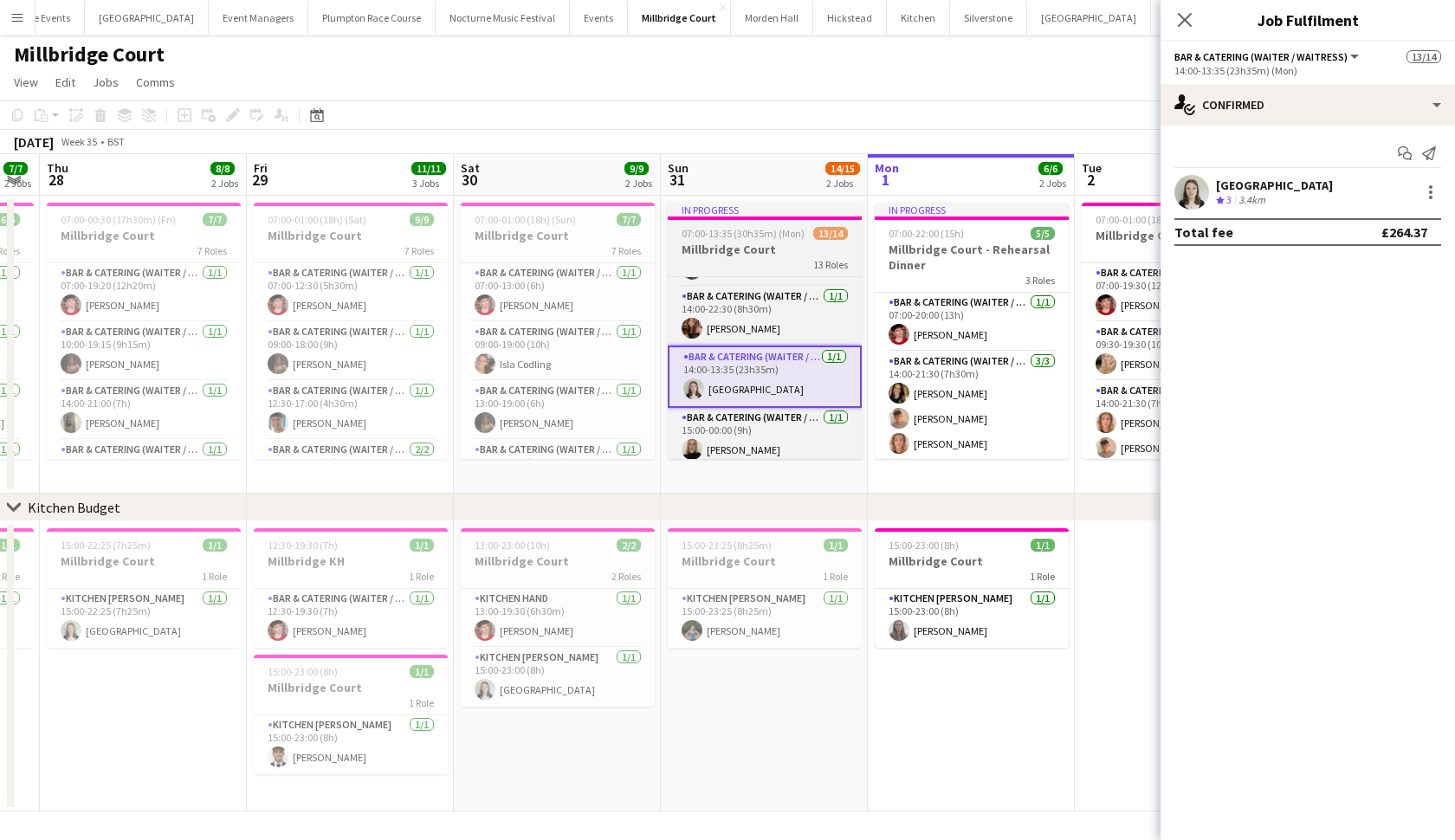
click at [740, 214] on div "In progress" at bounding box center [764, 209] width 194 height 14
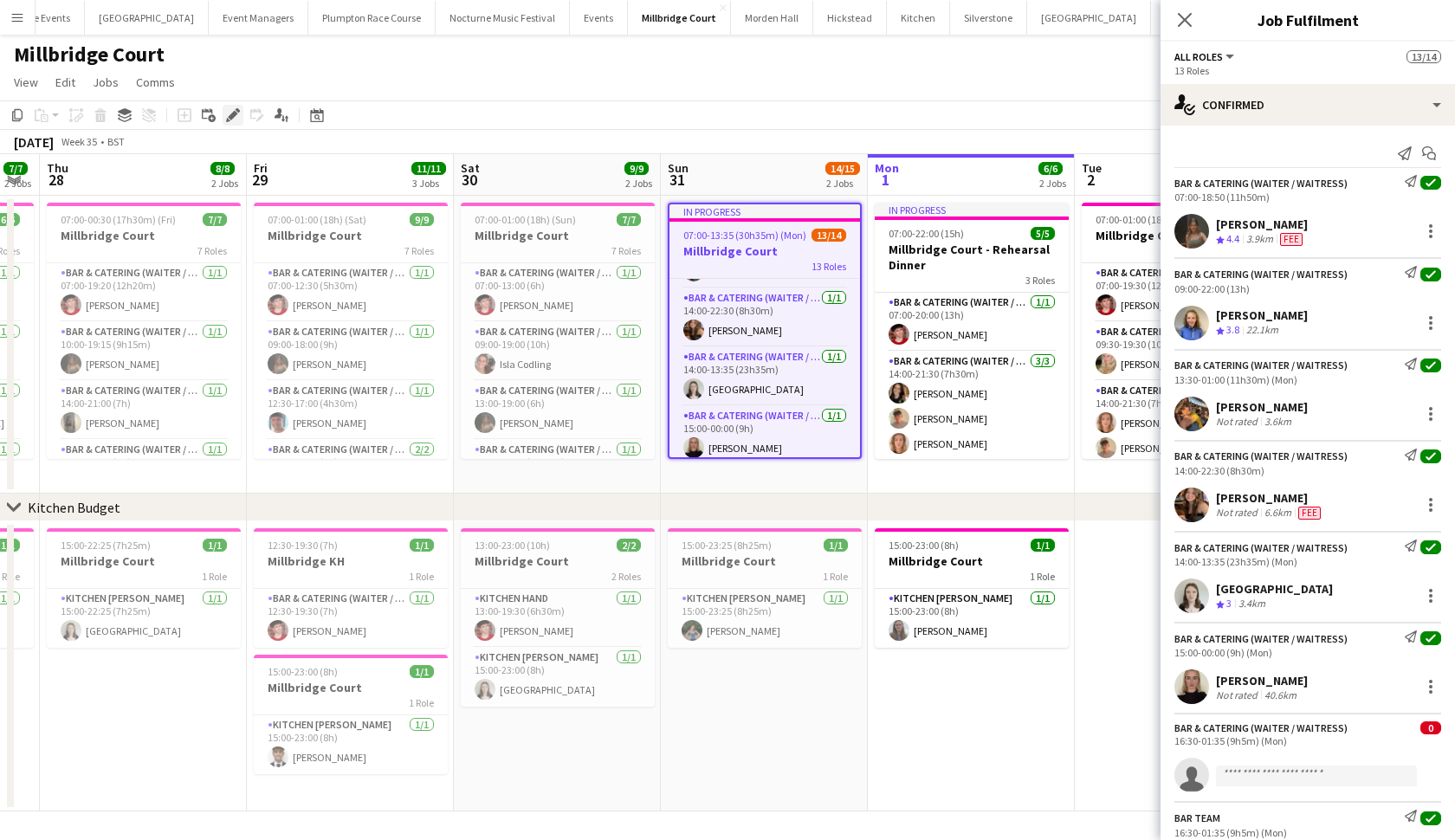
click at [239, 111] on icon at bounding box center [237, 110] width 5 height 5
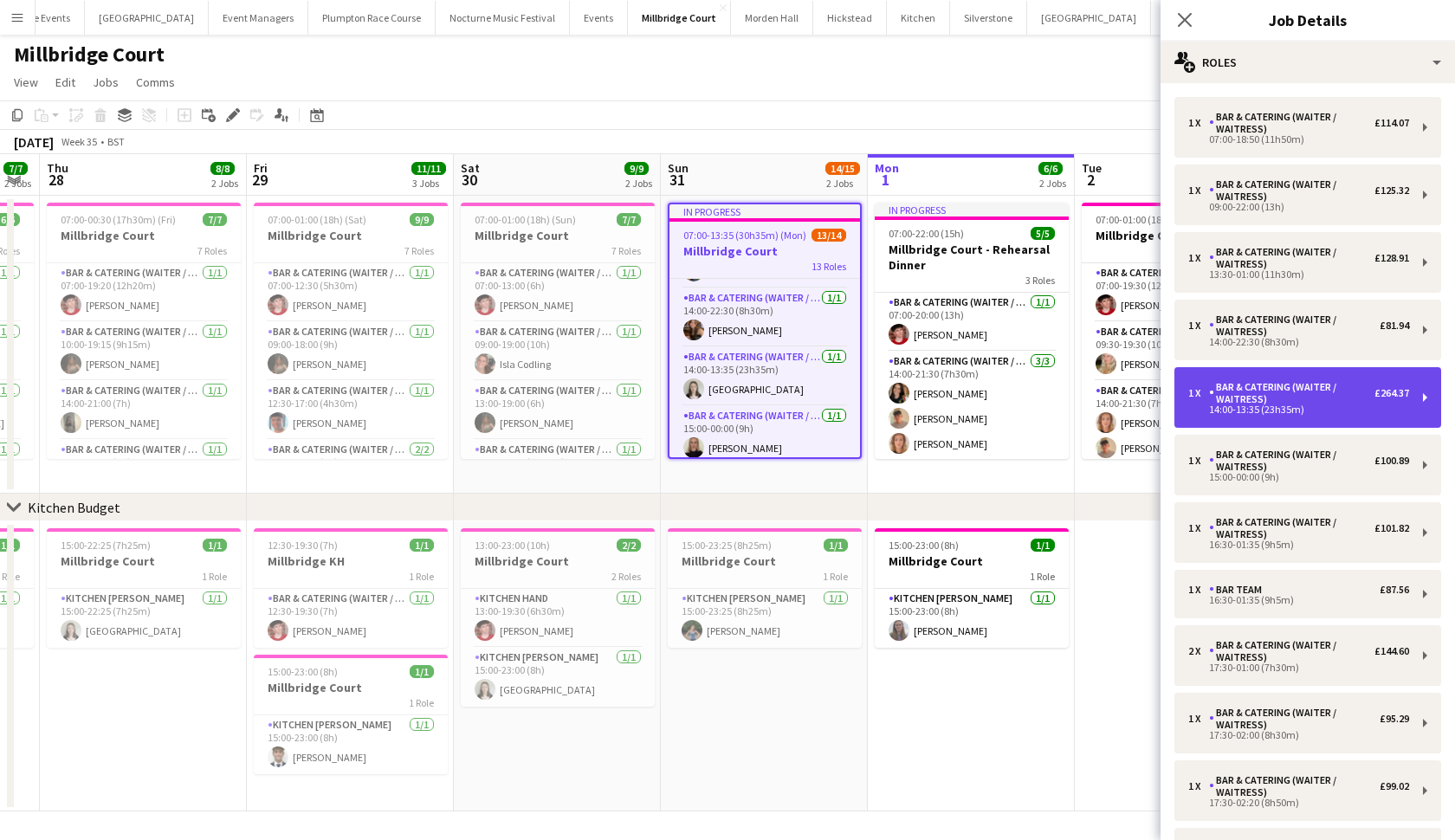
click at [1335, 415] on div "1 x Bar & Catering (Waiter / waitress) £264.37 14:00-13:35 (23h35m)" at bounding box center [1307, 397] width 267 height 60
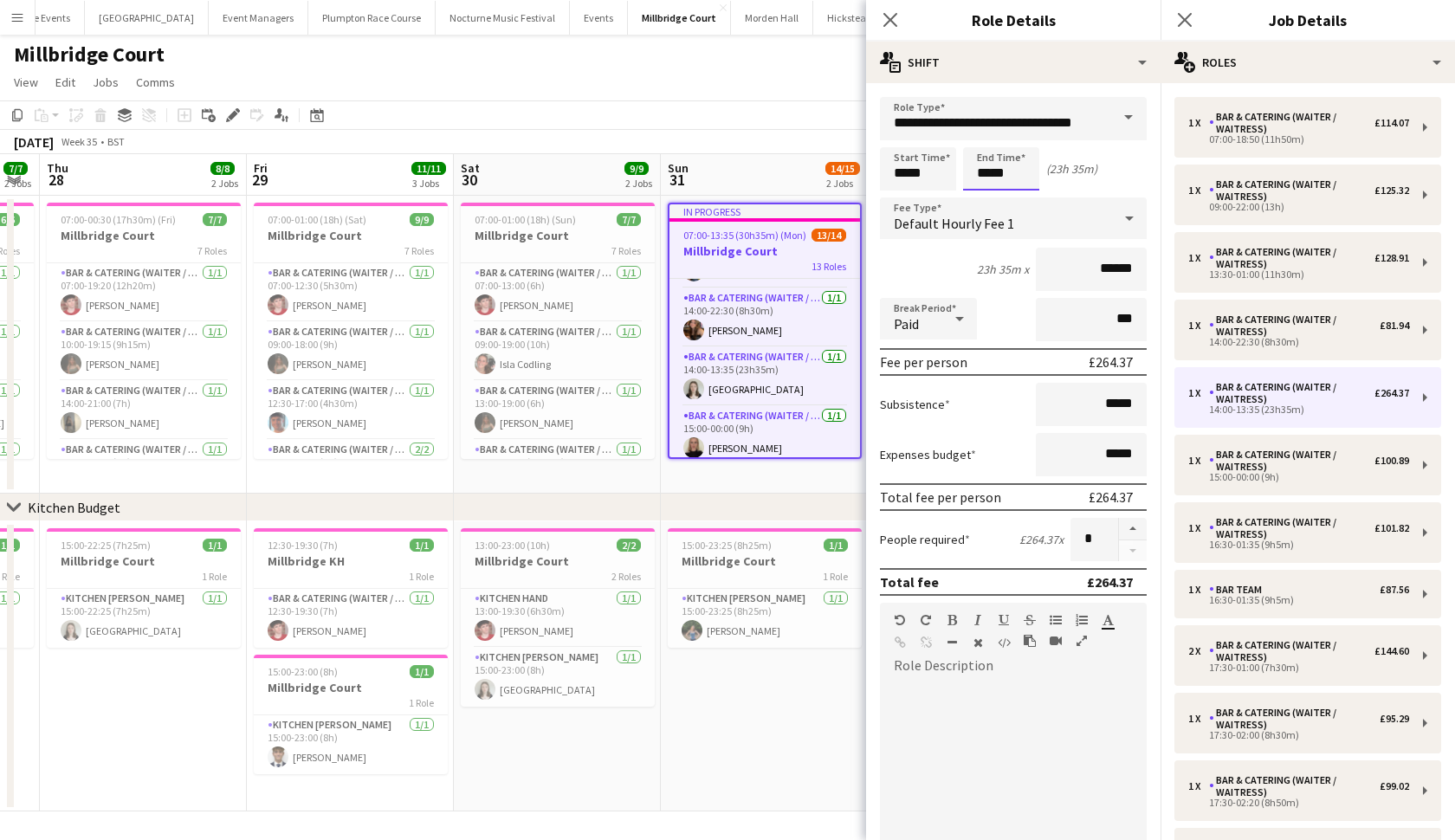
click at [990, 177] on body "Menu Boards Boards Boards All jobs Status Workforce Workforce My Workforce Recr…" at bounding box center [727, 420] width 1455 height 841
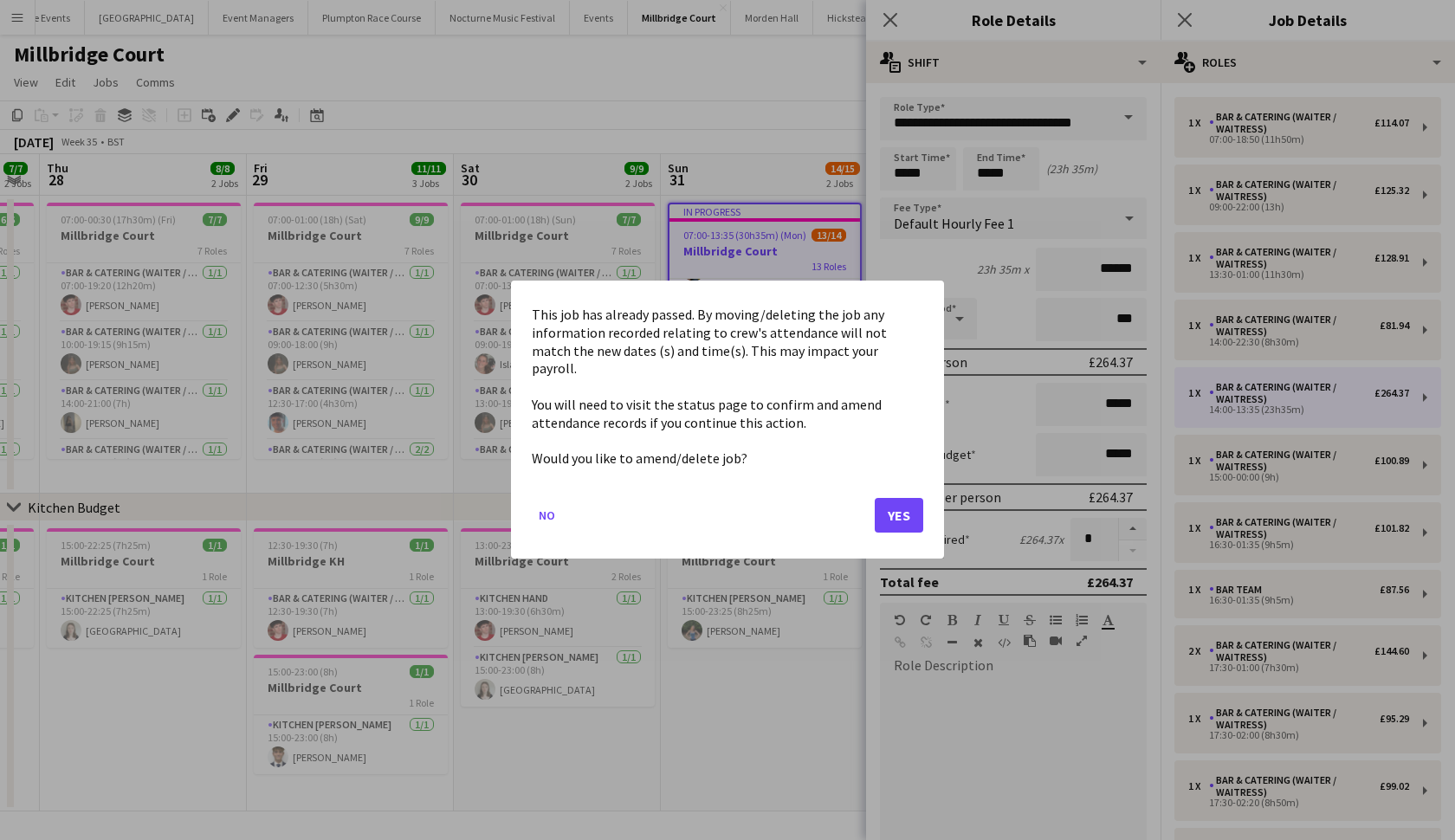
click at [902, 522] on mat-dialog-actions "No Yes" at bounding box center [727, 522] width 391 height 73
click at [901, 512] on button "Yes" at bounding box center [899, 516] width 48 height 34
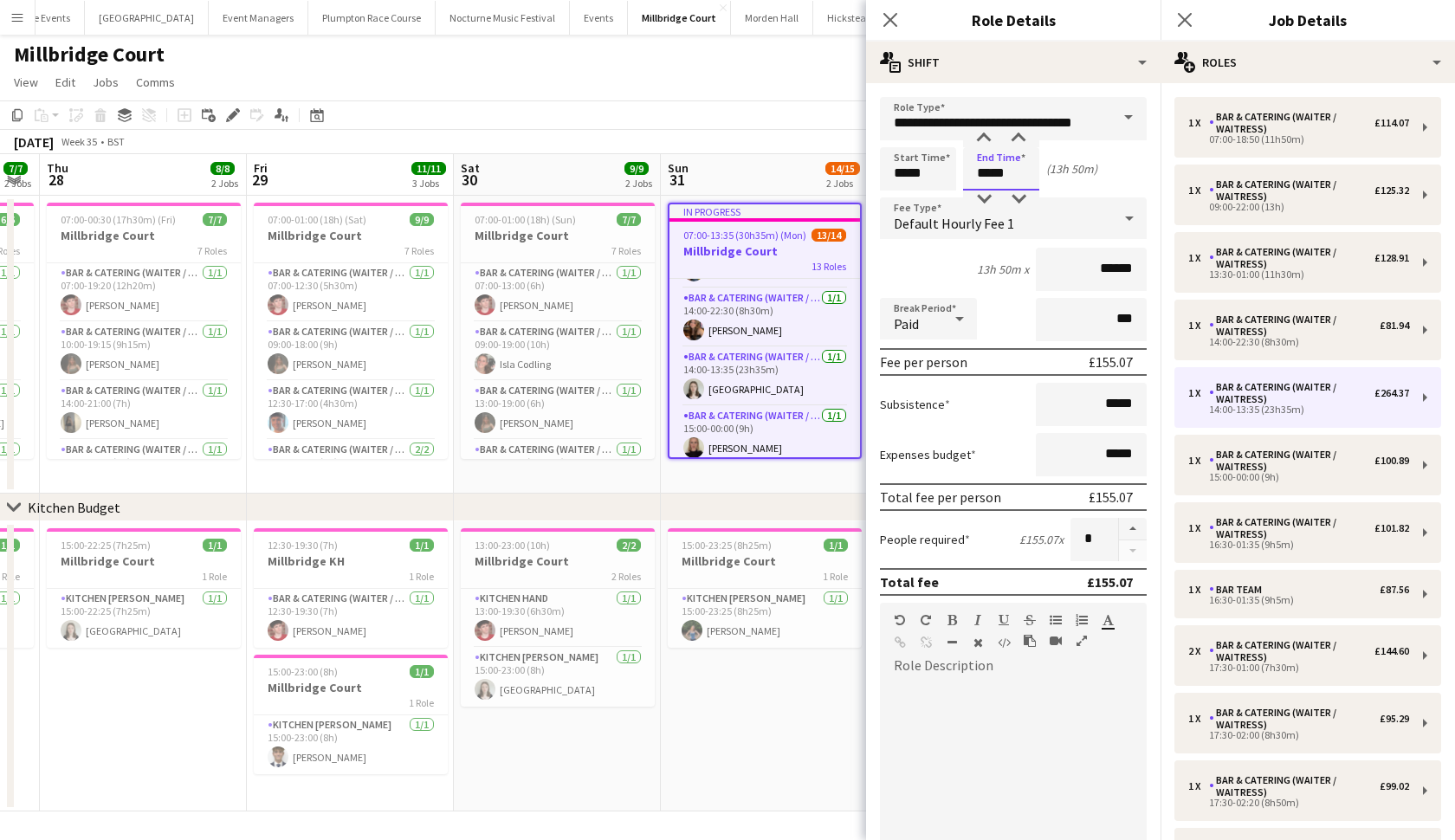
type input "*****"
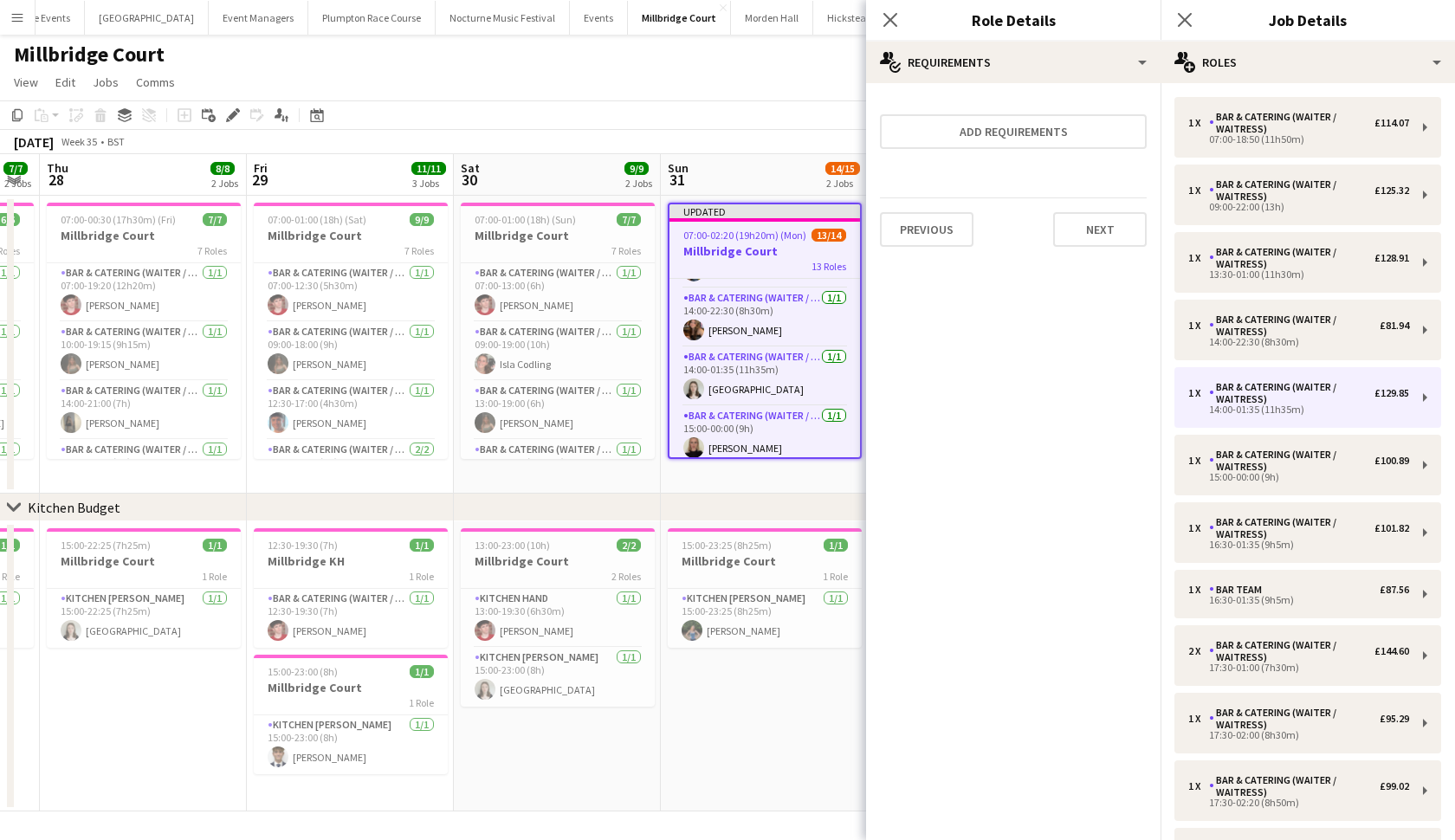
click at [752, 98] on app-page-menu "View Day view expanded Day view collapsed Month view Date picker Jump to [DATE]…" at bounding box center [727, 84] width 1455 height 33
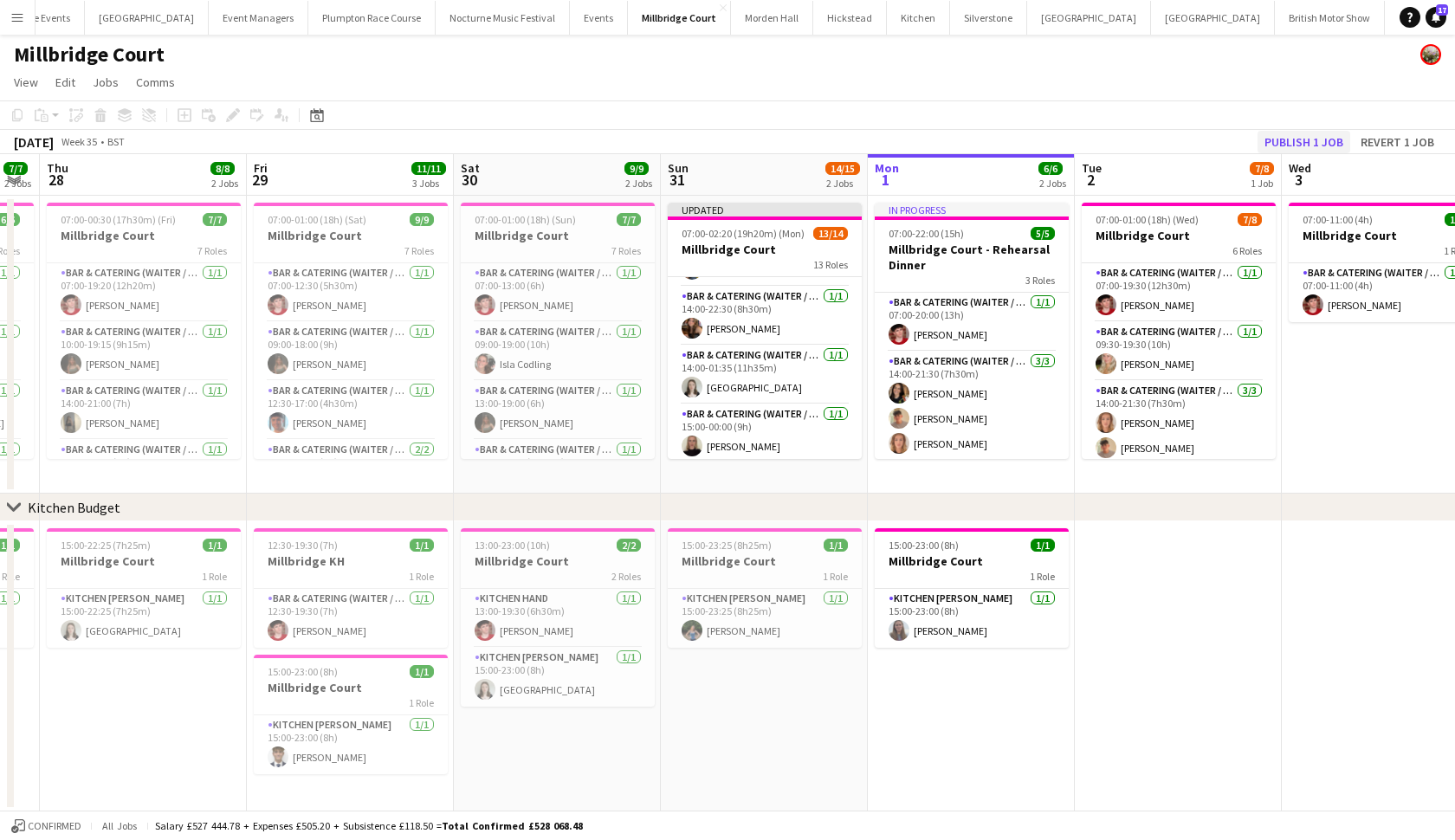
click at [1311, 142] on button "Publish 1 job" at bounding box center [1304, 142] width 93 height 22
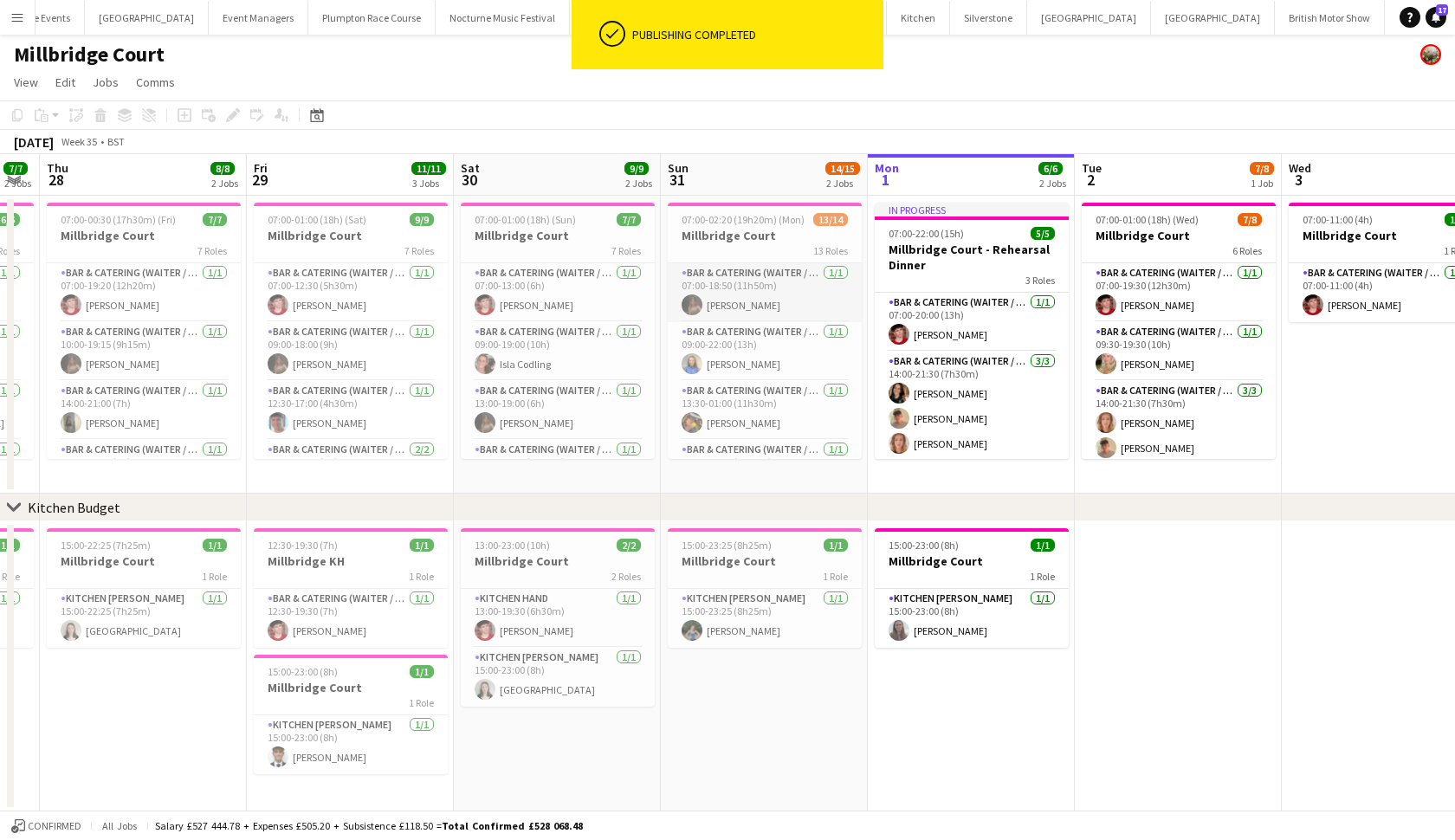
scroll to position [0, 0]
click at [789, 295] on app-card-role "Bar & Catering (Waiter / waitress) 1/1 07:00-18:50 (11h50m) Megan Jones" at bounding box center [764, 292] width 194 height 59
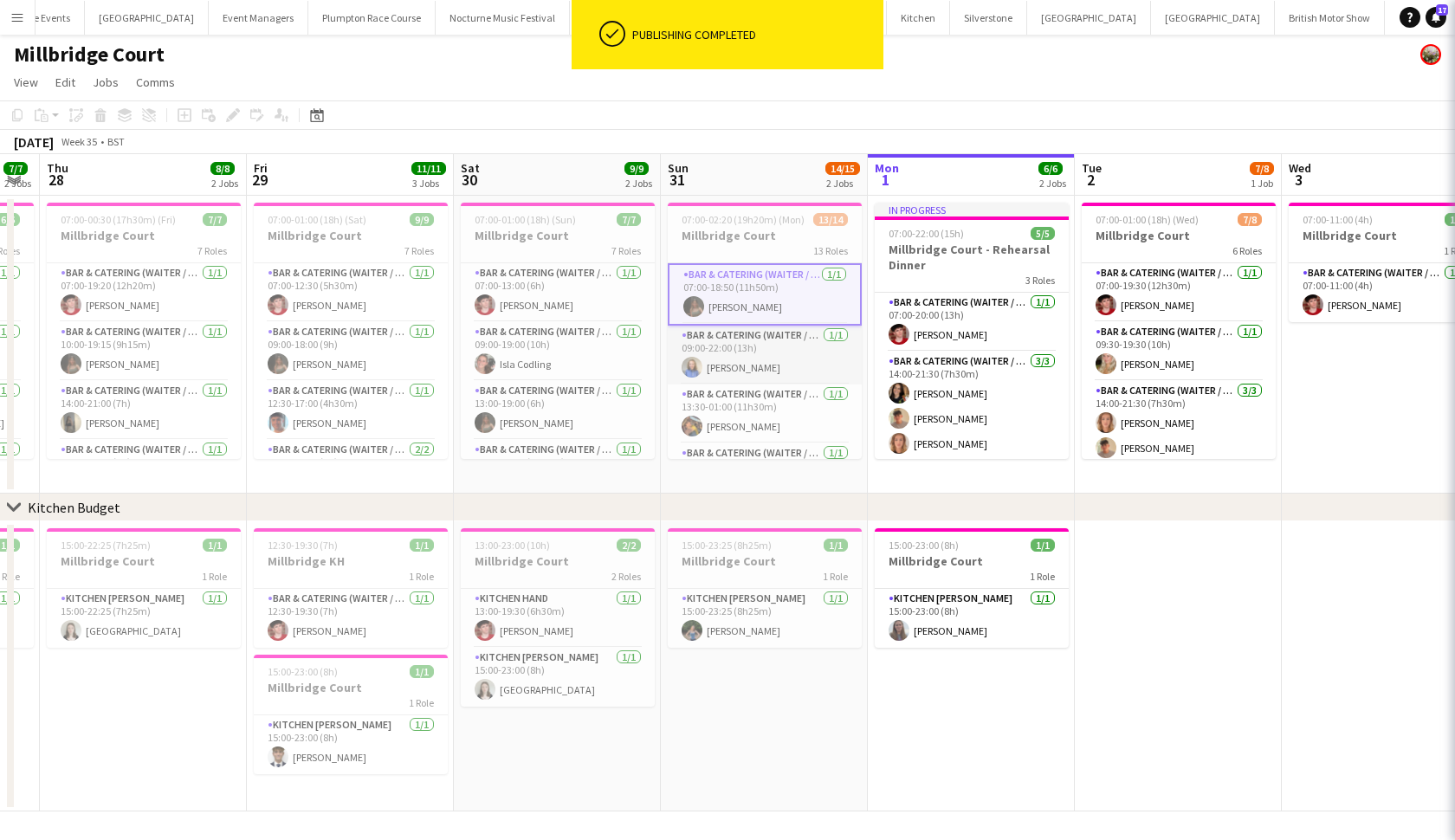
click at [766, 361] on app-card-role "Bar & Catering (Waiter / waitress) 1/1 09:00-22:00 (13h) Helena Lorenzen" at bounding box center [764, 354] width 194 height 59
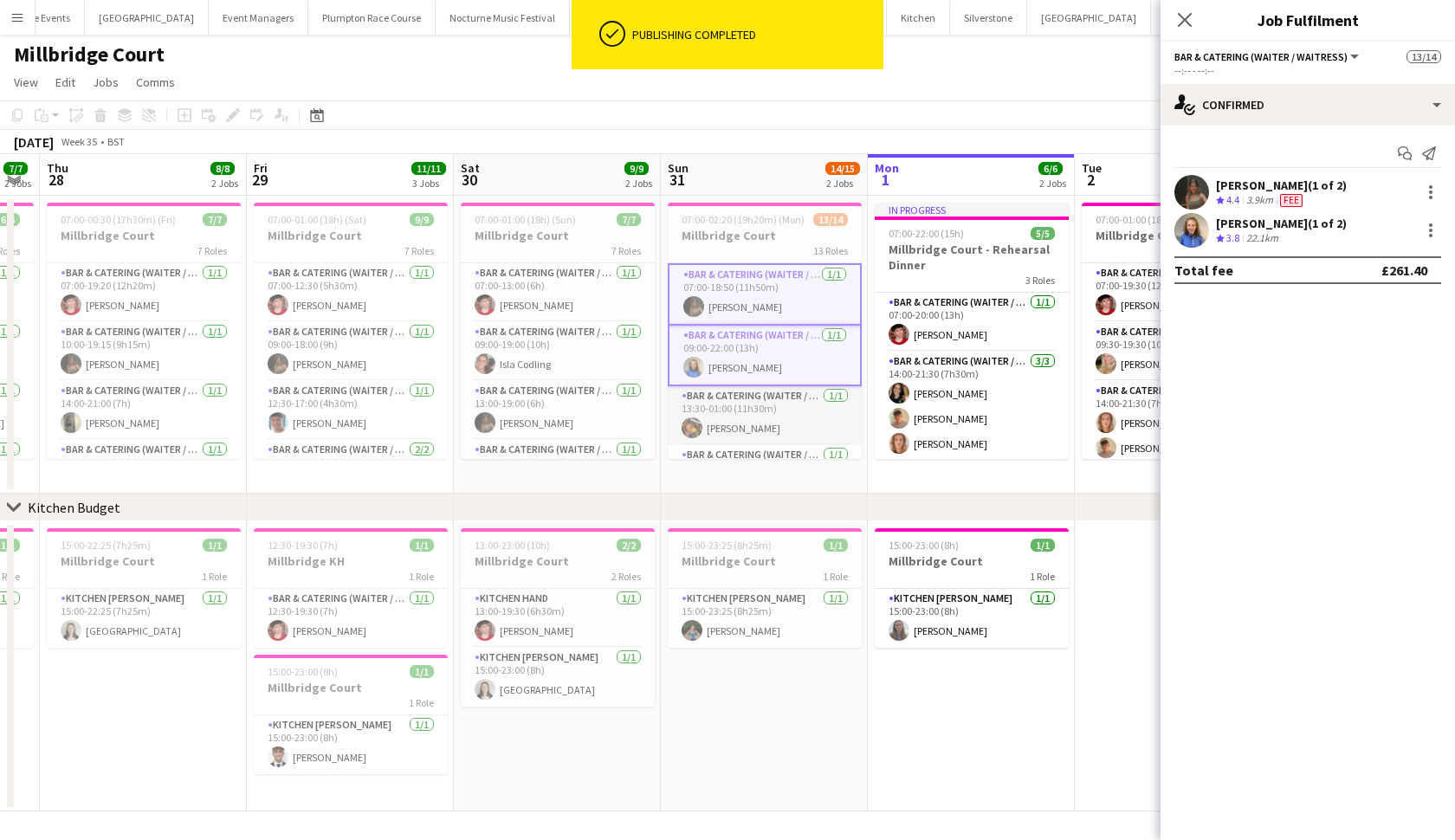
click at [751, 403] on app-card-role "Bar & Catering (Waiter / waitress) 1/1 13:30-01:00 (11h30m) Bobby Jagger" at bounding box center [764, 415] width 194 height 59
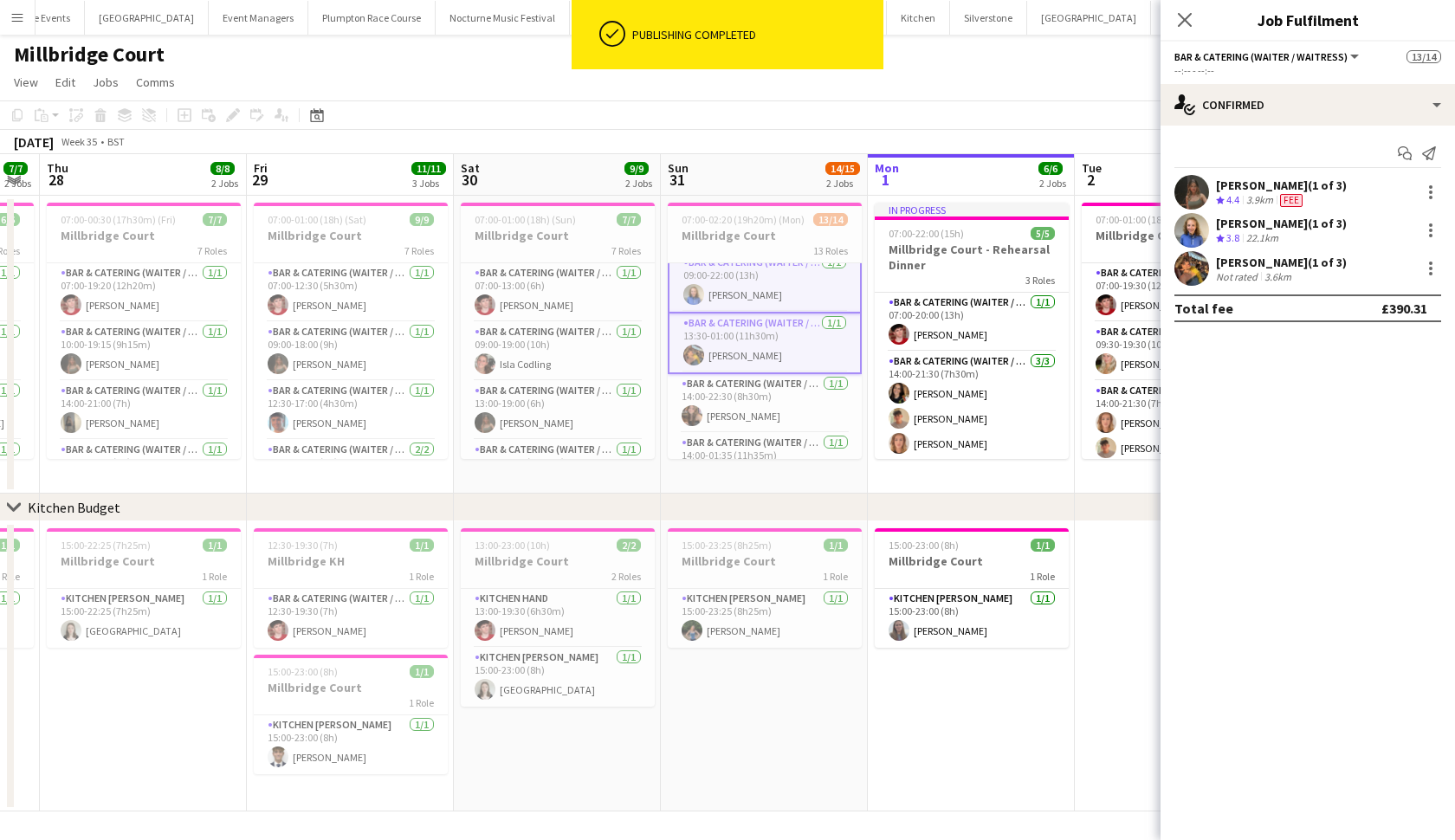
scroll to position [98, 0]
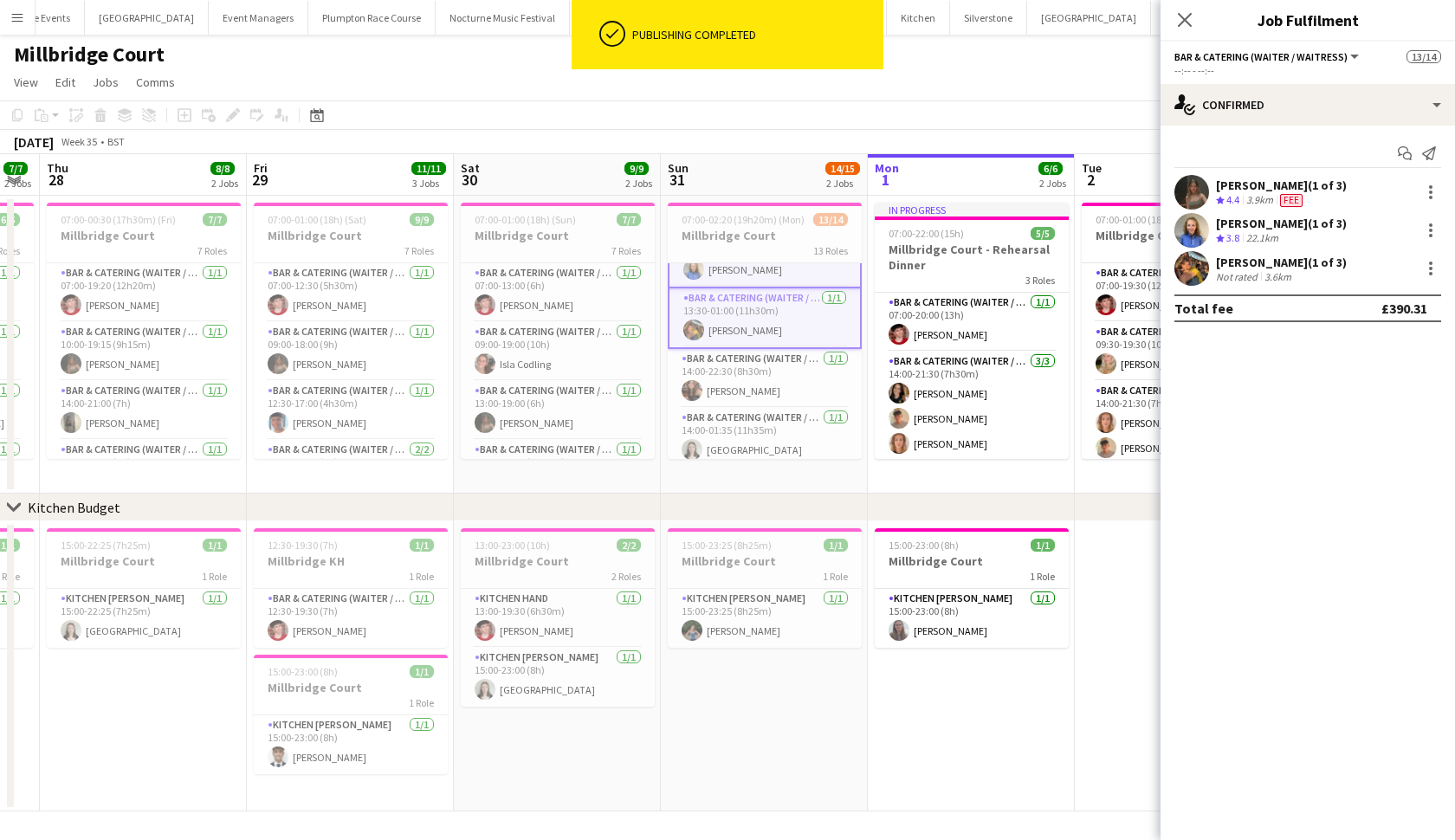
click at [751, 403] on app-card-role "Bar & Catering (Waiter / waitress) 1/1 14:00-22:30 (8h30m) lottie Butcher" at bounding box center [764, 377] width 194 height 59
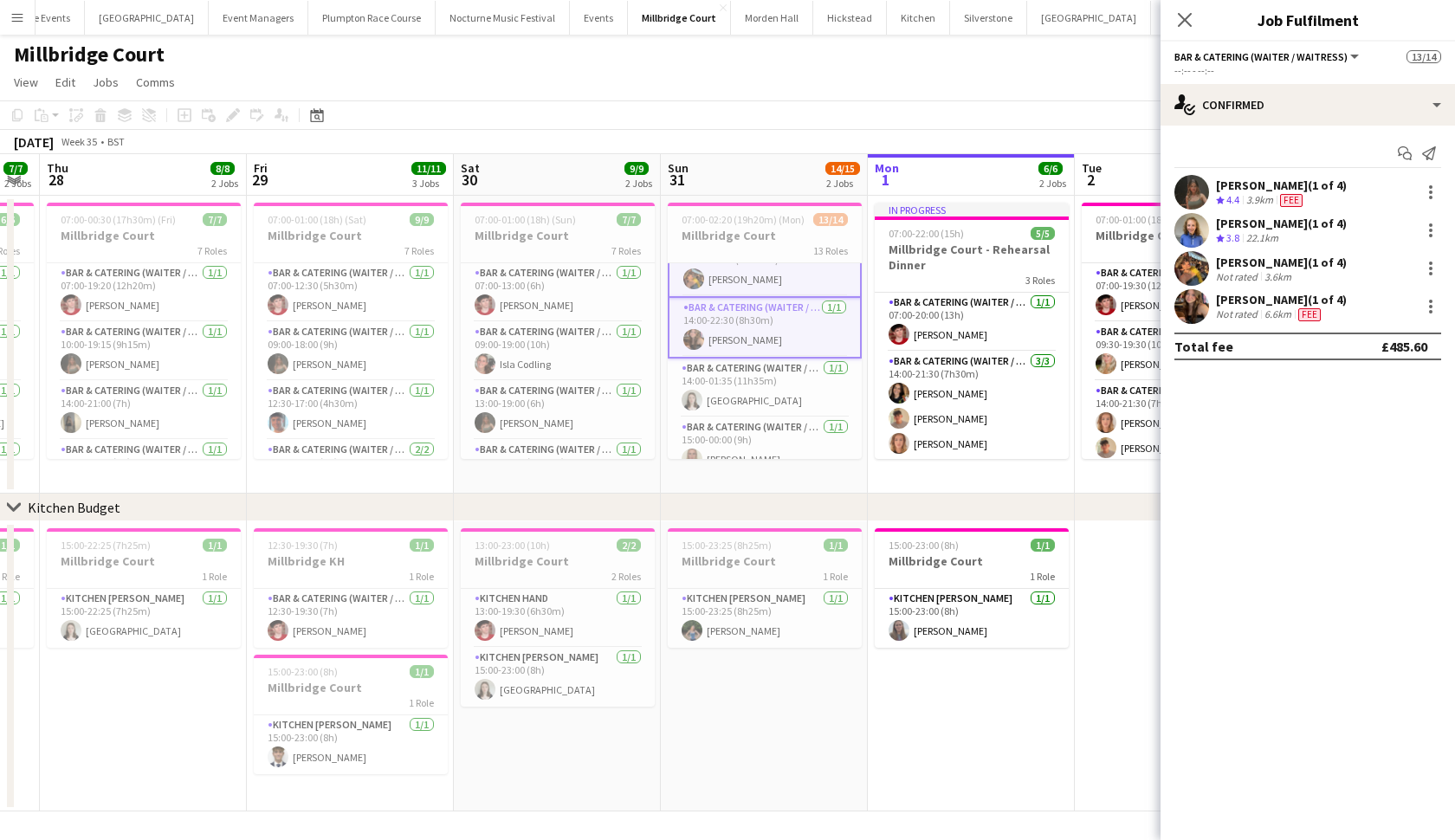
click at [751, 403] on app-card-role "Bar & Catering (Waiter / waitress) 1/1 14:00-01:35 (11h35m) Isla Corfield" at bounding box center [764, 387] width 194 height 59
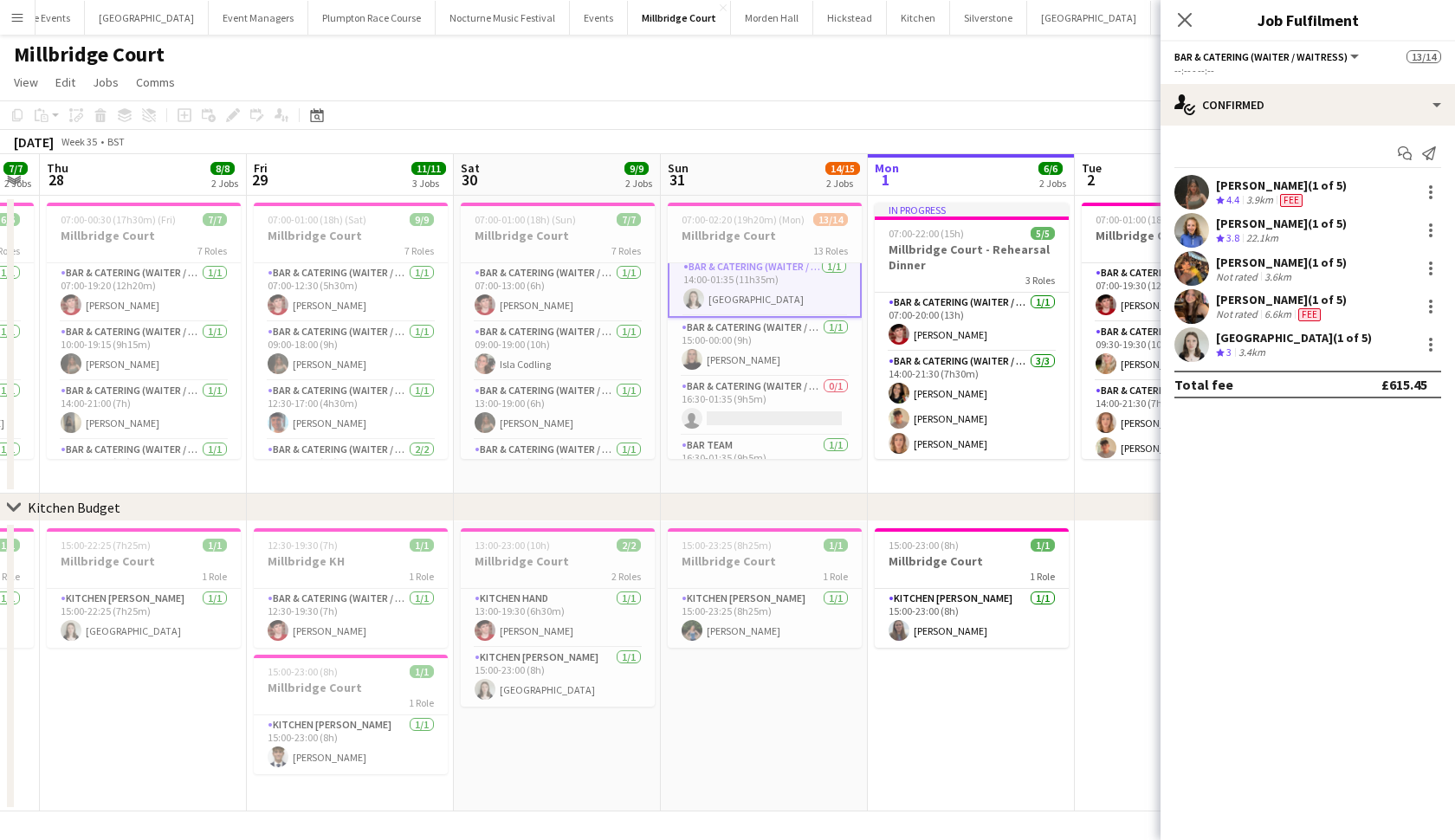
scroll to position [252, 0]
click at [740, 359] on app-card-role "Bar & Catering (Waiter / waitress) 1/1 15:00-00:00 (9h) Mia Hall" at bounding box center [764, 345] width 194 height 59
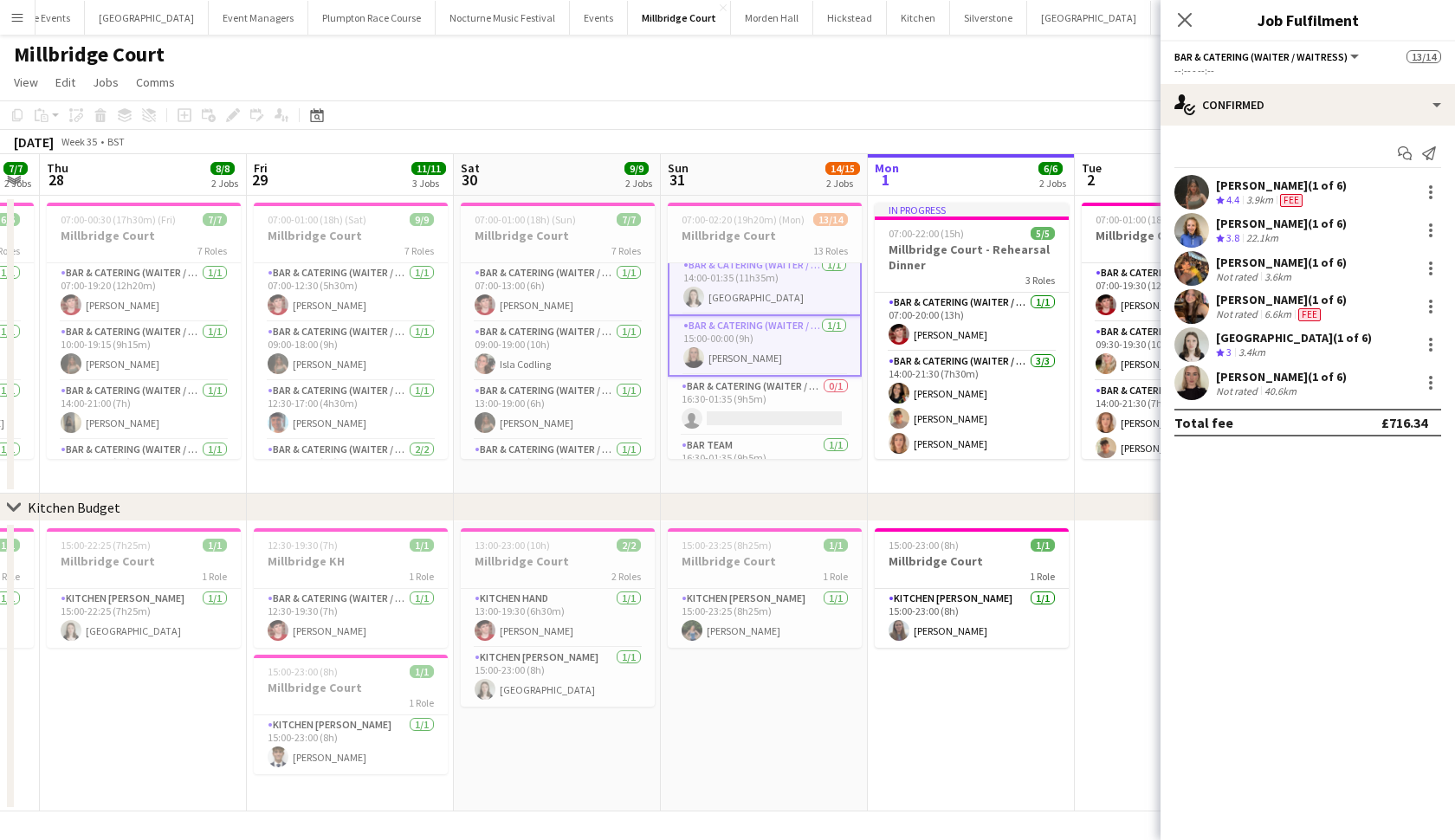
click at [19, 20] on app-icon "Menu" at bounding box center [17, 17] width 14 height 14
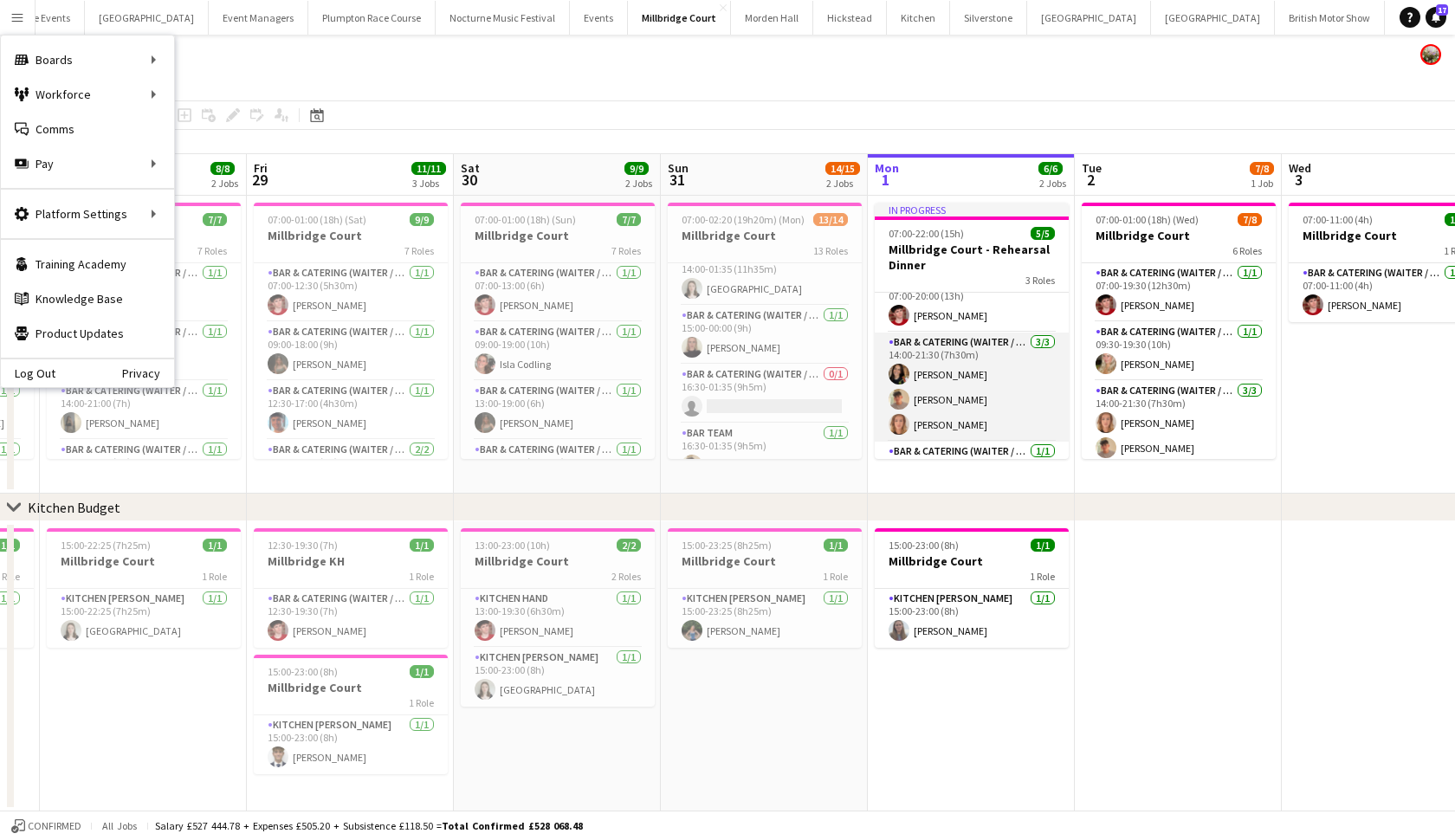
scroll to position [28, 0]
click at [729, 237] on h3 "Millbridge Court" at bounding box center [764, 235] width 194 height 16
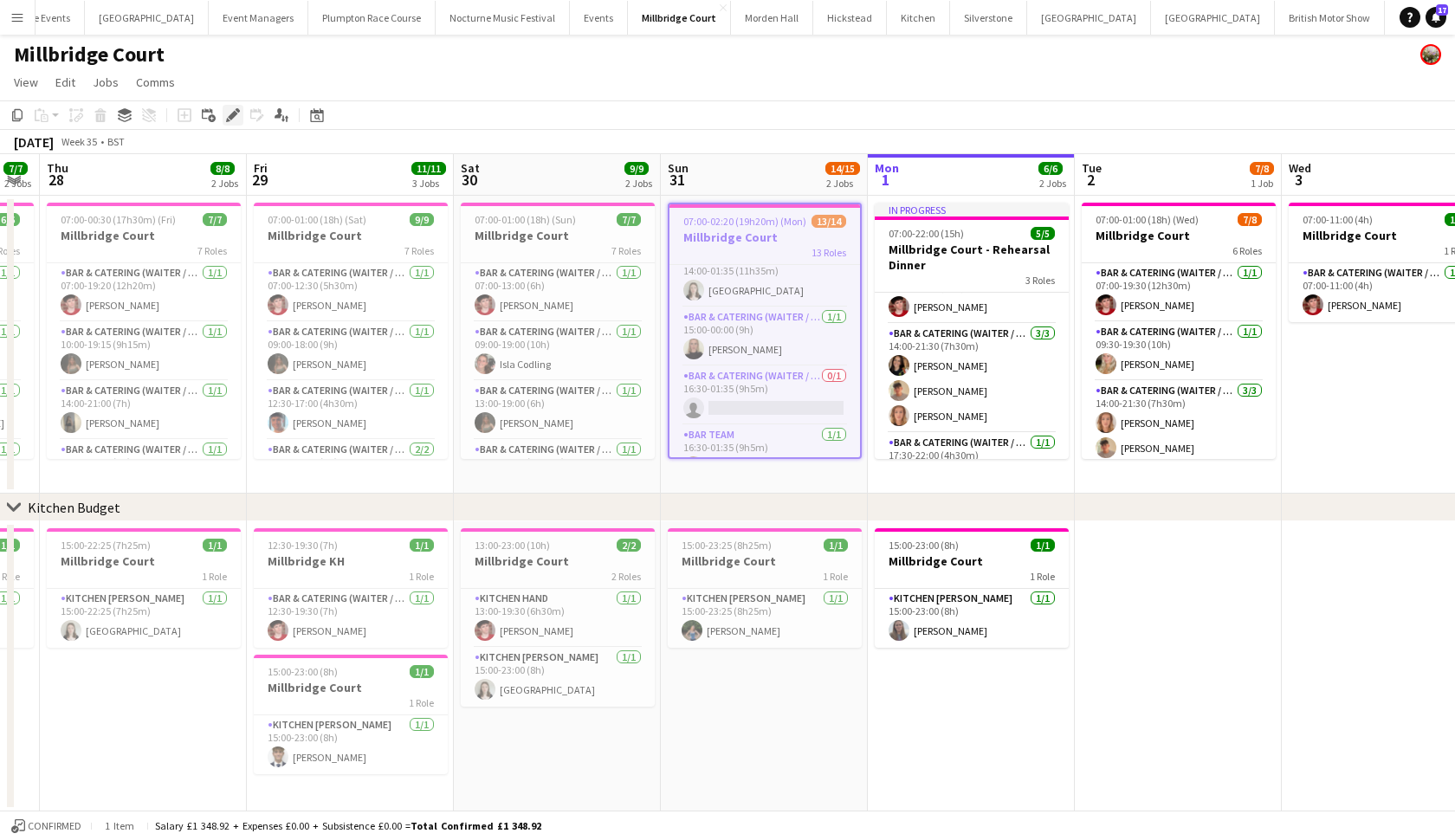
click at [231, 112] on icon "Edit" at bounding box center [232, 114] width 14 height 14
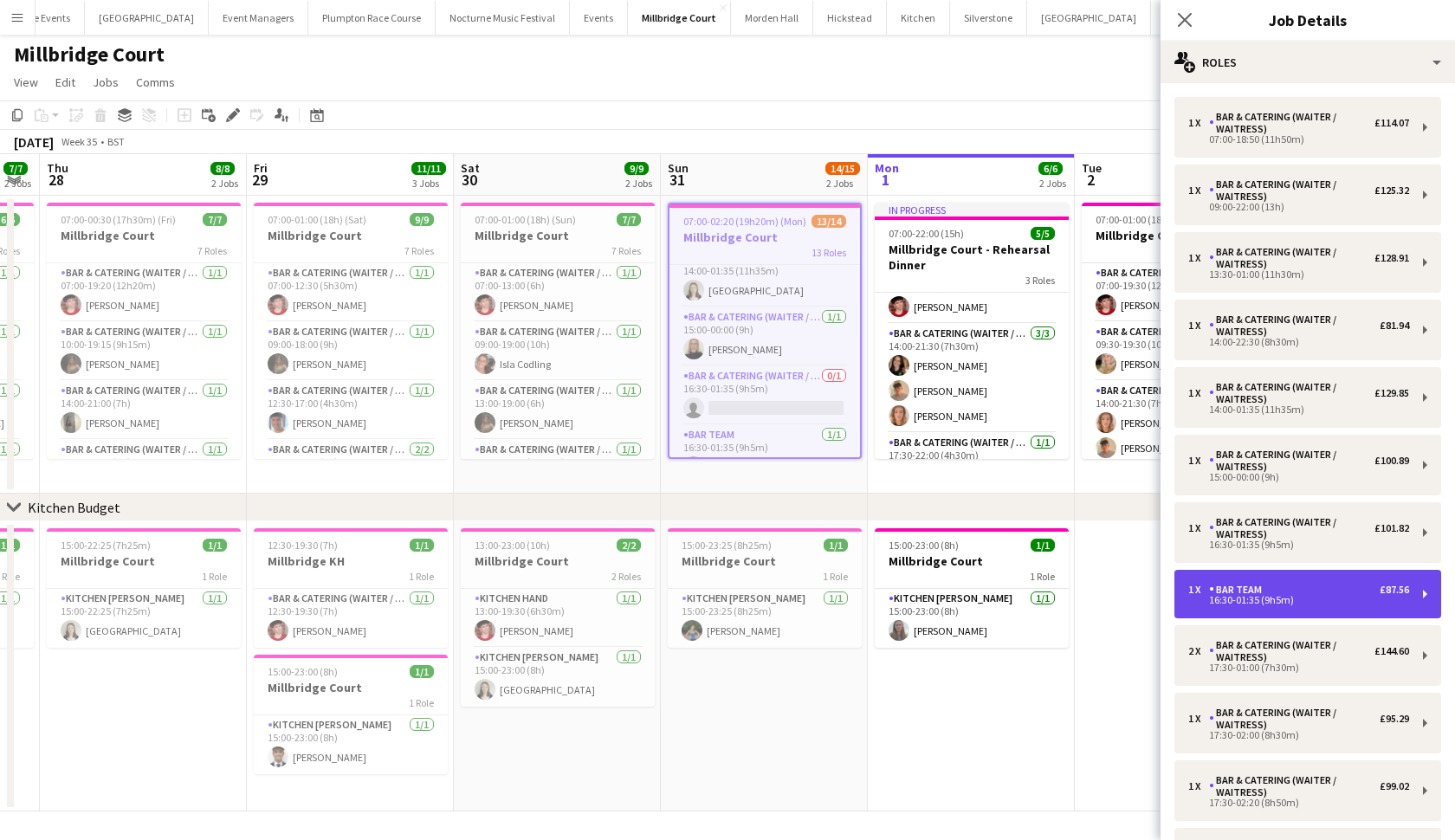
click at [1305, 586] on div "1 x Bar Team £87.56" at bounding box center [1299, 589] width 221 height 12
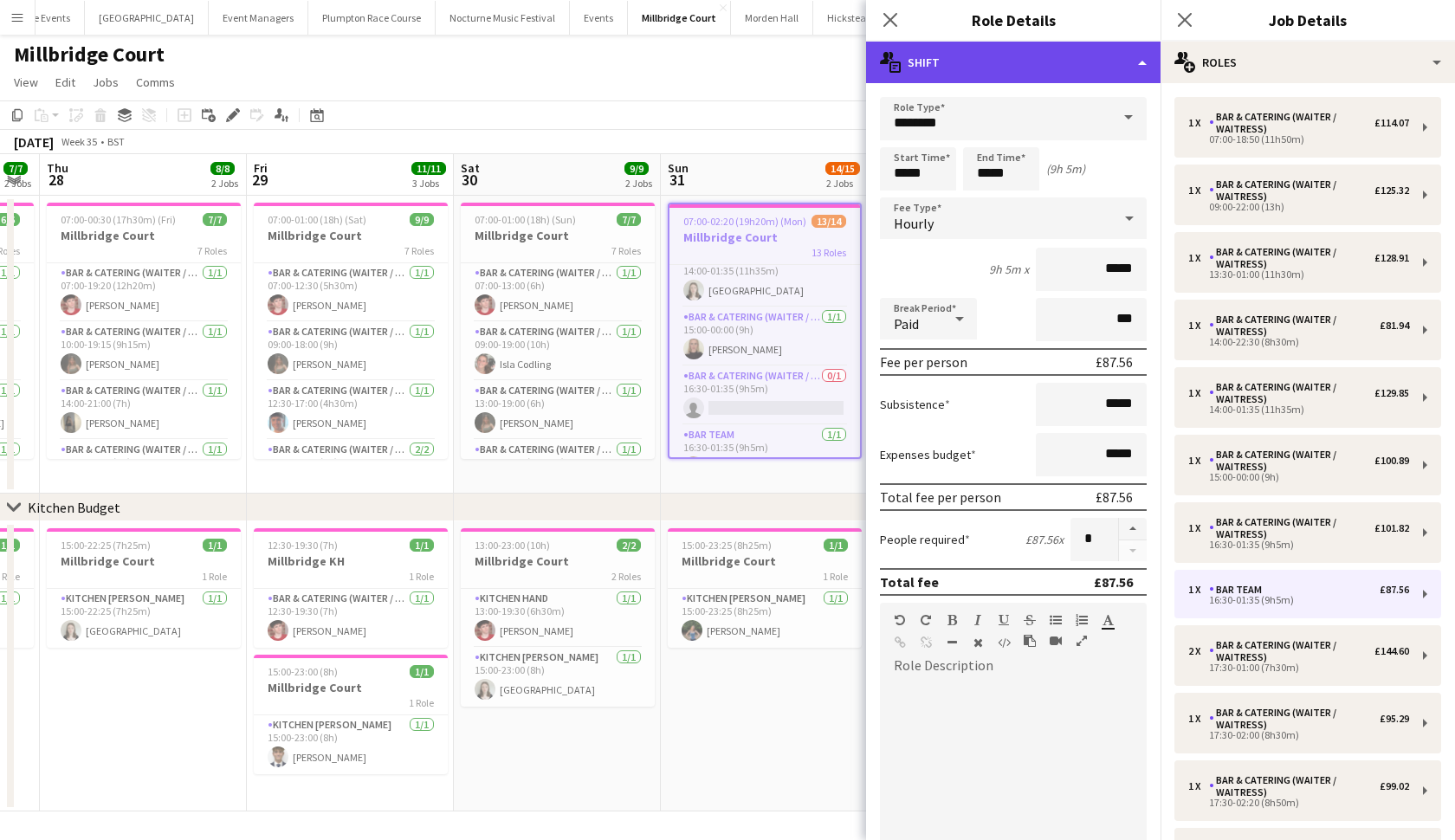
click at [1104, 56] on div "multiple-actions-text Shift" at bounding box center [1013, 62] width 295 height 42
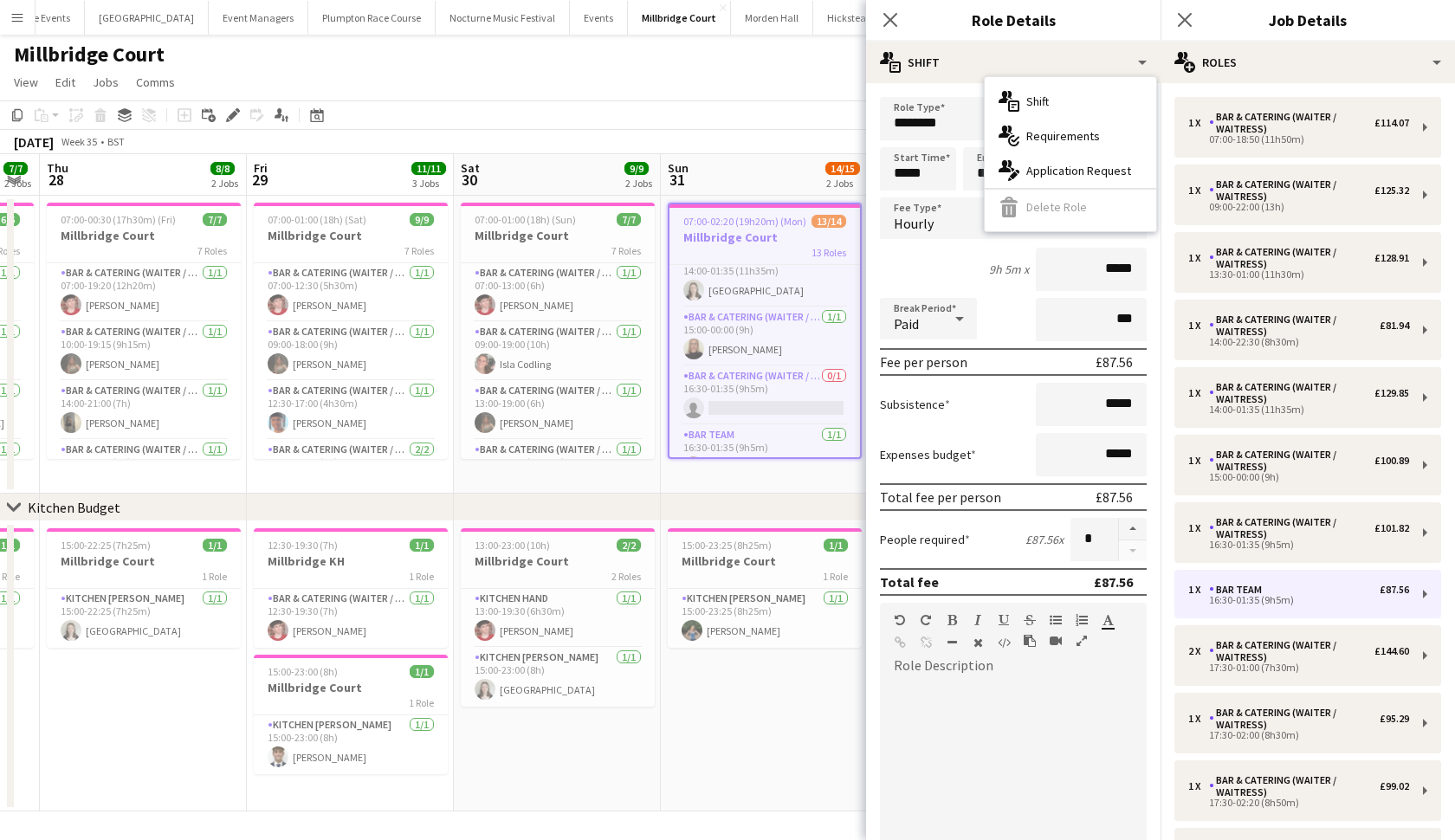
click at [1100, 200] on div "multiple-actions-text Shift multiple-actions-check-2 Requirements multiple-acti…" at bounding box center [1070, 154] width 171 height 154
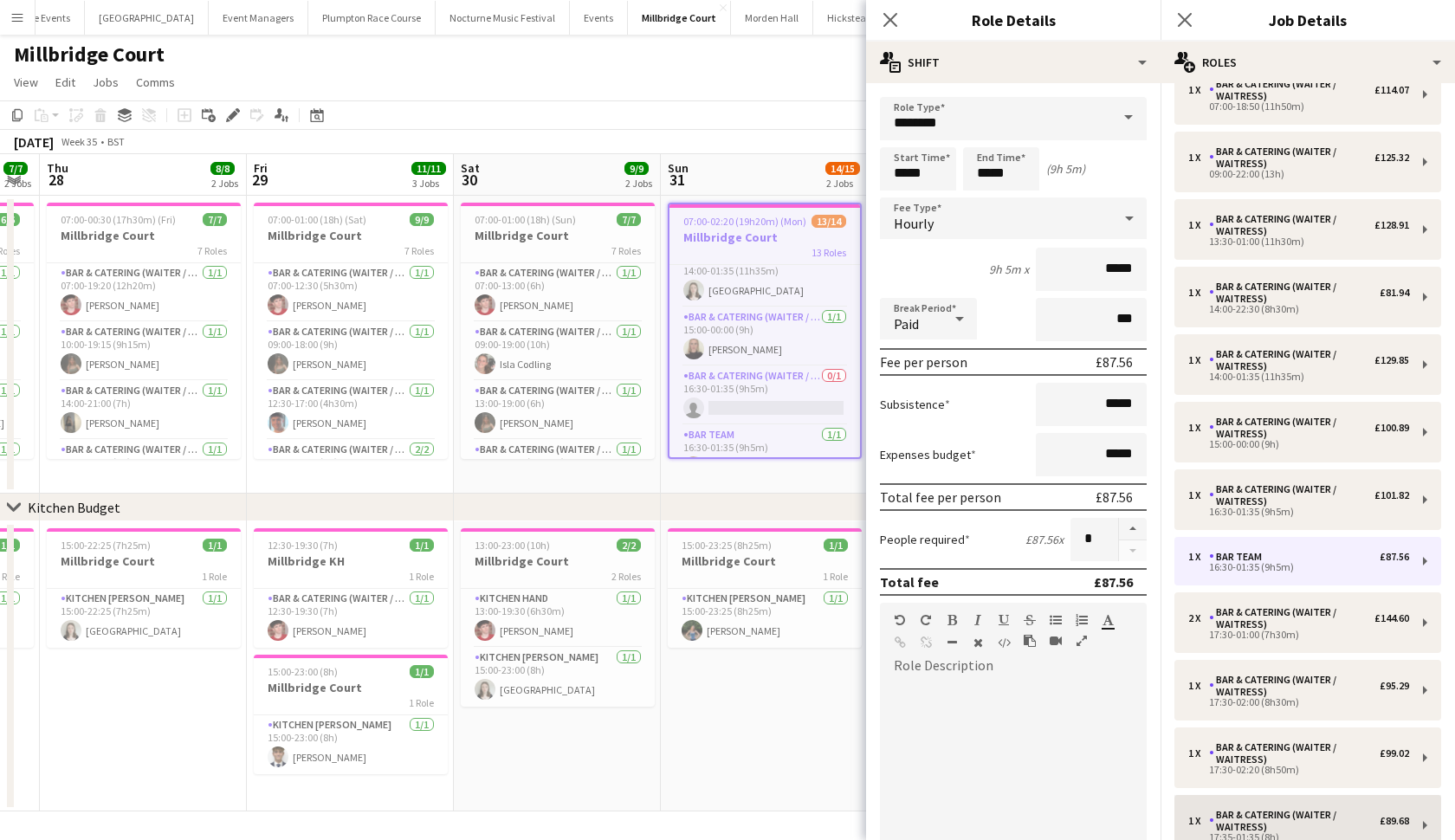
scroll to position [32, 0]
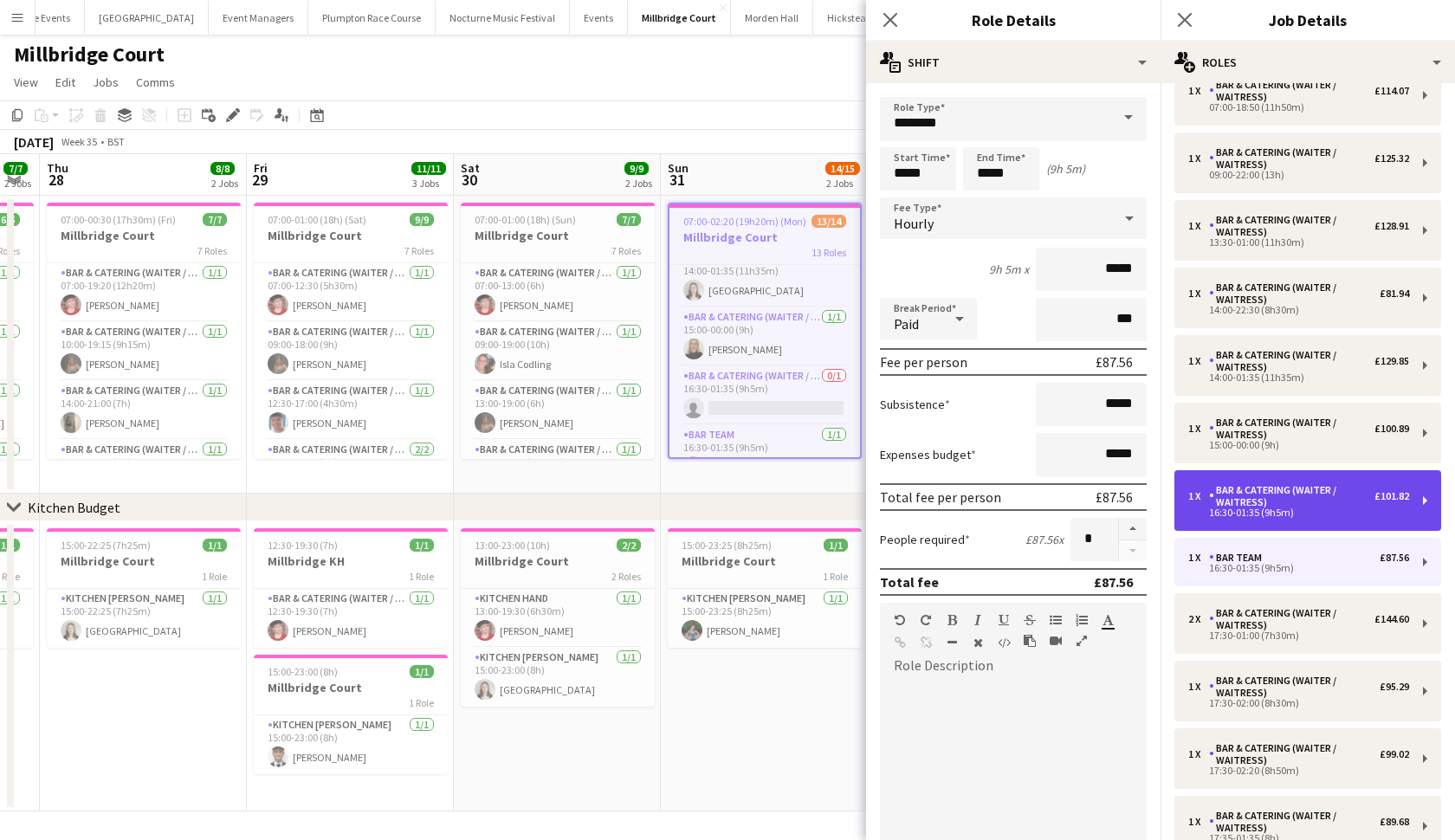
click at [1269, 508] on div "16:30-01:35 (9h5m)" at bounding box center [1299, 512] width 221 height 8
type input "**********"
type input "******"
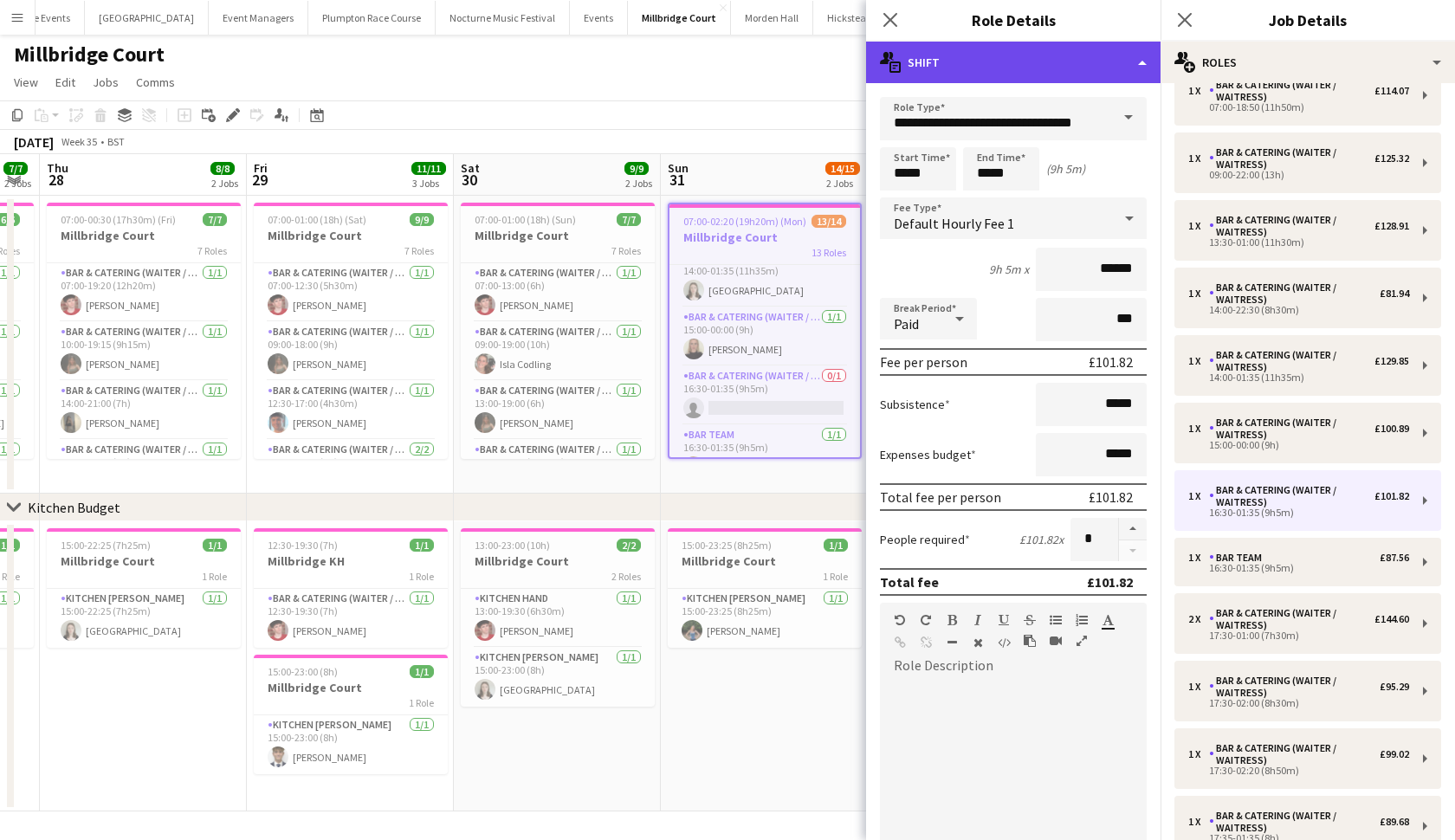
click at [1039, 67] on div "multiple-actions-text Shift" at bounding box center [1013, 62] width 295 height 42
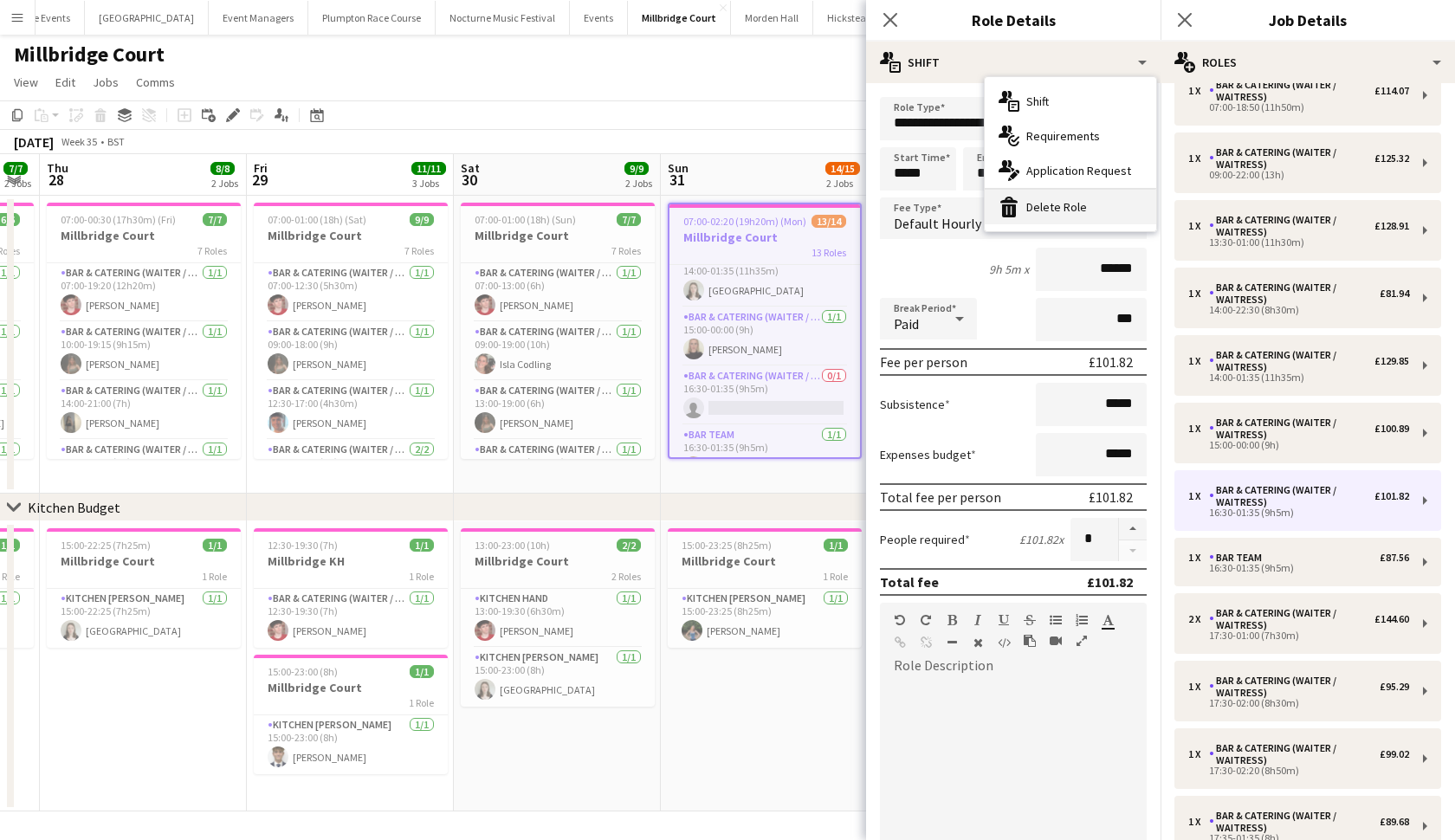
click at [1056, 205] on div "bin-2 Delete Role" at bounding box center [1070, 206] width 171 height 34
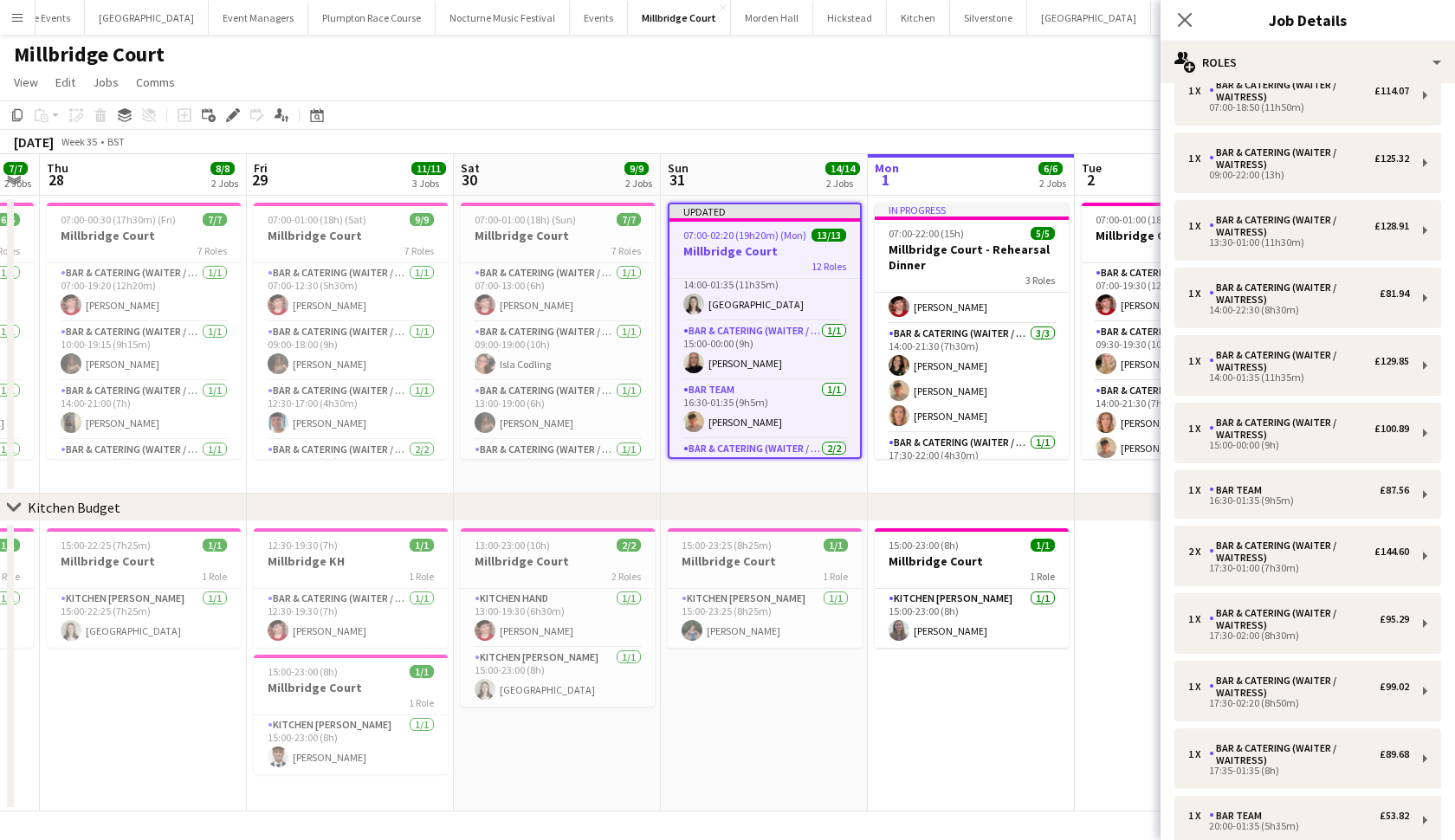
click at [783, 235] on span "07:00-02:20 (19h20m) (Mon)" at bounding box center [745, 235] width 123 height 13
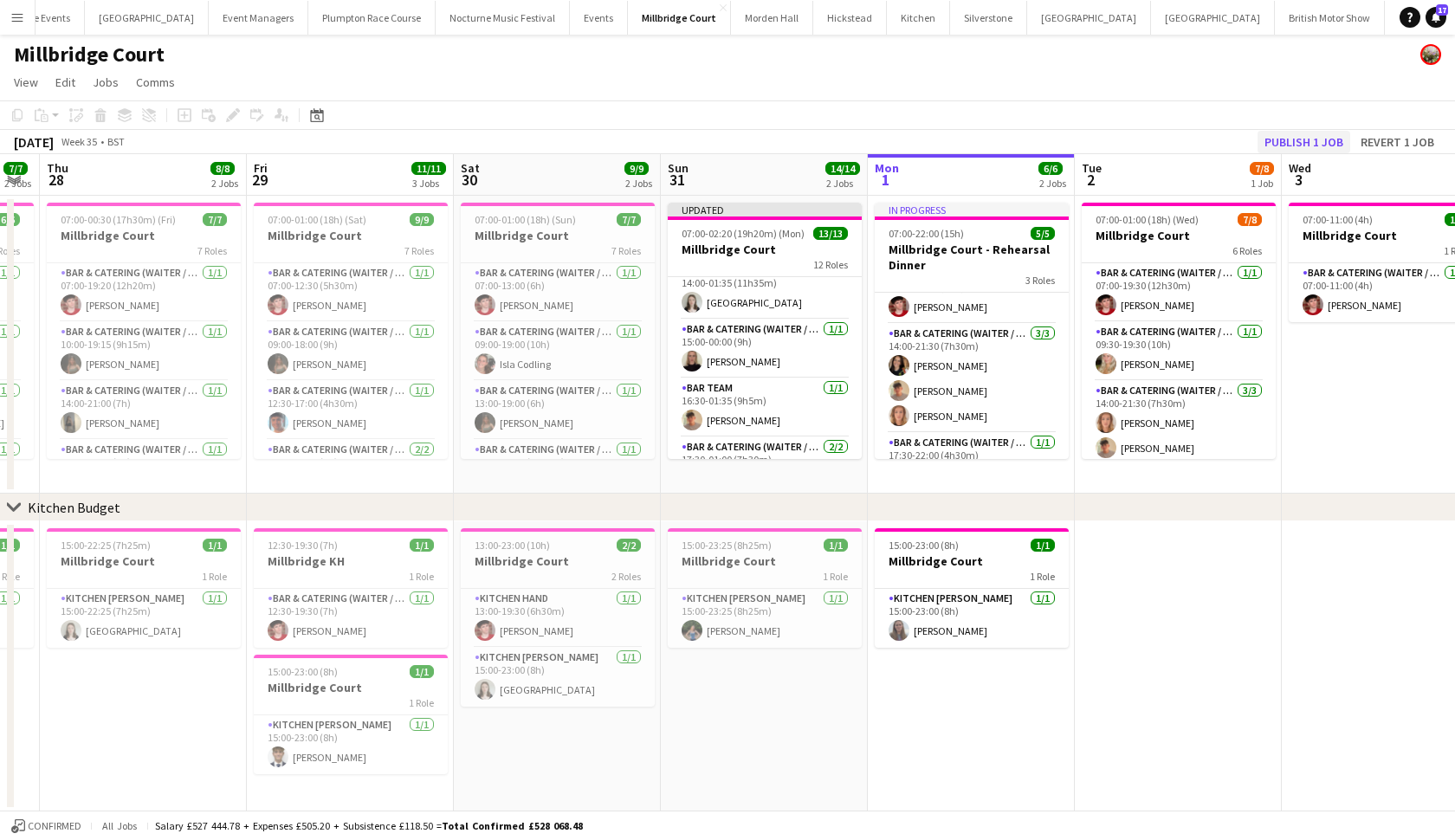
click at [1317, 143] on button "Publish 1 job" at bounding box center [1304, 142] width 93 height 22
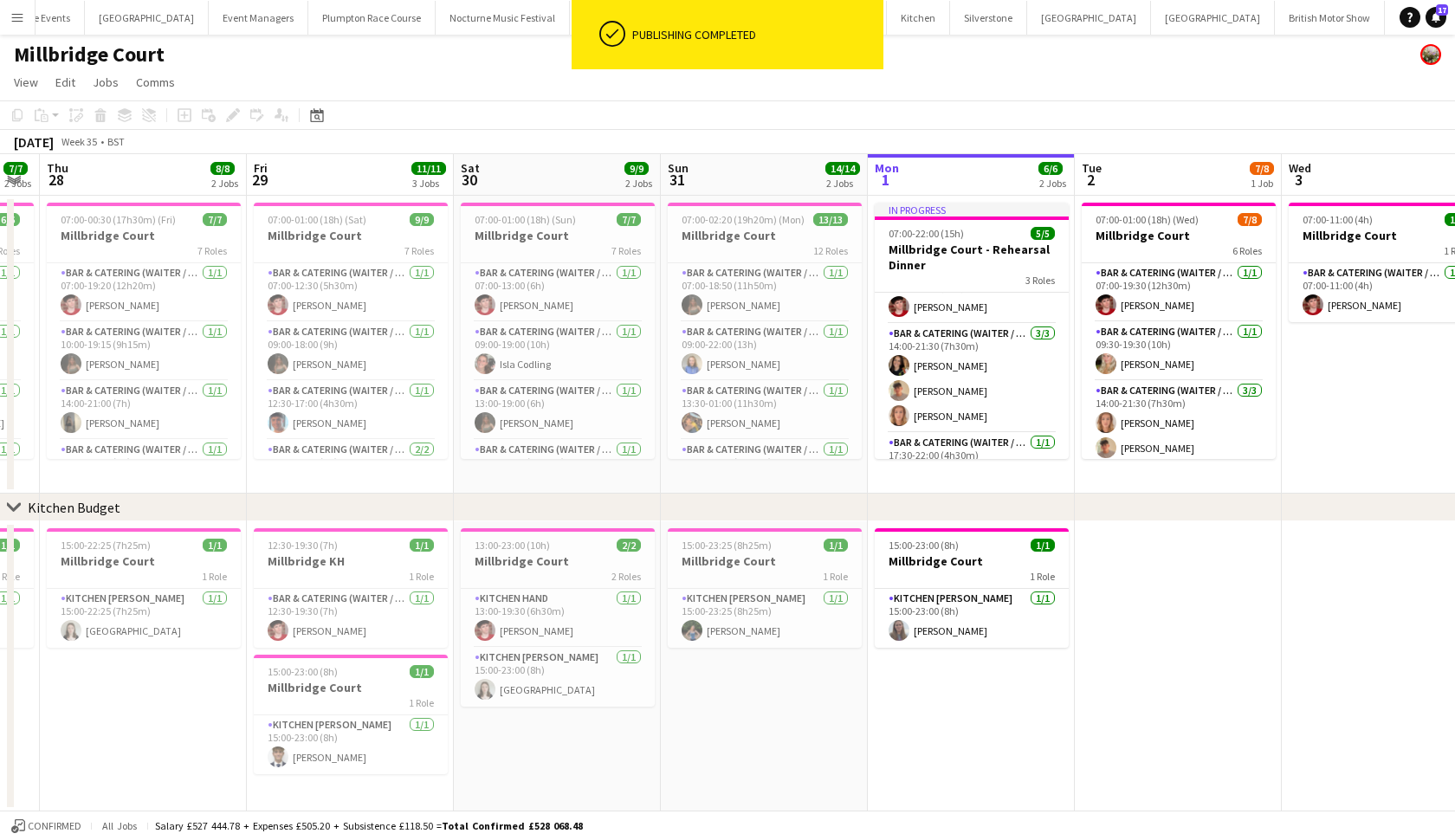
scroll to position [0, 0]
click at [729, 302] on app-card-role "Bar & Catering (Waiter / waitress) 1/1 07:00-18:50 (11h50m) Megan Jones" at bounding box center [764, 292] width 194 height 59
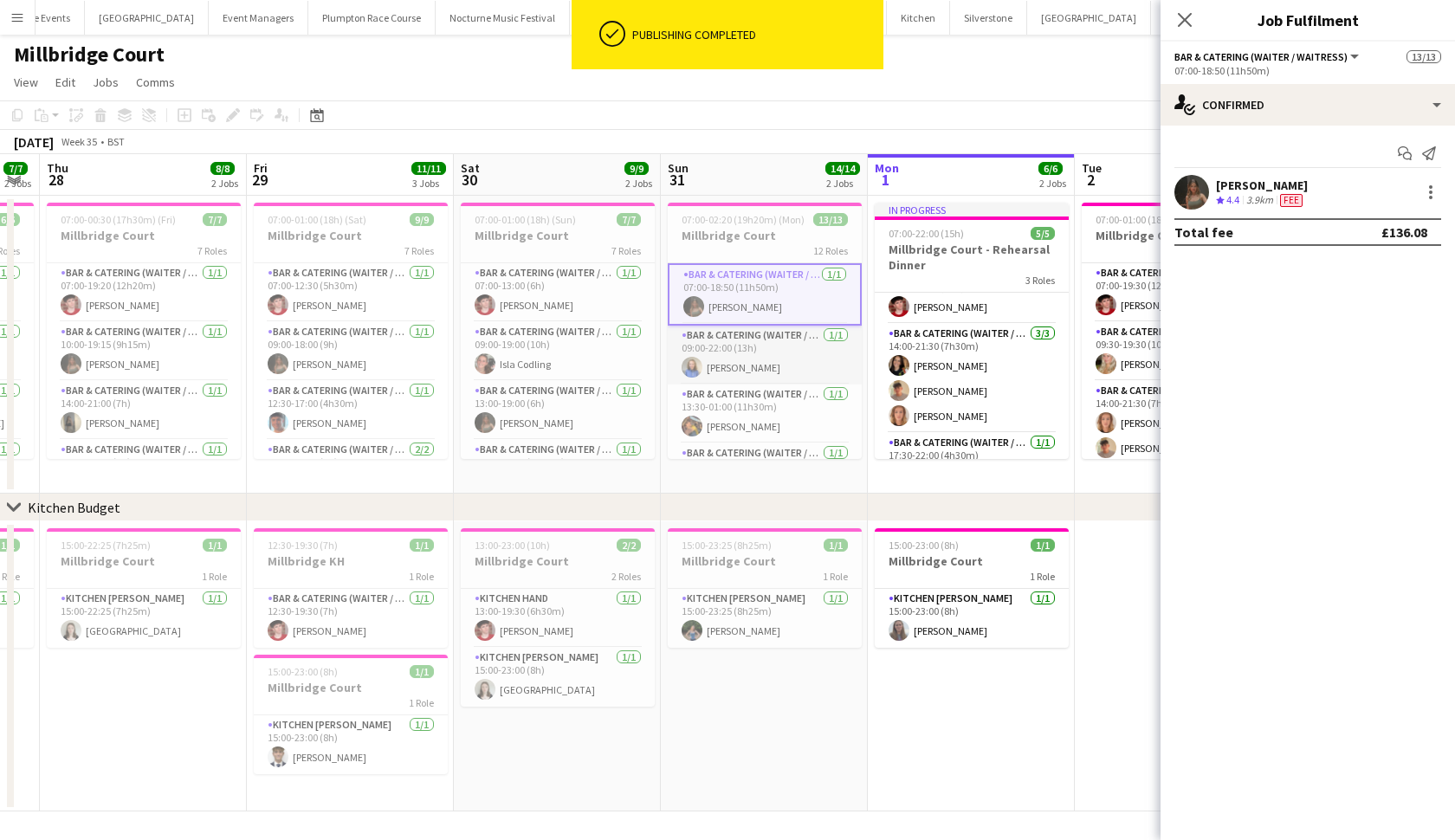
click at [727, 333] on app-card-role "Bar & Catering (Waiter / waitress) 1/1 09:00-22:00 (13h) Helena Lorenzen" at bounding box center [764, 354] width 194 height 59
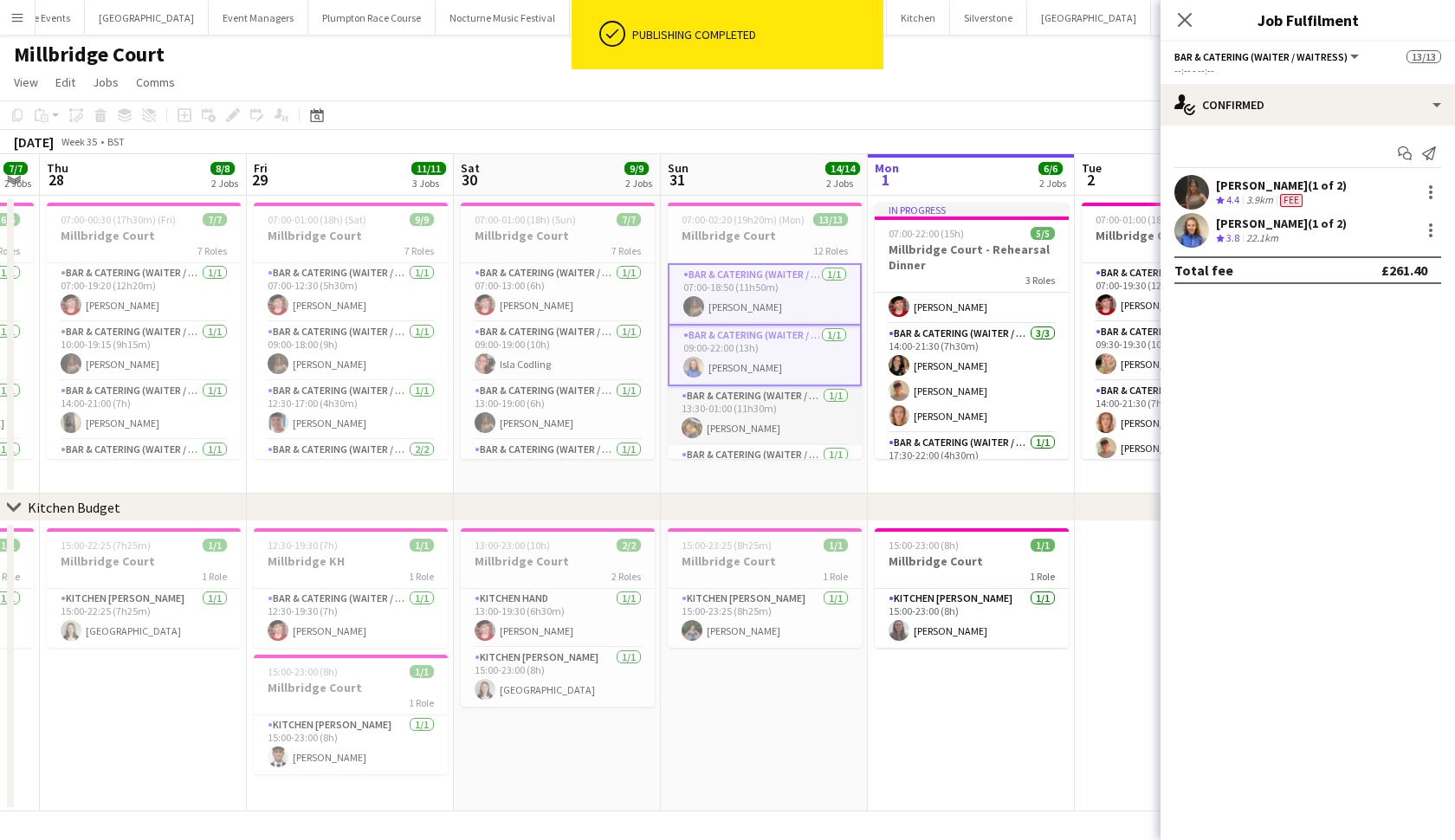
click at [717, 419] on app-card-role "Bar & Catering (Waiter / waitress) 1/1 13:30-01:00 (11h30m) Bobby Jagger" at bounding box center [764, 415] width 194 height 59
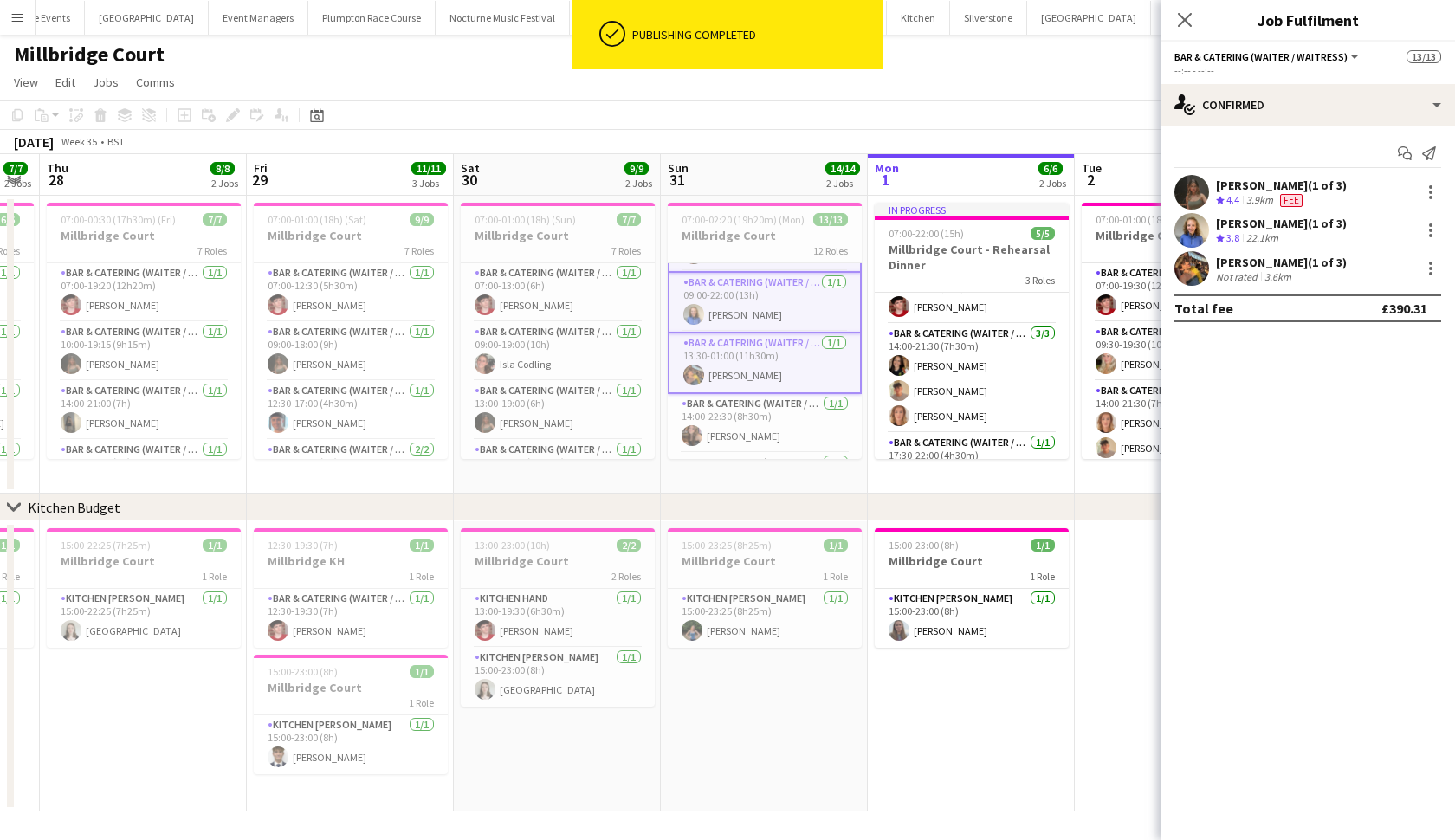
click at [717, 419] on app-card-role "Bar & Catering (Waiter / waitress) 1/1 14:00-22:30 (8h30m) lottie Butcher" at bounding box center [764, 423] width 194 height 59
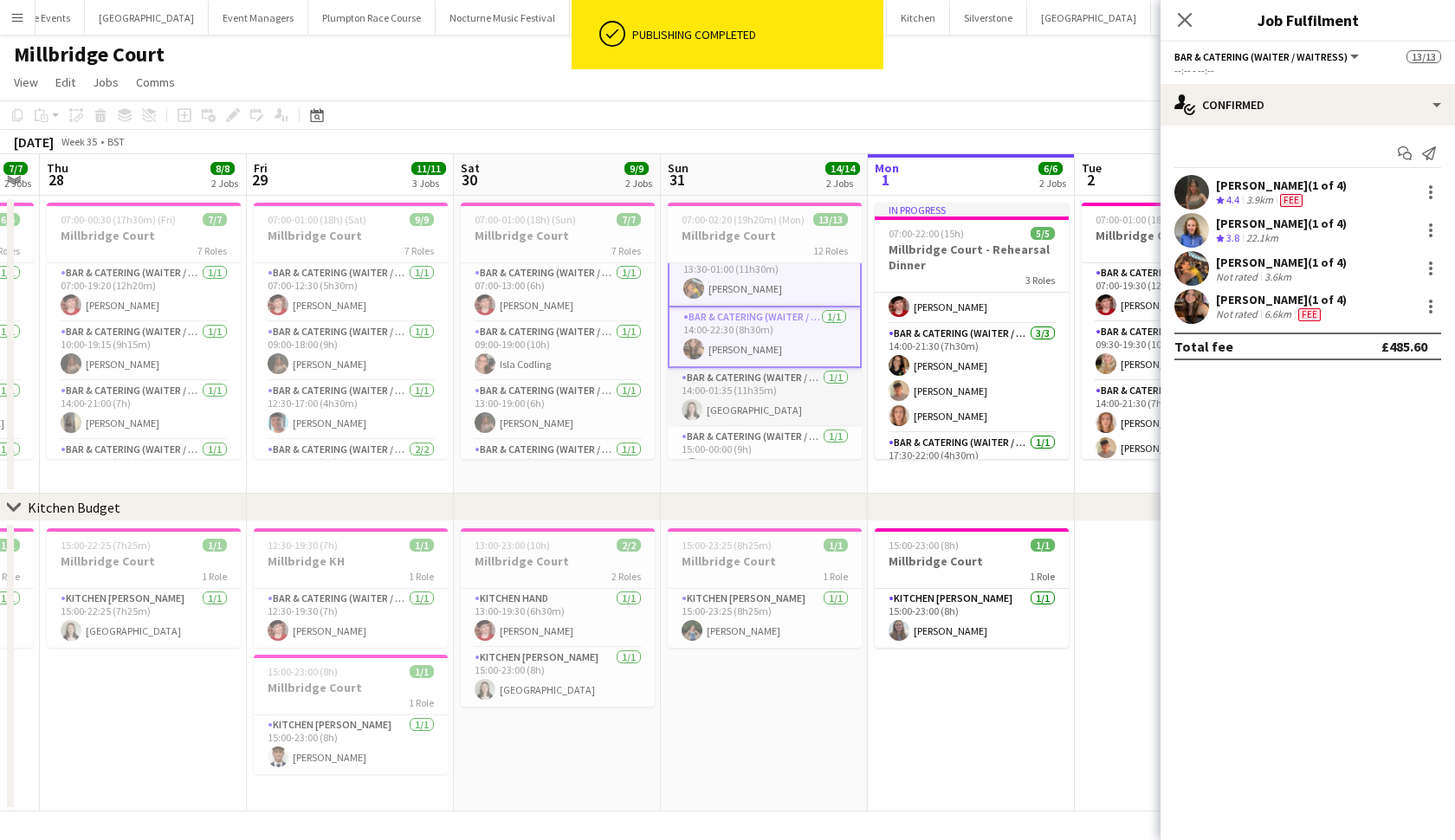
click at [717, 419] on app-card-role "Bar & Catering (Waiter / waitress) 1/1 14:00-01:35 (11h35m) Isla Corfield" at bounding box center [764, 397] width 194 height 59
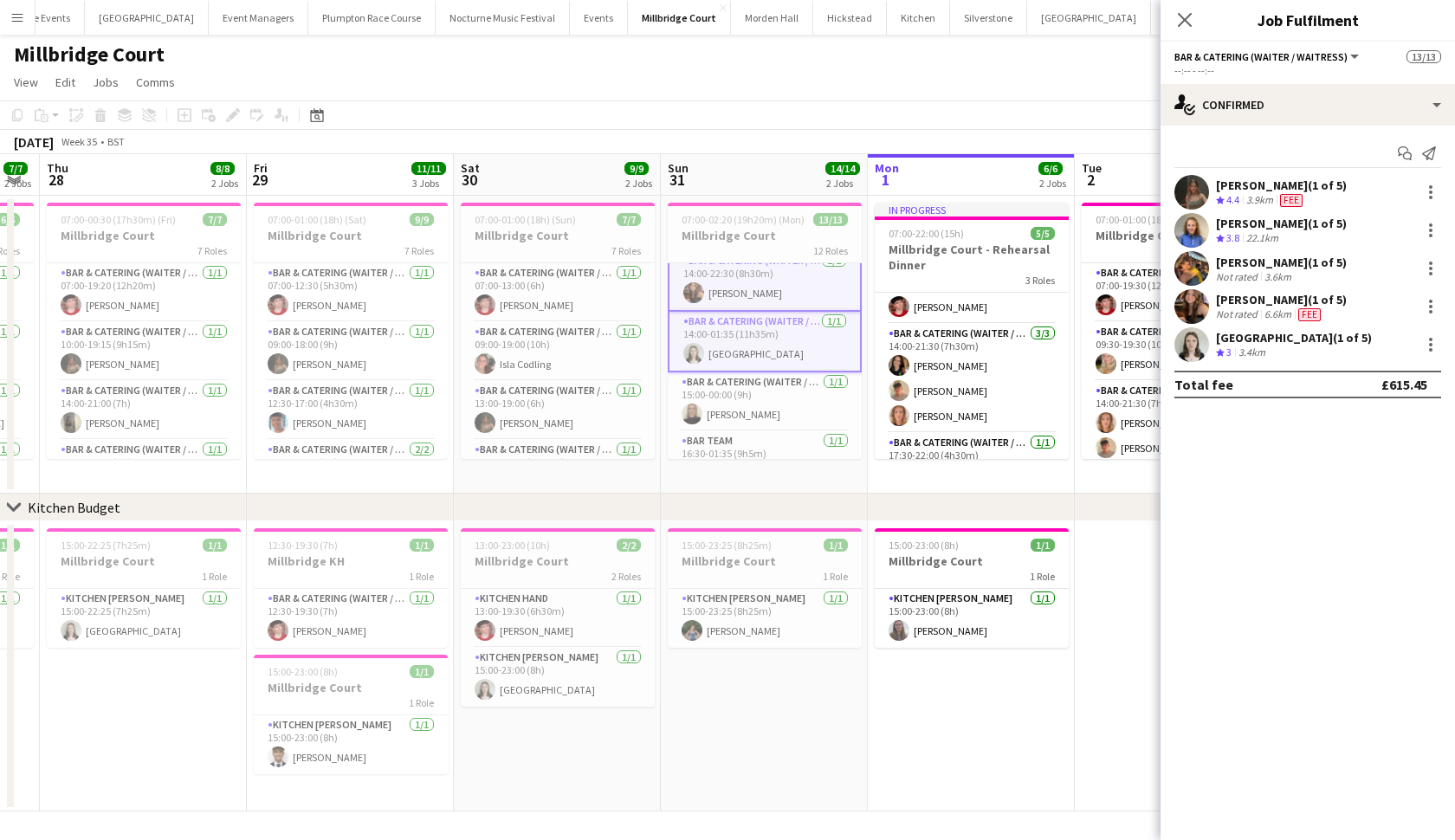
scroll to position [209, 0]
click at [717, 385] on app-card-role "Bar & Catering (Waiter / waitress) 1/1 15:00-00:00 (9h) Mia Hall" at bounding box center [764, 387] width 194 height 59
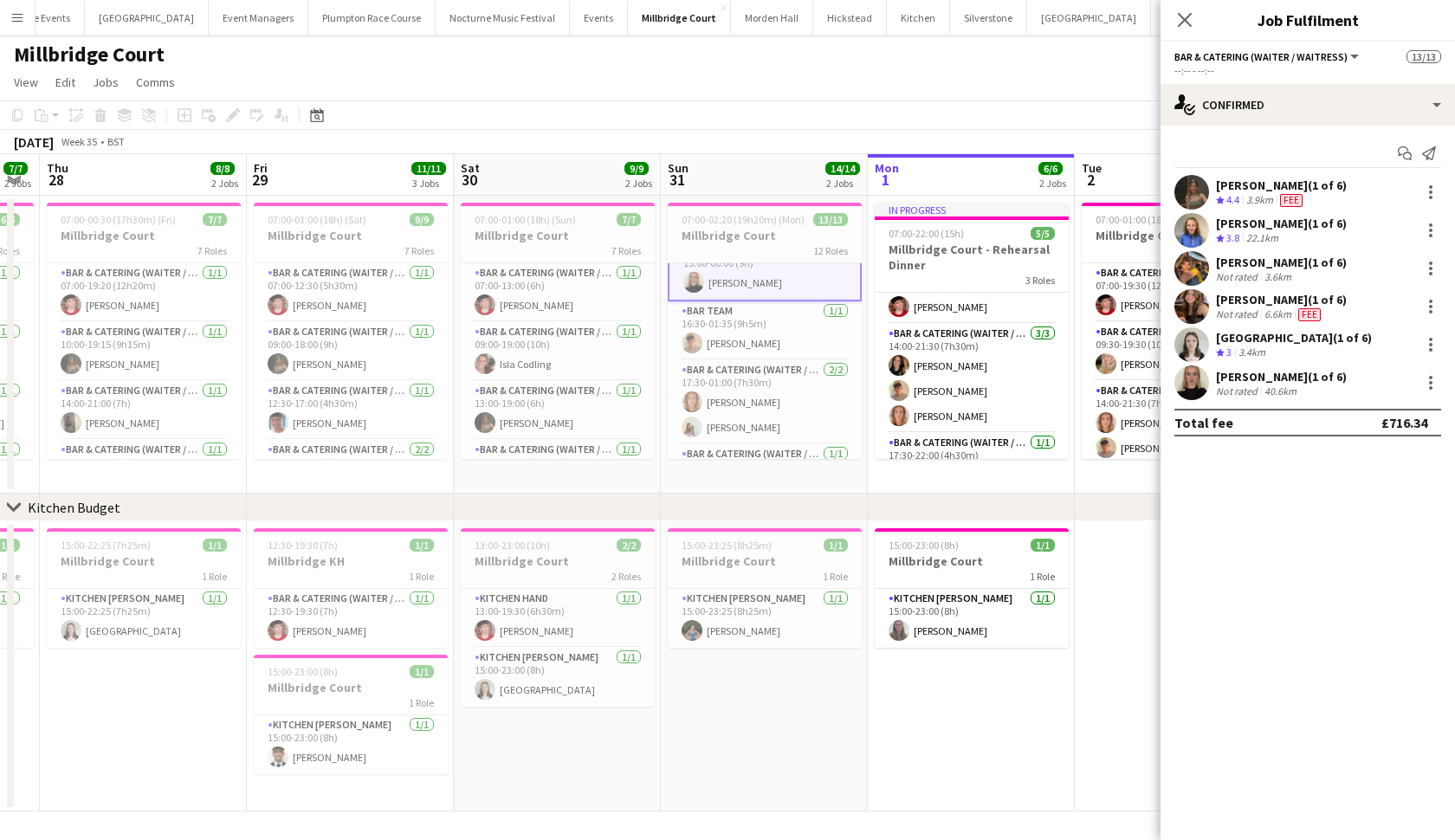
scroll to position [348, 0]
click at [717, 385] on app-card-role "Bar & Catering (Waiter / waitress) 2/2 17:30-01:00 (7h30m) Ailsa Thompson Olivi…" at bounding box center [764, 382] width 194 height 84
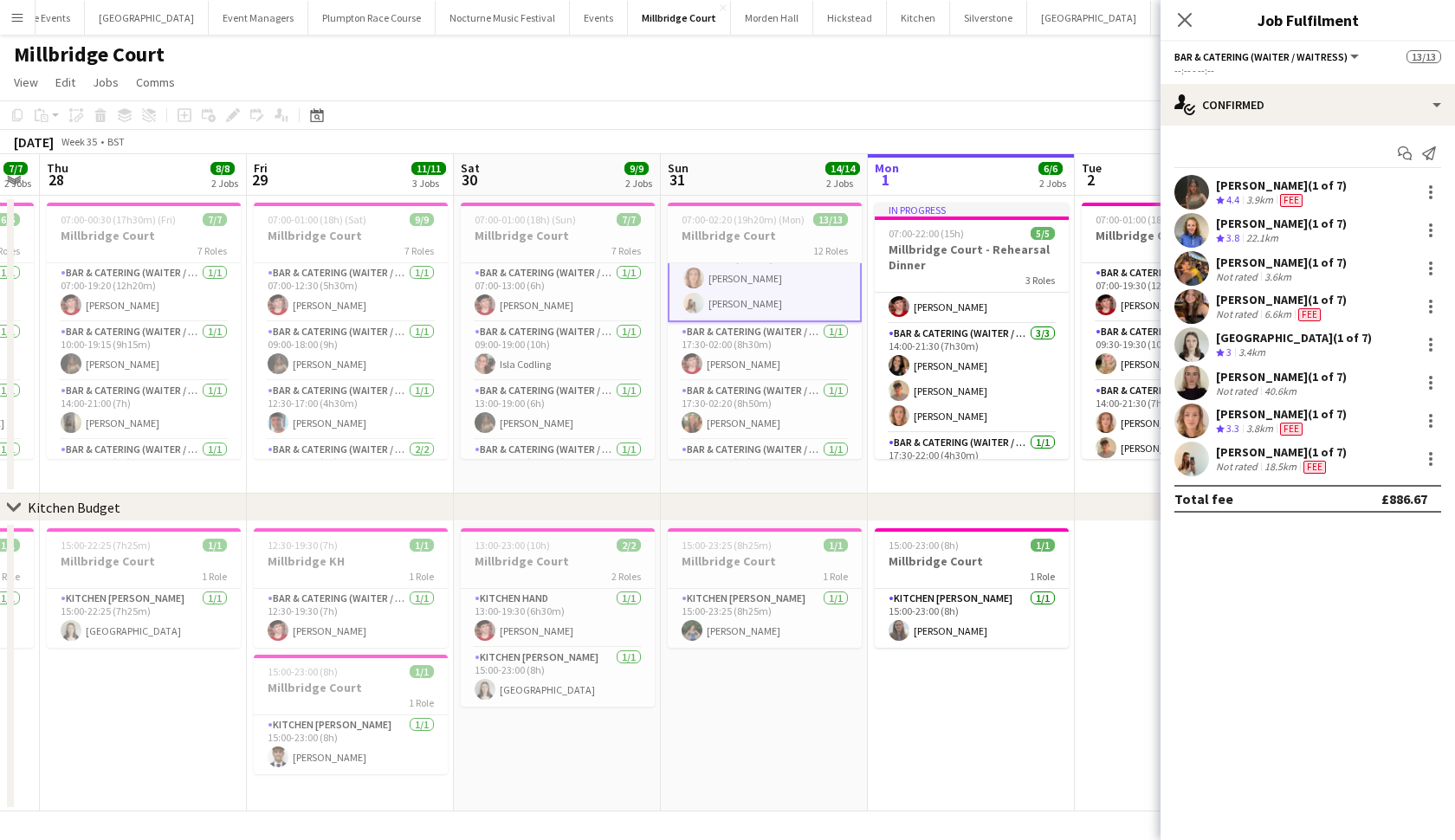
scroll to position [453, 0]
click at [717, 358] on app-card-role "Bar & Catering (Waiter / waitress) 1/1 17:30-02:00 (8h30m) Jonnie Saunders" at bounding box center [764, 350] width 194 height 59
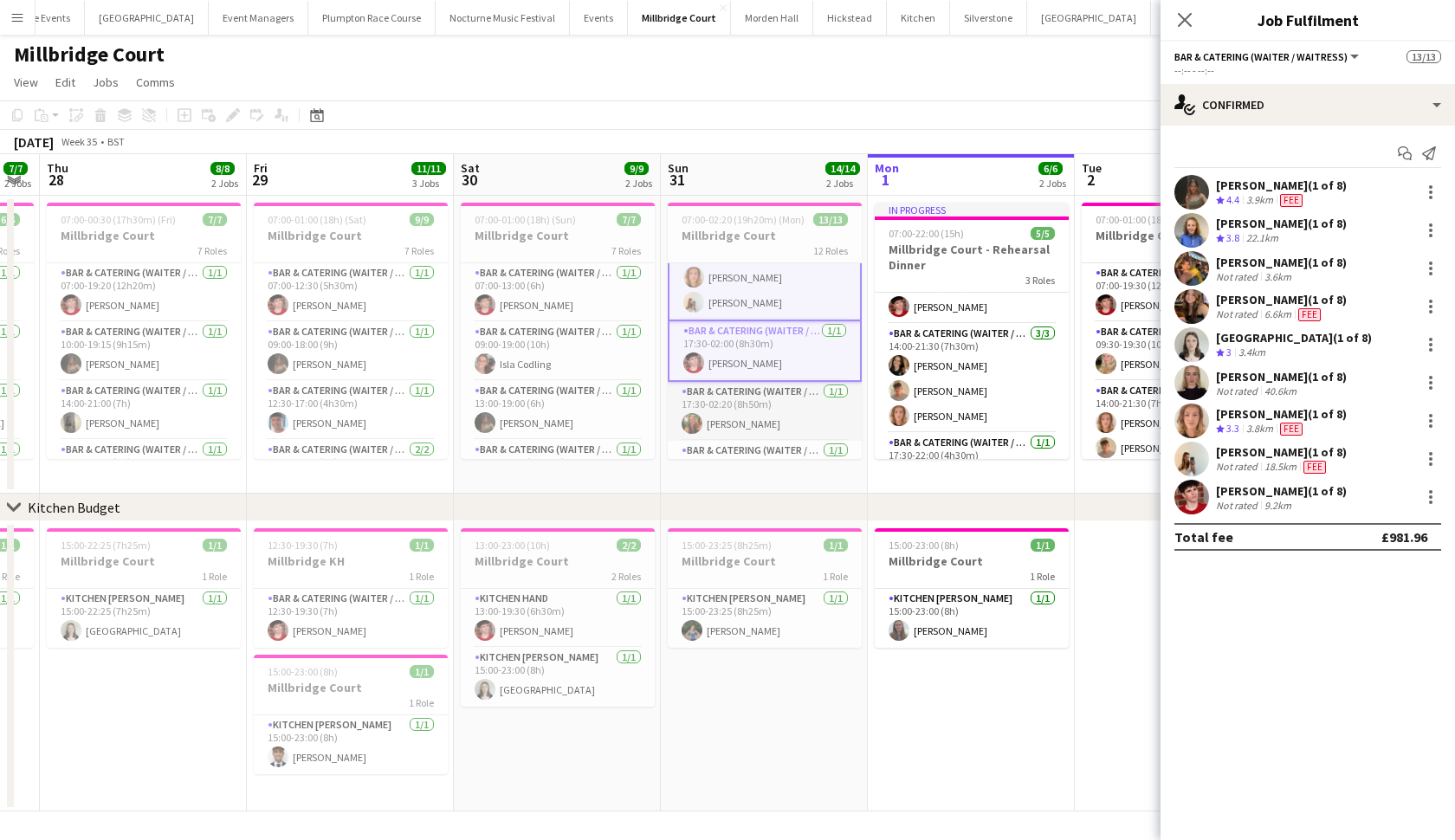
click at [709, 407] on app-card-role "Bar & Catering (Waiter / waitress) 1/1 17:30-02:20 (8h50m) Emily Reed" at bounding box center [764, 411] width 194 height 59
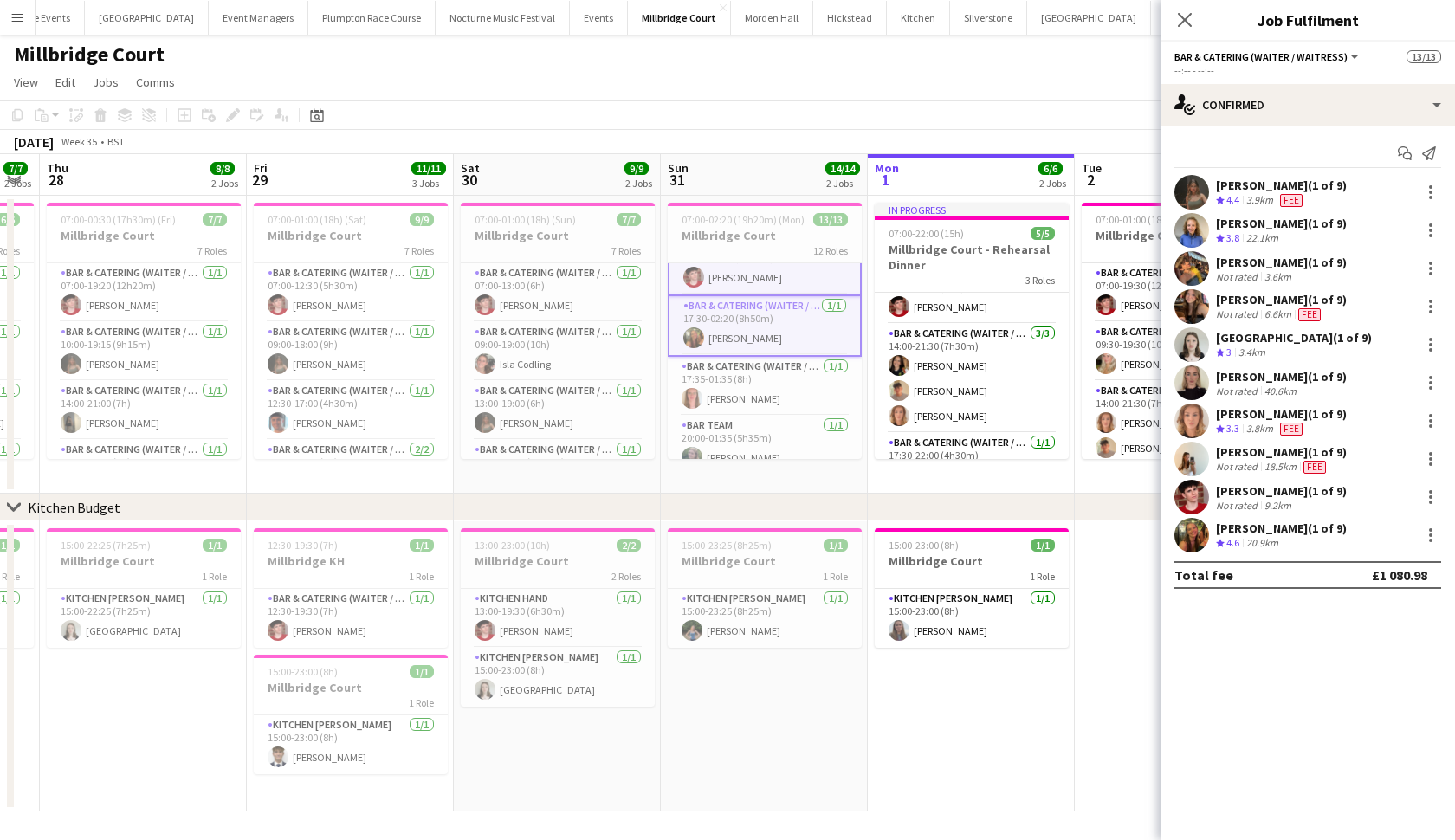
scroll to position [543, 0]
click at [710, 381] on app-card-role "Bar & Catering (Waiter / waitress) 1/1 17:35-01:35 (8h) Freya Hanmer" at bounding box center [764, 382] width 194 height 59
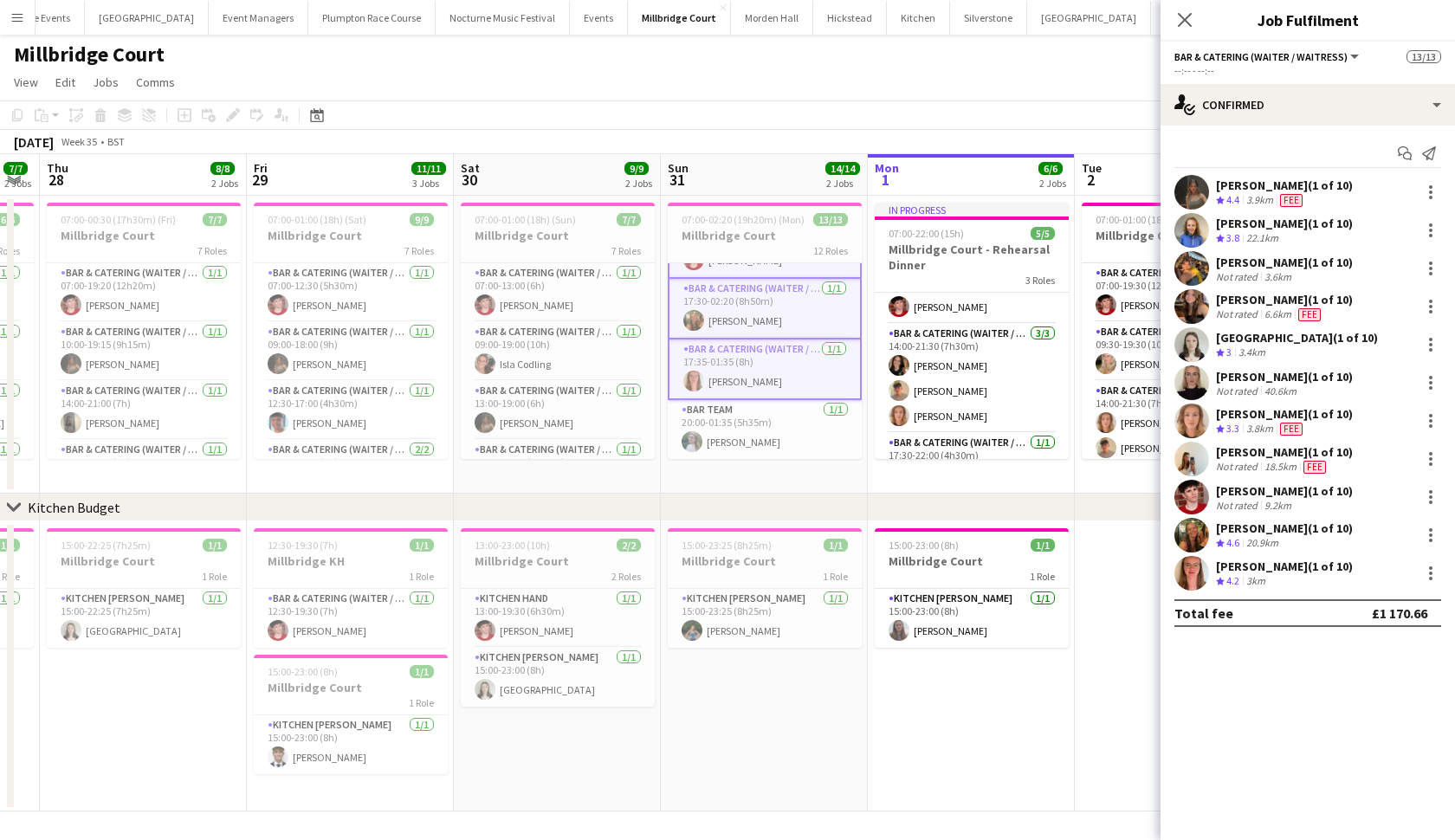
scroll to position [557, 0]
click at [768, 429] on app-card-role "Bar Team 1/1 20:00-01:35 (5h35m) Erin Hamer" at bounding box center [764, 428] width 194 height 59
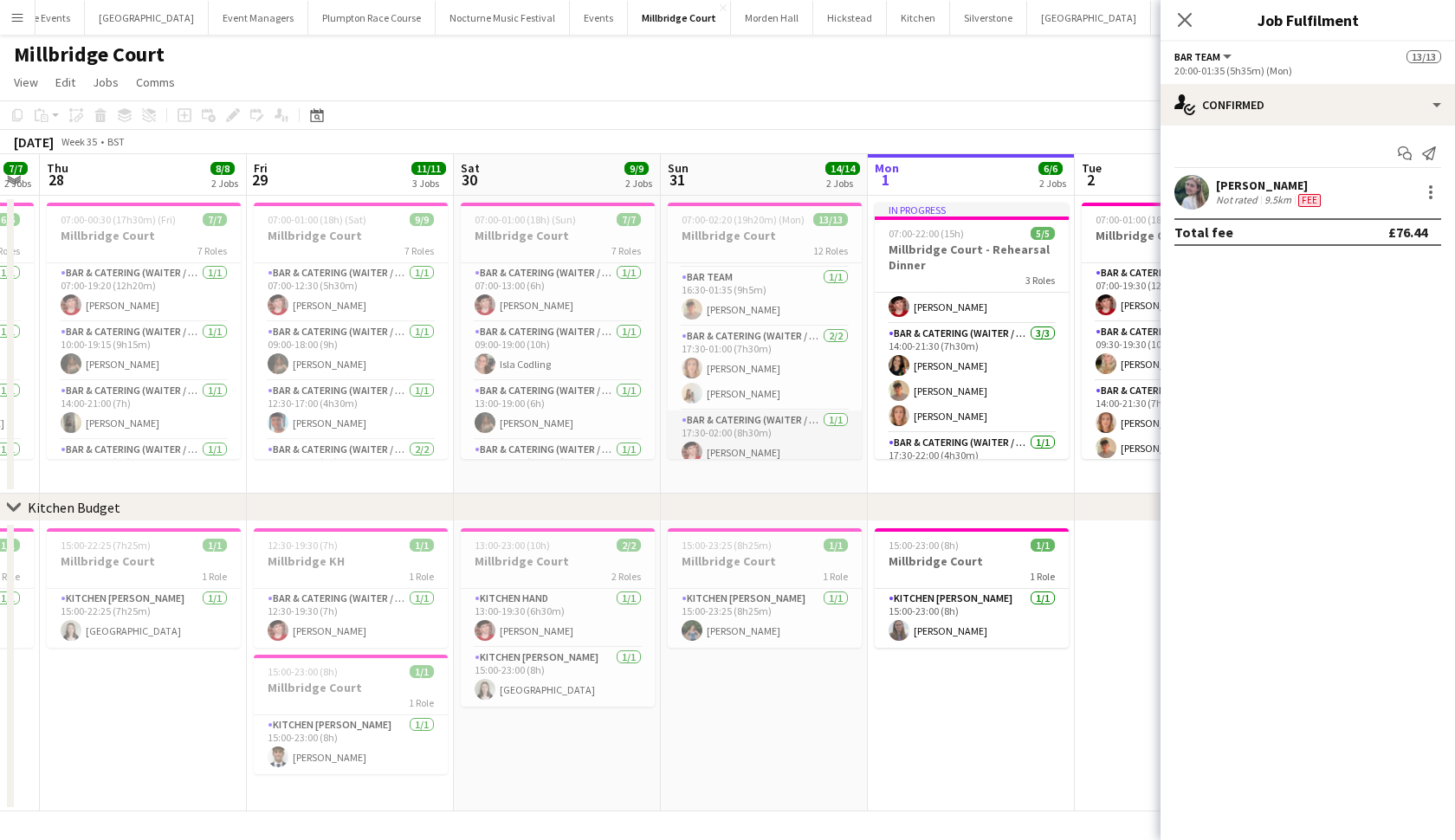
scroll to position [348, 0]
click at [759, 276] on app-card-role "Bar Team 1/1 16:30-01:35 (9h5m) Jude Inkley" at bounding box center [764, 298] width 194 height 59
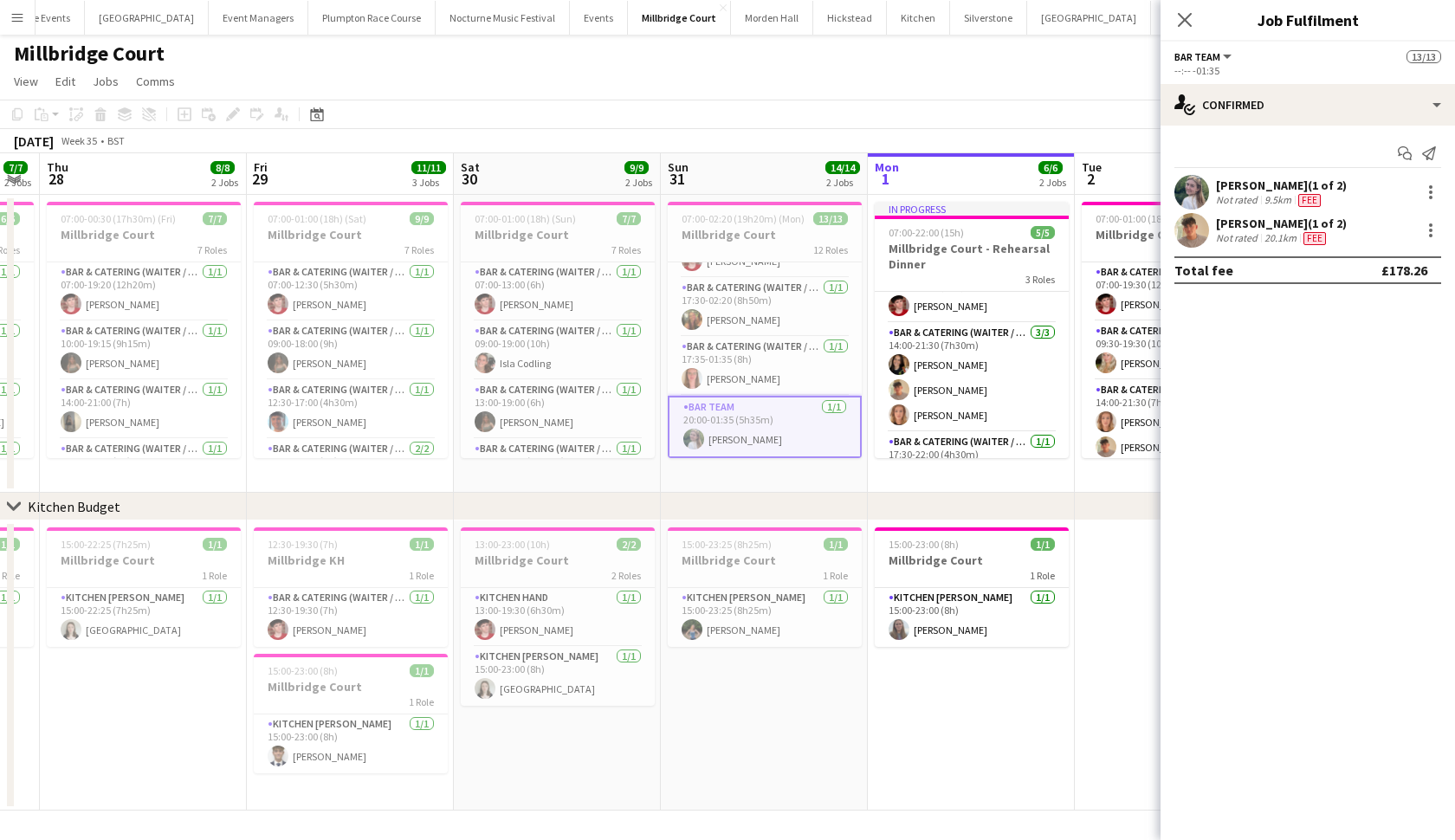
scroll to position [543, 0]
